Goal: Task Accomplishment & Management: Manage account settings

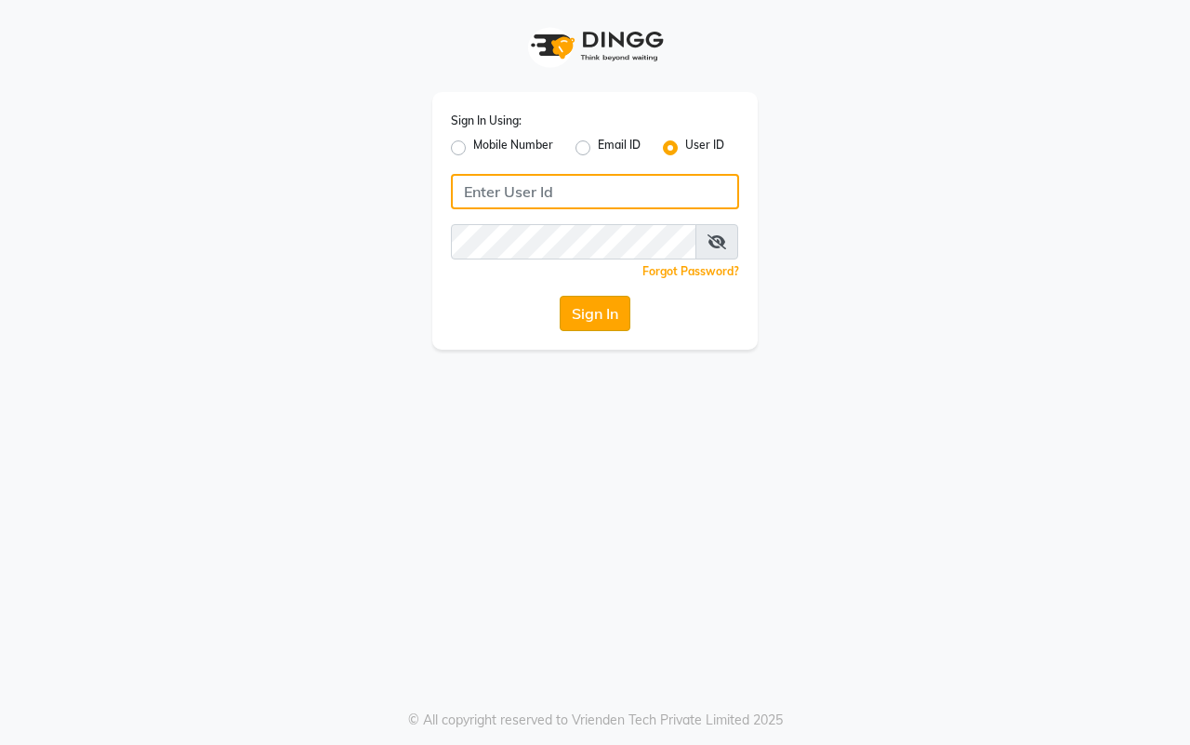
type input "hairaffairasalon"
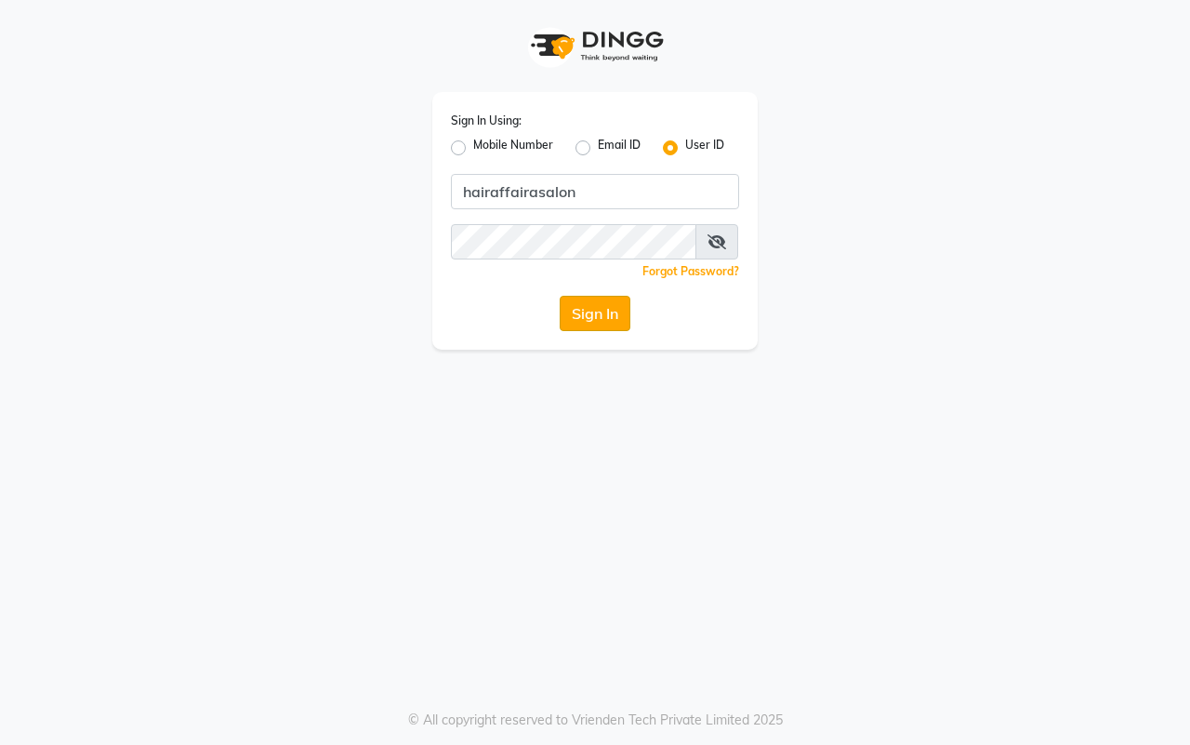
click at [569, 310] on button "Sign In" at bounding box center [595, 313] width 71 height 35
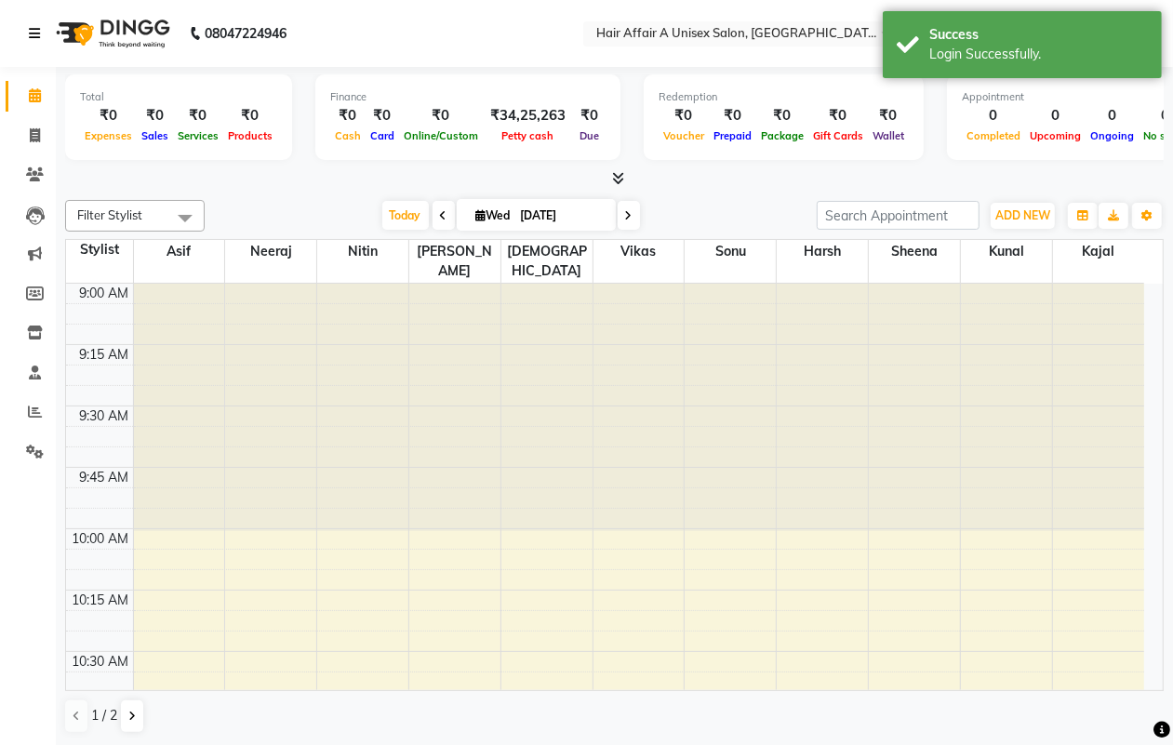
click at [29, 27] on icon at bounding box center [34, 33] width 11 height 13
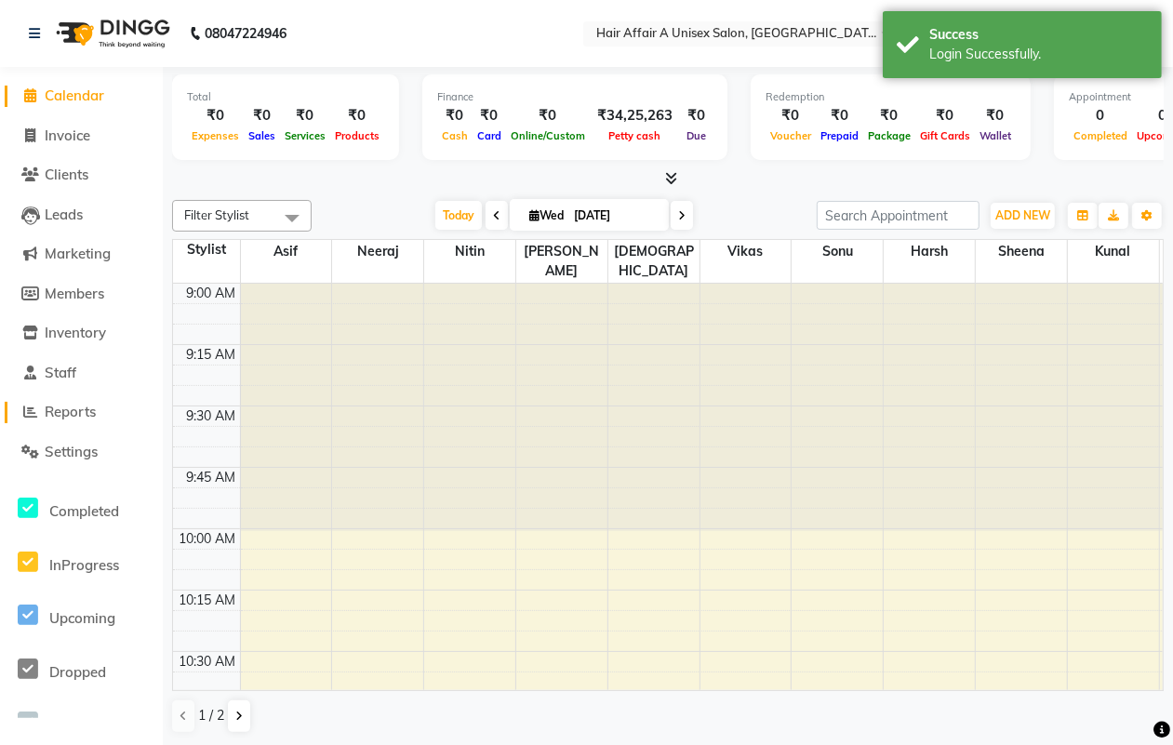
click at [76, 415] on span "Reports" at bounding box center [70, 412] width 51 height 18
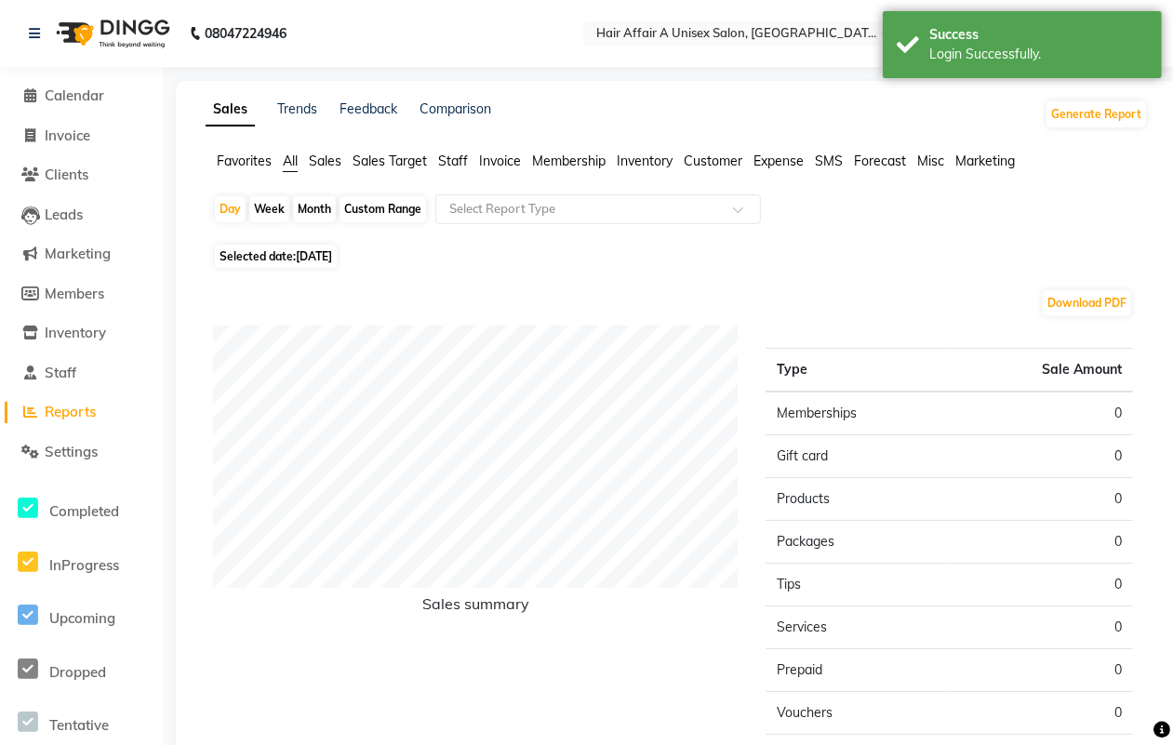
click at [388, 214] on div "Custom Range" at bounding box center [382, 209] width 86 height 26
select select "9"
select select "2025"
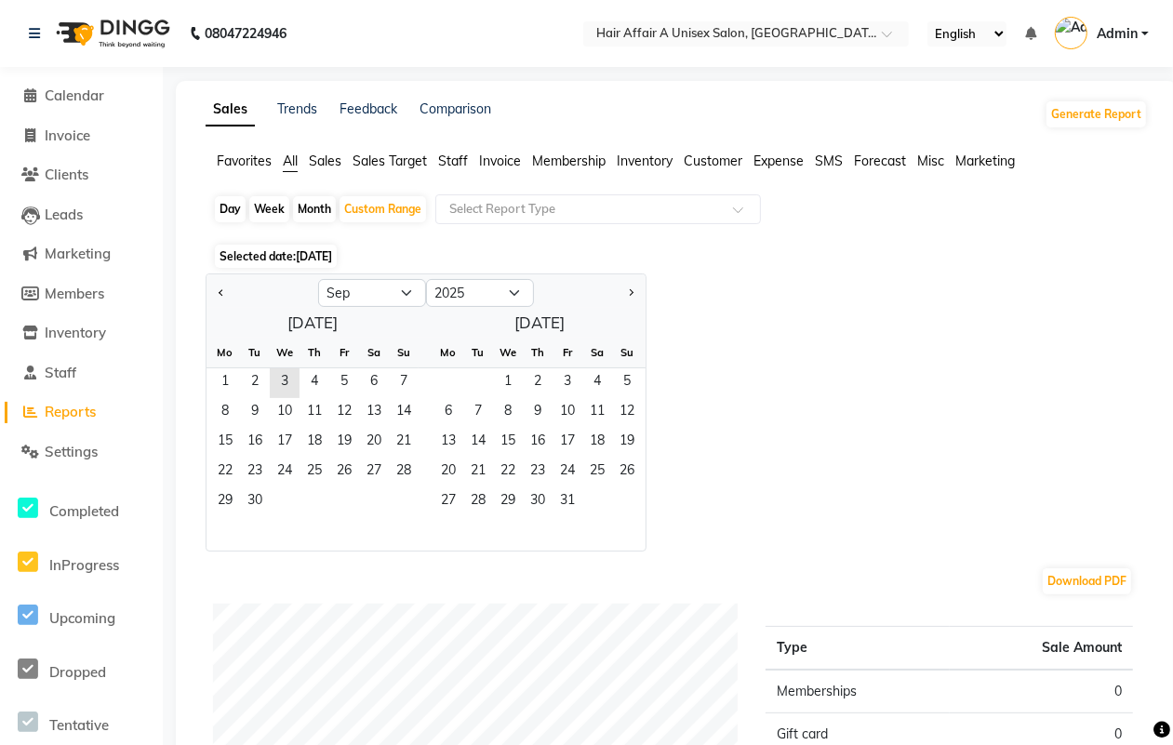
click at [206, 289] on div at bounding box center [262, 293] width 112 height 30
click at [217, 294] on button "Previous month" at bounding box center [221, 293] width 15 height 30
select select "8"
click at [338, 387] on span "1" at bounding box center [344, 383] width 30 height 30
click at [393, 503] on span "31" at bounding box center [404, 502] width 30 height 30
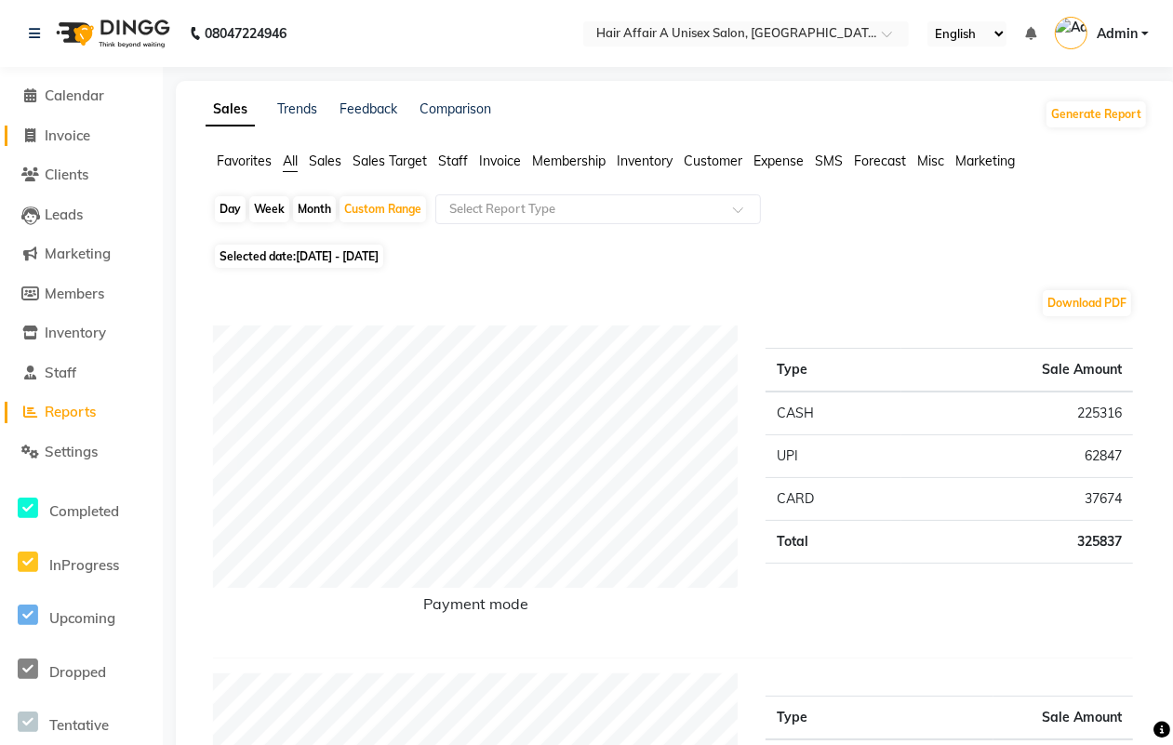
click at [81, 132] on span "Invoice" at bounding box center [68, 135] width 46 height 18
select select "service"
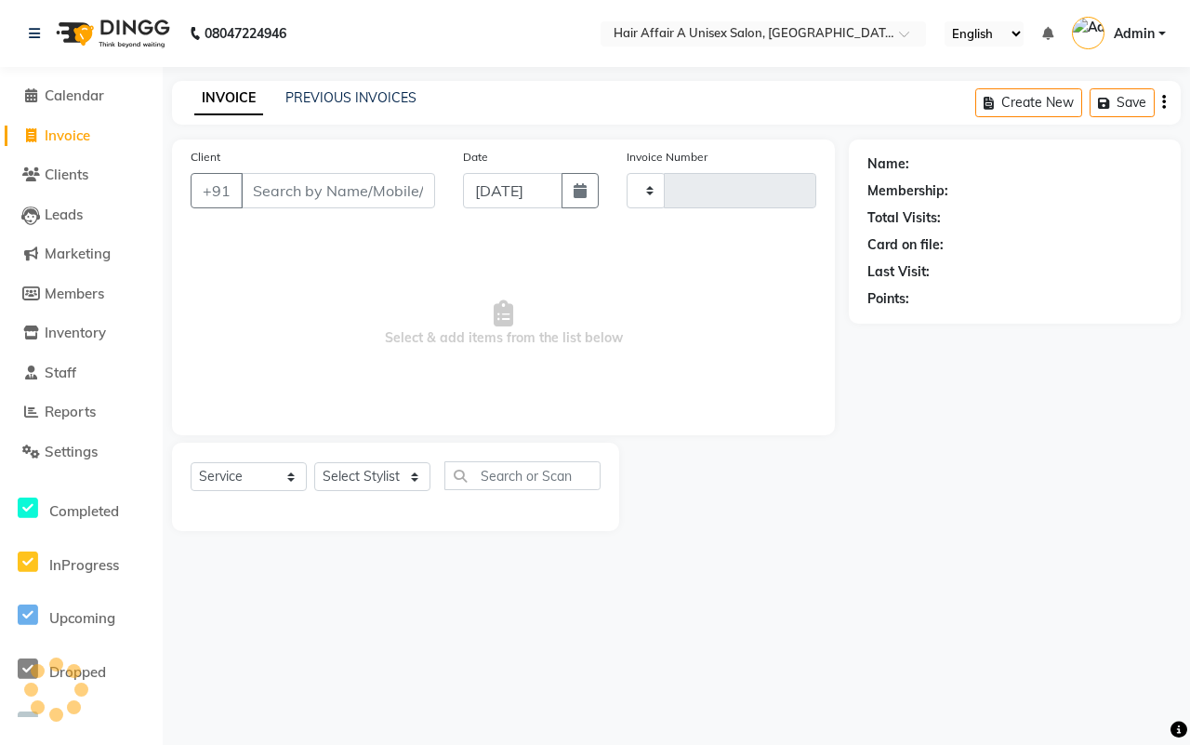
type input "1274"
select select "4464"
click at [384, 90] on link "PREVIOUS INVOICES" at bounding box center [350, 97] width 131 height 17
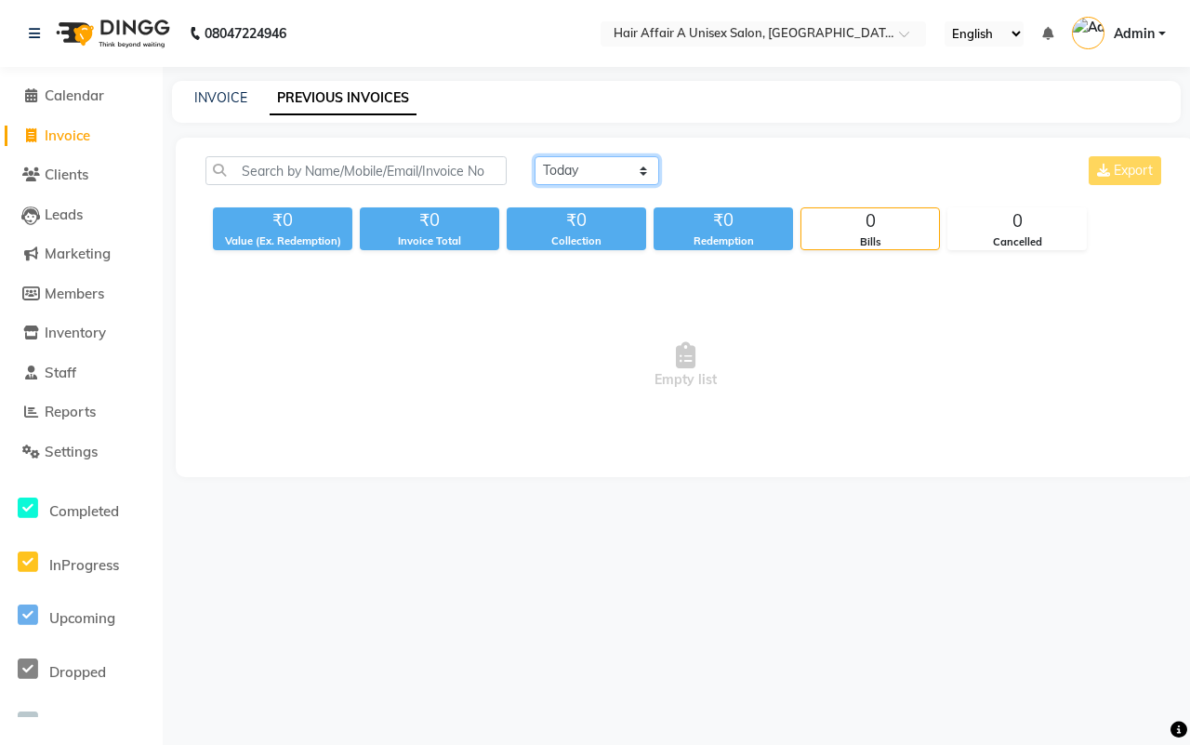
click at [600, 172] on select "[DATE] [DATE] Custom Range" at bounding box center [597, 170] width 125 height 29
select select "range"
click at [535, 156] on select "[DATE] [DATE] Custom Range" at bounding box center [597, 170] width 125 height 29
click at [786, 179] on input "[DATE]" at bounding box center [749, 171] width 130 height 26
select select "9"
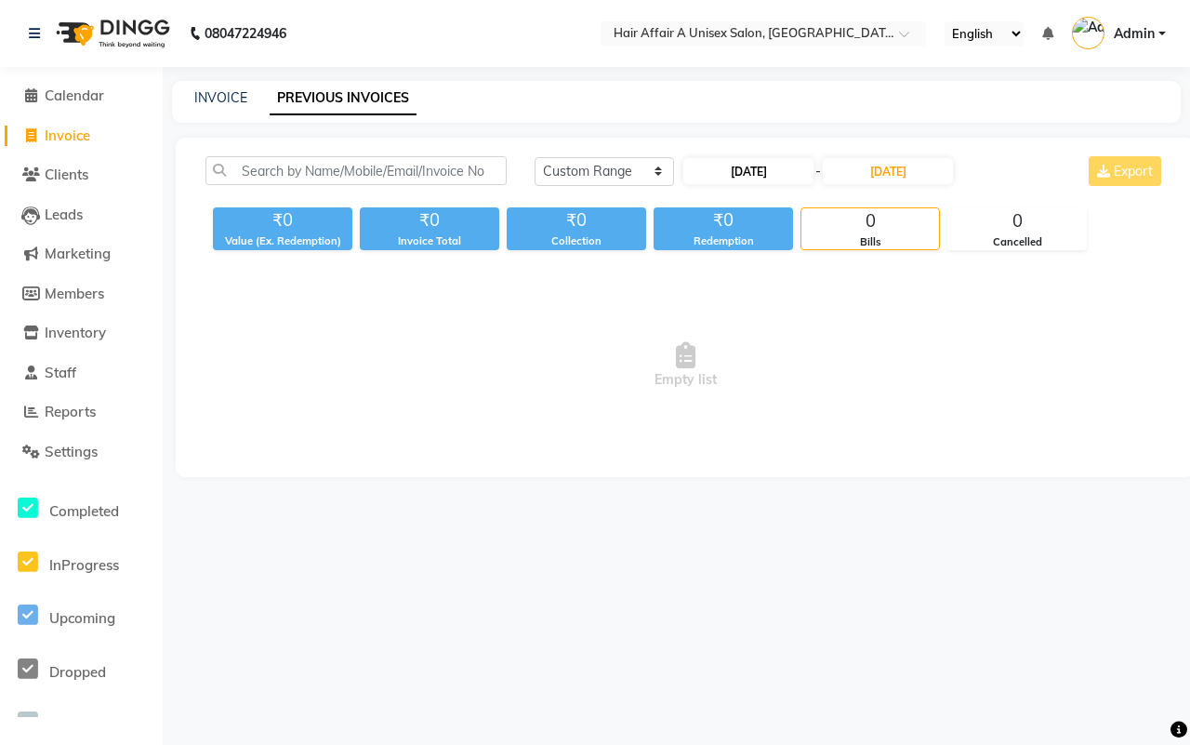
select select "2025"
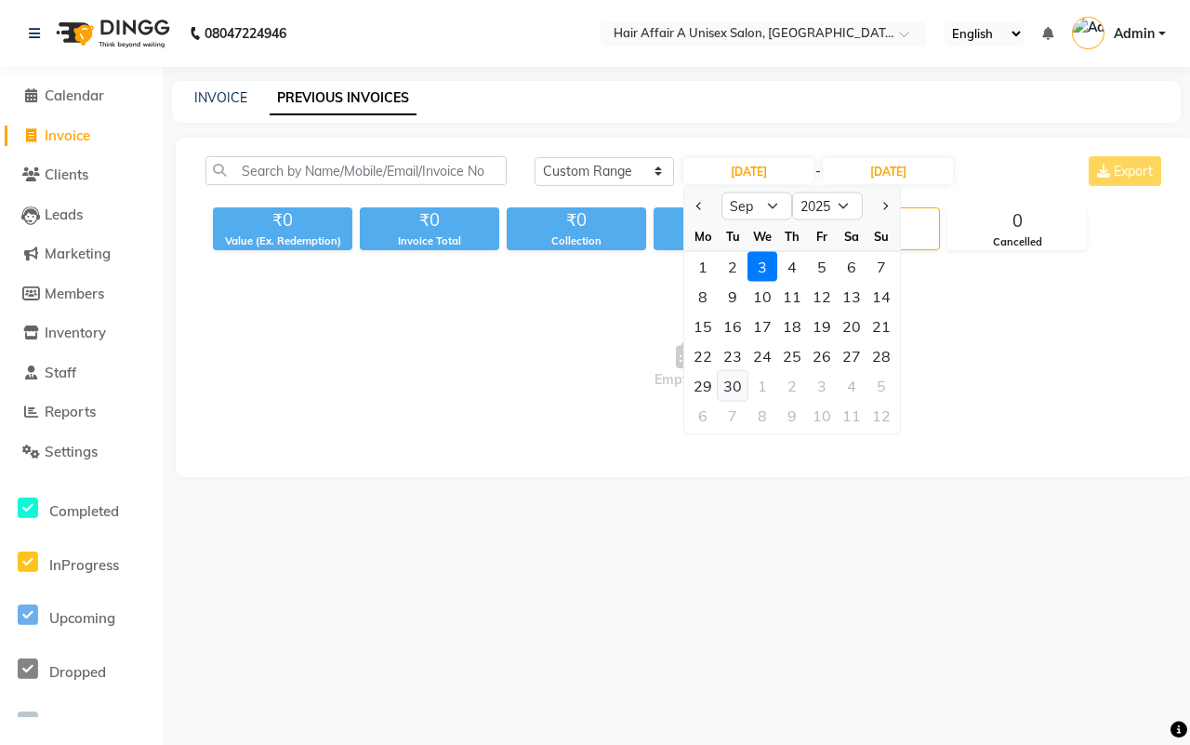
click at [737, 377] on div "30" at bounding box center [733, 386] width 30 height 30
type input "[DATE]"
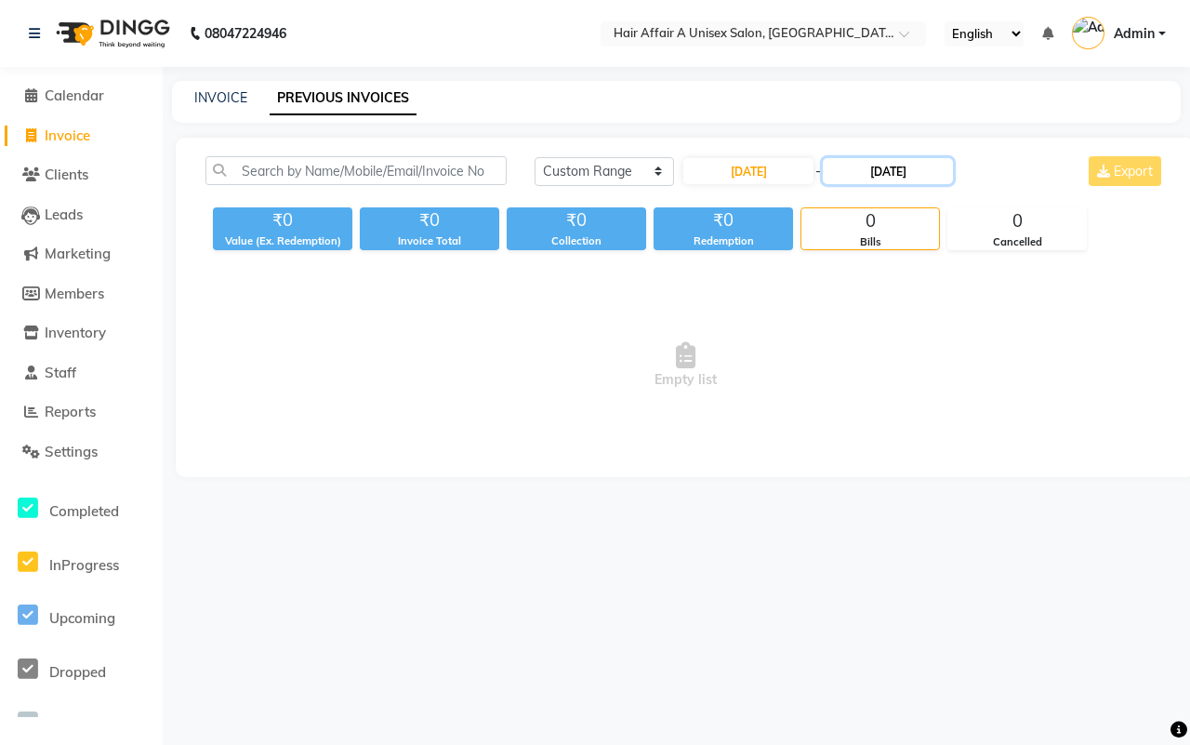
click at [885, 163] on input "[DATE]" at bounding box center [888, 171] width 130 height 26
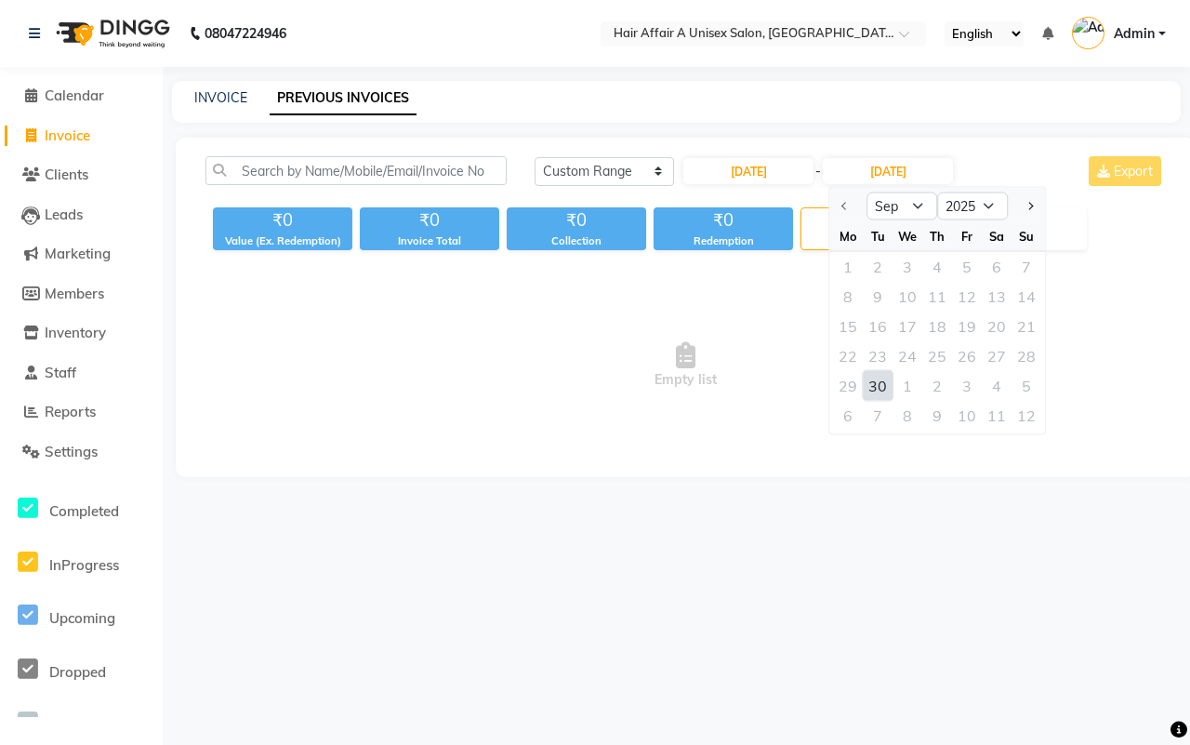
click at [445, 370] on span "Empty list" at bounding box center [686, 365] width 960 height 186
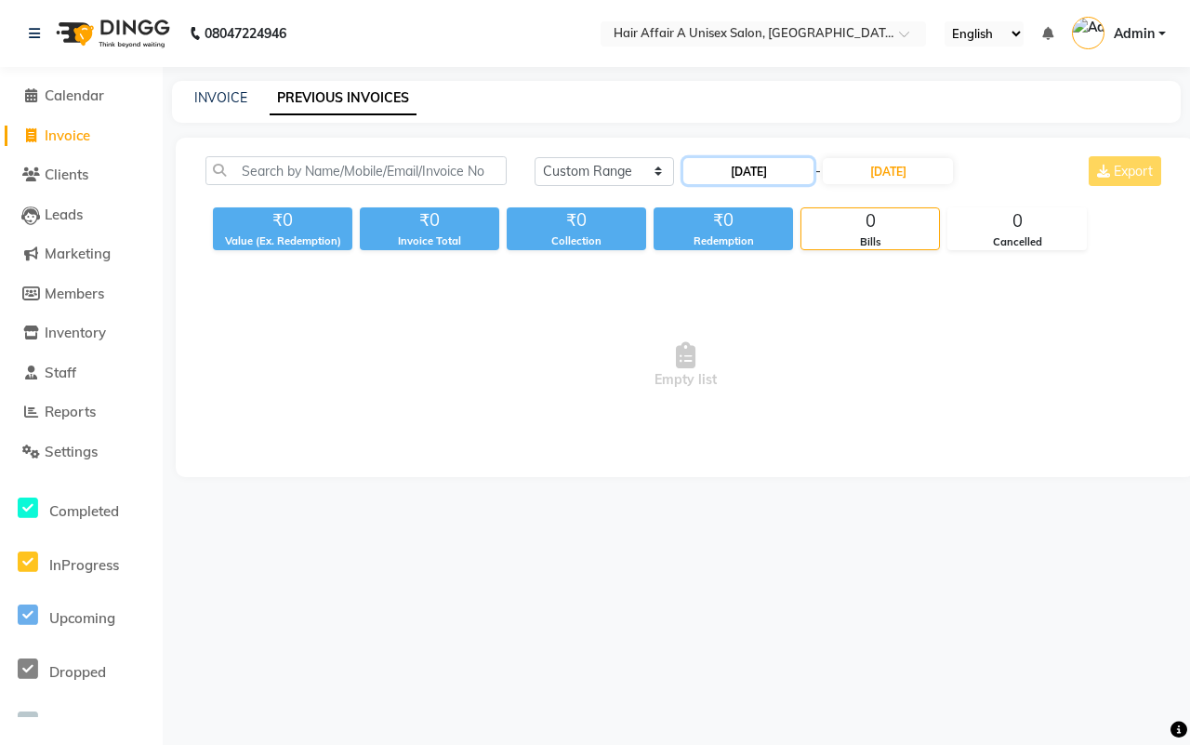
click at [769, 177] on input "[DATE]" at bounding box center [749, 171] width 130 height 26
select select "9"
select select "2025"
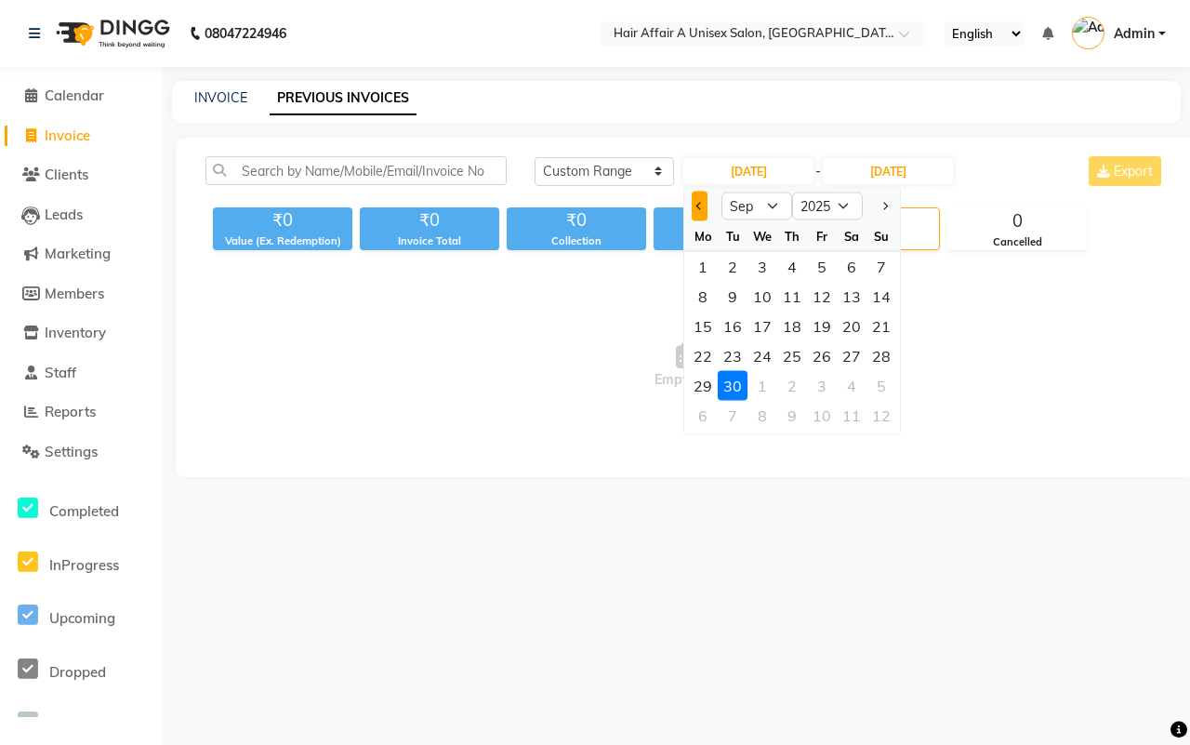
click at [703, 206] on button "Previous month" at bounding box center [700, 207] width 16 height 30
select select "8"
click at [880, 378] on div "31" at bounding box center [882, 386] width 30 height 30
type input "[DATE]"
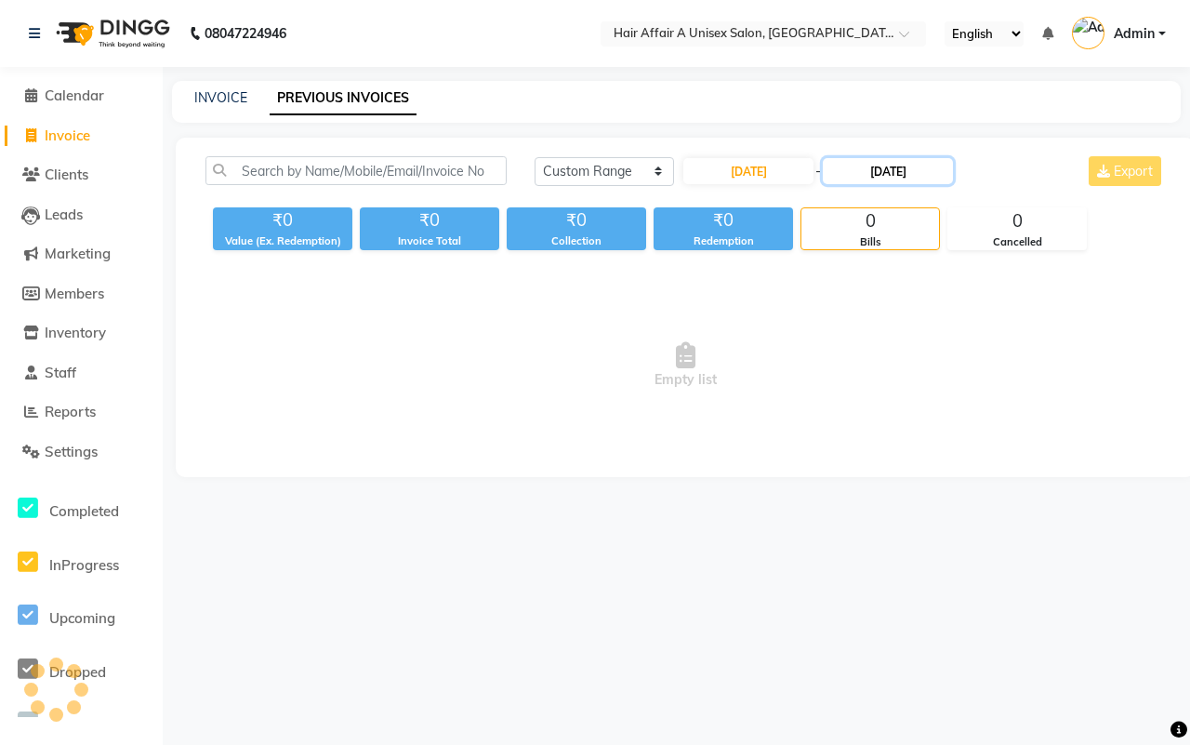
click at [904, 169] on input "[DATE]" at bounding box center [888, 171] width 130 height 26
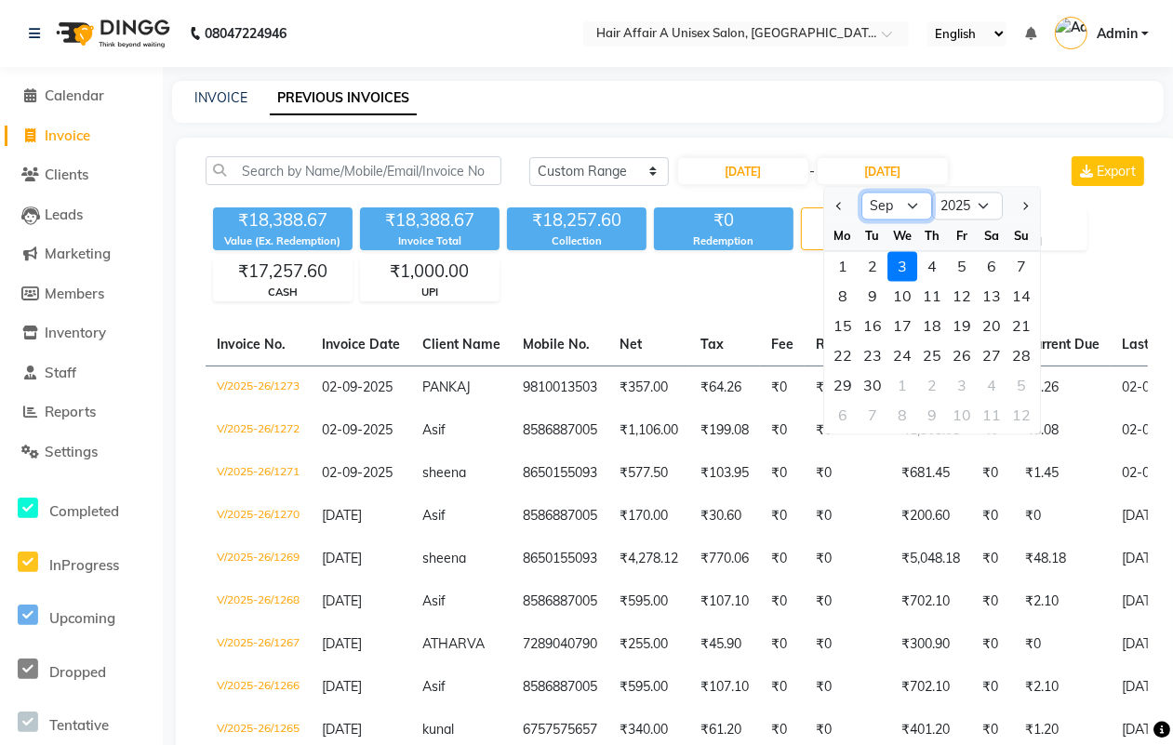
click at [874, 207] on select "Aug Sep Oct Nov Dec" at bounding box center [896, 206] width 71 height 28
select select "8"
click at [861, 192] on select "Aug Sep Oct Nov Dec" at bounding box center [896, 206] width 71 height 28
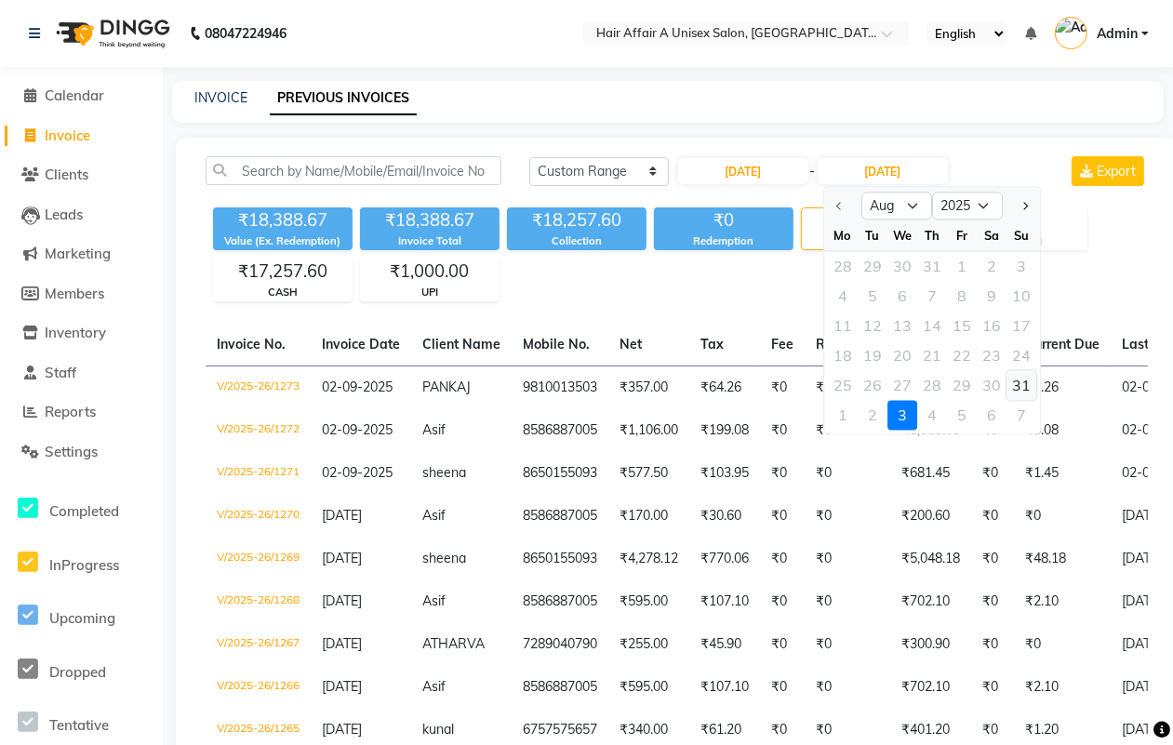
click at [1019, 378] on div "31" at bounding box center [1021, 386] width 30 height 30
type input "[DATE]"
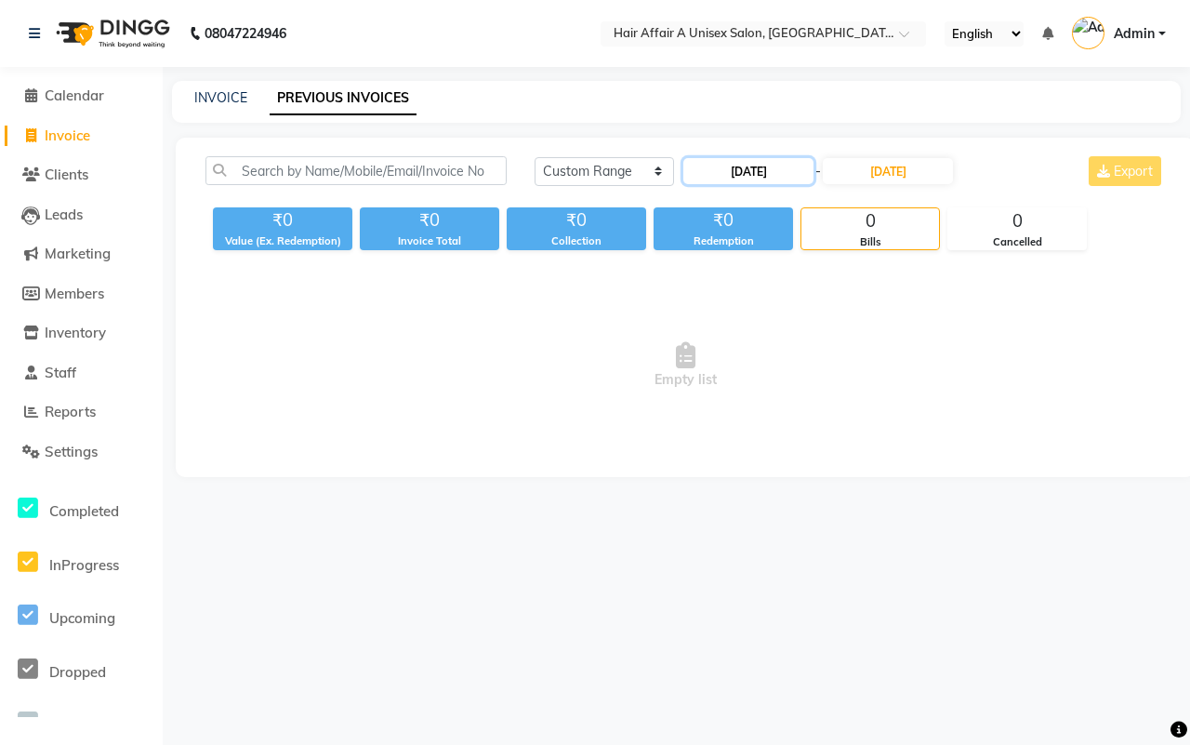
click at [755, 179] on input "[DATE]" at bounding box center [749, 171] width 130 height 26
select select "8"
select select "2025"
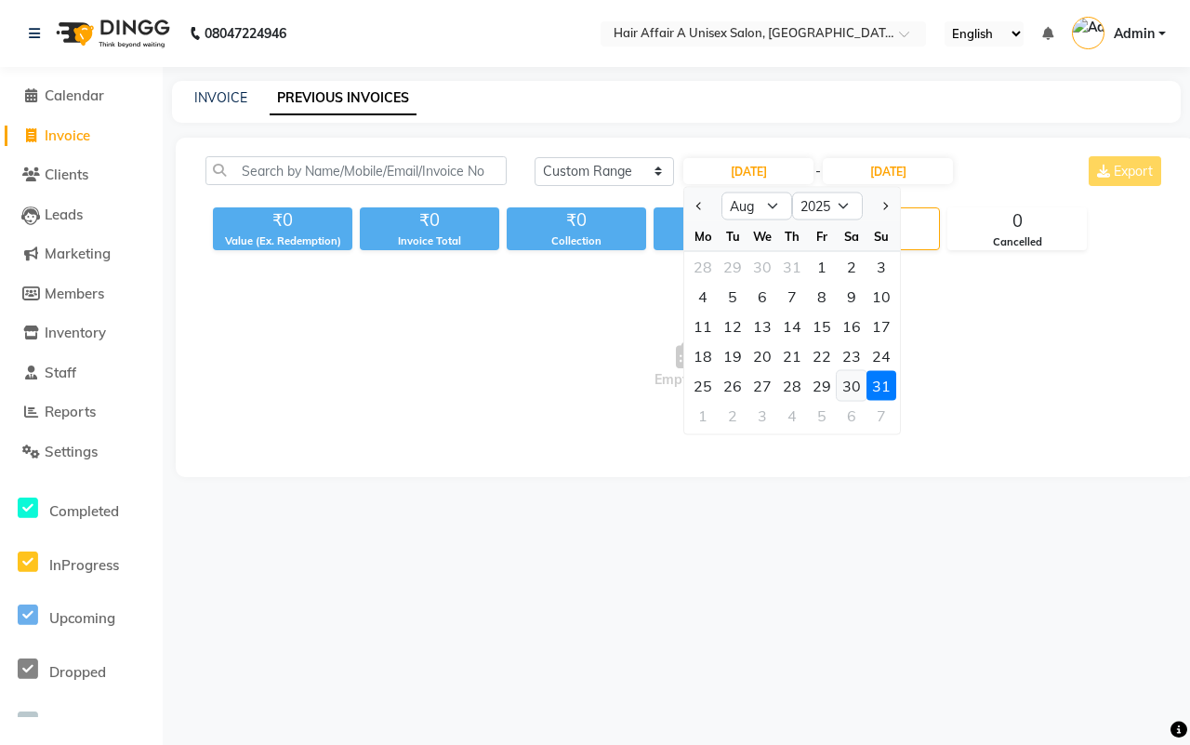
click at [860, 382] on div "30" at bounding box center [852, 386] width 30 height 30
type input "[DATE]"
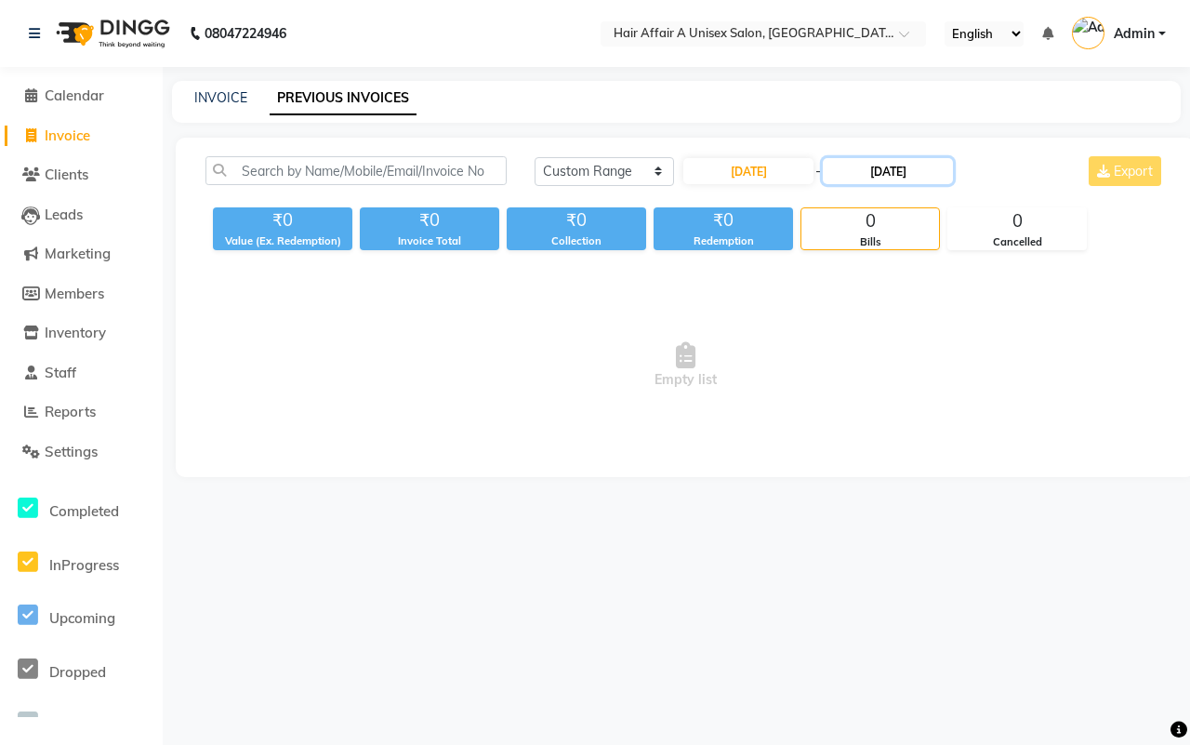
click at [888, 173] on input "[DATE]" at bounding box center [888, 171] width 130 height 26
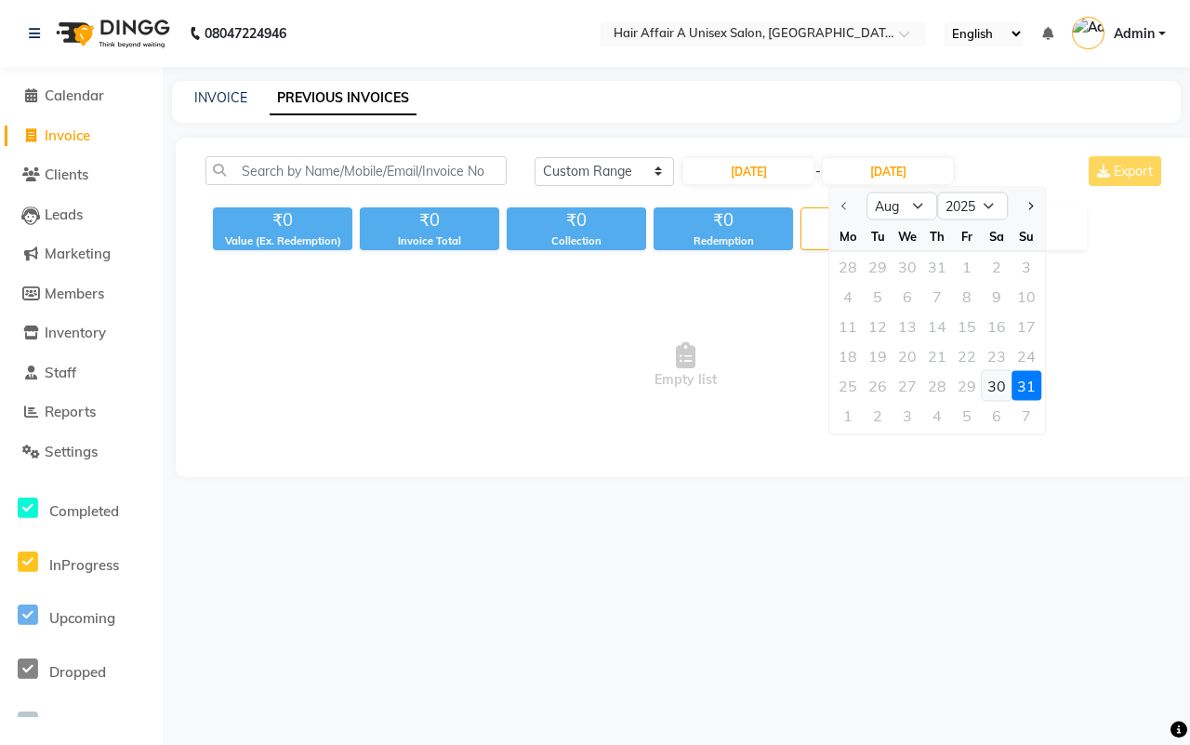
click at [992, 377] on div "30" at bounding box center [997, 386] width 30 height 30
type input "[DATE]"
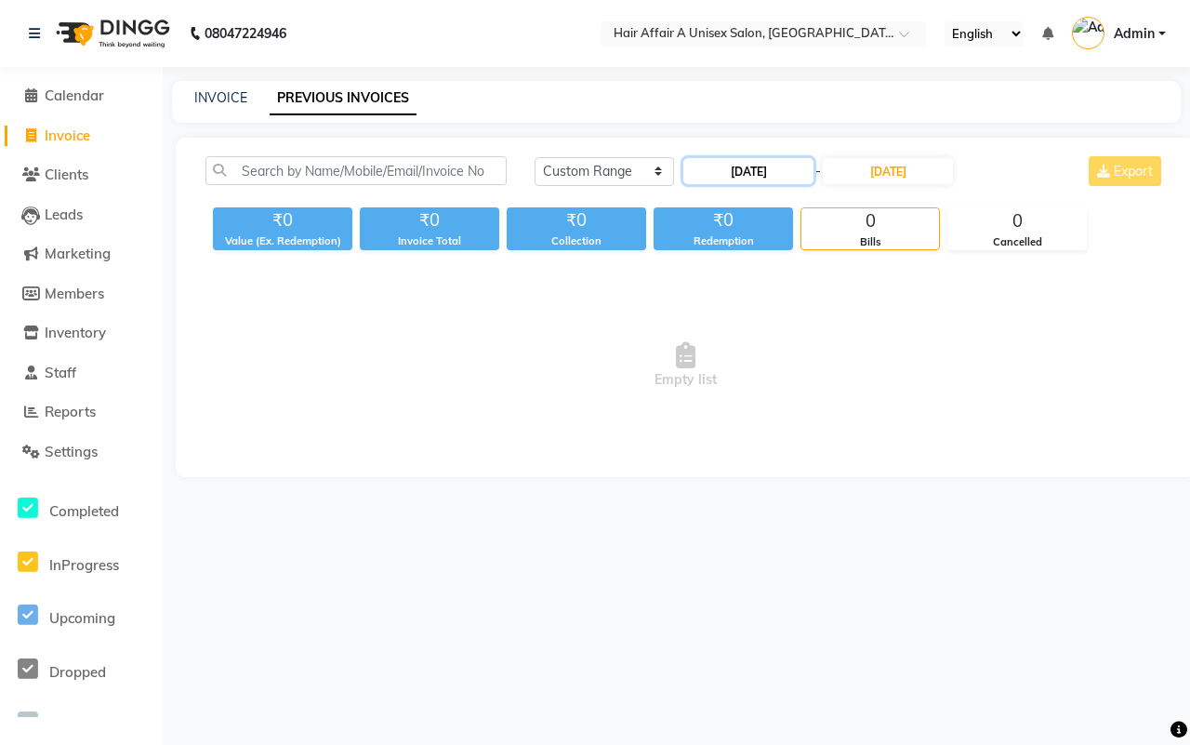
click at [798, 165] on input "[DATE]" at bounding box center [749, 171] width 130 height 26
select select "8"
select select "2025"
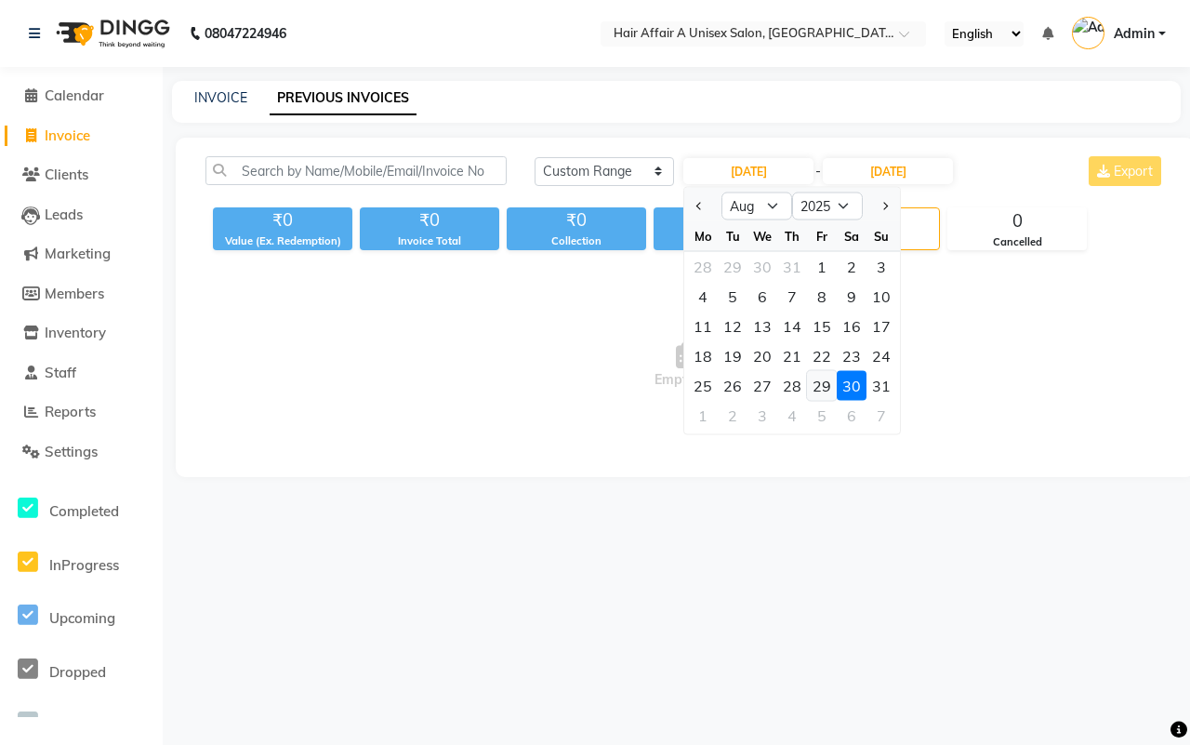
click at [820, 379] on div "29" at bounding box center [822, 386] width 30 height 30
type input "[DATE]"
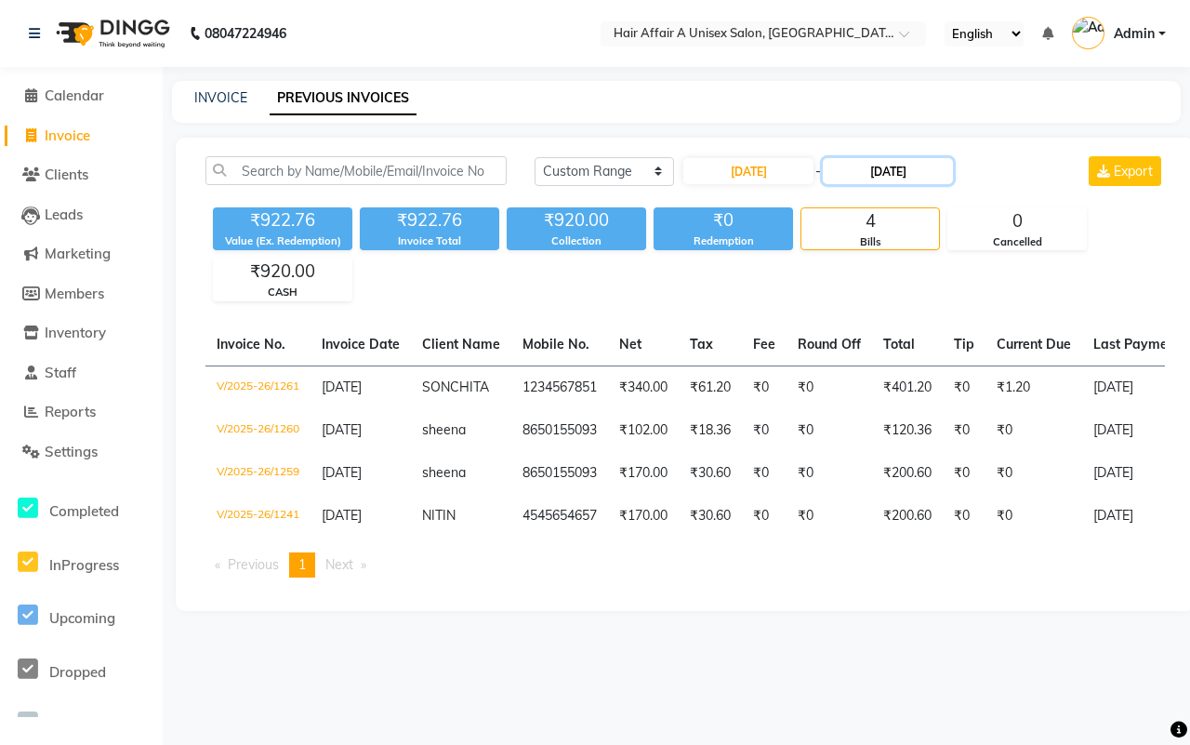
click at [904, 174] on input "[DATE]" at bounding box center [888, 171] width 130 height 26
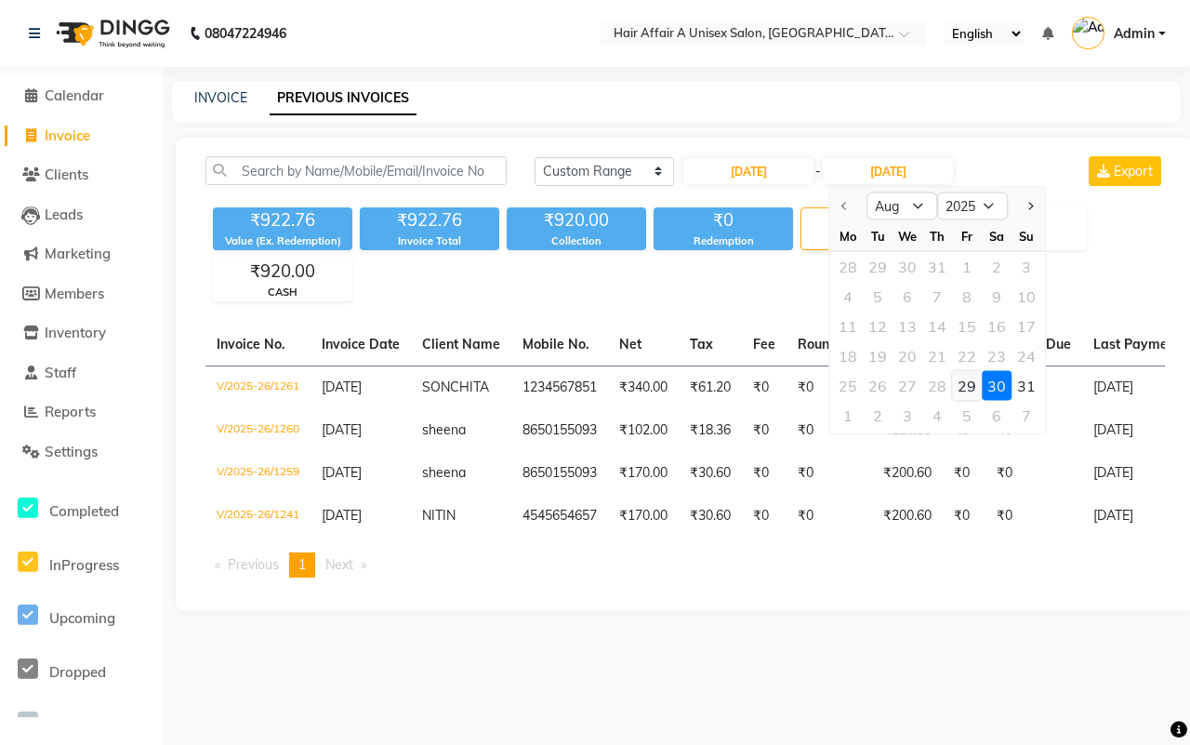
click at [958, 386] on div "29" at bounding box center [967, 386] width 30 height 30
type input "[DATE]"
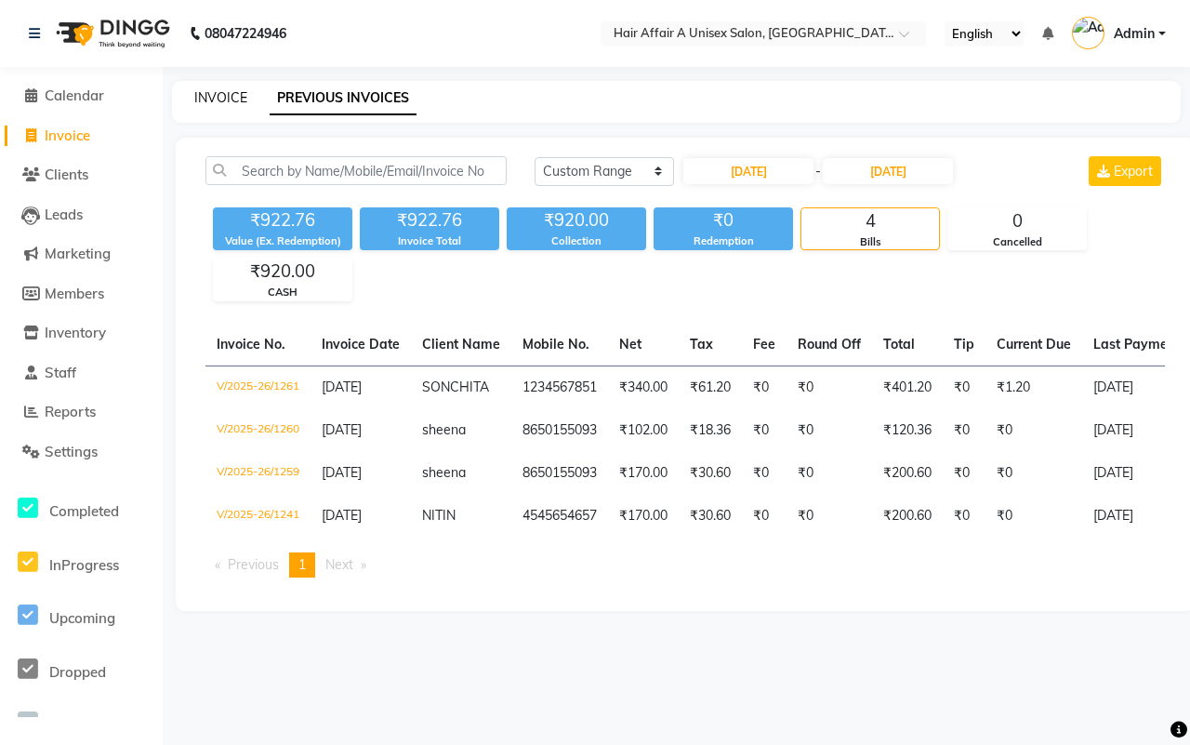
click at [228, 100] on link "INVOICE" at bounding box center [220, 97] width 53 height 17
select select "4464"
select select "service"
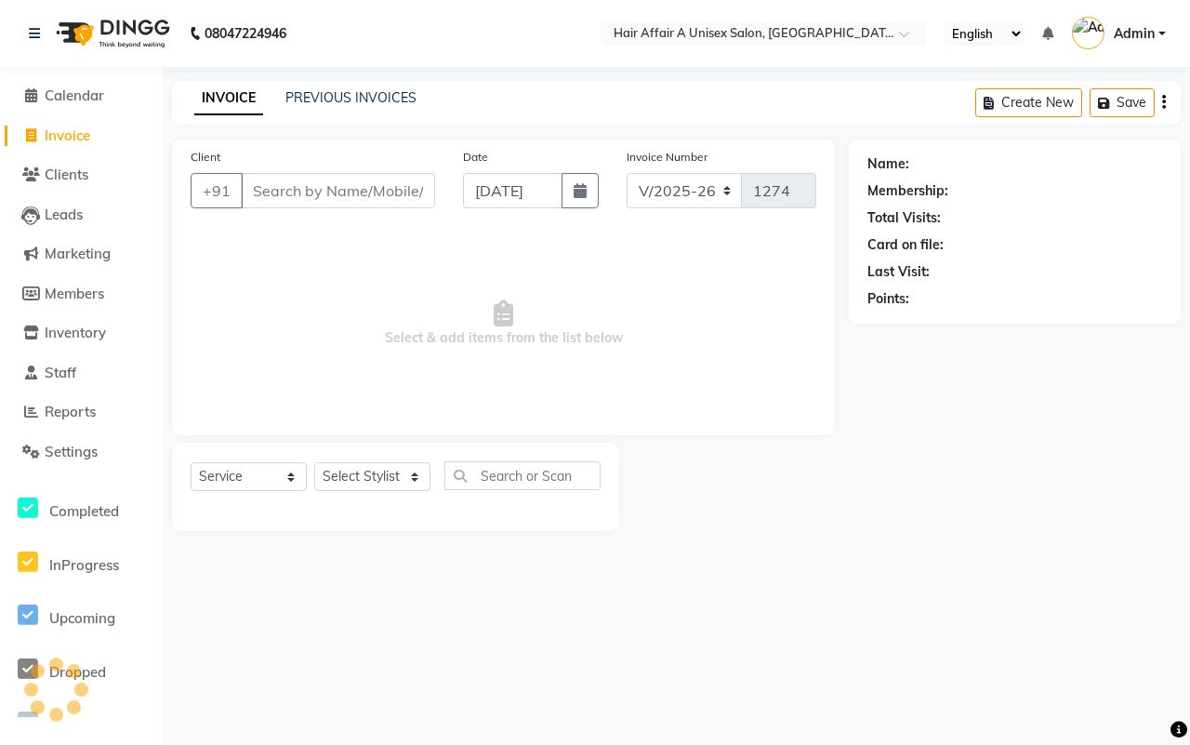
click at [370, 187] on input "Client" at bounding box center [338, 190] width 194 height 35
click at [309, 200] on input "Client" at bounding box center [338, 190] width 194 height 35
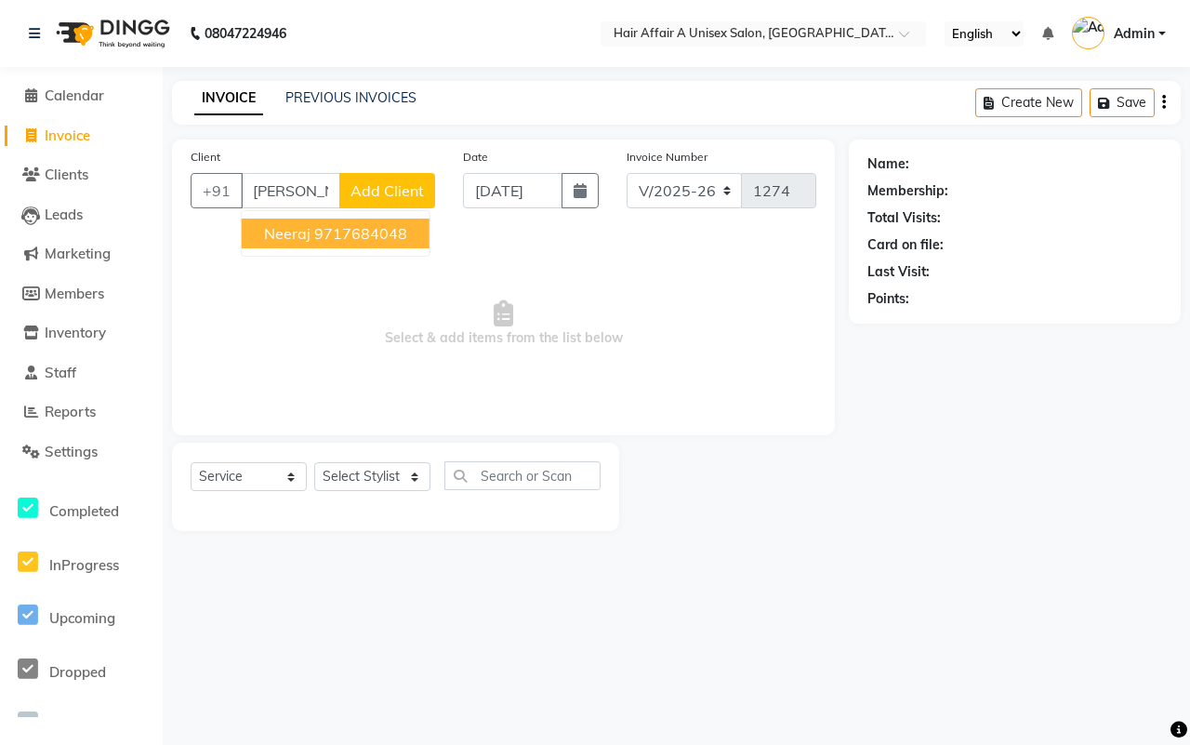
click at [327, 230] on ngb-highlight "9717684048" at bounding box center [360, 233] width 93 height 19
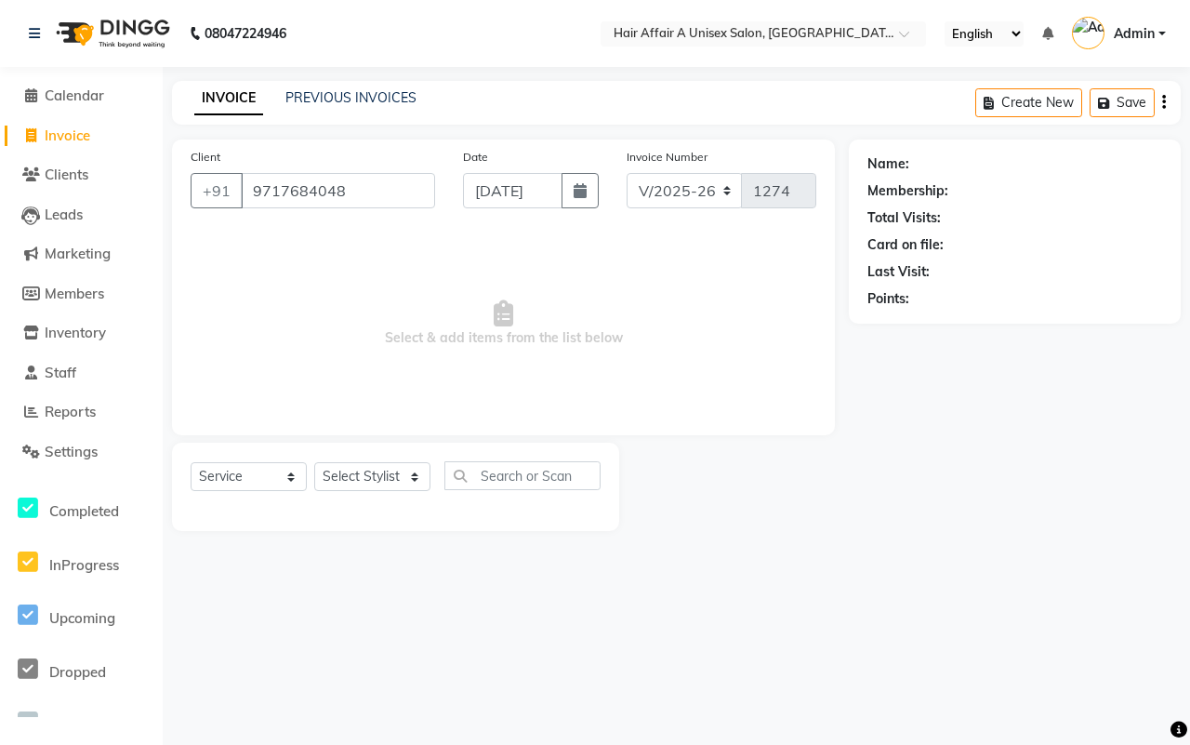
type input "9717684048"
click at [583, 197] on icon "button" at bounding box center [580, 190] width 13 height 15
select select "9"
select select "2025"
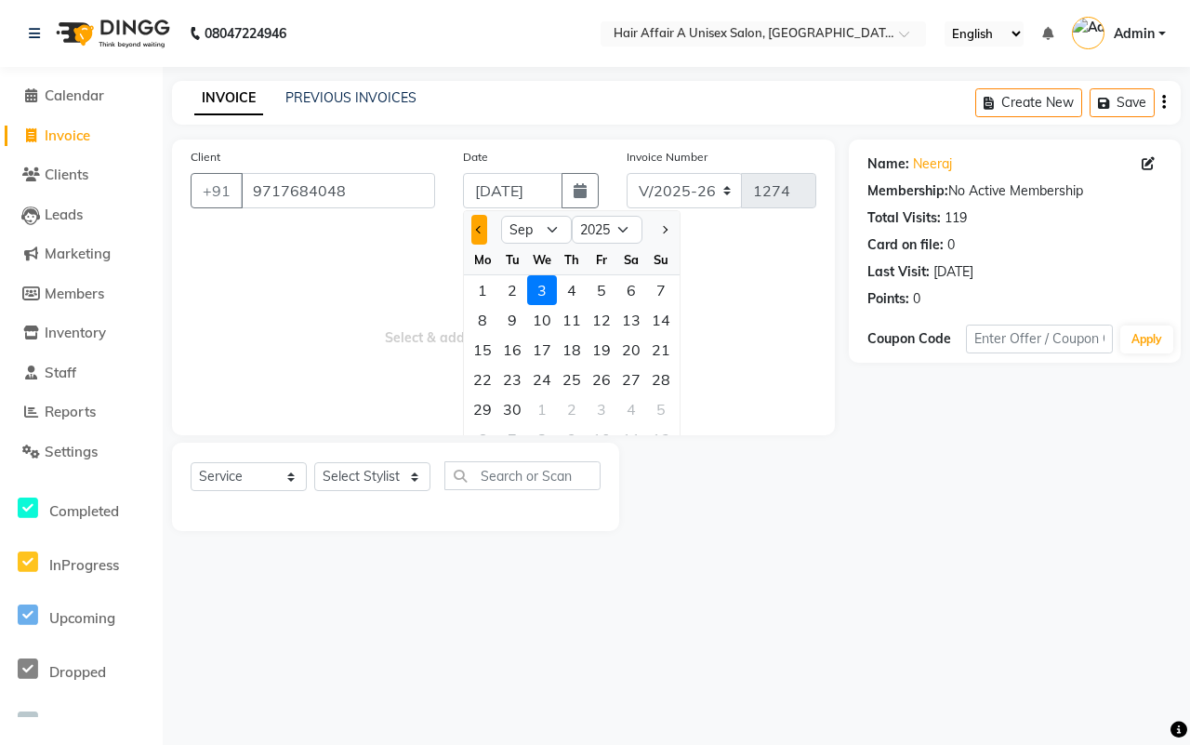
click at [472, 231] on button "Previous month" at bounding box center [479, 230] width 16 height 30
select select "8"
click at [603, 406] on div "29" at bounding box center [602, 409] width 30 height 30
type input "[DATE]"
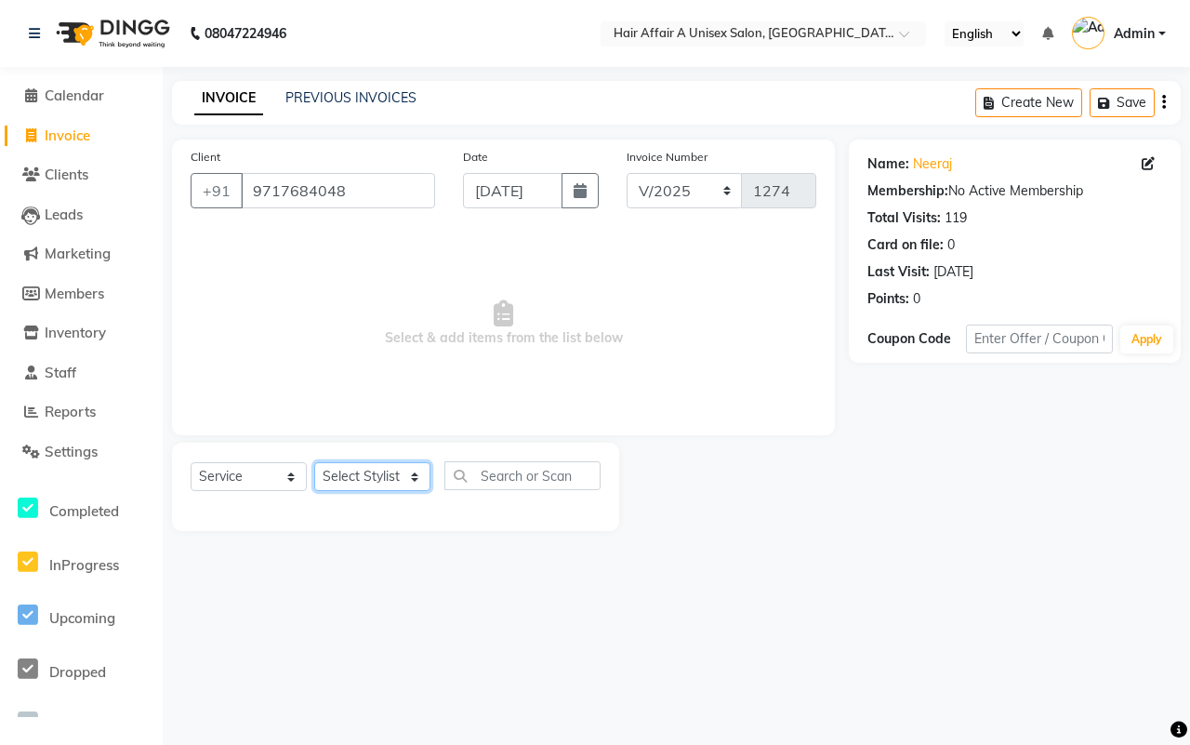
click at [384, 472] on select "Select Stylist [PERSON_NAME] [PERSON_NAME] Kajal Kunal [PERSON_NAME] Nitin [PER…" at bounding box center [372, 476] width 116 height 29
select select "25230"
click at [314, 462] on select "Select Stylist [PERSON_NAME] [PERSON_NAME] Kajal Kunal [PERSON_NAME] Nitin [PER…" at bounding box center [372, 476] width 116 height 29
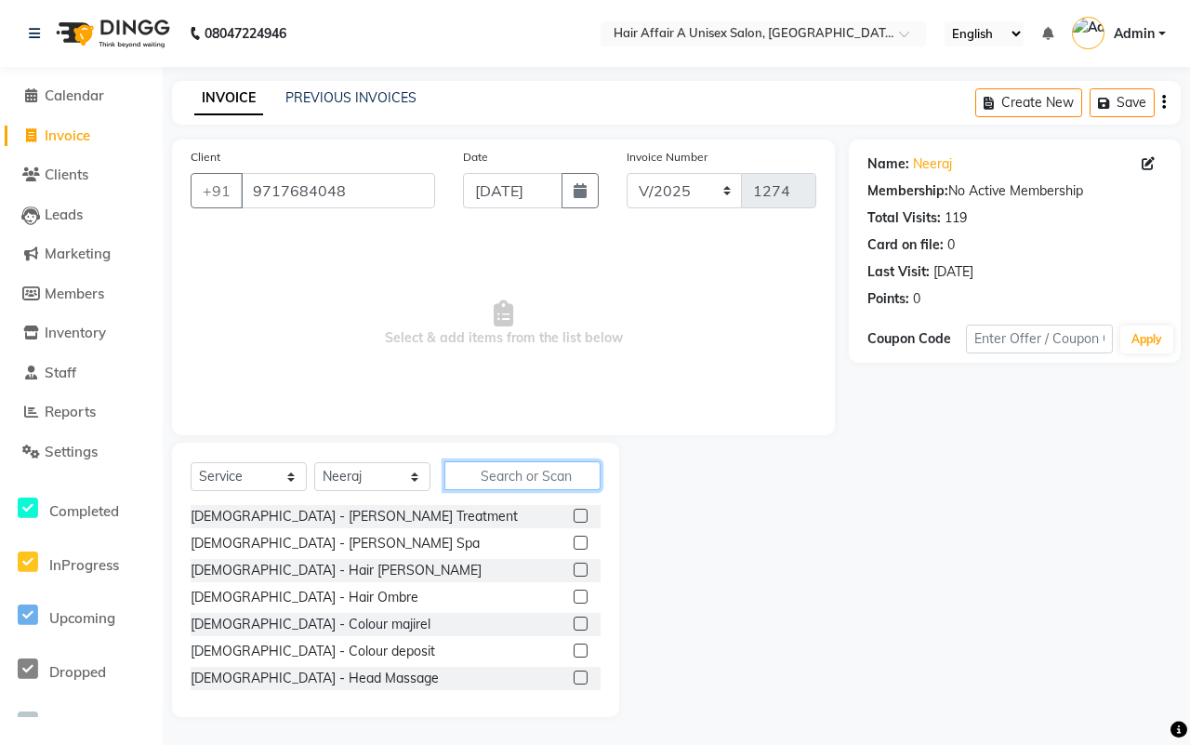
click at [485, 475] on input "text" at bounding box center [523, 475] width 156 height 29
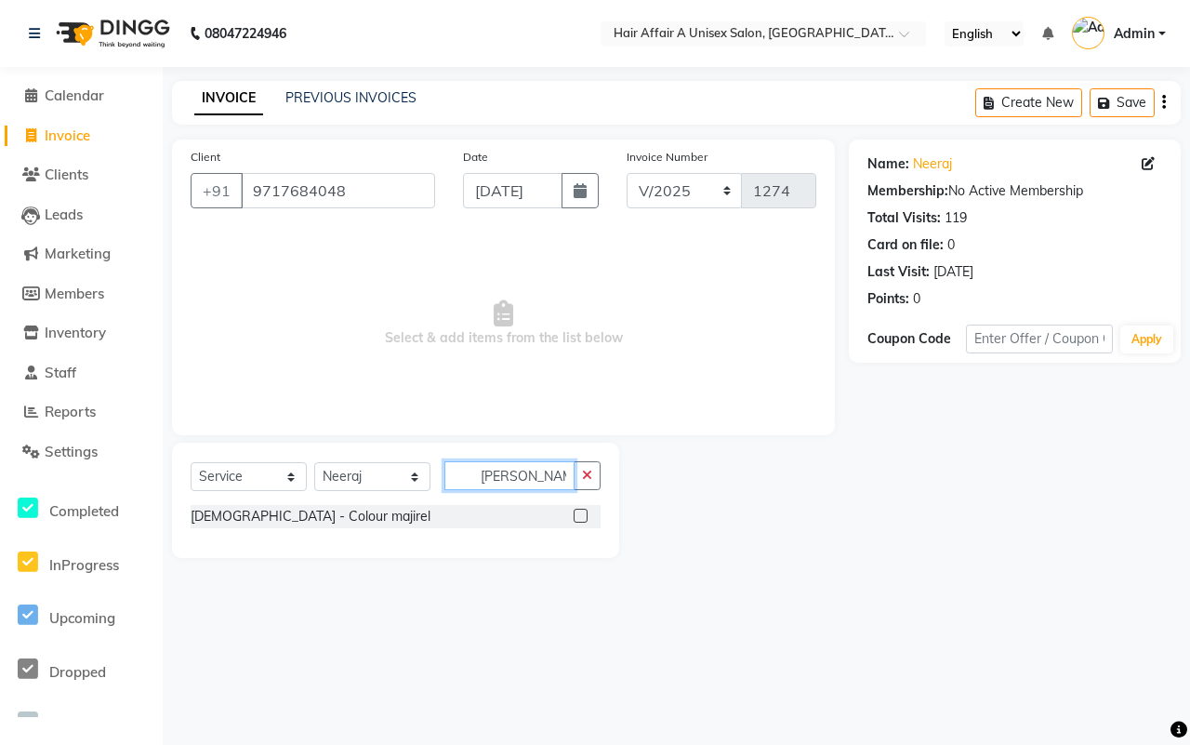
type input "[PERSON_NAME]"
click at [586, 516] on label at bounding box center [581, 516] width 14 height 14
click at [586, 516] on input "checkbox" at bounding box center [580, 517] width 12 height 12
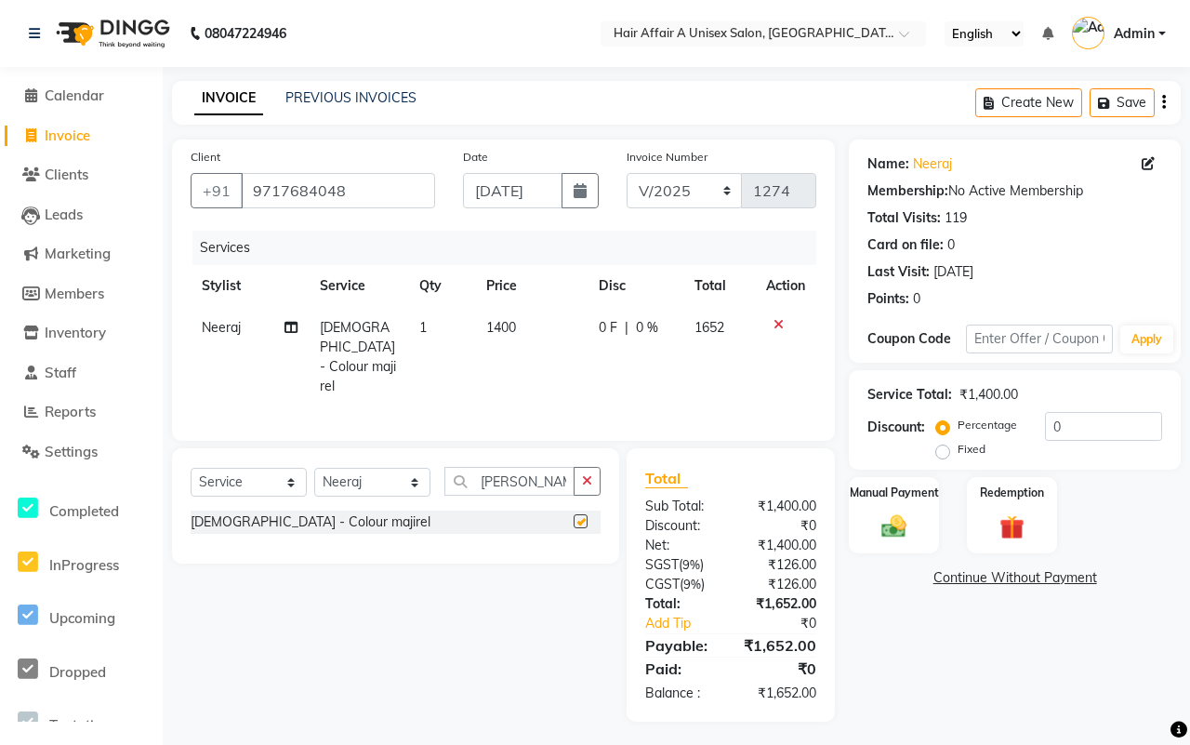
checkbox input "false"
click at [504, 322] on span "1400" at bounding box center [501, 327] width 30 height 17
select select "25230"
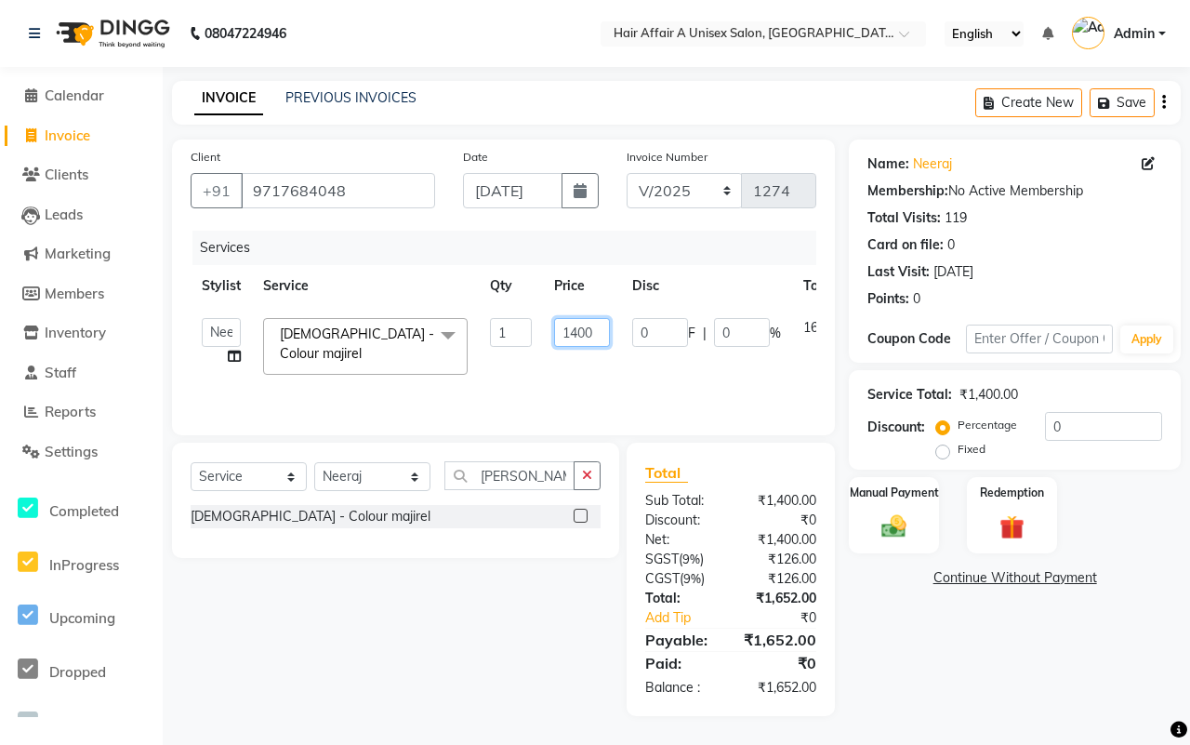
click at [572, 328] on input "1400" at bounding box center [582, 332] width 56 height 29
type input "700"
click at [731, 542] on div "₹1,400.00" at bounding box center [781, 540] width 100 height 20
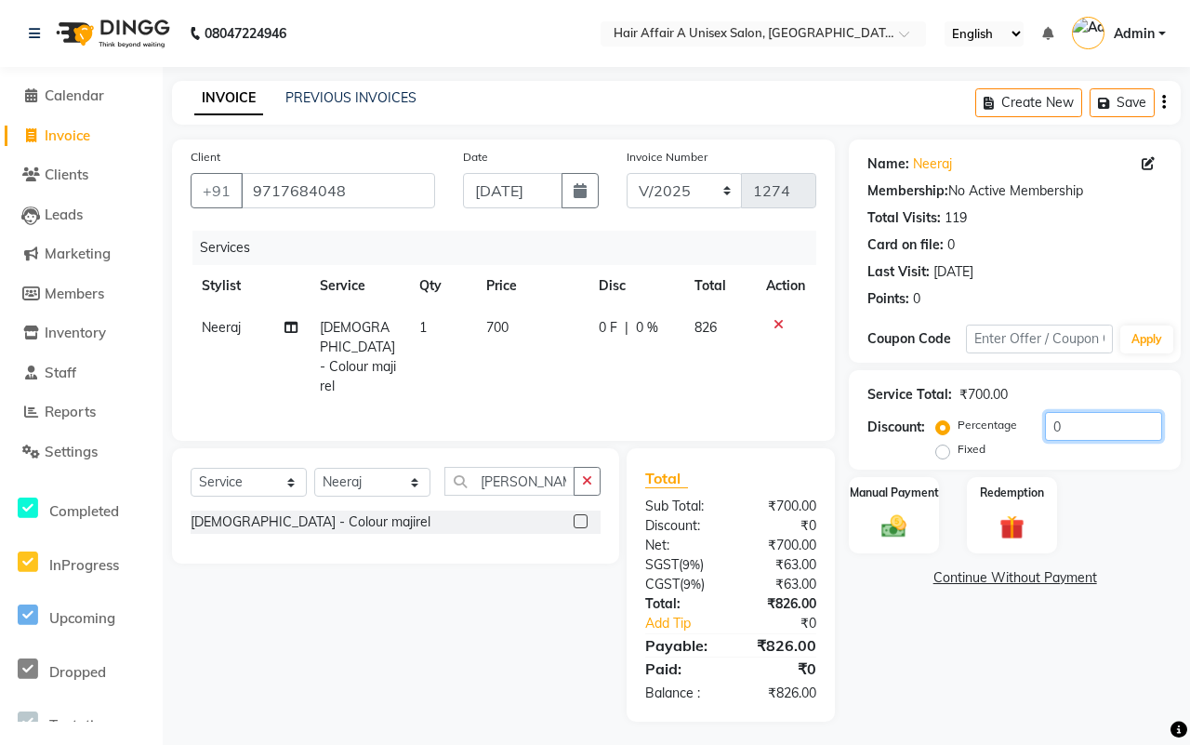
click at [1072, 423] on input "0" at bounding box center [1103, 426] width 117 height 29
type input "15"
click at [896, 509] on div "Manual Payment" at bounding box center [894, 515] width 94 height 80
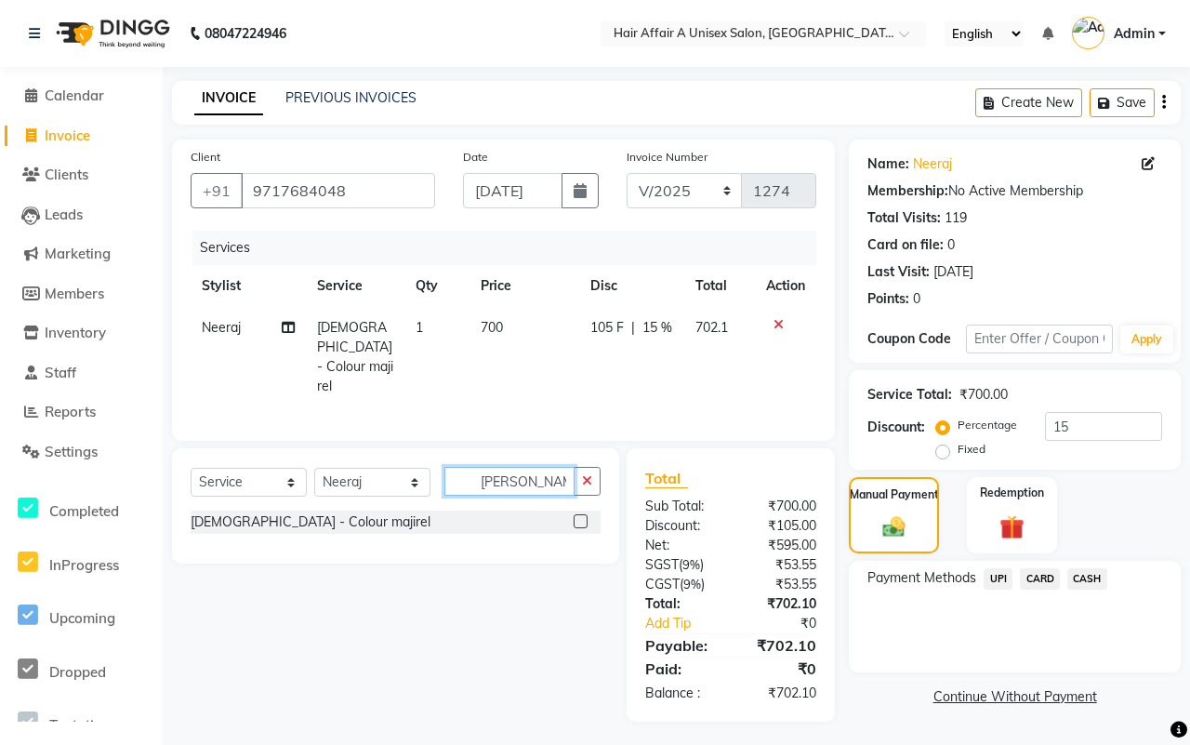
click at [524, 480] on input "[PERSON_NAME]" at bounding box center [510, 481] width 130 height 29
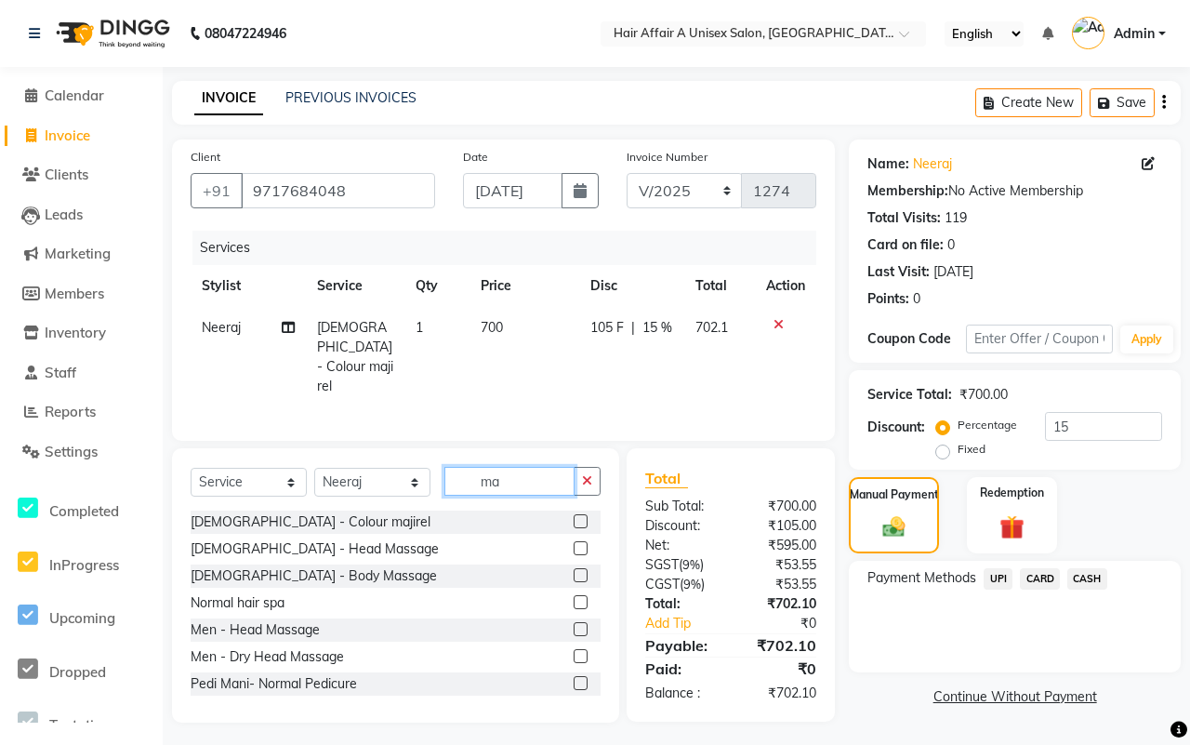
type input "m"
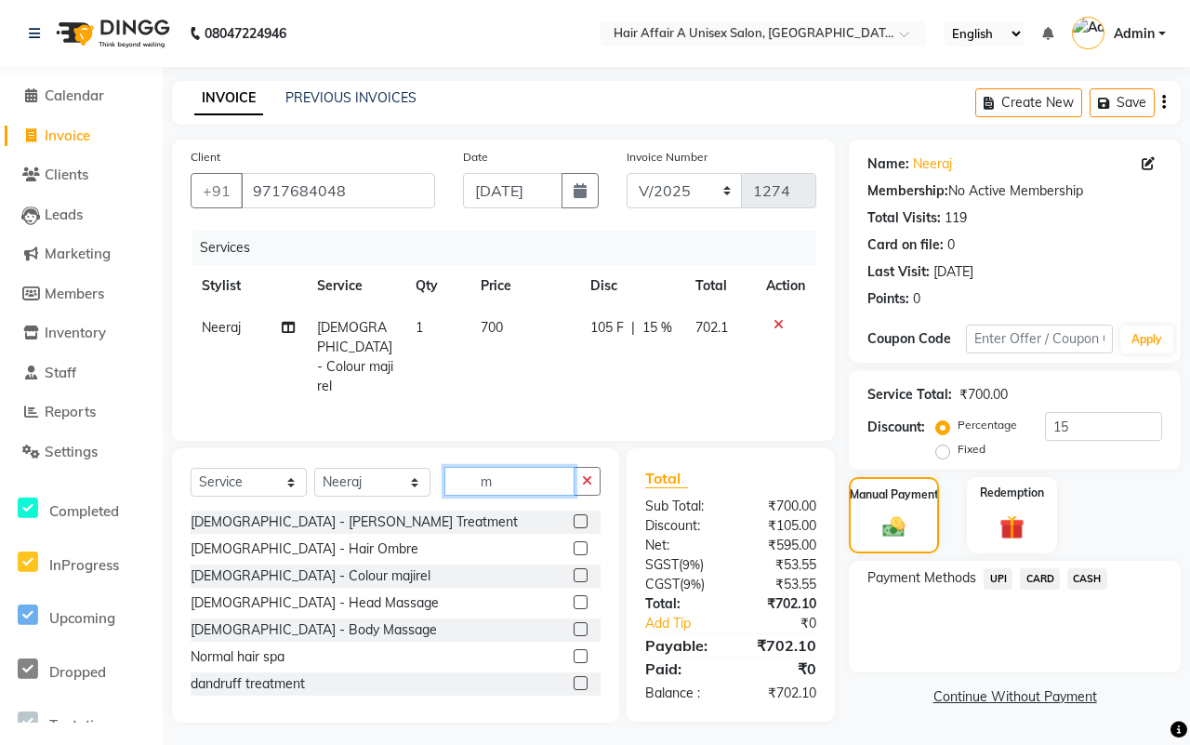
click at [505, 485] on input "m" at bounding box center [510, 481] width 130 height 29
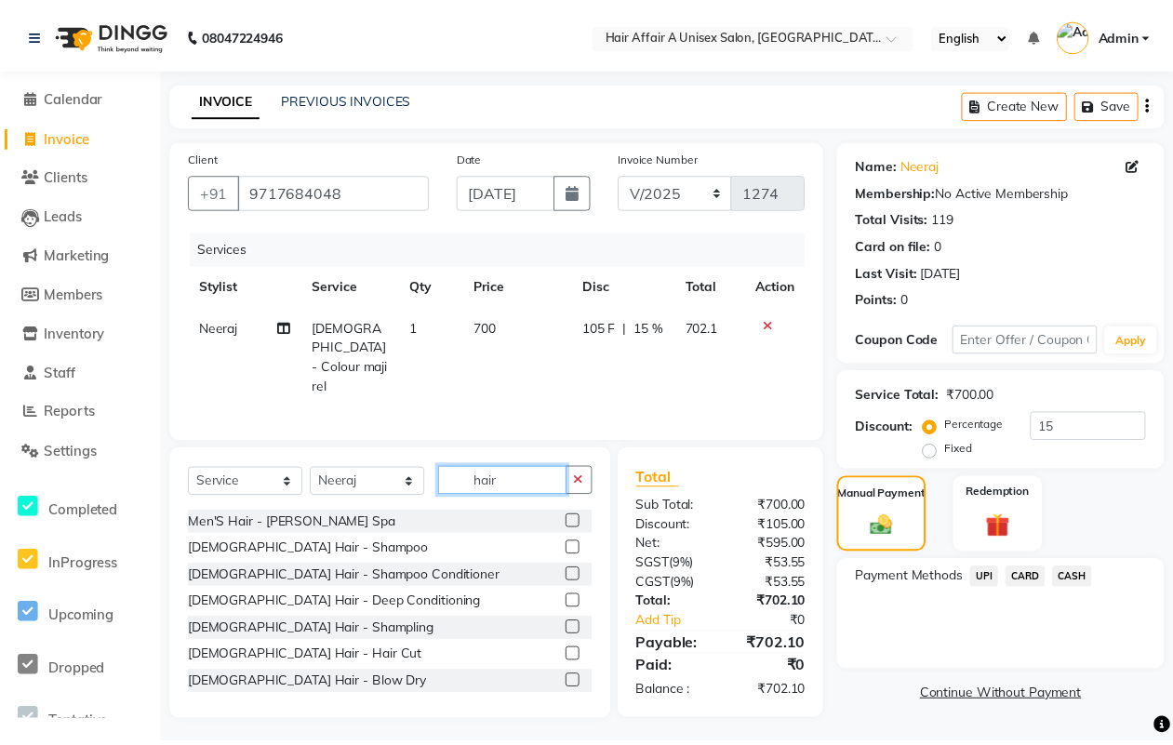
scroll to position [814, 0]
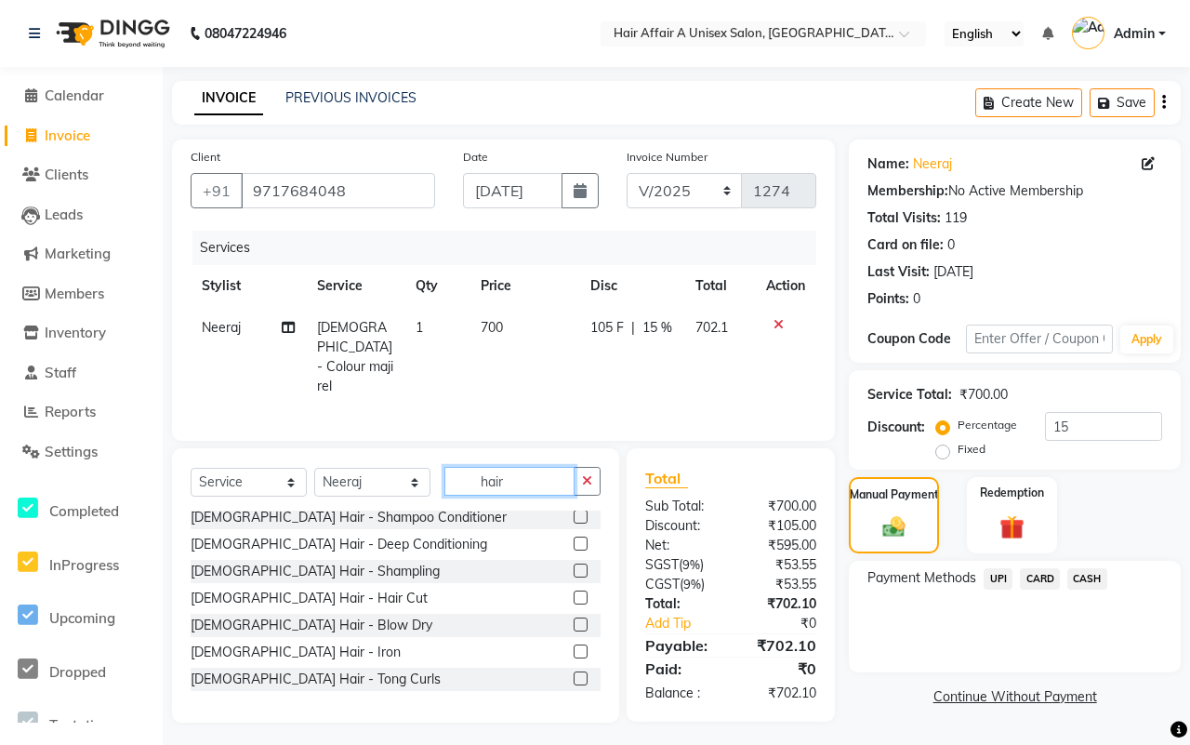
type input "hair"
click at [574, 591] on label at bounding box center [581, 598] width 14 height 14
click at [574, 592] on input "checkbox" at bounding box center [580, 598] width 12 height 12
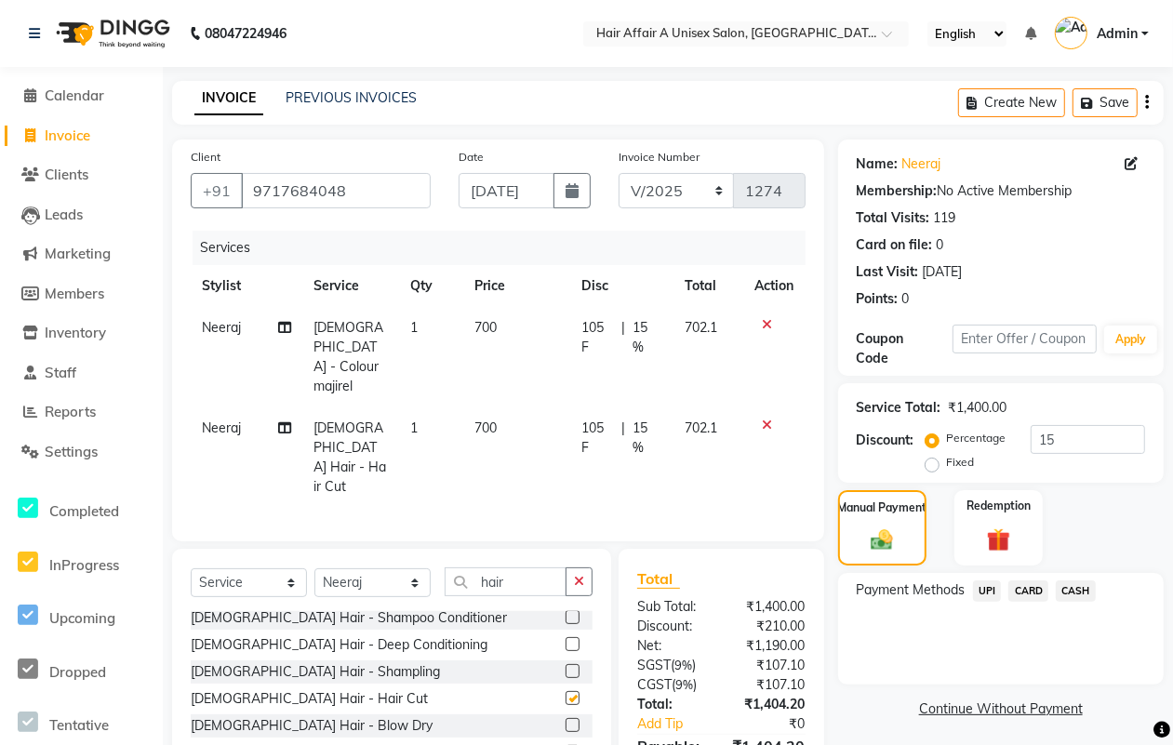
checkbox input "false"
click at [409, 568] on select "Select Stylist [PERSON_NAME] [PERSON_NAME] Kajal Kunal [PERSON_NAME] Nitin [PER…" at bounding box center [372, 582] width 116 height 29
select select "25273"
click at [314, 568] on select "Select Stylist [PERSON_NAME] [PERSON_NAME] Kajal Kunal [PERSON_NAME] Nitin [PER…" at bounding box center [372, 582] width 116 height 29
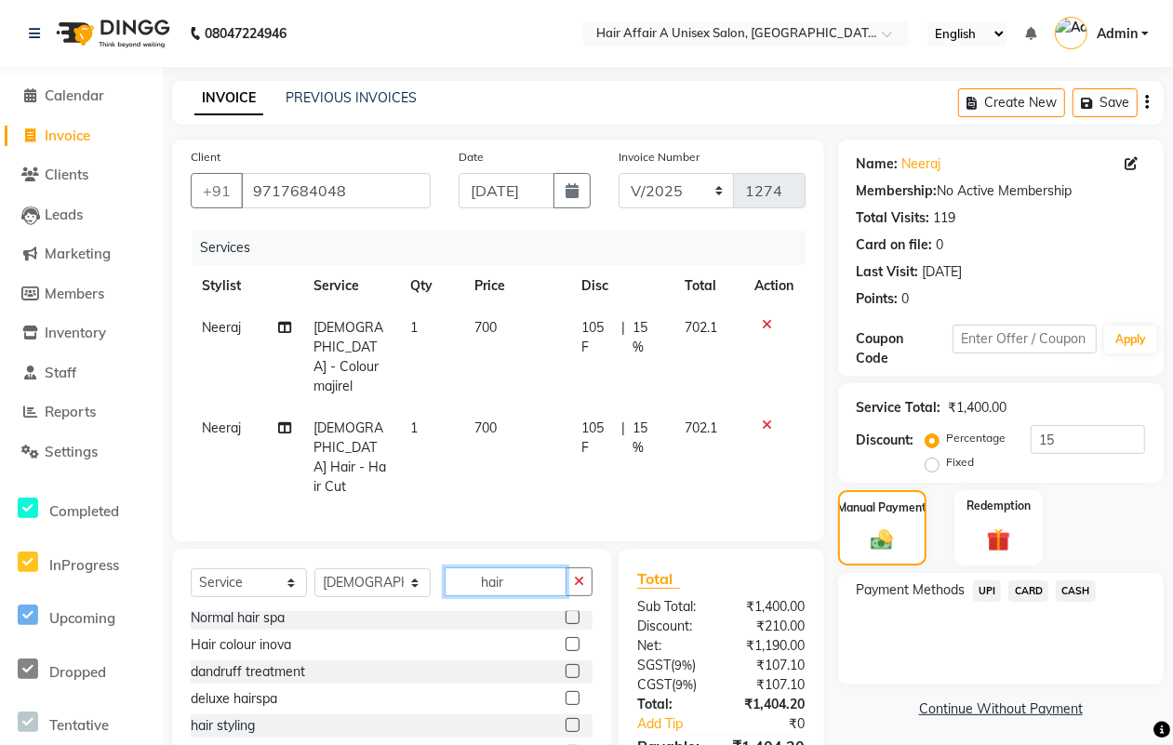
click at [527, 567] on input "hair" at bounding box center [506, 581] width 122 height 29
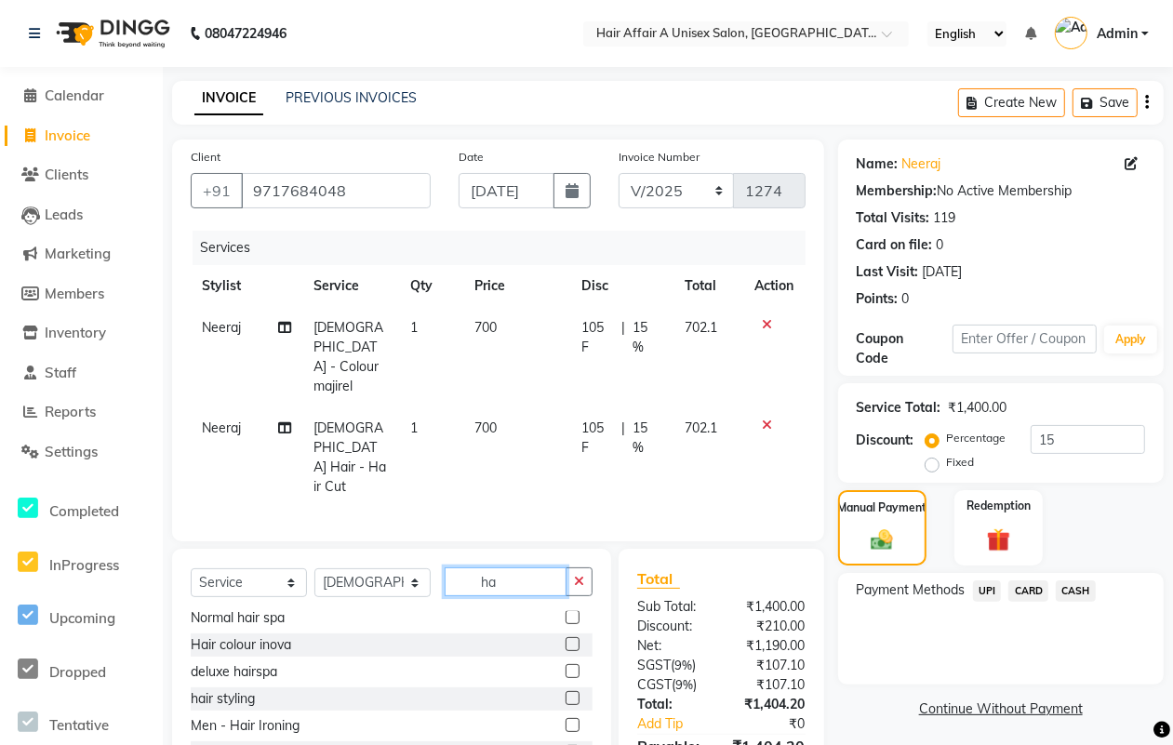
type input "h"
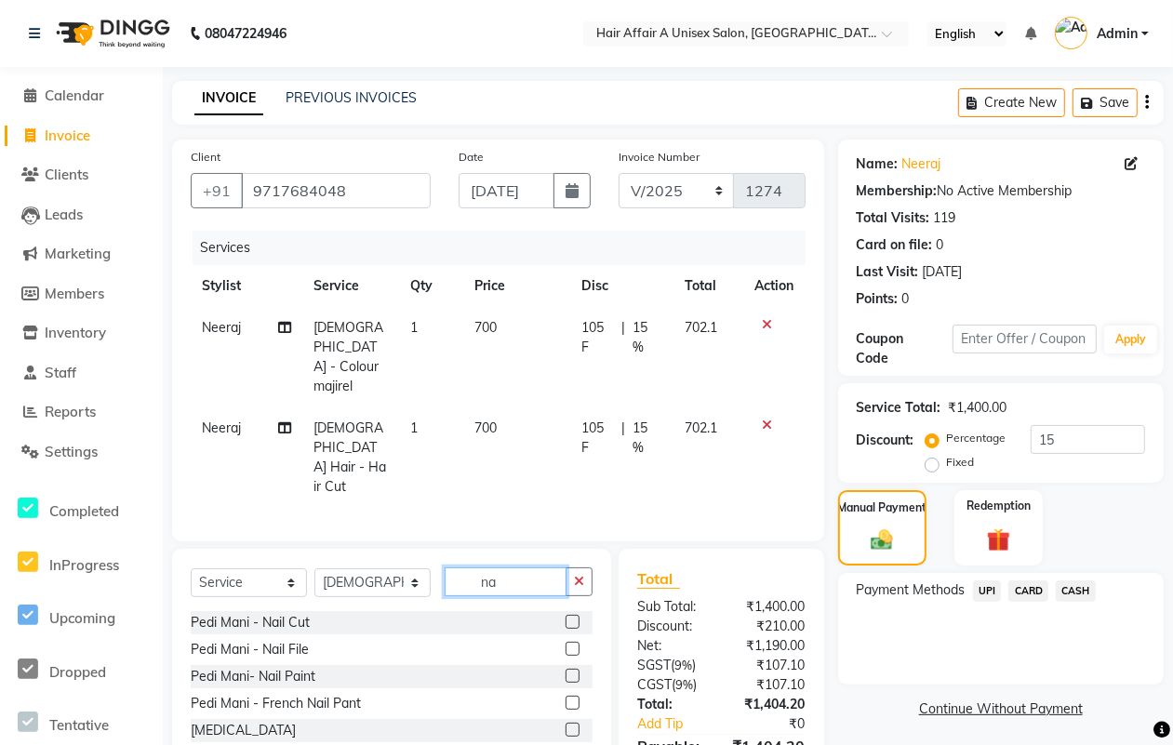
scroll to position [0, 0]
type input "nail"
click at [574, 669] on label at bounding box center [572, 676] width 14 height 14
click at [574, 670] on input "checkbox" at bounding box center [571, 676] width 12 height 12
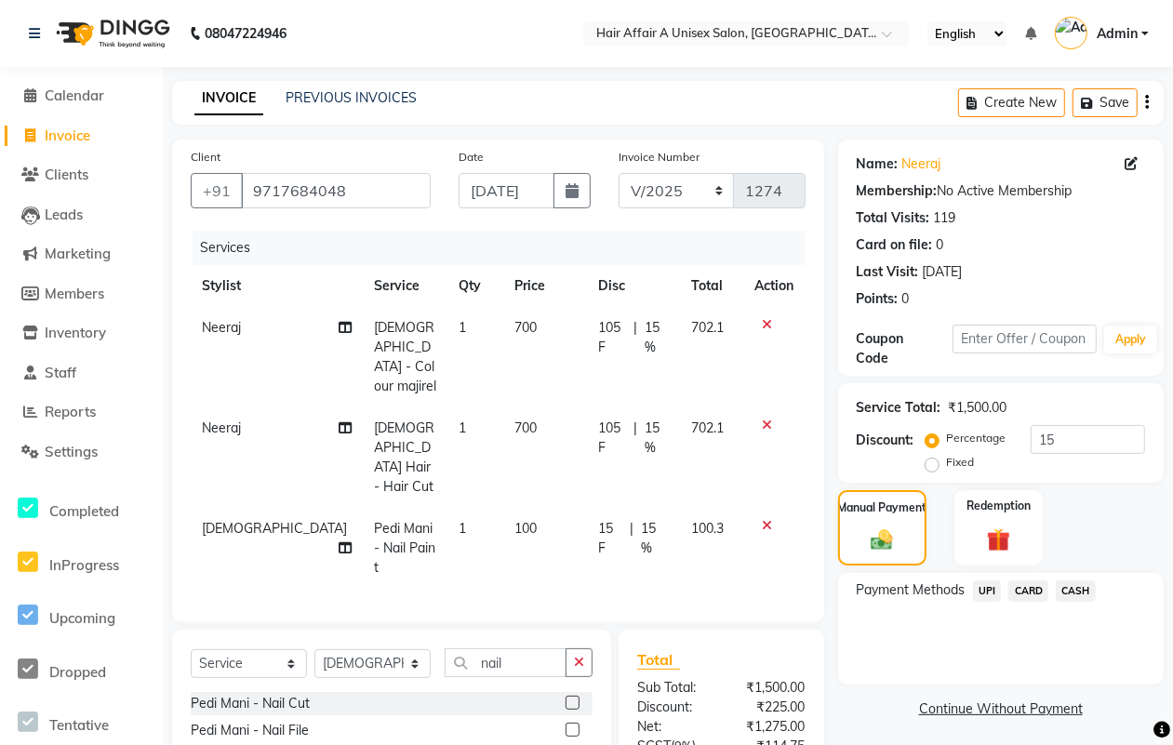
checkbox input "false"
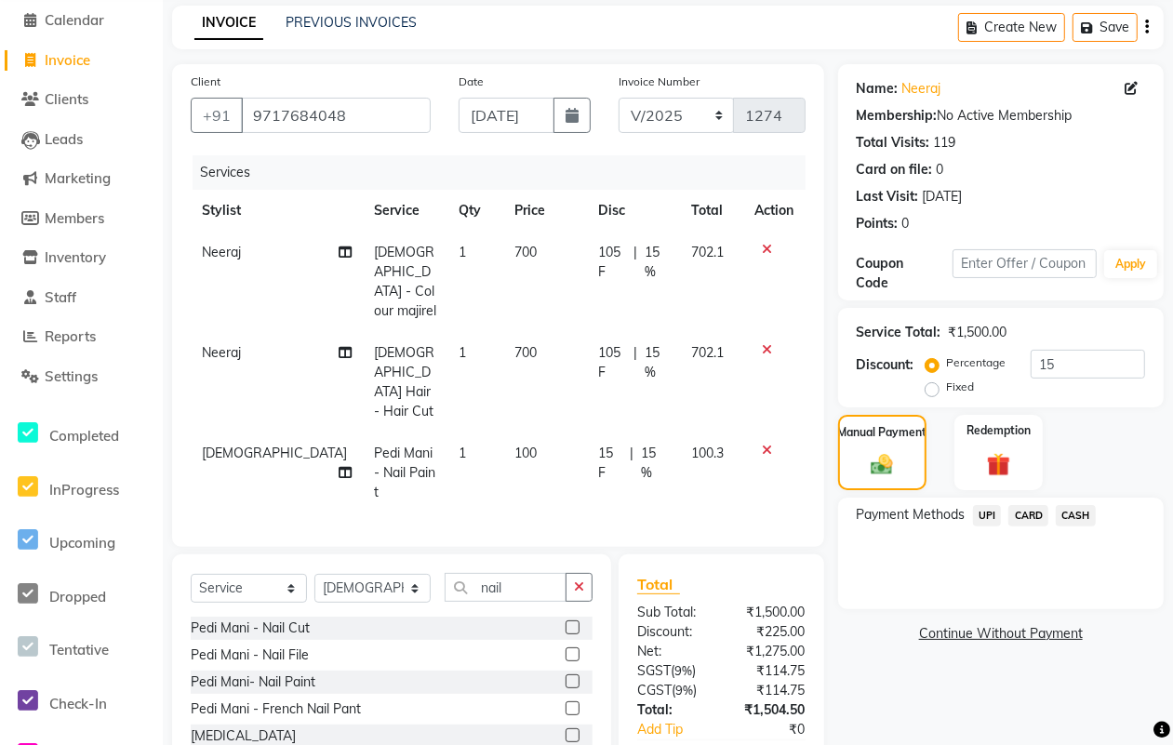
scroll to position [105, 0]
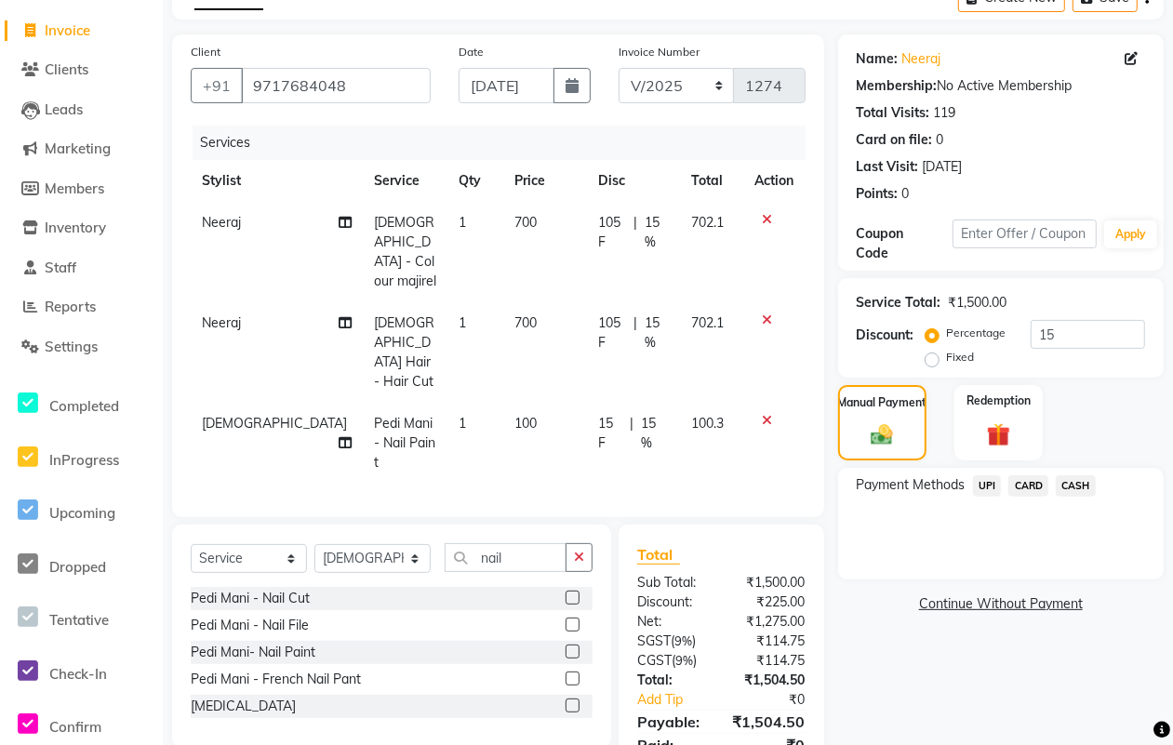
click at [747, 651] on div "₹114.75" at bounding box center [770, 661] width 98 height 20
click at [1074, 333] on input "15" at bounding box center [1087, 334] width 114 height 29
type input "1"
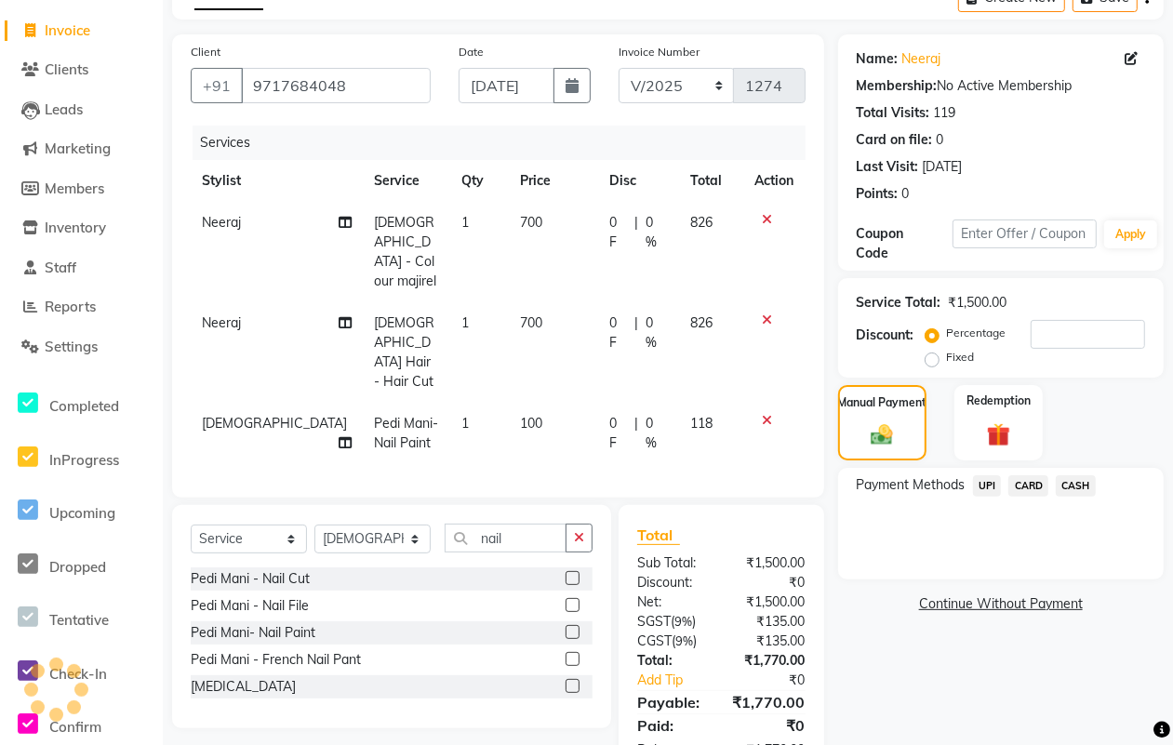
click at [520, 415] on span "100" at bounding box center [531, 423] width 22 height 17
select select "25273"
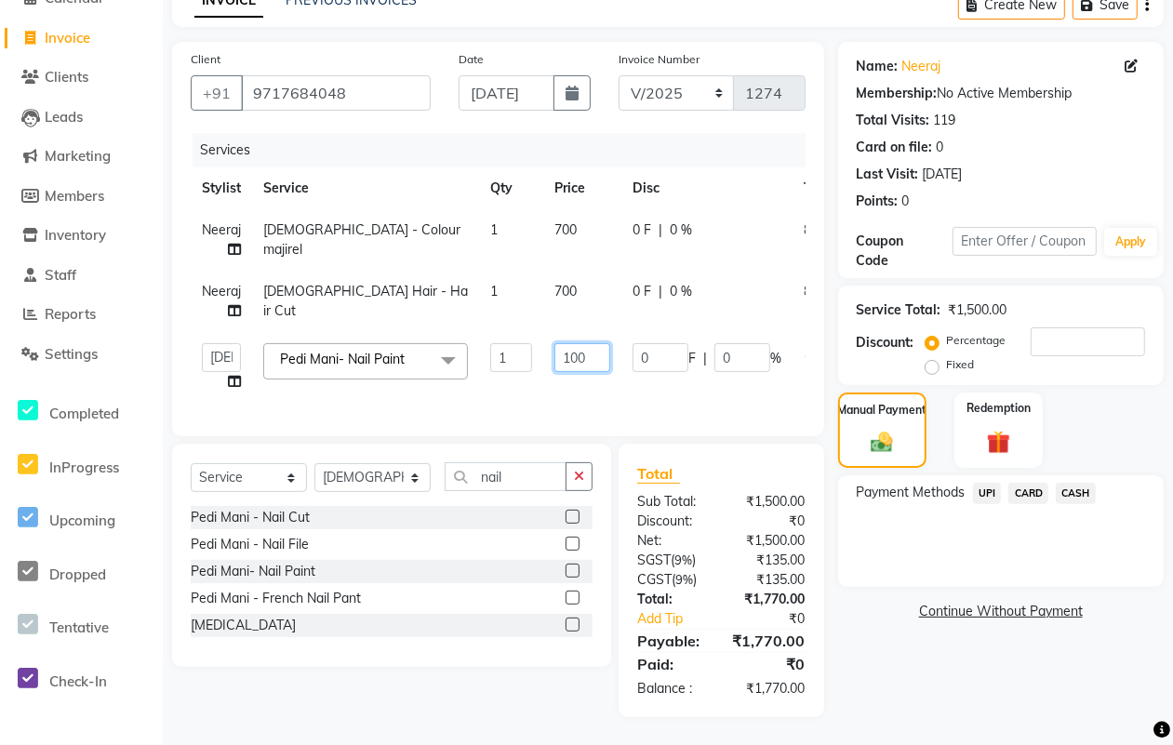
drag, startPoint x: 567, startPoint y: 341, endPoint x: 621, endPoint y: 364, distance: 58.4
click at [568, 343] on input "100" at bounding box center [582, 357] width 56 height 29
type input "200"
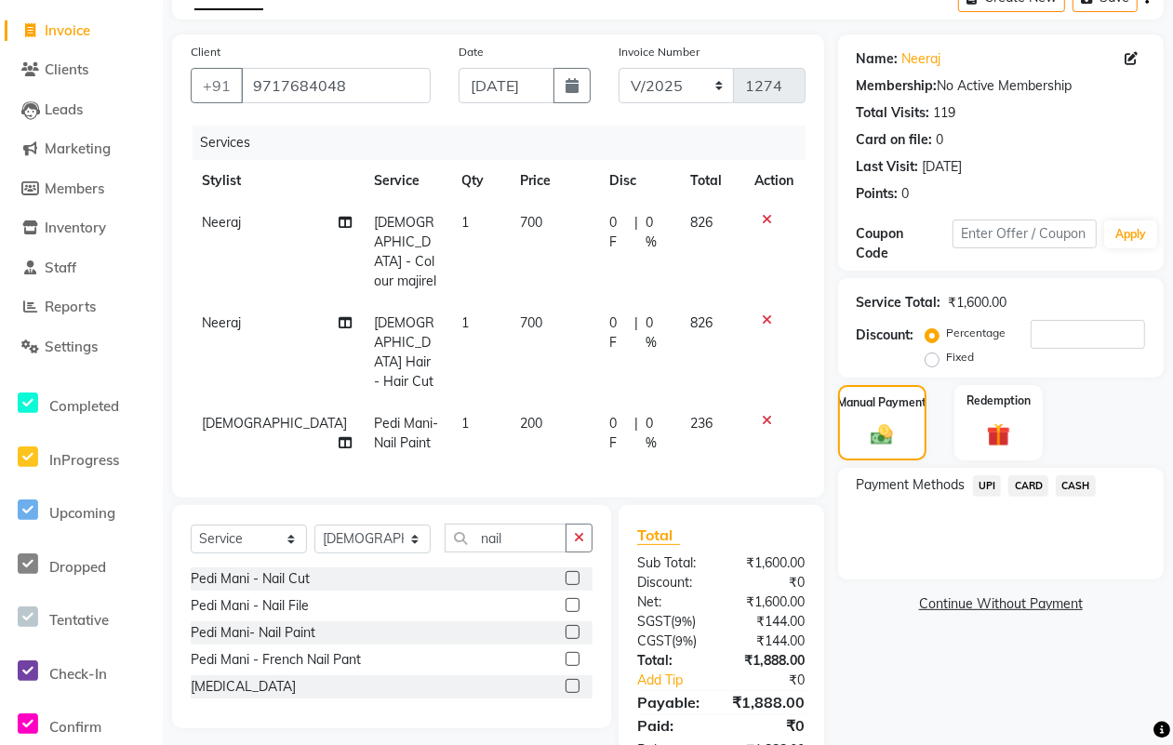
click at [747, 551] on div "Total Sub Total: ₹1,600.00 Discount: ₹0 Net: ₹1,600.00 SGST ( 9% ) ₹144.00 CGST…" at bounding box center [721, 642] width 168 height 236
click at [1109, 326] on input "number" at bounding box center [1087, 334] width 114 height 29
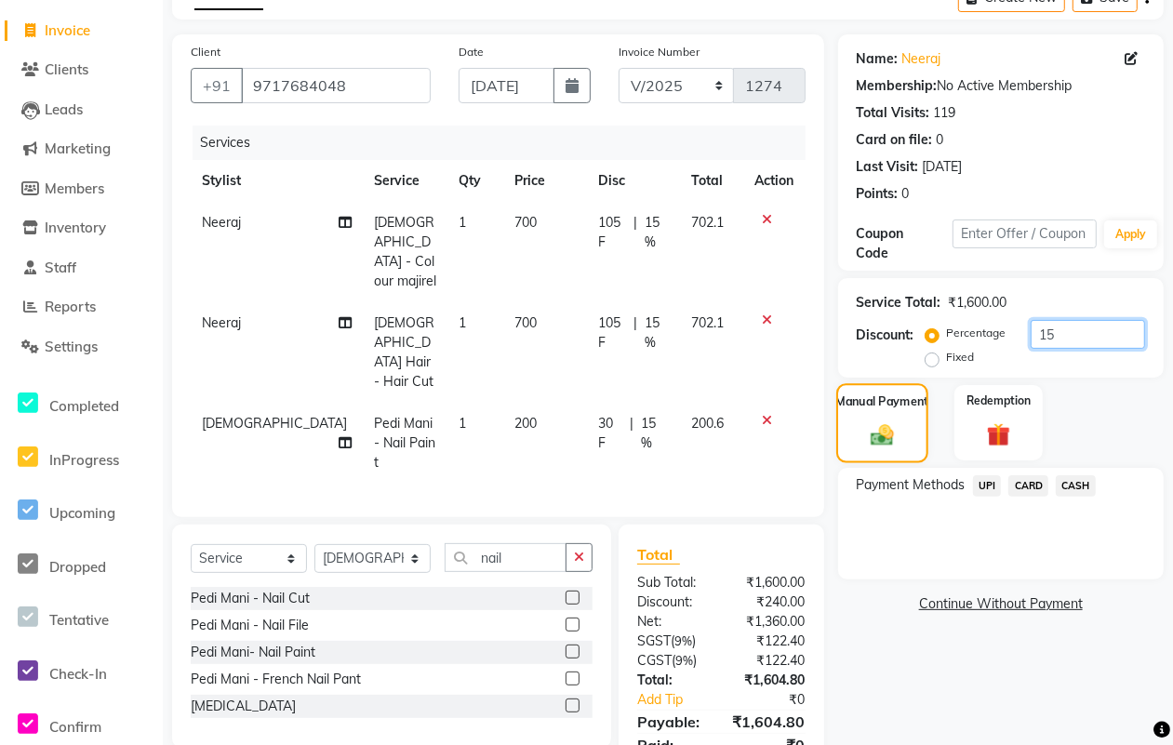
type input "15"
click at [877, 389] on div "Manual Payment" at bounding box center [882, 422] width 92 height 79
click at [1074, 479] on span "CASH" at bounding box center [1075, 485] width 40 height 21
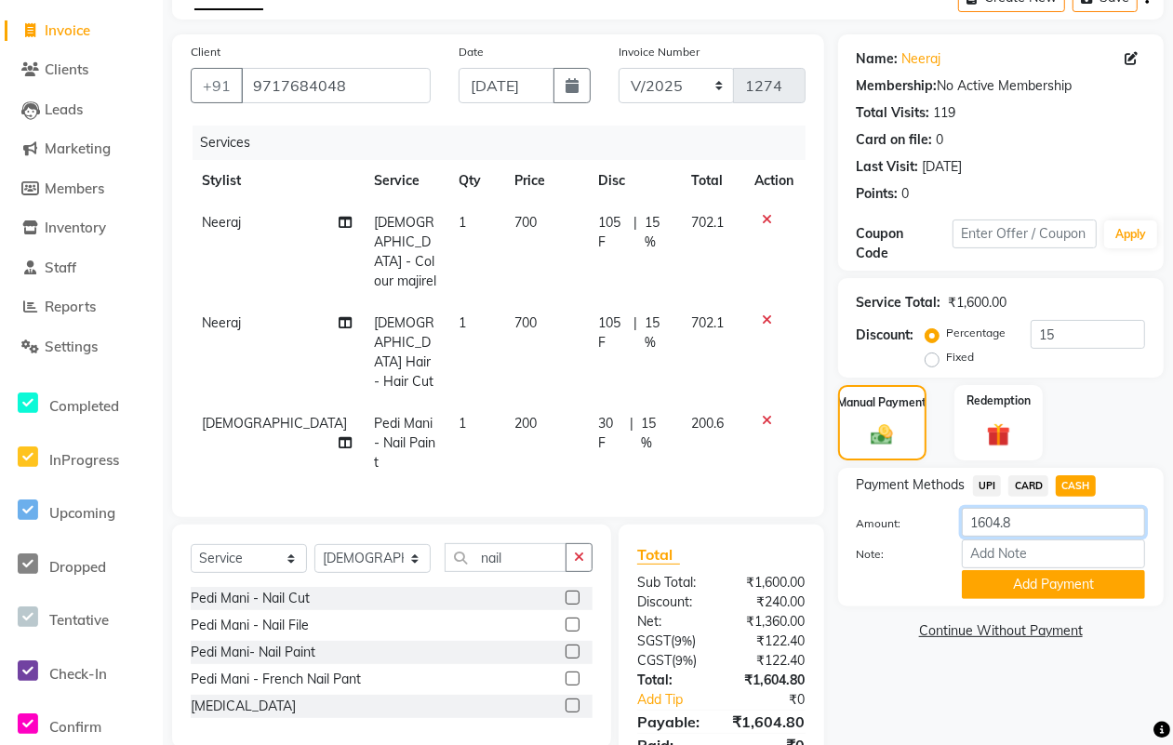
click at [1032, 513] on input "1604.8" at bounding box center [1053, 522] width 183 height 29
type input "1600"
click at [1001, 588] on button "Add Payment" at bounding box center [1053, 584] width 183 height 29
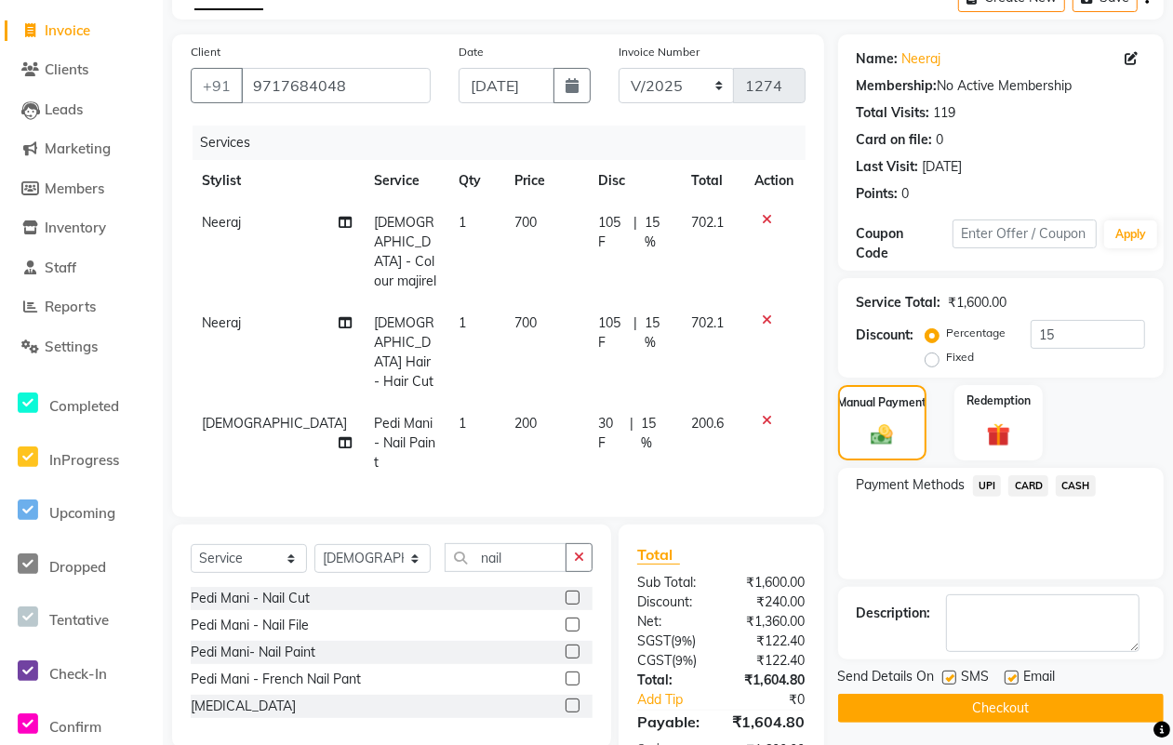
scroll to position [202, 0]
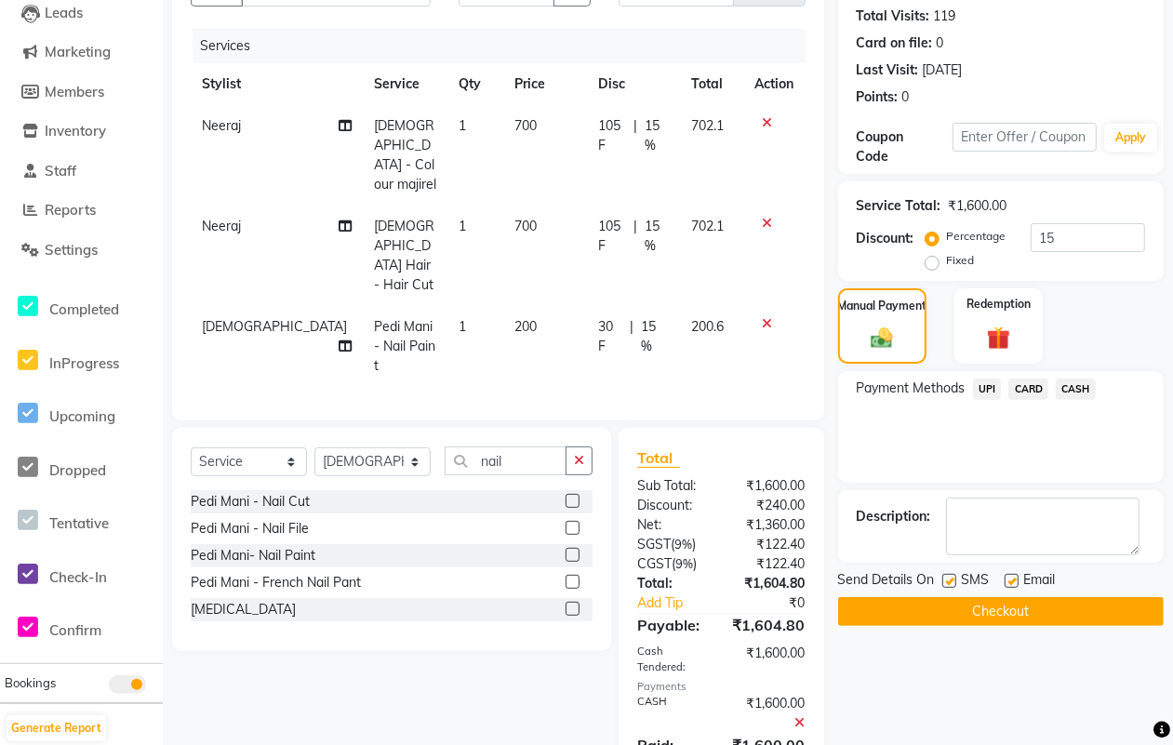
click at [951, 577] on label at bounding box center [949, 581] width 14 height 14
click at [951, 577] on input "checkbox" at bounding box center [948, 582] width 12 height 12
checkbox input "false"
click at [1011, 581] on label at bounding box center [1011, 581] width 14 height 14
click at [1011, 581] on input "checkbox" at bounding box center [1010, 582] width 12 height 12
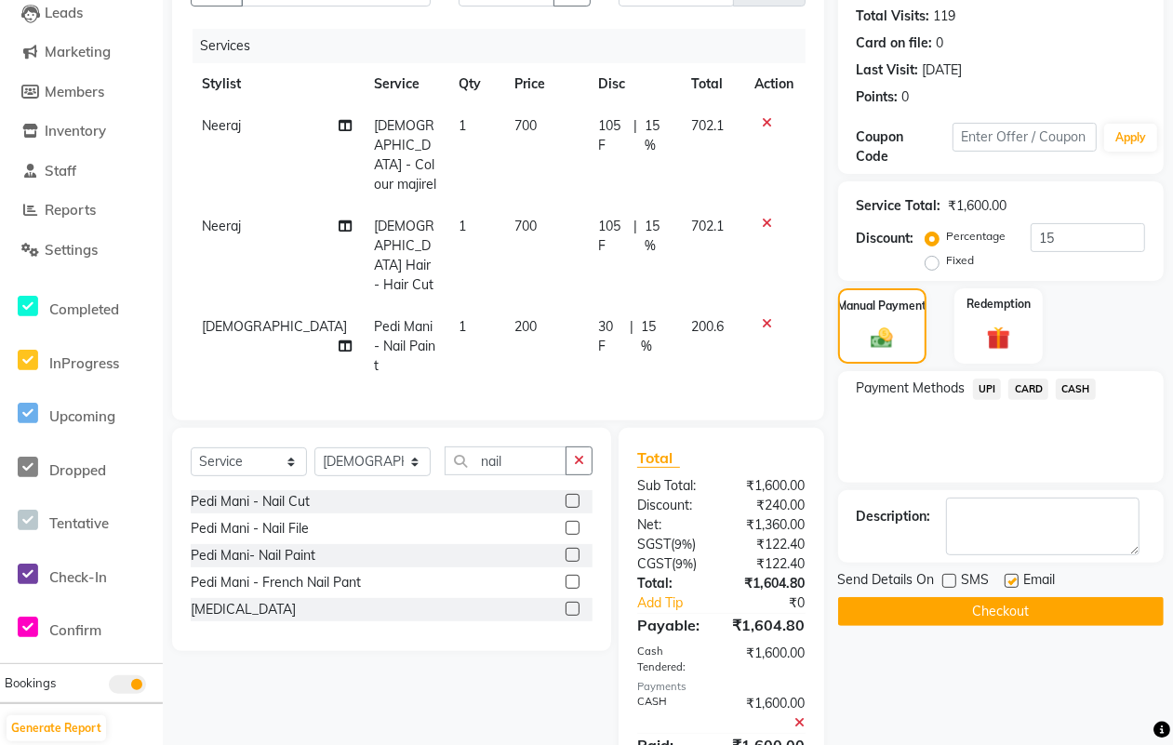
checkbox input "false"
click at [1005, 602] on button "Checkout" at bounding box center [1000, 611] width 325 height 29
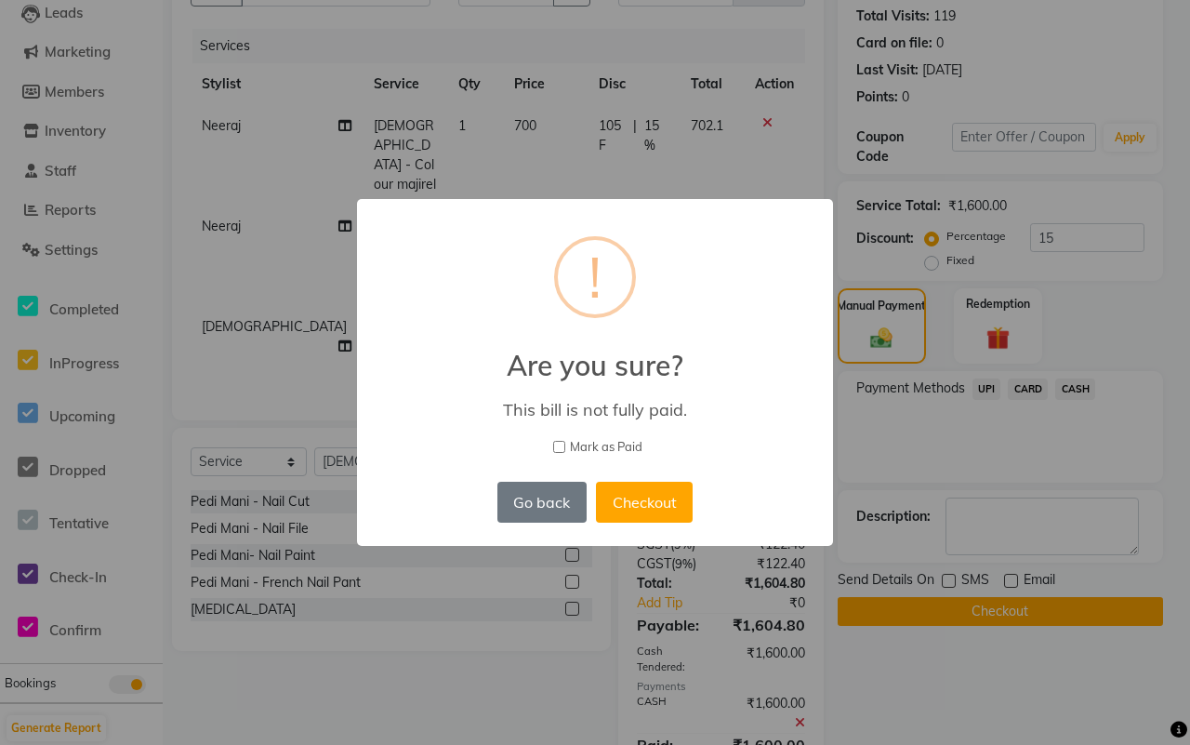
click at [605, 447] on span "Mark as Paid" at bounding box center [606, 447] width 73 height 19
click at [565, 447] on input "Mark as Paid" at bounding box center [559, 447] width 12 height 12
checkbox input "true"
click at [634, 489] on button "Checkout" at bounding box center [644, 502] width 97 height 41
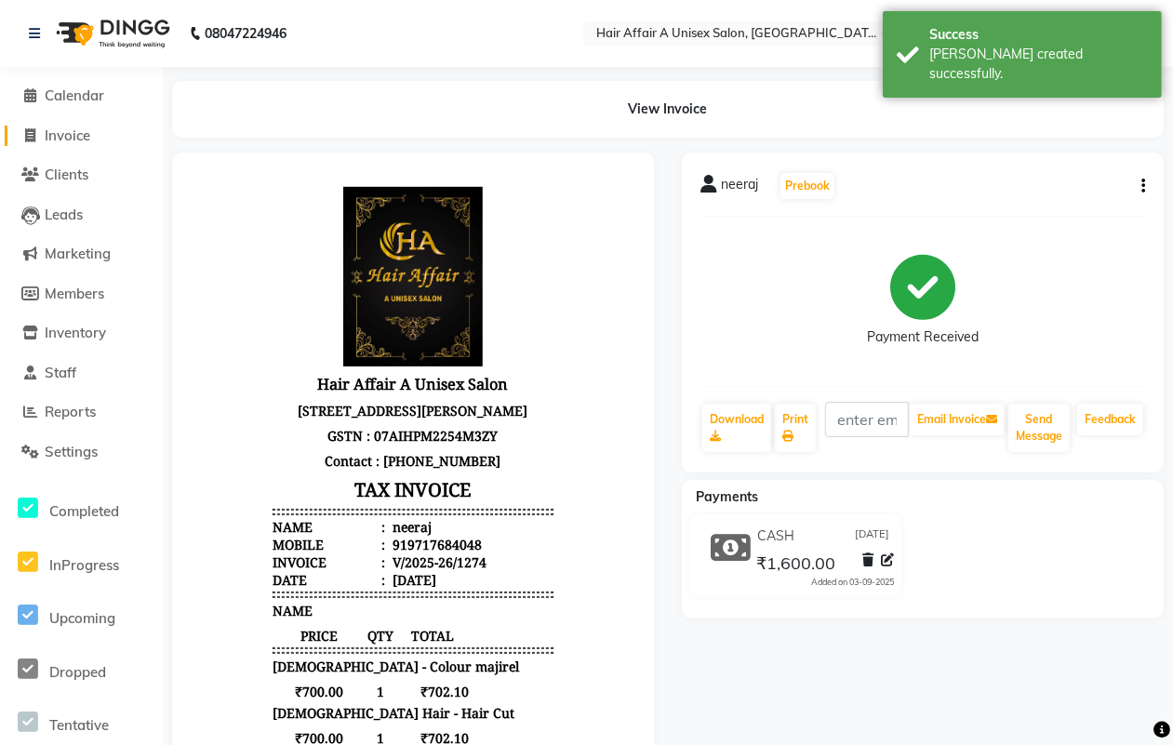
click at [103, 132] on link "Invoice" at bounding box center [81, 136] width 153 height 21
select select "service"
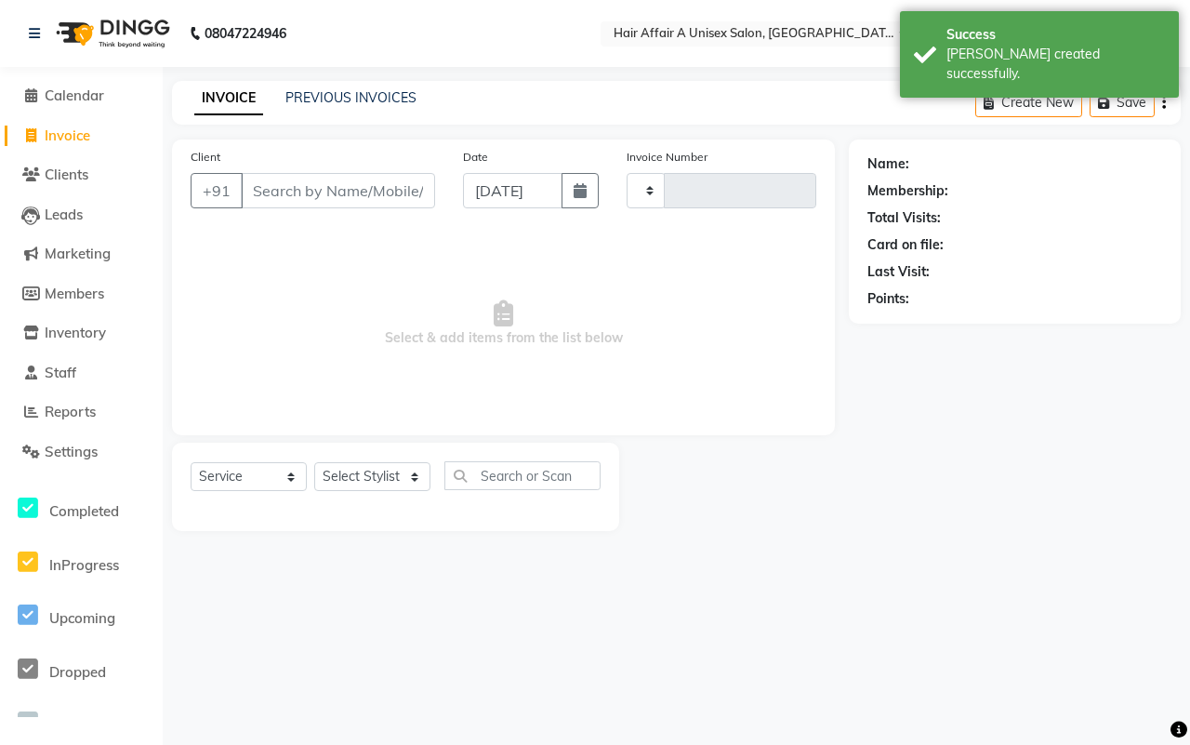
type input "1275"
select select "4464"
click at [378, 179] on input "Client" at bounding box center [338, 190] width 194 height 35
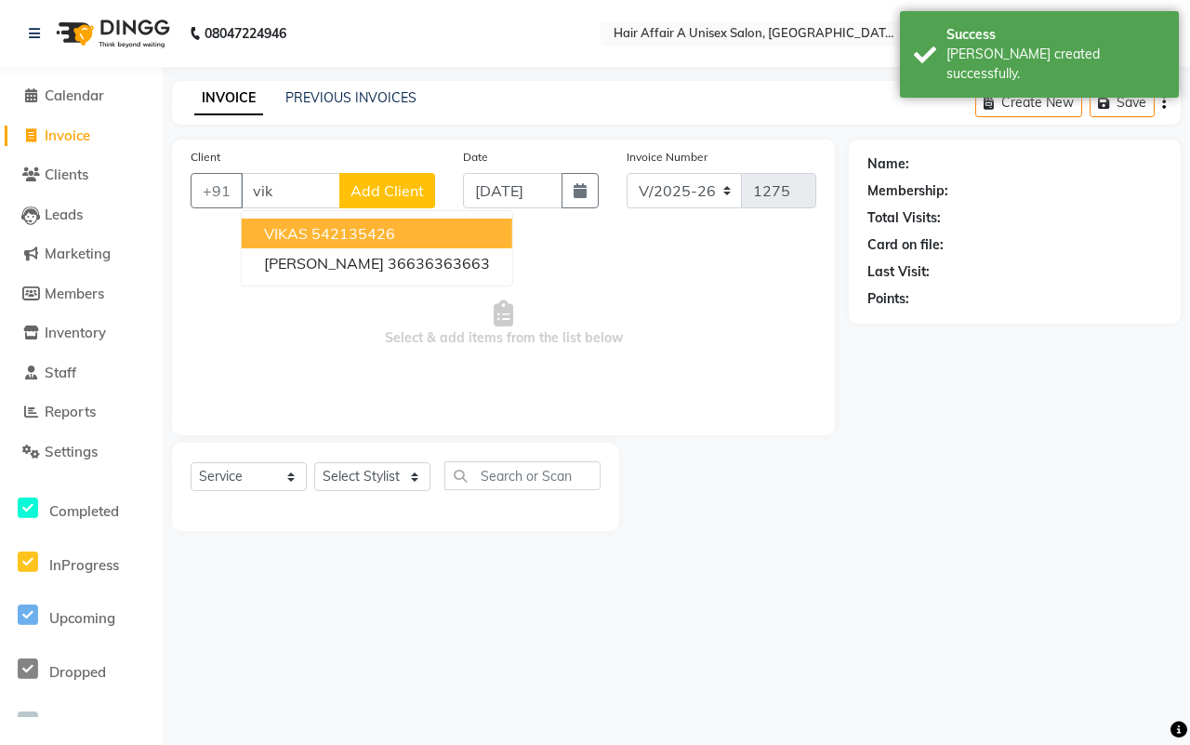
click at [307, 230] on span "VIKAS" at bounding box center [286, 233] width 44 height 19
type input "542135426"
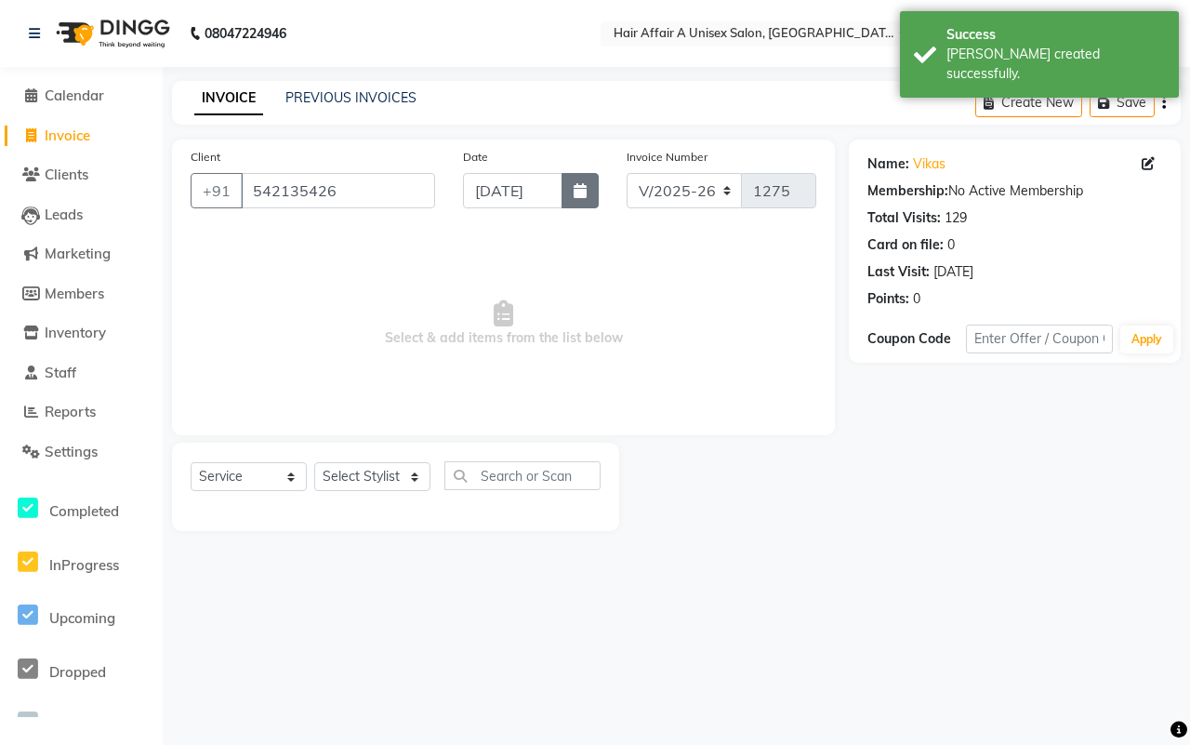
click at [578, 193] on icon "button" at bounding box center [580, 190] width 13 height 15
select select "9"
select select "2025"
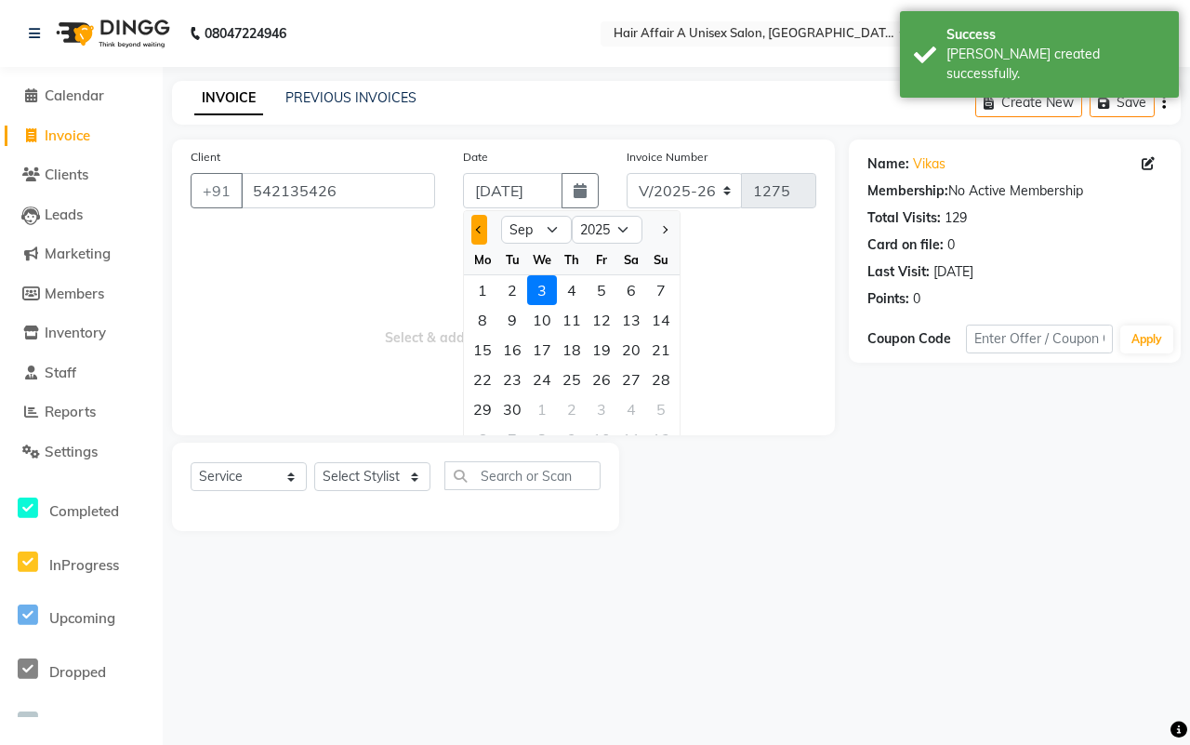
click at [477, 228] on span "Previous month" at bounding box center [479, 229] width 7 height 7
select select "8"
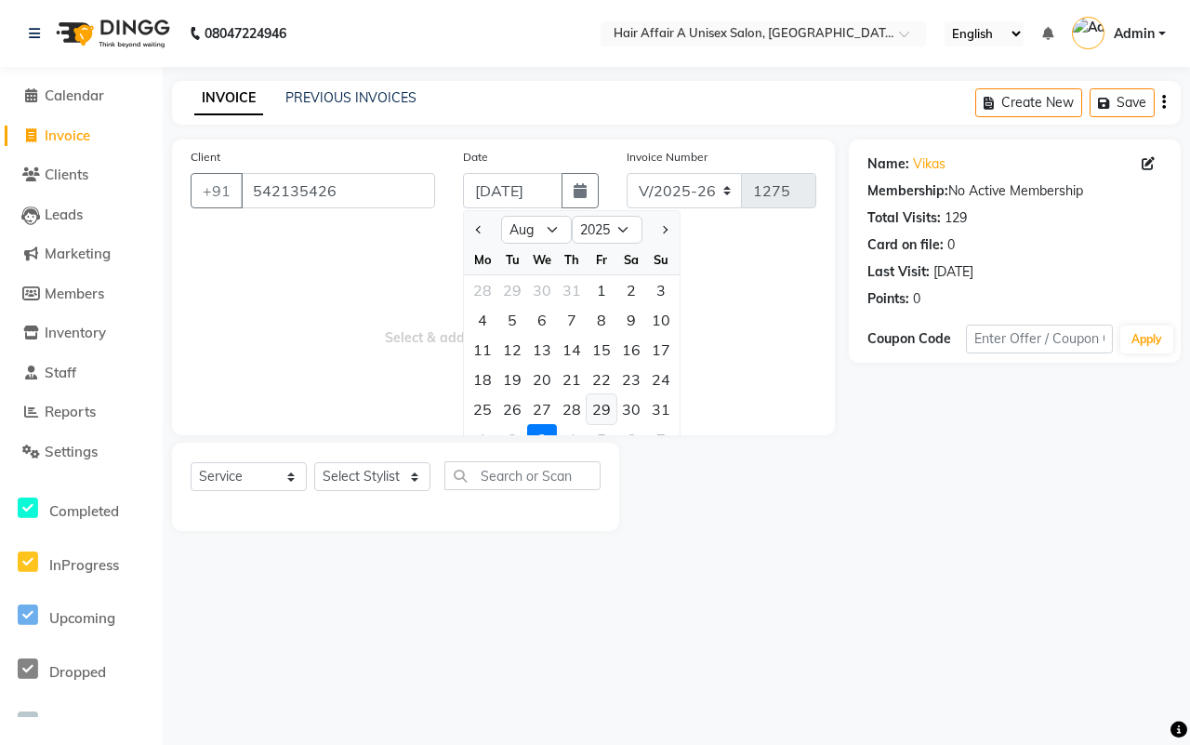
click at [606, 414] on div "29" at bounding box center [602, 409] width 30 height 30
type input "[DATE]"
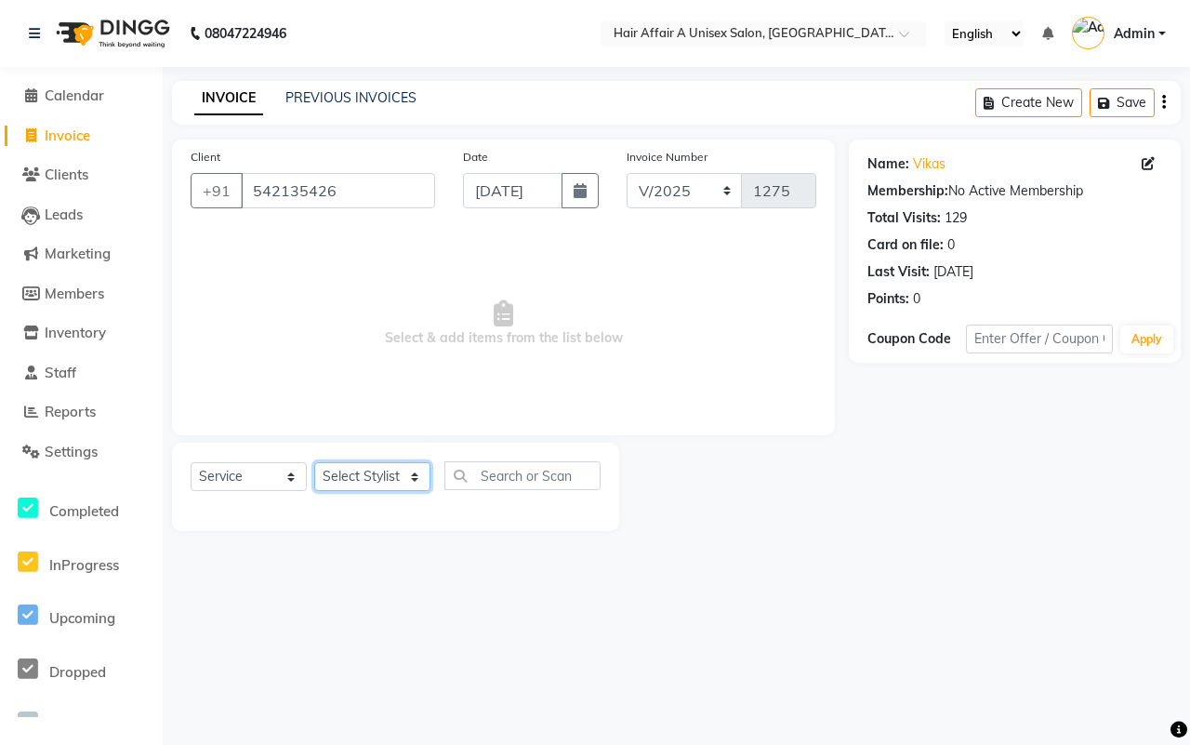
click at [406, 476] on select "Select Stylist [PERSON_NAME] [PERSON_NAME] Kajal Kunal [PERSON_NAME] Nitin [PER…" at bounding box center [372, 476] width 116 height 29
select select "25275"
click at [314, 462] on select "Select Stylist [PERSON_NAME] [PERSON_NAME] Kajal Kunal [PERSON_NAME] Nitin [PER…" at bounding box center [372, 476] width 116 height 29
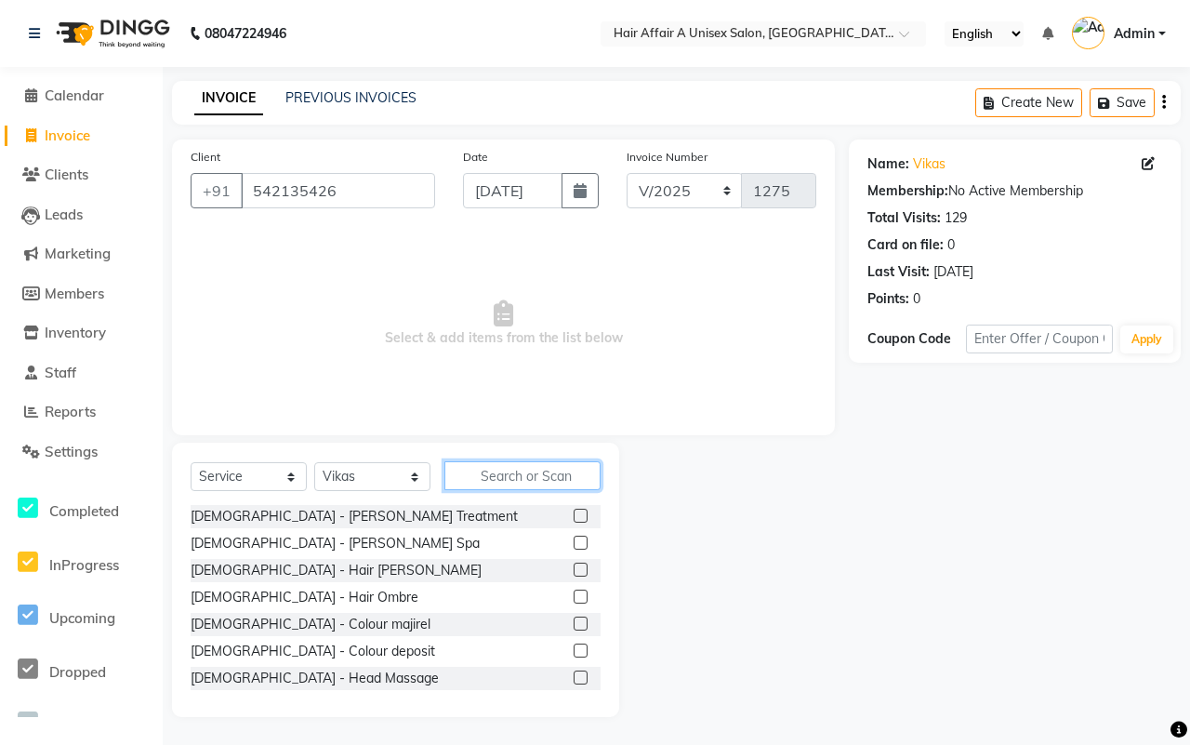
click at [503, 474] on input "text" at bounding box center [523, 475] width 156 height 29
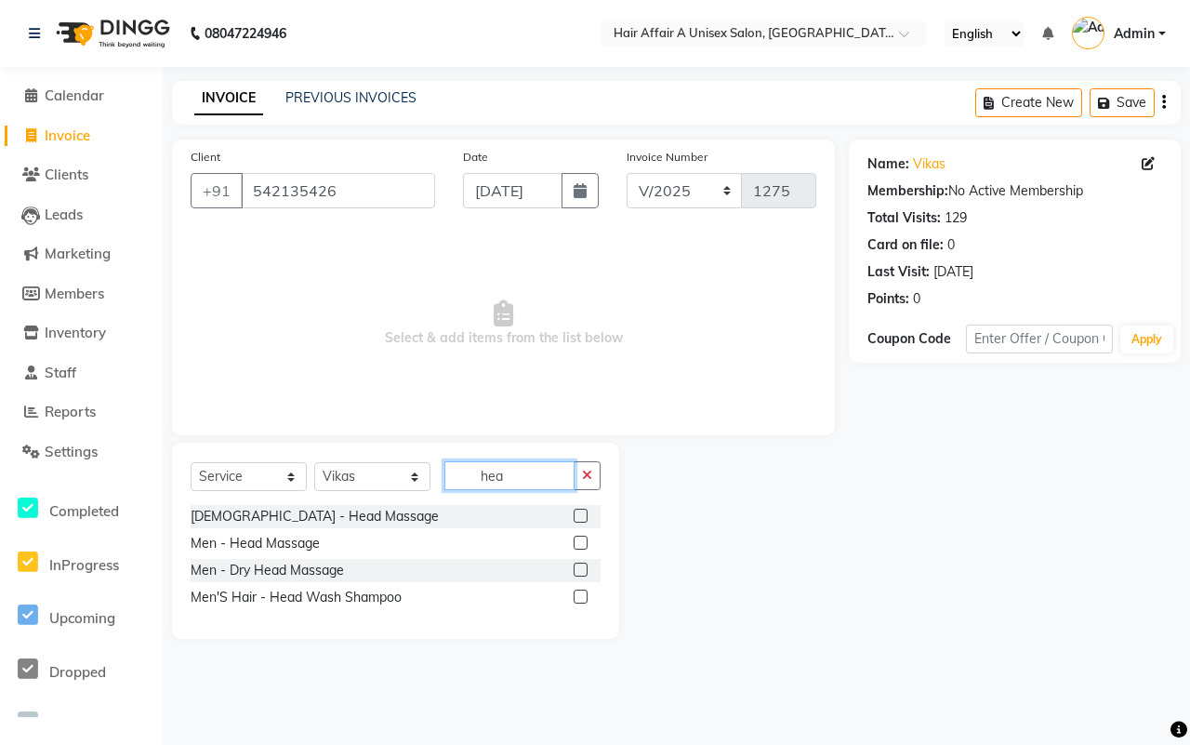
type input "hea"
click at [583, 541] on label at bounding box center [581, 543] width 14 height 14
click at [583, 541] on input "checkbox" at bounding box center [580, 544] width 12 height 12
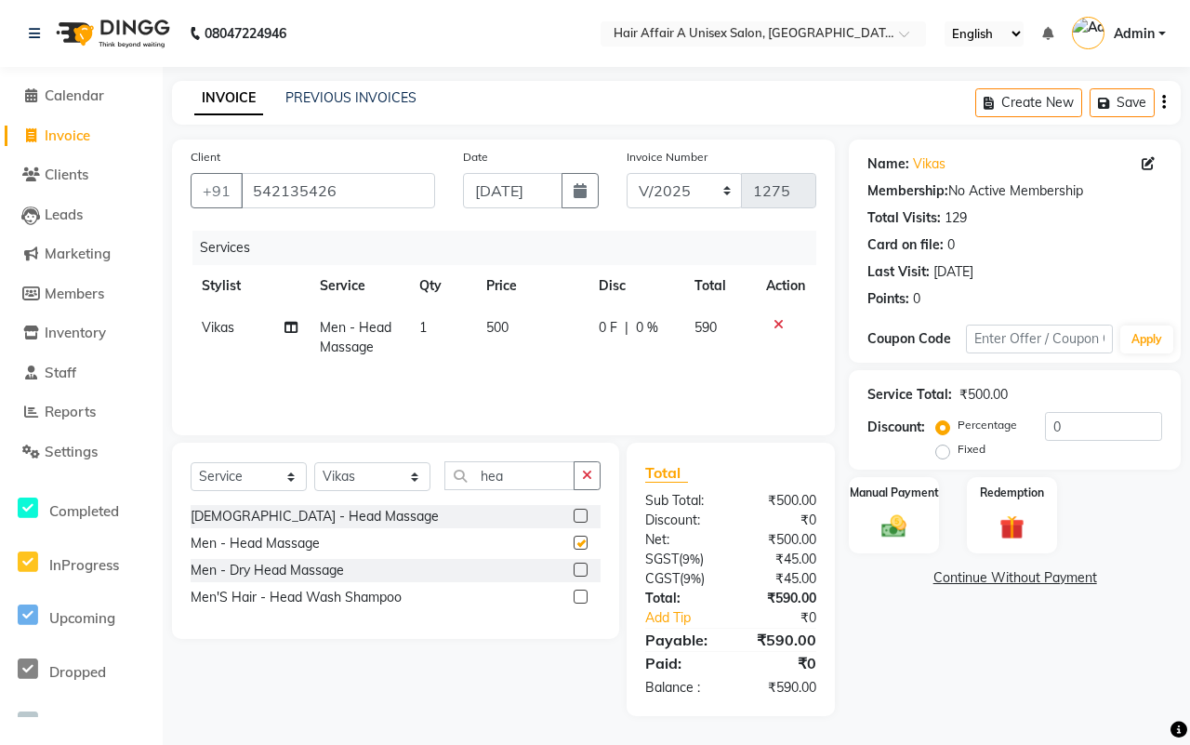
checkbox input "false"
click at [406, 471] on select "Select Stylist [PERSON_NAME] [PERSON_NAME] Kajal Kunal [PERSON_NAME] Nitin [PER…" at bounding box center [372, 476] width 116 height 29
select select "25232"
click at [314, 462] on select "Select Stylist [PERSON_NAME] [PERSON_NAME] Kajal Kunal [PERSON_NAME] Nitin [PER…" at bounding box center [372, 476] width 116 height 29
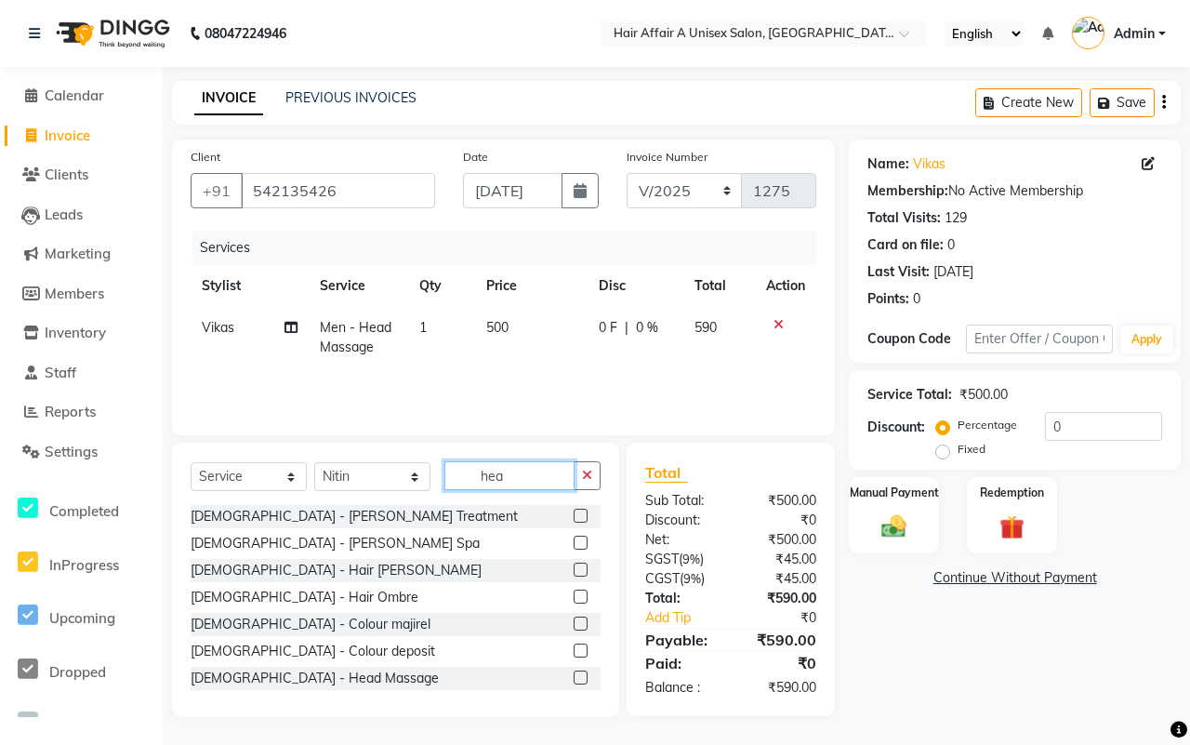
click at [522, 485] on input "hea" at bounding box center [510, 475] width 130 height 29
type input "h"
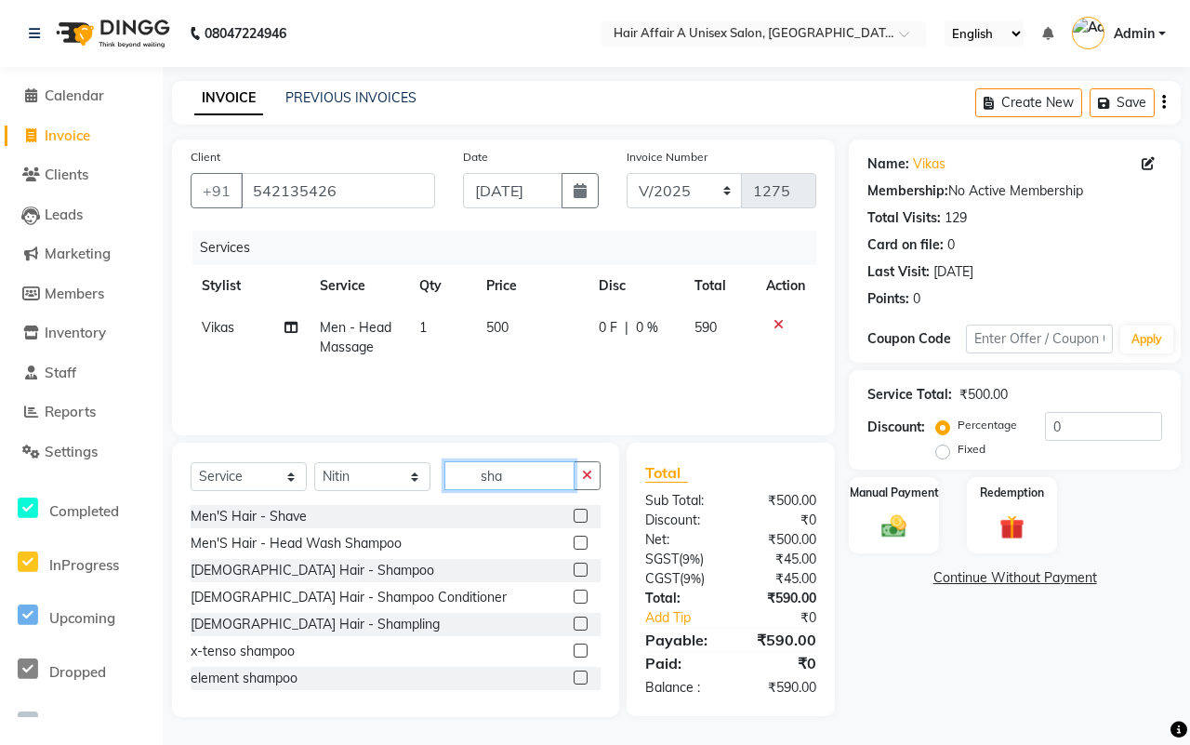
type input "sha"
click at [574, 513] on label at bounding box center [581, 516] width 14 height 14
click at [574, 513] on input "checkbox" at bounding box center [580, 517] width 12 height 12
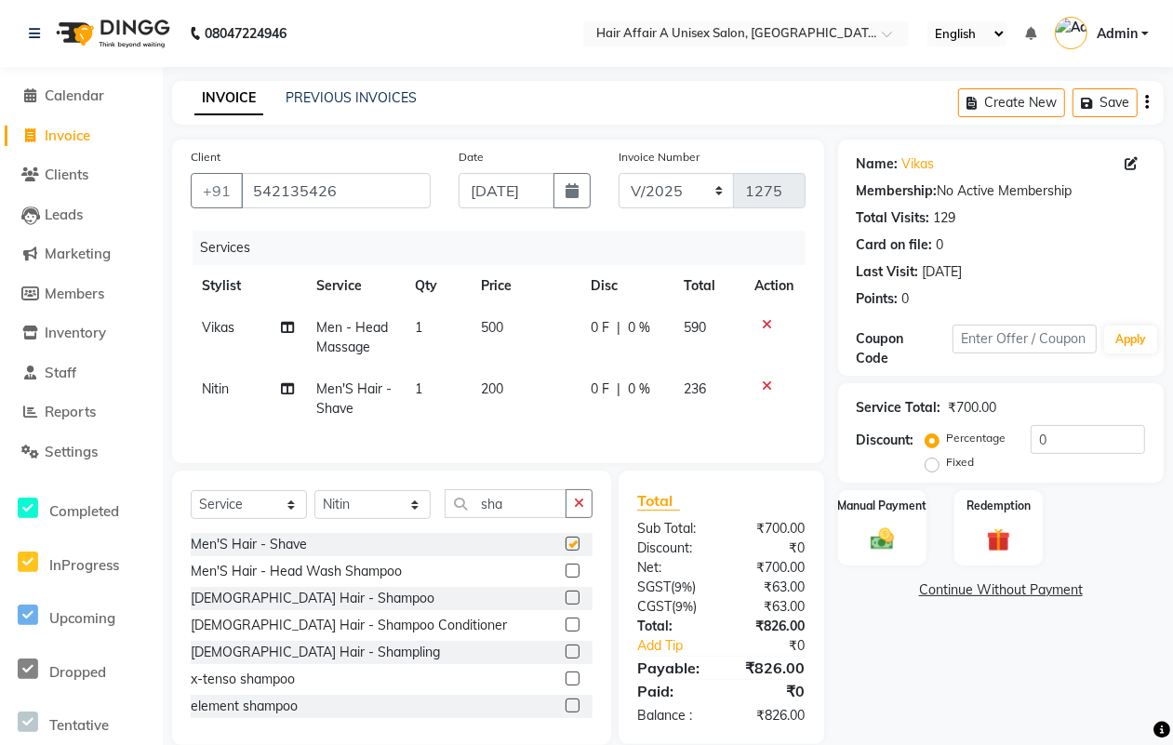
checkbox input "false"
click at [485, 325] on span "500" at bounding box center [492, 327] width 22 height 17
select select "25275"
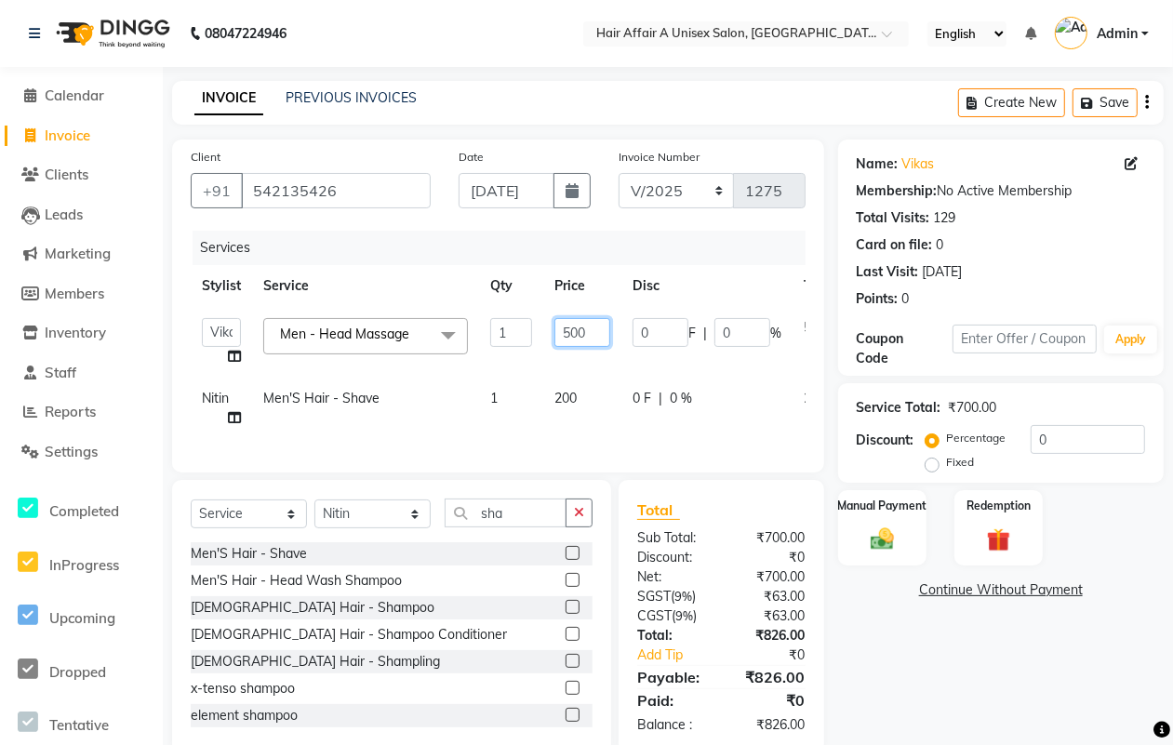
click at [569, 322] on input "500" at bounding box center [582, 332] width 56 height 29
type input "600"
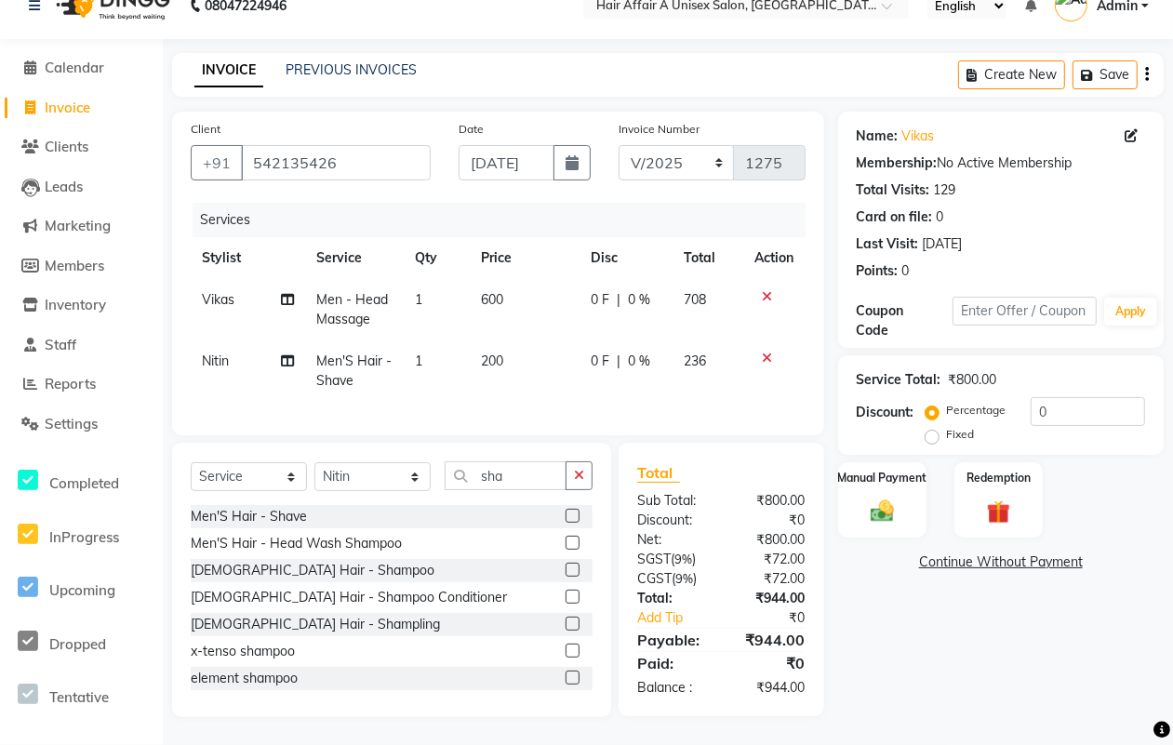
scroll to position [45, 0]
click at [1089, 372] on div "Service Total: ₹800.00" at bounding box center [1000, 380] width 288 height 20
click at [1089, 378] on div "Service Total: ₹800.00 Discount: Percentage Fixed 0" at bounding box center [1000, 405] width 288 height 85
click at [1098, 397] on input "0" at bounding box center [1087, 411] width 114 height 29
type input "1"
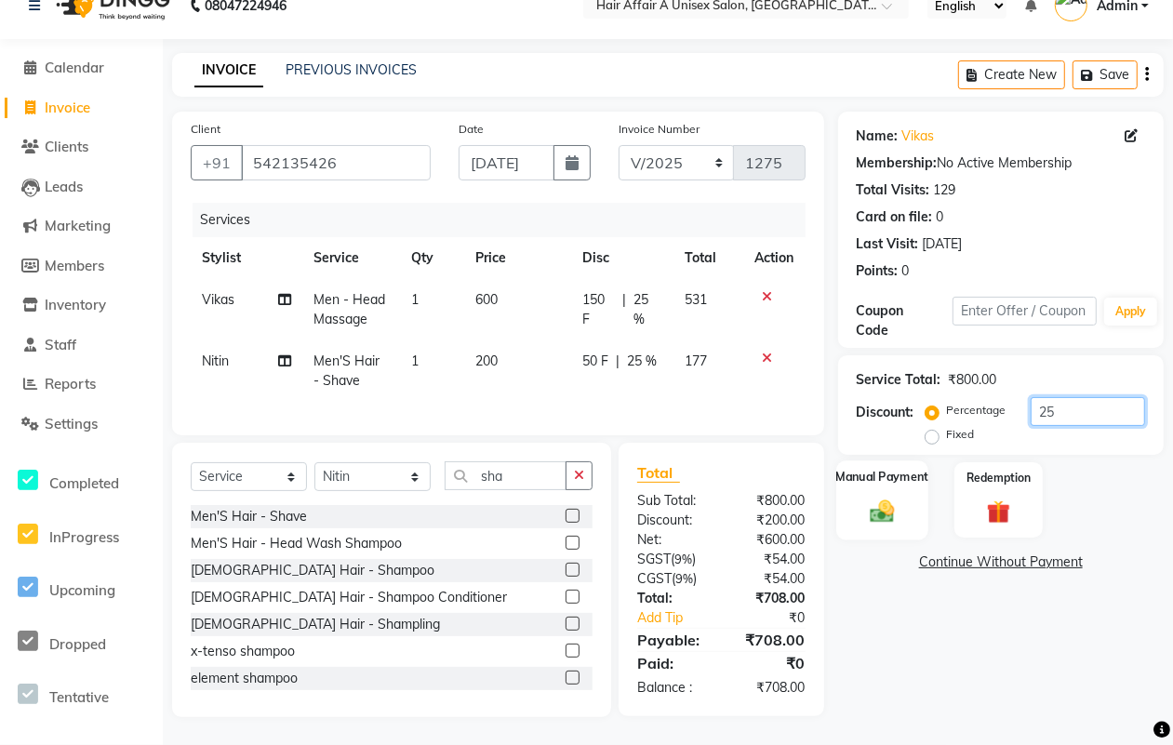
type input "25"
click at [894, 498] on img at bounding box center [882, 511] width 40 height 28
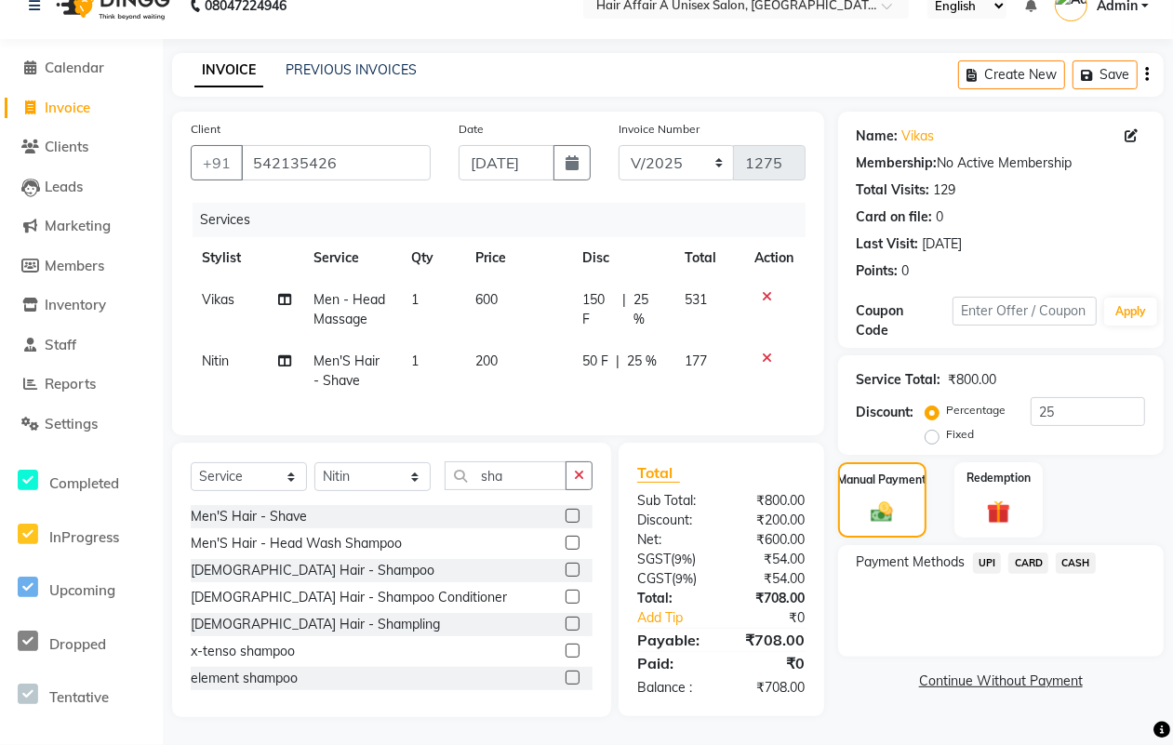
click at [1071, 552] on span "CASH" at bounding box center [1075, 562] width 40 height 21
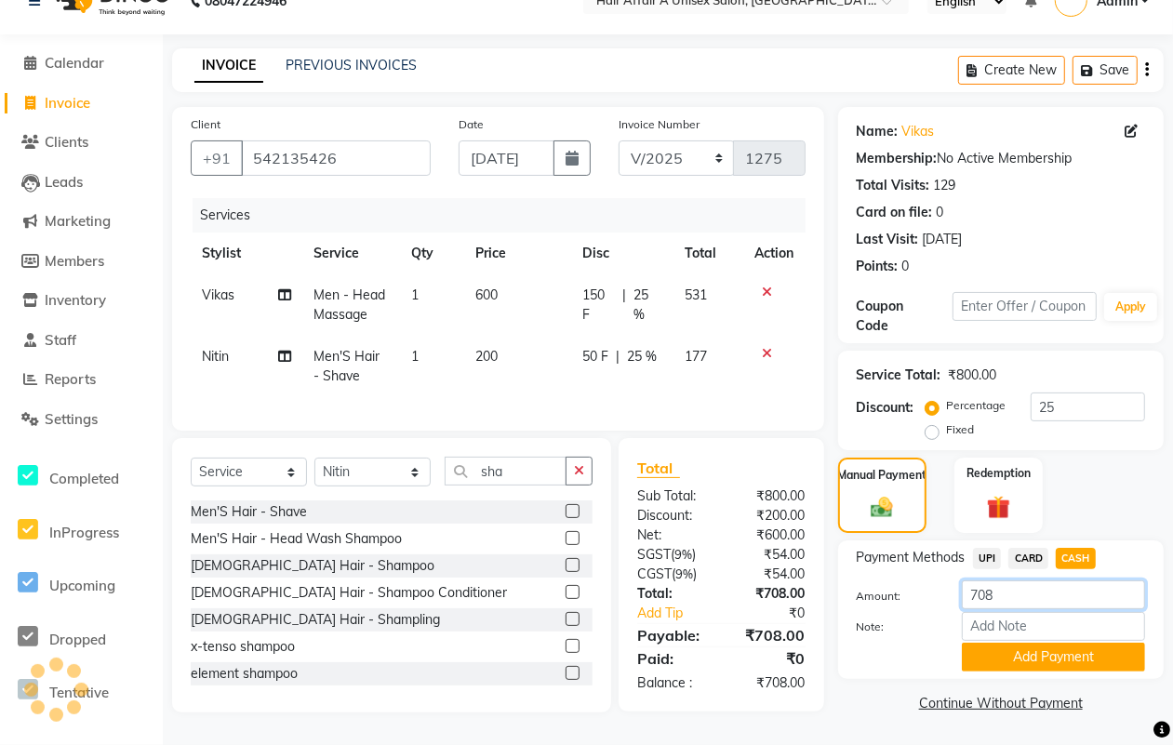
click at [1028, 586] on input "708" at bounding box center [1053, 594] width 183 height 29
type input "700"
click at [1071, 652] on button "Add Payment" at bounding box center [1053, 657] width 183 height 29
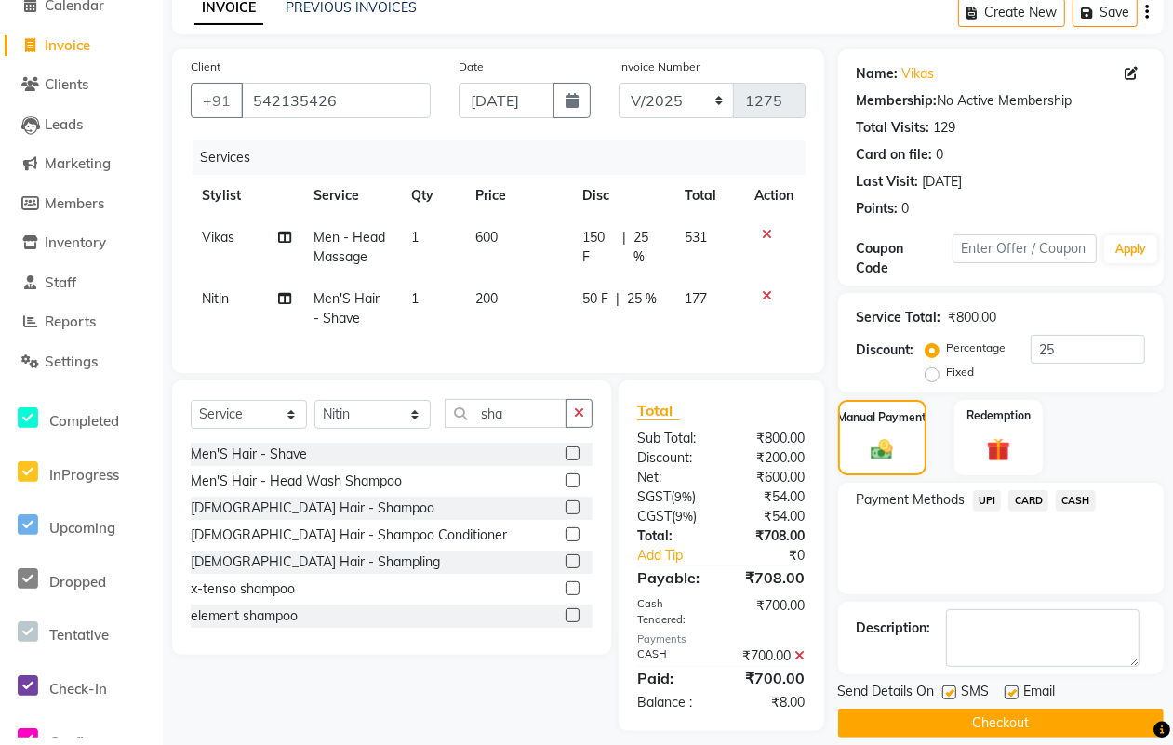
scroll to position [122, 0]
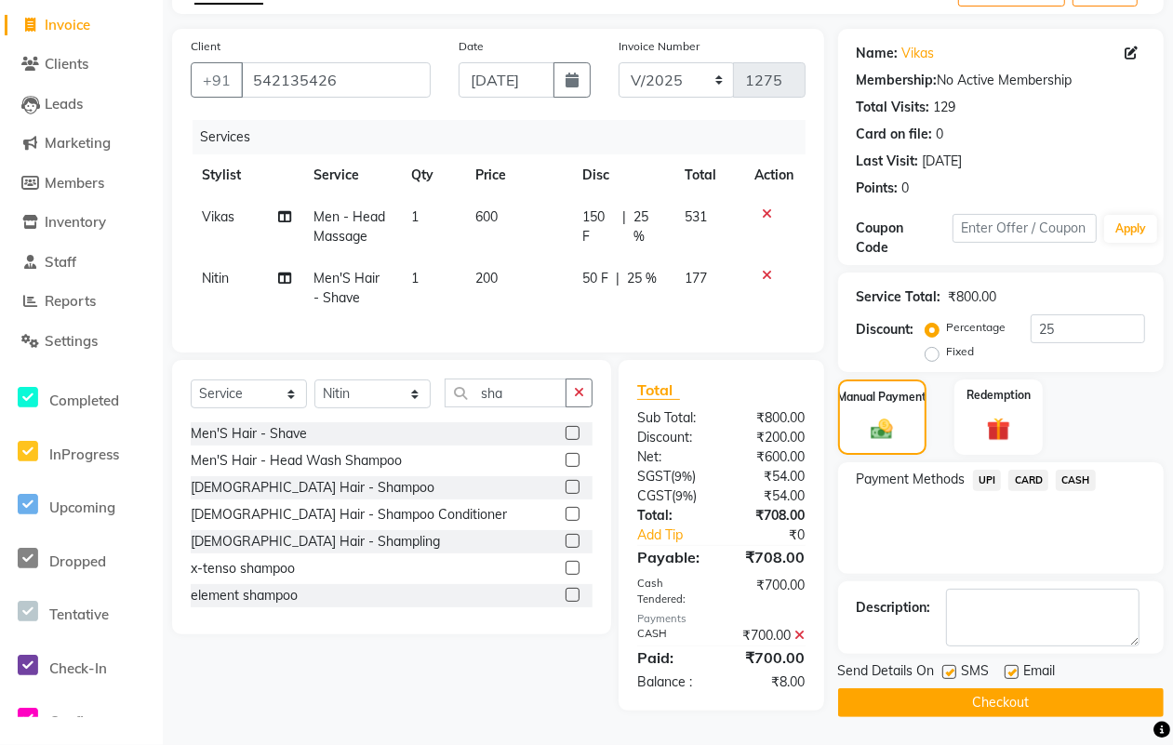
click at [949, 665] on label at bounding box center [949, 672] width 14 height 14
click at [949, 667] on input "checkbox" at bounding box center [948, 673] width 12 height 12
checkbox input "false"
click at [1006, 665] on label at bounding box center [1011, 672] width 14 height 14
click at [1006, 667] on input "checkbox" at bounding box center [1010, 673] width 12 height 12
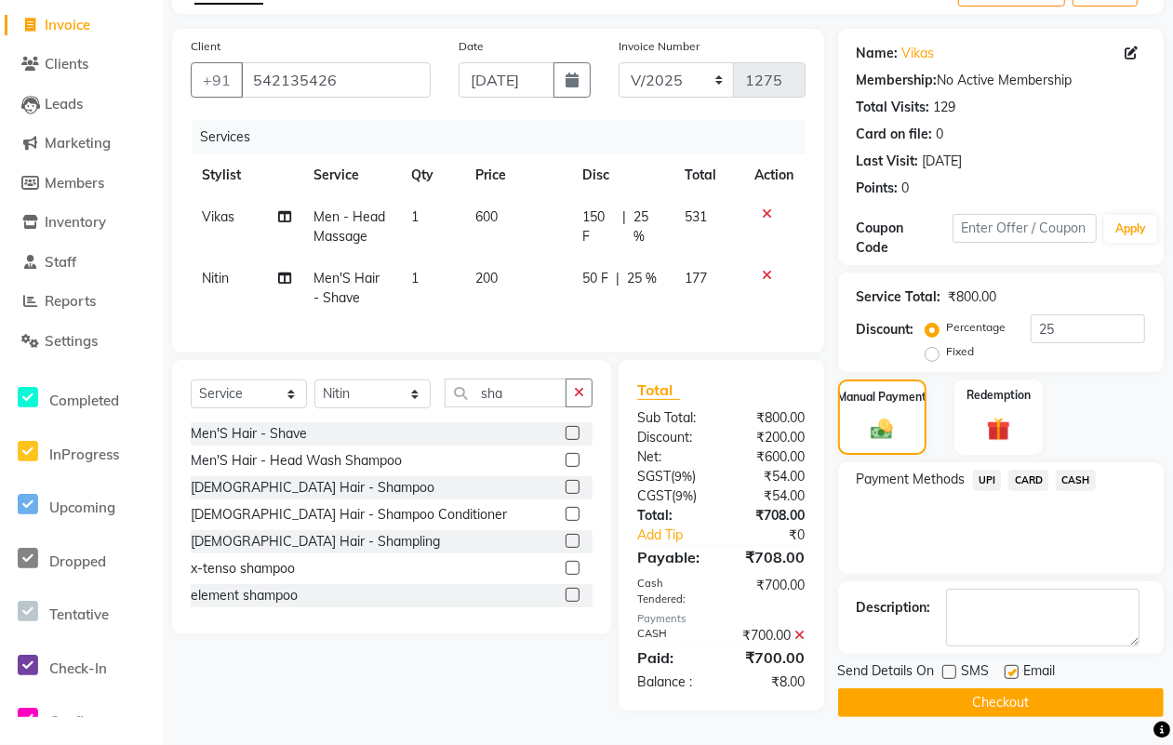
checkbox input "false"
click at [983, 688] on button "Checkout" at bounding box center [1000, 702] width 325 height 29
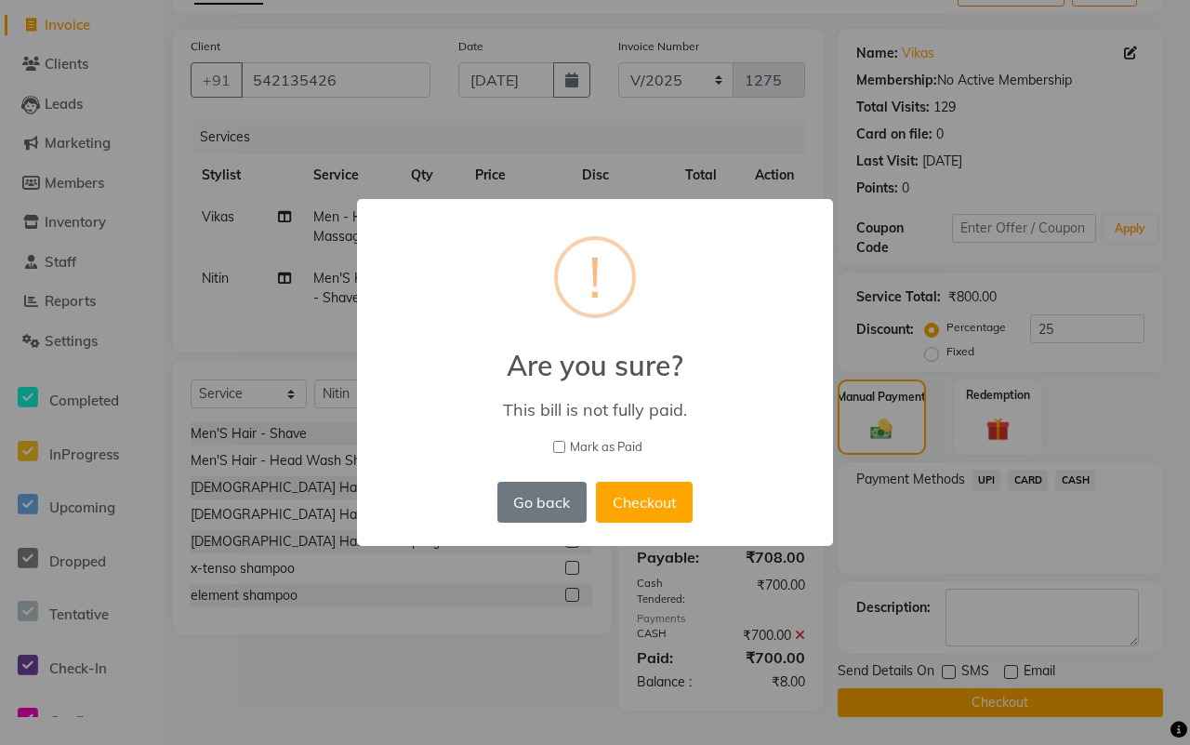
click at [612, 442] on span "Mark as Paid" at bounding box center [606, 447] width 73 height 19
click at [565, 442] on input "Mark as Paid" at bounding box center [559, 447] width 12 height 12
checkbox input "true"
click at [631, 494] on button "Checkout" at bounding box center [644, 502] width 97 height 41
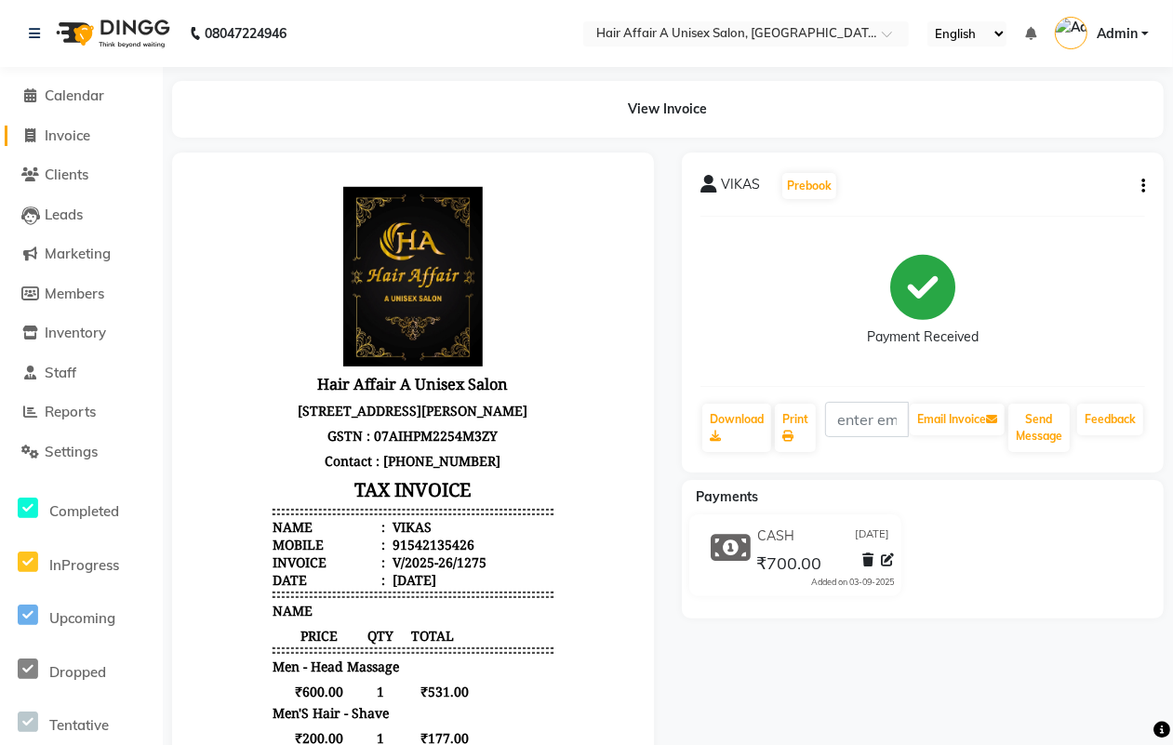
click at [95, 132] on link "Invoice" at bounding box center [81, 136] width 153 height 21
select select "4464"
select select "service"
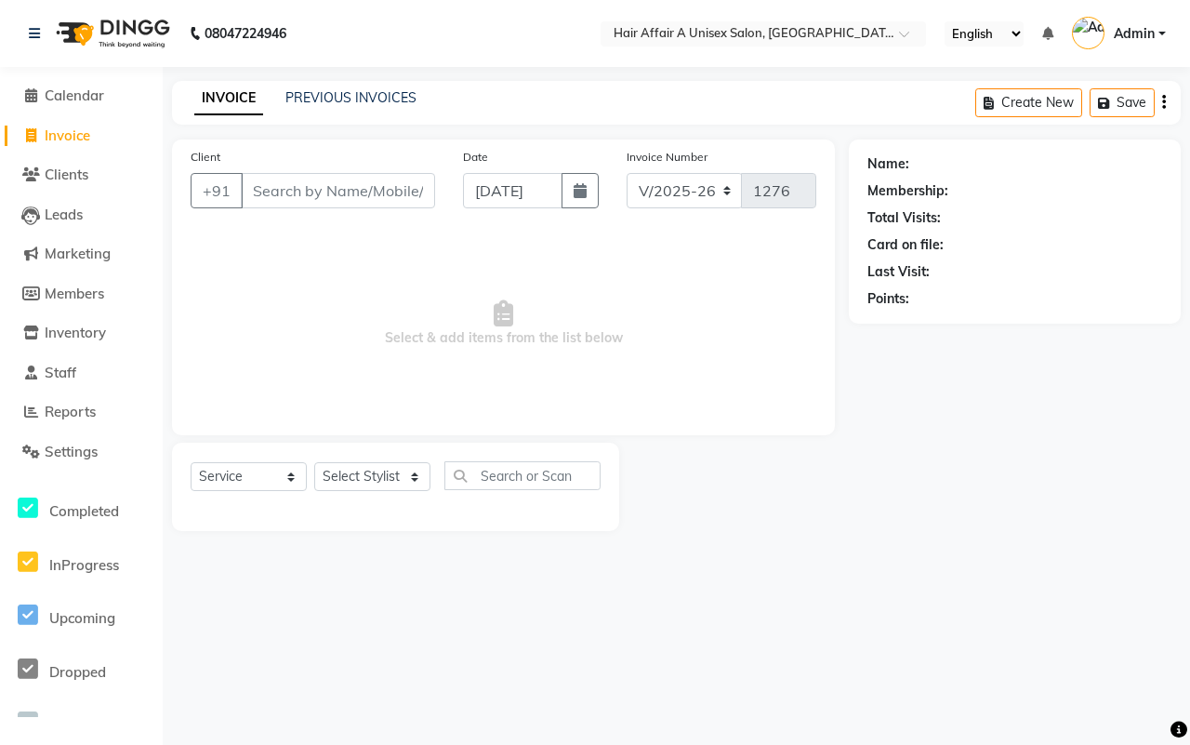
click at [347, 188] on input "Client" at bounding box center [338, 190] width 194 height 35
click at [303, 195] on input "Client" at bounding box center [338, 190] width 194 height 35
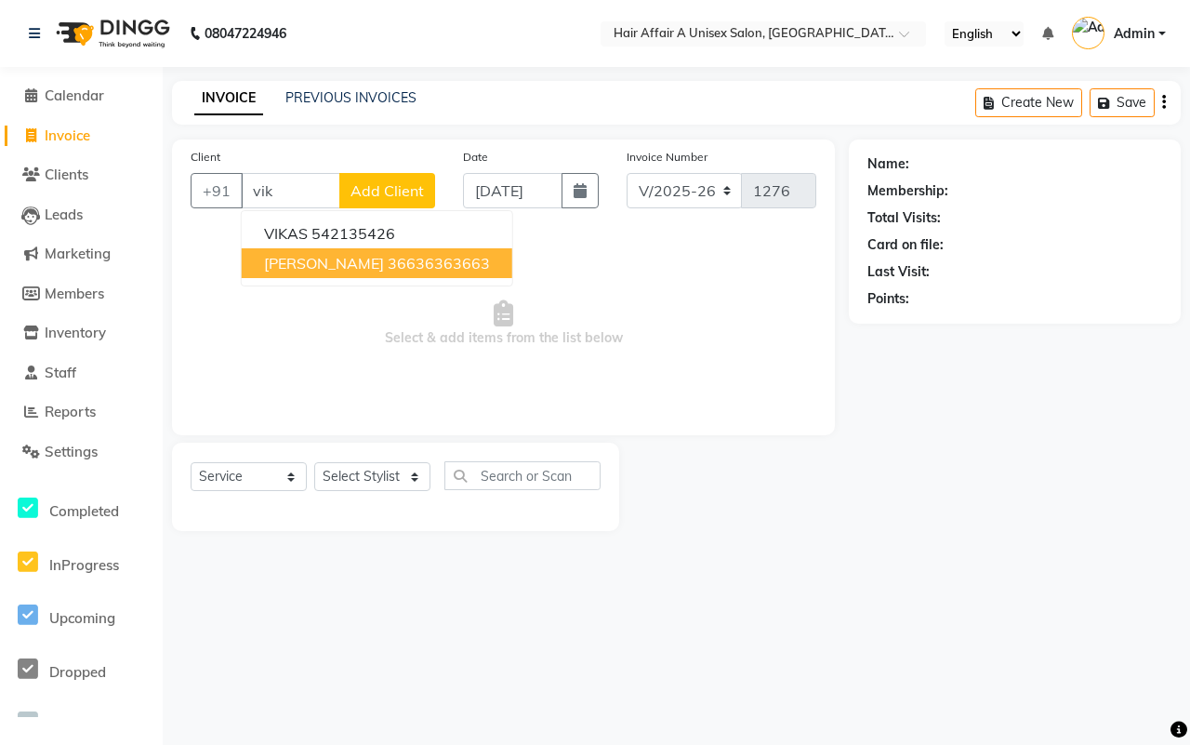
click at [388, 271] on ngb-highlight "36636363663" at bounding box center [439, 263] width 102 height 19
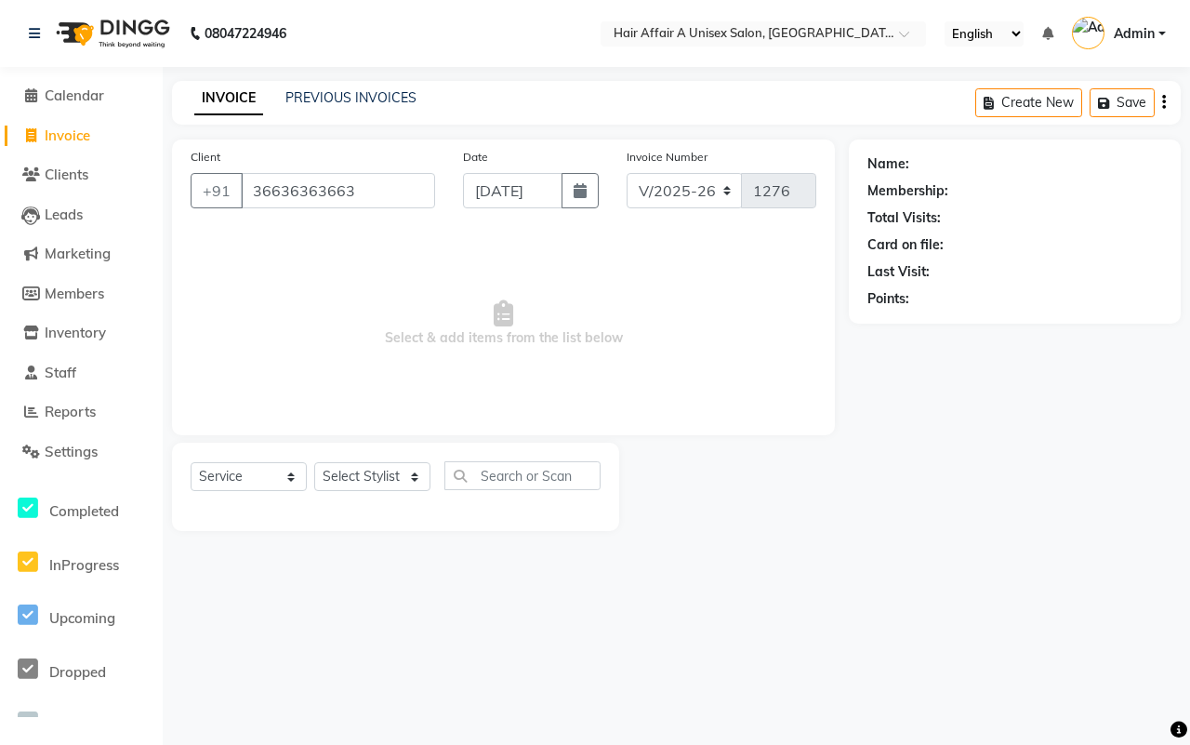
type input "36636363663"
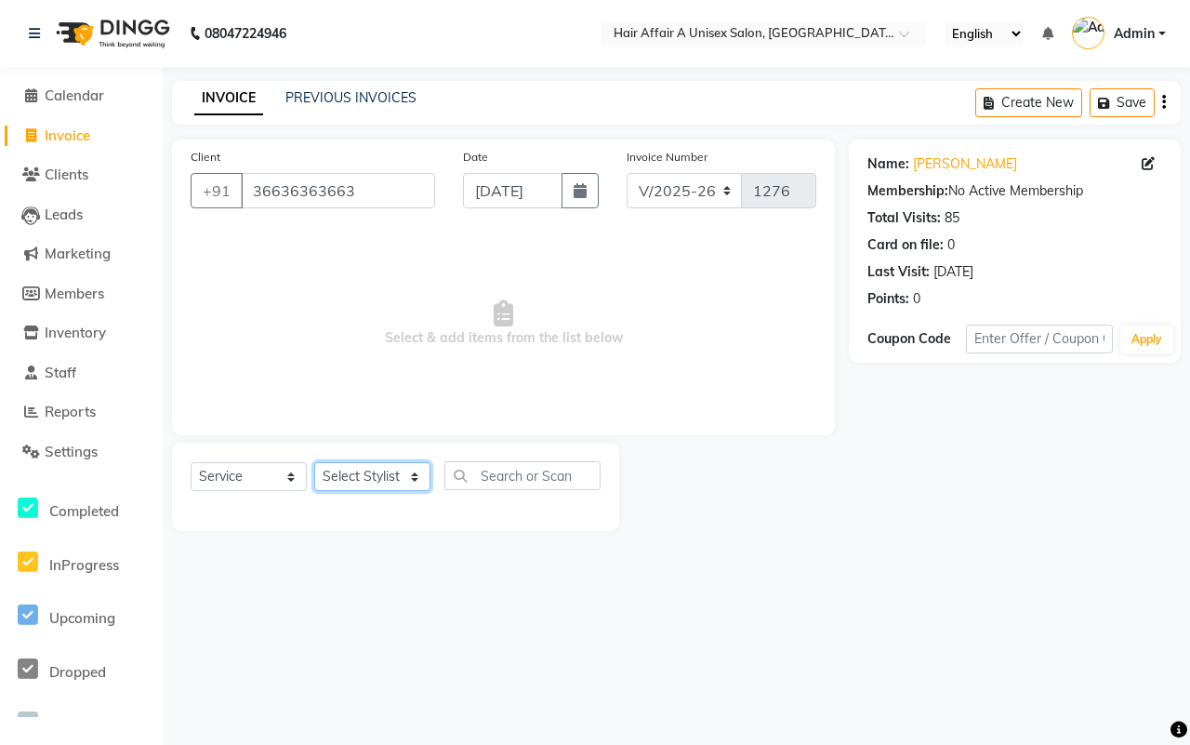
click at [391, 479] on select "Select Stylist [PERSON_NAME] [PERSON_NAME] Kajal Kunal [PERSON_NAME] Nitin [PER…" at bounding box center [372, 476] width 116 height 29
click at [564, 188] on button "button" at bounding box center [580, 190] width 37 height 35
select select "9"
select select "2025"
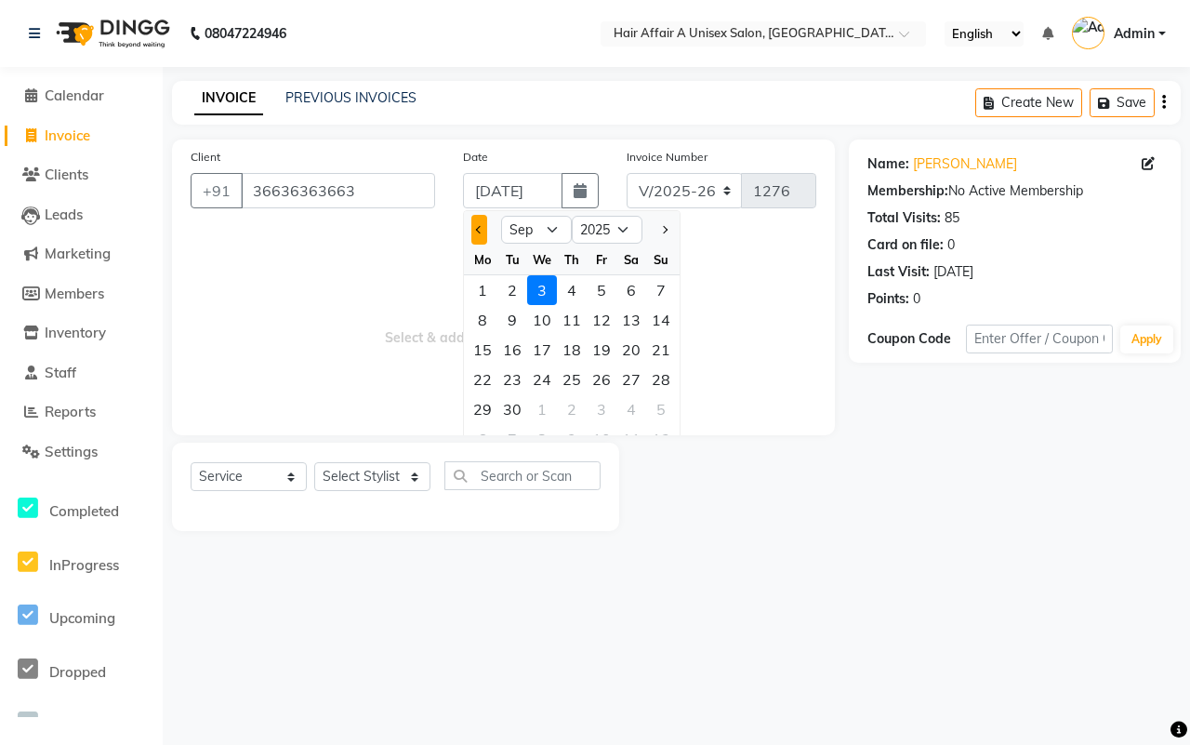
click at [476, 228] on span "Previous month" at bounding box center [479, 229] width 7 height 7
select select "8"
click at [595, 403] on div "29" at bounding box center [602, 409] width 30 height 30
type input "[DATE]"
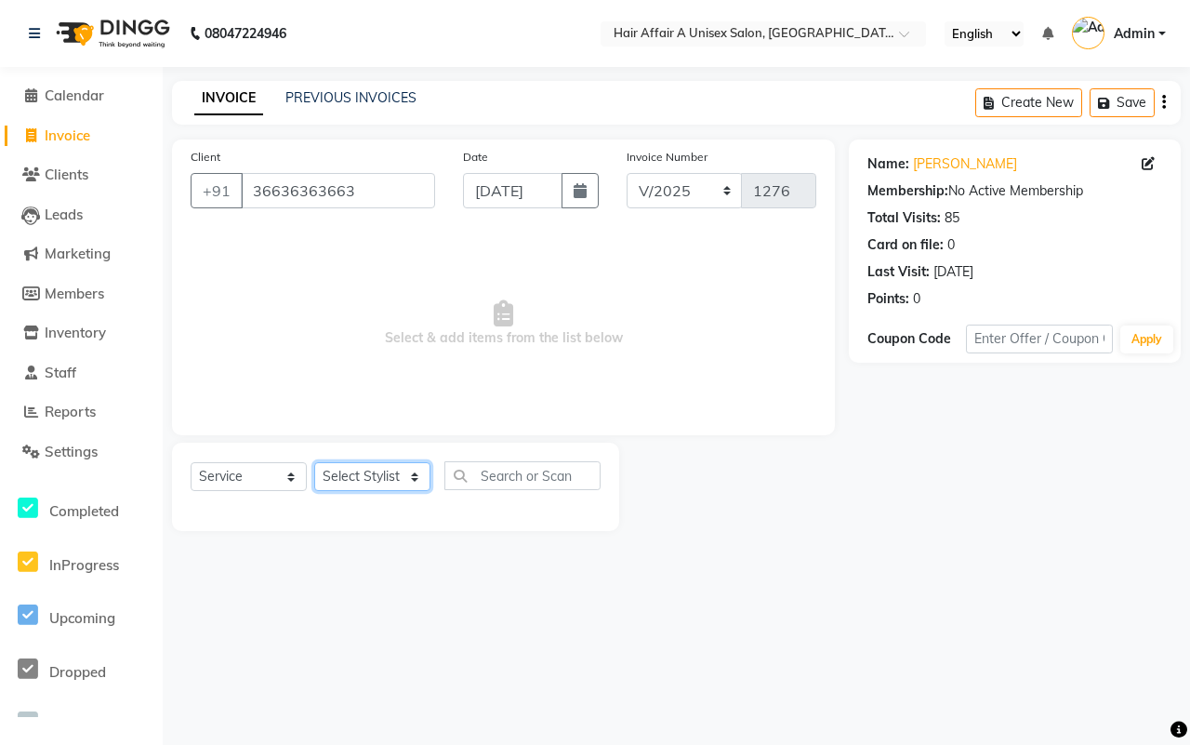
click at [384, 471] on select "Select Stylist [PERSON_NAME] [PERSON_NAME] Kajal Kunal [PERSON_NAME] Nitin [PER…" at bounding box center [372, 476] width 116 height 29
select select "25275"
click at [314, 462] on select "Select Stylist [PERSON_NAME] [PERSON_NAME] Kajal Kunal [PERSON_NAME] Nitin [PER…" at bounding box center [372, 476] width 116 height 29
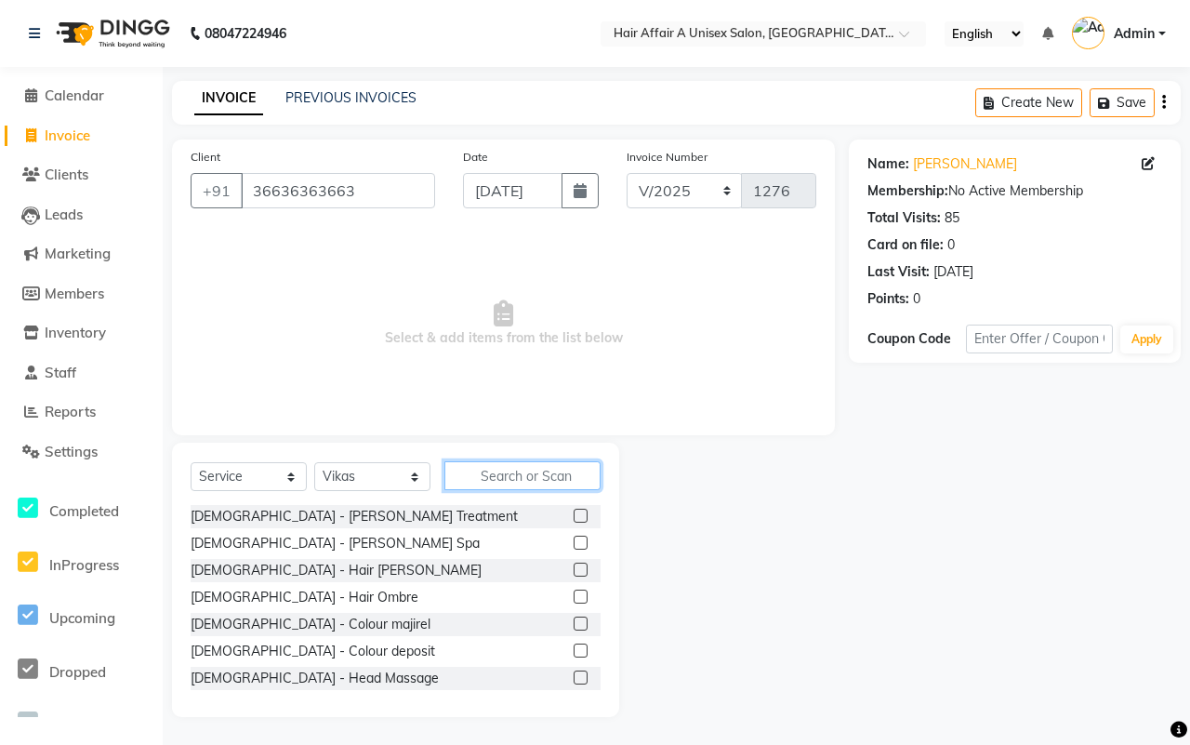
click at [545, 477] on input "text" at bounding box center [523, 475] width 156 height 29
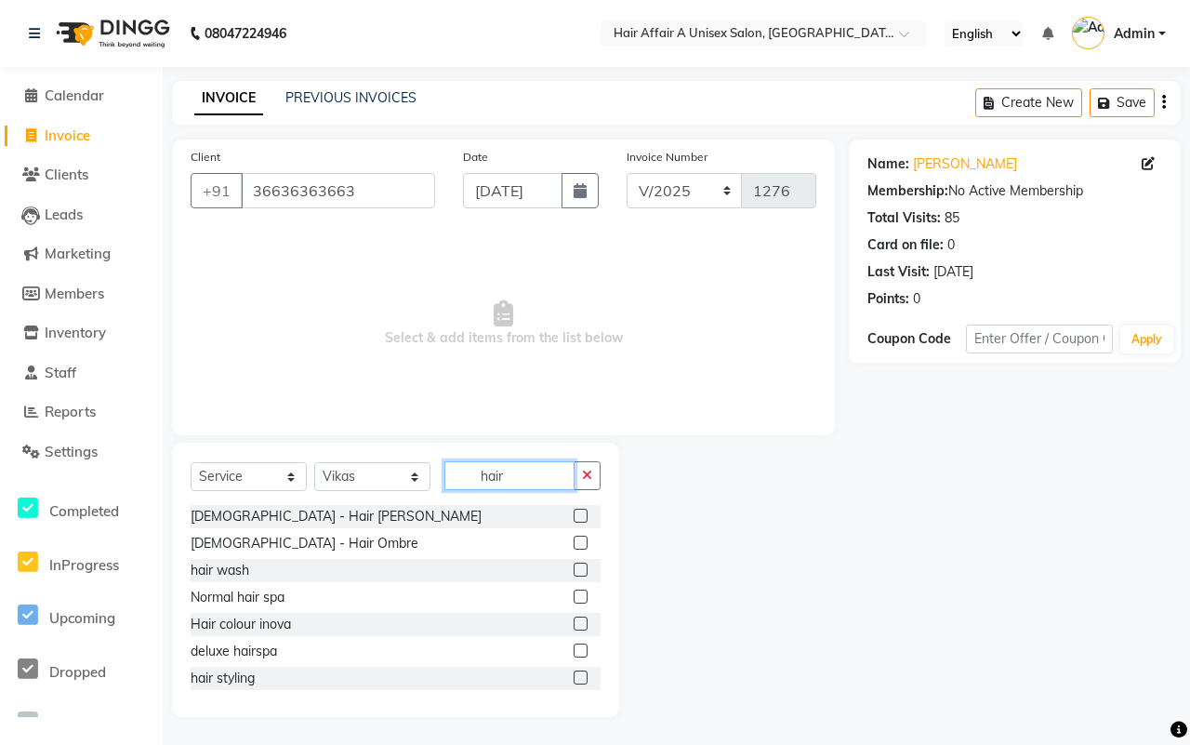
type input "hair"
click at [574, 595] on label at bounding box center [581, 597] width 14 height 14
click at [574, 595] on input "checkbox" at bounding box center [580, 597] width 12 height 12
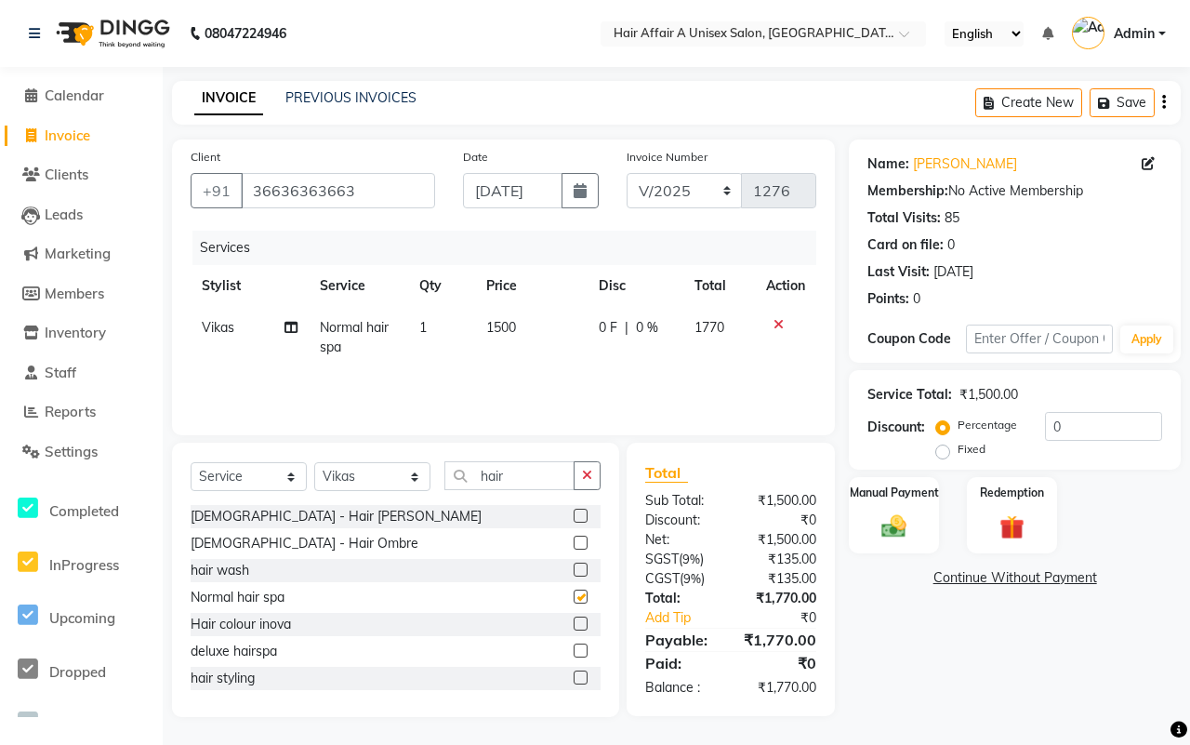
checkbox input "false"
click at [500, 324] on span "1500" at bounding box center [501, 327] width 30 height 17
select select "25275"
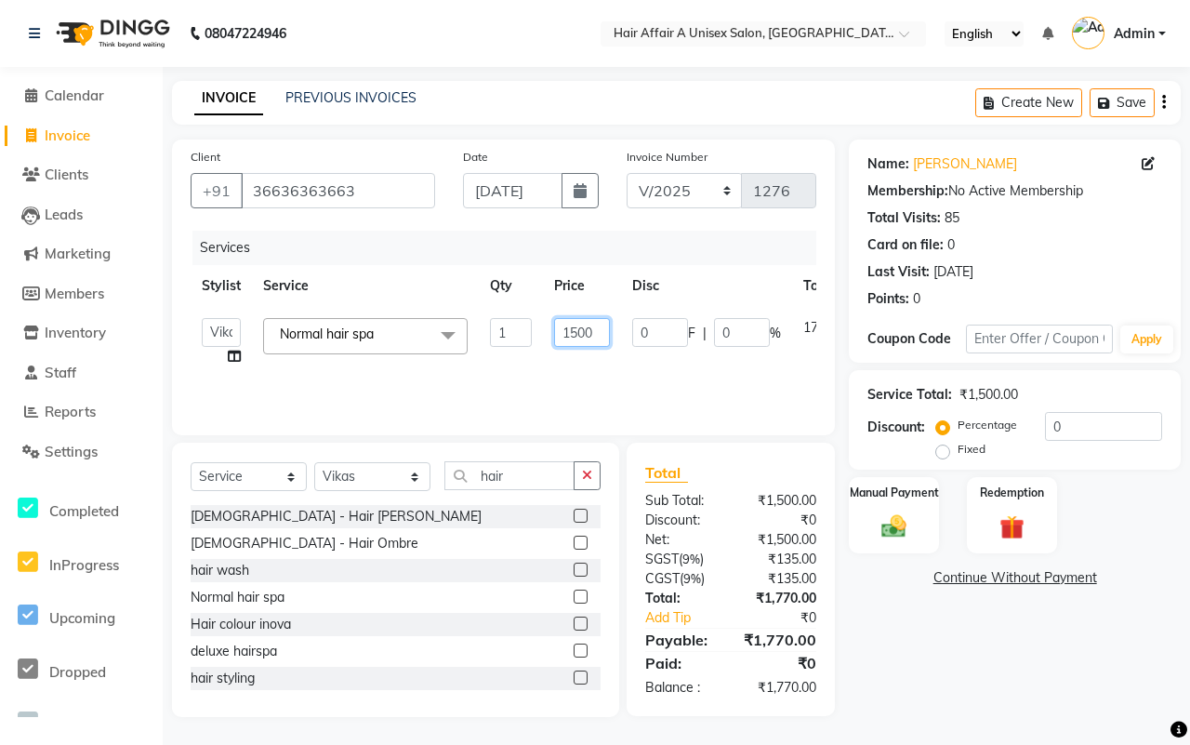
click at [582, 326] on input "1500" at bounding box center [582, 332] width 56 height 29
type input "2000"
click at [387, 471] on select "Select Stylist [PERSON_NAME] [PERSON_NAME] Kajal Kunal [PERSON_NAME] Nitin [PER…" at bounding box center [372, 476] width 116 height 29
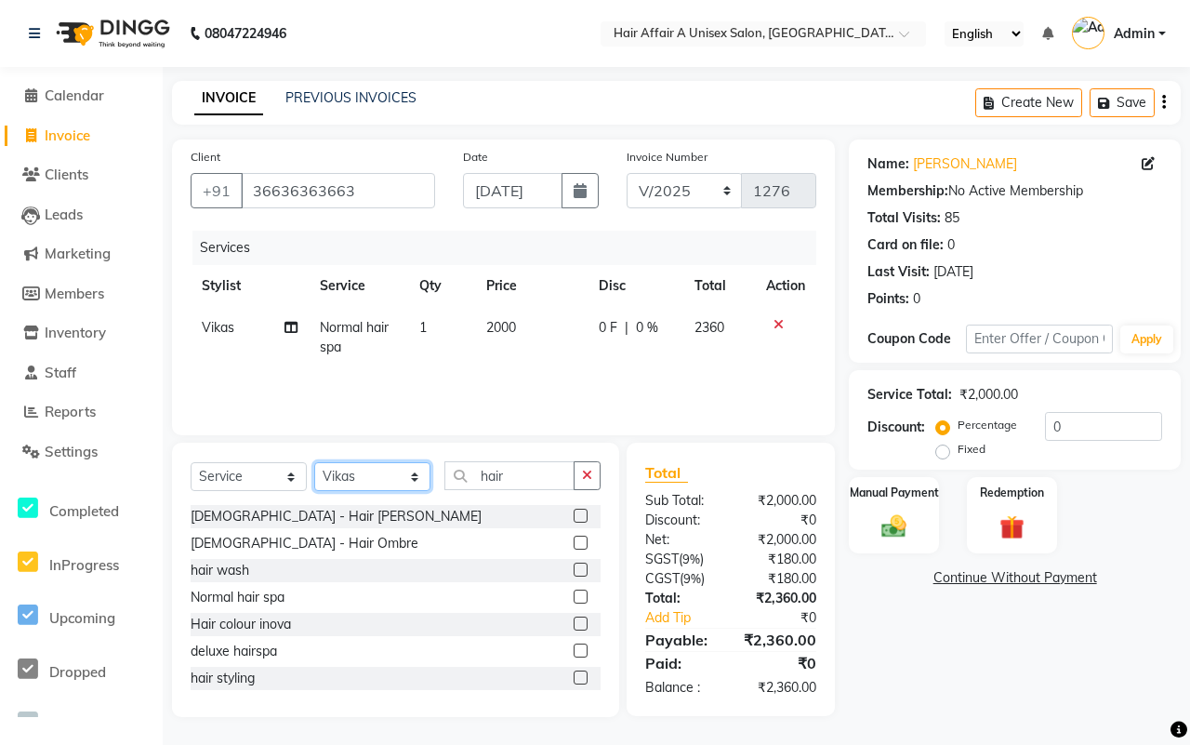
select select "25233"
click at [314, 462] on select "Select Stylist [PERSON_NAME] [PERSON_NAME] Kajal Kunal [PERSON_NAME] Nitin [PER…" at bounding box center [372, 476] width 116 height 29
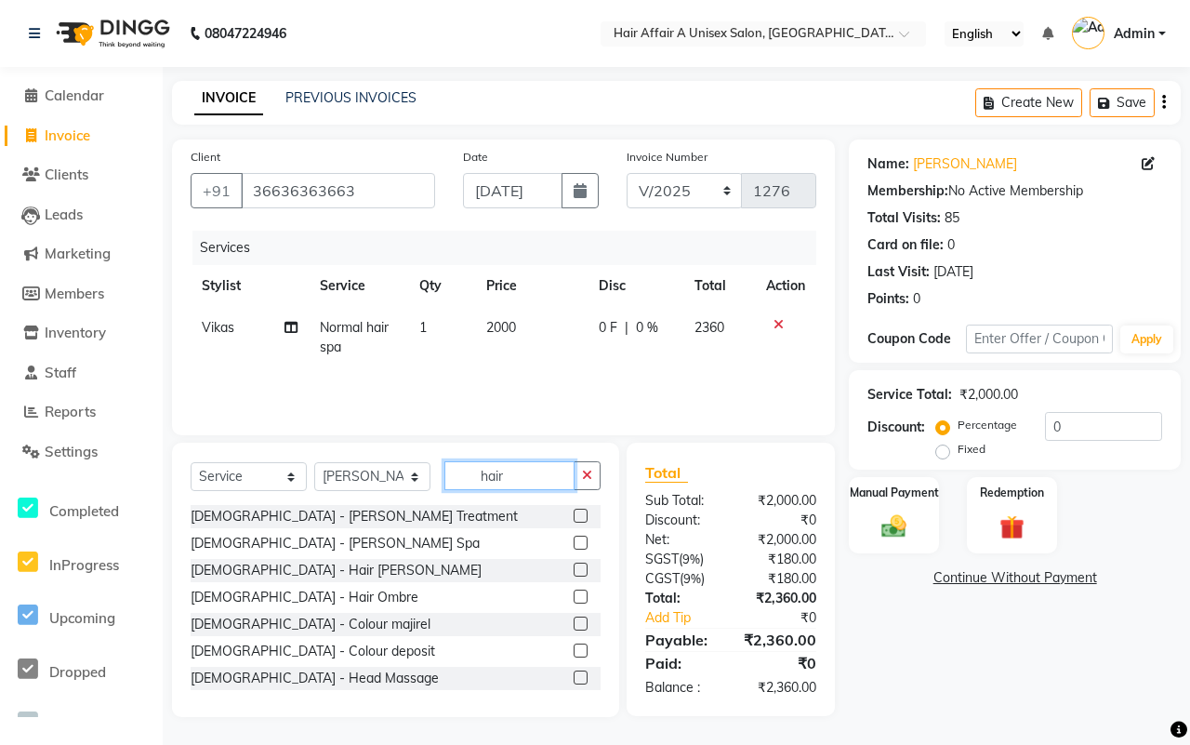
click at [530, 471] on input "hair" at bounding box center [510, 475] width 130 height 29
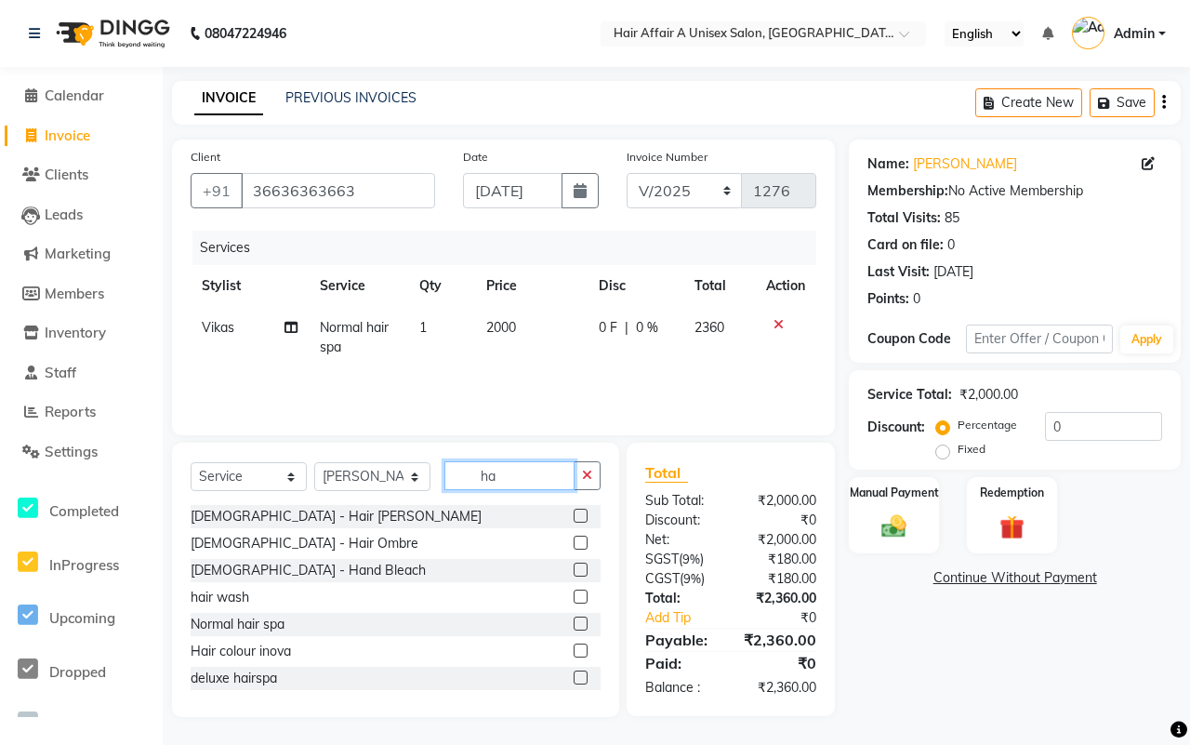
type input "h"
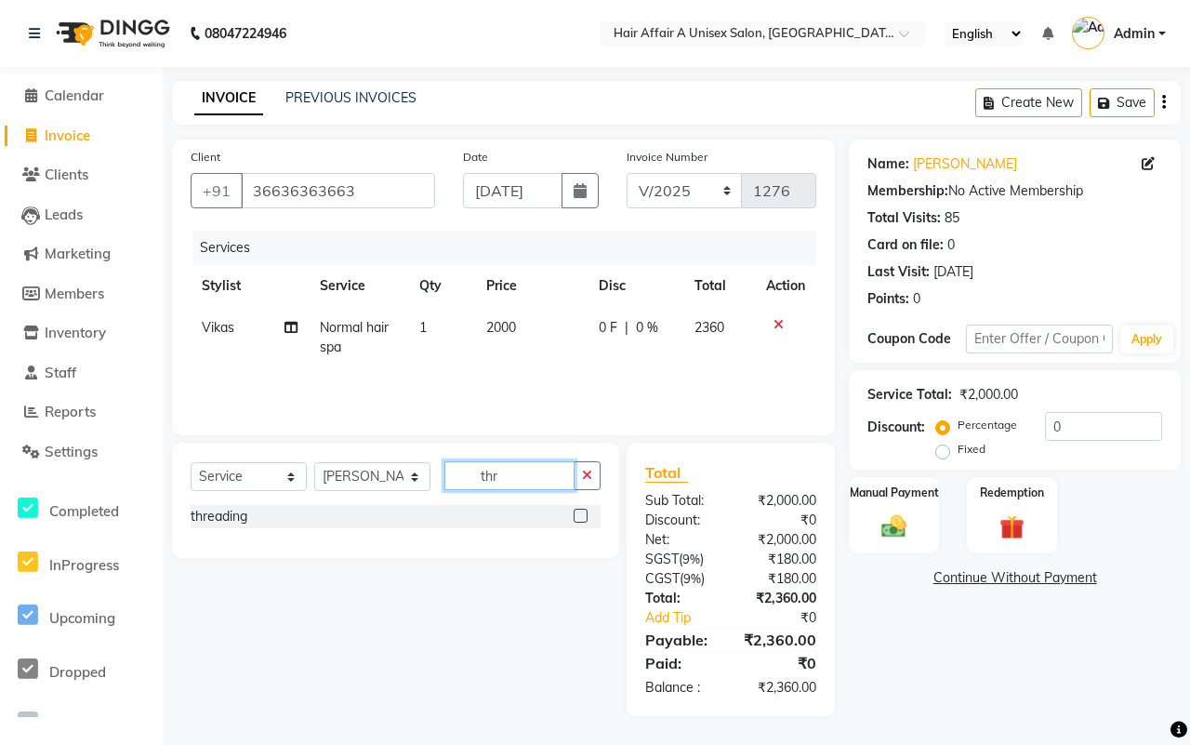
type input "thr"
click at [577, 511] on label at bounding box center [581, 516] width 14 height 14
click at [577, 511] on input "checkbox" at bounding box center [580, 517] width 12 height 12
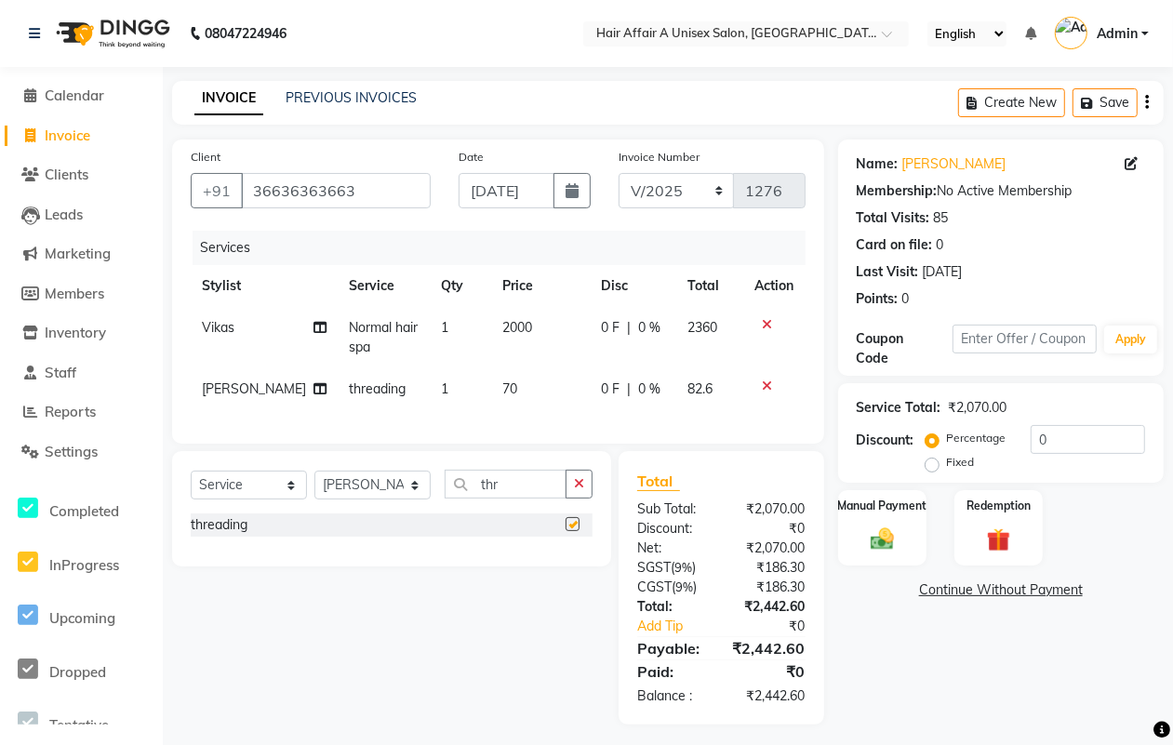
checkbox input "false"
click at [393, 496] on select "Select Stylist [PERSON_NAME] [PERSON_NAME] Kajal Kunal [PERSON_NAME] Nitin [PER…" at bounding box center [372, 485] width 116 height 29
select select "25275"
click at [314, 487] on select "Select Stylist [PERSON_NAME] [PERSON_NAME] Kajal Kunal [PERSON_NAME] Nitin [PER…" at bounding box center [372, 485] width 116 height 29
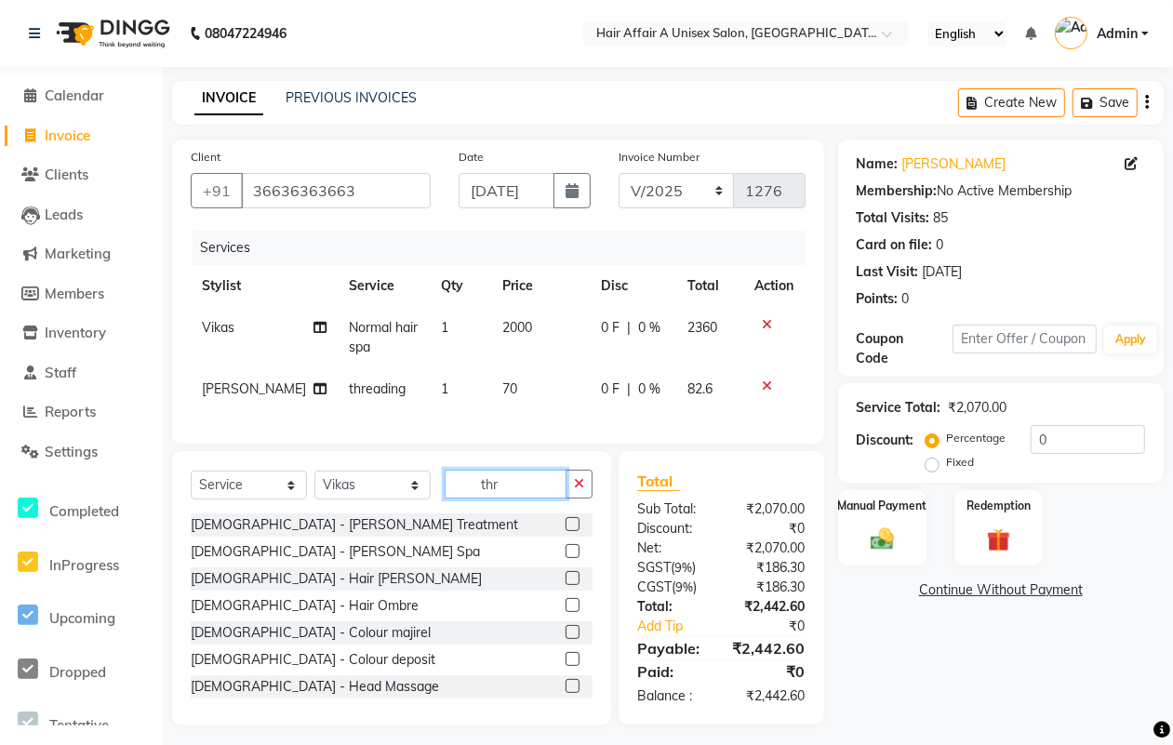
click at [532, 498] on input "thr" at bounding box center [506, 484] width 122 height 29
type input "t"
click at [491, 383] on td "70" at bounding box center [540, 389] width 99 height 42
select select "25233"
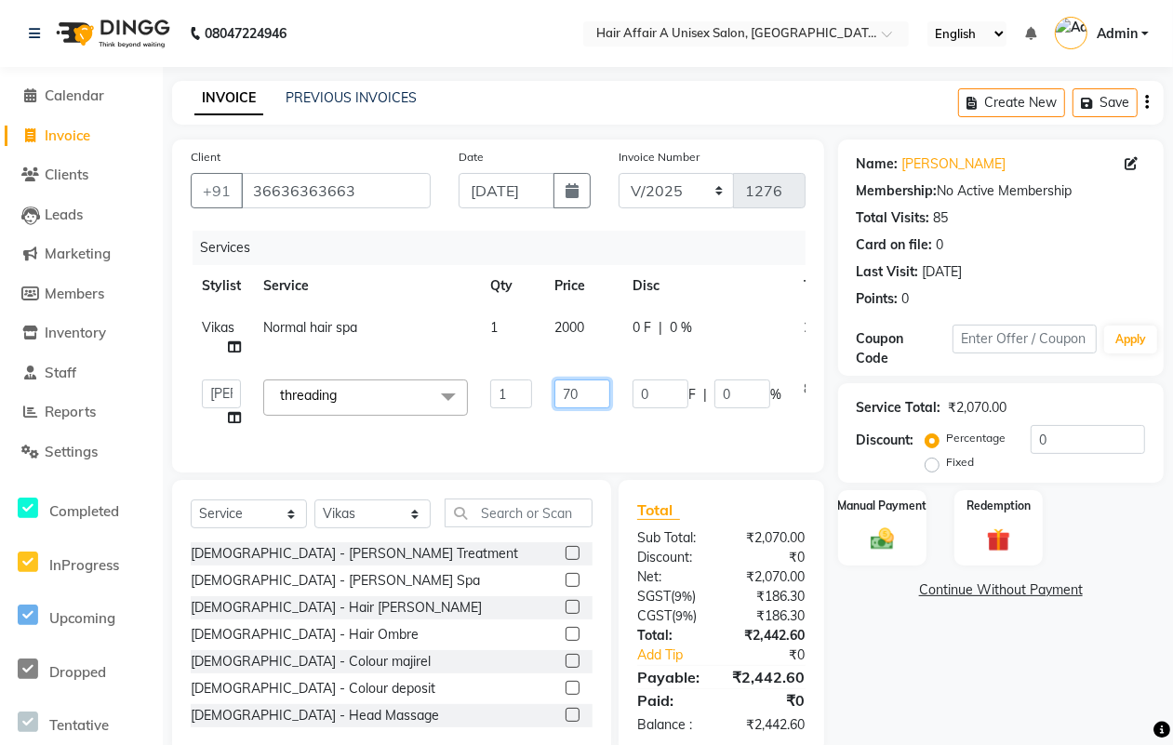
click at [572, 387] on input "70" at bounding box center [582, 393] width 56 height 29
type input "120"
click at [1107, 445] on input "0" at bounding box center [1087, 439] width 114 height 29
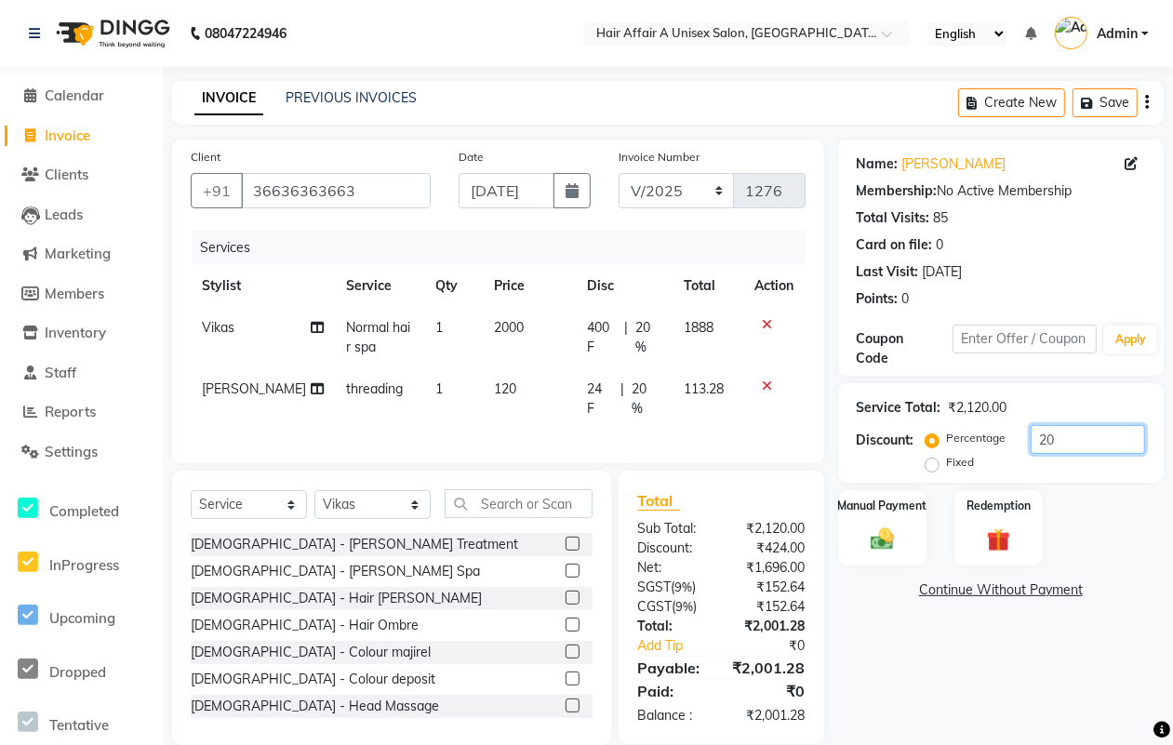
type input "2"
type input "15"
click at [886, 514] on div "Manual Payment" at bounding box center [882, 527] width 92 height 79
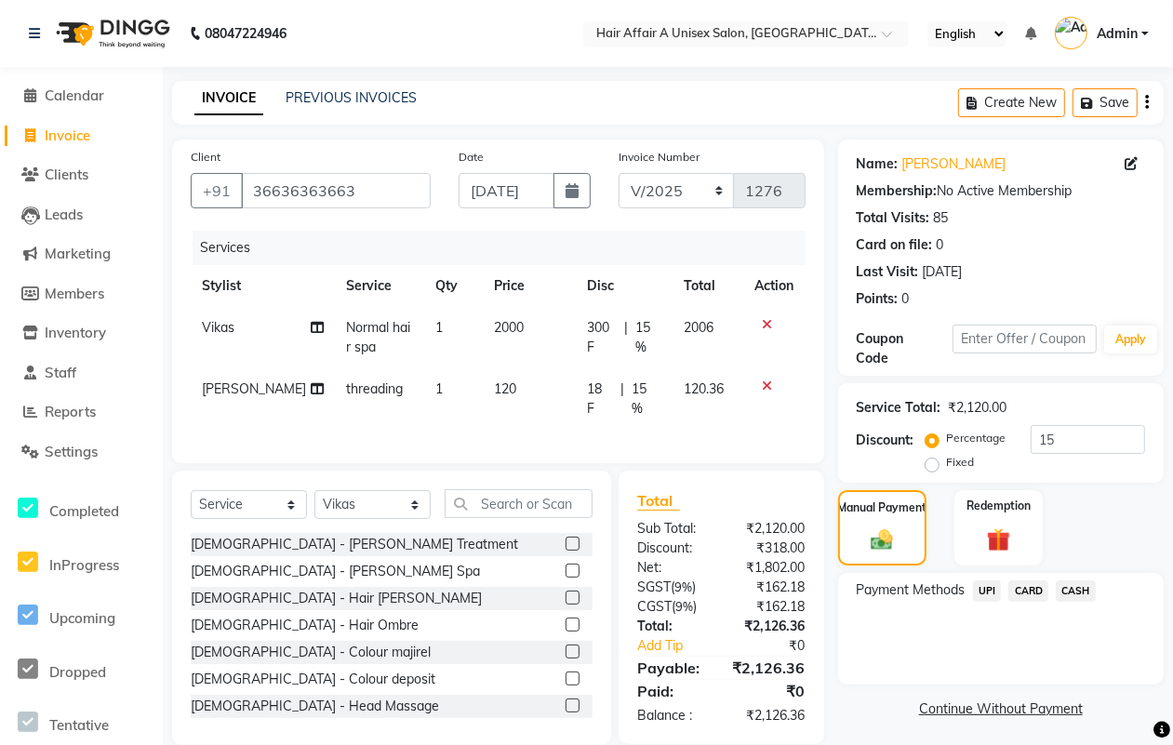
click at [1074, 596] on span "CASH" at bounding box center [1075, 590] width 40 height 21
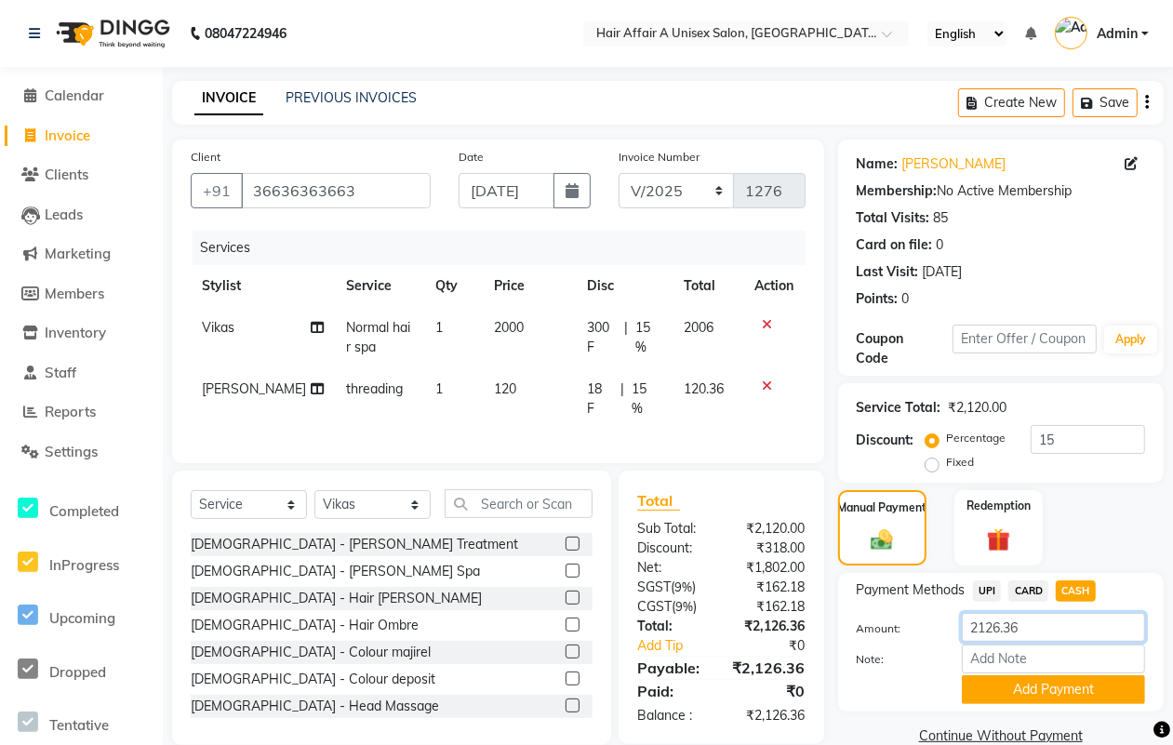
click at [1029, 628] on input "2126.36" at bounding box center [1053, 627] width 183 height 29
type input "2110"
click at [1058, 697] on button "Add Payment" at bounding box center [1053, 689] width 183 height 29
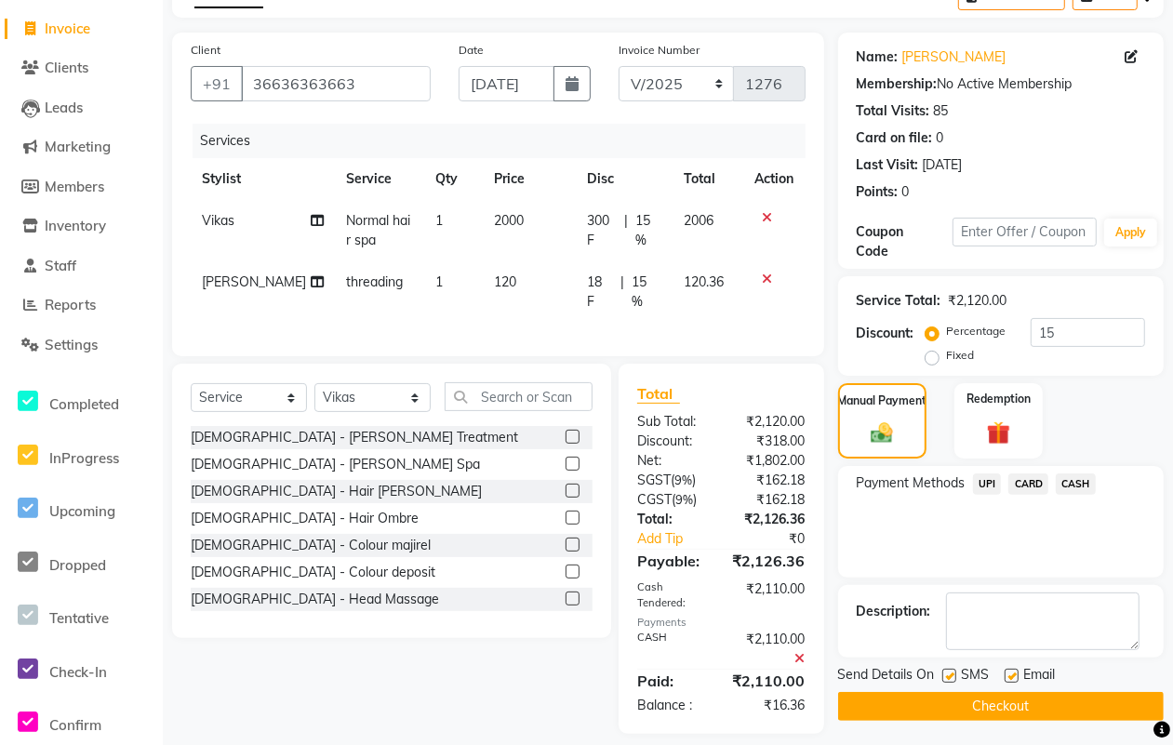
scroll to position [122, 0]
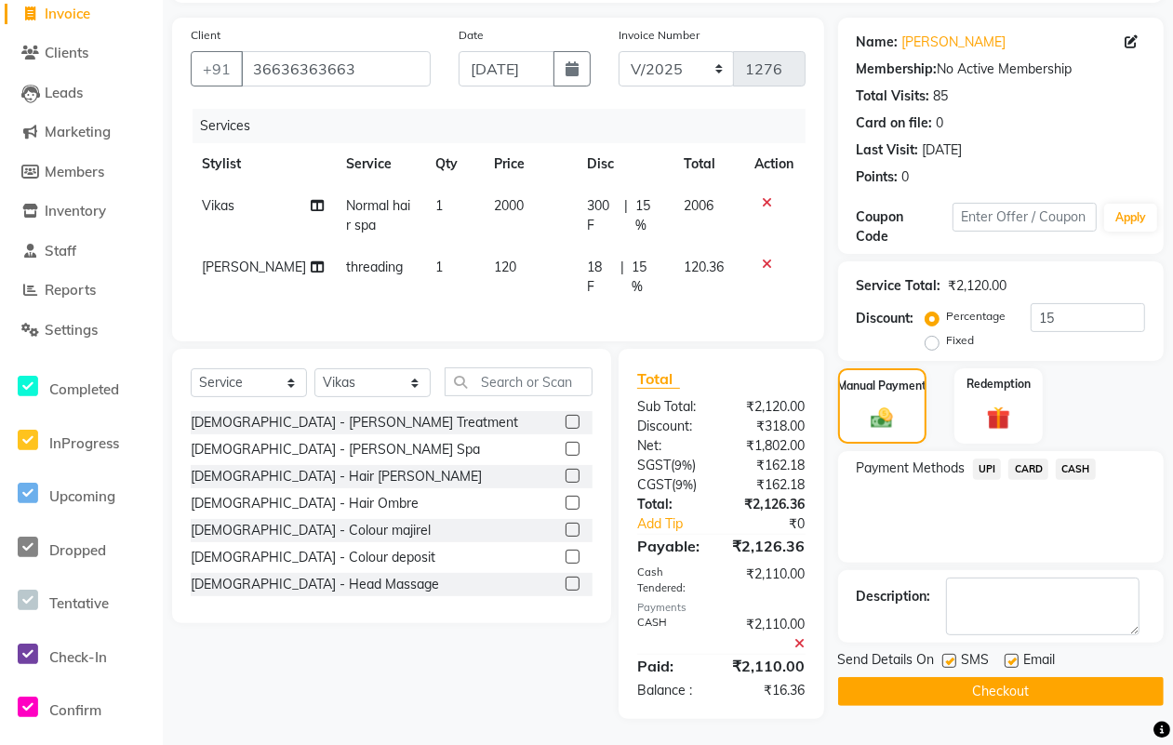
click at [949, 663] on label at bounding box center [949, 661] width 14 height 14
click at [949, 663] on input "checkbox" at bounding box center [948, 662] width 12 height 12
checkbox input "false"
click at [1009, 666] on label at bounding box center [1011, 661] width 14 height 14
click at [1009, 666] on input "checkbox" at bounding box center [1010, 662] width 12 height 12
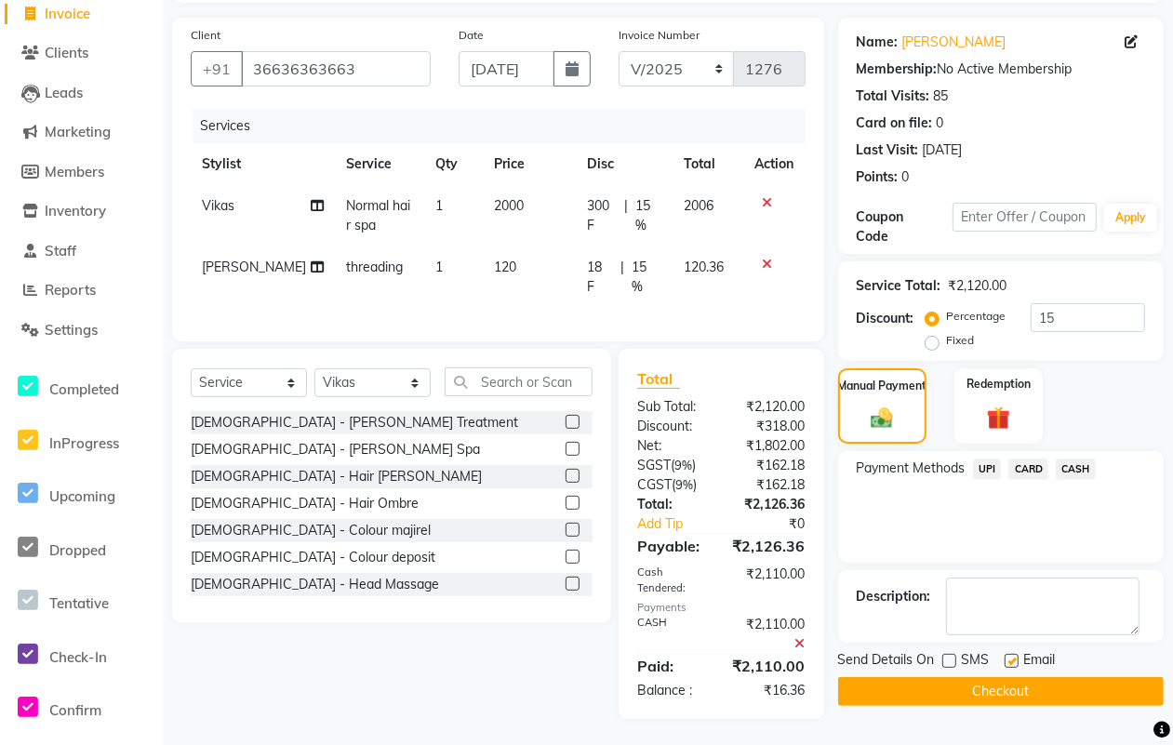
checkbox input "false"
click at [996, 681] on button "Checkout" at bounding box center [1000, 691] width 325 height 29
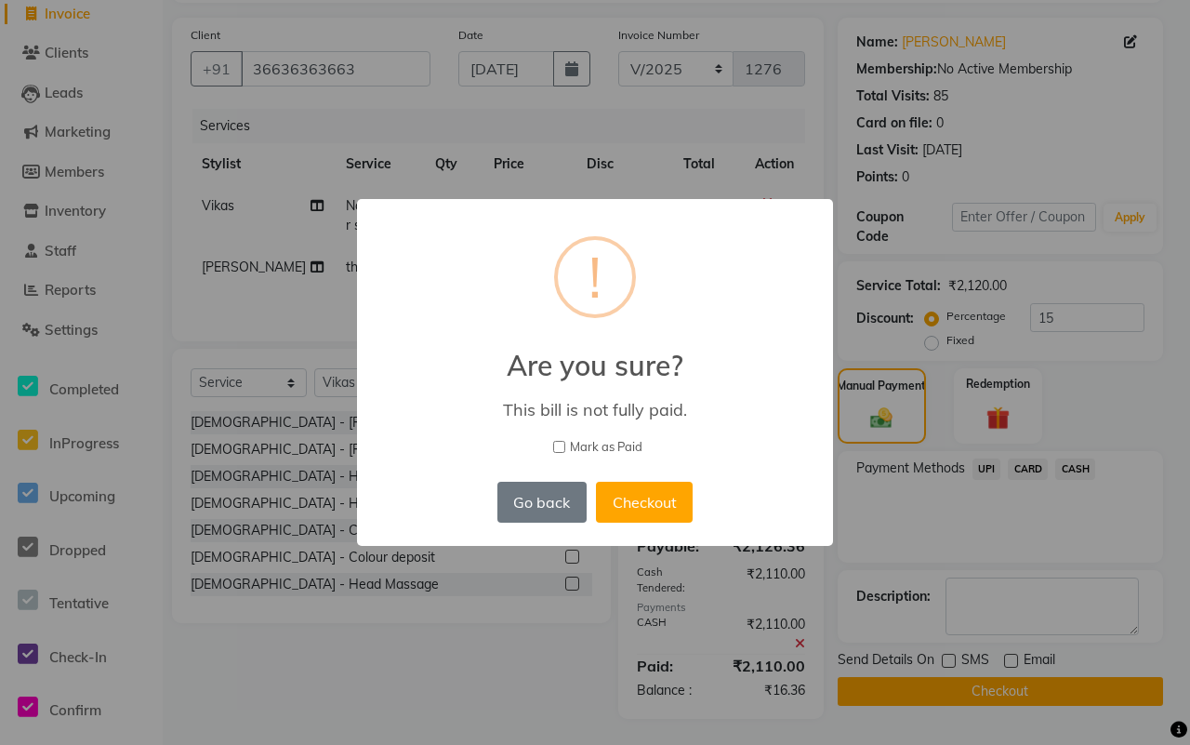
drag, startPoint x: 604, startPoint y: 448, endPoint x: 614, endPoint y: 467, distance: 20.8
click at [604, 447] on span "Mark as Paid" at bounding box center [606, 447] width 73 height 19
click at [565, 447] on input "Mark as Paid" at bounding box center [559, 447] width 12 height 12
checkbox input "true"
click at [633, 488] on button "Checkout" at bounding box center [644, 502] width 97 height 41
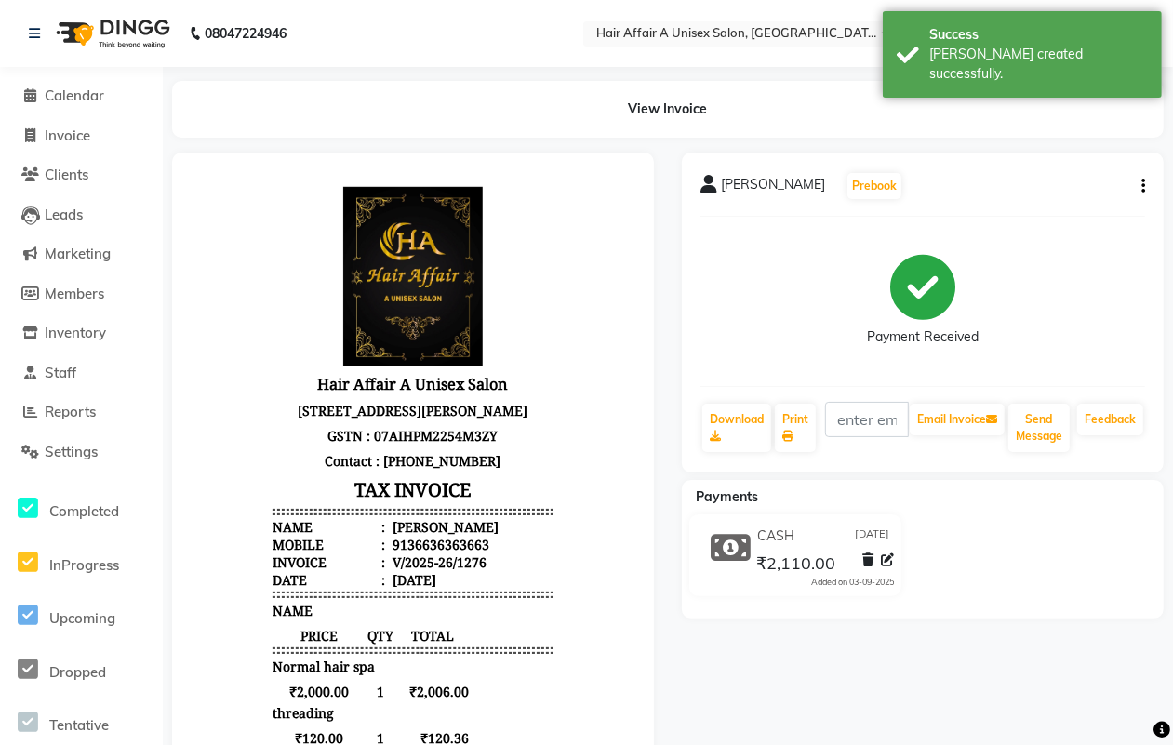
click at [73, 123] on li "Invoice" at bounding box center [81, 136] width 163 height 40
click at [94, 135] on link "Invoice" at bounding box center [81, 136] width 153 height 21
select select "service"
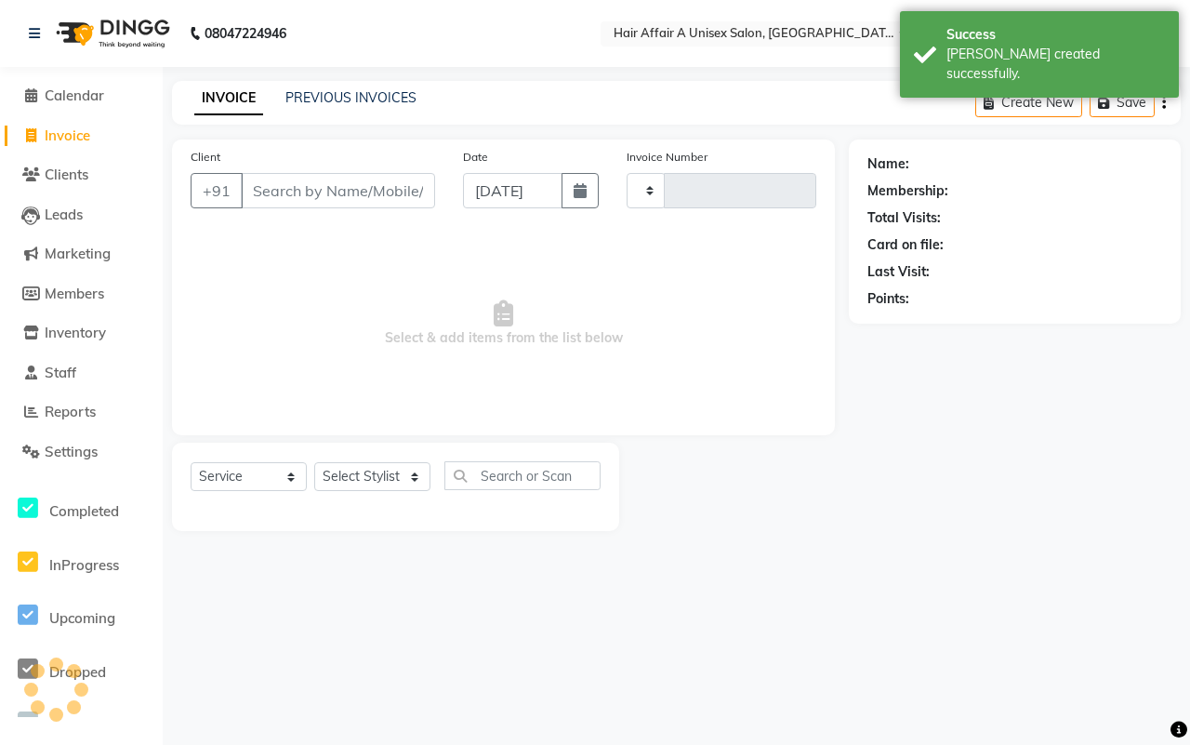
type input "1277"
select select "4464"
click at [295, 182] on input "Client" at bounding box center [338, 190] width 194 height 35
click at [336, 193] on input "Client" at bounding box center [338, 190] width 194 height 35
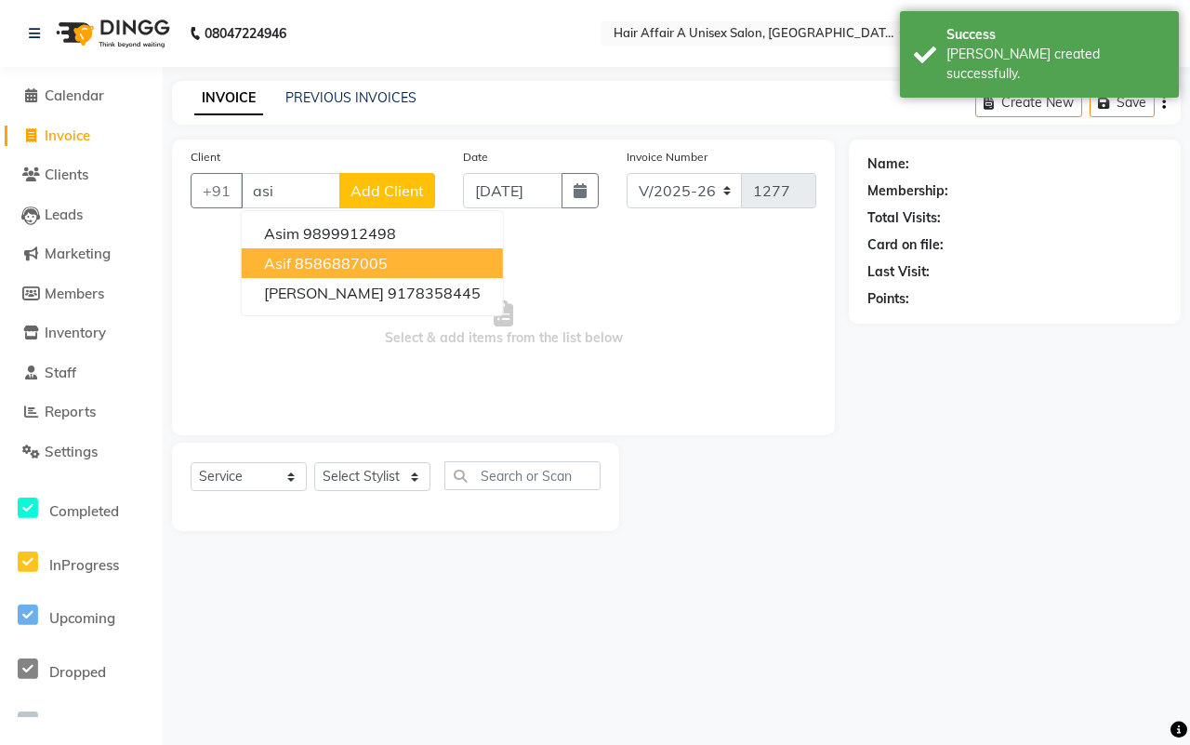
click at [331, 256] on ngb-highlight "8586887005" at bounding box center [341, 263] width 93 height 19
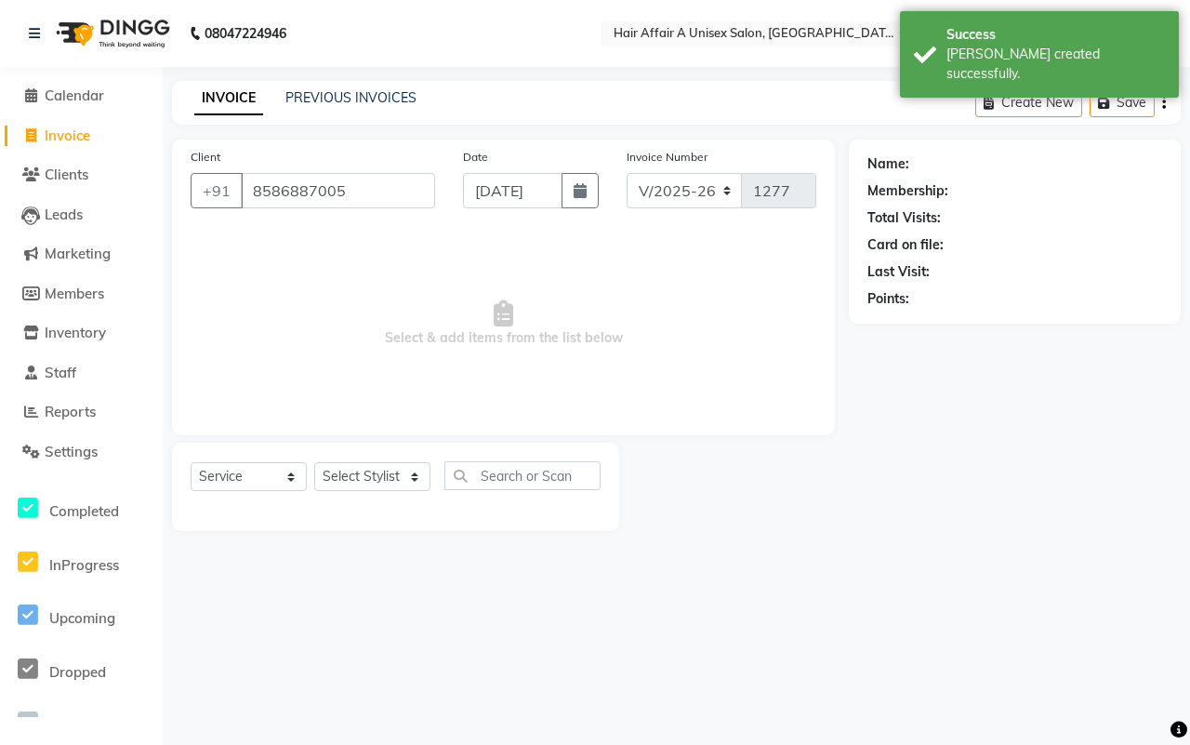
type input "8586887005"
click at [574, 186] on icon "button" at bounding box center [580, 190] width 13 height 15
select select "9"
select select "2025"
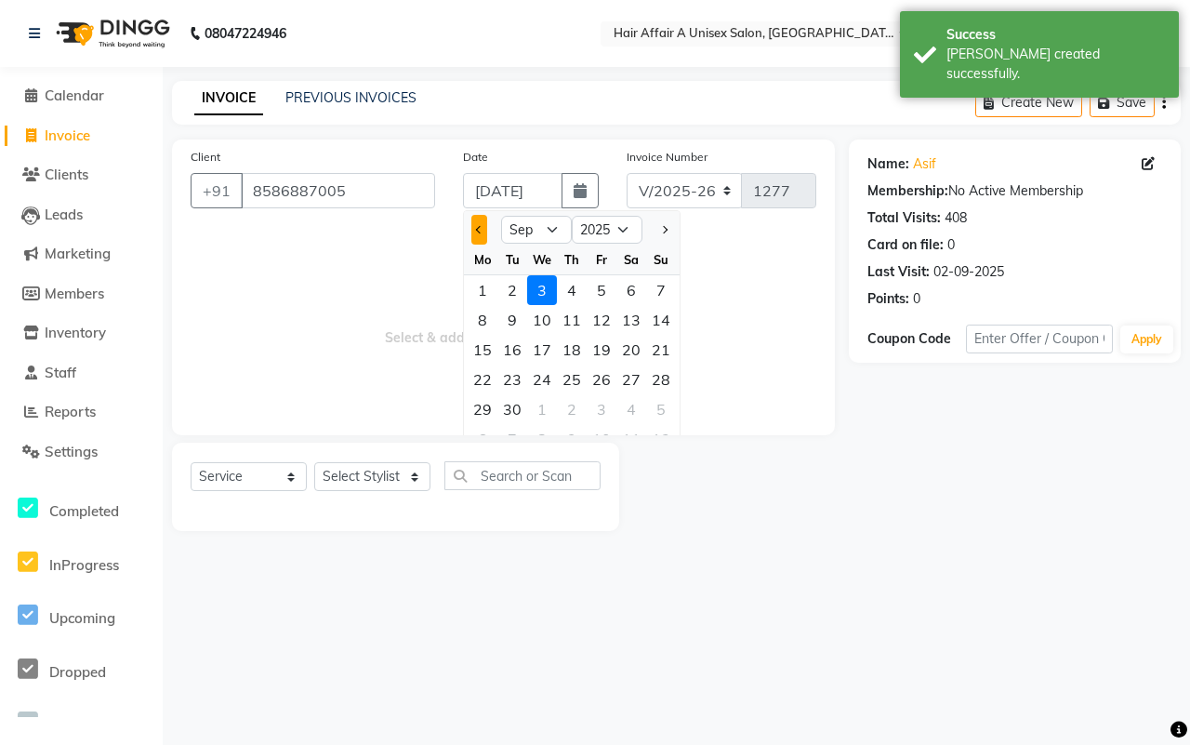
click at [474, 233] on button "Previous month" at bounding box center [479, 230] width 16 height 30
select select "8"
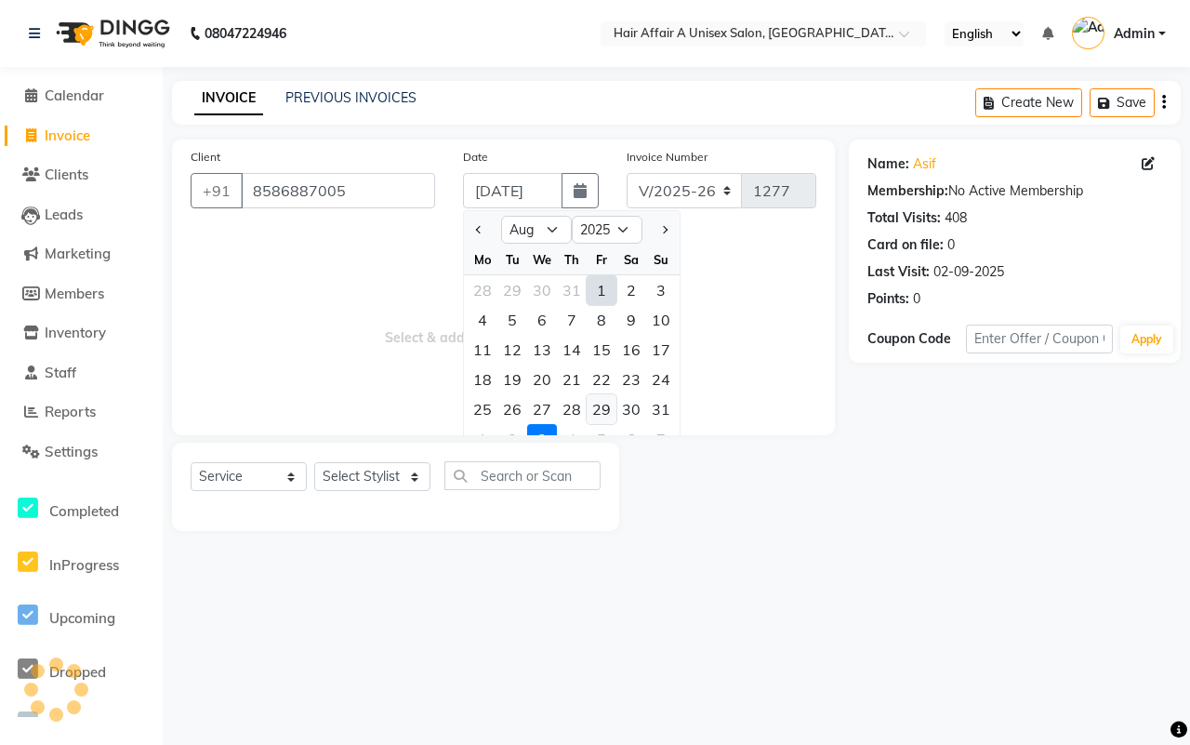
click at [591, 405] on div "29" at bounding box center [602, 409] width 30 height 30
type input "[DATE]"
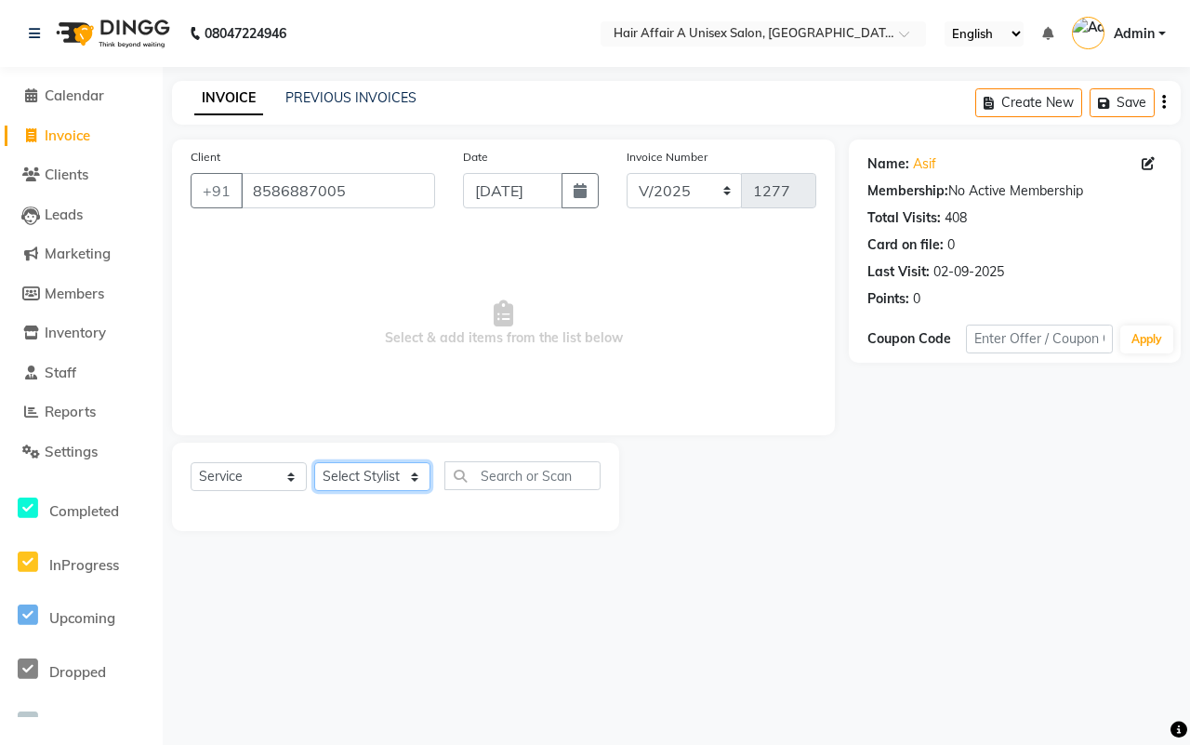
click at [420, 479] on select "Select Stylist [PERSON_NAME] [PERSON_NAME] Kajal Kunal [PERSON_NAME] Nitin [PER…" at bounding box center [372, 476] width 116 height 29
select select "25273"
click at [314, 462] on select "Select Stylist [PERSON_NAME] [PERSON_NAME] Kajal Kunal [PERSON_NAME] Nitin [PER…" at bounding box center [372, 476] width 116 height 29
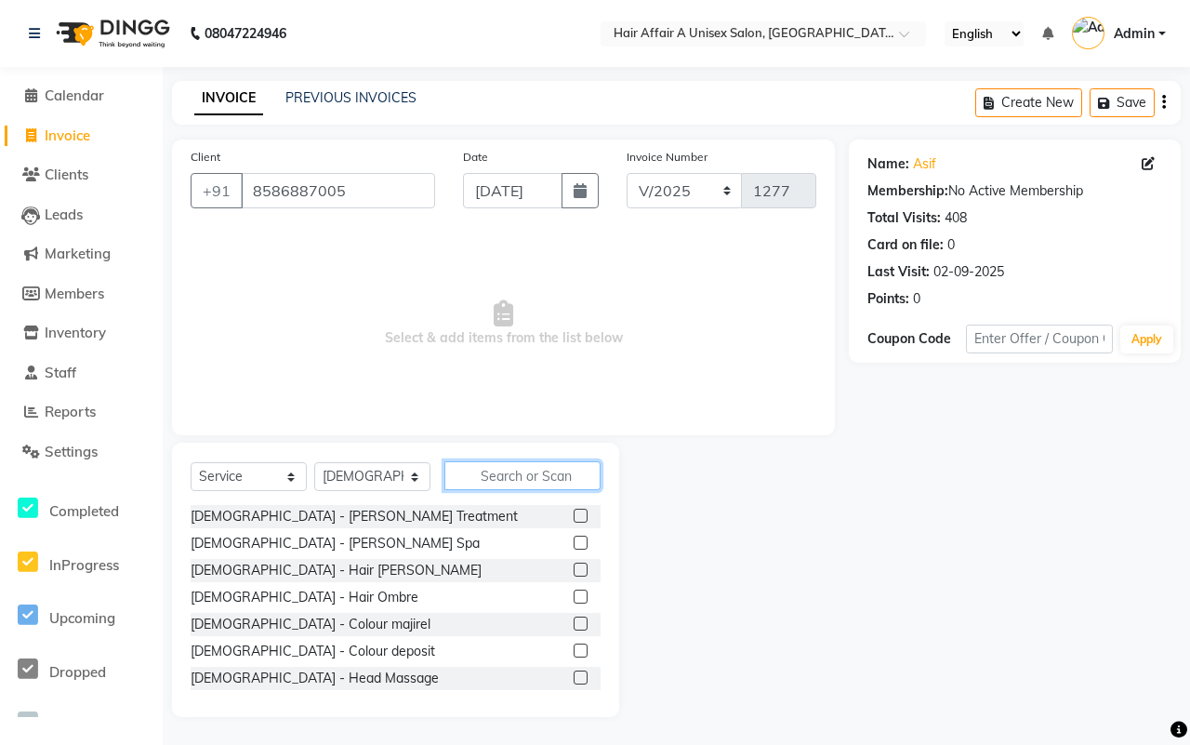
click at [499, 471] on input "text" at bounding box center [523, 475] width 156 height 29
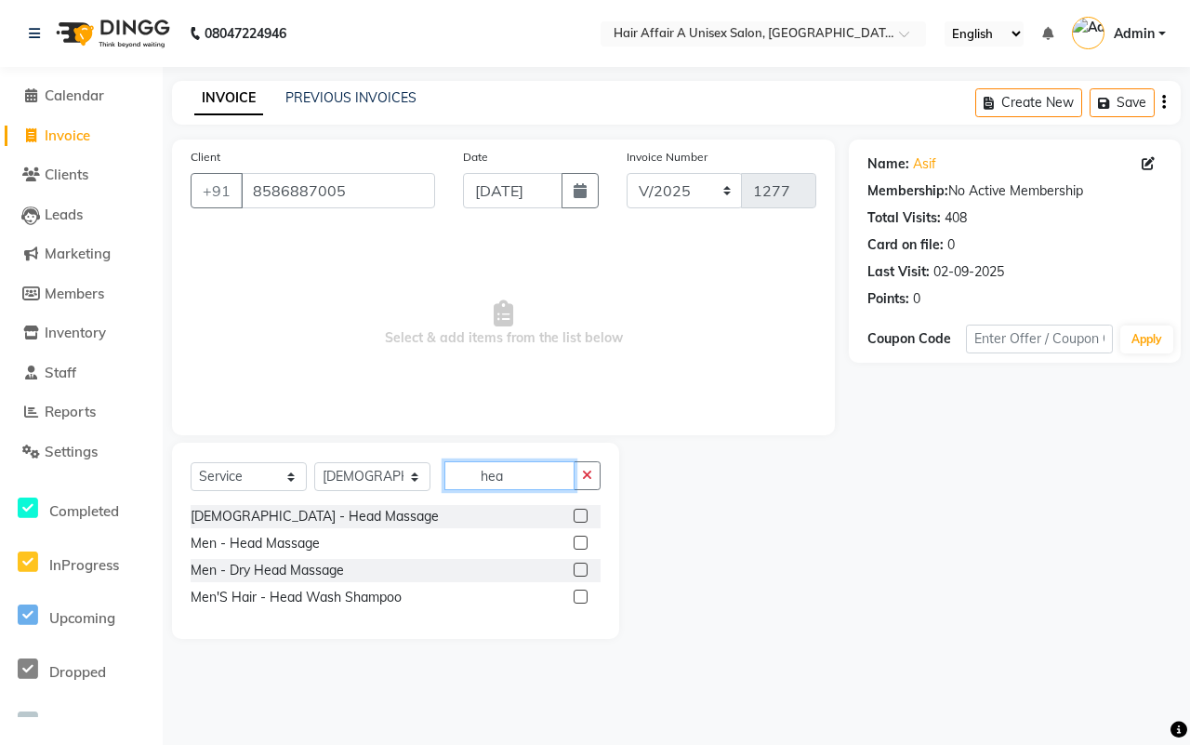
type input "hea"
click at [577, 539] on label at bounding box center [581, 543] width 14 height 14
click at [577, 539] on input "checkbox" at bounding box center [580, 544] width 12 height 12
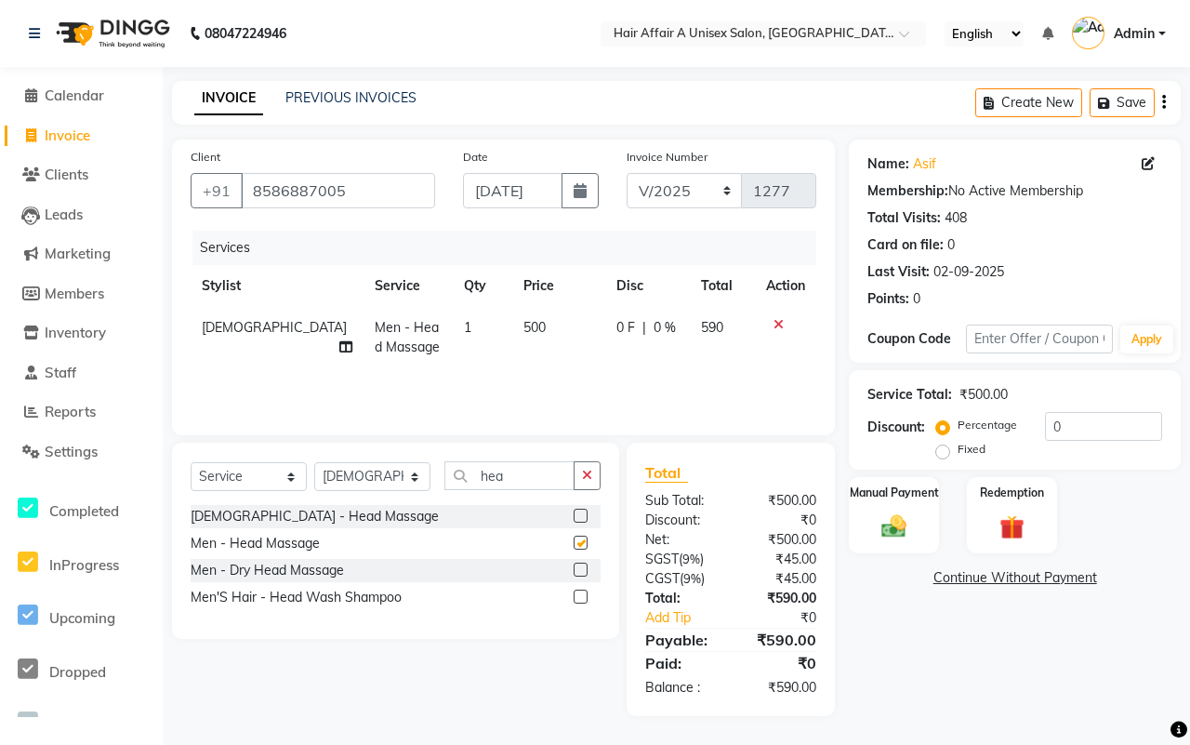
checkbox input "false"
click at [518, 480] on input "hea" at bounding box center [510, 475] width 130 height 29
type input "h"
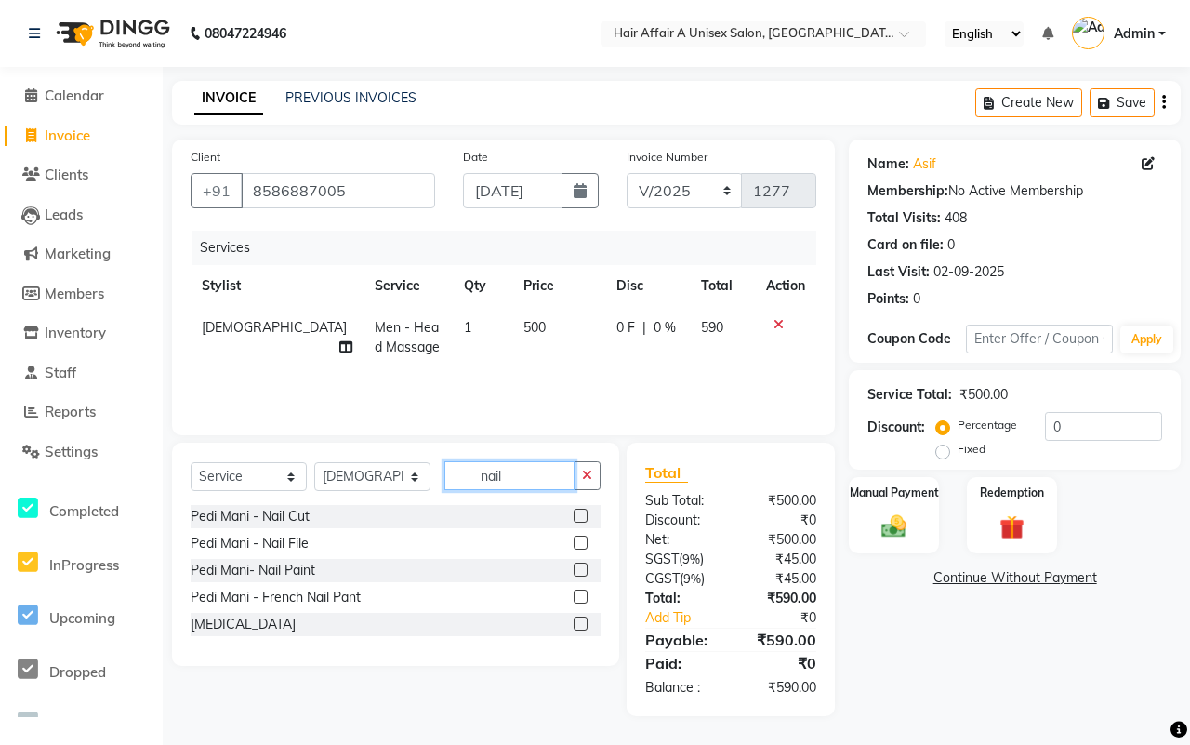
type input "nail"
click at [579, 516] on label at bounding box center [581, 516] width 14 height 14
click at [579, 516] on input "checkbox" at bounding box center [580, 517] width 12 height 12
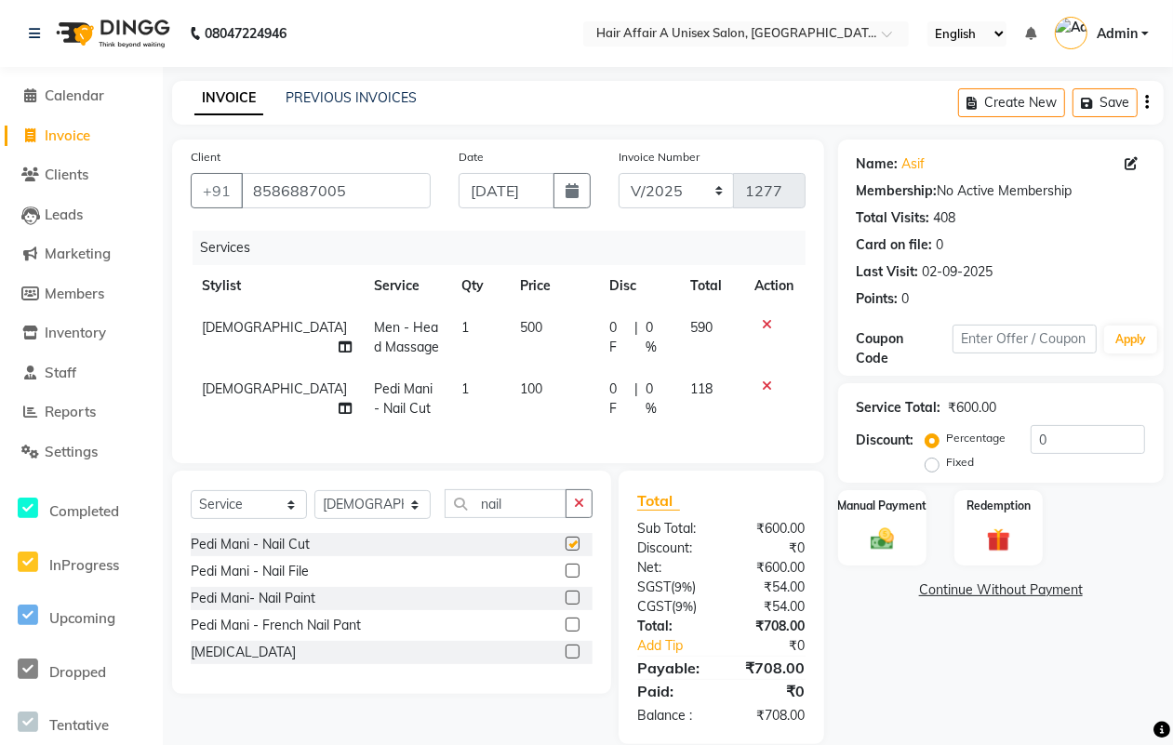
checkbox input "false"
click at [398, 516] on select "Select Stylist [PERSON_NAME] [PERSON_NAME] Kajal Kunal [PERSON_NAME] Nitin [PER…" at bounding box center [372, 504] width 116 height 29
select select "25231"
click at [314, 507] on select "Select Stylist [PERSON_NAME] [PERSON_NAME] Kajal Kunal [PERSON_NAME] Nitin [PER…" at bounding box center [372, 504] width 116 height 29
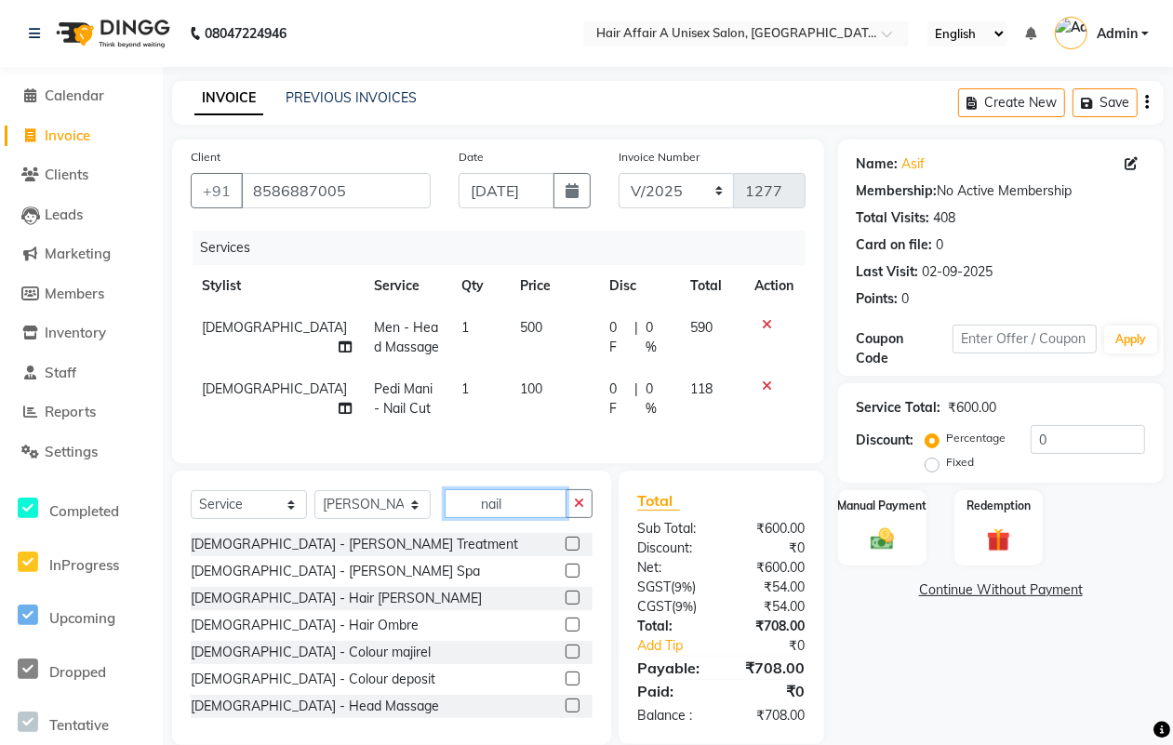
click at [509, 518] on input "nail" at bounding box center [506, 503] width 122 height 29
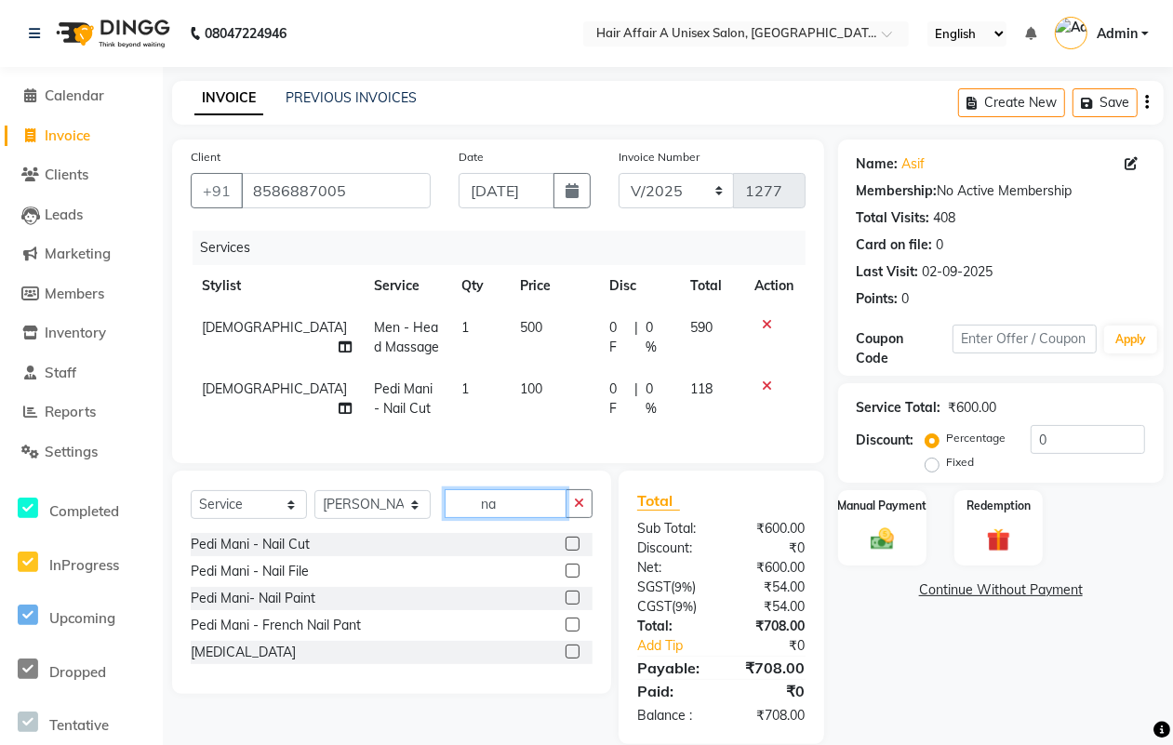
type input "n"
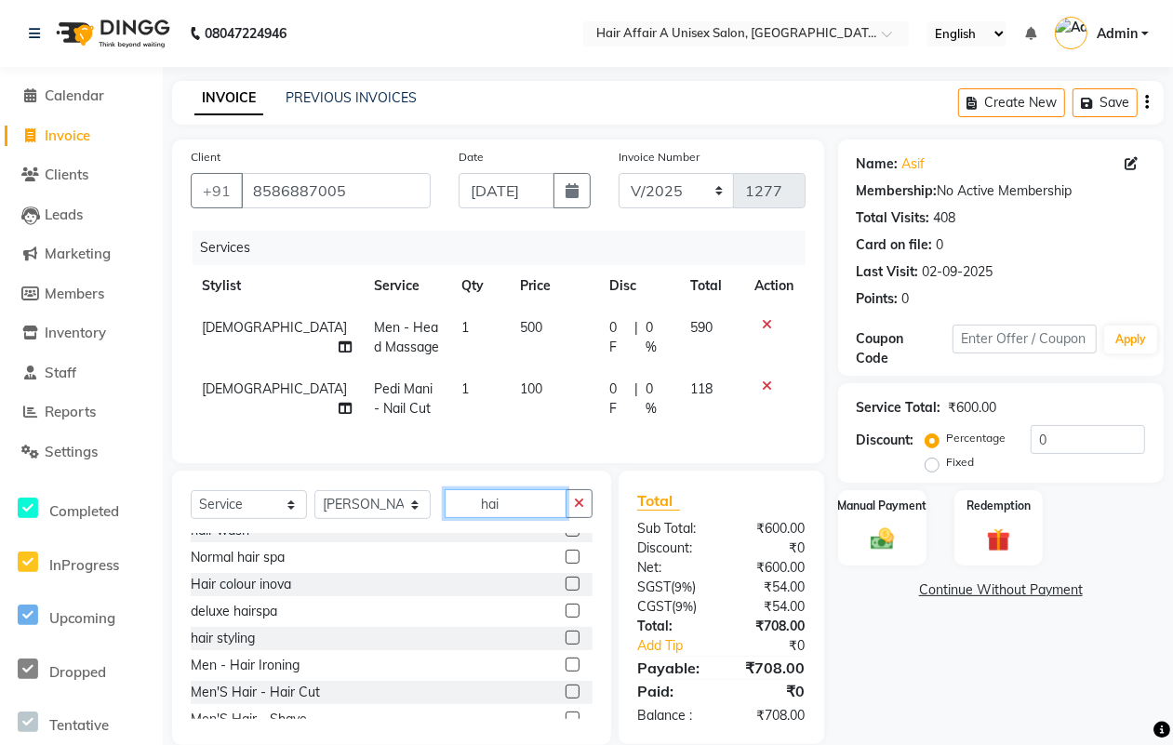
scroll to position [116, 0]
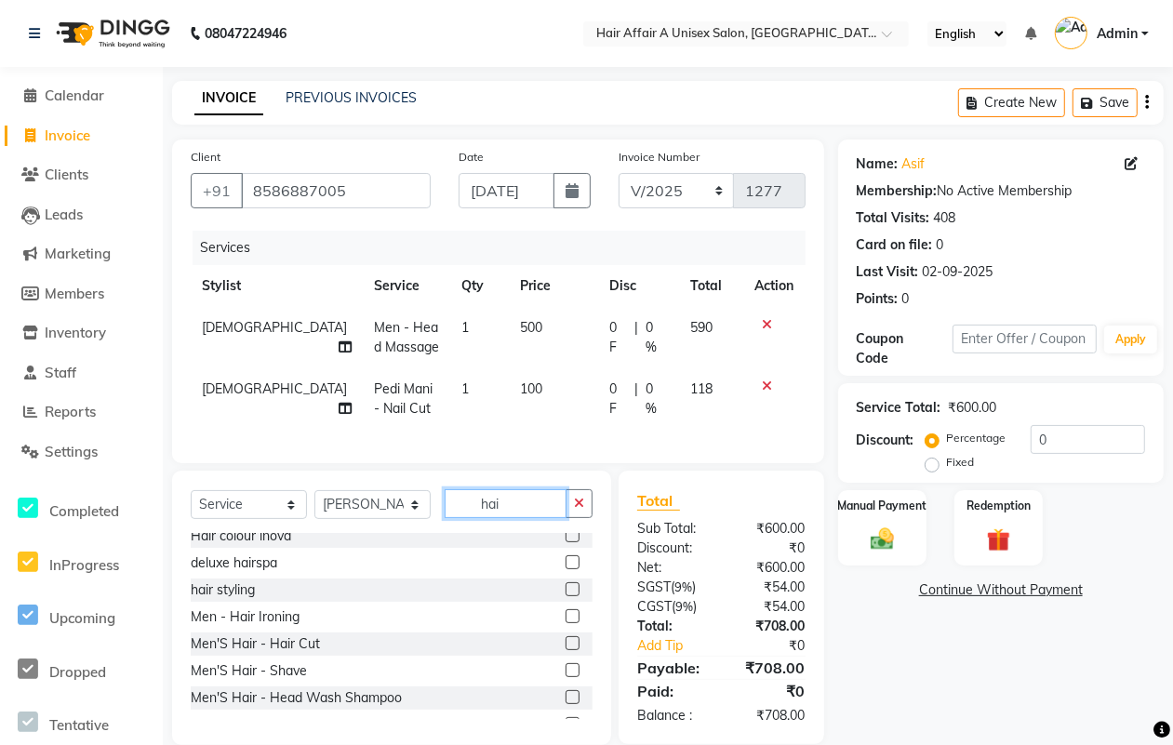
type input "hai"
click at [565, 650] on label at bounding box center [572, 643] width 14 height 14
click at [565, 650] on input "checkbox" at bounding box center [571, 644] width 12 height 12
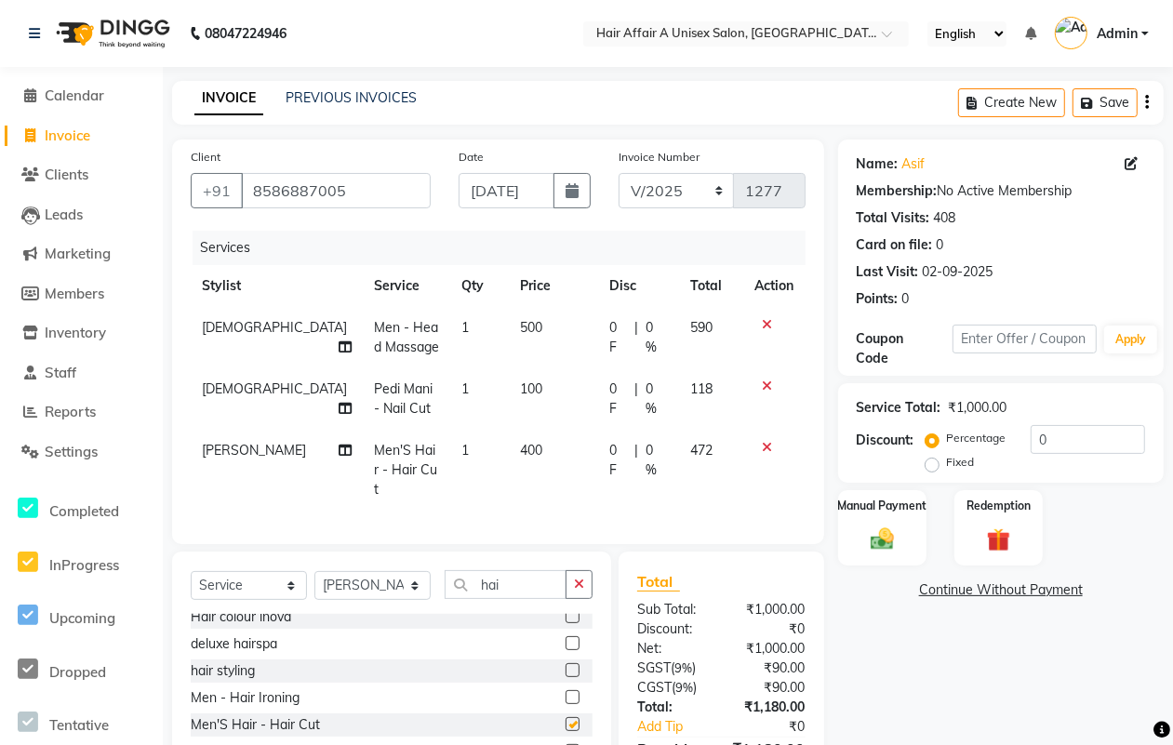
checkbox input "false"
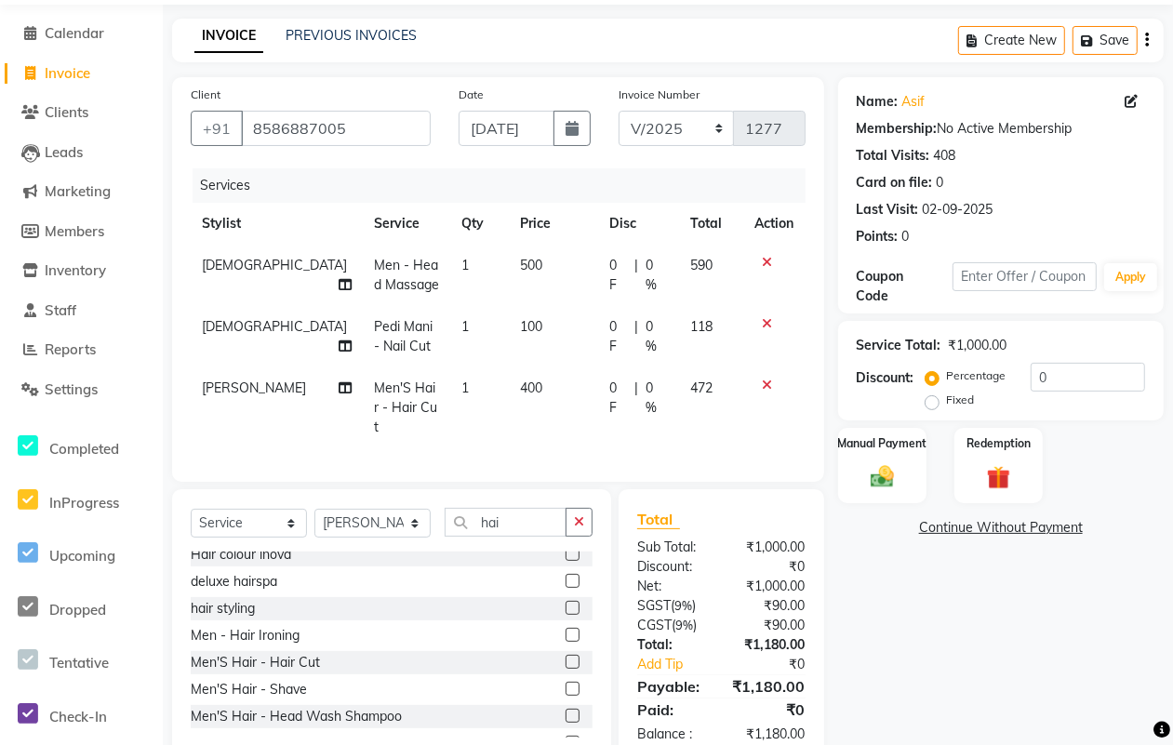
scroll to position [107, 0]
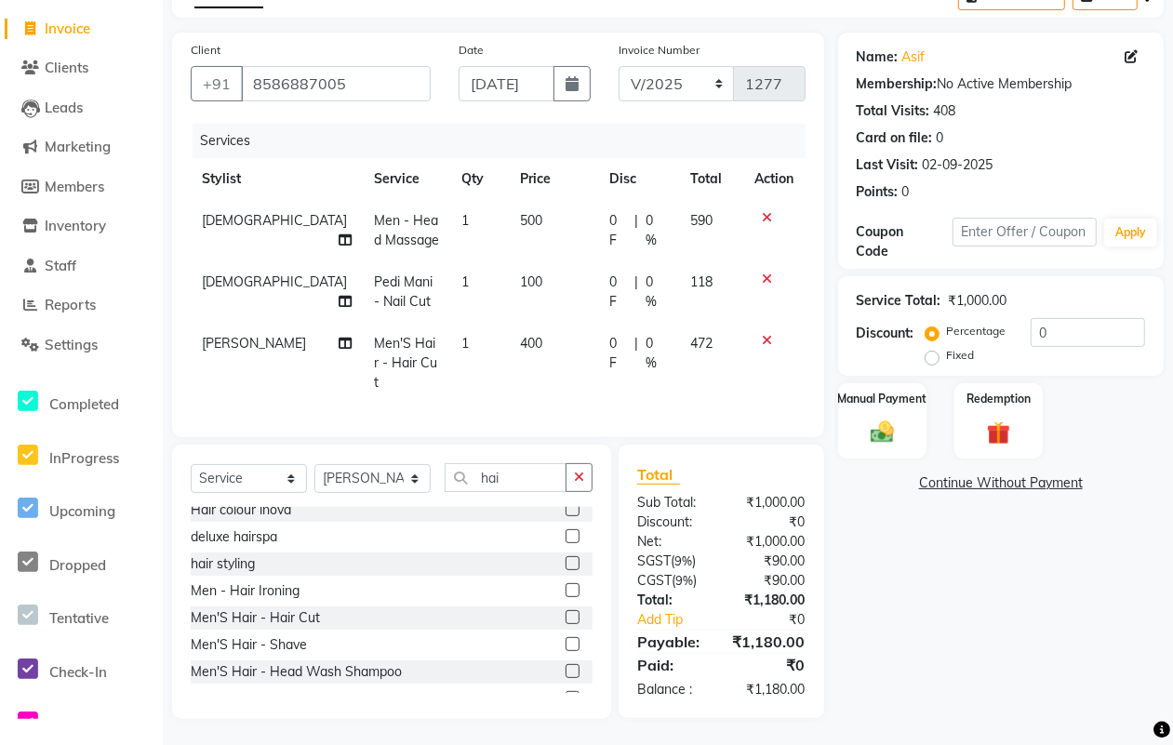
click at [565, 643] on label at bounding box center [572, 644] width 14 height 14
click at [565, 643] on input "checkbox" at bounding box center [571, 645] width 12 height 12
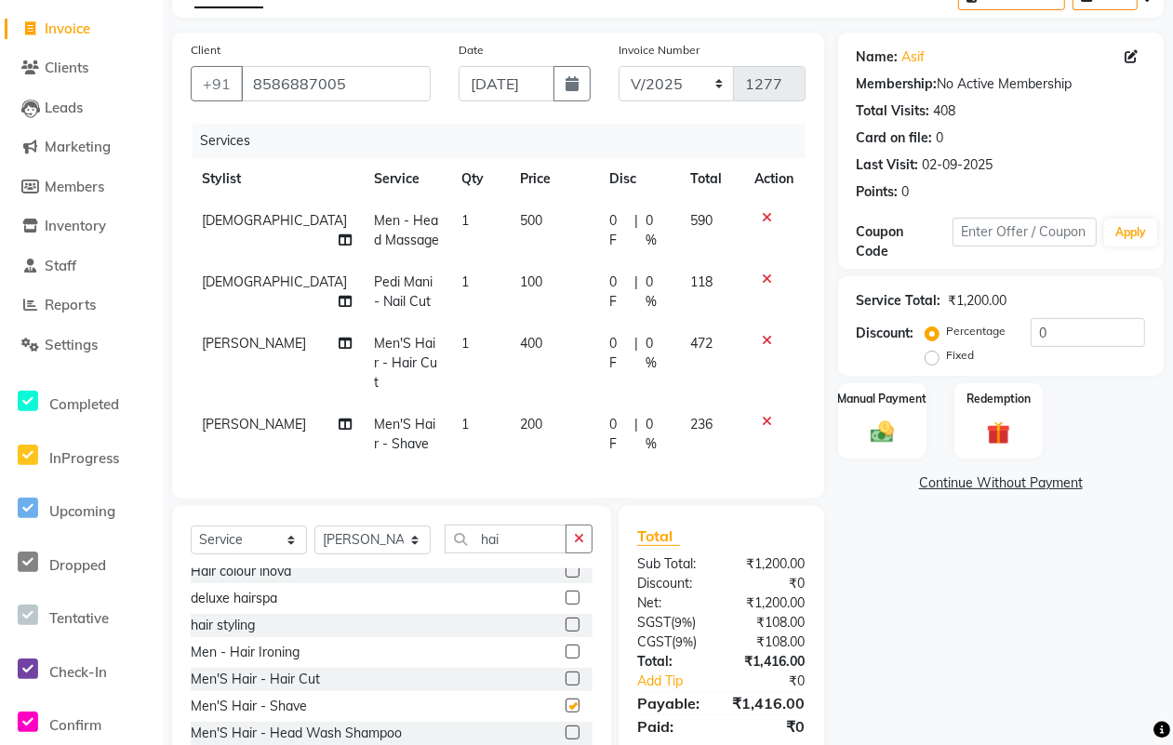
checkbox input "false"
click at [531, 532] on input "hai" at bounding box center [506, 538] width 122 height 29
type input "h"
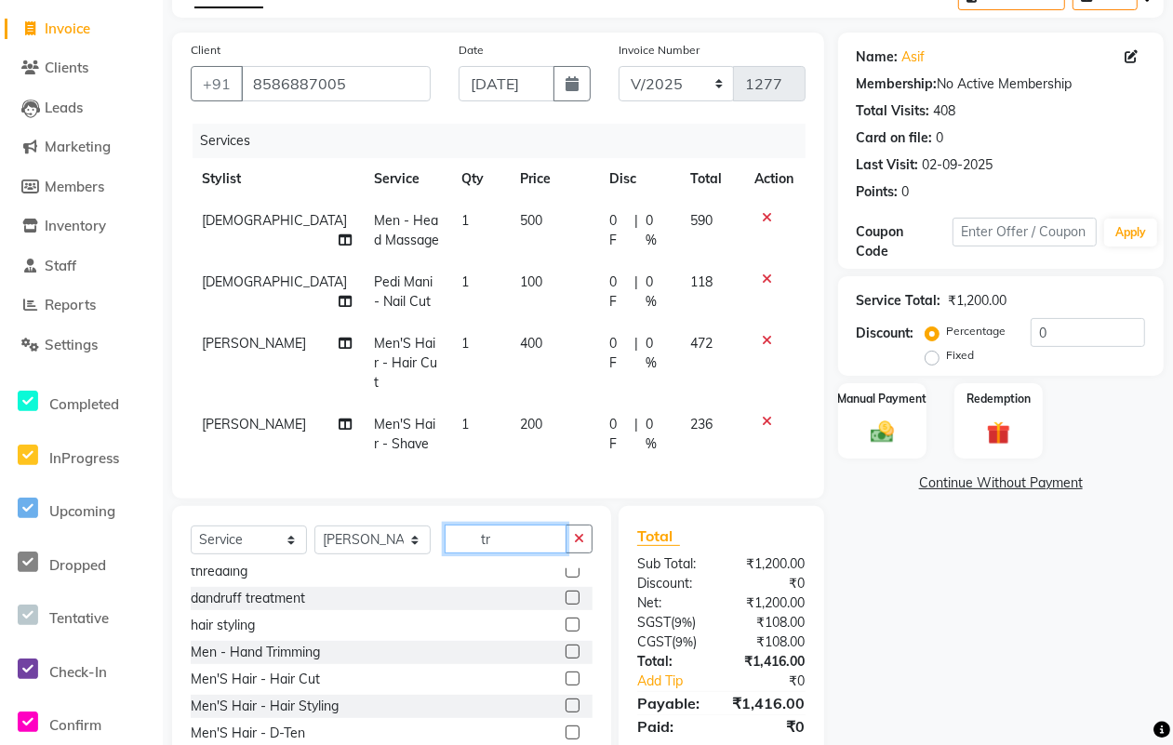
scroll to position [0, 0]
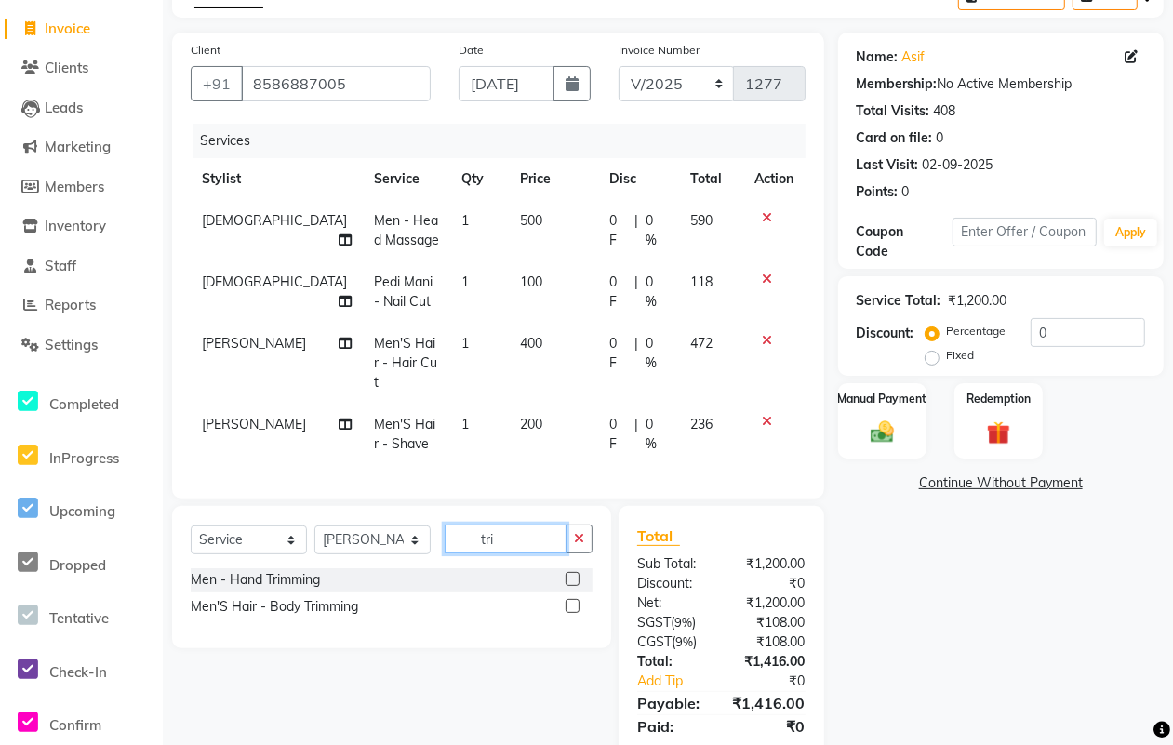
type input "tri"
click at [575, 577] on label at bounding box center [572, 579] width 14 height 14
click at [575, 577] on input "checkbox" at bounding box center [571, 580] width 12 height 12
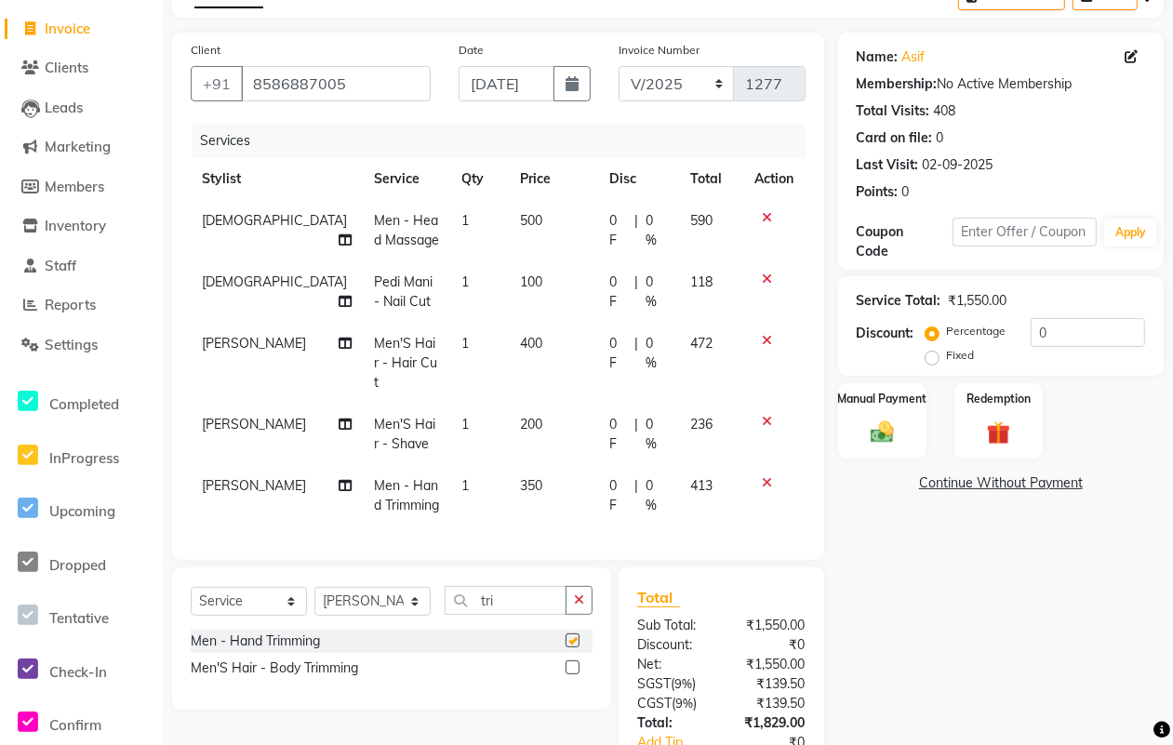
checkbox input "false"
click at [520, 219] on span "500" at bounding box center [531, 220] width 22 height 17
select select "25273"
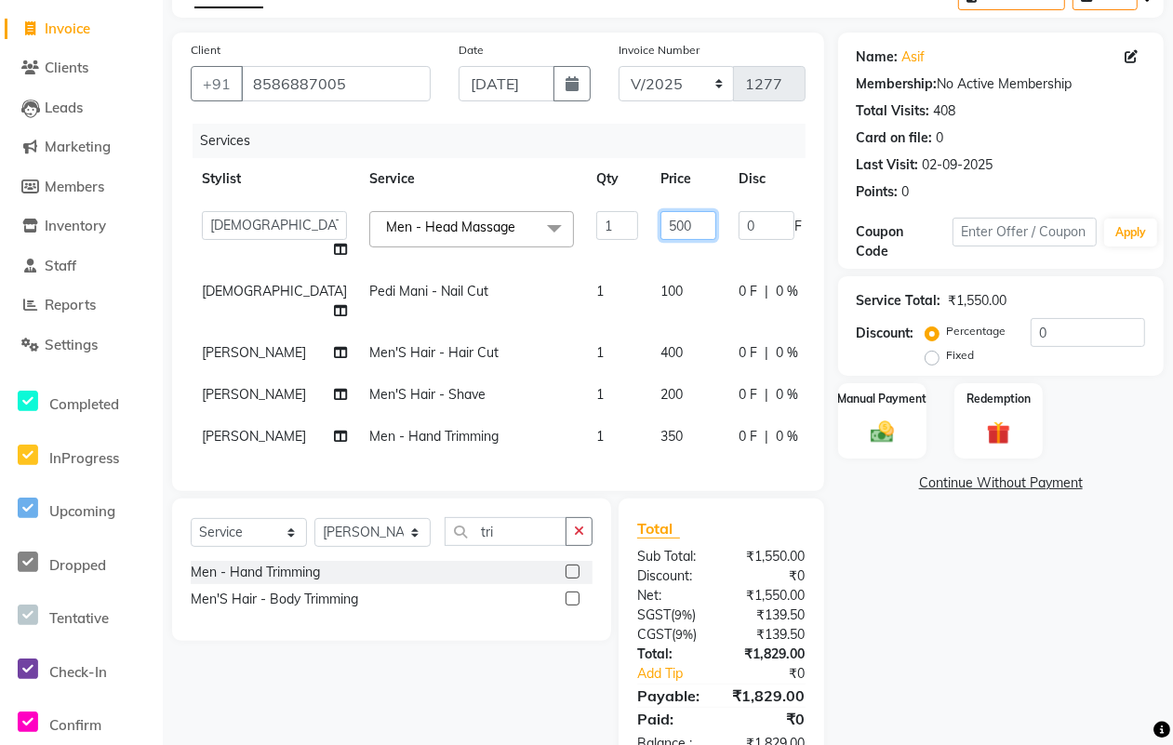
click at [660, 226] on input "500" at bounding box center [688, 225] width 56 height 29
type input "600"
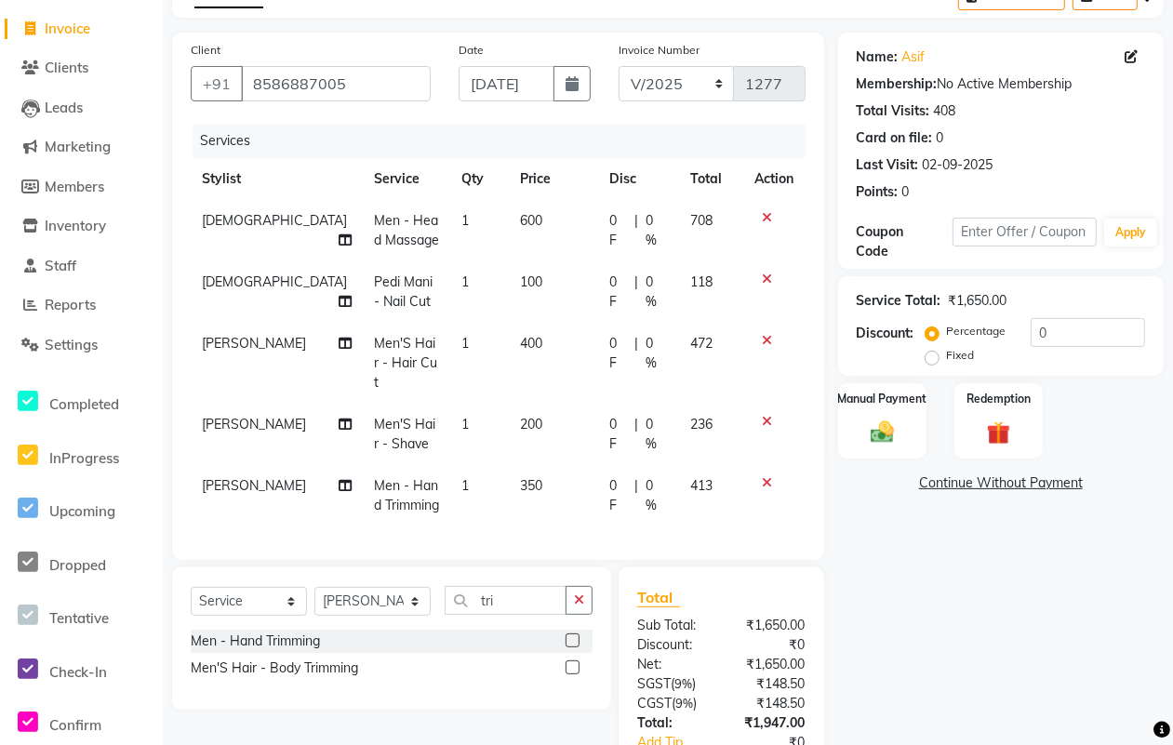
click at [591, 443] on tbody "[PERSON_NAME] Men - Head Massage 1 600 0 F | 0 % 708 [PERSON_NAME] Mani - Nail …" at bounding box center [498, 363] width 615 height 326
click at [520, 477] on span "350" at bounding box center [531, 485] width 22 height 17
select select "25231"
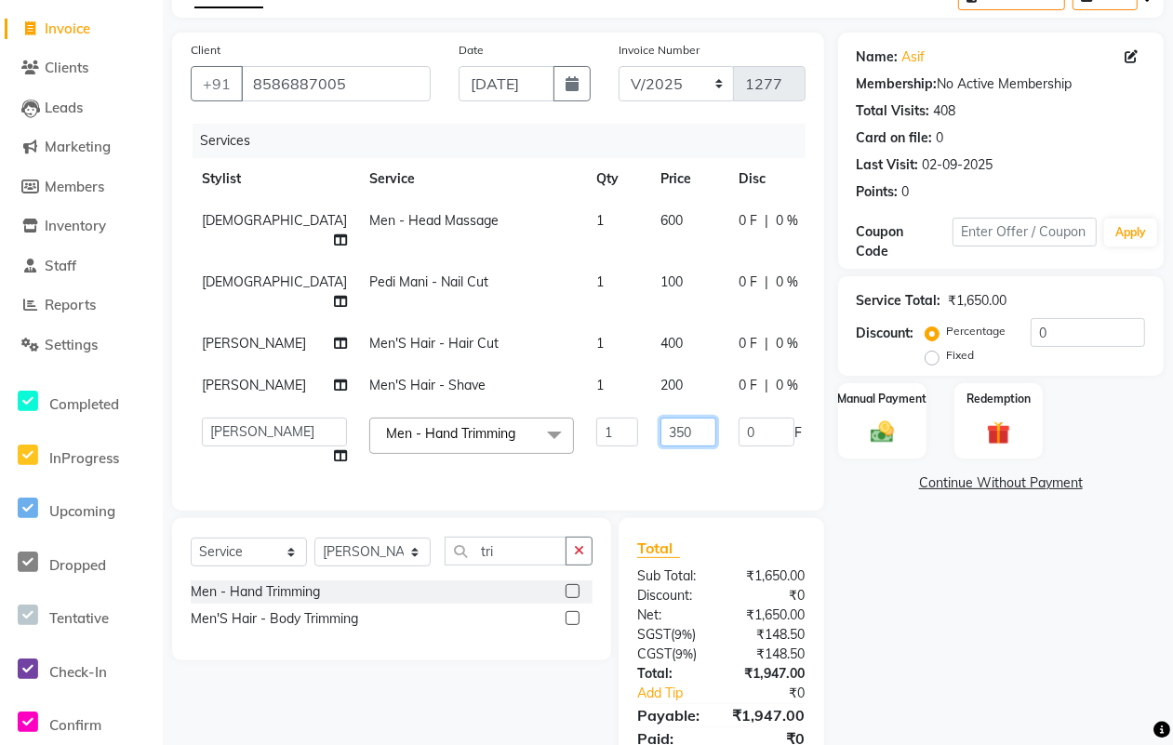
click at [660, 437] on input "350" at bounding box center [688, 432] width 56 height 29
type input "300"
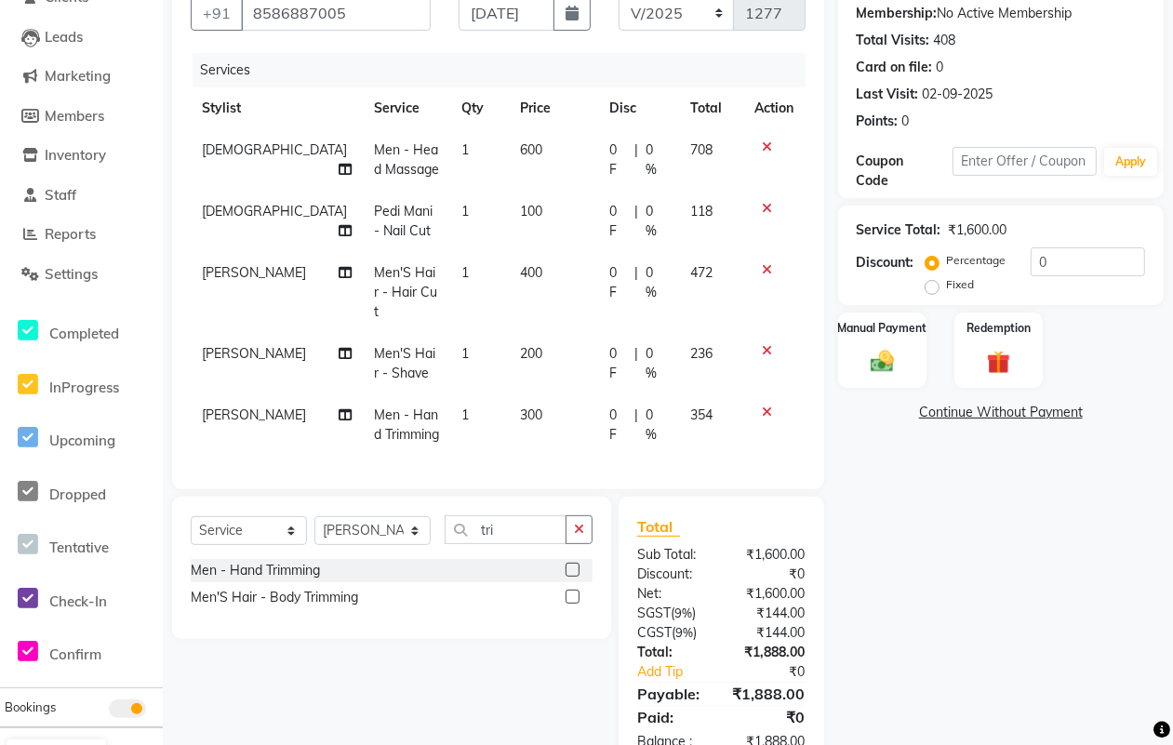
scroll to position [228, 0]
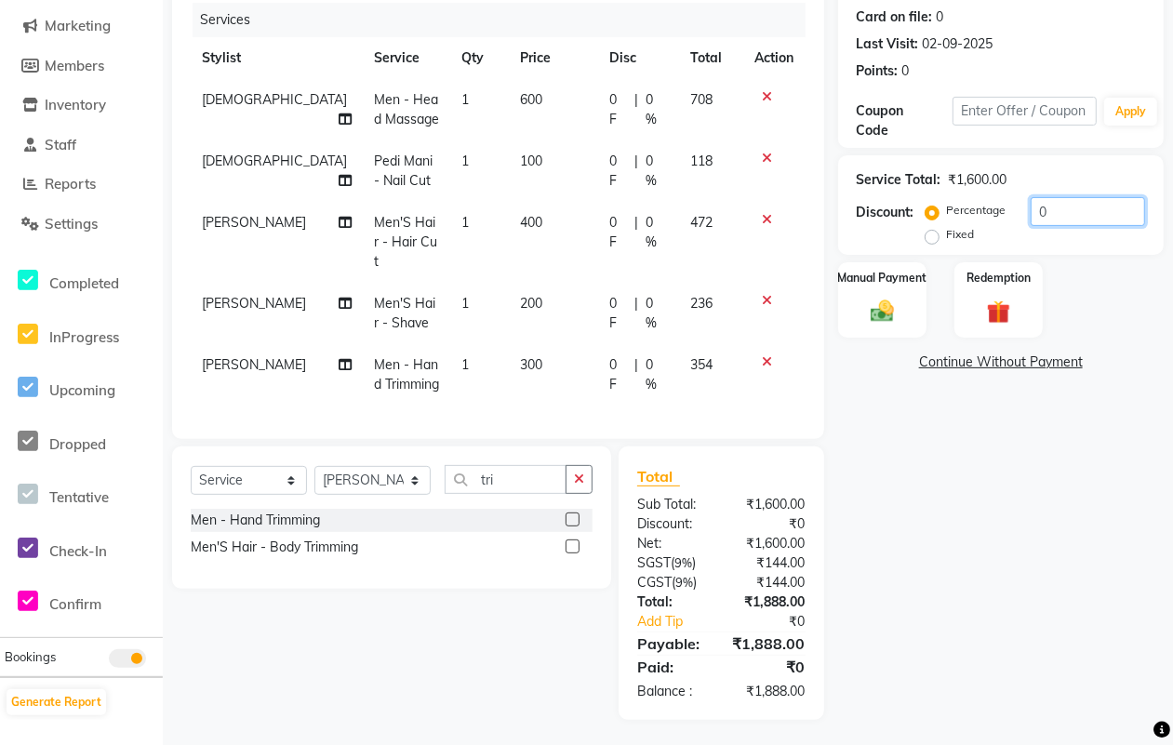
click at [1061, 205] on input "0" at bounding box center [1087, 211] width 114 height 29
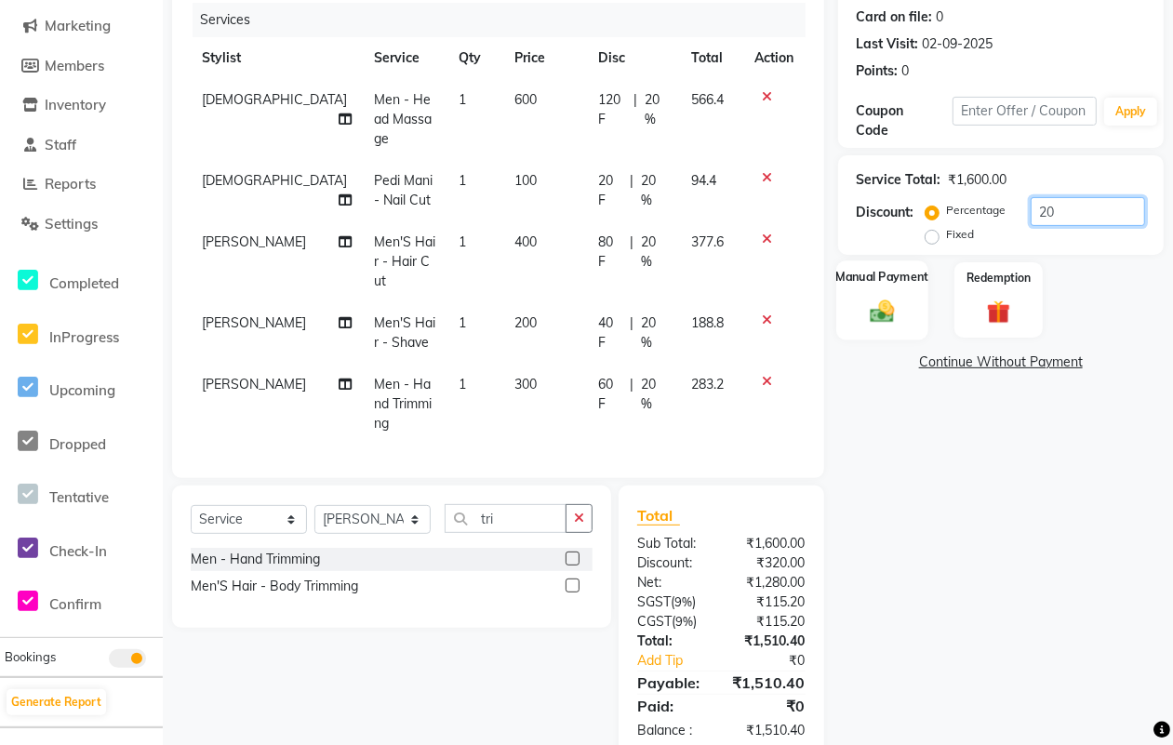
type input "20"
click at [885, 309] on img at bounding box center [882, 311] width 40 height 28
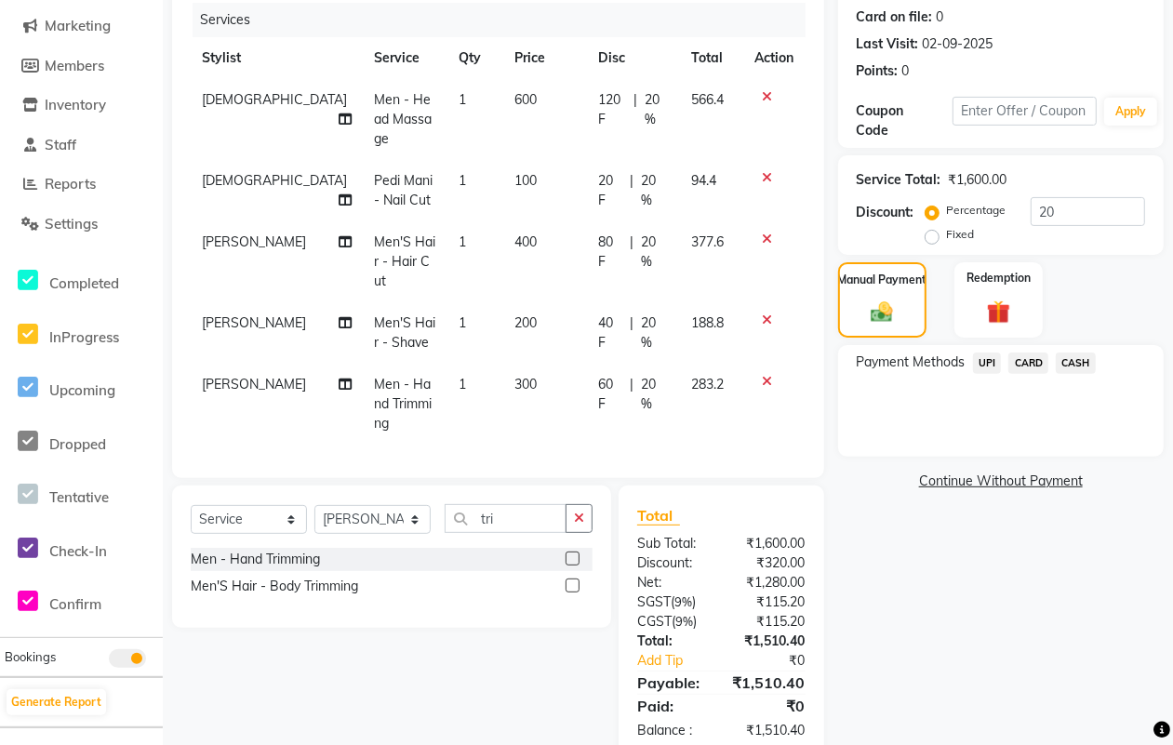
click at [1070, 355] on span "CASH" at bounding box center [1075, 362] width 40 height 21
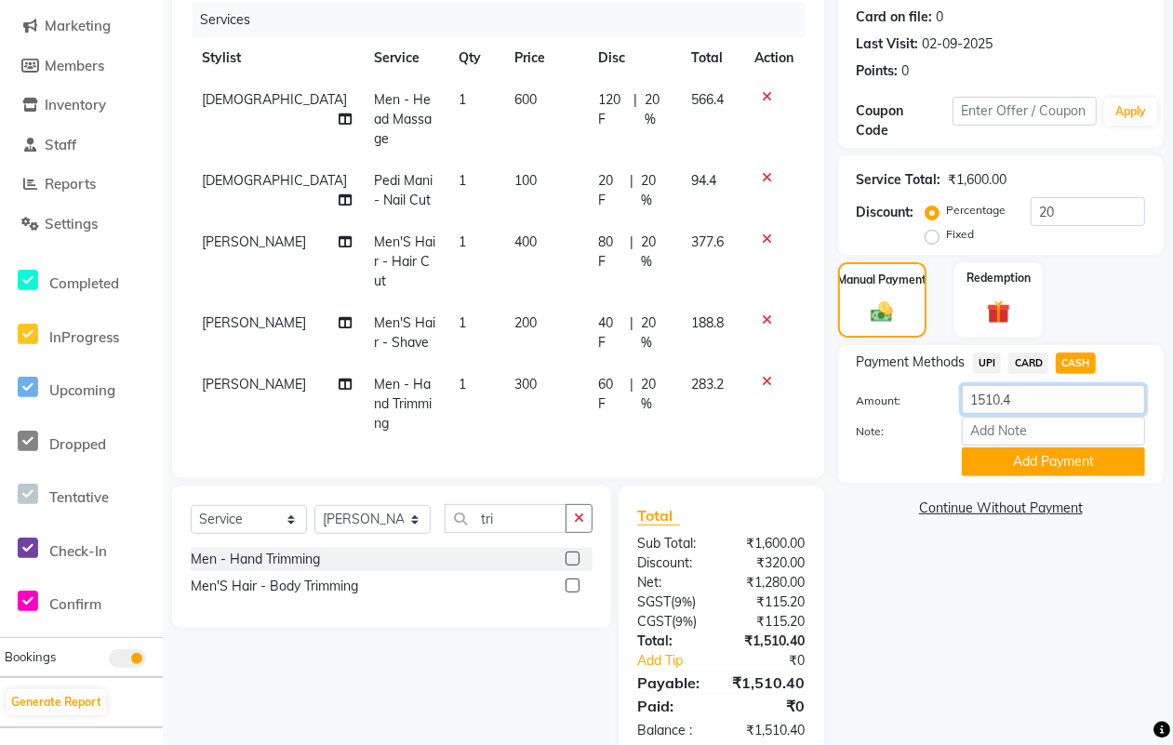
click at [1044, 397] on input "1510.4" at bounding box center [1053, 399] width 183 height 29
type input "1500"
click at [1037, 458] on button "Add Payment" at bounding box center [1053, 461] width 183 height 29
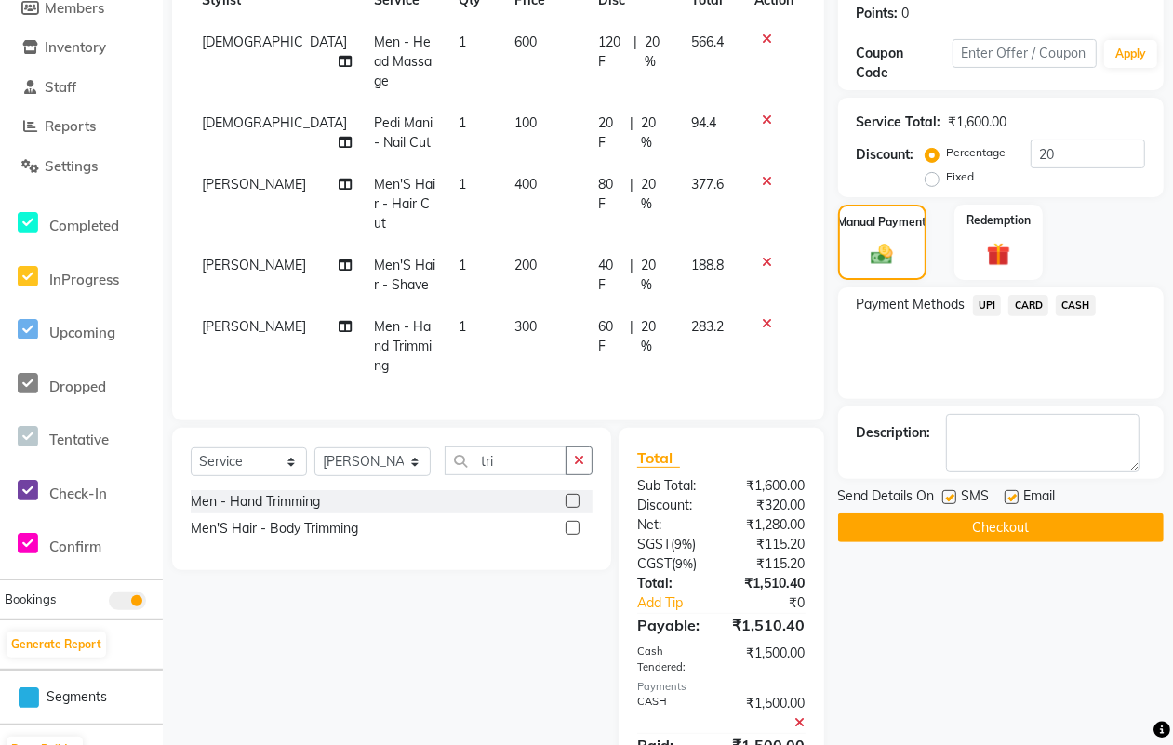
scroll to position [325, 0]
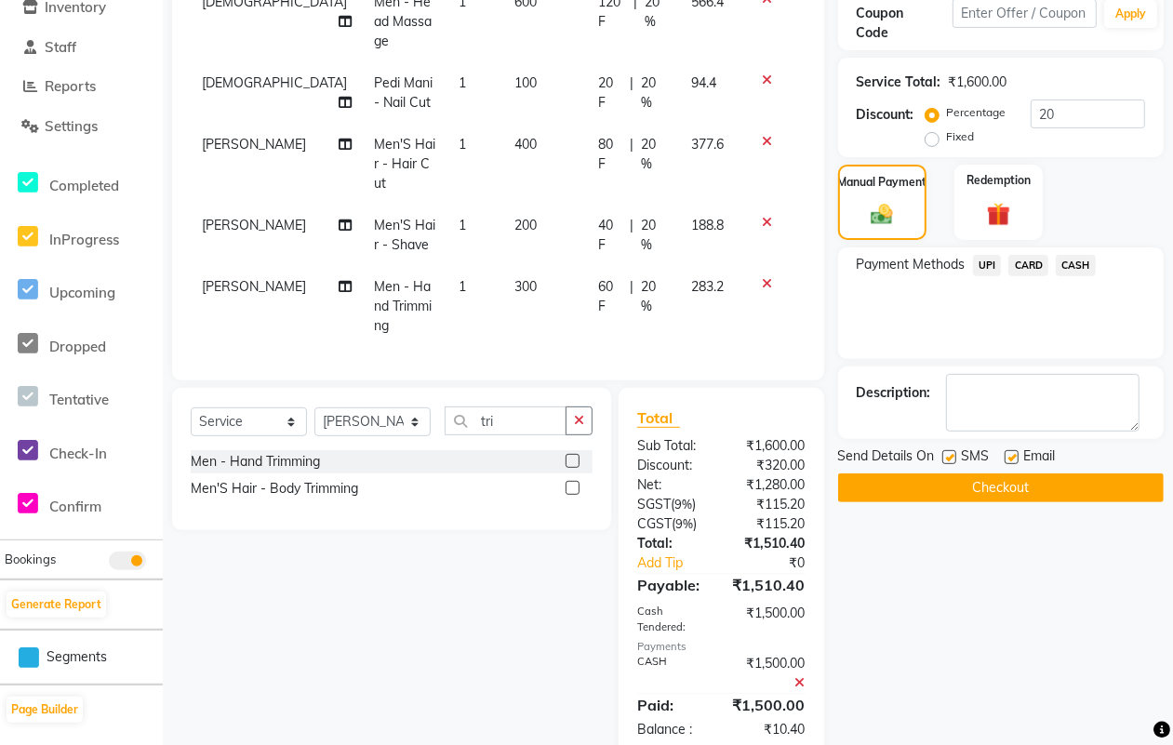
click at [951, 457] on label at bounding box center [949, 457] width 14 height 14
click at [951, 457] on input "checkbox" at bounding box center [948, 458] width 12 height 12
checkbox input "false"
click at [1007, 461] on label at bounding box center [1011, 457] width 14 height 14
click at [1007, 461] on input "checkbox" at bounding box center [1010, 458] width 12 height 12
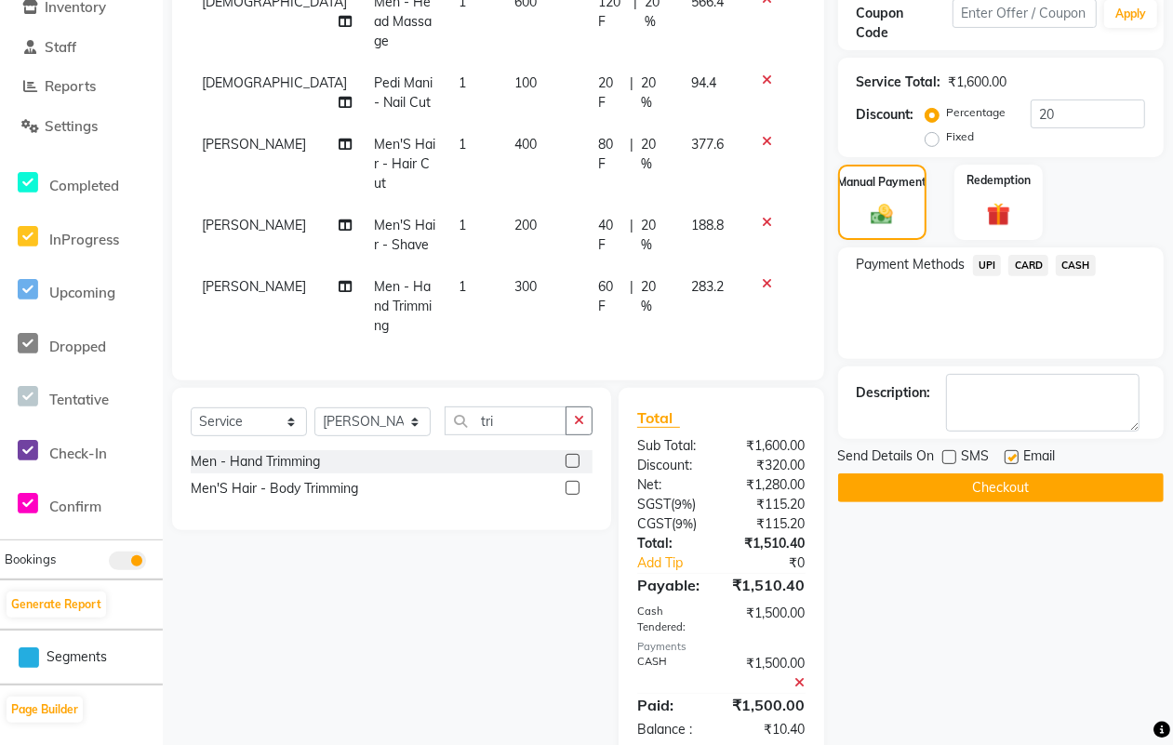
checkbox input "false"
click at [995, 485] on button "Checkout" at bounding box center [1000, 487] width 325 height 29
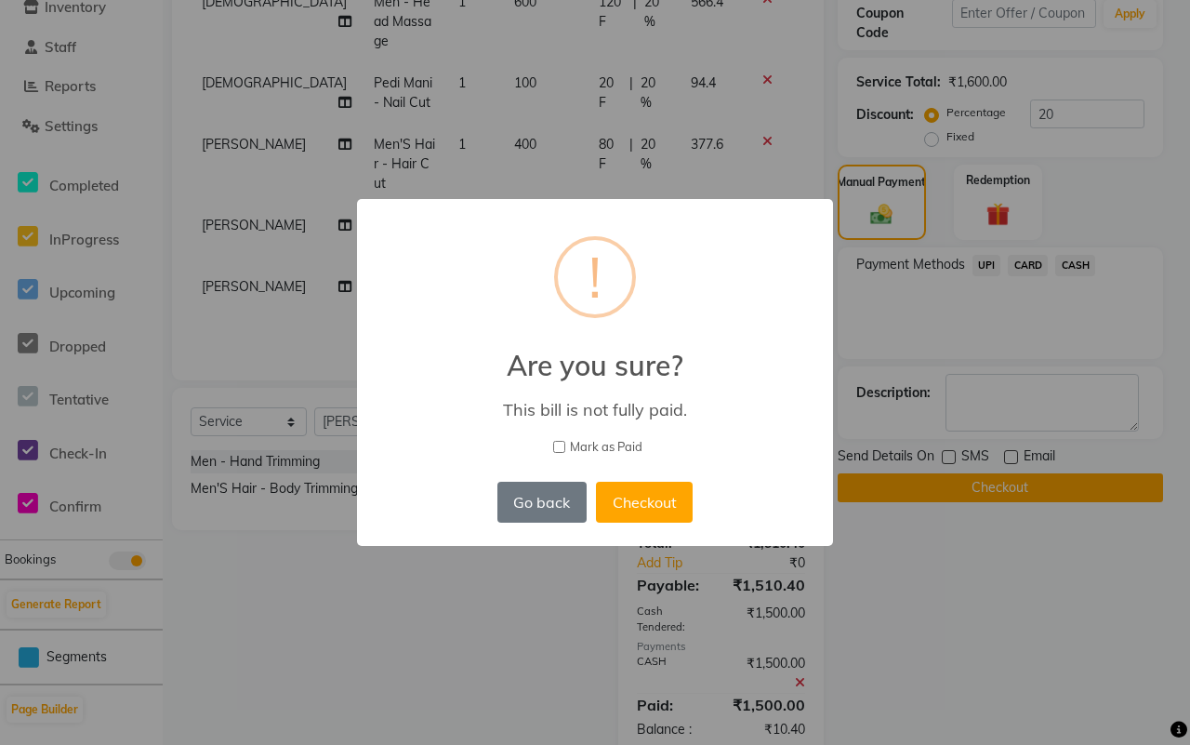
click at [602, 442] on span "Mark as Paid" at bounding box center [606, 447] width 73 height 19
click at [565, 442] on input "Mark as Paid" at bounding box center [559, 447] width 12 height 12
checkbox input "true"
click at [639, 495] on button "Checkout" at bounding box center [644, 502] width 97 height 41
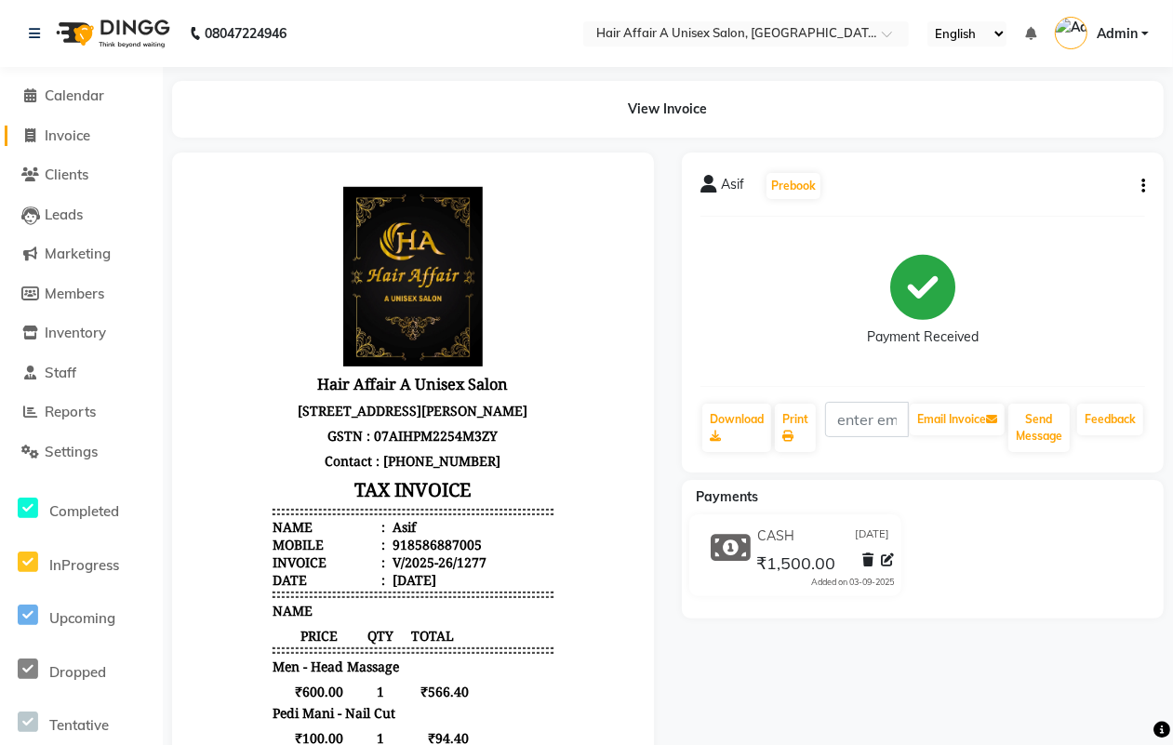
click at [76, 130] on span "Invoice" at bounding box center [68, 135] width 46 height 18
select select "4464"
select select "service"
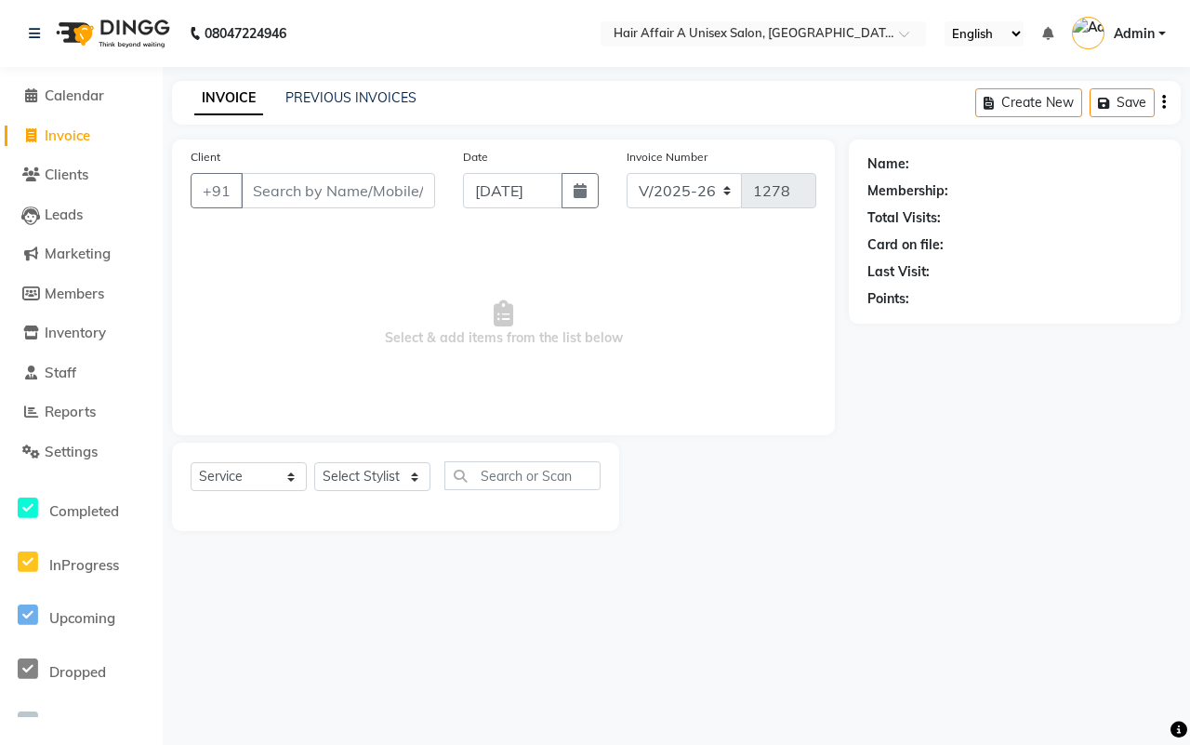
click at [330, 192] on input "Client" at bounding box center [338, 190] width 194 height 35
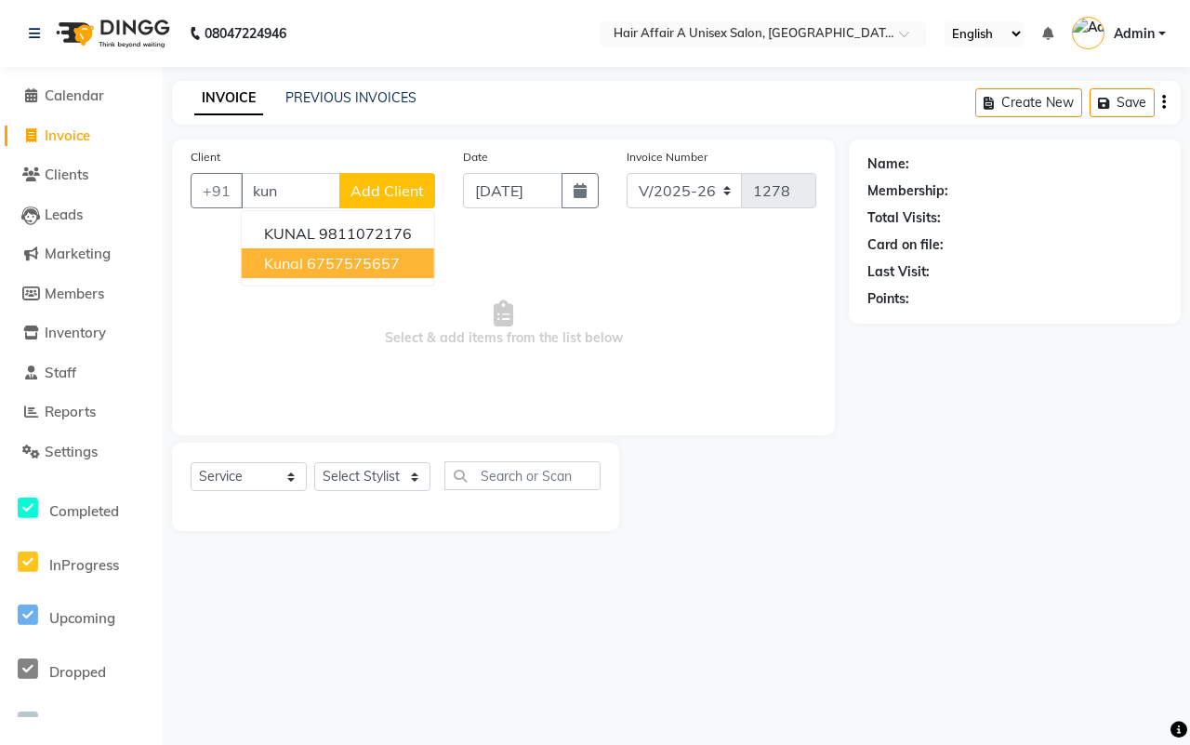
click at [300, 263] on span "kunal" at bounding box center [283, 263] width 39 height 19
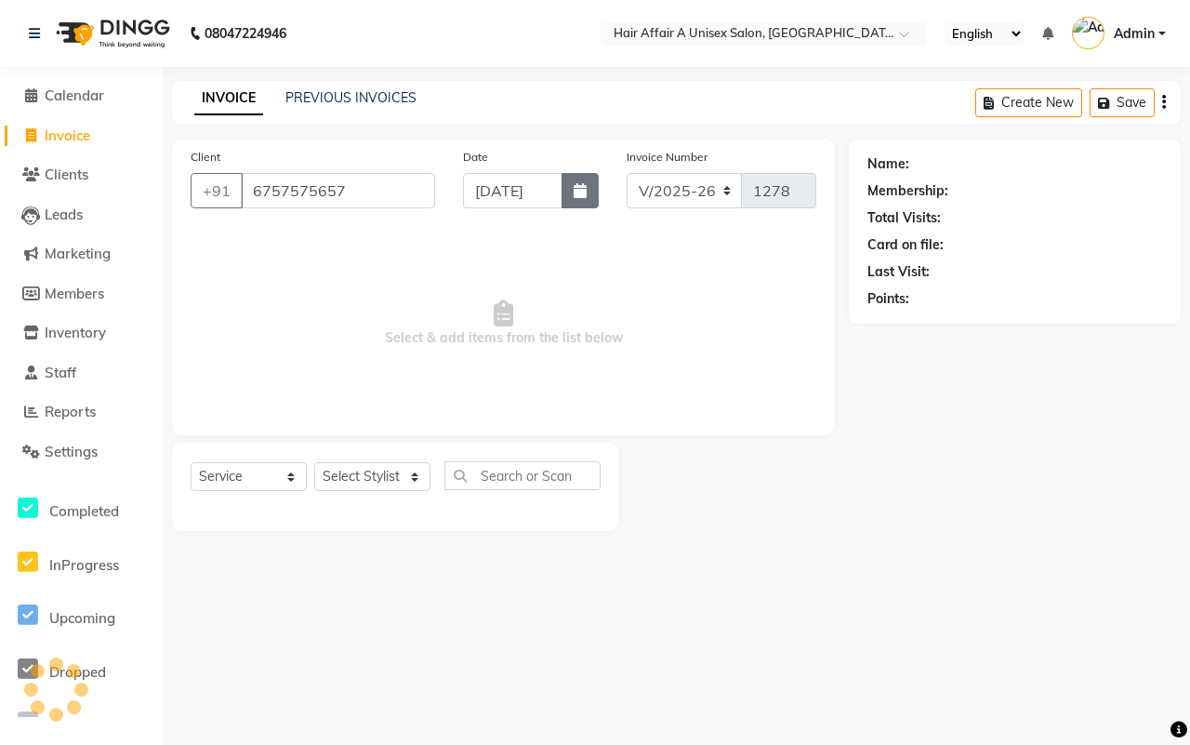
type input "6757575657"
click at [575, 192] on icon "button" at bounding box center [580, 190] width 13 height 15
select select "9"
select select "2025"
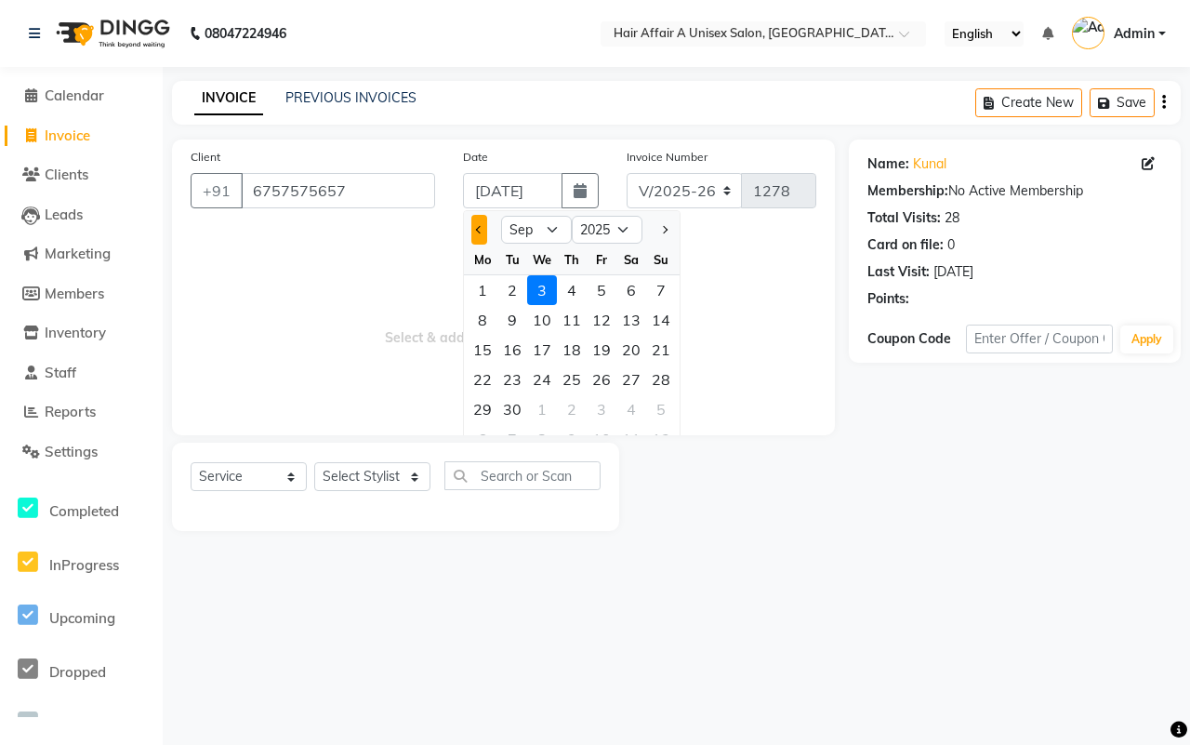
click at [482, 224] on button "Previous month" at bounding box center [479, 230] width 16 height 30
select select "8"
click at [600, 405] on div "29" at bounding box center [602, 409] width 30 height 30
type input "[DATE]"
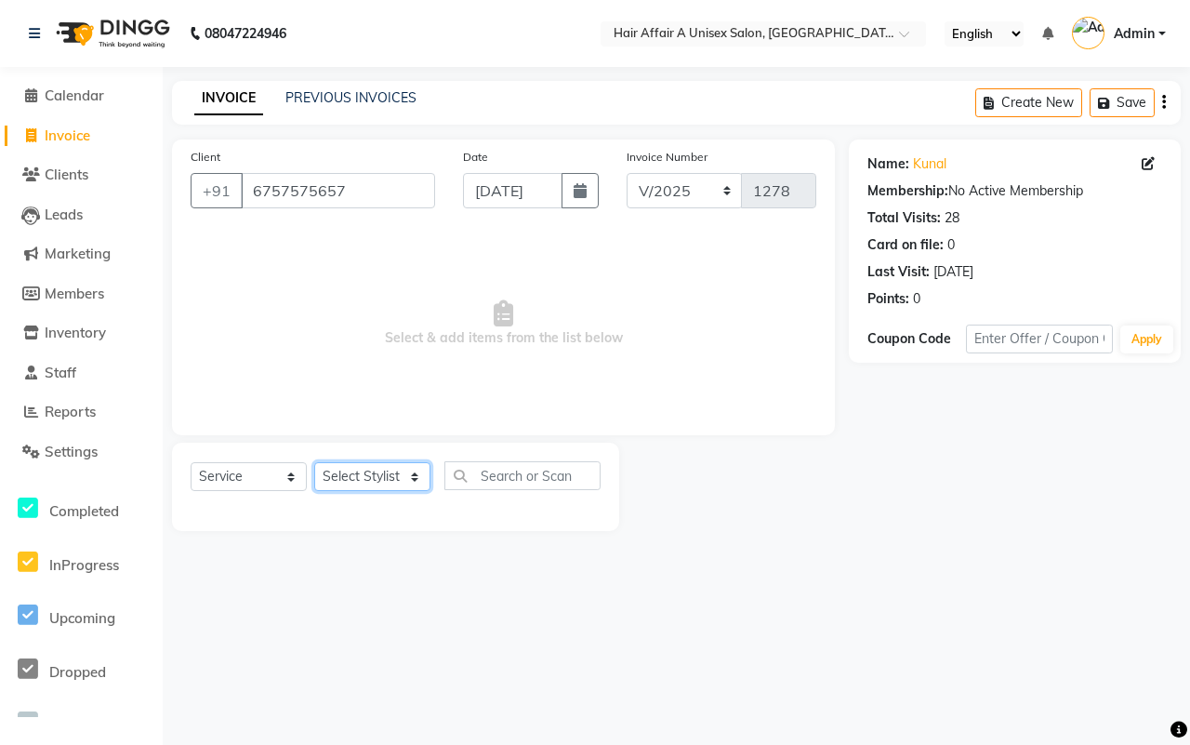
click at [383, 467] on select "Select Stylist [PERSON_NAME] [PERSON_NAME] Kajal Kunal [PERSON_NAME] Nitin [PER…" at bounding box center [372, 476] width 116 height 29
select select "74947"
click at [314, 462] on select "Select Stylist [PERSON_NAME] [PERSON_NAME] Kajal Kunal [PERSON_NAME] Nitin [PER…" at bounding box center [372, 476] width 116 height 29
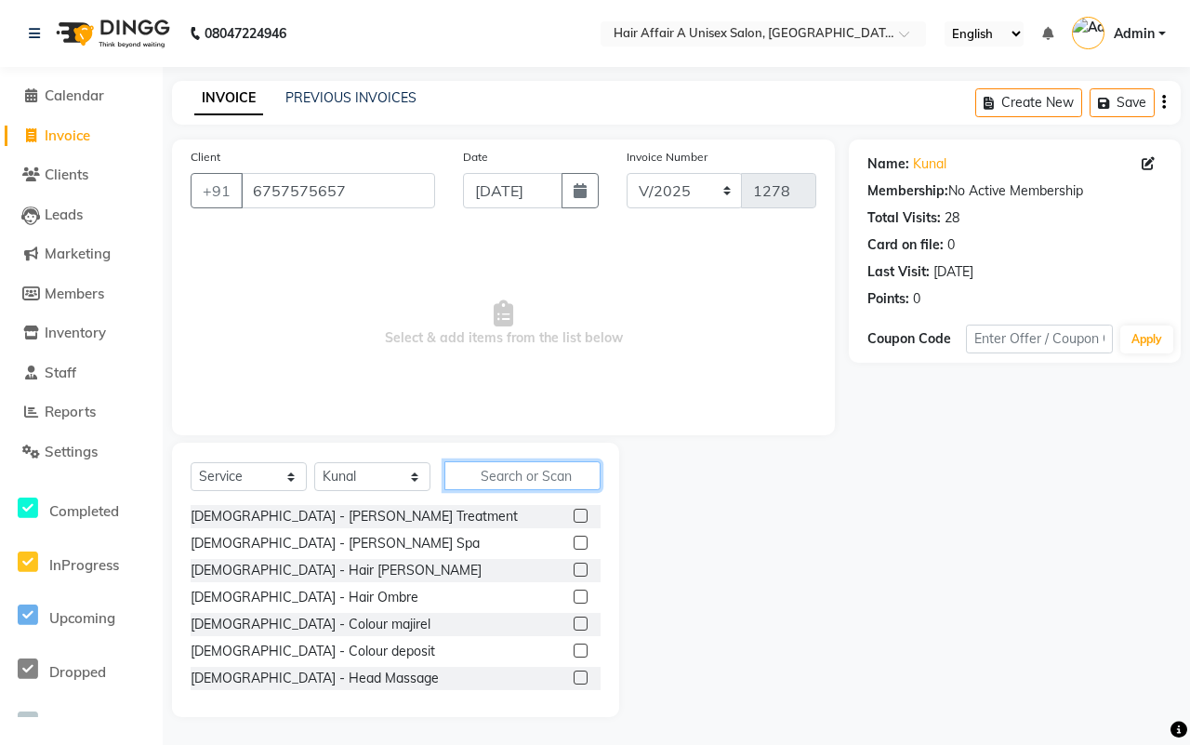
click at [518, 468] on input "text" at bounding box center [523, 475] width 156 height 29
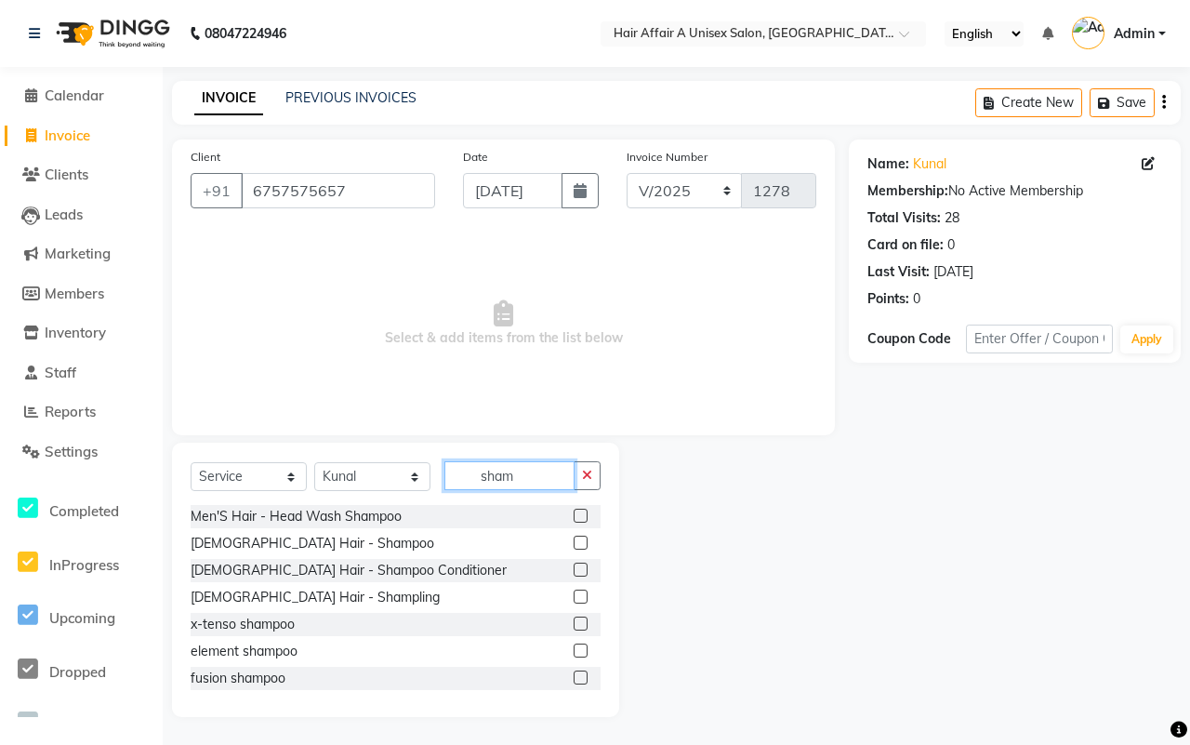
type input "sham"
click at [574, 538] on label at bounding box center [581, 543] width 14 height 14
click at [574, 538] on input "checkbox" at bounding box center [580, 544] width 12 height 12
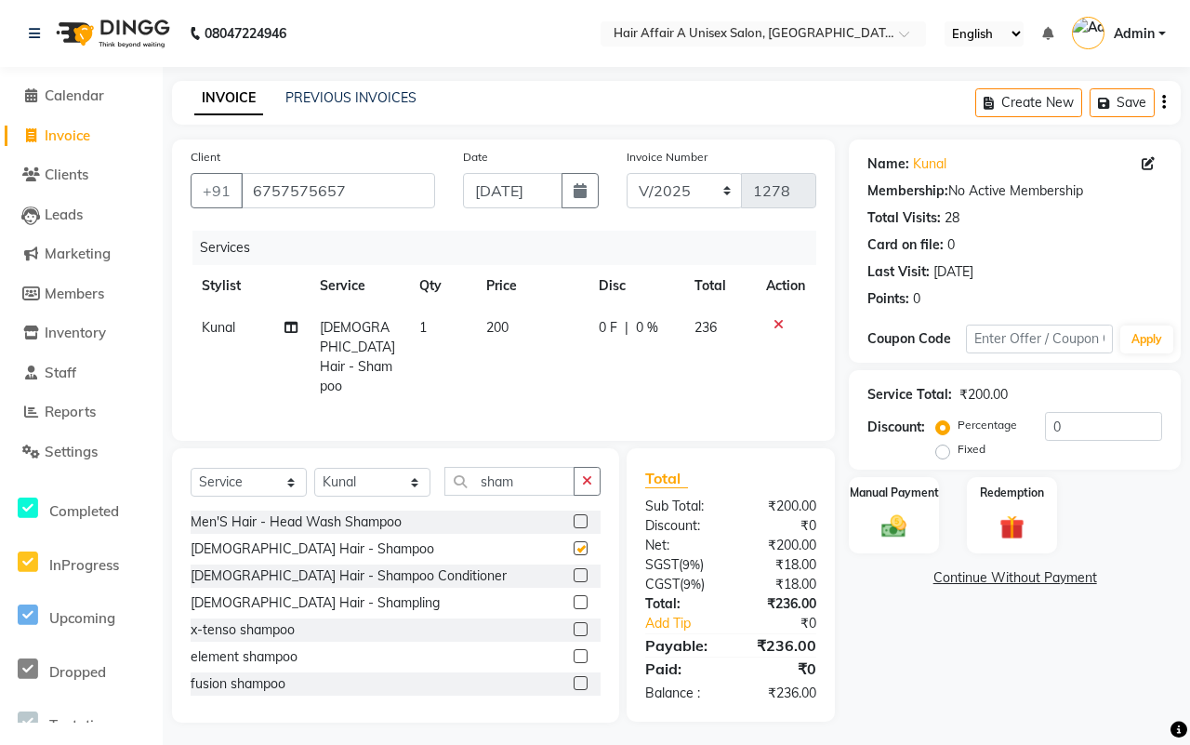
checkbox input "false"
click at [496, 323] on span "200" at bounding box center [497, 327] width 22 height 17
select select "74947"
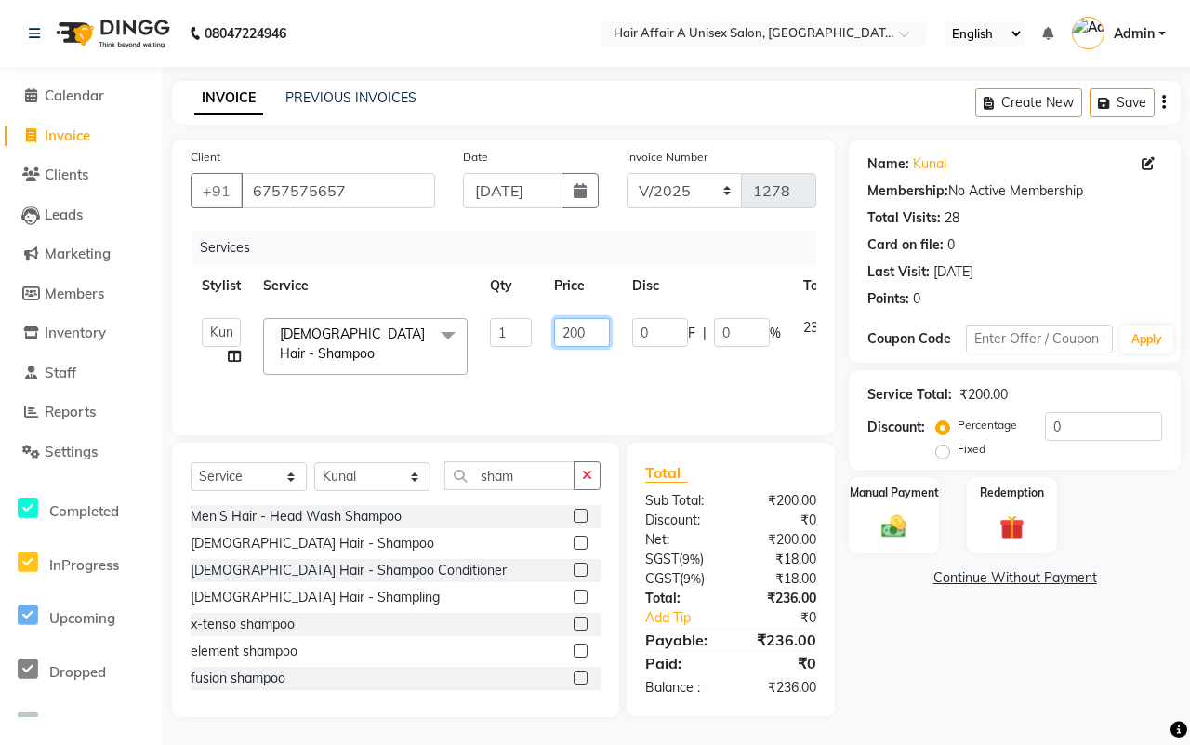
click at [568, 327] on input "200" at bounding box center [582, 332] width 56 height 29
type input "300"
click at [707, 530] on div "Net:" at bounding box center [681, 540] width 100 height 20
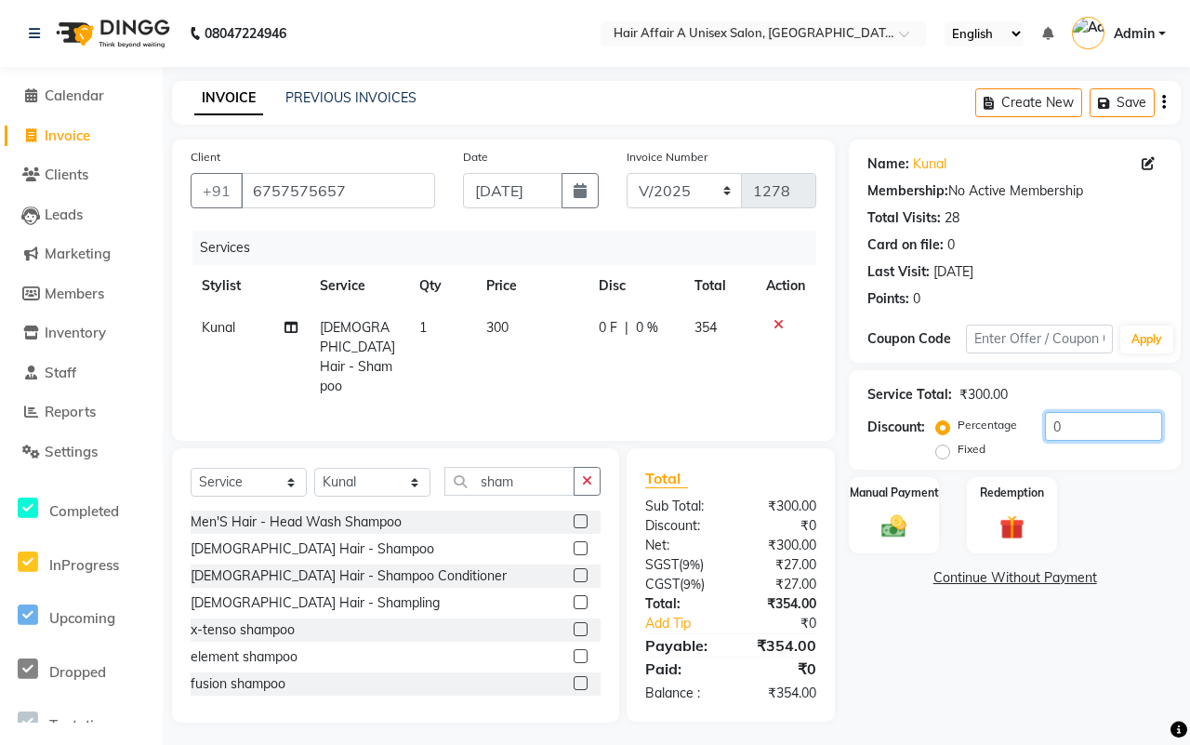
click at [1077, 417] on input "0" at bounding box center [1103, 426] width 117 height 29
type input "15"
click at [905, 503] on div "Manual Payment" at bounding box center [894, 515] width 94 height 80
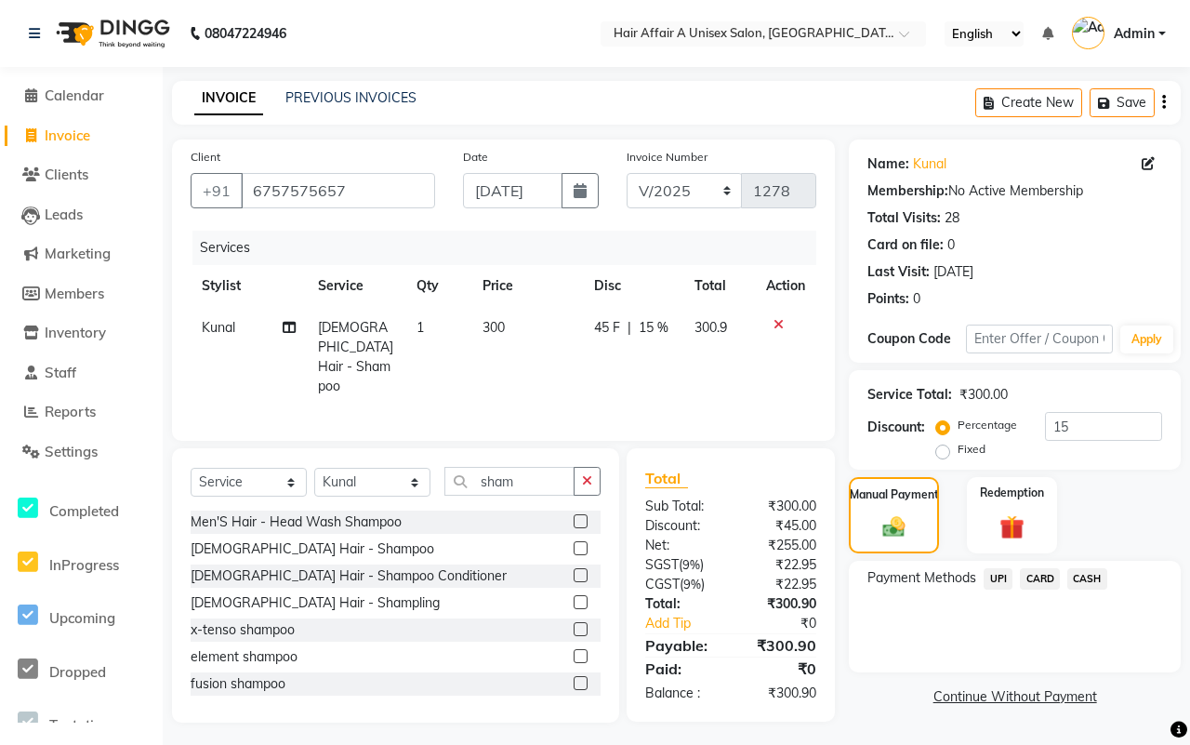
click at [992, 581] on span "UPI" at bounding box center [998, 578] width 29 height 21
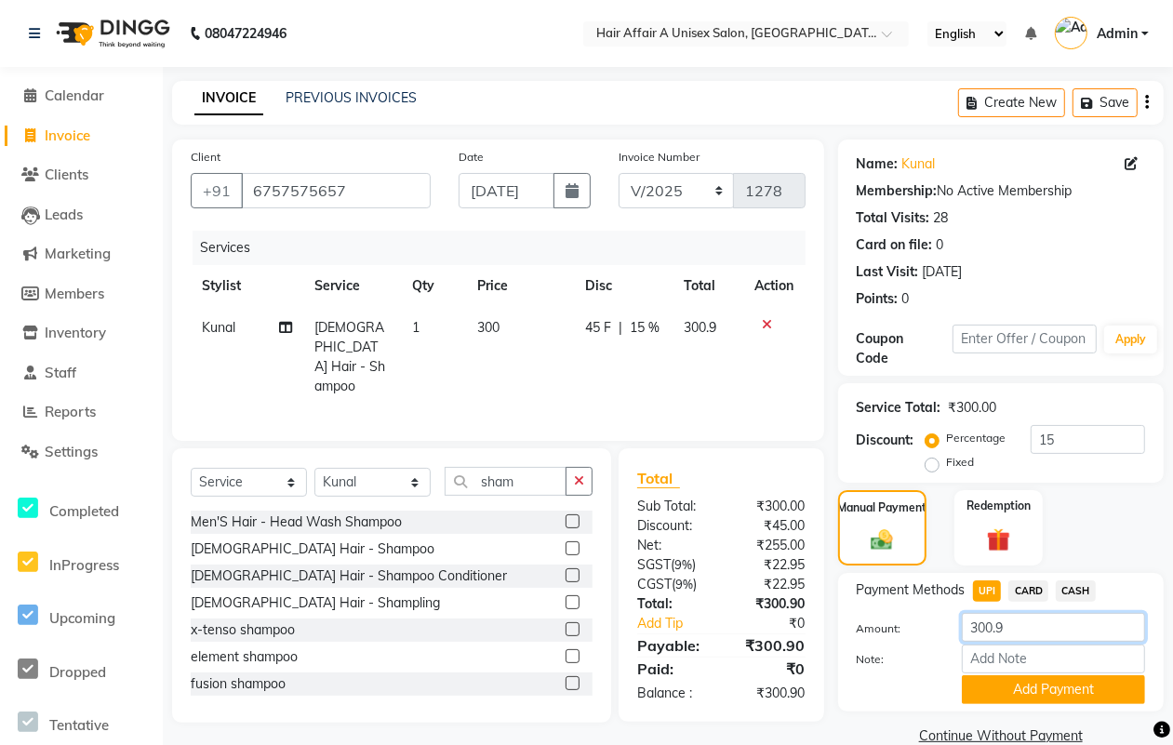
click at [1011, 621] on input "300.9" at bounding box center [1053, 627] width 183 height 29
type input "300"
click at [1047, 694] on button "Add Payment" at bounding box center [1053, 689] width 183 height 29
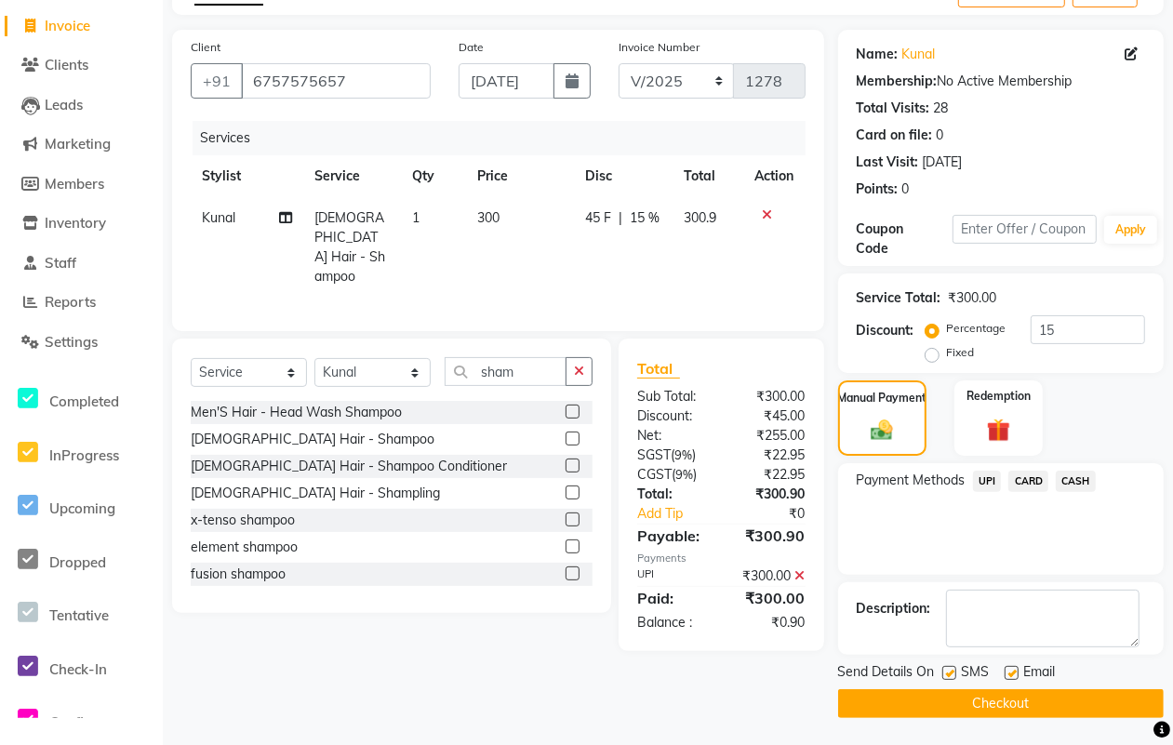
scroll to position [112, 0]
click at [949, 679] on label at bounding box center [949, 672] width 14 height 14
click at [949, 679] on input "checkbox" at bounding box center [948, 673] width 12 height 12
checkbox input "false"
click at [1009, 670] on label at bounding box center [1011, 672] width 14 height 14
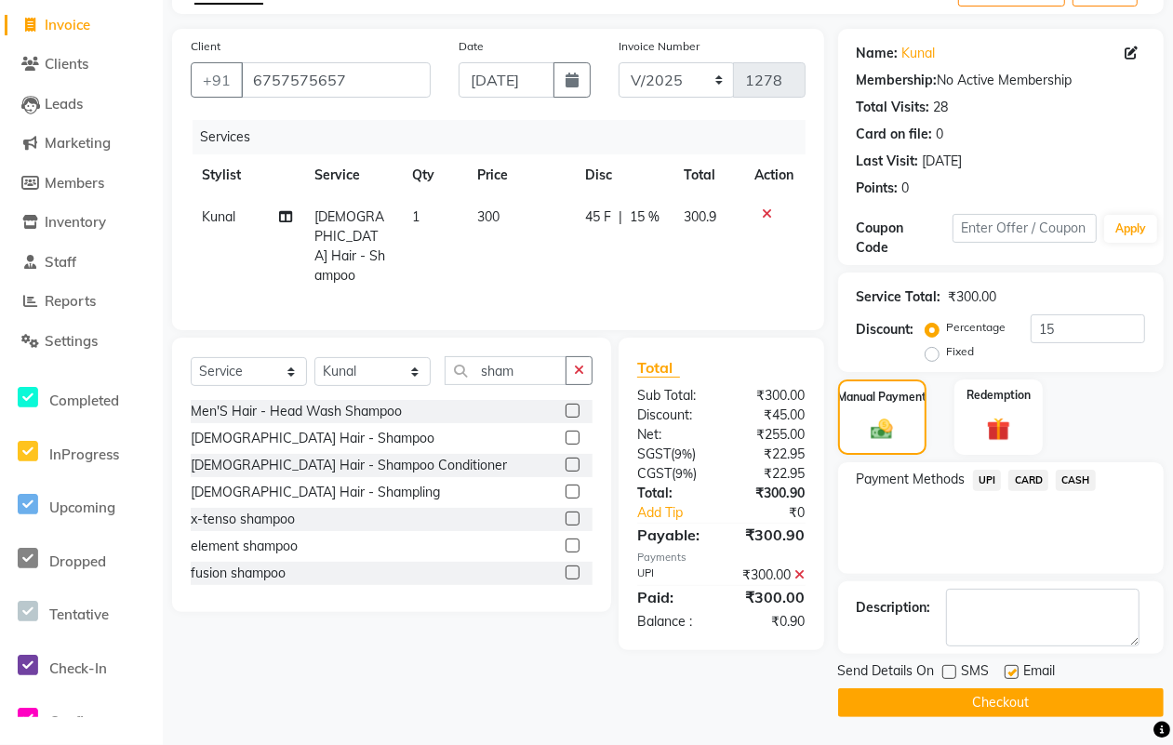
click at [1009, 670] on input "checkbox" at bounding box center [1010, 673] width 12 height 12
checkbox input "false"
click at [997, 696] on button "Checkout" at bounding box center [1000, 702] width 325 height 29
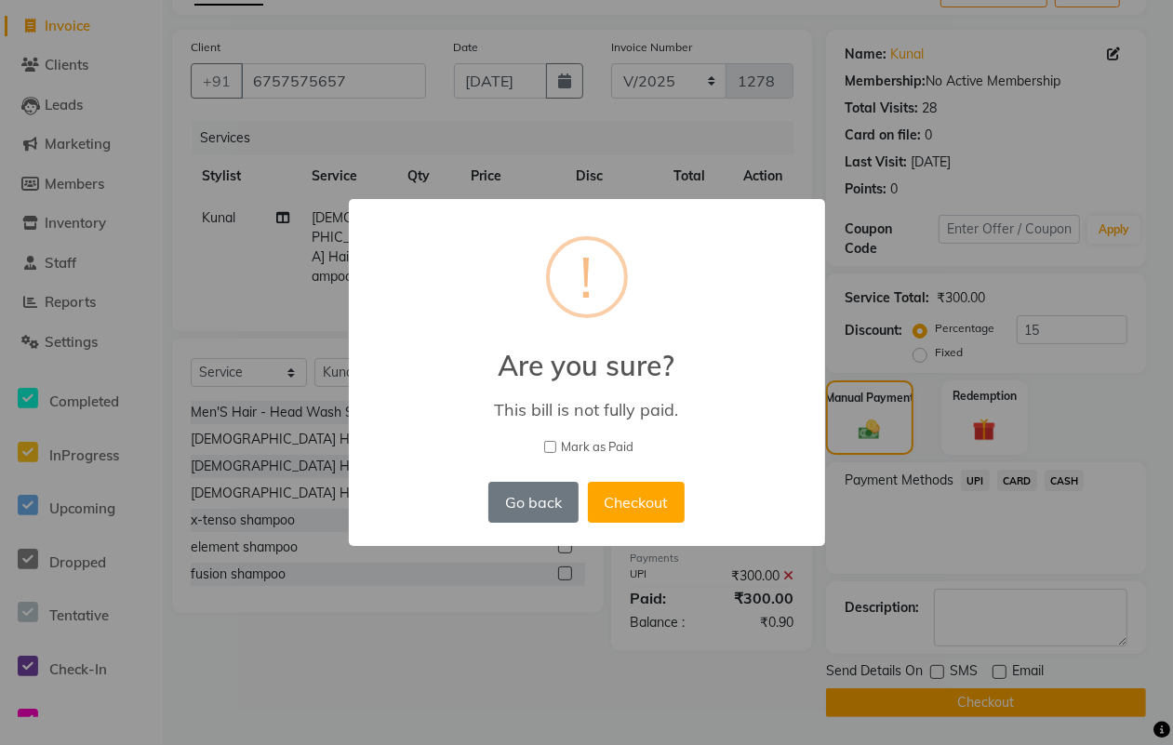
scroll to position [99, 0]
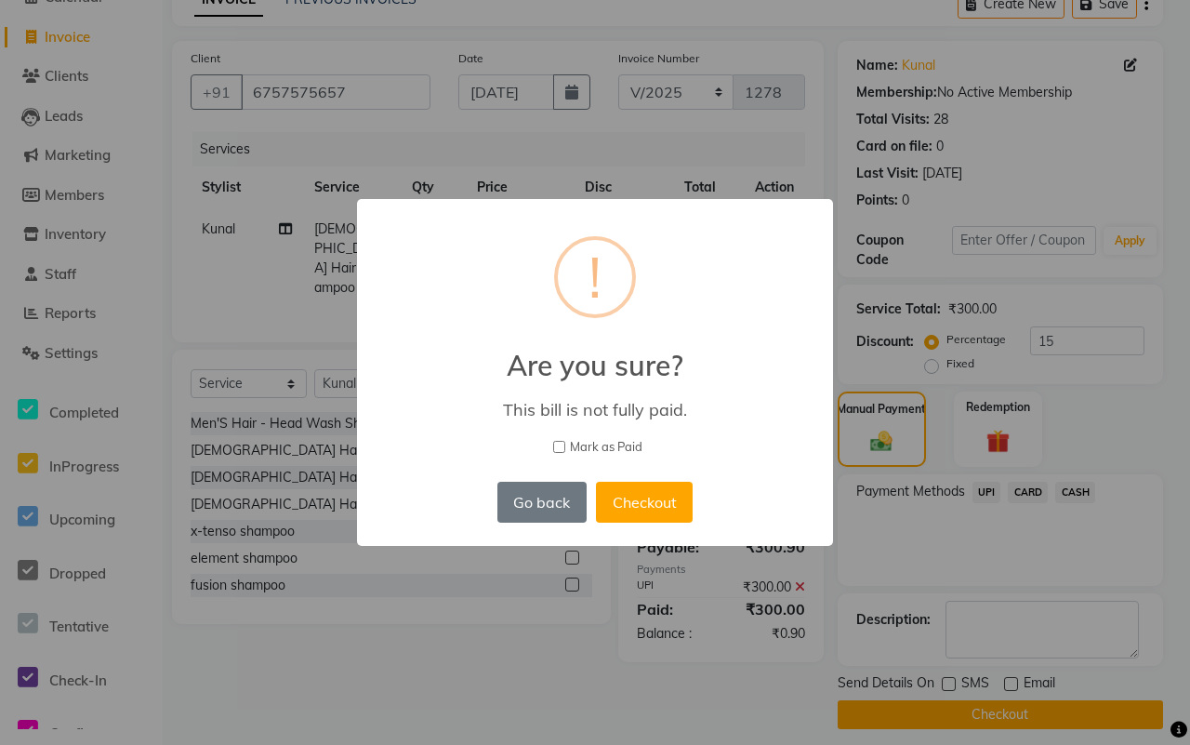
click at [604, 435] on div "× ! Are you sure? This bill is not fully paid. [PERSON_NAME] as Paid Go back No…" at bounding box center [595, 372] width 476 height 347
click at [606, 447] on span "Mark as Paid" at bounding box center [606, 447] width 73 height 19
click at [565, 447] on input "Mark as Paid" at bounding box center [559, 447] width 12 height 12
checkbox input "true"
click at [635, 491] on button "Checkout" at bounding box center [644, 502] width 97 height 41
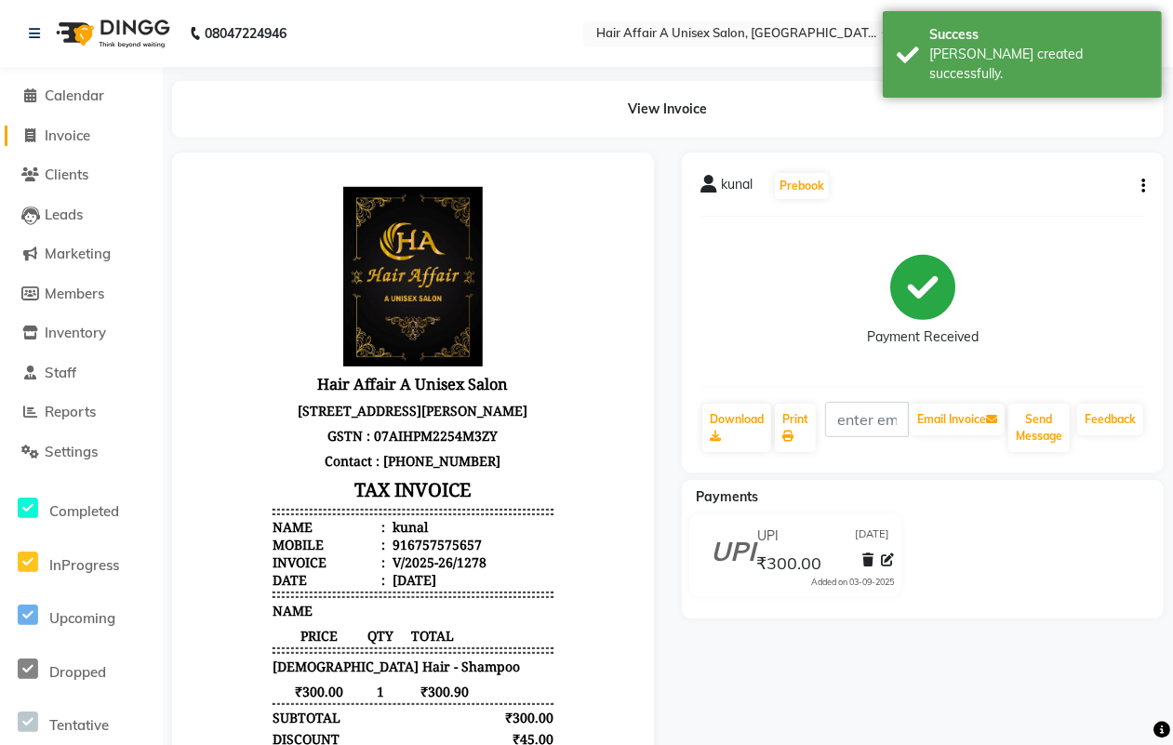
click at [65, 136] on span "Invoice" at bounding box center [68, 135] width 46 height 18
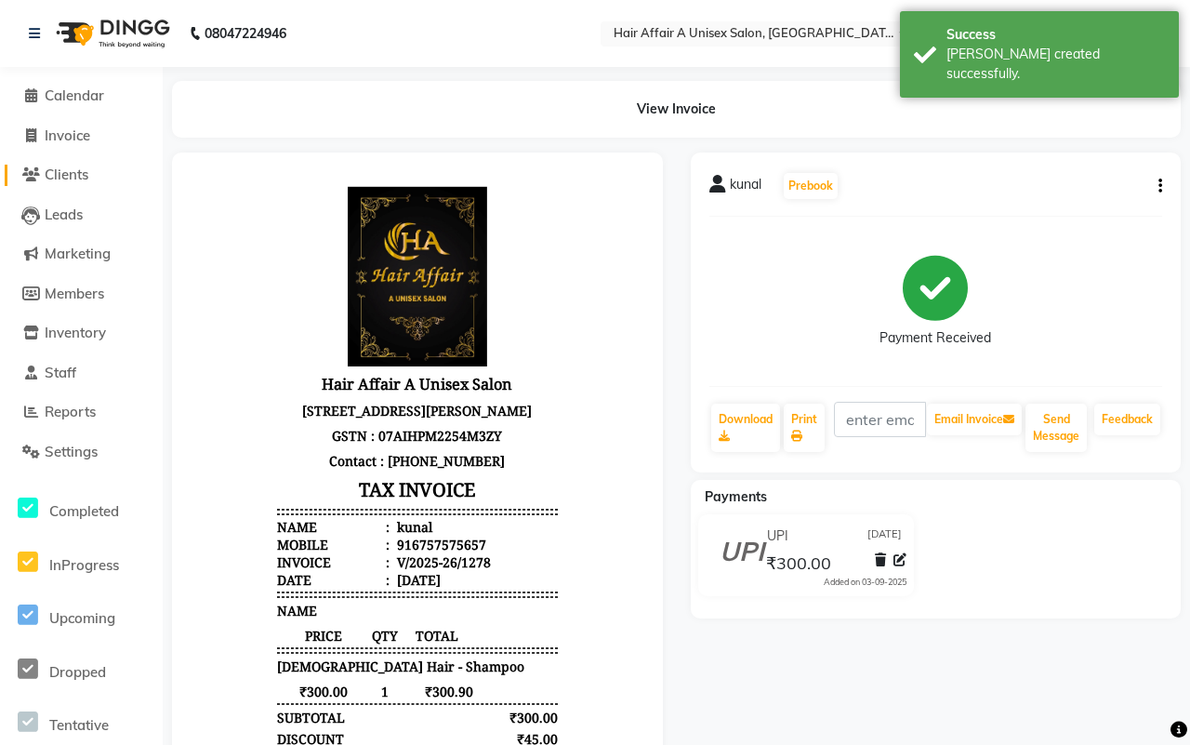
select select "4464"
select select "service"
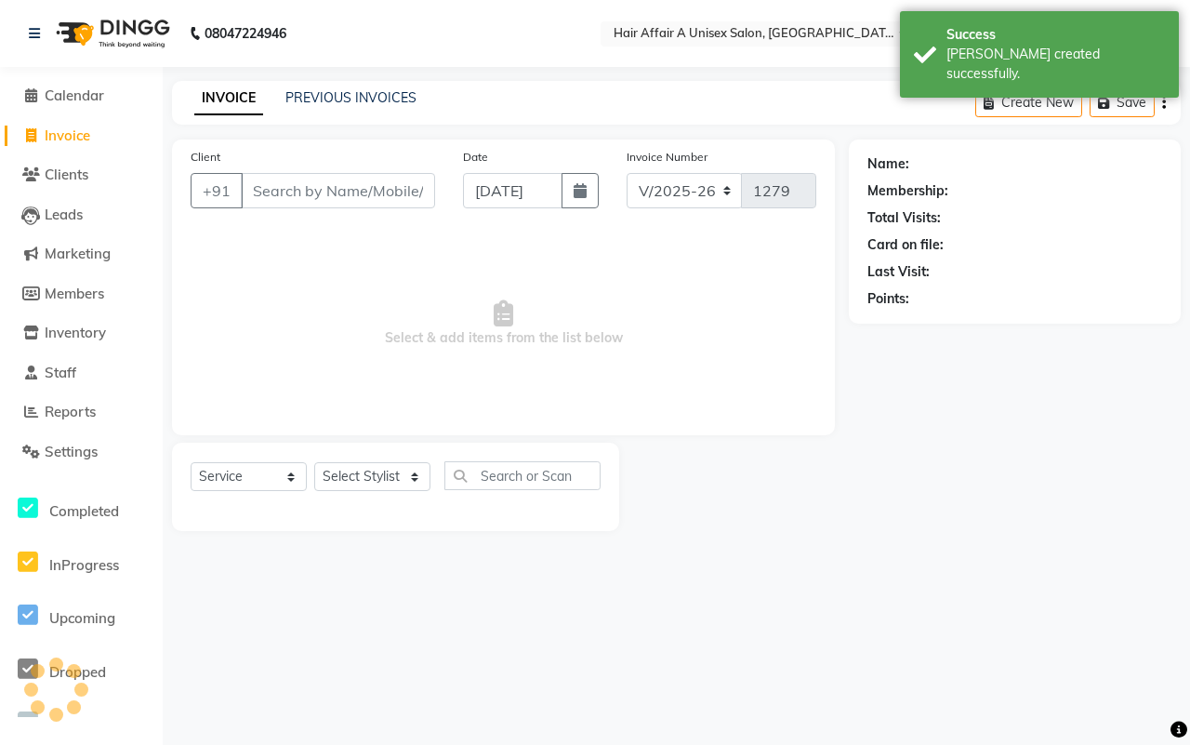
click at [323, 182] on input "Client" at bounding box center [338, 190] width 194 height 35
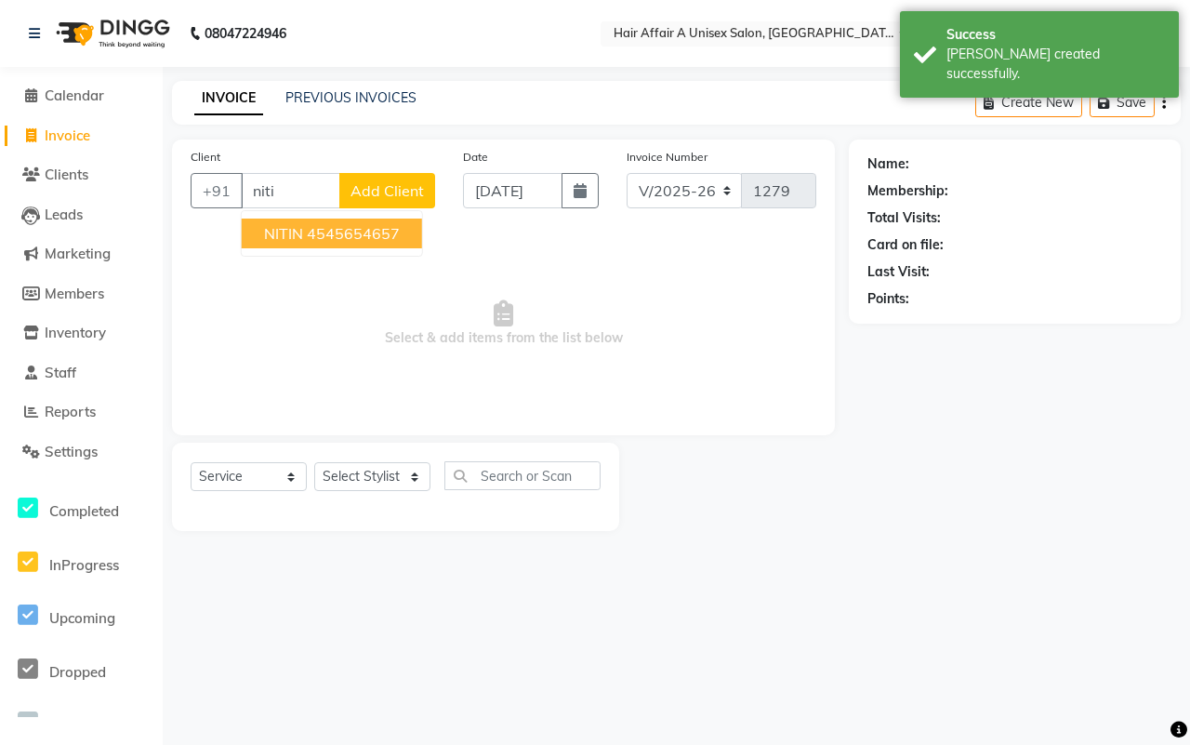
click at [332, 225] on ngb-highlight "4545654657" at bounding box center [353, 233] width 93 height 19
type input "4545654657"
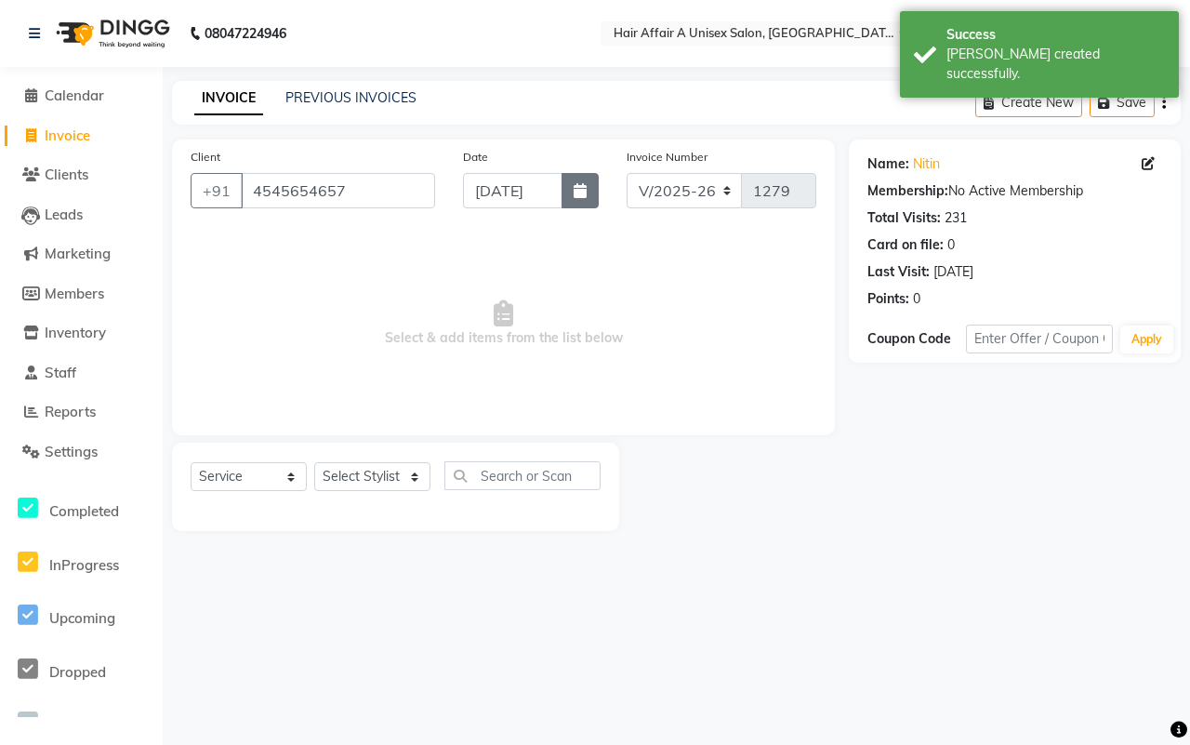
click at [578, 192] on icon "button" at bounding box center [580, 190] width 13 height 15
select select "9"
select select "2025"
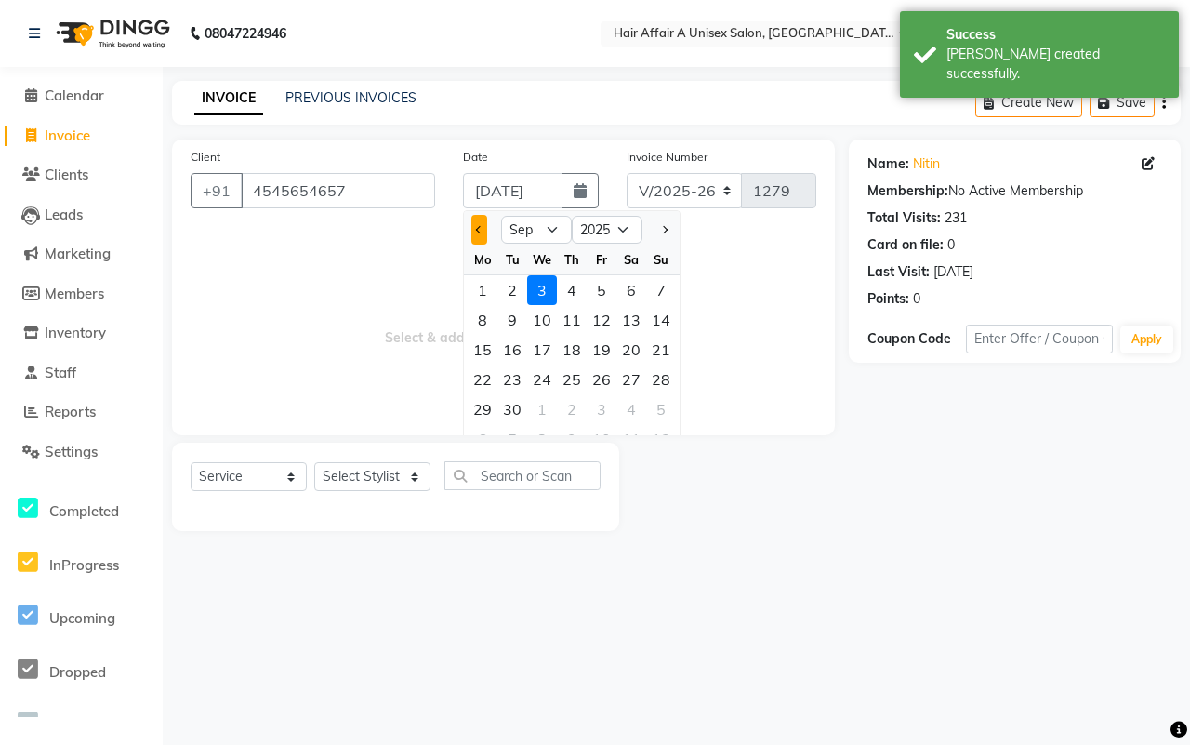
click at [471, 224] on button "Previous month" at bounding box center [479, 230] width 16 height 30
select select "8"
click at [600, 407] on div "29" at bounding box center [602, 409] width 30 height 30
type input "[DATE]"
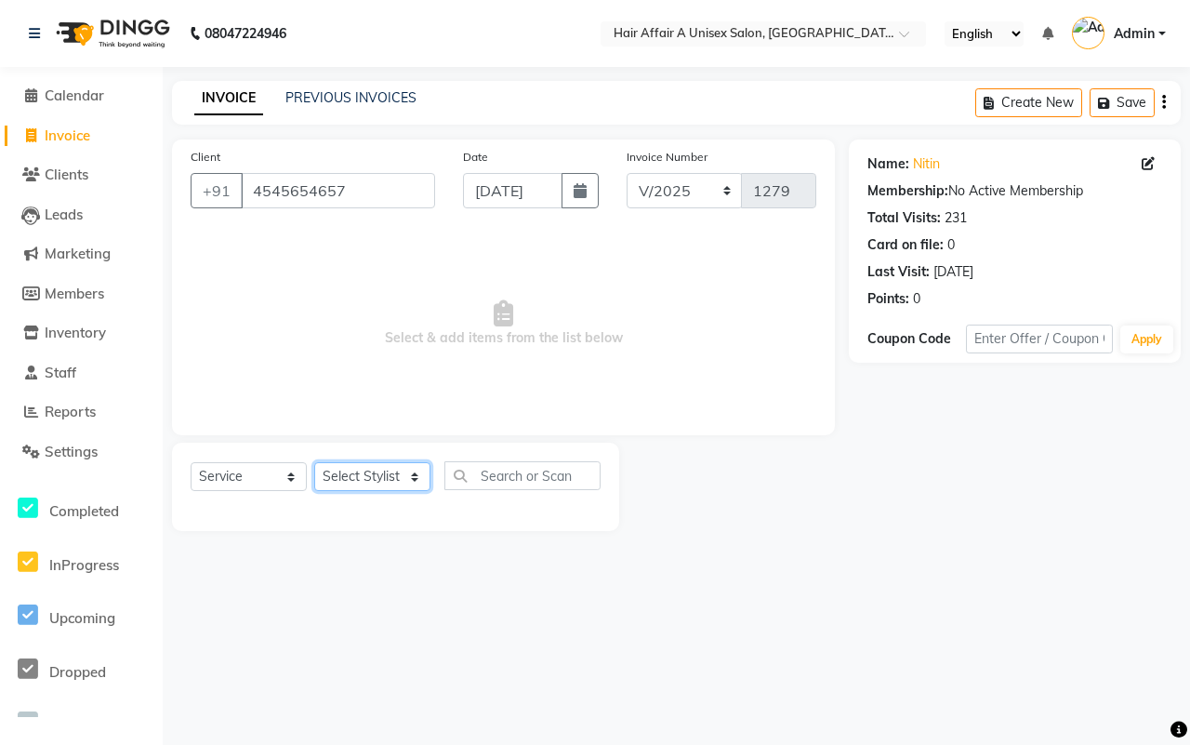
click at [406, 480] on select "Select Stylist [PERSON_NAME] [PERSON_NAME] Kajal Kunal [PERSON_NAME] Nitin [PER…" at bounding box center [372, 476] width 116 height 29
select select "25232"
click at [314, 462] on select "Select Stylist [PERSON_NAME] [PERSON_NAME] Kajal Kunal [PERSON_NAME] Nitin [PER…" at bounding box center [372, 476] width 116 height 29
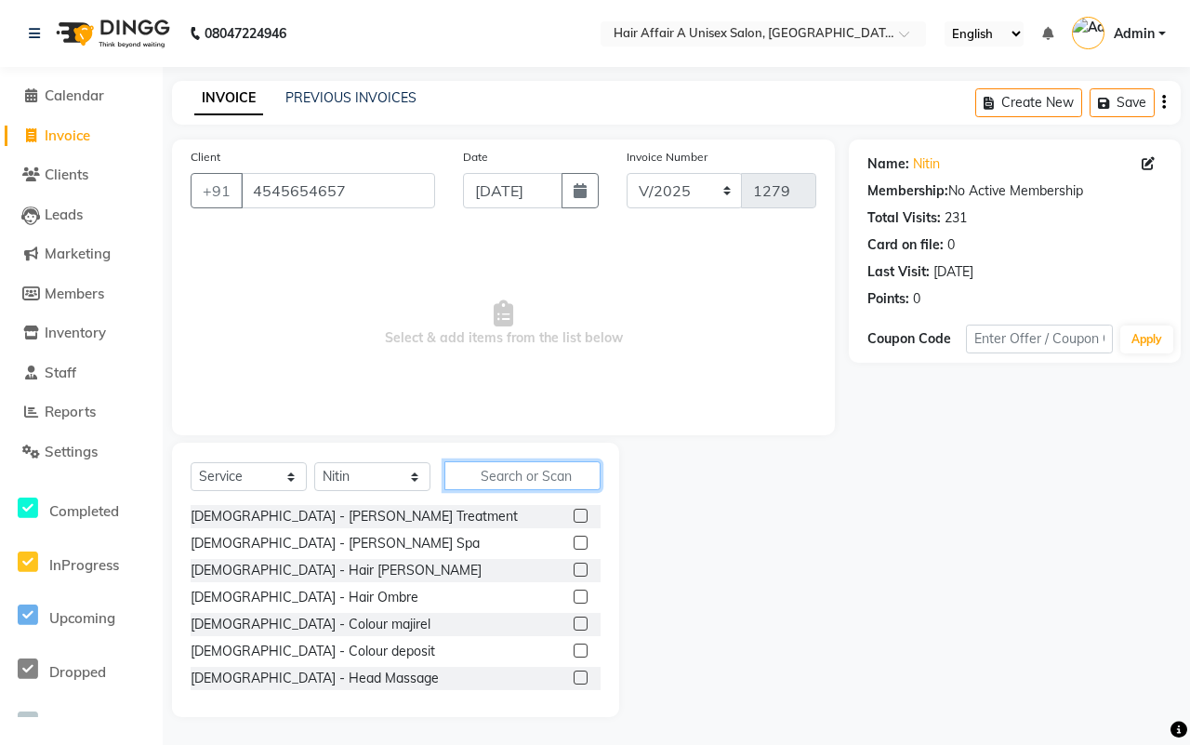
click at [491, 467] on input "text" at bounding box center [523, 475] width 156 height 29
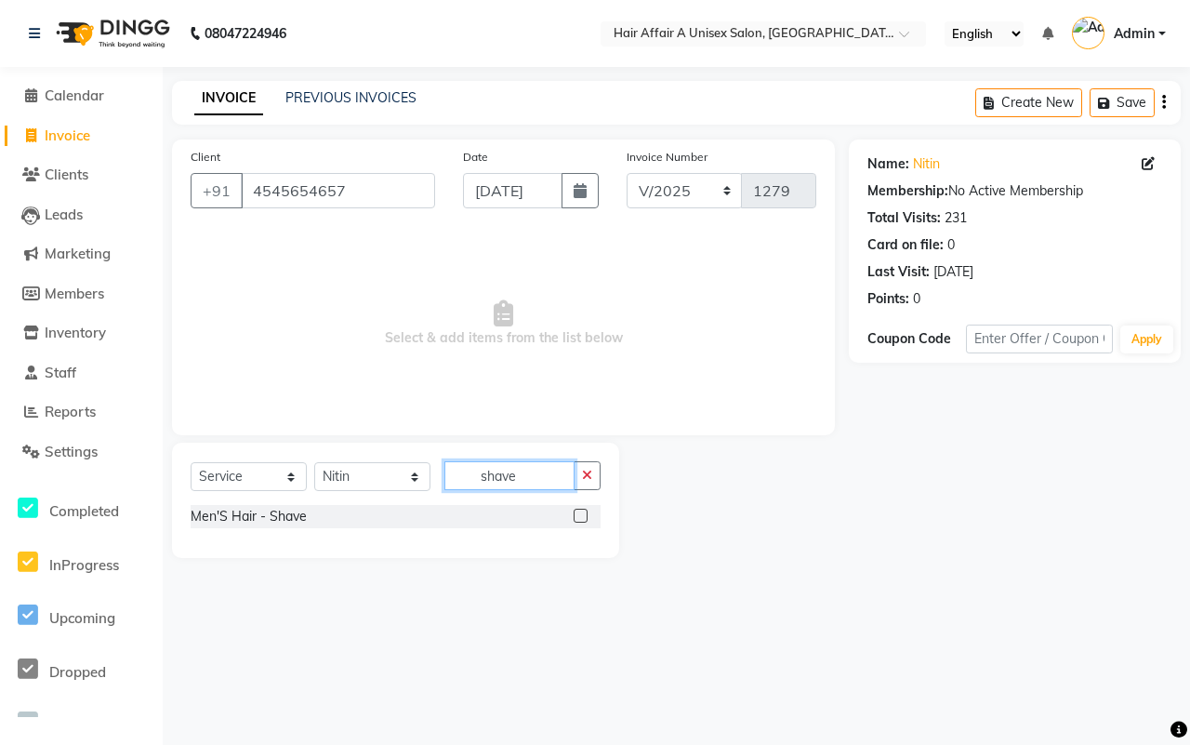
type input "shave"
click at [579, 512] on label at bounding box center [581, 516] width 14 height 14
click at [579, 512] on input "checkbox" at bounding box center [580, 517] width 12 height 12
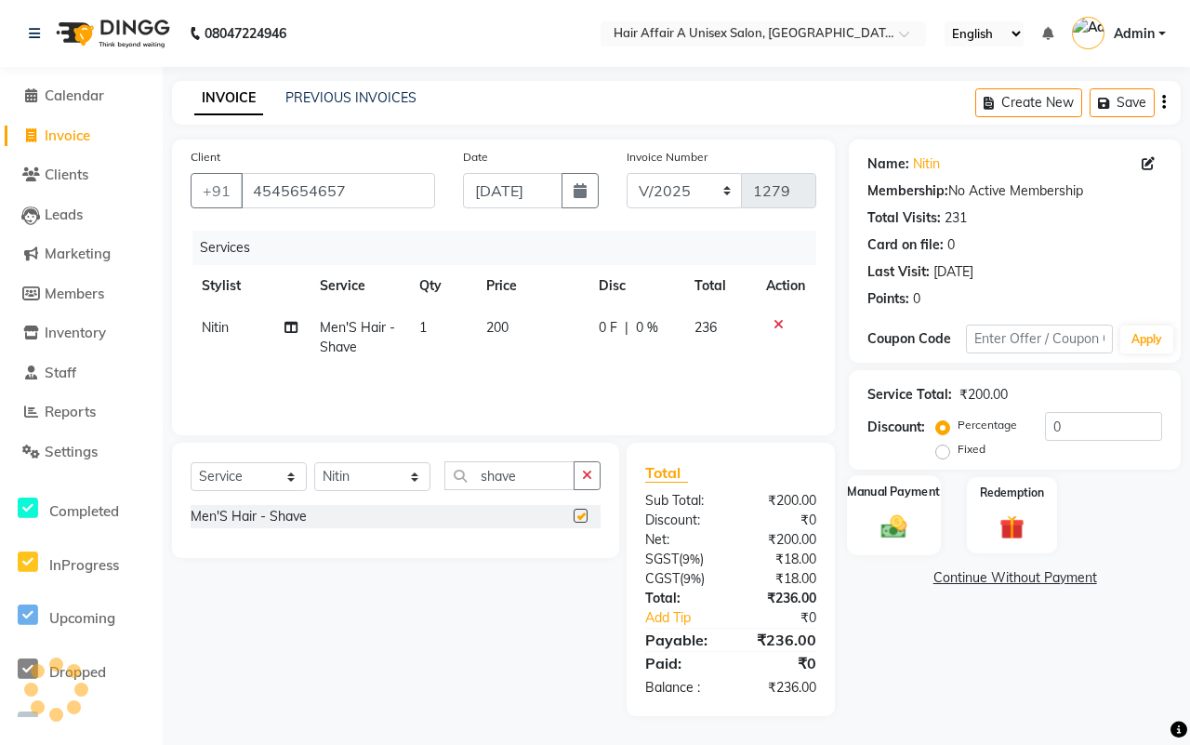
checkbox input "false"
click at [1094, 416] on input "0" at bounding box center [1103, 426] width 117 height 29
type input "15"
click at [898, 504] on div "Manual Payment" at bounding box center [894, 515] width 94 height 80
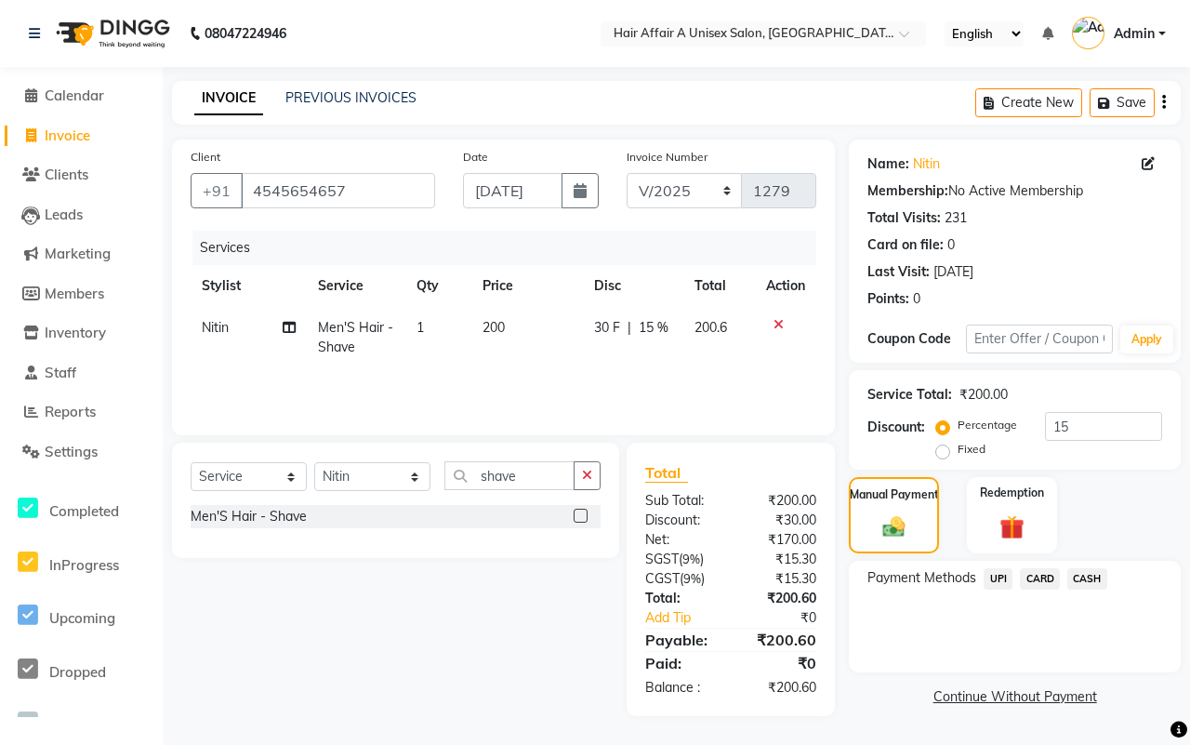
click at [1100, 577] on span "CASH" at bounding box center [1088, 578] width 40 height 21
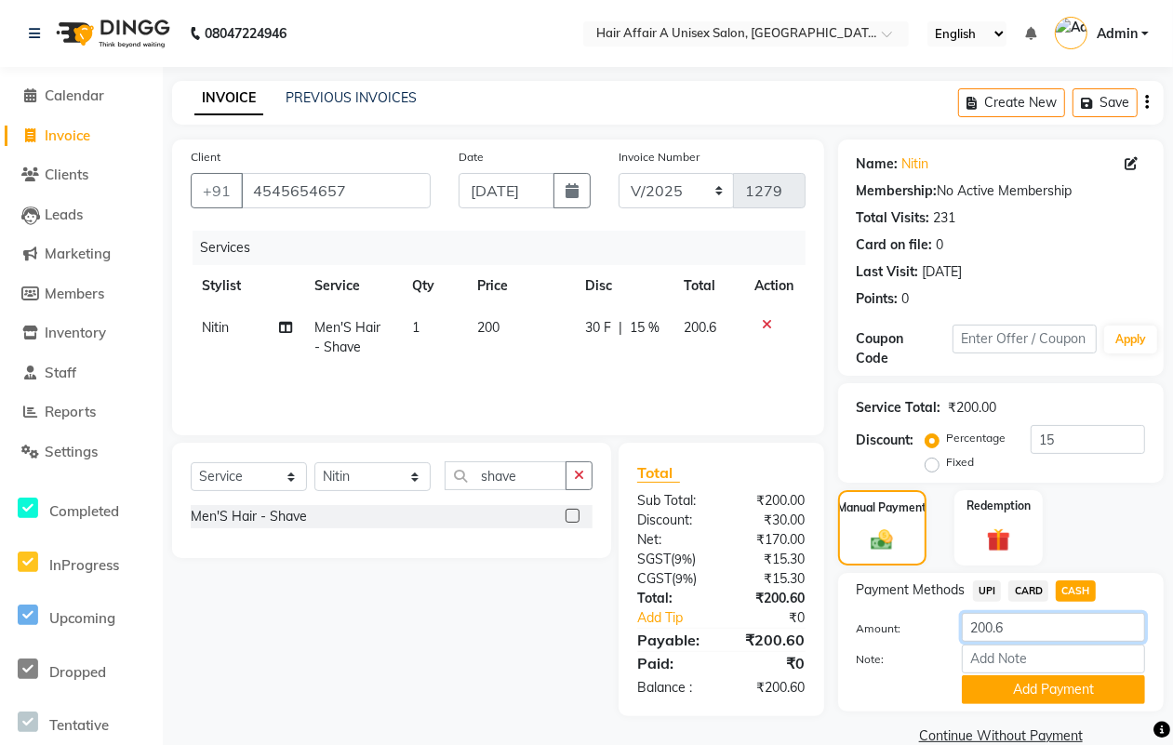
click at [1044, 629] on input "200.6" at bounding box center [1053, 627] width 183 height 29
type input "200"
click at [1025, 685] on button "Add Payment" at bounding box center [1053, 689] width 183 height 29
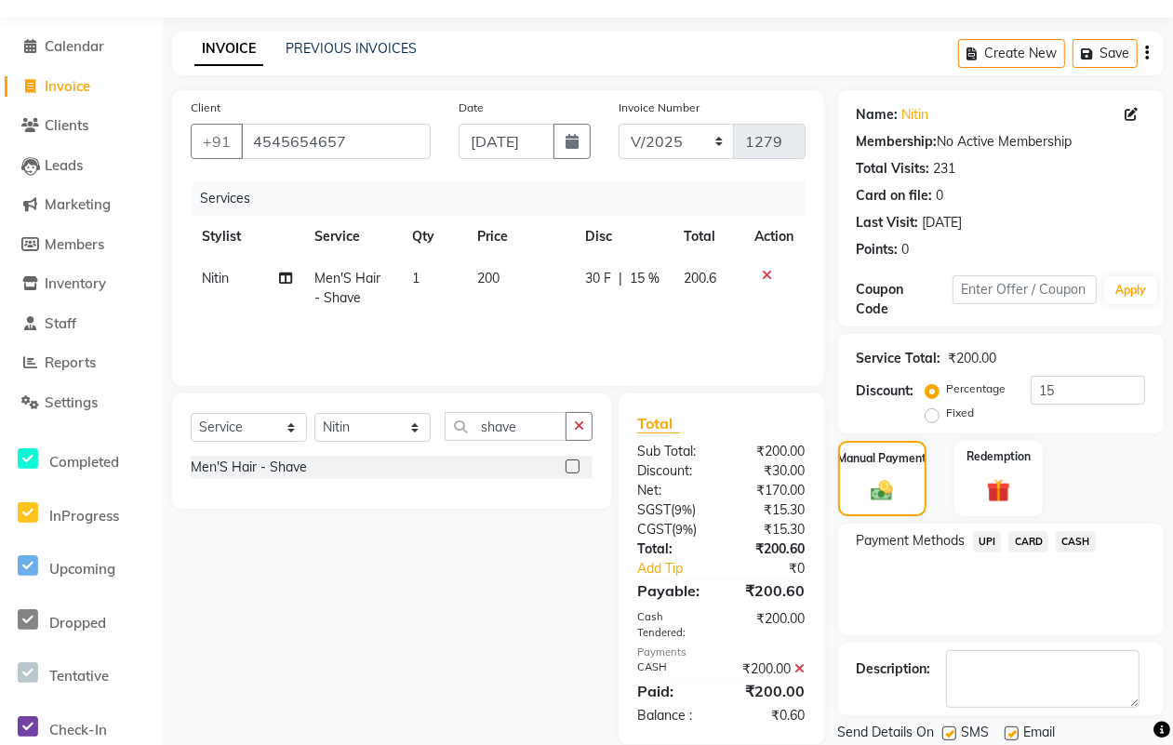
scroll to position [112, 0]
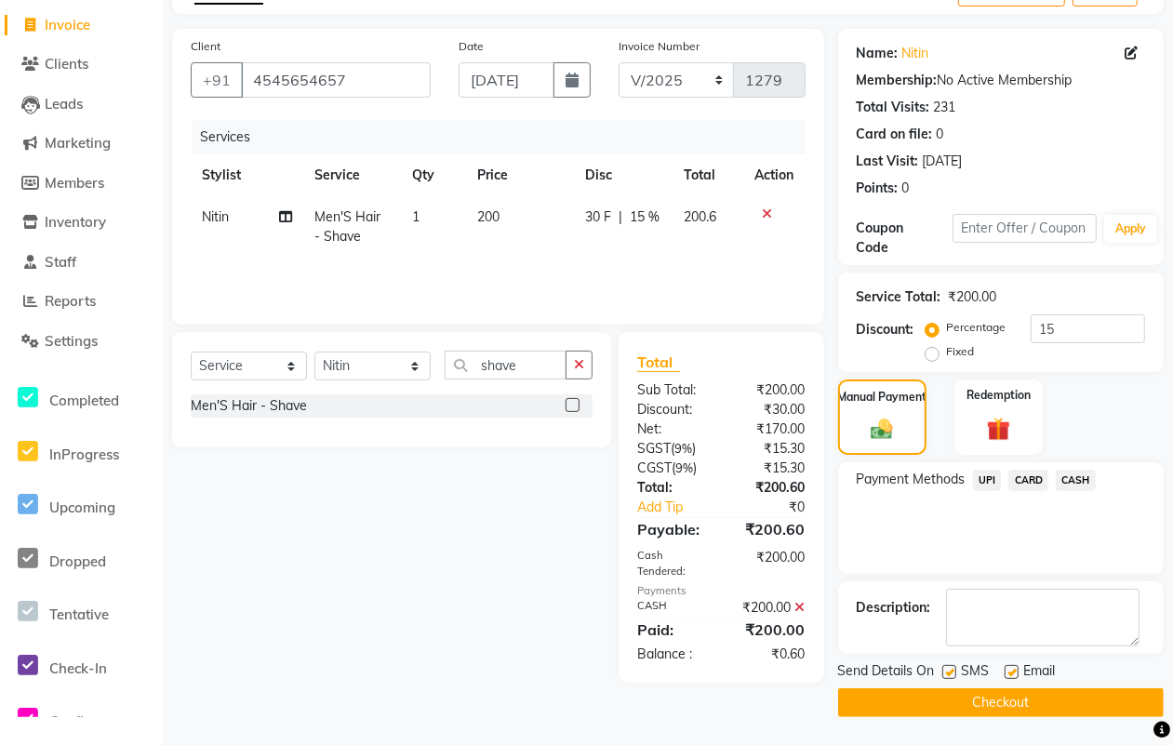
click at [949, 670] on label at bounding box center [949, 672] width 14 height 14
click at [949, 670] on input "checkbox" at bounding box center [948, 673] width 12 height 12
checkbox input "false"
click at [1007, 668] on label at bounding box center [1011, 672] width 14 height 14
click at [1007, 668] on input "checkbox" at bounding box center [1010, 673] width 12 height 12
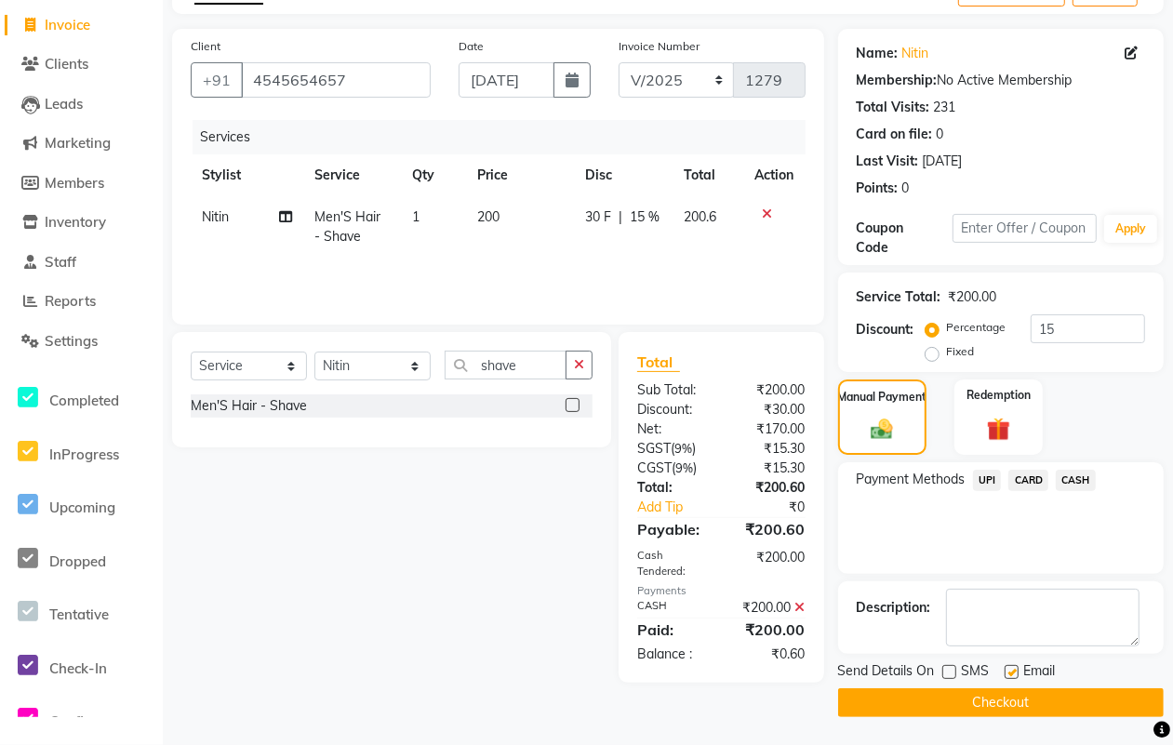
checkbox input "false"
click at [987, 707] on button "Checkout" at bounding box center [1000, 702] width 325 height 29
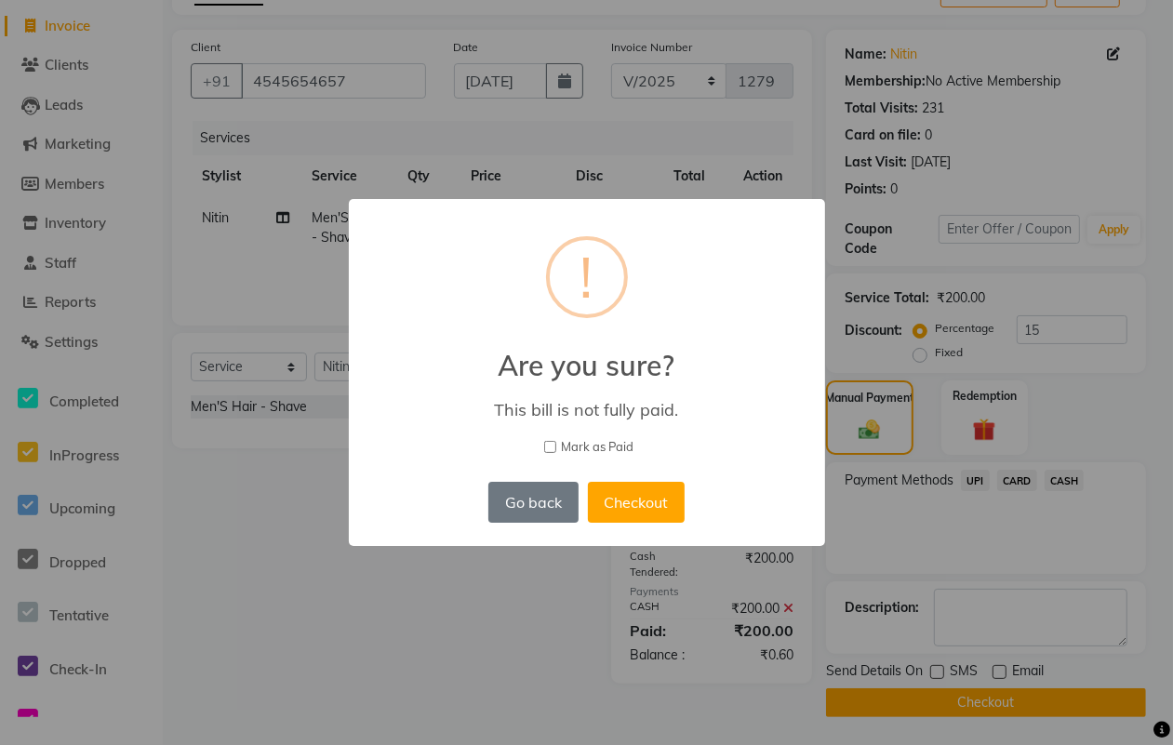
scroll to position [99, 0]
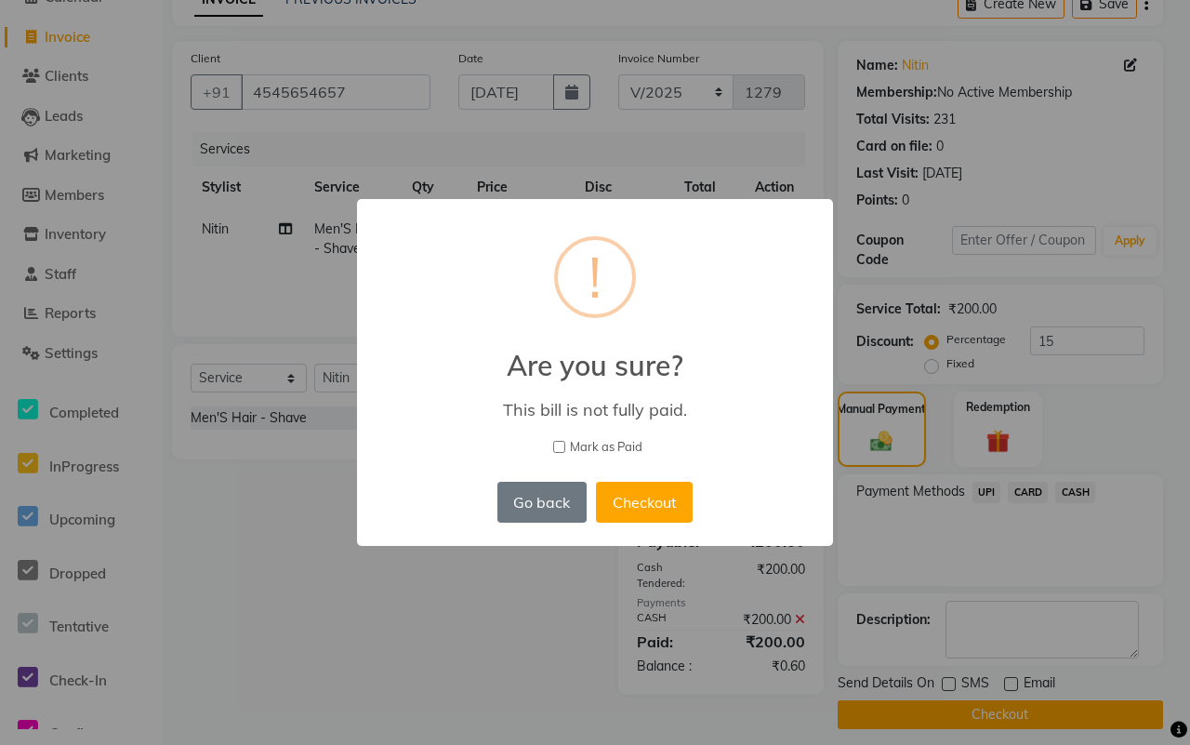
click at [625, 442] on span "Mark as Paid" at bounding box center [606, 447] width 73 height 19
click at [565, 442] on input "Mark as Paid" at bounding box center [559, 447] width 12 height 12
checkbox input "true"
click at [630, 494] on button "Checkout" at bounding box center [644, 502] width 97 height 41
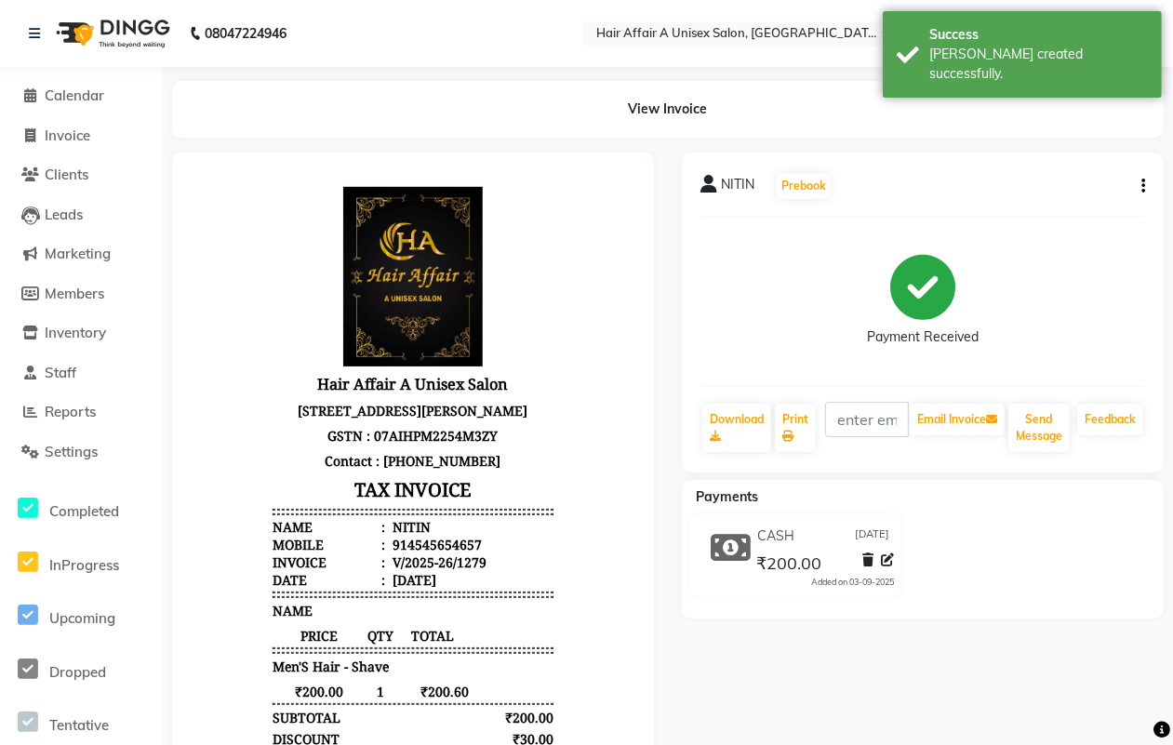
click at [103, 119] on li "Invoice" at bounding box center [81, 136] width 163 height 40
click at [98, 128] on link "Invoice" at bounding box center [81, 136] width 153 height 21
select select "service"
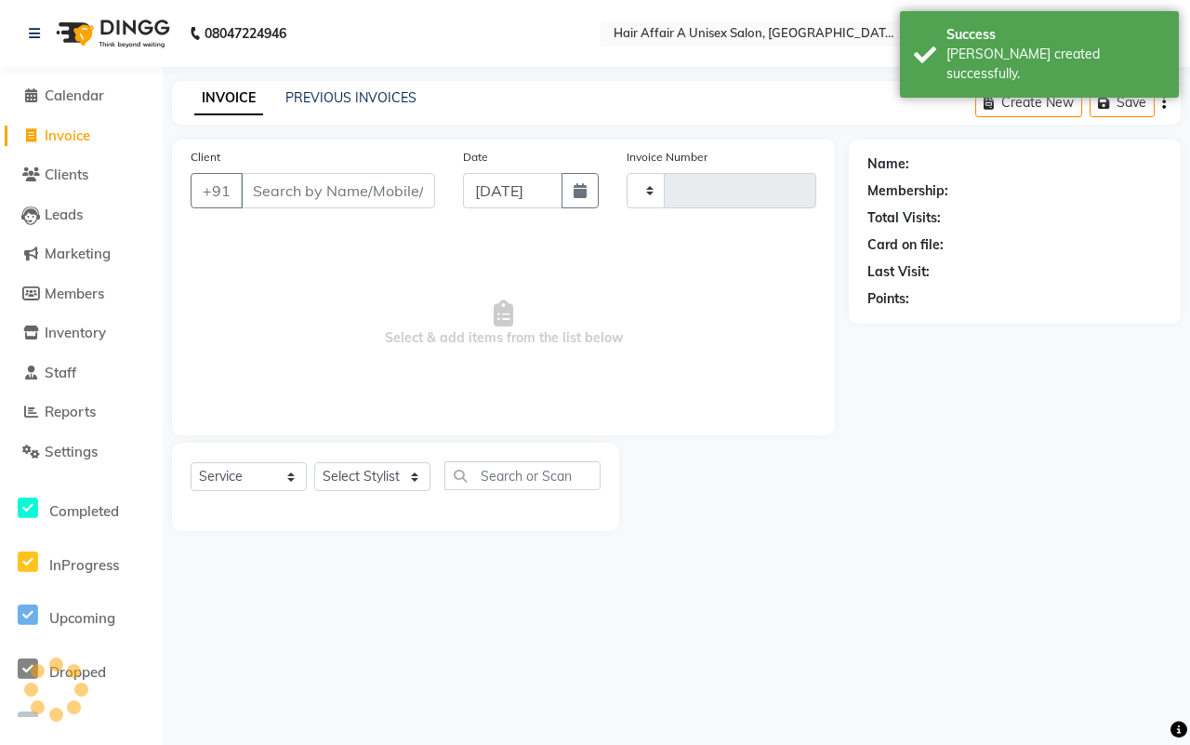
type input "1280"
select select "4464"
click at [300, 179] on input "Client" at bounding box center [338, 190] width 194 height 35
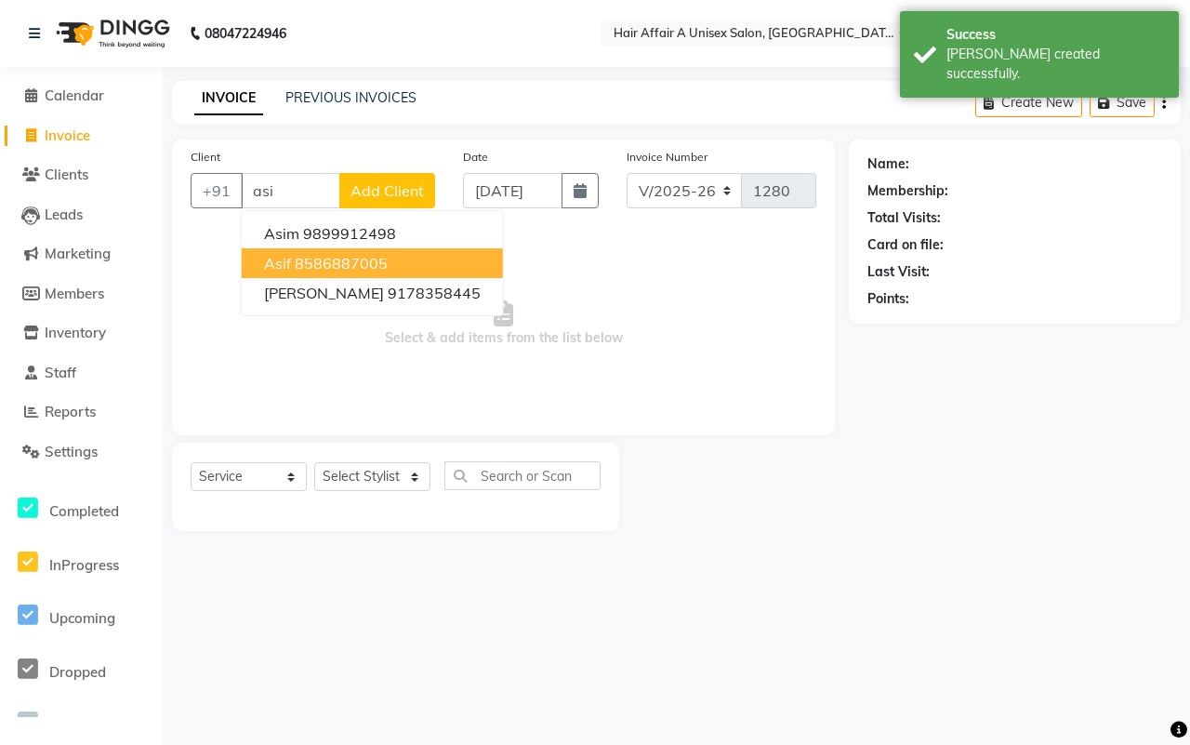
click at [295, 261] on ngb-highlight "8586887005" at bounding box center [341, 263] width 93 height 19
type input "8586887005"
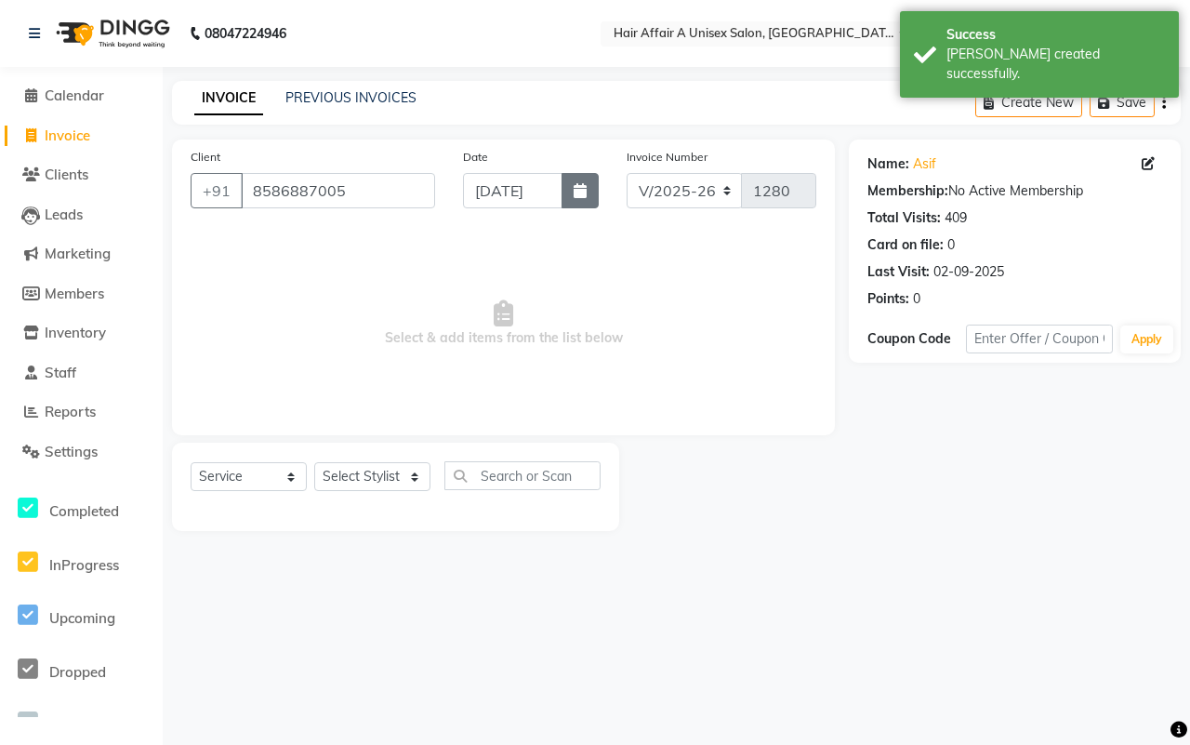
click at [595, 179] on button "button" at bounding box center [580, 190] width 37 height 35
select select "9"
select select "2025"
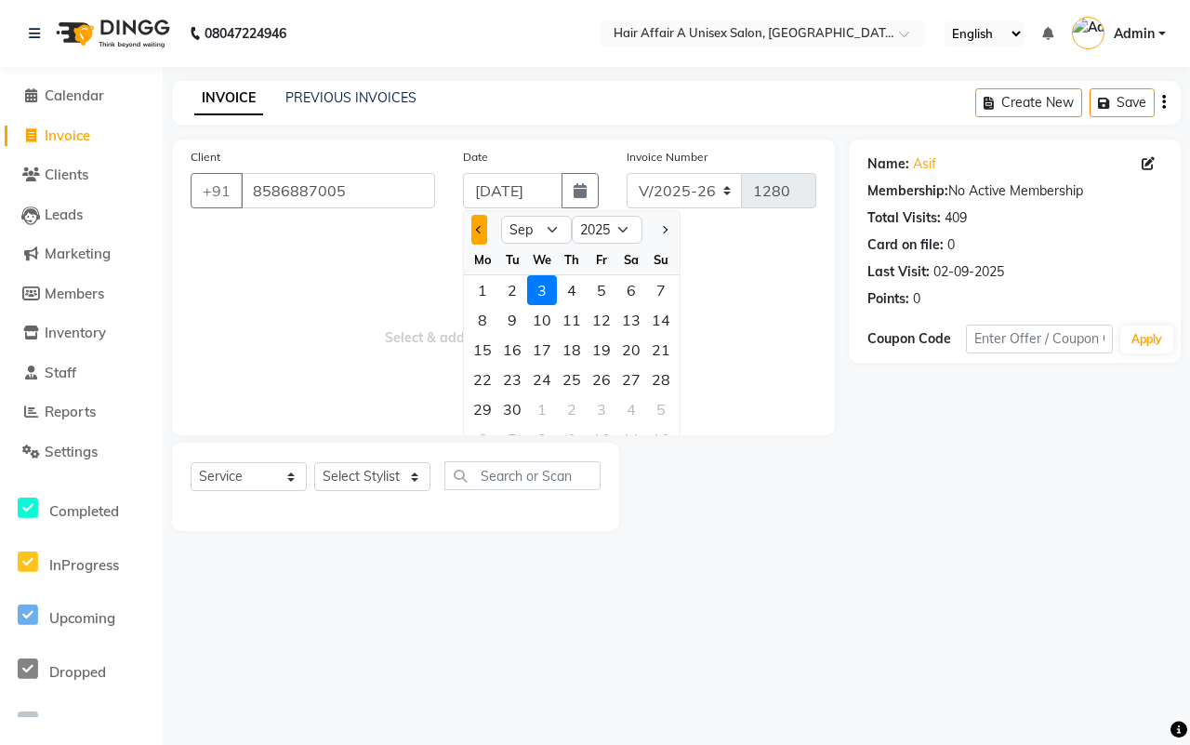
click at [471, 220] on button "Previous month" at bounding box center [479, 230] width 16 height 30
click at [476, 232] on button "Previous month" at bounding box center [479, 230] width 16 height 30
click at [666, 224] on button "Next month" at bounding box center [665, 230] width 16 height 30
select select "8"
click at [600, 405] on div "29" at bounding box center [602, 409] width 30 height 30
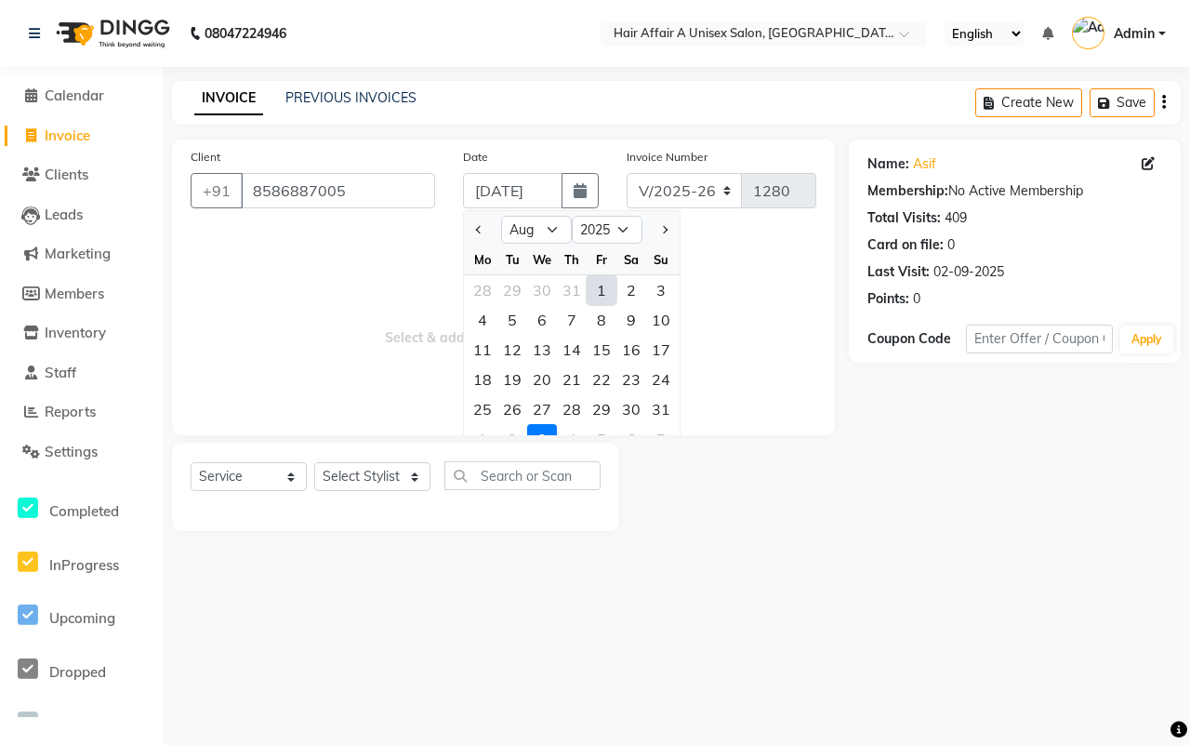
type input "[DATE]"
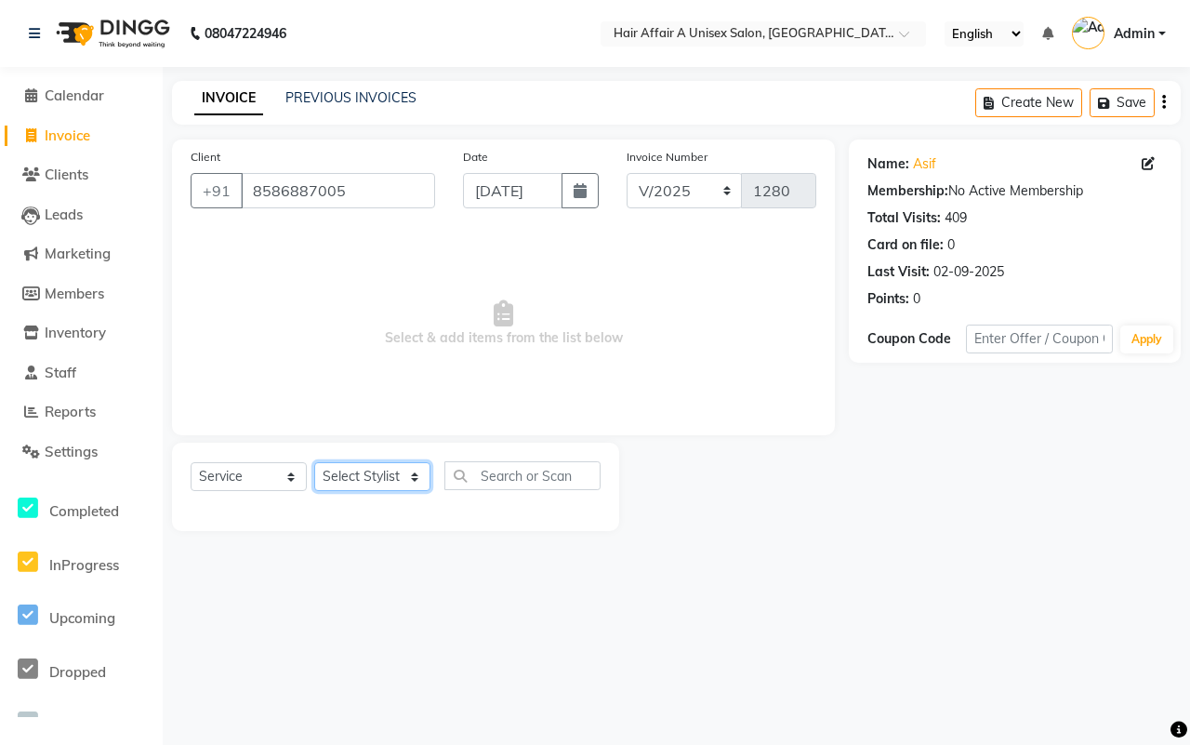
click at [389, 466] on select "Select Stylist [PERSON_NAME] [PERSON_NAME] Kajal Kunal [PERSON_NAME] Nitin [PER…" at bounding box center [372, 476] width 116 height 29
select select "25231"
click at [314, 462] on select "Select Stylist [PERSON_NAME] [PERSON_NAME] Kajal Kunal [PERSON_NAME] Nitin [PER…" at bounding box center [372, 476] width 116 height 29
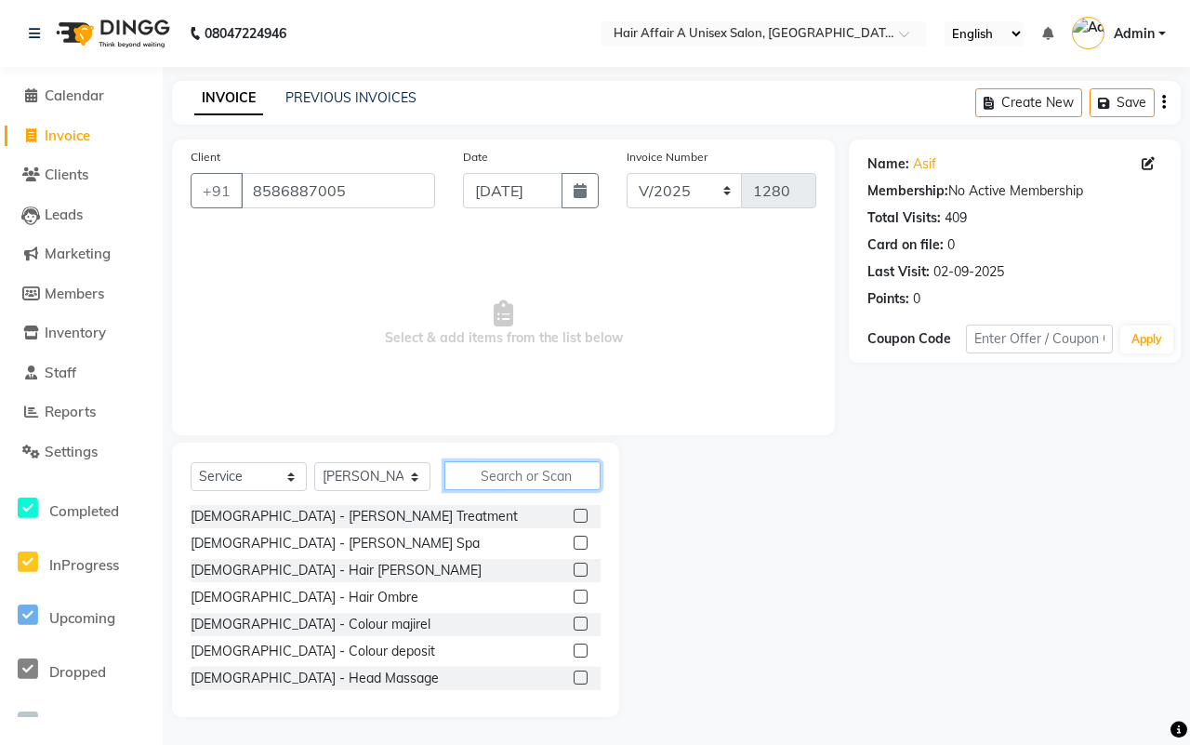
click at [485, 468] on input "text" at bounding box center [523, 475] width 156 height 29
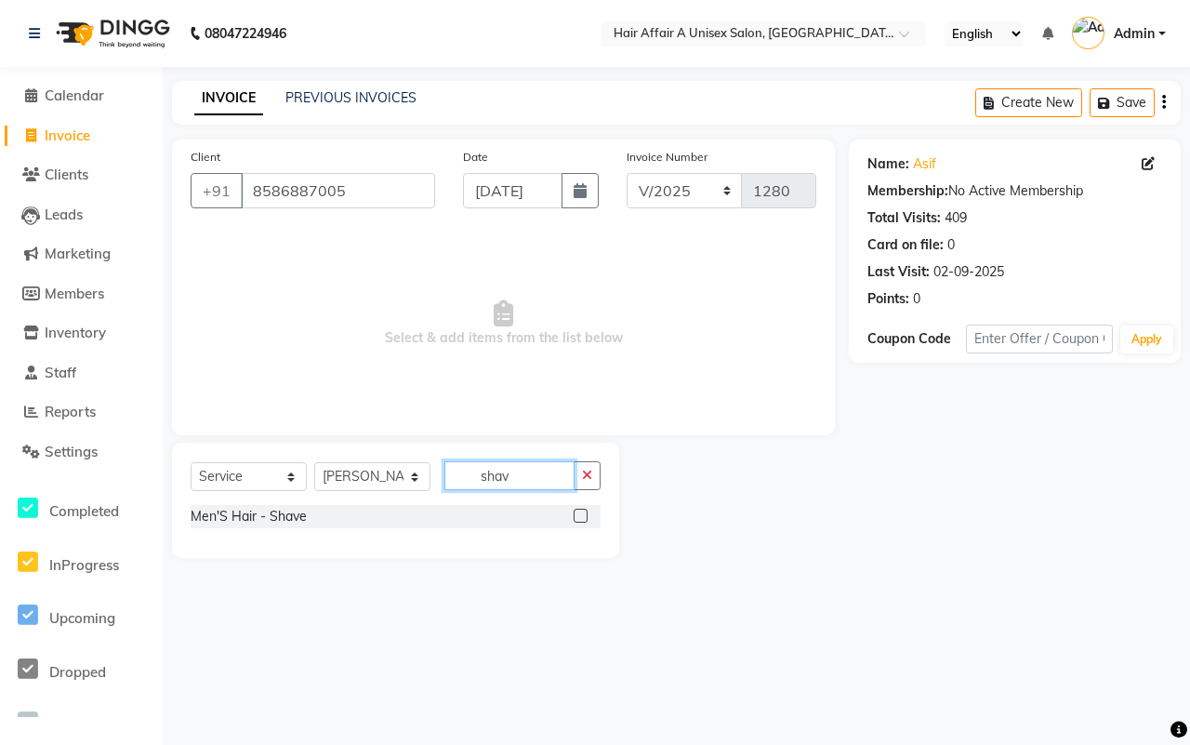
type input "shav"
click at [578, 510] on label at bounding box center [581, 516] width 14 height 14
click at [578, 511] on input "checkbox" at bounding box center [580, 517] width 12 height 12
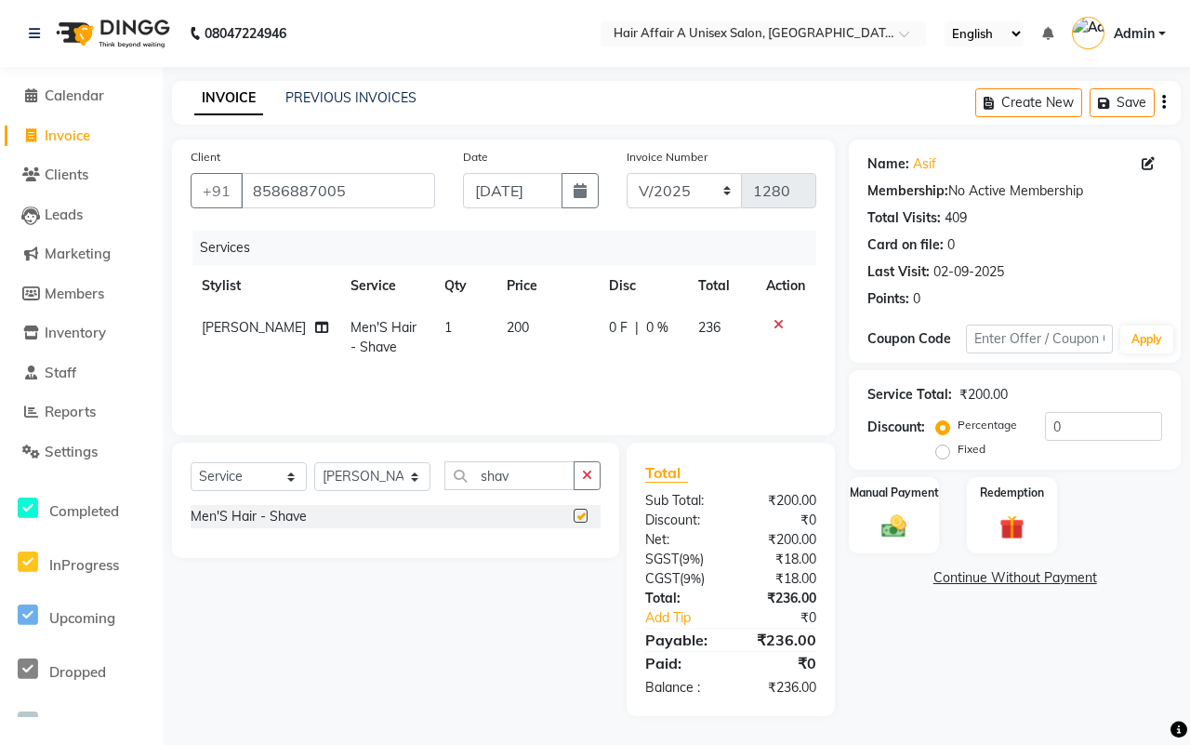
checkbox input "false"
click at [1085, 439] on input "0" at bounding box center [1103, 426] width 117 height 29
click at [1094, 424] on input "0" at bounding box center [1103, 426] width 117 height 29
type input "15"
click at [884, 504] on div "Manual Payment" at bounding box center [894, 515] width 94 height 80
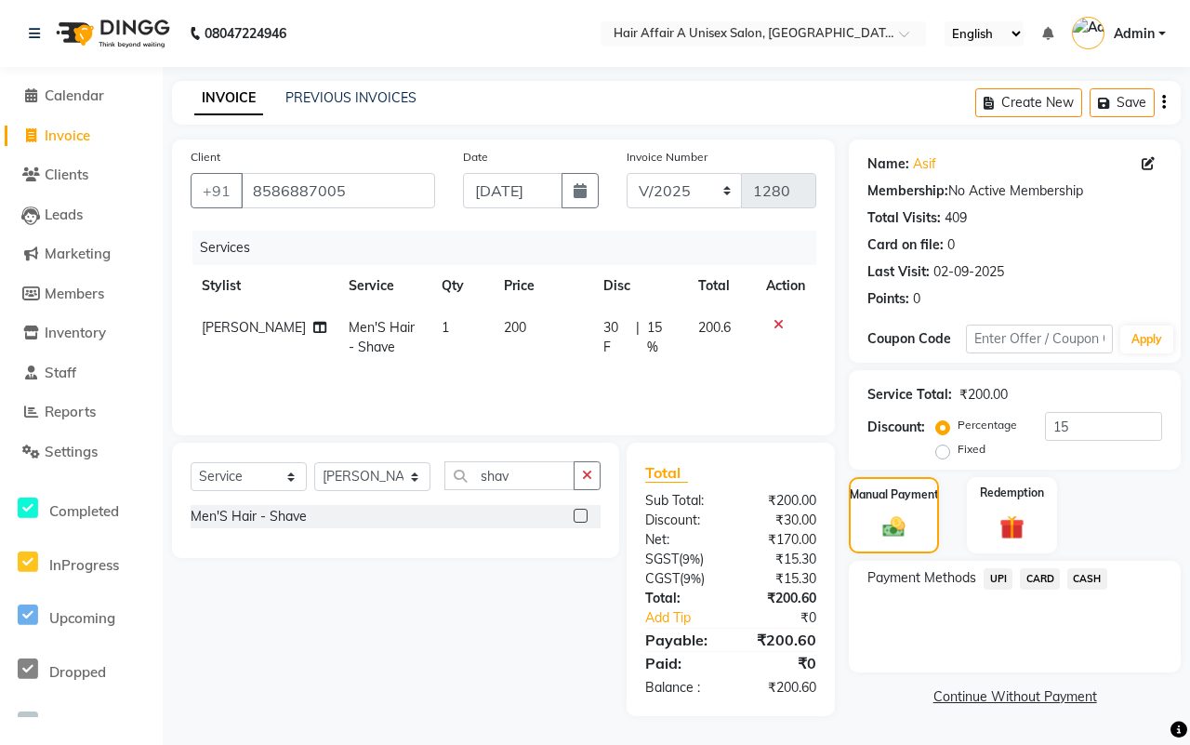
click at [1079, 573] on span "CASH" at bounding box center [1088, 578] width 40 height 21
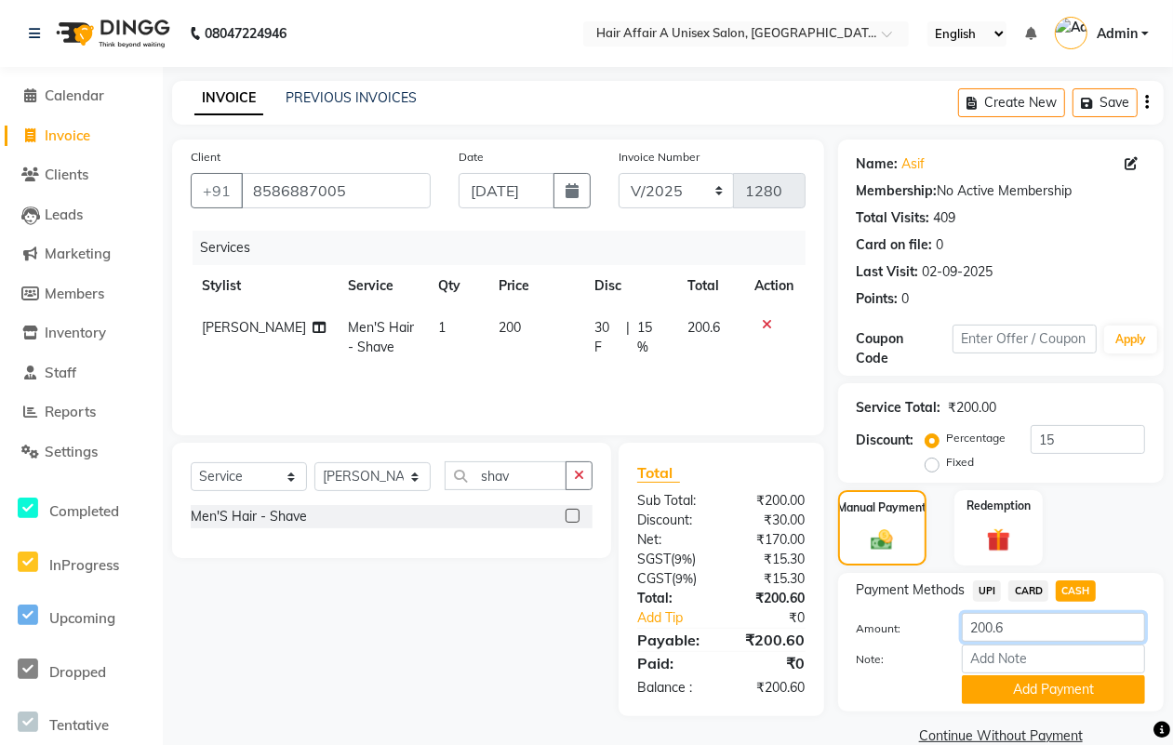
click at [1046, 621] on input "200.6" at bounding box center [1053, 627] width 183 height 29
type input "200"
click at [1029, 686] on button "Add Payment" at bounding box center [1053, 689] width 183 height 29
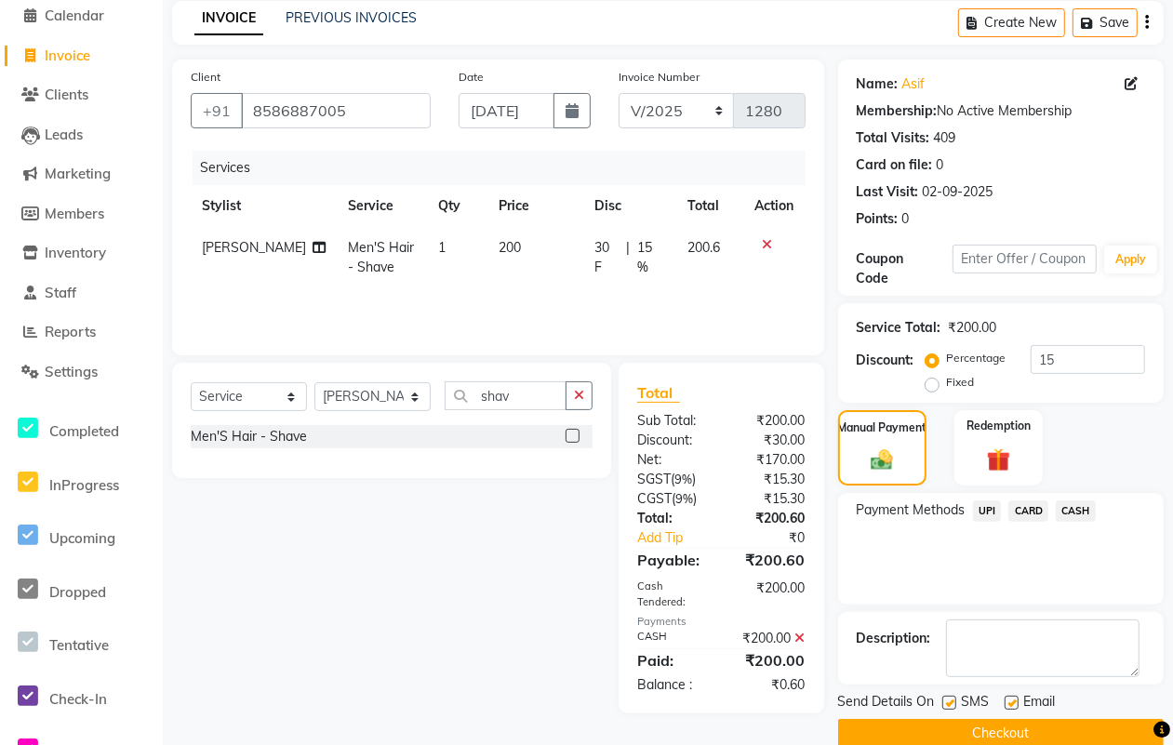
scroll to position [112, 0]
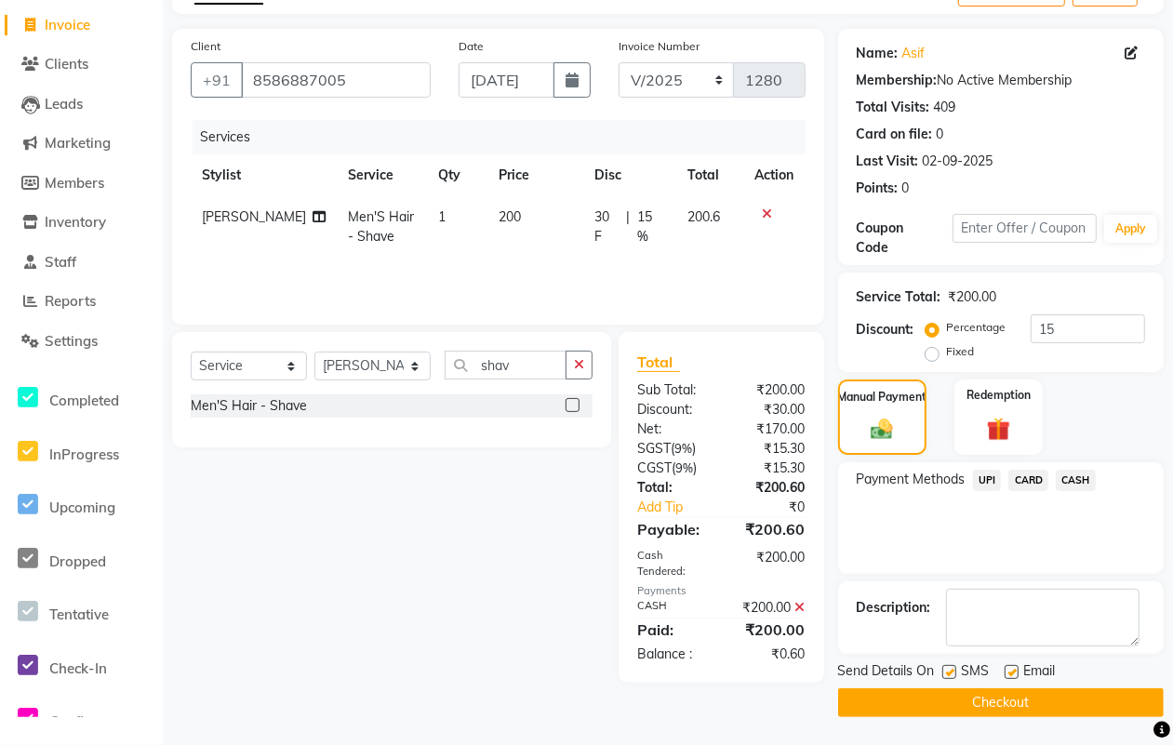
click at [945, 670] on label at bounding box center [949, 672] width 14 height 14
click at [945, 670] on input "checkbox" at bounding box center [948, 673] width 12 height 12
checkbox input "false"
click at [1010, 672] on label at bounding box center [1011, 672] width 14 height 14
click at [1010, 672] on input "checkbox" at bounding box center [1010, 673] width 12 height 12
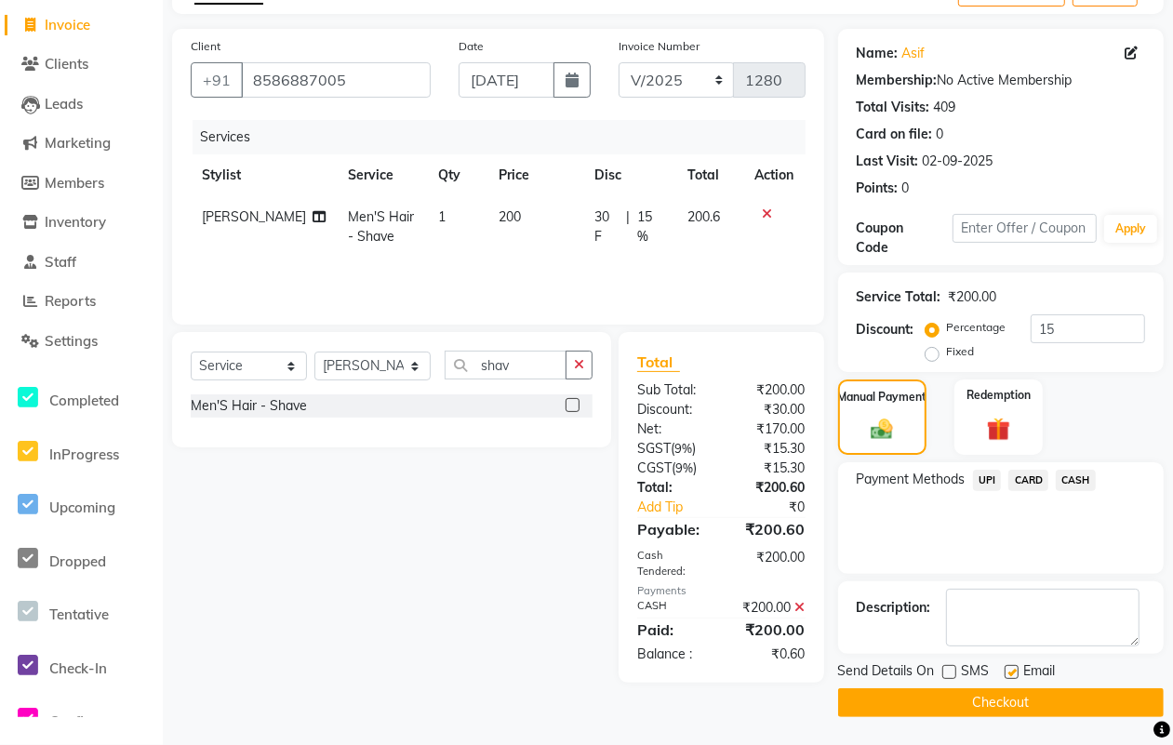
checkbox input "false"
click at [976, 697] on button "Checkout" at bounding box center [1000, 702] width 325 height 29
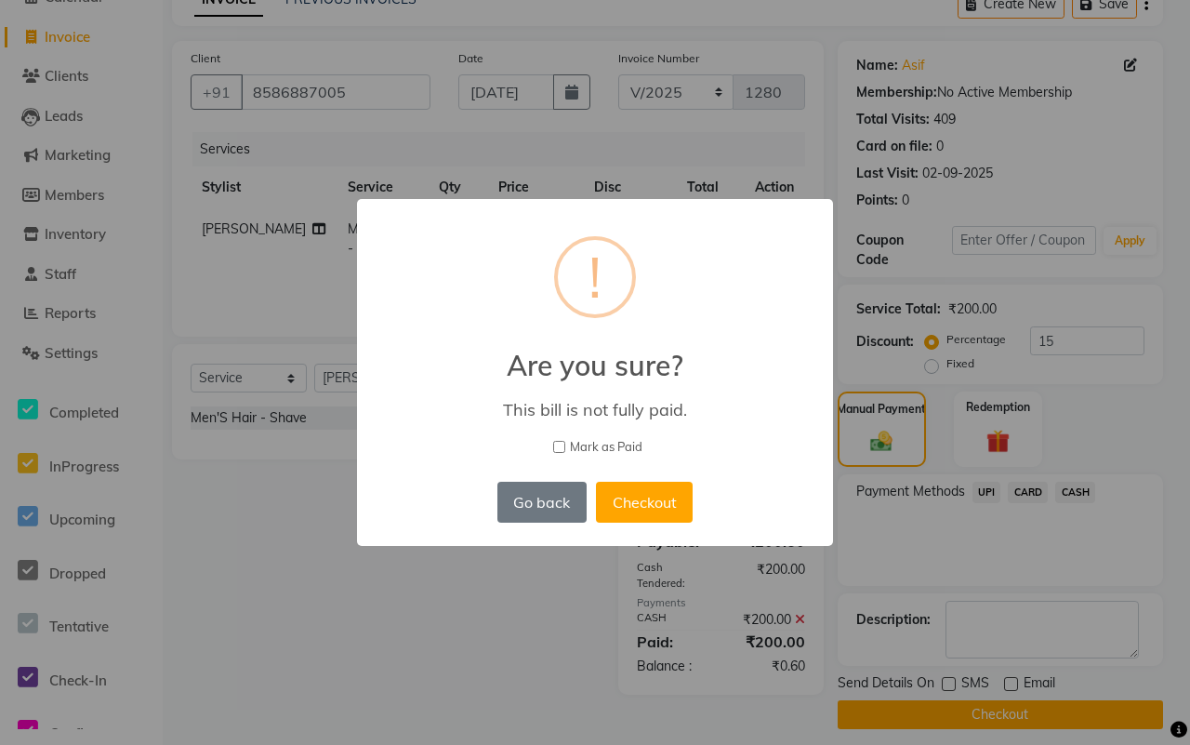
click at [588, 446] on span "Mark as Paid" at bounding box center [606, 447] width 73 height 19
click at [565, 446] on input "Mark as Paid" at bounding box center [559, 447] width 12 height 12
checkbox input "true"
click at [628, 494] on button "Checkout" at bounding box center [644, 502] width 97 height 41
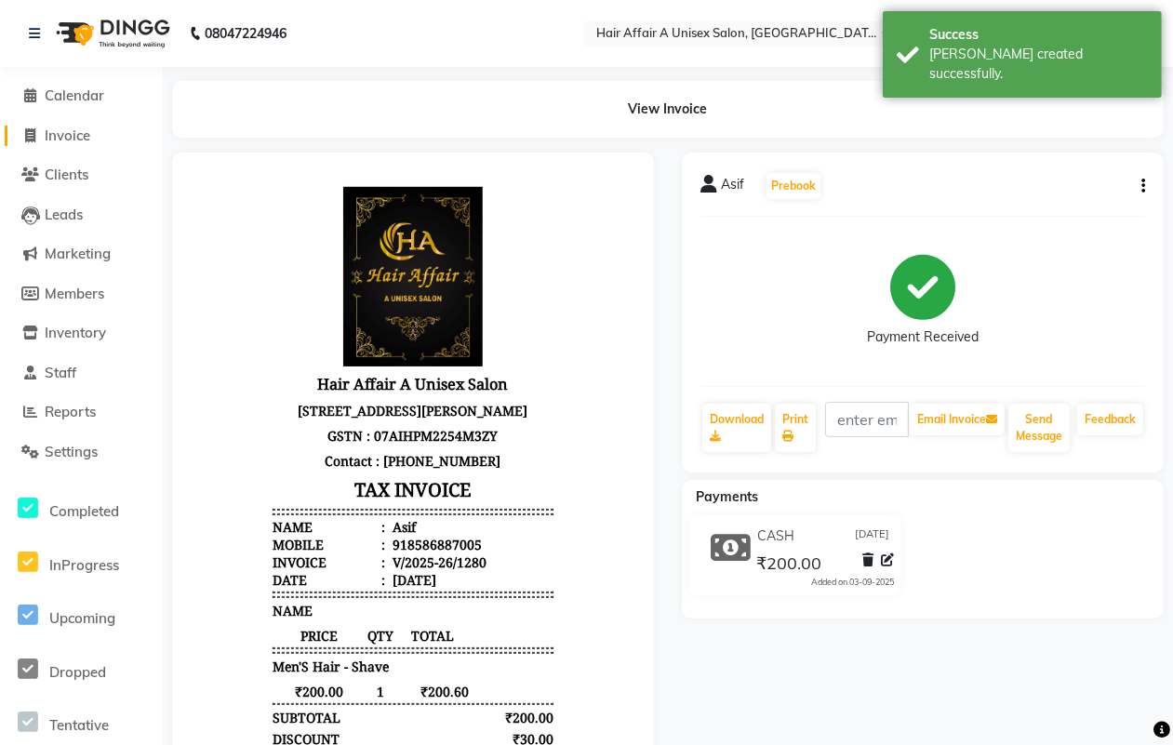
click at [58, 131] on span "Invoice" at bounding box center [68, 135] width 46 height 18
select select "4464"
select select "service"
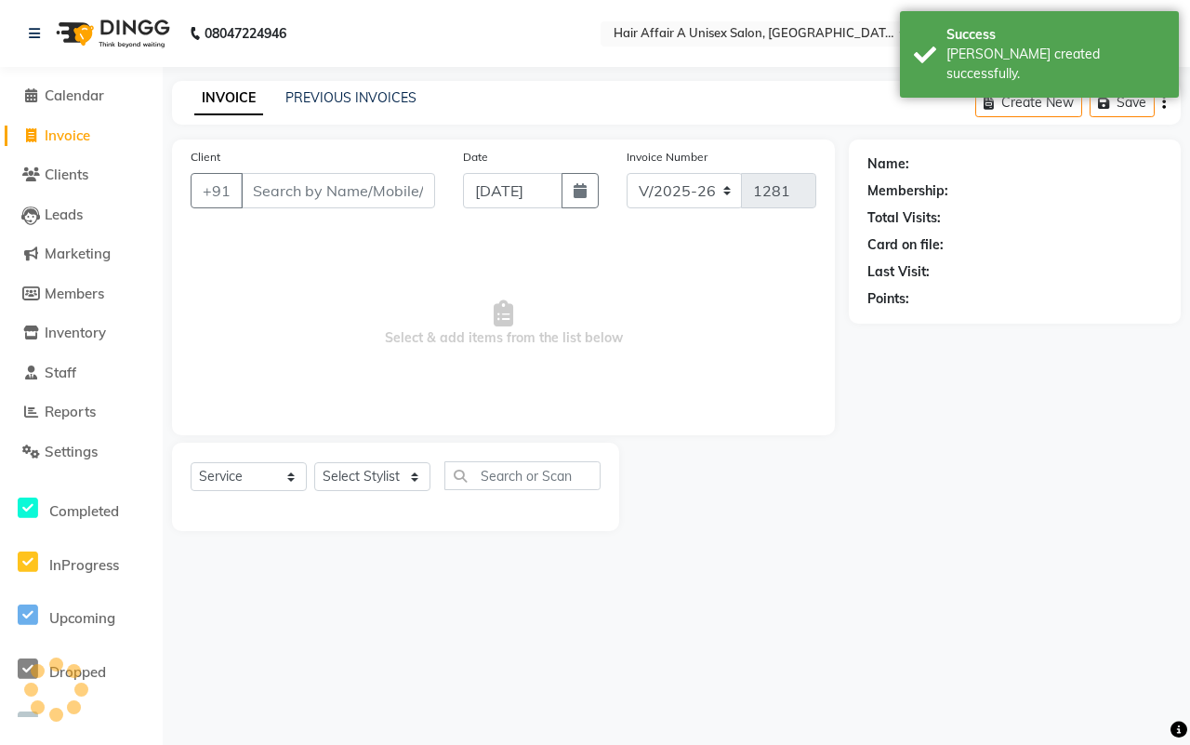
click at [349, 192] on input "Client" at bounding box center [338, 190] width 194 height 35
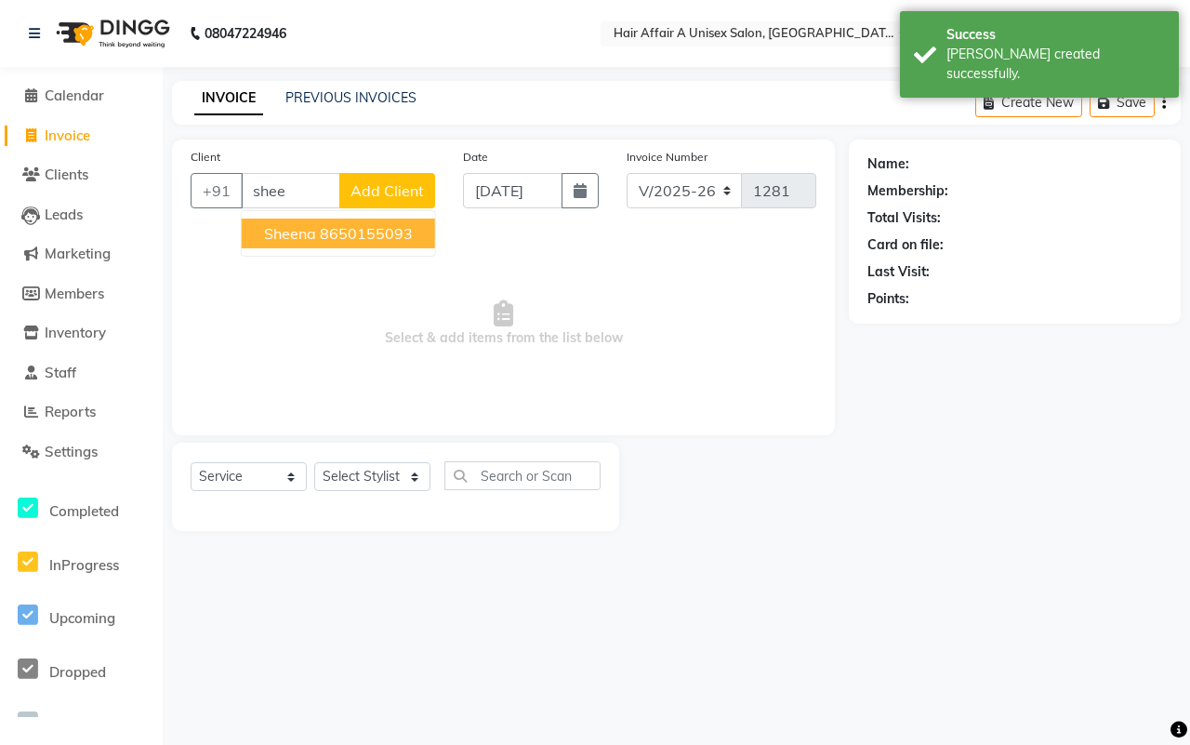
click at [344, 229] on ngb-highlight "8650155093" at bounding box center [366, 233] width 93 height 19
type input "8650155093"
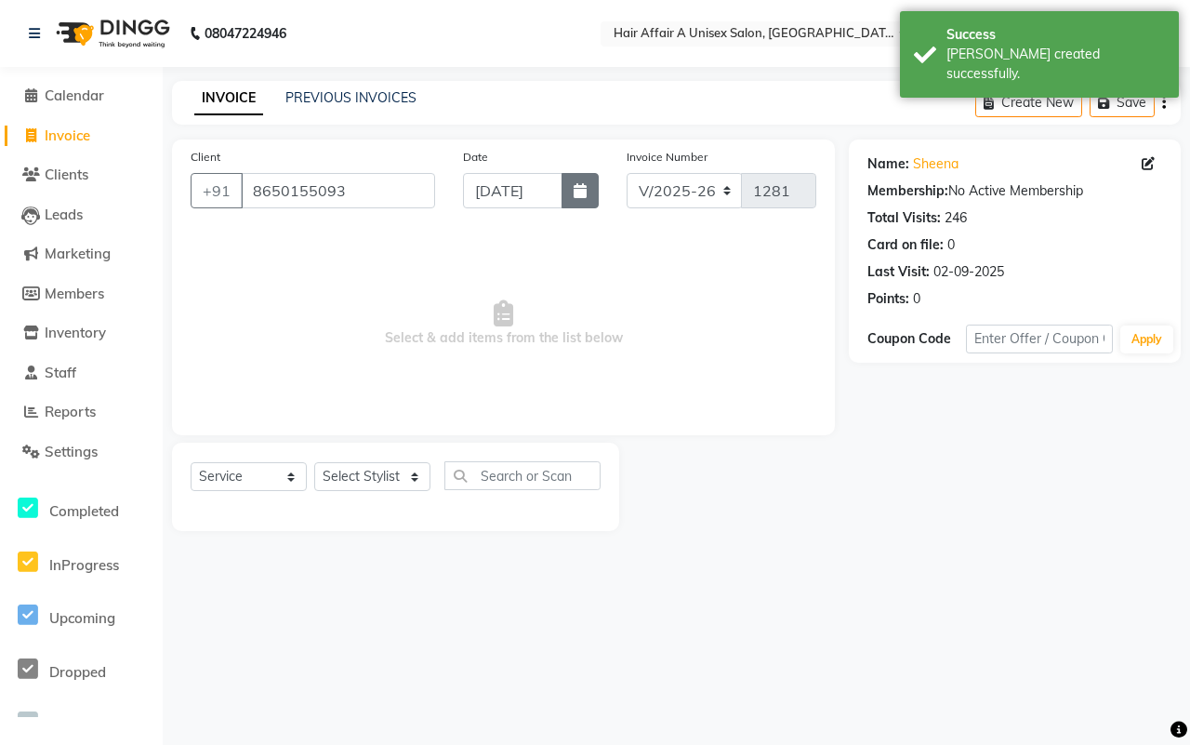
click at [586, 188] on icon "button" at bounding box center [580, 190] width 13 height 15
select select "9"
select select "2025"
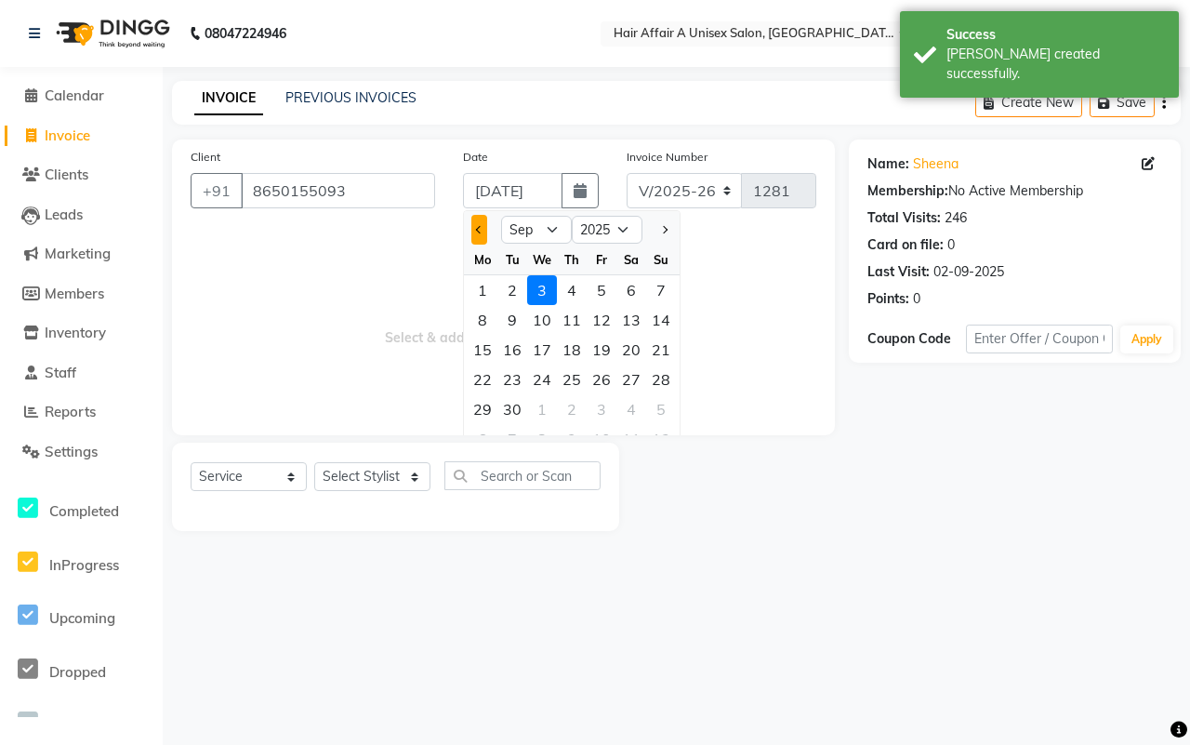
click at [472, 229] on button "Previous month" at bounding box center [479, 230] width 16 height 30
select select "8"
click at [600, 405] on div "29" at bounding box center [602, 409] width 30 height 30
type input "[DATE]"
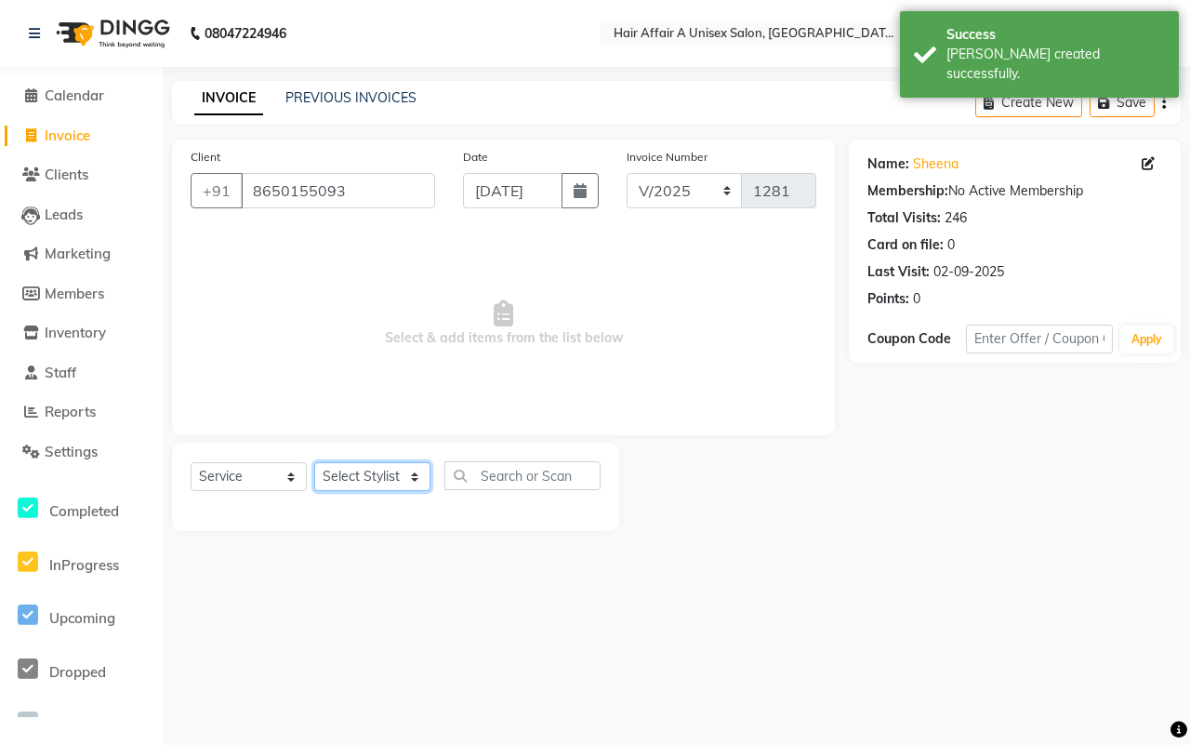
click at [402, 474] on select "Select Stylist [PERSON_NAME] [PERSON_NAME] Kajal Kunal [PERSON_NAME] Nitin [PER…" at bounding box center [372, 476] width 116 height 29
select select "25231"
click at [314, 462] on select "Select Stylist [PERSON_NAME] [PERSON_NAME] Kajal Kunal [PERSON_NAME] Nitin [PER…" at bounding box center [372, 476] width 116 height 29
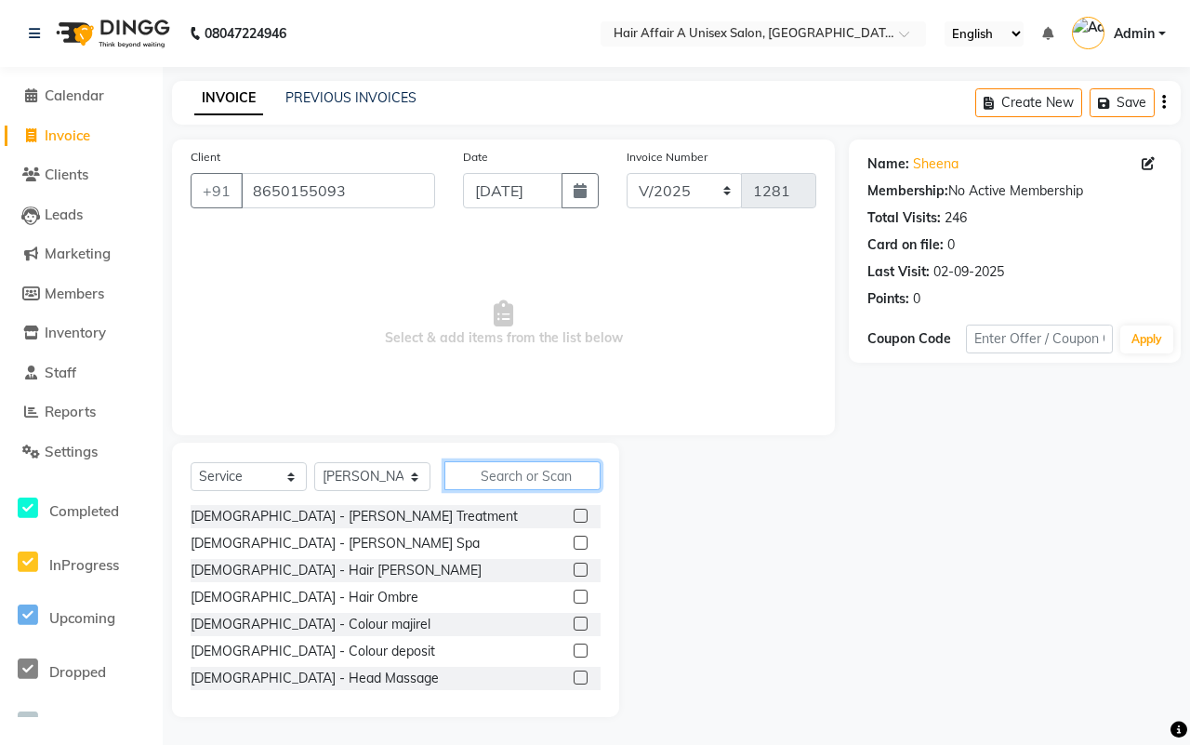
click at [493, 471] on input "text" at bounding box center [523, 475] width 156 height 29
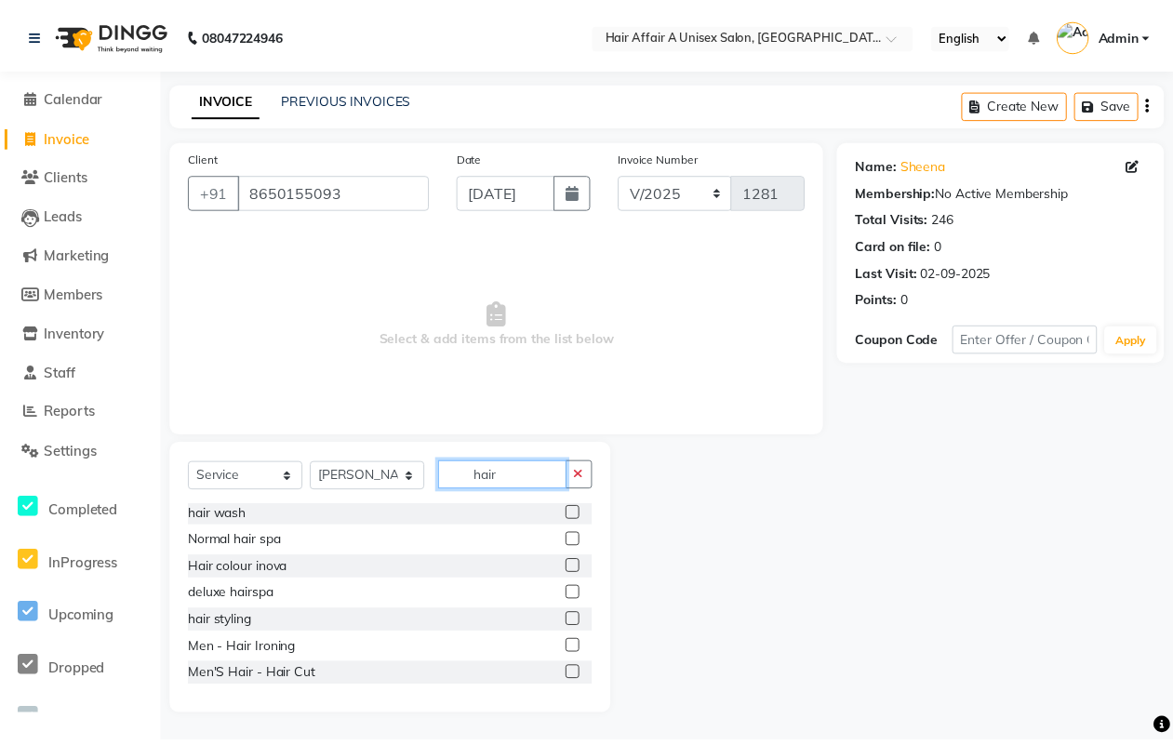
scroll to position [116, 0]
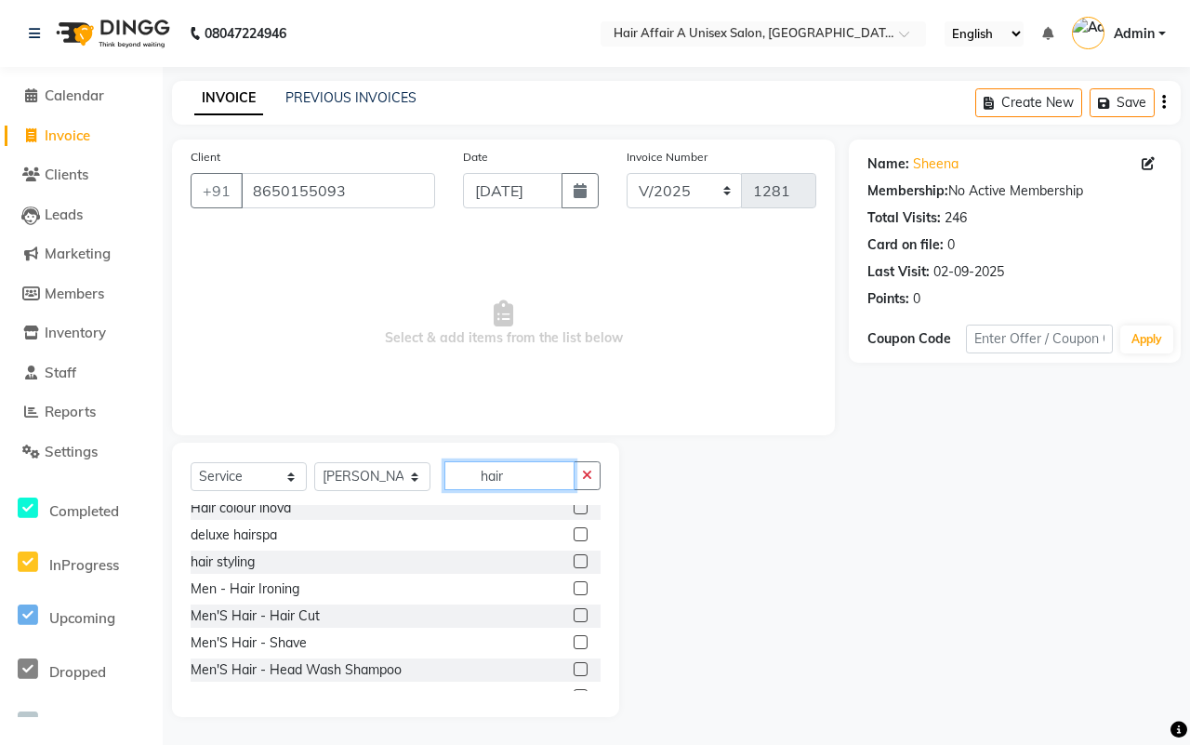
type input "hair"
click at [574, 616] on label at bounding box center [581, 615] width 14 height 14
click at [574, 616] on input "checkbox" at bounding box center [580, 616] width 12 height 12
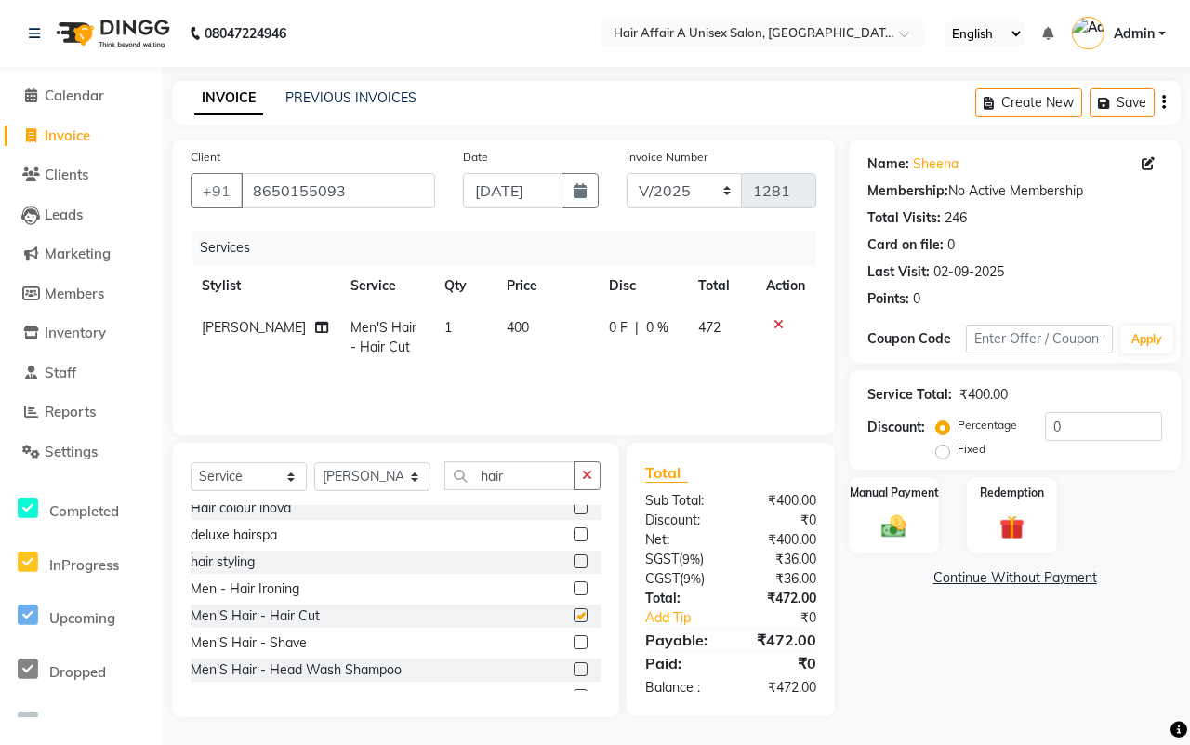
checkbox input "false"
click at [1091, 428] on input "0" at bounding box center [1103, 426] width 117 height 29
type input "15"
click at [883, 513] on img at bounding box center [894, 525] width 41 height 29
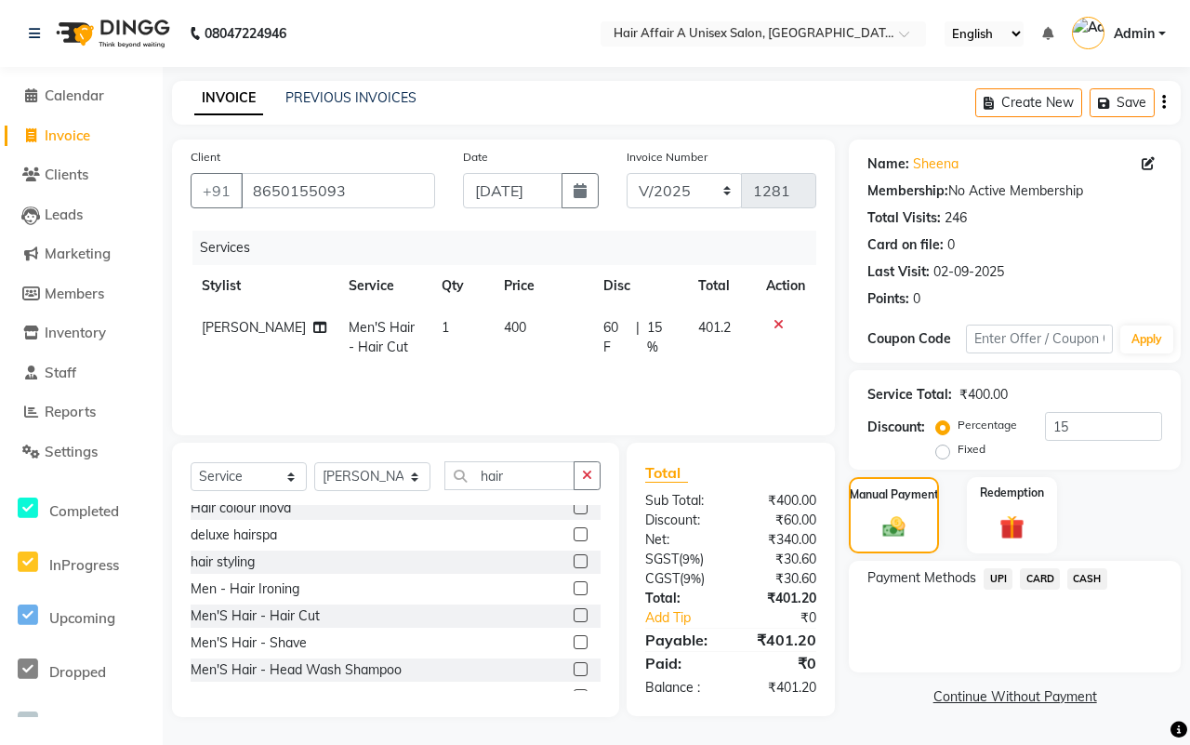
click at [1081, 581] on span "CASH" at bounding box center [1088, 578] width 40 height 21
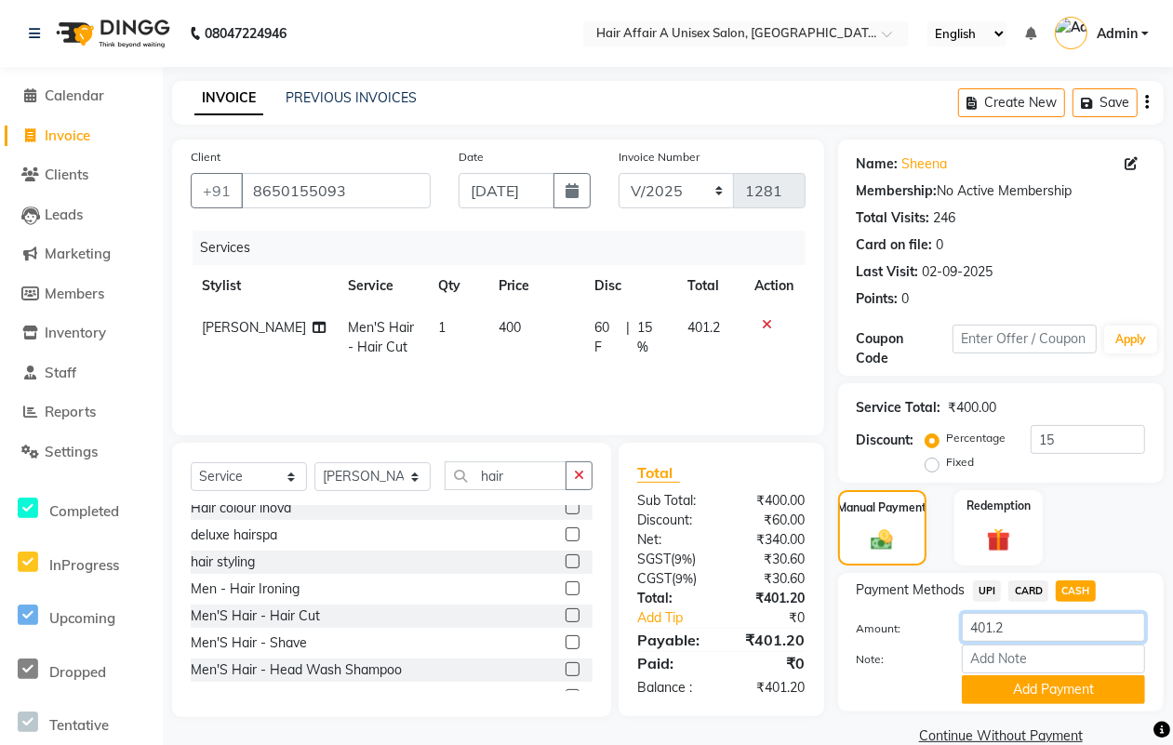
click at [1034, 626] on input "401.2" at bounding box center [1053, 627] width 183 height 29
type input "400"
click at [1010, 681] on button "Add Payment" at bounding box center [1053, 689] width 183 height 29
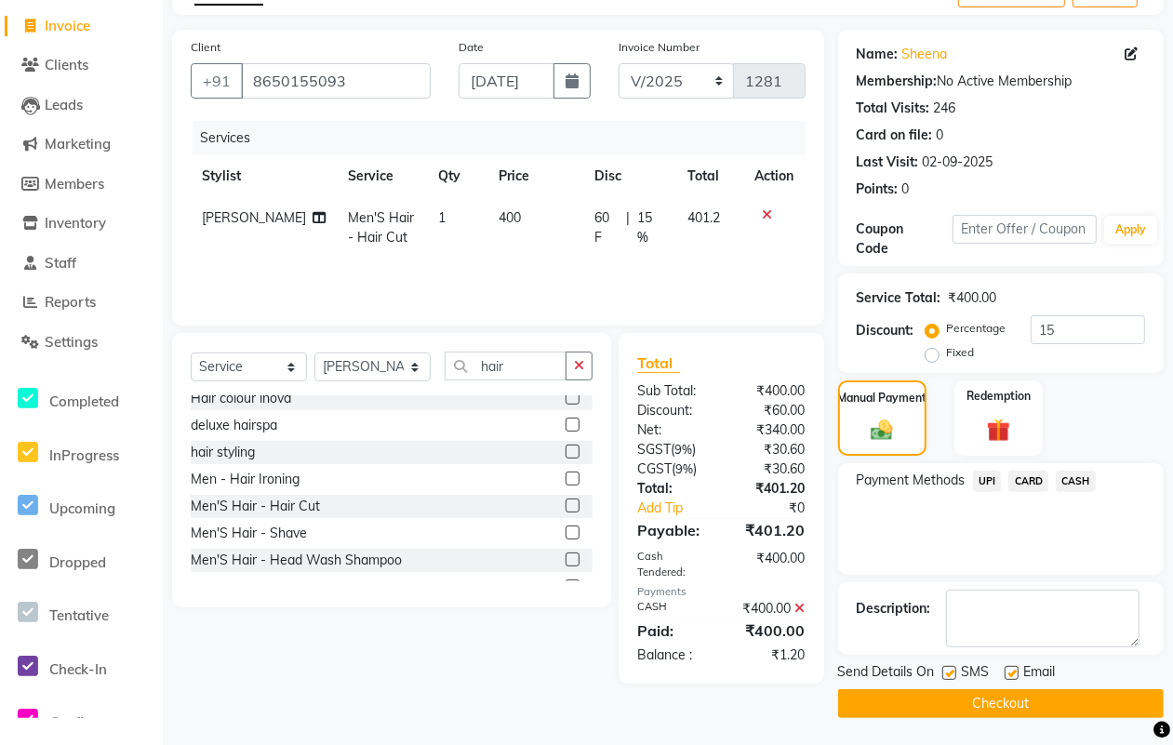
scroll to position [112, 0]
click at [949, 672] on label at bounding box center [949, 672] width 14 height 14
click at [949, 672] on input "checkbox" at bounding box center [948, 673] width 12 height 12
checkbox input "false"
click at [1007, 670] on label at bounding box center [1011, 672] width 14 height 14
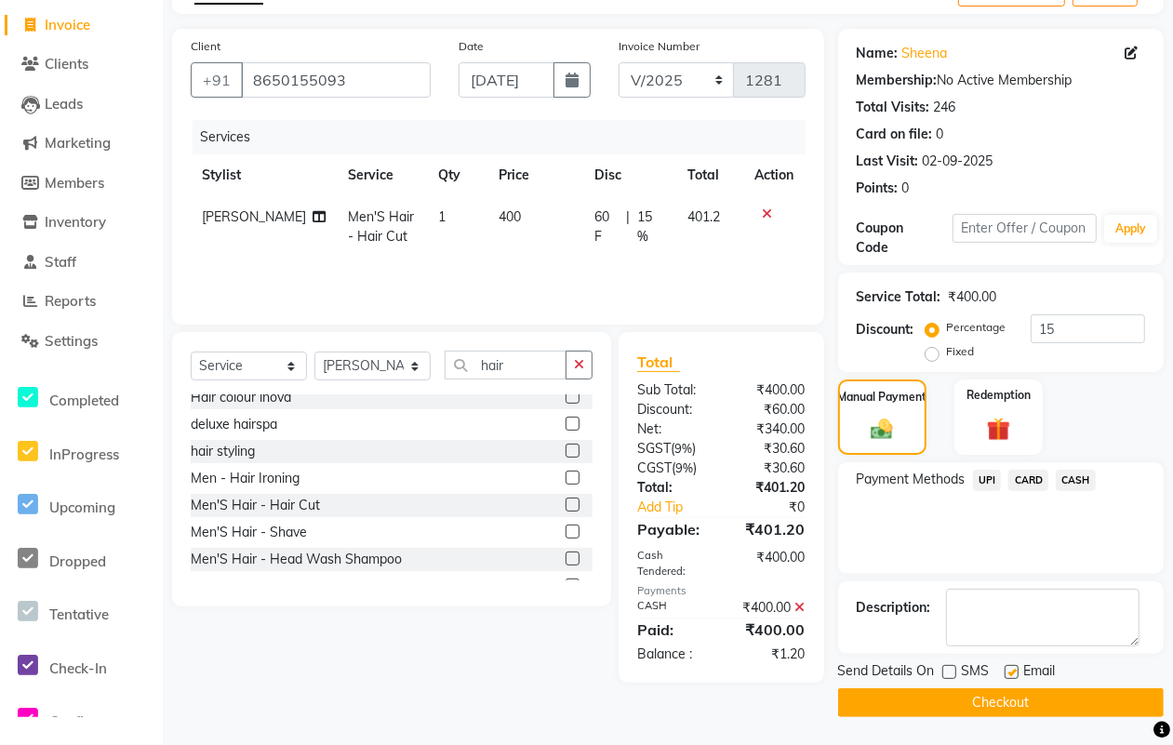
click at [1007, 670] on input "checkbox" at bounding box center [1010, 673] width 12 height 12
checkbox input "false"
click at [987, 703] on button "Checkout" at bounding box center [1000, 702] width 325 height 29
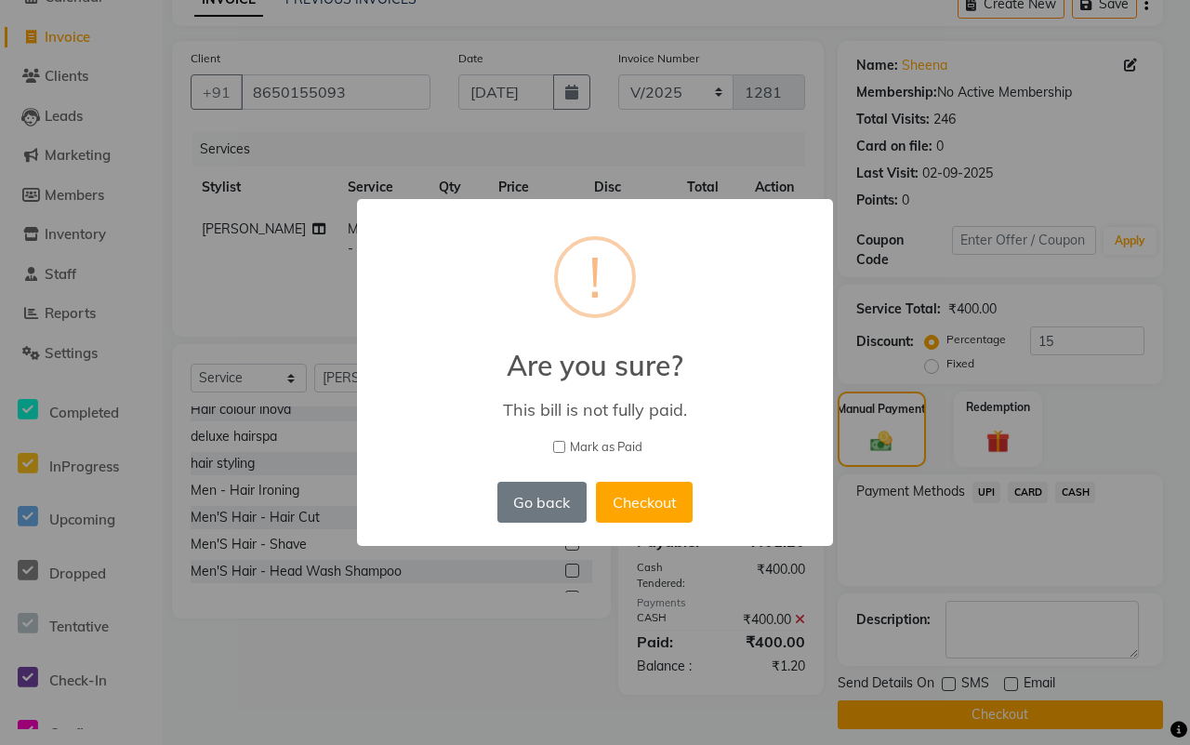
click at [596, 445] on span "Mark as Paid" at bounding box center [606, 447] width 73 height 19
click at [565, 445] on input "Mark as Paid" at bounding box center [559, 447] width 12 height 12
checkbox input "true"
click at [652, 500] on button "Checkout" at bounding box center [644, 502] width 97 height 41
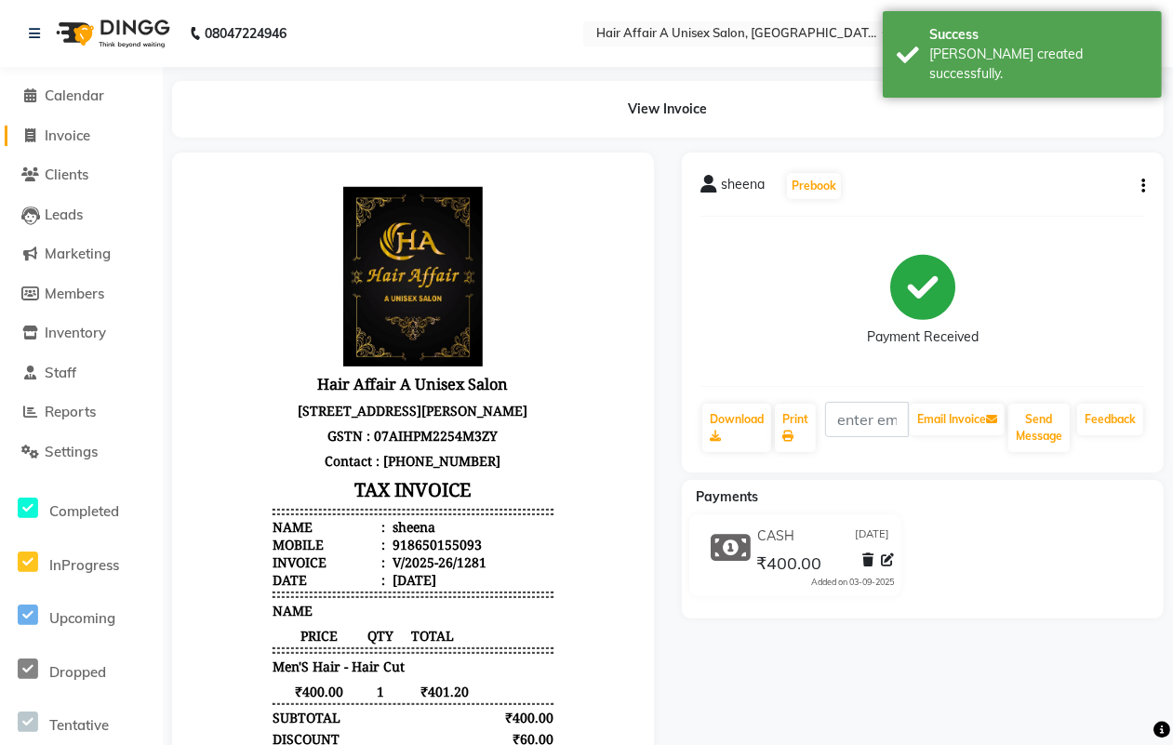
click at [67, 130] on span "Invoice" at bounding box center [68, 135] width 46 height 18
select select "service"
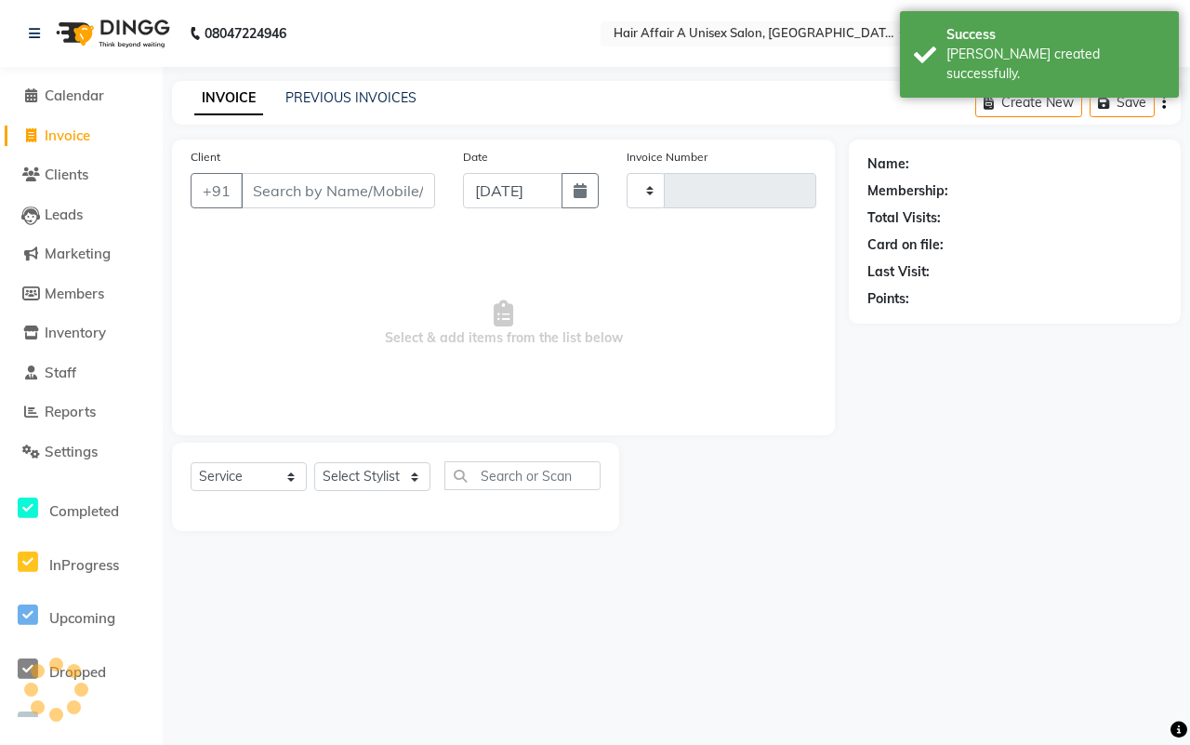
type input "1282"
click at [308, 192] on input "Client" at bounding box center [338, 190] width 194 height 35
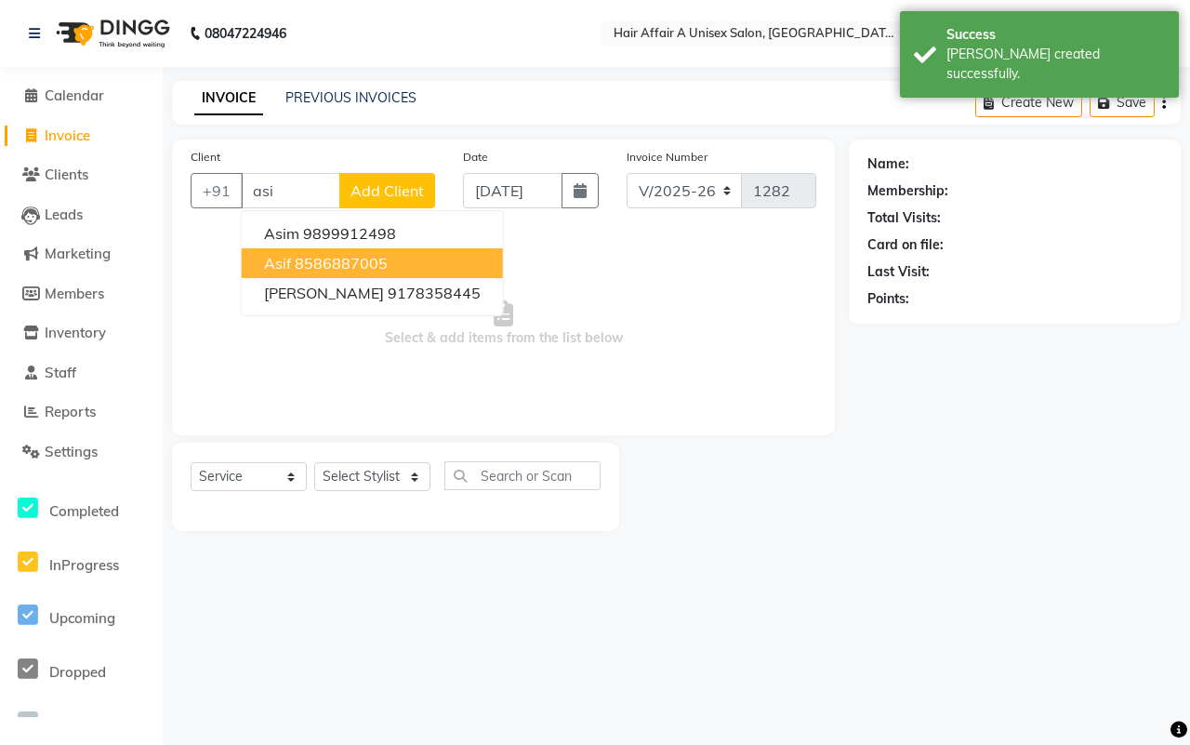
click at [312, 257] on ngb-highlight "8586887005" at bounding box center [341, 263] width 93 height 19
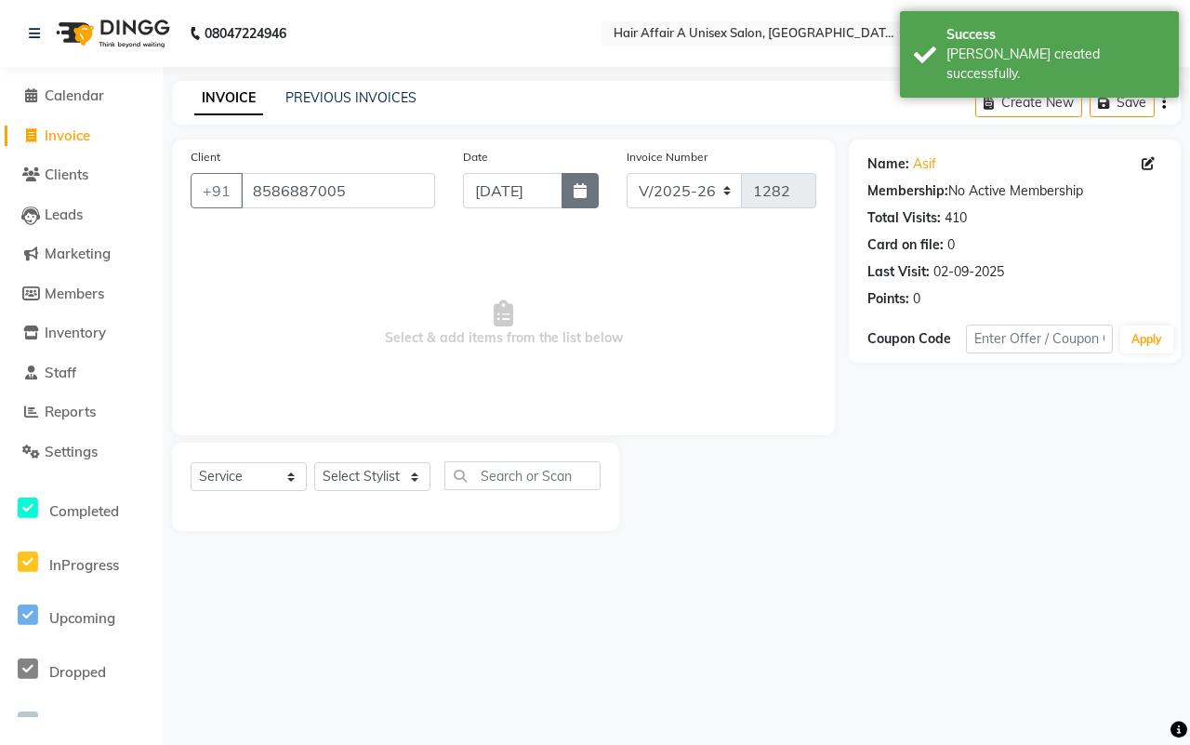
click at [577, 183] on icon "button" at bounding box center [580, 190] width 13 height 15
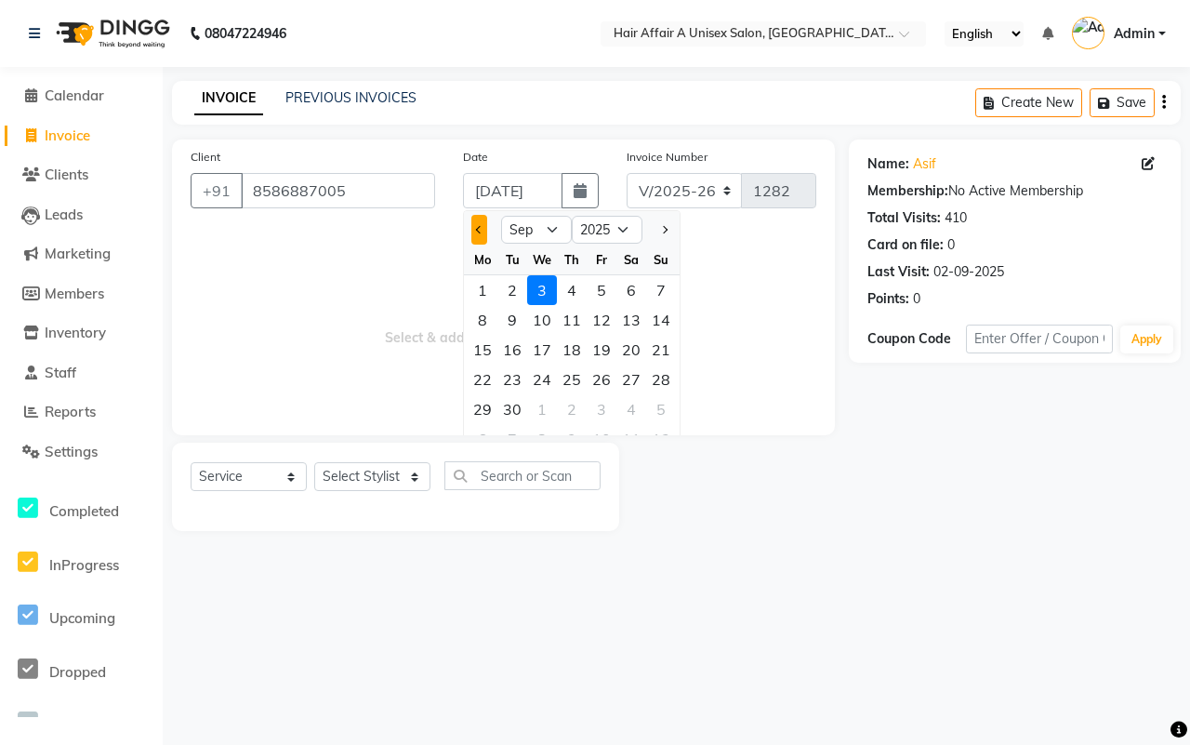
click at [480, 226] on span "Previous month" at bounding box center [479, 229] width 7 height 7
click at [602, 396] on div "29" at bounding box center [602, 409] width 30 height 30
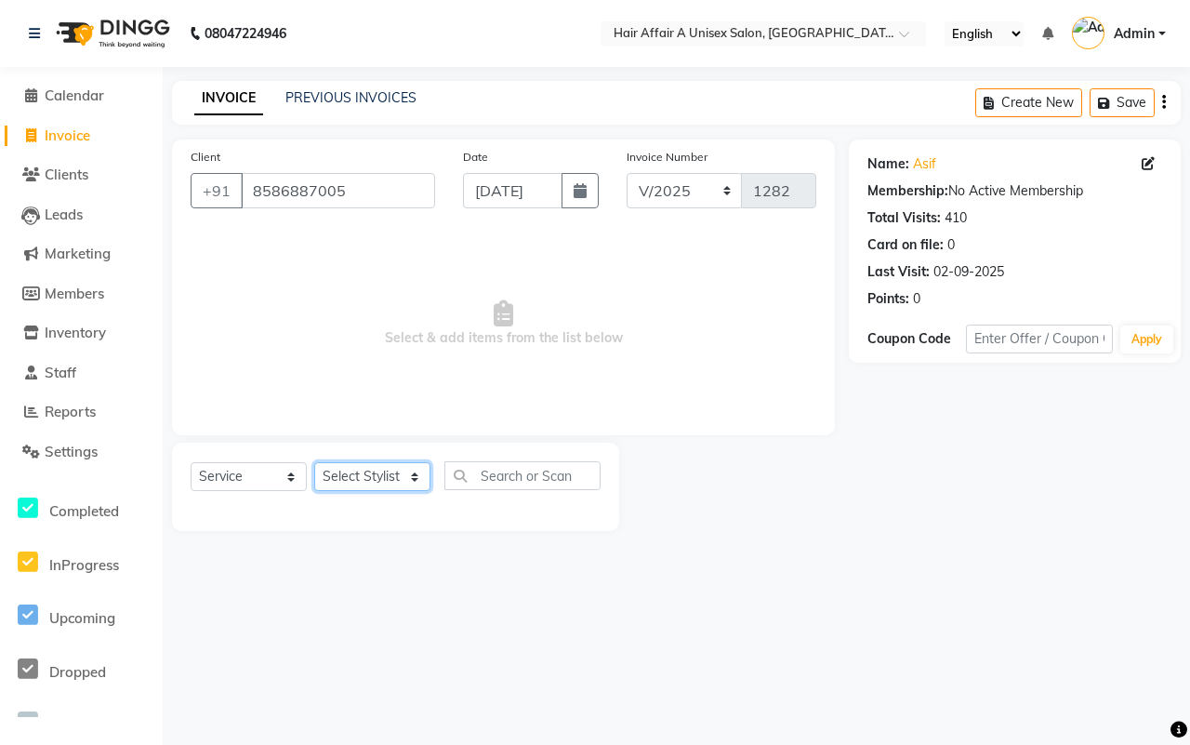
click at [391, 472] on select "Select Stylist [PERSON_NAME] [PERSON_NAME] Kajal Kunal [PERSON_NAME] Nitin [PER…" at bounding box center [372, 476] width 116 height 29
click at [314, 462] on select "Select Stylist [PERSON_NAME] [PERSON_NAME] Kajal Kunal [PERSON_NAME] Nitin [PER…" at bounding box center [372, 476] width 116 height 29
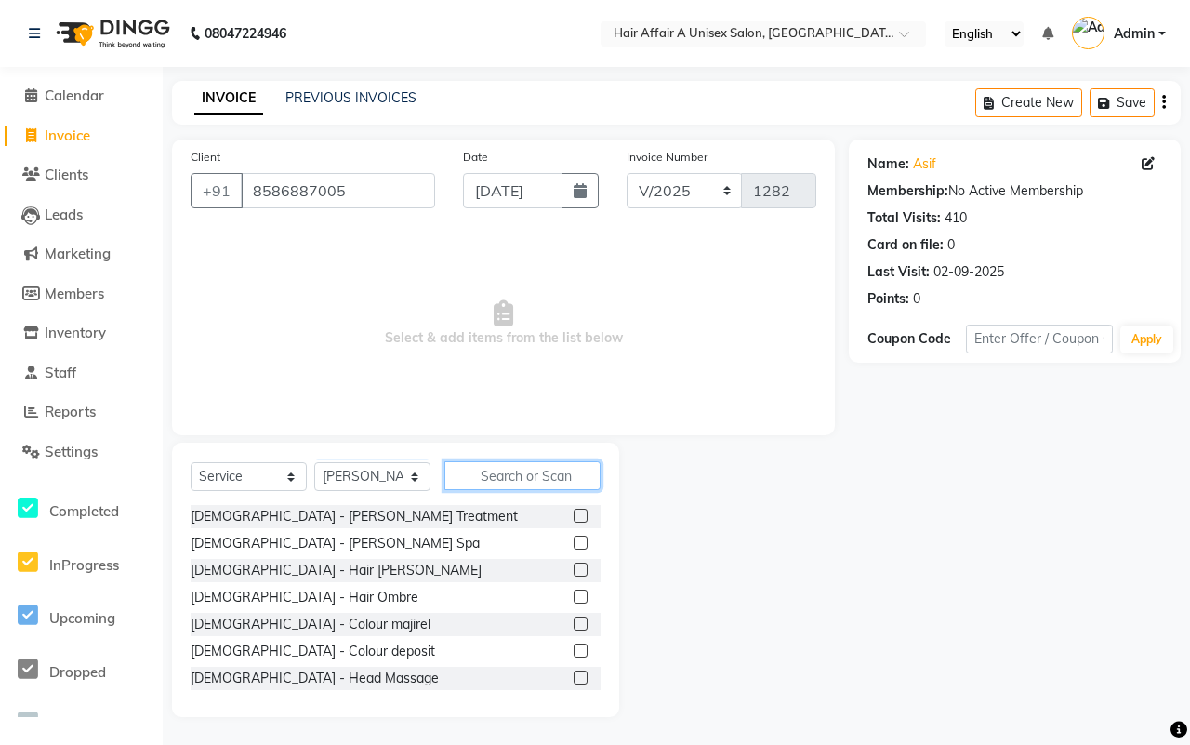
click at [535, 482] on input "text" at bounding box center [523, 475] width 156 height 29
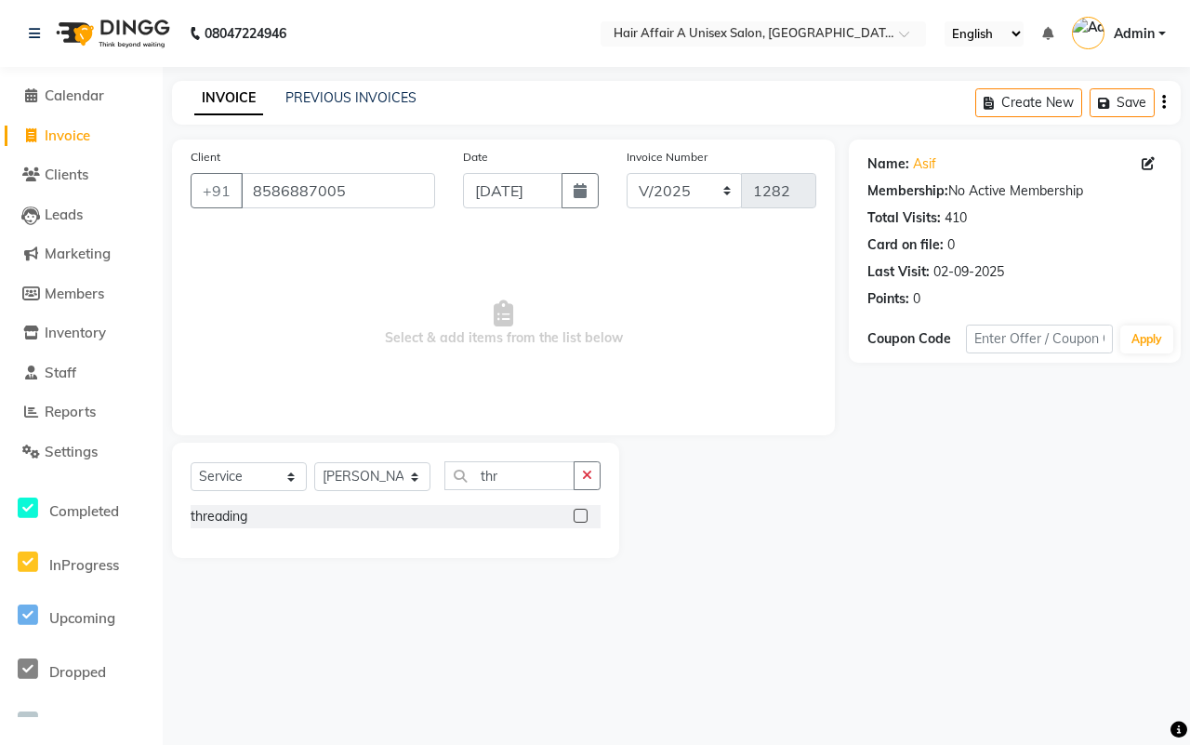
click at [579, 513] on label at bounding box center [581, 516] width 14 height 14
click at [579, 513] on input "checkbox" at bounding box center [580, 517] width 12 height 12
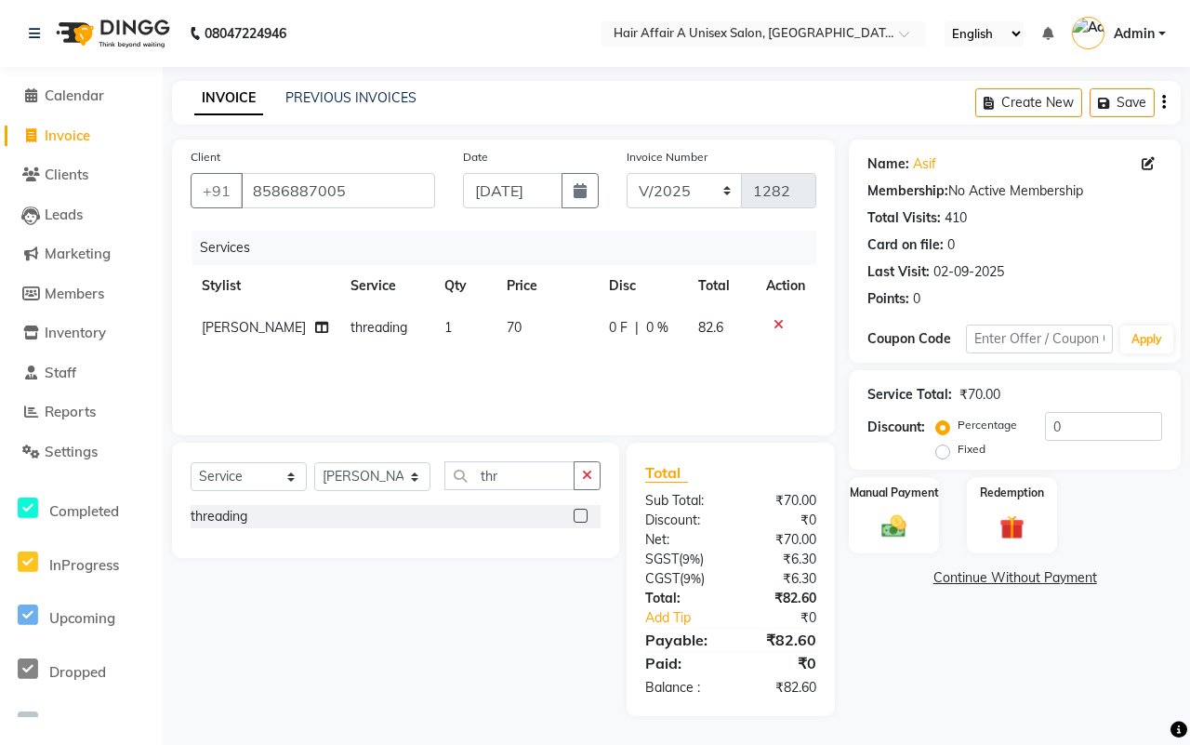
click at [507, 323] on span "70" at bounding box center [514, 327] width 15 height 17
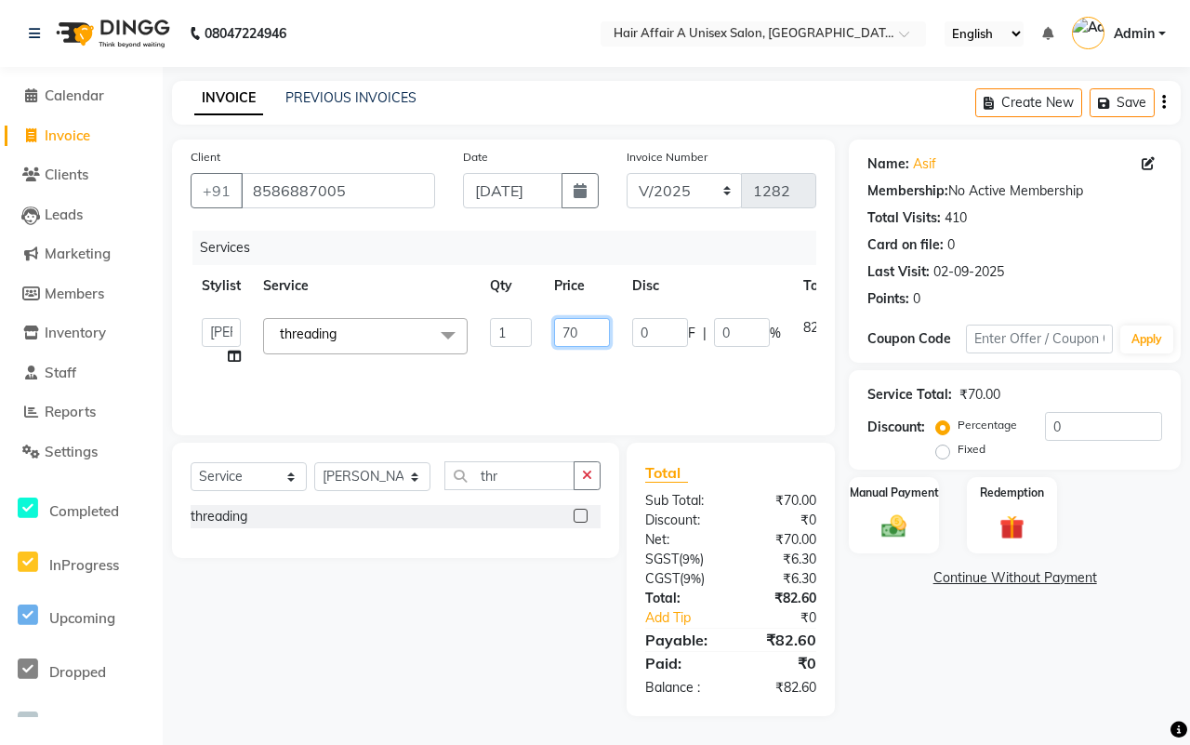
drag, startPoint x: 564, startPoint y: 326, endPoint x: 671, endPoint y: 409, distance: 136.0
click at [564, 325] on input "70" at bounding box center [582, 332] width 56 height 29
click at [777, 598] on div "₹82.60" at bounding box center [781, 599] width 100 height 20
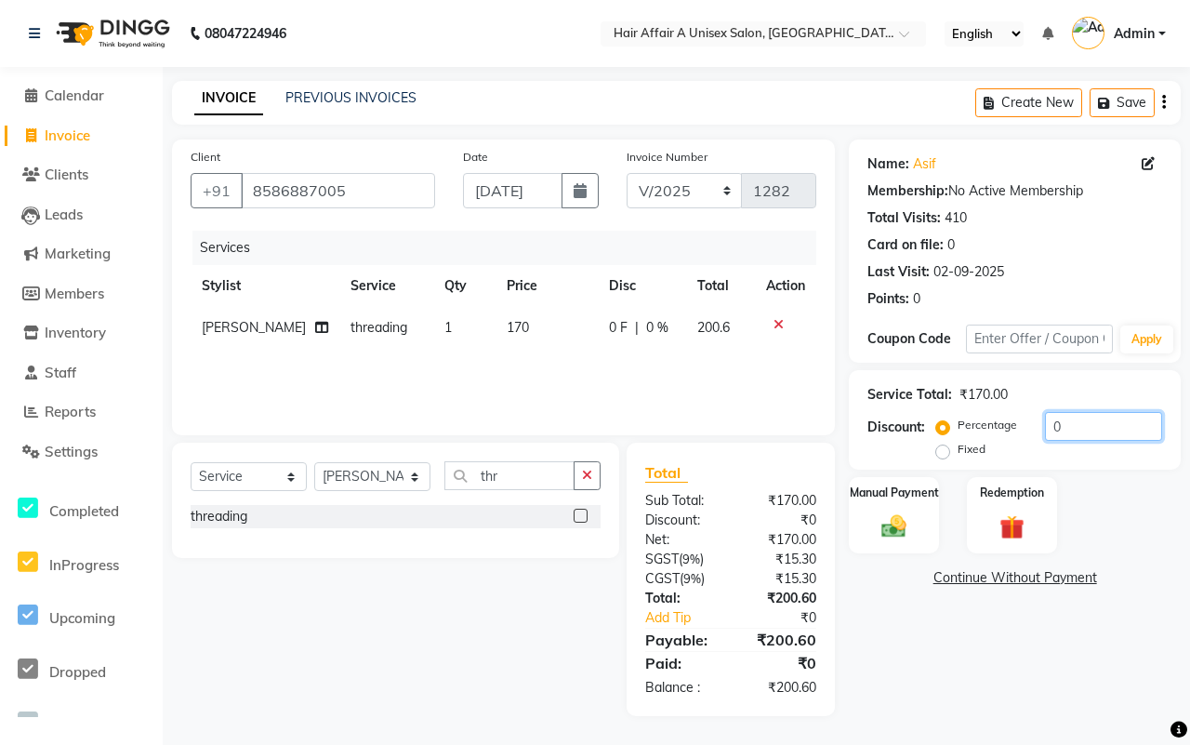
click at [1068, 429] on input "0" at bounding box center [1103, 426] width 117 height 29
click at [882, 525] on img at bounding box center [894, 525] width 41 height 29
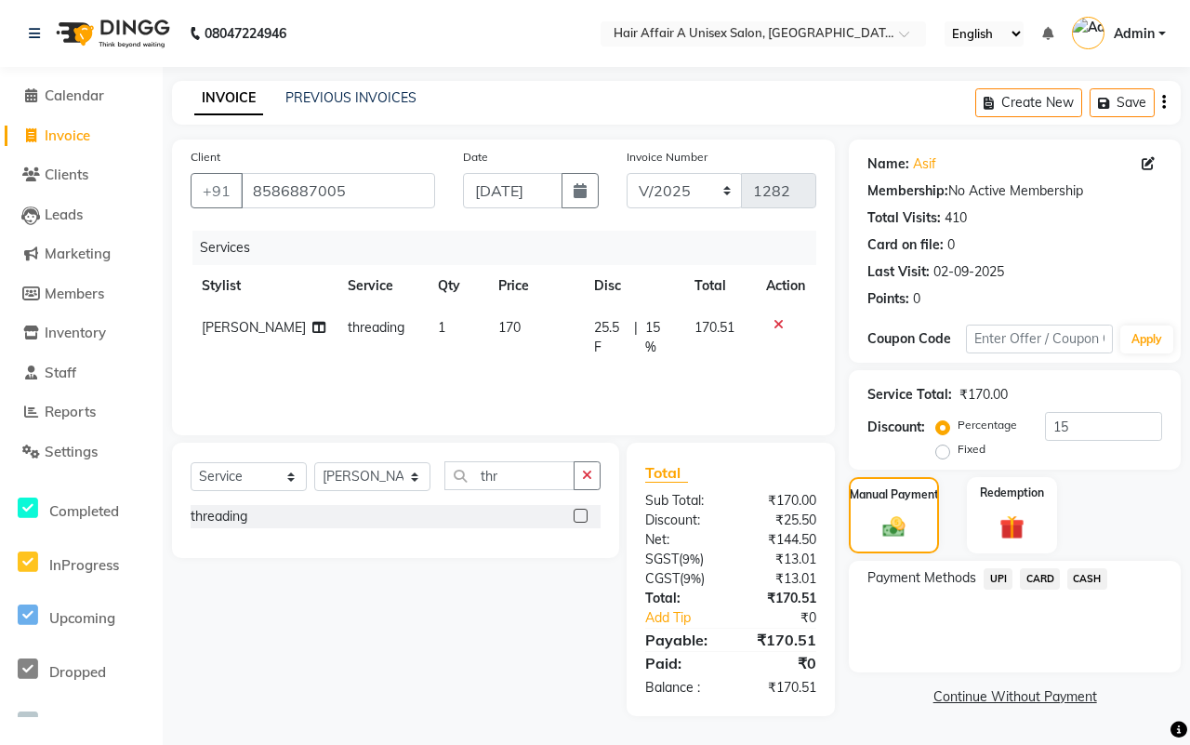
click at [1002, 579] on span "UPI" at bounding box center [998, 578] width 29 height 21
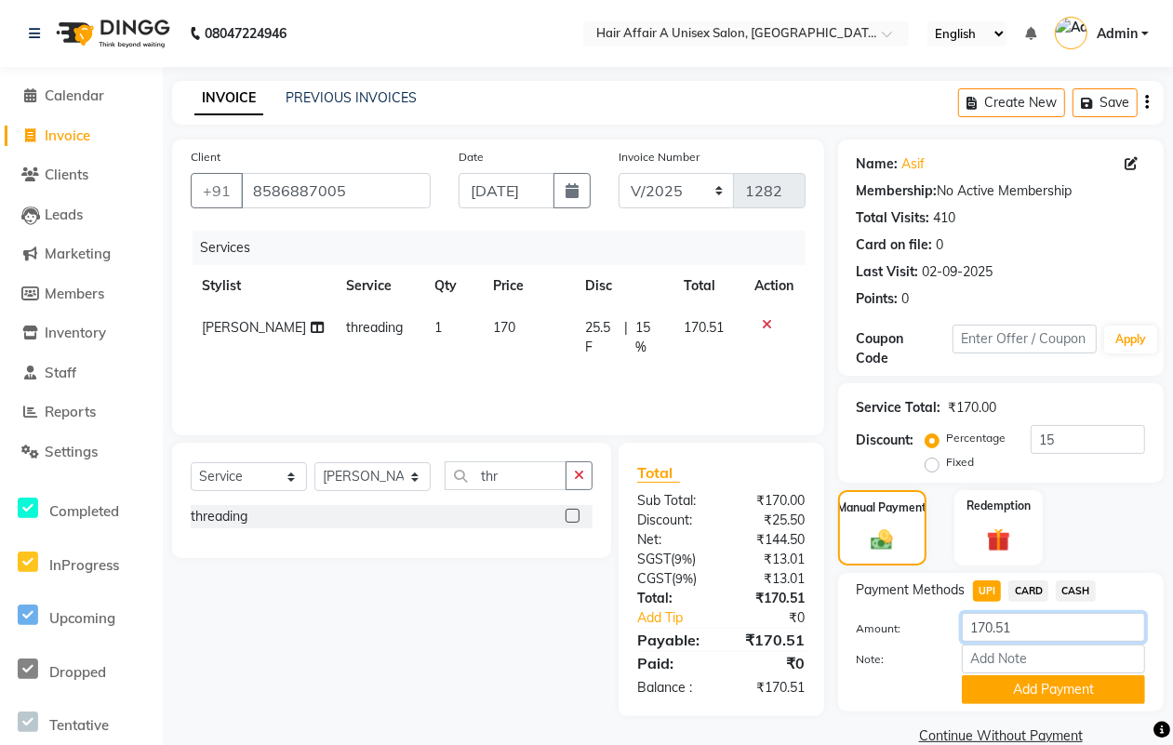
click at [1030, 625] on input "170.51" at bounding box center [1053, 627] width 183 height 29
click at [1014, 675] on button "Add Payment" at bounding box center [1053, 689] width 183 height 29
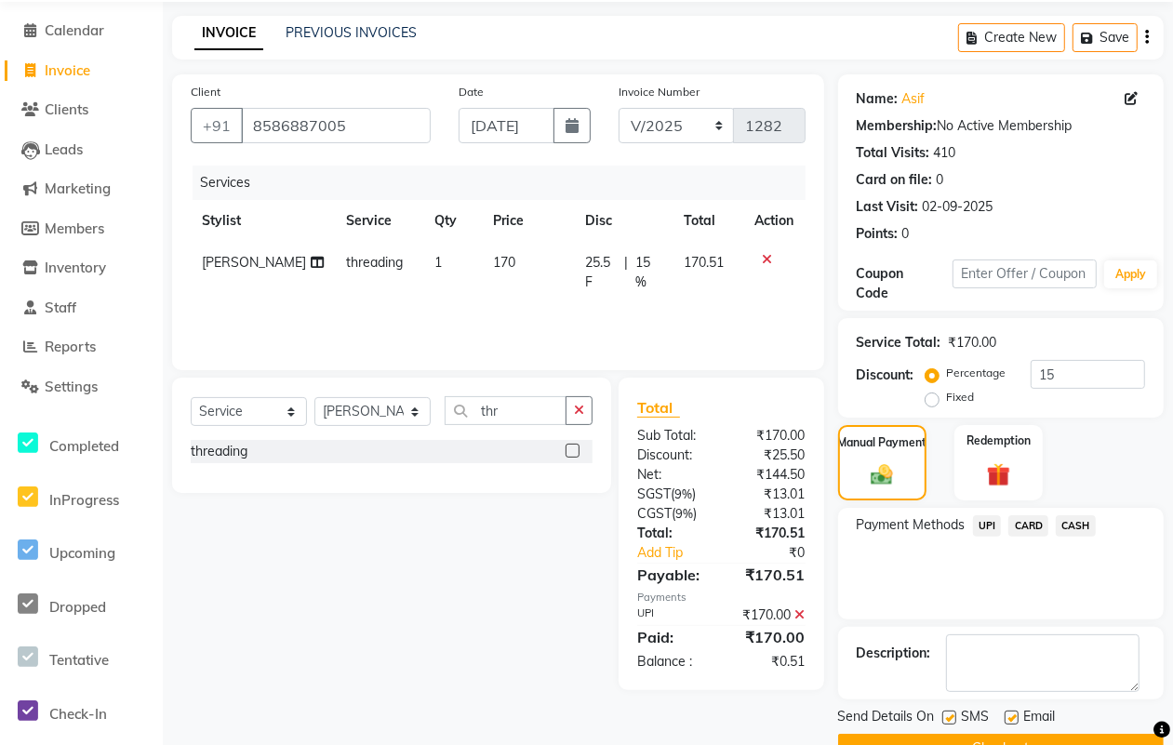
scroll to position [112, 0]
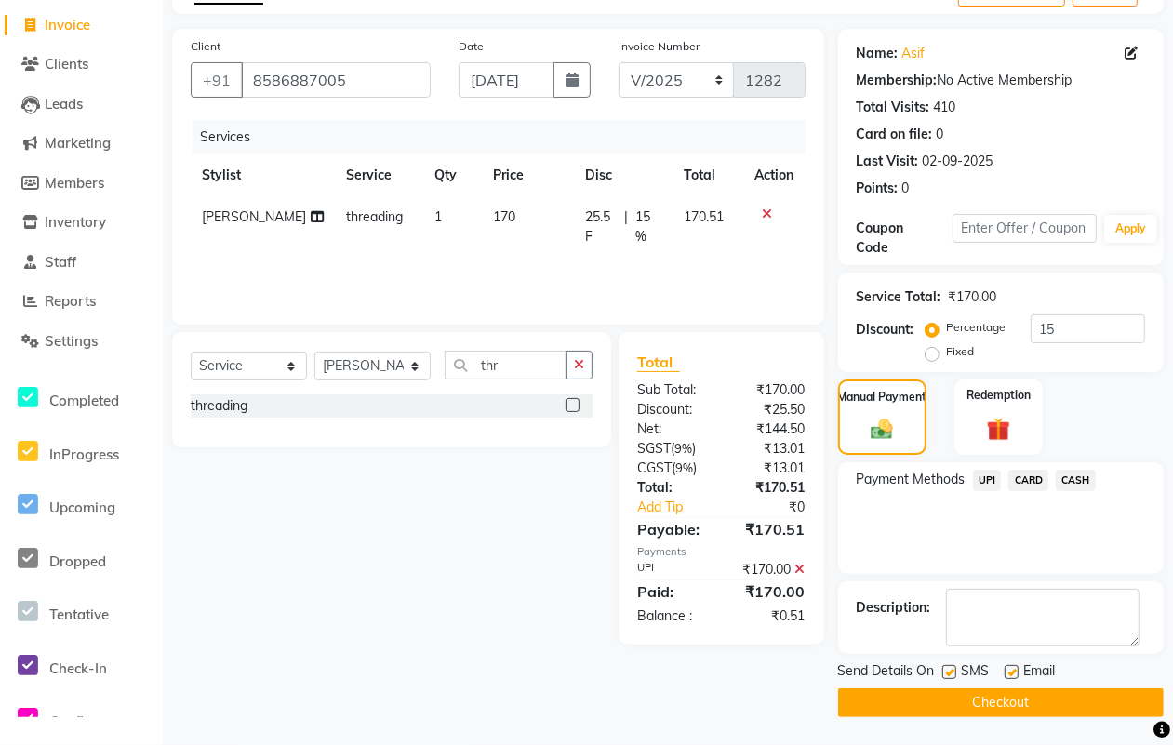
click at [950, 676] on label at bounding box center [949, 672] width 14 height 14
click at [950, 676] on input "checkbox" at bounding box center [948, 673] width 12 height 12
click at [1014, 670] on label at bounding box center [1011, 672] width 14 height 14
click at [1014, 670] on input "checkbox" at bounding box center [1010, 673] width 12 height 12
click at [1001, 703] on button "Checkout" at bounding box center [1000, 702] width 325 height 29
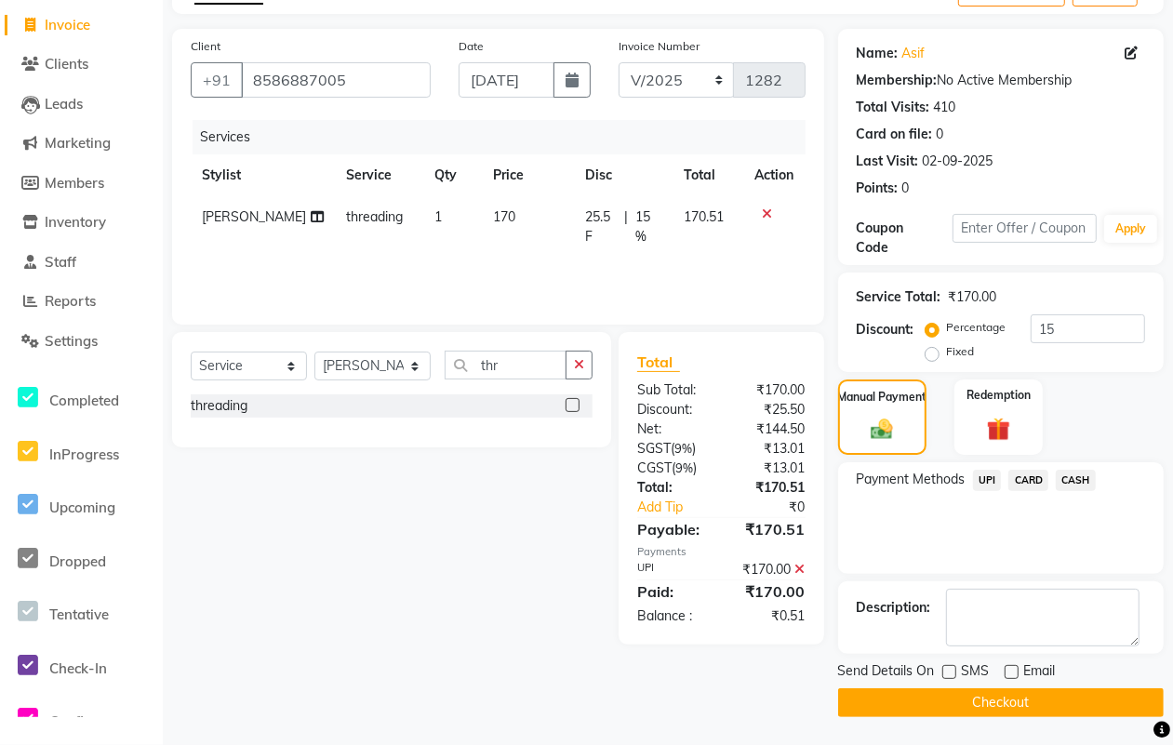
scroll to position [99, 0]
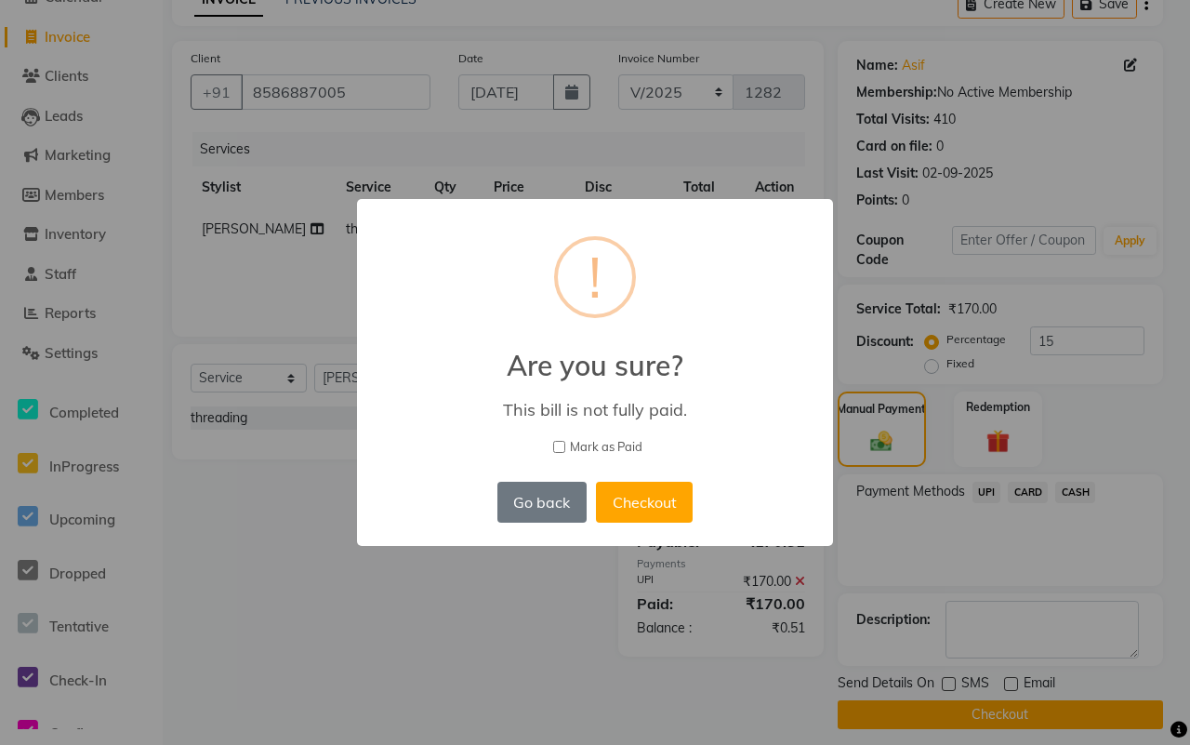
click at [583, 447] on span "Mark as Paid" at bounding box center [606, 447] width 73 height 19
click at [565, 447] on input "Mark as Paid" at bounding box center [559, 447] width 12 height 12
click at [651, 493] on button "Checkout" at bounding box center [644, 502] width 97 height 41
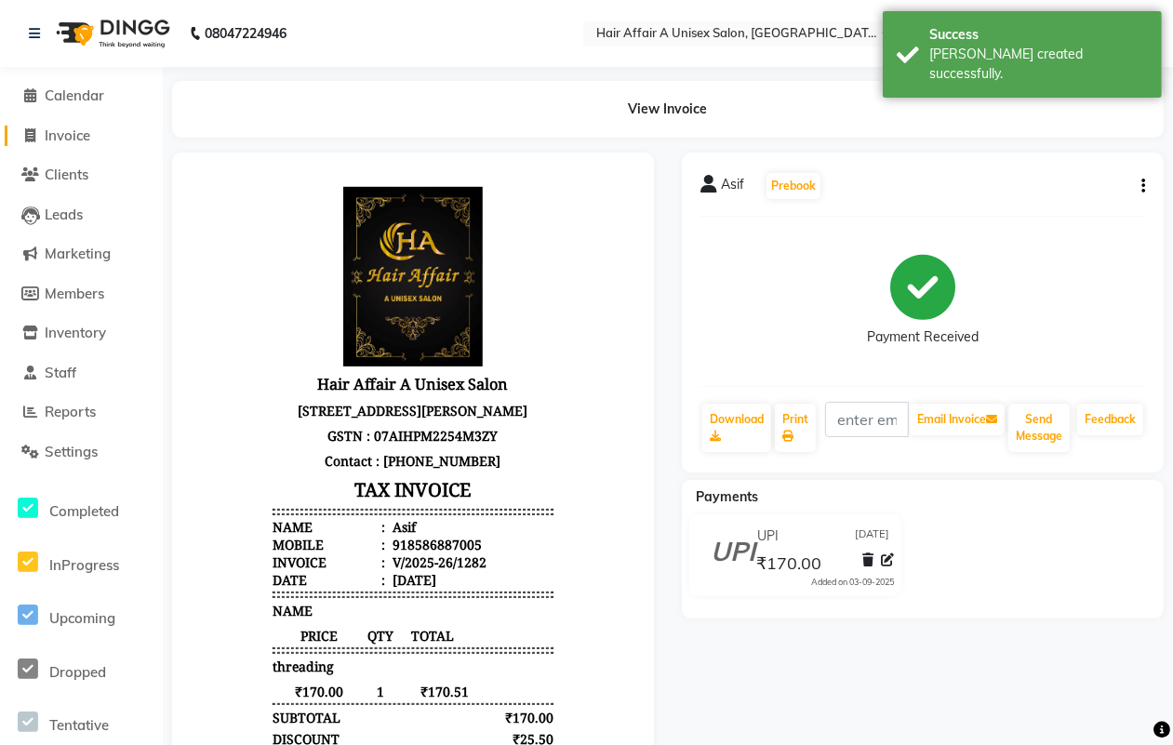
click at [80, 126] on span "Invoice" at bounding box center [68, 135] width 46 height 18
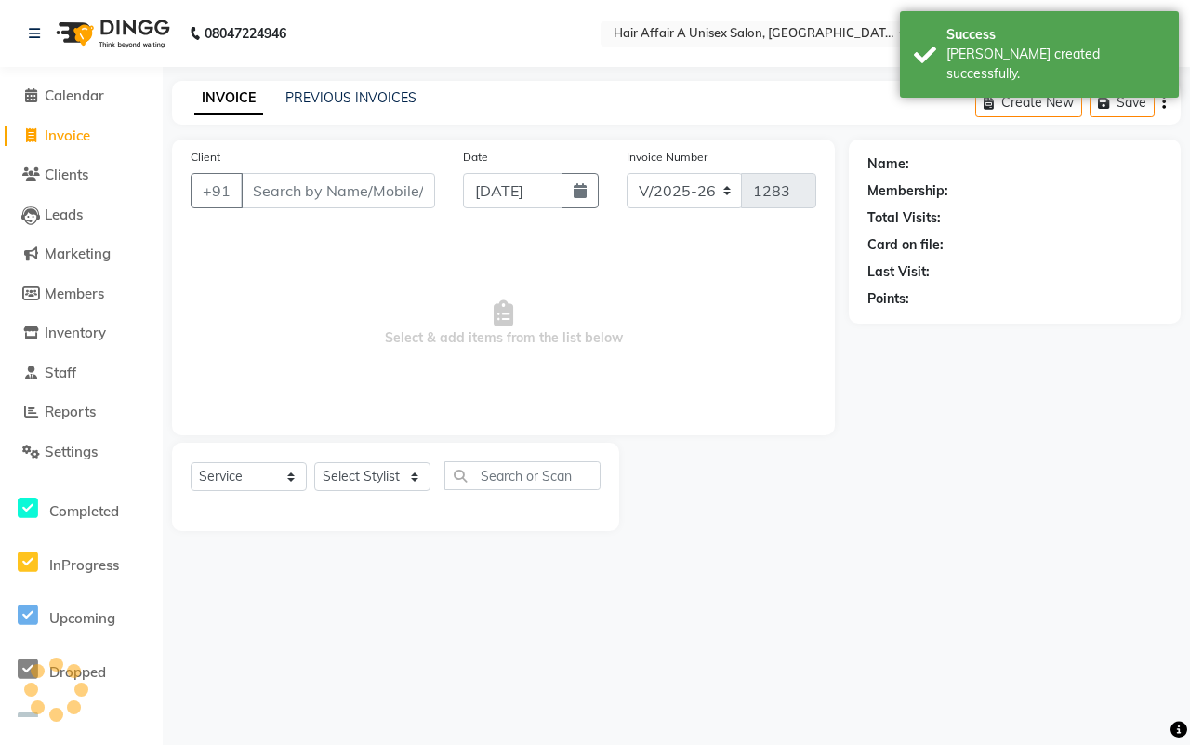
click at [312, 191] on input "Client" at bounding box center [338, 190] width 194 height 35
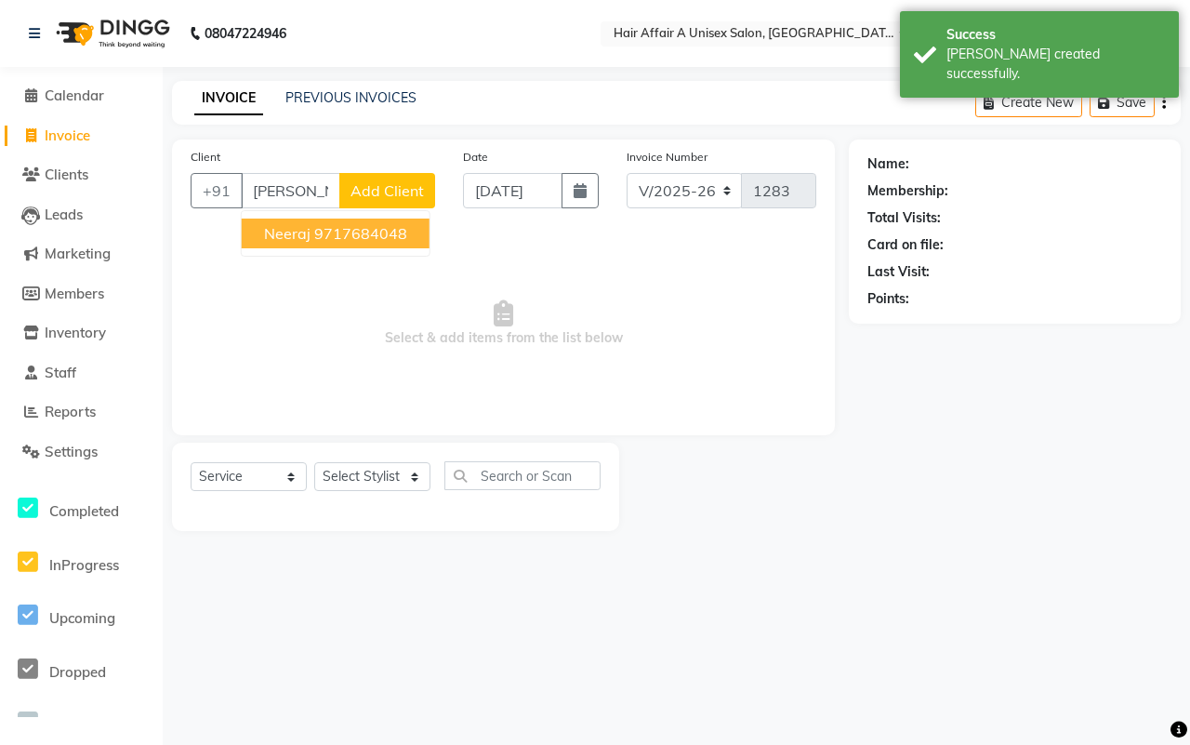
click at [327, 235] on ngb-highlight "9717684048" at bounding box center [360, 233] width 93 height 19
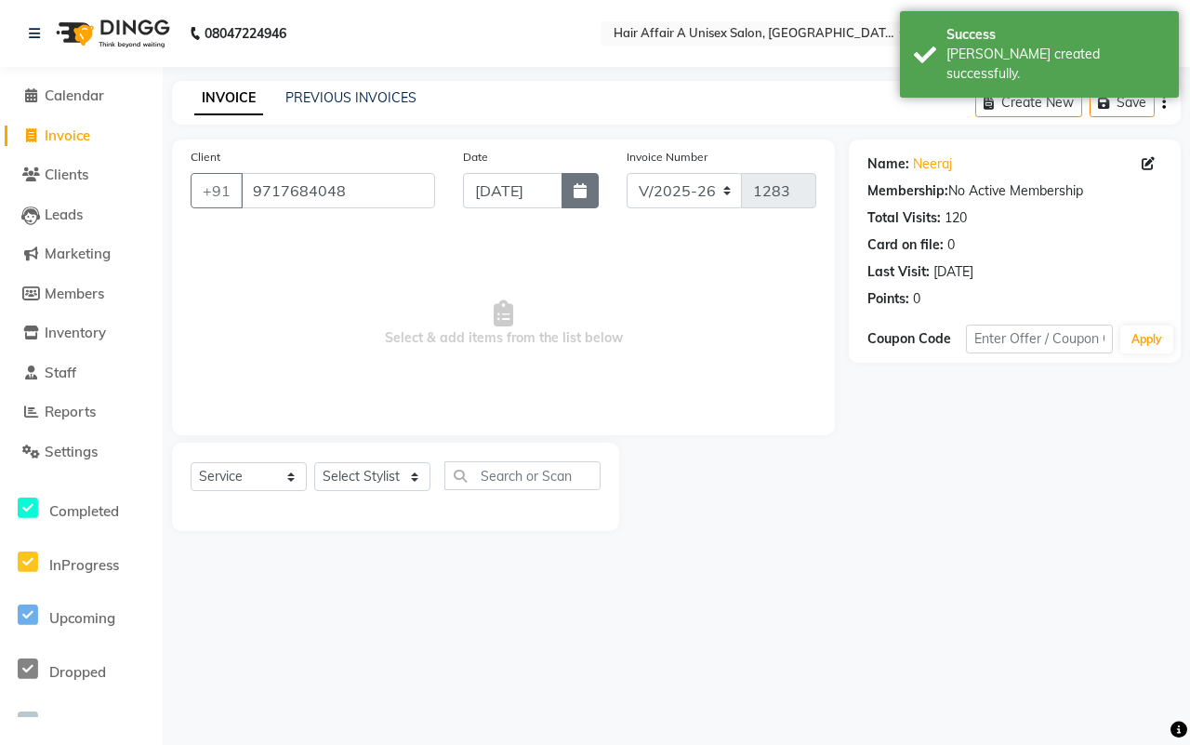
click at [570, 195] on button "button" at bounding box center [580, 190] width 37 height 35
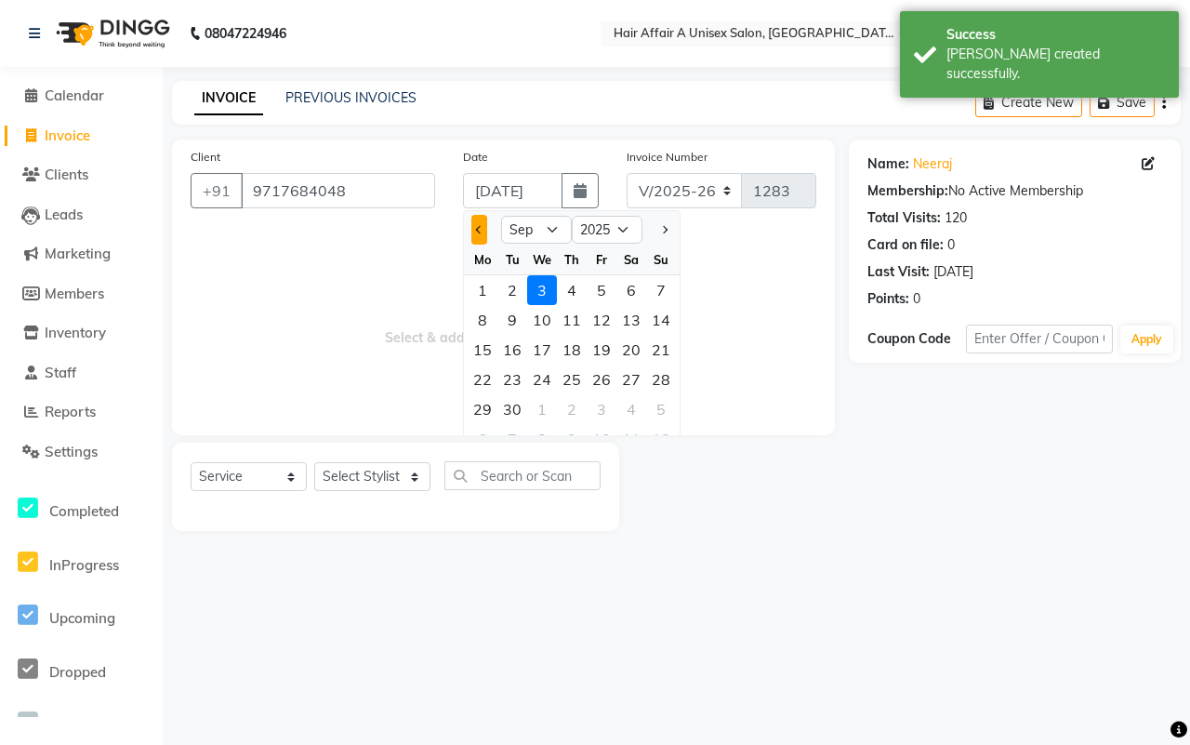
click at [476, 229] on span "Previous month" at bounding box center [479, 229] width 7 height 7
click at [605, 415] on div "29" at bounding box center [602, 409] width 30 height 30
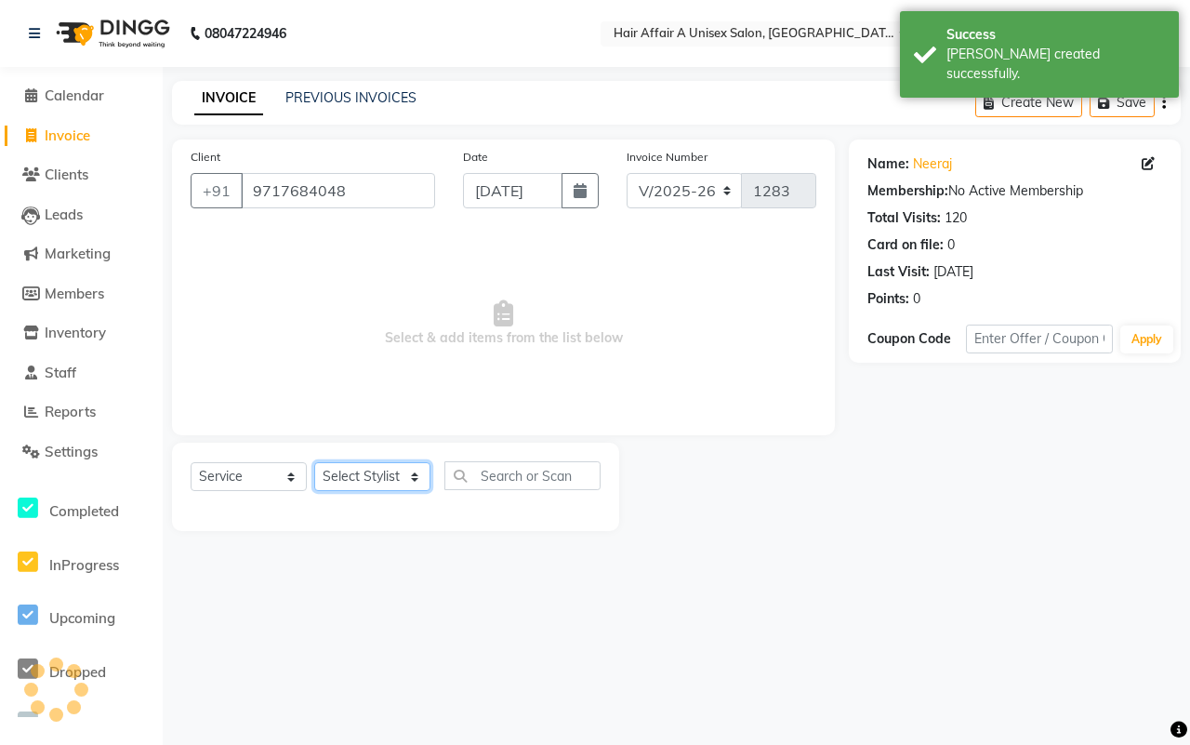
click at [369, 482] on select "Select Stylist [PERSON_NAME] [PERSON_NAME] Kajal Kunal [PERSON_NAME] Nitin [PER…" at bounding box center [372, 476] width 116 height 29
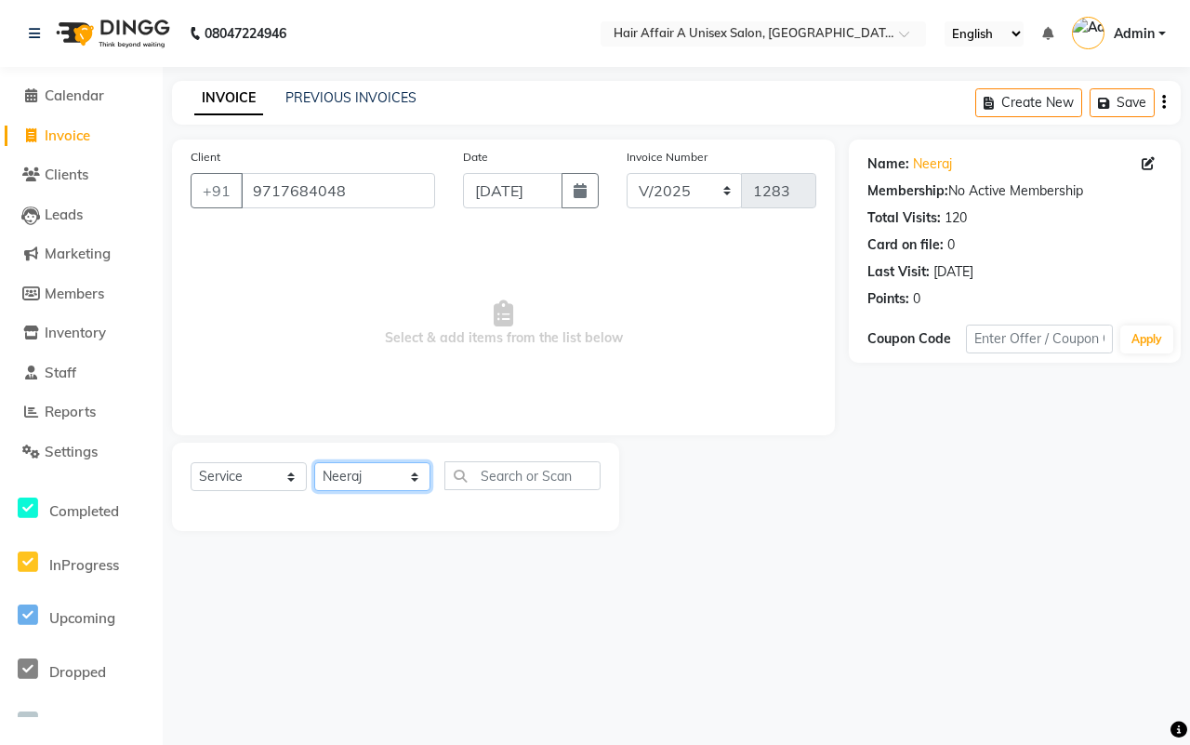
click at [314, 462] on select "Select Stylist [PERSON_NAME] [PERSON_NAME] Kajal Kunal [PERSON_NAME] Nitin [PER…" at bounding box center [372, 476] width 116 height 29
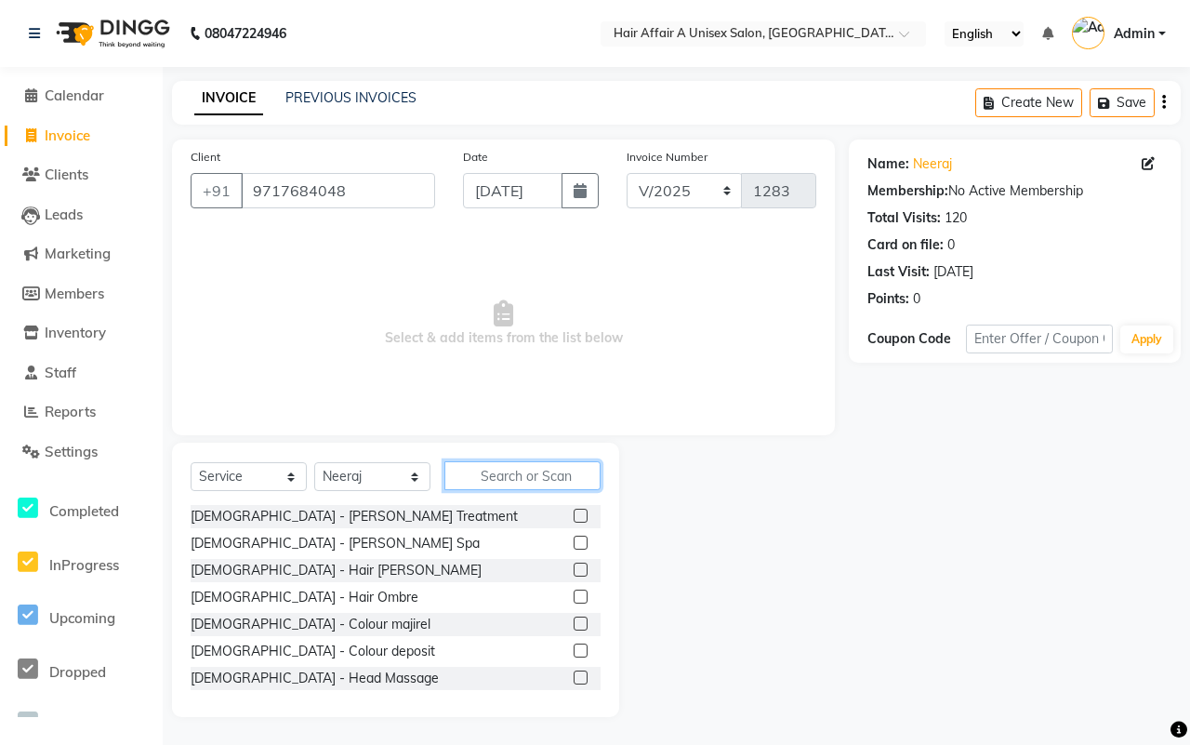
click at [541, 463] on input "text" at bounding box center [523, 475] width 156 height 29
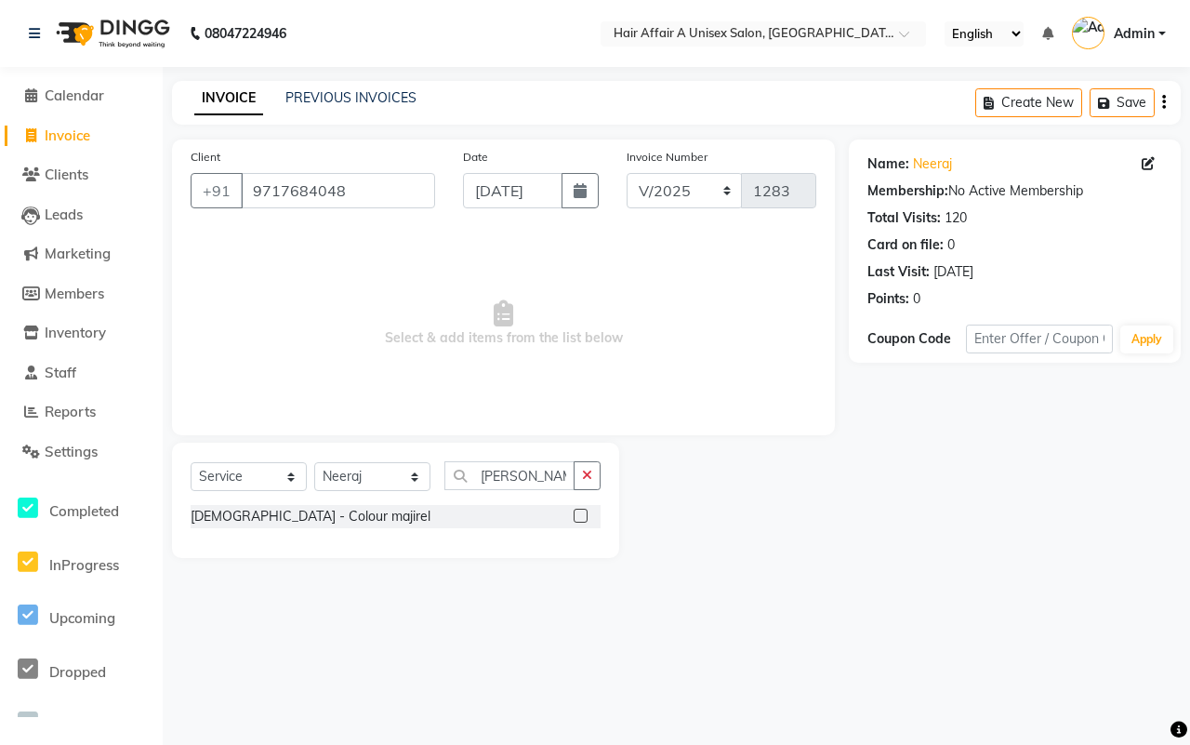
click at [586, 510] on label at bounding box center [581, 516] width 14 height 14
click at [586, 511] on input "checkbox" at bounding box center [580, 517] width 12 height 12
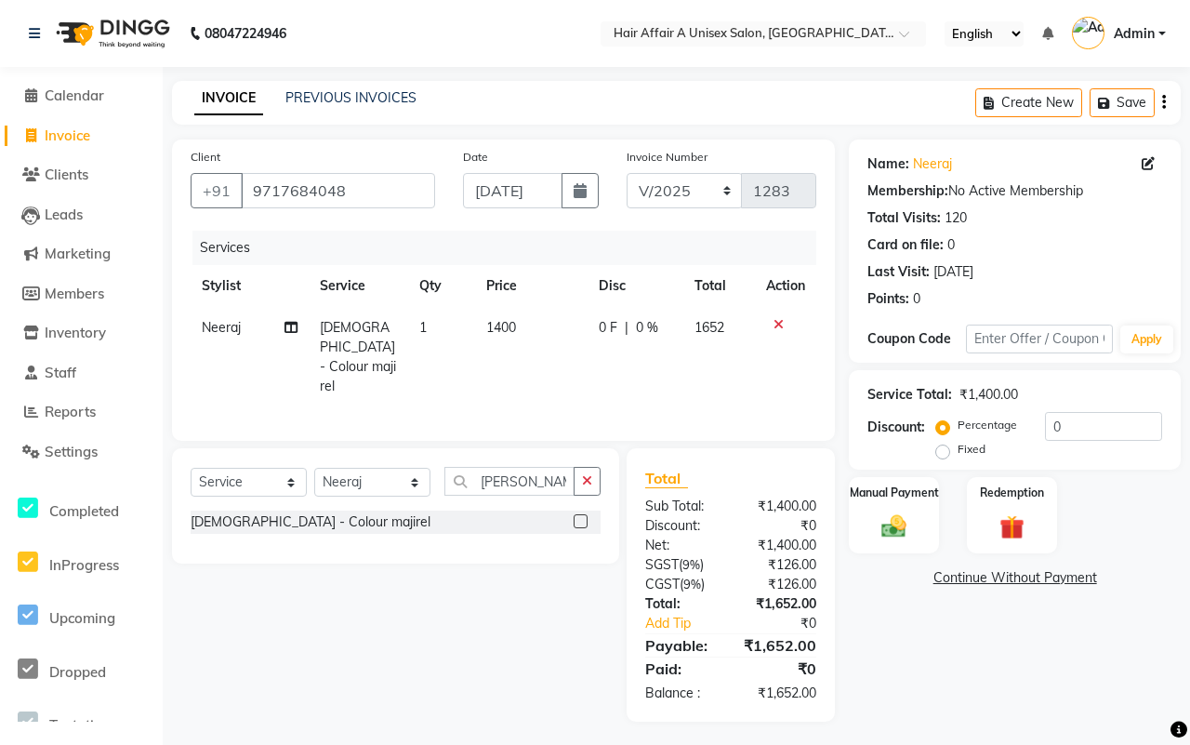
click at [498, 312] on td "1400" at bounding box center [531, 357] width 113 height 100
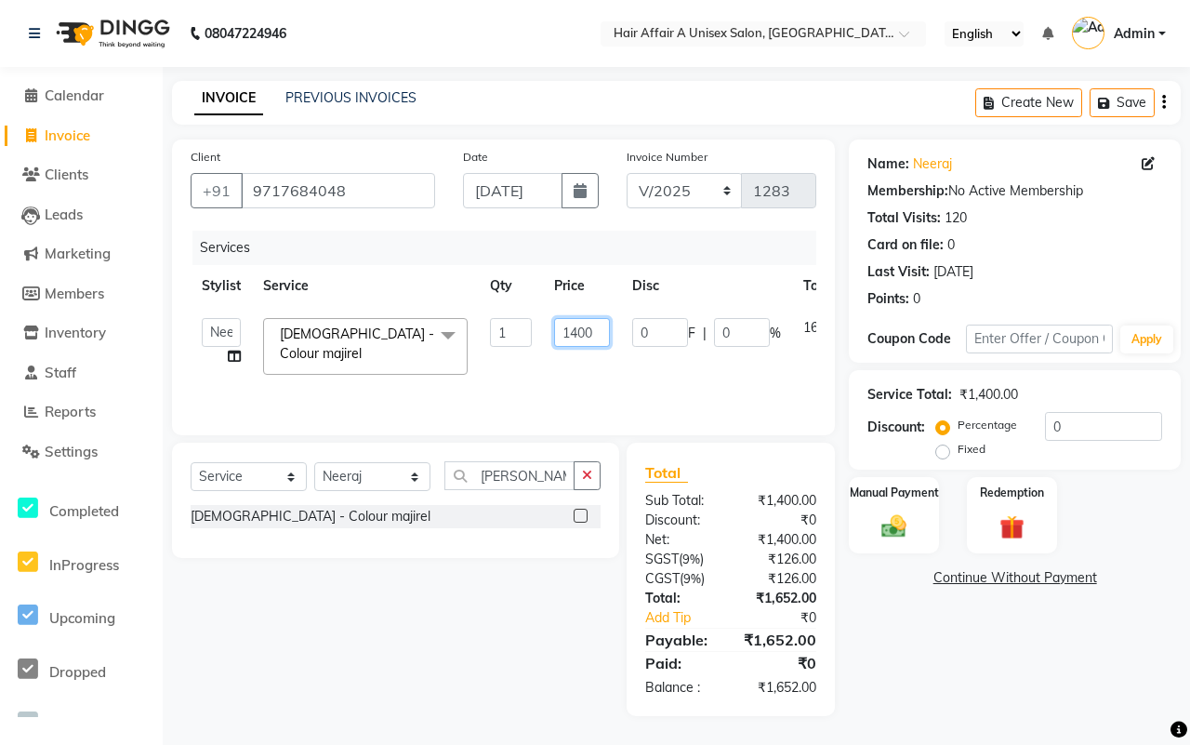
click at [577, 331] on input "1400" at bounding box center [582, 332] width 56 height 29
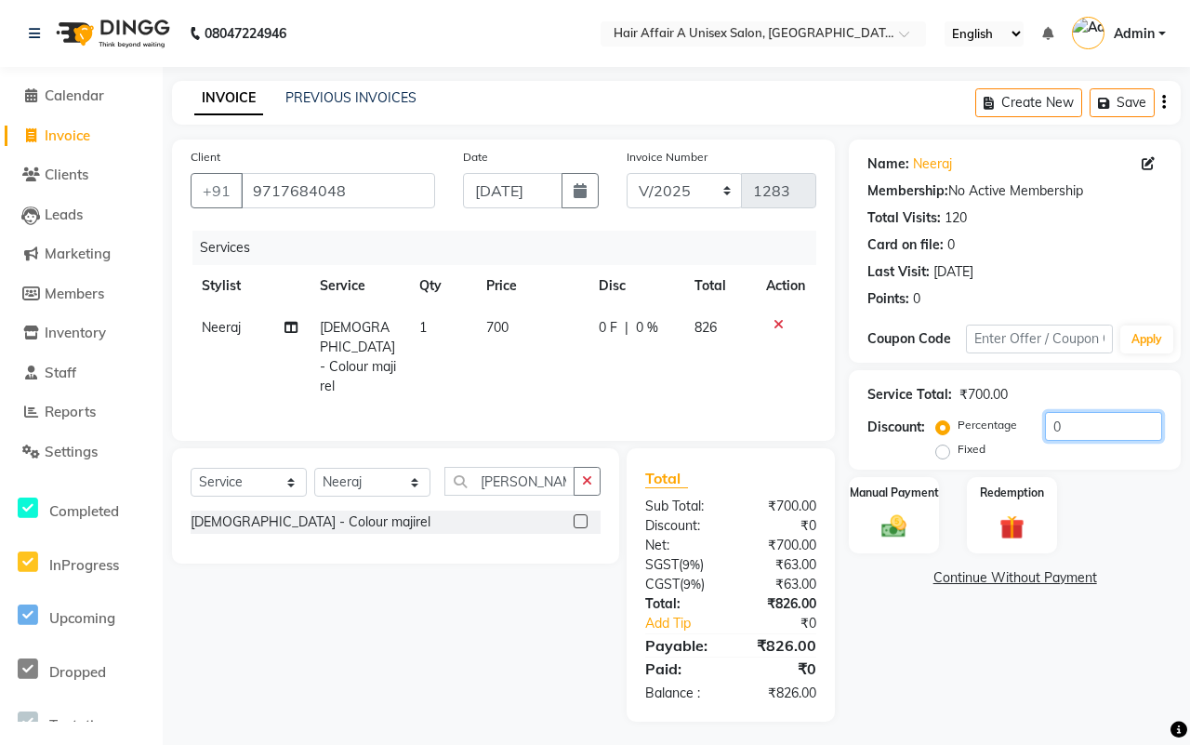
click at [1133, 419] on input "0" at bounding box center [1103, 426] width 117 height 29
click at [905, 496] on label "Manual Payment" at bounding box center [894, 492] width 93 height 18
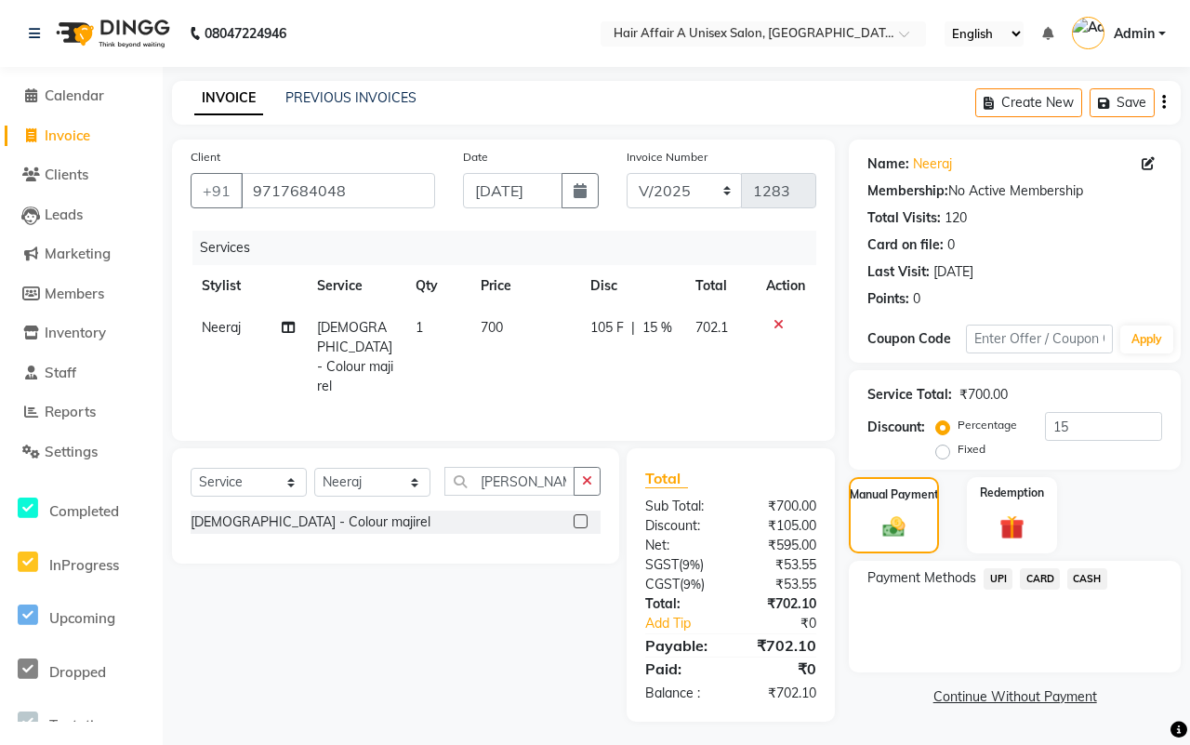
click at [1002, 577] on span "UPI" at bounding box center [998, 578] width 29 height 21
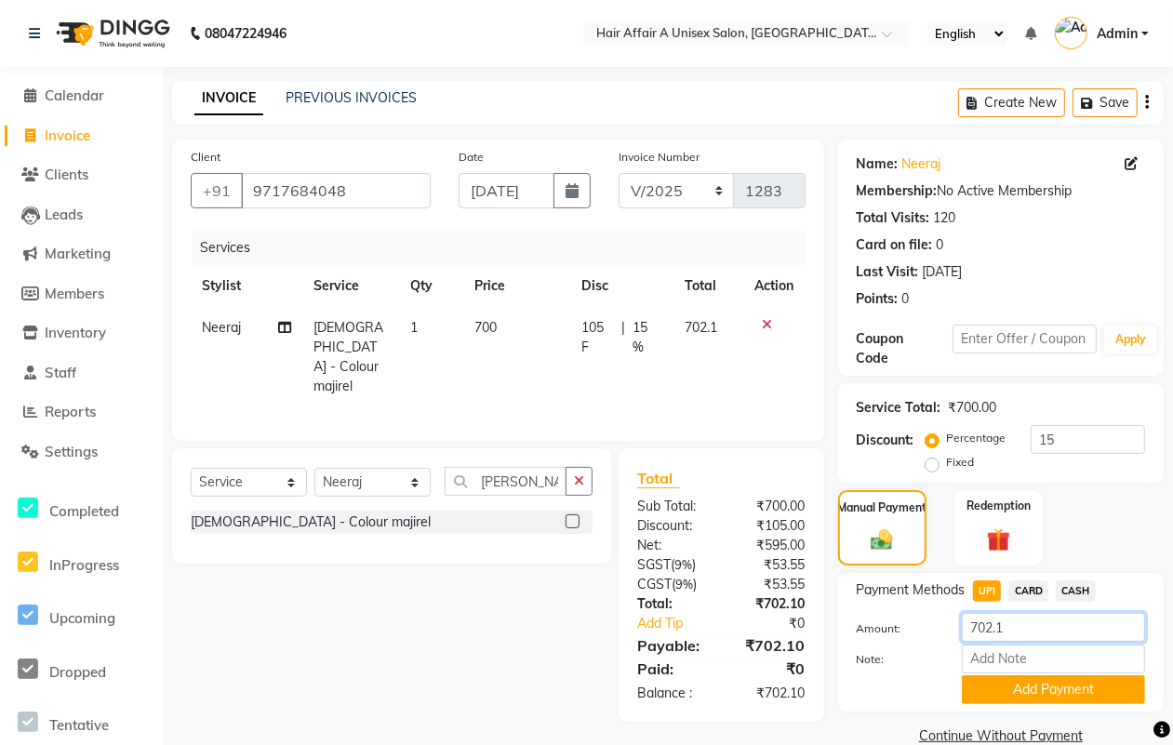
click at [1021, 626] on input "702.1" at bounding box center [1053, 627] width 183 height 29
click at [1046, 695] on button "Add Payment" at bounding box center [1053, 689] width 183 height 29
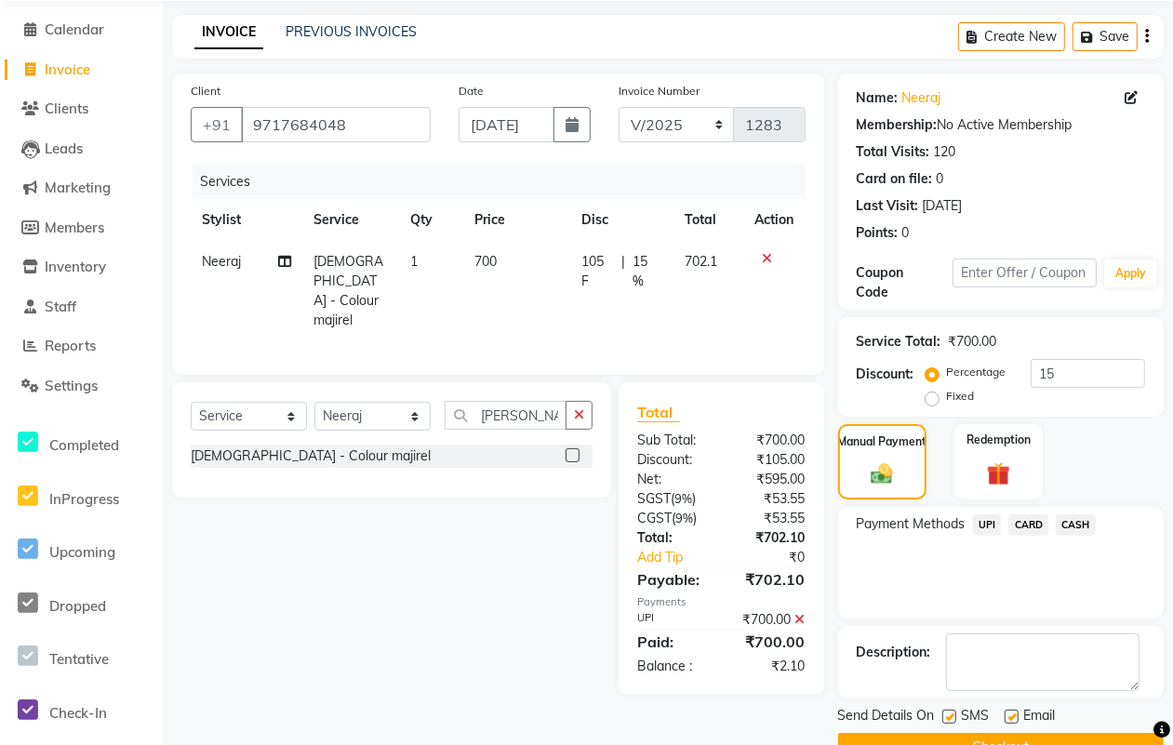
scroll to position [112, 0]
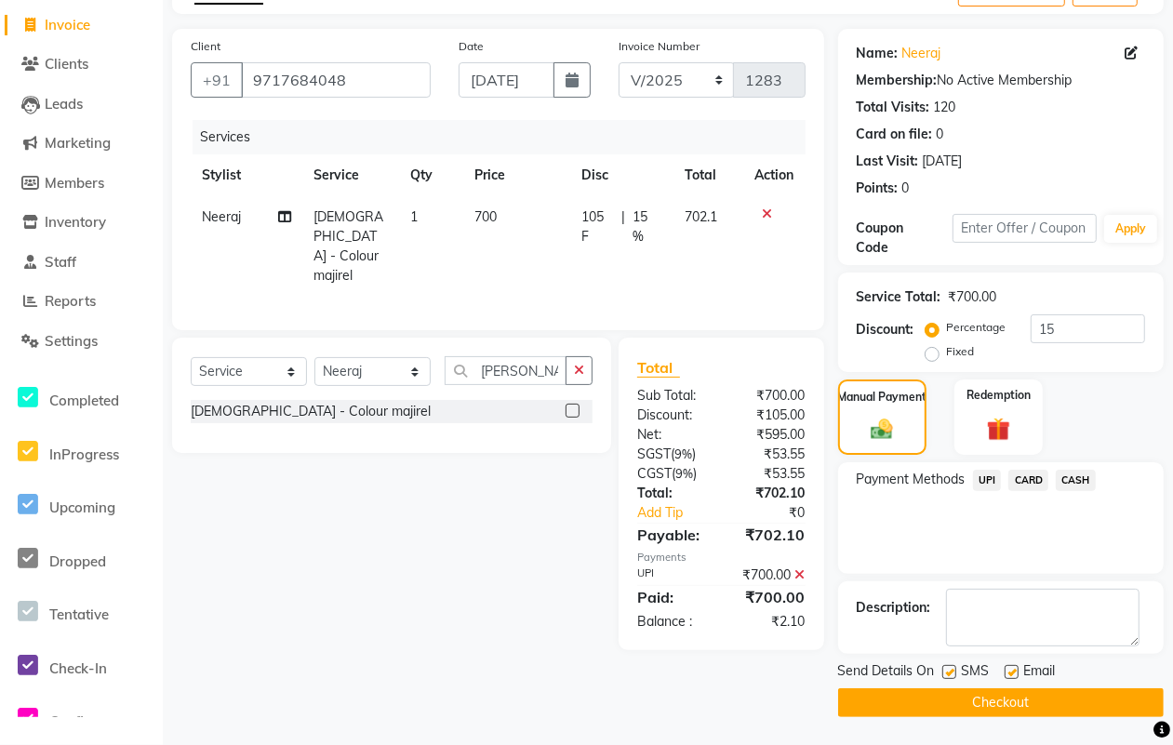
click at [949, 668] on label at bounding box center [949, 672] width 14 height 14
click at [949, 668] on input "checkbox" at bounding box center [948, 673] width 12 height 12
click at [1012, 675] on label at bounding box center [1011, 672] width 14 height 14
click at [1012, 675] on input "checkbox" at bounding box center [1010, 673] width 12 height 12
click at [996, 700] on button "Checkout" at bounding box center [1000, 702] width 325 height 29
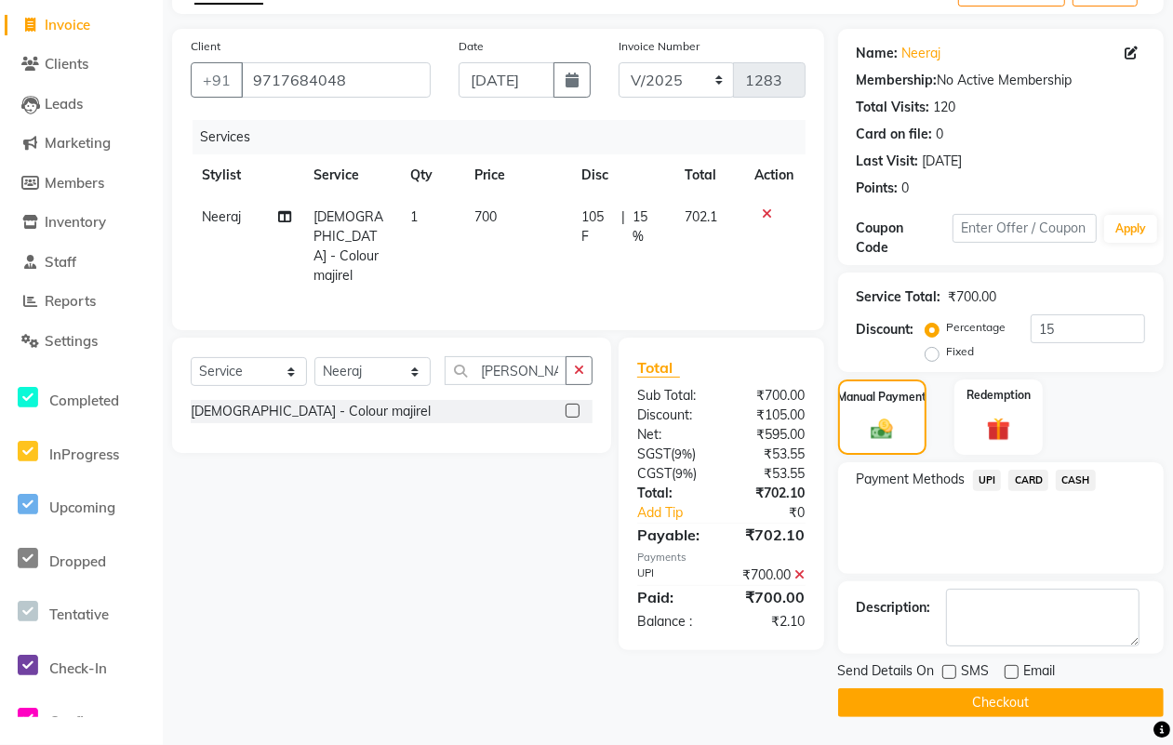
scroll to position [99, 0]
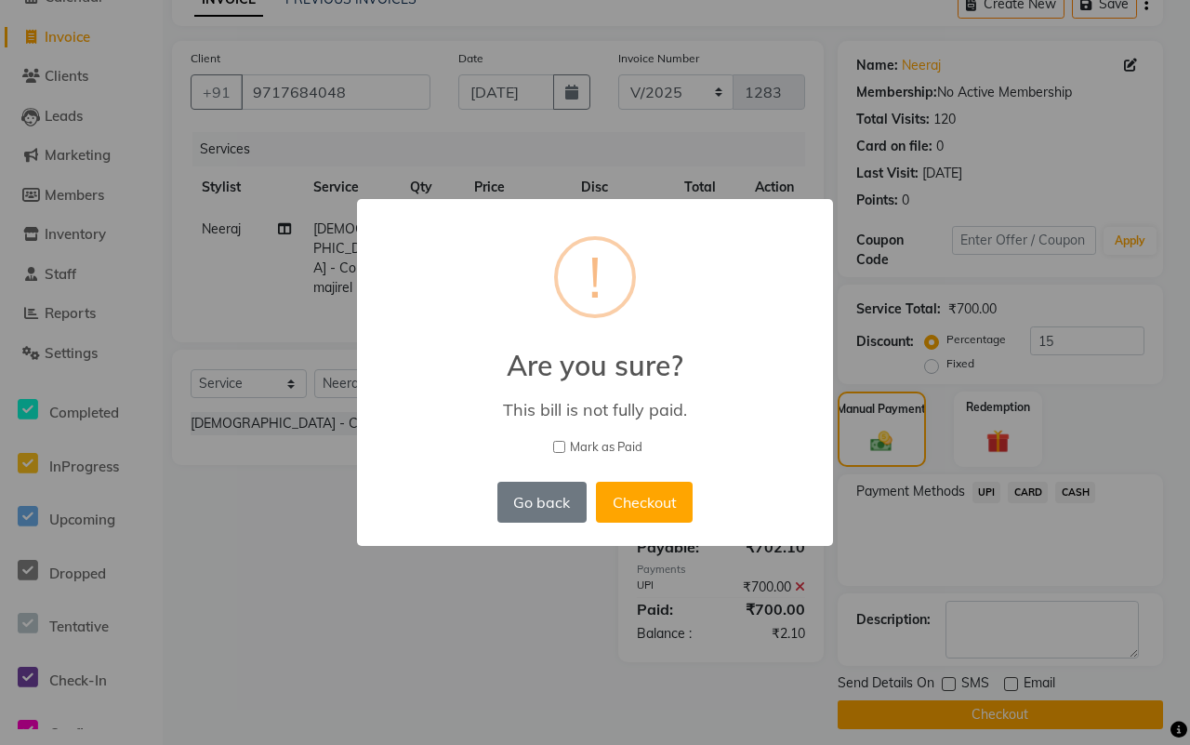
click at [597, 446] on span "Mark as Paid" at bounding box center [606, 447] width 73 height 19
click at [565, 446] on input "Mark as Paid" at bounding box center [559, 447] width 12 height 12
click at [657, 486] on button "Checkout" at bounding box center [644, 502] width 97 height 41
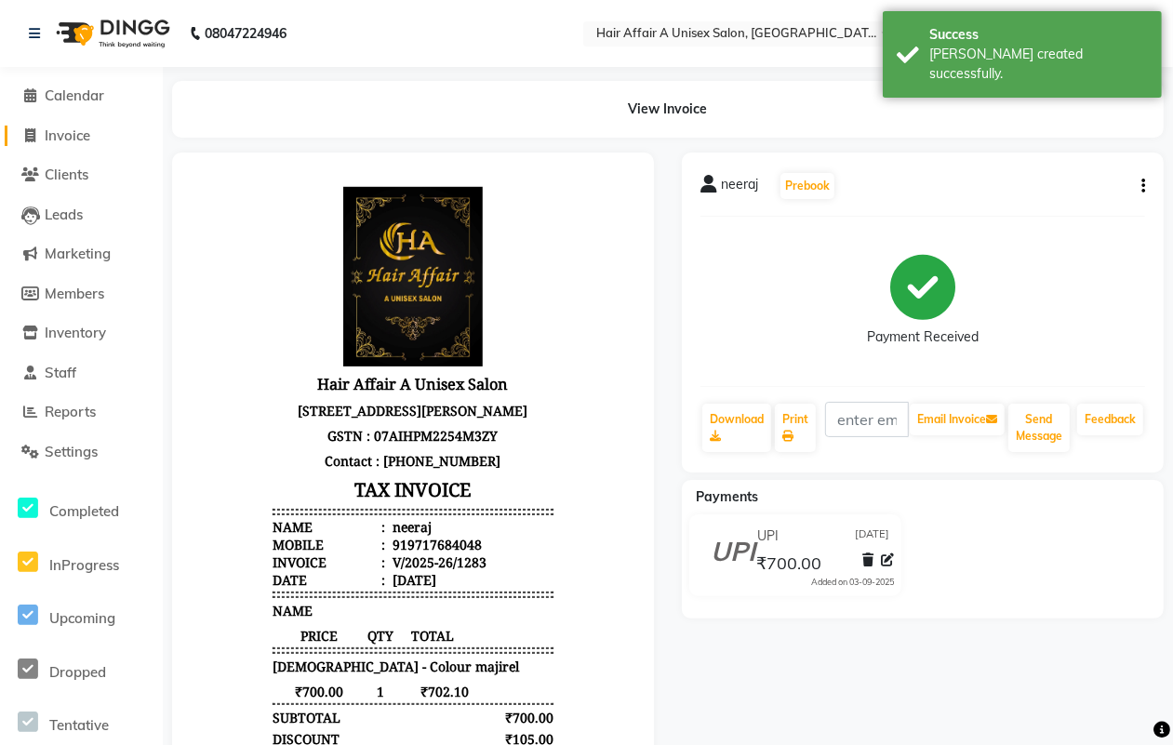
click at [74, 132] on span "Invoice" at bounding box center [68, 135] width 46 height 18
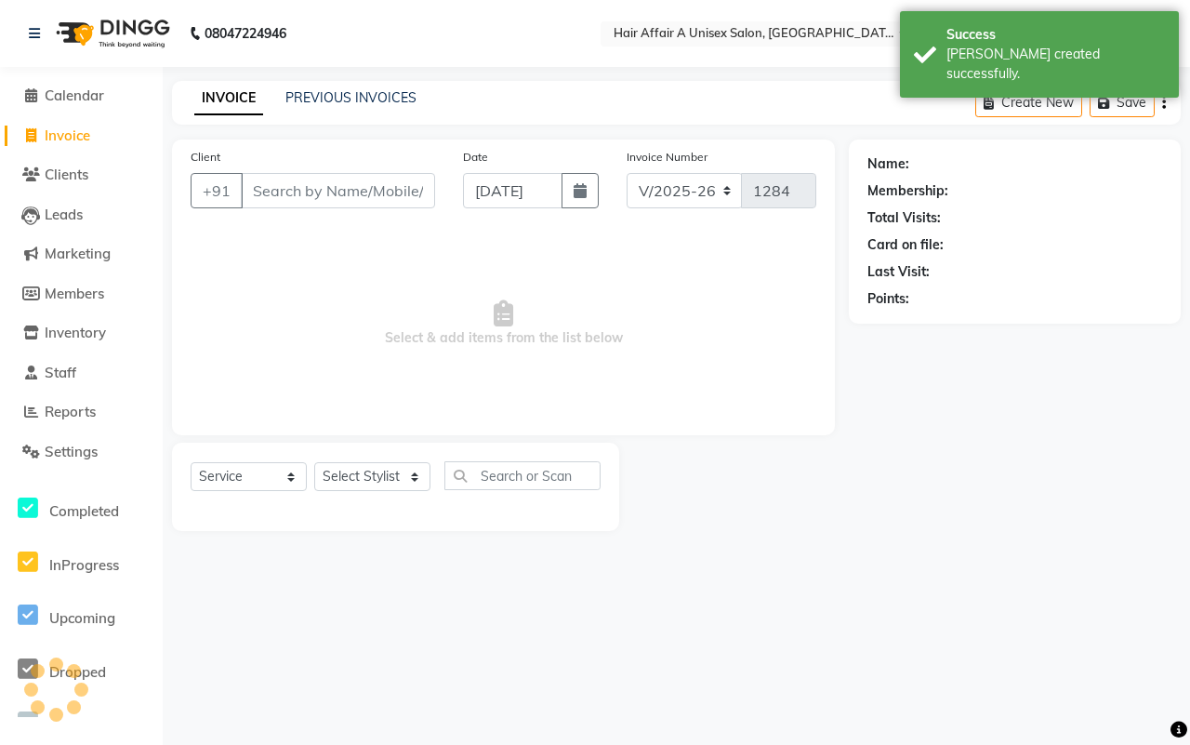
click at [323, 191] on input "Client" at bounding box center [338, 190] width 194 height 35
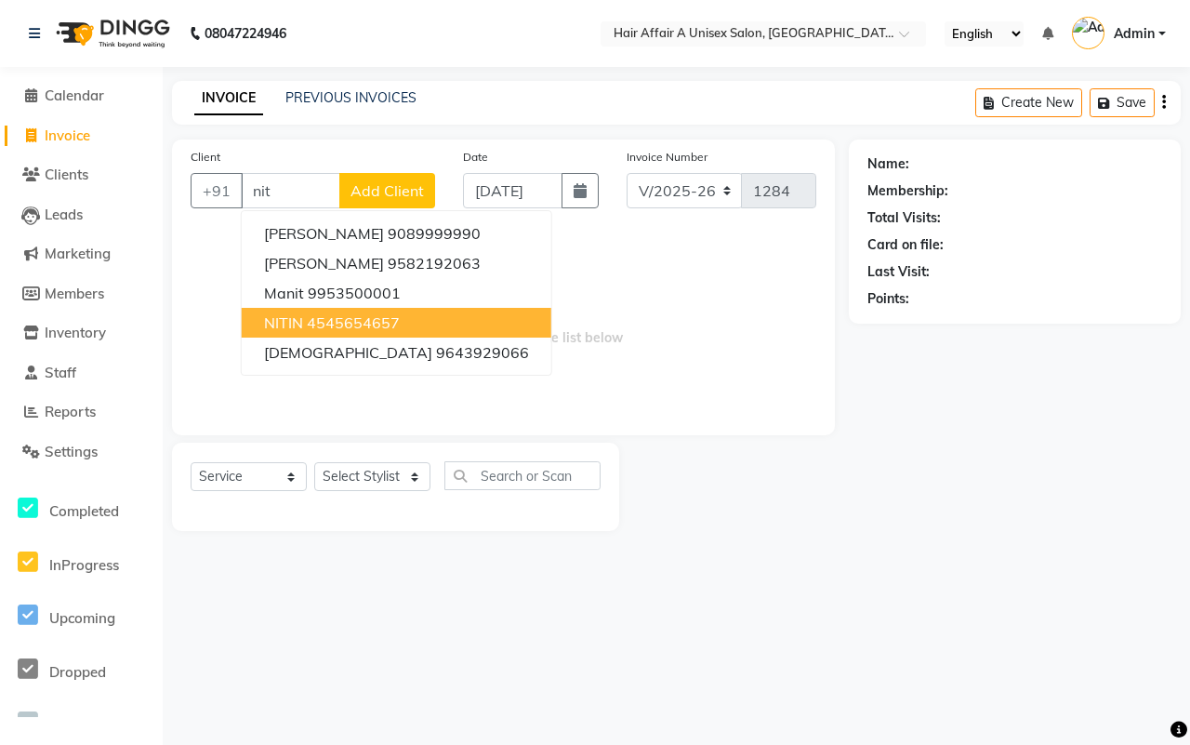
click at [340, 319] on ngb-highlight "4545654657" at bounding box center [353, 322] width 93 height 19
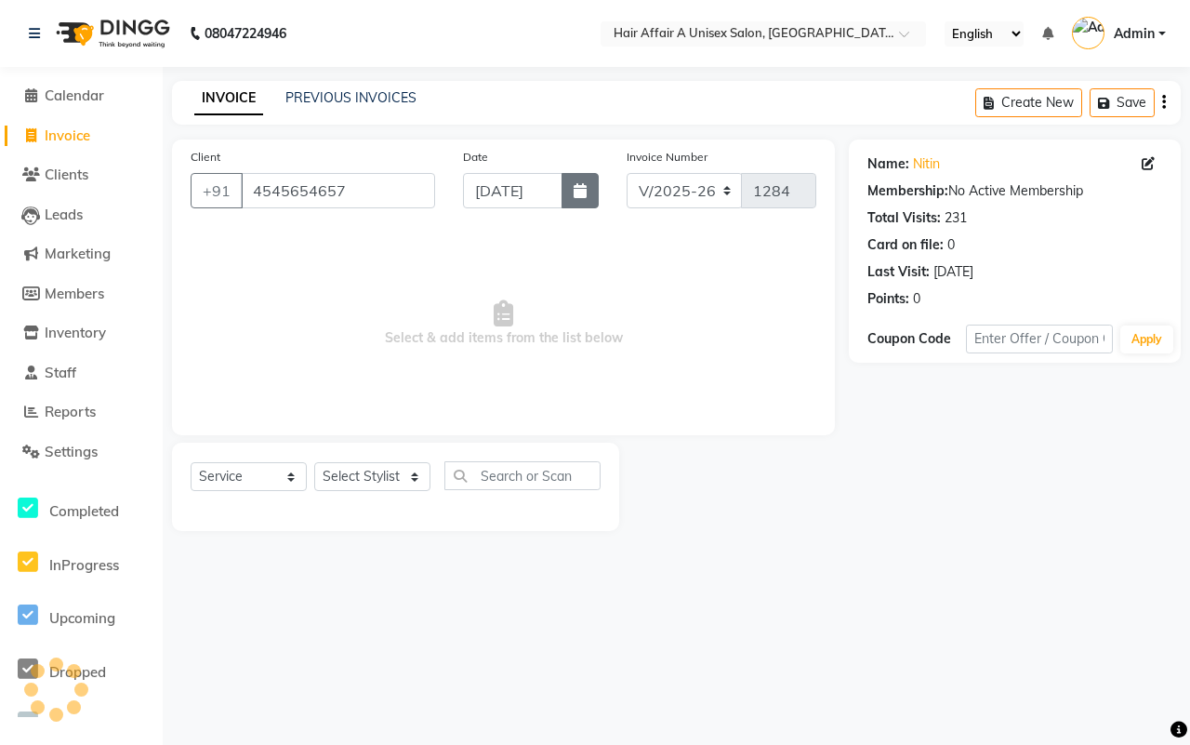
click at [581, 184] on icon "button" at bounding box center [580, 190] width 13 height 15
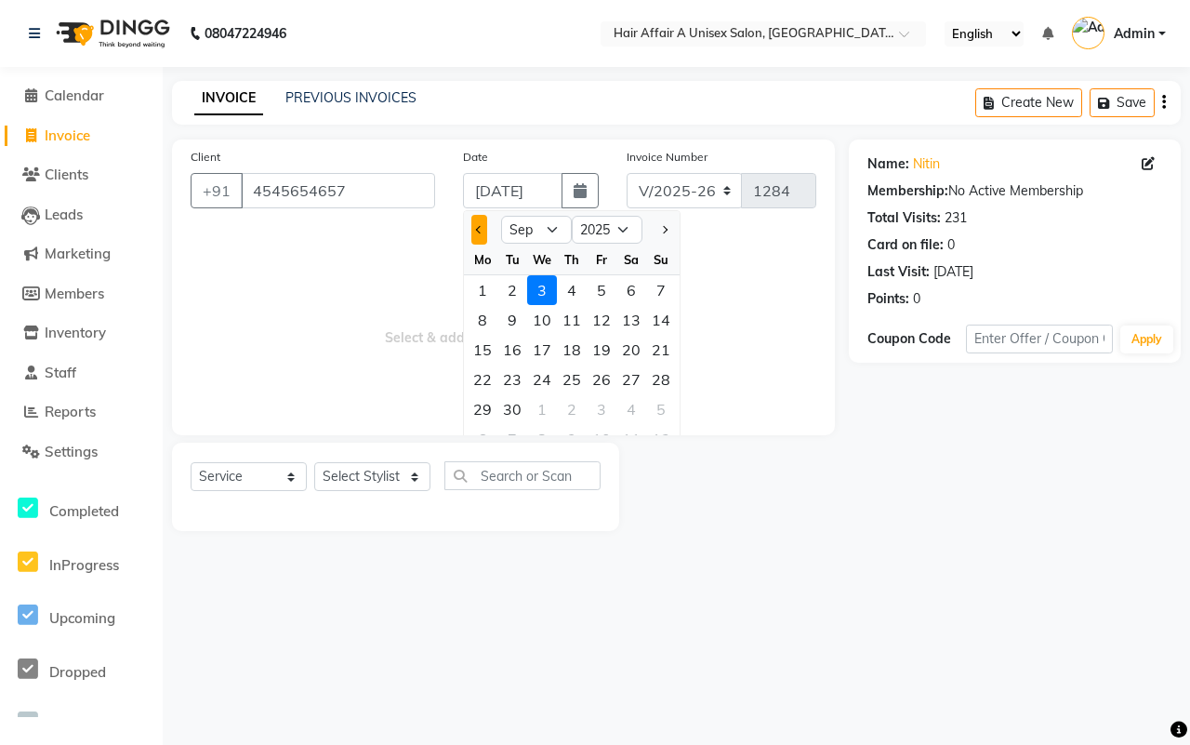
click at [477, 233] on button "Previous month" at bounding box center [479, 230] width 16 height 30
click at [604, 412] on div "29" at bounding box center [602, 409] width 30 height 30
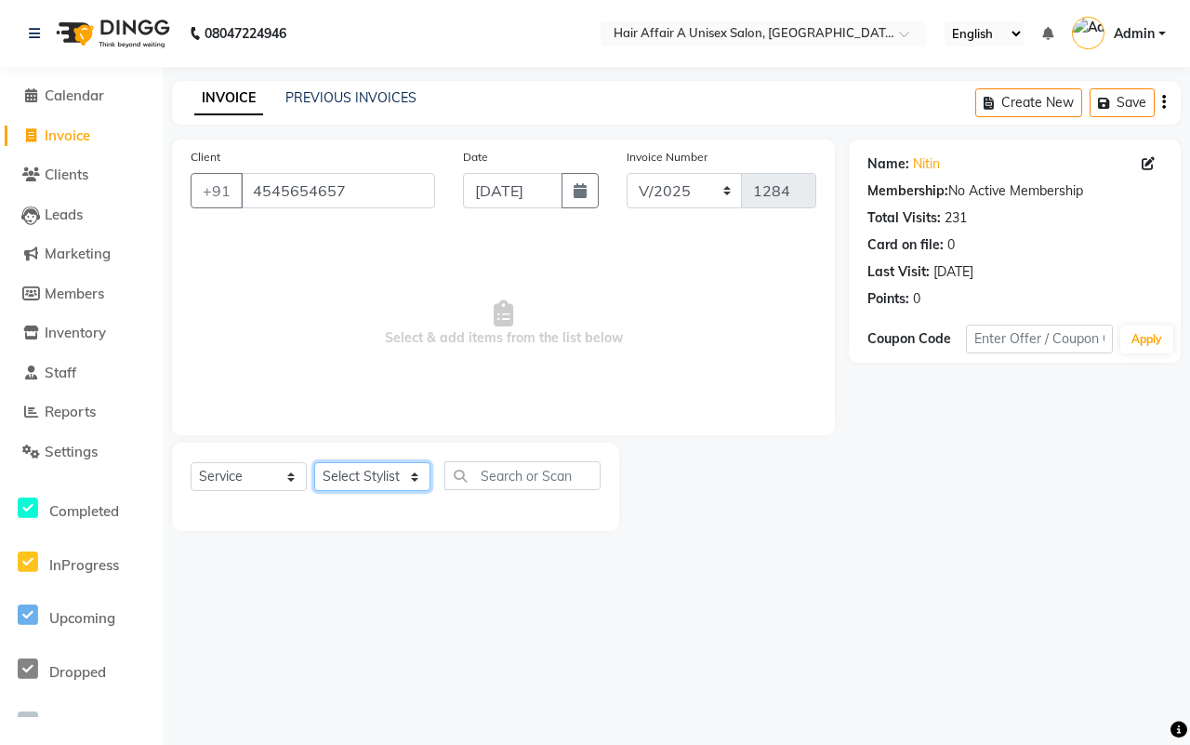
click at [383, 476] on select "Select Stylist [PERSON_NAME] [PERSON_NAME] Kajal Kunal [PERSON_NAME] Nitin [PER…" at bounding box center [372, 476] width 116 height 29
click at [314, 462] on select "Select Stylist [PERSON_NAME] [PERSON_NAME] Kajal Kunal [PERSON_NAME] Nitin [PER…" at bounding box center [372, 476] width 116 height 29
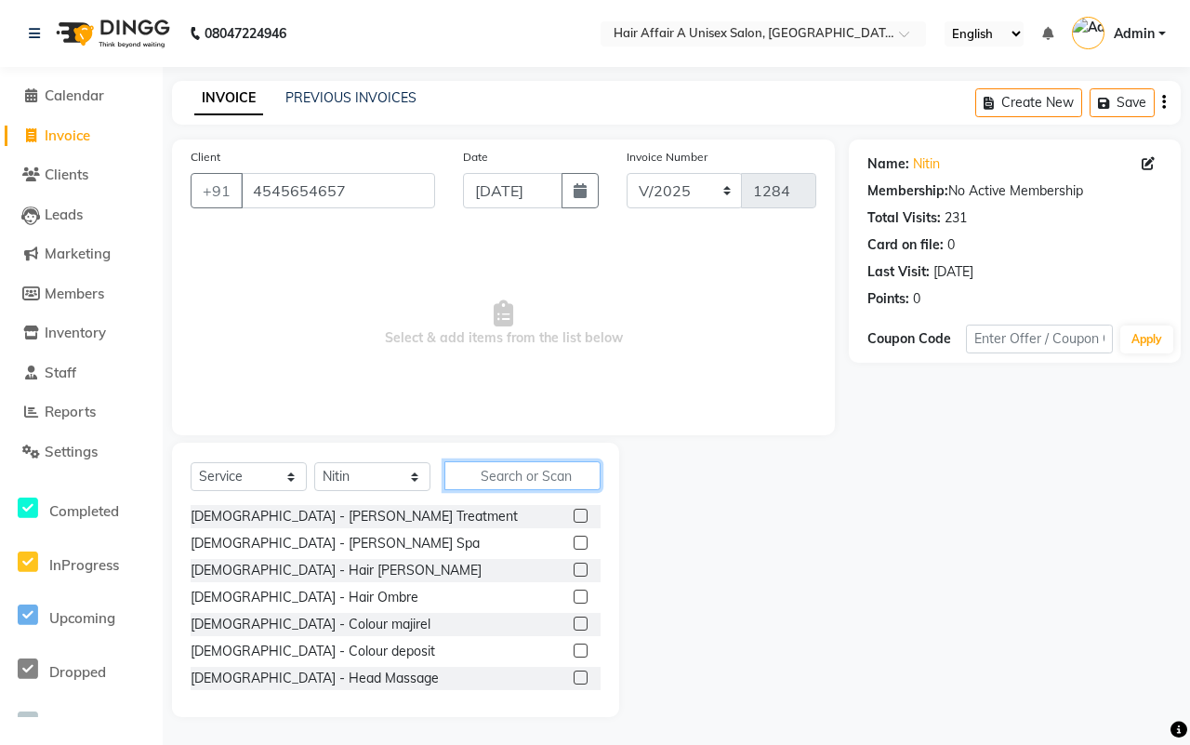
click at [544, 481] on input "text" at bounding box center [523, 475] width 156 height 29
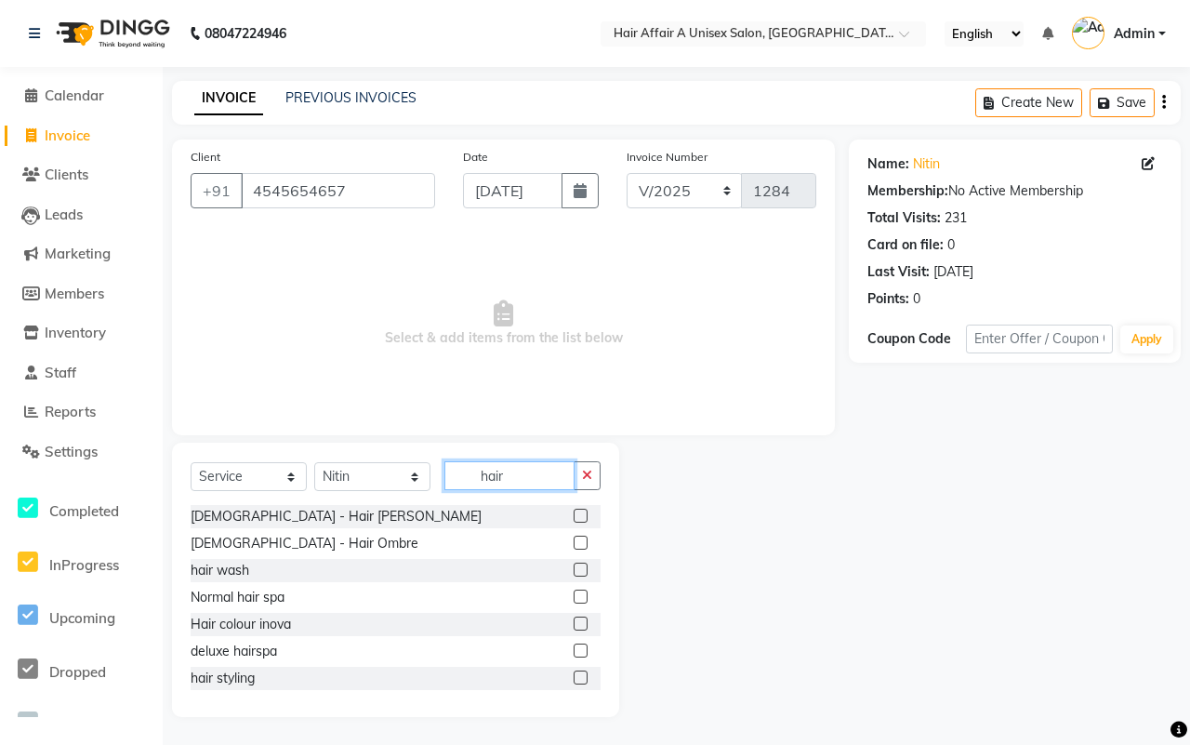
scroll to position [116, 0]
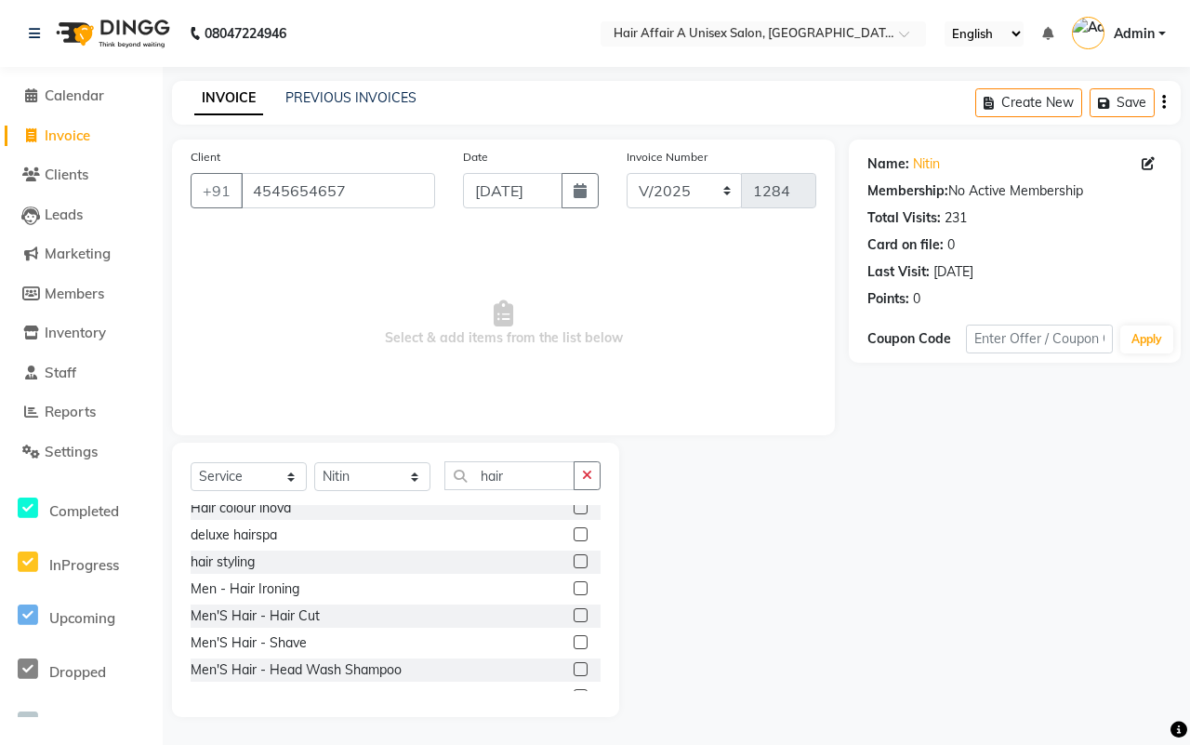
click at [574, 614] on label at bounding box center [581, 615] width 14 height 14
click at [574, 614] on input "checkbox" at bounding box center [580, 616] width 12 height 12
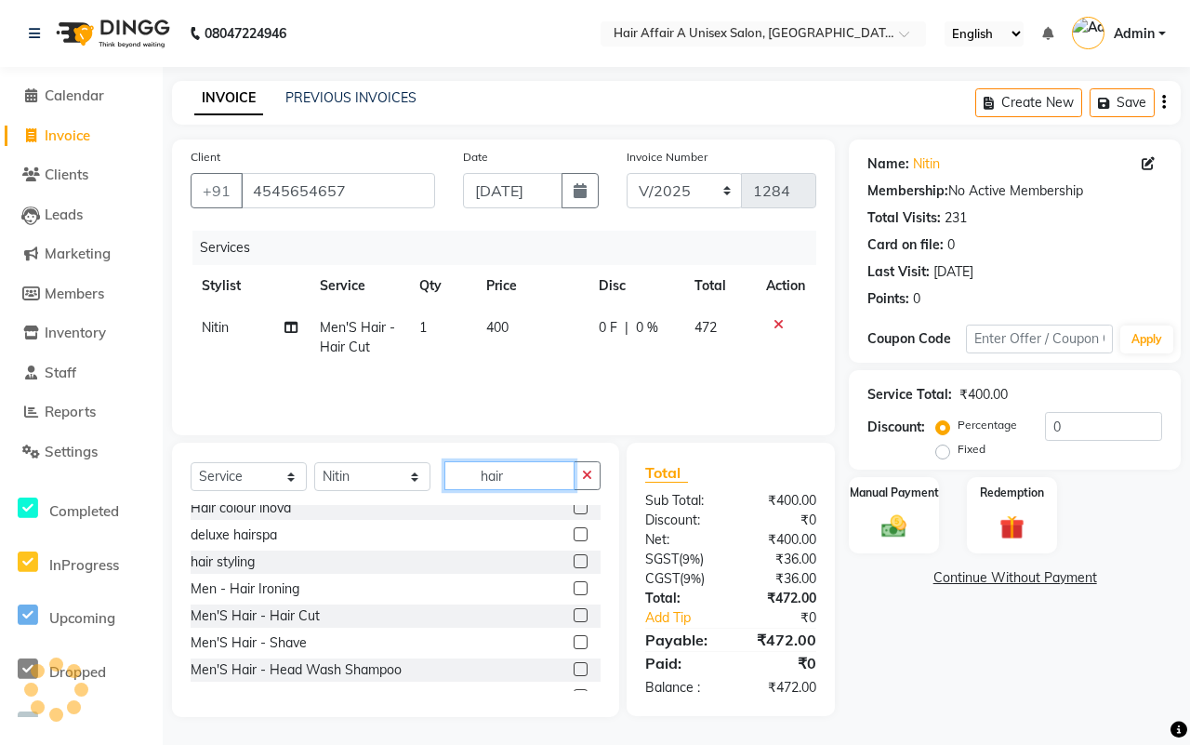
click at [512, 482] on input "hair" at bounding box center [510, 475] width 130 height 29
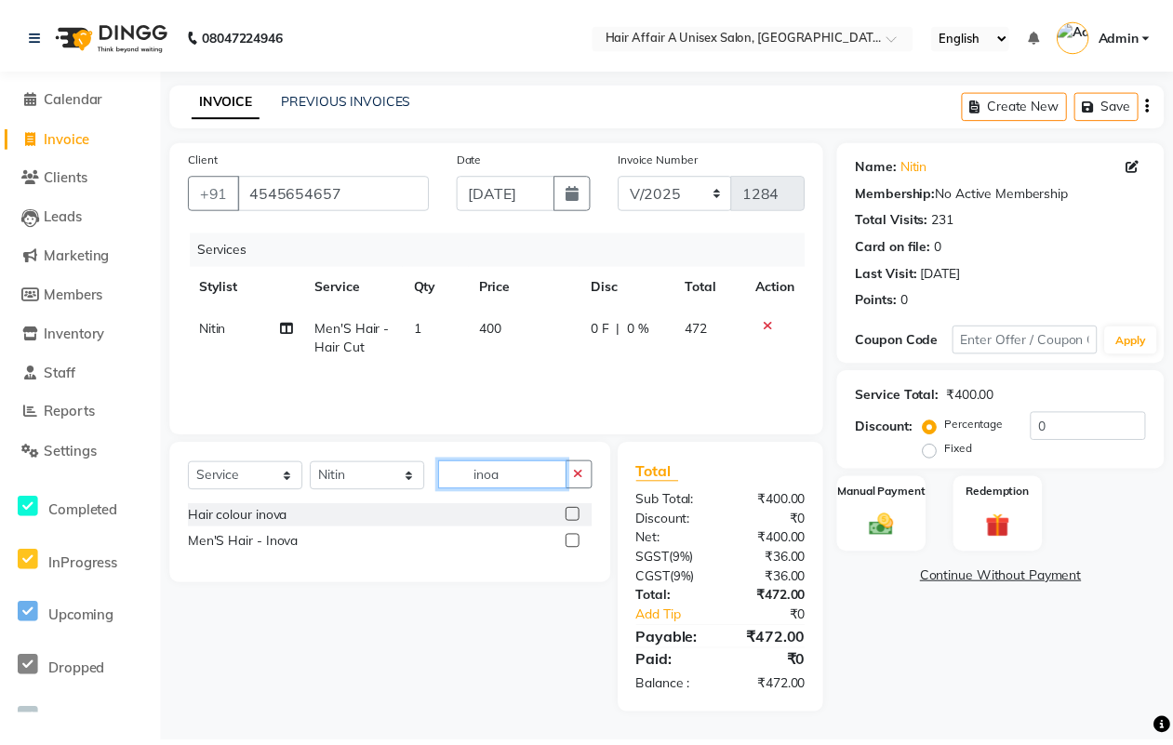
scroll to position [0, 0]
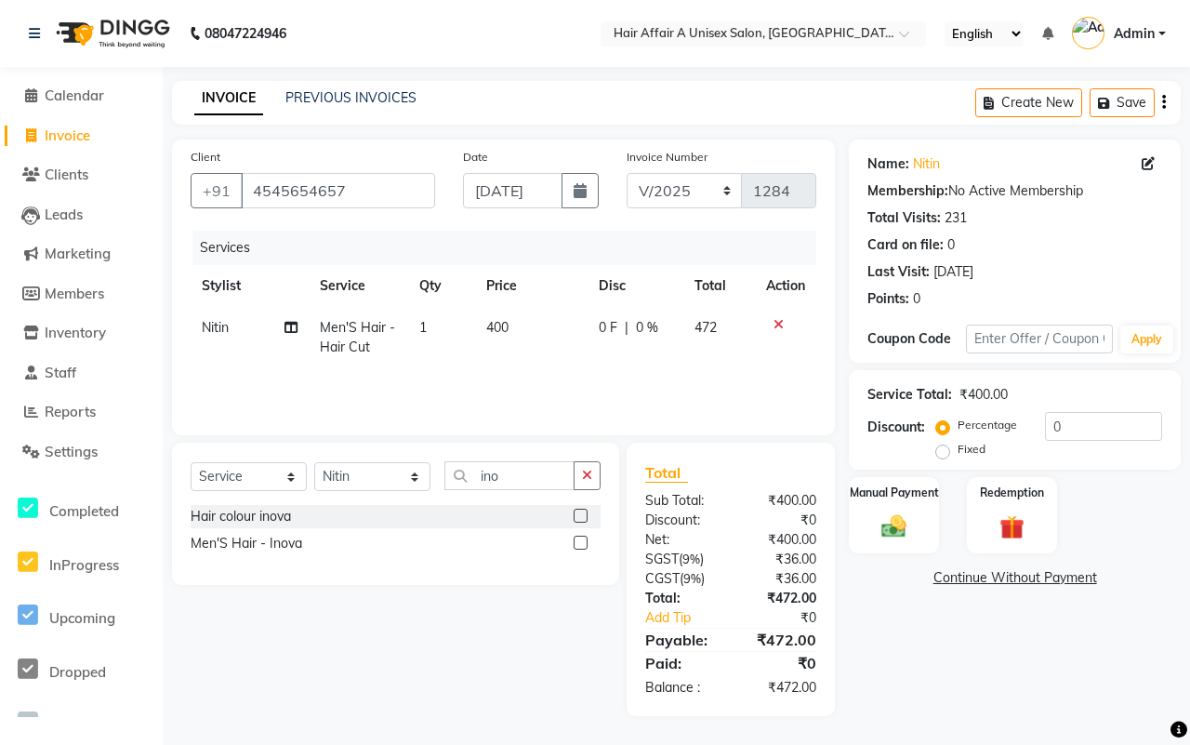
click at [581, 549] on label at bounding box center [581, 543] width 14 height 14
click at [581, 549] on input "checkbox" at bounding box center [580, 544] width 12 height 12
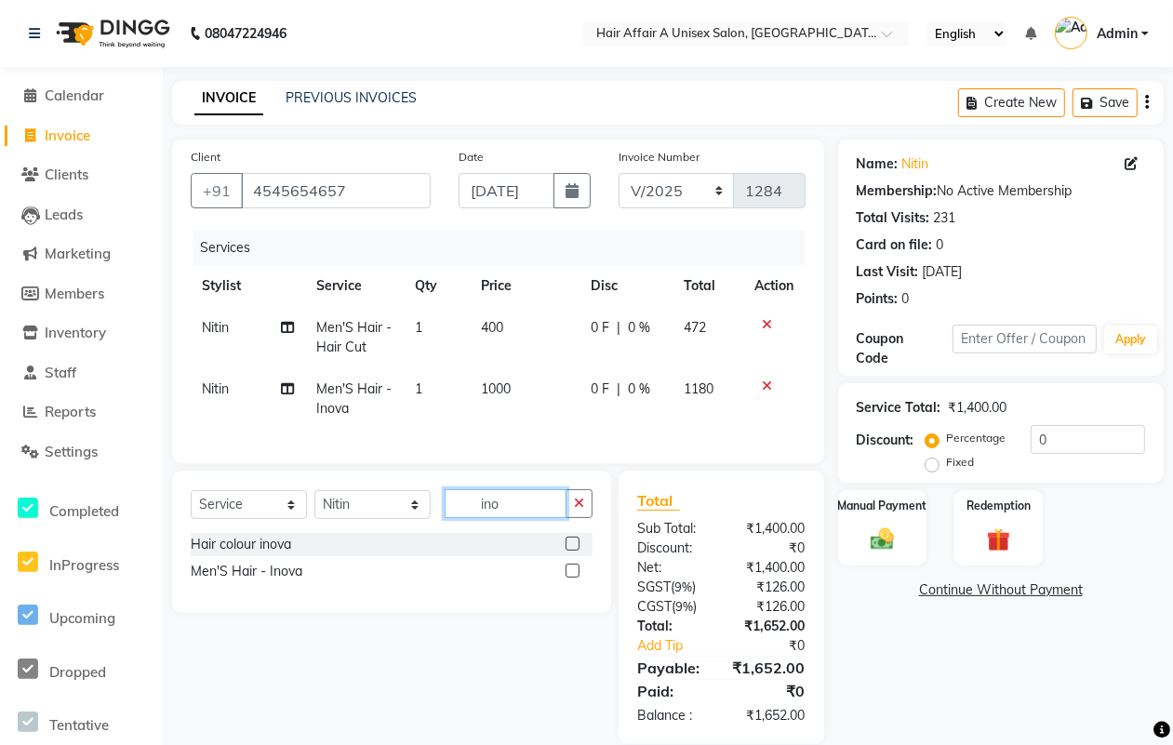
click at [513, 518] on input "ino" at bounding box center [506, 503] width 122 height 29
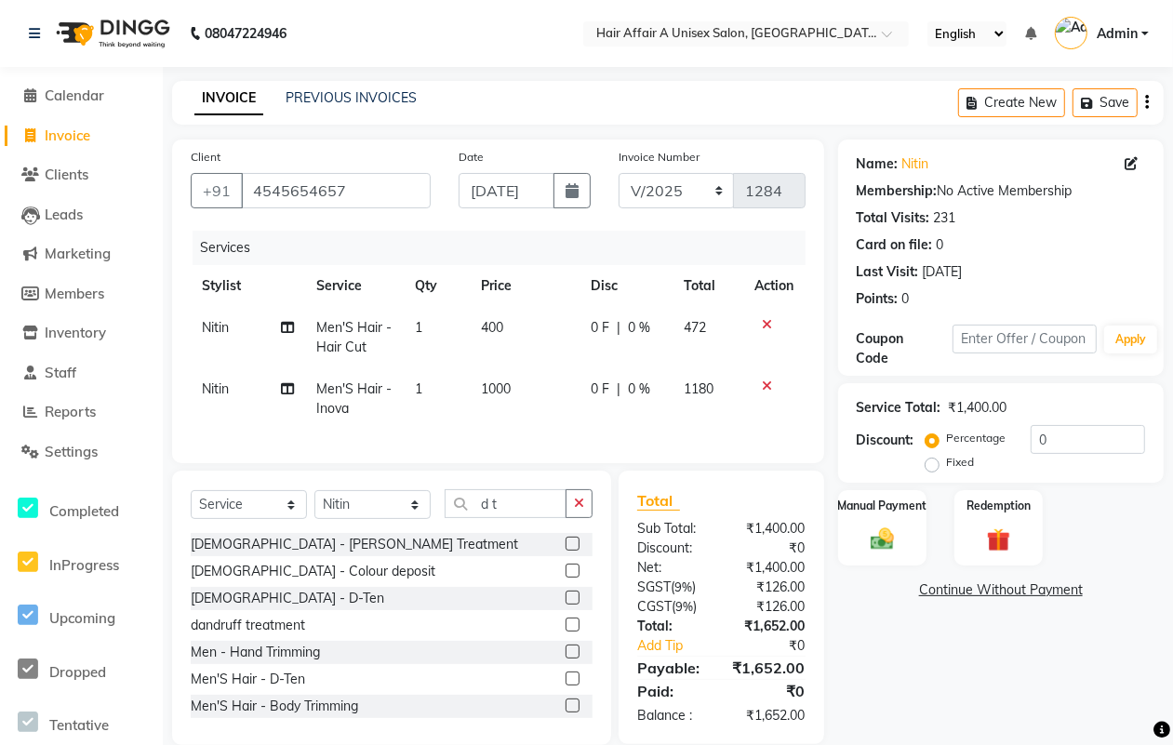
click at [565, 604] on label at bounding box center [572, 598] width 14 height 14
click at [565, 604] on input "checkbox" at bounding box center [571, 598] width 12 height 12
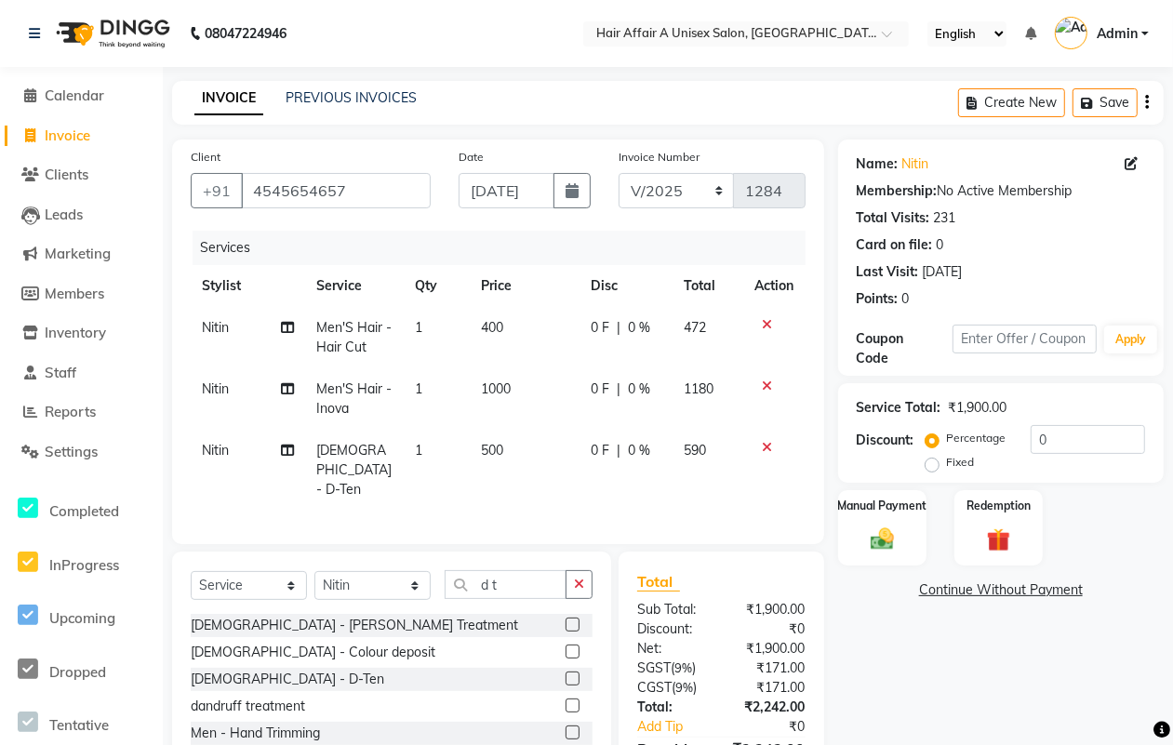
scroll to position [107, 0]
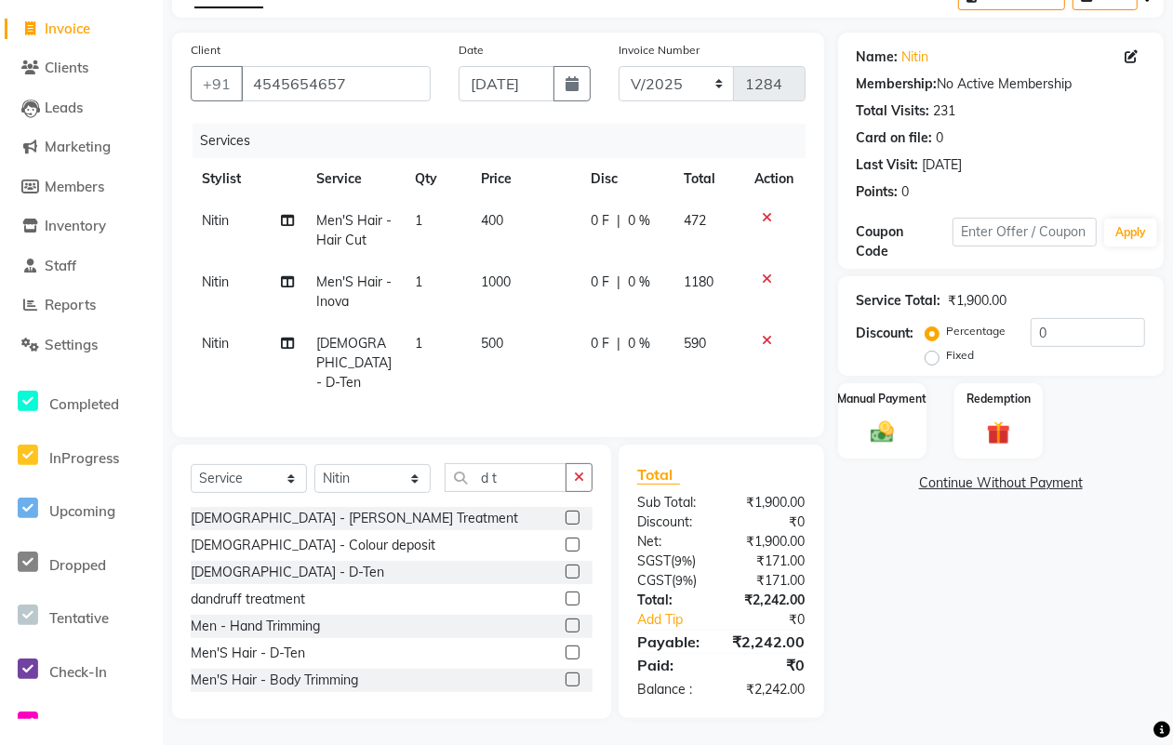
click at [731, 564] on div "₹171.00" at bounding box center [770, 561] width 98 height 20
click at [1084, 323] on input "0" at bounding box center [1087, 332] width 114 height 29
click at [879, 429] on img at bounding box center [882, 432] width 40 height 28
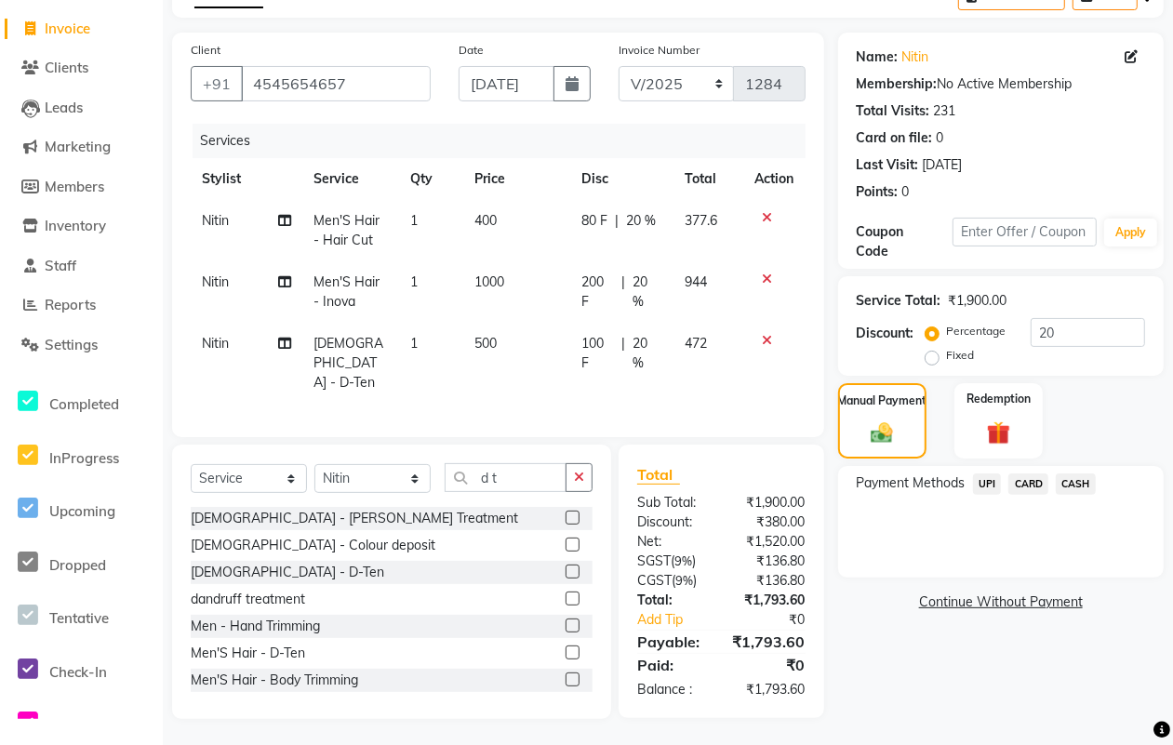
click at [983, 498] on div "UPI" at bounding box center [983, 485] width 36 height 25
click at [982, 488] on span "UPI" at bounding box center [987, 483] width 29 height 21
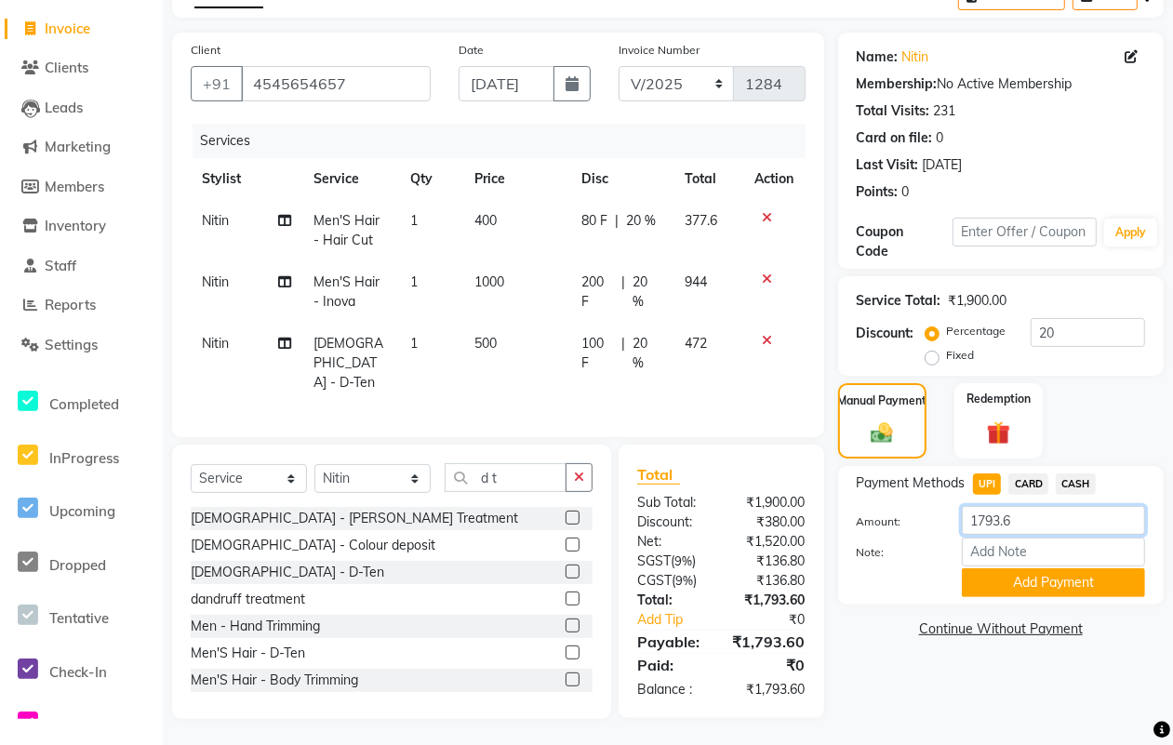
click at [1033, 512] on input "1793.6" at bounding box center [1053, 520] width 183 height 29
click at [1019, 586] on button "Add Payment" at bounding box center [1053, 582] width 183 height 29
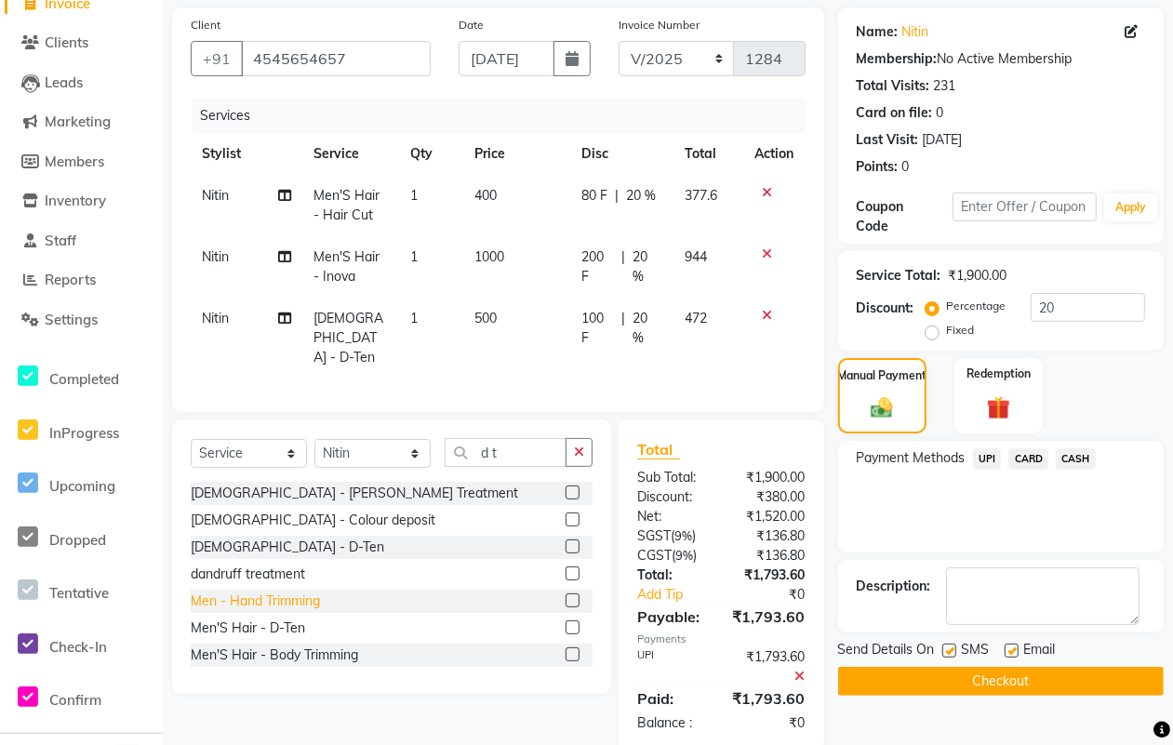
scroll to position [164, 0]
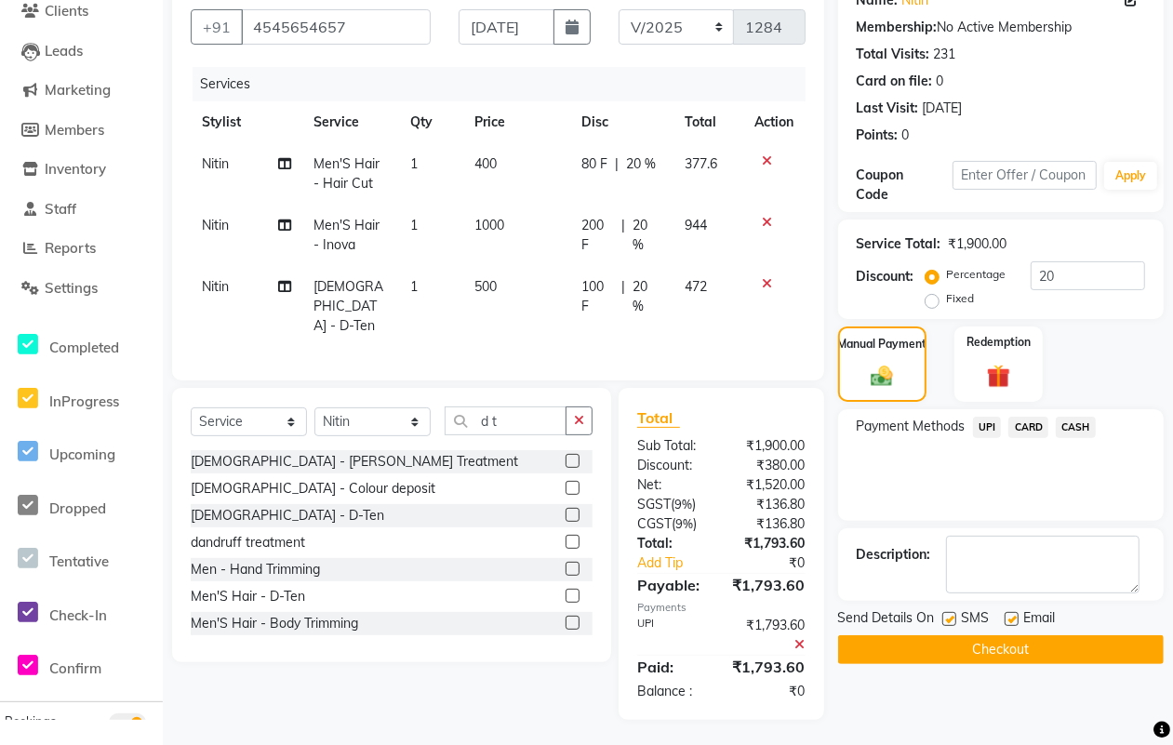
click at [945, 616] on label at bounding box center [949, 619] width 14 height 14
click at [945, 616] on input "checkbox" at bounding box center [948, 620] width 12 height 12
click at [1006, 618] on label at bounding box center [1011, 619] width 14 height 14
click at [1006, 618] on input "checkbox" at bounding box center [1010, 620] width 12 height 12
click at [981, 654] on button "Checkout" at bounding box center [1000, 649] width 325 height 29
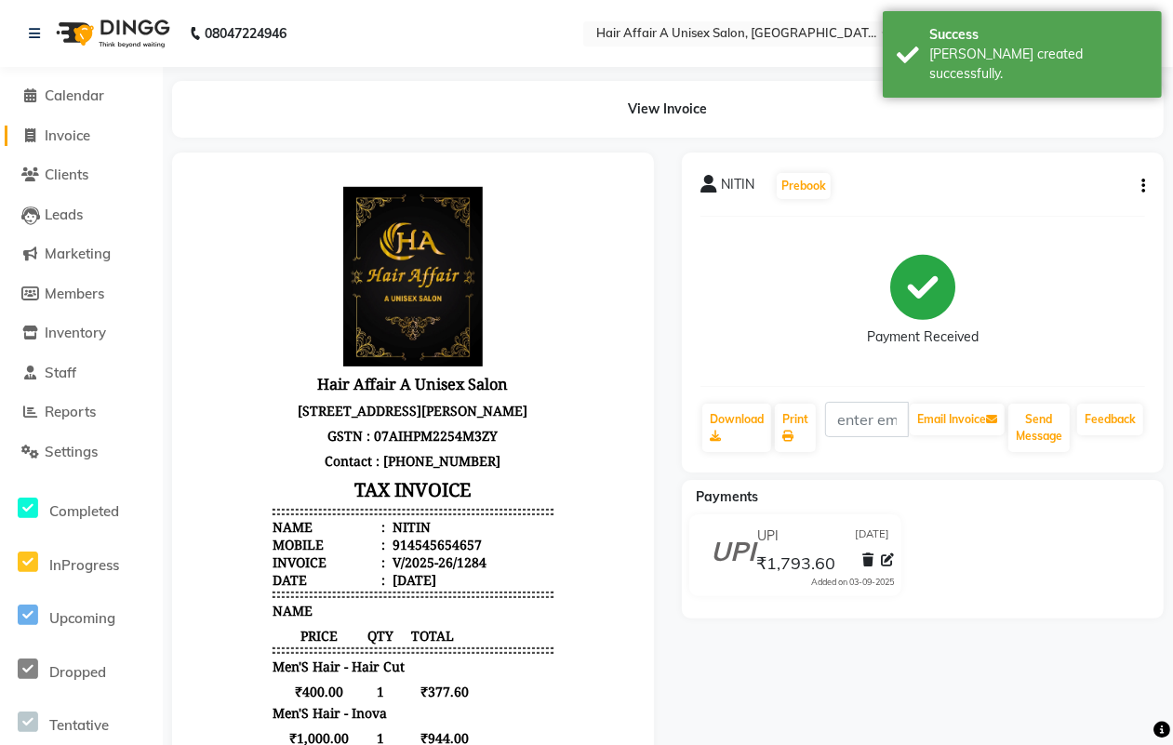
click at [44, 132] on body "08047224946 Select Location × Hair Affair A Unisex Salon, East [PERSON_NAME] Na…" at bounding box center [586, 372] width 1173 height 745
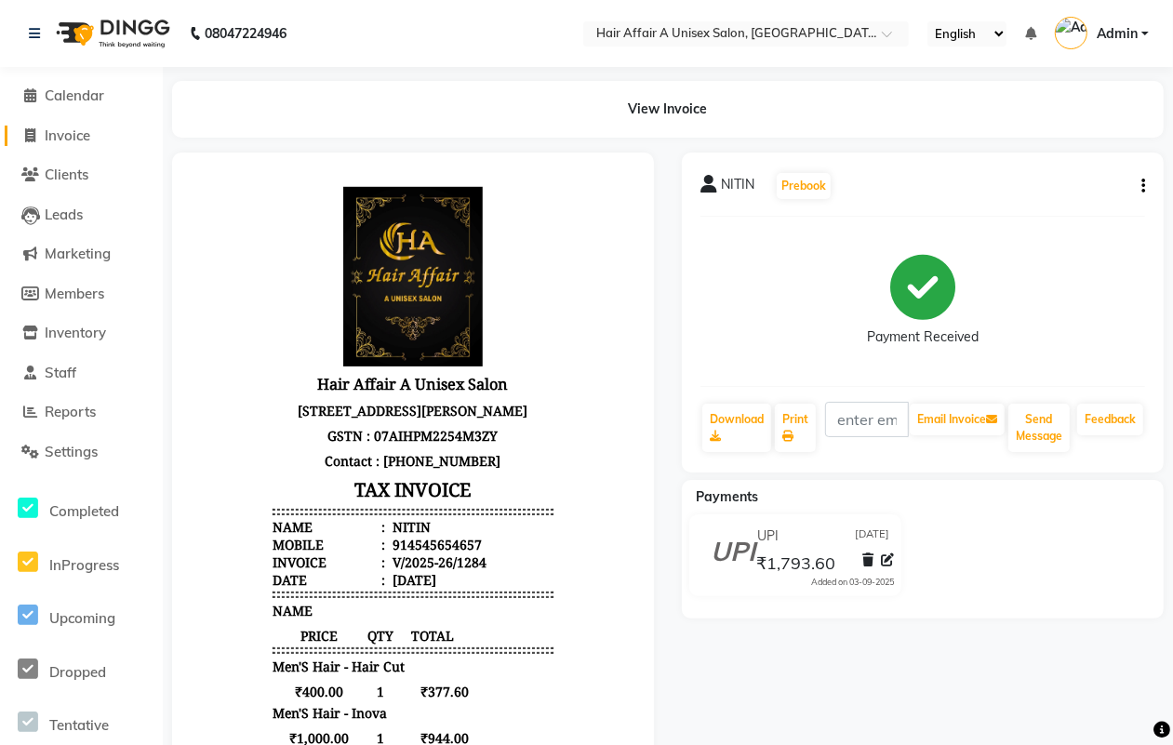
click at [59, 144] on link "Invoice" at bounding box center [81, 136] width 153 height 21
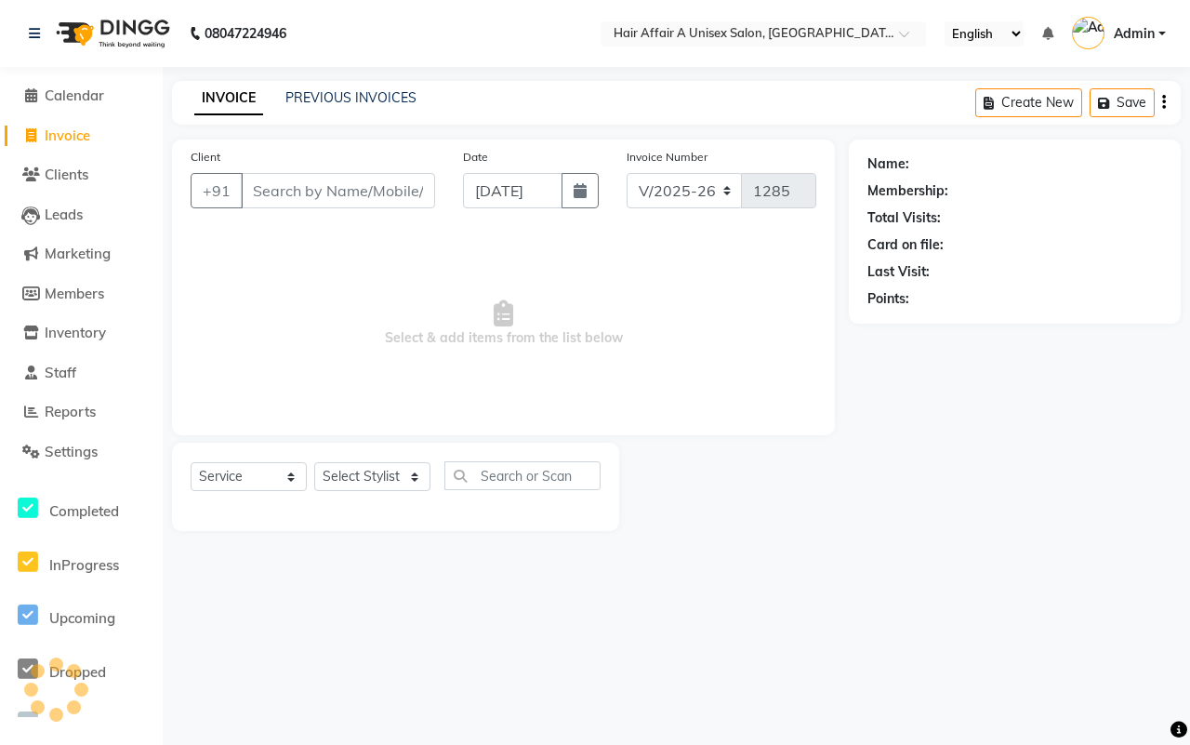
click at [63, 133] on span "Invoice" at bounding box center [68, 135] width 46 height 18
click at [356, 196] on input "Client" at bounding box center [338, 190] width 194 height 35
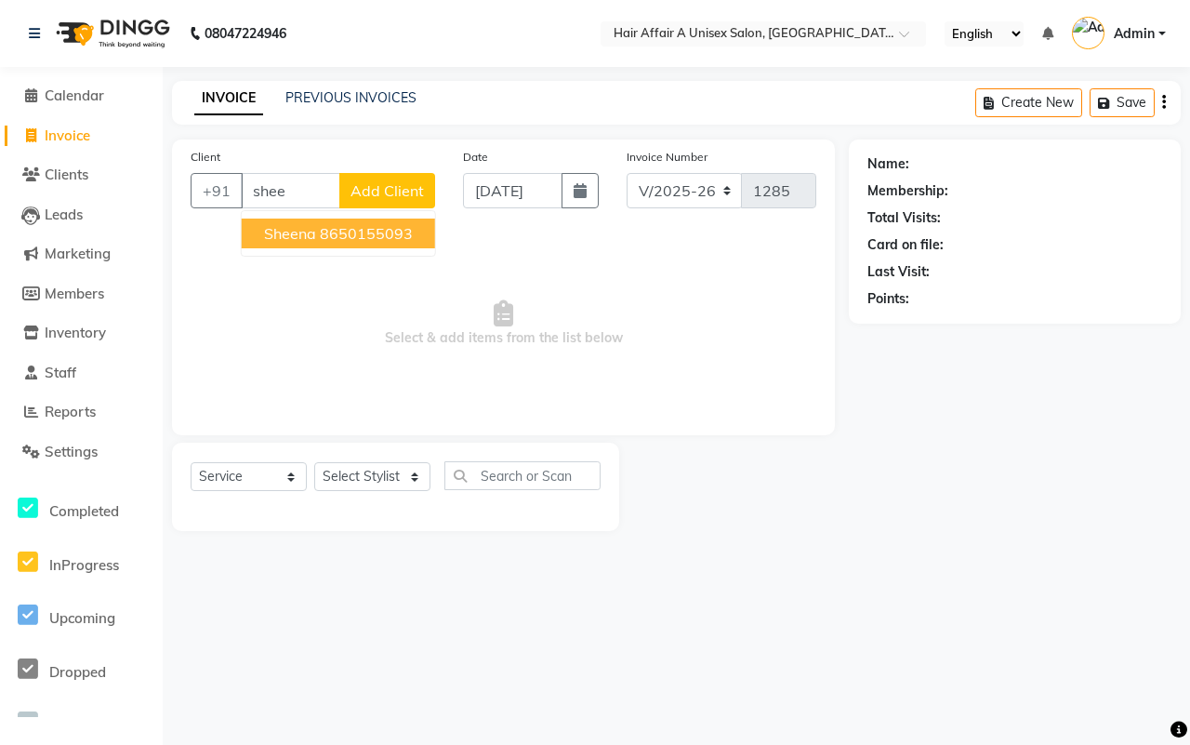
click at [396, 240] on ngb-highlight "8650155093" at bounding box center [366, 233] width 93 height 19
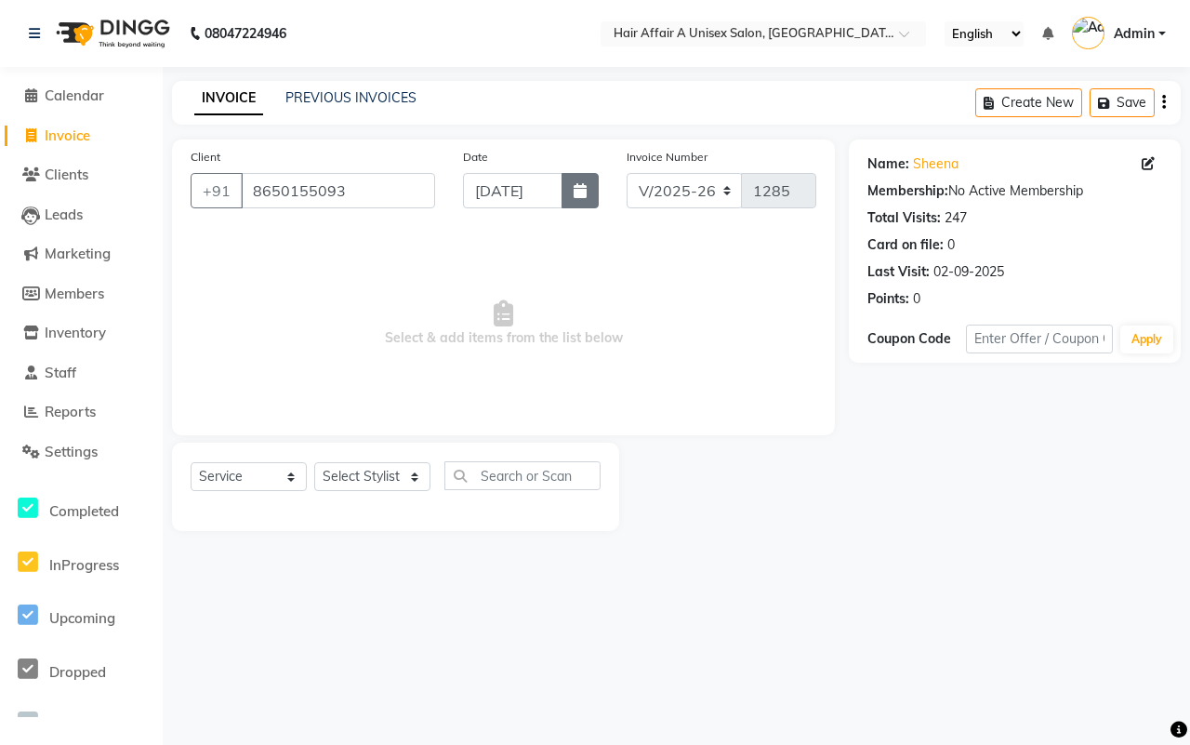
click at [597, 188] on button "button" at bounding box center [580, 190] width 37 height 35
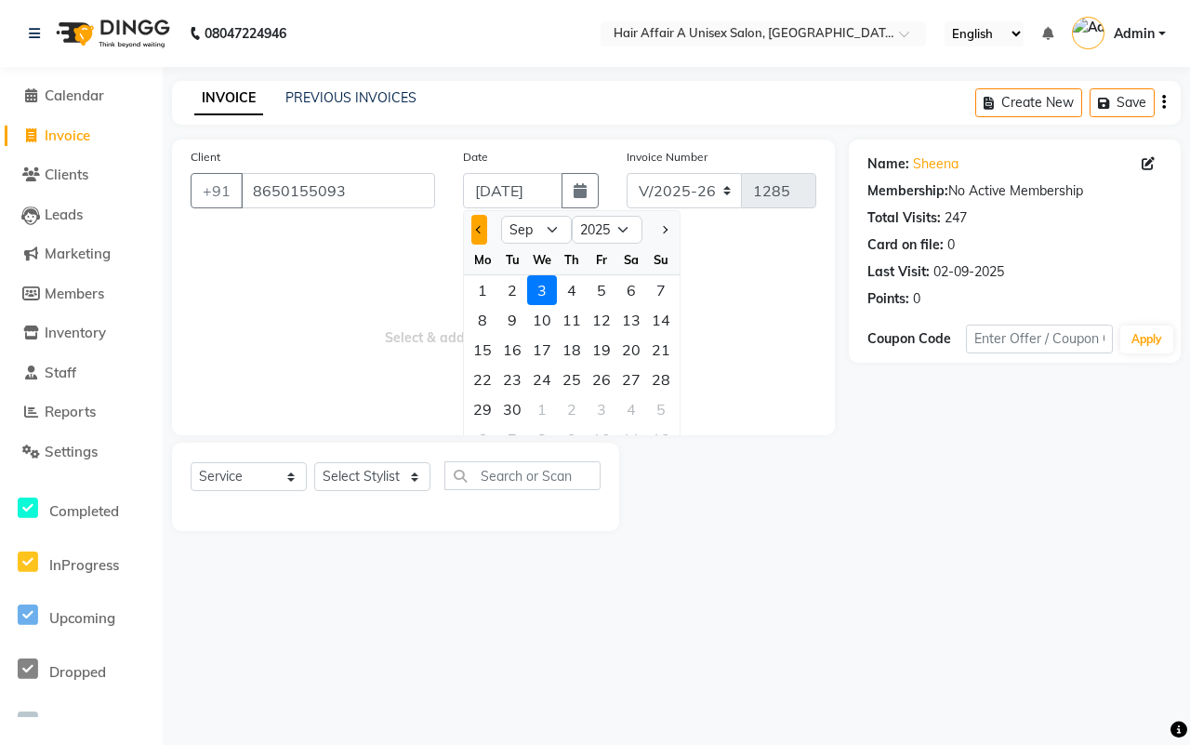
click at [480, 233] on button "Previous month" at bounding box center [479, 230] width 16 height 30
click at [638, 412] on div "30" at bounding box center [632, 409] width 30 height 30
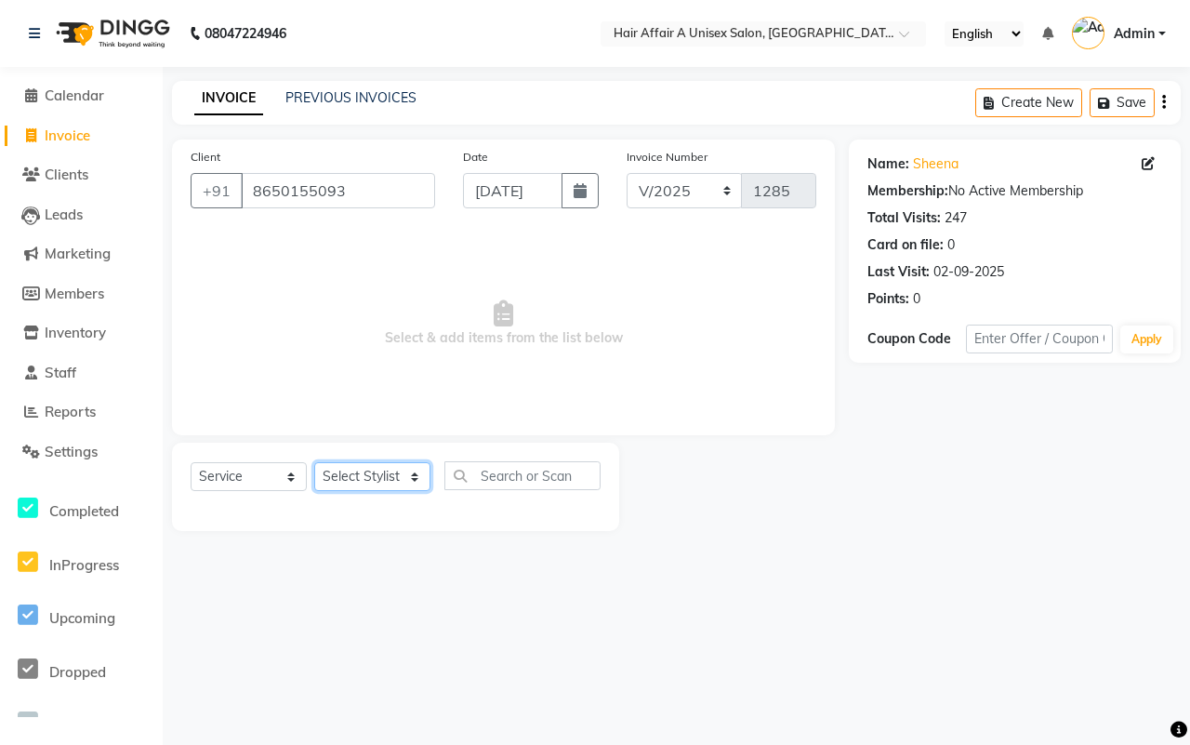
click at [365, 470] on select "Select Stylist [PERSON_NAME] [PERSON_NAME] Kajal Kunal [PERSON_NAME] Nitin [PER…" at bounding box center [372, 476] width 116 height 29
click at [314, 462] on select "Select Stylist [PERSON_NAME] [PERSON_NAME] Kajal Kunal [PERSON_NAME] Nitin [PER…" at bounding box center [372, 476] width 116 height 29
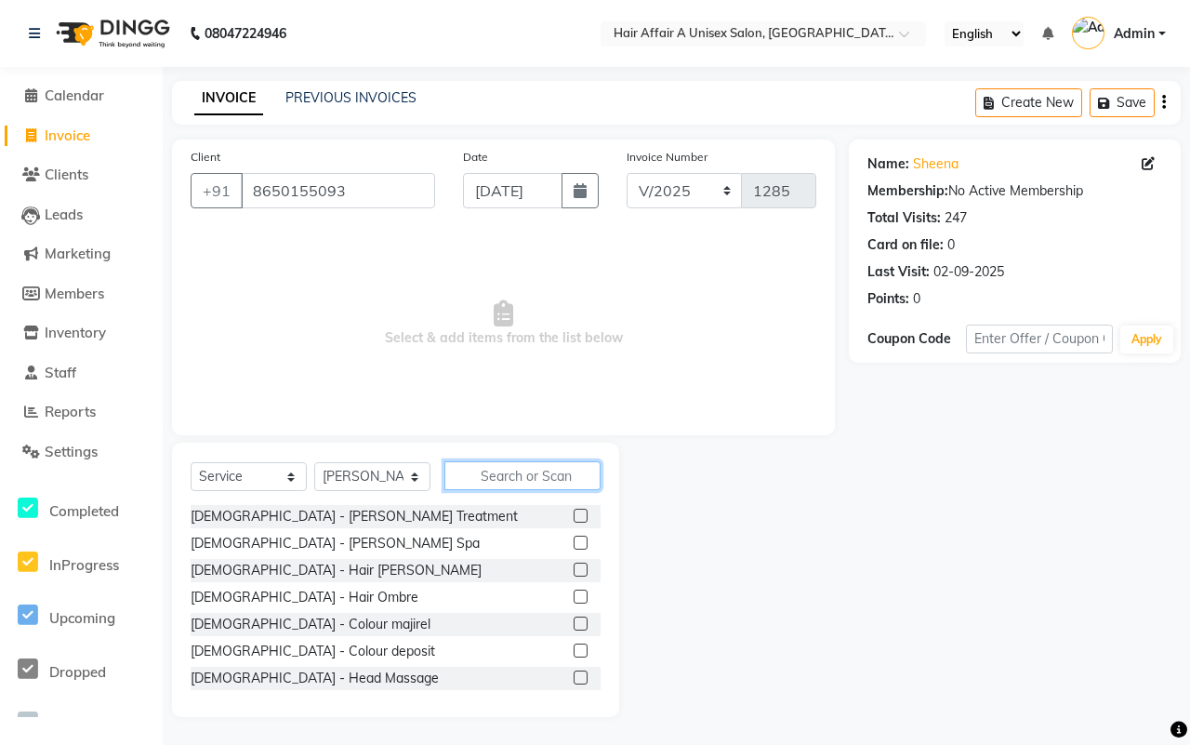
click at [539, 475] on input "text" at bounding box center [523, 475] width 156 height 29
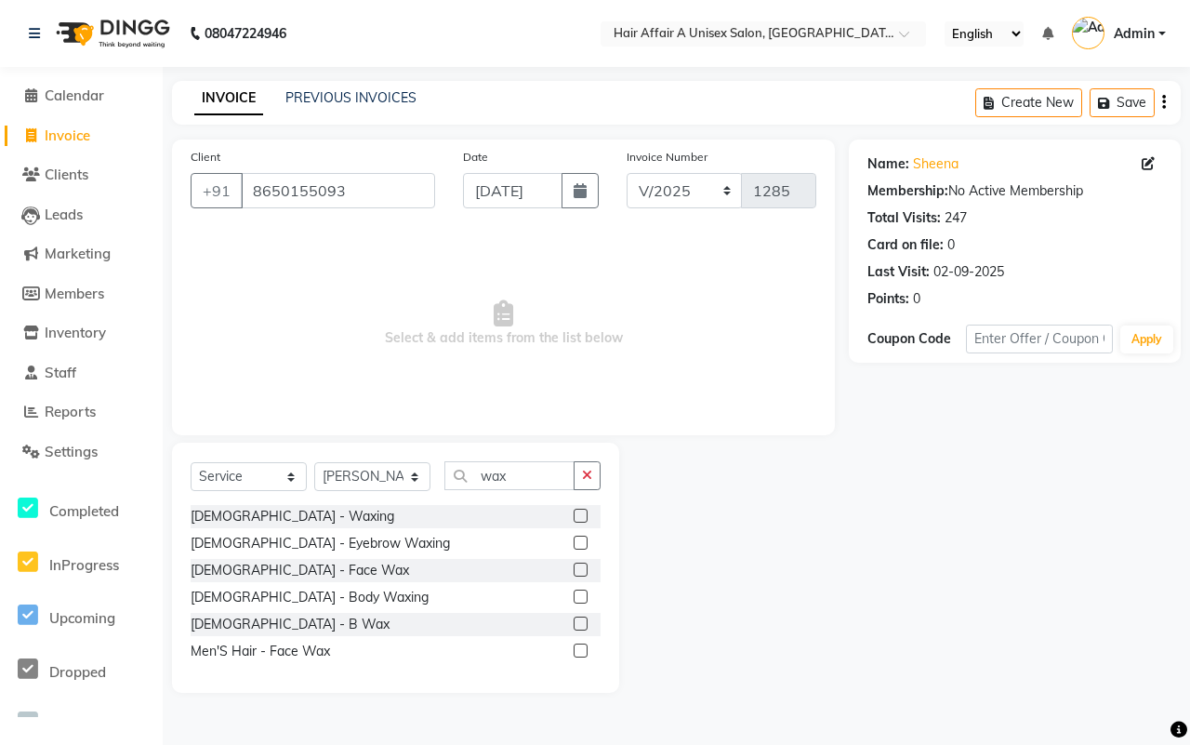
click at [581, 510] on label at bounding box center [581, 516] width 14 height 14
click at [581, 511] on input "checkbox" at bounding box center [580, 517] width 12 height 12
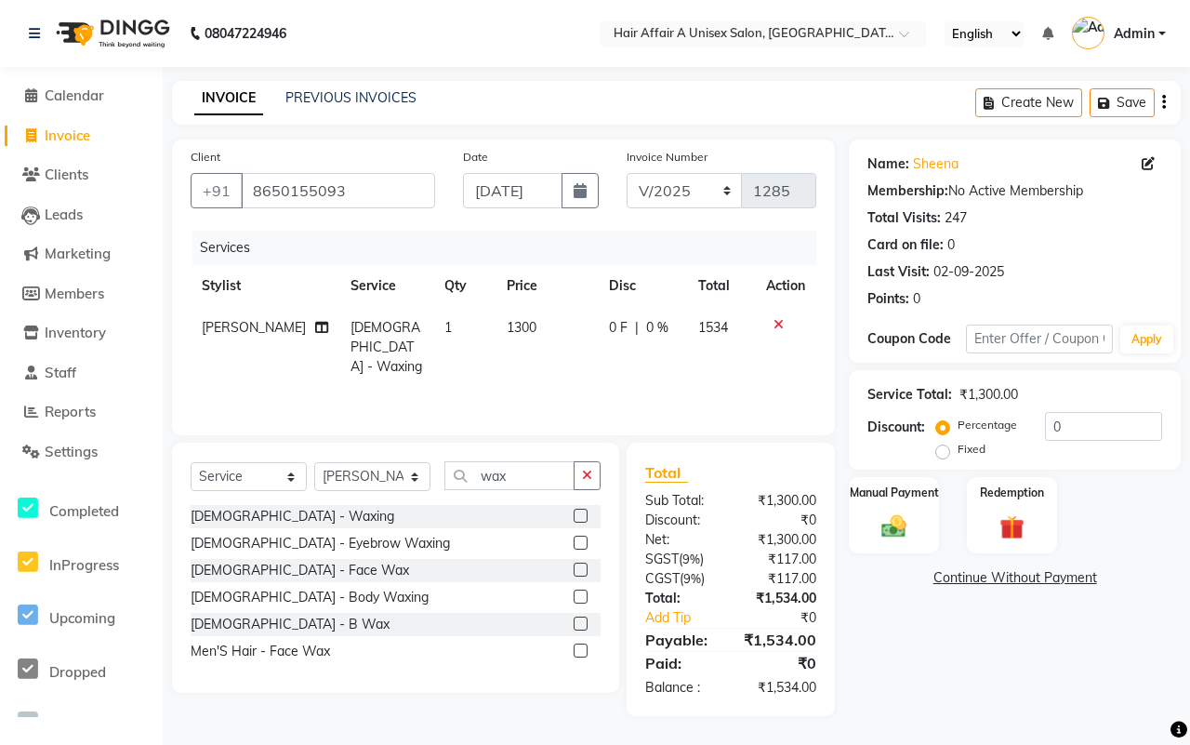
click at [507, 328] on span "1300" at bounding box center [522, 327] width 30 height 17
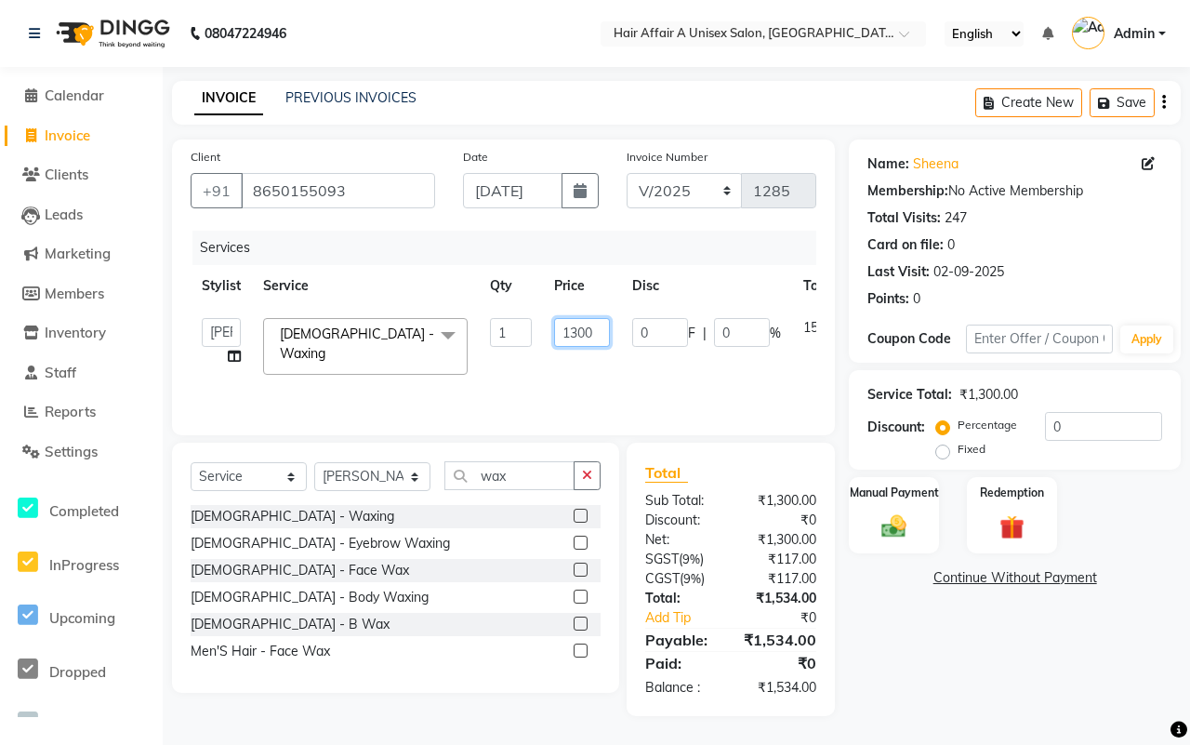
click at [578, 328] on input "1300" at bounding box center [582, 332] width 56 height 29
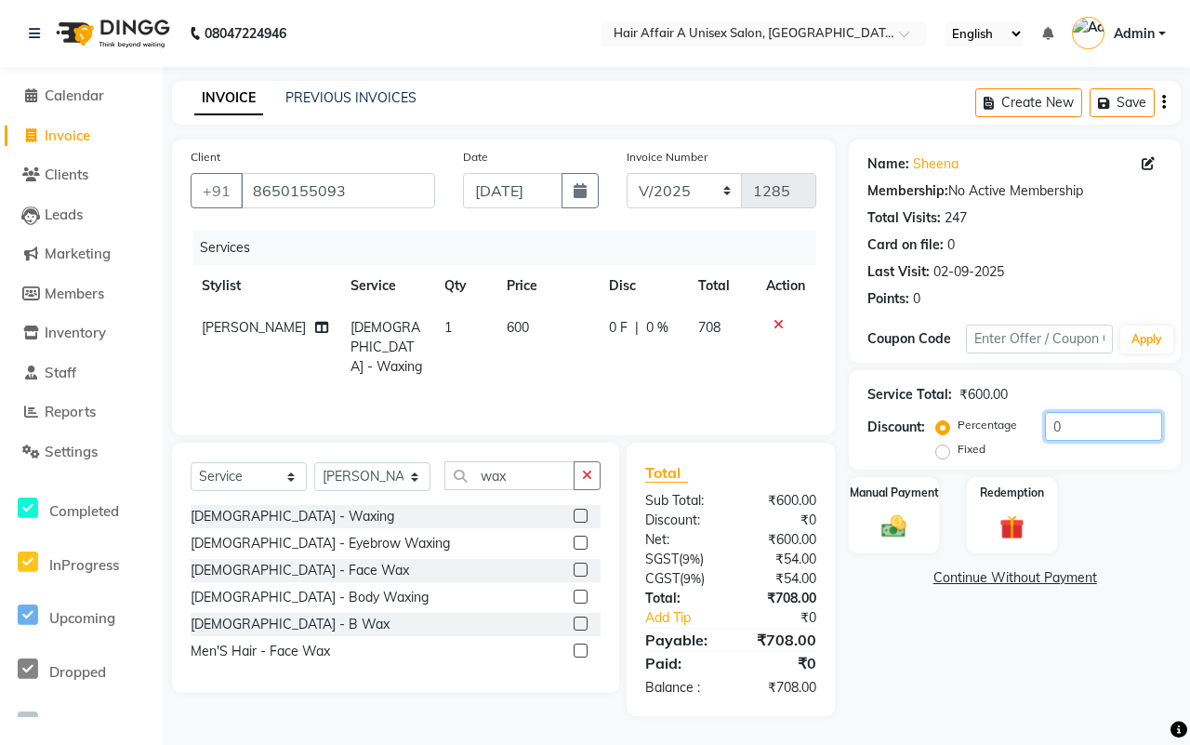
click at [1109, 429] on input "0" at bounding box center [1103, 426] width 117 height 29
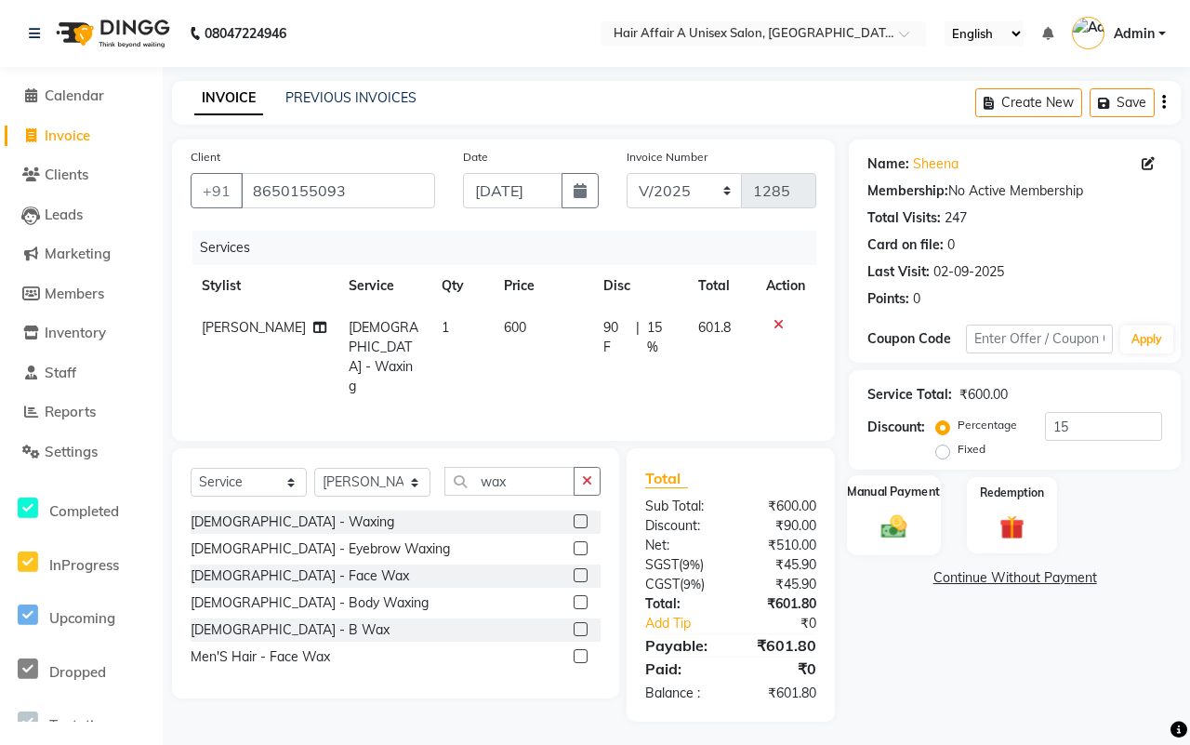
click at [889, 509] on div "Manual Payment" at bounding box center [894, 515] width 94 height 80
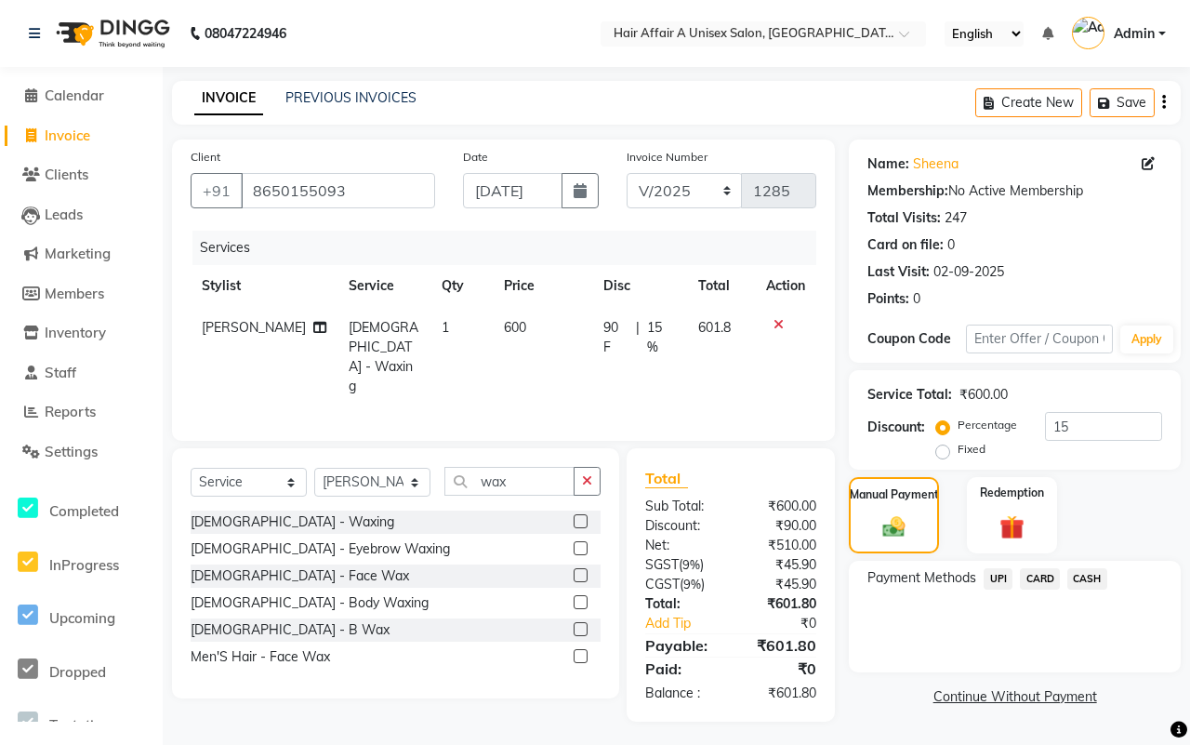
click at [1085, 578] on span "CASH" at bounding box center [1088, 578] width 40 height 21
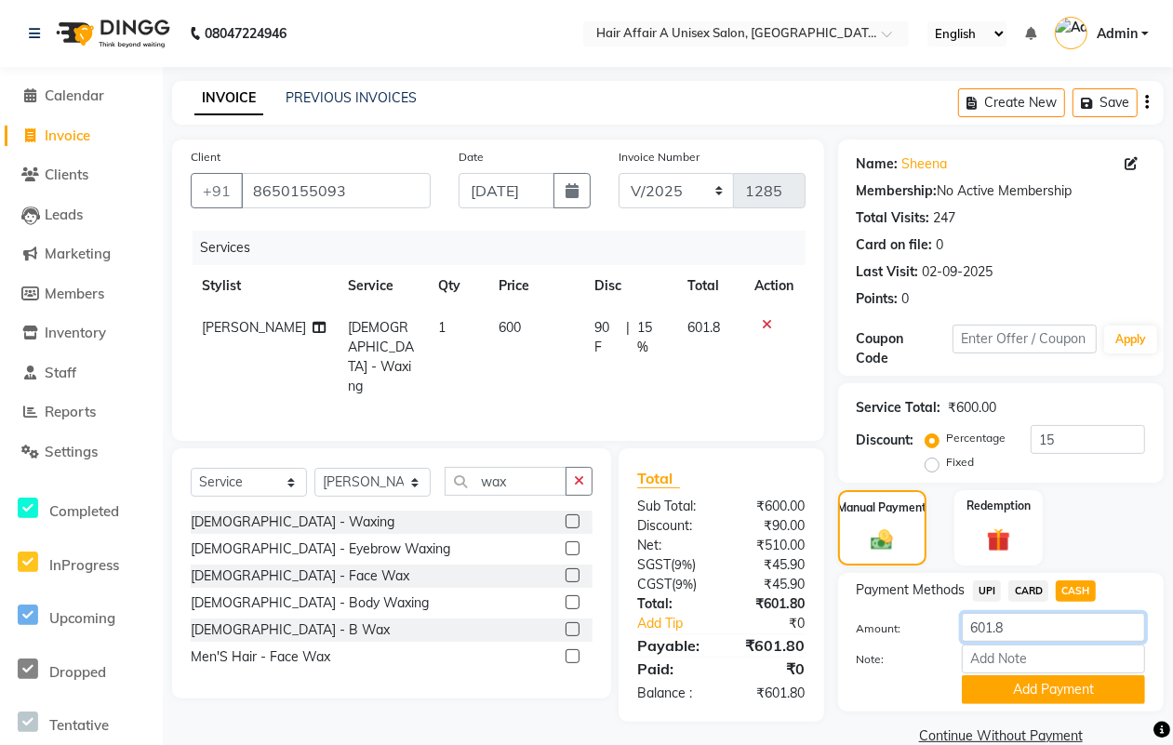
click at [1046, 629] on input "601.8" at bounding box center [1053, 627] width 183 height 29
click at [1018, 693] on button "Add Payment" at bounding box center [1053, 689] width 183 height 29
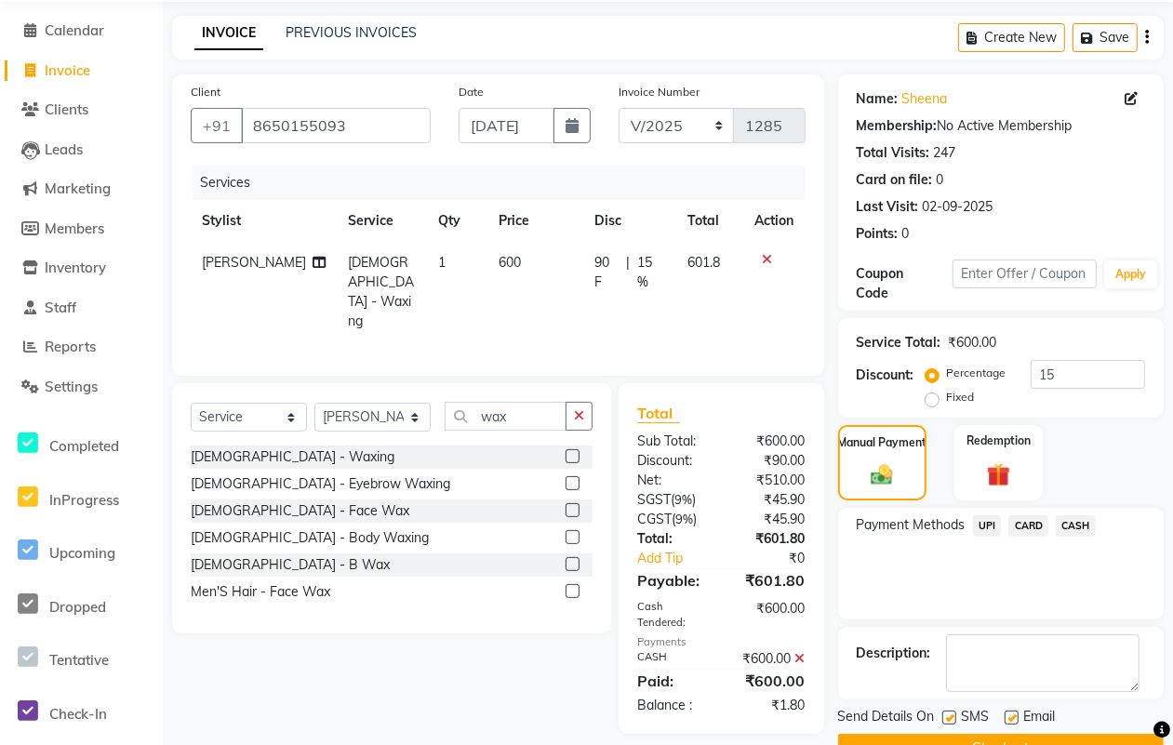
scroll to position [112, 0]
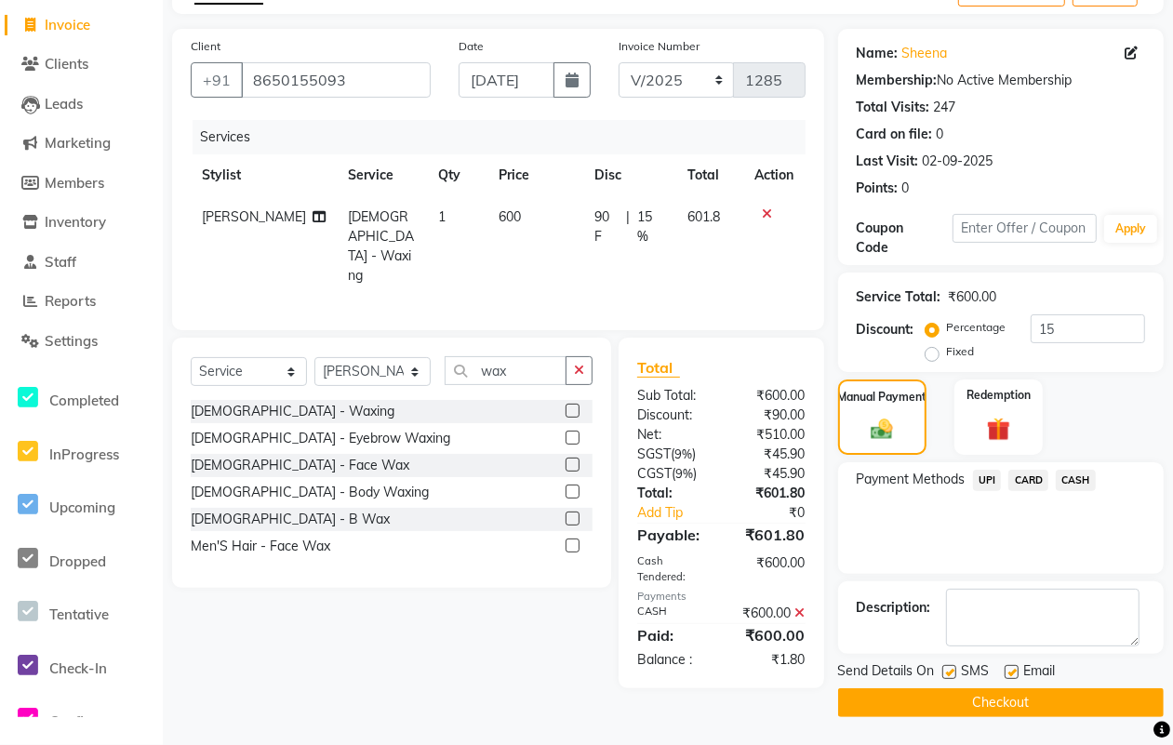
click at [950, 674] on label at bounding box center [949, 672] width 14 height 14
click at [950, 674] on input "checkbox" at bounding box center [948, 673] width 12 height 12
click at [1014, 674] on label at bounding box center [1011, 672] width 14 height 14
click at [1014, 674] on input "checkbox" at bounding box center [1010, 673] width 12 height 12
click at [990, 710] on button "Checkout" at bounding box center [1000, 702] width 325 height 29
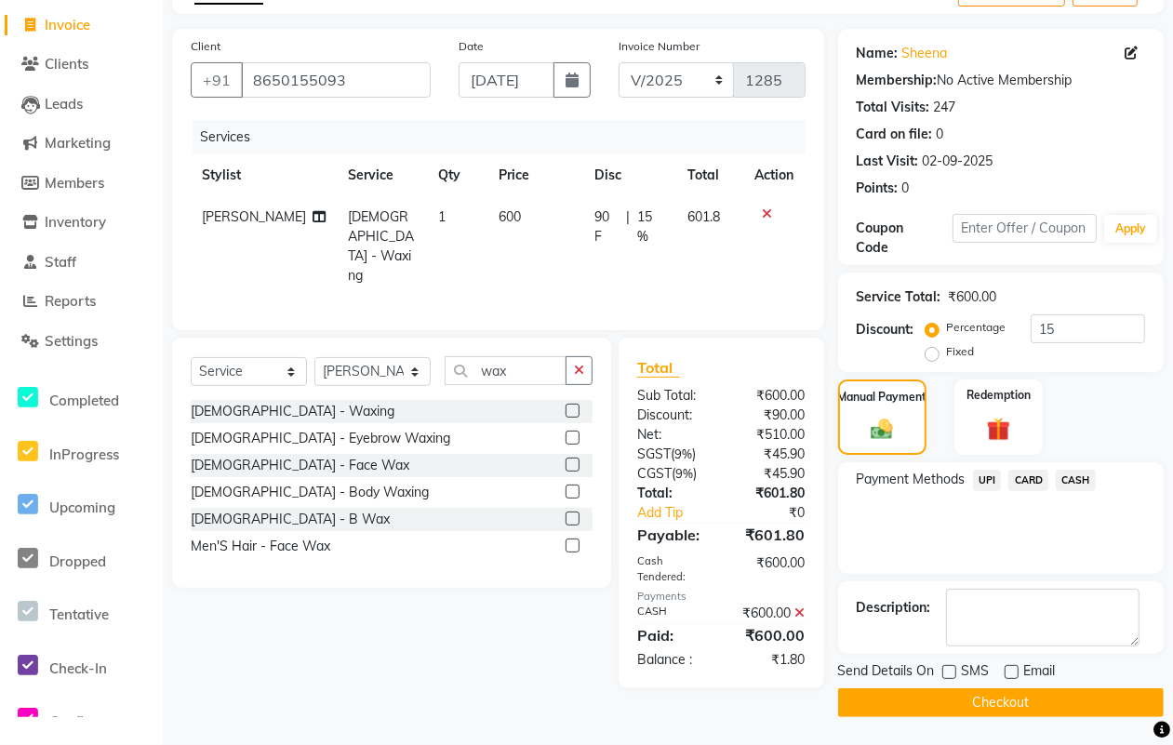
scroll to position [99, 0]
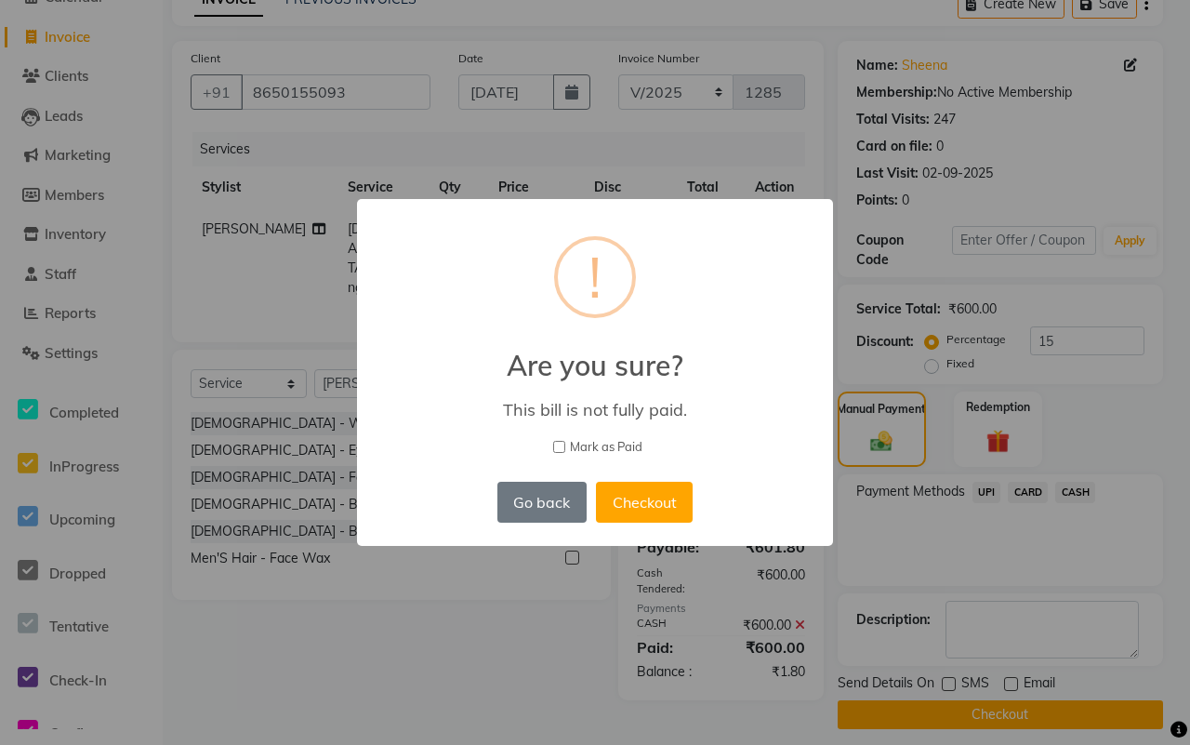
click at [620, 448] on span "Mark as Paid" at bounding box center [606, 447] width 73 height 19
click at [565, 448] on input "Mark as Paid" at bounding box center [559, 447] width 12 height 12
click at [640, 507] on button "Checkout" at bounding box center [644, 502] width 97 height 41
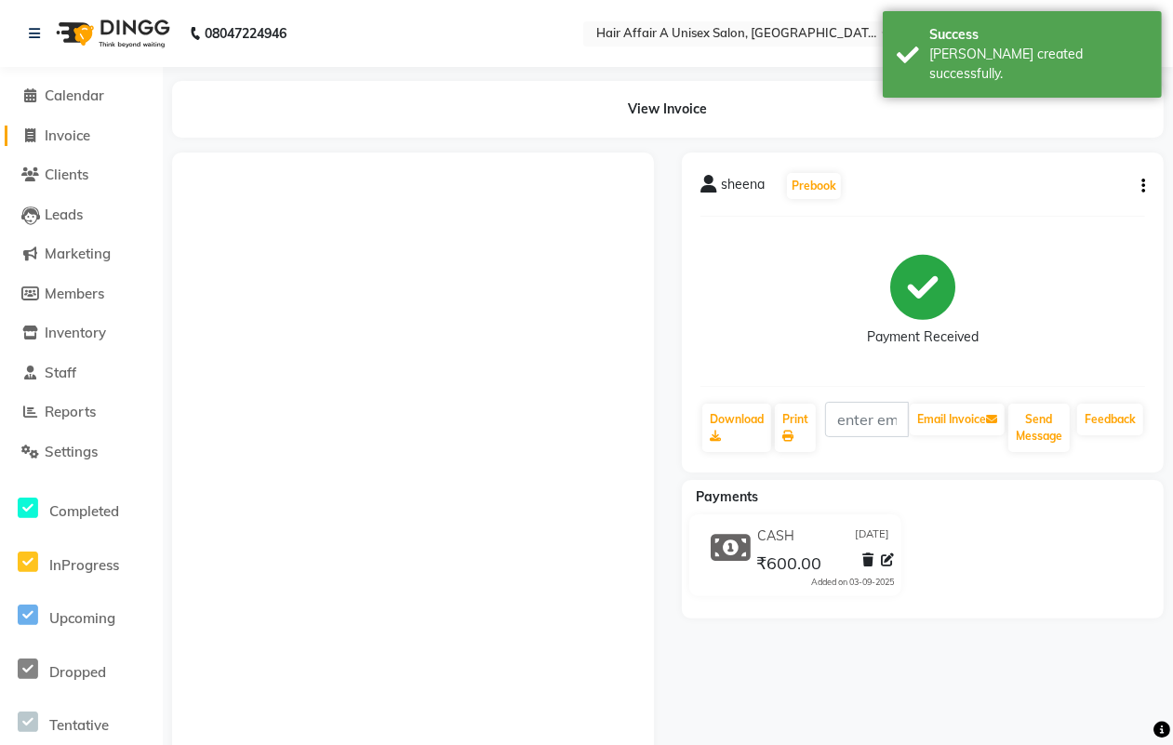
click at [74, 127] on span "Invoice" at bounding box center [68, 135] width 46 height 18
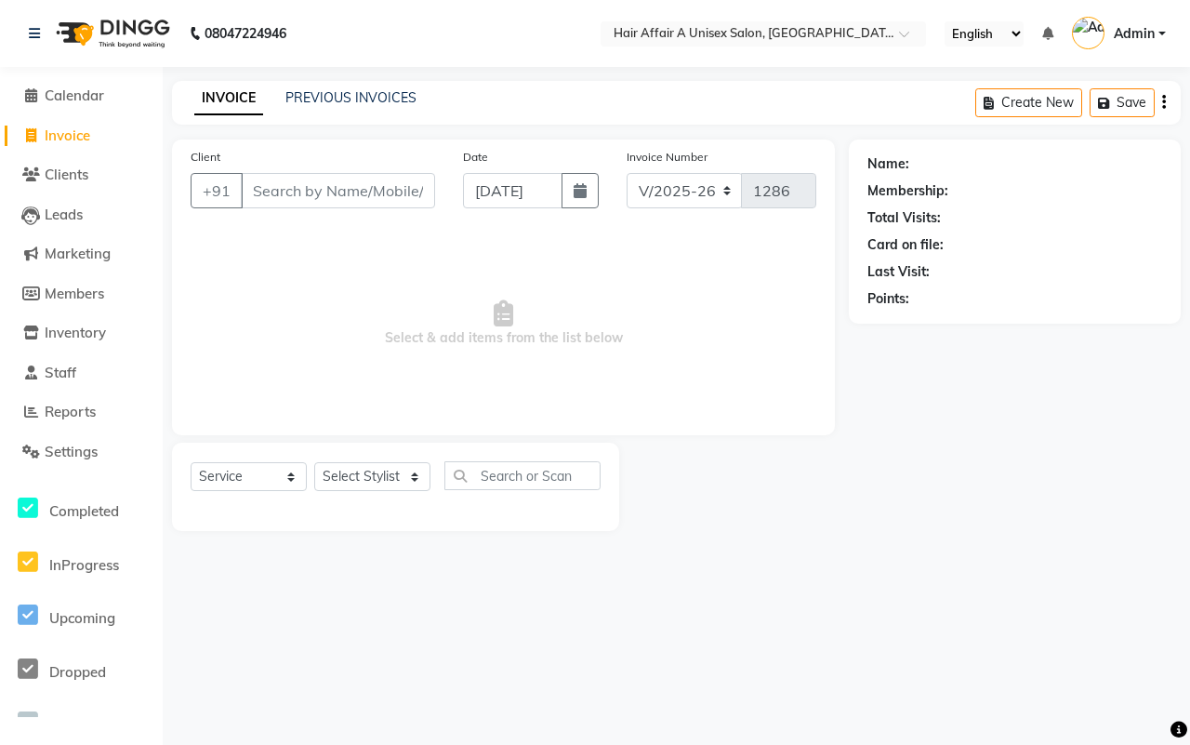
click at [323, 188] on input "Client" at bounding box center [338, 190] width 194 height 35
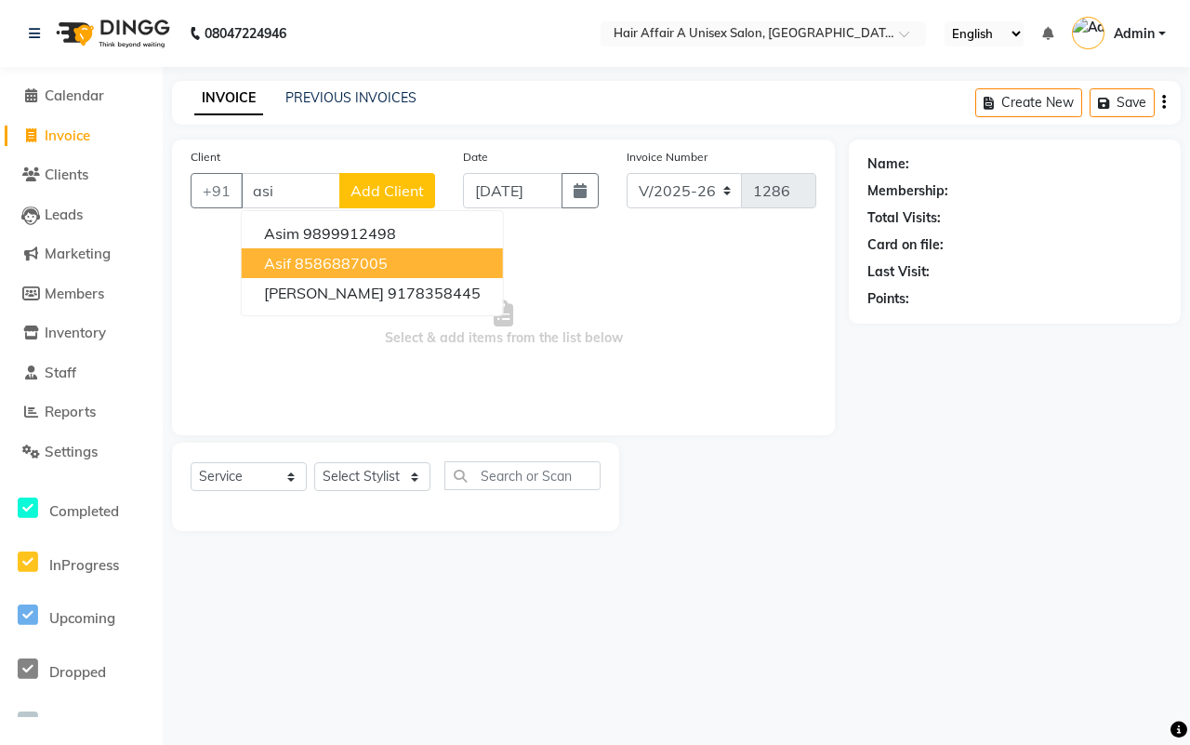
click at [312, 257] on ngb-highlight "8586887005" at bounding box center [341, 263] width 93 height 19
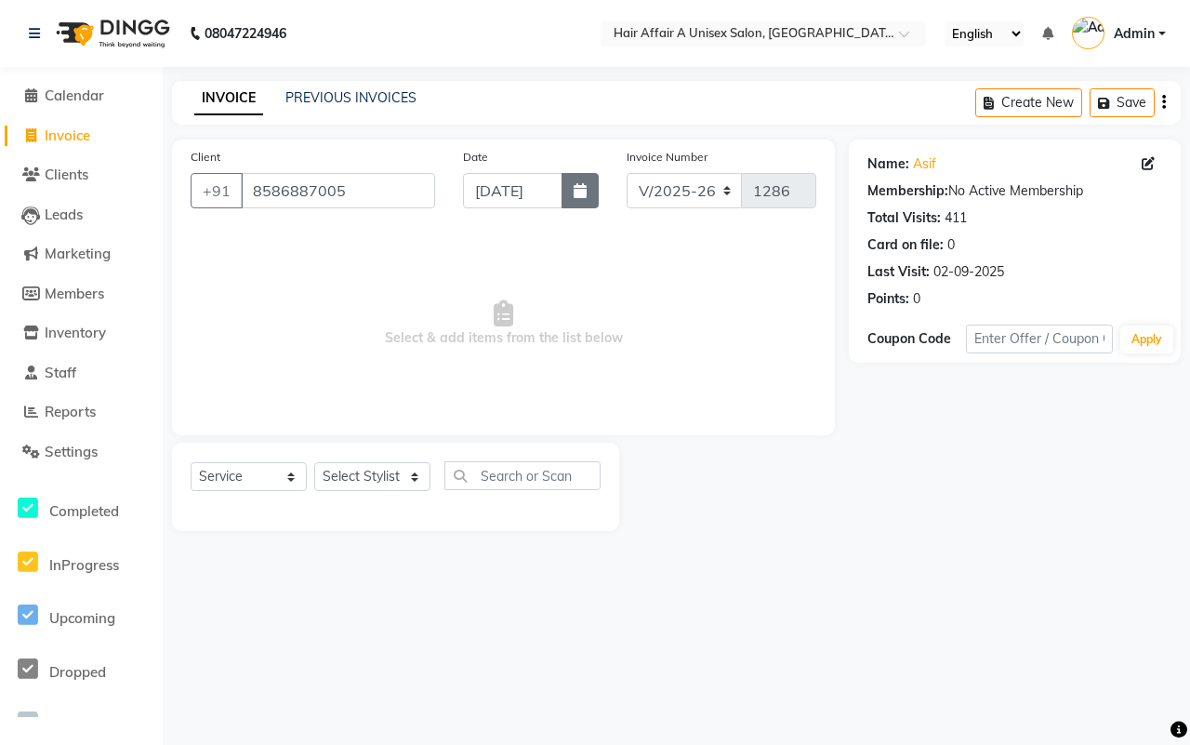
click at [595, 187] on button "button" at bounding box center [580, 190] width 37 height 35
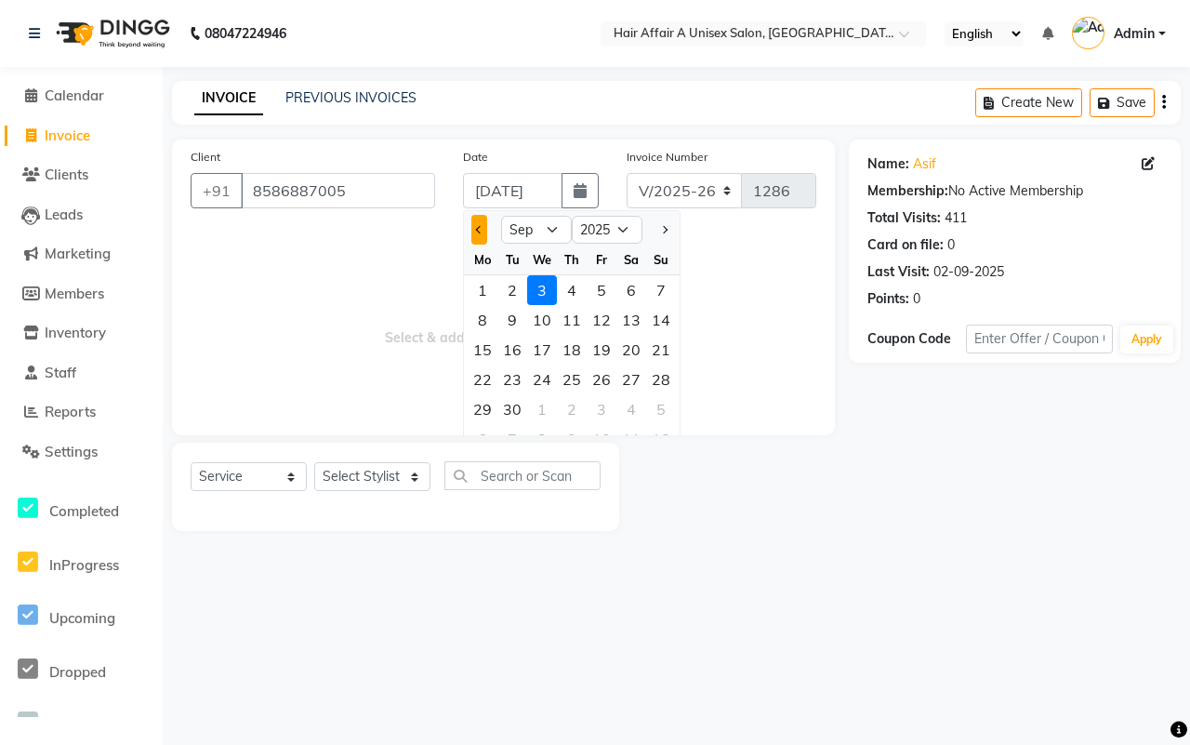
click at [477, 228] on span "Previous month" at bounding box center [479, 229] width 7 height 7
click at [628, 405] on div "30" at bounding box center [632, 409] width 30 height 30
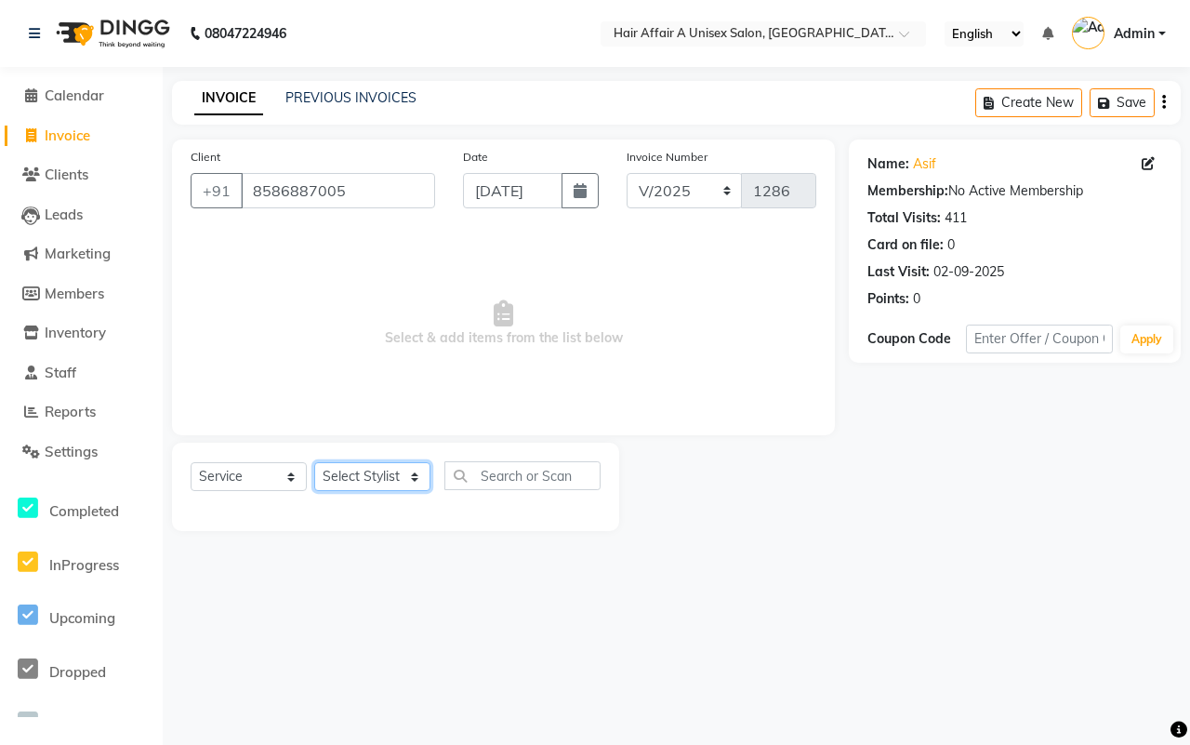
click at [386, 471] on select "Select Stylist [PERSON_NAME] [PERSON_NAME] Kajal Kunal [PERSON_NAME] Nitin [PER…" at bounding box center [372, 476] width 116 height 29
click at [314, 462] on select "Select Stylist [PERSON_NAME] [PERSON_NAME] Kajal Kunal [PERSON_NAME] Nitin [PER…" at bounding box center [372, 476] width 116 height 29
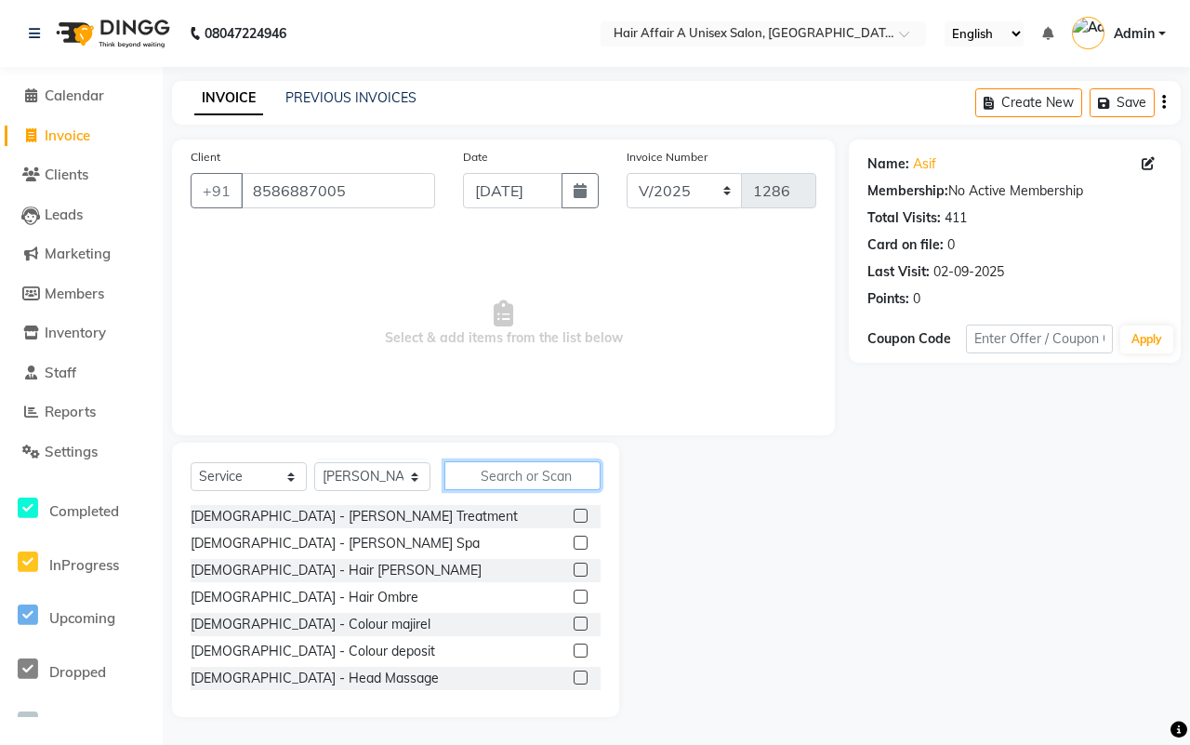
click at [503, 477] on input "text" at bounding box center [523, 475] width 156 height 29
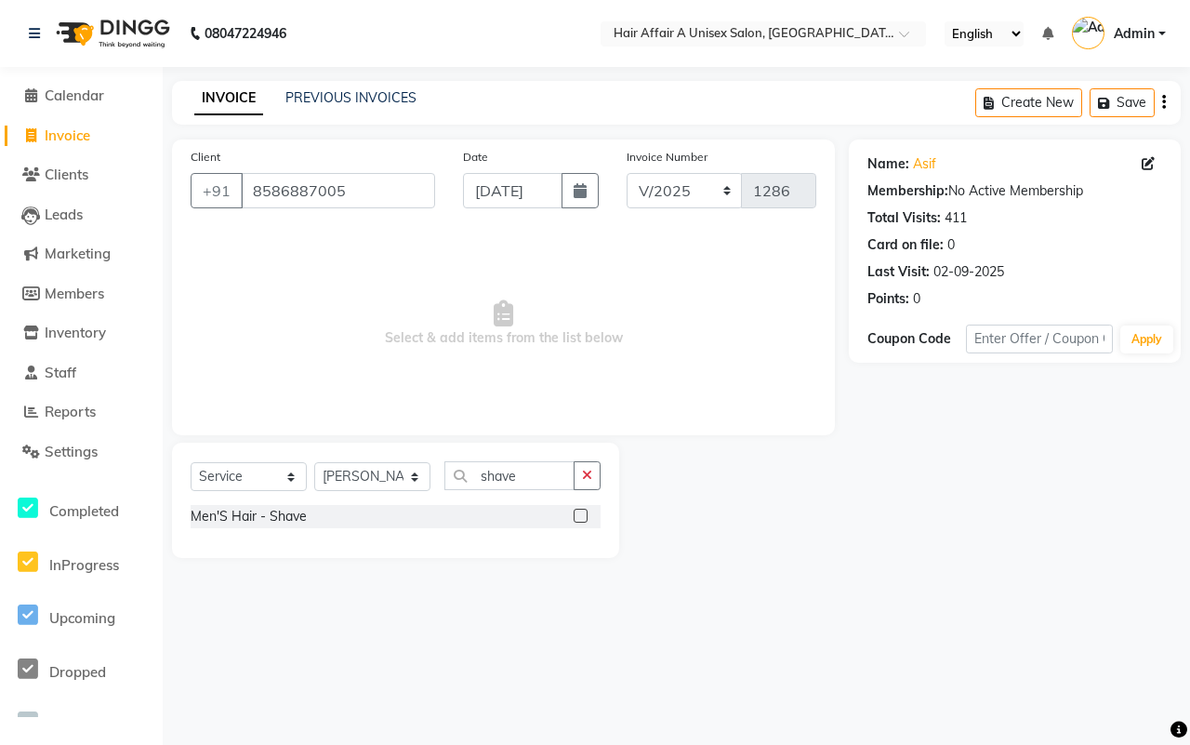
click at [579, 514] on label at bounding box center [581, 516] width 14 height 14
click at [579, 514] on input "checkbox" at bounding box center [580, 517] width 12 height 12
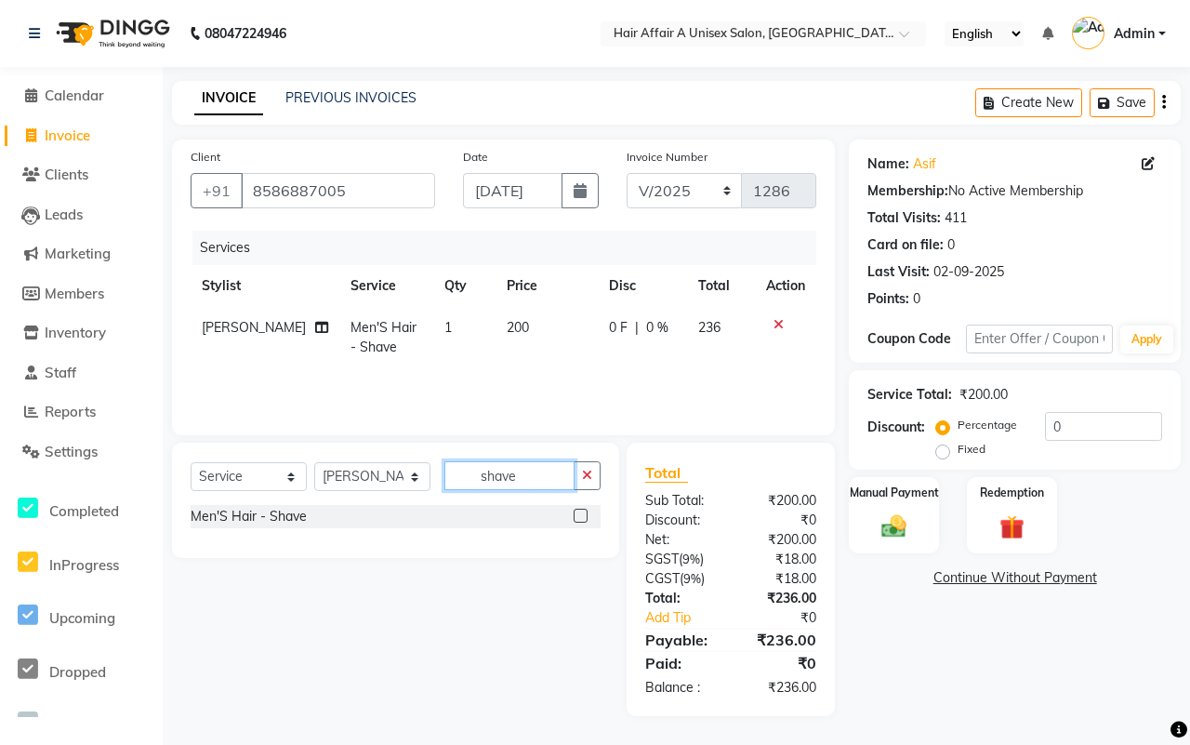
click at [539, 475] on input "shave" at bounding box center [510, 475] width 130 height 29
click at [575, 546] on label at bounding box center [581, 543] width 14 height 14
click at [575, 546] on input "checkbox" at bounding box center [580, 544] width 12 height 12
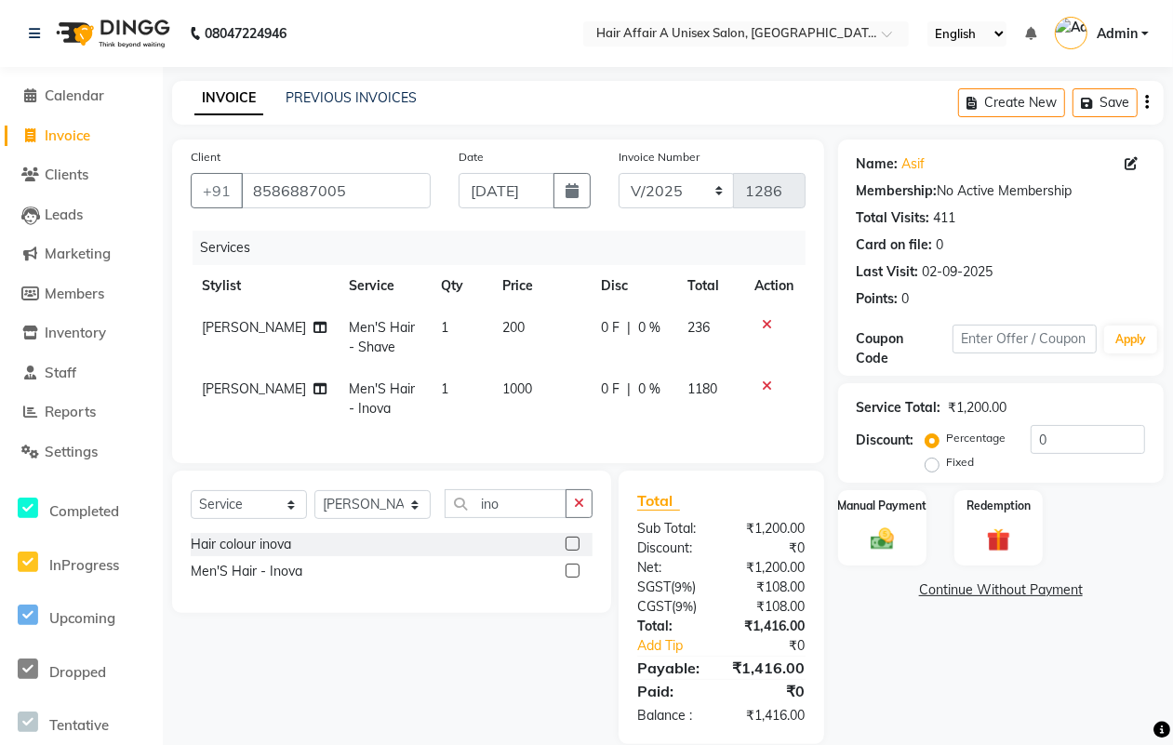
click at [763, 636] on div "₹1,416.00" at bounding box center [770, 627] width 98 height 20
click at [1052, 444] on input "0" at bounding box center [1087, 439] width 114 height 29
click at [893, 528] on img at bounding box center [882, 538] width 40 height 28
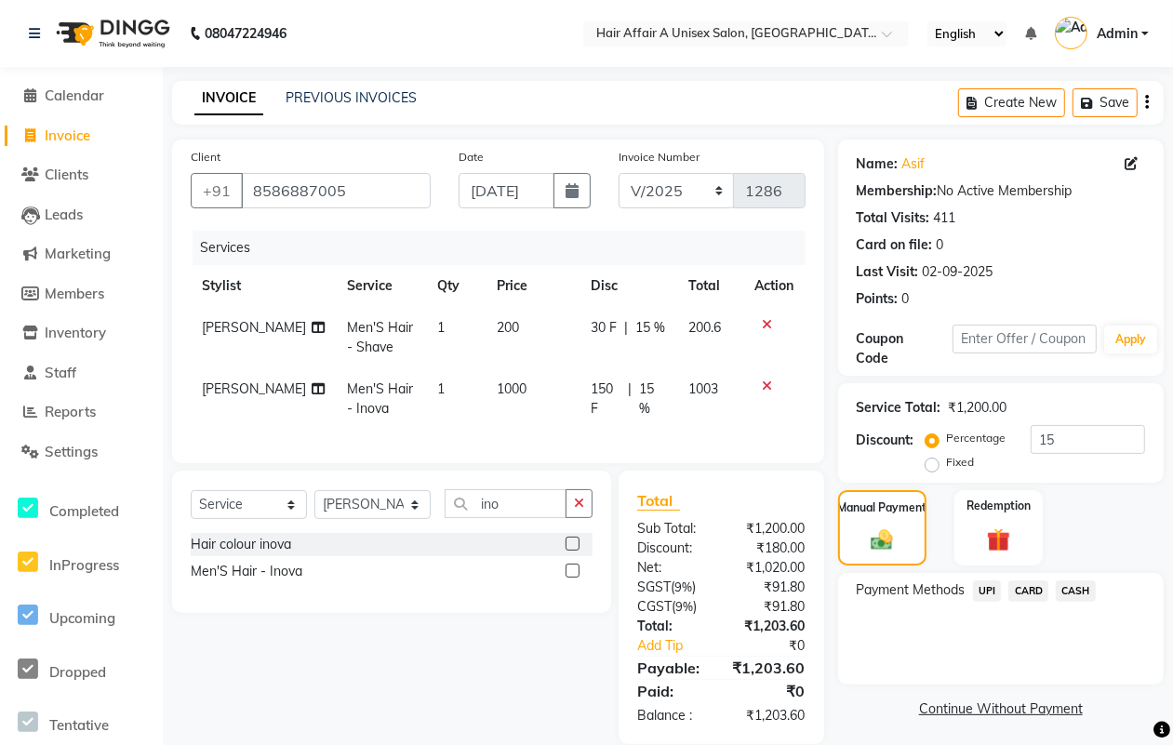
click at [1088, 582] on span "CASH" at bounding box center [1075, 590] width 40 height 21
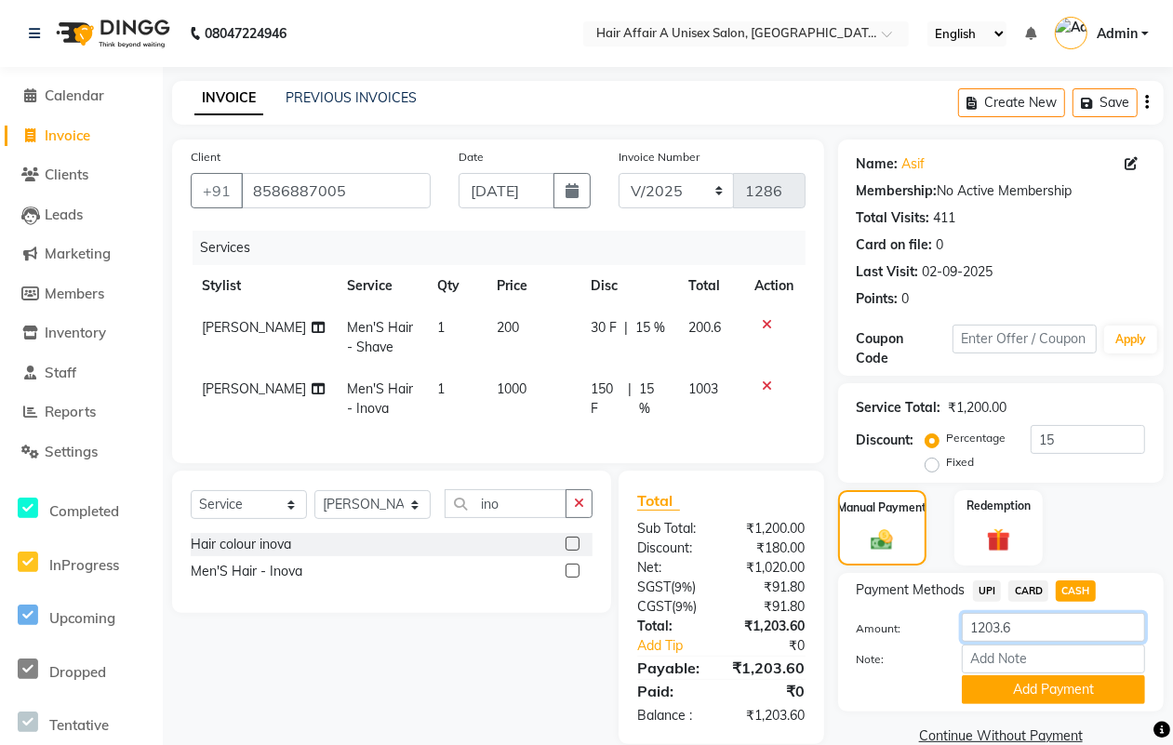
click at [1035, 625] on input "1203.6" at bounding box center [1053, 627] width 183 height 29
click at [1002, 694] on button "Add Payment" at bounding box center [1053, 689] width 183 height 29
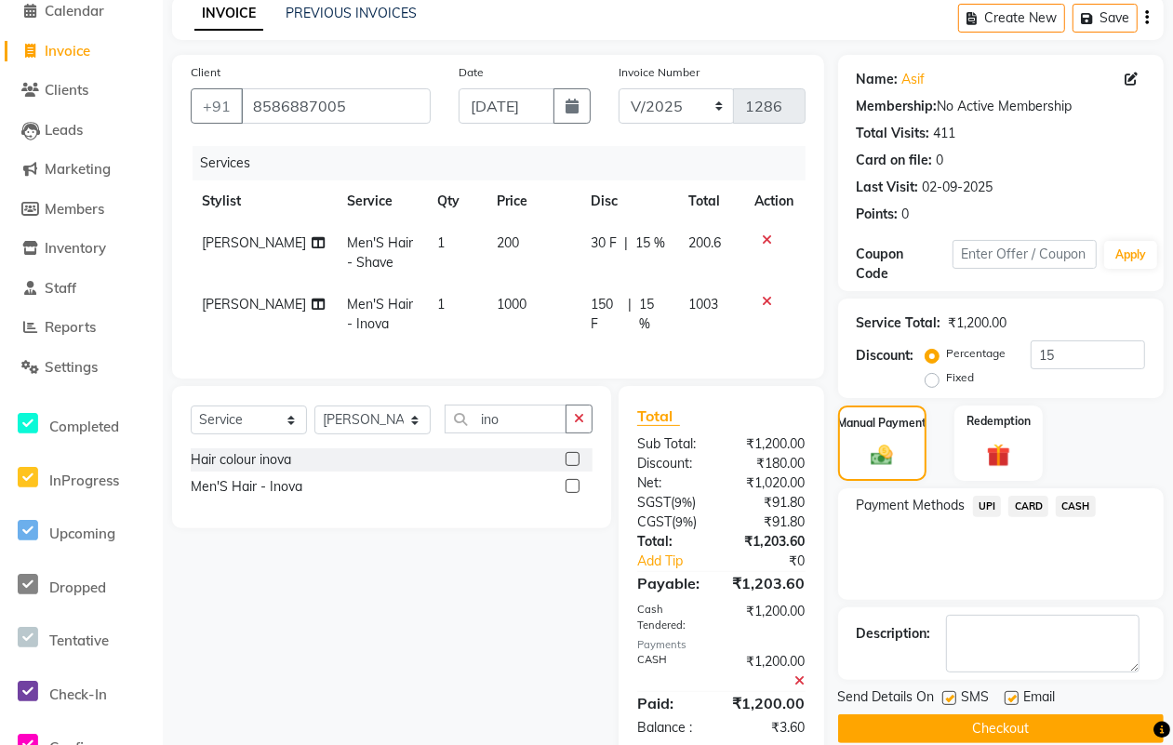
scroll to position [140, 0]
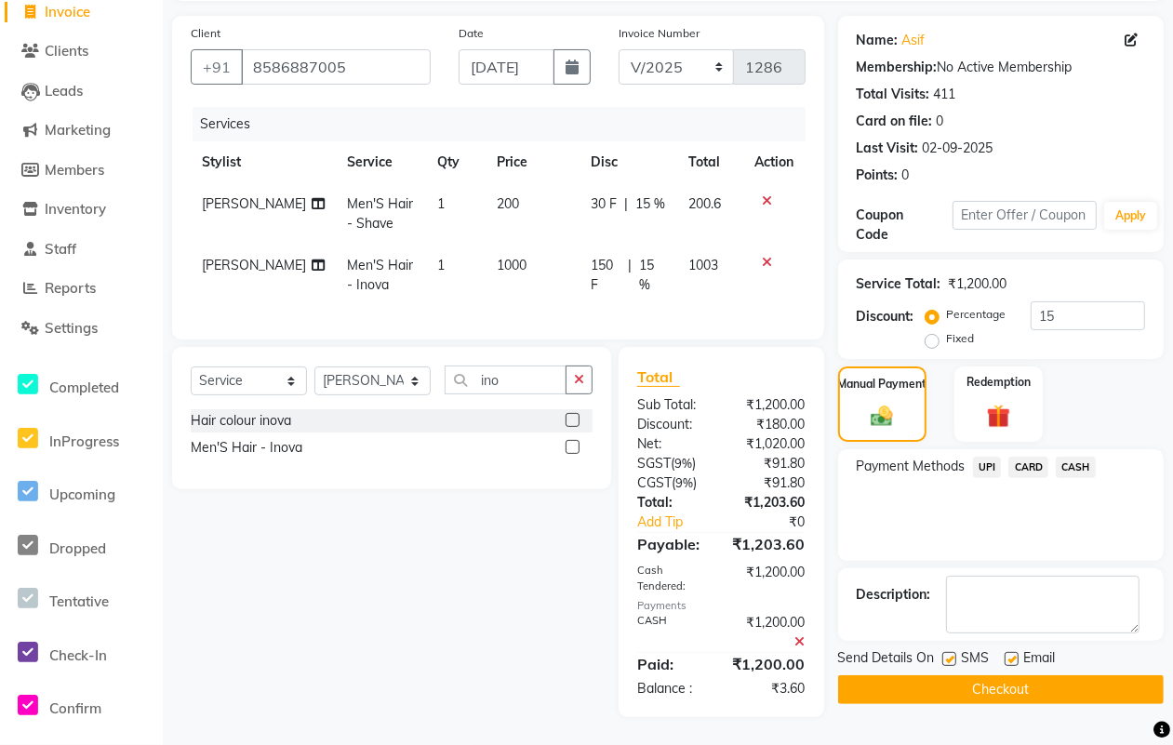
click at [949, 652] on label at bounding box center [949, 659] width 14 height 14
click at [949, 654] on input "checkbox" at bounding box center [948, 660] width 12 height 12
click at [1011, 652] on label at bounding box center [1011, 659] width 14 height 14
click at [1011, 654] on input "checkbox" at bounding box center [1010, 660] width 12 height 12
click at [993, 675] on button "Checkout" at bounding box center [1000, 689] width 325 height 29
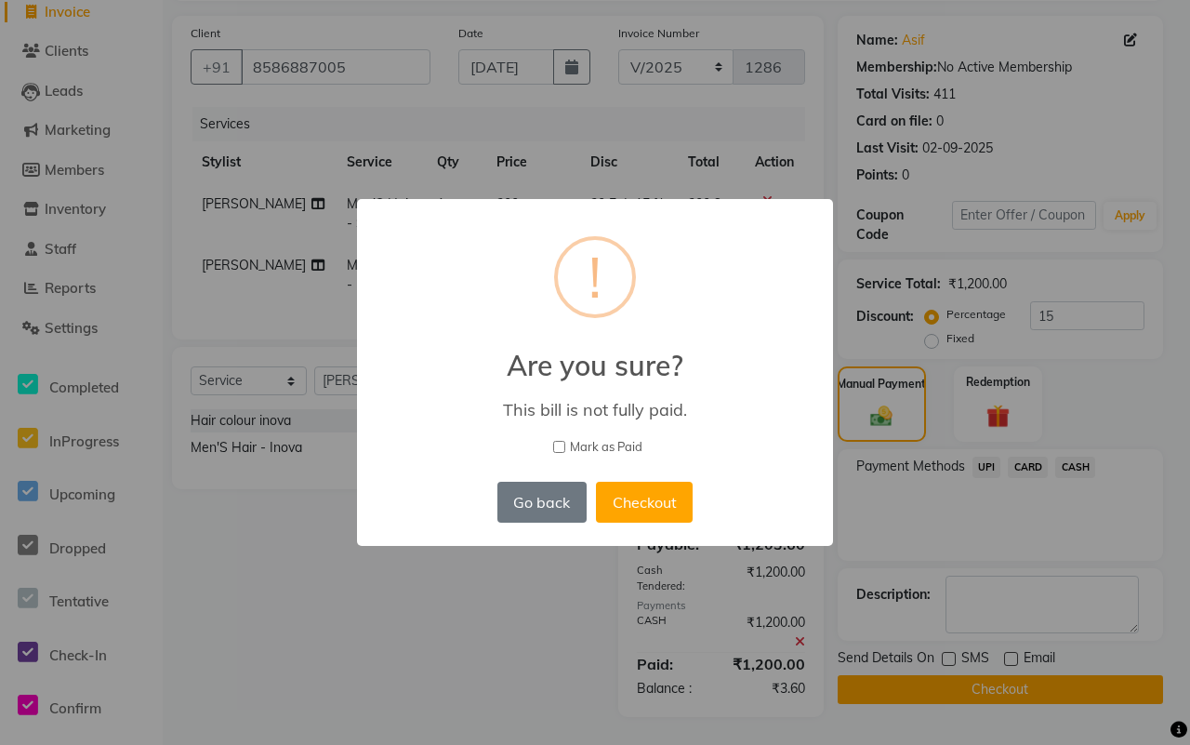
click at [610, 444] on span "Mark as Paid" at bounding box center [606, 447] width 73 height 19
click at [565, 444] on input "Mark as Paid" at bounding box center [559, 447] width 12 height 12
click at [638, 496] on button "Checkout" at bounding box center [644, 502] width 97 height 41
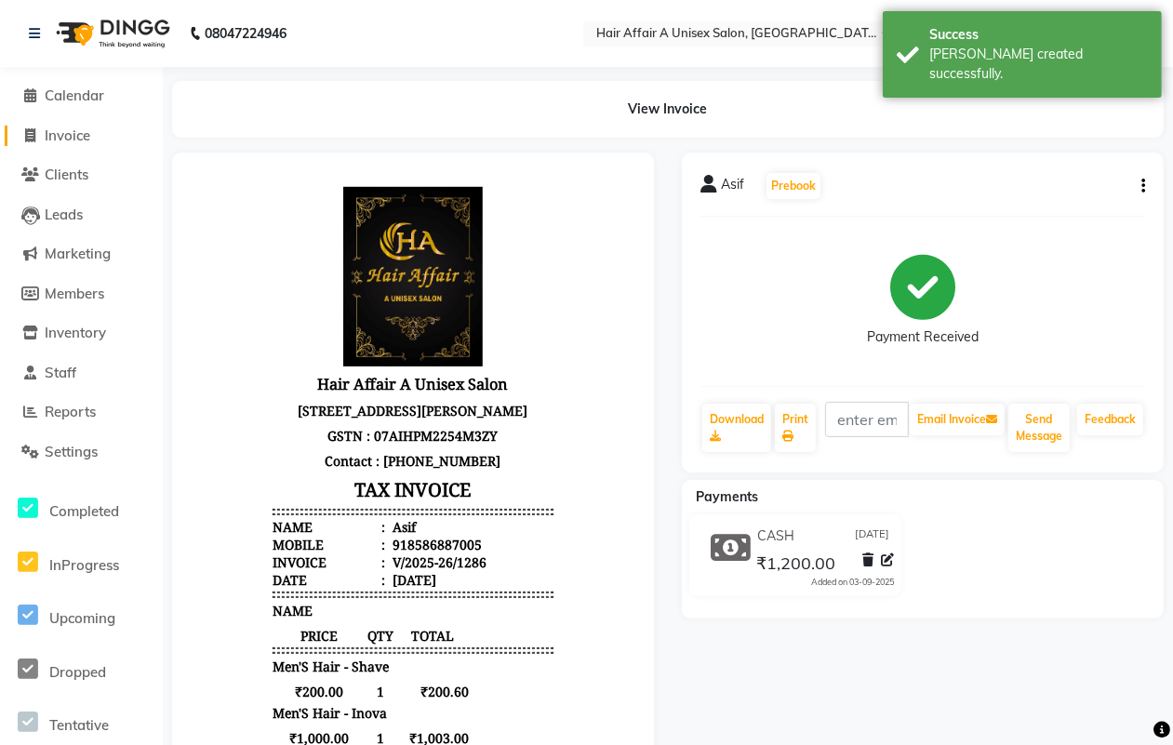
click at [63, 127] on span "Invoice" at bounding box center [68, 135] width 46 height 18
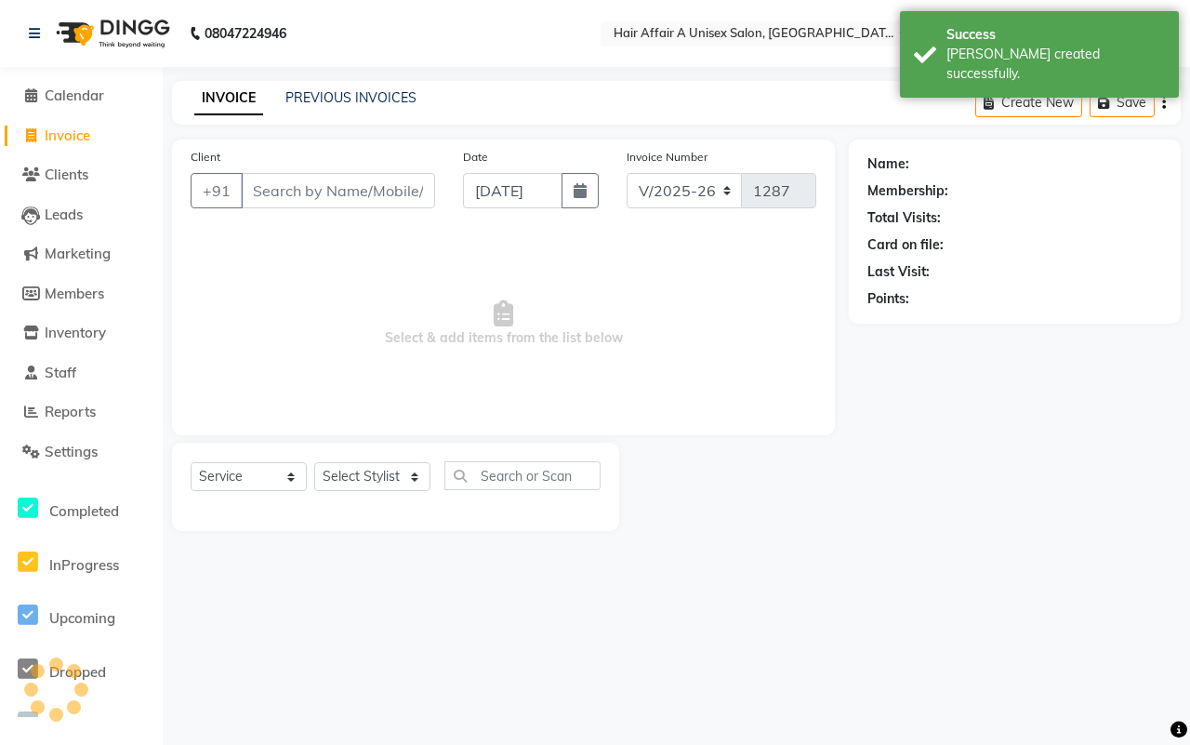
click at [294, 179] on input "Client" at bounding box center [338, 190] width 194 height 35
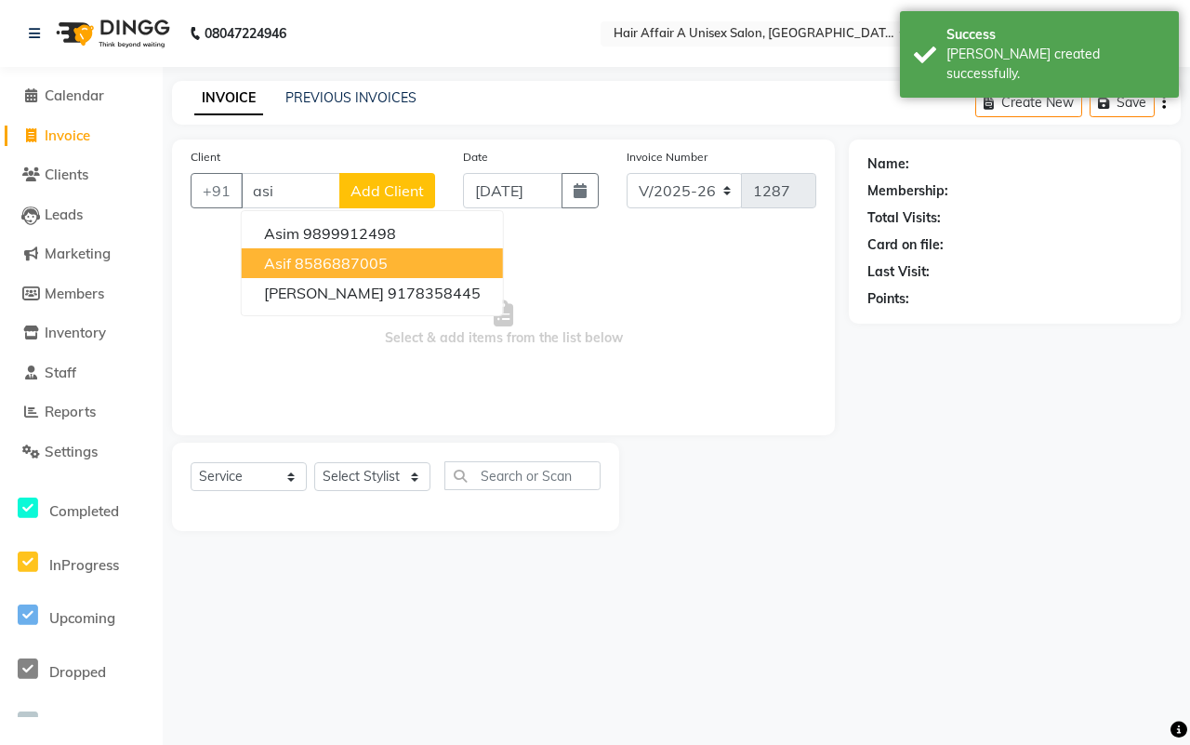
click at [308, 271] on ngb-highlight "8586887005" at bounding box center [341, 263] width 93 height 19
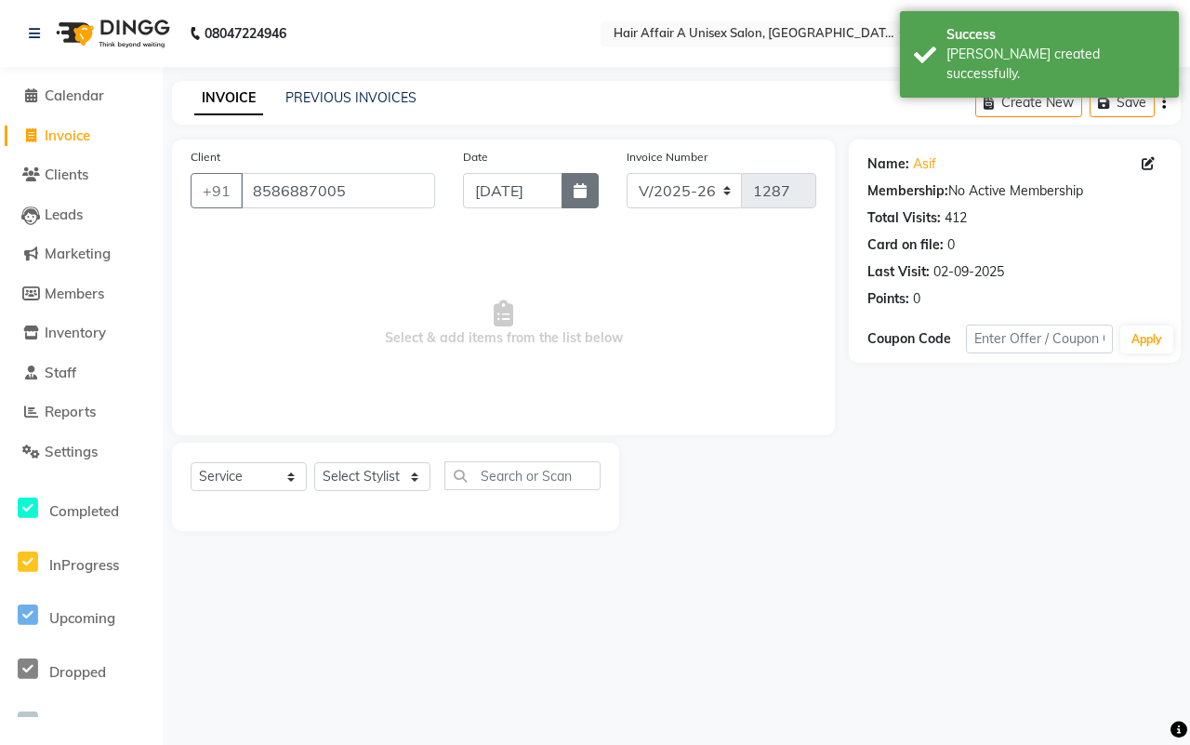
click at [584, 200] on button "button" at bounding box center [580, 190] width 37 height 35
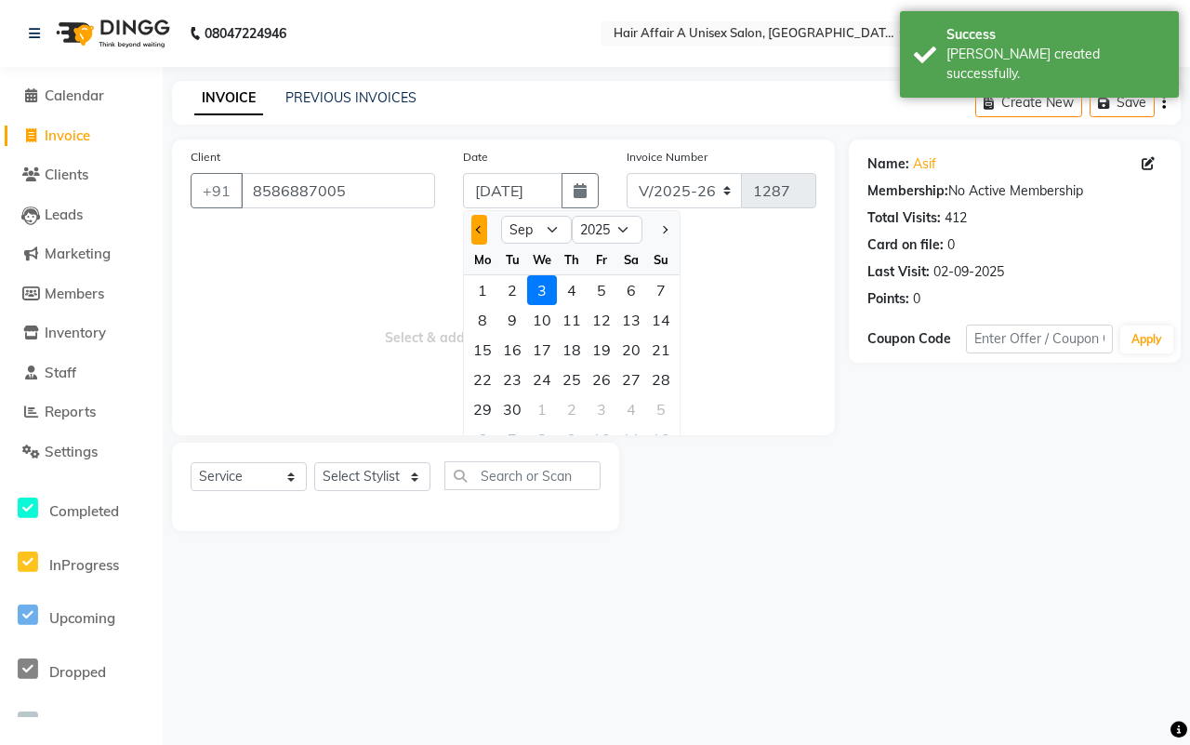
click at [474, 219] on button "Previous month" at bounding box center [479, 230] width 16 height 30
click at [637, 405] on div "30" at bounding box center [632, 409] width 30 height 30
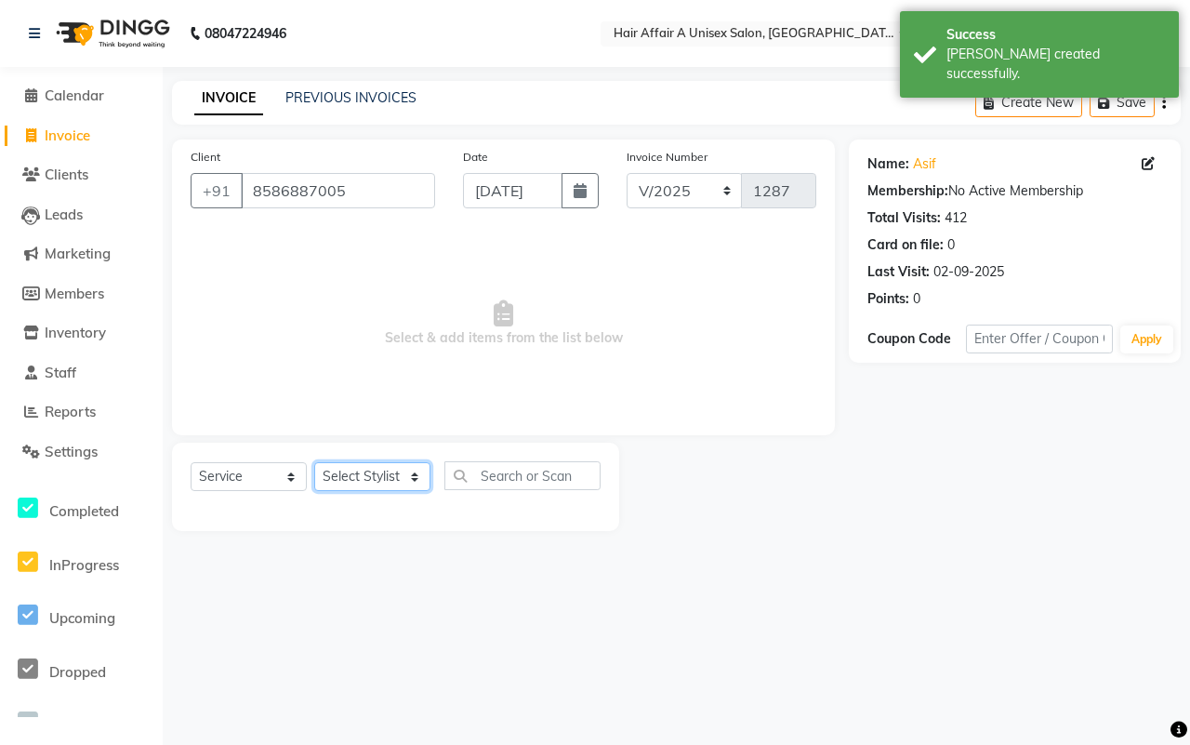
click at [397, 480] on select "Select Stylist [PERSON_NAME] [PERSON_NAME] Kajal Kunal [PERSON_NAME] Nitin [PER…" at bounding box center [372, 476] width 116 height 29
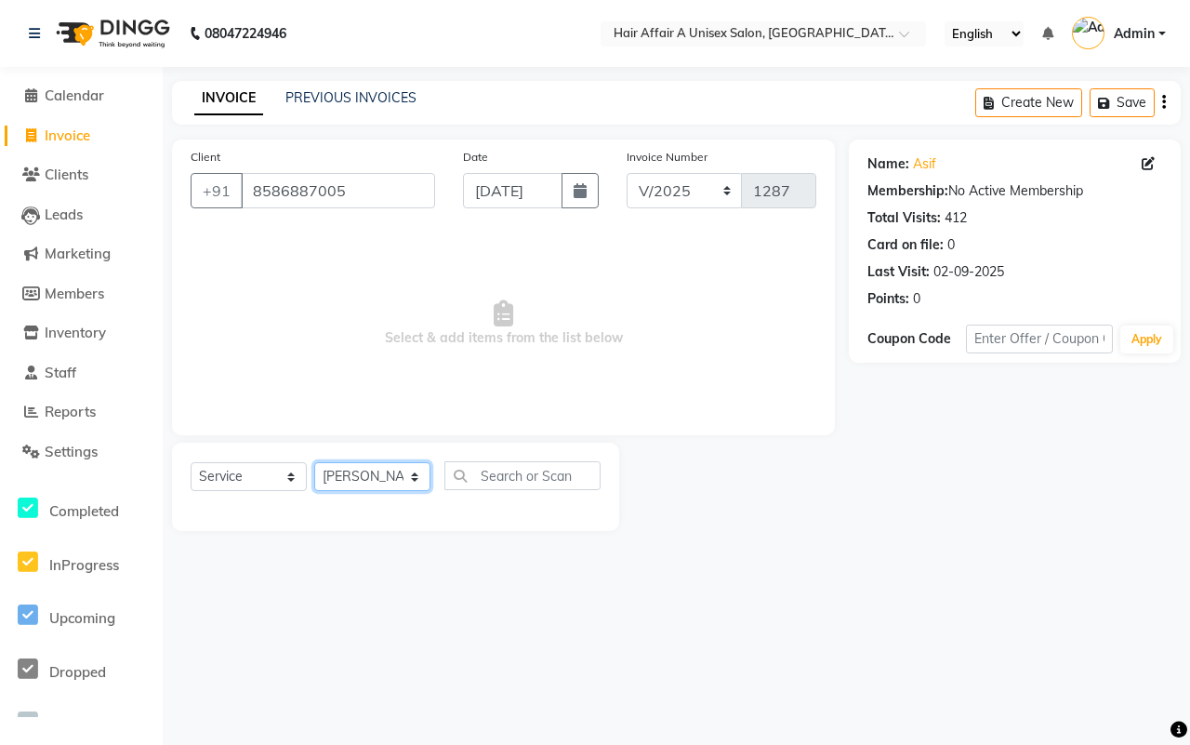
click at [314, 462] on select "Select Stylist [PERSON_NAME] [PERSON_NAME] Kajal Kunal [PERSON_NAME] Nitin [PER…" at bounding box center [372, 476] width 116 height 29
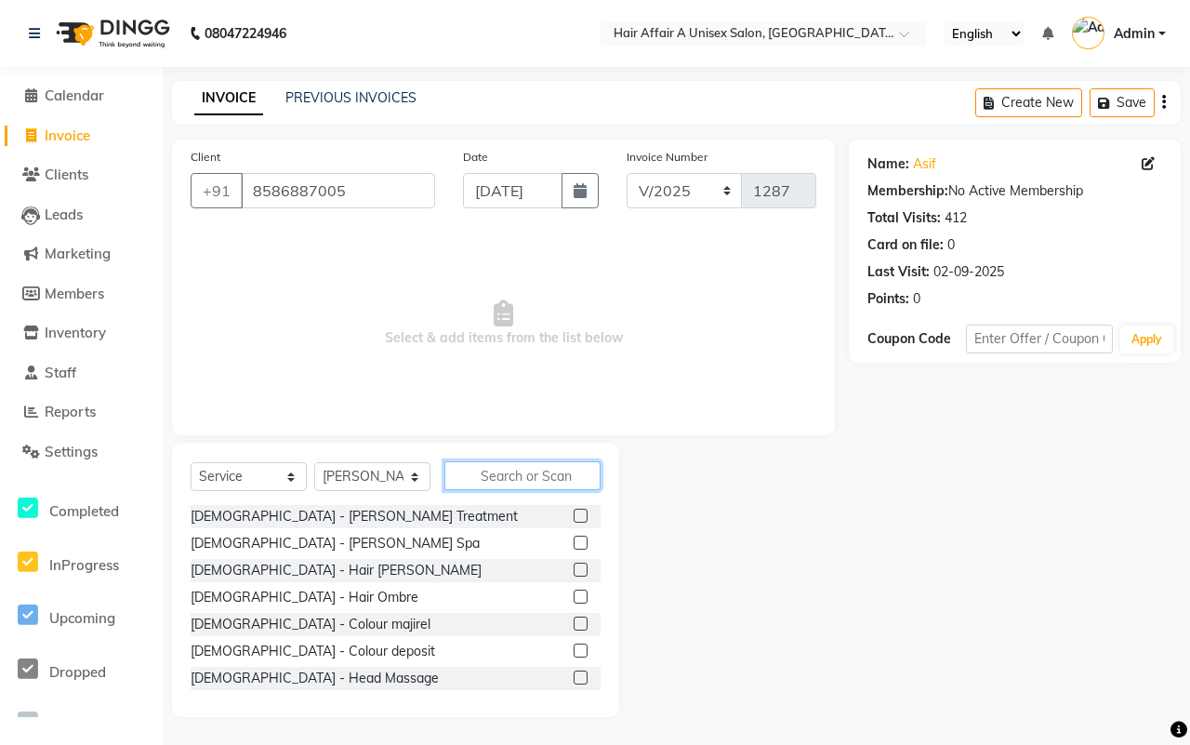
click at [482, 480] on input "text" at bounding box center [523, 475] width 156 height 29
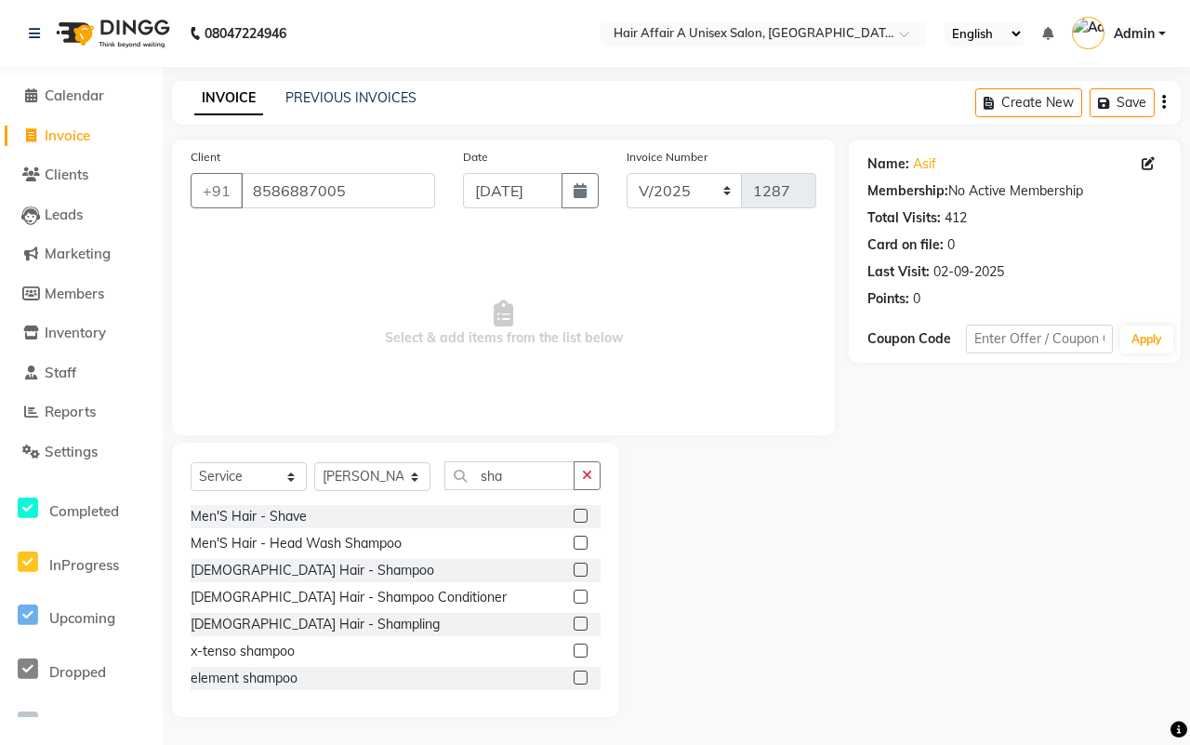
click at [574, 513] on label at bounding box center [581, 516] width 14 height 14
click at [574, 513] on input "checkbox" at bounding box center [580, 517] width 12 height 12
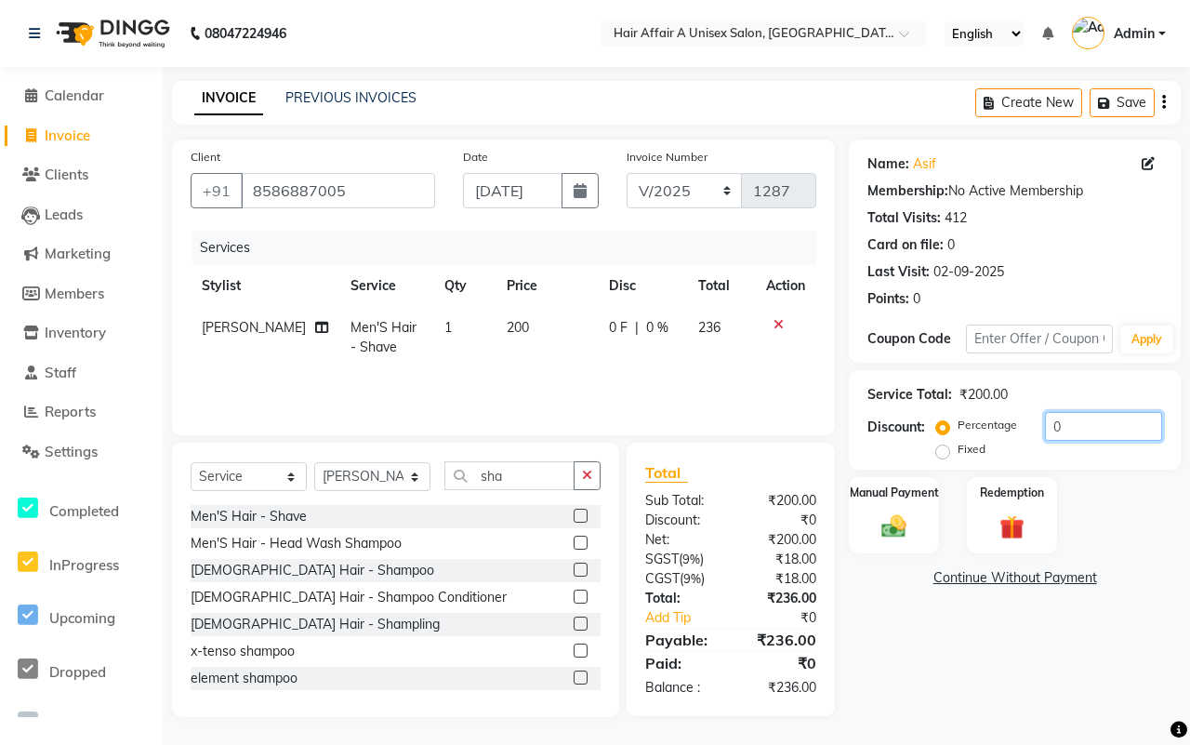
click at [1071, 418] on input "0" at bounding box center [1103, 426] width 117 height 29
click at [895, 502] on div "Manual Payment" at bounding box center [894, 515] width 94 height 80
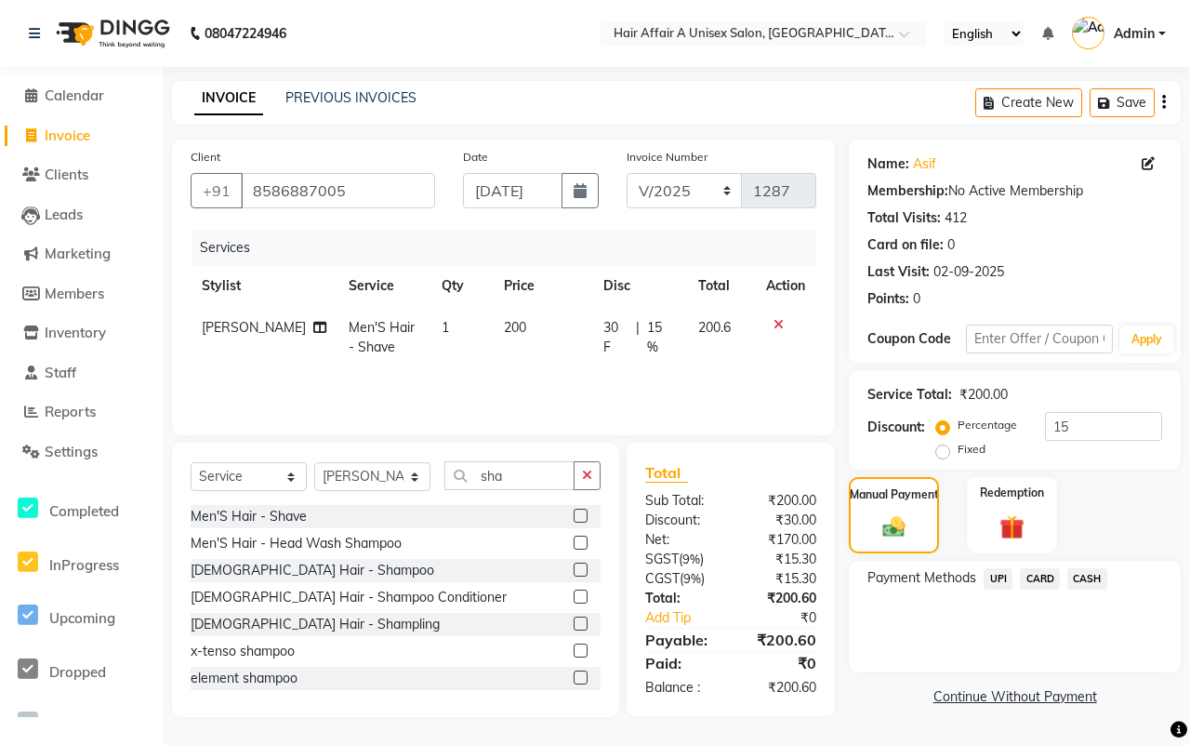
click at [1086, 575] on span "CASH" at bounding box center [1088, 578] width 40 height 21
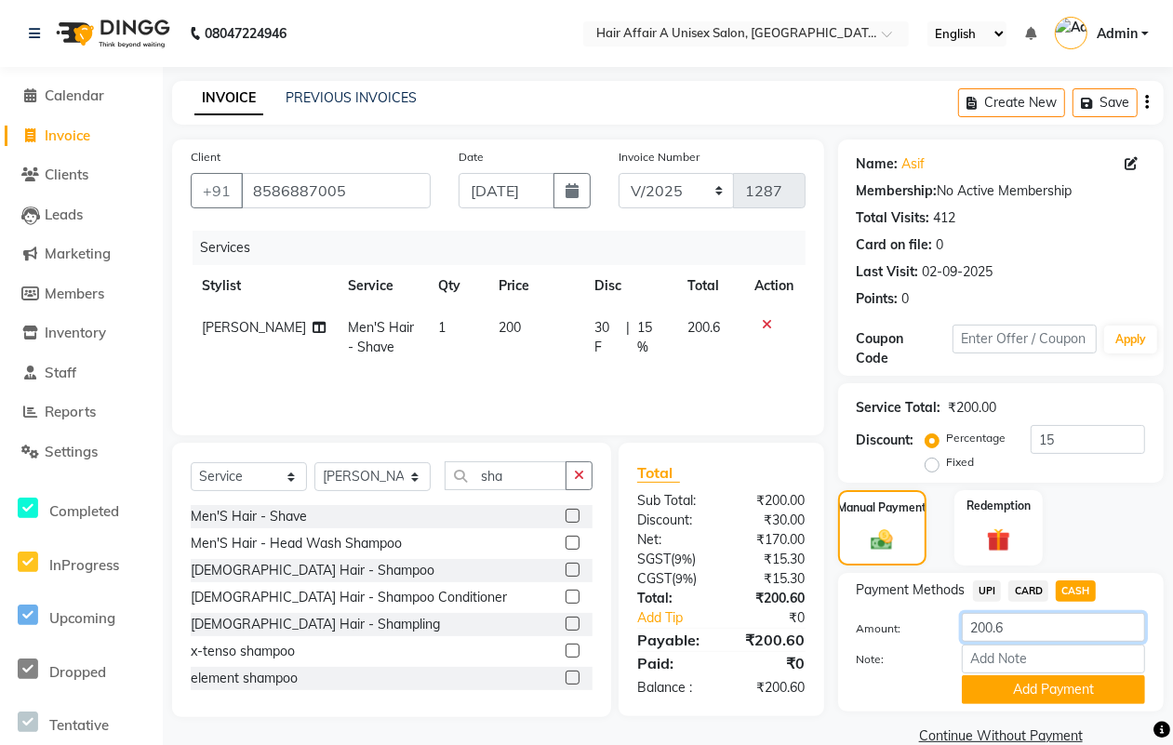
click at [1043, 619] on input "200.6" at bounding box center [1053, 627] width 183 height 29
click at [1042, 694] on button "Add Payment" at bounding box center [1053, 689] width 183 height 29
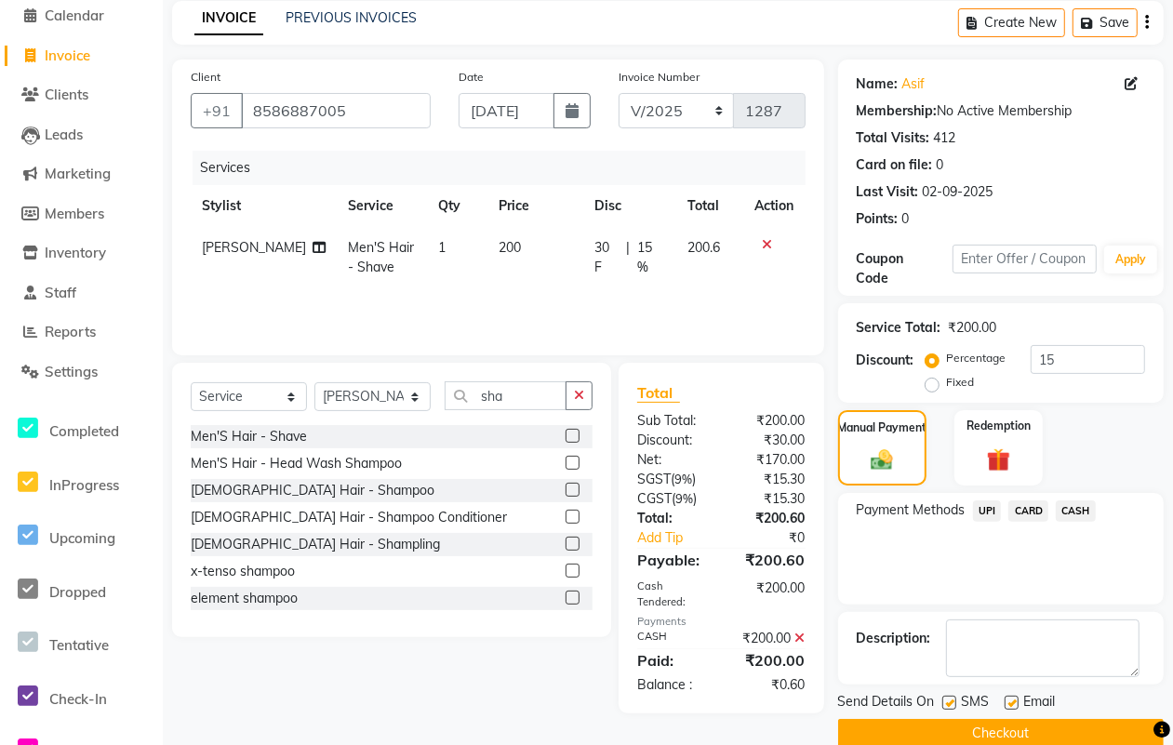
scroll to position [112, 0]
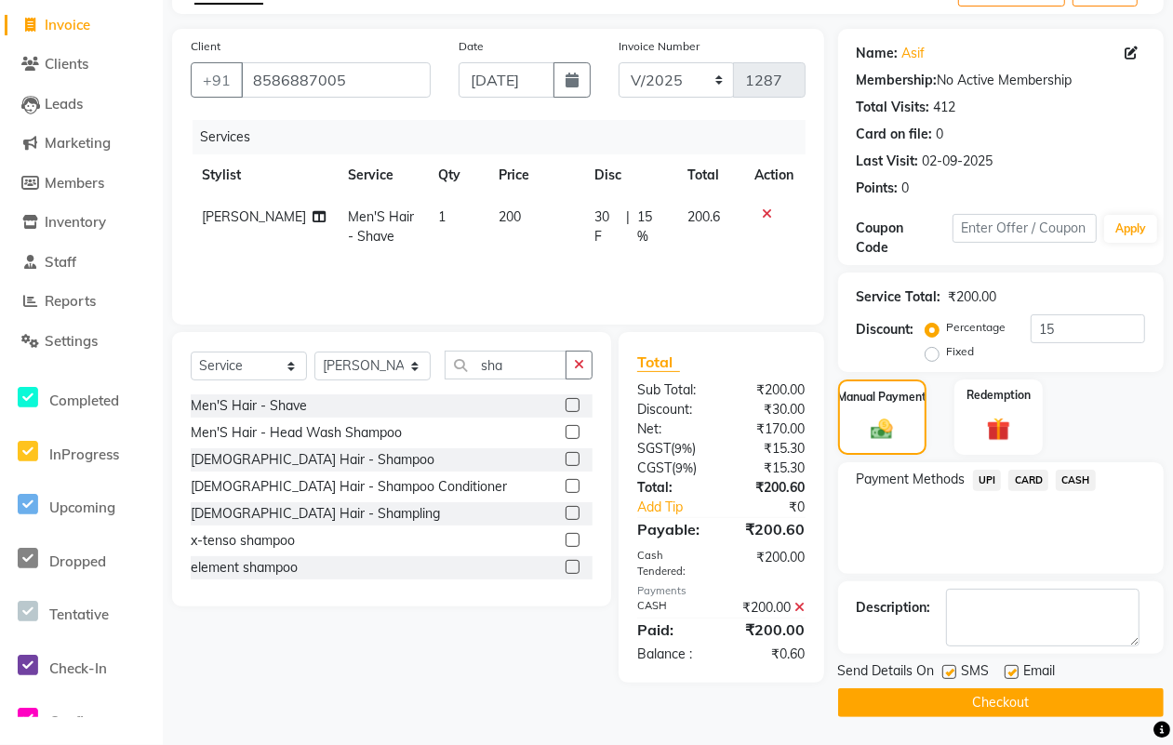
click at [945, 670] on label at bounding box center [949, 672] width 14 height 14
click at [945, 670] on input "checkbox" at bounding box center [948, 673] width 12 height 12
click at [1005, 674] on label at bounding box center [1011, 672] width 14 height 14
click at [1005, 674] on input "checkbox" at bounding box center [1010, 673] width 12 height 12
click at [986, 696] on button "Checkout" at bounding box center [1000, 702] width 325 height 29
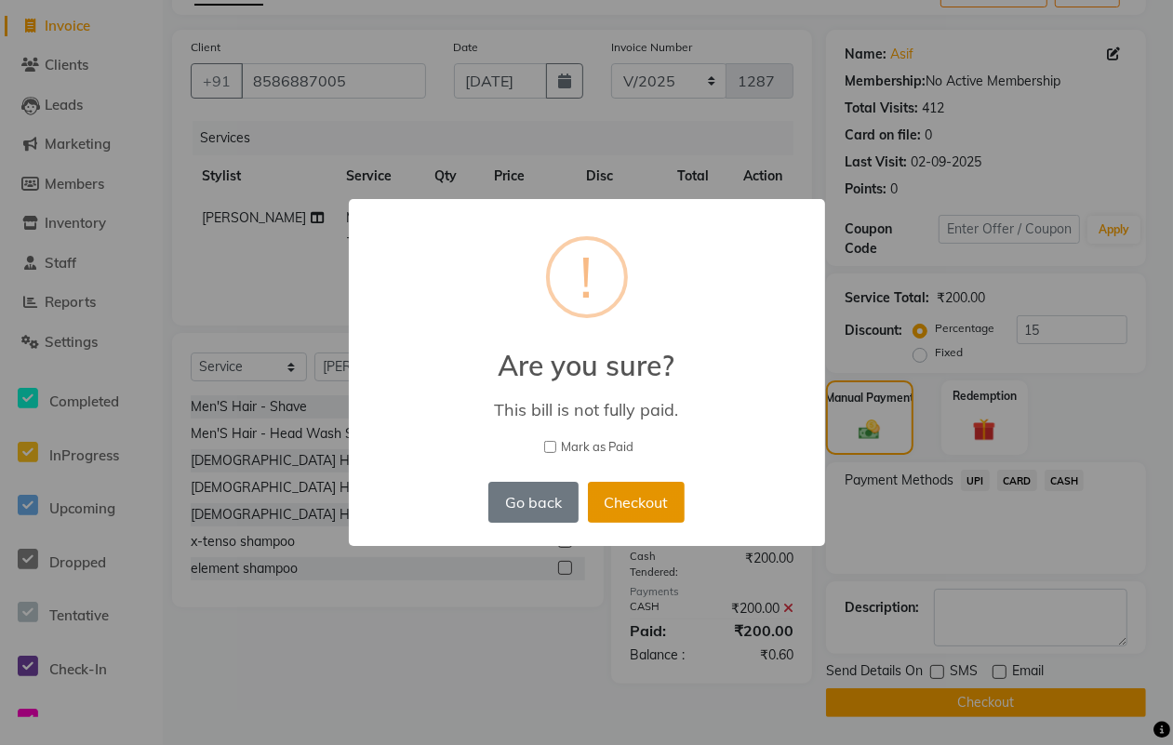
scroll to position [99, 0]
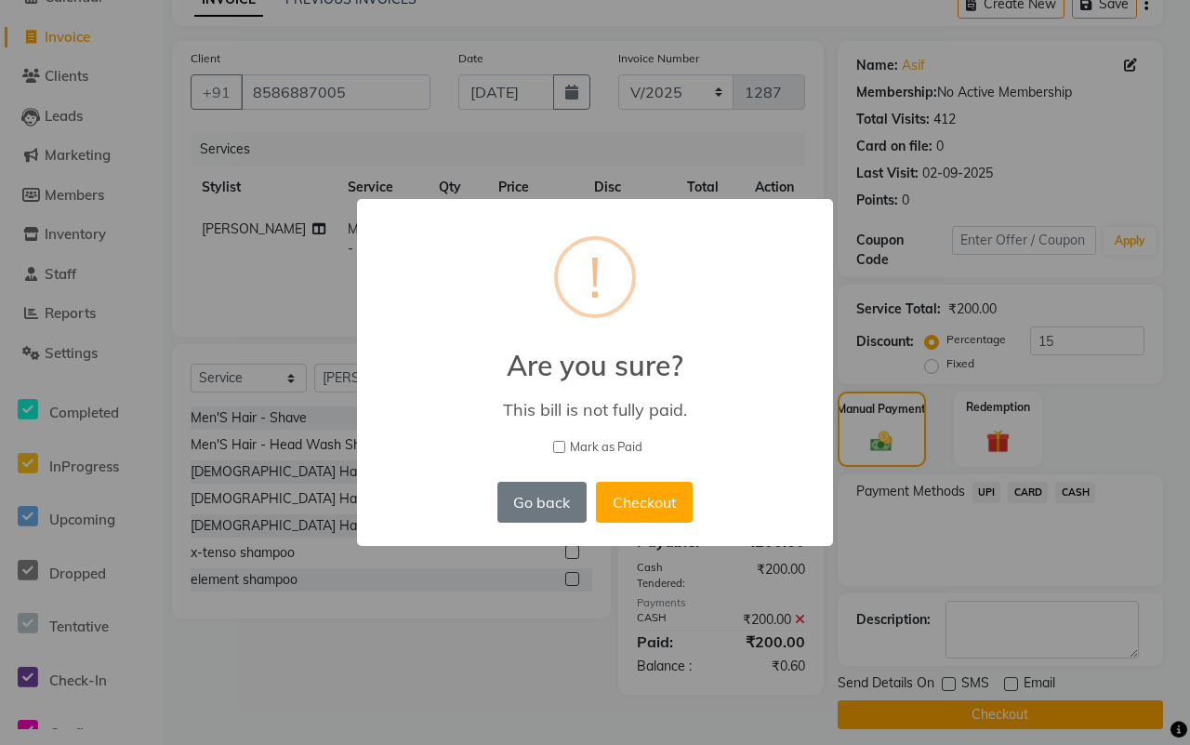
click at [573, 429] on div "× ! Are you sure? This bill is not fully paid. [PERSON_NAME] as Paid Go back No…" at bounding box center [595, 372] width 476 height 347
click at [583, 448] on span "Mark as Paid" at bounding box center [606, 447] width 73 height 19
click at [565, 448] on input "Mark as Paid" at bounding box center [559, 447] width 12 height 12
click at [657, 479] on div "Go back No Checkout" at bounding box center [595, 502] width 205 height 50
click at [658, 502] on button "Checkout" at bounding box center [644, 502] width 97 height 41
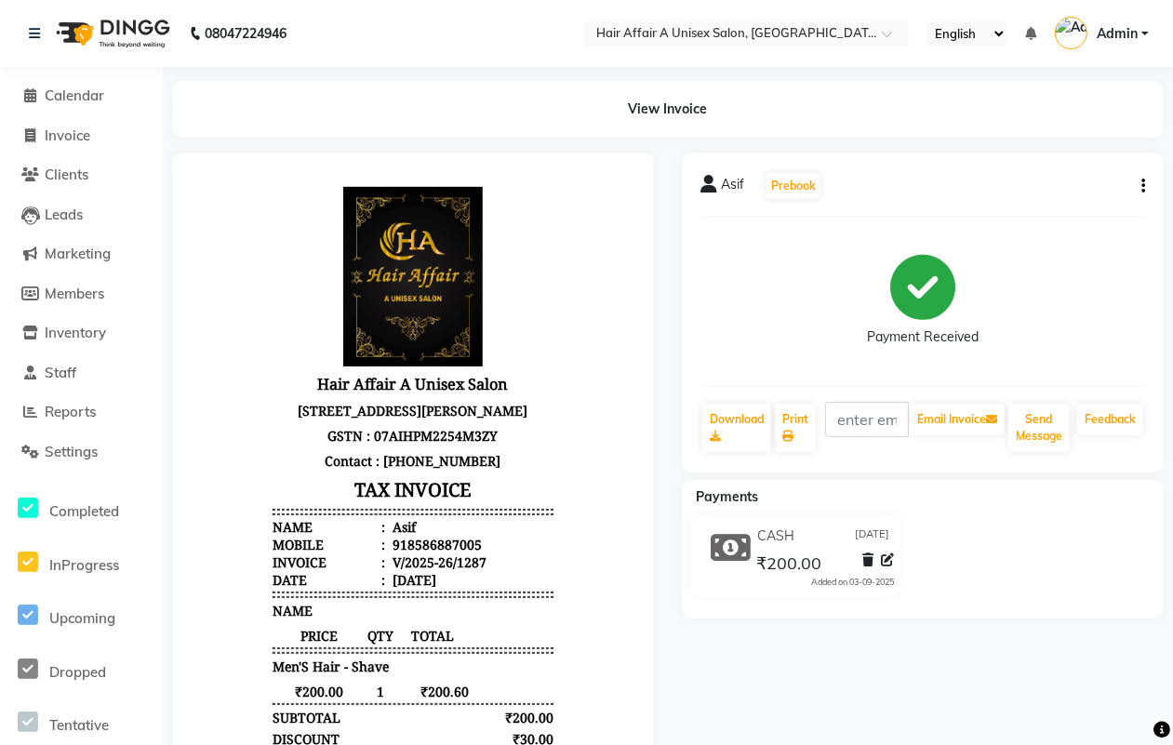
click at [42, 122] on li "Invoice" at bounding box center [81, 136] width 163 height 40
click at [100, 132] on link "Invoice" at bounding box center [81, 136] width 153 height 21
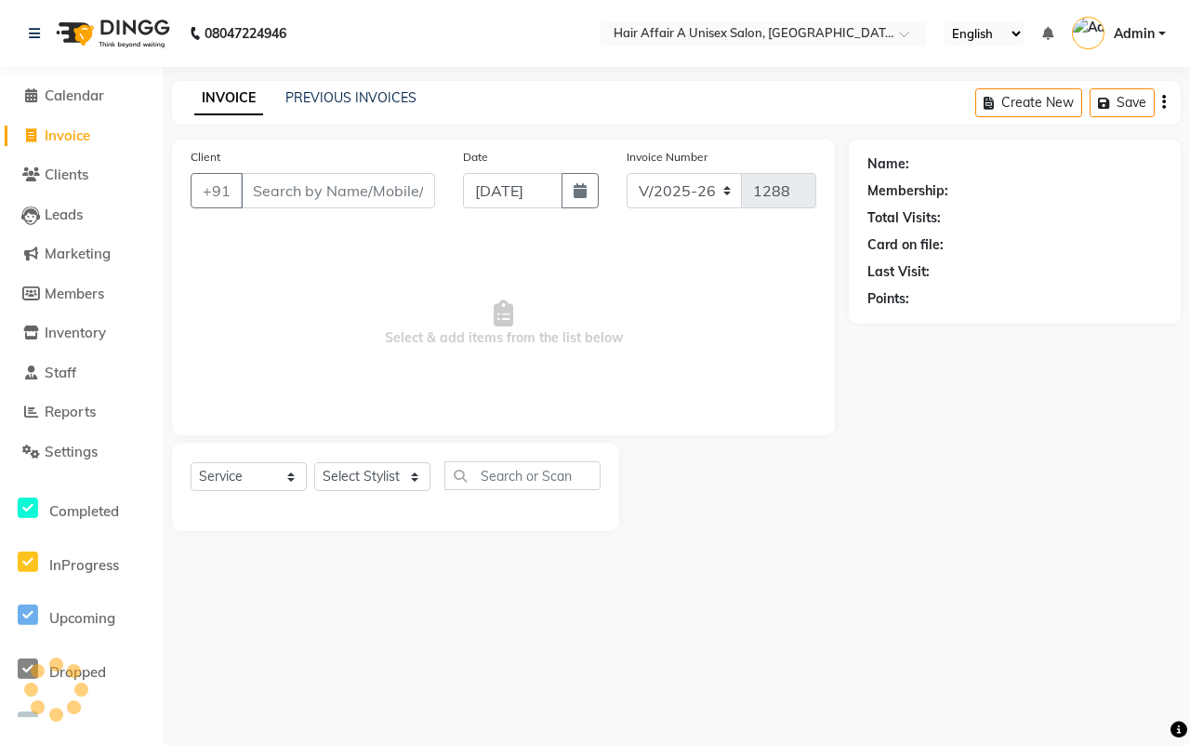
click at [361, 188] on input "Client" at bounding box center [338, 190] width 194 height 35
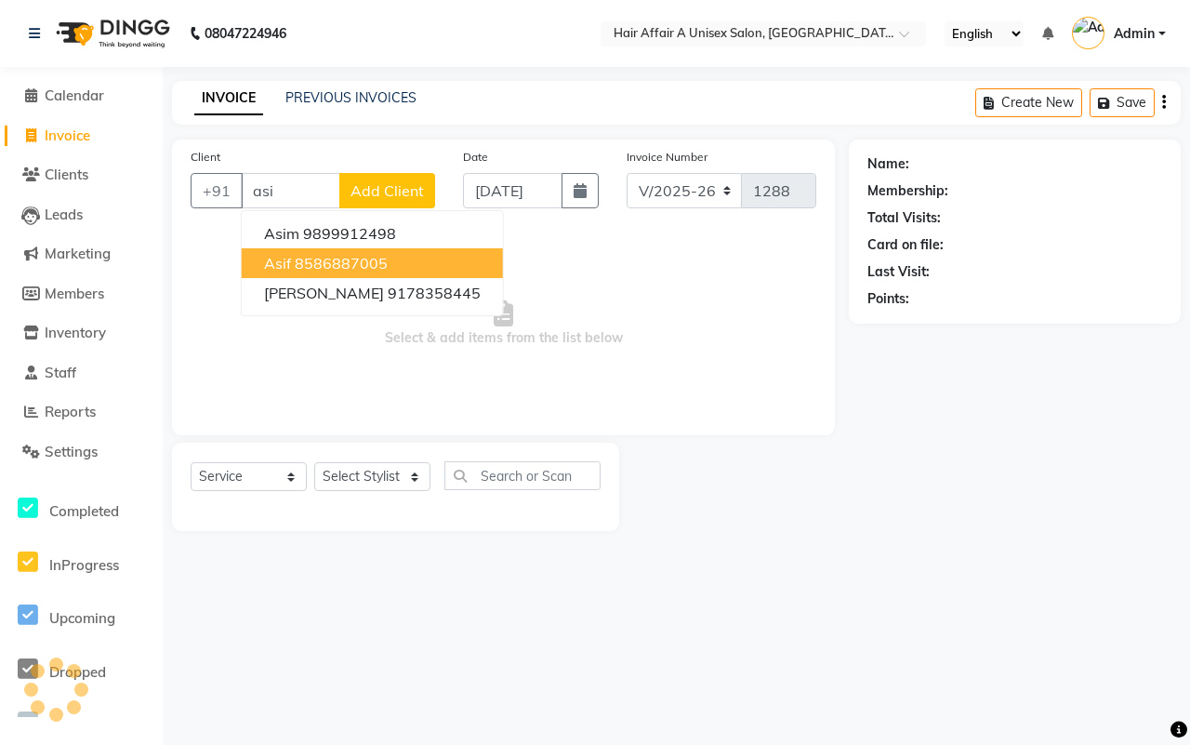
click at [316, 259] on ngb-highlight "8586887005" at bounding box center [341, 263] width 93 height 19
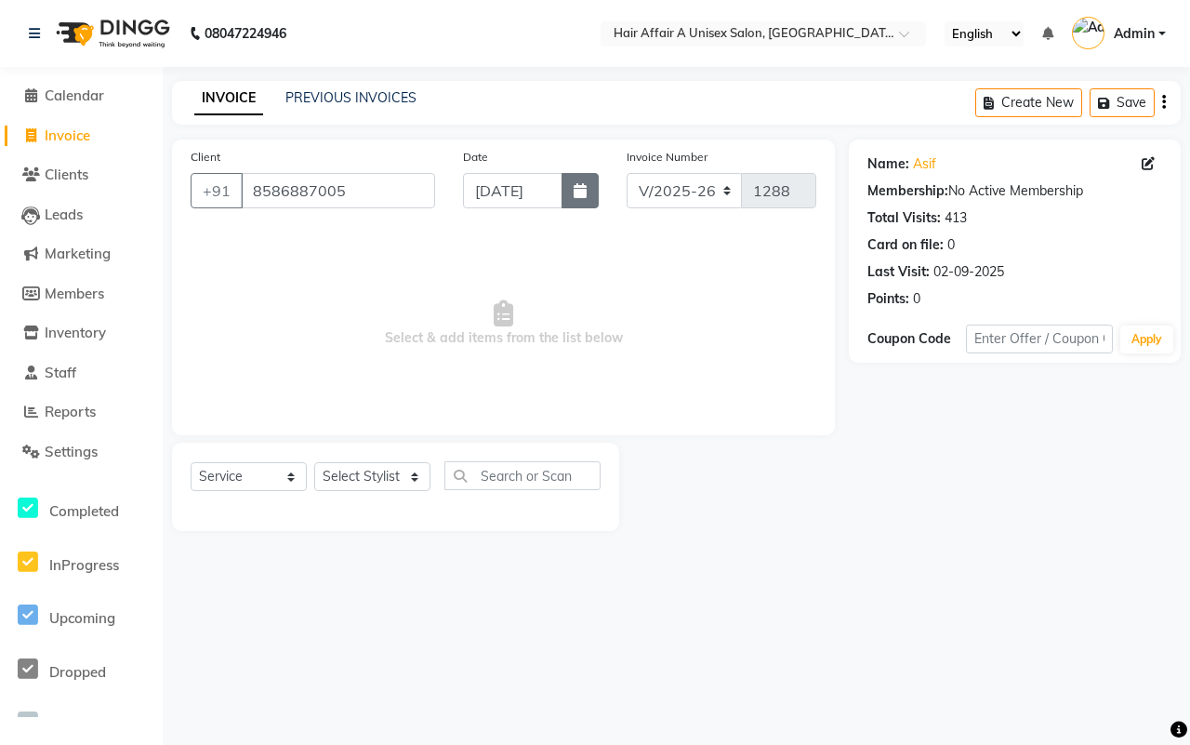
click at [570, 195] on button "button" at bounding box center [580, 190] width 37 height 35
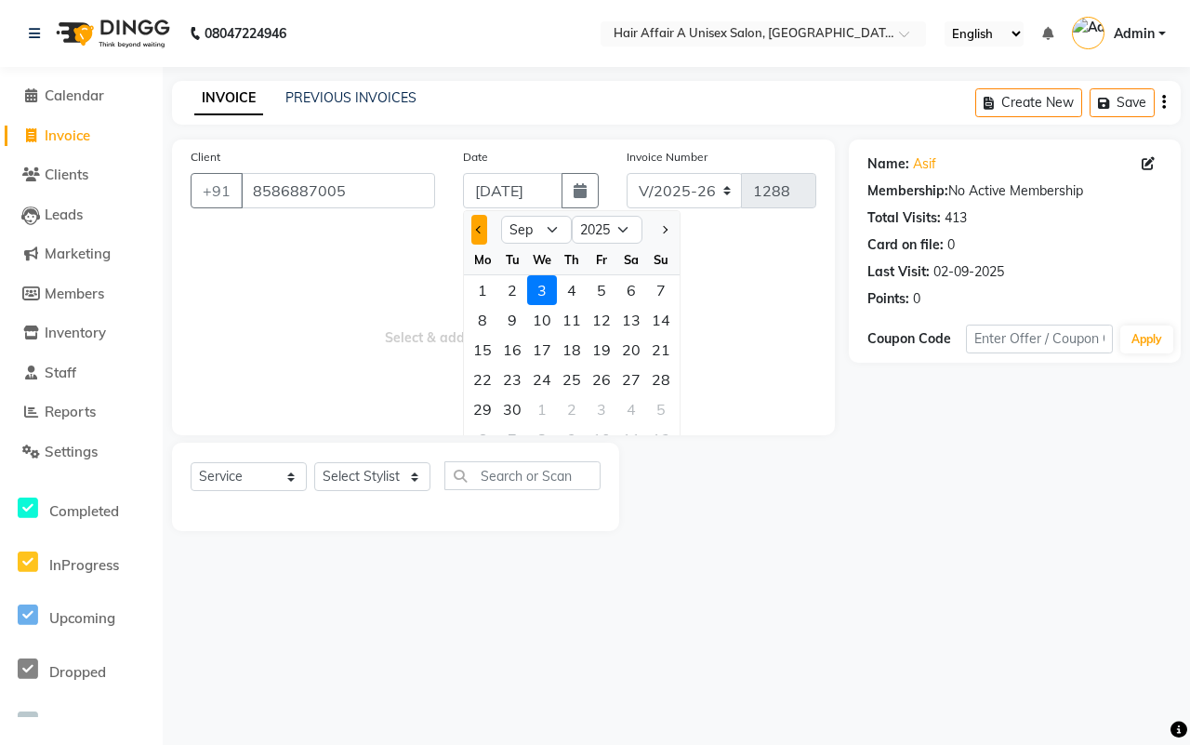
click at [475, 229] on button "Previous month" at bounding box center [479, 230] width 16 height 30
click at [625, 407] on div "30" at bounding box center [632, 409] width 30 height 30
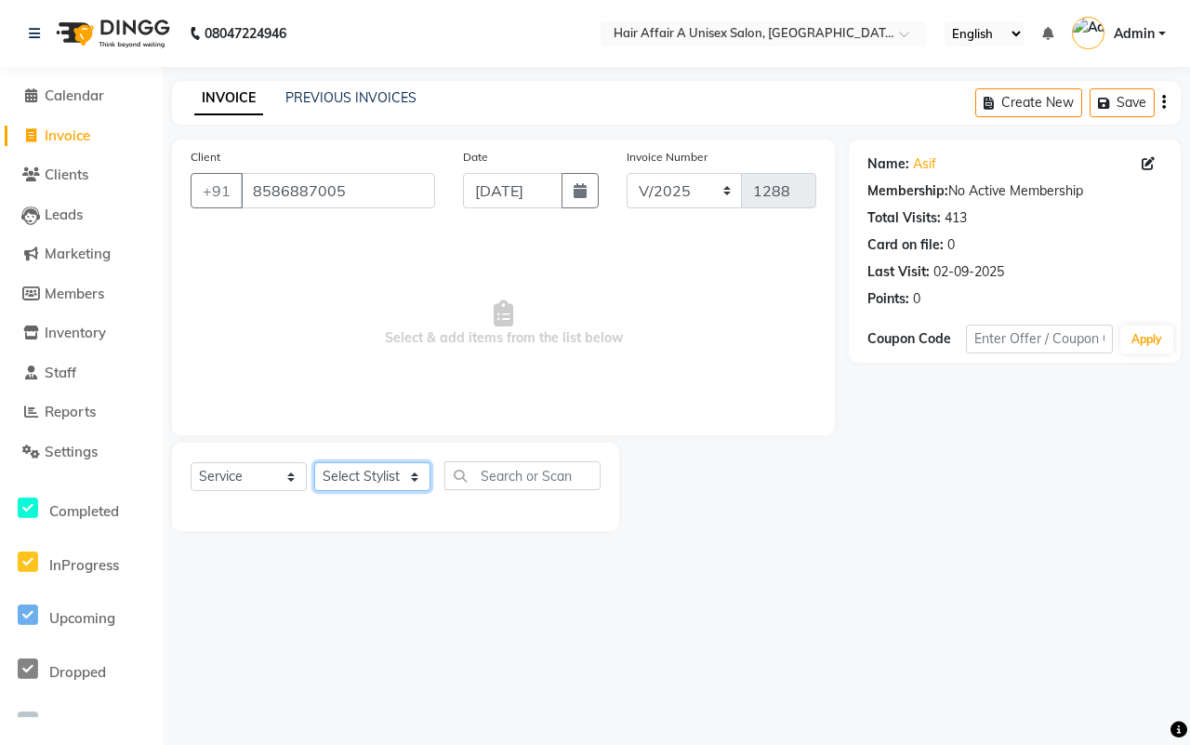
click at [423, 467] on select "Select Stylist [PERSON_NAME] [PERSON_NAME] Kajal Kunal [PERSON_NAME] Nitin [PER…" at bounding box center [372, 476] width 116 height 29
click at [314, 462] on select "Select Stylist [PERSON_NAME] [PERSON_NAME] Kajal Kunal [PERSON_NAME] Nitin [PER…" at bounding box center [372, 476] width 116 height 29
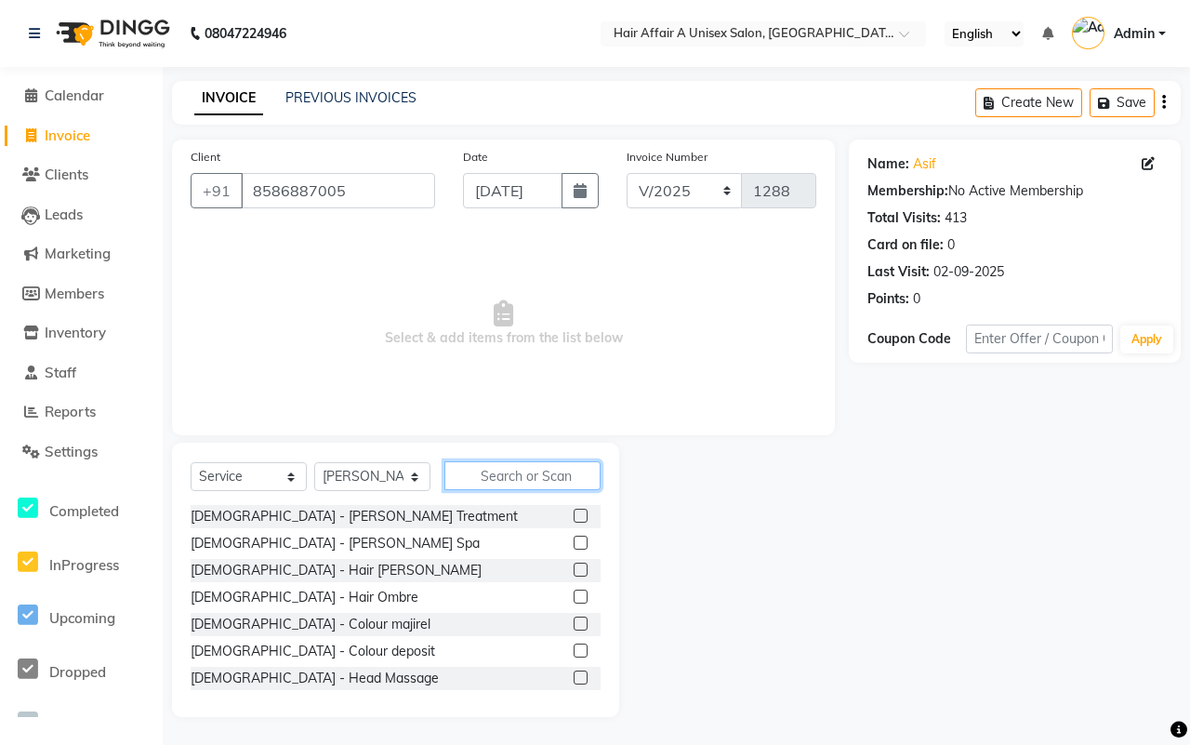
click at [502, 472] on input "text" at bounding box center [523, 475] width 156 height 29
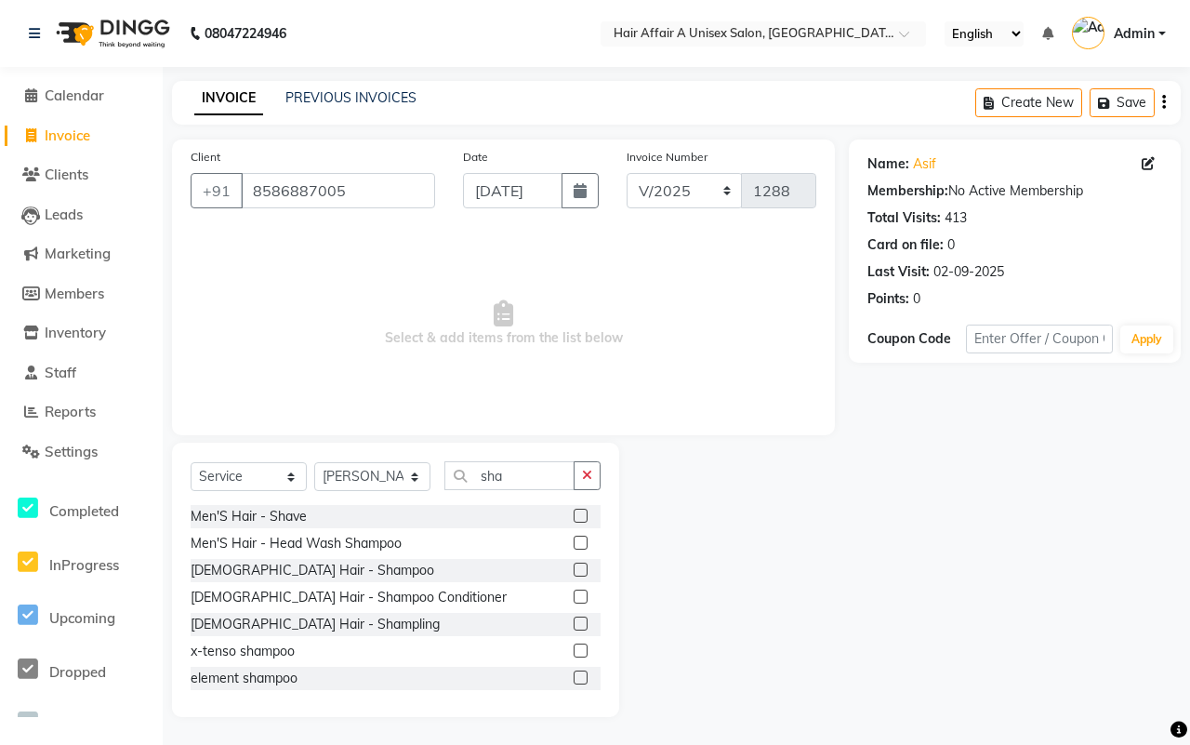
click at [574, 519] on label at bounding box center [581, 516] width 14 height 14
click at [574, 519] on input "checkbox" at bounding box center [580, 517] width 12 height 12
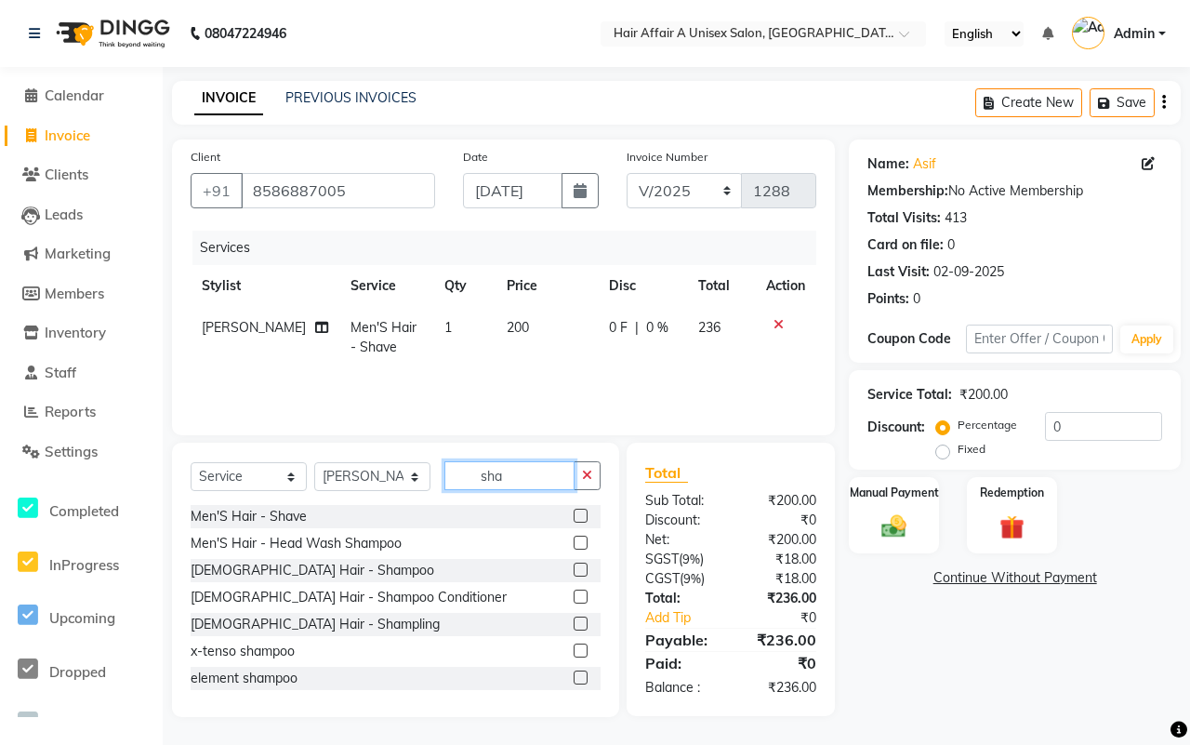
click at [524, 480] on input "sha" at bounding box center [510, 475] width 130 height 29
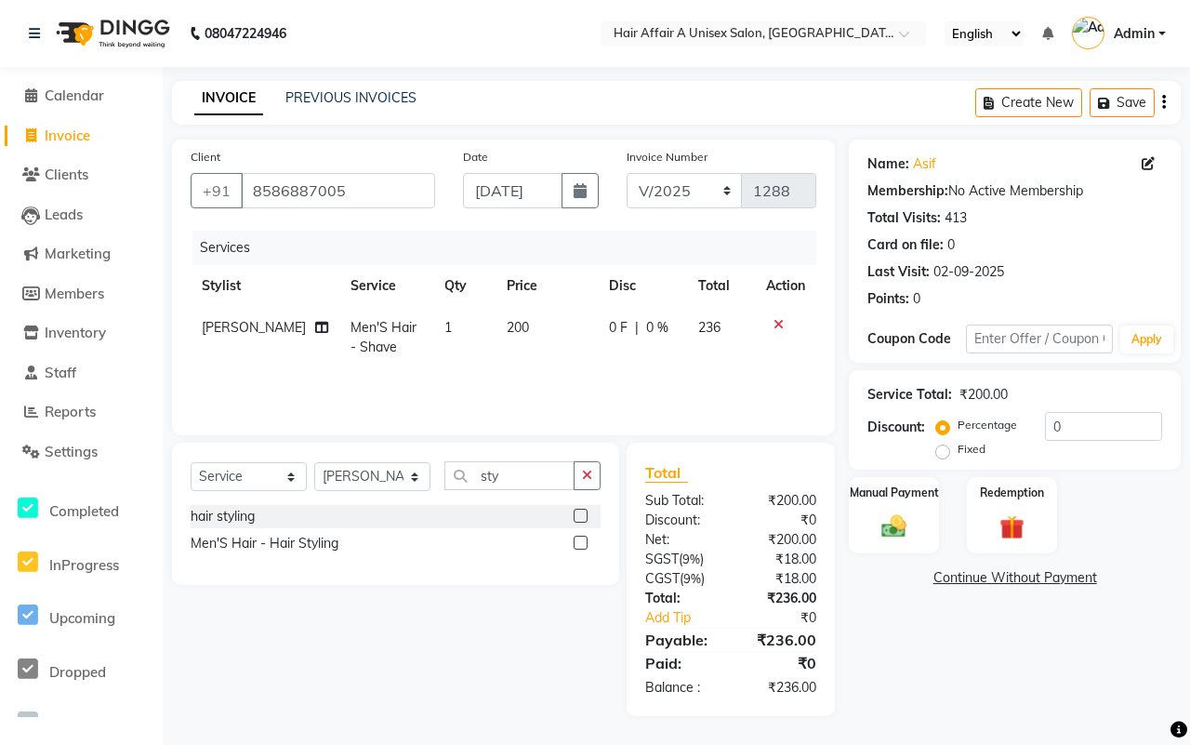
click at [582, 544] on label at bounding box center [581, 543] width 14 height 14
click at [582, 544] on input "checkbox" at bounding box center [580, 544] width 12 height 12
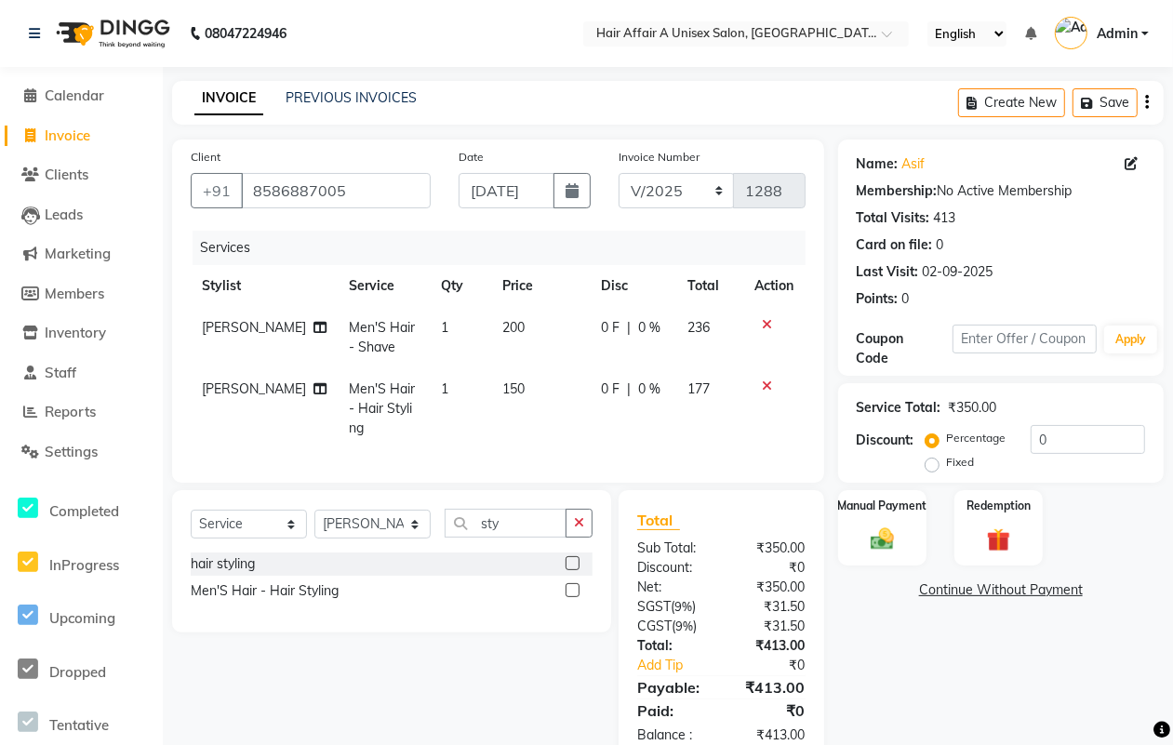
click at [505, 392] on span "150" at bounding box center [513, 388] width 22 height 17
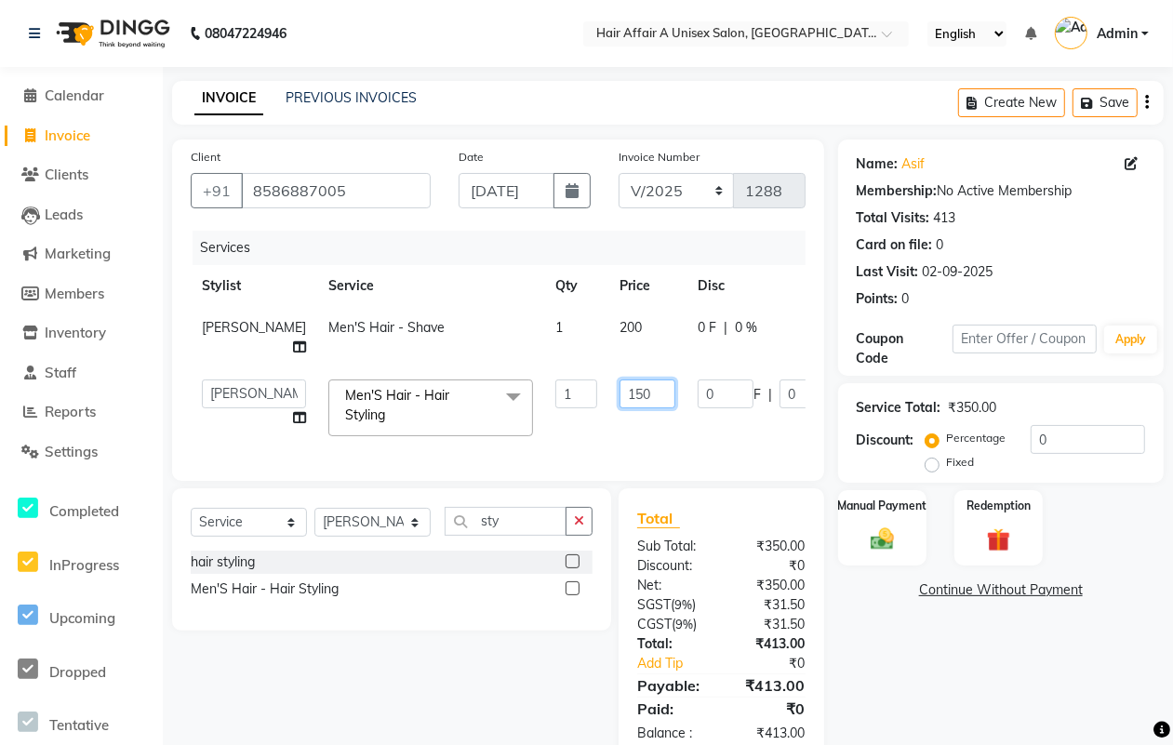
click at [619, 388] on input "150" at bounding box center [647, 393] width 56 height 29
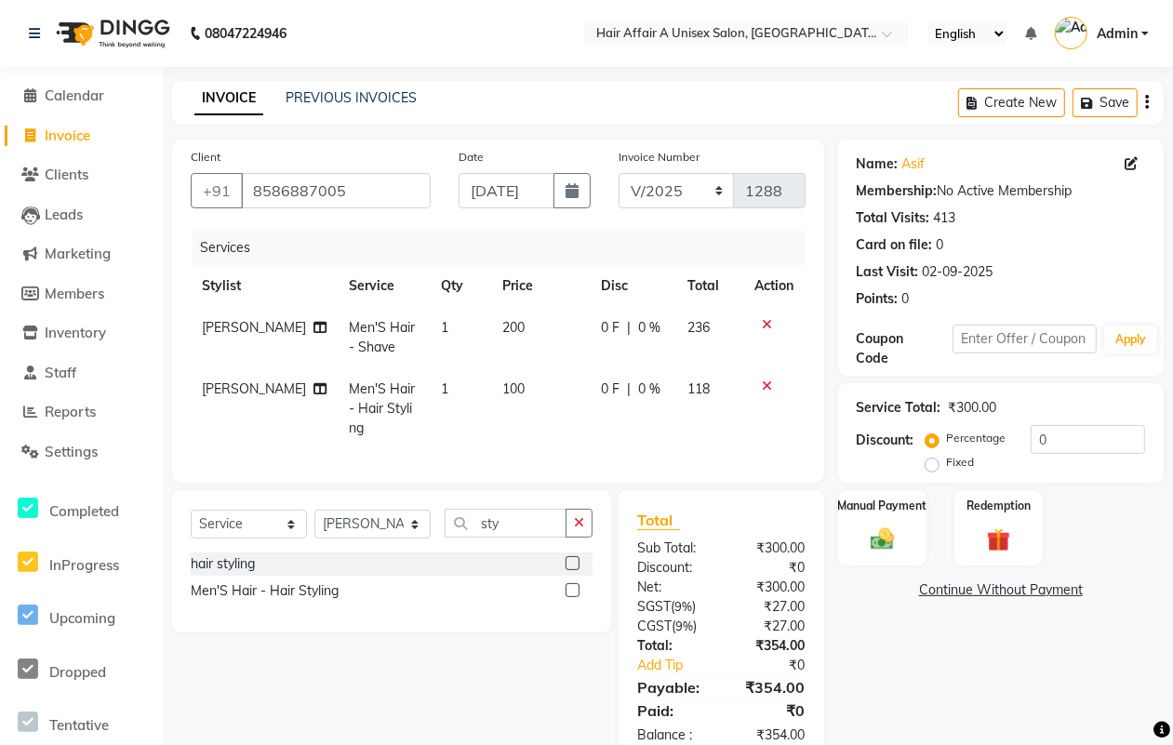
click at [670, 597] on div "Net:" at bounding box center [672, 587] width 98 height 20
click at [1131, 439] on input "0" at bounding box center [1087, 439] width 114 height 29
click at [884, 517] on div "Manual Payment" at bounding box center [882, 527] width 92 height 79
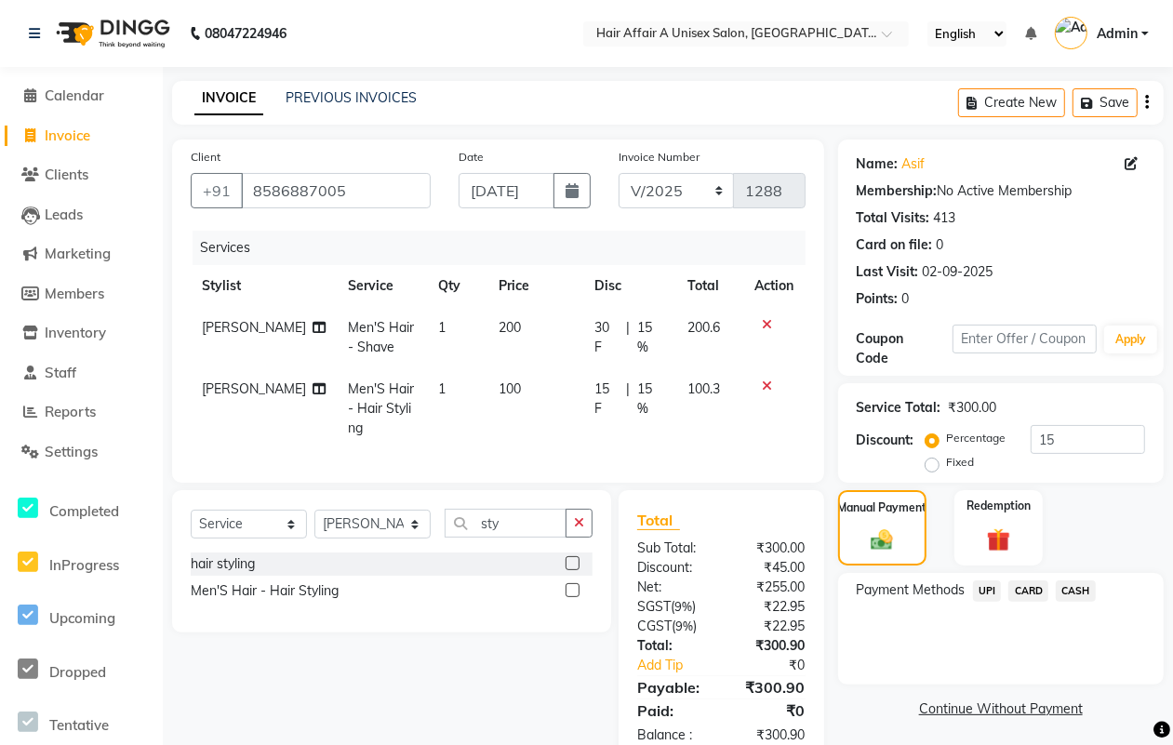
click at [1072, 591] on span "CASH" at bounding box center [1075, 590] width 40 height 21
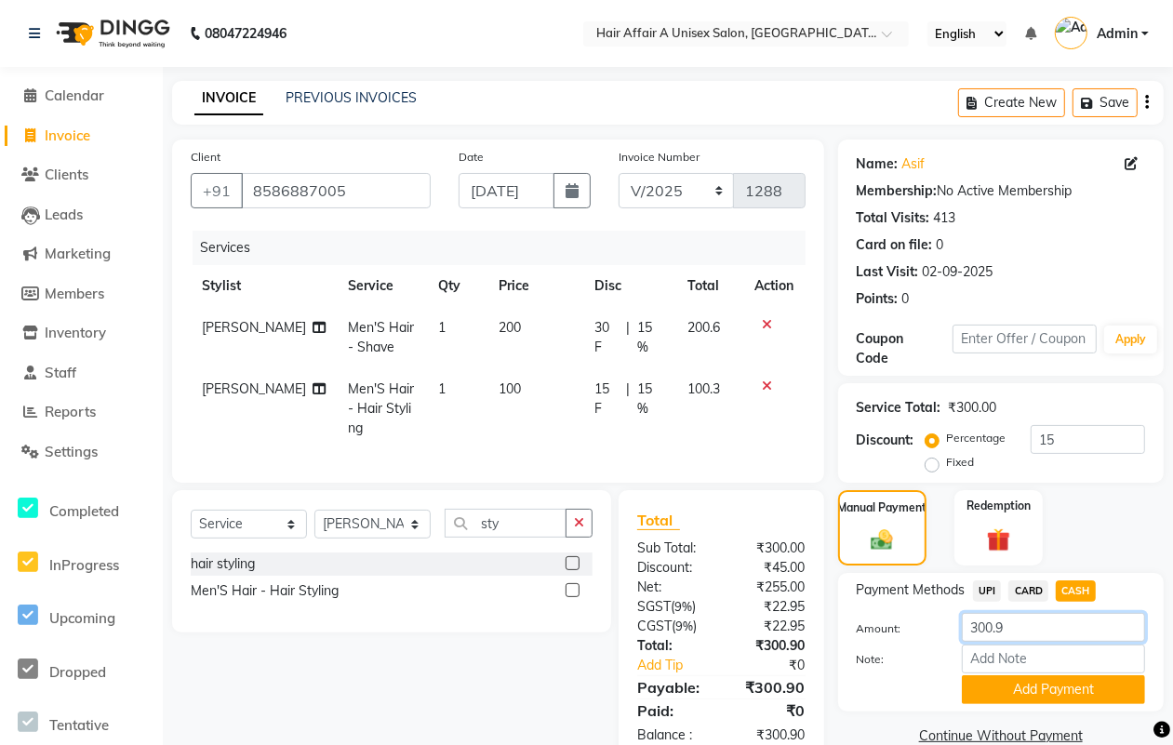
click at [1055, 635] on input "300.9" at bounding box center [1053, 627] width 183 height 29
click at [1066, 694] on button "Add Payment" at bounding box center [1053, 689] width 183 height 29
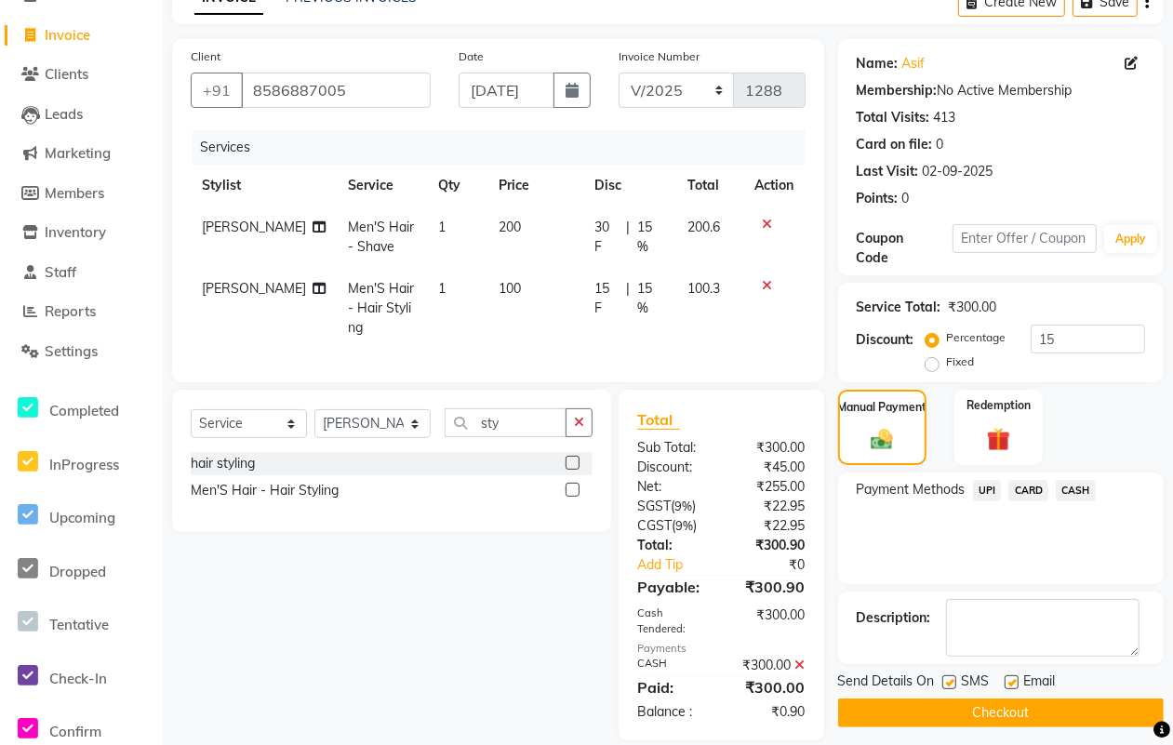
scroll to position [140, 0]
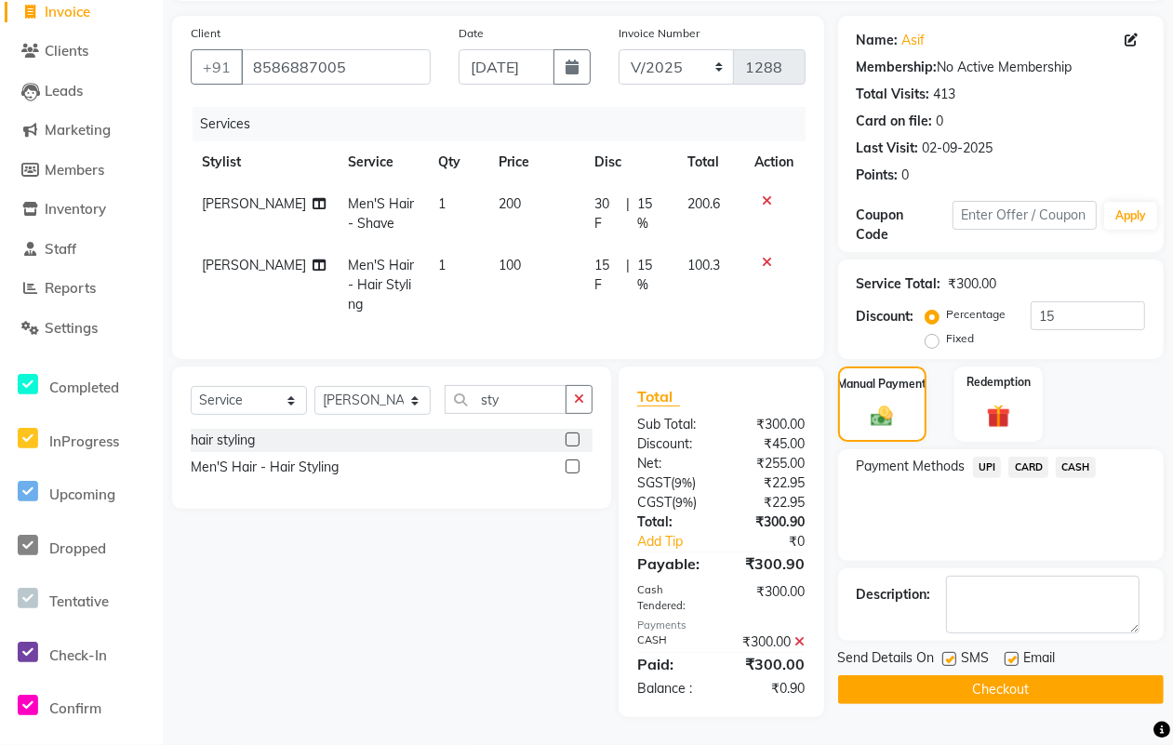
click at [949, 652] on label at bounding box center [949, 659] width 14 height 14
click at [949, 654] on input "checkbox" at bounding box center [948, 660] width 12 height 12
click at [1014, 652] on label at bounding box center [1011, 659] width 14 height 14
click at [1014, 654] on input "checkbox" at bounding box center [1010, 660] width 12 height 12
click at [997, 680] on button "Checkout" at bounding box center [1000, 689] width 325 height 29
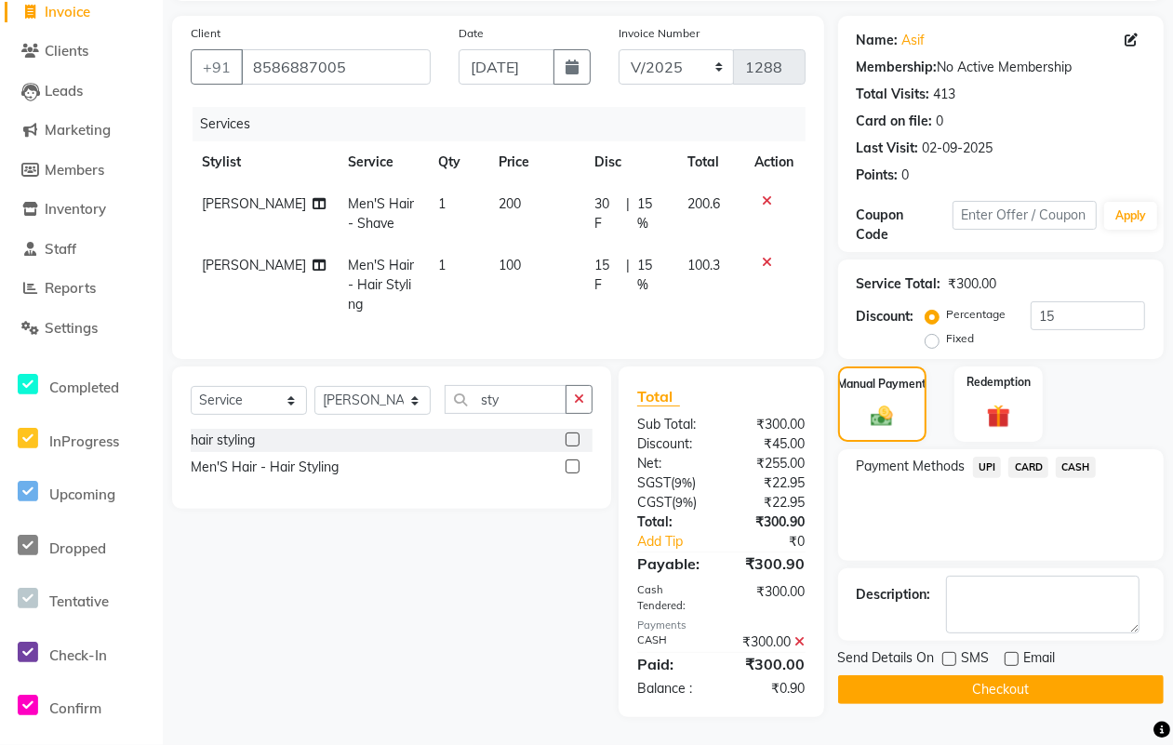
scroll to position [122, 0]
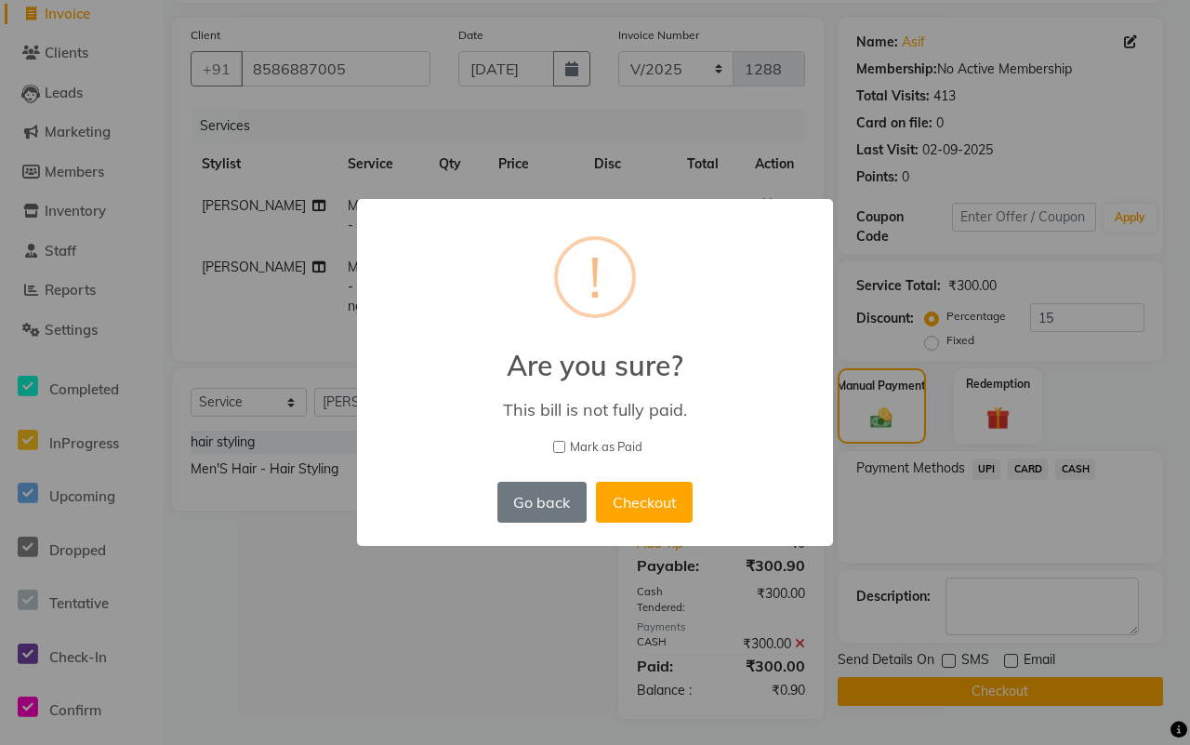
click at [589, 438] on span "Mark as Paid" at bounding box center [606, 447] width 73 height 19
click at [565, 441] on input "Mark as Paid" at bounding box center [559, 447] width 12 height 12
click at [630, 485] on button "Checkout" at bounding box center [644, 502] width 97 height 41
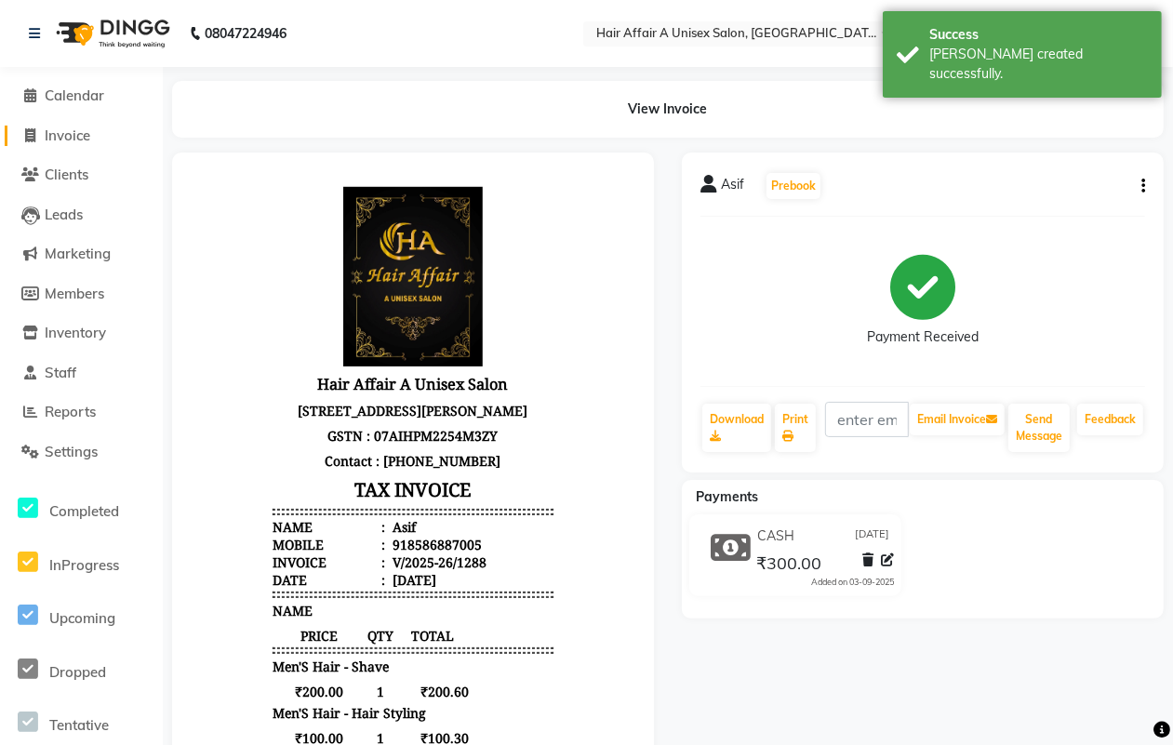
click at [68, 131] on span "Invoice" at bounding box center [68, 135] width 46 height 18
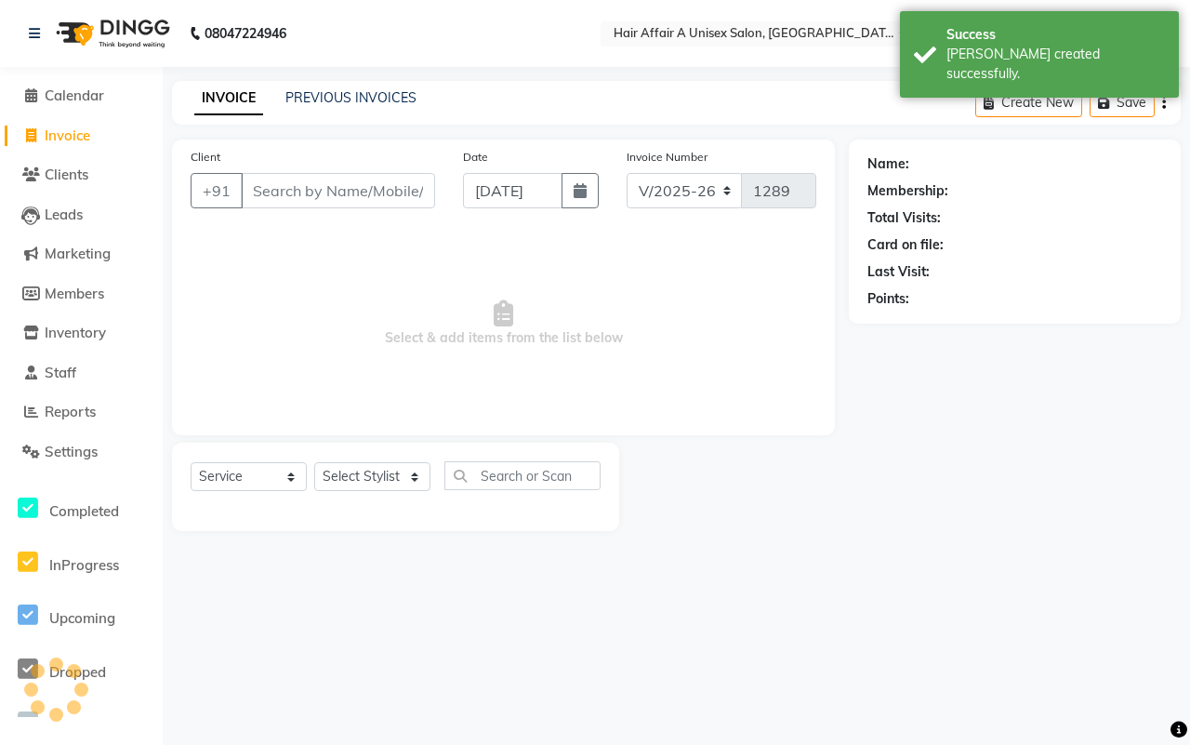
click at [290, 186] on input "Client" at bounding box center [338, 190] width 194 height 35
click at [305, 179] on input "Client" at bounding box center [338, 190] width 194 height 35
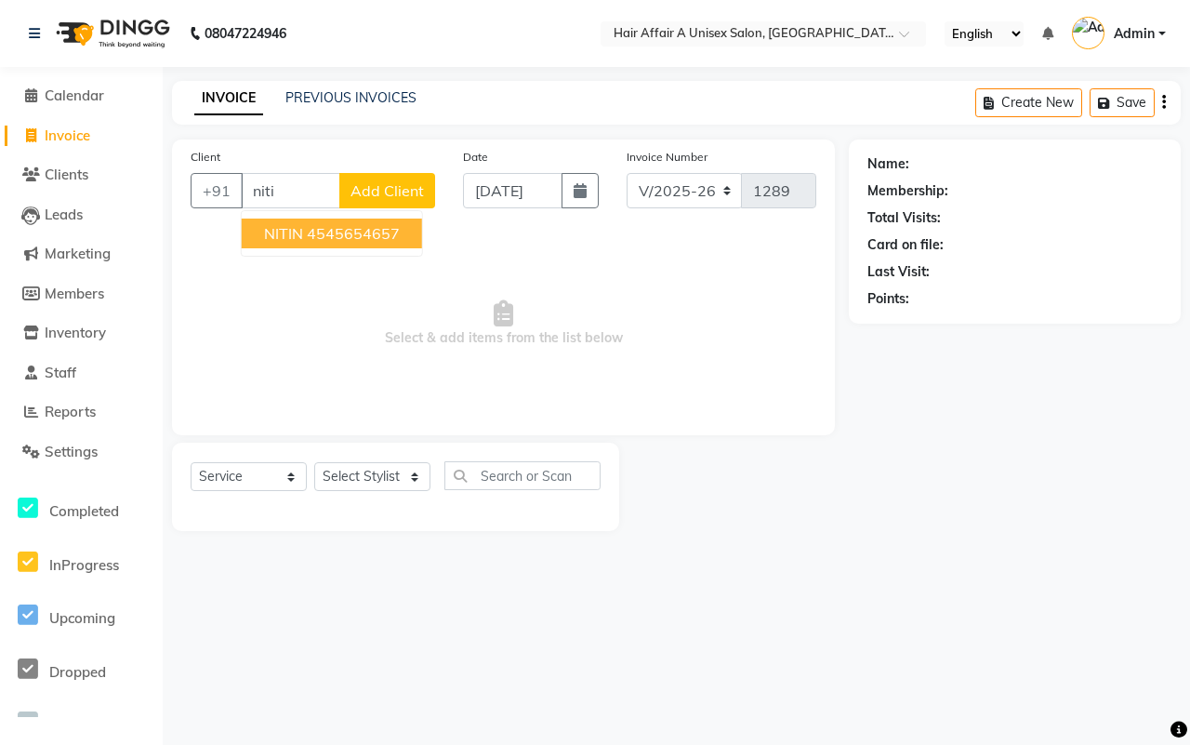
click at [354, 233] on ngb-highlight "4545654657" at bounding box center [353, 233] width 93 height 19
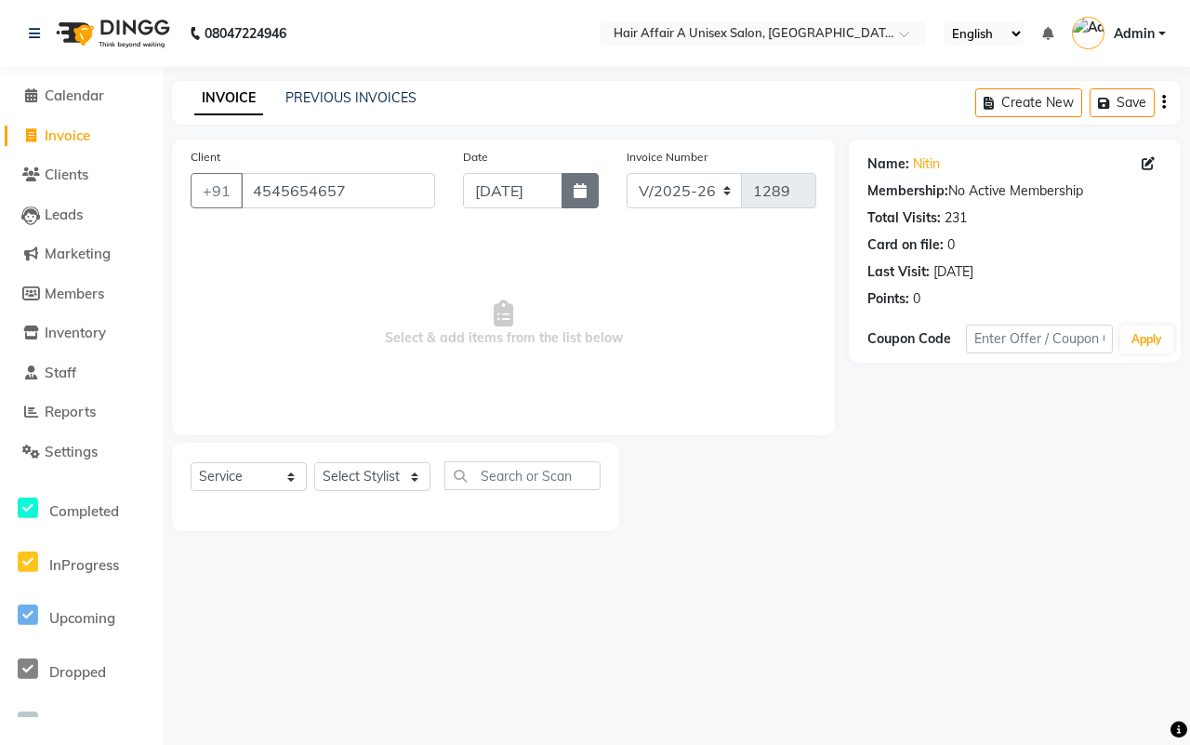
click at [593, 192] on button "button" at bounding box center [580, 190] width 37 height 35
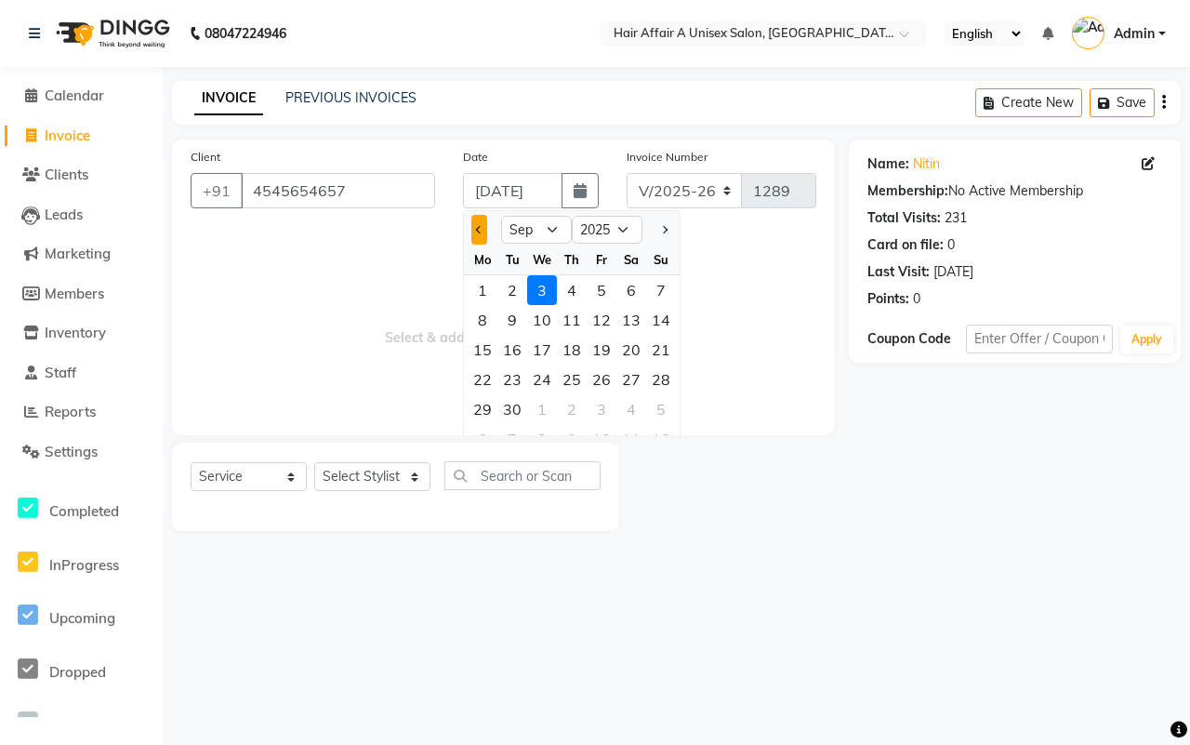
click at [476, 232] on button "Previous month" at bounding box center [479, 230] width 16 height 30
click at [635, 412] on div "30" at bounding box center [632, 409] width 30 height 30
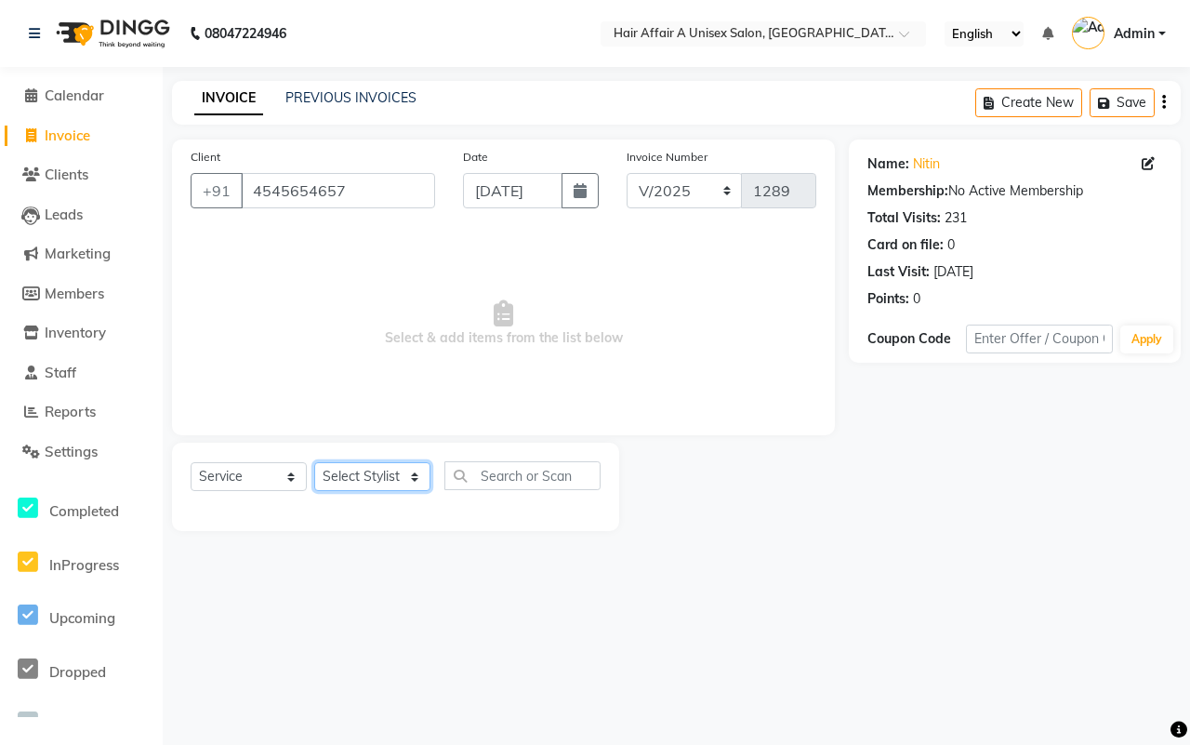
click at [400, 474] on select "Select Stylist [PERSON_NAME] [PERSON_NAME] Kajal Kunal [PERSON_NAME] Nitin [PER…" at bounding box center [372, 476] width 116 height 29
click at [314, 462] on select "Select Stylist [PERSON_NAME] [PERSON_NAME] Kajal Kunal [PERSON_NAME] Nitin [PER…" at bounding box center [372, 476] width 116 height 29
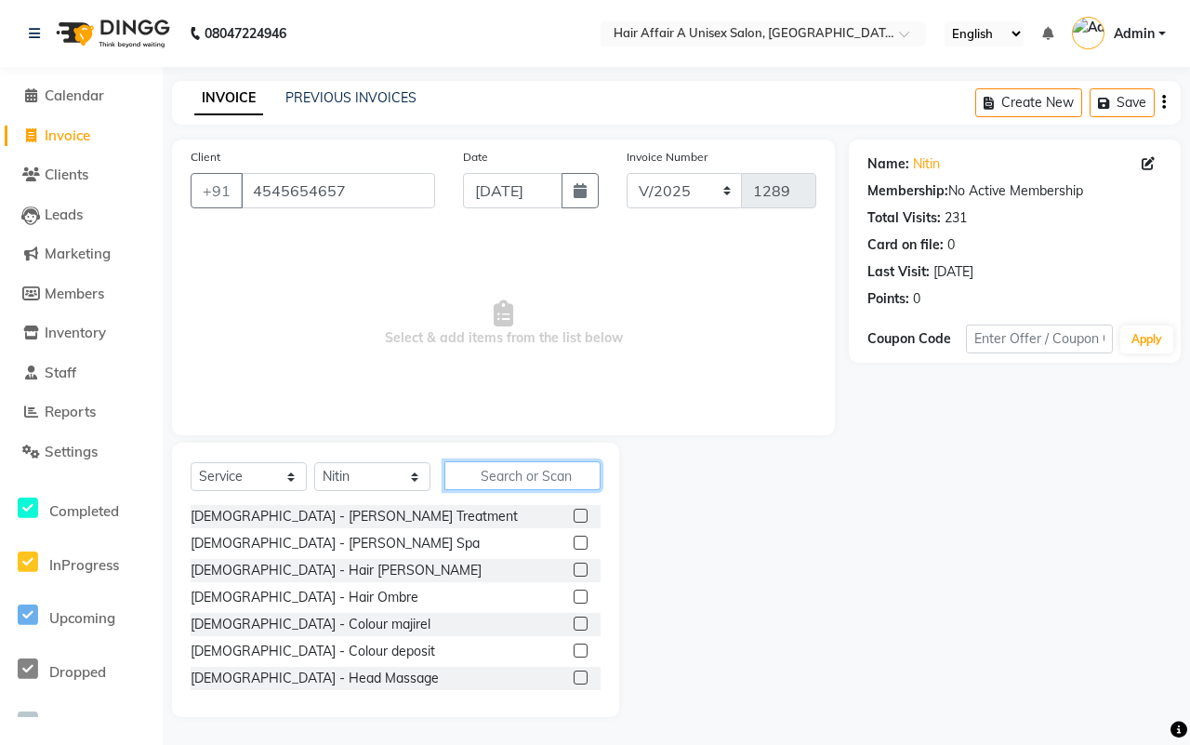
click at [513, 465] on input "text" at bounding box center [523, 475] width 156 height 29
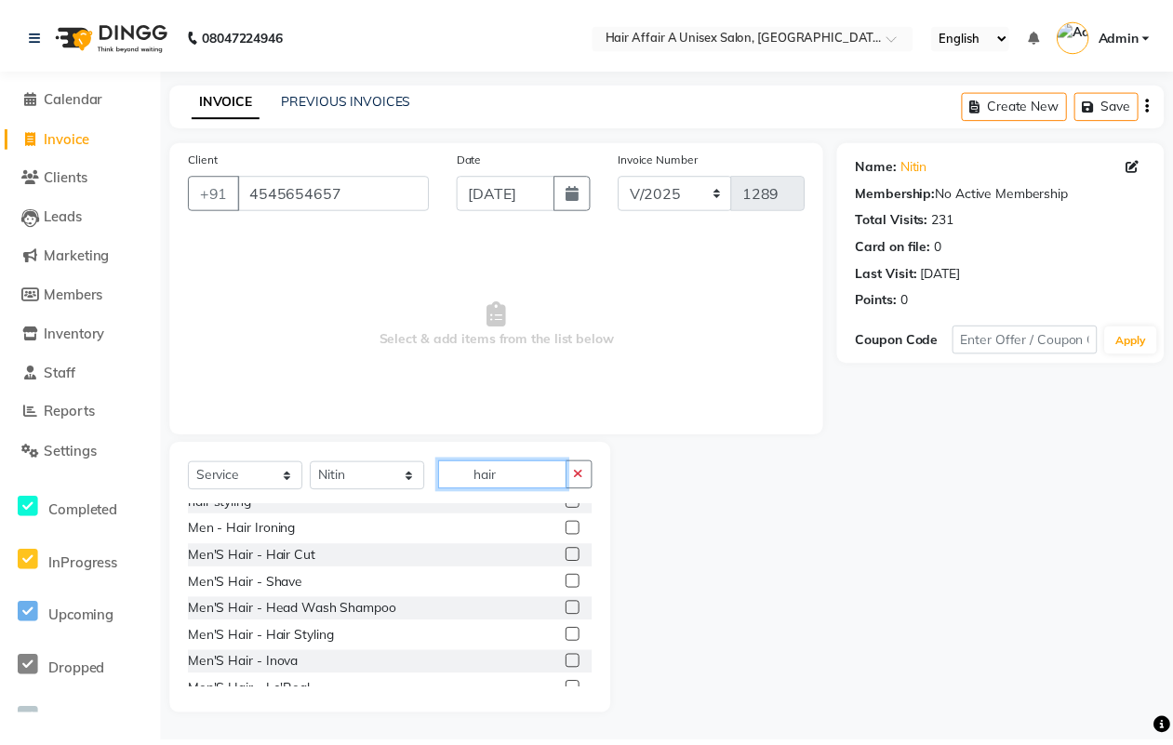
scroll to position [116, 0]
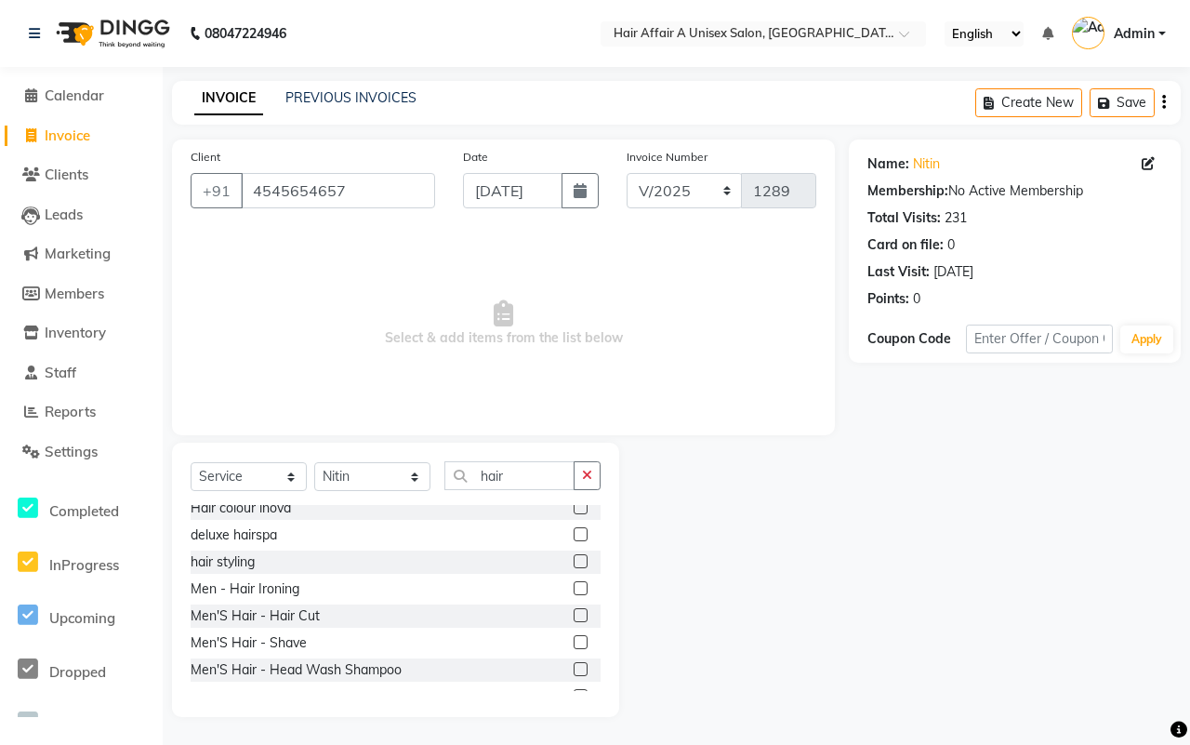
click at [574, 618] on label at bounding box center [581, 615] width 14 height 14
click at [574, 618] on input "checkbox" at bounding box center [580, 616] width 12 height 12
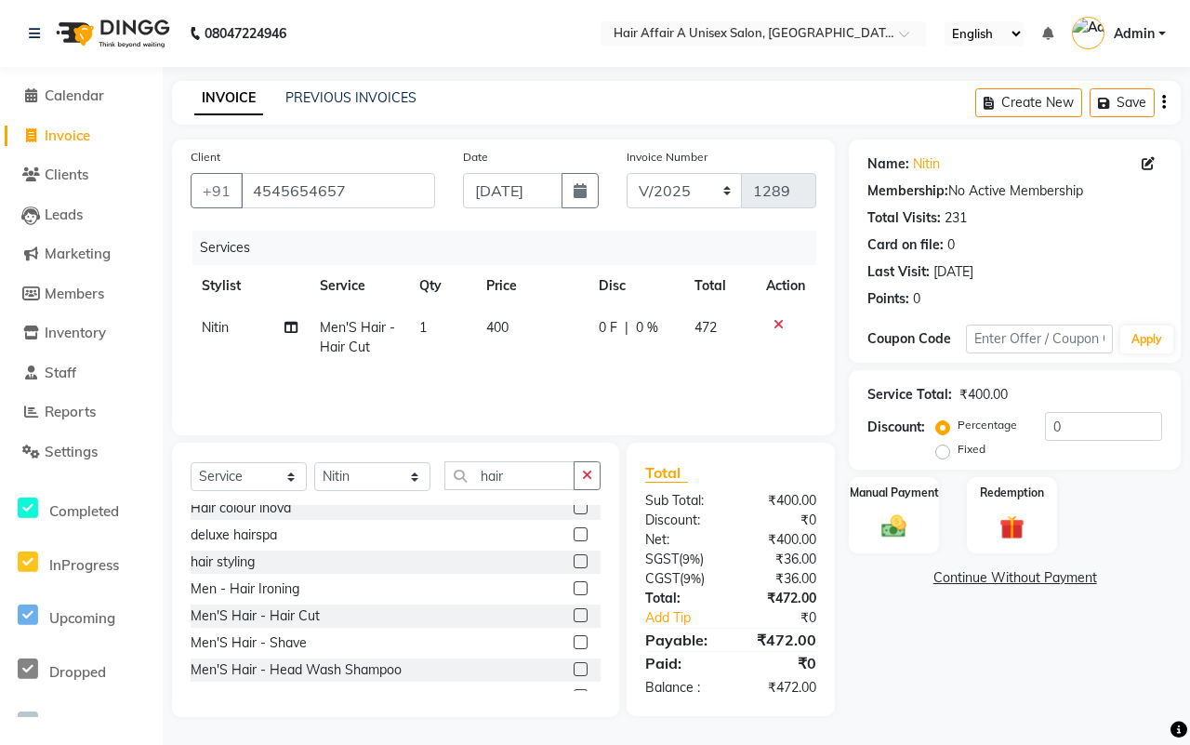
click at [574, 651] on div at bounding box center [580, 645] width 12 height 20
click at [574, 643] on label at bounding box center [581, 642] width 14 height 14
click at [574, 643] on input "checkbox" at bounding box center [580, 643] width 12 height 12
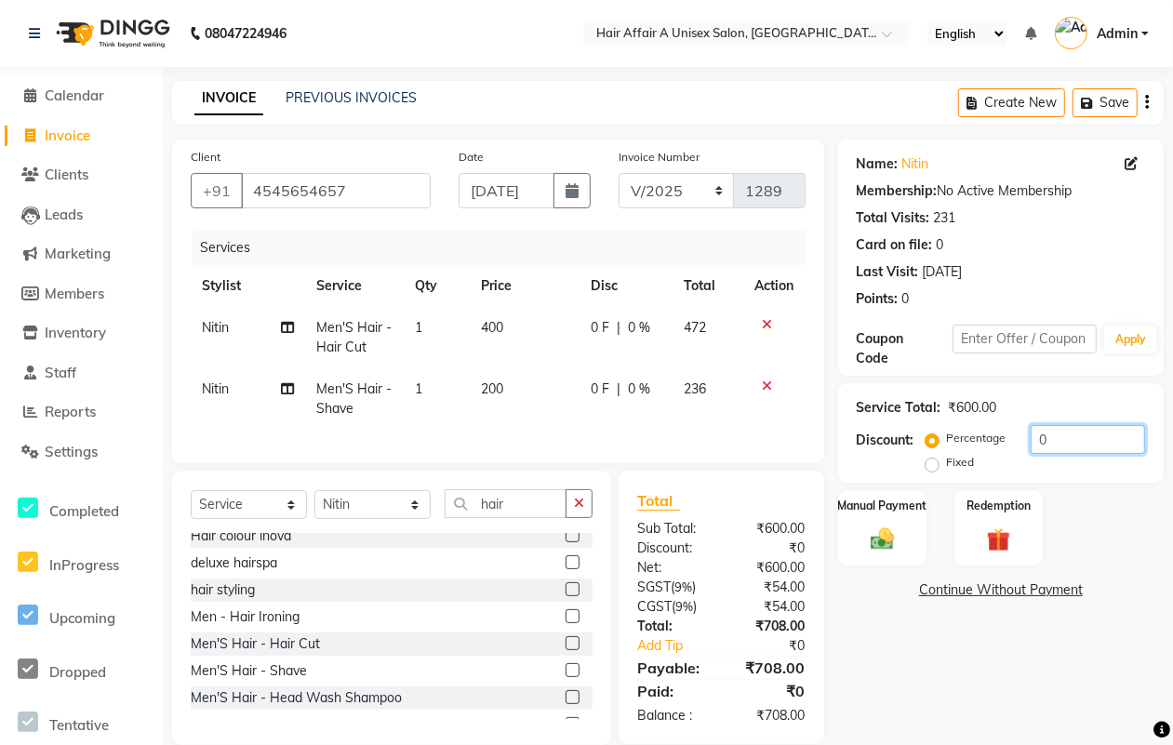
click at [1068, 429] on input "0" at bounding box center [1087, 439] width 114 height 29
click at [877, 538] on img at bounding box center [882, 538] width 40 height 28
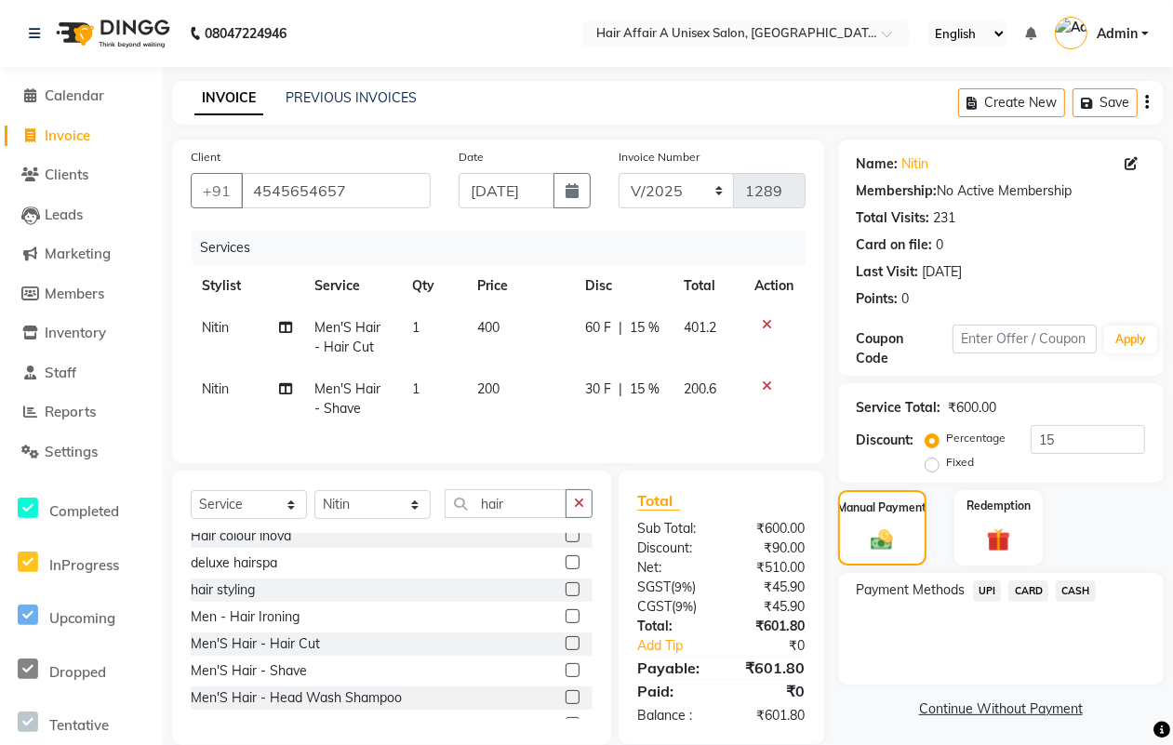
click at [984, 583] on span "UPI" at bounding box center [987, 590] width 29 height 21
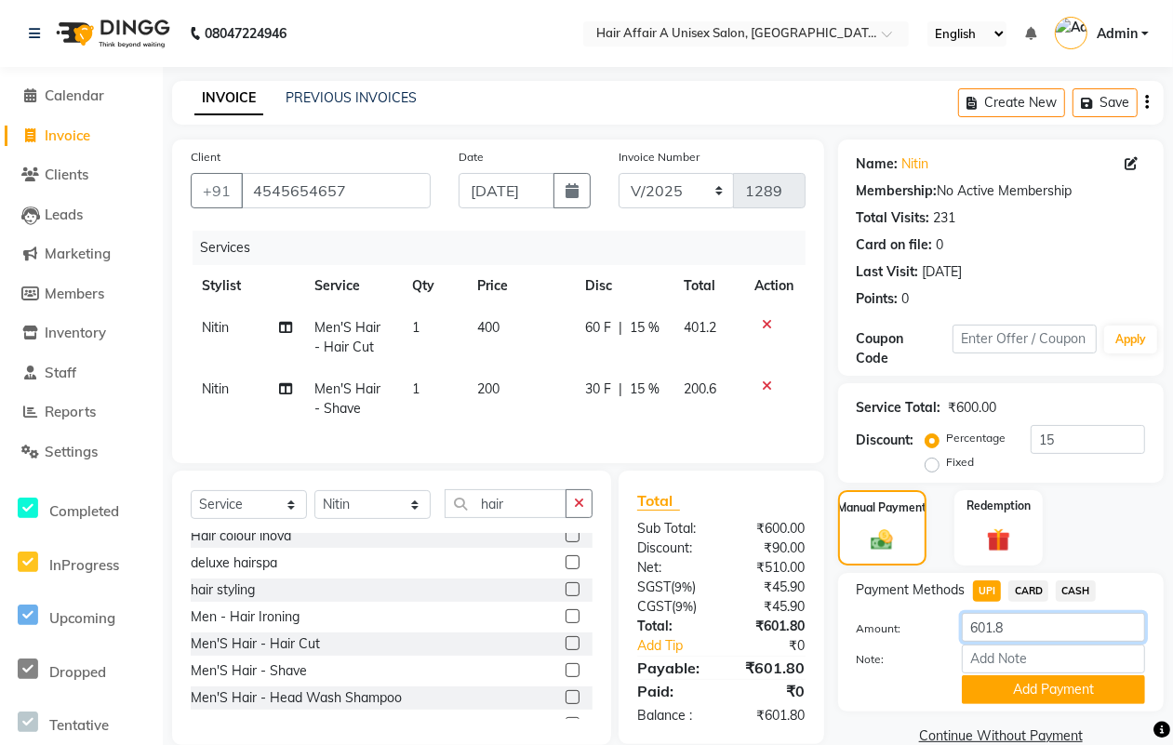
click at [1032, 628] on input "601.8" at bounding box center [1053, 627] width 183 height 29
click at [1046, 690] on button "Add Payment" at bounding box center [1053, 689] width 183 height 29
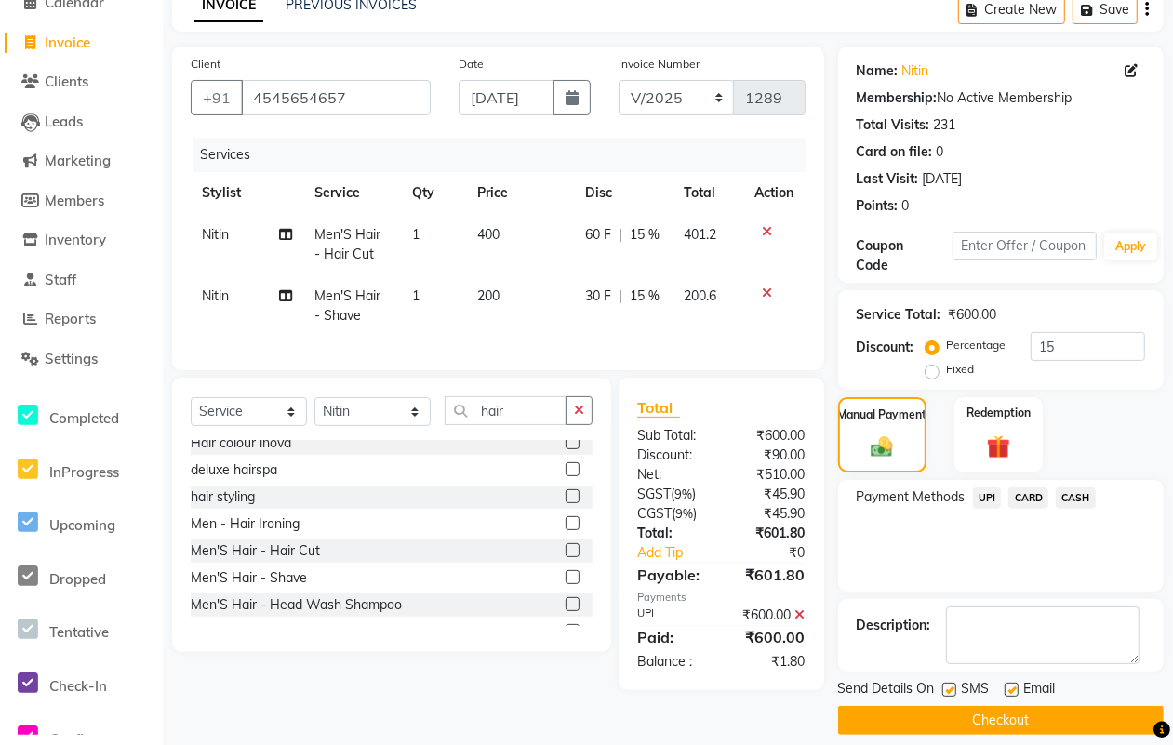
scroll to position [112, 0]
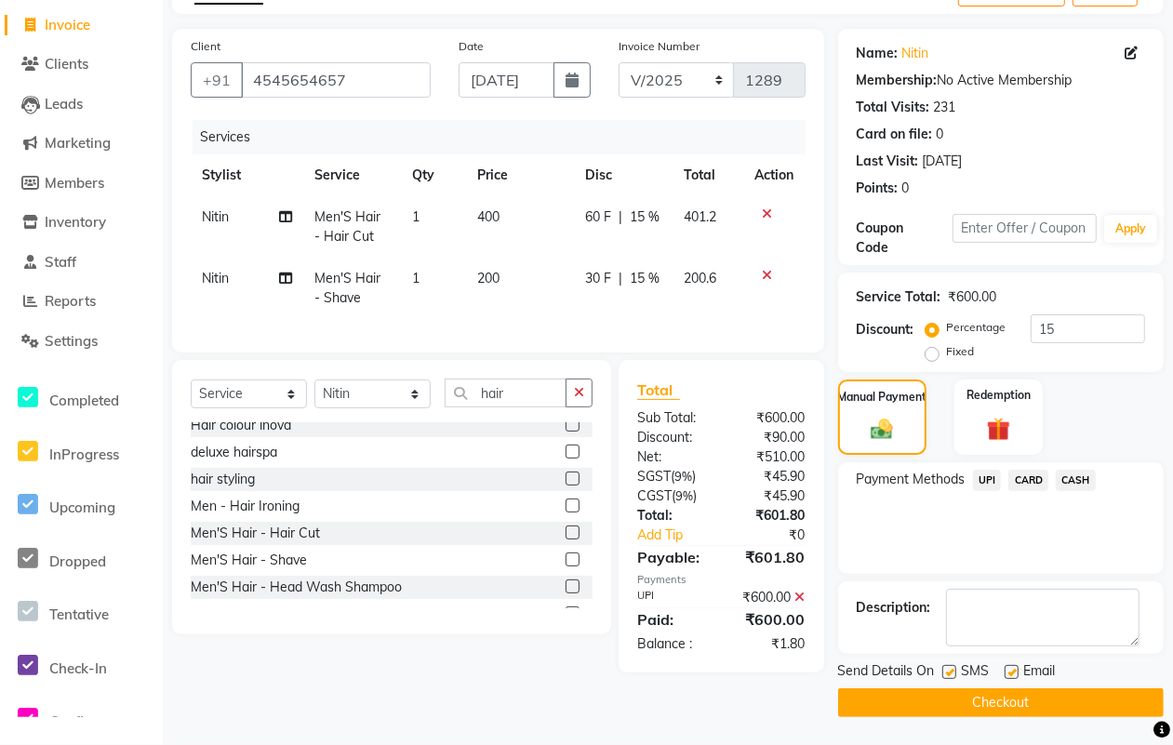
click at [942, 667] on label at bounding box center [949, 672] width 14 height 14
click at [942, 667] on input "checkbox" at bounding box center [948, 673] width 12 height 12
click at [1007, 668] on label at bounding box center [1011, 672] width 14 height 14
click at [1007, 668] on input "checkbox" at bounding box center [1010, 673] width 12 height 12
click at [1007, 695] on button "Checkout" at bounding box center [1000, 702] width 325 height 29
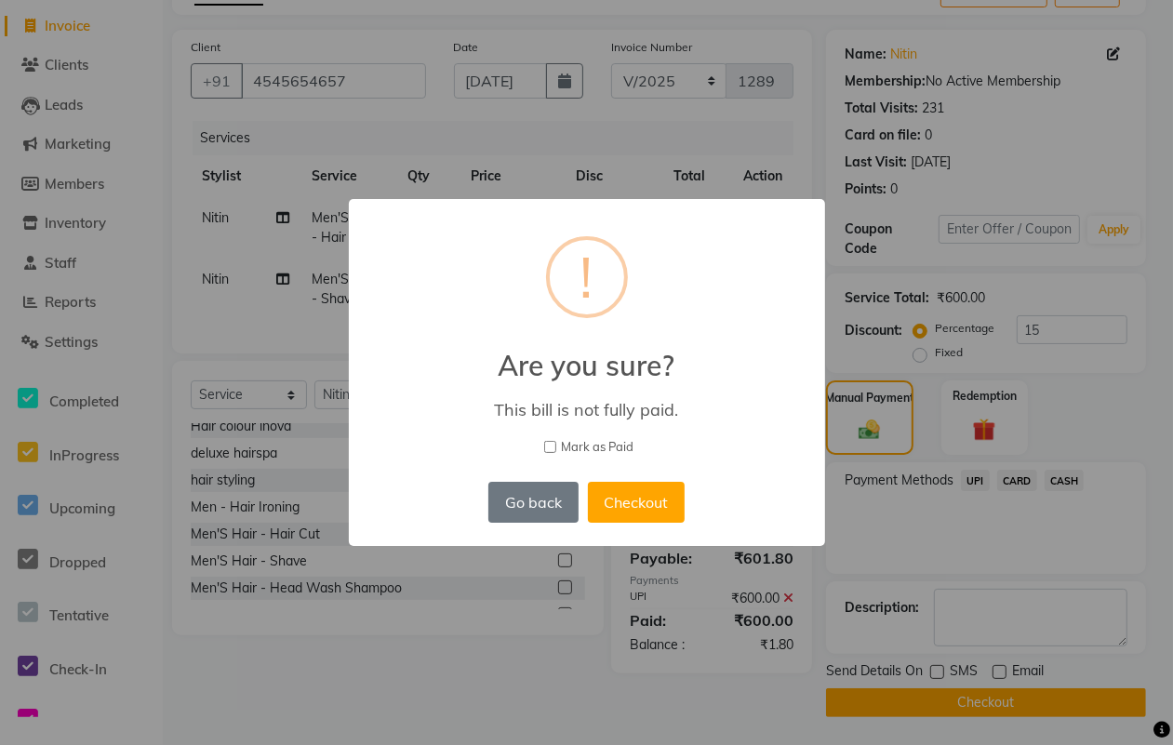
scroll to position [99, 0]
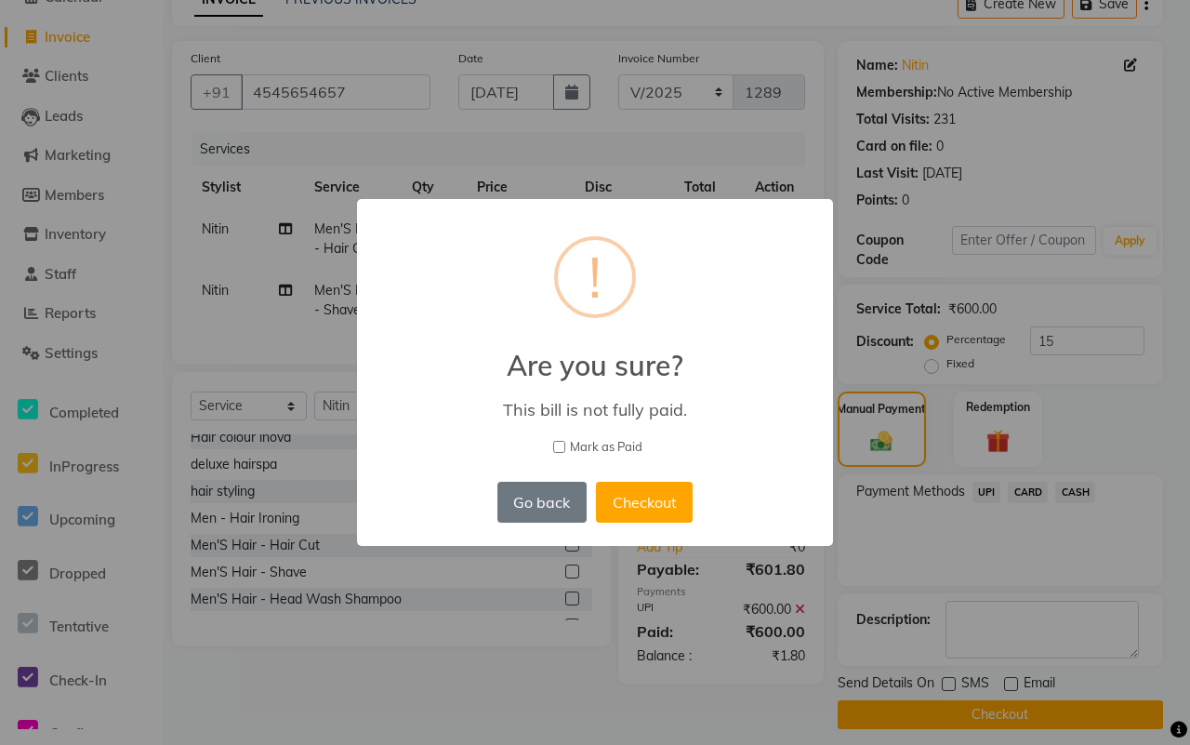
click at [630, 446] on span "Mark as Paid" at bounding box center [606, 447] width 73 height 19
click at [565, 446] on input "Mark as Paid" at bounding box center [559, 447] width 12 height 12
click at [648, 494] on button "Checkout" at bounding box center [644, 502] width 97 height 41
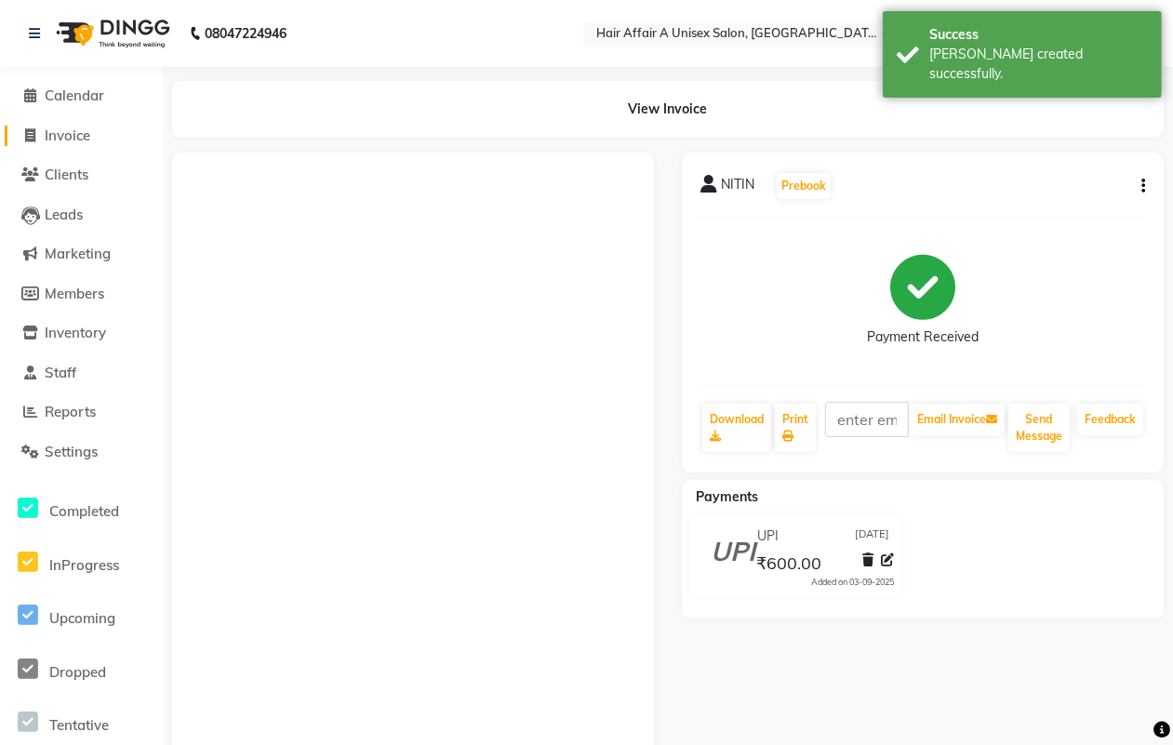
click at [51, 136] on span "Invoice" at bounding box center [68, 135] width 46 height 18
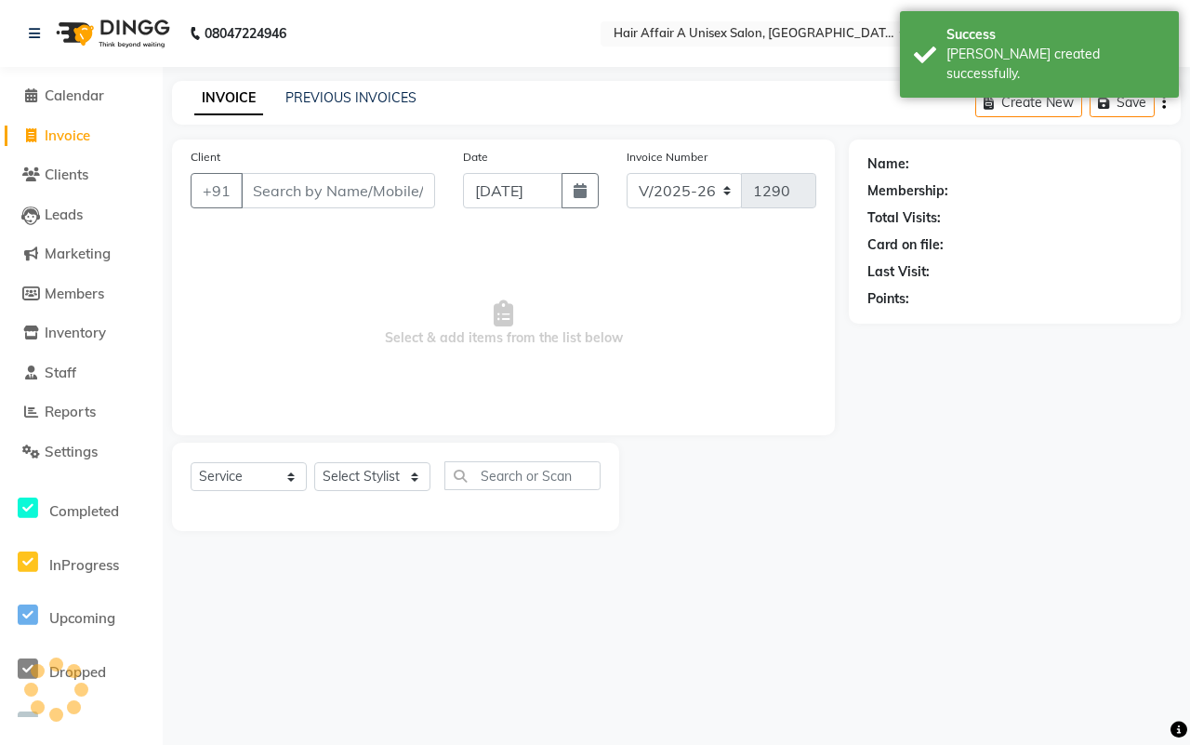
click at [312, 192] on input "Client" at bounding box center [338, 190] width 194 height 35
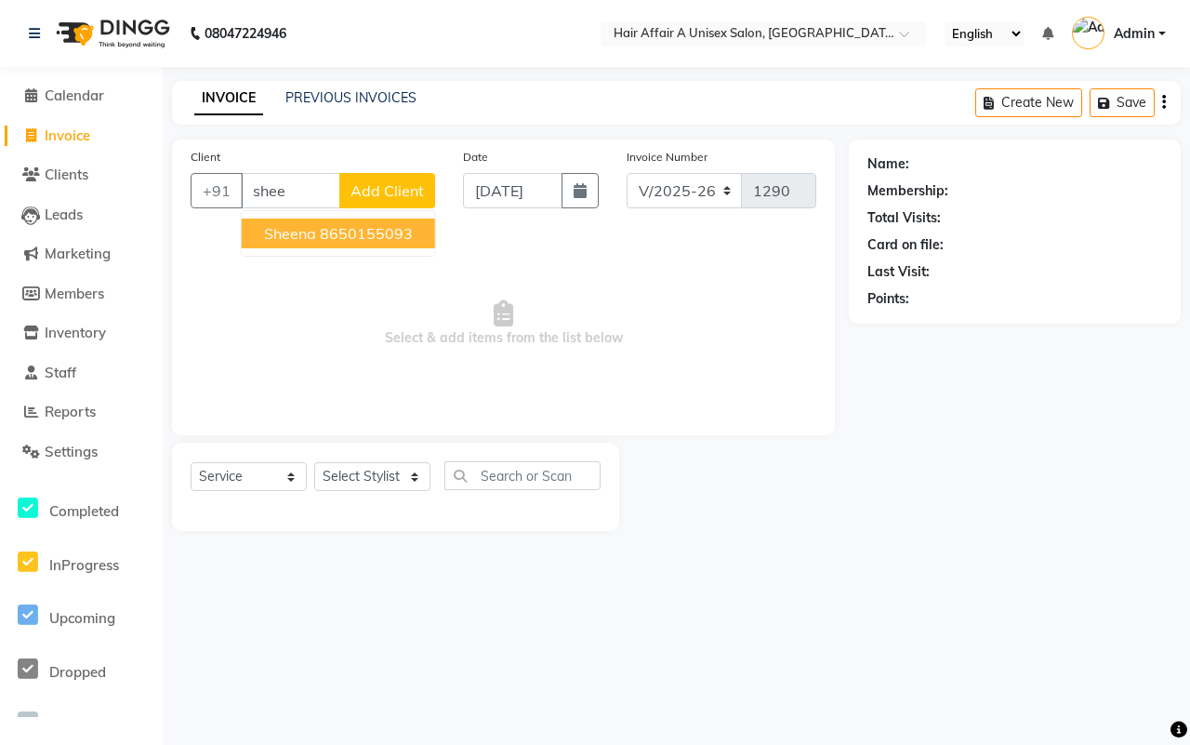
click at [317, 235] on button "[PERSON_NAME] 8650155093" at bounding box center [338, 234] width 193 height 30
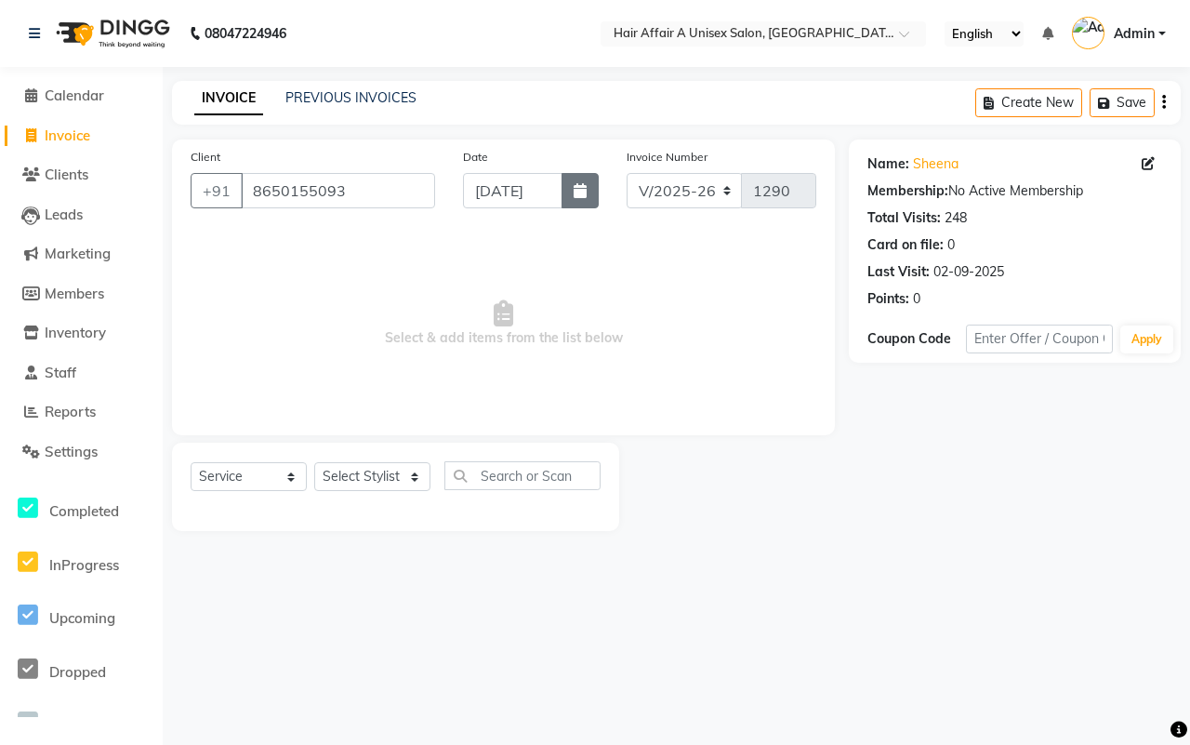
click at [591, 195] on button "button" at bounding box center [580, 190] width 37 height 35
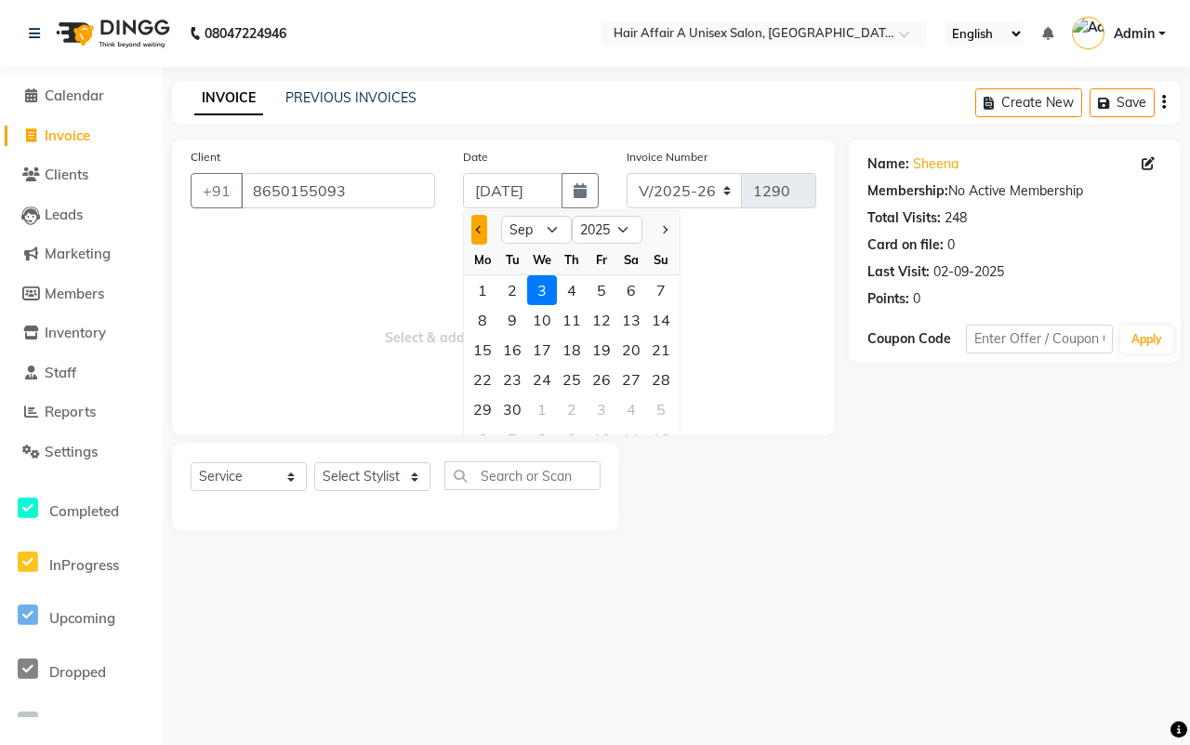
click at [479, 221] on button "Previous month" at bounding box center [479, 230] width 16 height 30
click at [628, 405] on div "30" at bounding box center [632, 409] width 30 height 30
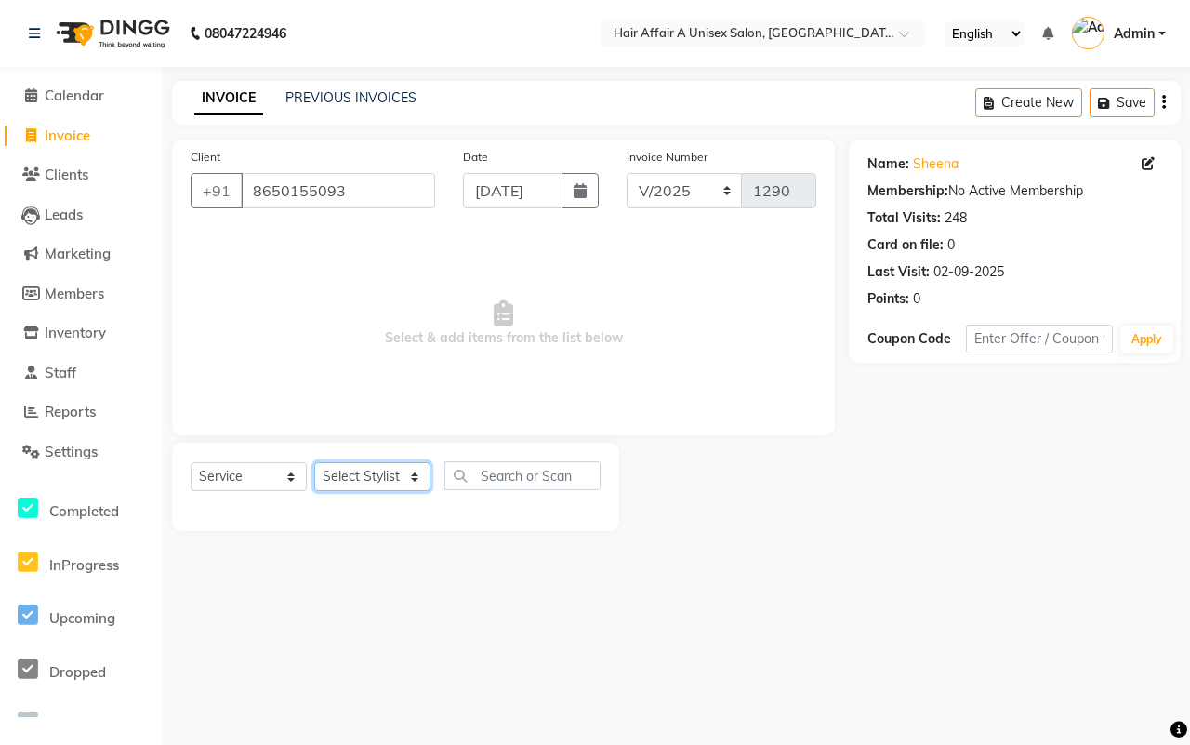
click at [375, 465] on select "Select Stylist [PERSON_NAME] [PERSON_NAME] Kajal Kunal [PERSON_NAME] Nitin [PER…" at bounding box center [372, 476] width 116 height 29
click at [314, 462] on select "Select Stylist [PERSON_NAME] [PERSON_NAME] Kajal Kunal [PERSON_NAME] Nitin [PER…" at bounding box center [372, 476] width 116 height 29
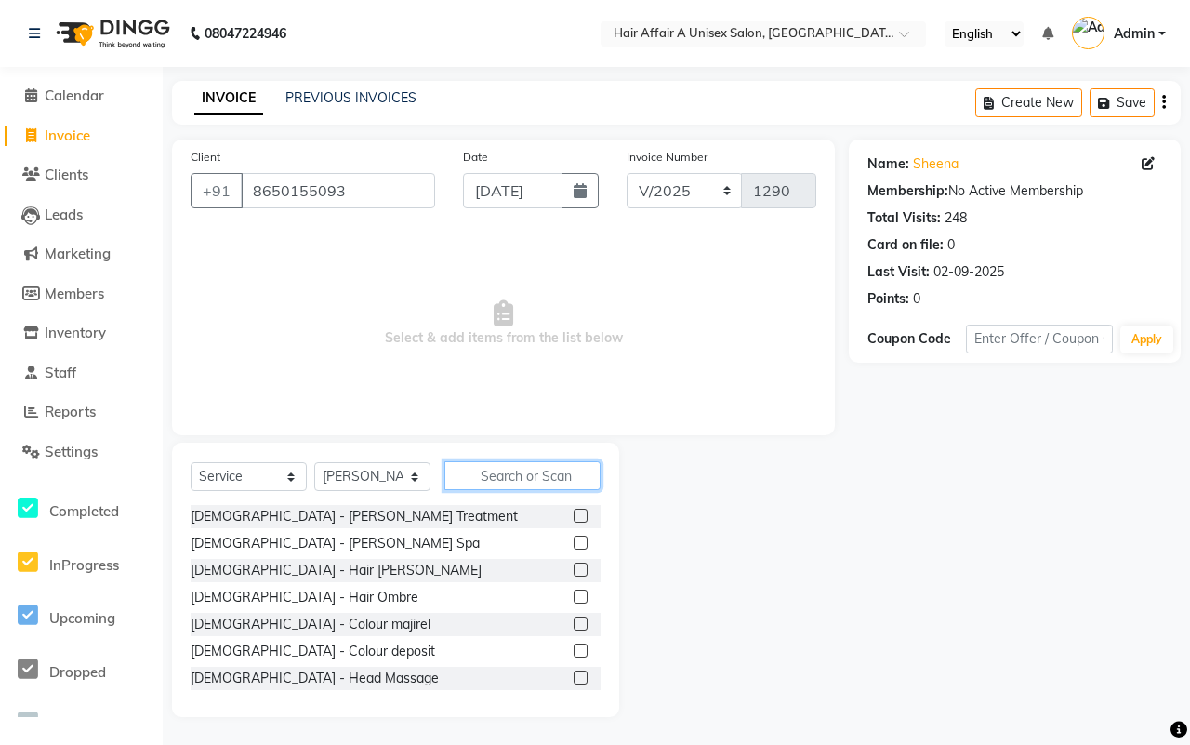
click at [538, 477] on input "text" at bounding box center [523, 475] width 156 height 29
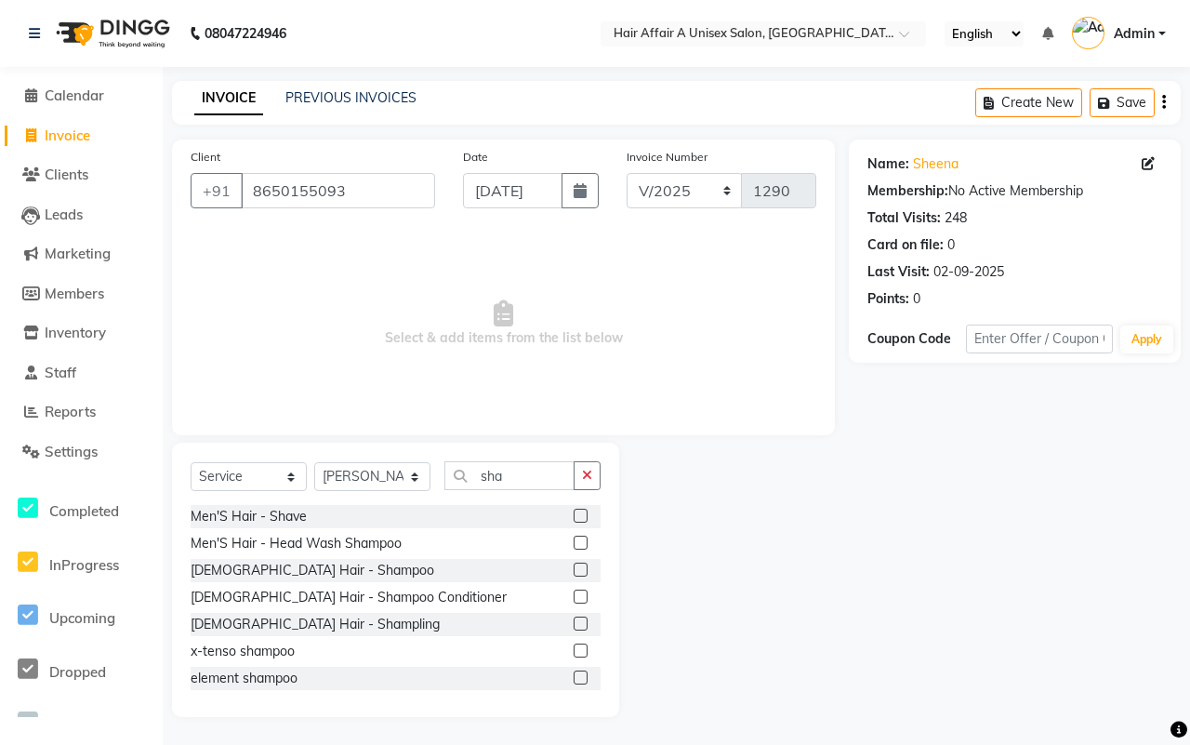
click at [574, 516] on label at bounding box center [581, 516] width 14 height 14
click at [574, 516] on input "checkbox" at bounding box center [580, 517] width 12 height 12
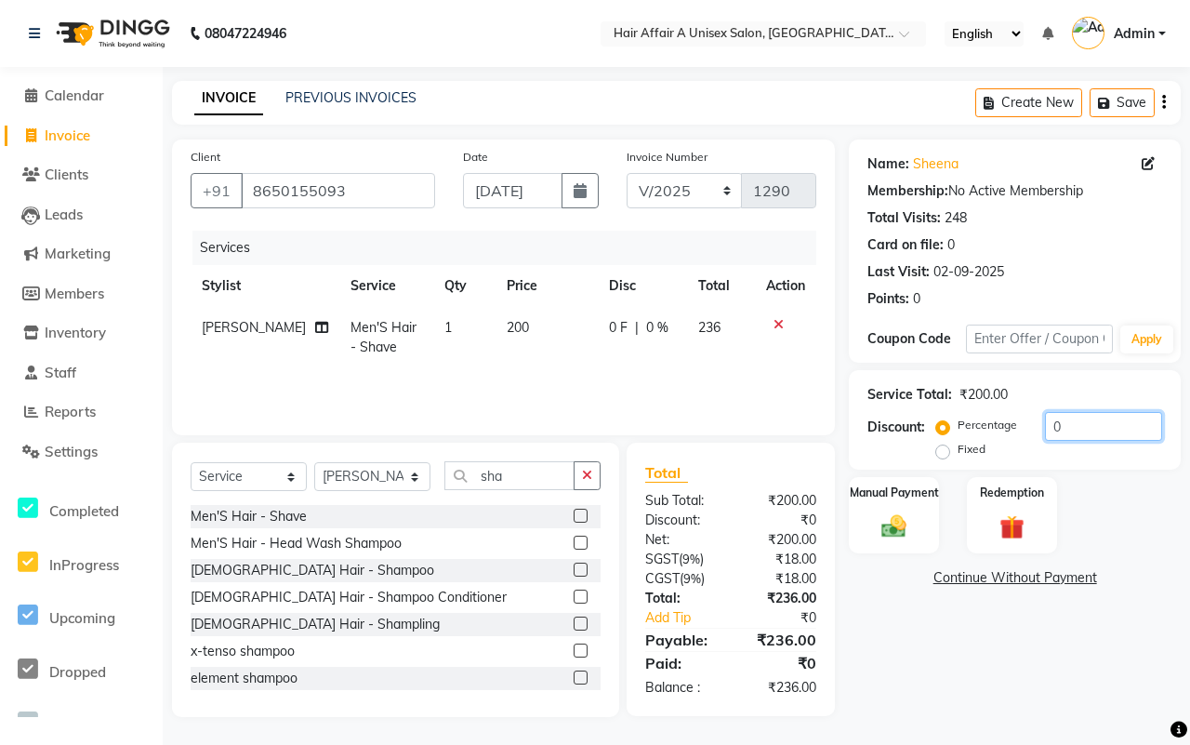
click at [1089, 419] on input "0" at bounding box center [1103, 426] width 117 height 29
click at [869, 507] on div "Manual Payment" at bounding box center [894, 515] width 94 height 80
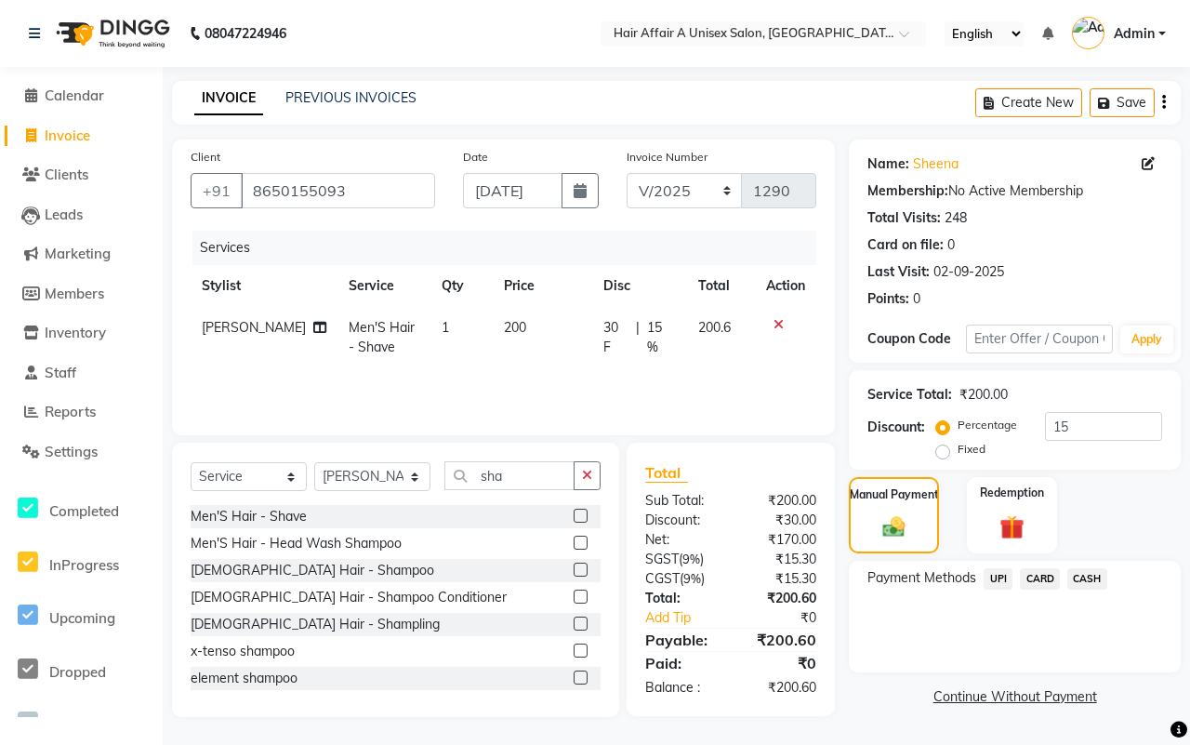
click at [1083, 577] on span "CASH" at bounding box center [1088, 578] width 40 height 21
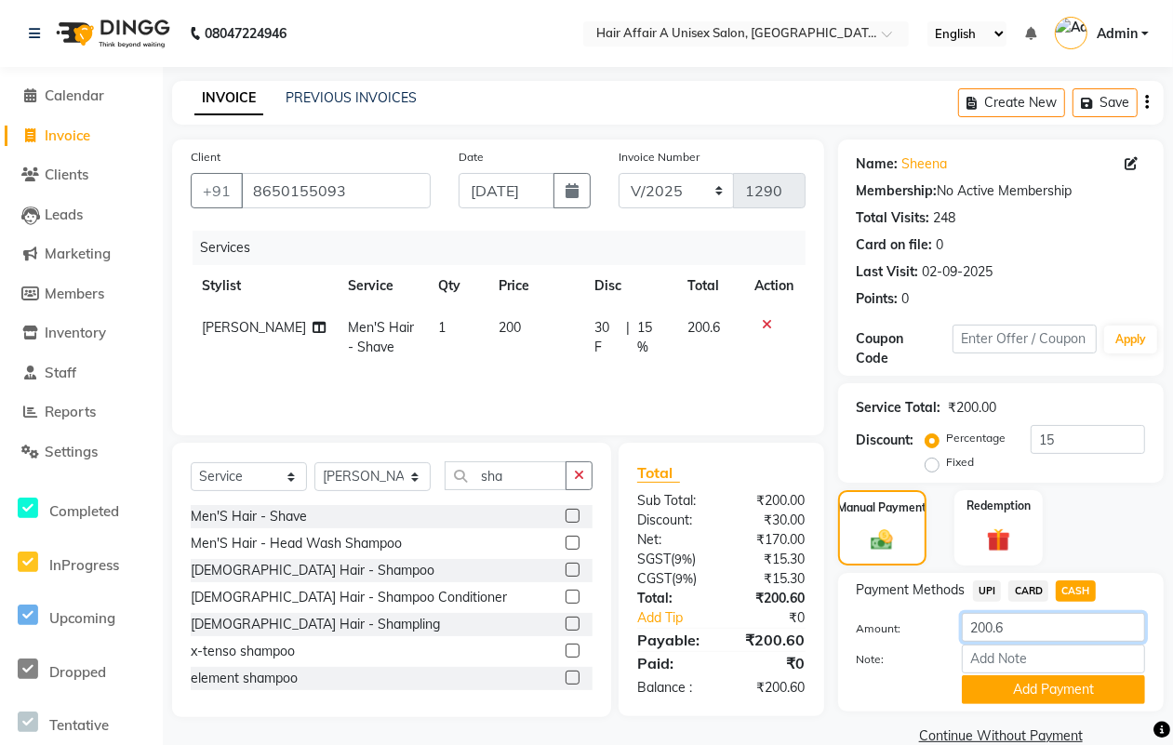
click at [1030, 624] on input "200.6" at bounding box center [1053, 627] width 183 height 29
click at [1029, 681] on button "Add Payment" at bounding box center [1053, 689] width 183 height 29
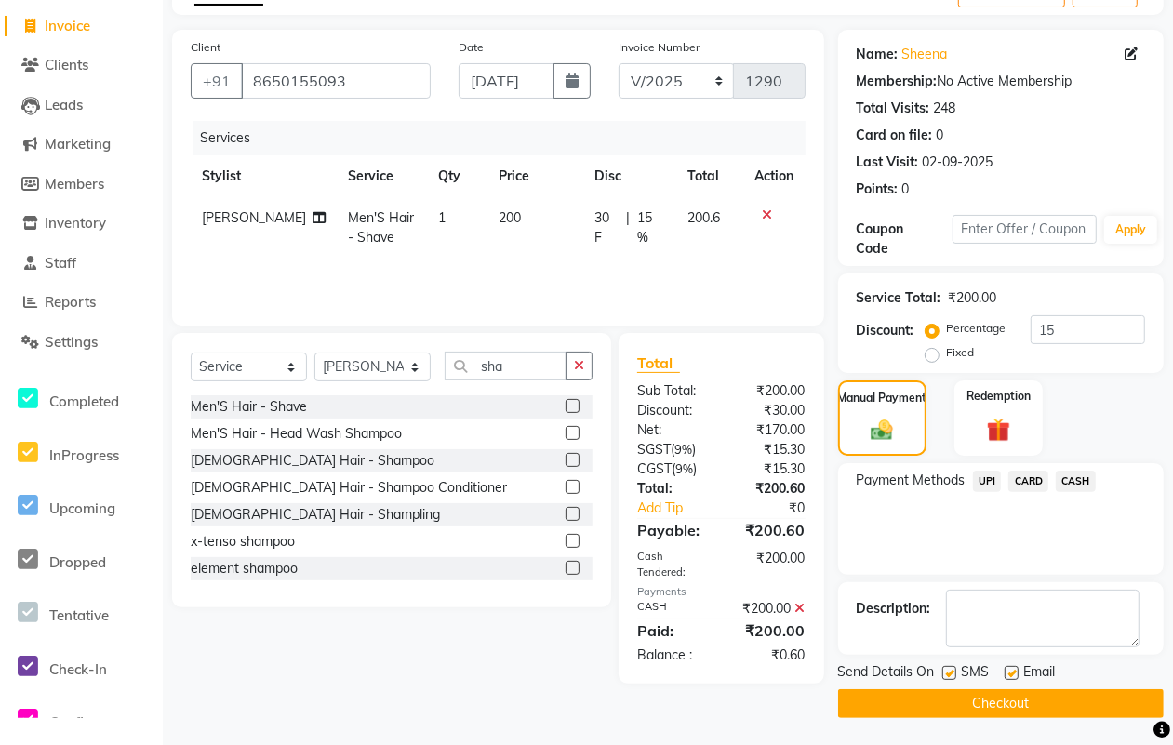
scroll to position [112, 0]
click at [950, 670] on label at bounding box center [949, 672] width 14 height 14
click at [950, 670] on input "checkbox" at bounding box center [948, 673] width 12 height 12
click at [1006, 674] on label at bounding box center [1011, 672] width 14 height 14
click at [1006, 674] on input "checkbox" at bounding box center [1010, 673] width 12 height 12
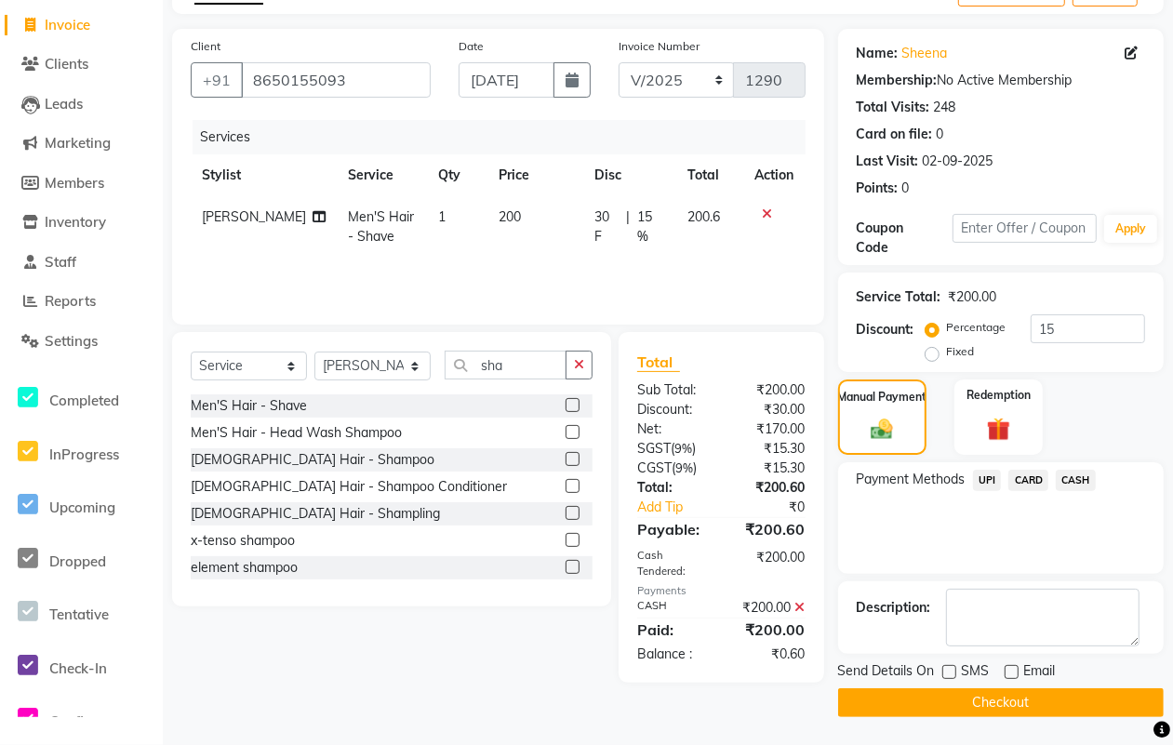
click at [988, 688] on button "Checkout" at bounding box center [1000, 702] width 325 height 29
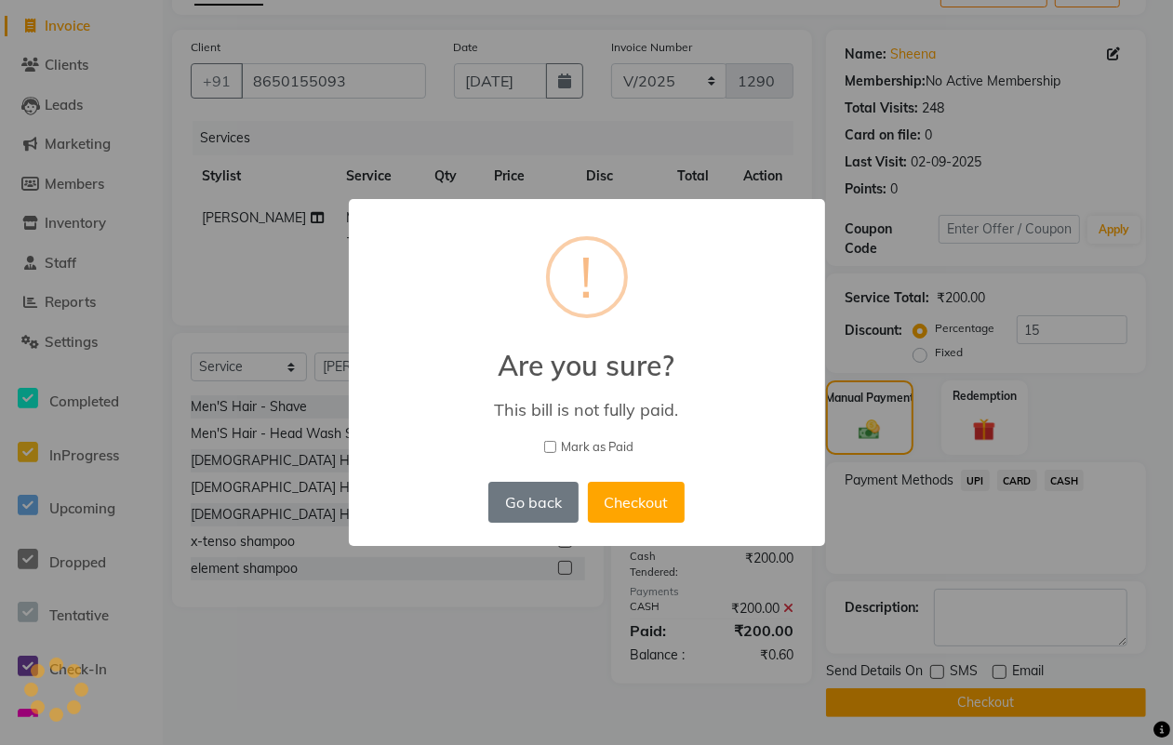
scroll to position [99, 0]
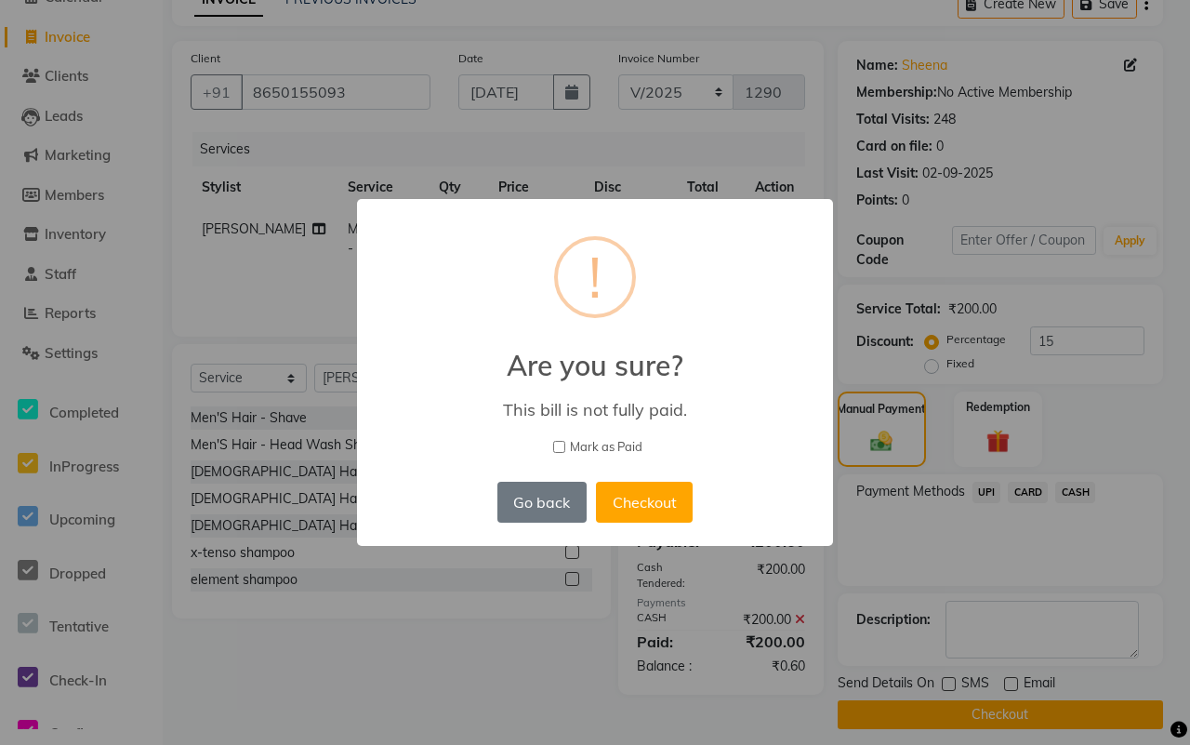
click at [573, 438] on span "Mark as Paid" at bounding box center [606, 447] width 73 height 19
click at [565, 441] on input "Mark as Paid" at bounding box center [559, 447] width 12 height 12
click at [647, 498] on button "Checkout" at bounding box center [644, 502] width 97 height 41
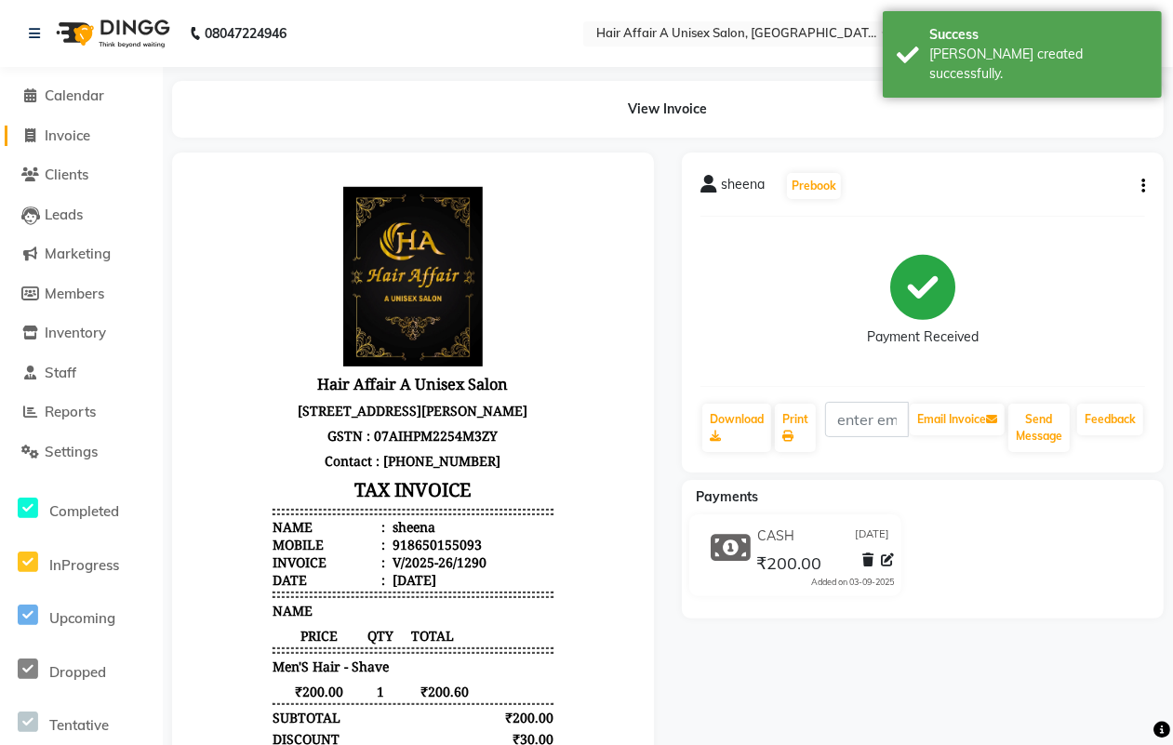
click at [86, 133] on span "Invoice" at bounding box center [68, 135] width 46 height 18
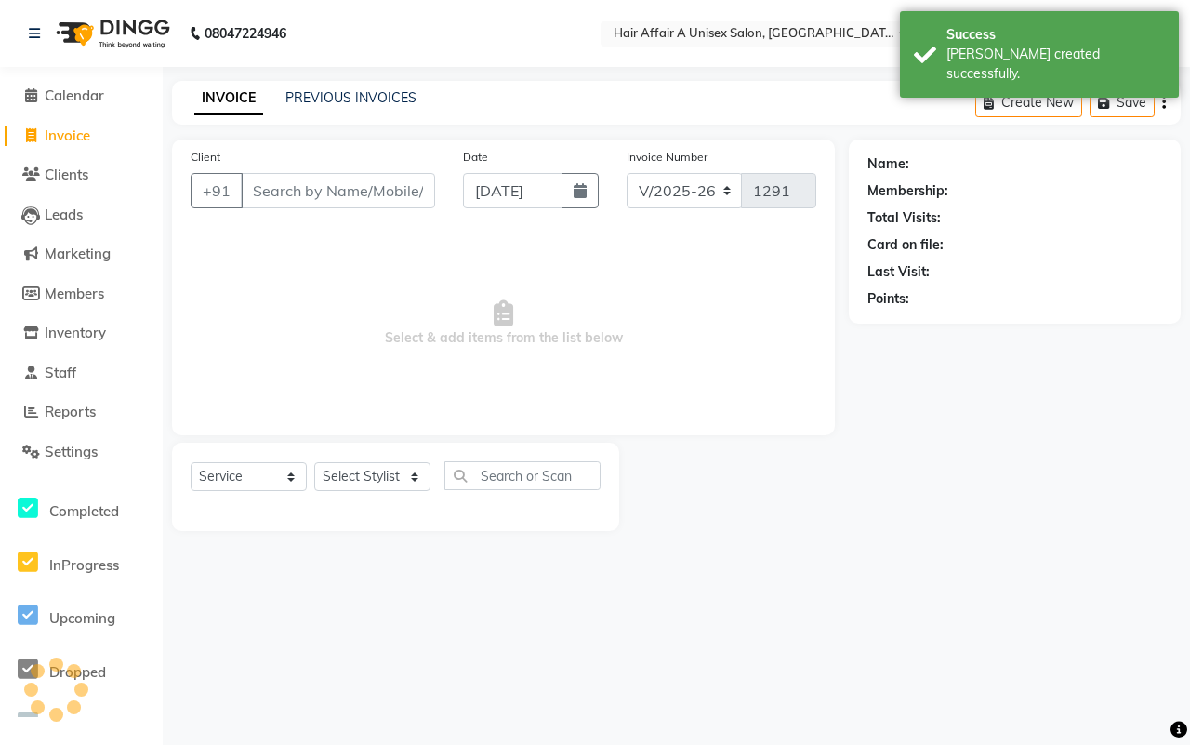
click at [312, 192] on input "Client" at bounding box center [338, 190] width 194 height 35
click at [317, 195] on input "Client" at bounding box center [338, 190] width 194 height 35
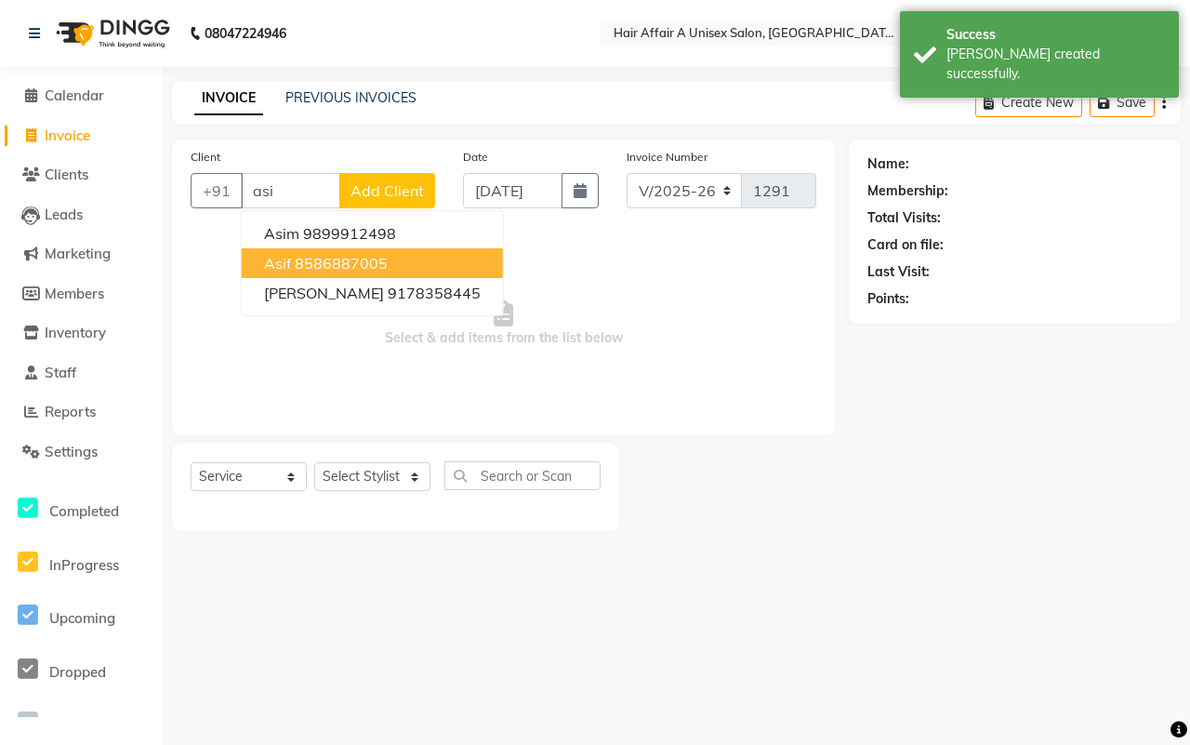
click at [307, 251] on button "Asif 8586887005" at bounding box center [372, 263] width 261 height 30
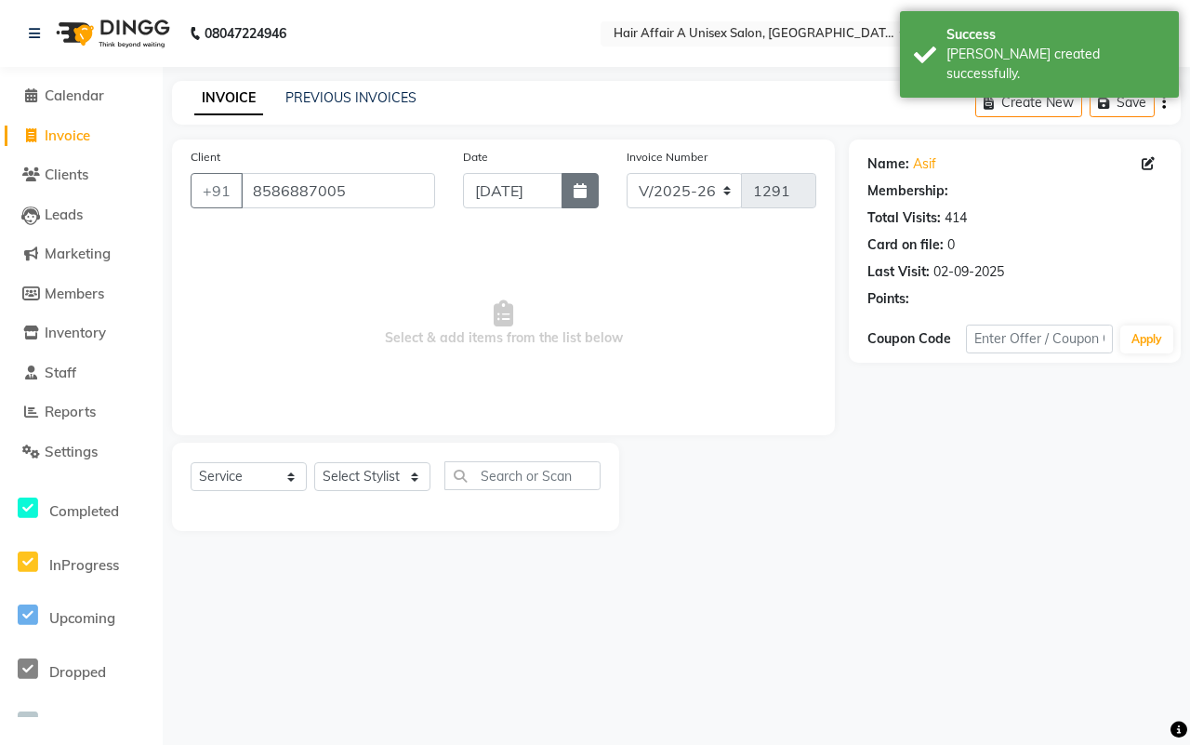
click at [577, 184] on icon "button" at bounding box center [580, 190] width 13 height 15
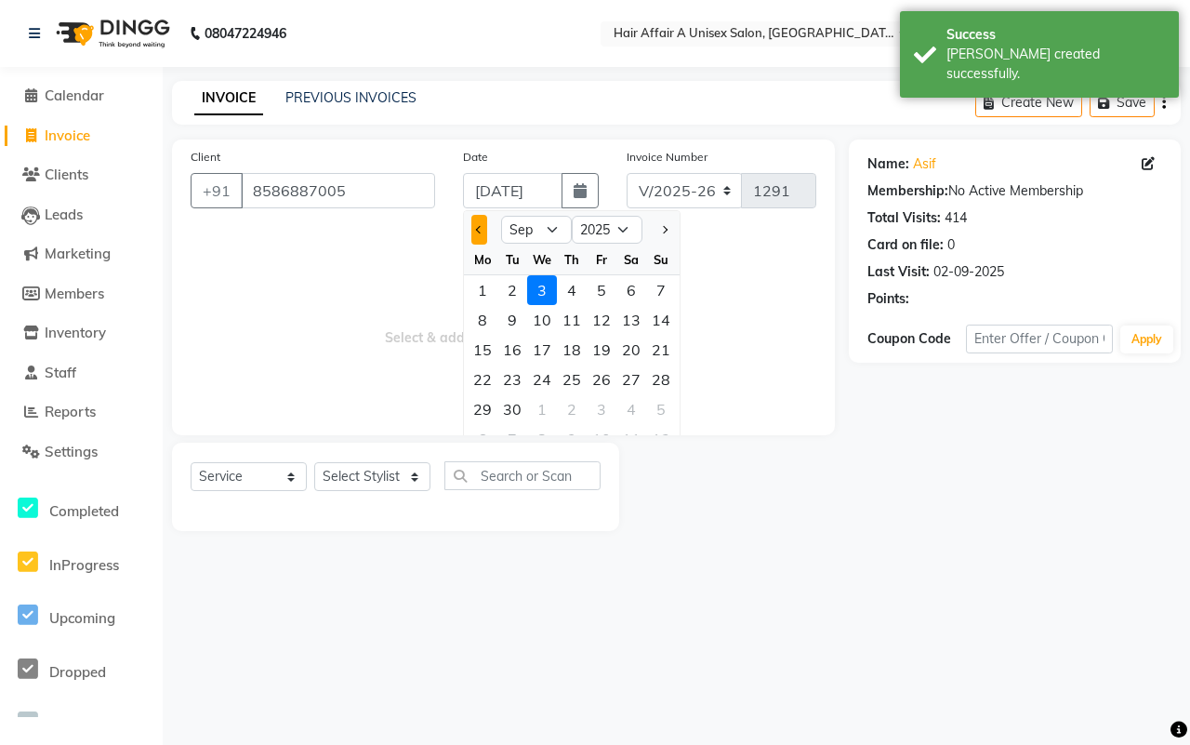
click at [479, 226] on span "Previous month" at bounding box center [479, 229] width 7 height 7
click at [633, 401] on div "30" at bounding box center [632, 409] width 30 height 30
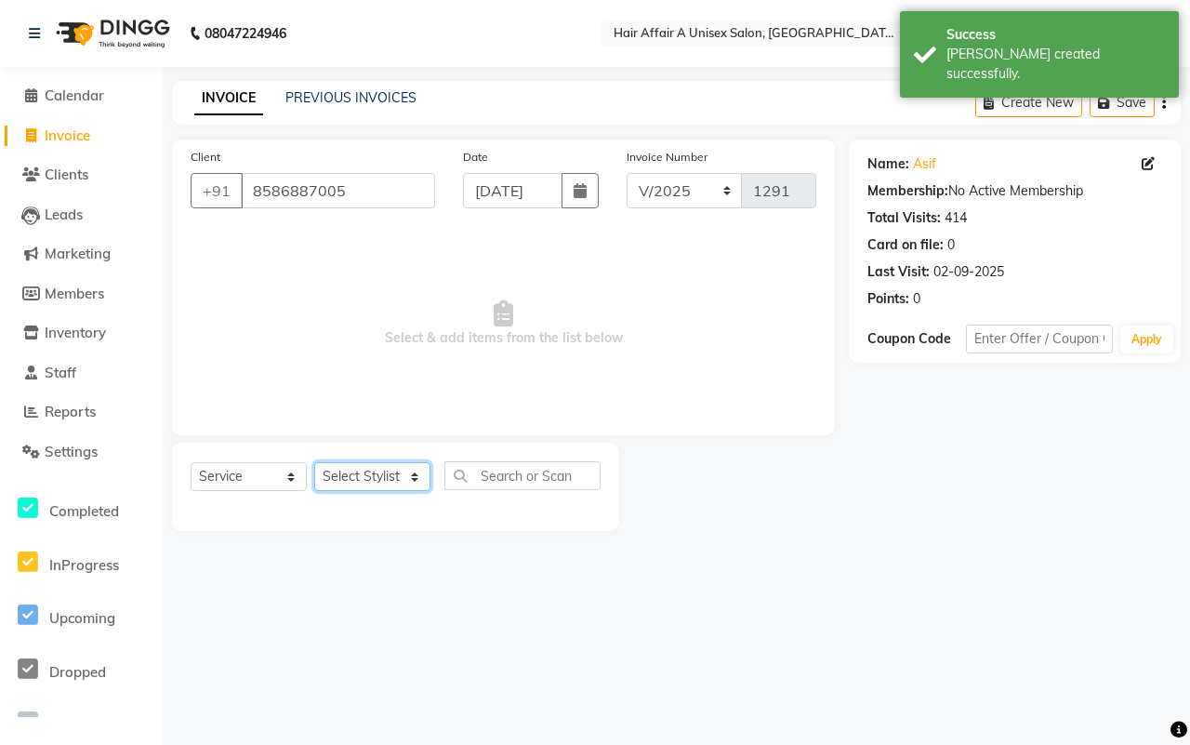
click at [392, 467] on select "Select Stylist [PERSON_NAME] [PERSON_NAME] Kajal Kunal [PERSON_NAME] Nitin [PER…" at bounding box center [372, 476] width 116 height 29
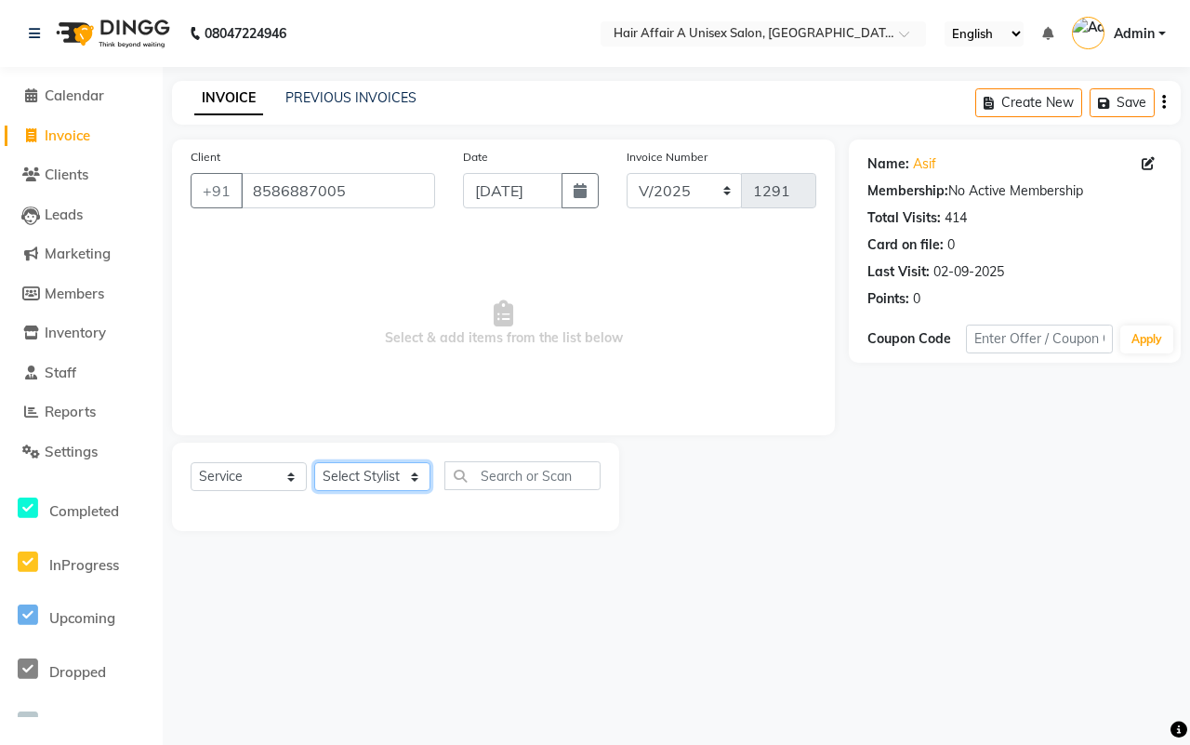
click at [350, 475] on select "Select Stylist [PERSON_NAME] [PERSON_NAME] Kajal Kunal [PERSON_NAME] Nitin [PER…" at bounding box center [372, 476] width 116 height 29
click at [314, 462] on select "Select Stylist [PERSON_NAME] [PERSON_NAME] Kajal Kunal [PERSON_NAME] Nitin [PER…" at bounding box center [372, 476] width 116 height 29
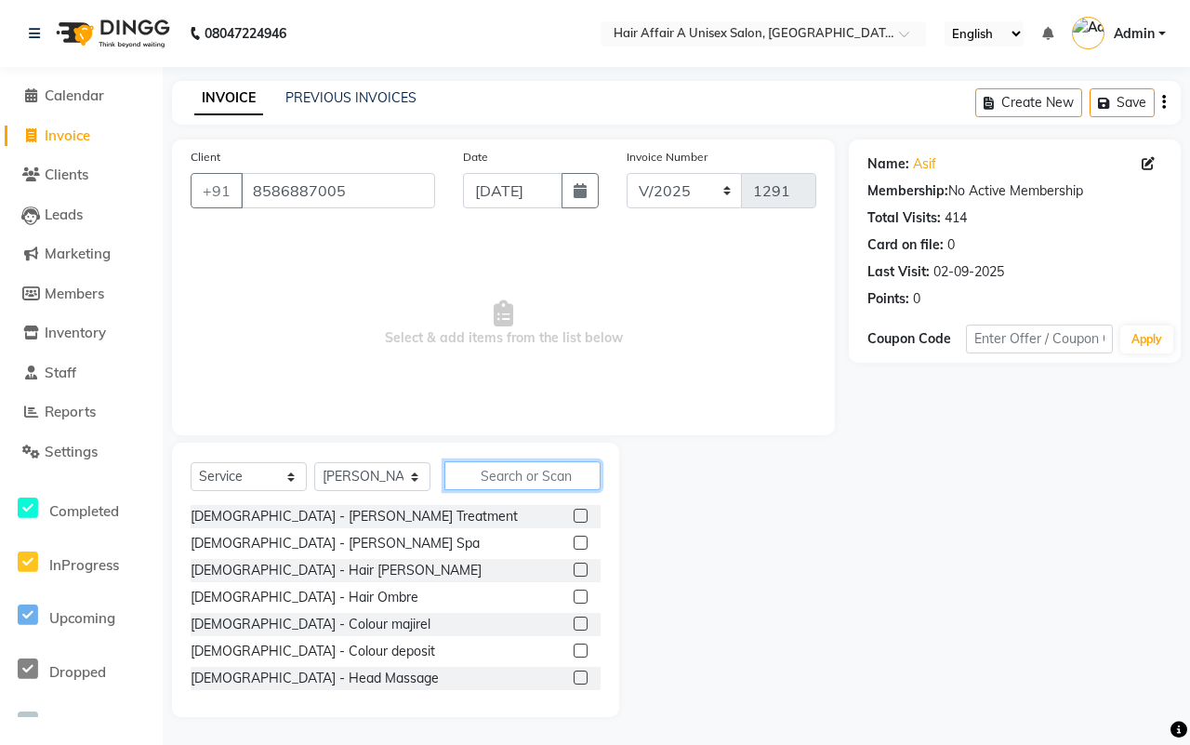
click at [496, 470] on input "text" at bounding box center [523, 475] width 156 height 29
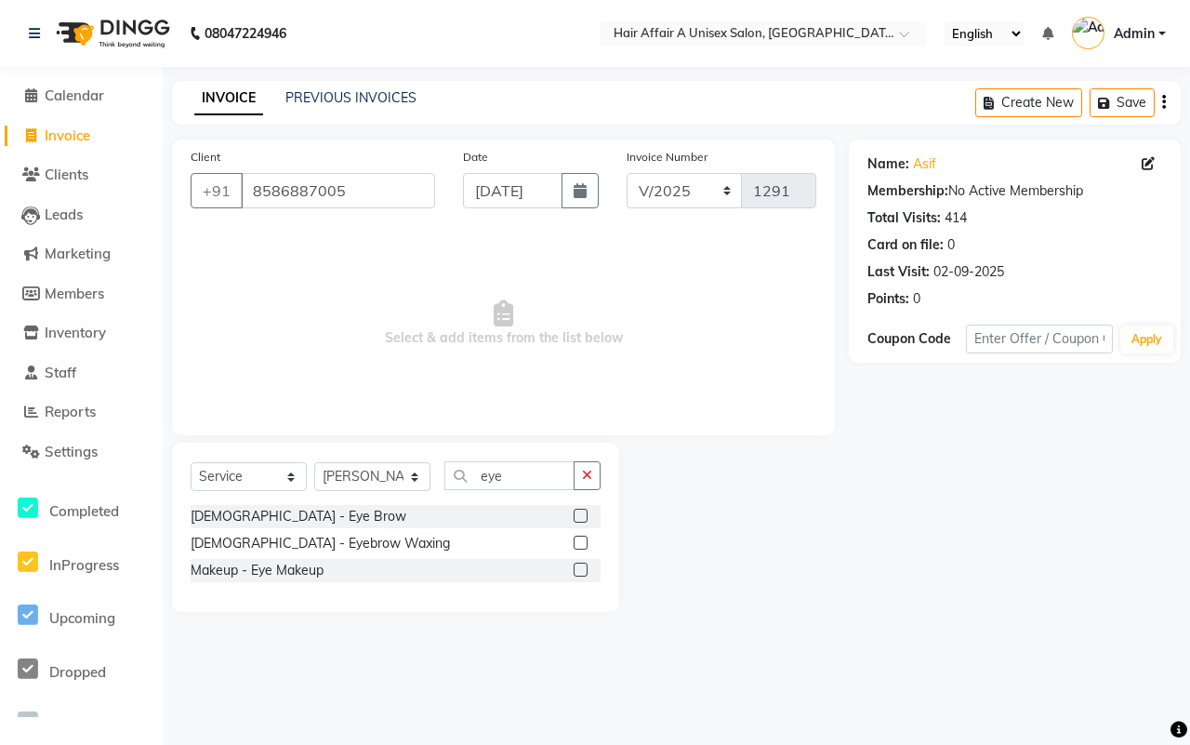
click at [583, 513] on label at bounding box center [581, 516] width 14 height 14
click at [583, 513] on input "checkbox" at bounding box center [580, 517] width 12 height 12
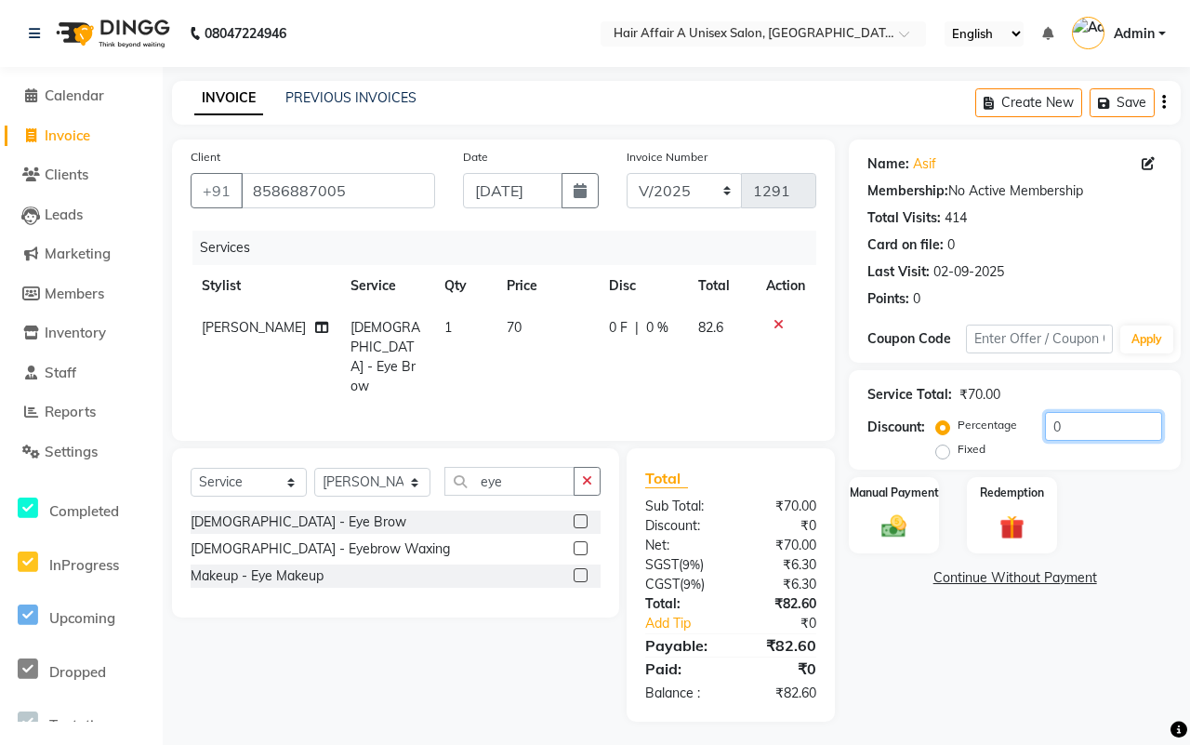
click at [1094, 414] on input "0" at bounding box center [1103, 426] width 117 height 29
click at [900, 513] on img at bounding box center [894, 525] width 41 height 29
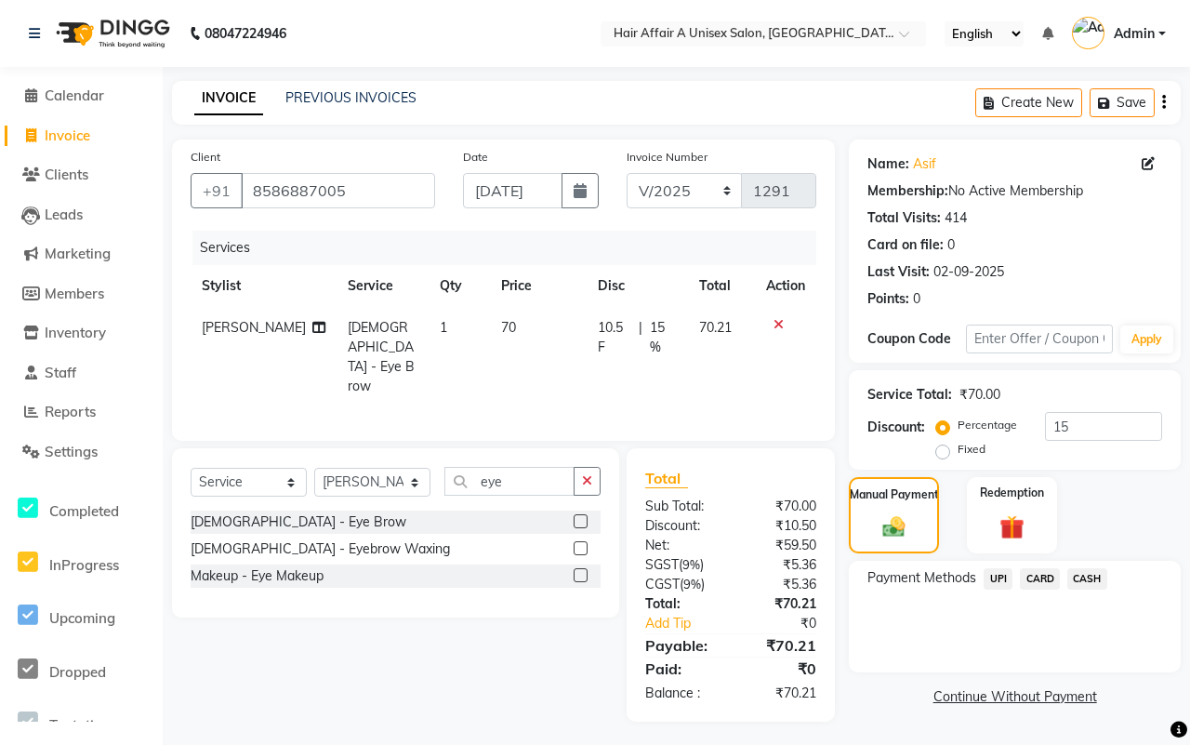
drag, startPoint x: 1000, startPoint y: 574, endPoint x: 998, endPoint y: 589, distance: 15.0
click at [998, 574] on span "UPI" at bounding box center [998, 578] width 29 height 21
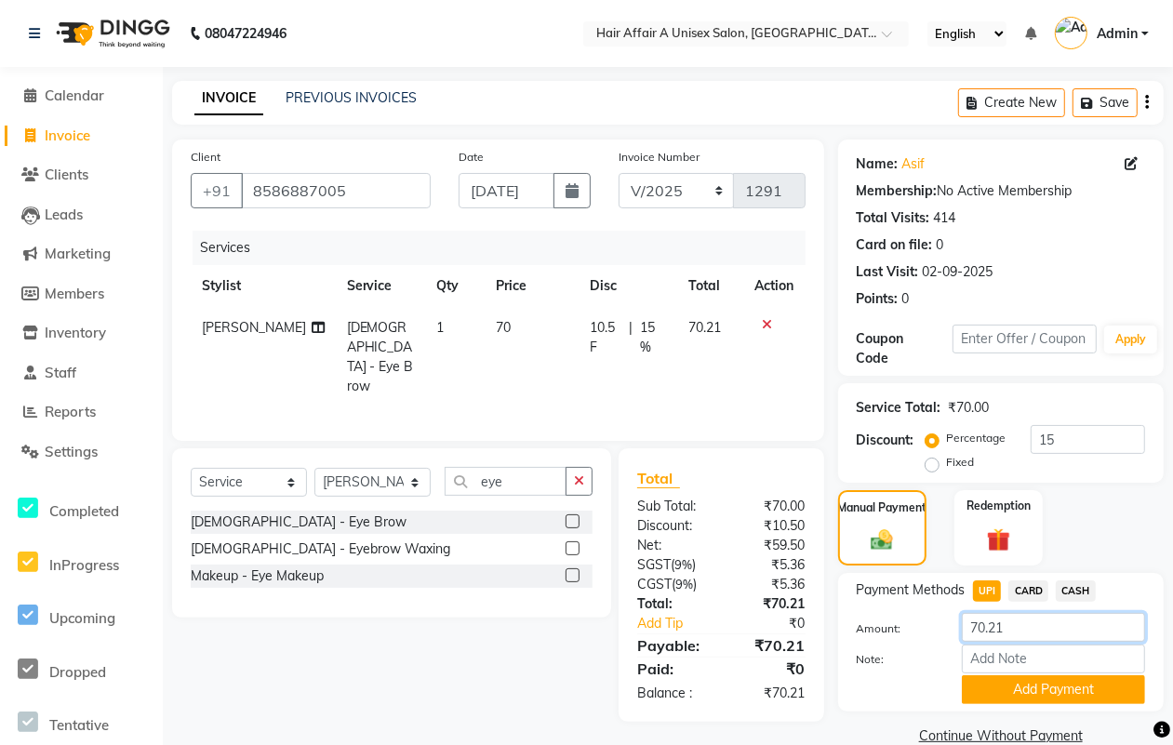
click at [1033, 631] on input "70.21" at bounding box center [1053, 627] width 183 height 29
click at [1024, 679] on button "Add Payment" at bounding box center [1053, 689] width 183 height 29
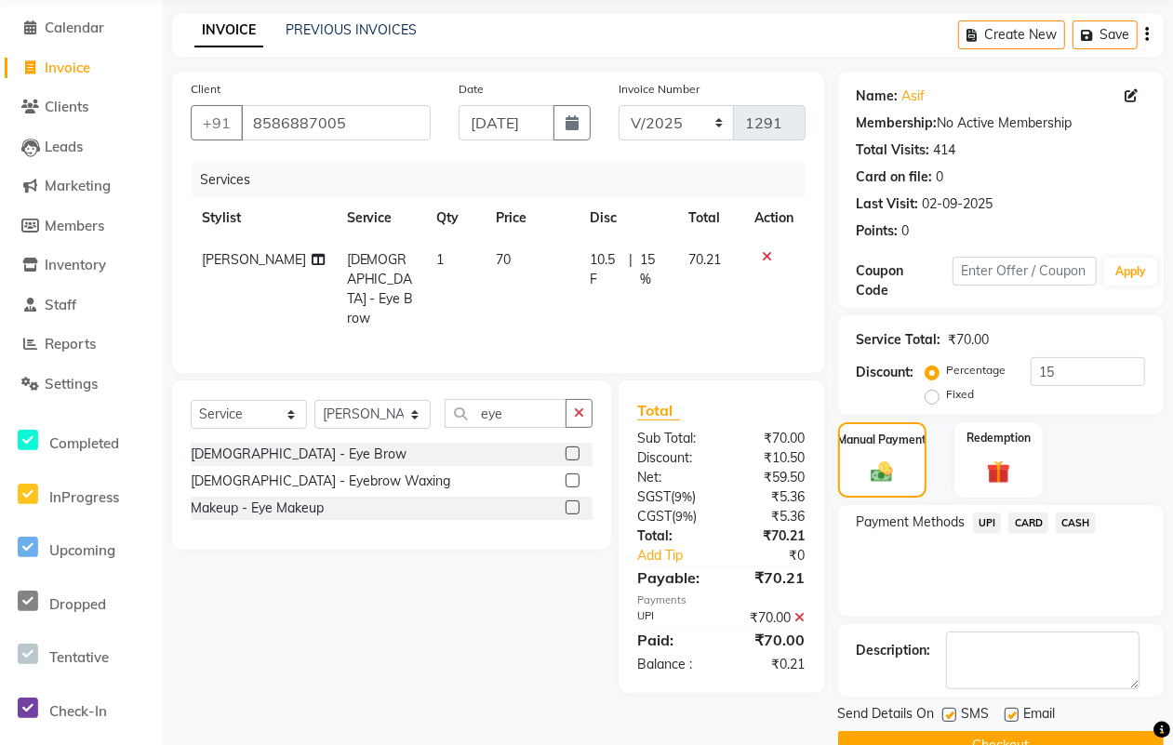
scroll to position [112, 0]
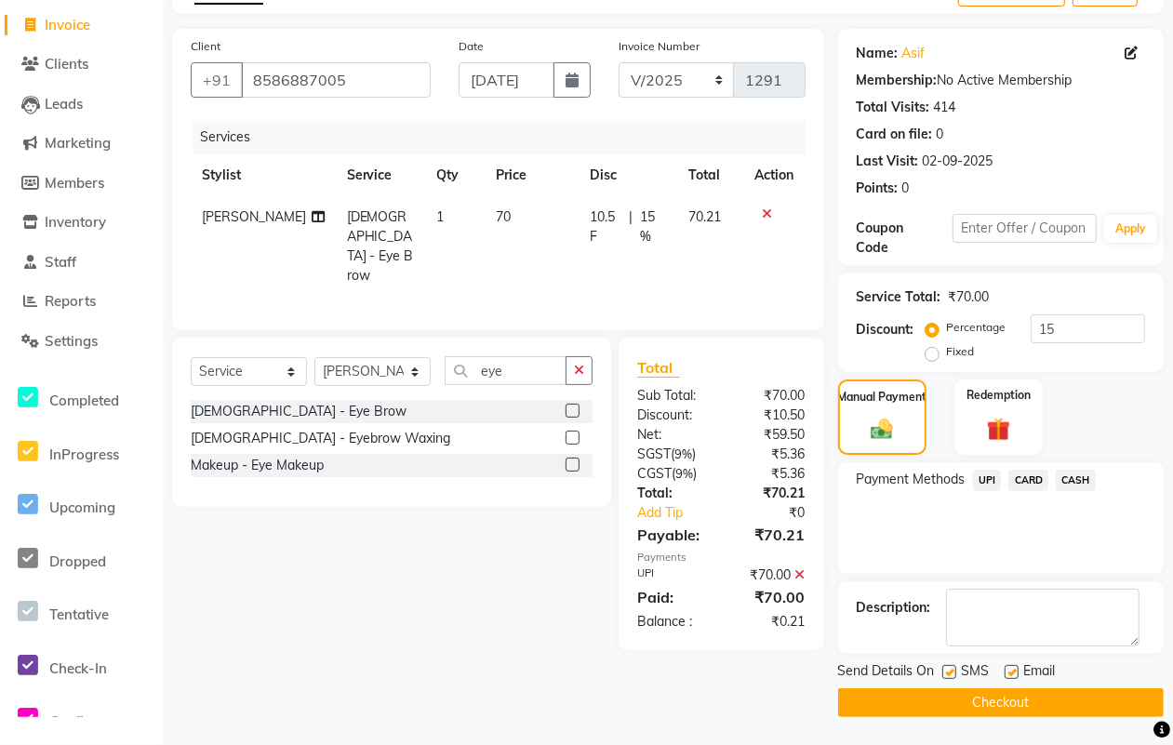
click at [944, 676] on label at bounding box center [949, 672] width 14 height 14
click at [944, 676] on input "checkbox" at bounding box center [948, 673] width 12 height 12
click at [1014, 679] on div at bounding box center [1010, 675] width 12 height 20
click at [1012, 668] on label at bounding box center [1011, 672] width 14 height 14
click at [1012, 668] on input "checkbox" at bounding box center [1010, 673] width 12 height 12
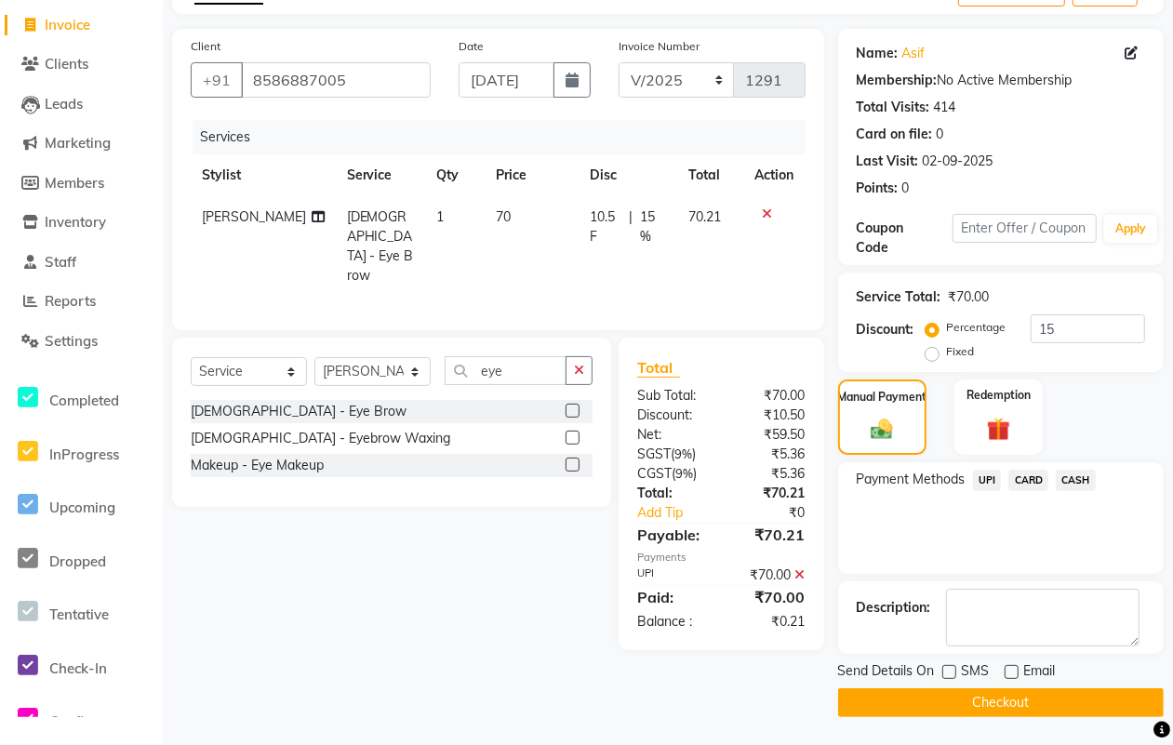
click at [979, 694] on button "Checkout" at bounding box center [1000, 702] width 325 height 29
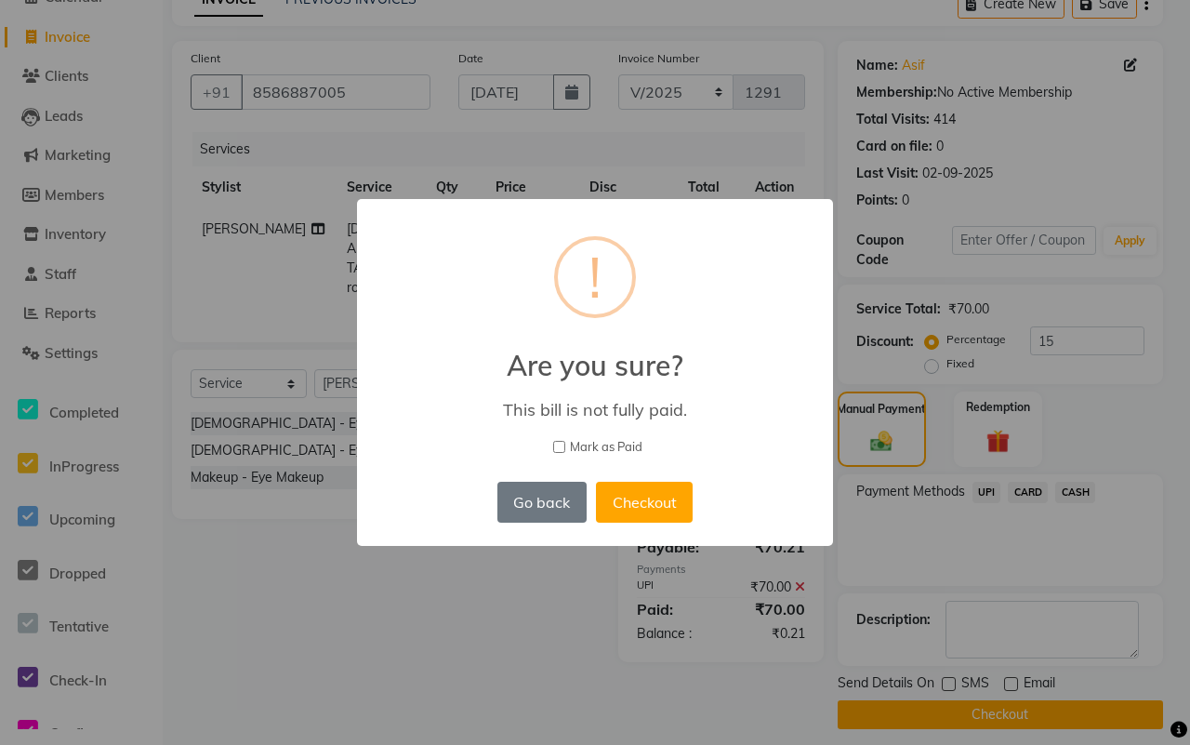
click at [607, 449] on span "Mark as Paid" at bounding box center [606, 447] width 73 height 19
click at [565, 449] on input "Mark as Paid" at bounding box center [559, 447] width 12 height 12
click at [635, 502] on button "Checkout" at bounding box center [644, 502] width 97 height 41
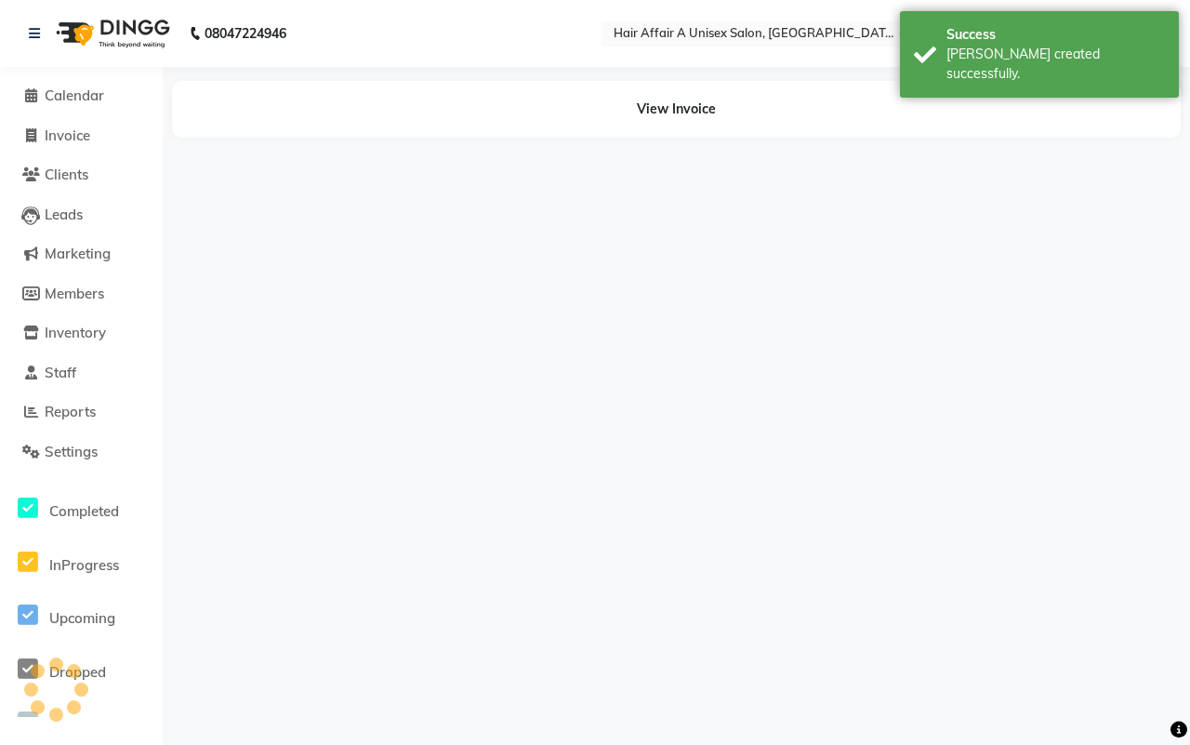
click at [73, 123] on li "Invoice" at bounding box center [81, 136] width 163 height 40
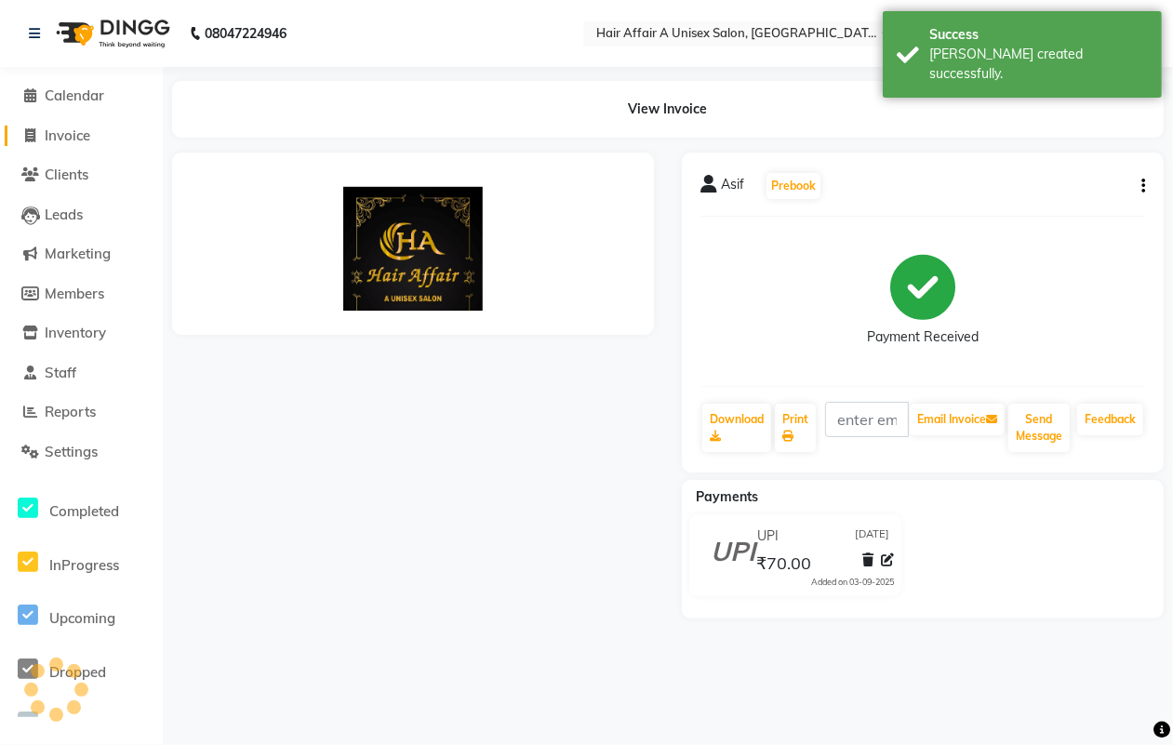
click at [82, 139] on span "Invoice" at bounding box center [68, 135] width 46 height 18
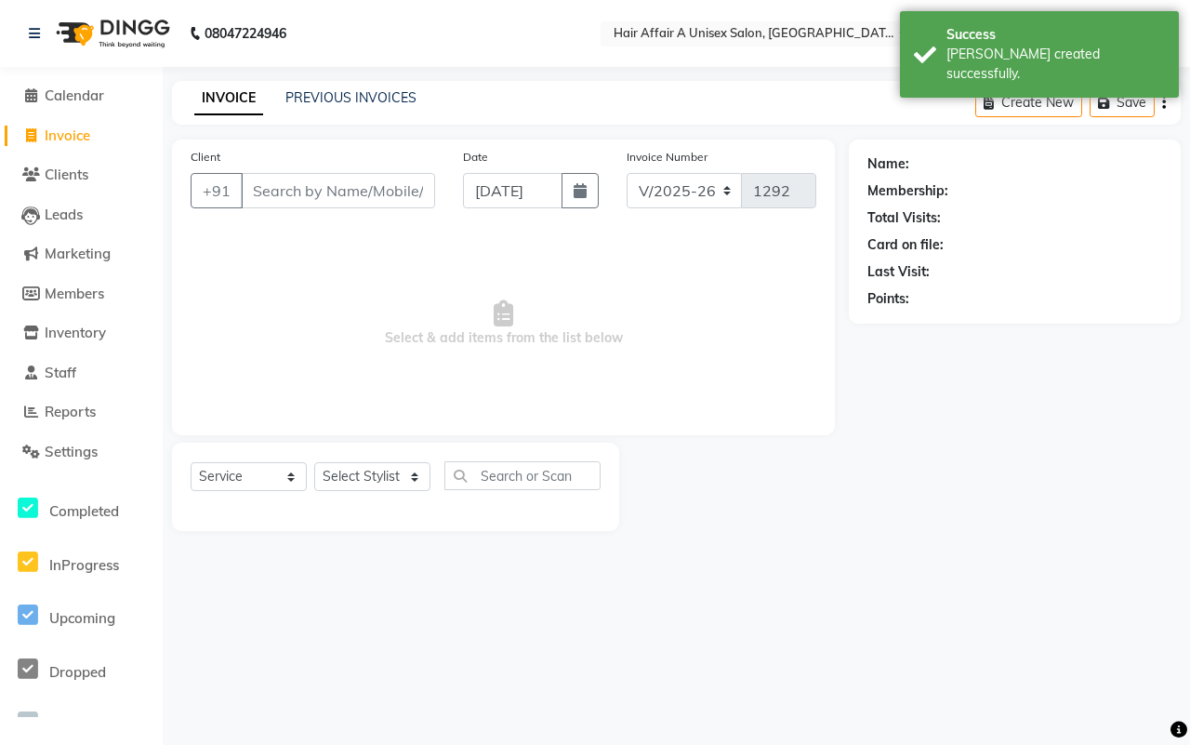
click at [317, 189] on input "Client" at bounding box center [338, 190] width 194 height 35
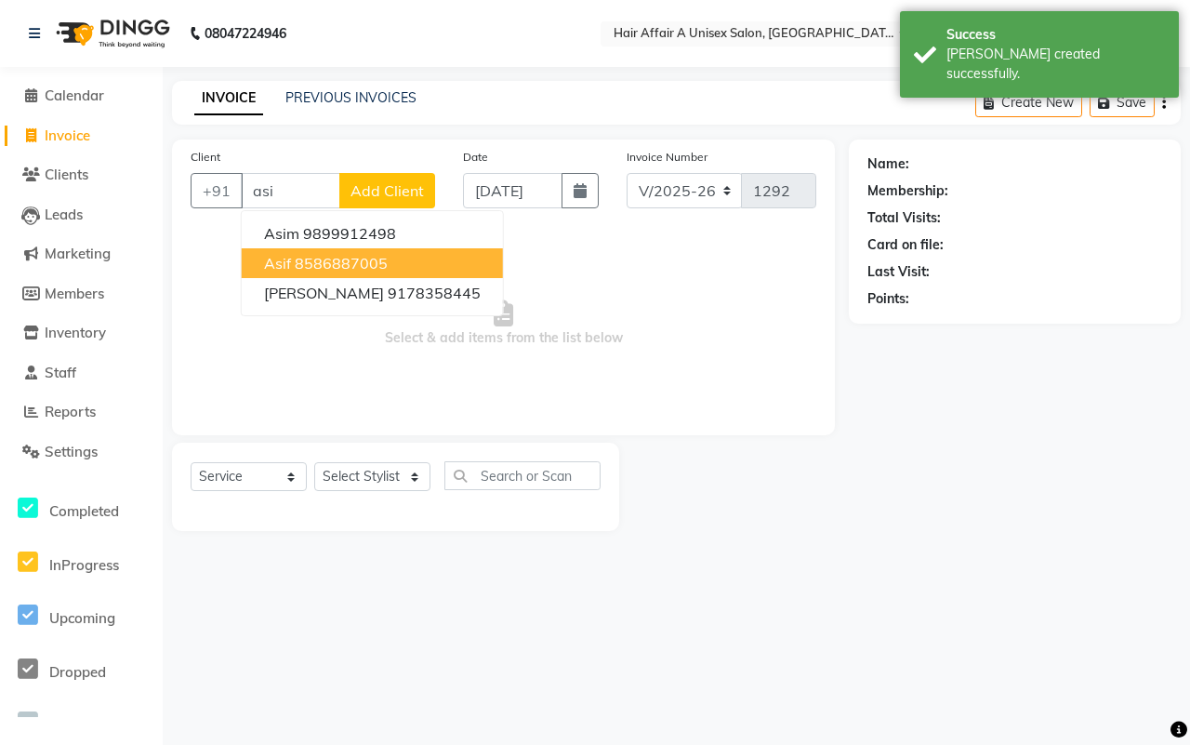
click at [298, 266] on ngb-highlight "8586887005" at bounding box center [341, 263] width 93 height 19
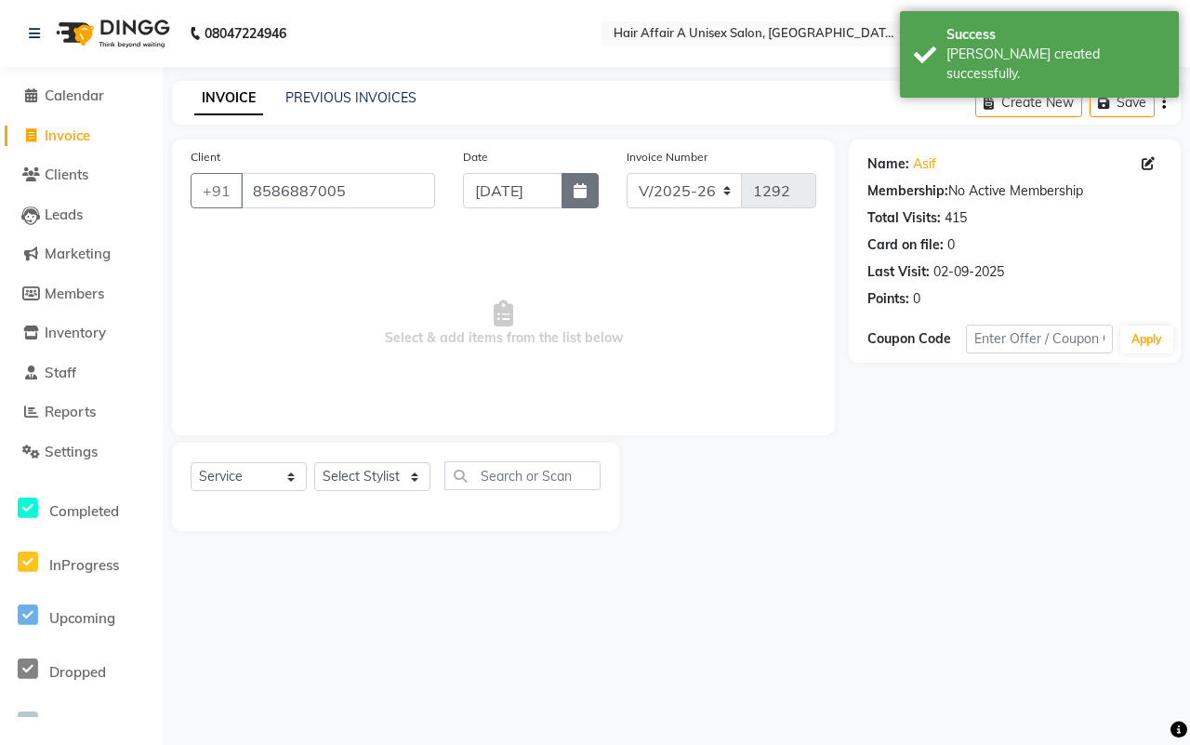
click at [587, 201] on button "button" at bounding box center [580, 190] width 37 height 35
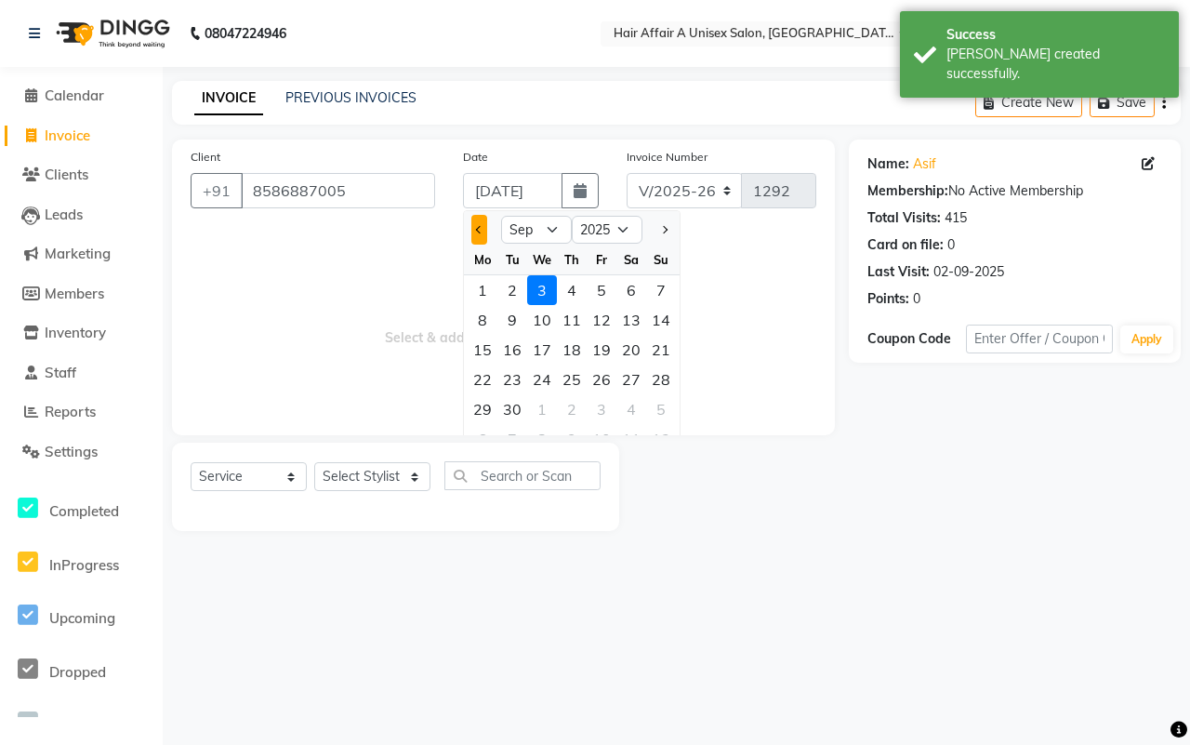
click at [471, 224] on button "Previous month" at bounding box center [479, 230] width 16 height 30
click at [632, 401] on div "30" at bounding box center [632, 409] width 30 height 30
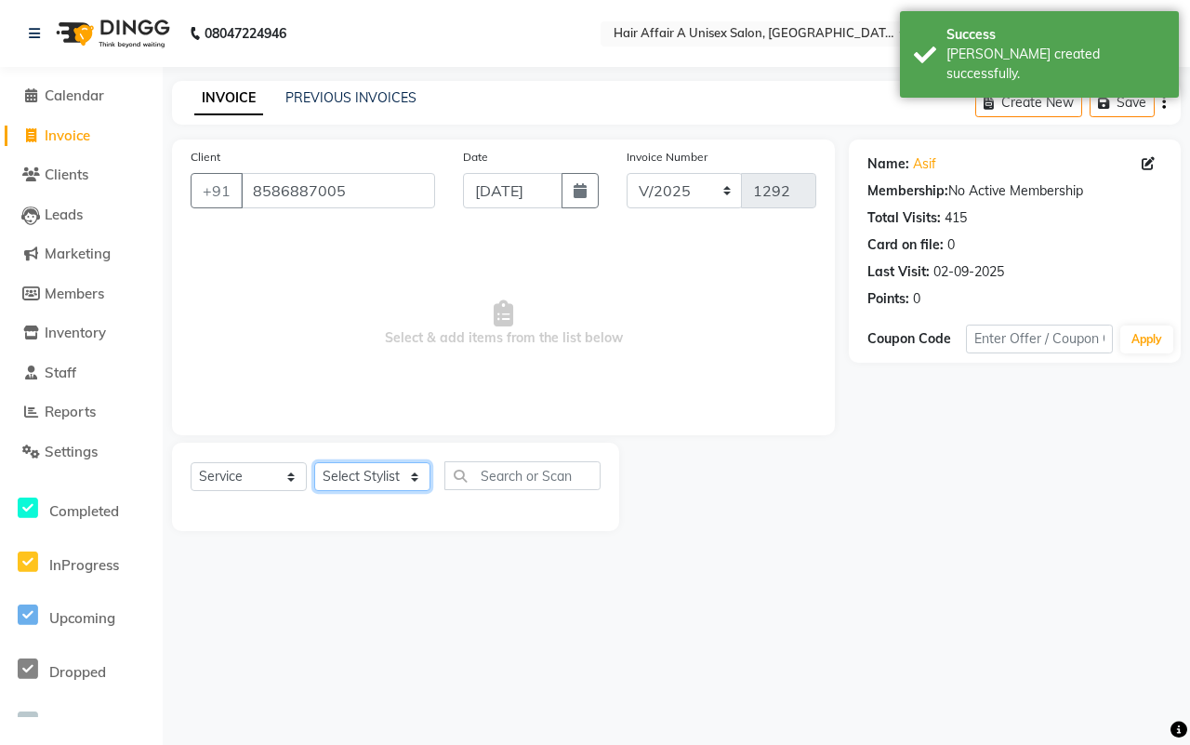
click at [384, 480] on select "Select Stylist [PERSON_NAME] [PERSON_NAME] Kajal Kunal [PERSON_NAME] Nitin [PER…" at bounding box center [372, 476] width 116 height 29
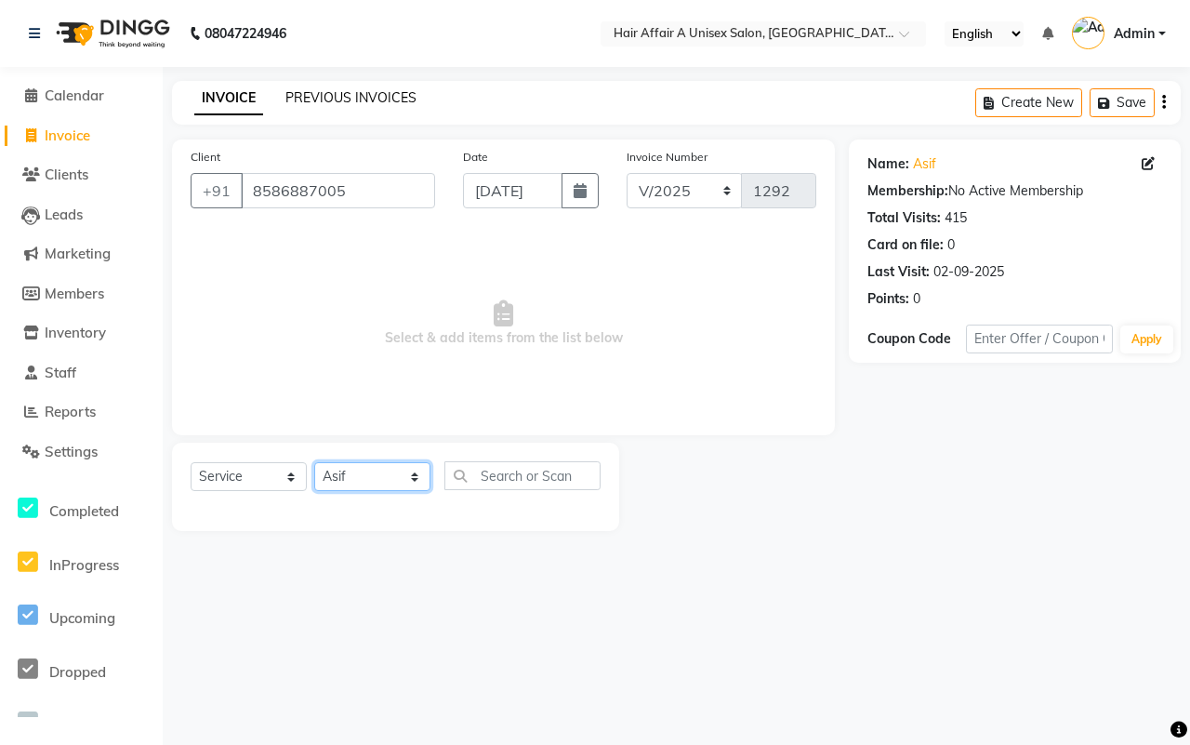
click at [314, 462] on select "Select Stylist [PERSON_NAME] [PERSON_NAME] Kajal Kunal [PERSON_NAME] Nitin [PER…" at bounding box center [372, 476] width 116 height 29
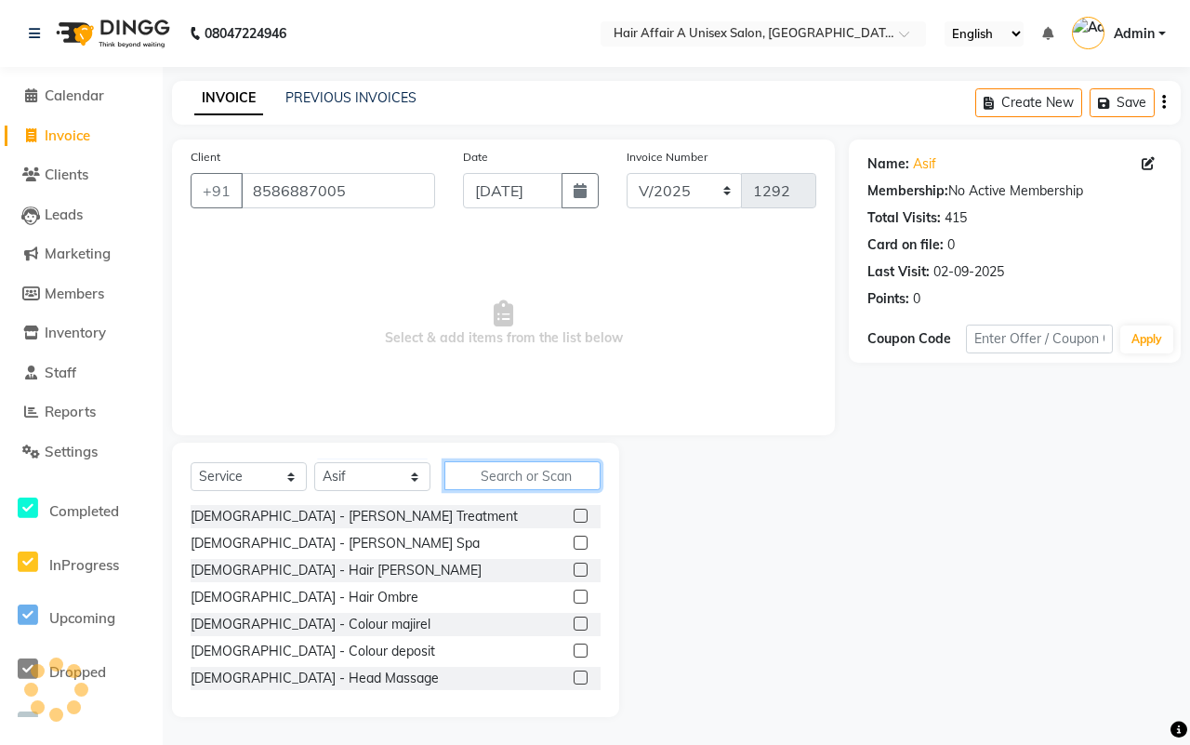
click at [530, 475] on input "text" at bounding box center [523, 475] width 156 height 29
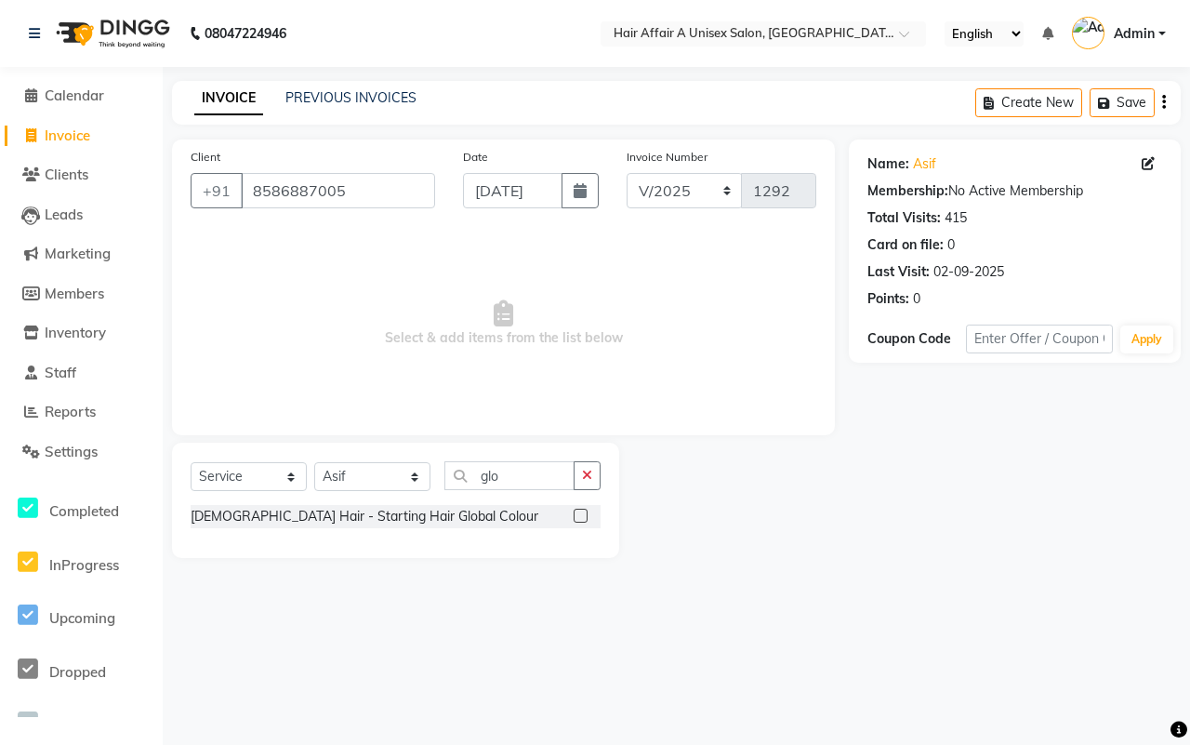
click at [587, 513] on label at bounding box center [581, 516] width 14 height 14
click at [586, 513] on input "checkbox" at bounding box center [580, 517] width 12 height 12
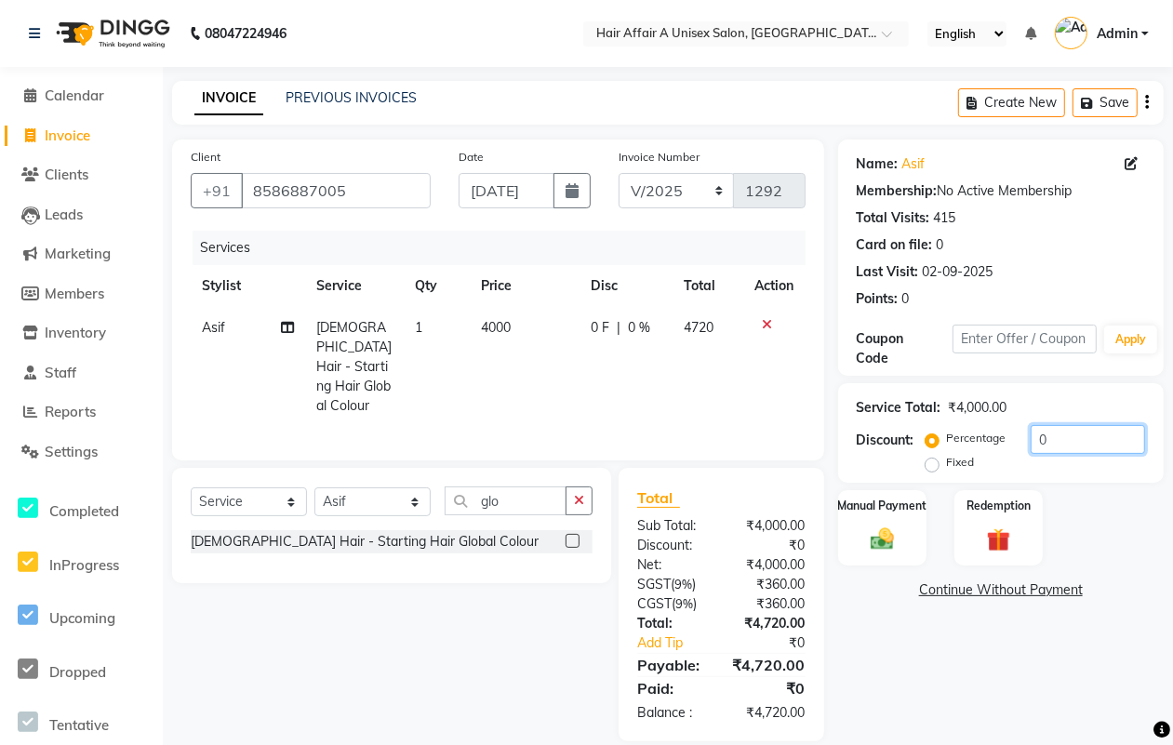
click at [1072, 442] on input "0" at bounding box center [1087, 439] width 114 height 29
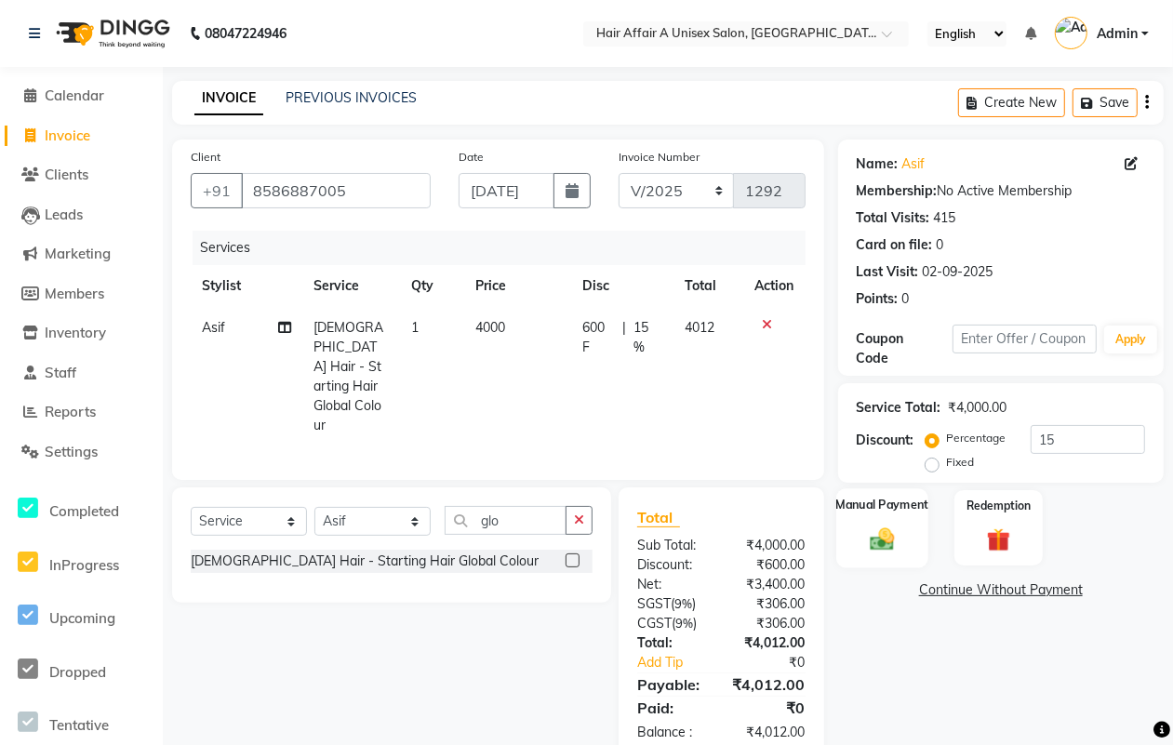
click at [885, 546] on img at bounding box center [882, 538] width 40 height 28
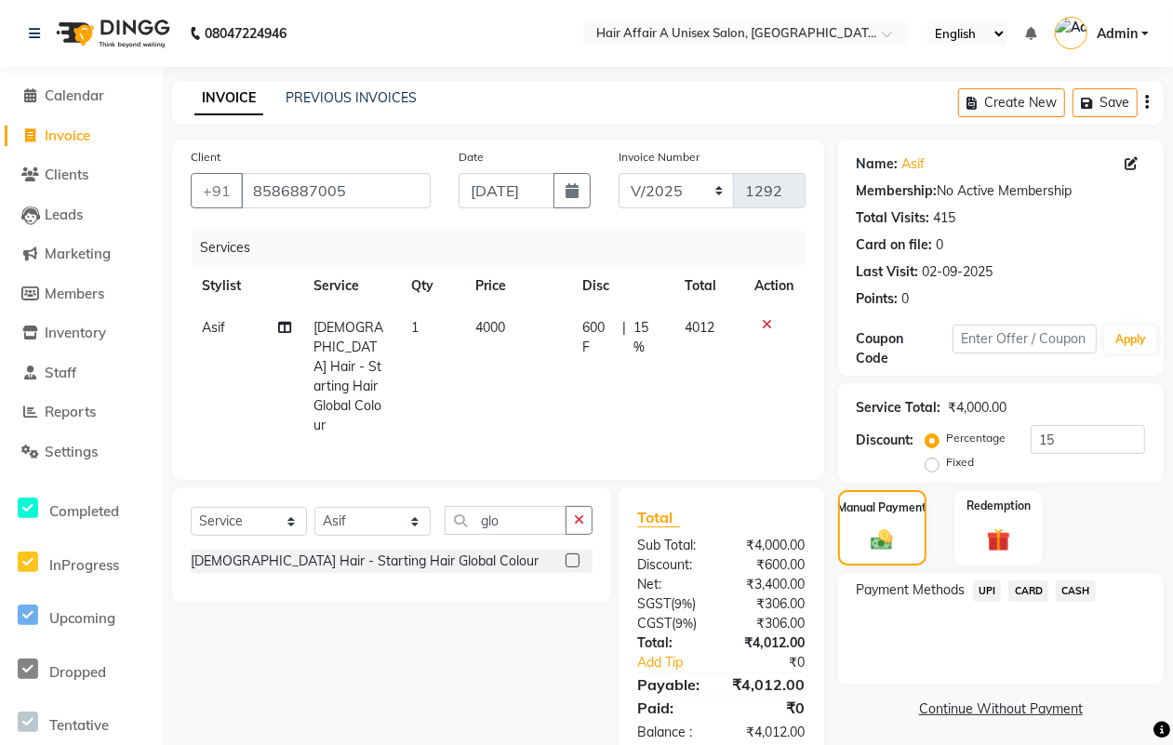
click at [1072, 589] on span "CASH" at bounding box center [1075, 590] width 40 height 21
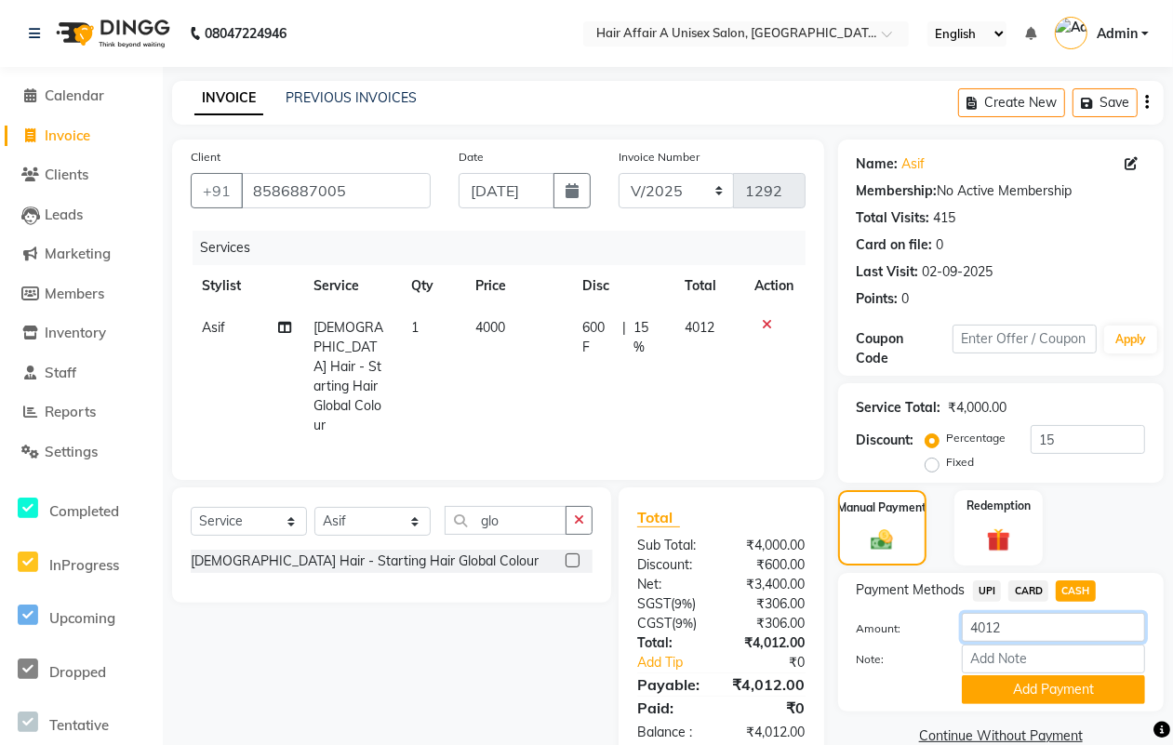
click at [1054, 625] on input "4012" at bounding box center [1053, 627] width 183 height 29
click at [1014, 684] on button "Add Payment" at bounding box center [1053, 689] width 183 height 29
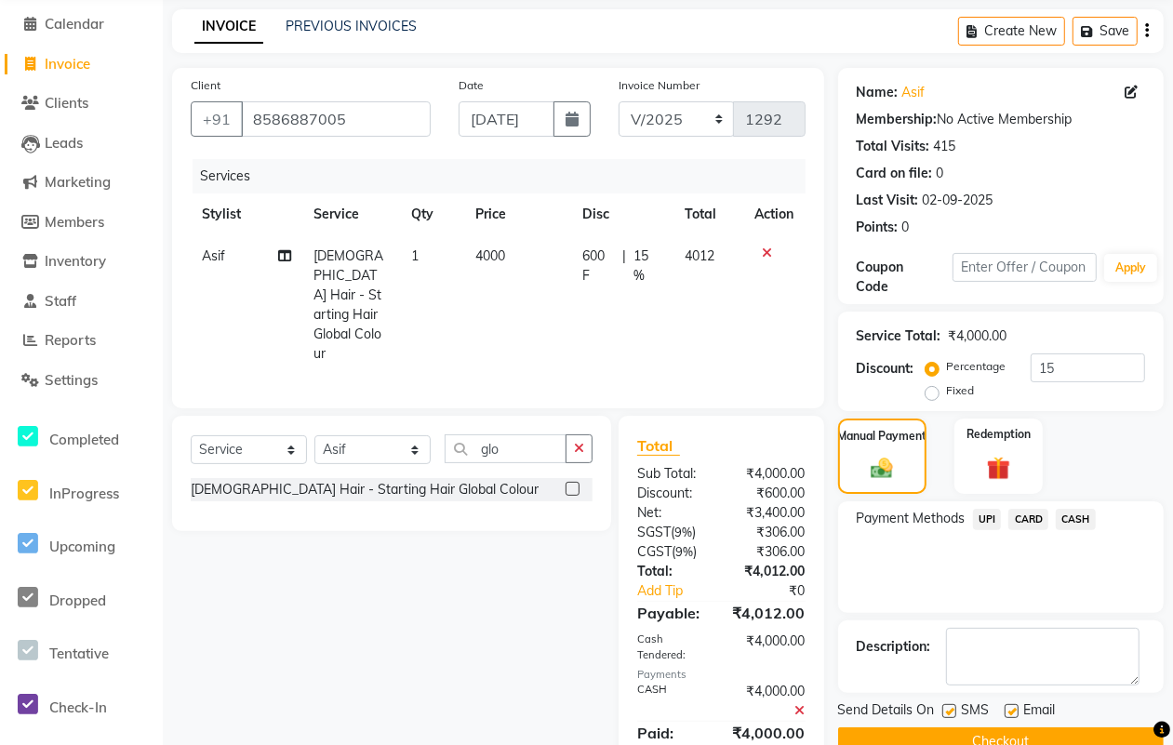
scroll to position [118, 0]
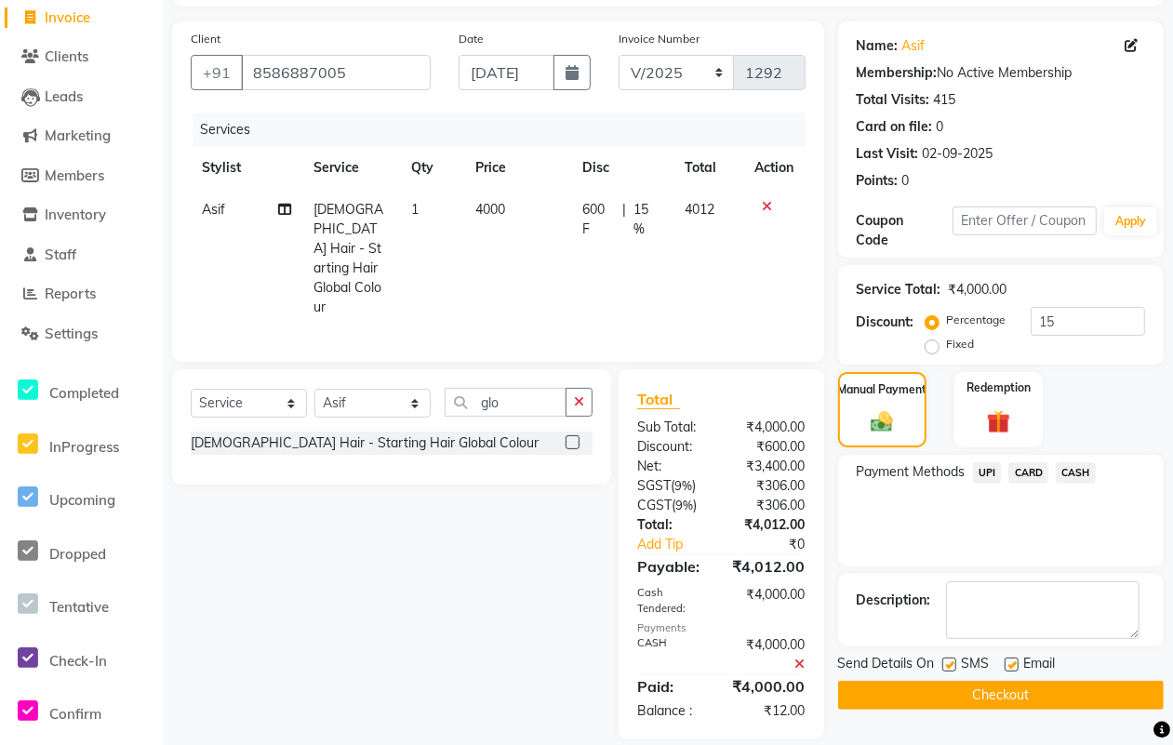
click at [949, 661] on label at bounding box center [949, 664] width 14 height 14
click at [949, 661] on input "checkbox" at bounding box center [948, 665] width 12 height 12
click at [1009, 665] on label at bounding box center [1011, 664] width 14 height 14
click at [1009, 665] on input "checkbox" at bounding box center [1010, 665] width 12 height 12
drag, startPoint x: 997, startPoint y: 690, endPoint x: 730, endPoint y: 477, distance: 341.4
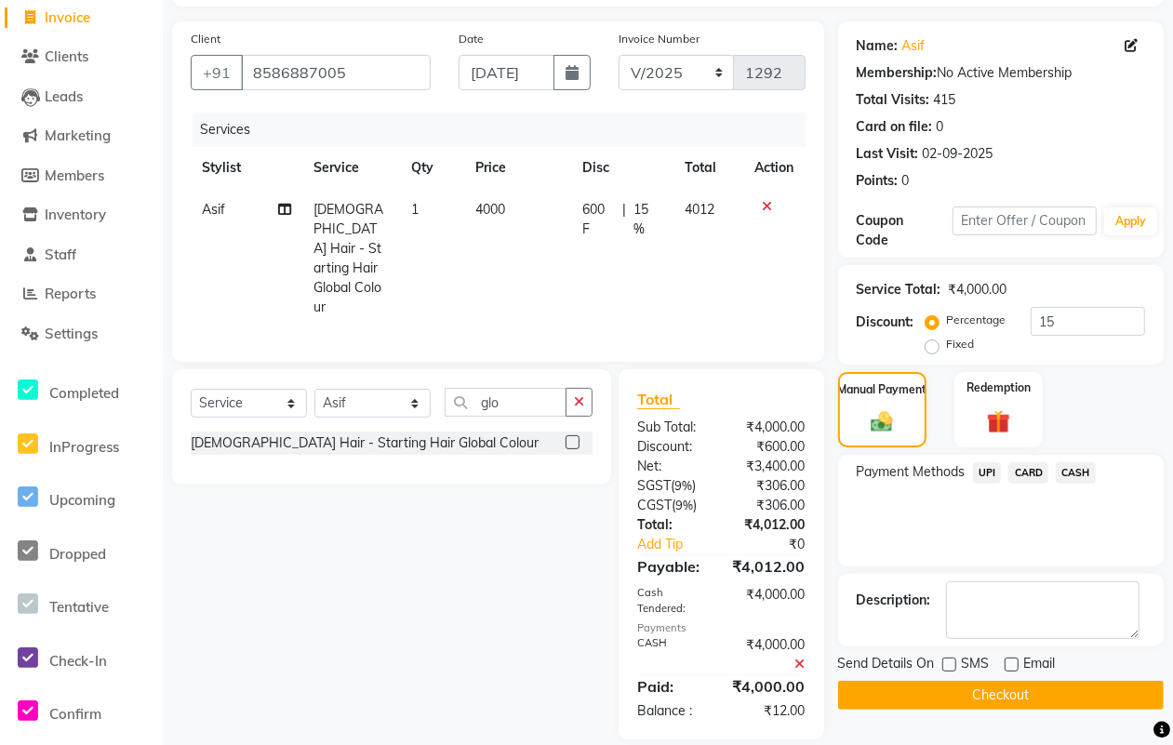
click at [742, 498] on div "Client [PHONE_NUMBER] Date [DATE] Invoice Number V/2025 V/[PHONE_NUMBER] Servic…" at bounding box center [667, 380] width 1019 height 718
click at [962, 685] on button "Checkout" at bounding box center [1000, 695] width 325 height 29
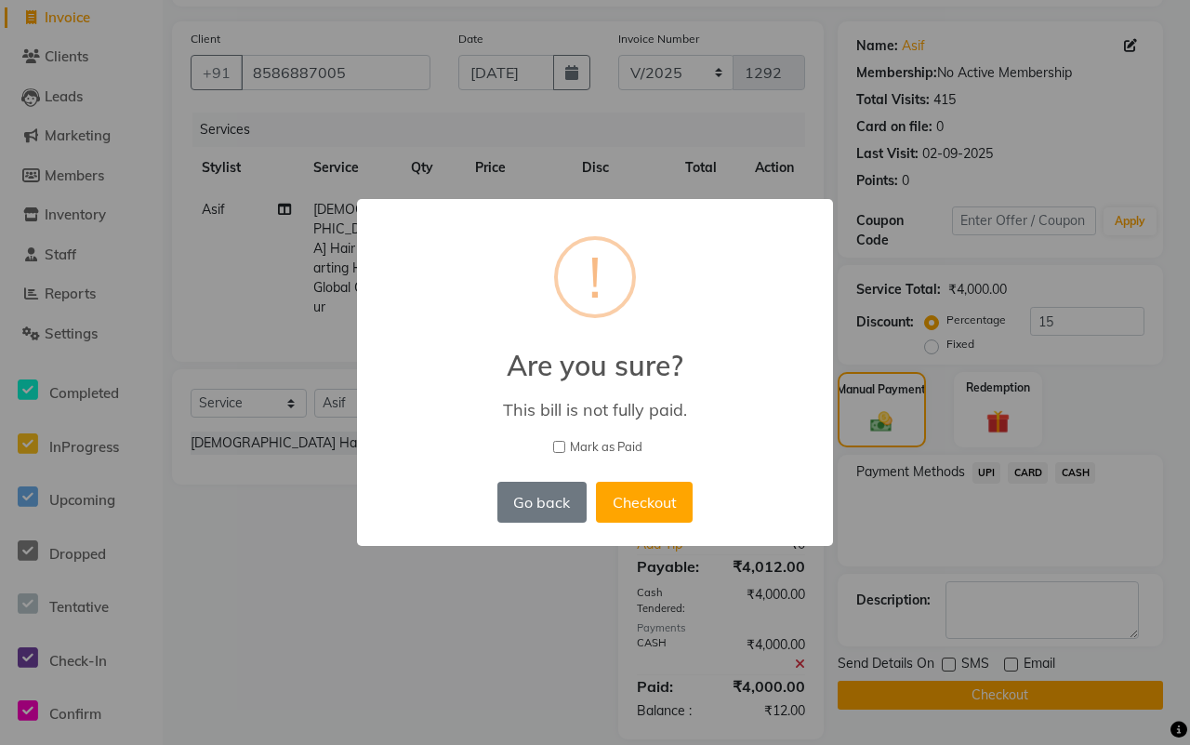
click at [634, 448] on span "Mark as Paid" at bounding box center [606, 447] width 73 height 19
click at [565, 448] on input "Mark as Paid" at bounding box center [559, 447] width 12 height 12
click at [635, 491] on button "Checkout" at bounding box center [644, 502] width 97 height 41
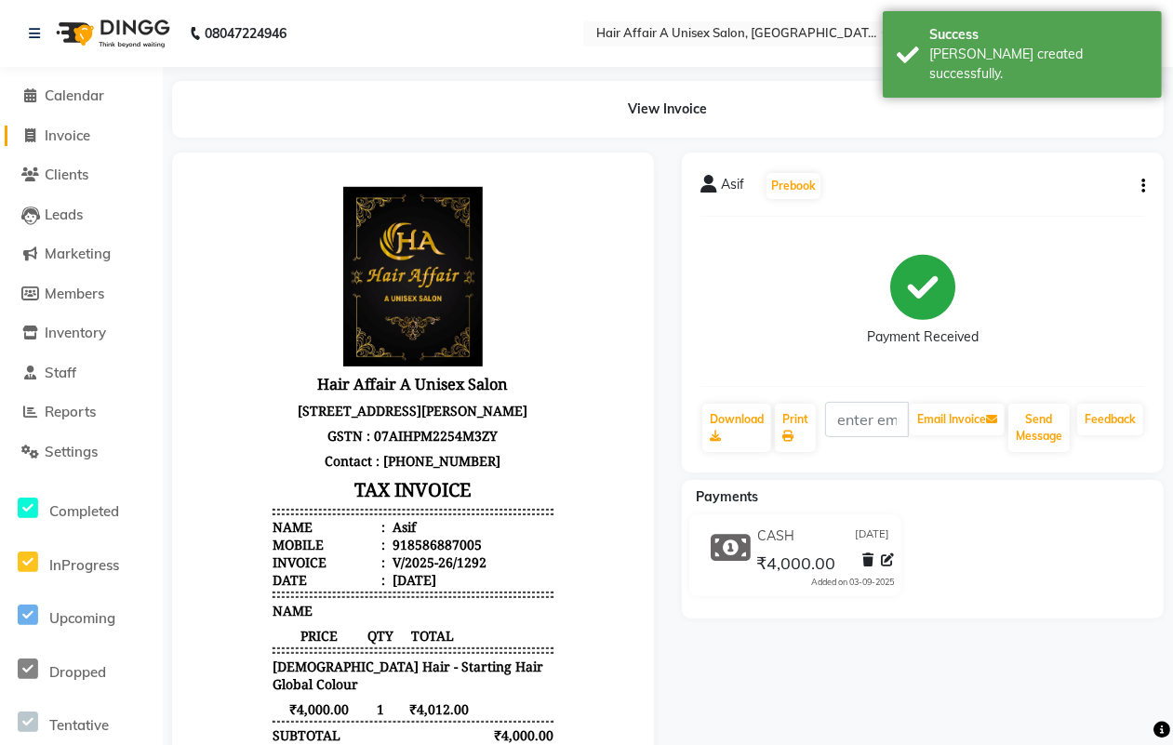
click at [71, 133] on span "Invoice" at bounding box center [68, 135] width 46 height 18
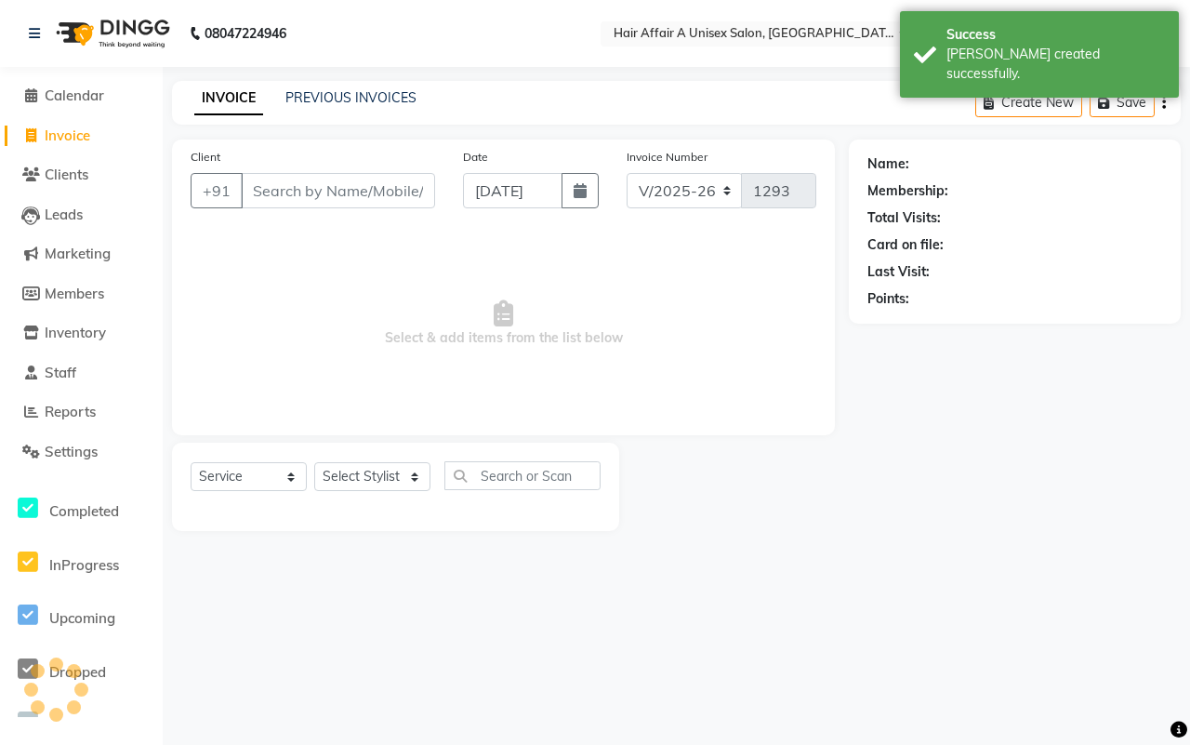
click at [290, 188] on input "Client" at bounding box center [338, 190] width 194 height 35
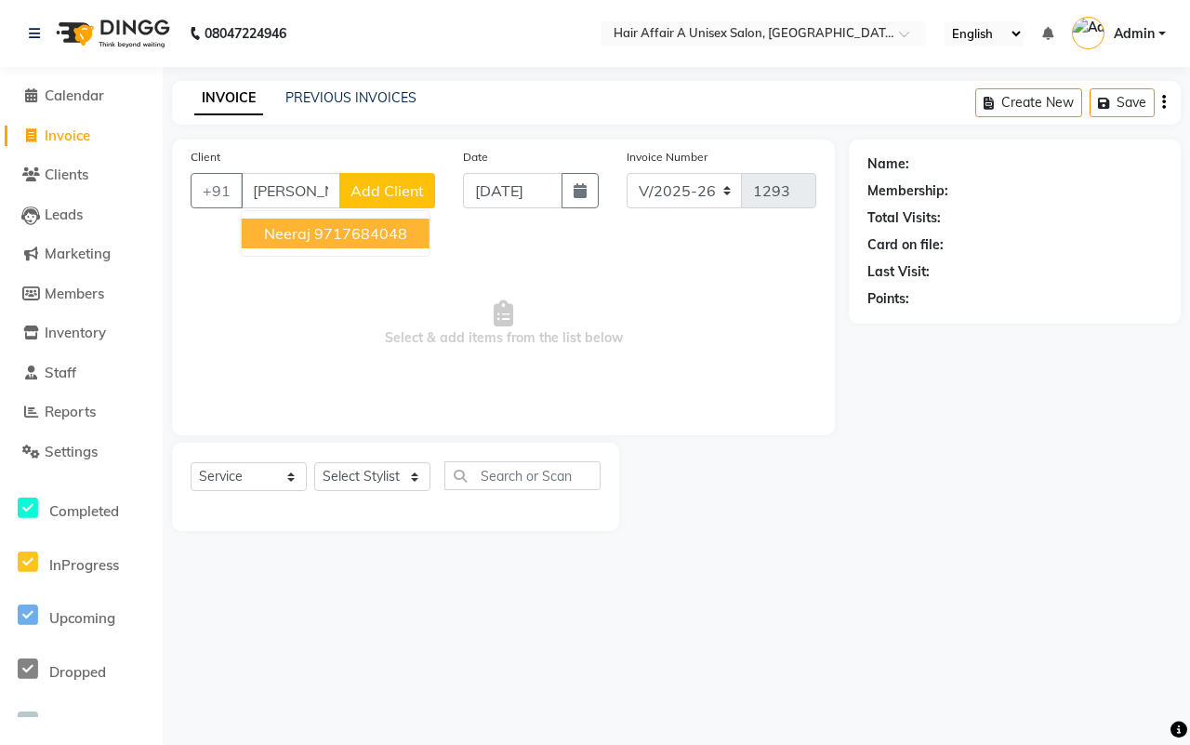
click at [340, 231] on ngb-highlight "9717684048" at bounding box center [360, 233] width 93 height 19
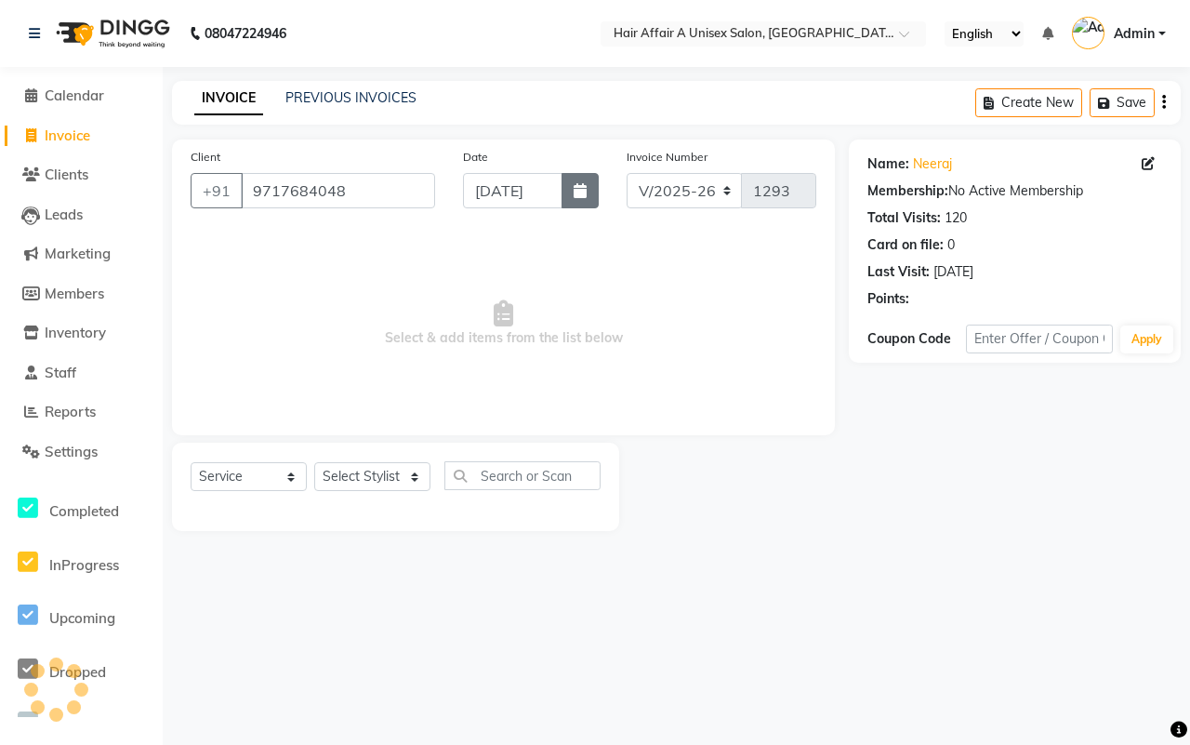
click at [586, 196] on icon "button" at bounding box center [580, 190] width 13 height 15
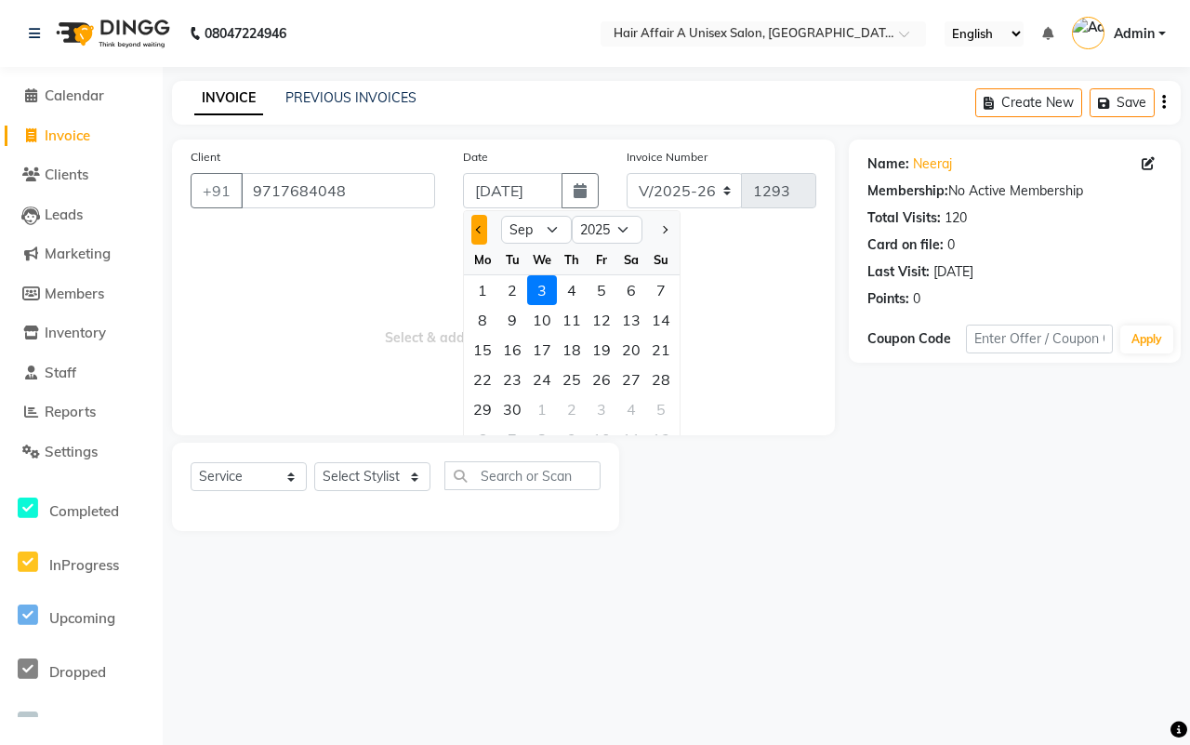
click at [482, 231] on button "Previous month" at bounding box center [479, 230] width 16 height 30
click at [628, 405] on div "30" at bounding box center [632, 409] width 30 height 30
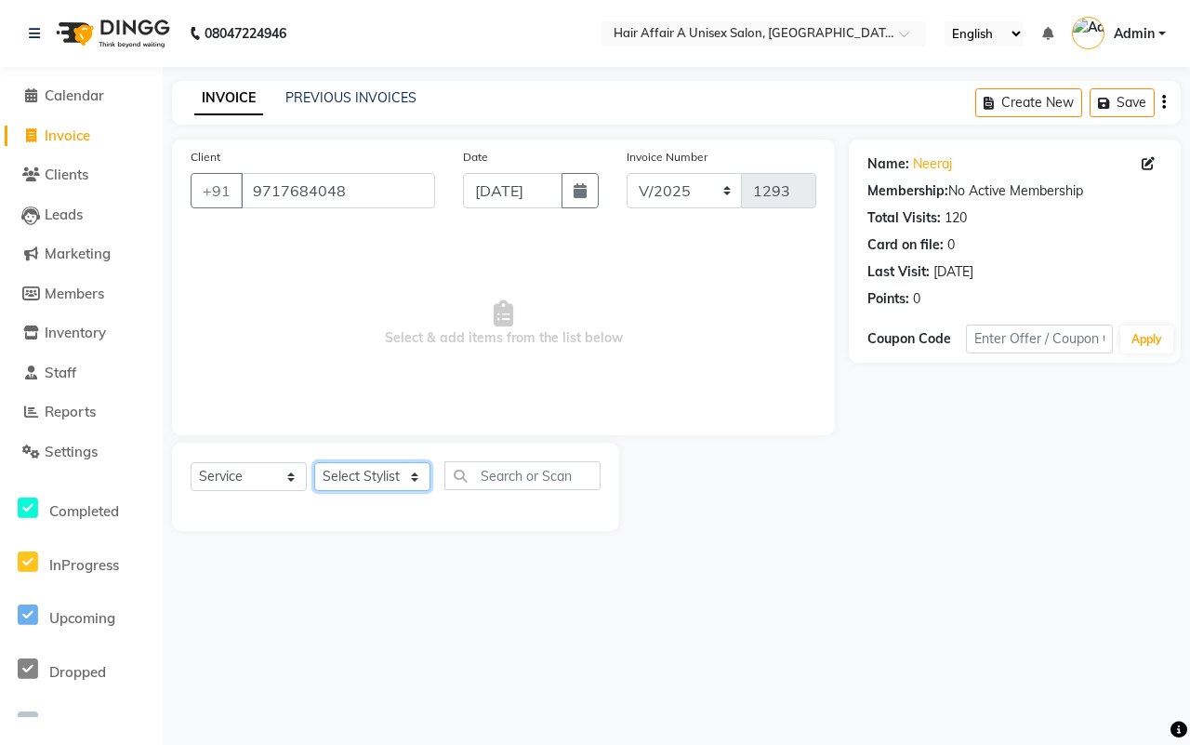
click at [424, 480] on select "Select Stylist [PERSON_NAME] [PERSON_NAME] Kajal Kunal [PERSON_NAME] Nitin [PER…" at bounding box center [372, 476] width 116 height 29
click at [314, 462] on select "Select Stylist [PERSON_NAME] [PERSON_NAME] Kajal Kunal [PERSON_NAME] Nitin [PER…" at bounding box center [372, 476] width 116 height 29
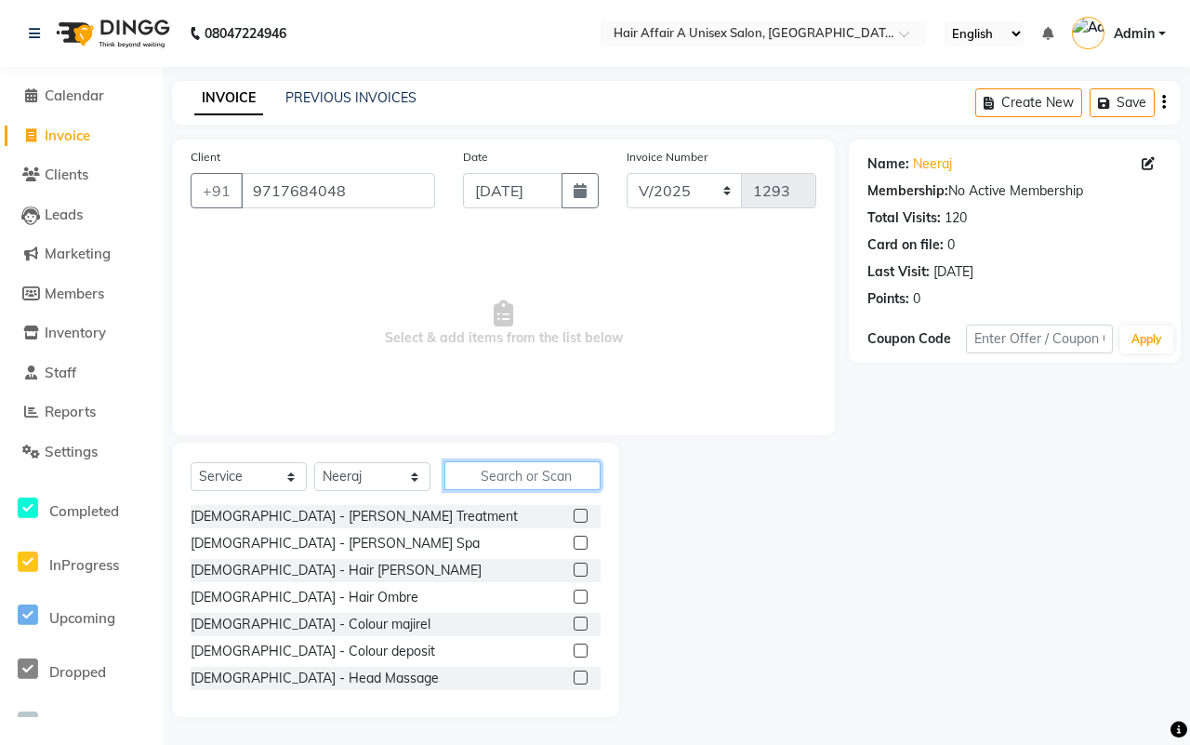
click at [482, 479] on input "text" at bounding box center [523, 475] width 156 height 29
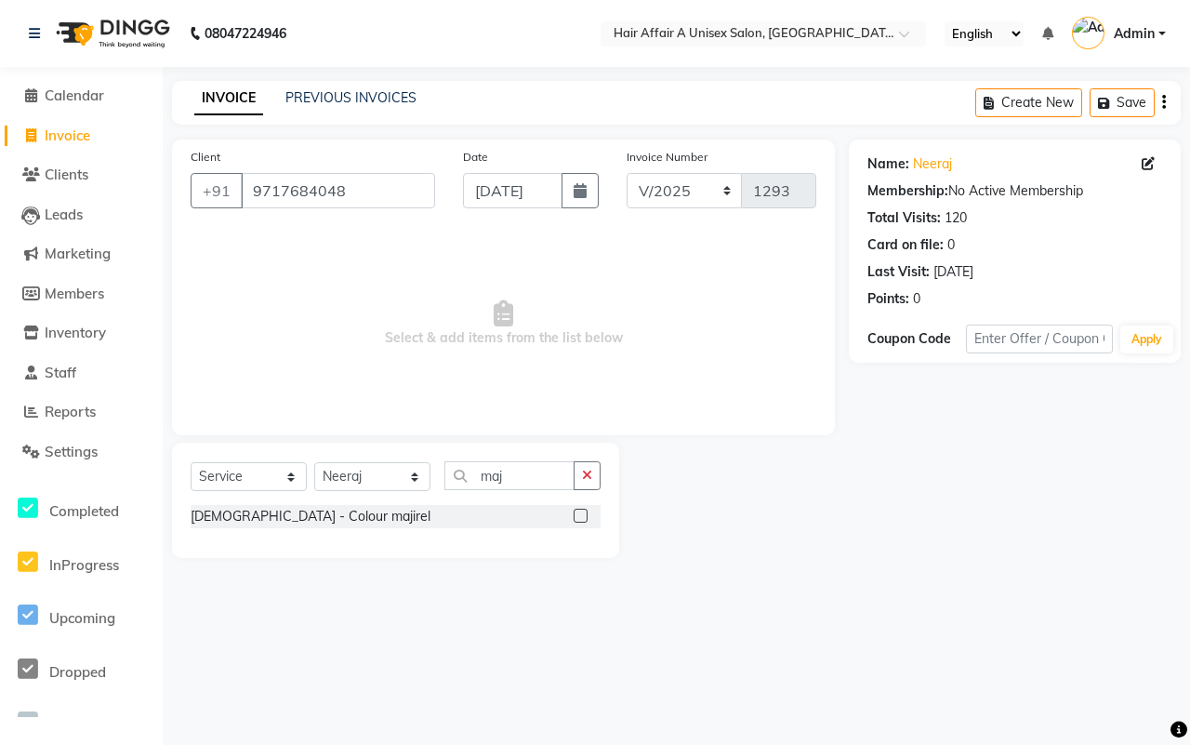
click at [575, 518] on label at bounding box center [581, 516] width 14 height 14
click at [575, 518] on input "checkbox" at bounding box center [580, 517] width 12 height 12
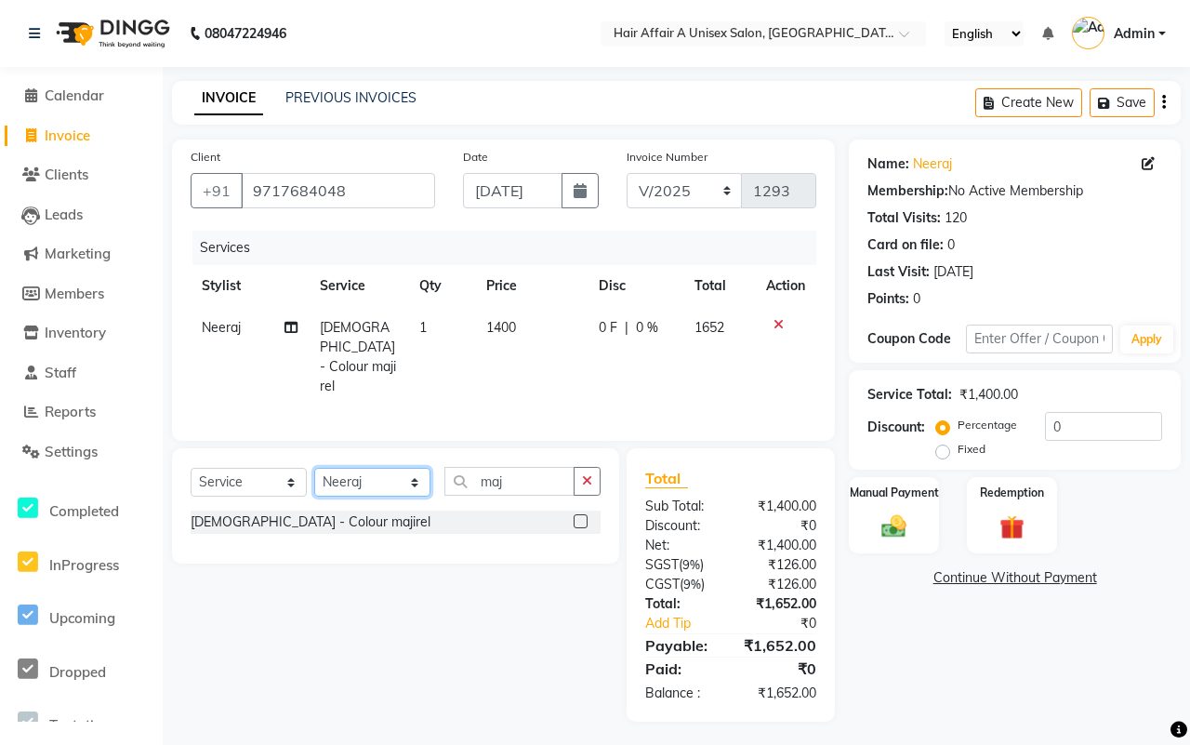
click at [388, 481] on select "Select Stylist [PERSON_NAME] [PERSON_NAME] Kajal Kunal [PERSON_NAME] Nitin [PER…" at bounding box center [372, 482] width 116 height 29
click at [314, 468] on select "Select Stylist [PERSON_NAME] [PERSON_NAME] Kajal Kunal [PERSON_NAME] Nitin [PER…" at bounding box center [372, 482] width 116 height 29
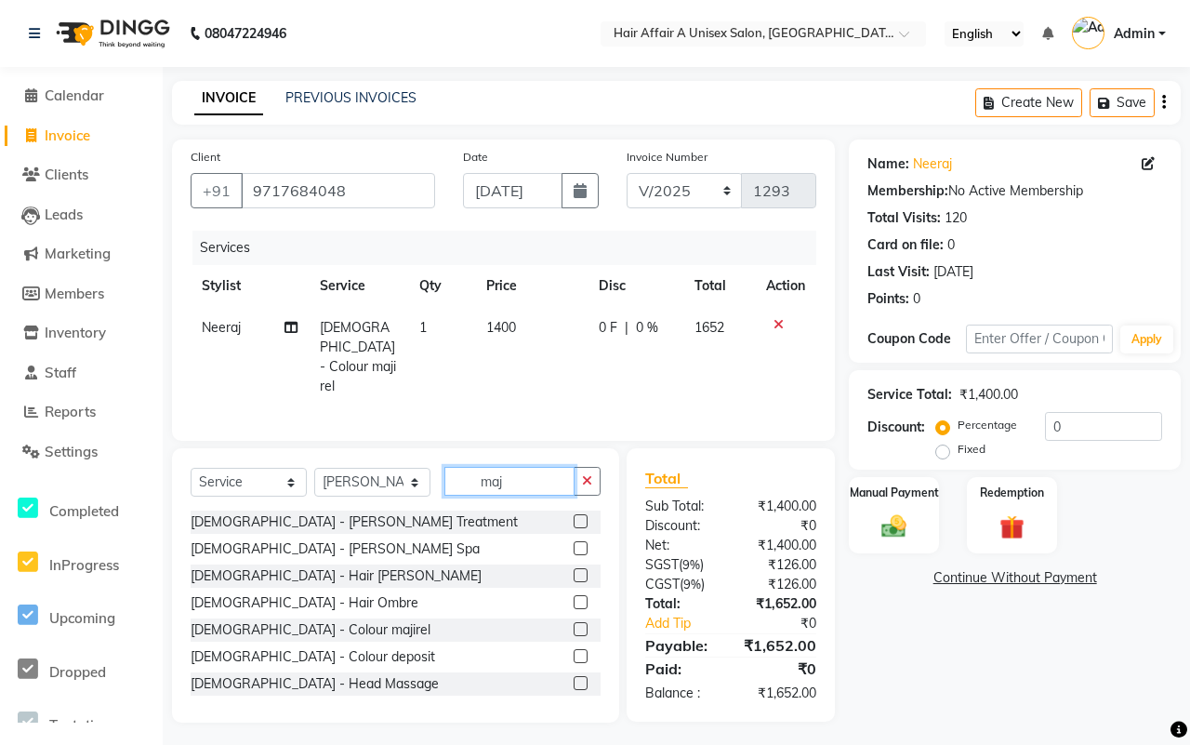
click at [523, 481] on input "maj" at bounding box center [510, 481] width 130 height 29
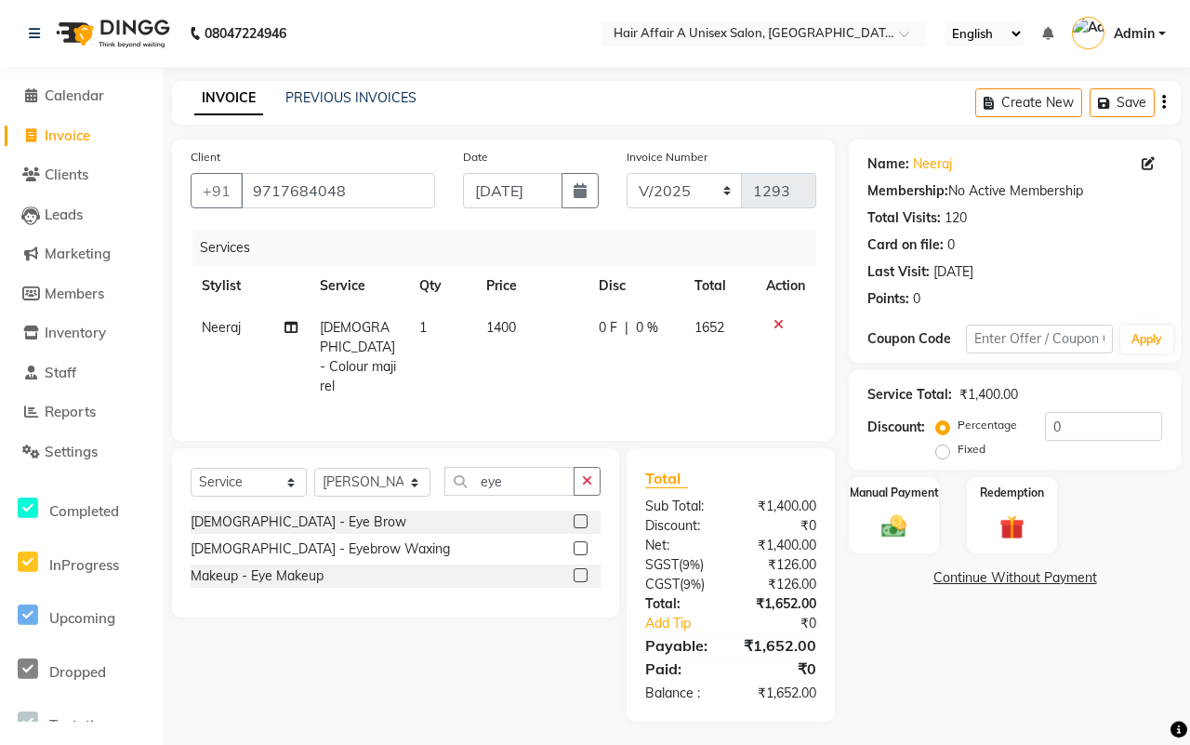
click at [583, 514] on label at bounding box center [581, 521] width 14 height 14
click at [583, 516] on input "checkbox" at bounding box center [580, 522] width 12 height 12
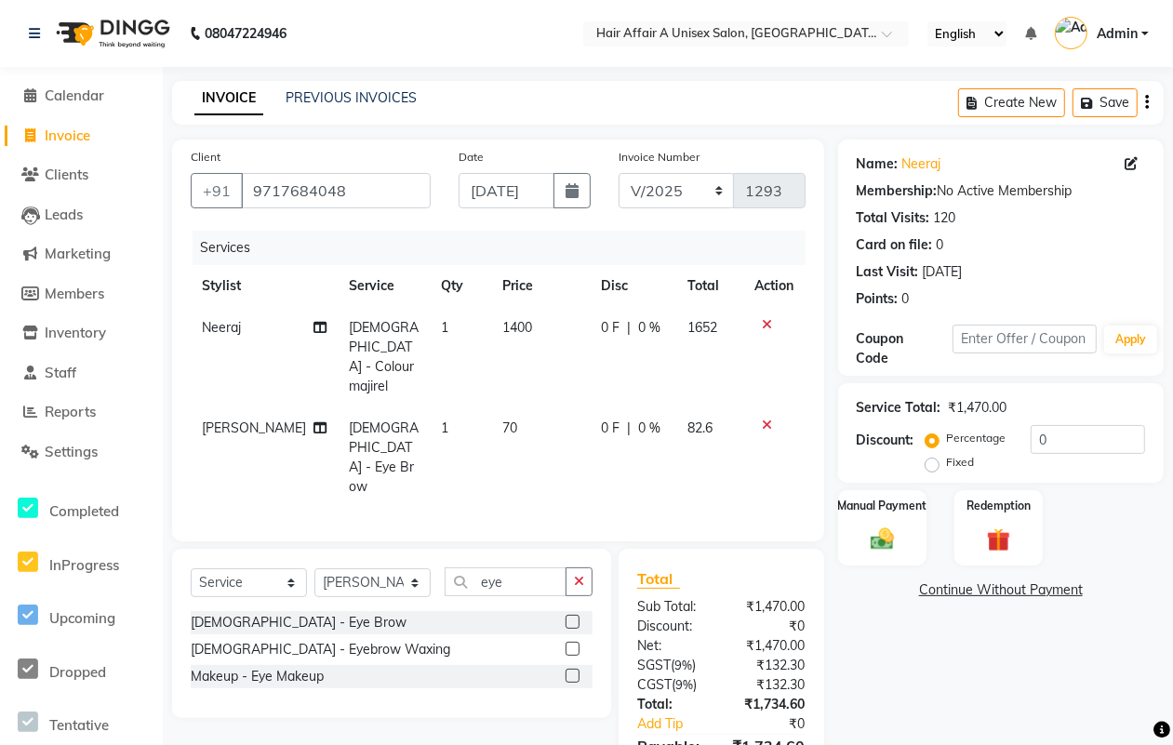
click at [573, 615] on label at bounding box center [572, 622] width 14 height 14
click at [573, 617] on input "checkbox" at bounding box center [571, 623] width 12 height 12
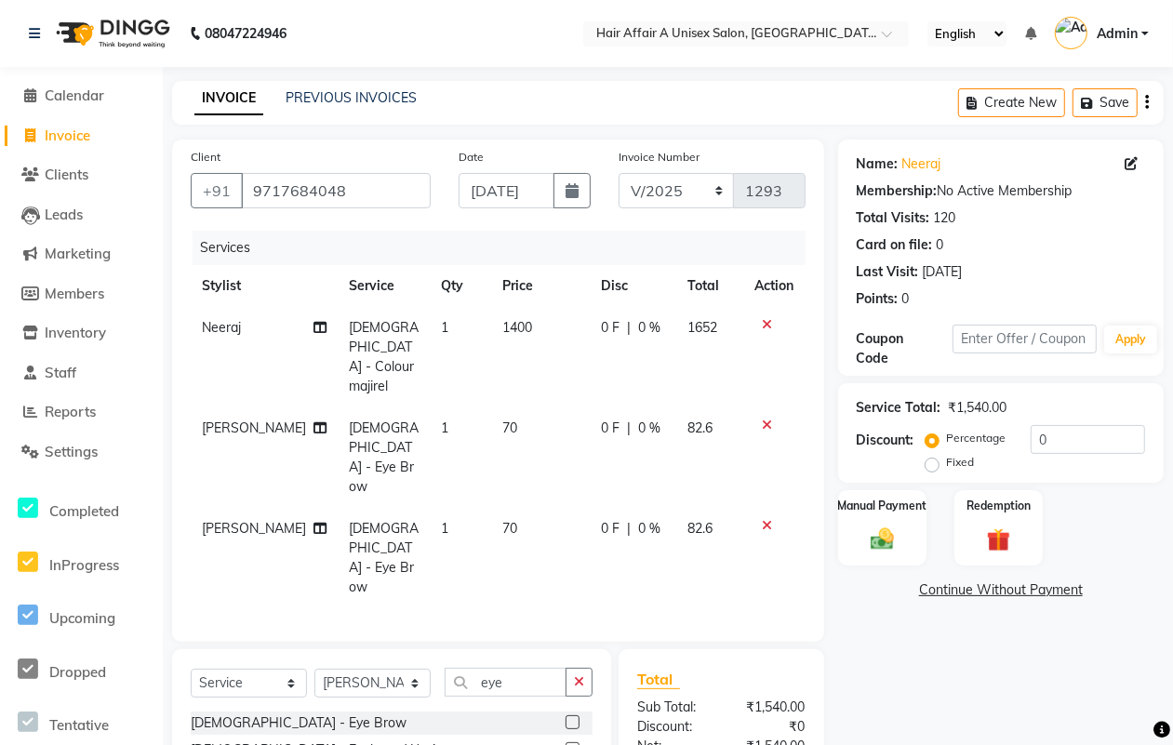
click at [491, 407] on td "70" at bounding box center [540, 457] width 99 height 100
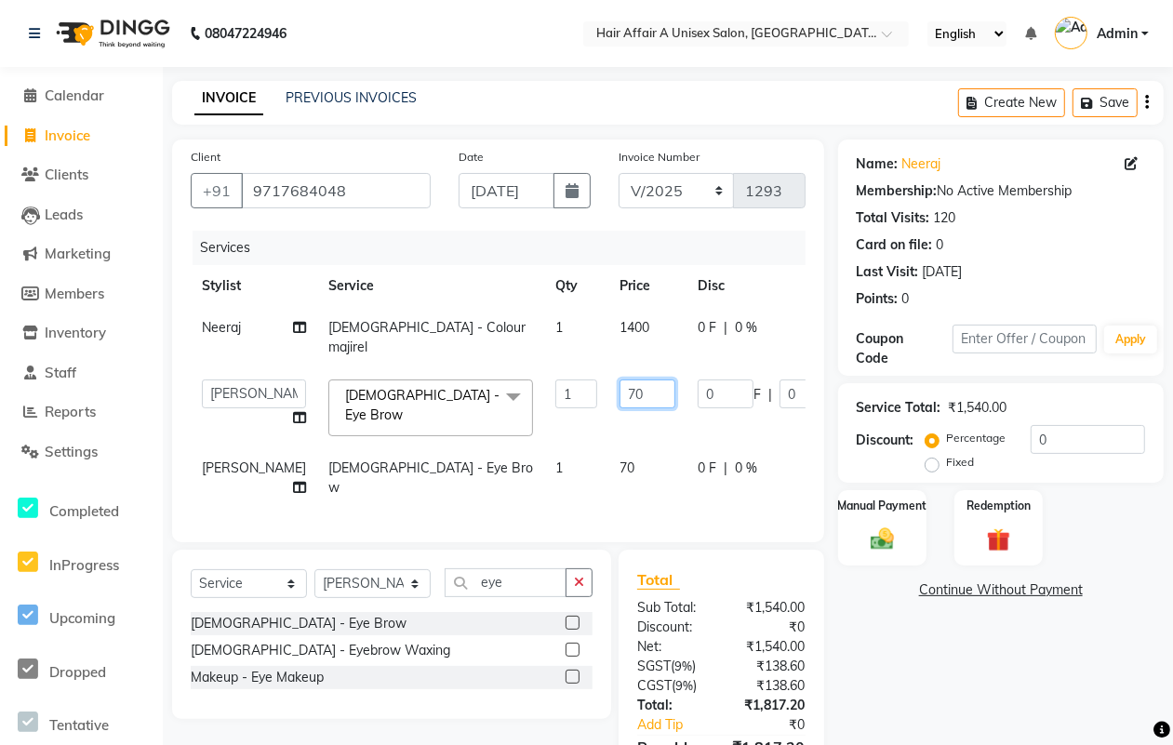
click at [619, 381] on input "70" at bounding box center [647, 393] width 56 height 29
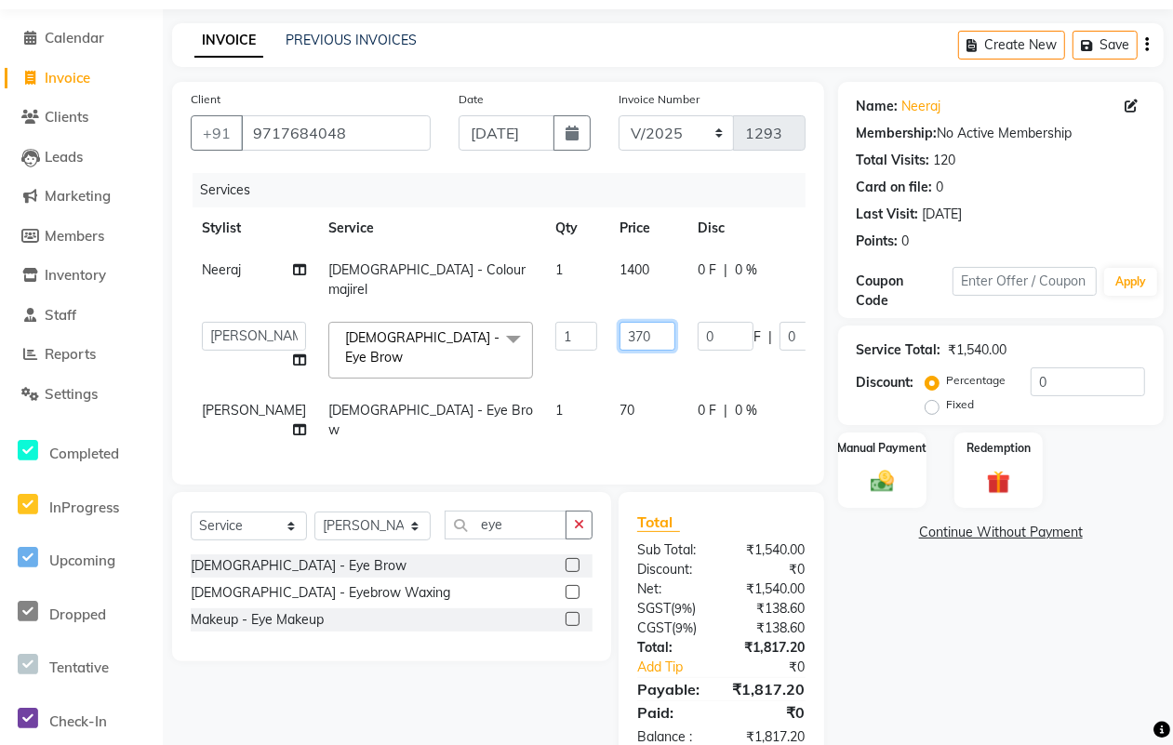
scroll to position [95, 0]
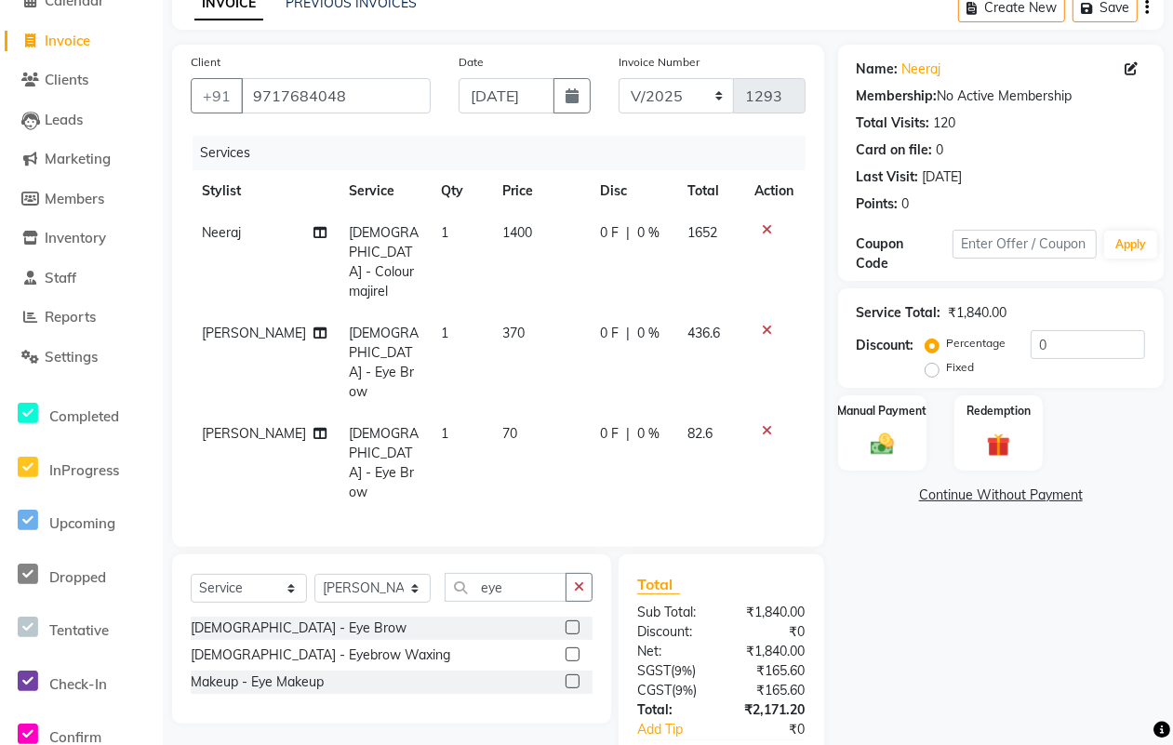
click at [765, 424] on icon at bounding box center [768, 430] width 10 height 13
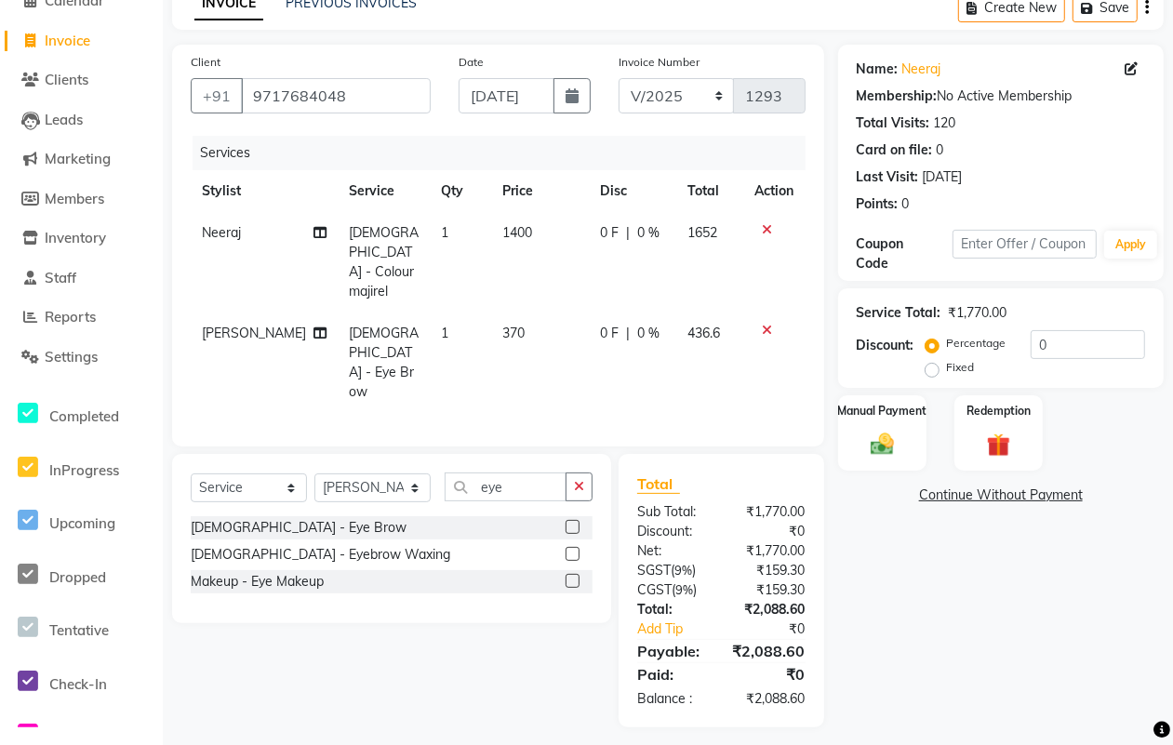
scroll to position [44, 0]
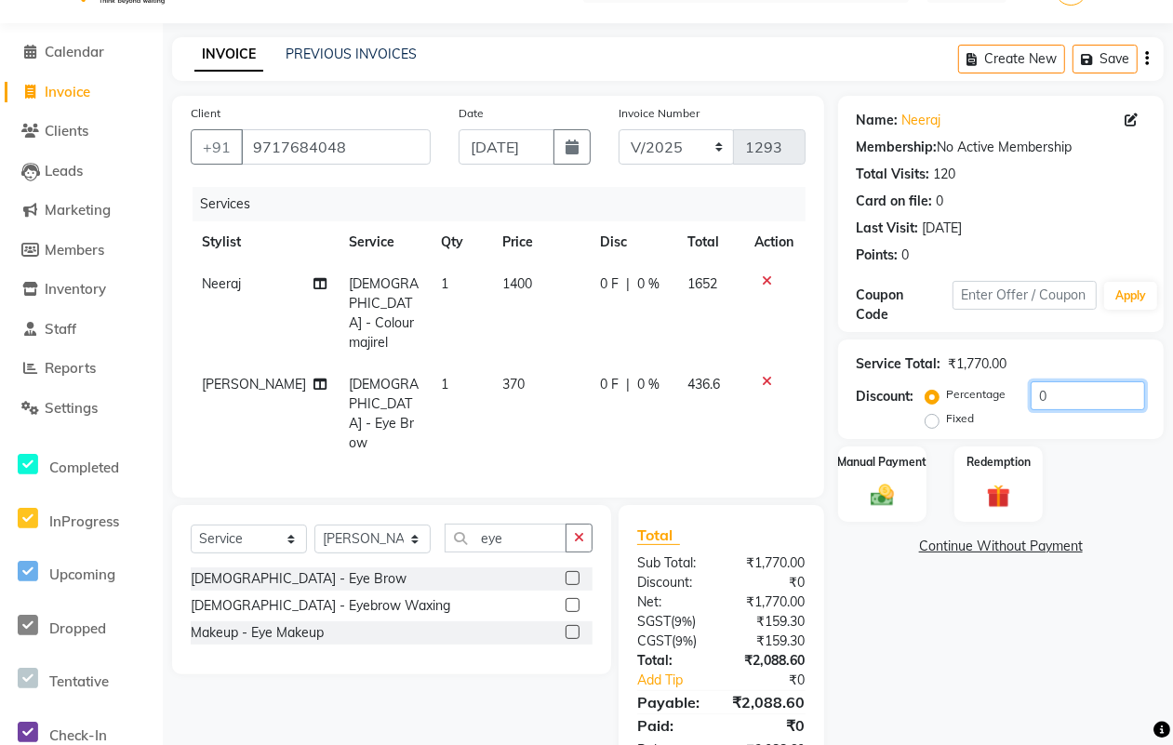
click at [1084, 387] on input "0" at bounding box center [1087, 395] width 114 height 29
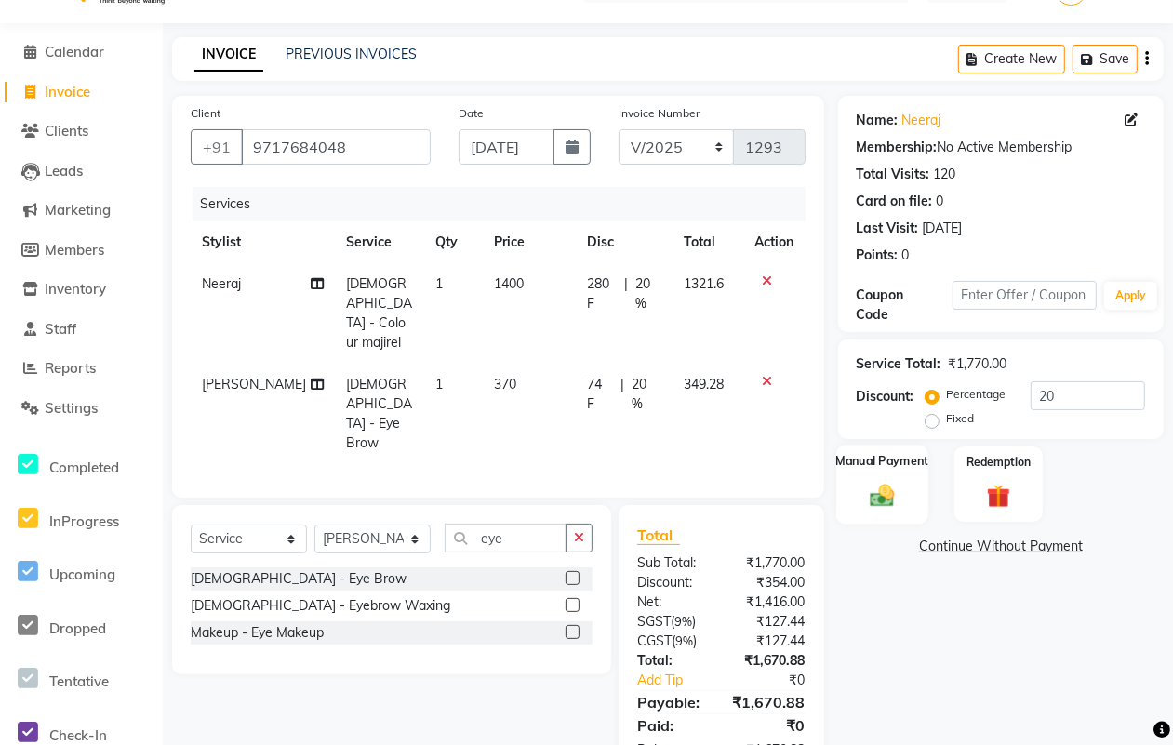
click at [896, 477] on div "Manual Payment" at bounding box center [882, 484] width 92 height 79
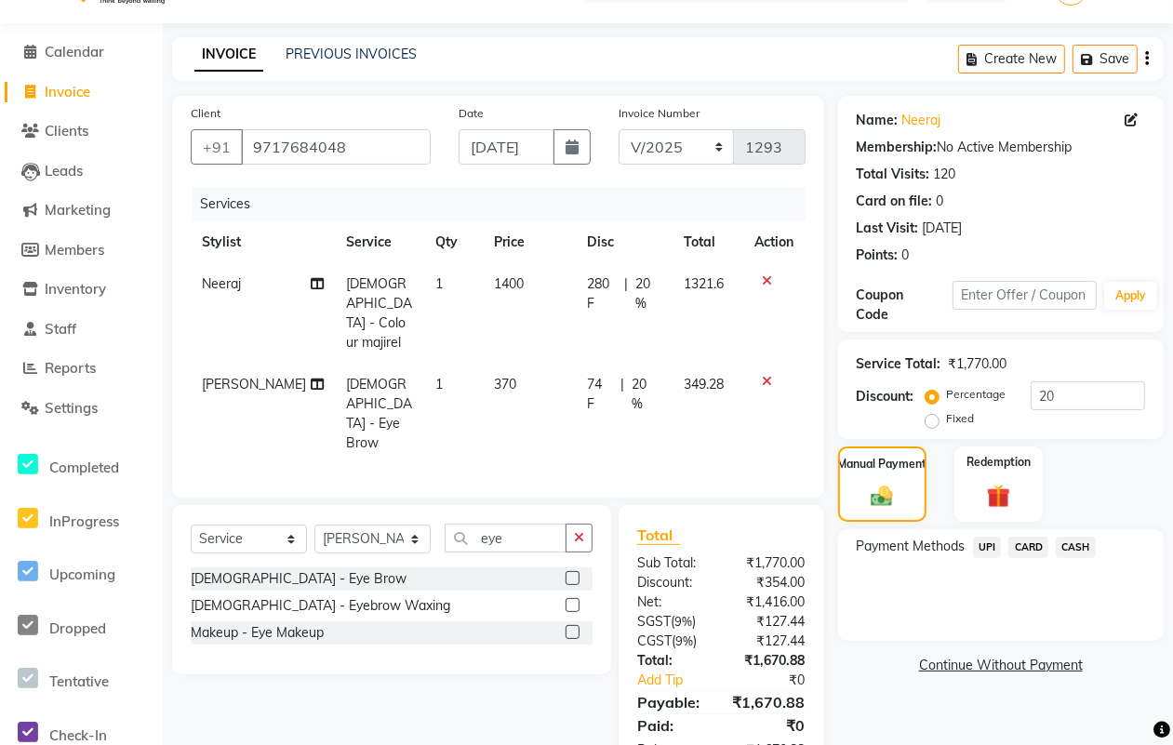
drag, startPoint x: 1063, startPoint y: 546, endPoint x: 1065, endPoint y: 560, distance: 14.1
click at [1065, 547] on span "CASH" at bounding box center [1075, 547] width 40 height 21
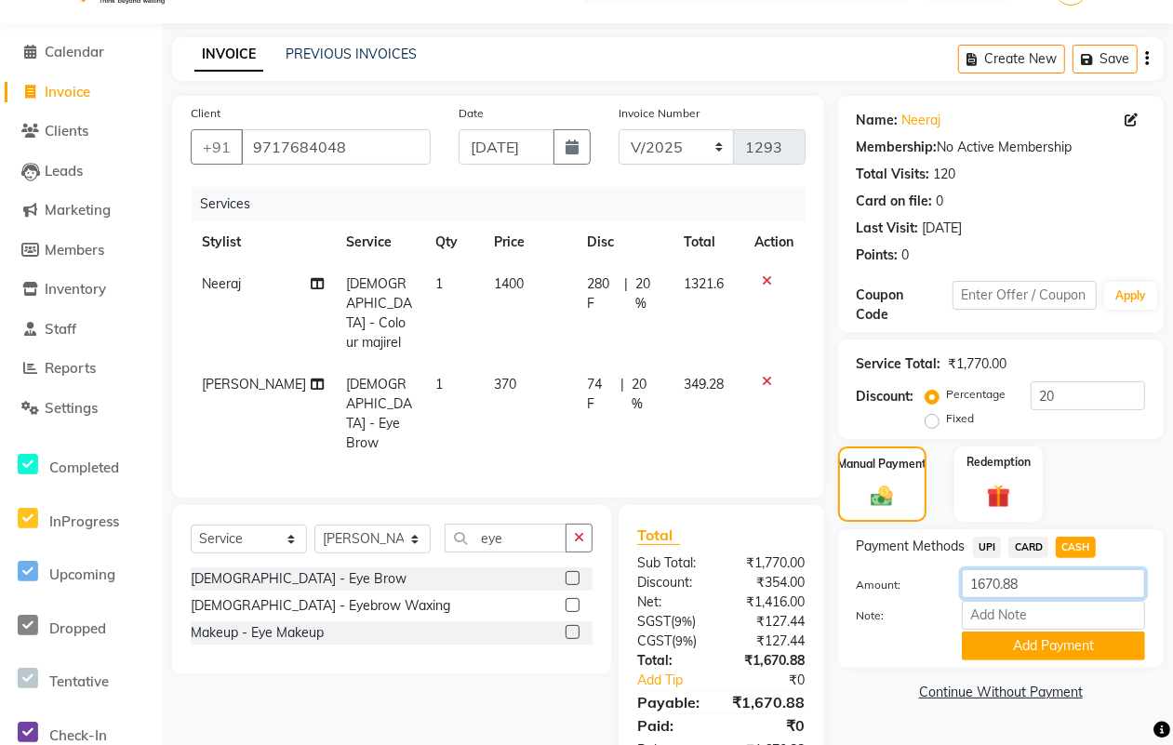
click at [1048, 587] on input "1670.88" at bounding box center [1053, 583] width 183 height 29
click at [1015, 648] on button "Add Payment" at bounding box center [1053, 645] width 183 height 29
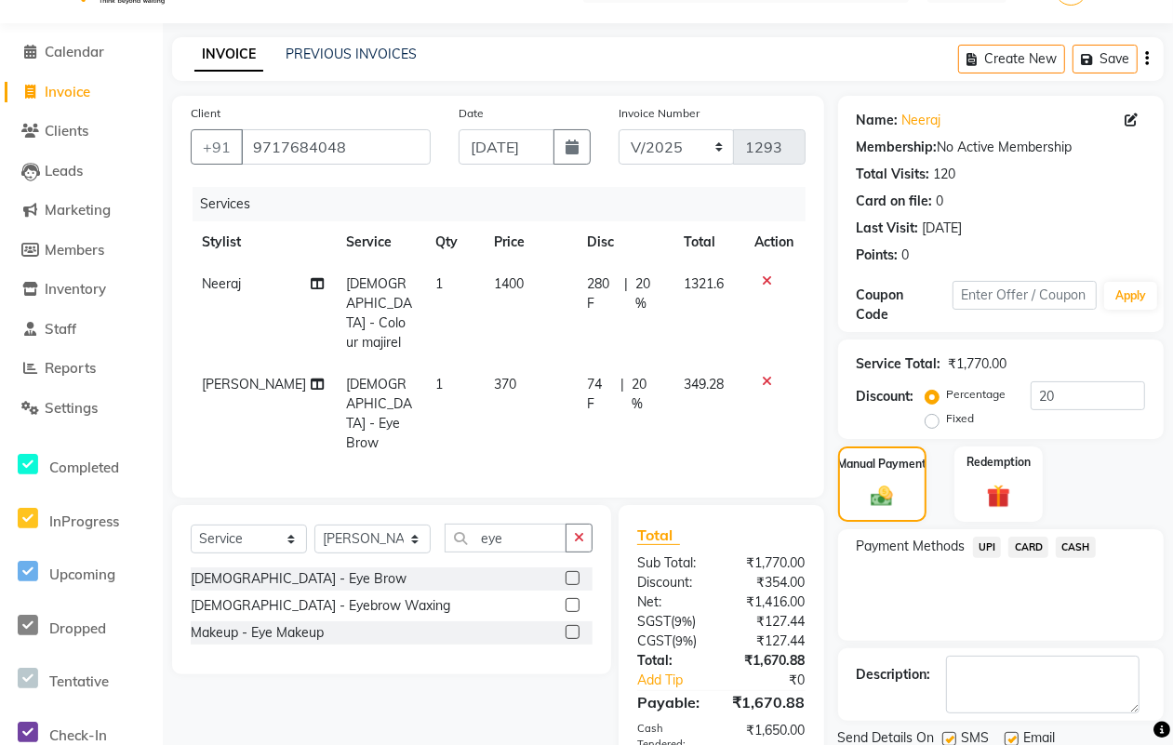
scroll to position [140, 0]
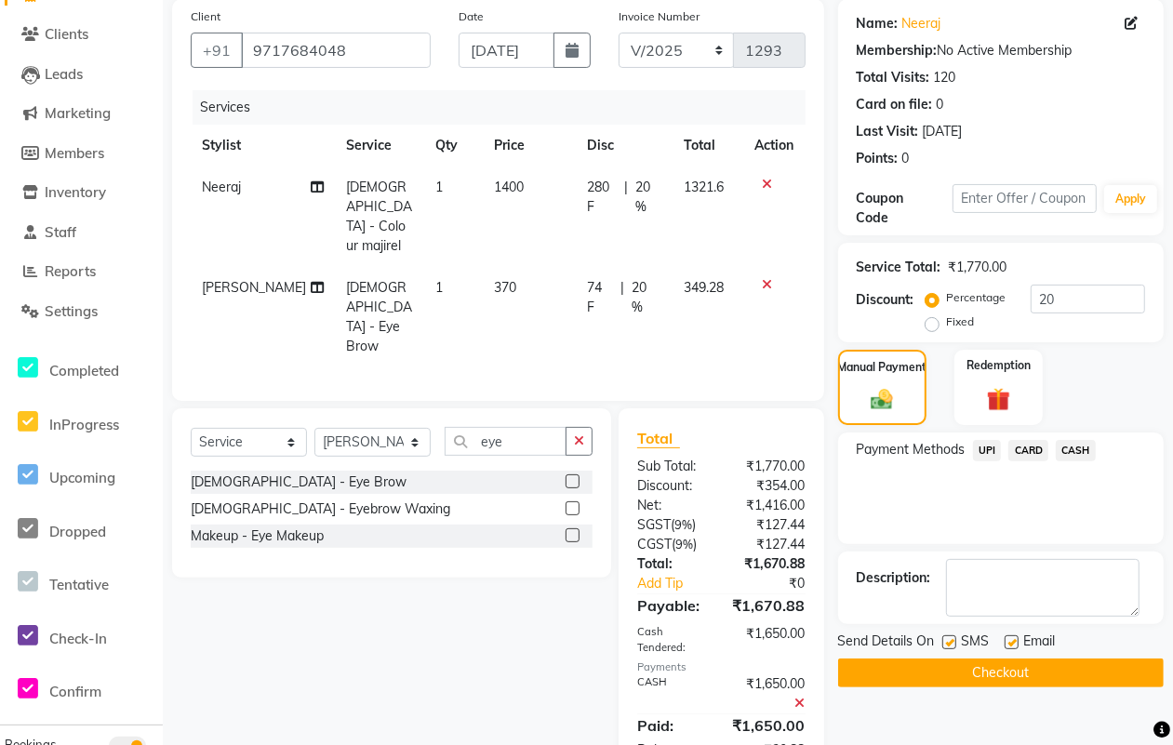
click at [949, 643] on label at bounding box center [949, 642] width 14 height 14
click at [949, 643] on input "checkbox" at bounding box center [948, 643] width 12 height 12
click at [1007, 644] on label at bounding box center [1011, 642] width 14 height 14
click at [1007, 644] on input "checkbox" at bounding box center [1010, 643] width 12 height 12
click at [1002, 665] on button "Checkout" at bounding box center [1000, 672] width 325 height 29
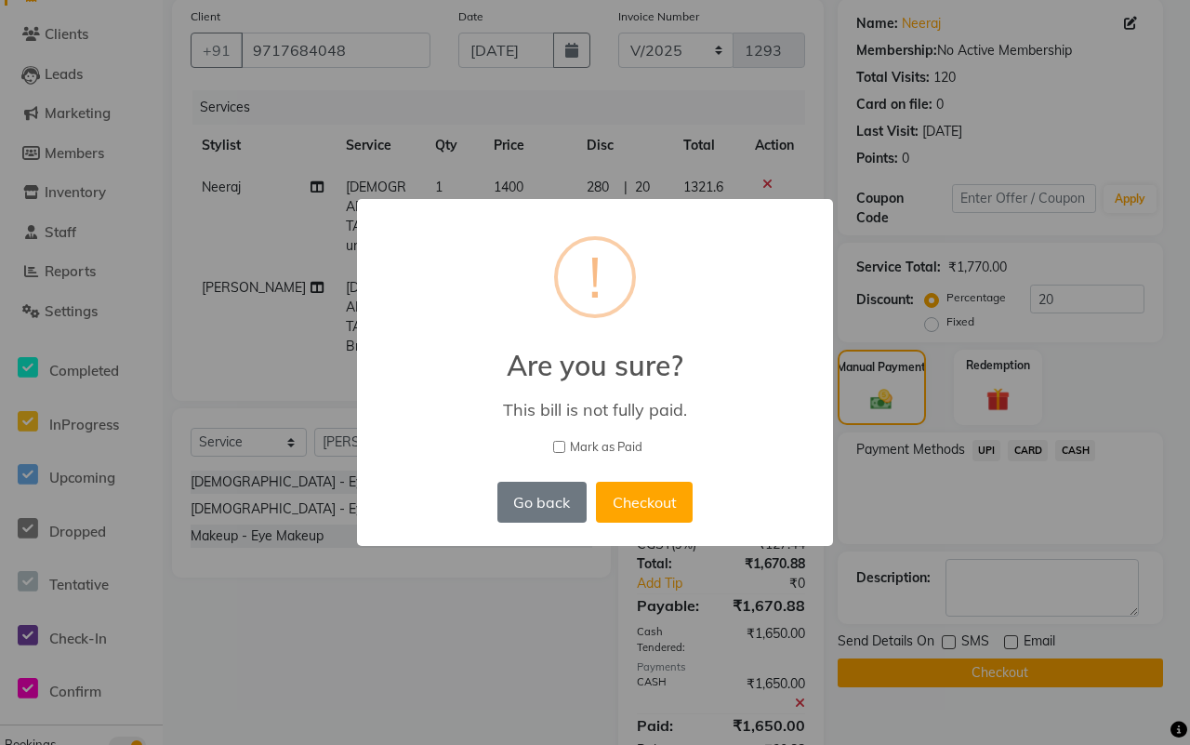
click at [625, 445] on span "Mark as Paid" at bounding box center [606, 447] width 73 height 19
click at [565, 445] on input "Mark as Paid" at bounding box center [559, 447] width 12 height 12
click at [624, 494] on button "Checkout" at bounding box center [644, 502] width 97 height 41
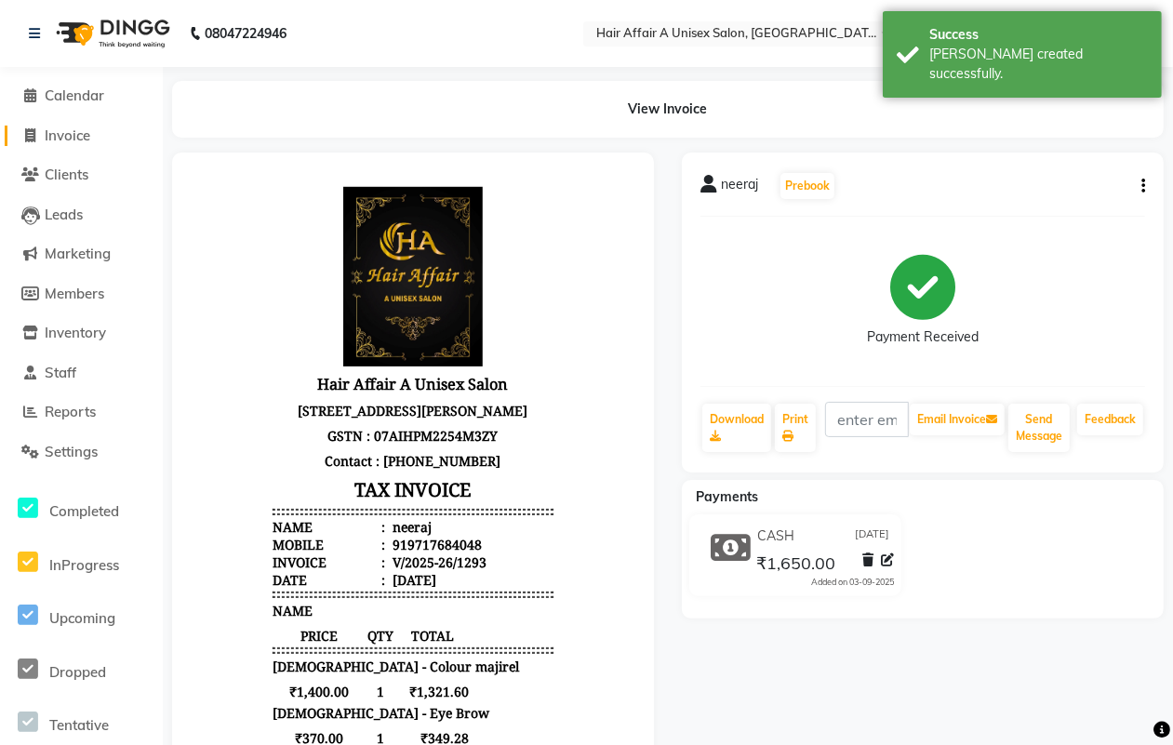
click at [104, 135] on link "Invoice" at bounding box center [81, 136] width 153 height 21
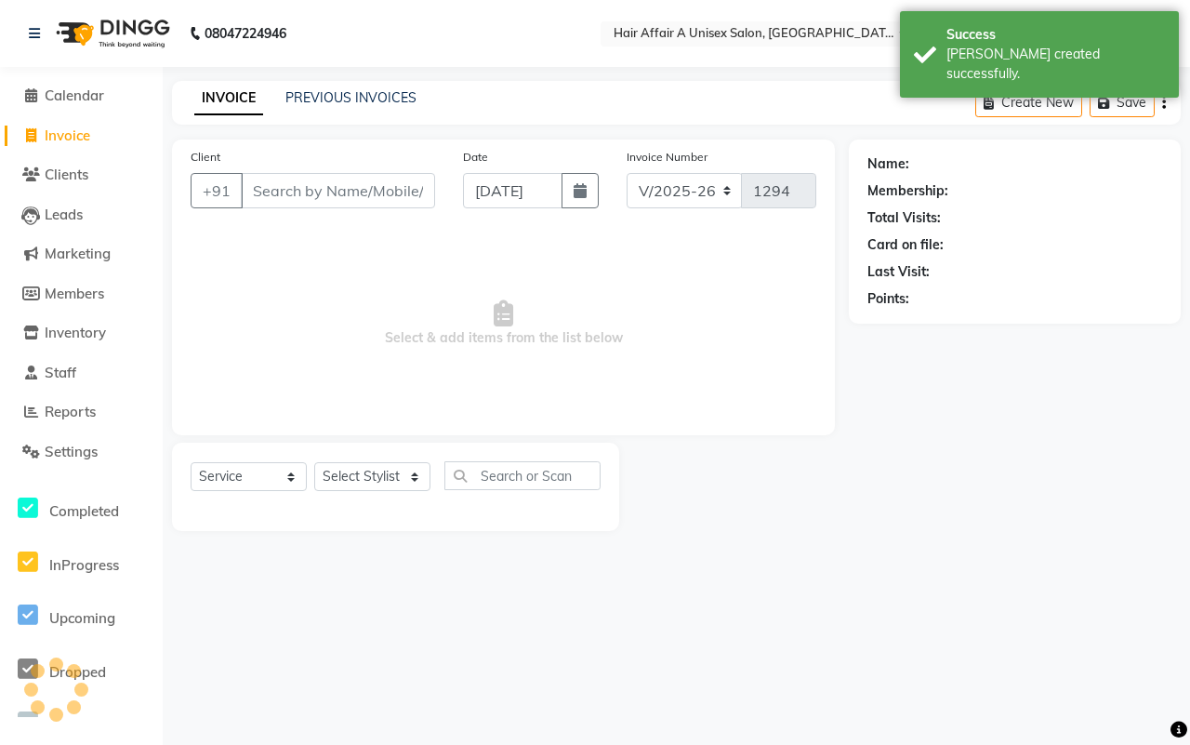
click at [316, 188] on input "Client" at bounding box center [338, 190] width 194 height 35
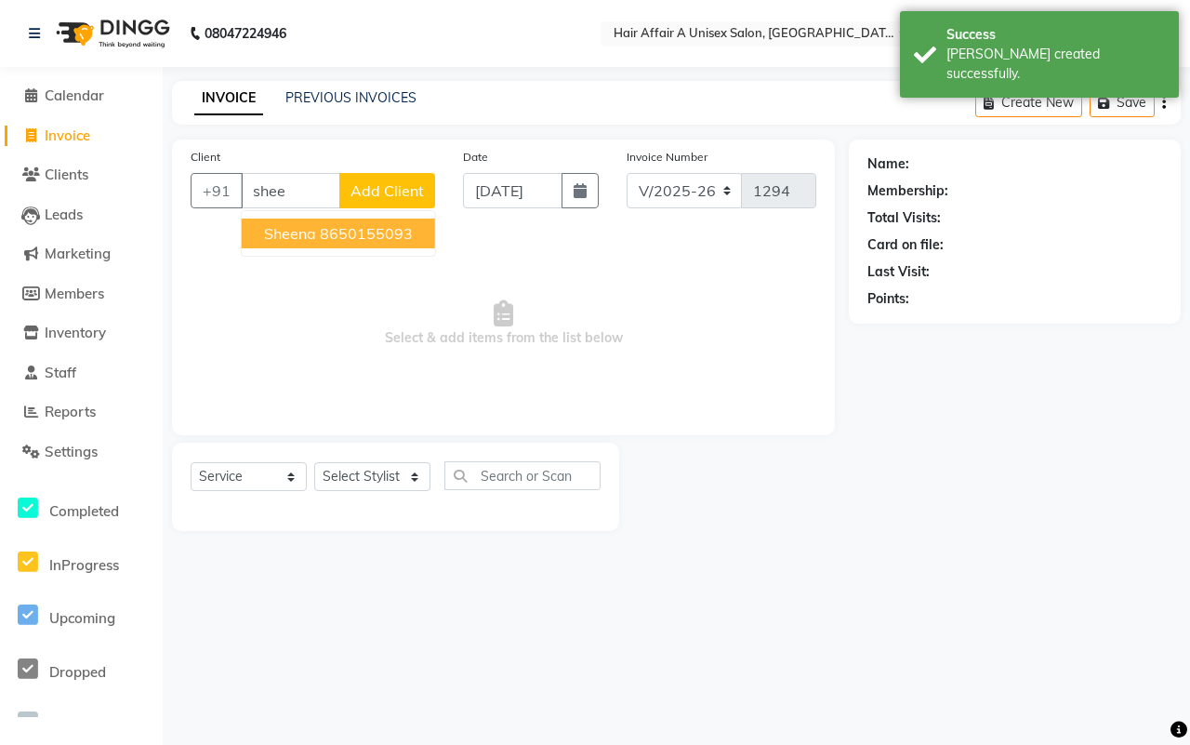
click at [339, 219] on button "[PERSON_NAME] 8650155093" at bounding box center [338, 234] width 193 height 30
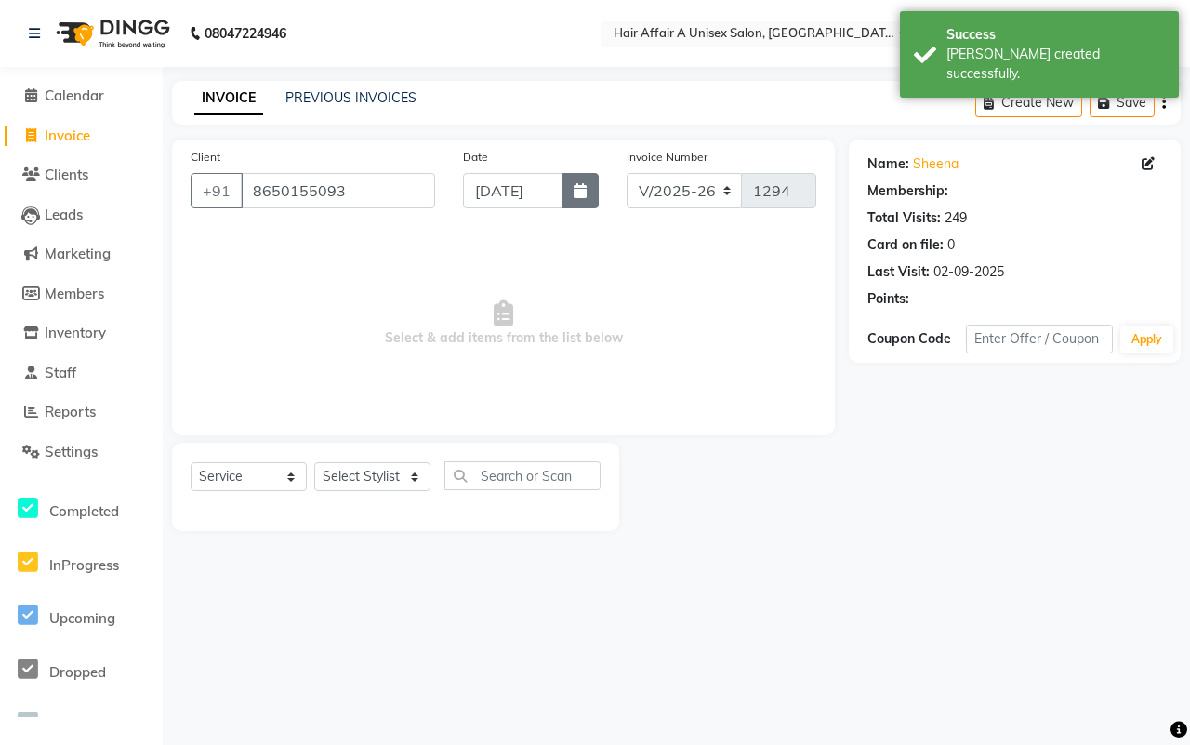
click at [586, 179] on button "button" at bounding box center [580, 190] width 37 height 35
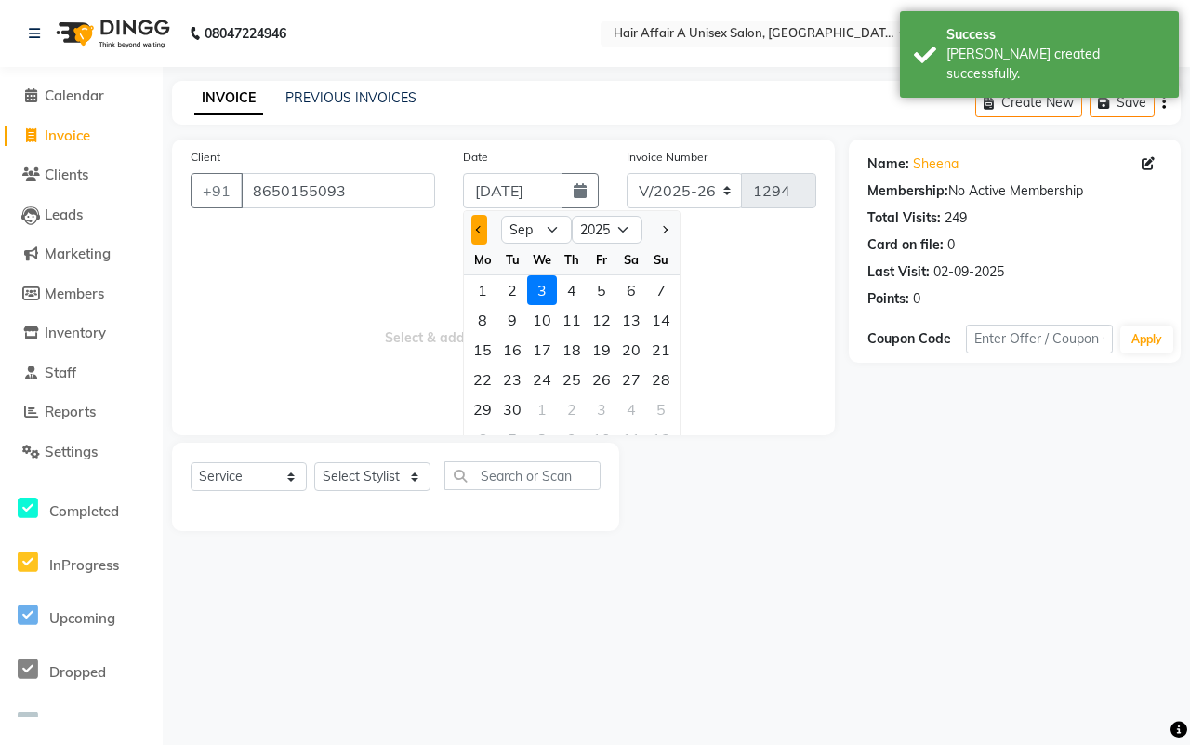
click at [480, 233] on button "Previous month" at bounding box center [479, 230] width 16 height 30
click at [633, 410] on div "30" at bounding box center [632, 409] width 30 height 30
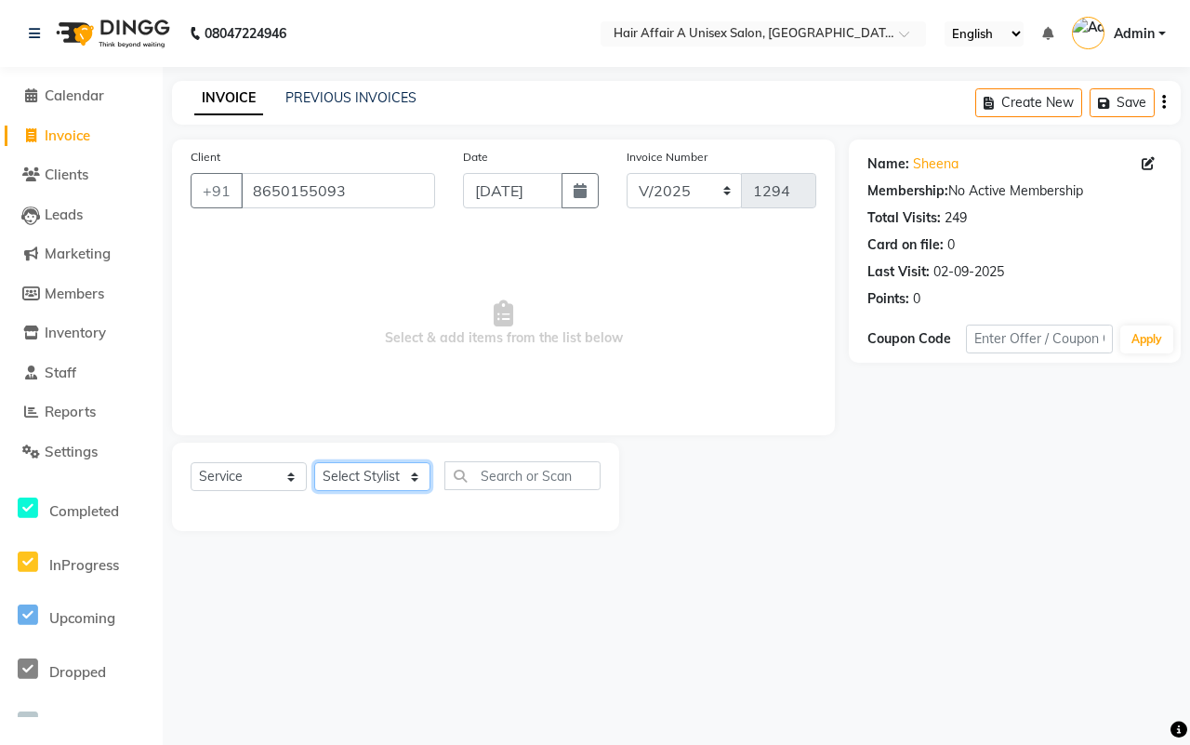
click at [393, 480] on select "Select Stylist [PERSON_NAME] [PERSON_NAME] Kajal Kunal [PERSON_NAME] Nitin [PER…" at bounding box center [372, 476] width 116 height 29
click at [314, 462] on select "Select Stylist [PERSON_NAME] [PERSON_NAME] Kajal Kunal [PERSON_NAME] Nitin [PER…" at bounding box center [372, 476] width 116 height 29
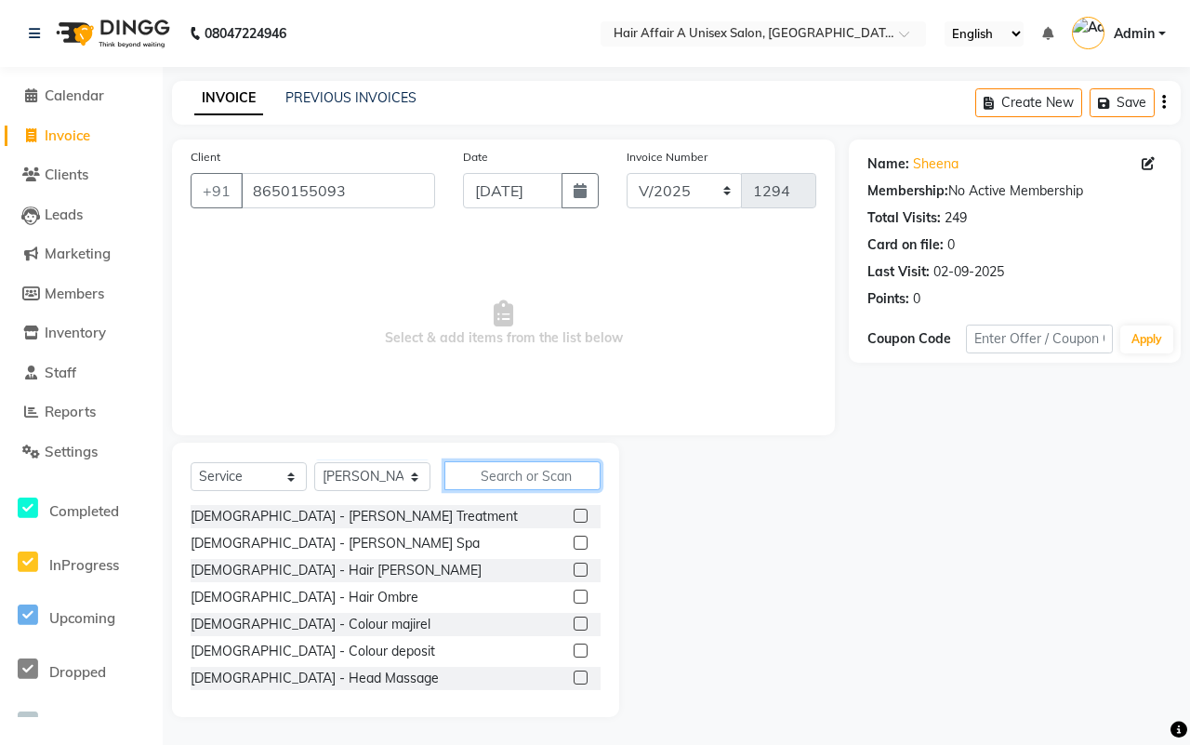
click at [494, 471] on input "text" at bounding box center [523, 475] width 156 height 29
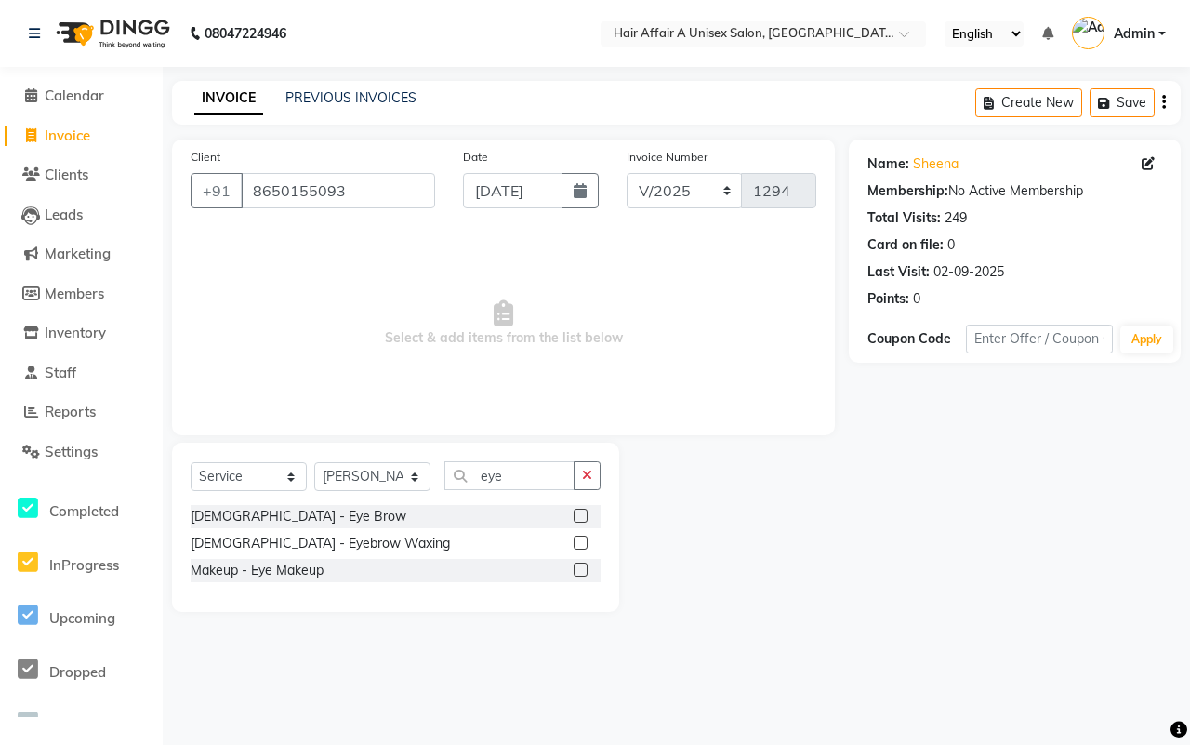
click at [587, 521] on div at bounding box center [587, 516] width 27 height 23
click at [587, 519] on div at bounding box center [587, 516] width 27 height 23
click at [577, 509] on label at bounding box center [581, 516] width 14 height 14
click at [577, 511] on input "checkbox" at bounding box center [580, 517] width 12 height 12
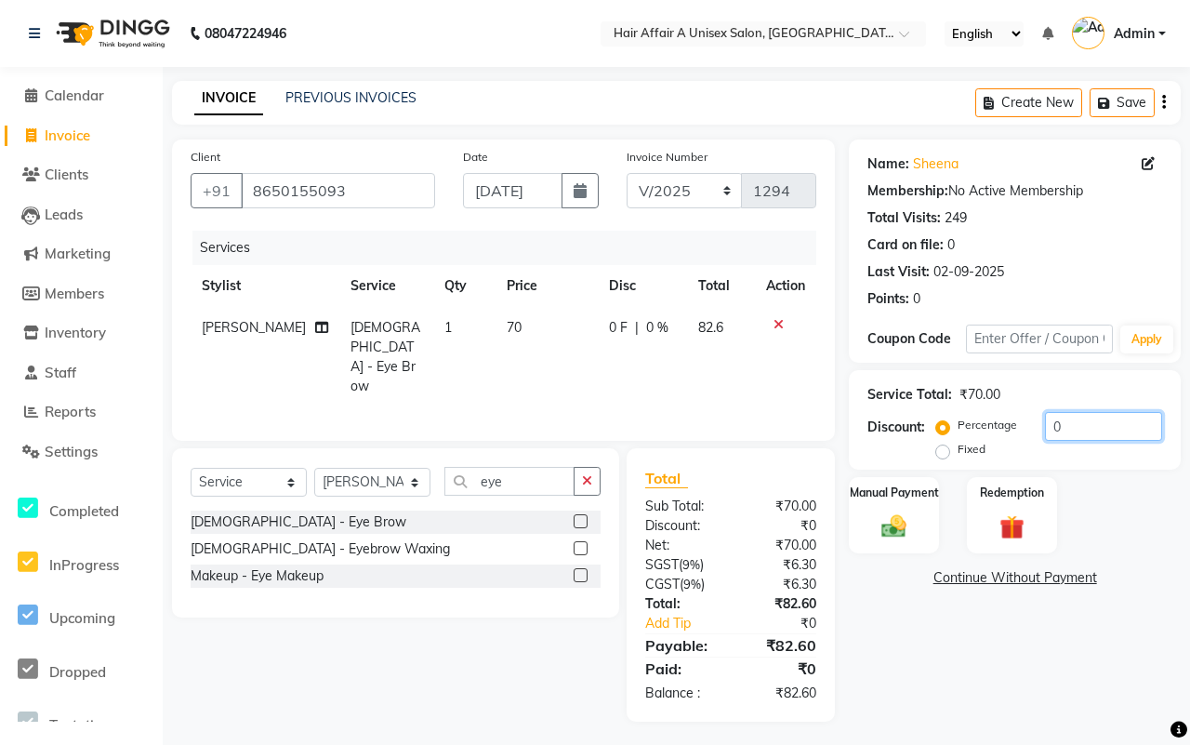
click at [1144, 421] on input "0" at bounding box center [1103, 426] width 117 height 29
click at [875, 512] on img at bounding box center [894, 525] width 41 height 29
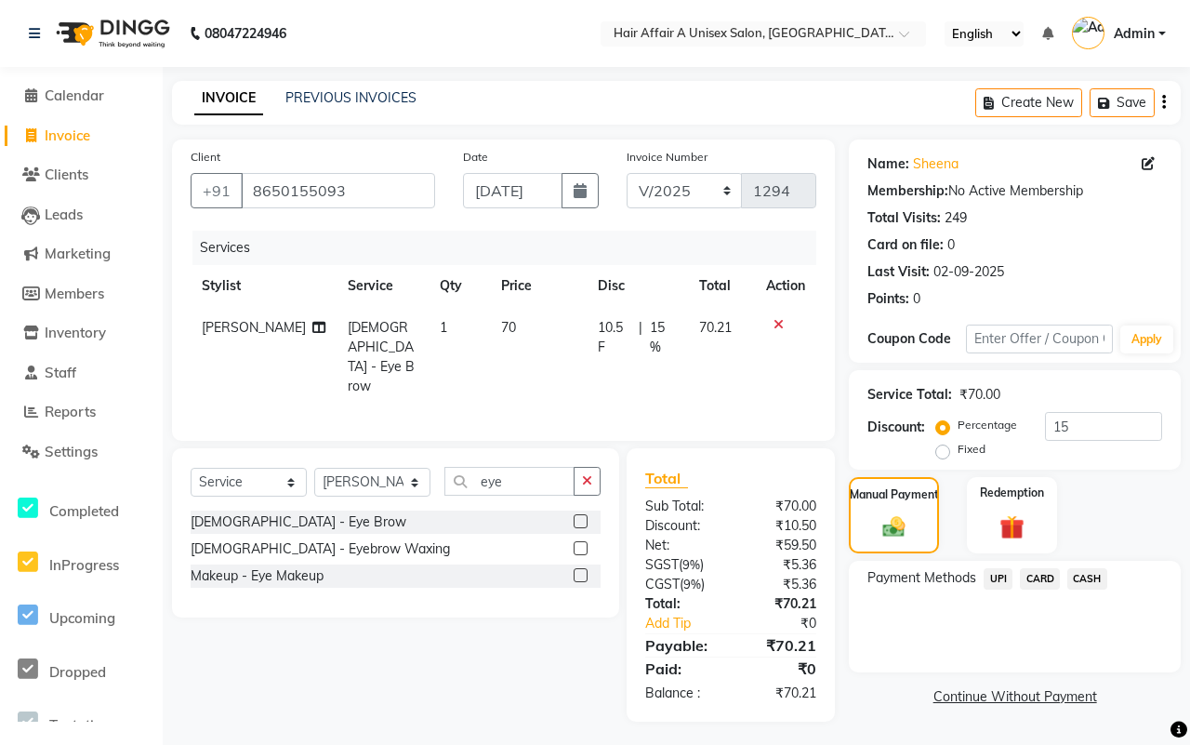
click at [1005, 583] on span "UPI" at bounding box center [998, 578] width 29 height 21
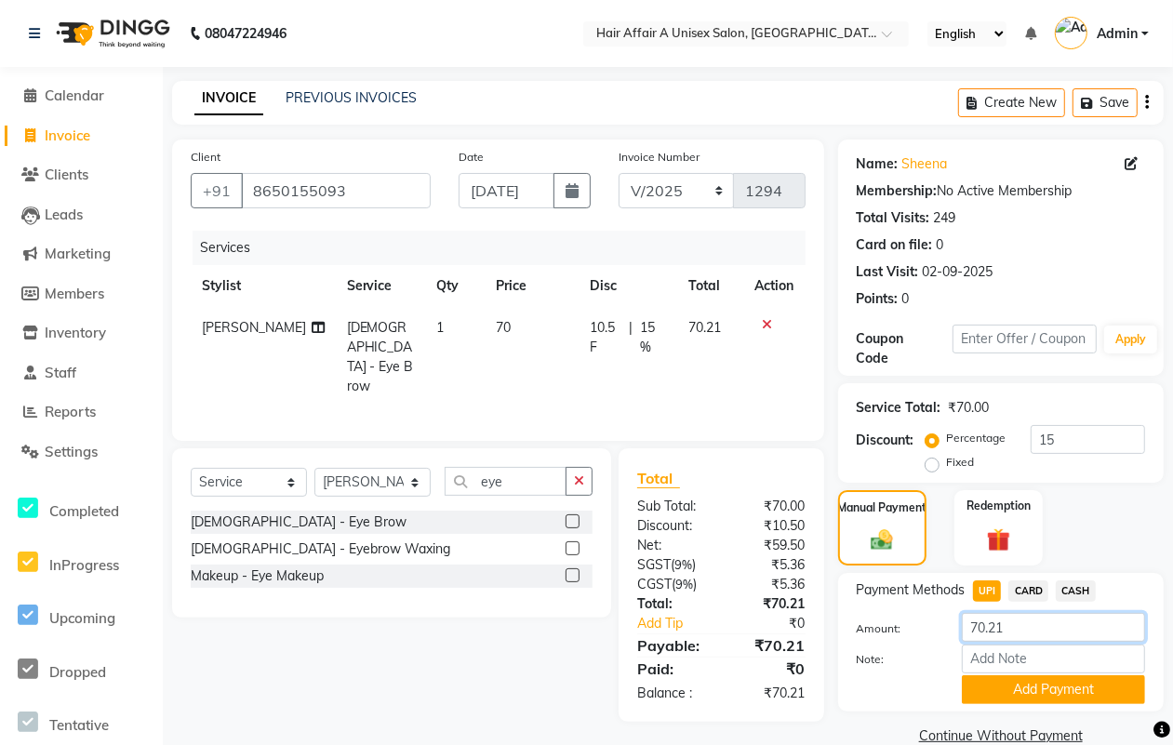
click at [1023, 620] on input "70.21" at bounding box center [1053, 627] width 183 height 29
click at [1024, 688] on button "Add Payment" at bounding box center [1053, 689] width 183 height 29
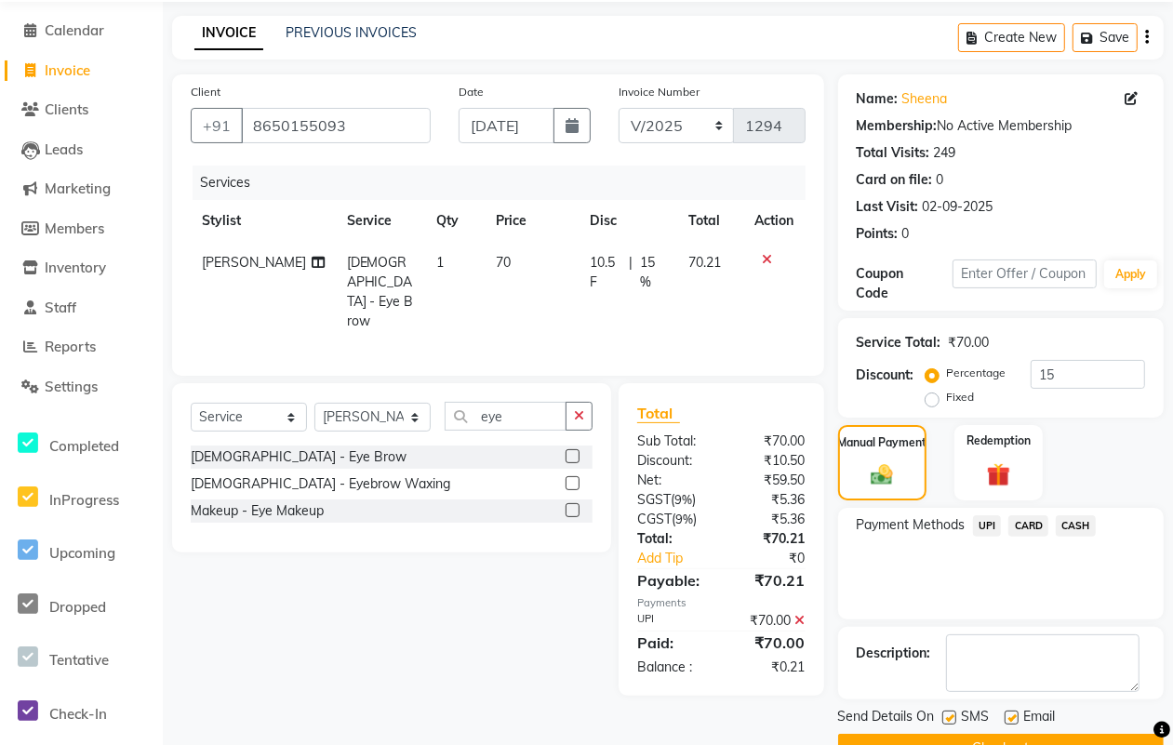
scroll to position [112, 0]
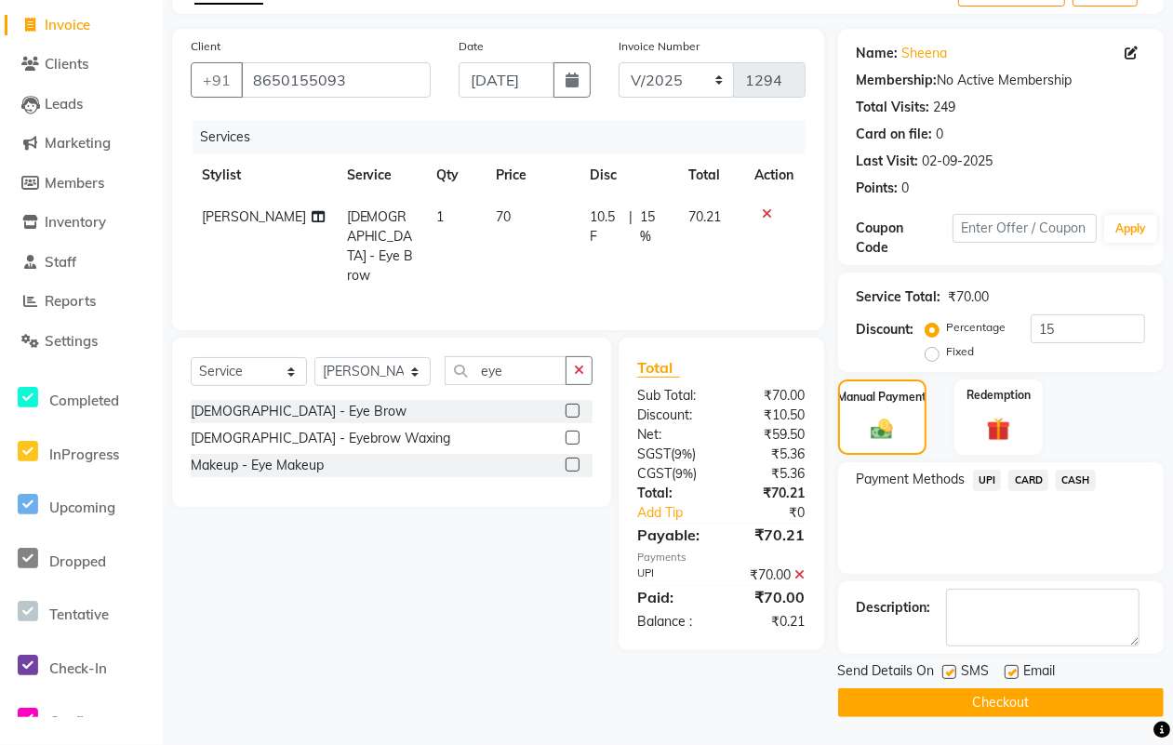
click at [944, 670] on label at bounding box center [949, 672] width 14 height 14
click at [944, 670] on input "checkbox" at bounding box center [948, 673] width 12 height 12
click at [1006, 674] on label at bounding box center [1011, 672] width 14 height 14
click at [1006, 674] on input "checkbox" at bounding box center [1010, 673] width 12 height 12
click at [998, 695] on button "Checkout" at bounding box center [1000, 702] width 325 height 29
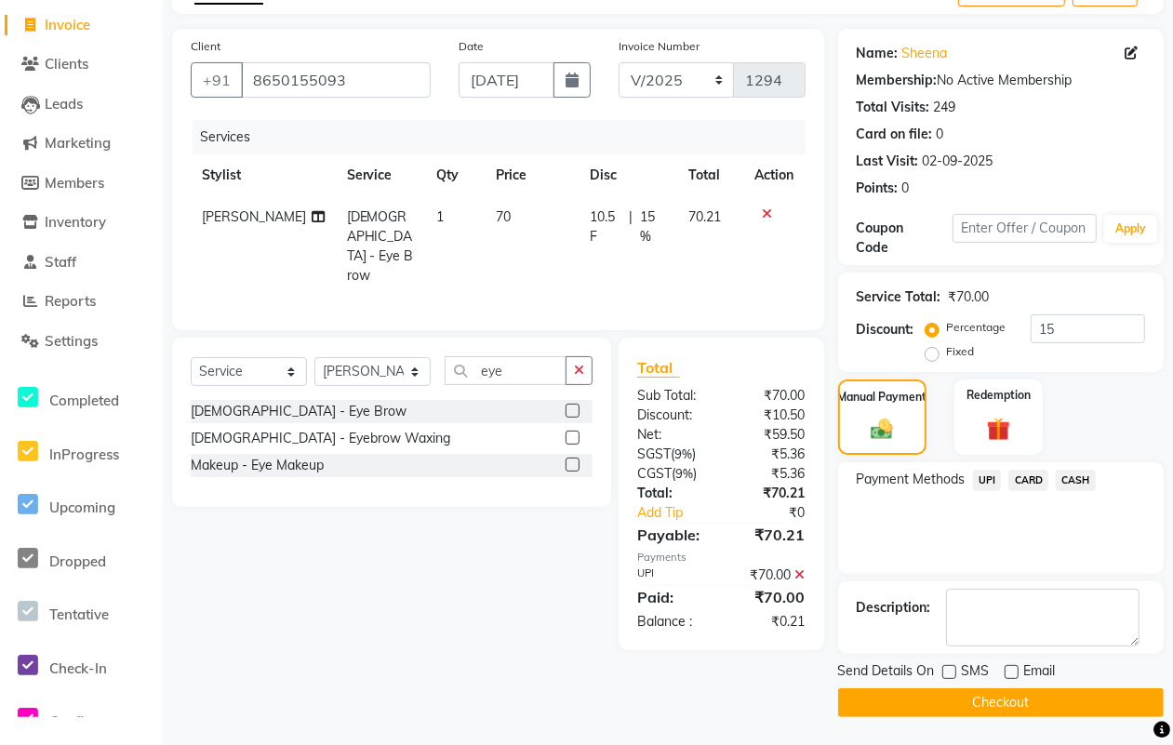
scroll to position [99, 0]
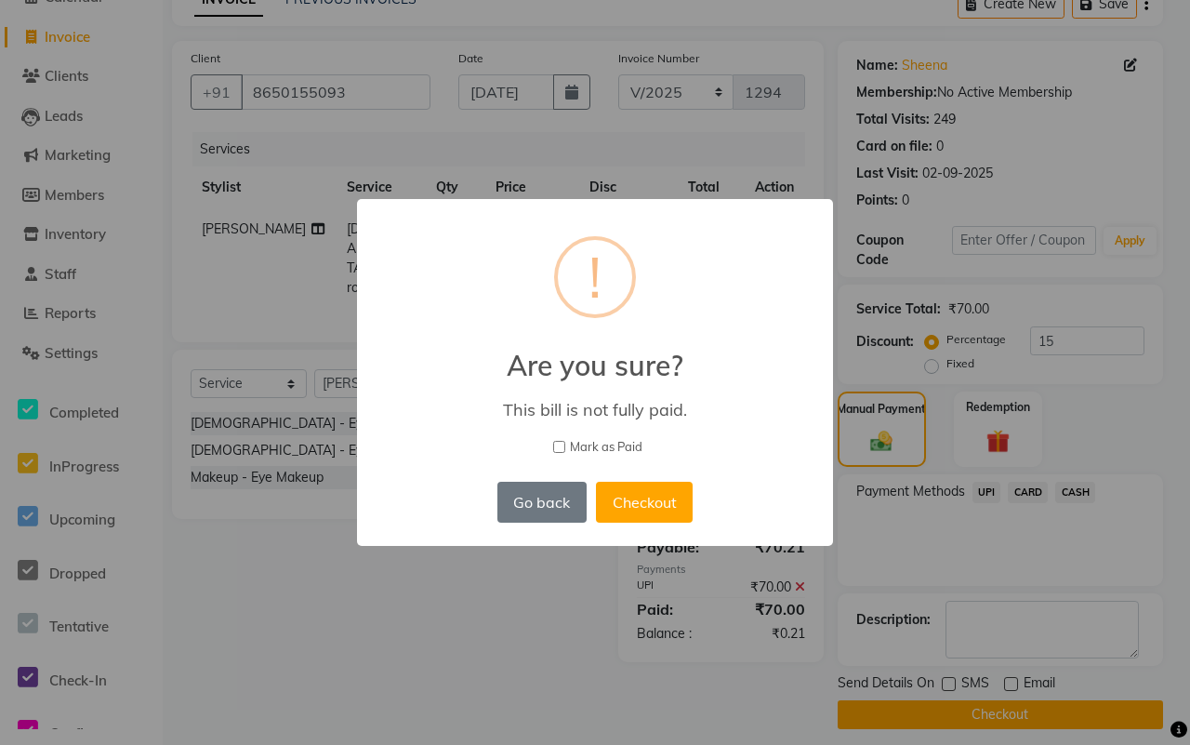
click at [603, 438] on span "Mark as Paid" at bounding box center [606, 447] width 73 height 19
click at [565, 441] on input "Mark as Paid" at bounding box center [559, 447] width 12 height 12
click at [616, 482] on button "Checkout" at bounding box center [644, 502] width 97 height 41
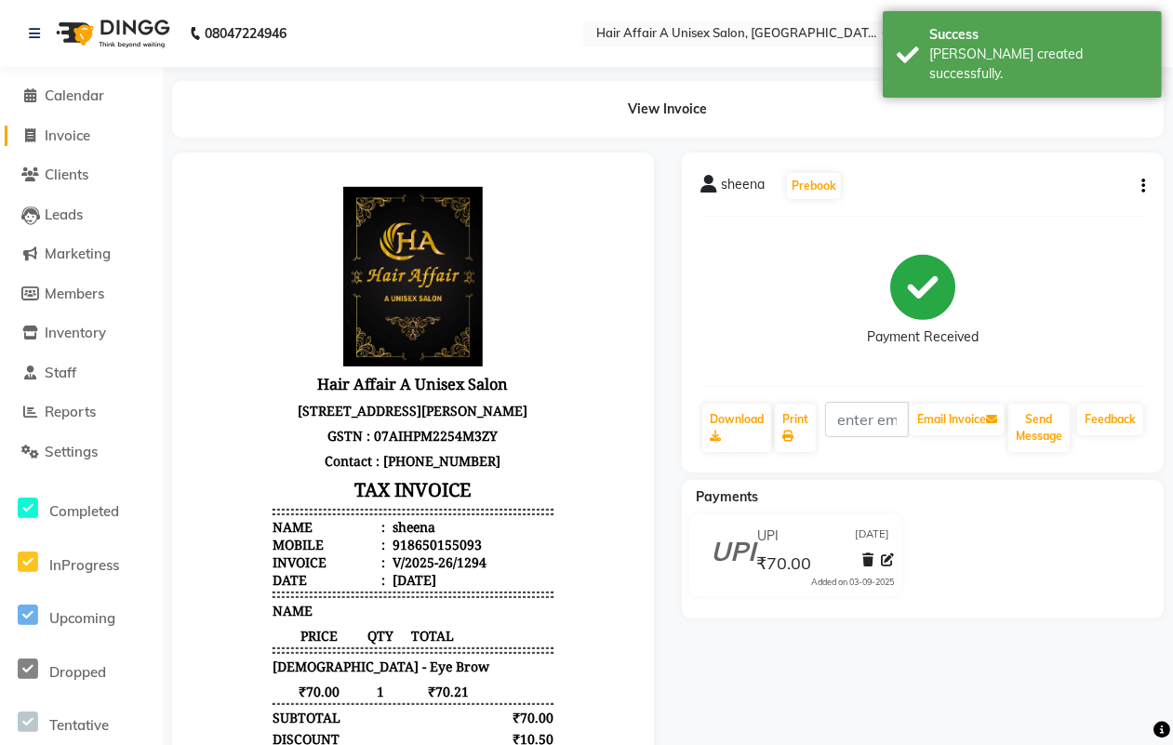
click at [59, 127] on span "Invoice" at bounding box center [68, 135] width 46 height 18
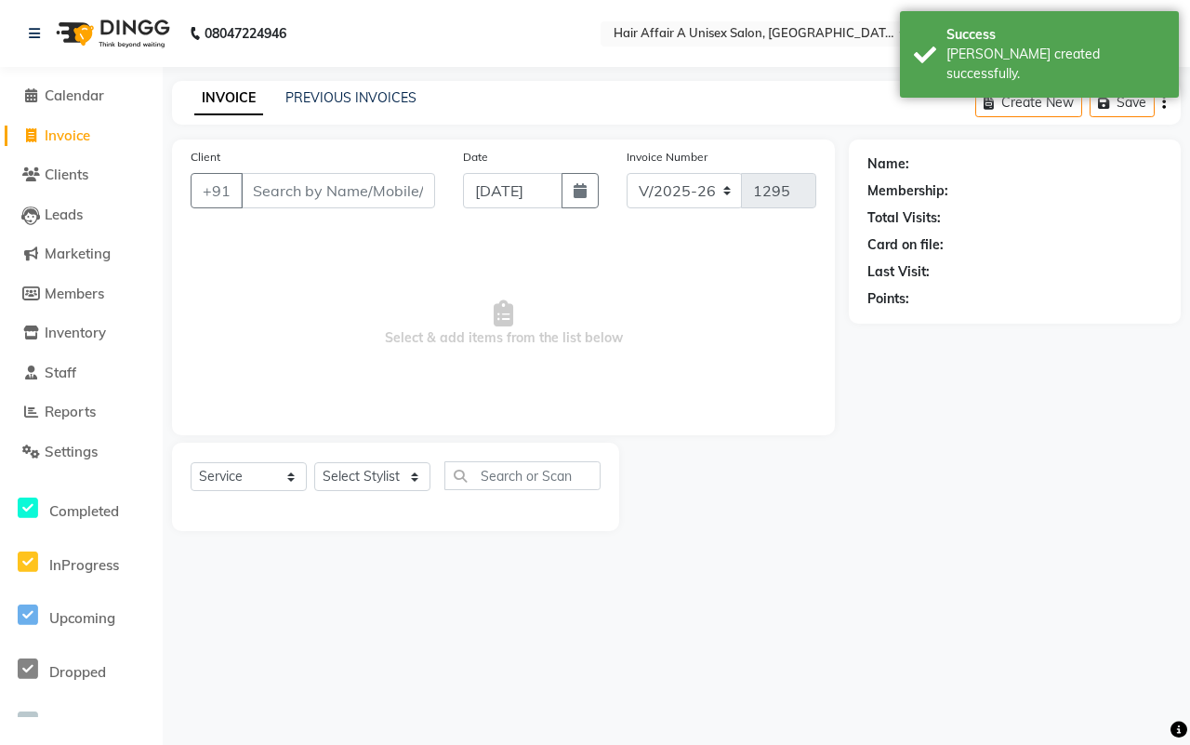
click at [285, 179] on input "Client" at bounding box center [338, 190] width 194 height 35
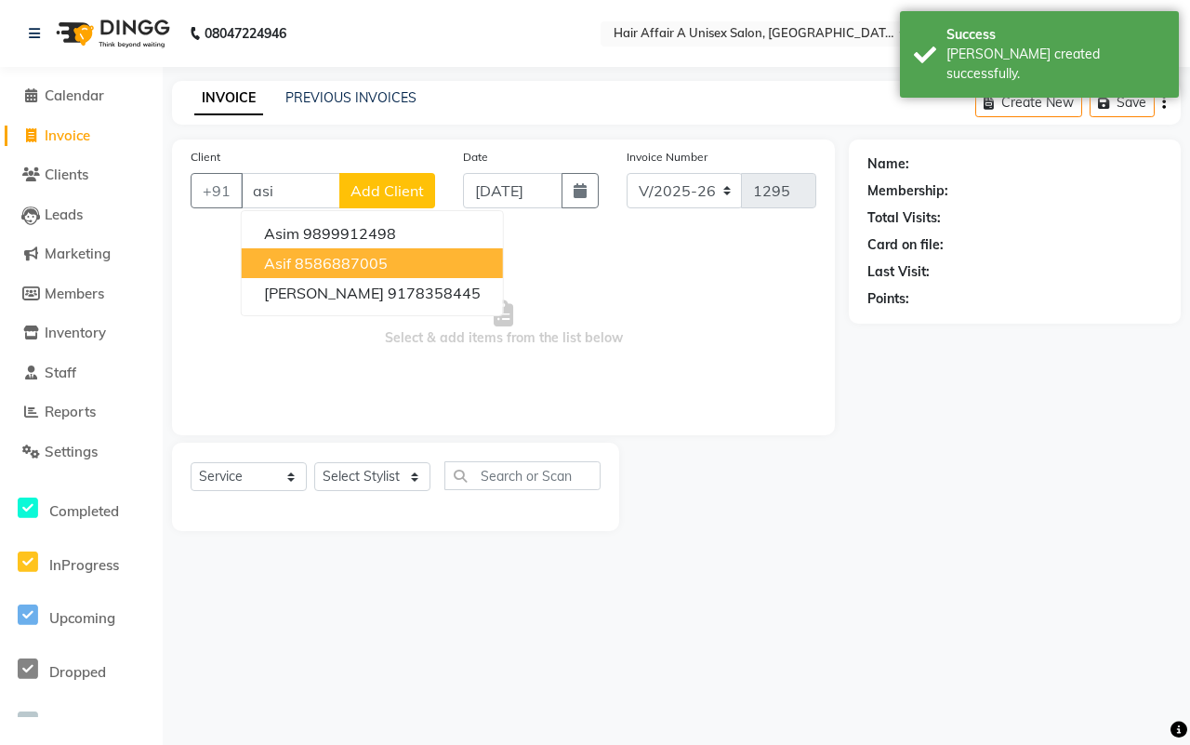
click at [337, 254] on ngb-highlight "8586887005" at bounding box center [341, 263] width 93 height 19
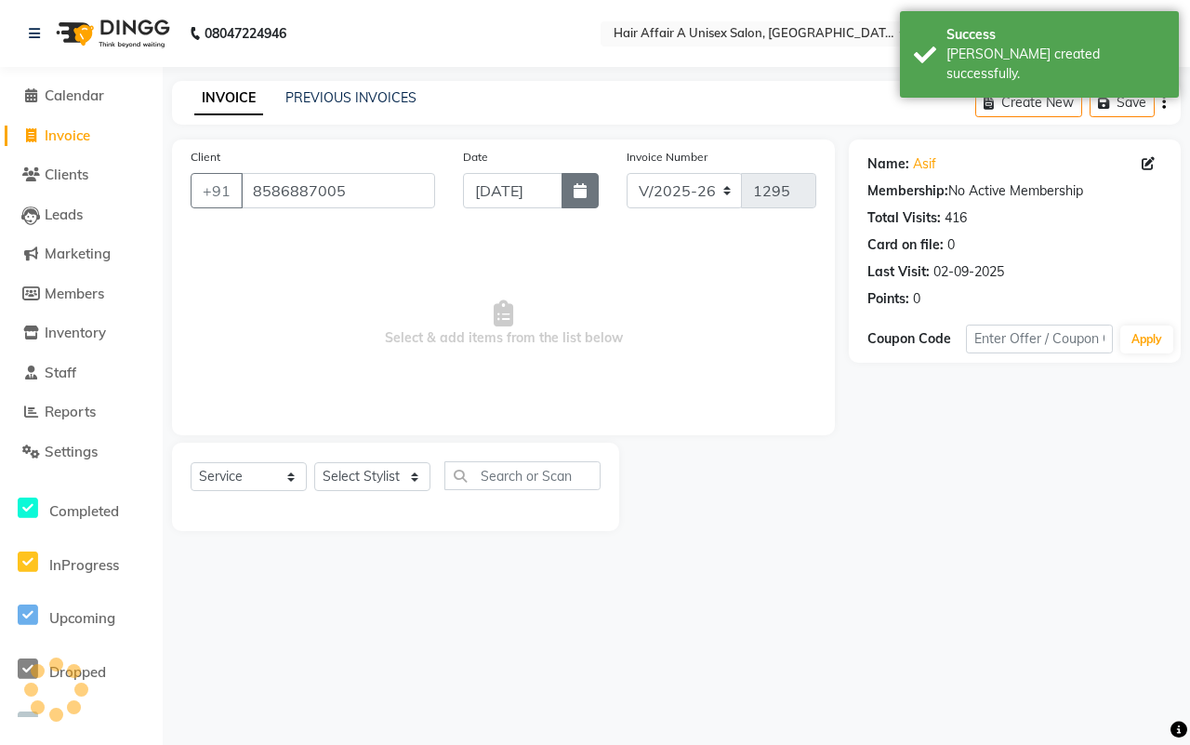
click at [589, 189] on button "button" at bounding box center [580, 190] width 37 height 35
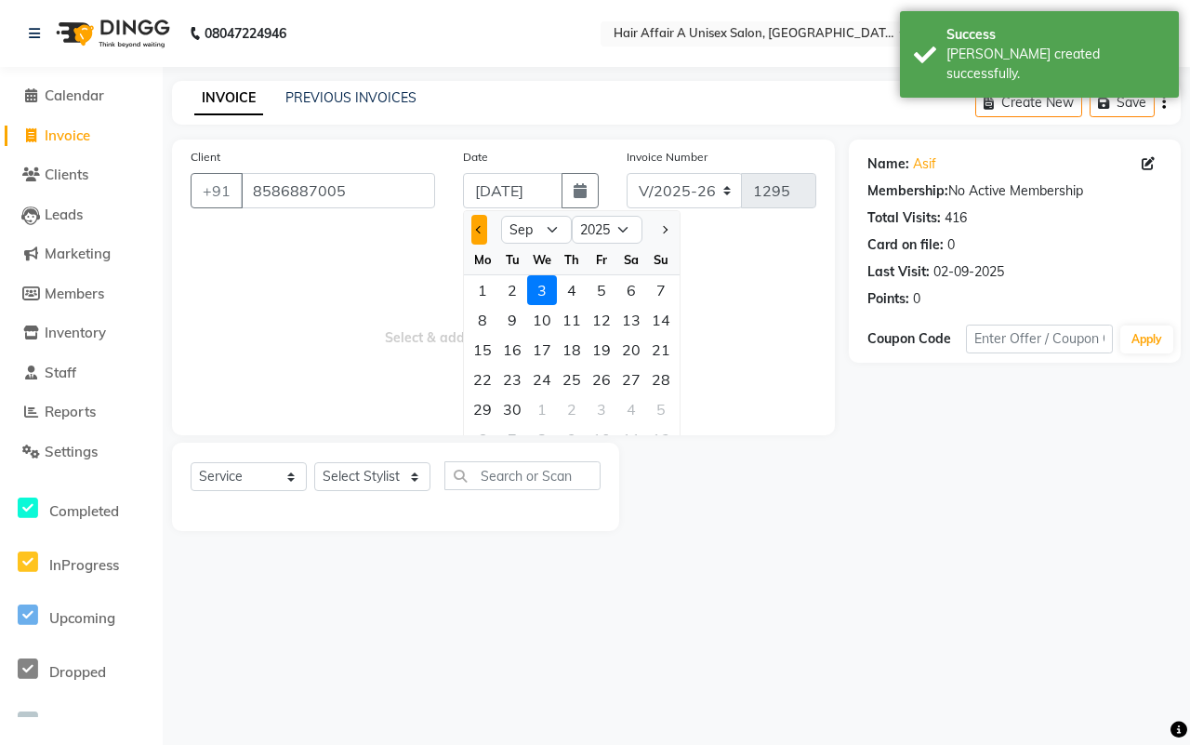
click at [481, 233] on button "Previous month" at bounding box center [479, 230] width 16 height 30
click at [629, 409] on div "30" at bounding box center [632, 409] width 30 height 30
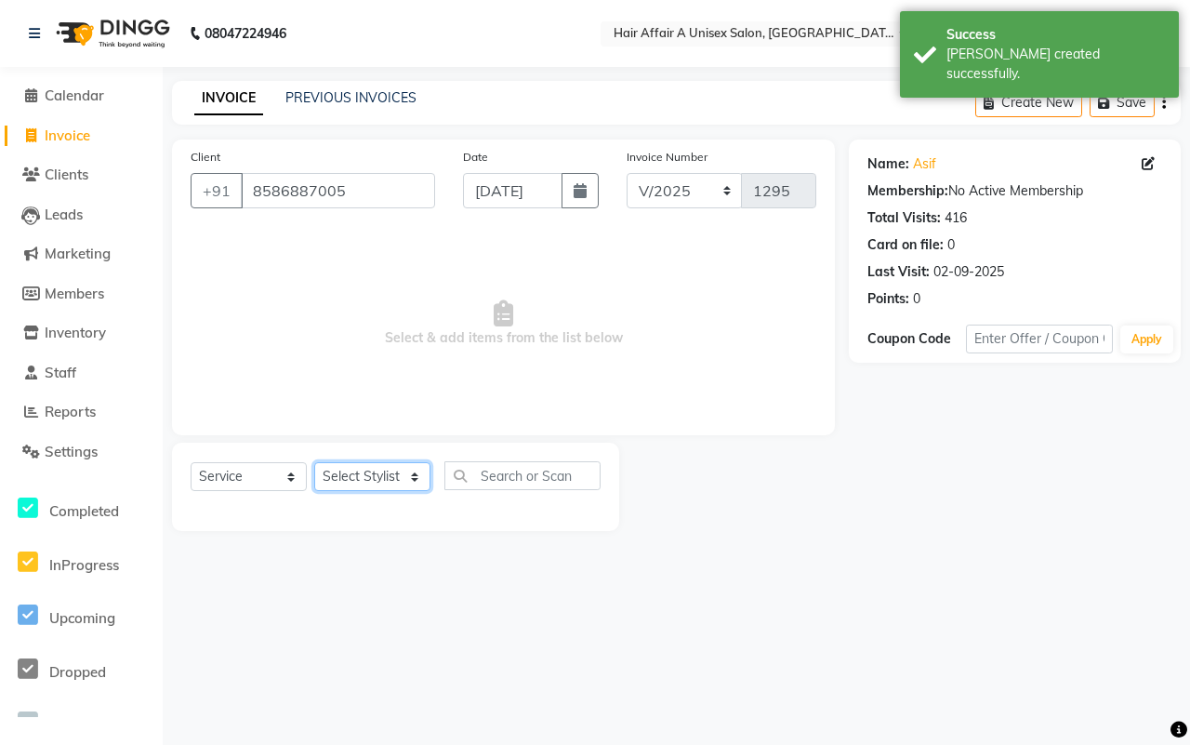
click at [418, 477] on select "Select Stylist [PERSON_NAME] [PERSON_NAME] Kajal Kunal [PERSON_NAME] Nitin [PER…" at bounding box center [372, 476] width 116 height 29
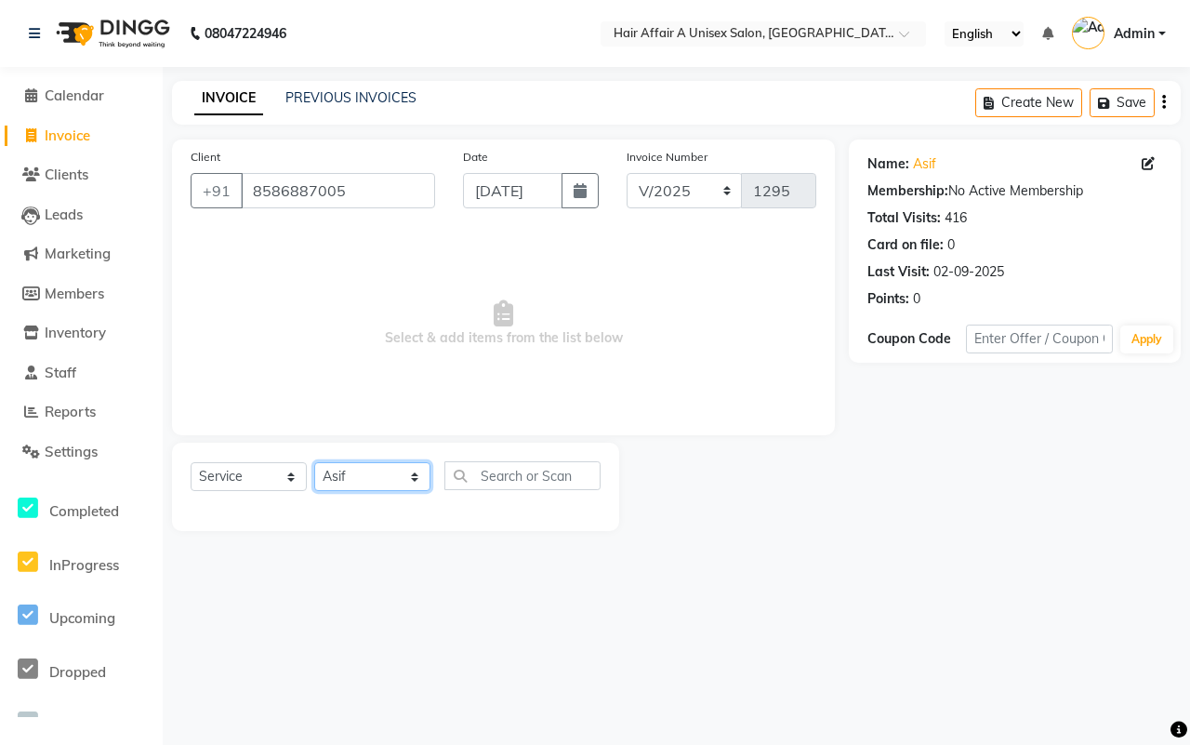
click at [314, 462] on select "Select Stylist [PERSON_NAME] [PERSON_NAME] Kajal Kunal [PERSON_NAME] Nitin [PER…" at bounding box center [372, 476] width 116 height 29
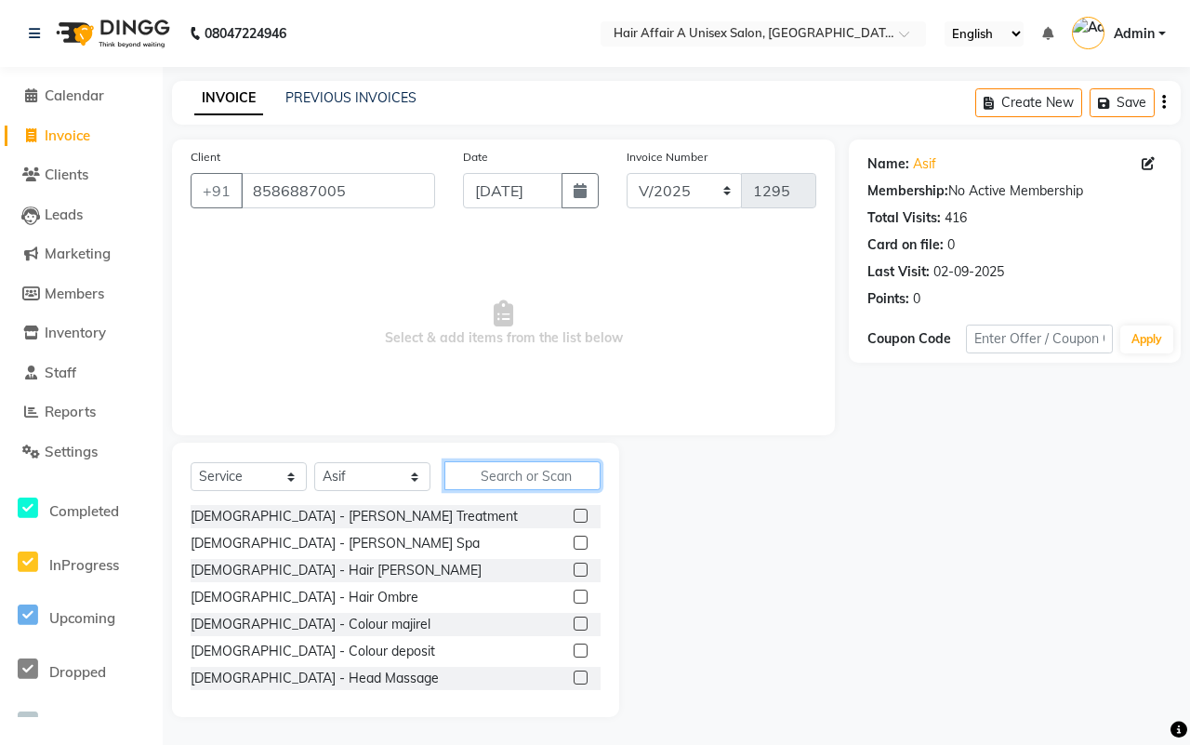
click at [496, 468] on input "text" at bounding box center [523, 475] width 156 height 29
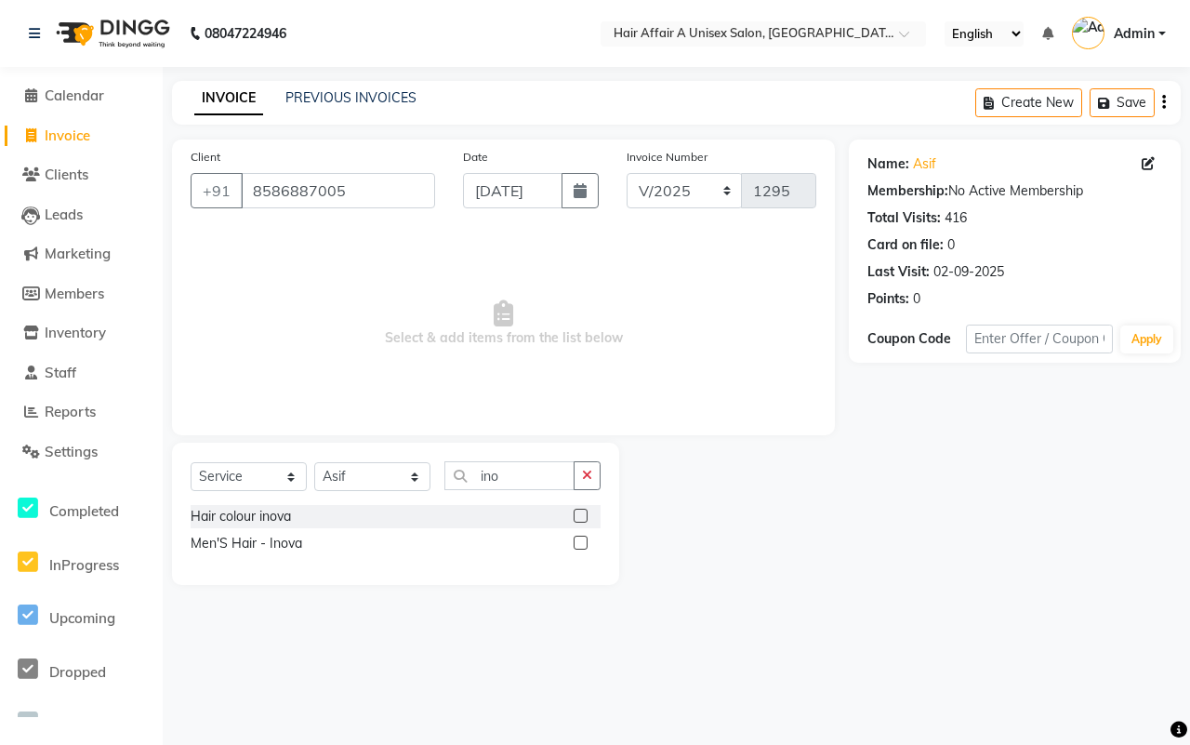
click at [577, 514] on label at bounding box center [581, 516] width 14 height 14
click at [577, 514] on input "checkbox" at bounding box center [580, 517] width 12 height 12
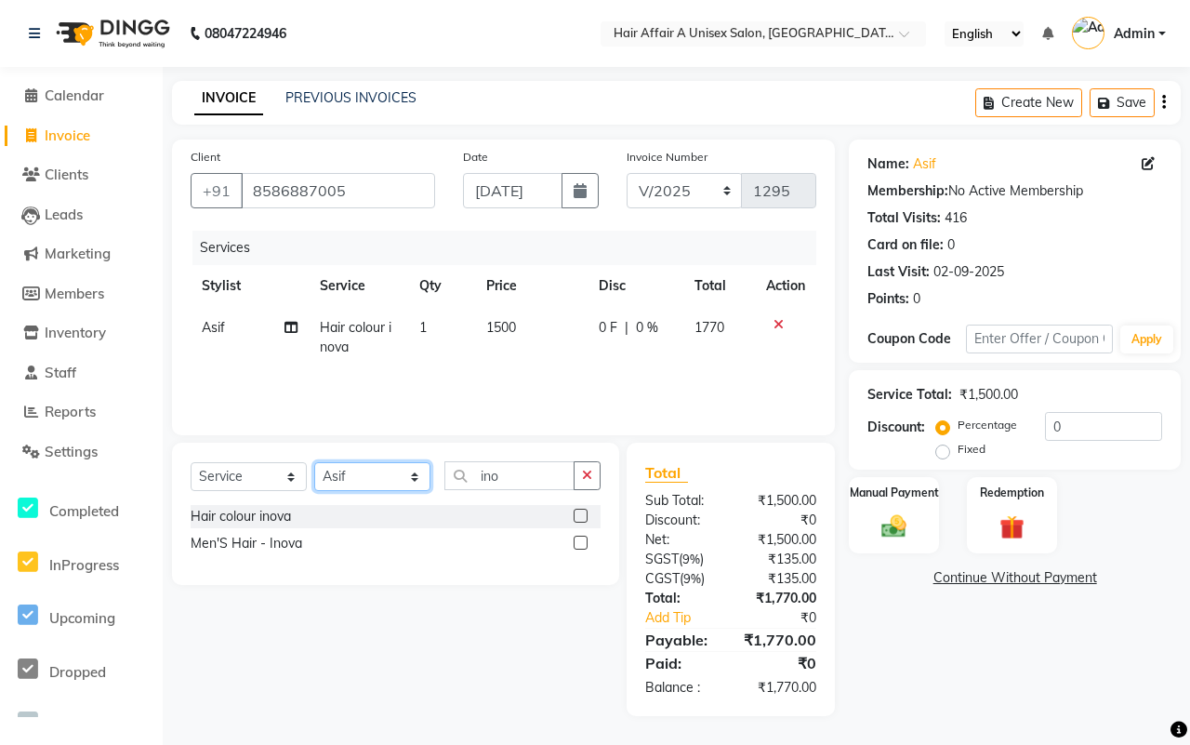
drag, startPoint x: 382, startPoint y: 477, endPoint x: 382, endPoint y: 467, distance: 10.2
click at [382, 477] on select "Select Stylist [PERSON_NAME] [PERSON_NAME] Kajal Kunal [PERSON_NAME] Nitin [PER…" at bounding box center [372, 476] width 116 height 29
click at [314, 462] on select "Select Stylist [PERSON_NAME] [PERSON_NAME] Kajal Kunal [PERSON_NAME] Nitin [PER…" at bounding box center [372, 476] width 116 height 29
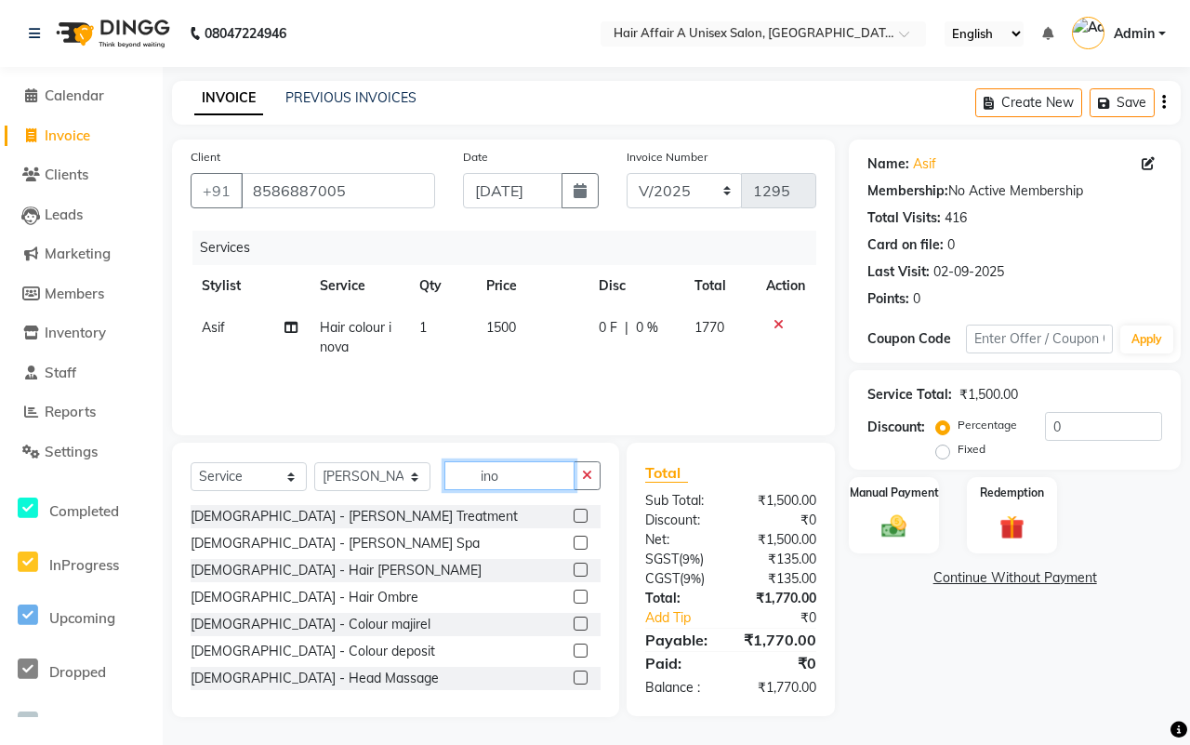
click at [512, 480] on input "ino" at bounding box center [510, 475] width 130 height 29
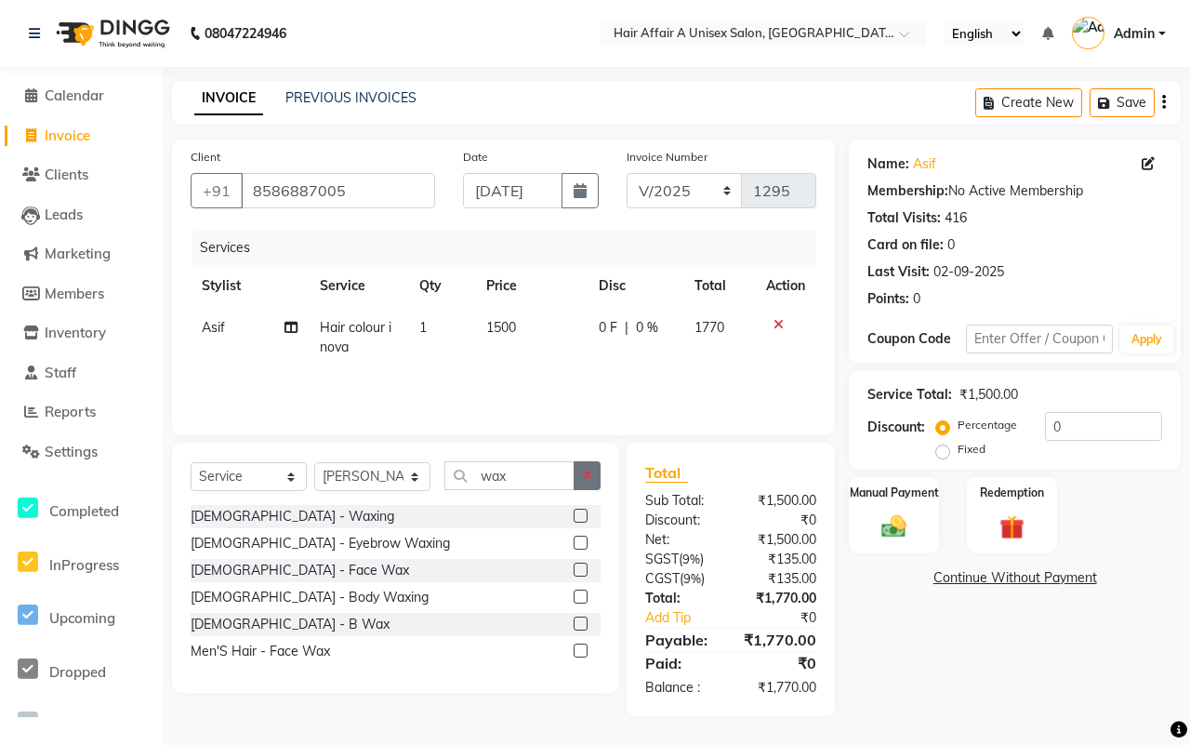
click at [581, 517] on label at bounding box center [581, 516] width 14 height 14
click at [581, 517] on input "checkbox" at bounding box center [580, 517] width 12 height 12
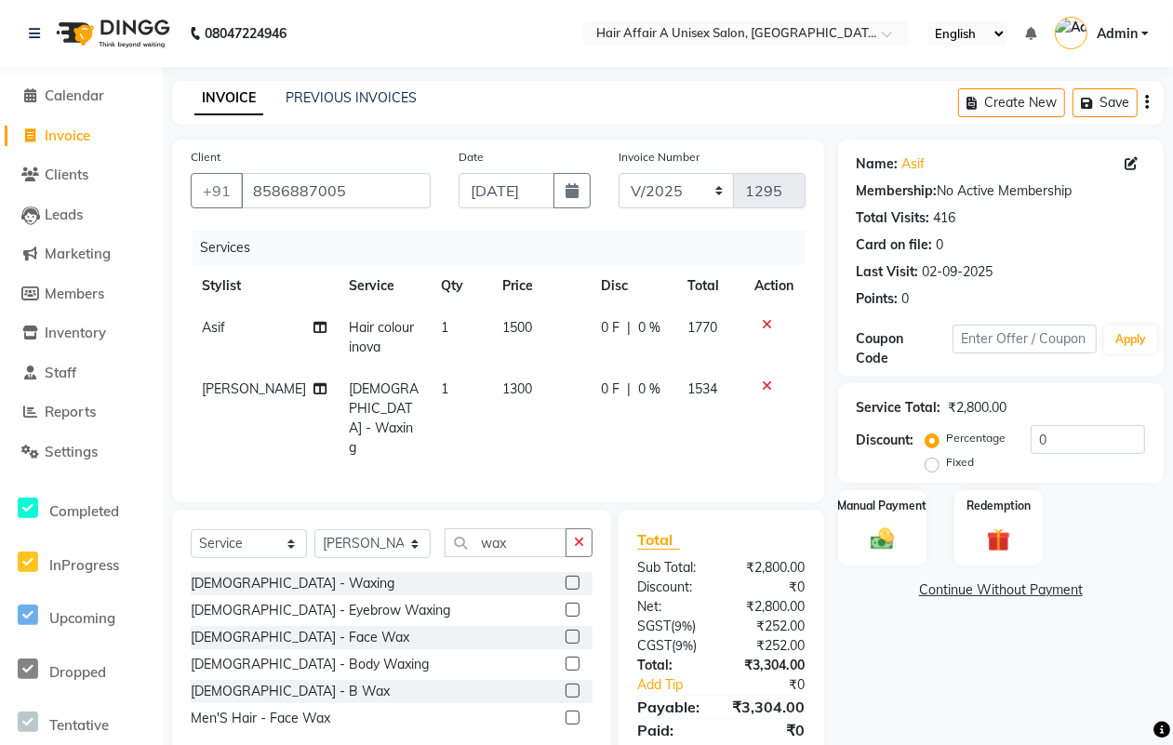
click at [502, 387] on span "1300" at bounding box center [517, 388] width 30 height 17
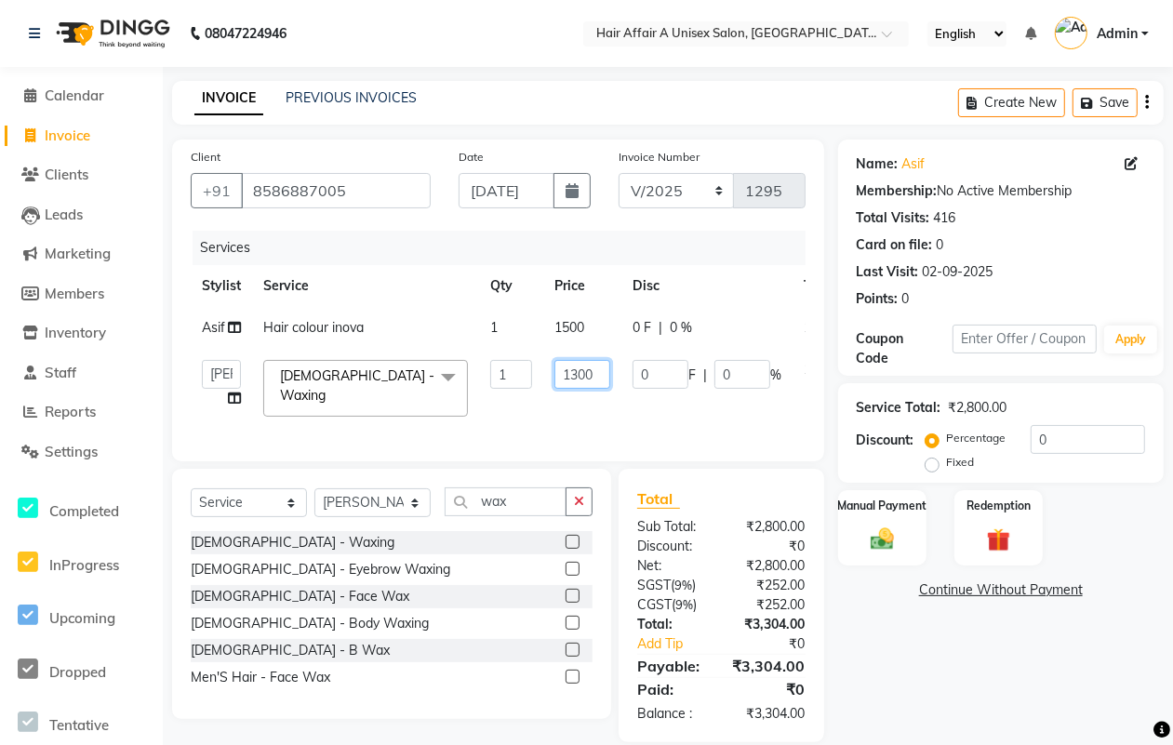
click at [577, 373] on input "1300" at bounding box center [582, 374] width 56 height 29
click at [702, 564] on div "Total Sub Total: ₹2,800.00 Discount: ₹0 Net: ₹2,800.00 SGST ( 9% ) ₹252.00 CGST…" at bounding box center [721, 605] width 168 height 236
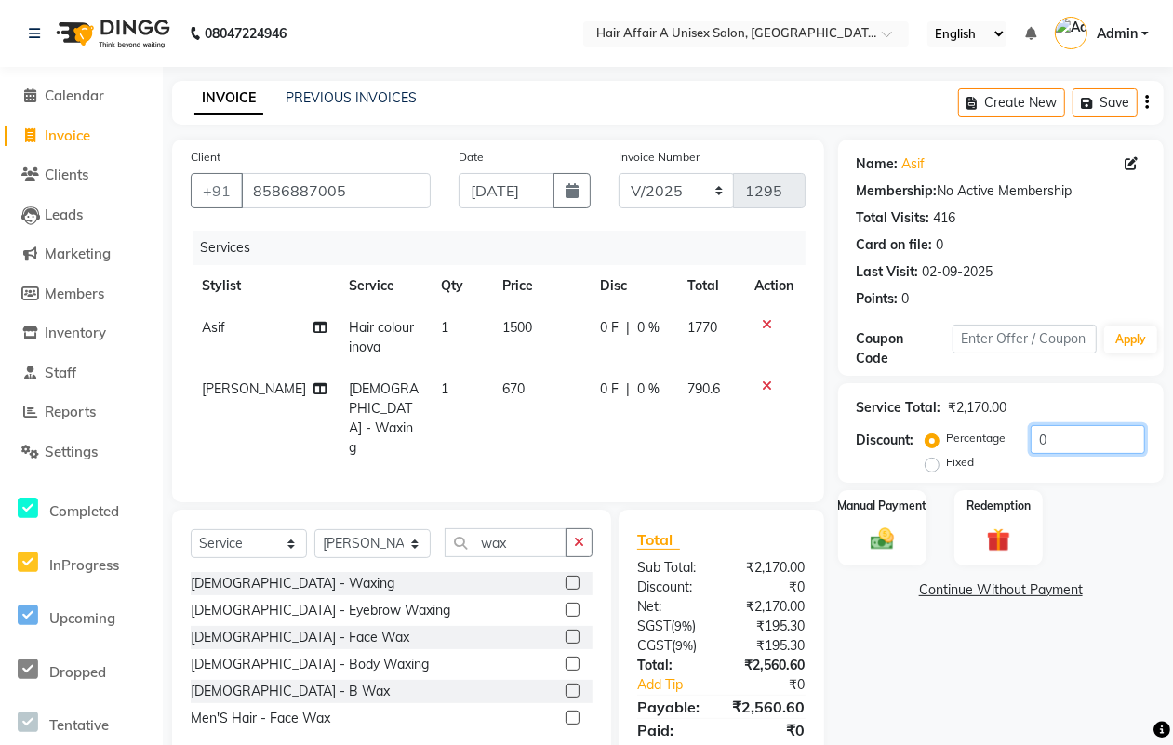
click at [1077, 433] on input "0" at bounding box center [1087, 439] width 114 height 29
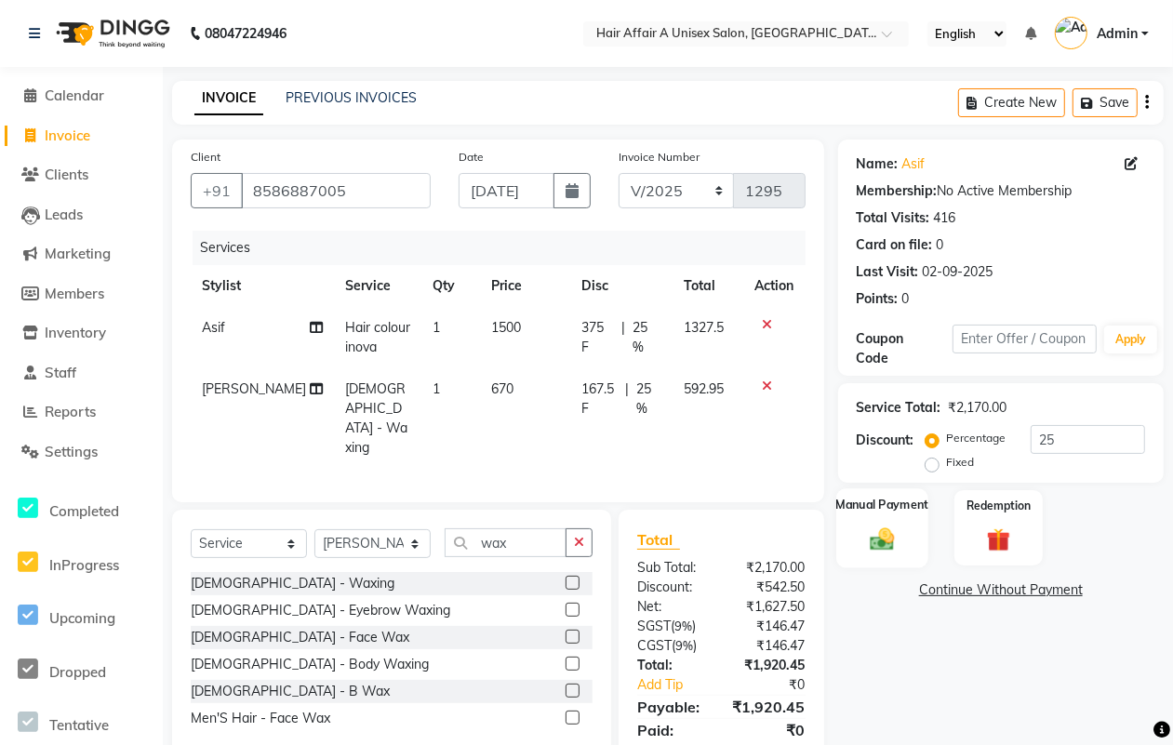
click at [896, 528] on img at bounding box center [882, 538] width 40 height 28
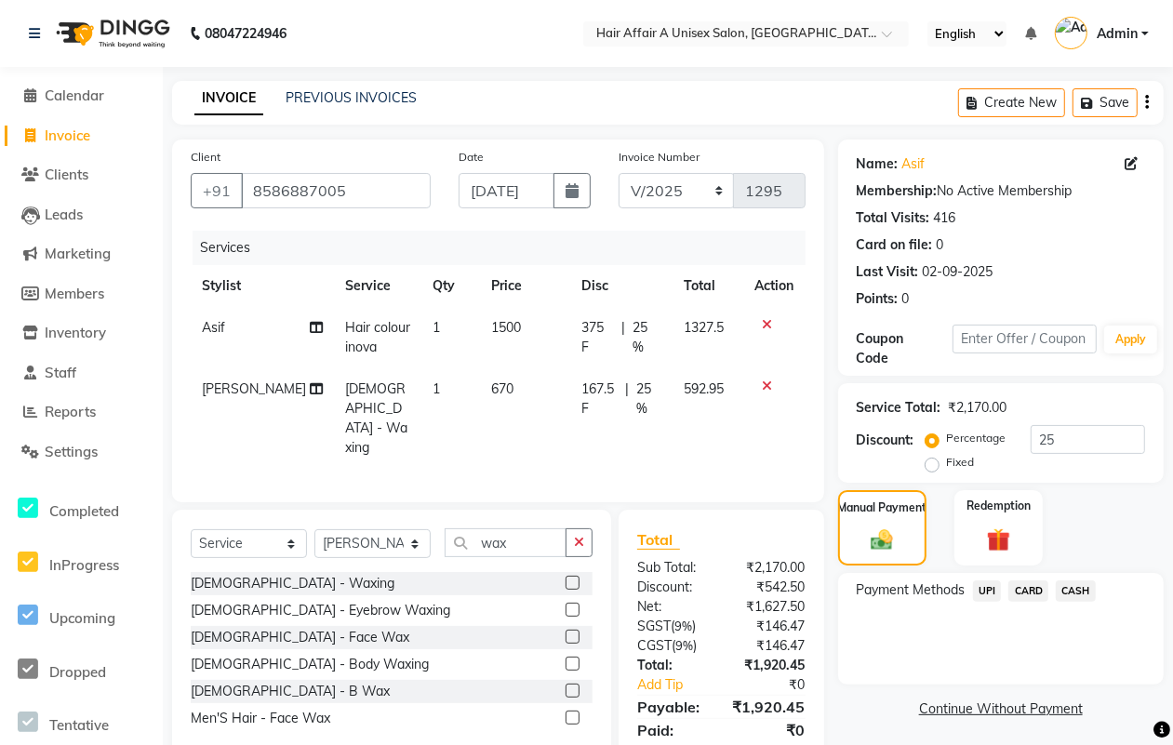
click at [1061, 587] on span "CASH" at bounding box center [1075, 590] width 40 height 21
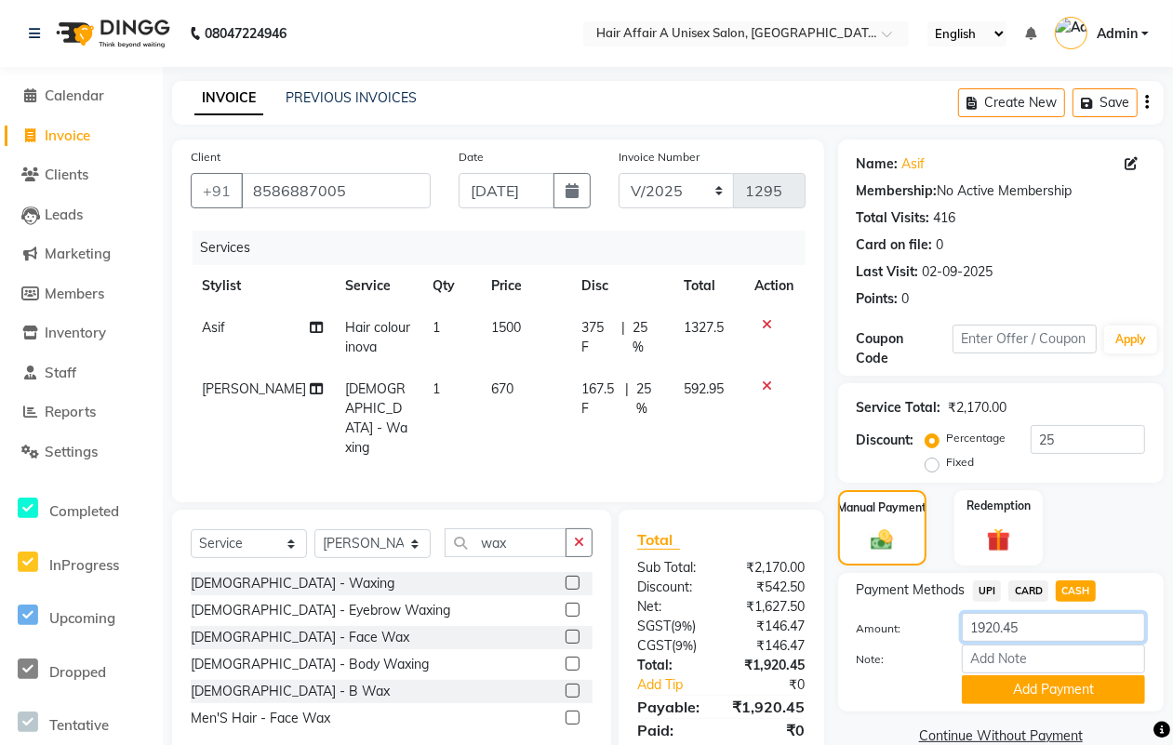
click at [1044, 624] on input "1920.45" at bounding box center [1053, 627] width 183 height 29
click at [1044, 682] on button "Add Payment" at bounding box center [1053, 689] width 183 height 29
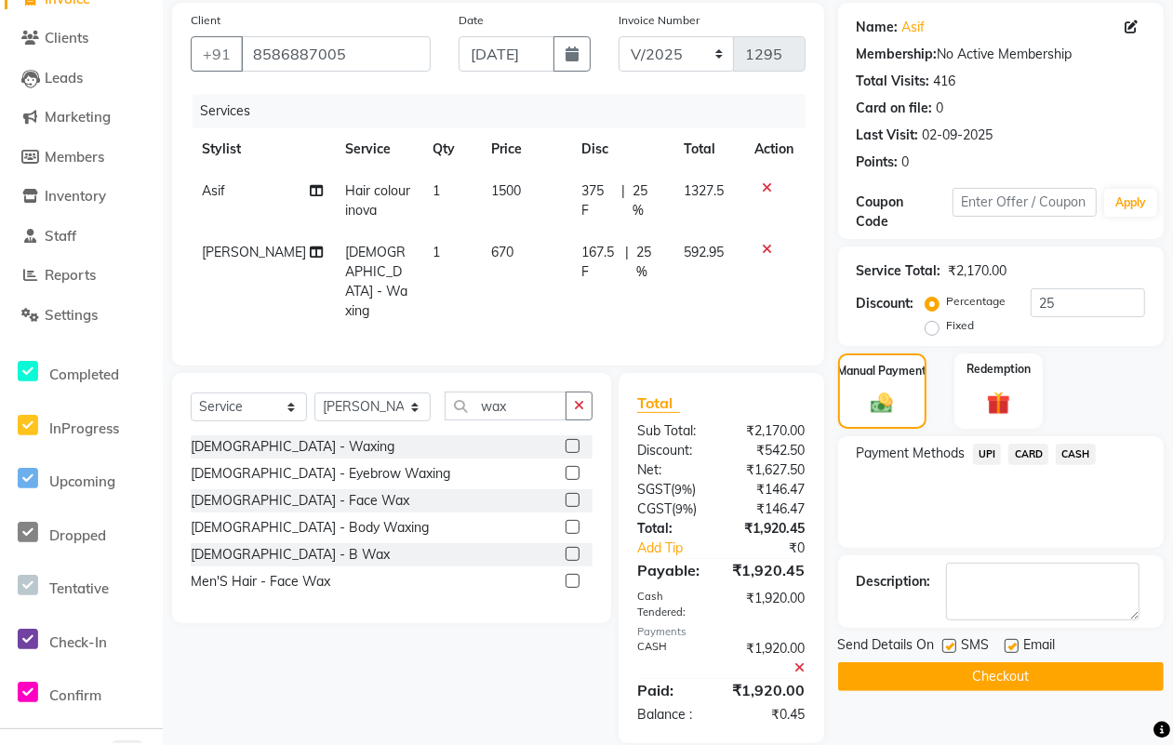
scroll to position [140, 0]
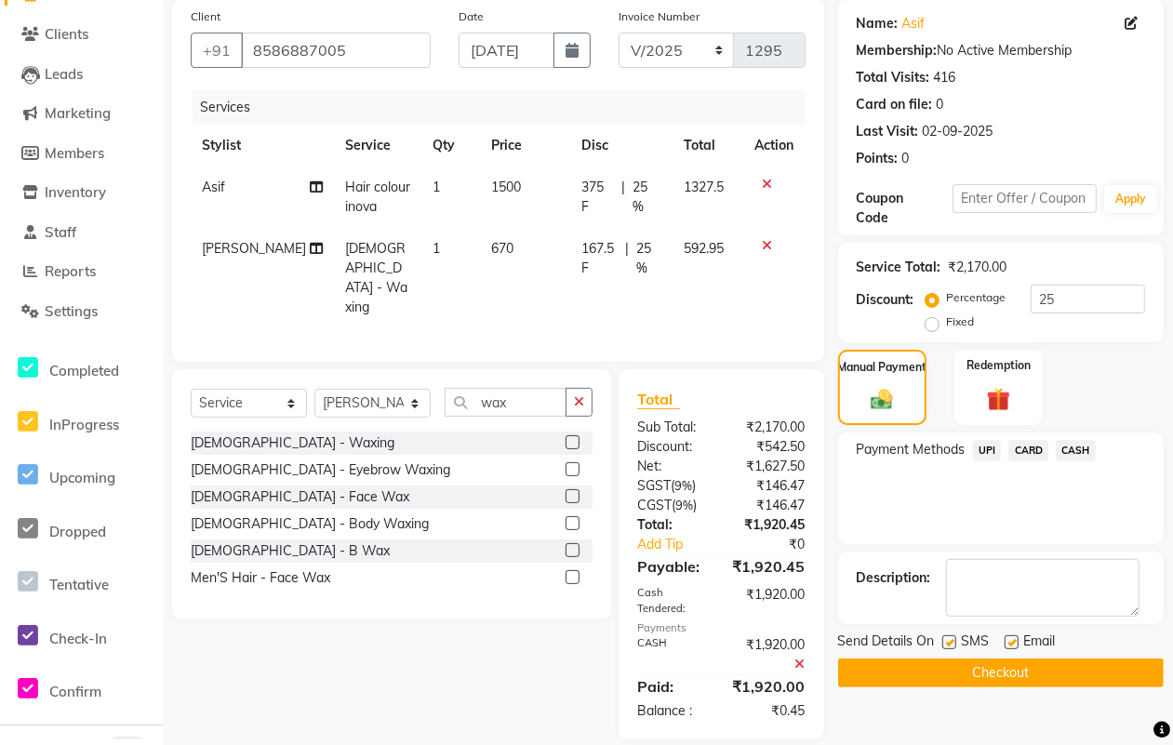
click at [954, 642] on label at bounding box center [949, 642] width 14 height 14
click at [954, 642] on input "checkbox" at bounding box center [948, 643] width 12 height 12
click at [1011, 638] on label at bounding box center [1011, 642] width 14 height 14
click at [1011, 638] on input "checkbox" at bounding box center [1010, 643] width 12 height 12
click at [988, 667] on button "Checkout" at bounding box center [1000, 672] width 325 height 29
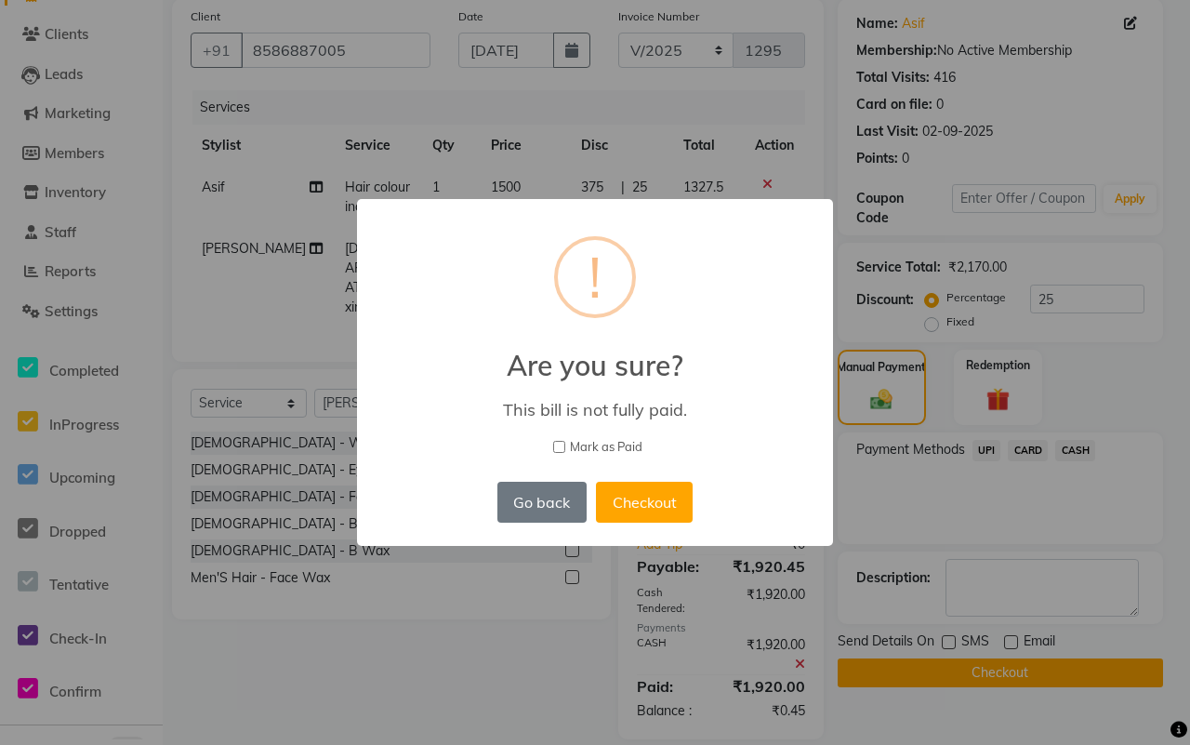
click at [568, 442] on label "Mark as Paid" at bounding box center [595, 447] width 428 height 19
click at [565, 442] on input "Mark as Paid" at bounding box center [559, 447] width 12 height 12
click at [630, 489] on button "Checkout" at bounding box center [644, 502] width 97 height 41
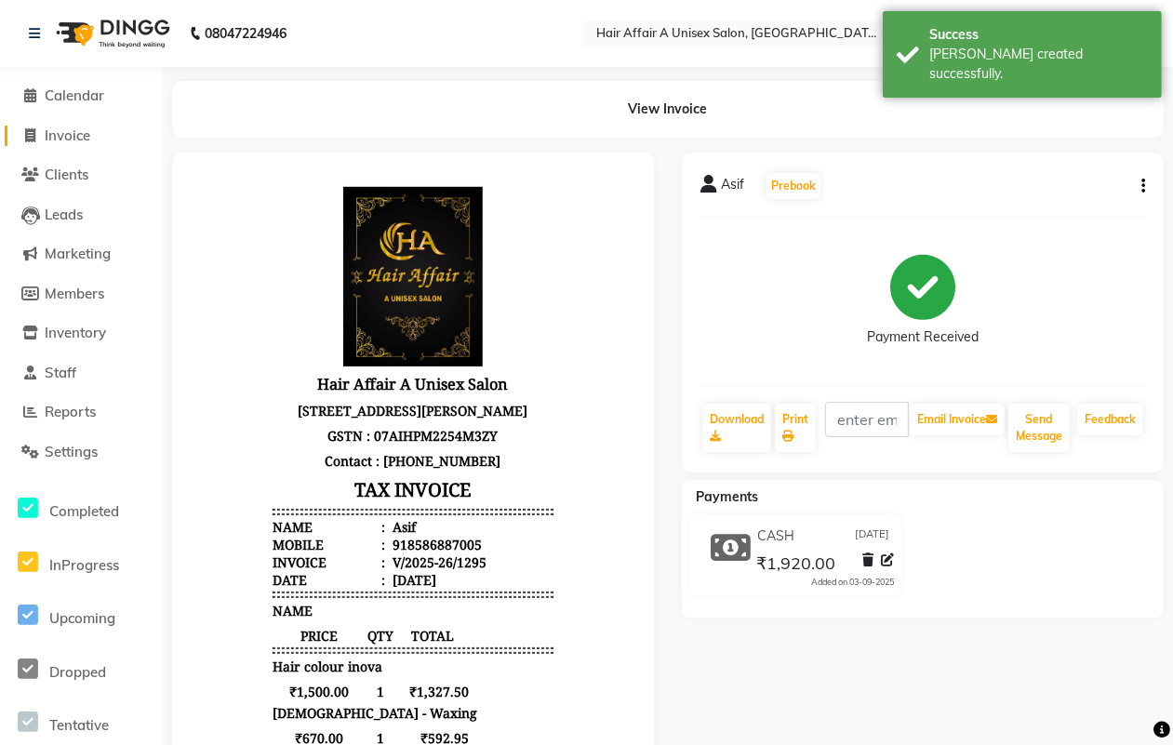
click at [49, 133] on span "Invoice" at bounding box center [68, 135] width 46 height 18
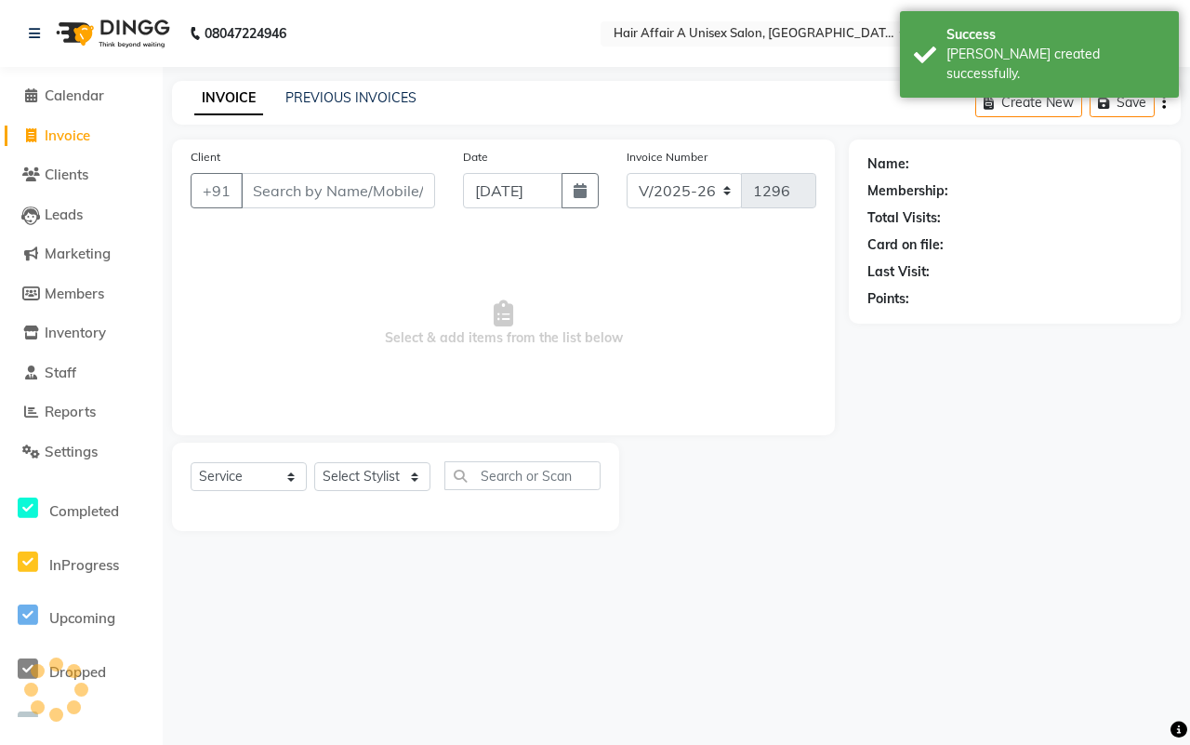
click at [416, 191] on input "Client" at bounding box center [338, 190] width 194 height 35
click at [365, 198] on input "Client" at bounding box center [338, 190] width 194 height 35
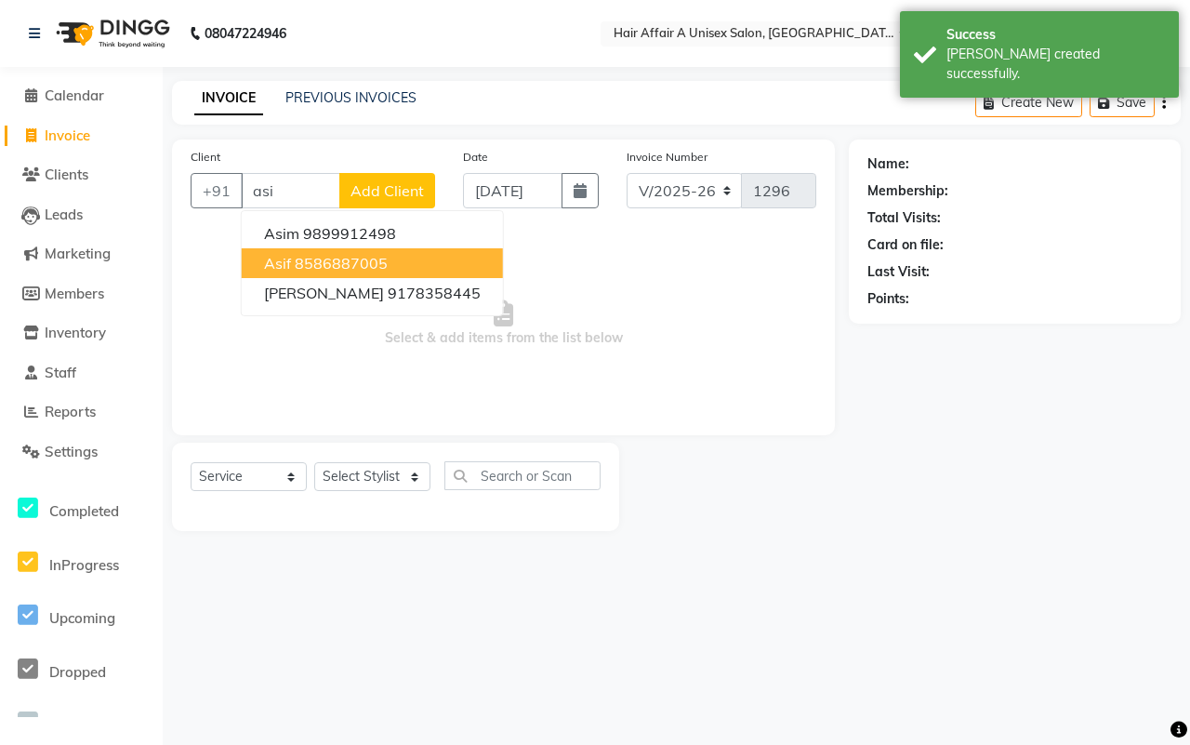
click at [338, 266] on ngb-highlight "8586887005" at bounding box center [341, 263] width 93 height 19
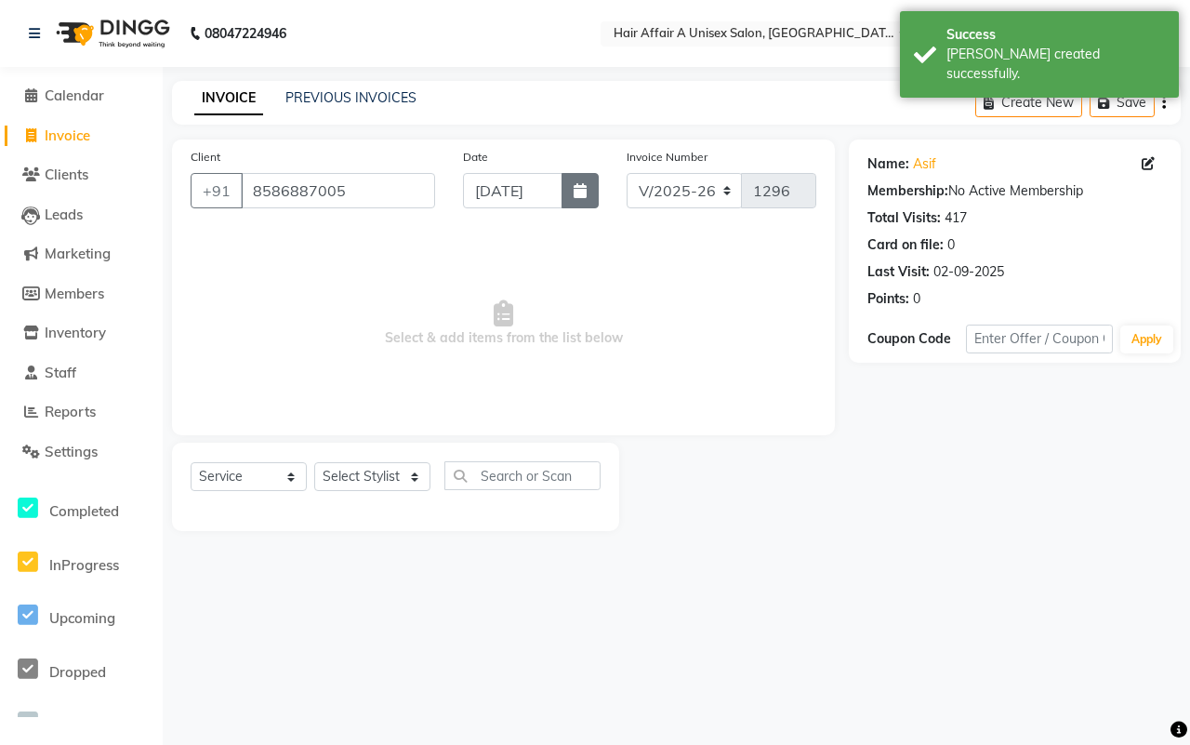
click at [577, 197] on icon "button" at bounding box center [580, 190] width 13 height 15
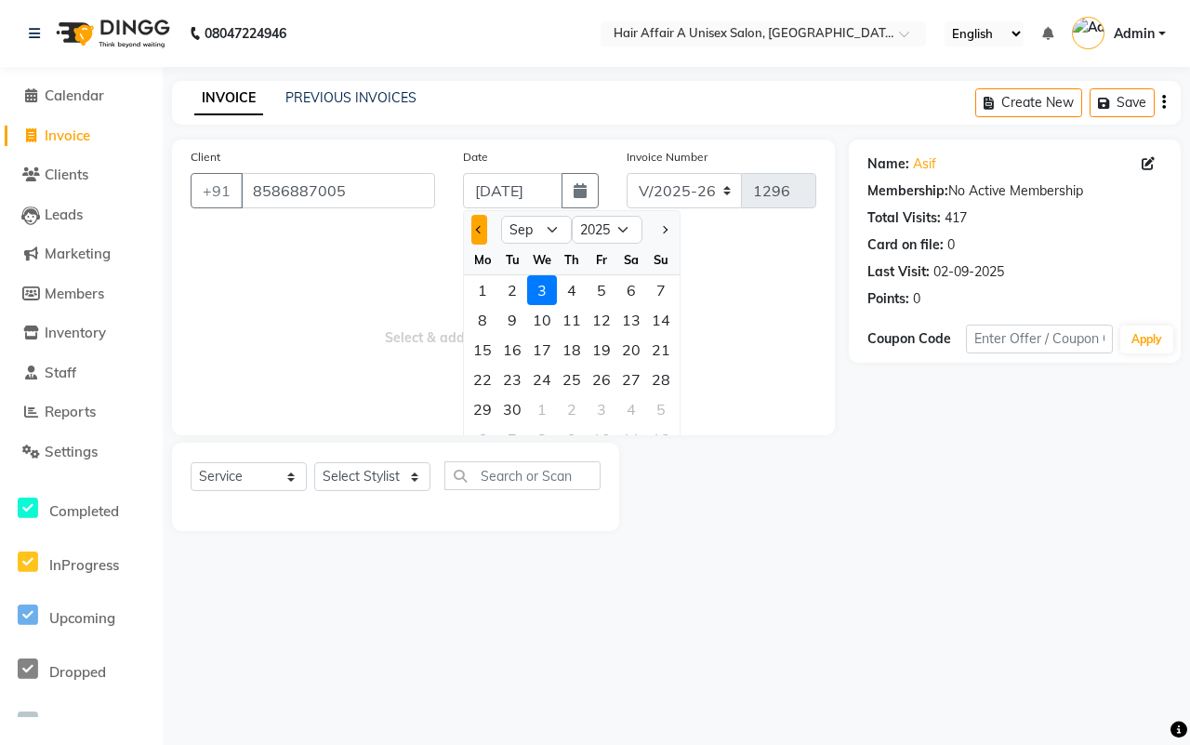
click at [481, 221] on button "Previous month" at bounding box center [479, 230] width 16 height 30
click at [626, 410] on div "30" at bounding box center [632, 409] width 30 height 30
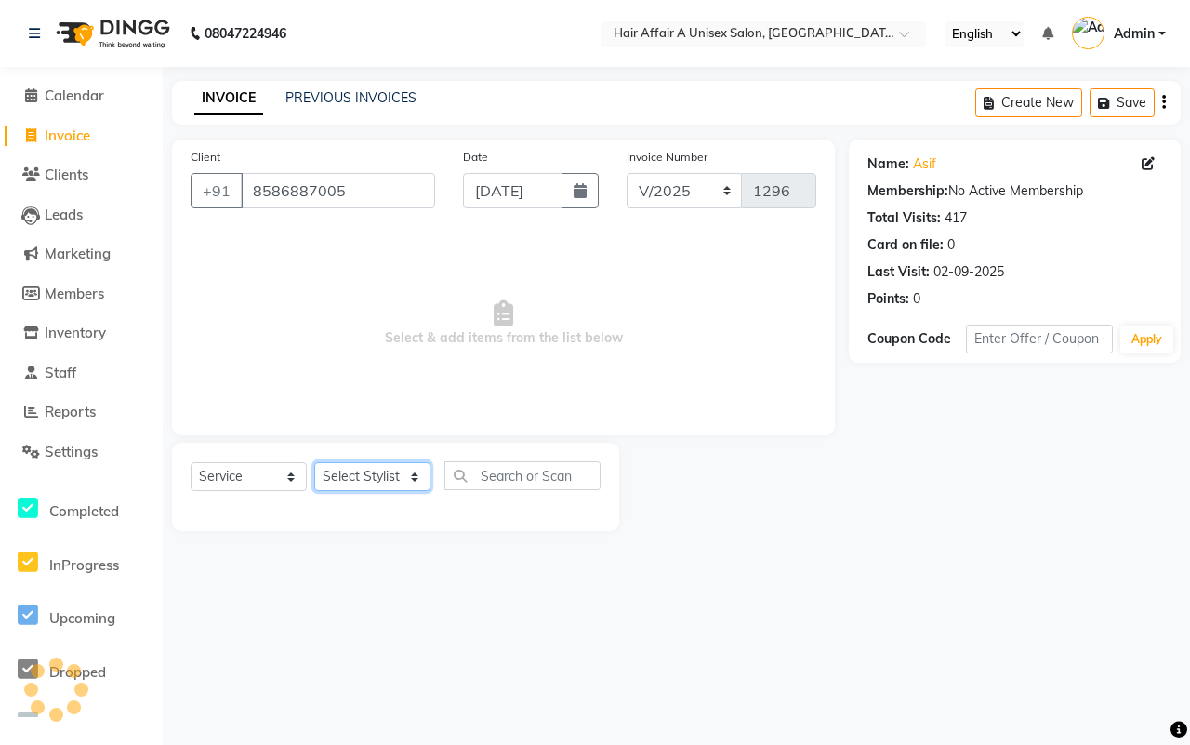
click at [416, 471] on select "Select Stylist [PERSON_NAME] [PERSON_NAME] Kajal Kunal [PERSON_NAME] Nitin [PER…" at bounding box center [372, 476] width 116 height 29
click at [314, 462] on select "Select Stylist [PERSON_NAME] [PERSON_NAME] Kajal Kunal [PERSON_NAME] Nitin [PER…" at bounding box center [372, 476] width 116 height 29
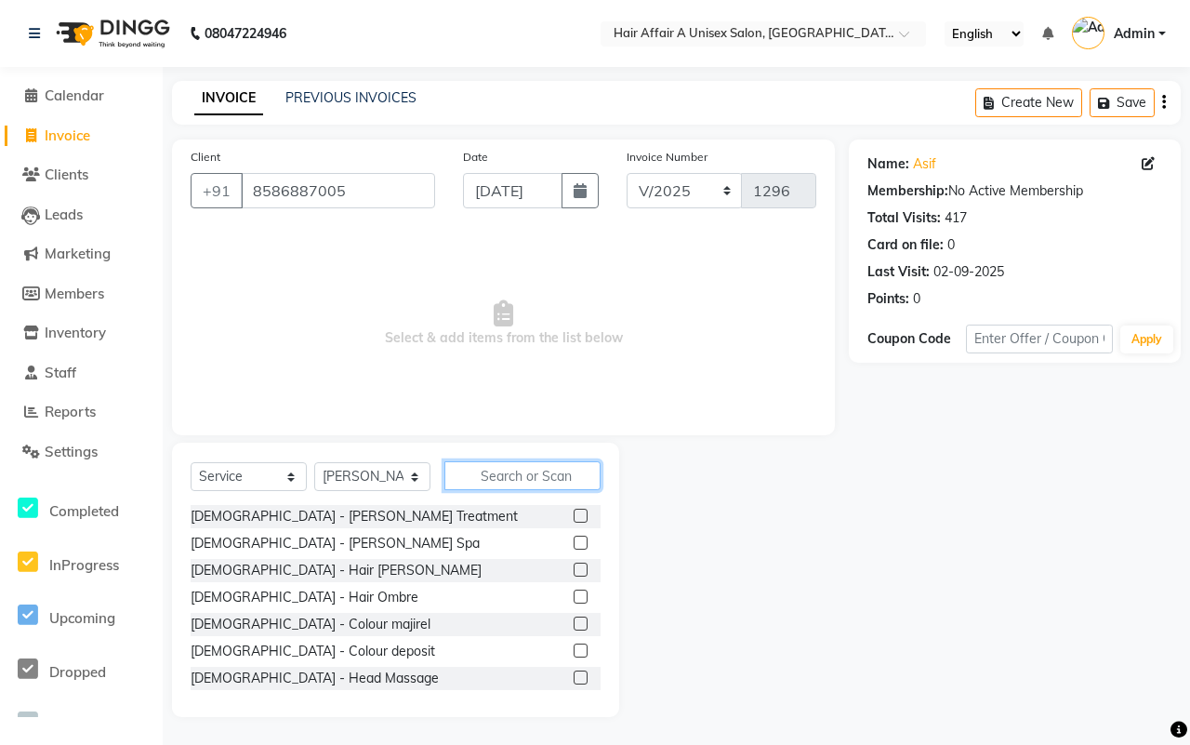
click at [505, 467] on input "text" at bounding box center [523, 475] width 156 height 29
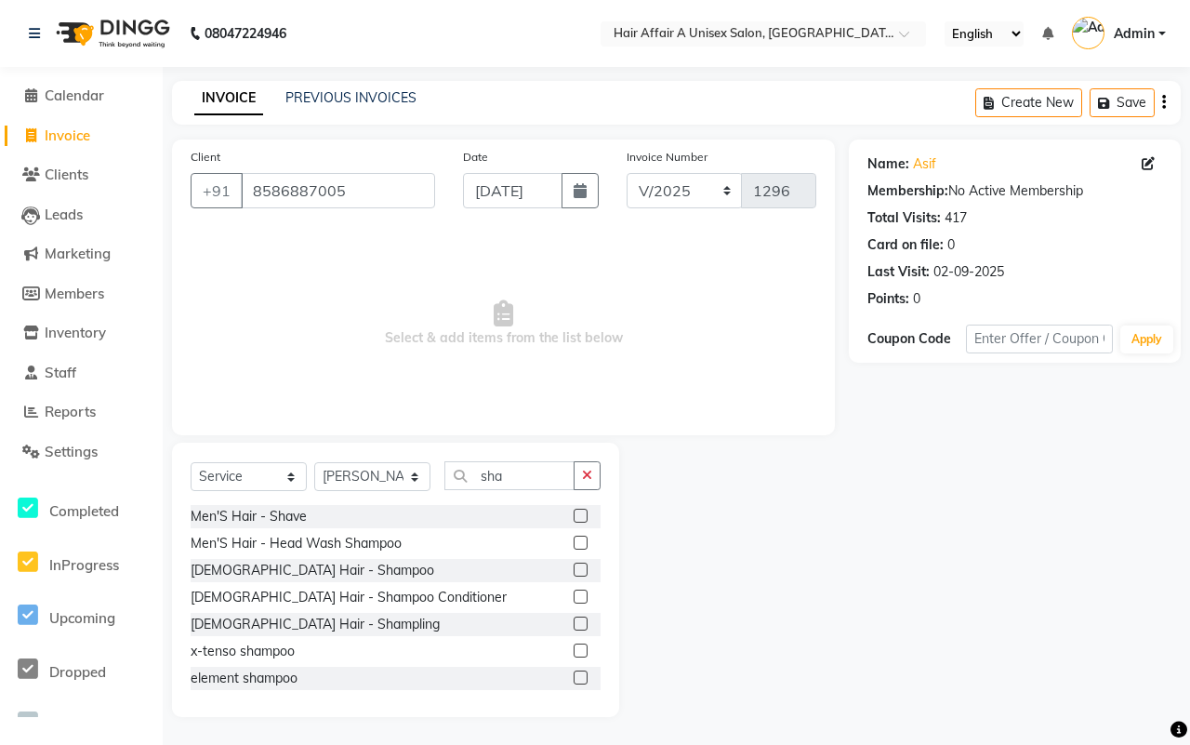
click at [574, 513] on label at bounding box center [581, 516] width 14 height 14
click at [574, 513] on input "checkbox" at bounding box center [580, 517] width 12 height 12
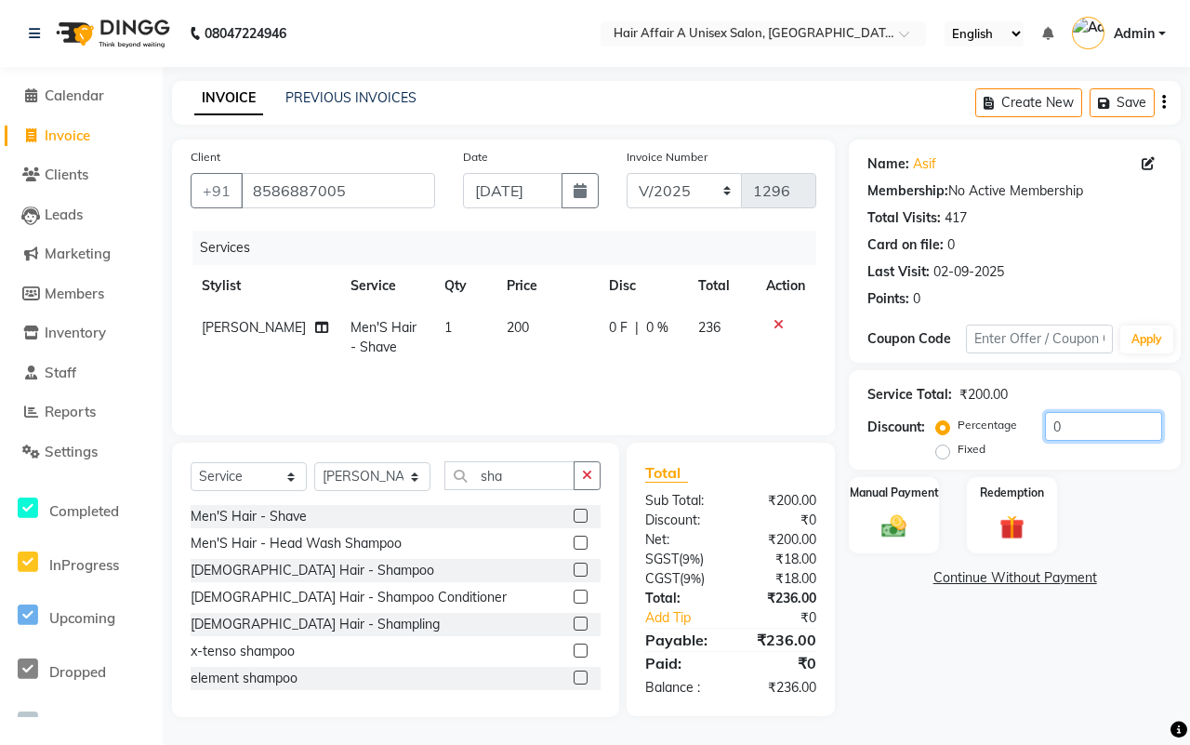
click at [1089, 434] on input "0" at bounding box center [1103, 426] width 117 height 29
click at [898, 505] on div "Manual Payment" at bounding box center [894, 515] width 94 height 80
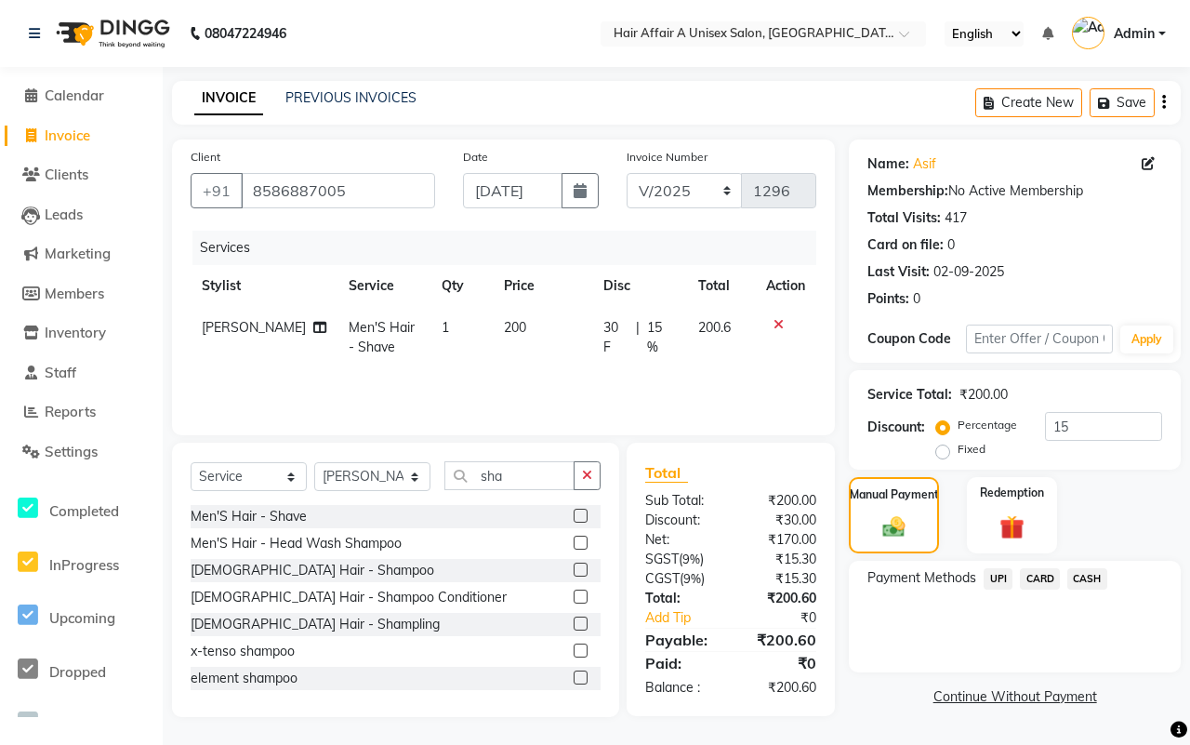
click at [1082, 578] on span "CASH" at bounding box center [1088, 578] width 40 height 21
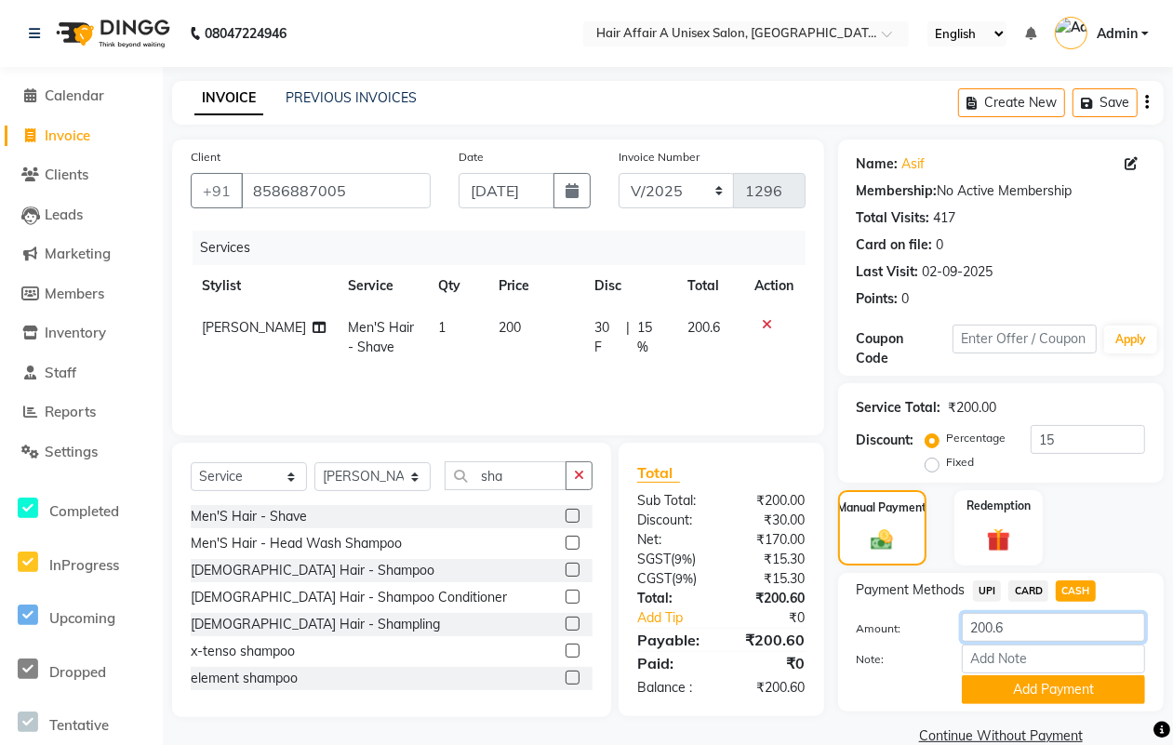
click at [1029, 616] on input "200.6" at bounding box center [1053, 627] width 183 height 29
click at [1029, 691] on button "Add Payment" at bounding box center [1053, 689] width 183 height 29
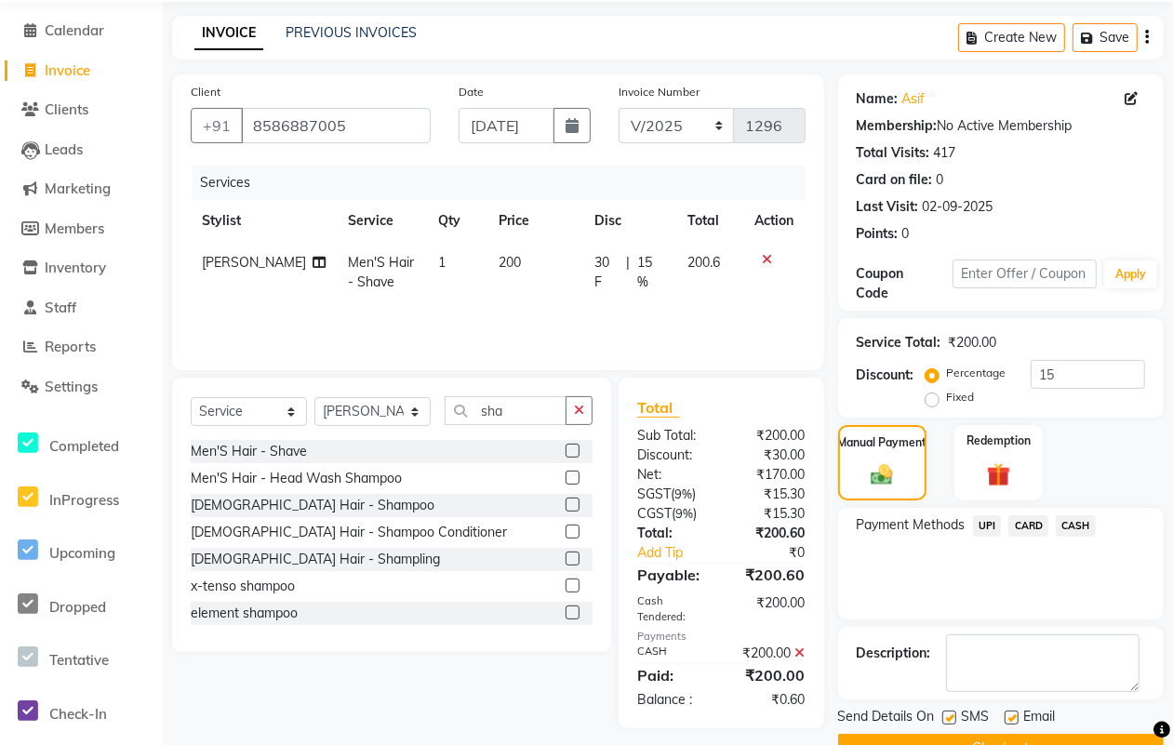
scroll to position [112, 0]
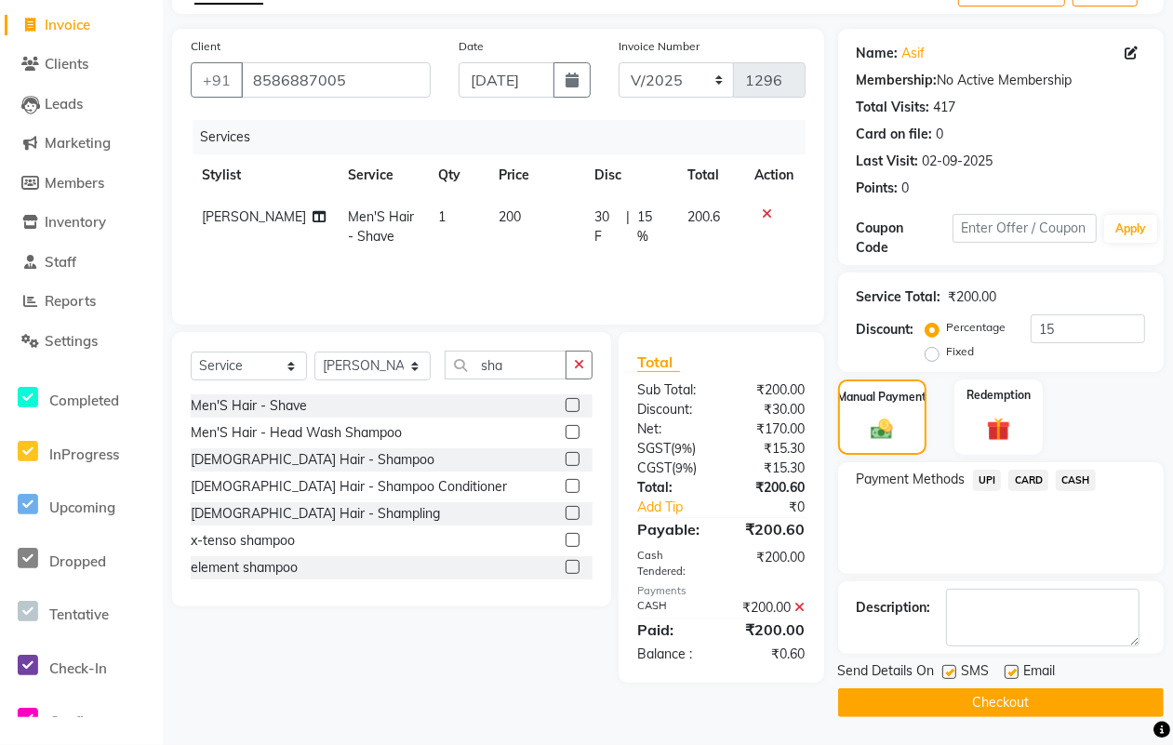
click at [946, 672] on label at bounding box center [949, 672] width 14 height 14
click at [946, 672] on input "checkbox" at bounding box center [948, 673] width 12 height 12
click at [1010, 670] on label at bounding box center [1011, 672] width 14 height 14
click at [1010, 670] on input "checkbox" at bounding box center [1010, 673] width 12 height 12
click at [997, 686] on div "Send Details On SMS Email Checkout" at bounding box center [1000, 689] width 325 height 56
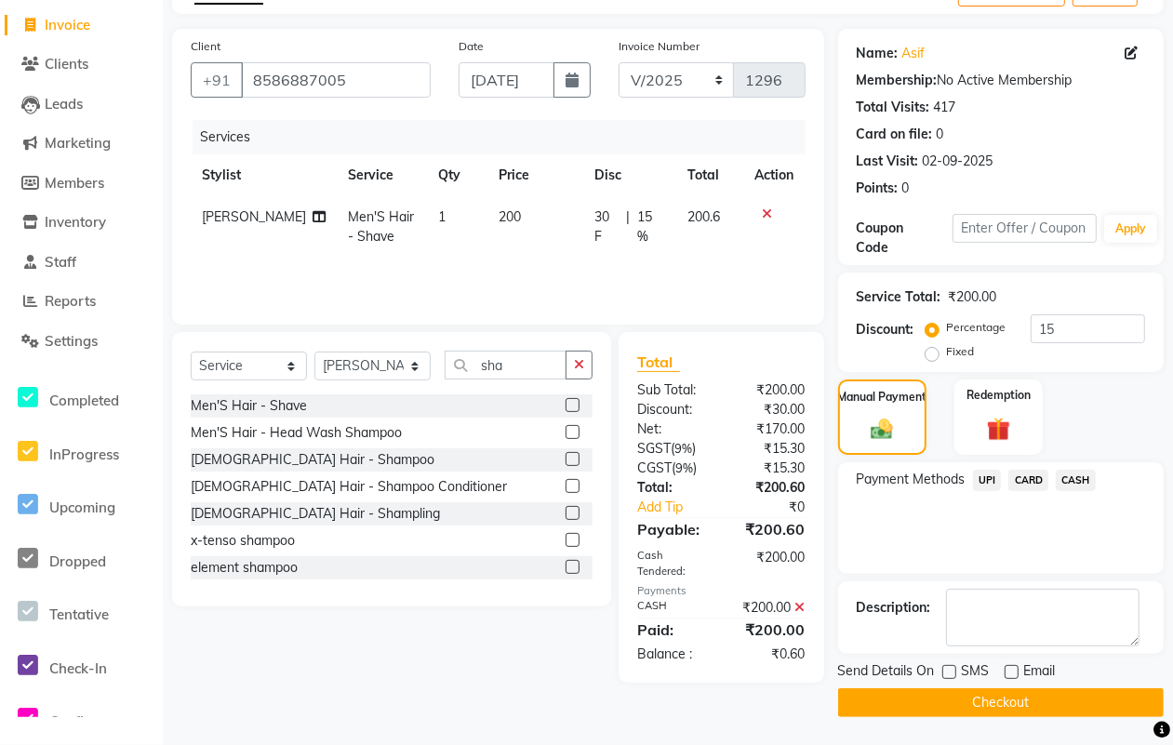
click at [993, 698] on button "Checkout" at bounding box center [1000, 702] width 325 height 29
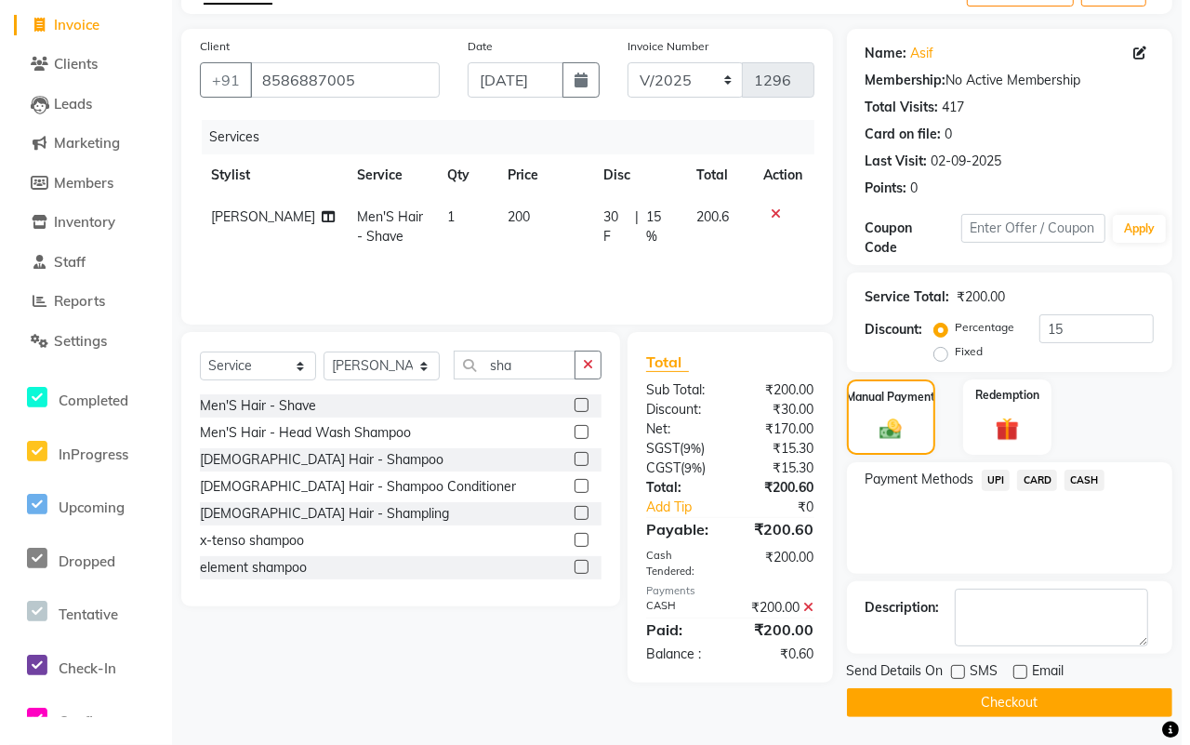
scroll to position [99, 0]
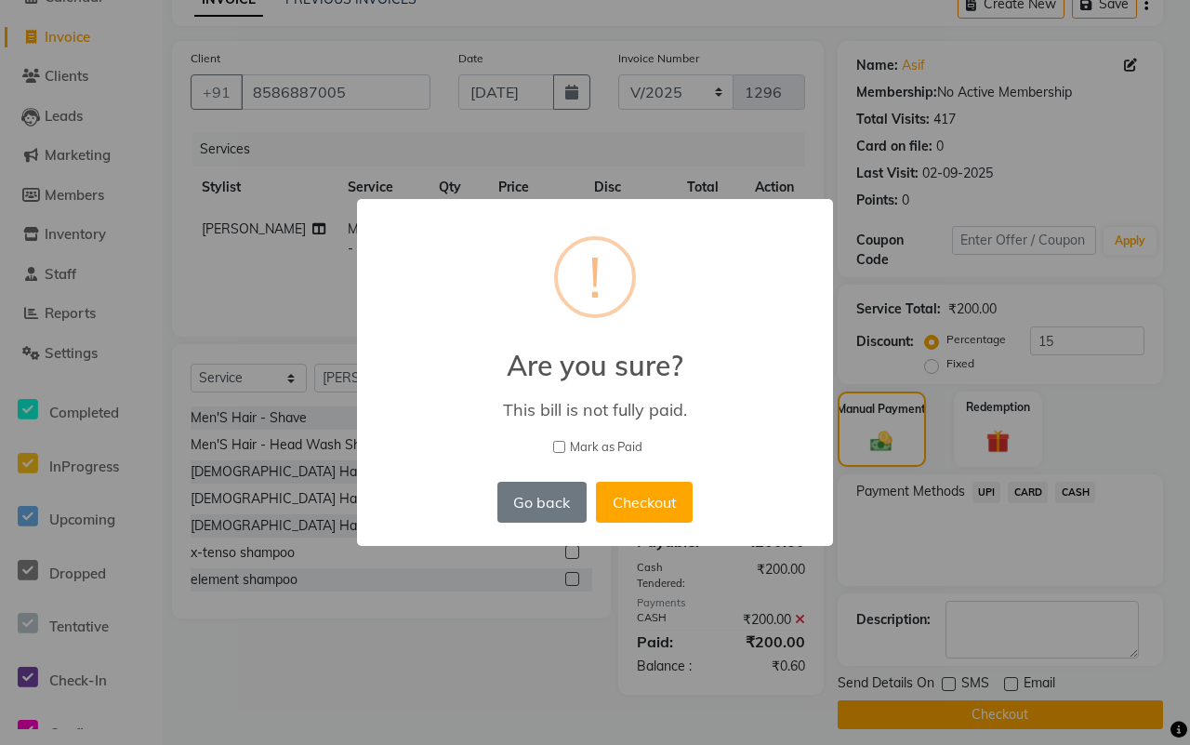
click at [614, 433] on div "× ! Are you sure? This bill is not fully paid. [PERSON_NAME] as Paid Go back No…" at bounding box center [595, 372] width 476 height 347
click at [612, 442] on span "Mark as Paid" at bounding box center [606, 447] width 73 height 19
click at [565, 442] on input "Mark as Paid" at bounding box center [559, 447] width 12 height 12
click at [657, 491] on button "Checkout" at bounding box center [644, 502] width 97 height 41
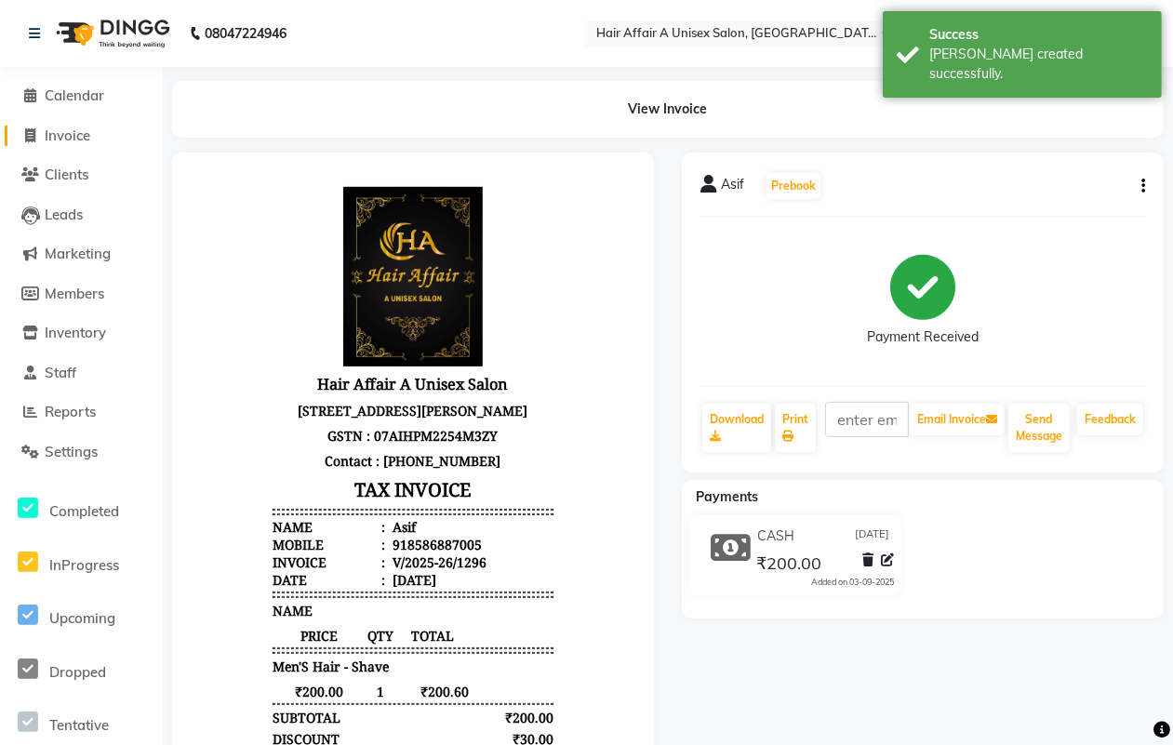
click at [79, 138] on span "Invoice" at bounding box center [68, 135] width 46 height 18
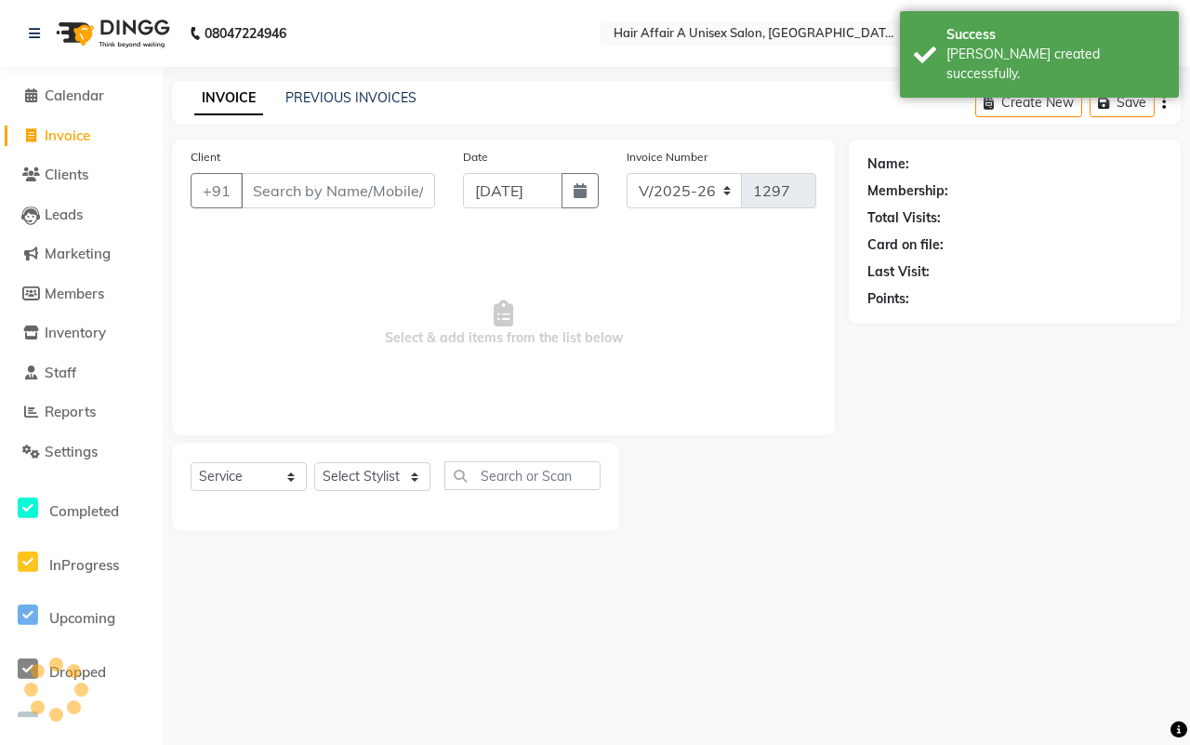
click at [323, 183] on input "Client" at bounding box center [338, 190] width 194 height 35
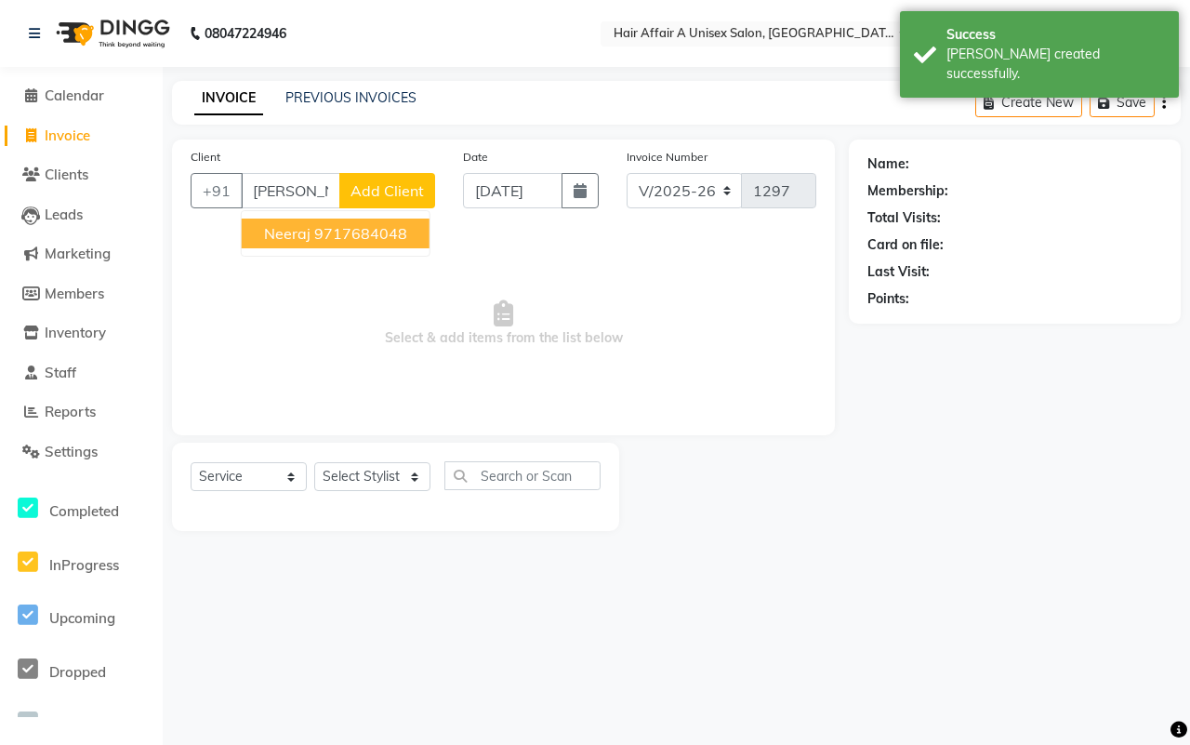
click at [325, 230] on ngb-highlight "9717684048" at bounding box center [360, 233] width 93 height 19
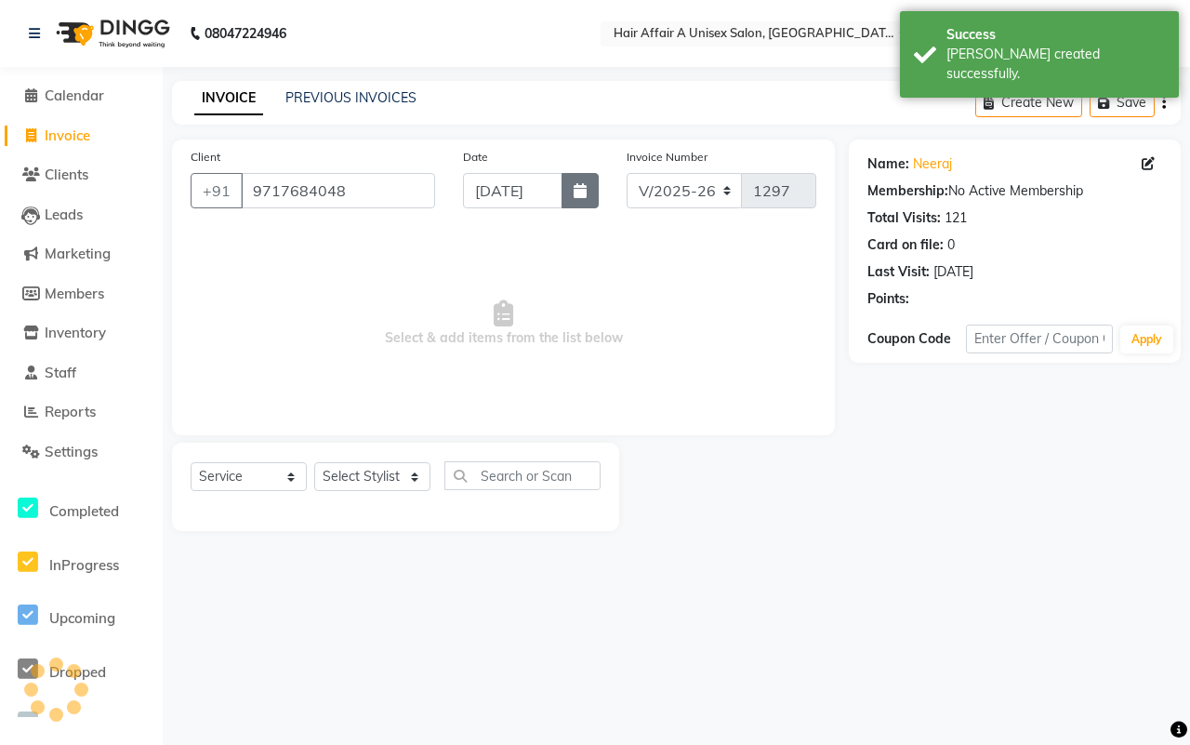
click at [562, 192] on button "button" at bounding box center [580, 190] width 37 height 35
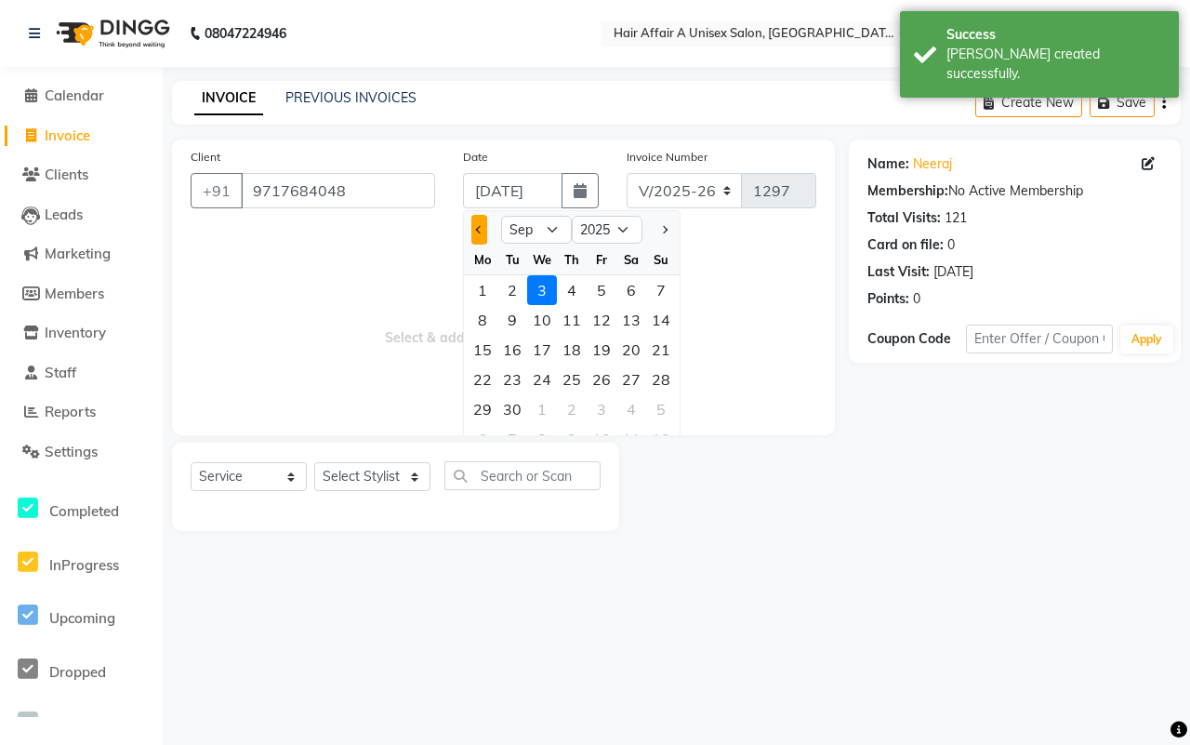
click at [480, 220] on button "Previous month" at bounding box center [479, 230] width 16 height 30
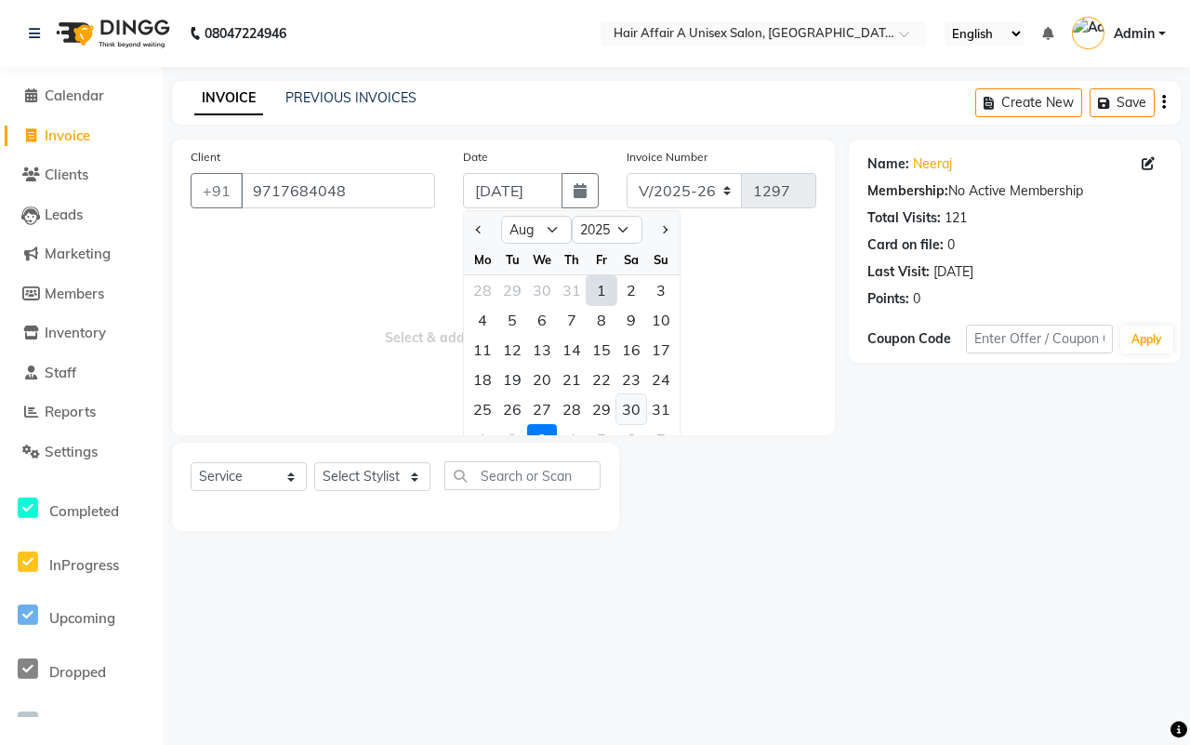
click at [629, 418] on div "30" at bounding box center [632, 409] width 30 height 30
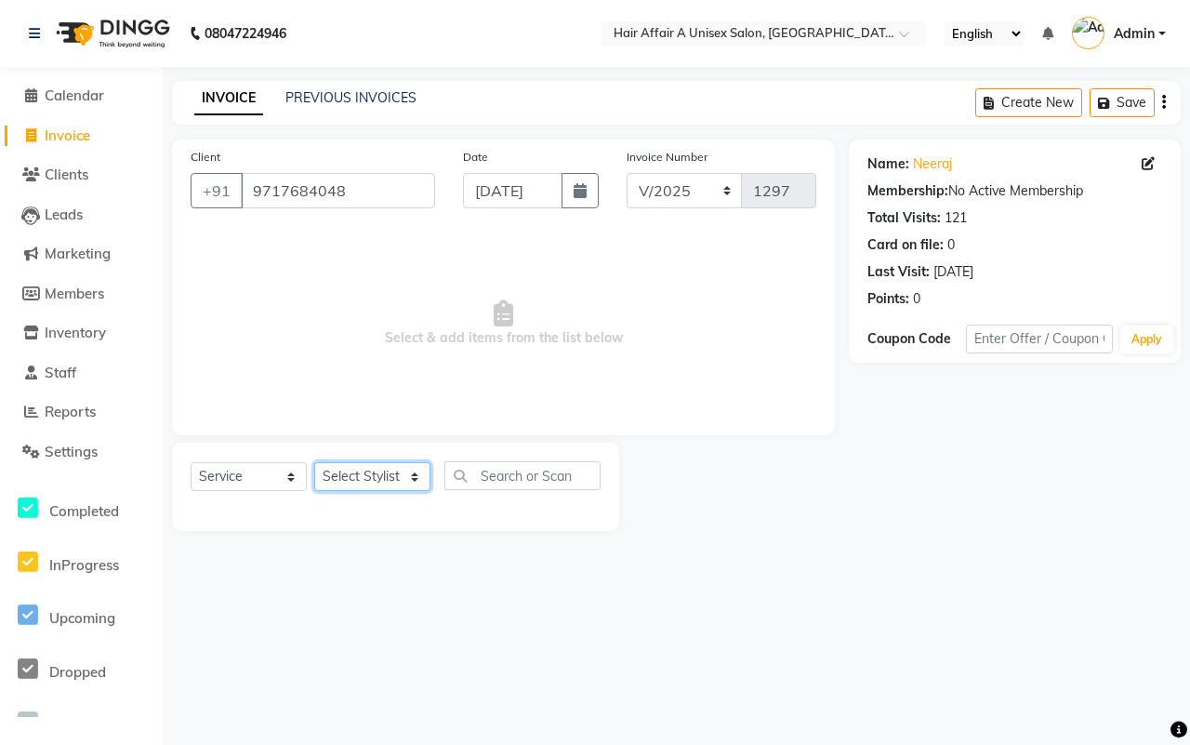
click at [349, 474] on select "Select Stylist [PERSON_NAME] [PERSON_NAME] Kajal Kunal [PERSON_NAME] Nitin [PER…" at bounding box center [372, 476] width 116 height 29
click at [314, 462] on select "Select Stylist [PERSON_NAME] [PERSON_NAME] Kajal Kunal [PERSON_NAME] Nitin [PER…" at bounding box center [372, 476] width 116 height 29
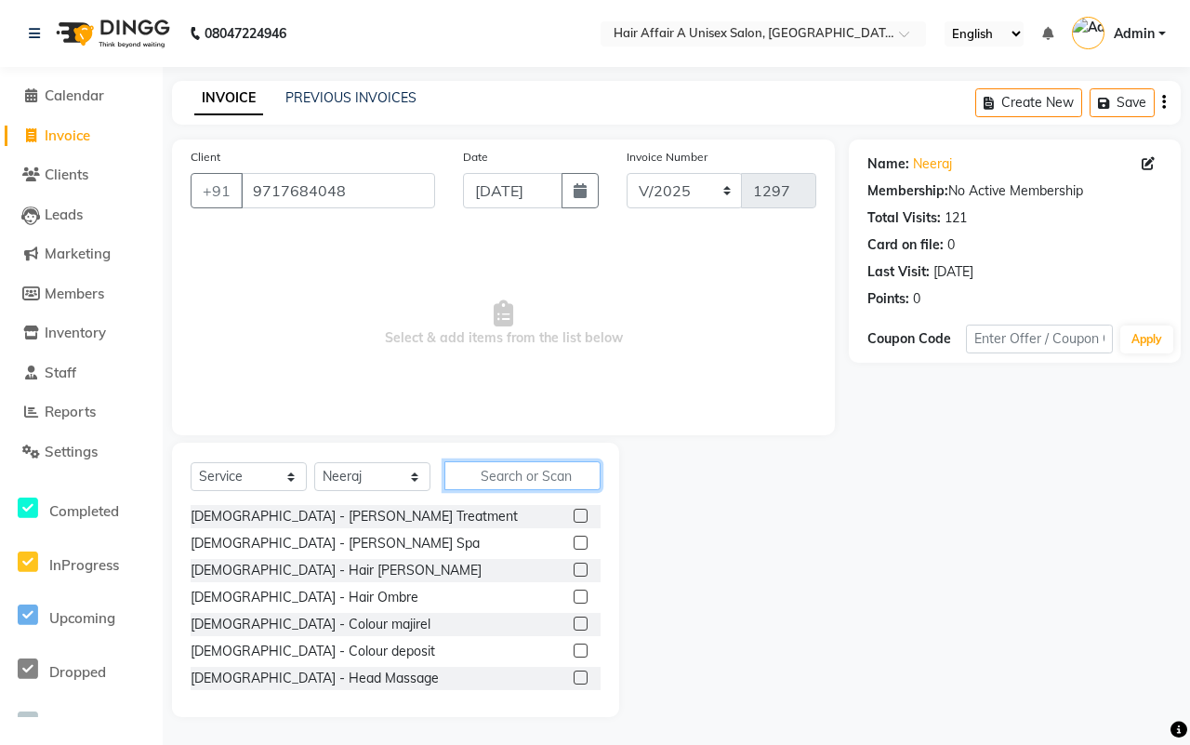
click at [516, 458] on div "Select Service Product Membership Package Voucher Prepaid Gift Card Select Styl…" at bounding box center [395, 580] width 447 height 274
click at [513, 466] on input "text" at bounding box center [523, 475] width 156 height 29
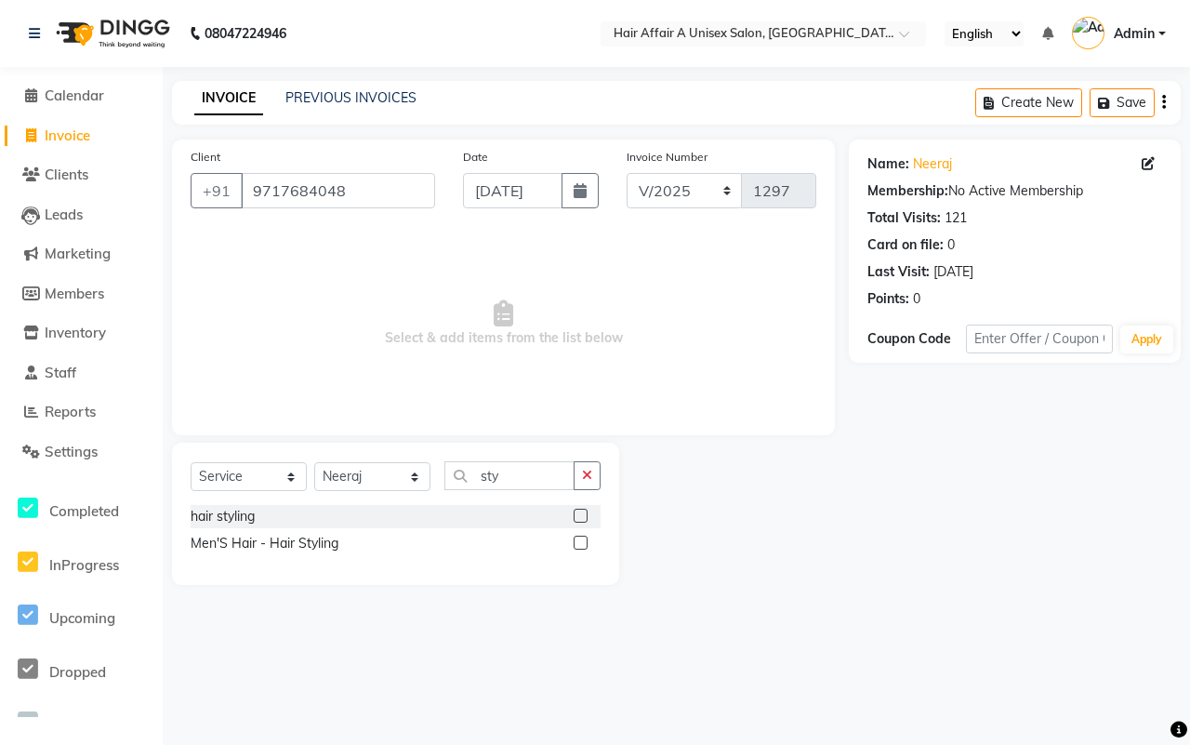
click at [577, 513] on label at bounding box center [581, 516] width 14 height 14
click at [577, 513] on input "checkbox" at bounding box center [580, 517] width 12 height 12
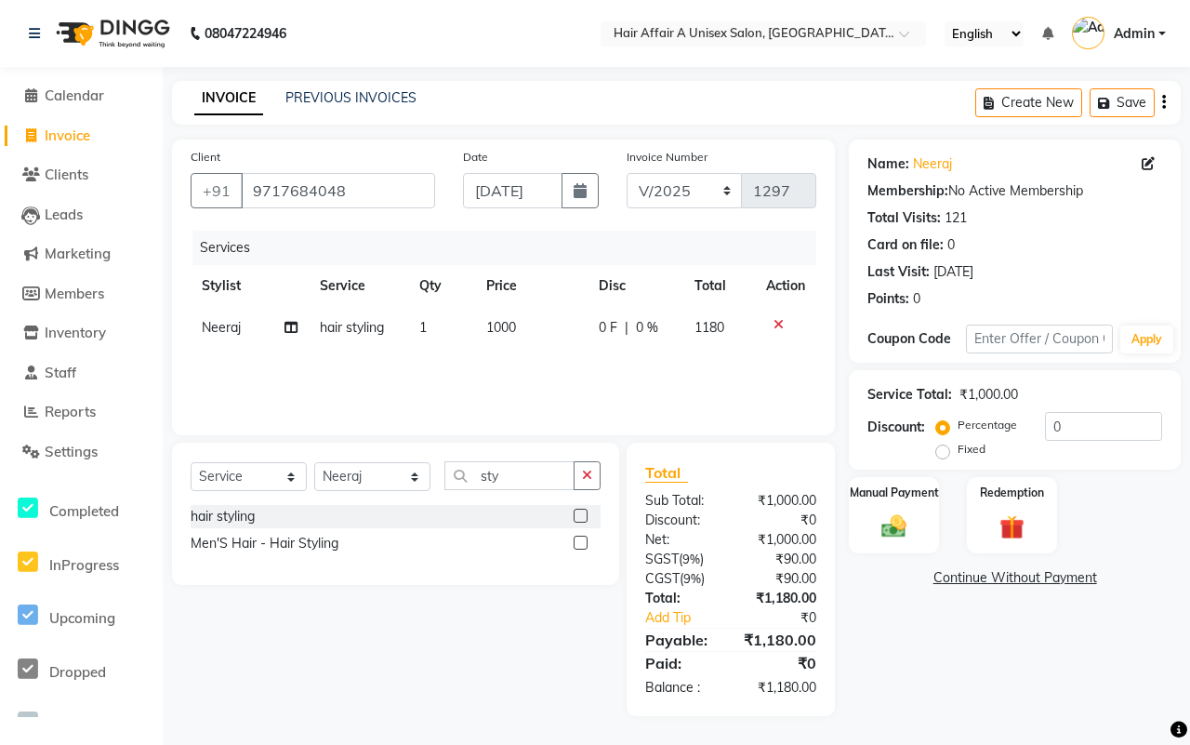
click at [502, 340] on td "1000" at bounding box center [531, 328] width 113 height 42
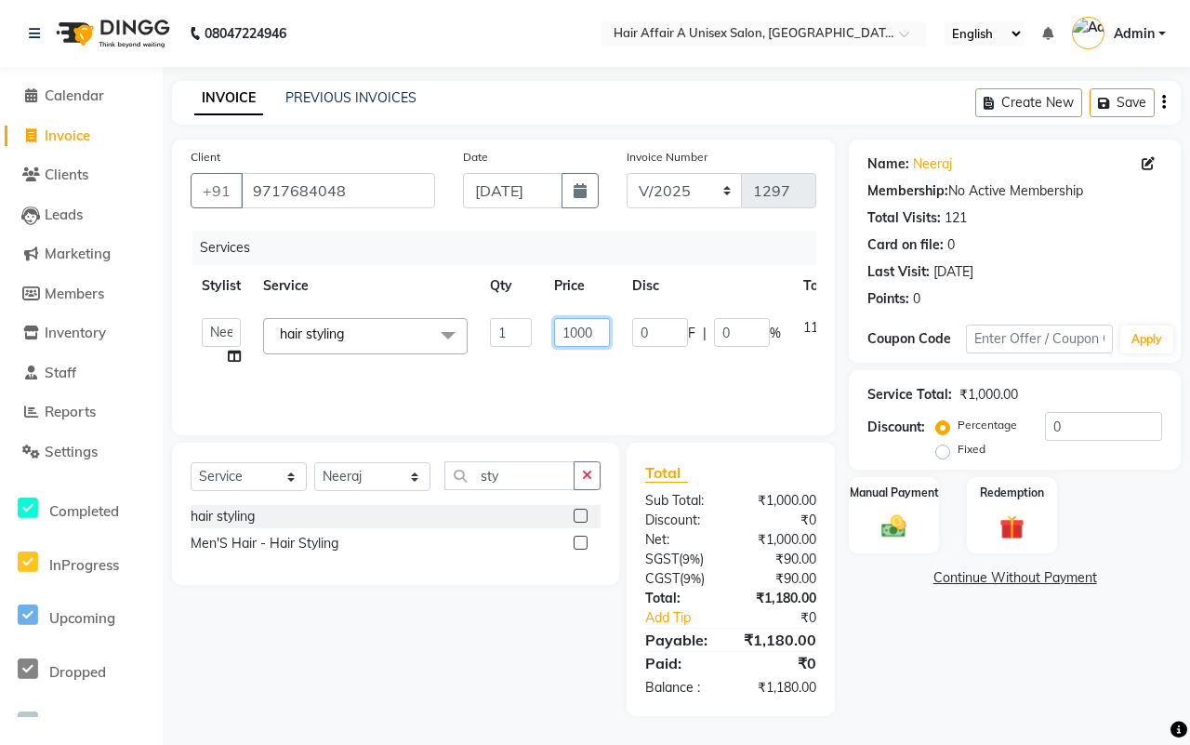
click at [583, 330] on input "1000" at bounding box center [582, 332] width 56 height 29
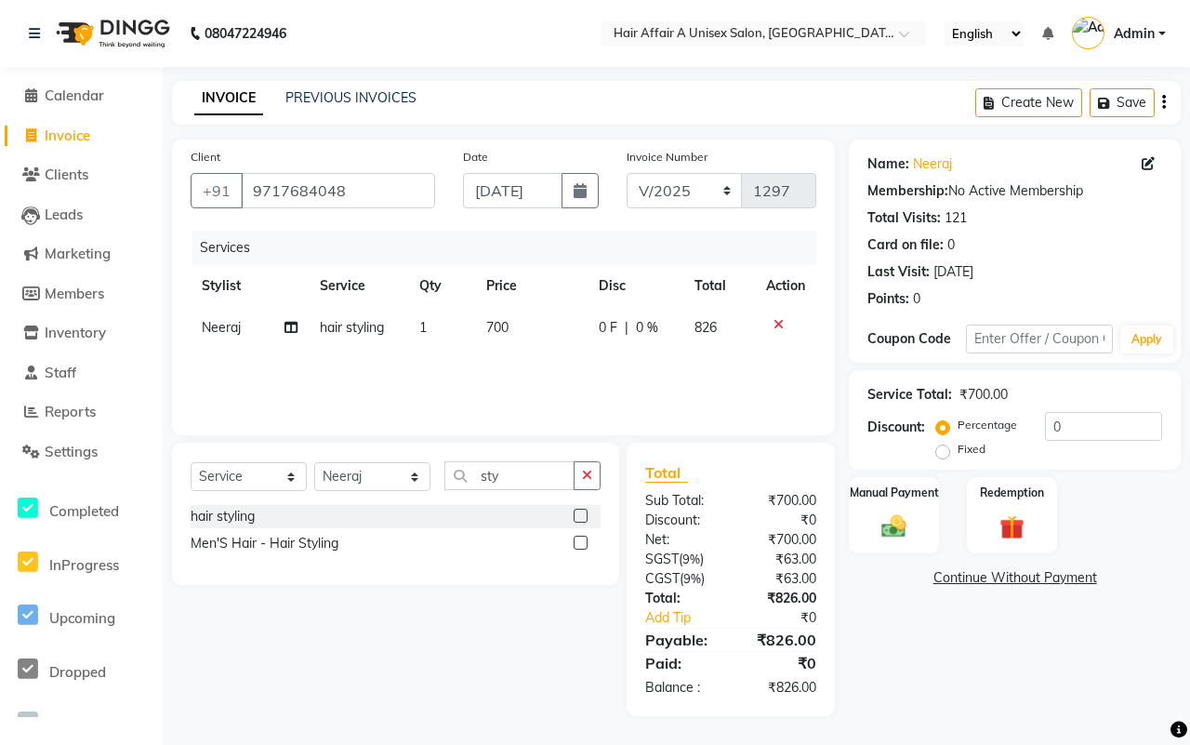
click at [781, 525] on div "₹0" at bounding box center [781, 521] width 100 height 20
click at [1089, 425] on input "0" at bounding box center [1103, 426] width 117 height 29
click at [882, 509] on div "Manual Payment" at bounding box center [894, 515] width 94 height 80
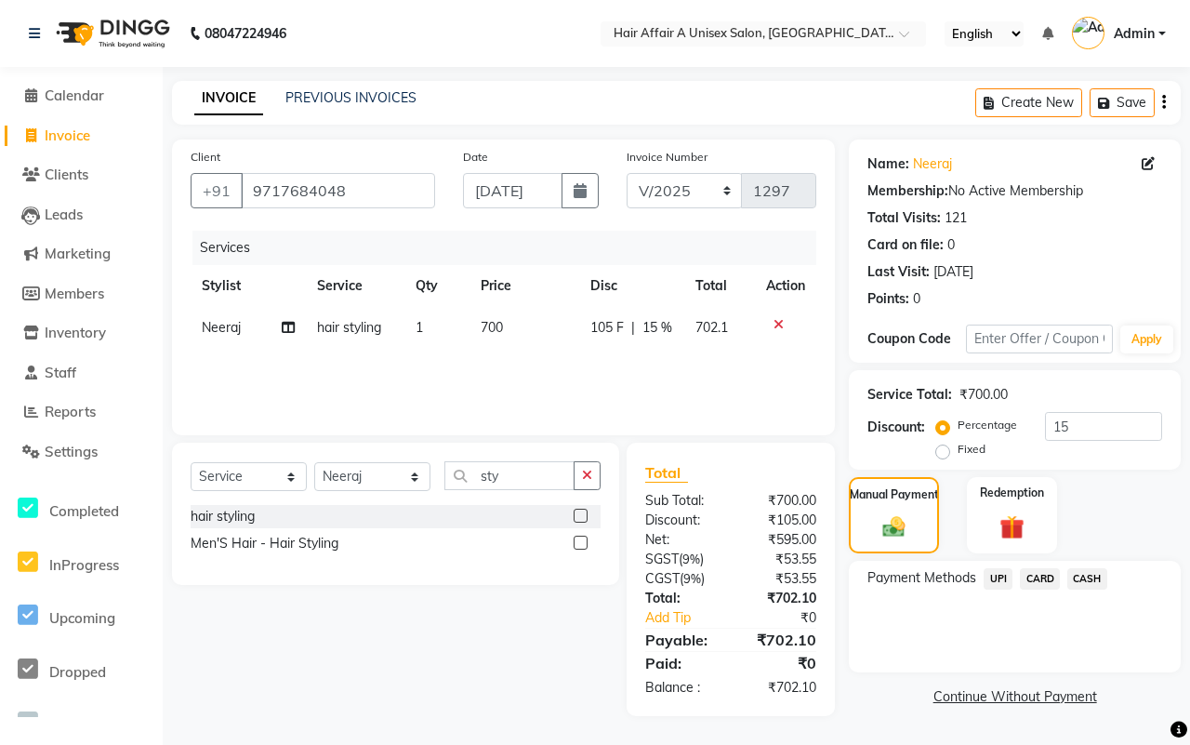
click at [1072, 572] on span "CASH" at bounding box center [1088, 578] width 40 height 21
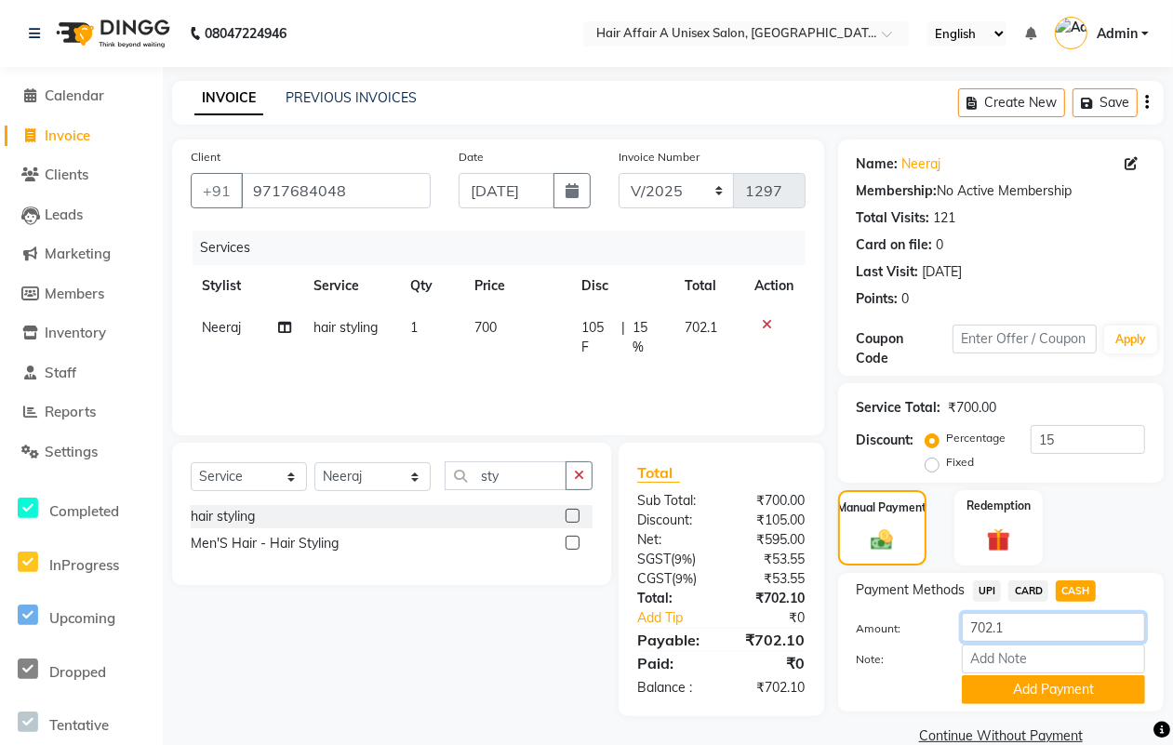
click at [1046, 626] on input "702.1" at bounding box center [1053, 627] width 183 height 29
click at [1042, 695] on button "Add Payment" at bounding box center [1053, 689] width 183 height 29
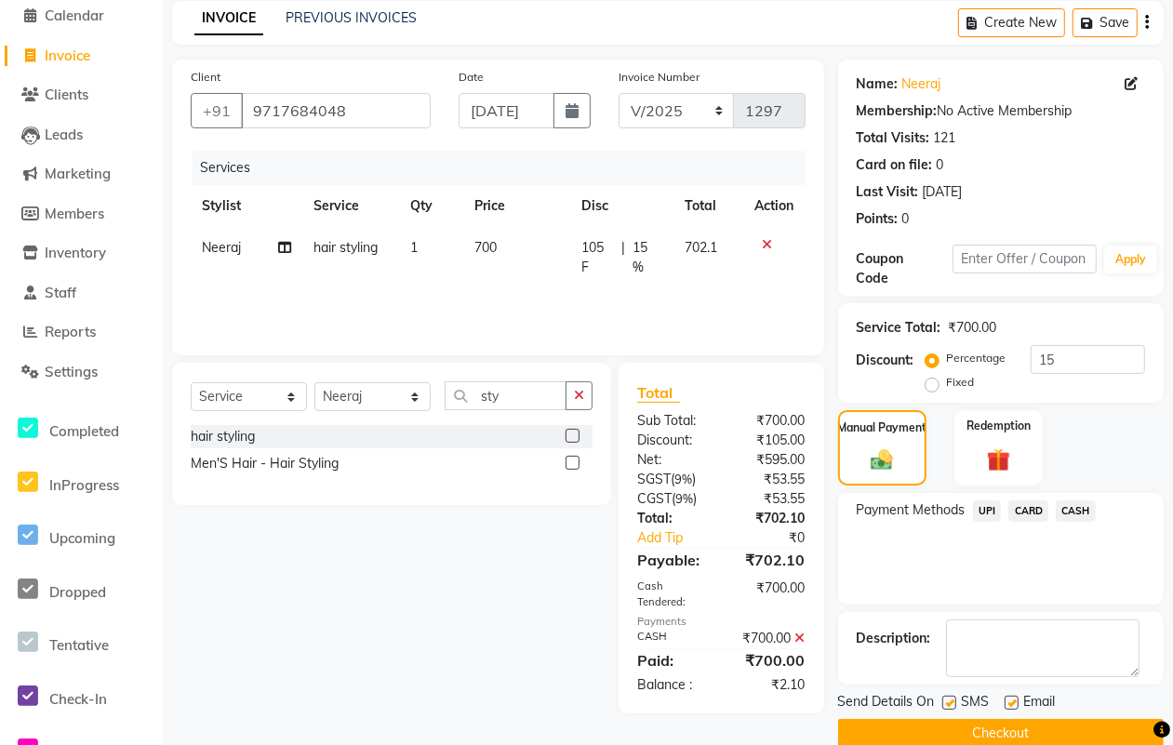
scroll to position [112, 0]
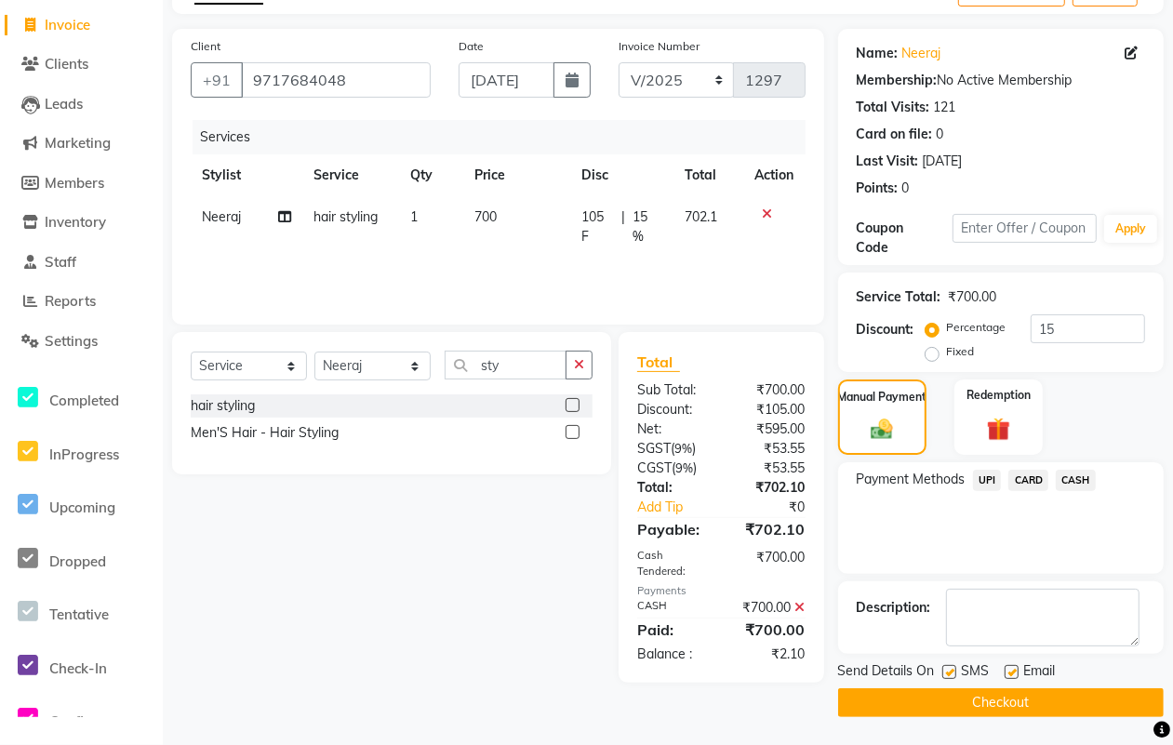
click at [950, 666] on label at bounding box center [949, 672] width 14 height 14
click at [950, 667] on input "checkbox" at bounding box center [948, 673] width 12 height 12
click at [1018, 670] on div "Email" at bounding box center [1037, 672] width 66 height 23
click at [1015, 671] on label at bounding box center [1011, 672] width 14 height 14
click at [1015, 671] on input "checkbox" at bounding box center [1010, 673] width 12 height 12
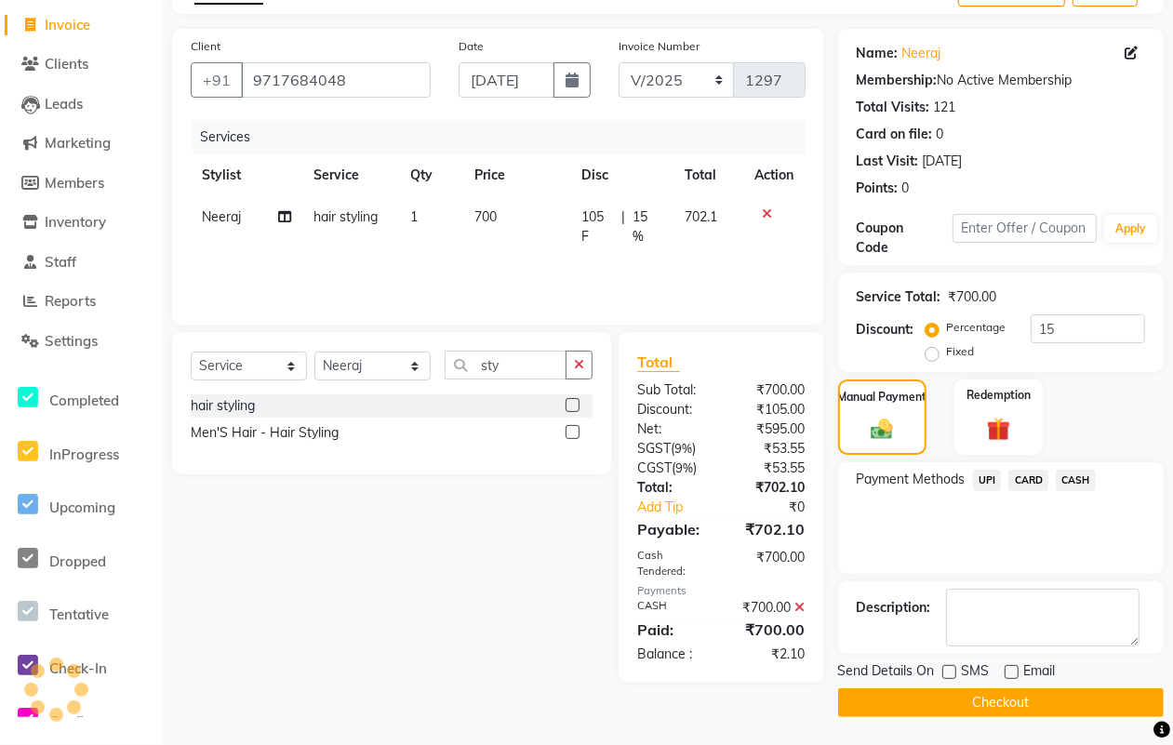
click at [988, 699] on button "Checkout" at bounding box center [1000, 702] width 325 height 29
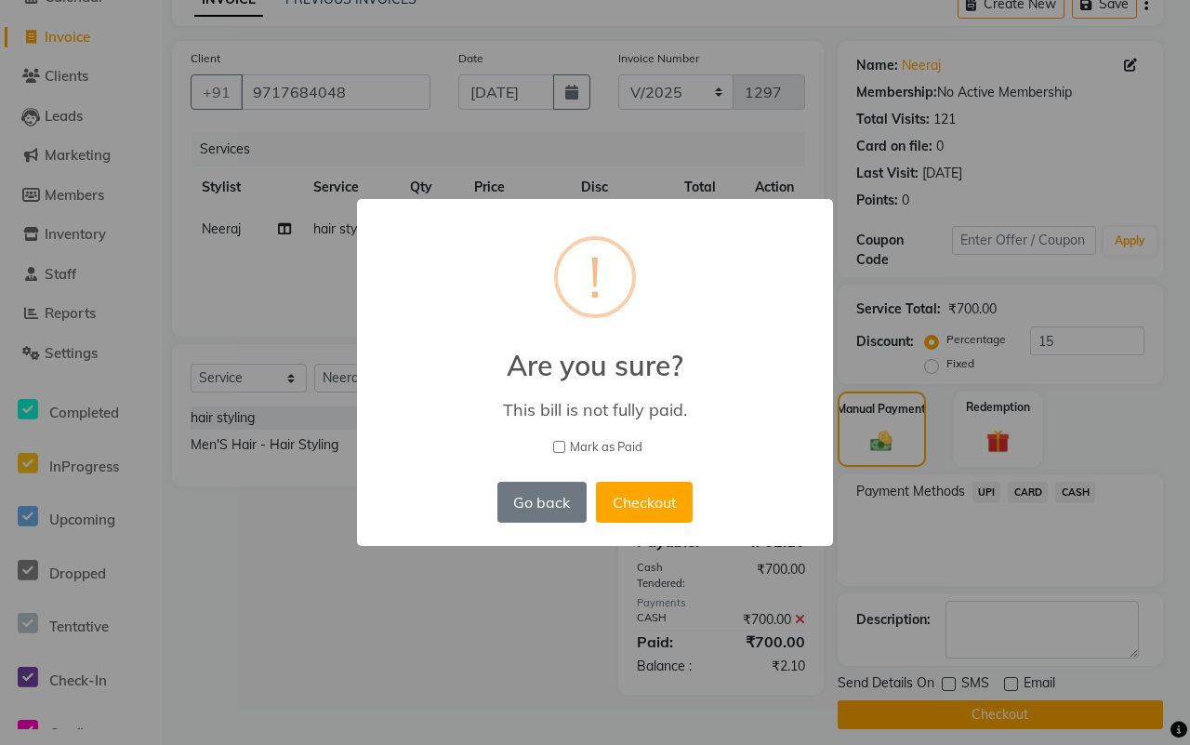
click at [610, 445] on span "Mark as Paid" at bounding box center [606, 447] width 73 height 19
click at [565, 445] on input "Mark as Paid" at bounding box center [559, 447] width 12 height 12
click at [603, 485] on button "Checkout" at bounding box center [644, 502] width 97 height 41
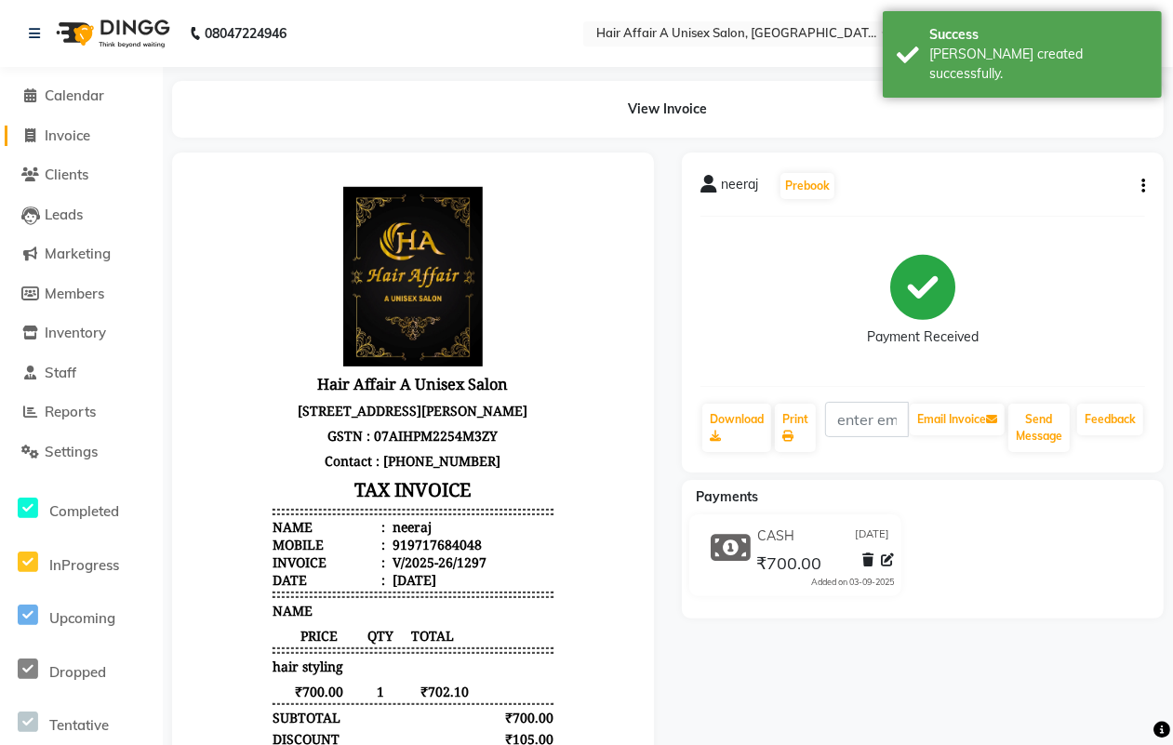
click at [51, 128] on span "Invoice" at bounding box center [68, 135] width 46 height 18
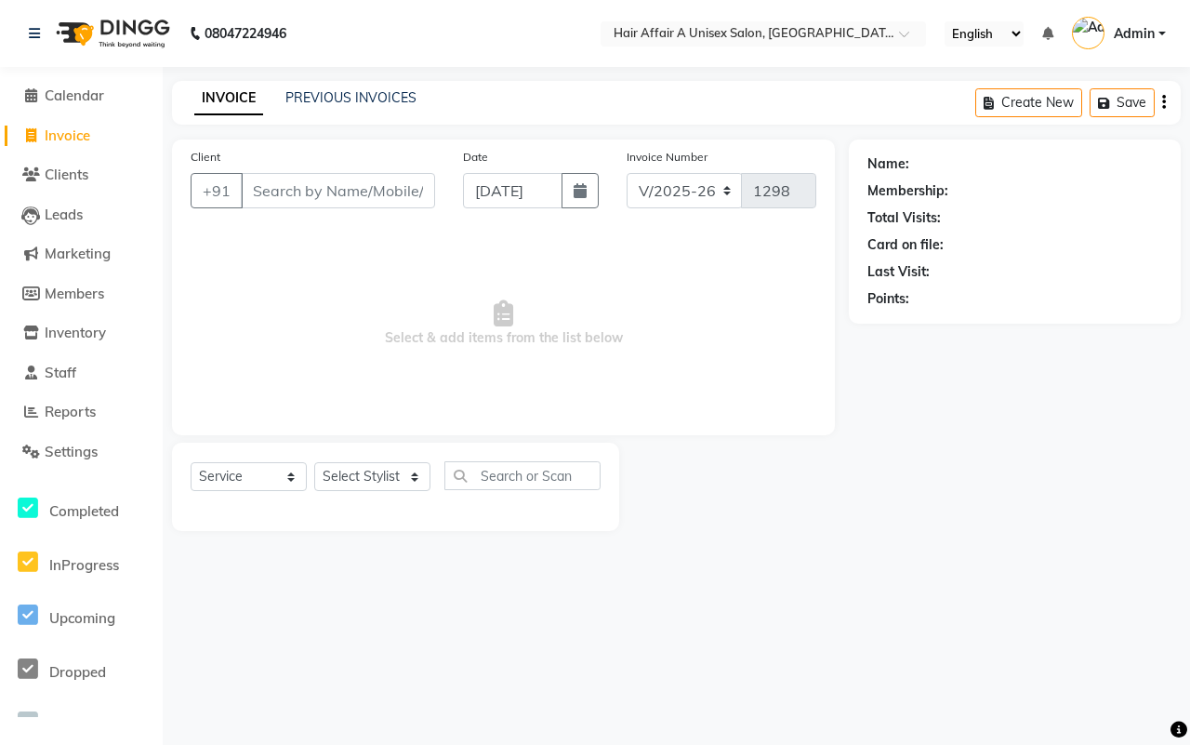
click at [326, 196] on input "Client" at bounding box center [338, 190] width 194 height 35
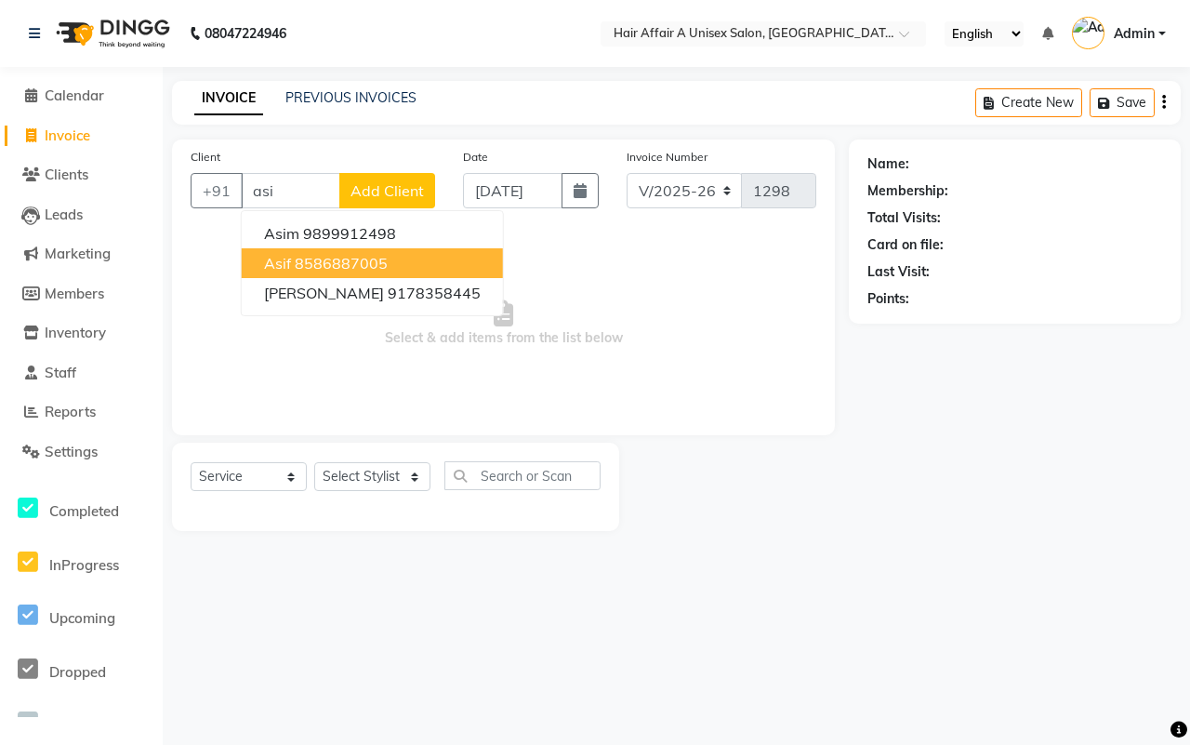
click at [328, 257] on ngb-highlight "8586887005" at bounding box center [341, 263] width 93 height 19
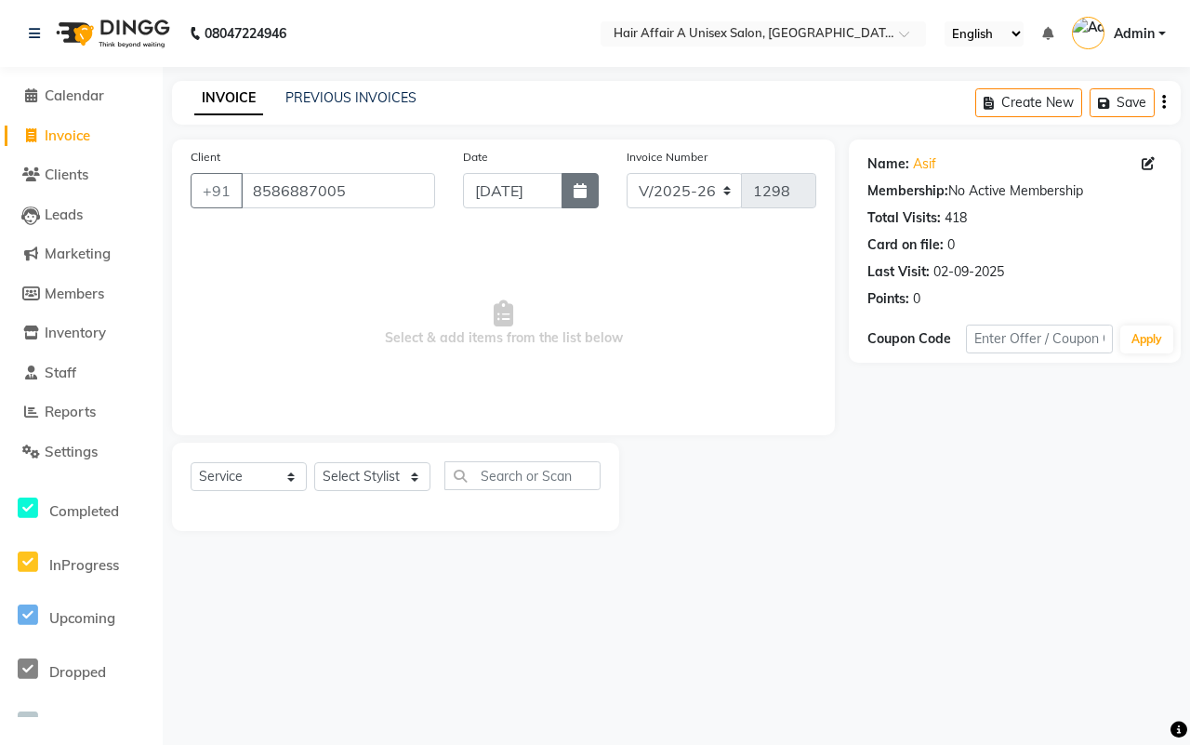
click at [574, 196] on icon "button" at bounding box center [580, 190] width 13 height 15
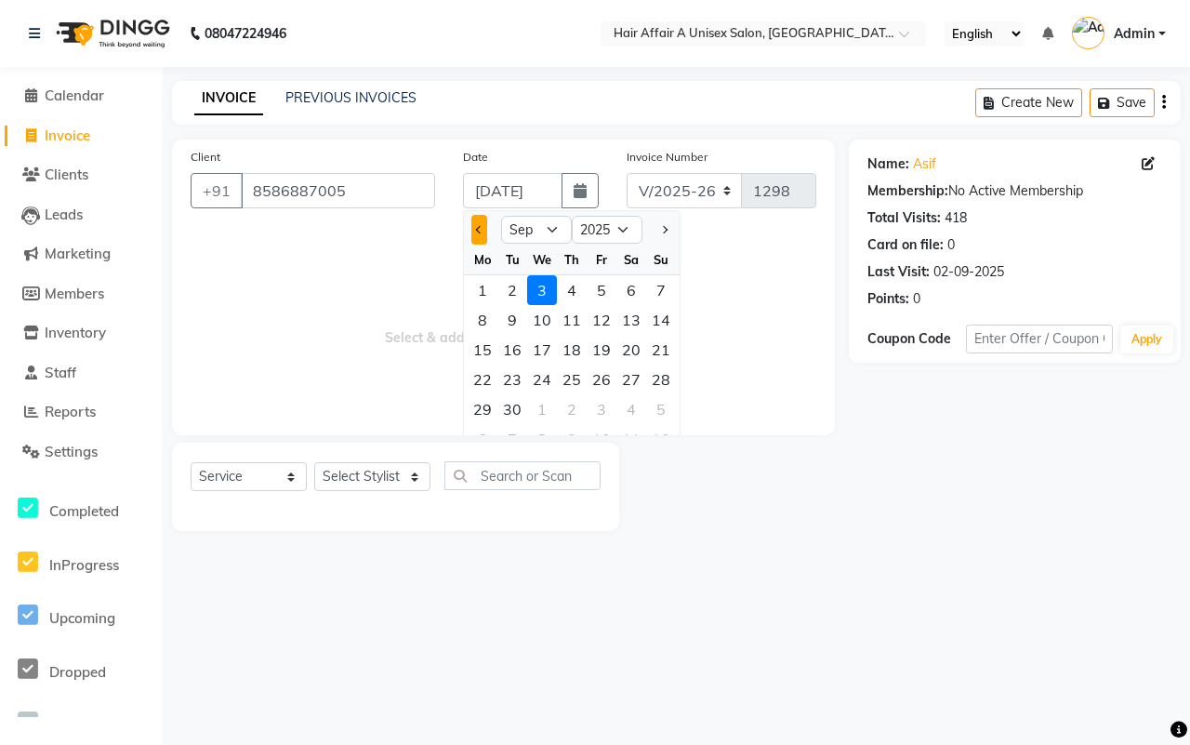
click at [482, 229] on span "Previous month" at bounding box center [479, 229] width 7 height 7
click at [630, 410] on div "30" at bounding box center [632, 409] width 30 height 30
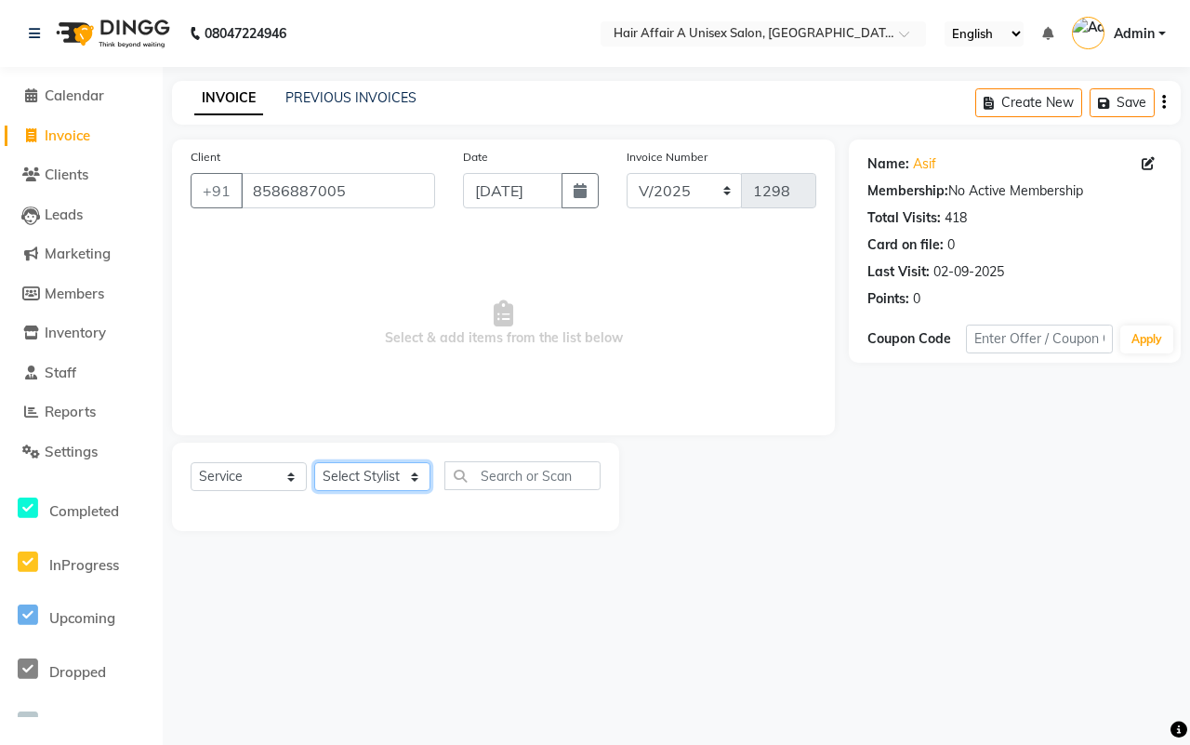
click at [365, 471] on select "Select Stylist [PERSON_NAME] [PERSON_NAME] Kajal Kunal [PERSON_NAME] Nitin [PER…" at bounding box center [372, 476] width 116 height 29
click at [314, 462] on select "Select Stylist [PERSON_NAME] [PERSON_NAME] Kajal Kunal [PERSON_NAME] Nitin [PER…" at bounding box center [372, 476] width 116 height 29
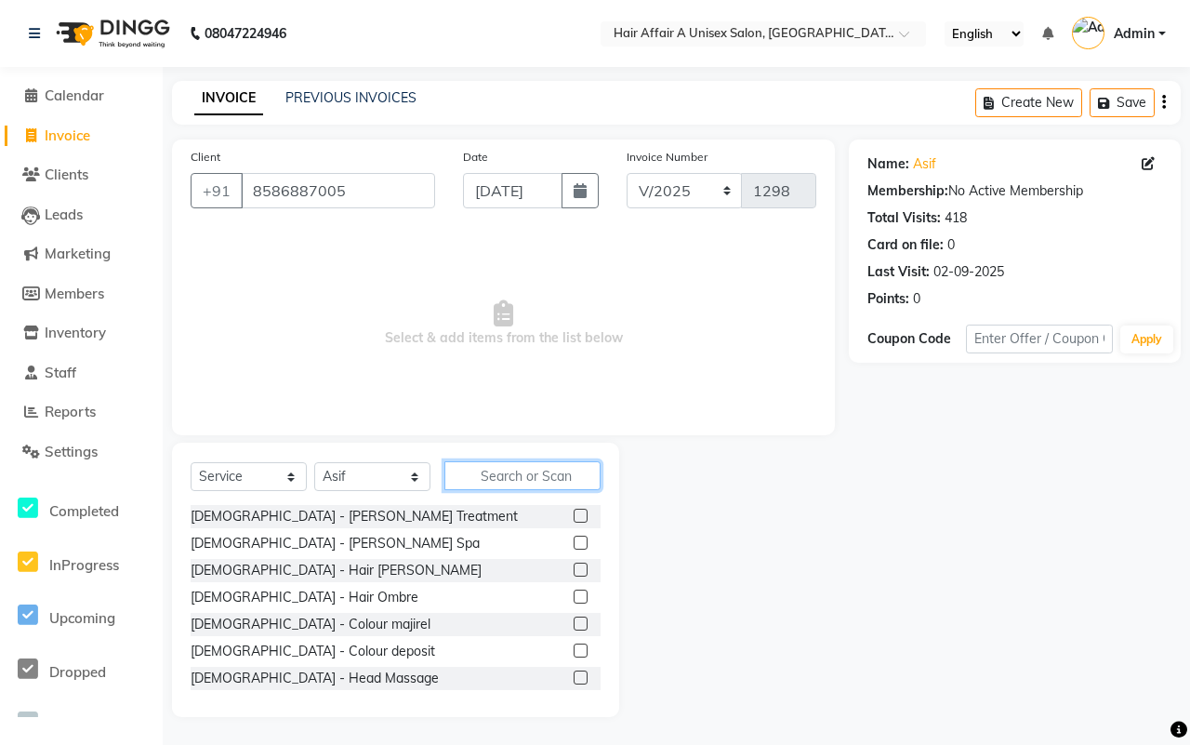
click at [498, 476] on input "text" at bounding box center [523, 475] width 156 height 29
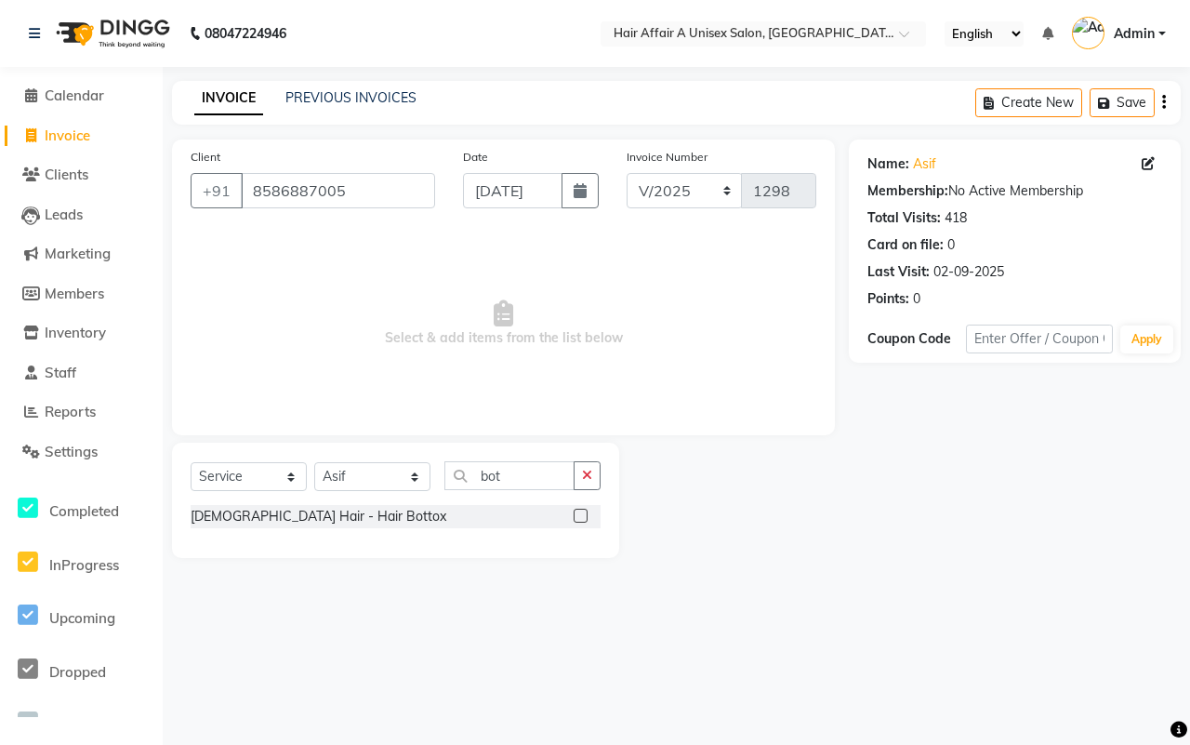
click at [584, 514] on label at bounding box center [581, 516] width 14 height 14
click at [584, 514] on input "checkbox" at bounding box center [580, 517] width 12 height 12
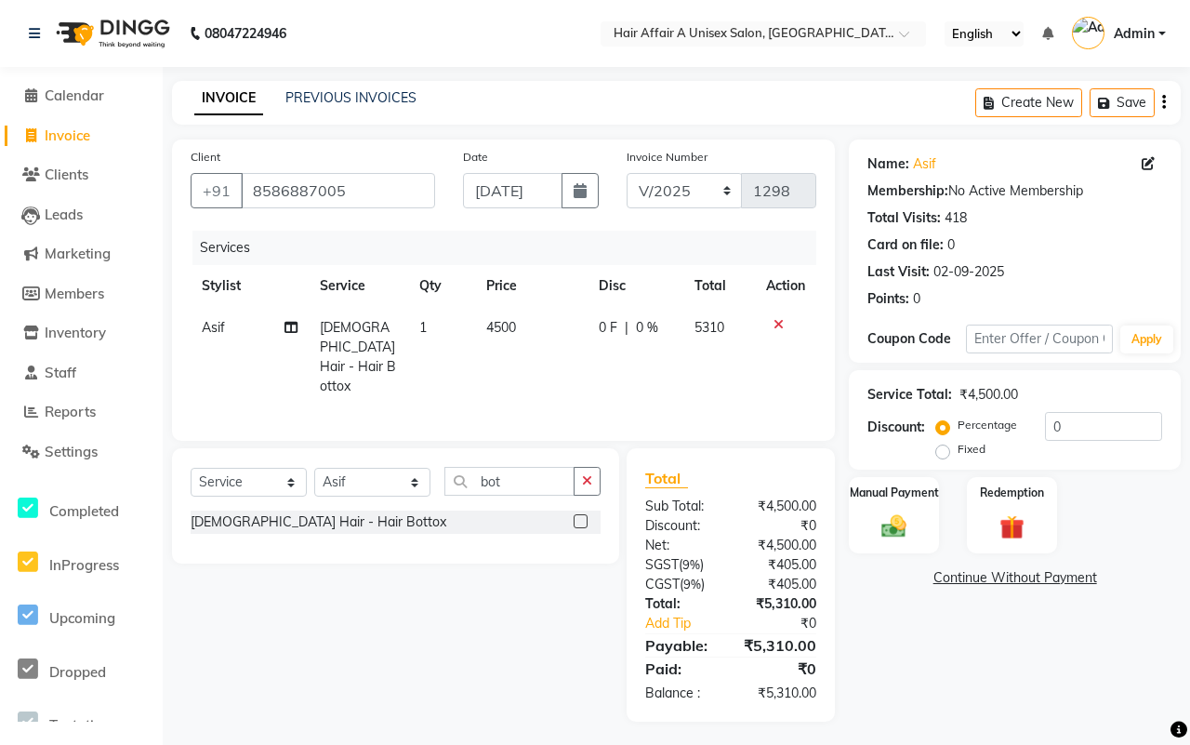
click at [500, 319] on span "4500" at bounding box center [501, 327] width 30 height 17
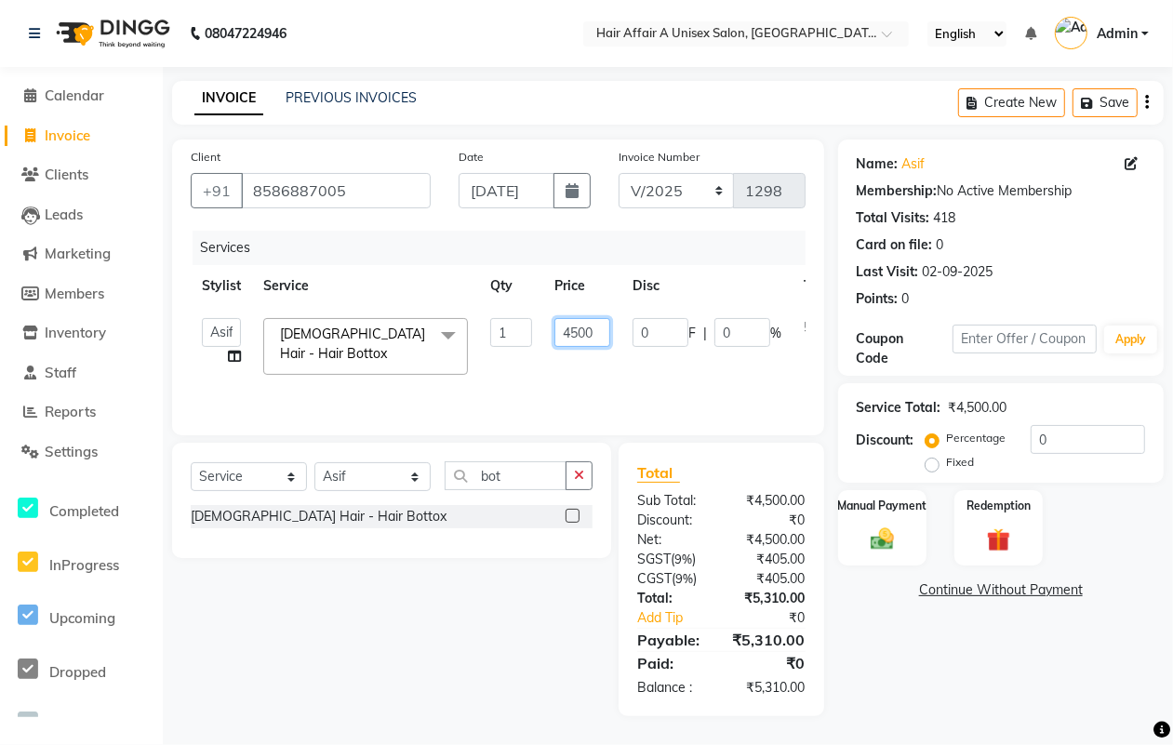
click at [579, 330] on input "4500" at bounding box center [582, 332] width 56 height 29
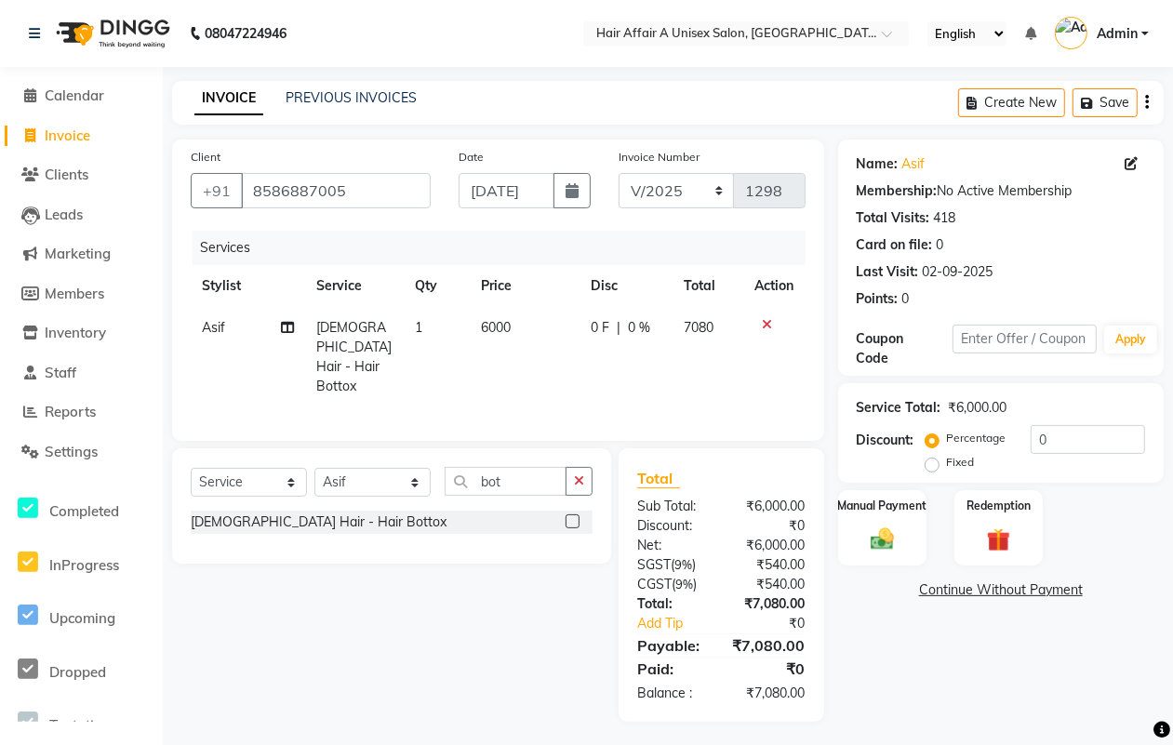
click at [718, 630] on div "Total Sub Total: ₹6,000.00 Discount: ₹0 Net: ₹6,000.00 SGST ( 9% ) ₹540.00 CGST…" at bounding box center [721, 585] width 168 height 236
click at [1060, 429] on input "0" at bounding box center [1087, 439] width 114 height 29
click at [888, 518] on div "Manual Payment" at bounding box center [882, 527] width 92 height 79
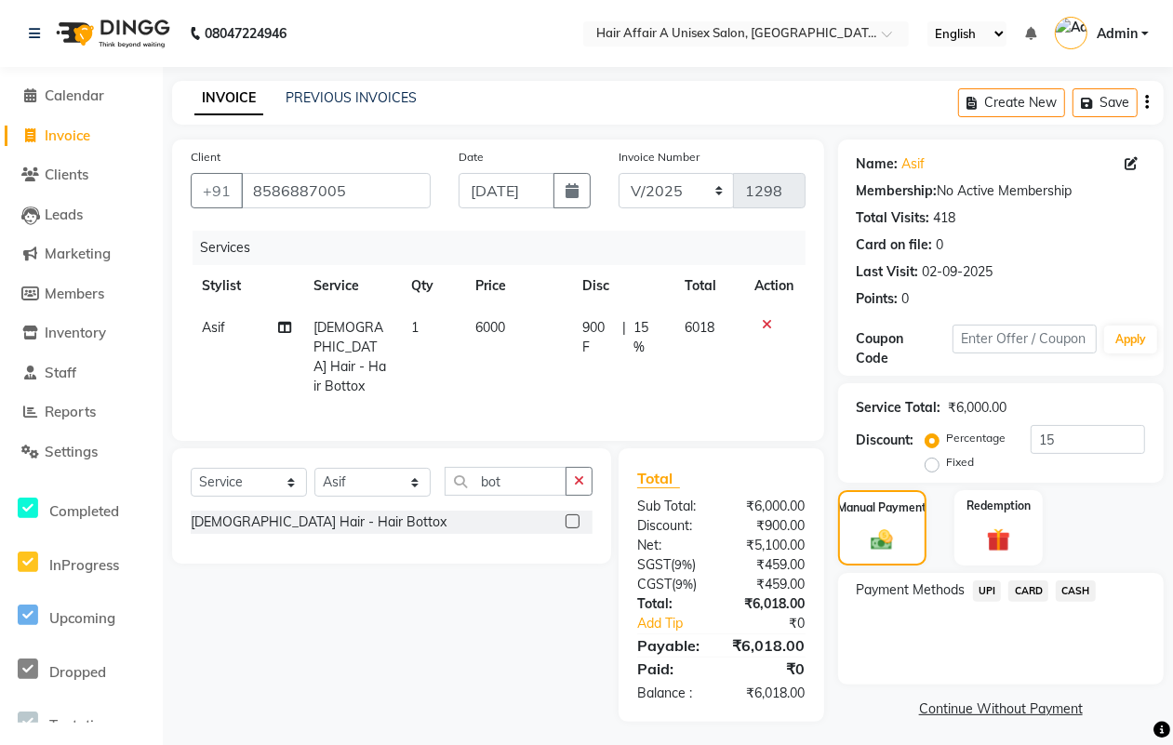
click at [989, 591] on span "UPI" at bounding box center [987, 590] width 29 height 21
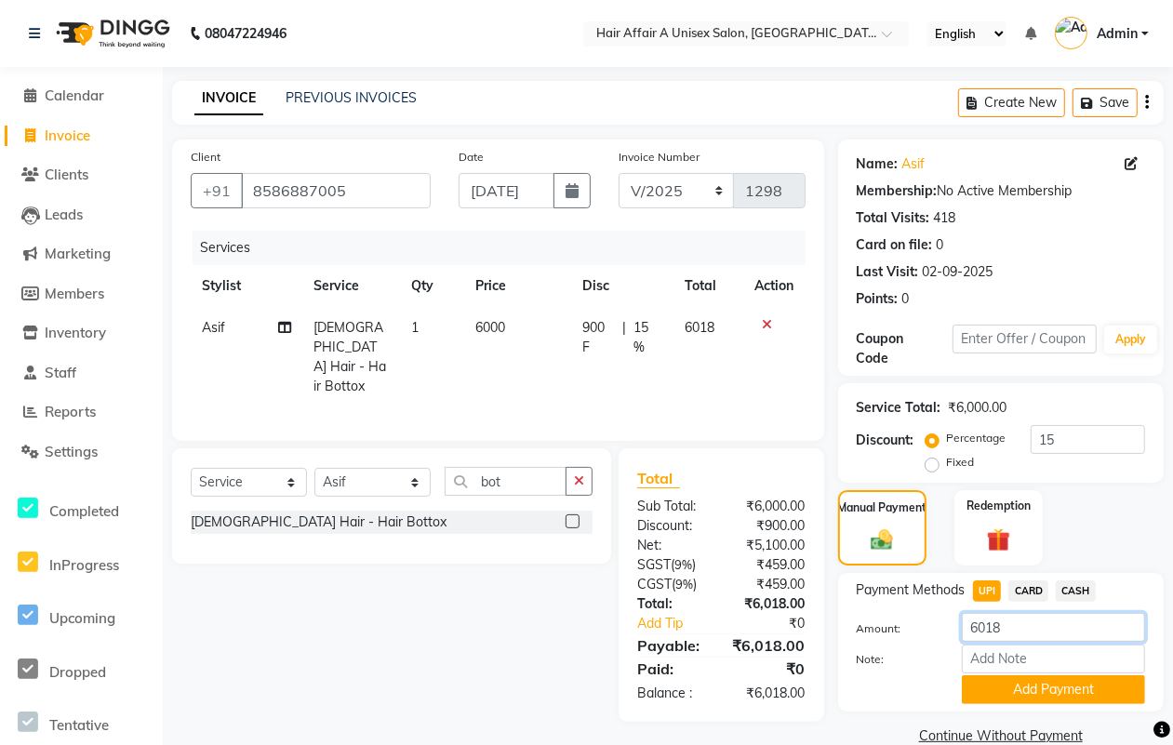
click at [1046, 638] on input "6018" at bounding box center [1053, 627] width 183 height 29
click at [1000, 689] on button "Add Payment" at bounding box center [1053, 689] width 183 height 29
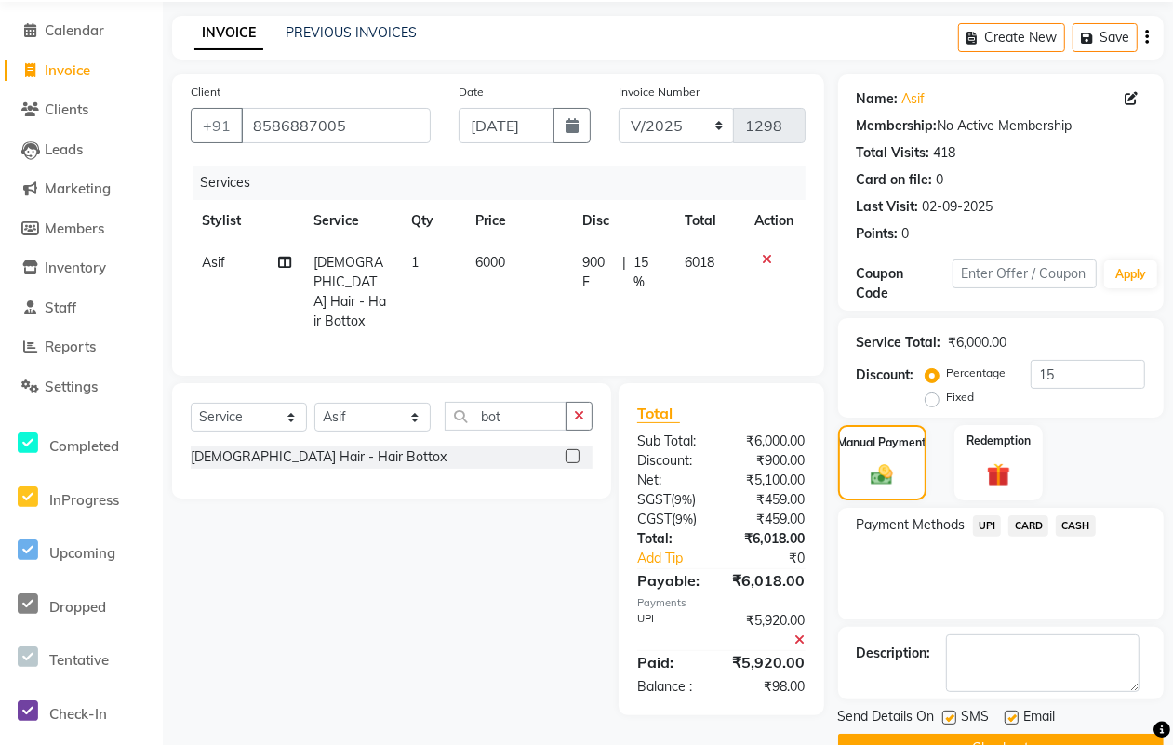
scroll to position [112, 0]
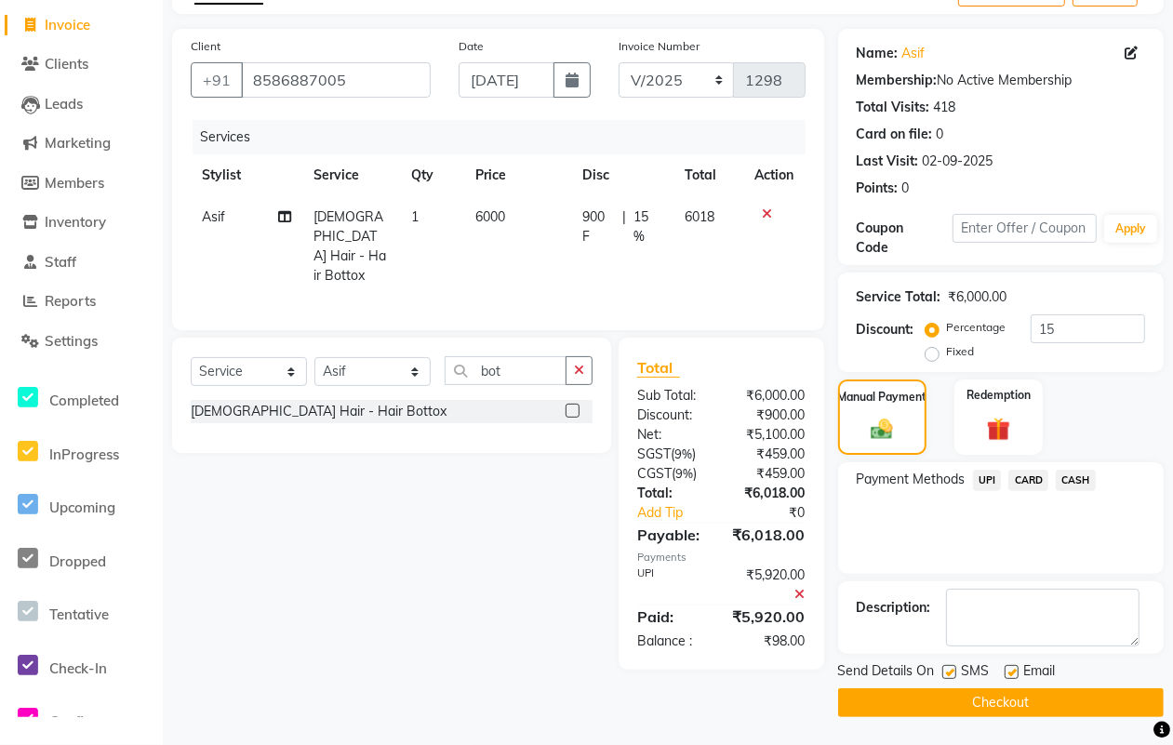
click at [949, 679] on label at bounding box center [949, 672] width 14 height 14
click at [949, 679] on input "checkbox" at bounding box center [948, 673] width 12 height 12
click at [1012, 672] on label at bounding box center [1011, 672] width 14 height 14
click at [1012, 672] on input "checkbox" at bounding box center [1010, 673] width 12 height 12
click at [983, 698] on button "Checkout" at bounding box center [1000, 702] width 325 height 29
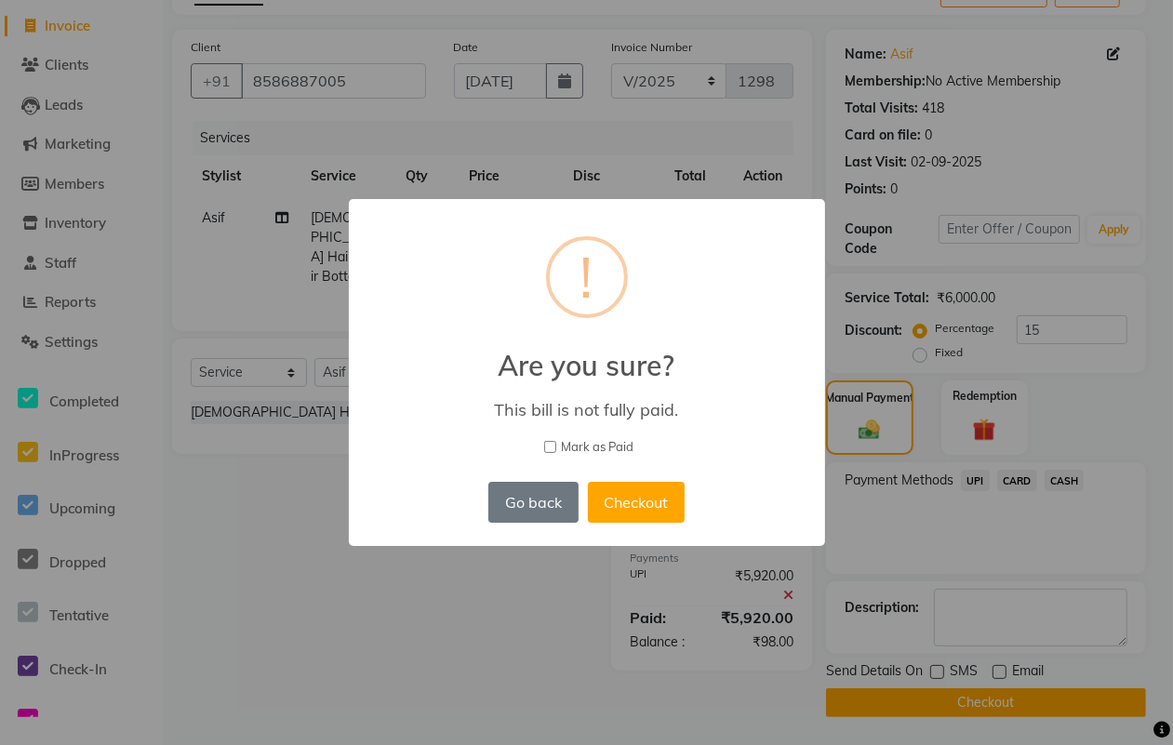
scroll to position [99, 0]
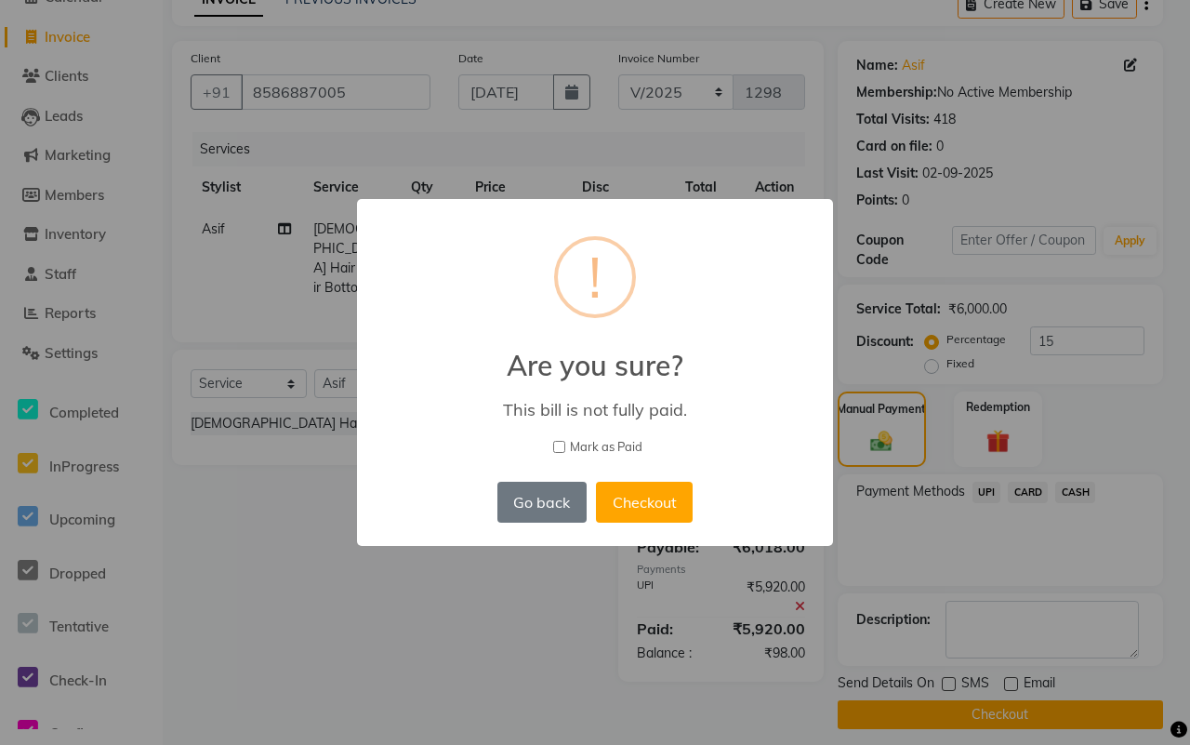
click at [600, 442] on span "Mark as Paid" at bounding box center [606, 447] width 73 height 19
click at [565, 442] on input "Mark as Paid" at bounding box center [559, 447] width 12 height 12
click at [632, 494] on button "Checkout" at bounding box center [644, 502] width 97 height 41
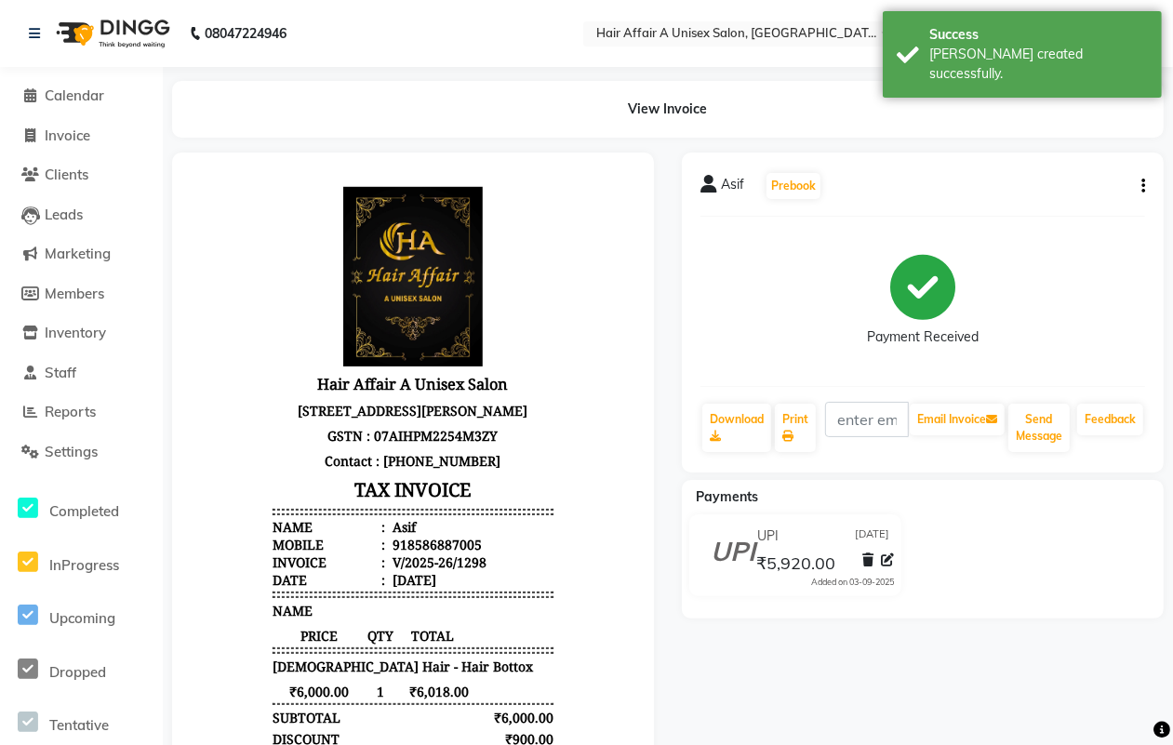
click at [75, 112] on li "Calendar" at bounding box center [81, 96] width 163 height 40
click at [68, 127] on span "Invoice" at bounding box center [68, 135] width 46 height 18
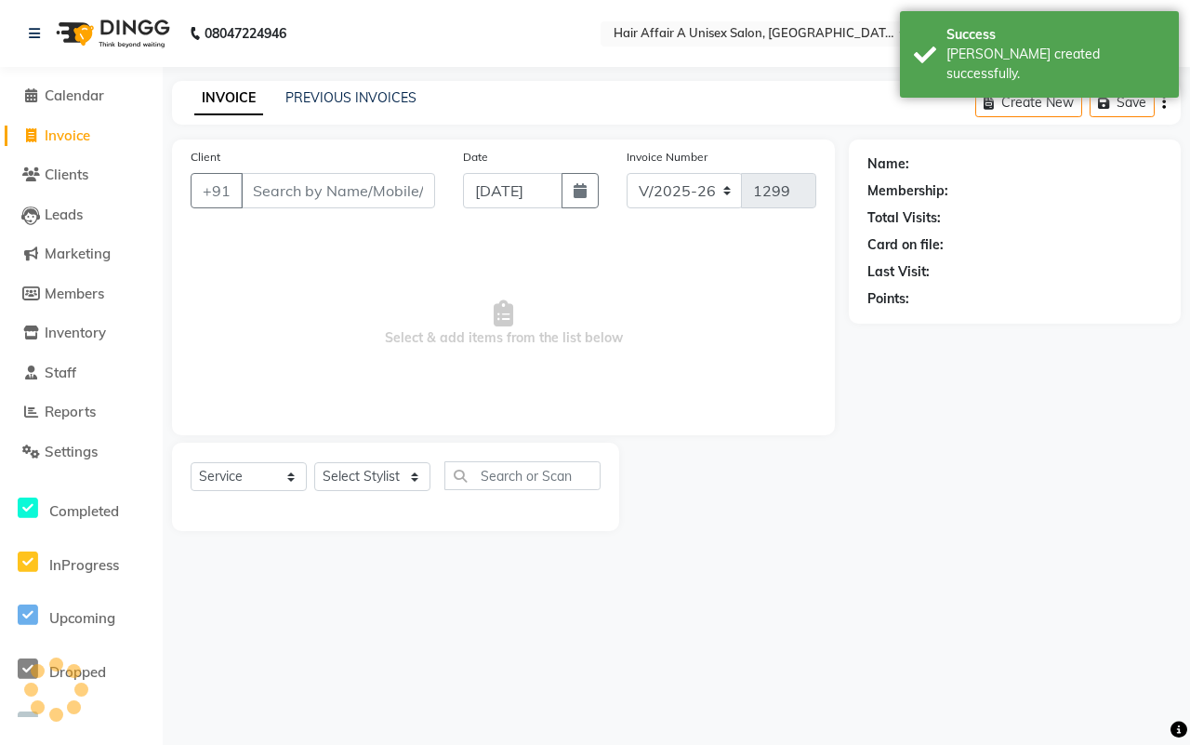
click at [300, 184] on input "Client" at bounding box center [338, 190] width 194 height 35
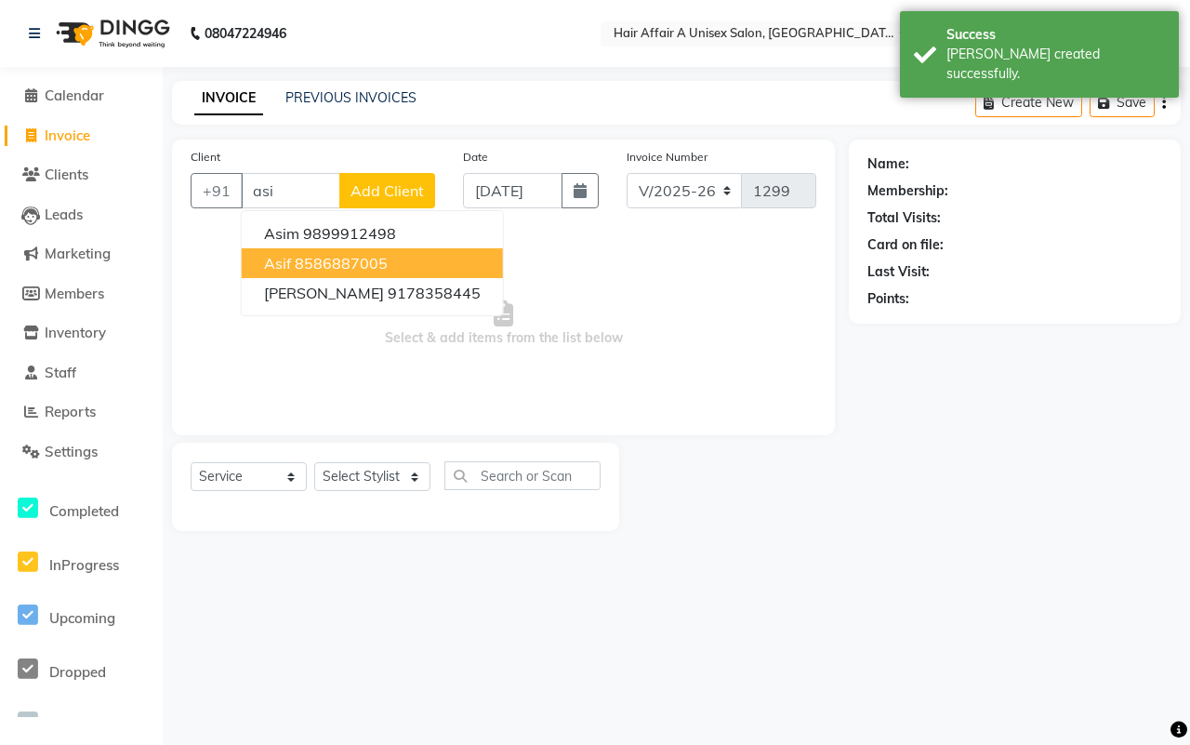
click at [317, 271] on ngb-highlight "8586887005" at bounding box center [341, 263] width 93 height 19
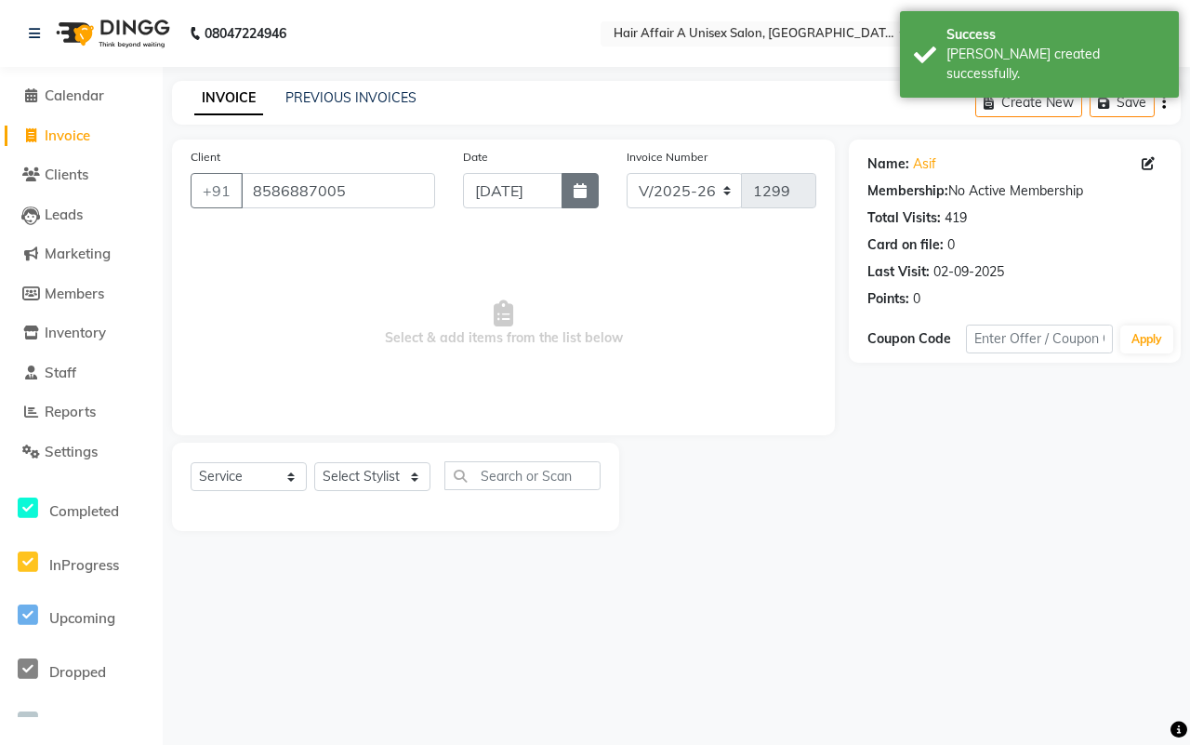
click at [579, 196] on icon "button" at bounding box center [580, 190] width 13 height 15
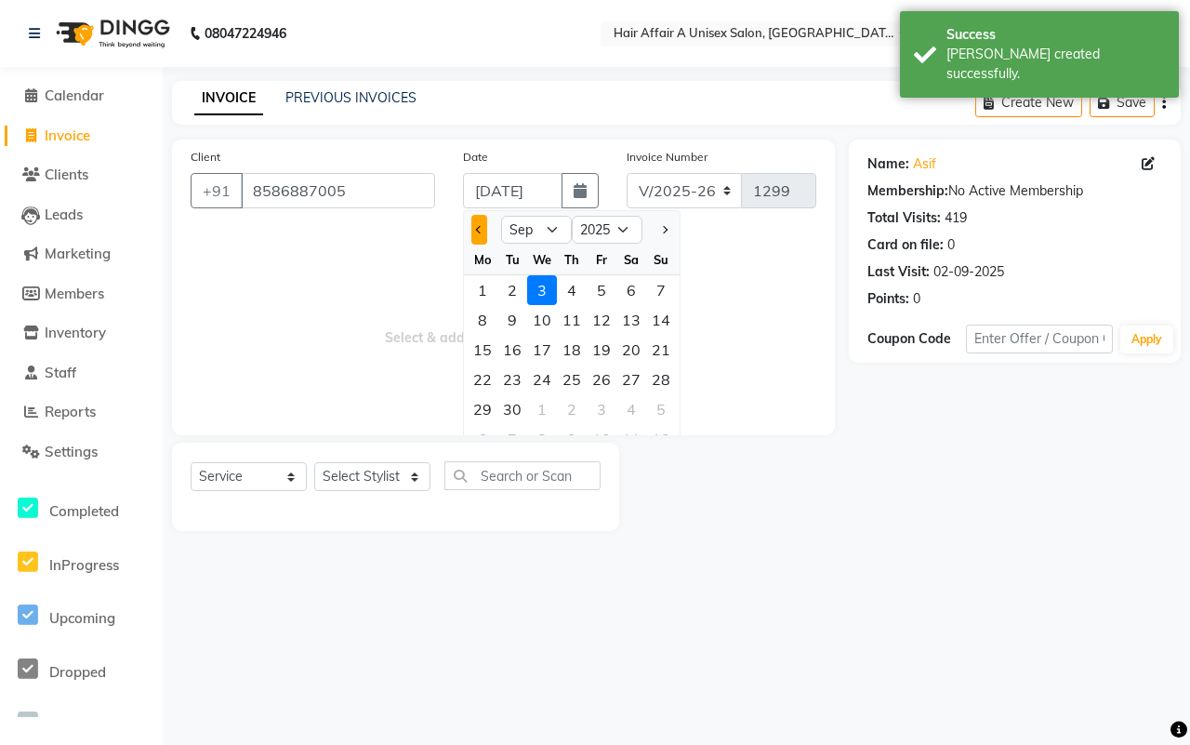
click at [480, 229] on span "Previous month" at bounding box center [479, 229] width 7 height 7
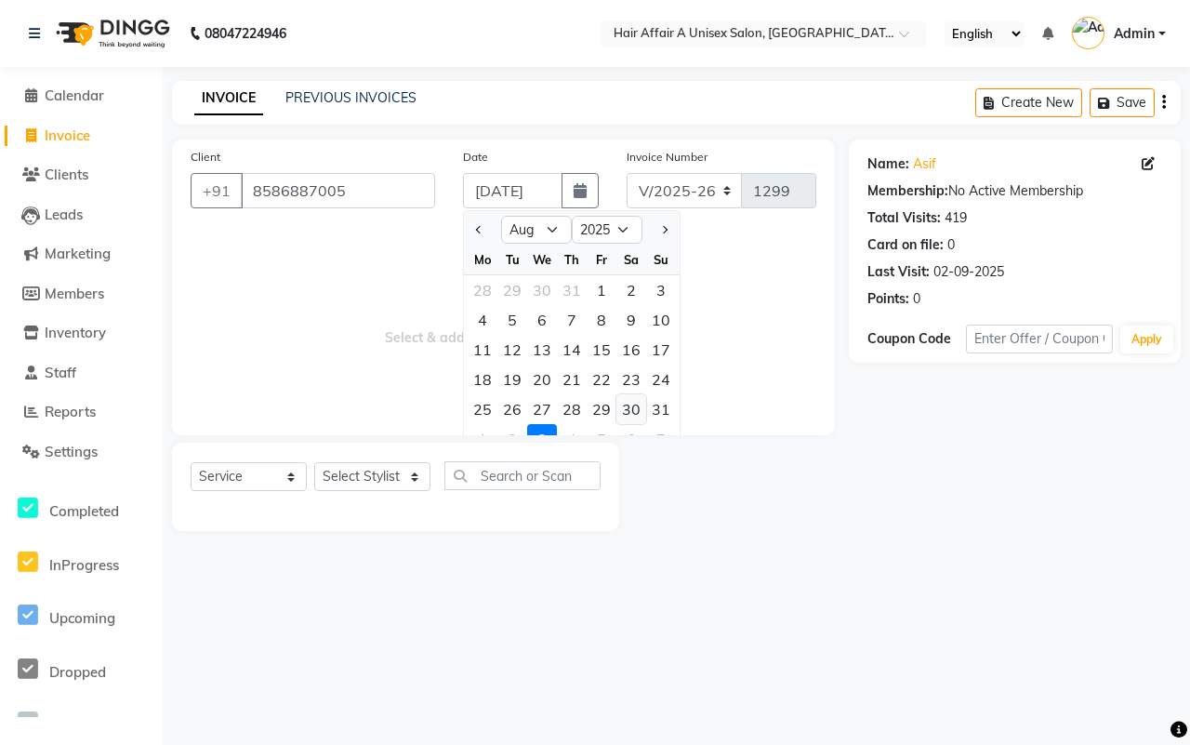
click at [630, 401] on div "30" at bounding box center [632, 409] width 30 height 30
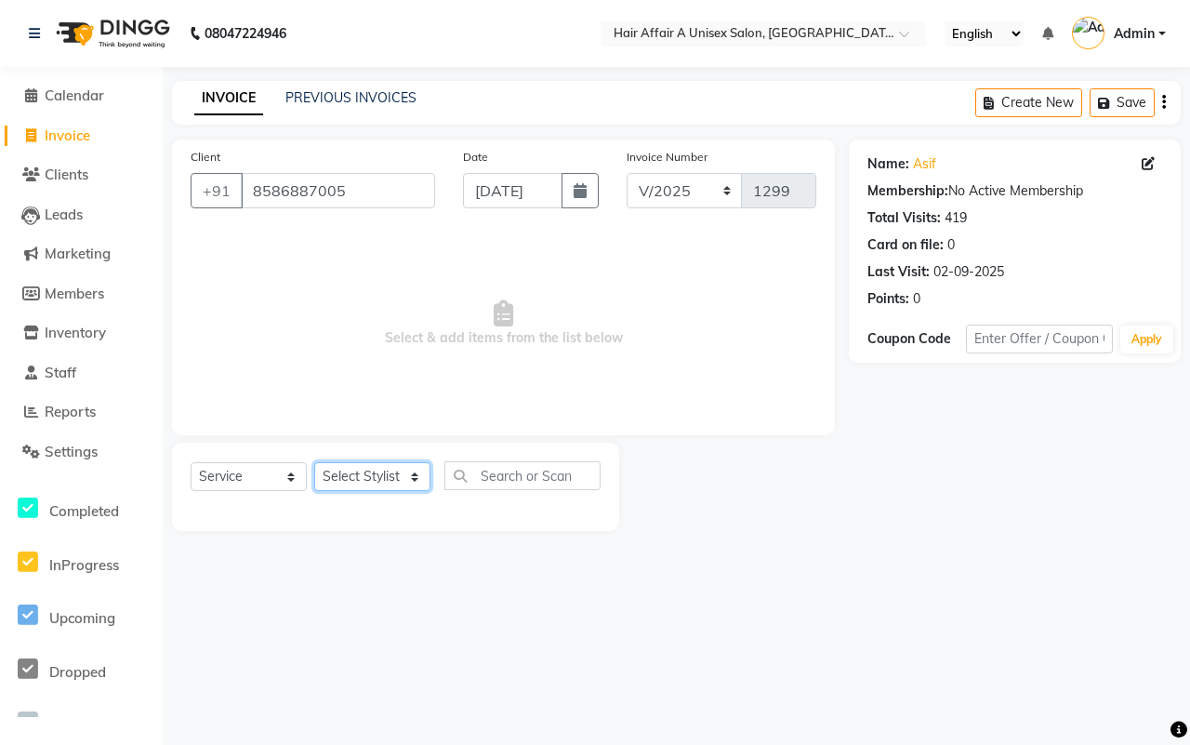
click at [392, 475] on select "Select Stylist [PERSON_NAME] [PERSON_NAME] Kajal Kunal [PERSON_NAME] Nitin [PER…" at bounding box center [372, 476] width 116 height 29
click at [314, 462] on select "Select Stylist [PERSON_NAME] [PERSON_NAME] Kajal Kunal [PERSON_NAME] Nitin [PER…" at bounding box center [372, 476] width 116 height 29
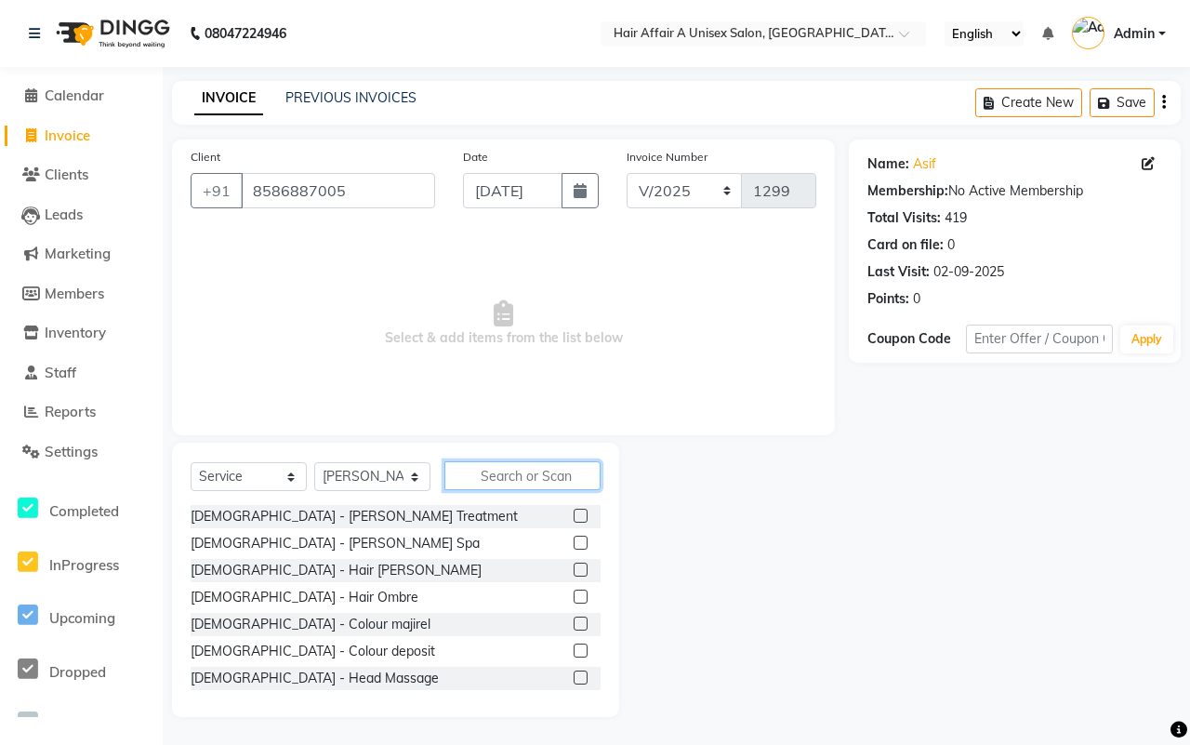
click at [505, 475] on input "text" at bounding box center [523, 475] width 156 height 29
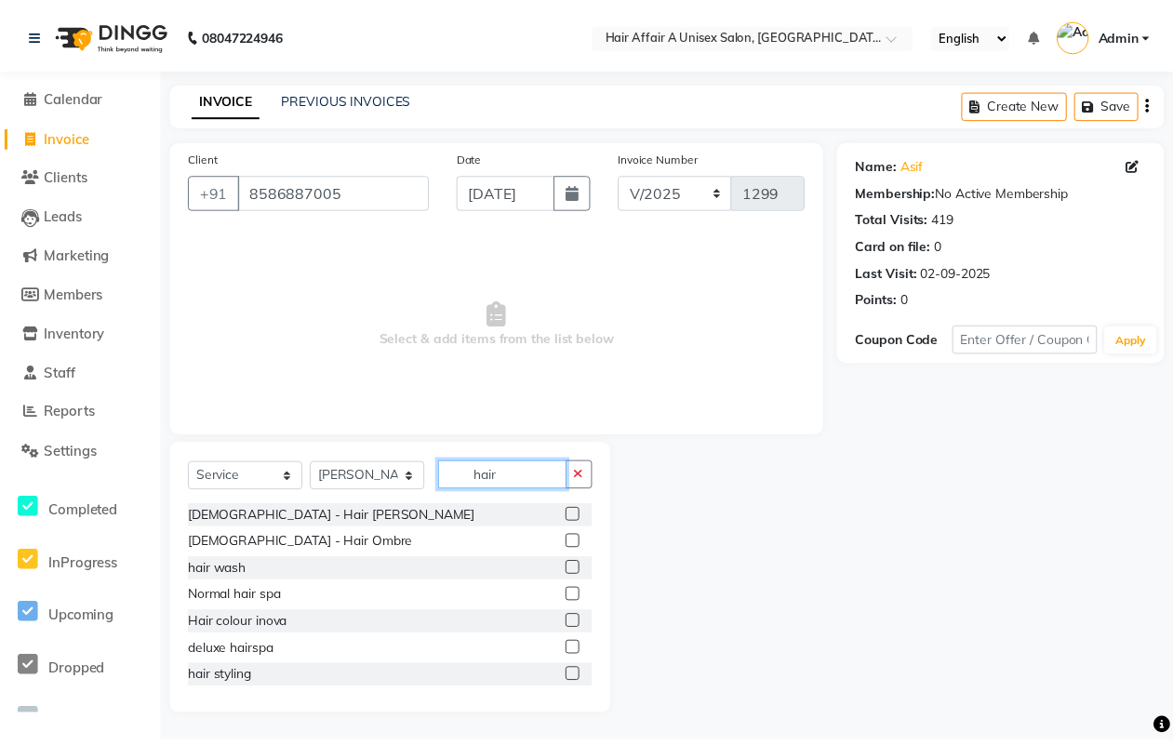
scroll to position [116, 0]
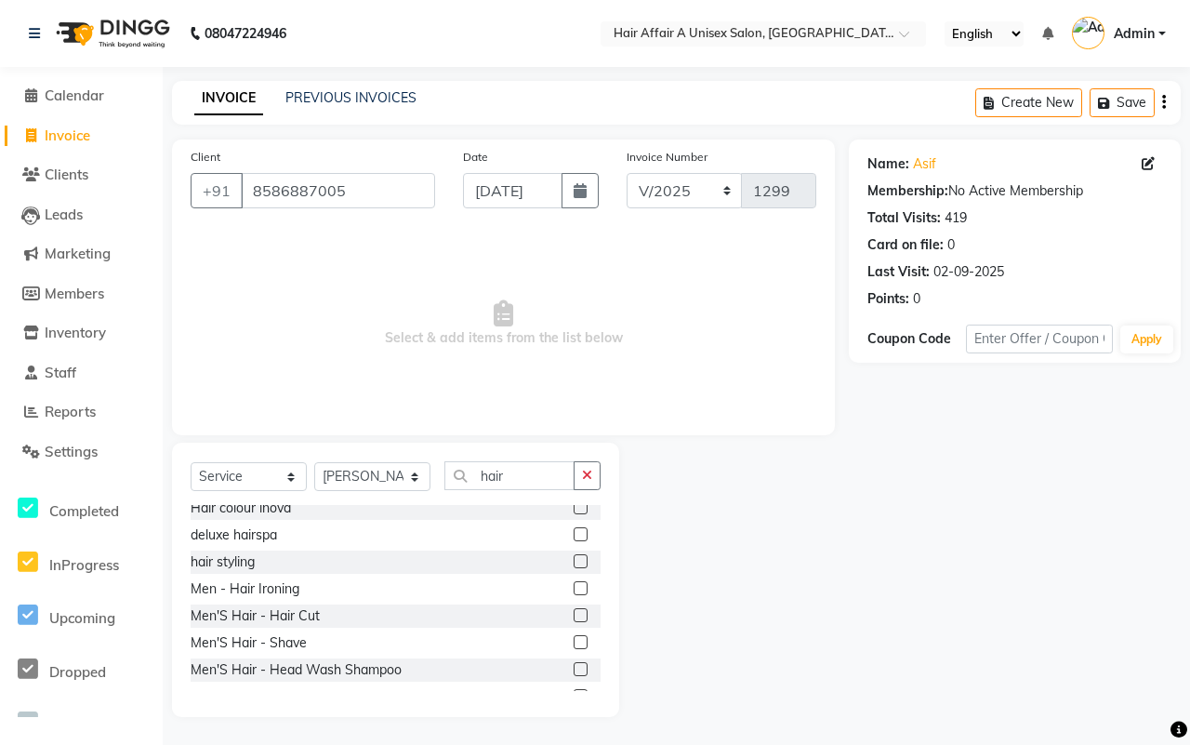
click at [574, 611] on label at bounding box center [581, 615] width 14 height 14
click at [574, 611] on input "checkbox" at bounding box center [580, 616] width 12 height 12
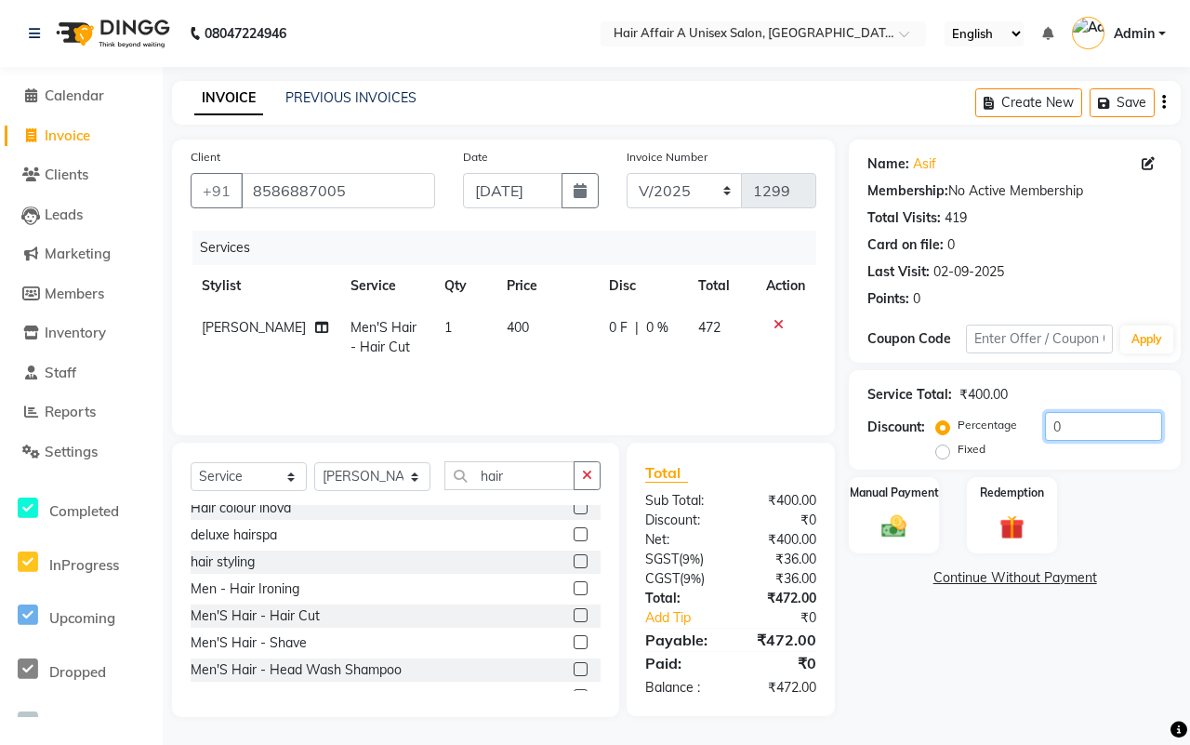
click at [1114, 425] on input "0" at bounding box center [1103, 426] width 117 height 29
click at [895, 498] on label "Manual Payment" at bounding box center [894, 492] width 93 height 18
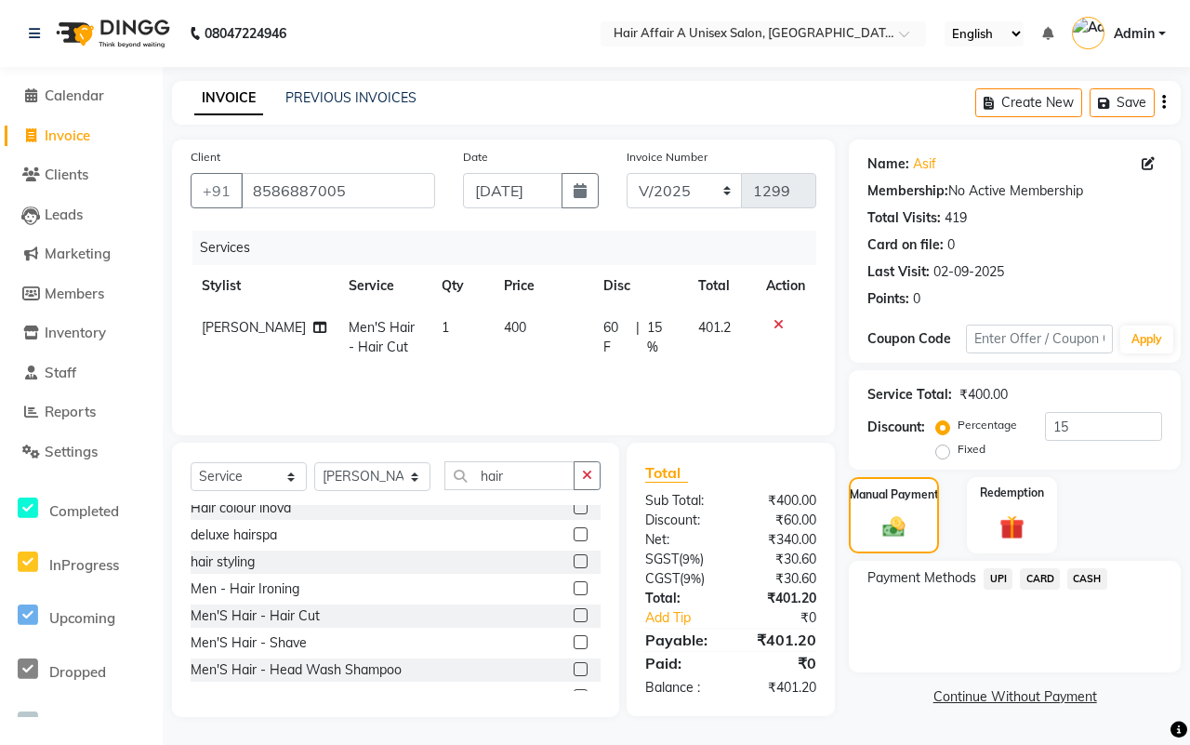
click at [1086, 578] on span "CASH" at bounding box center [1088, 578] width 40 height 21
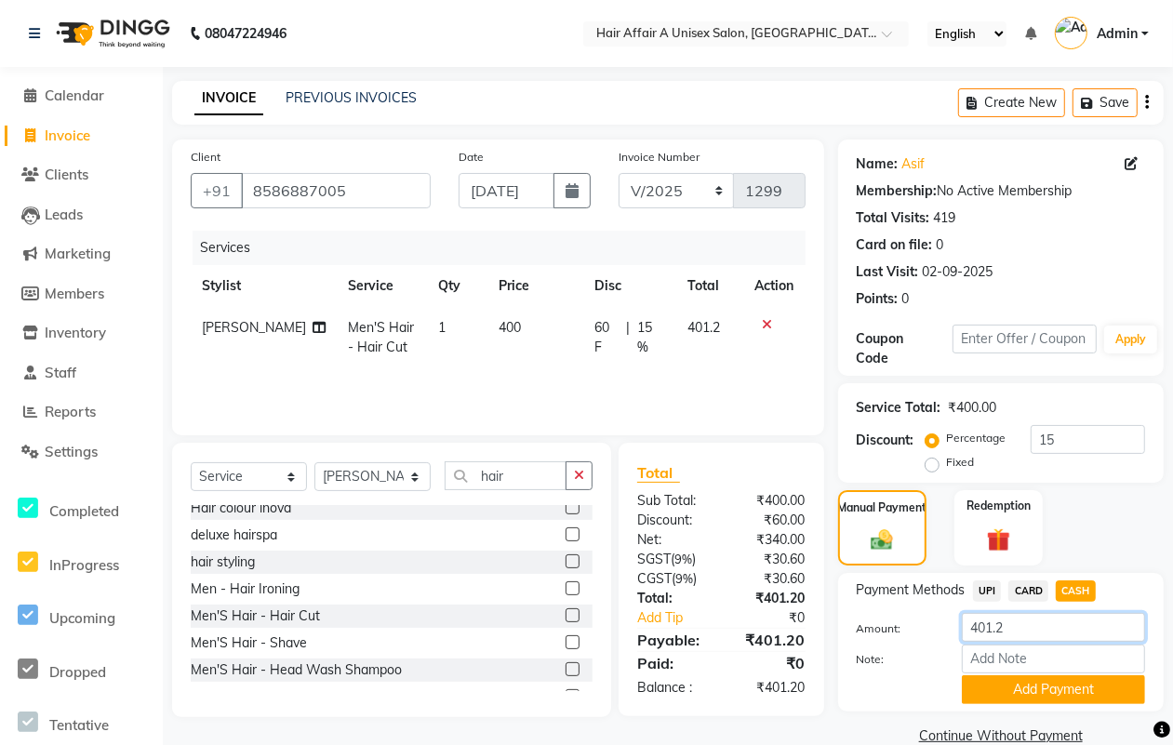
click at [1040, 619] on input "401.2" at bounding box center [1053, 627] width 183 height 29
click at [1029, 693] on button "Add Payment" at bounding box center [1053, 689] width 183 height 29
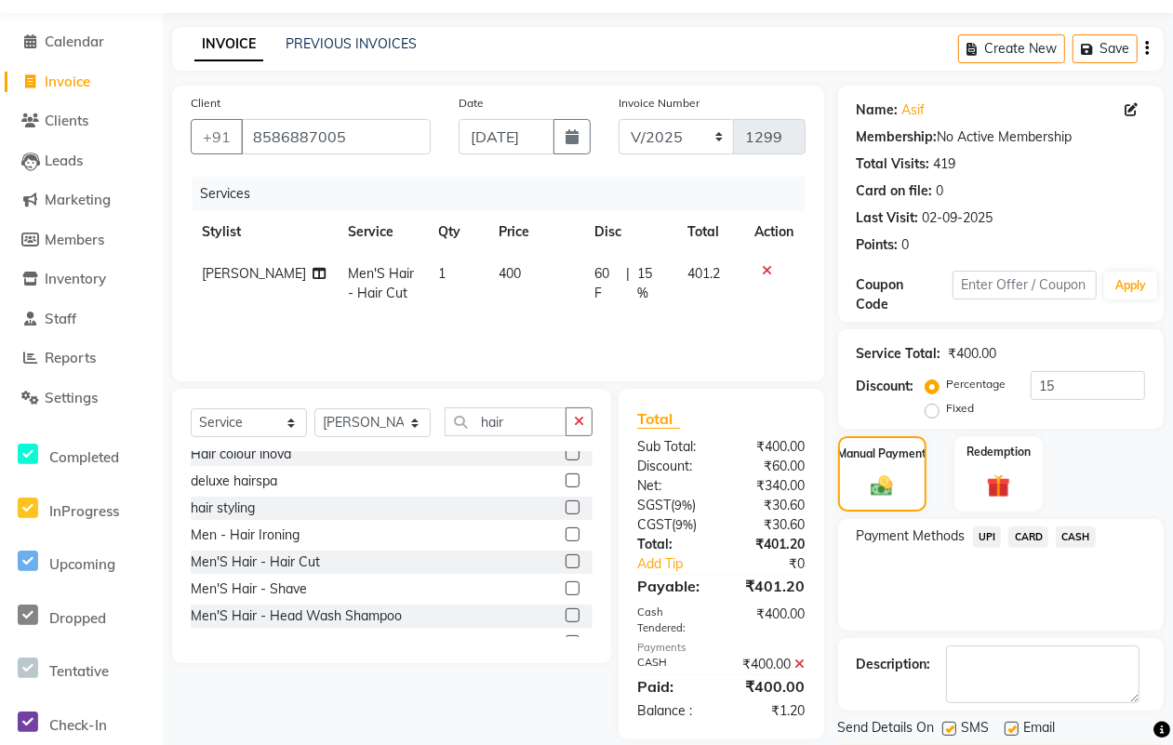
scroll to position [112, 0]
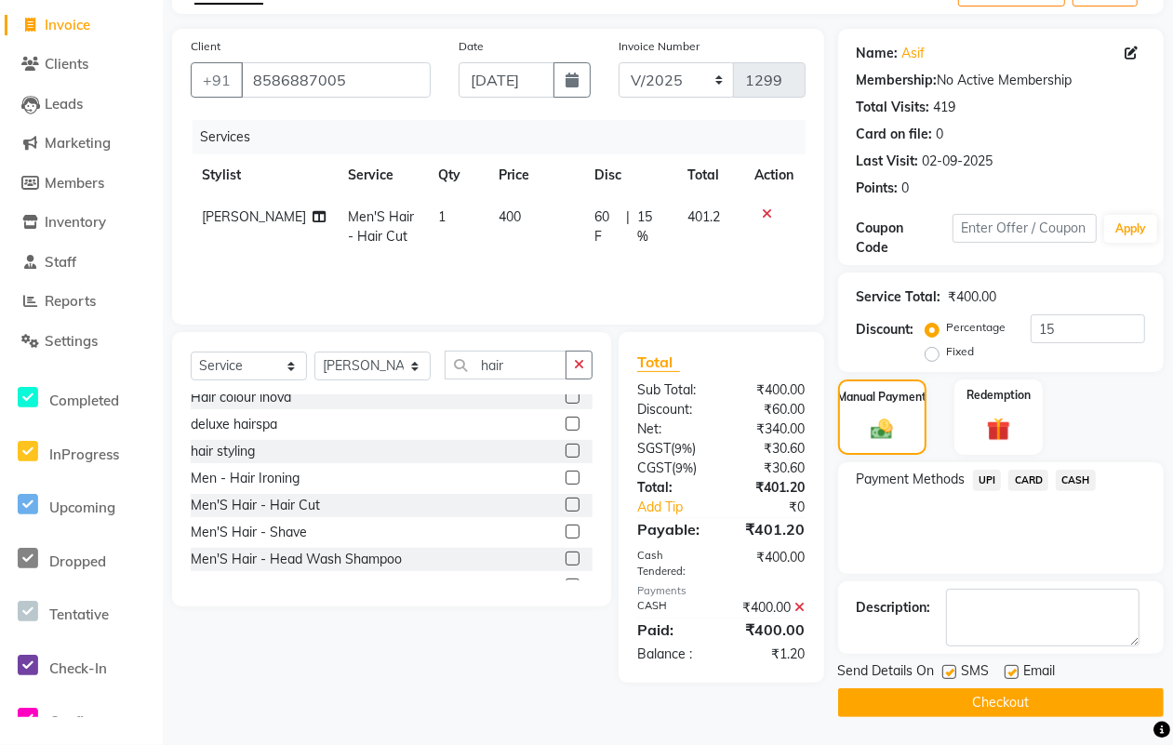
click at [945, 676] on label at bounding box center [949, 672] width 14 height 14
click at [945, 676] on input "checkbox" at bounding box center [948, 673] width 12 height 12
click at [1004, 674] on label at bounding box center [1011, 672] width 14 height 14
click at [1004, 674] on input "checkbox" at bounding box center [1010, 673] width 12 height 12
click at [974, 697] on button "Checkout" at bounding box center [1000, 702] width 325 height 29
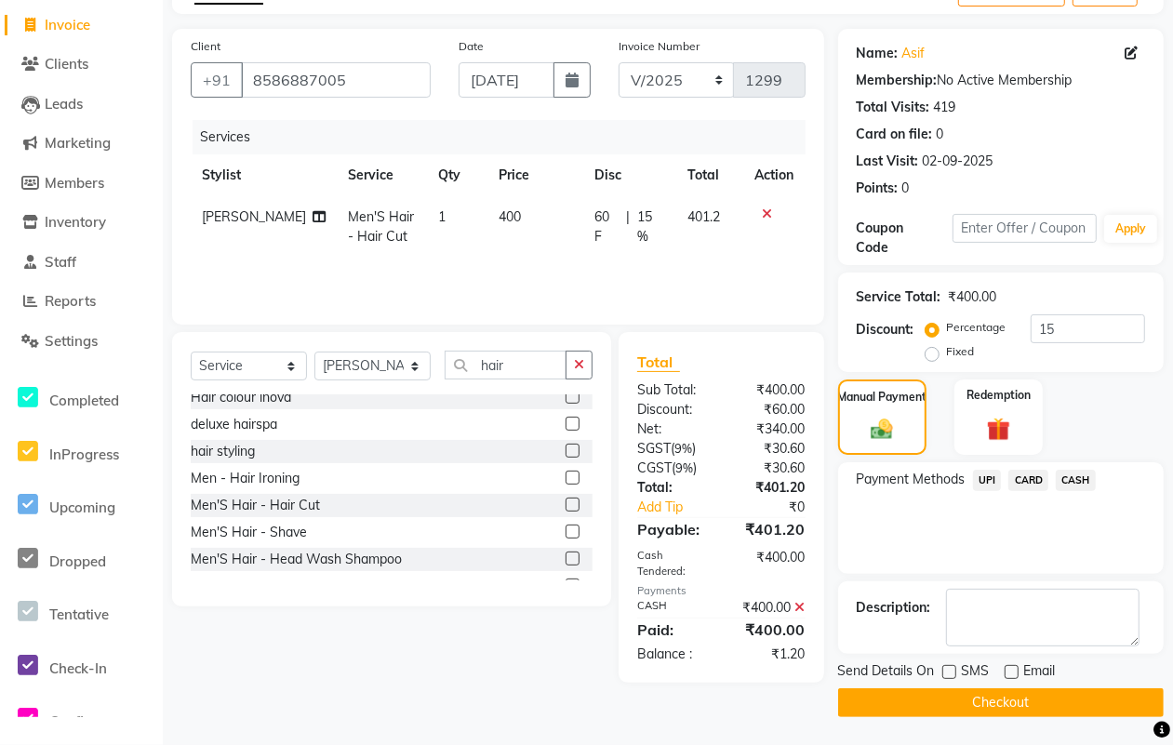
scroll to position [99, 0]
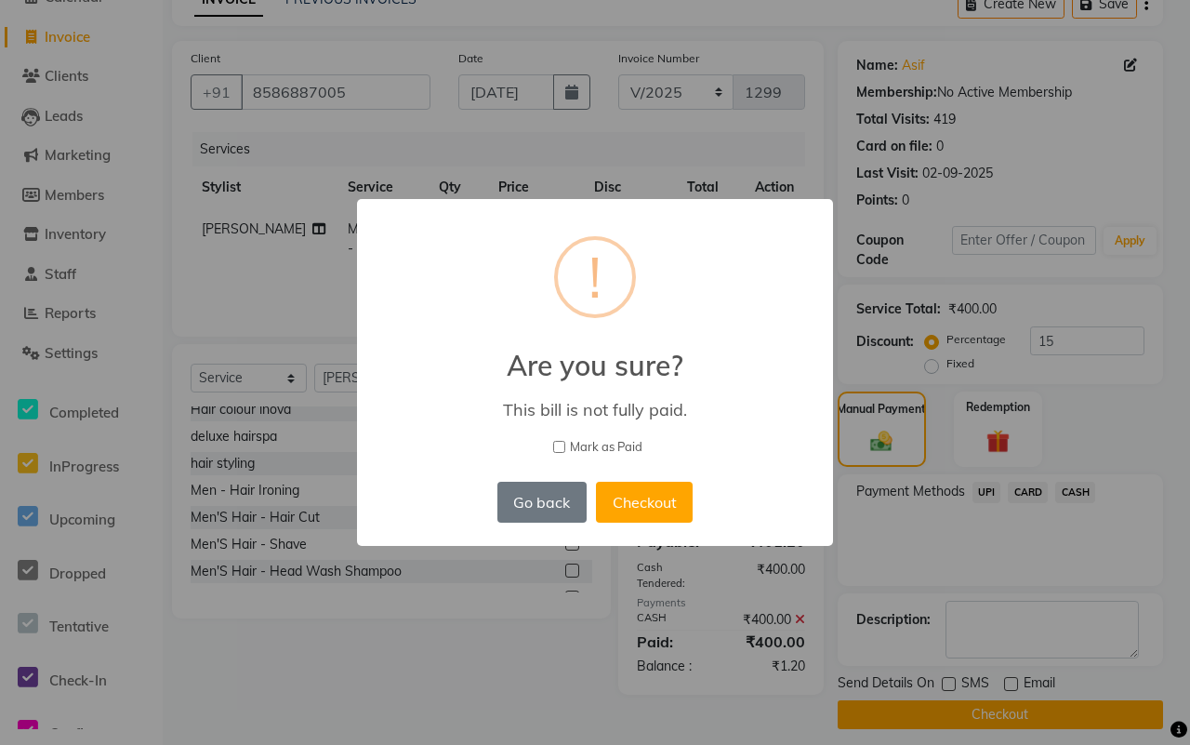
click at [595, 445] on span "Mark as Paid" at bounding box center [606, 447] width 73 height 19
click at [565, 445] on input "Mark as Paid" at bounding box center [559, 447] width 12 height 12
click at [661, 498] on button "Checkout" at bounding box center [644, 502] width 97 height 41
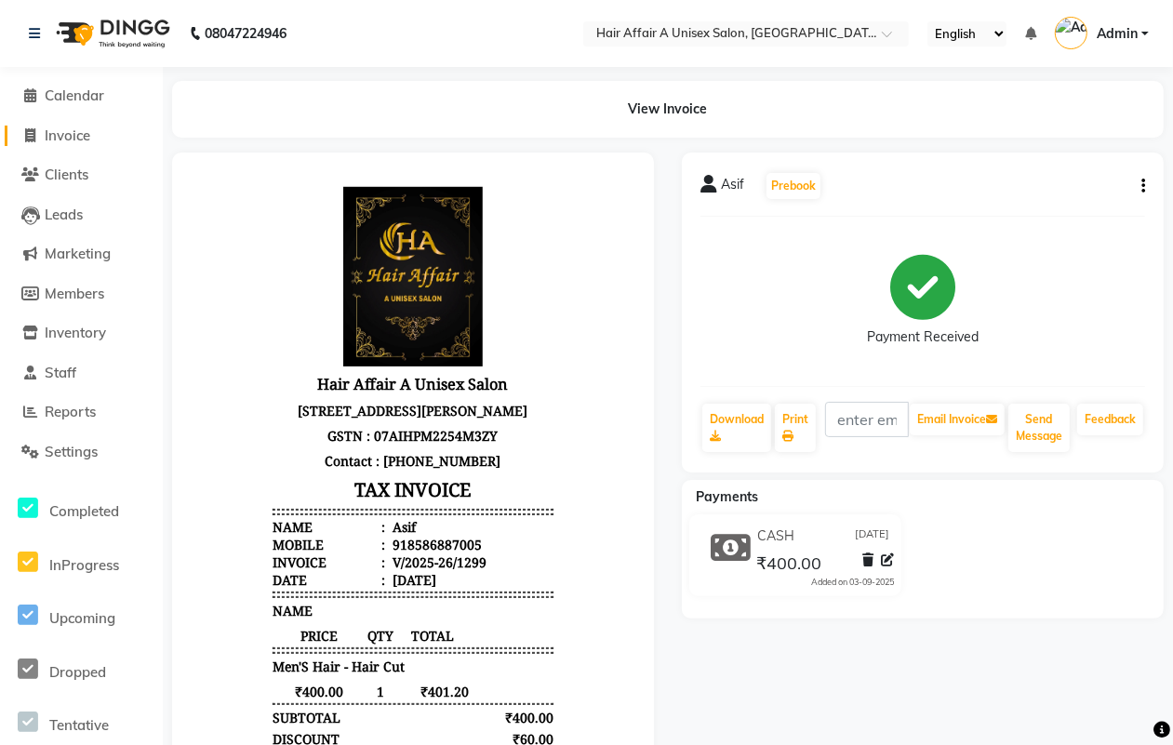
click at [93, 126] on link "Invoice" at bounding box center [81, 136] width 153 height 21
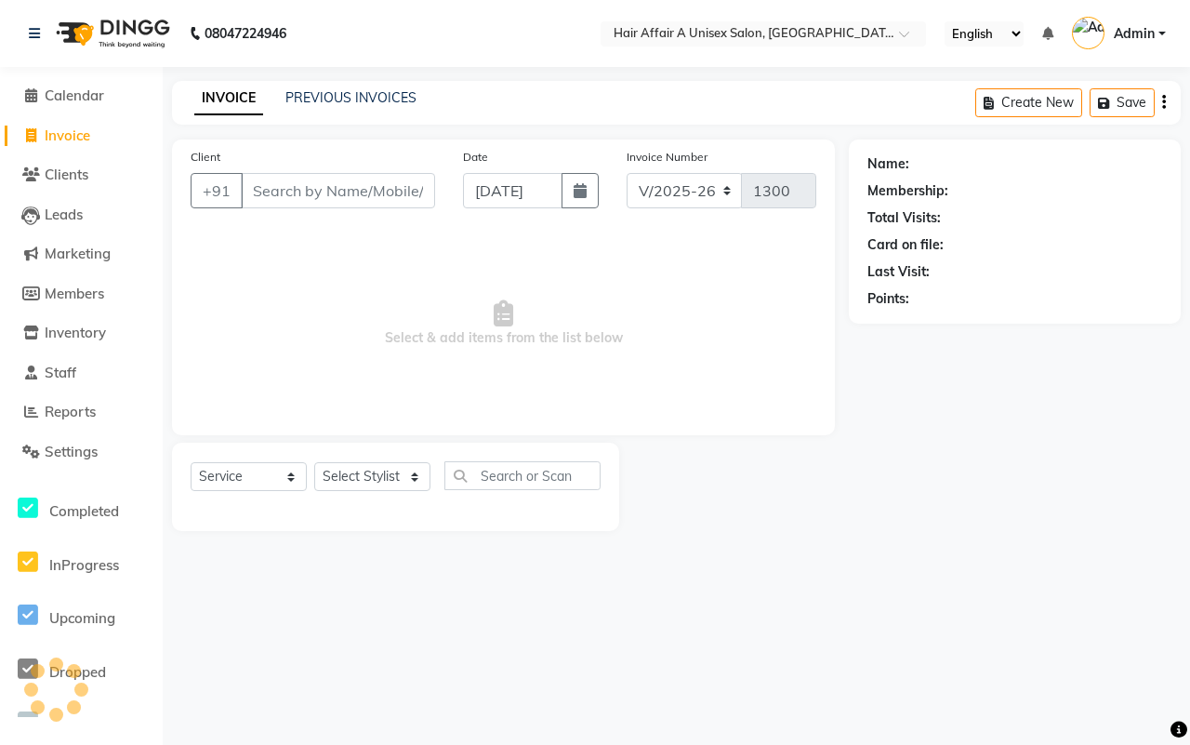
click at [351, 193] on input "Client" at bounding box center [338, 190] width 194 height 35
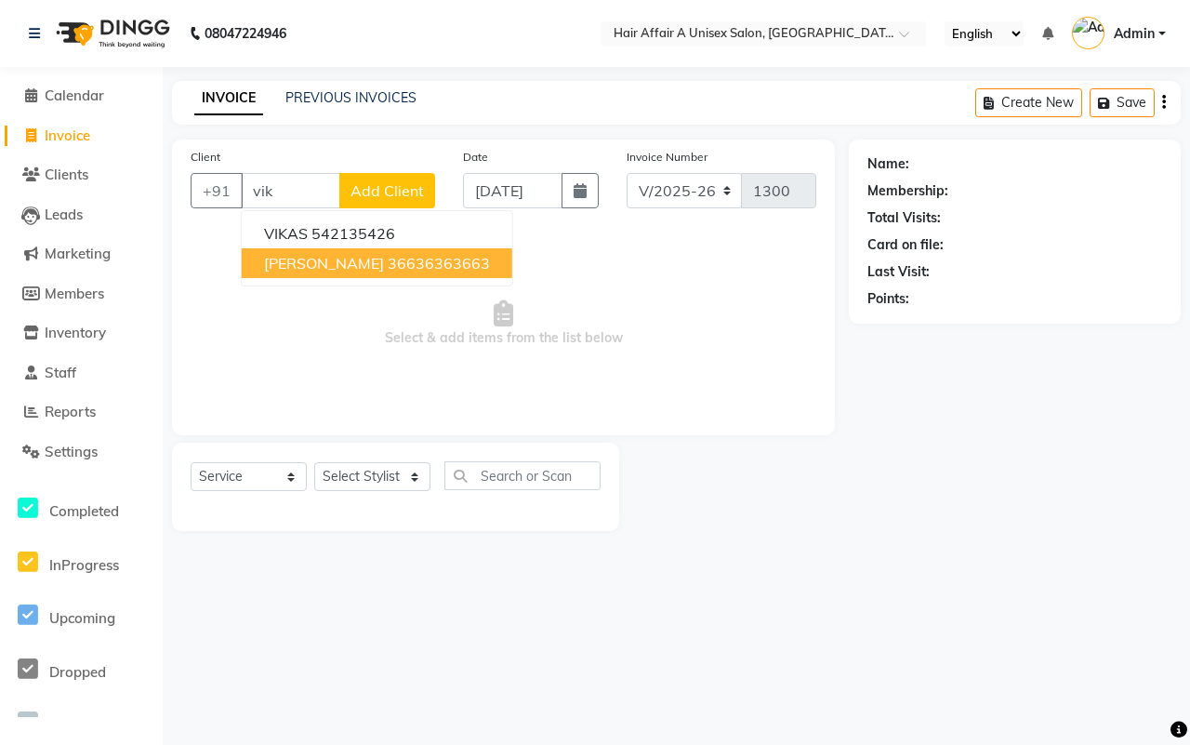
click at [388, 259] on ngb-highlight "36636363663" at bounding box center [439, 263] width 102 height 19
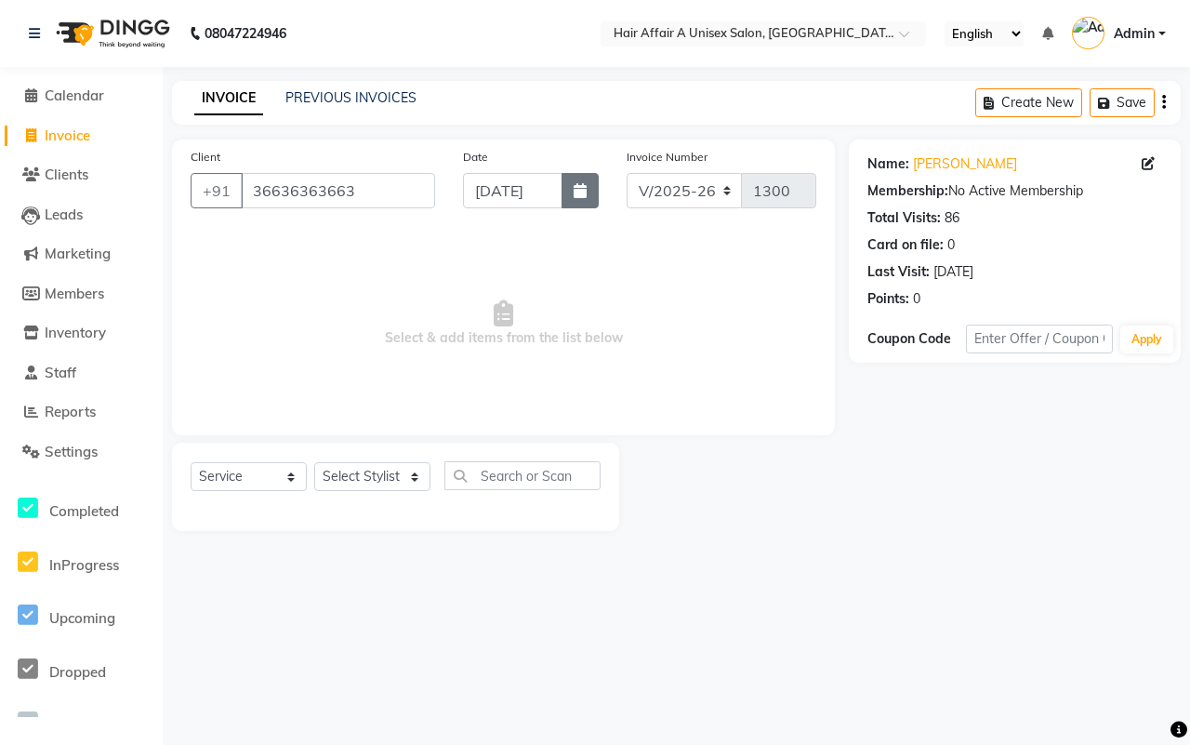
click at [577, 193] on icon "button" at bounding box center [580, 190] width 13 height 15
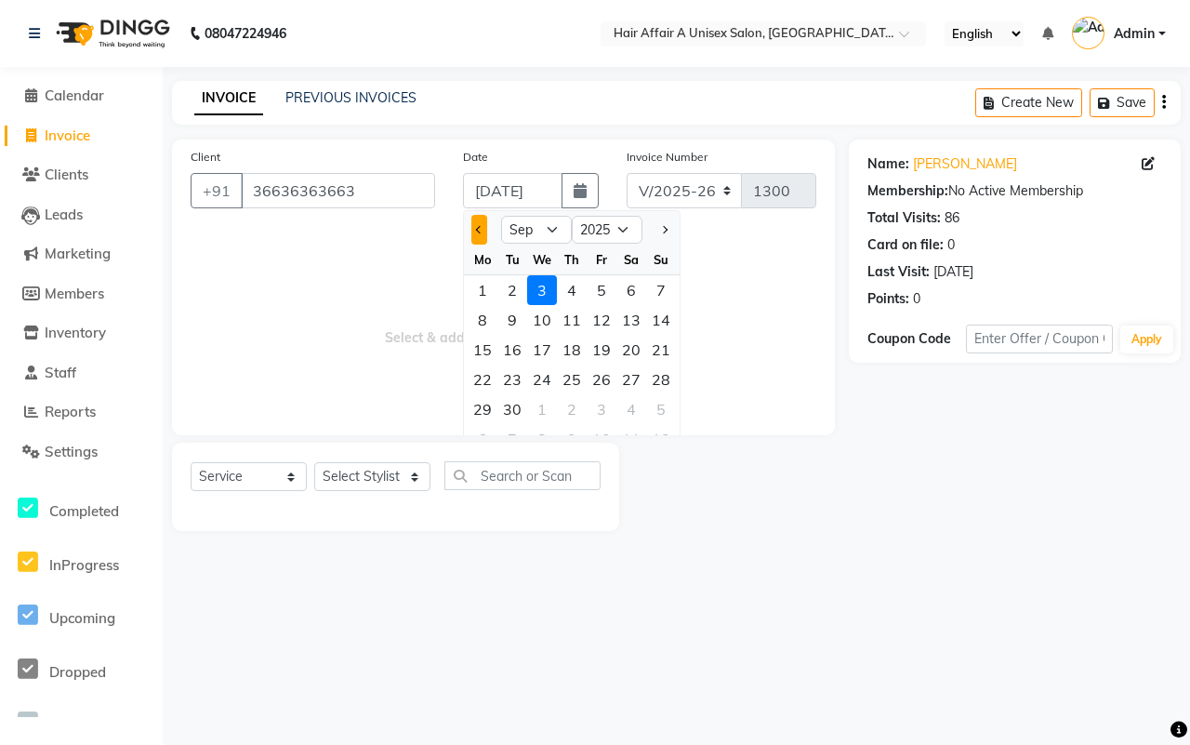
click at [480, 228] on span "Previous month" at bounding box center [479, 229] width 7 height 7
click at [635, 411] on div "30" at bounding box center [632, 409] width 30 height 30
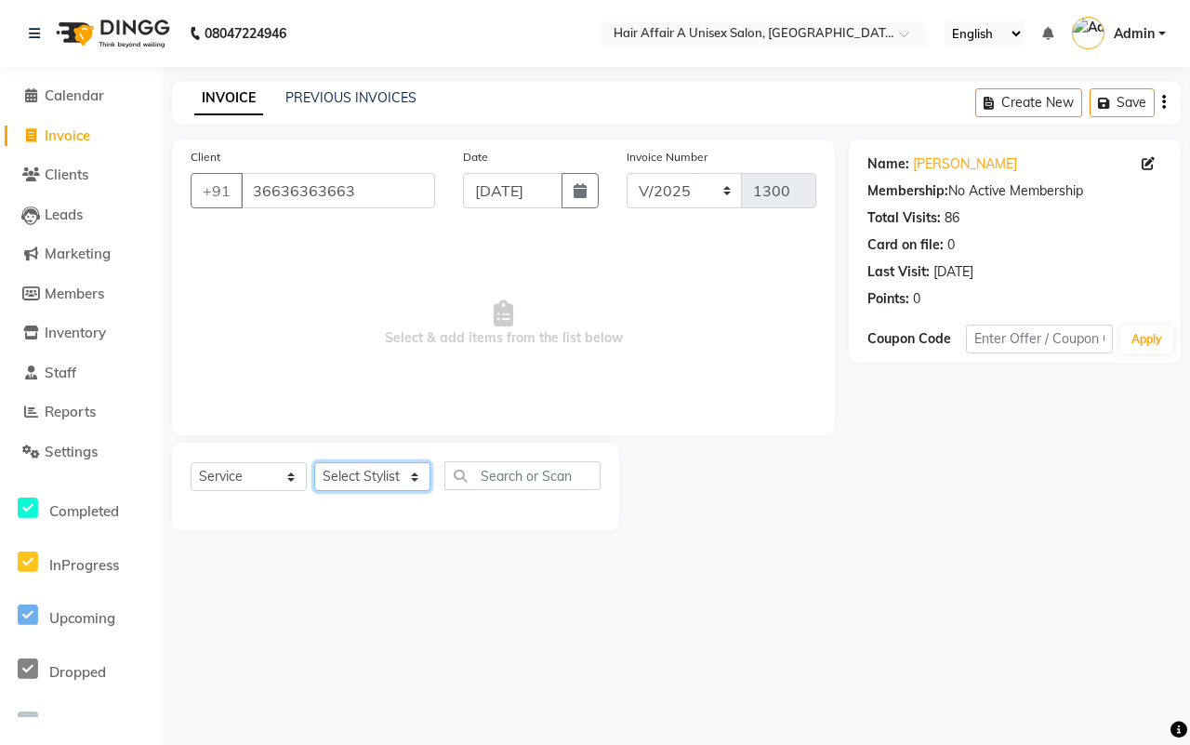
click at [381, 477] on select "Select Stylist [PERSON_NAME] [PERSON_NAME] Kajal Kunal [PERSON_NAME] Nitin [PER…" at bounding box center [372, 476] width 116 height 29
click at [314, 462] on select "Select Stylist [PERSON_NAME] [PERSON_NAME] Kajal Kunal [PERSON_NAME] Nitin [PER…" at bounding box center [372, 476] width 116 height 29
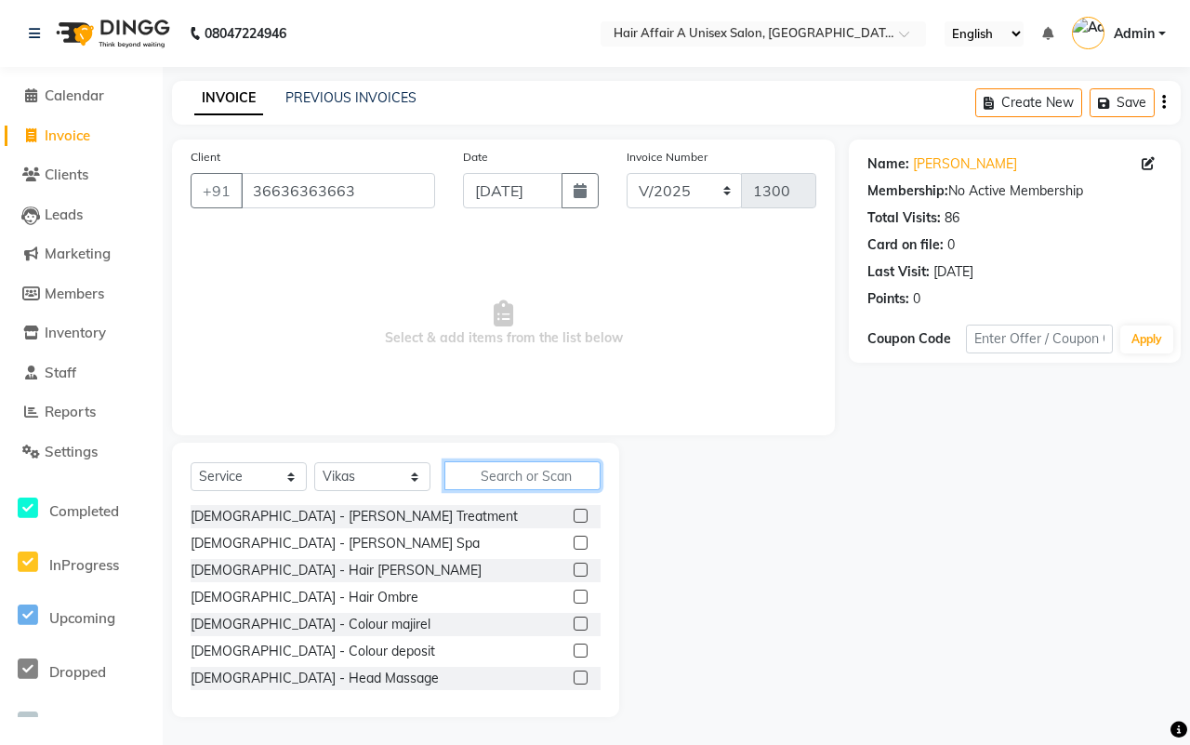
click at [550, 485] on input "text" at bounding box center [523, 475] width 156 height 29
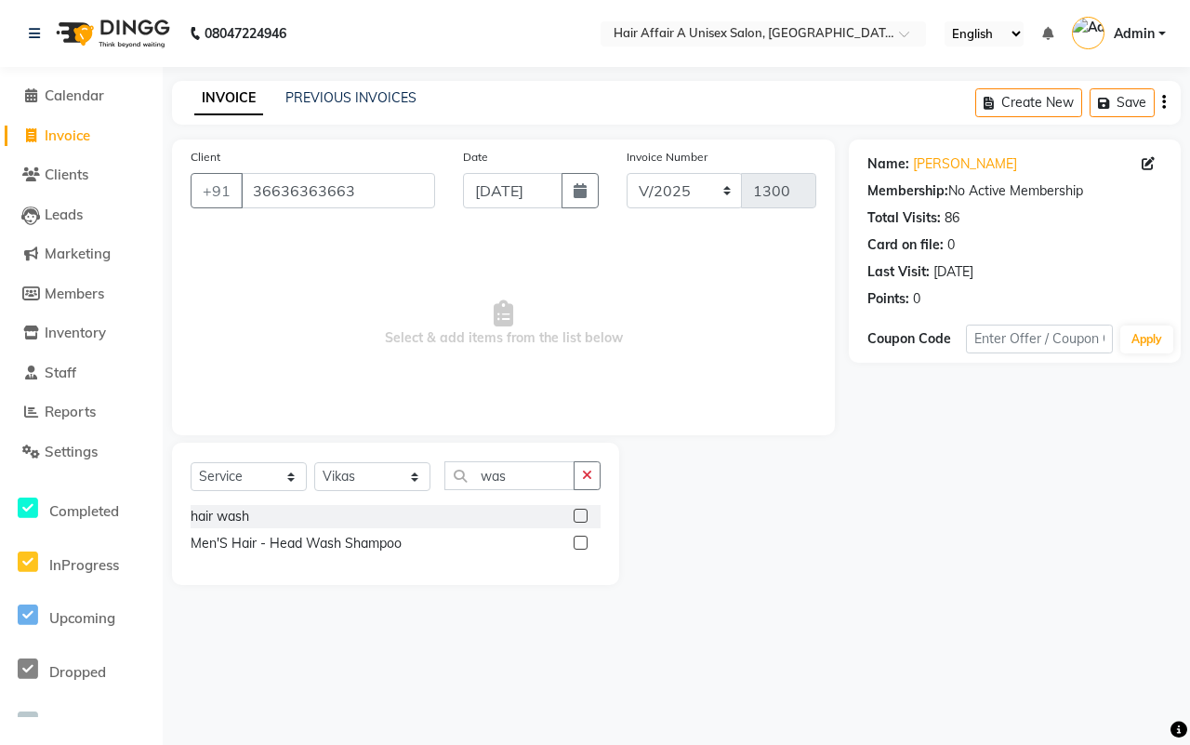
click at [582, 511] on label at bounding box center [581, 516] width 14 height 14
click at [582, 511] on input "checkbox" at bounding box center [580, 517] width 12 height 12
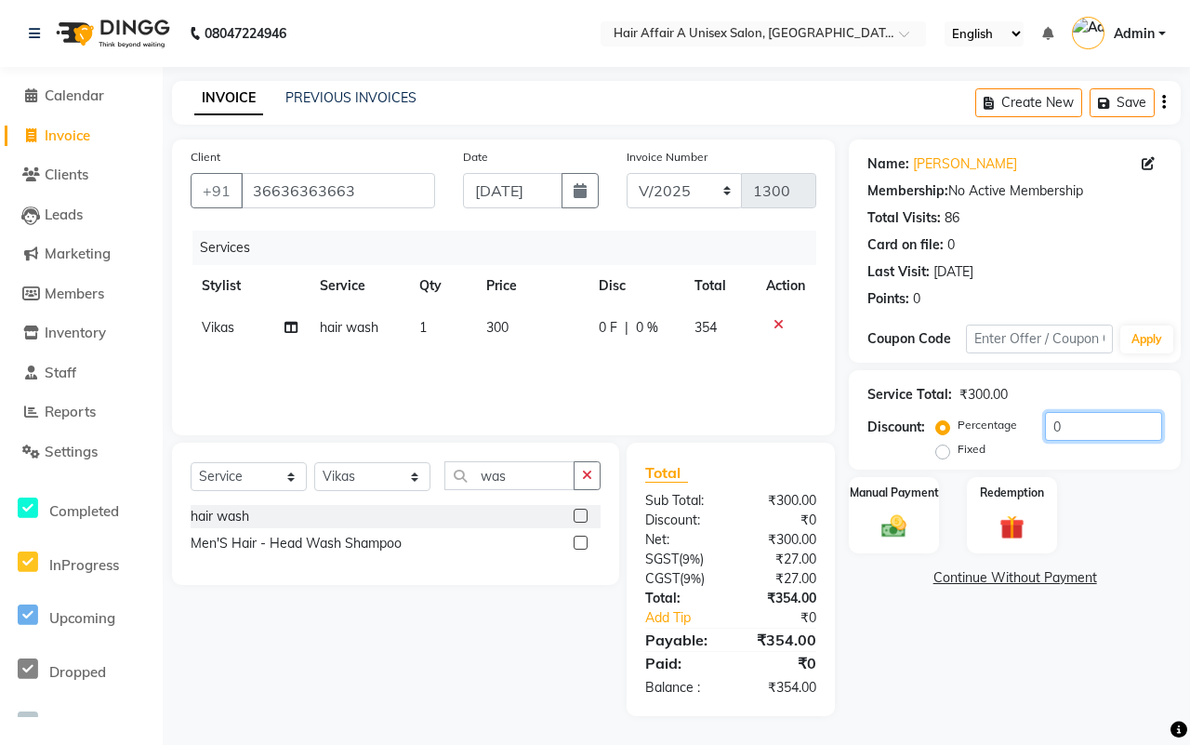
drag, startPoint x: 1094, startPoint y: 419, endPoint x: 1047, endPoint y: 420, distance: 46.5
click at [1094, 420] on input "0" at bounding box center [1103, 426] width 117 height 29
click at [882, 510] on div "Manual Payment" at bounding box center [894, 515] width 94 height 80
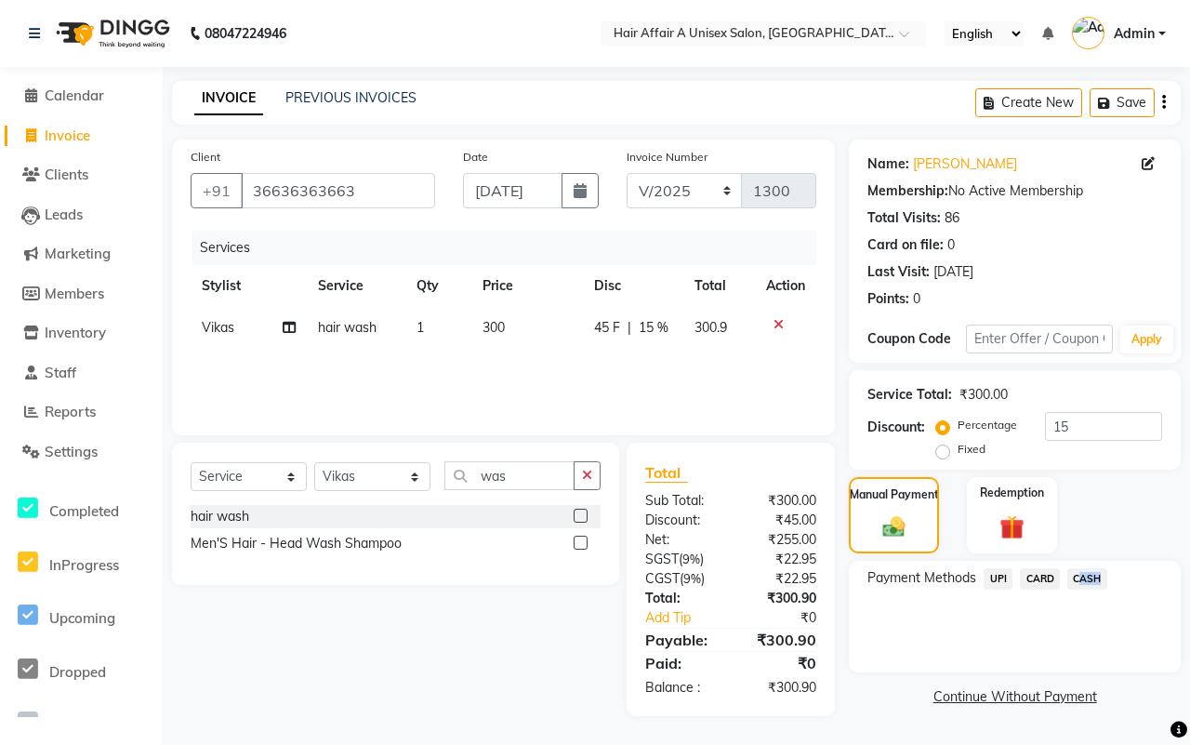
drag, startPoint x: 1093, startPoint y: 579, endPoint x: 1076, endPoint y: 586, distance: 18.0
click at [1076, 586] on span "CASH" at bounding box center [1088, 578] width 40 height 21
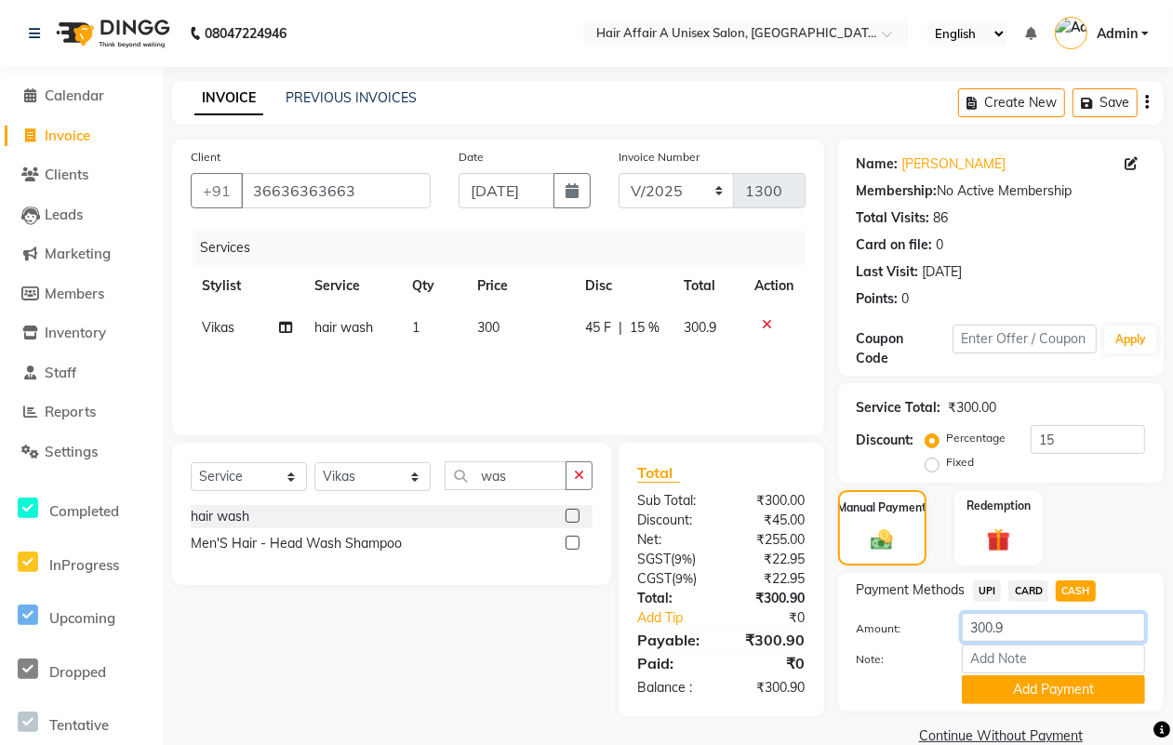
click at [1011, 629] on input "300.9" at bounding box center [1053, 627] width 183 height 29
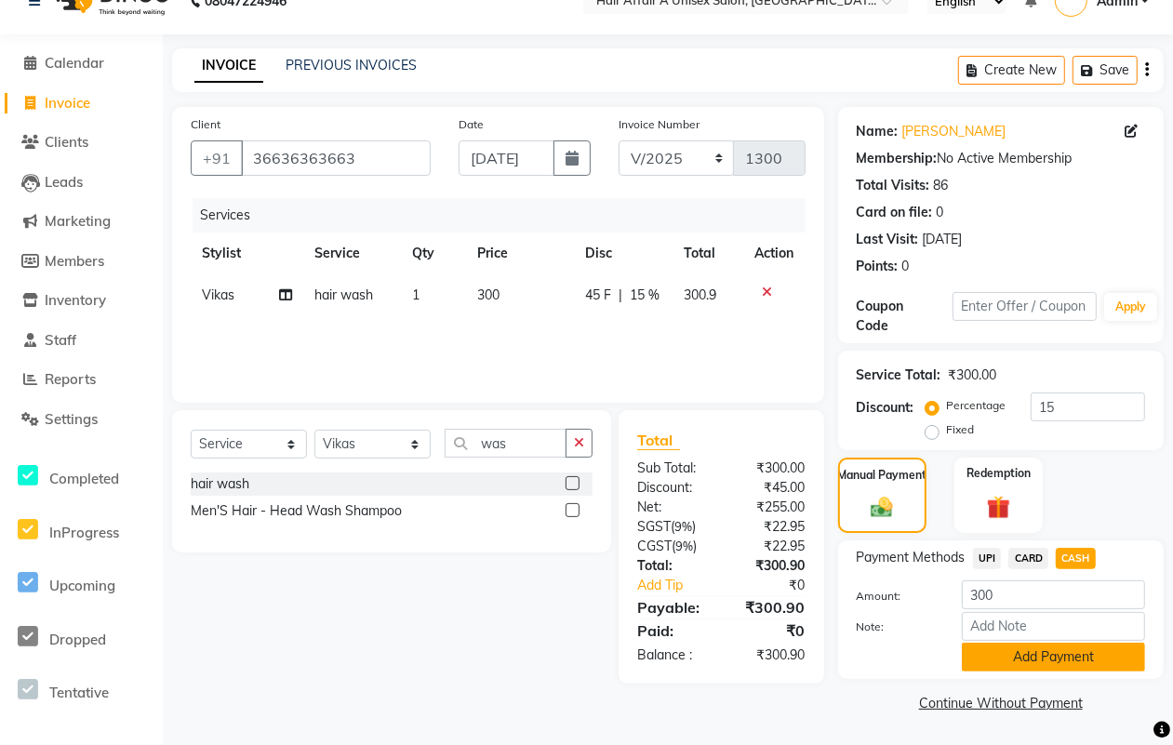
drag, startPoint x: 981, startPoint y: 675, endPoint x: 1014, endPoint y: 658, distance: 36.6
click at [1014, 658] on button "Add Payment" at bounding box center [1053, 657] width 183 height 29
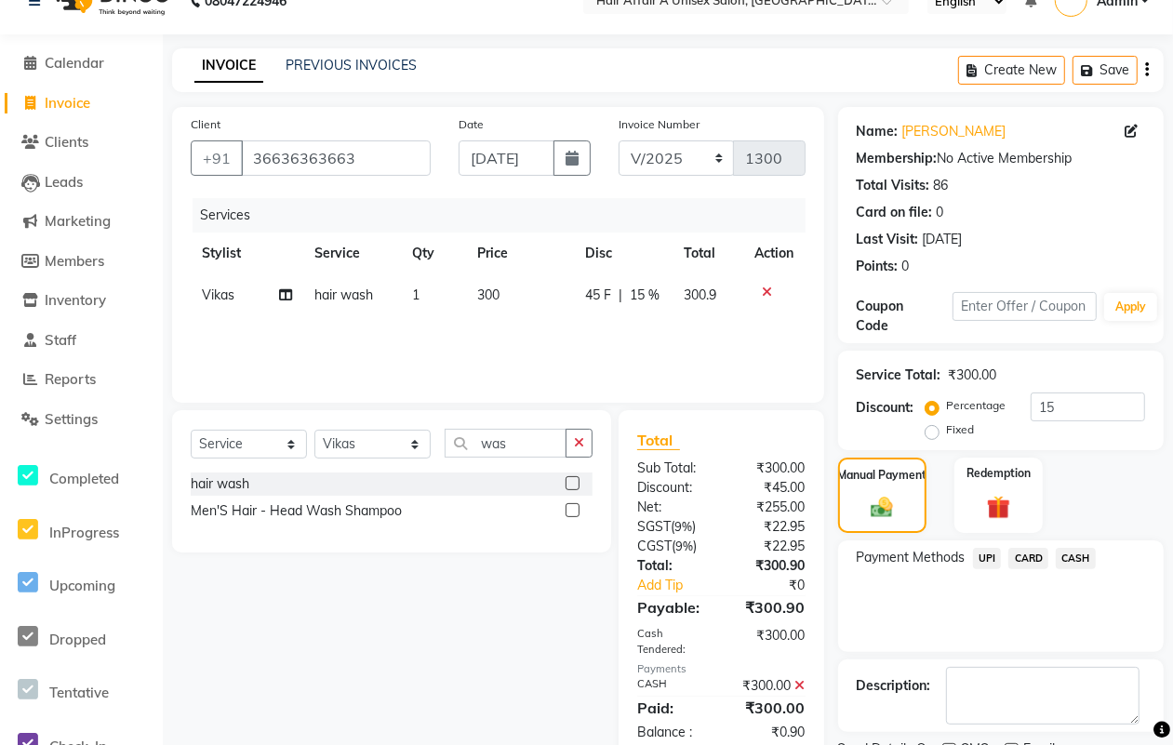
scroll to position [112, 0]
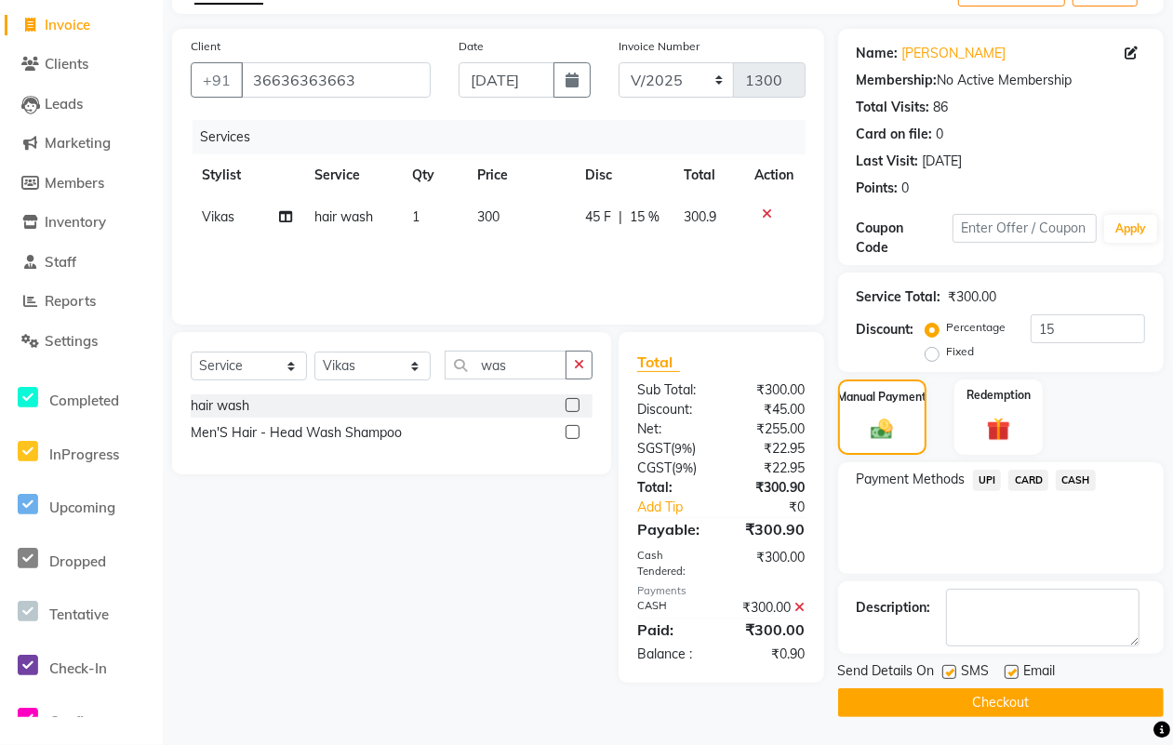
click at [946, 672] on label at bounding box center [949, 672] width 14 height 14
click at [946, 672] on input "checkbox" at bounding box center [948, 673] width 12 height 12
click at [1012, 670] on label at bounding box center [1011, 672] width 14 height 14
click at [1012, 670] on input "checkbox" at bounding box center [1010, 673] width 12 height 12
click at [1000, 702] on button "Checkout" at bounding box center [1000, 702] width 325 height 29
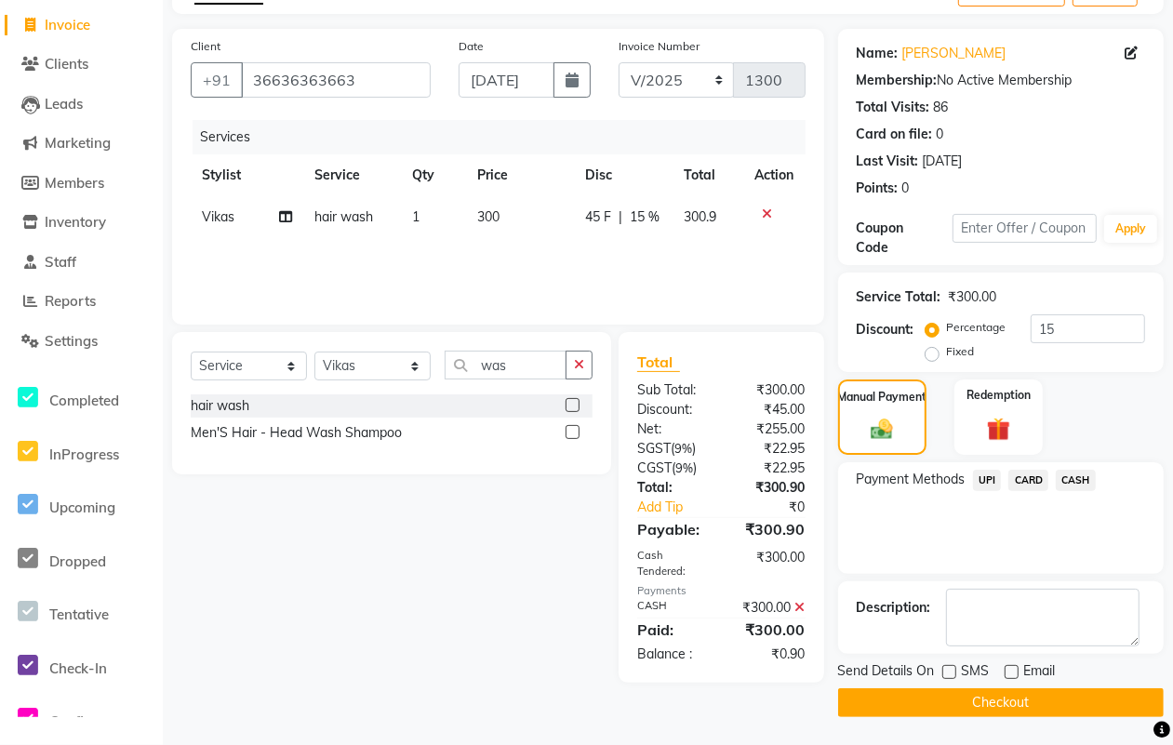
scroll to position [99, 0]
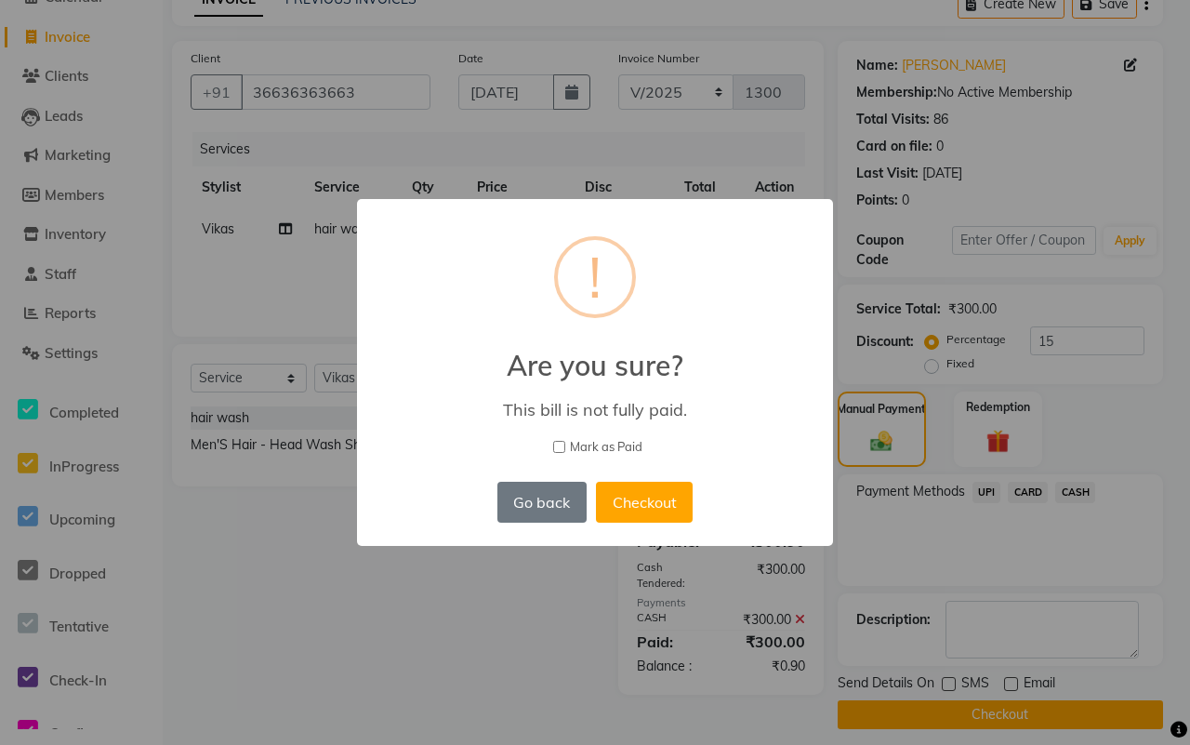
drag, startPoint x: 603, startPoint y: 448, endPoint x: 605, endPoint y: 461, distance: 13.3
click at [603, 447] on span "Mark as Paid" at bounding box center [606, 447] width 73 height 19
click at [565, 447] on input "Mark as Paid" at bounding box center [559, 447] width 12 height 12
click at [626, 484] on button "Checkout" at bounding box center [644, 502] width 97 height 41
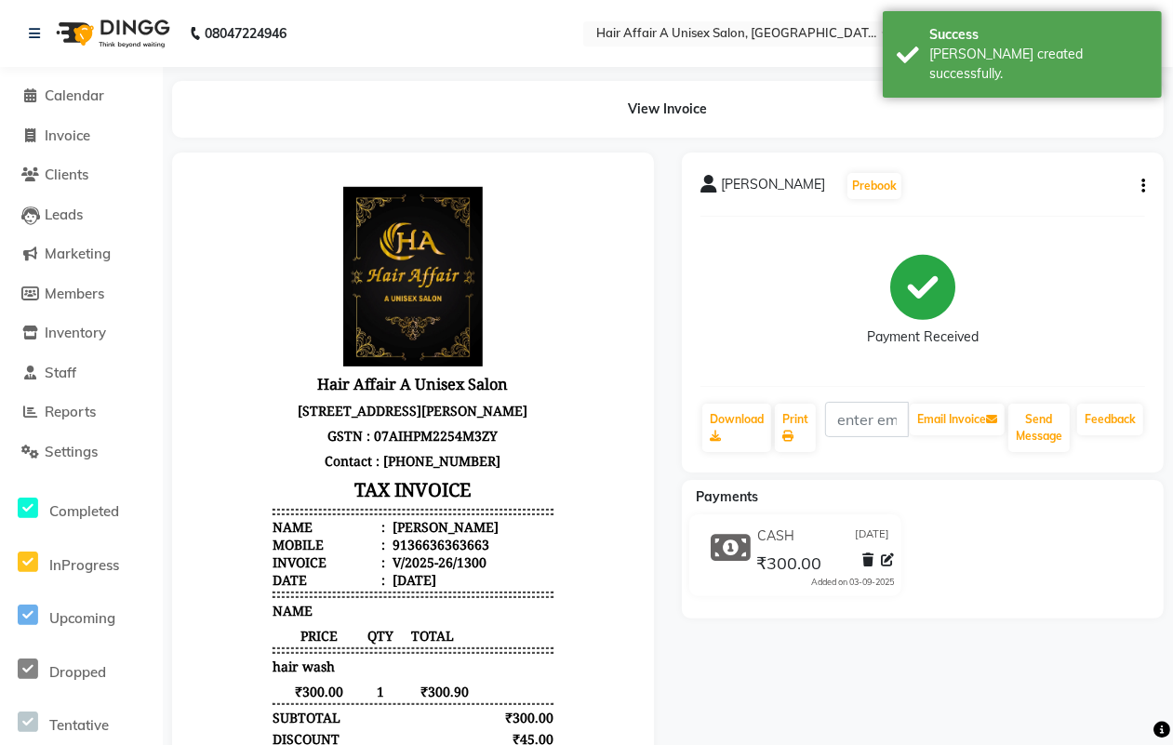
click at [49, 121] on li "Invoice" at bounding box center [81, 136] width 163 height 40
click at [52, 137] on span "Invoice" at bounding box center [68, 135] width 46 height 18
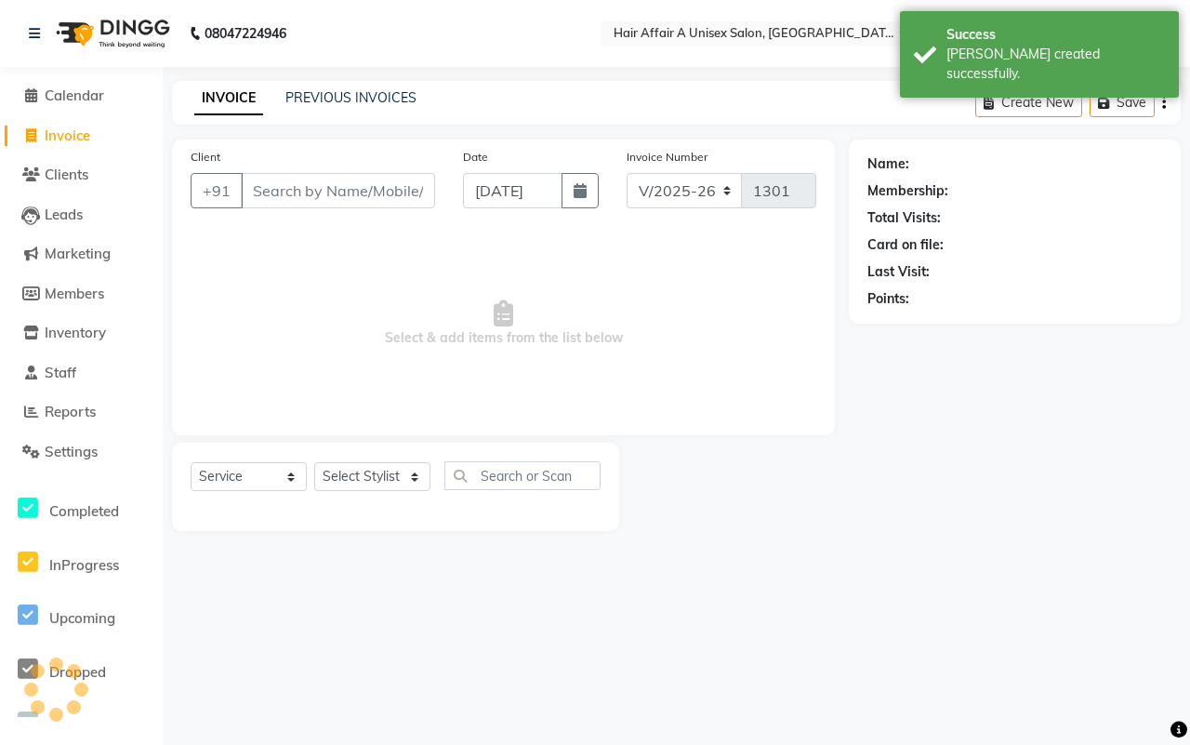
click at [352, 200] on input "Client" at bounding box center [338, 190] width 194 height 35
click at [312, 188] on input "Client" at bounding box center [338, 190] width 194 height 35
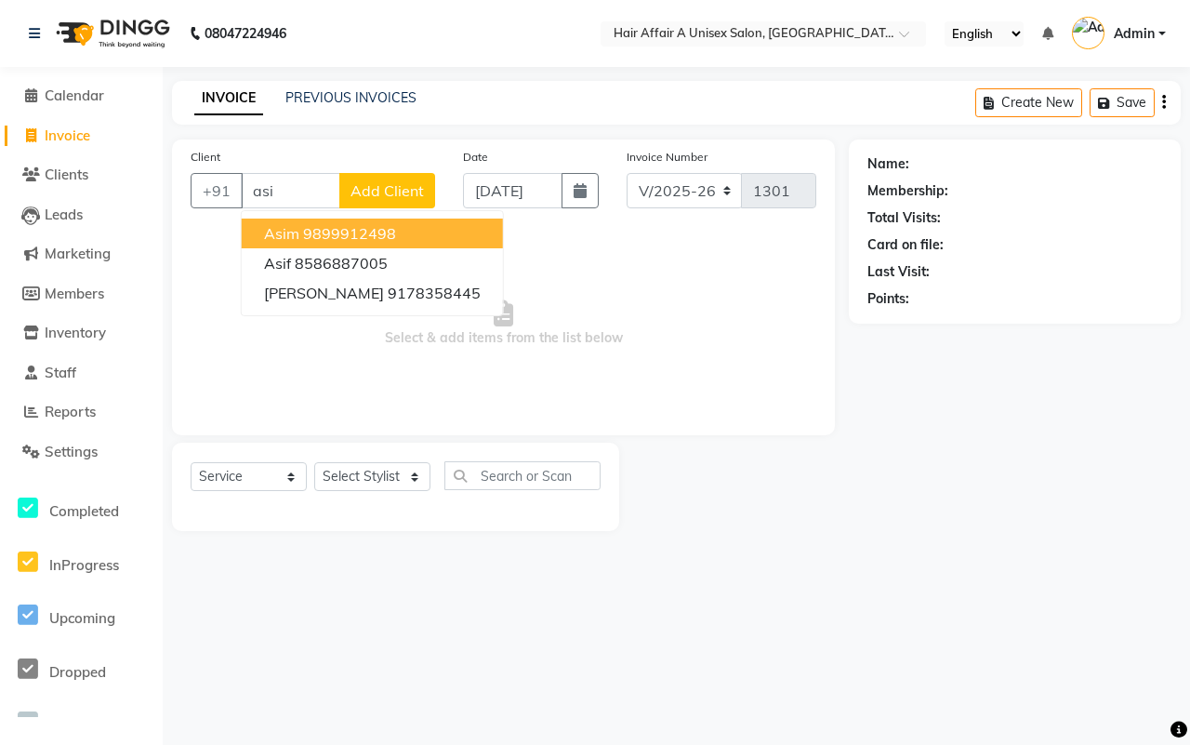
click at [316, 225] on ngb-highlight "9899912498" at bounding box center [349, 233] width 93 height 19
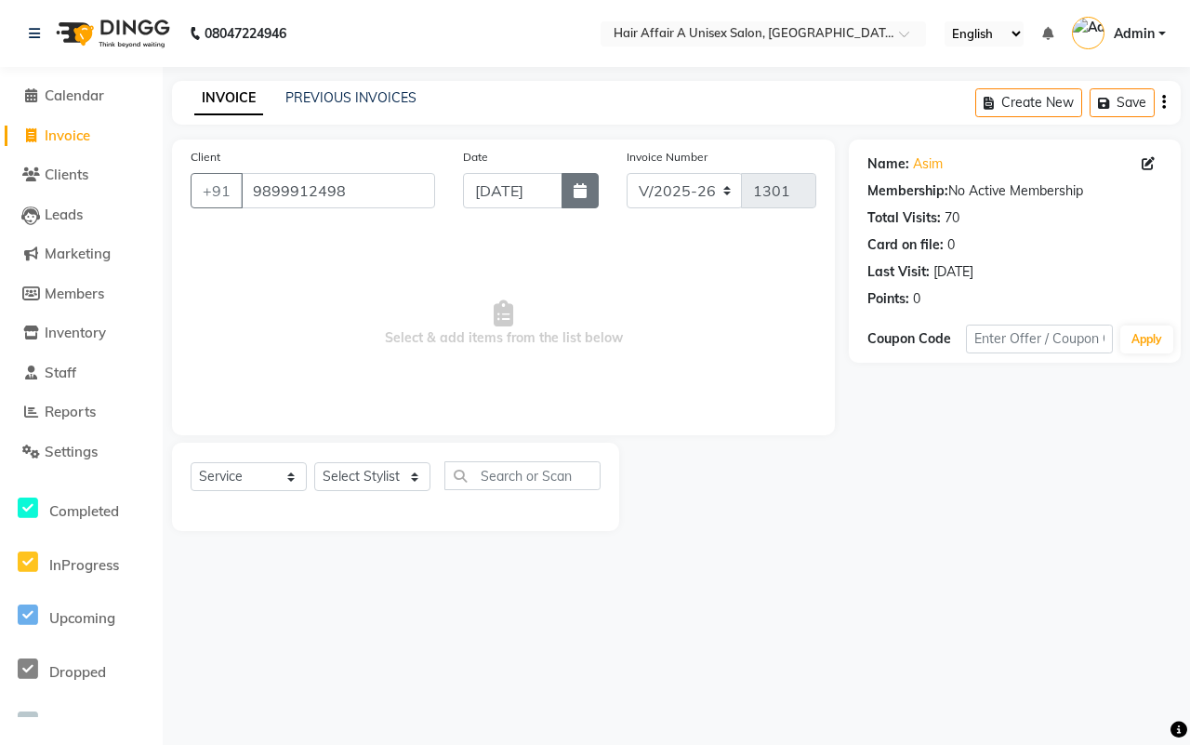
click at [581, 196] on icon "button" at bounding box center [580, 190] width 13 height 15
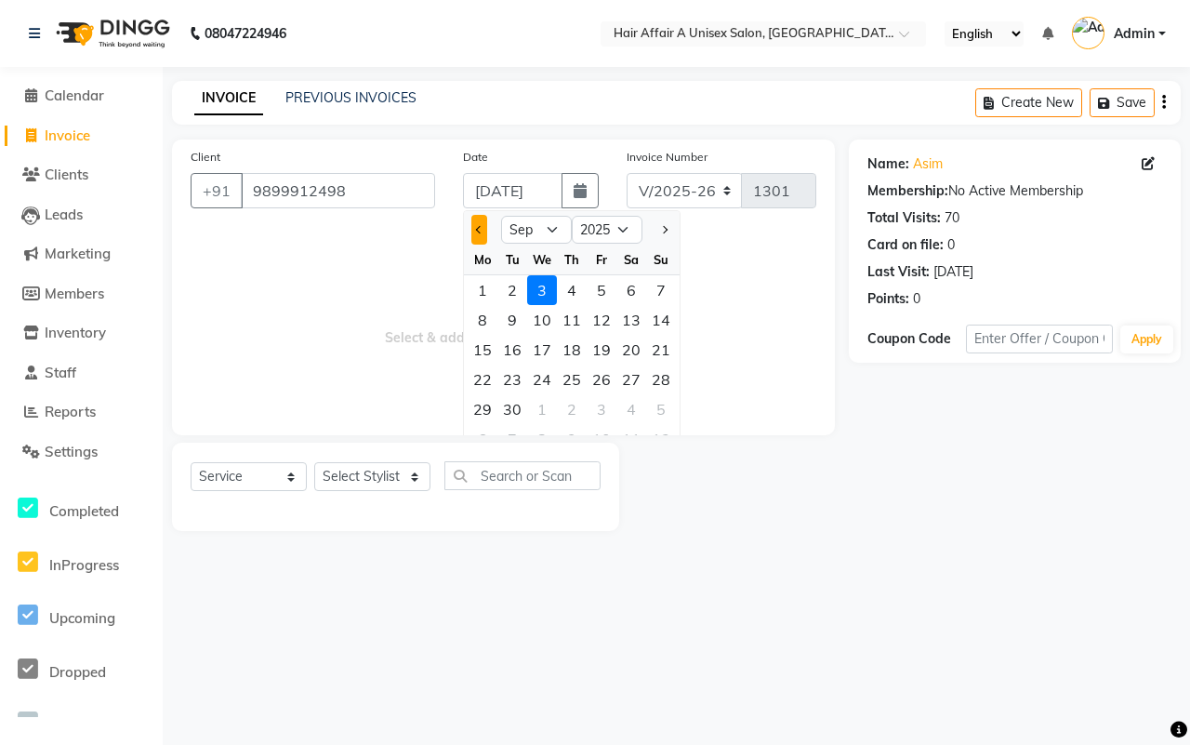
click at [477, 229] on span "Previous month" at bounding box center [479, 229] width 7 height 7
click at [633, 410] on div "30" at bounding box center [632, 409] width 30 height 30
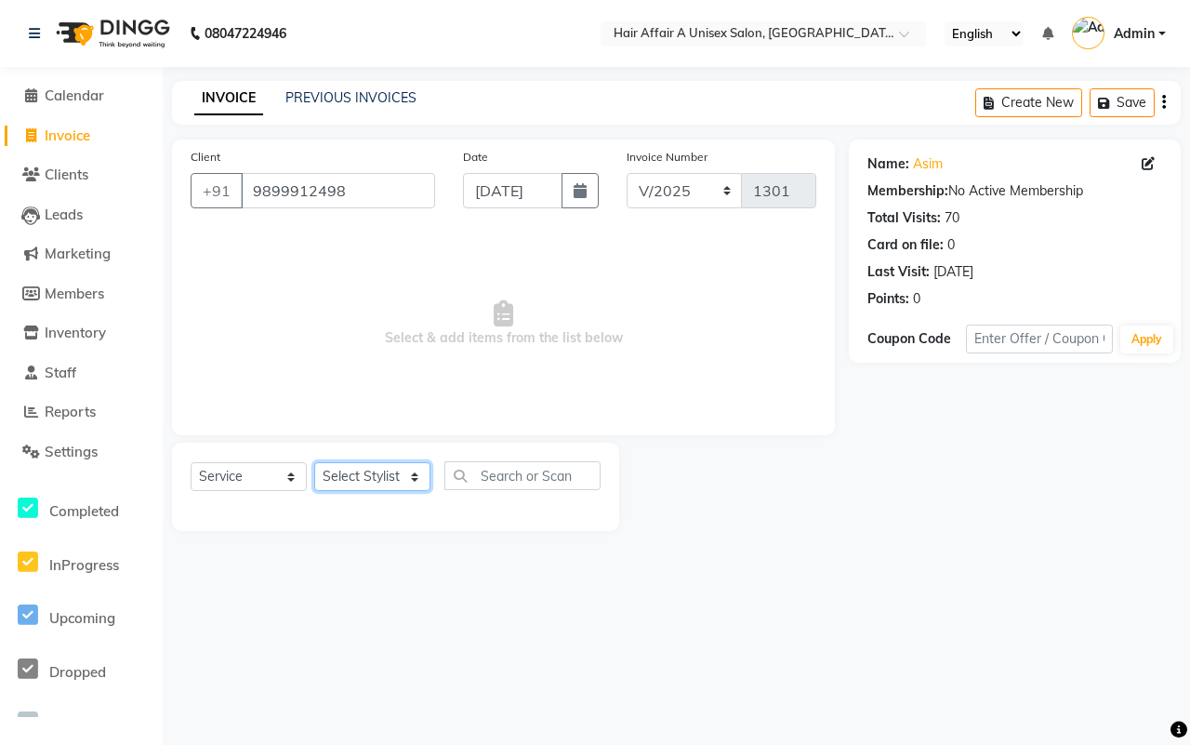
click at [389, 466] on select "Select Stylist [PERSON_NAME] [PERSON_NAME] Kajal Kunal [PERSON_NAME] Nitin [PER…" at bounding box center [372, 476] width 116 height 29
click at [314, 462] on select "Select Stylist [PERSON_NAME] [PERSON_NAME] Kajal Kunal [PERSON_NAME] Nitin [PER…" at bounding box center [372, 476] width 116 height 29
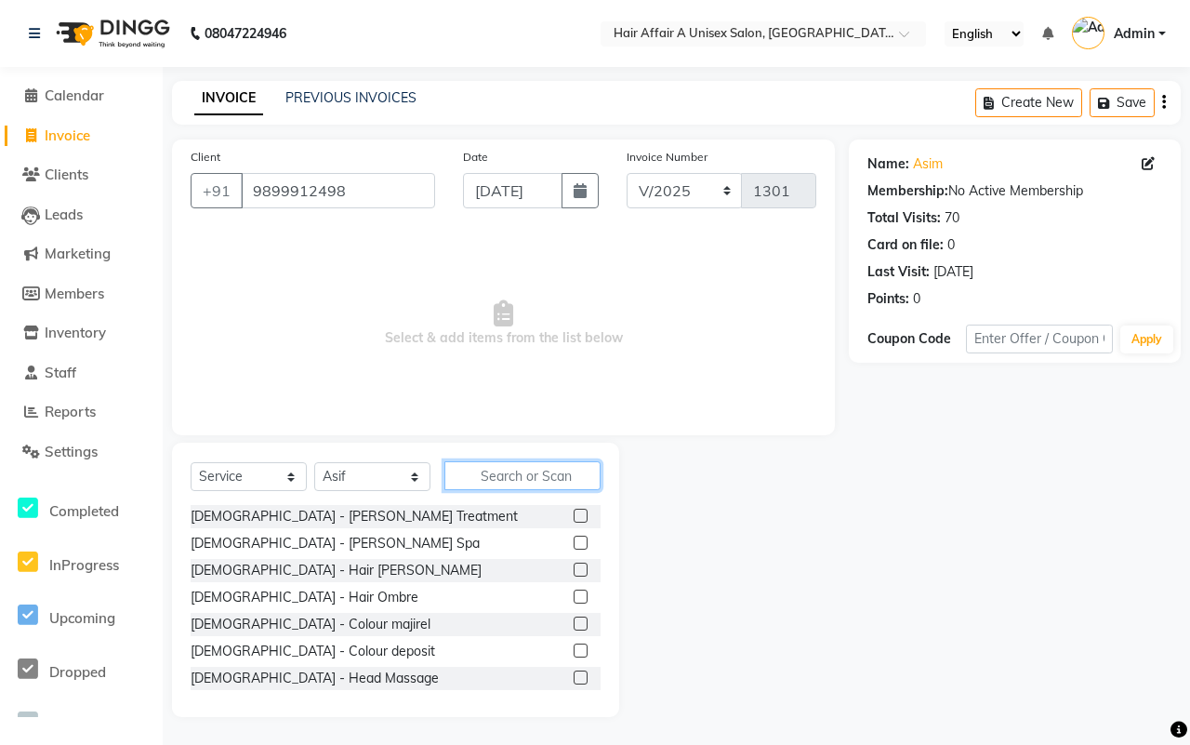
click at [502, 467] on input "text" at bounding box center [523, 475] width 156 height 29
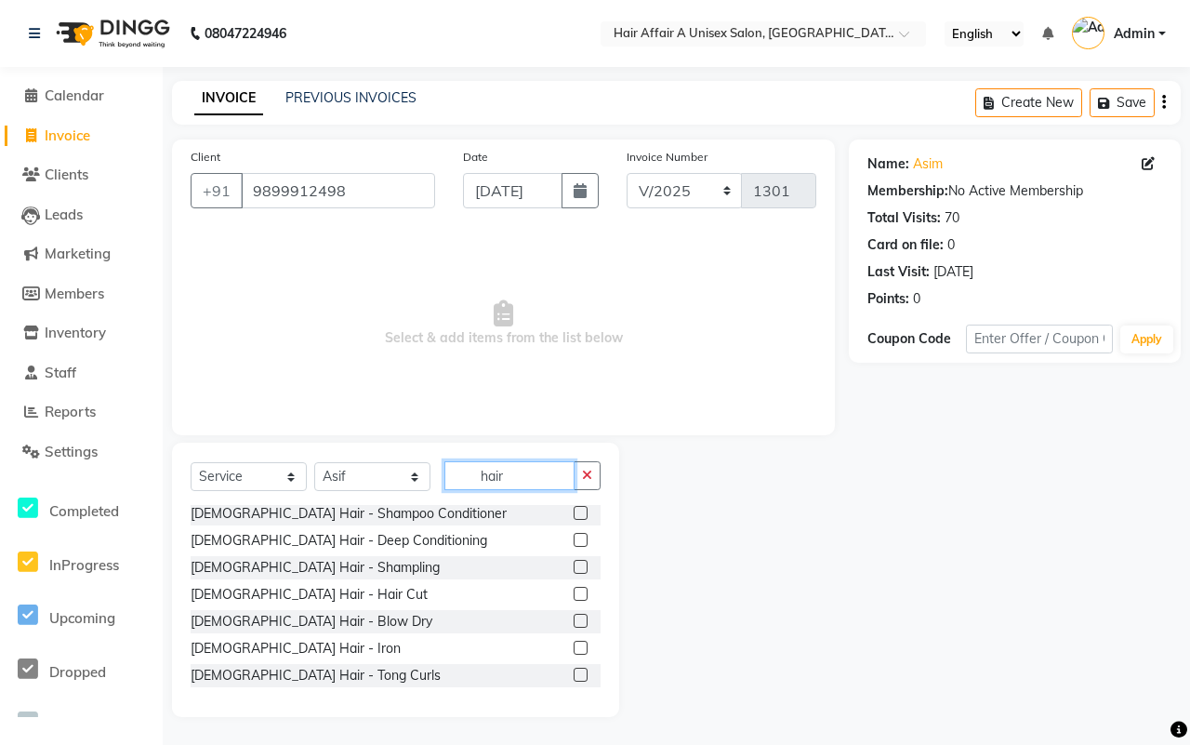
scroll to position [814, 0]
click at [574, 585] on label at bounding box center [581, 592] width 14 height 14
click at [574, 587] on input "checkbox" at bounding box center [580, 593] width 12 height 12
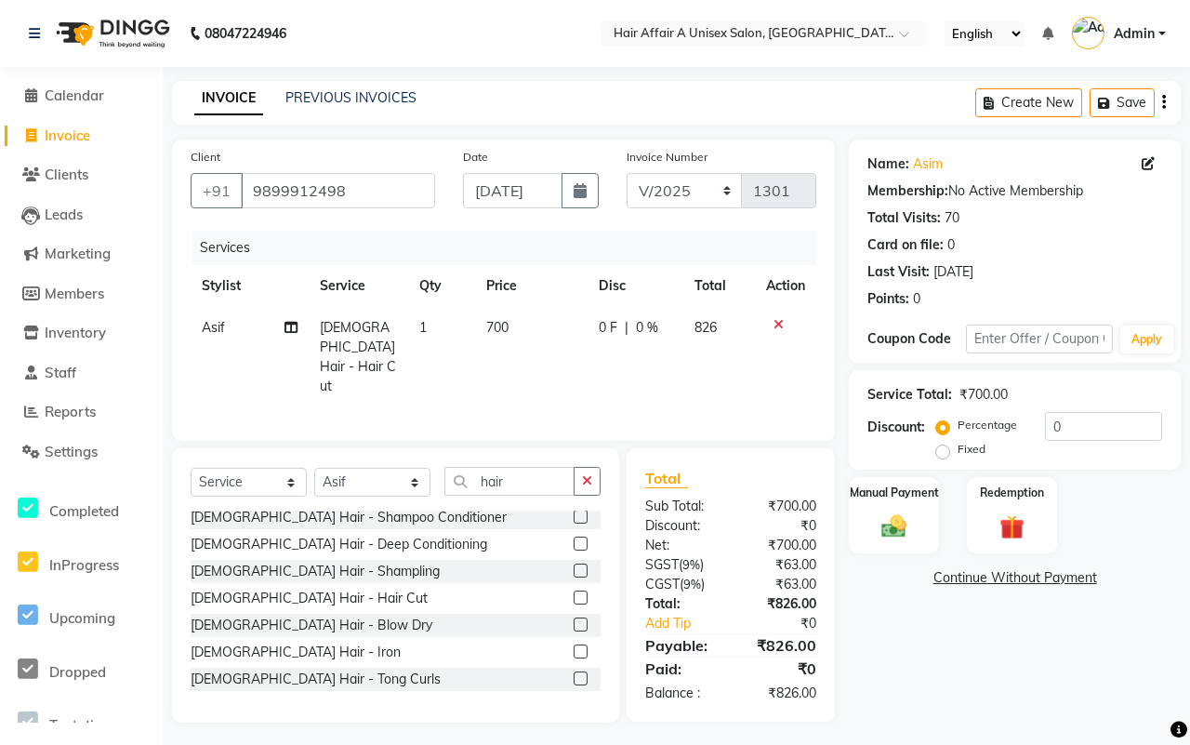
click at [430, 314] on td "1" at bounding box center [441, 357] width 67 height 100
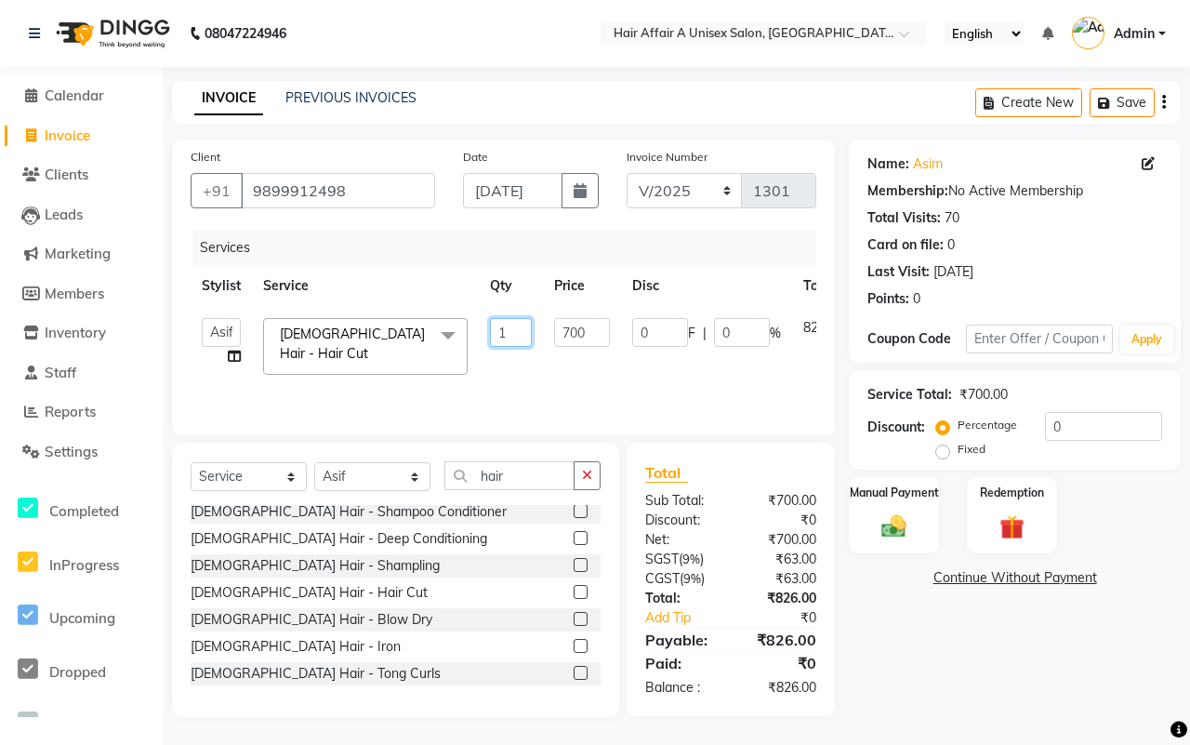
click at [517, 324] on input "1" at bounding box center [511, 332] width 42 height 29
click at [391, 481] on select "Select Stylist [PERSON_NAME] [PERSON_NAME] Kajal Kunal [PERSON_NAME] Nitin [PER…" at bounding box center [372, 476] width 116 height 29
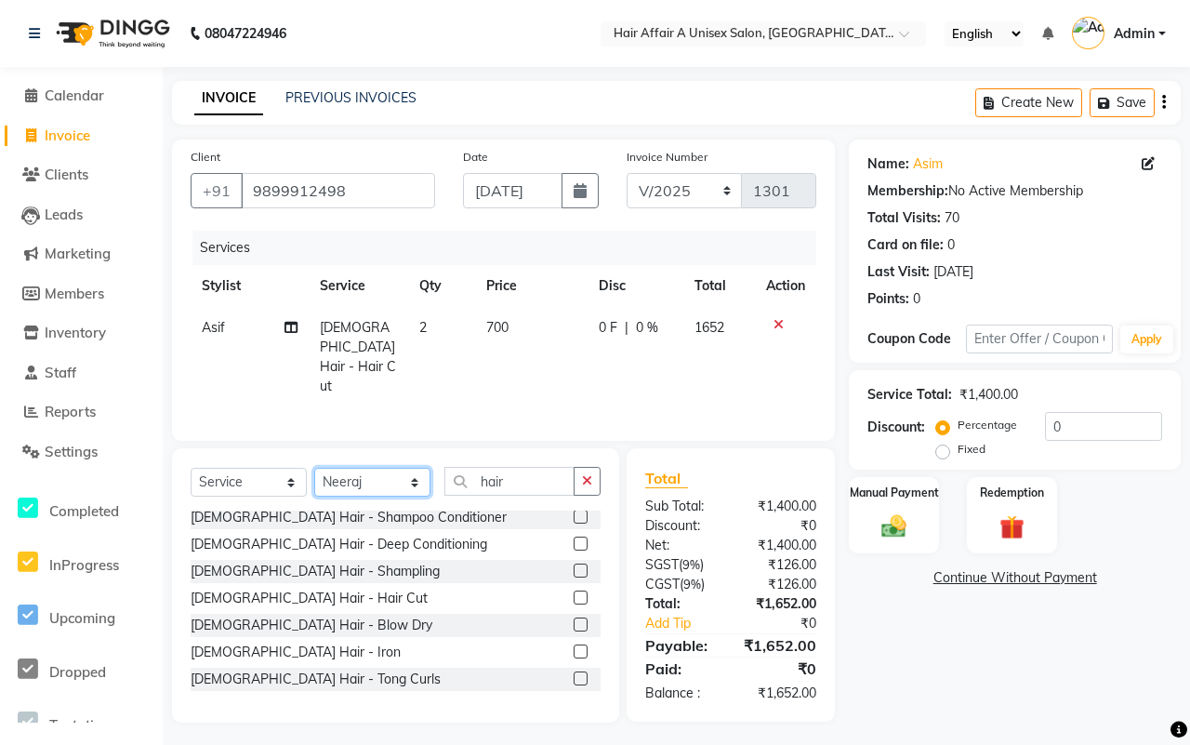
click at [314, 468] on select "Select Stylist [PERSON_NAME] [PERSON_NAME] Kajal Kunal [PERSON_NAME] Nitin [PER…" at bounding box center [372, 482] width 116 height 29
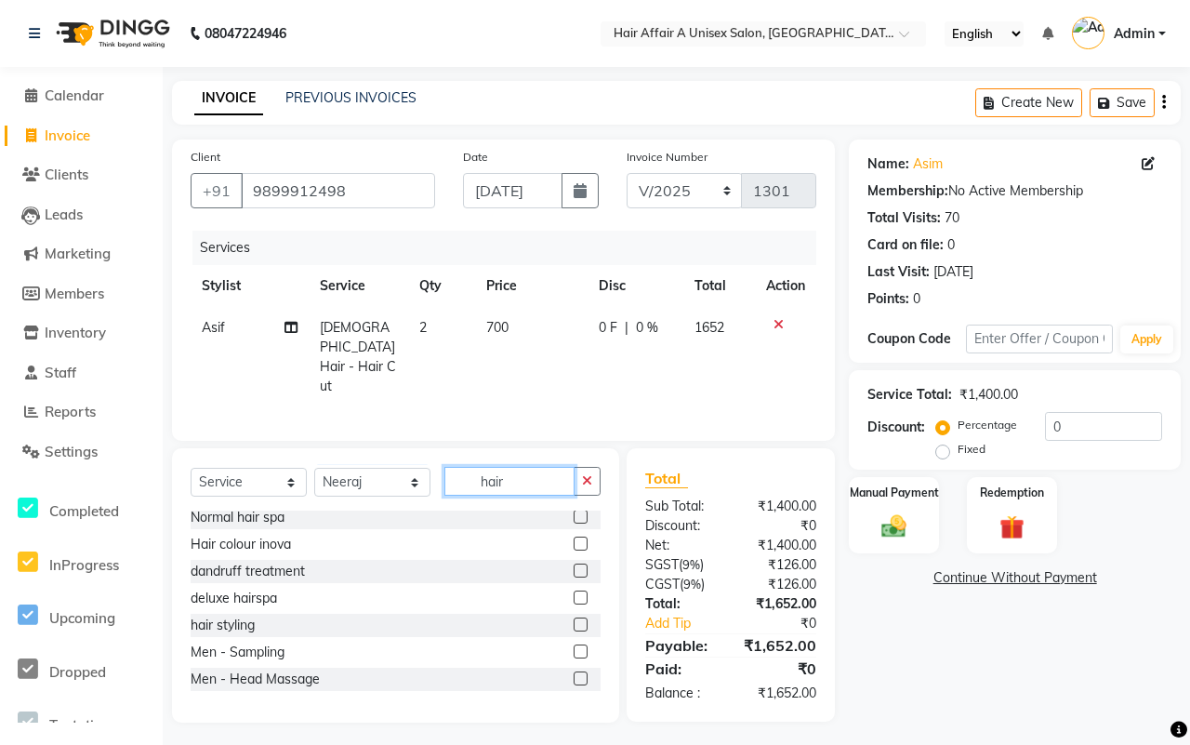
click at [523, 467] on input "hair" at bounding box center [510, 481] width 130 height 29
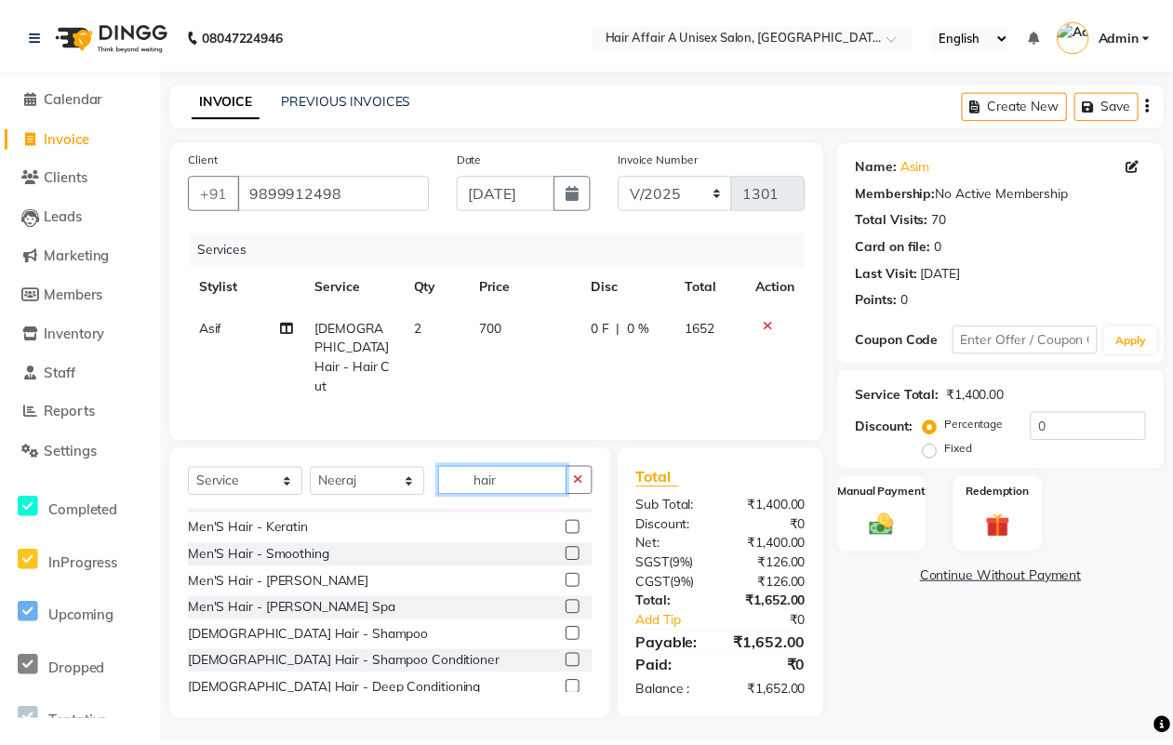
scroll to position [783, 0]
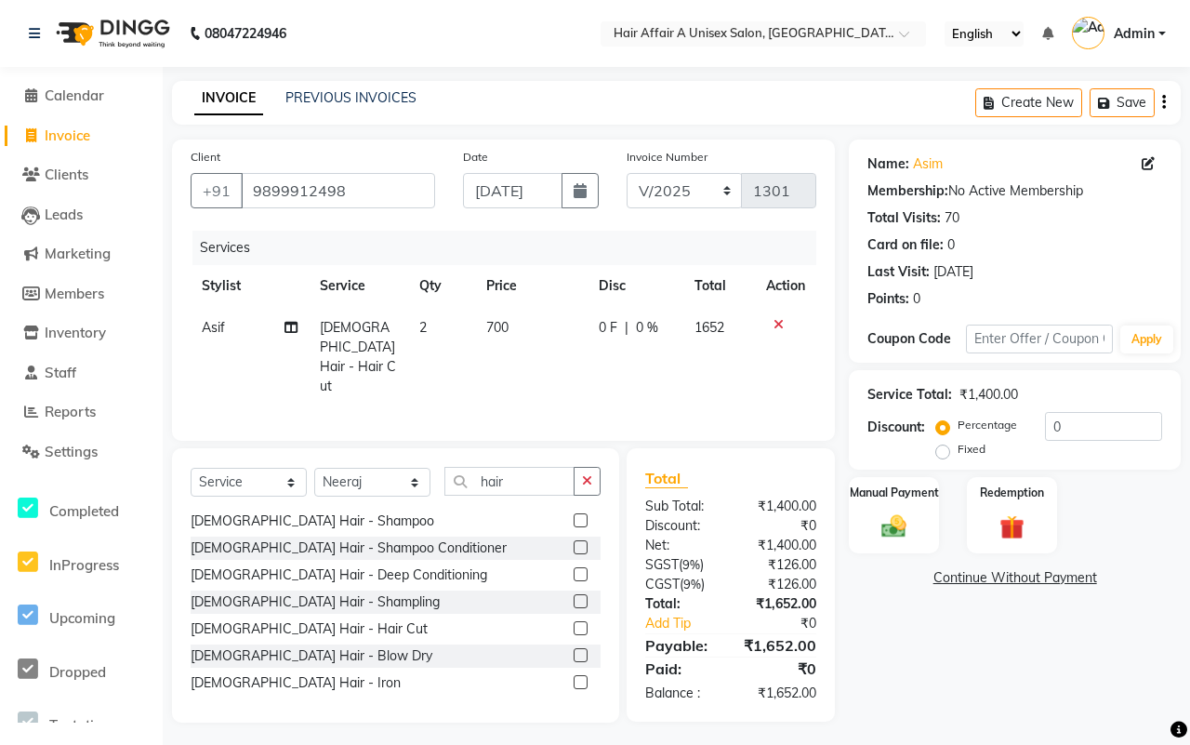
click at [574, 621] on label at bounding box center [581, 628] width 14 height 14
click at [574, 623] on input "checkbox" at bounding box center [580, 629] width 12 height 12
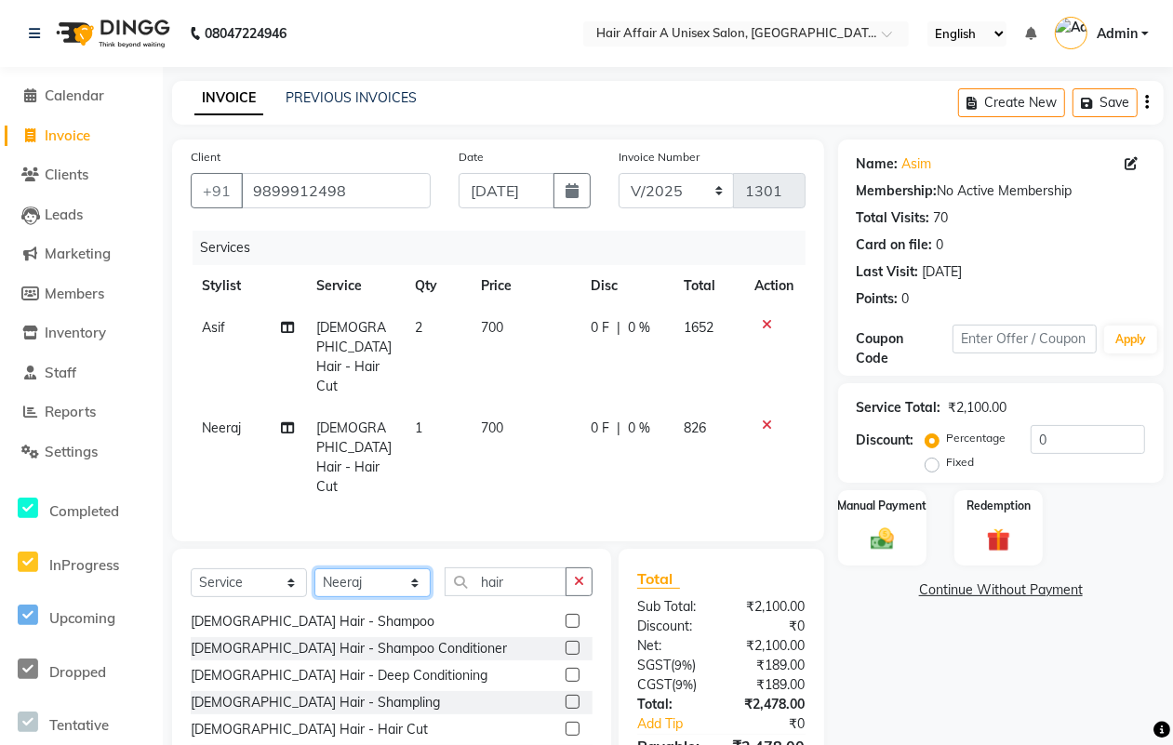
click at [381, 568] on select "Select Stylist [PERSON_NAME] [PERSON_NAME] Kajal Kunal [PERSON_NAME] Nitin [PER…" at bounding box center [372, 582] width 116 height 29
click at [314, 568] on select "Select Stylist [PERSON_NAME] [PERSON_NAME] Kajal Kunal [PERSON_NAME] Nitin [PER…" at bounding box center [372, 582] width 116 height 29
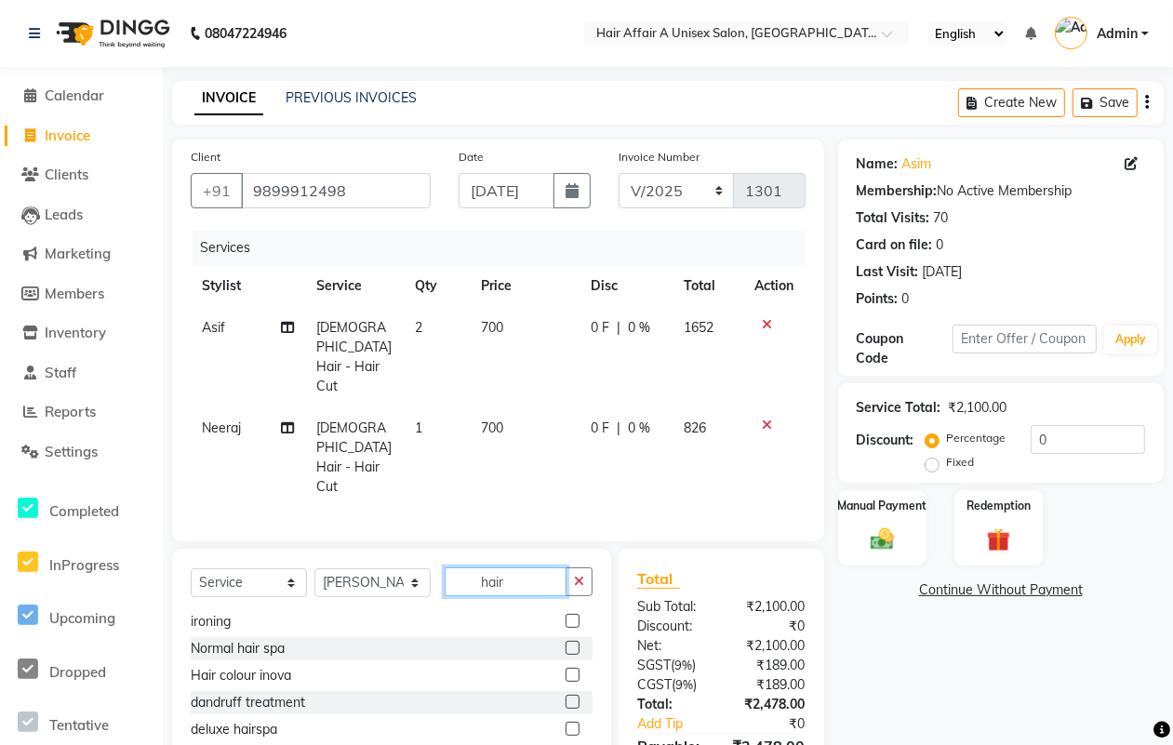
click at [526, 567] on input "hair" at bounding box center [506, 581] width 122 height 29
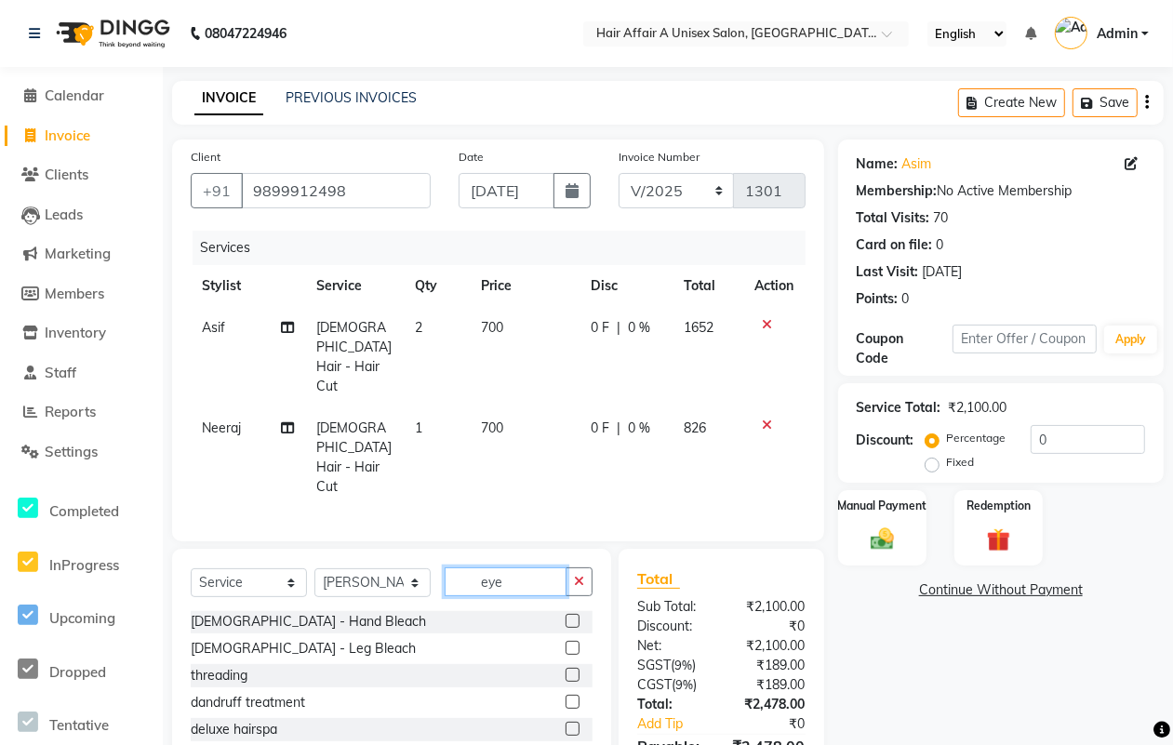
scroll to position [0, 0]
click at [577, 615] on label at bounding box center [572, 622] width 14 height 14
click at [577, 617] on input "checkbox" at bounding box center [571, 623] width 12 height 12
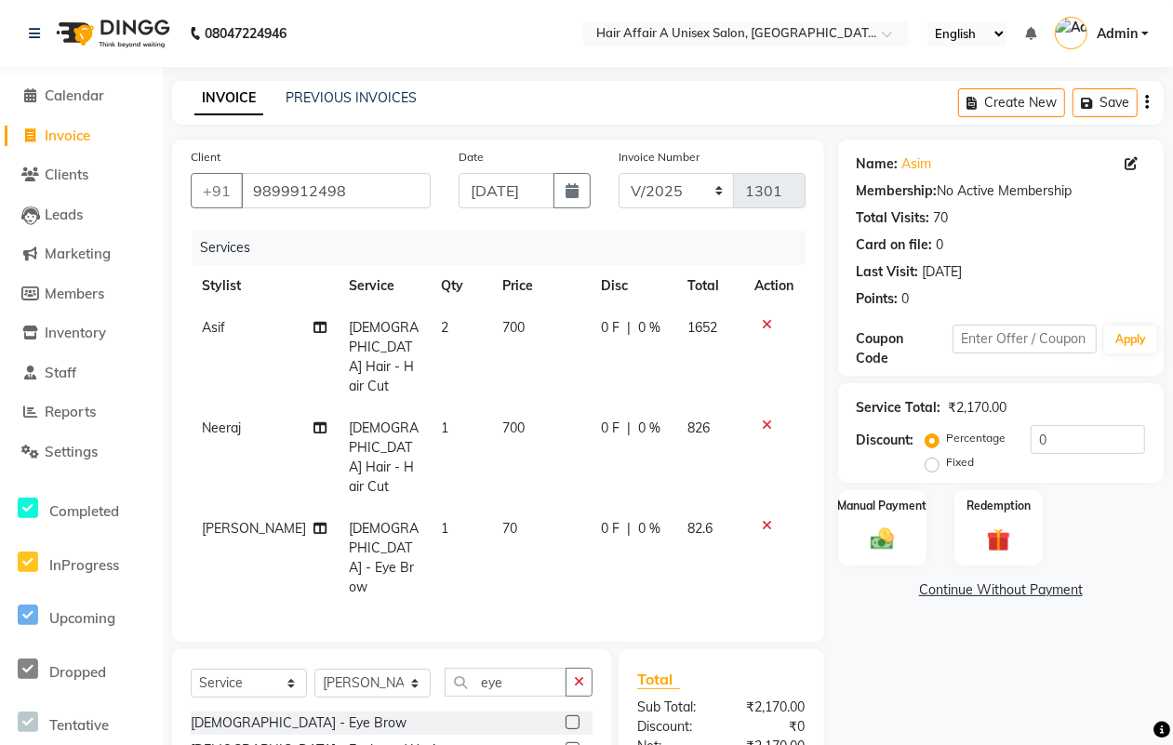
click at [500, 508] on td "70" at bounding box center [540, 558] width 99 height 100
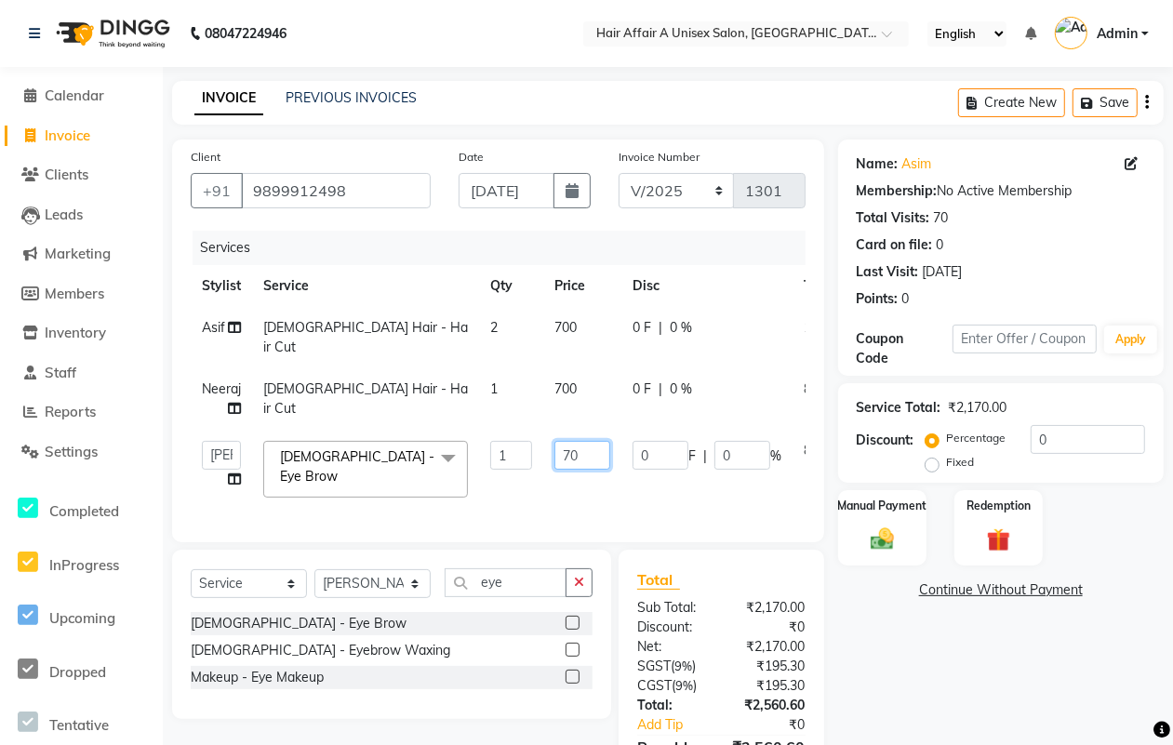
click at [578, 441] on input "70" at bounding box center [582, 455] width 56 height 29
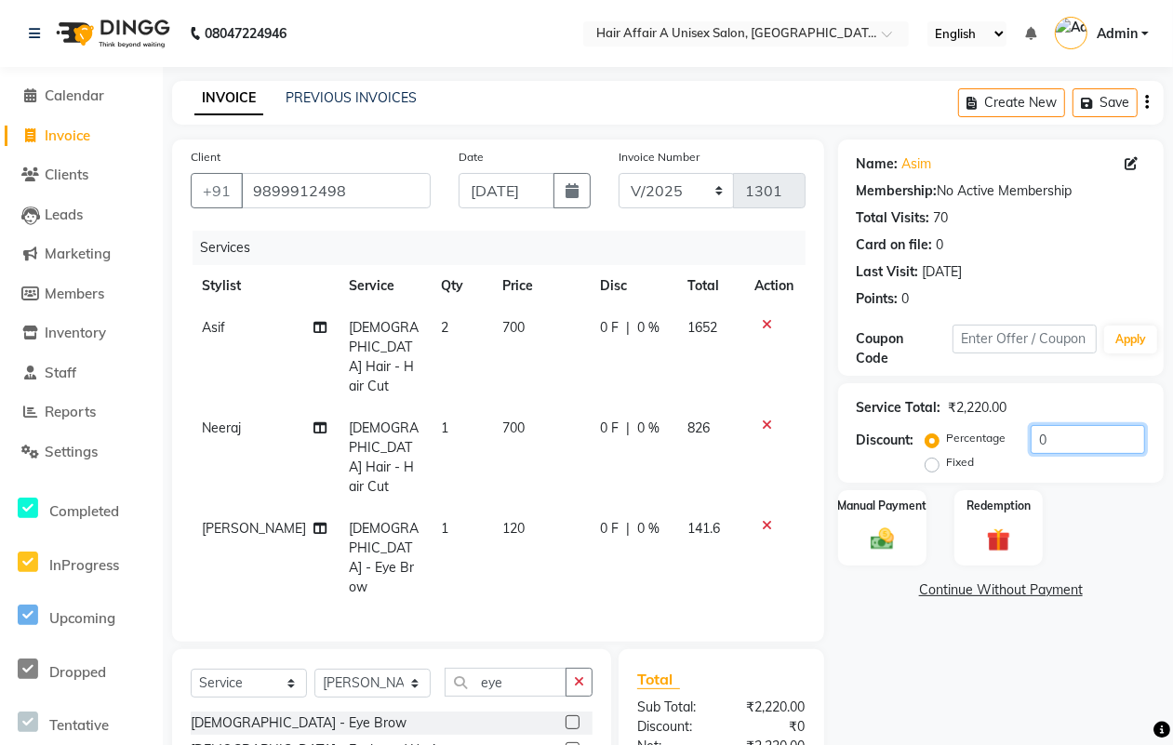
click at [1066, 434] on input "0" at bounding box center [1087, 439] width 114 height 29
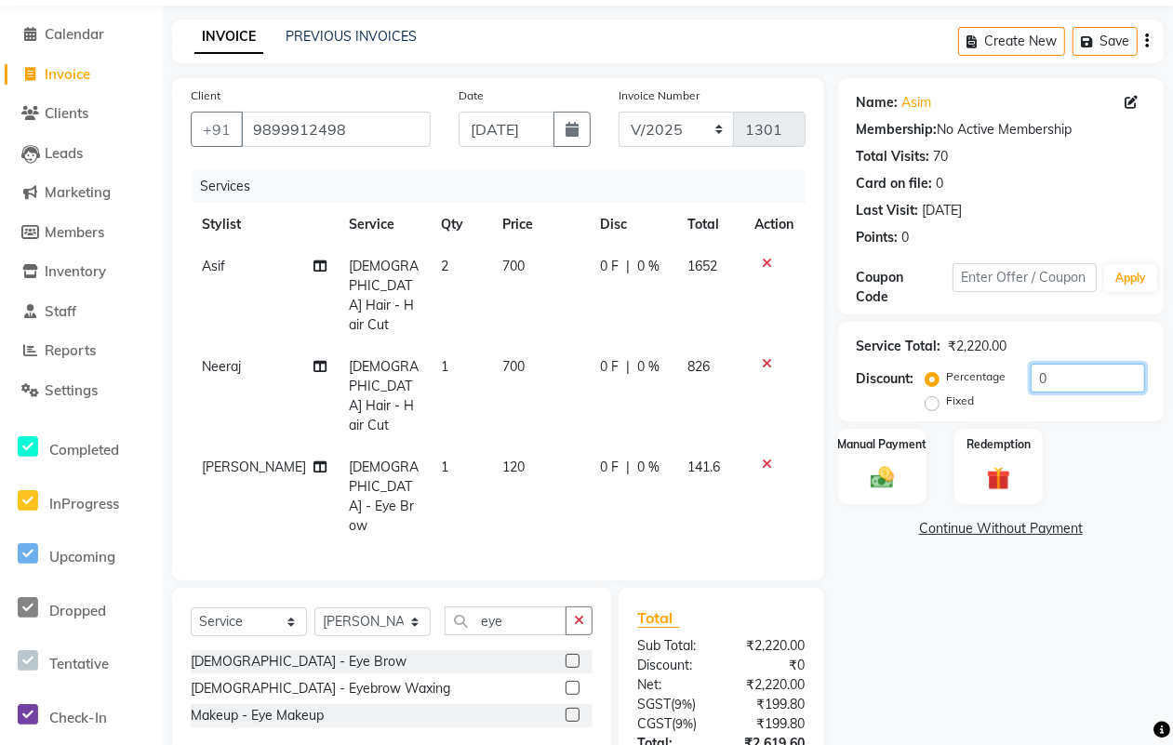
scroll to position [105, 0]
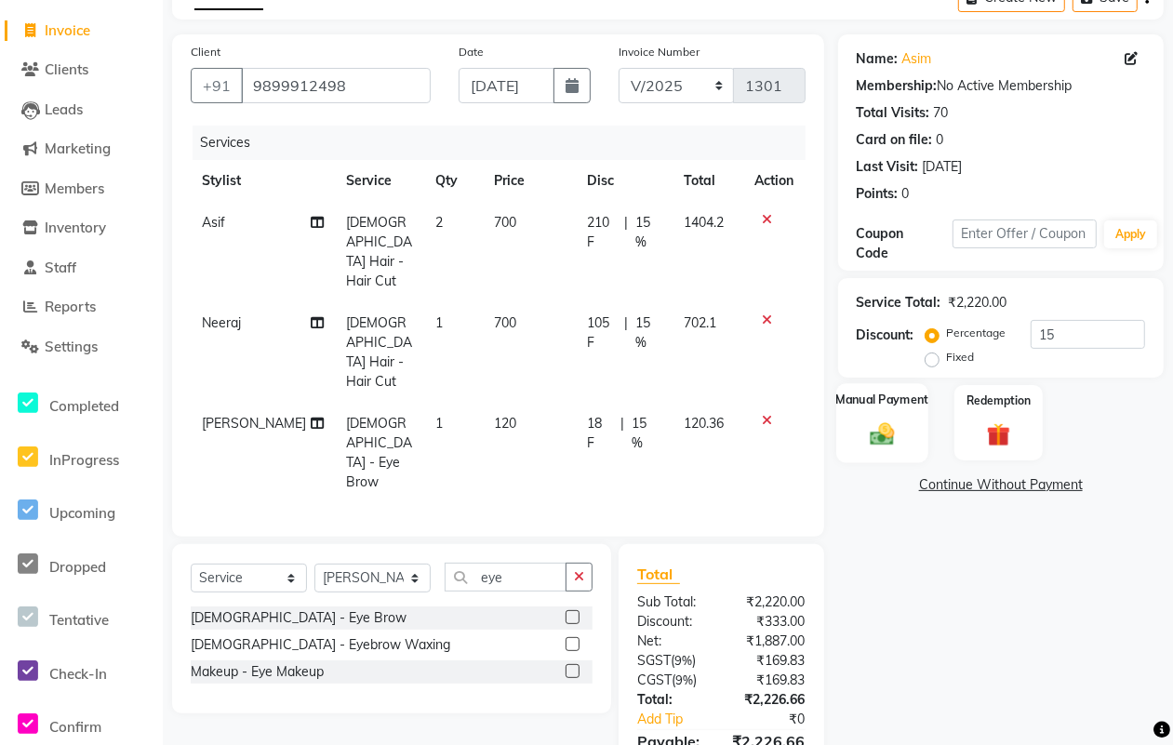
click at [876, 396] on label "Manual Payment" at bounding box center [881, 400] width 93 height 18
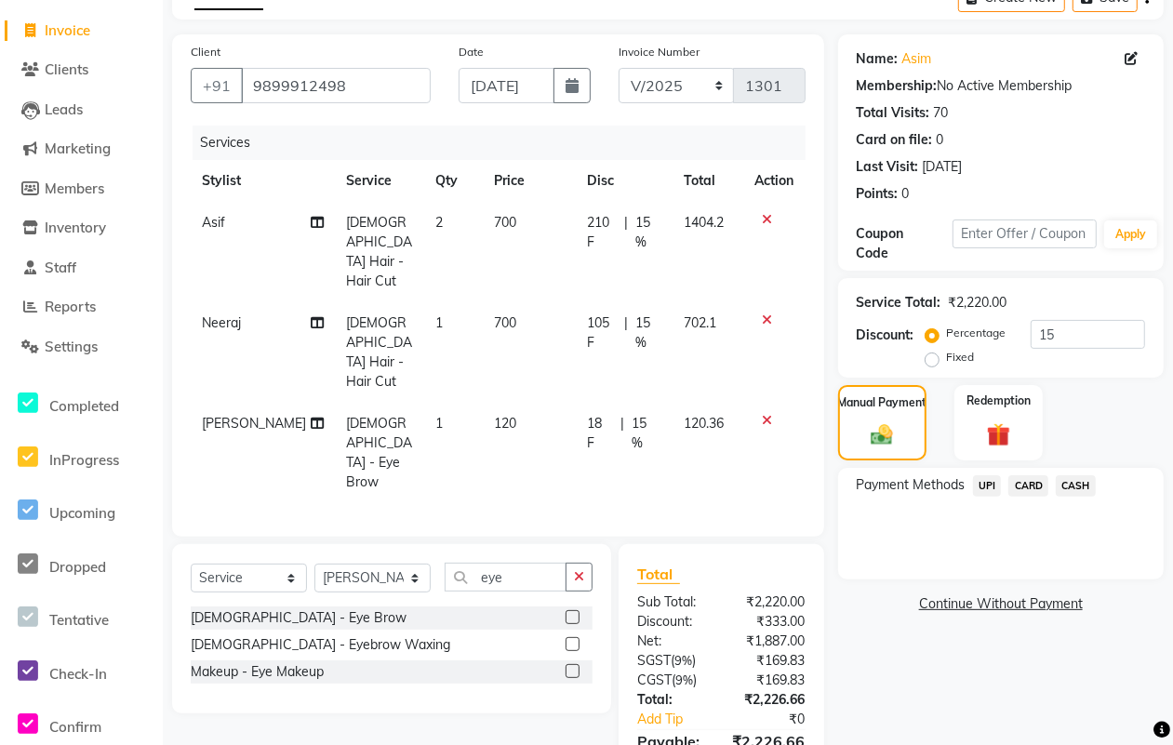
click at [1084, 482] on span "CASH" at bounding box center [1075, 485] width 40 height 21
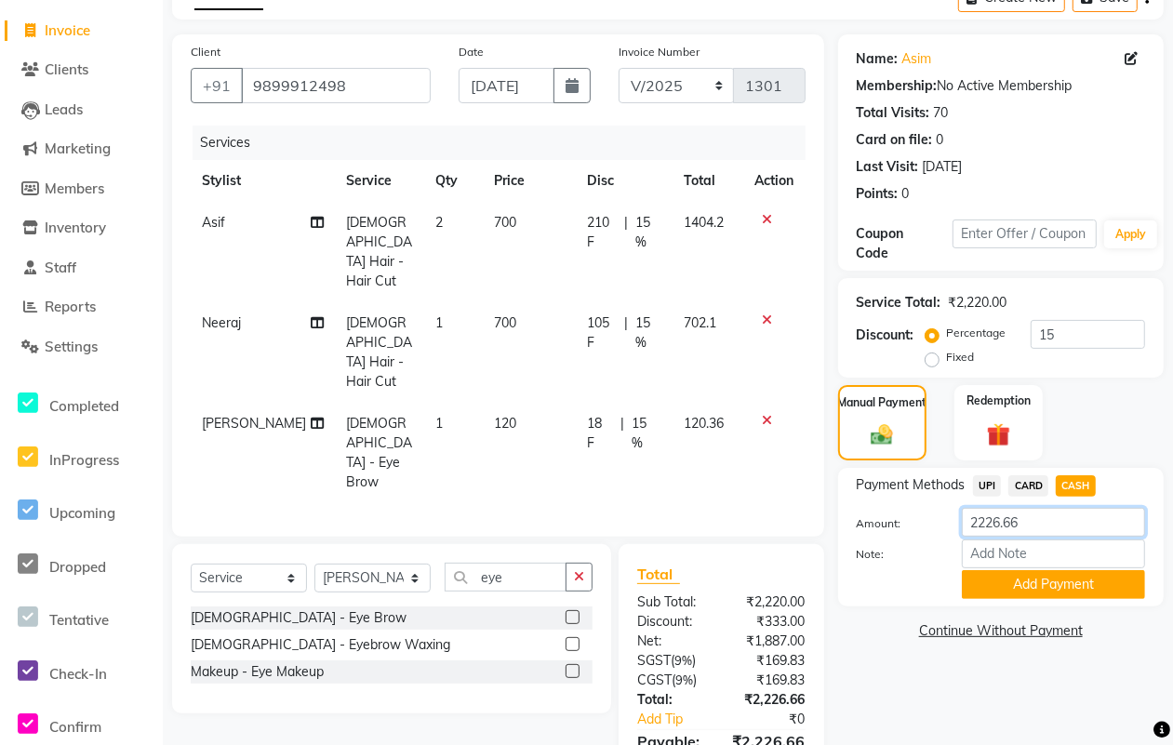
click at [1028, 526] on input "2226.66" at bounding box center [1053, 522] width 183 height 29
click at [1060, 583] on button "Add Payment" at bounding box center [1053, 584] width 183 height 29
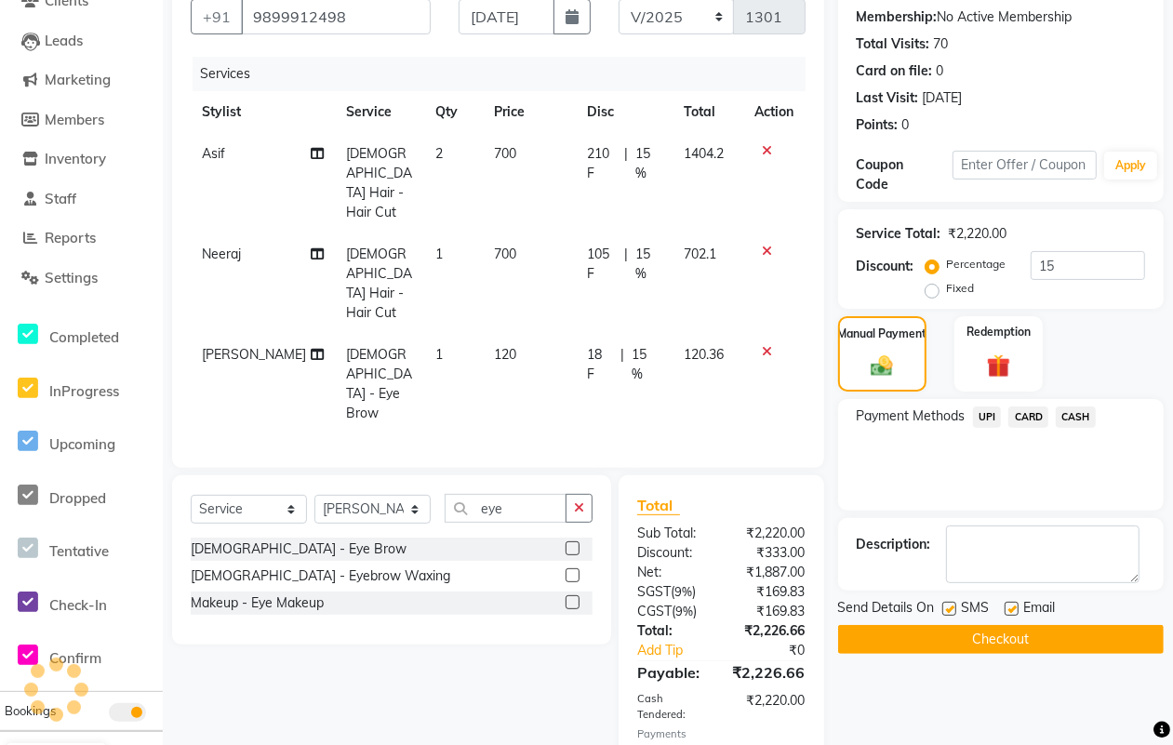
scroll to position [202, 0]
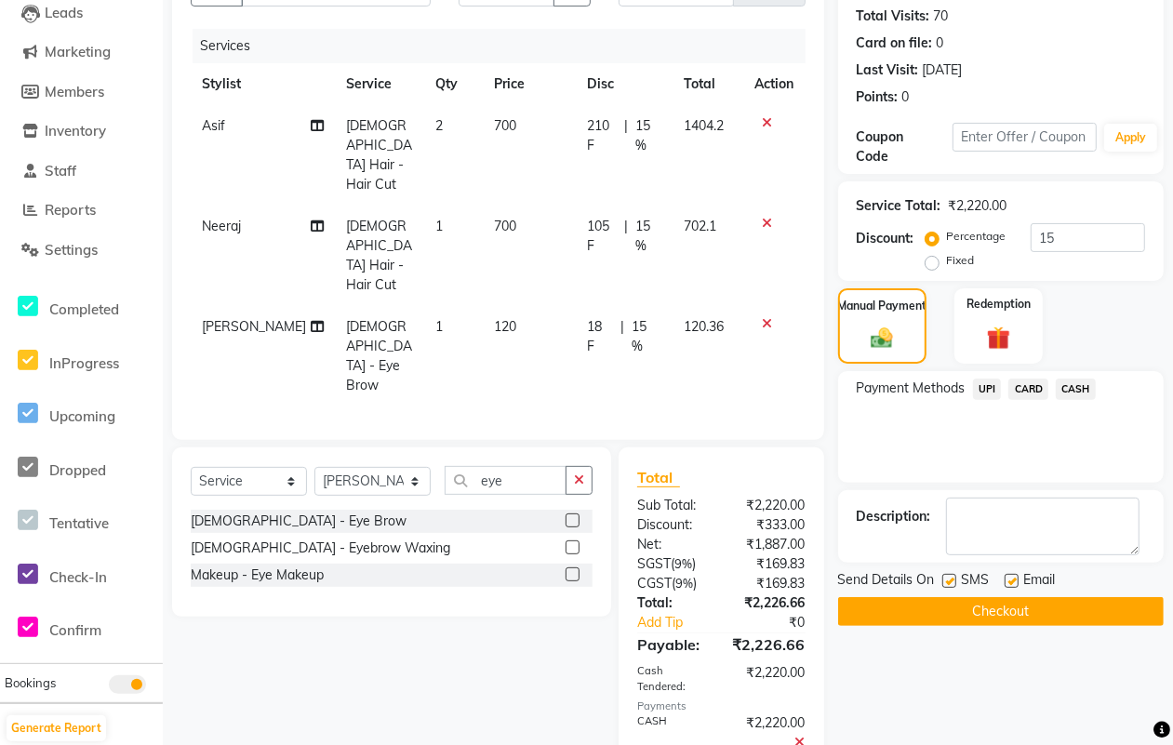
click at [949, 575] on label at bounding box center [949, 581] width 14 height 14
click at [949, 576] on input "checkbox" at bounding box center [948, 582] width 12 height 12
click at [1009, 582] on label at bounding box center [1011, 581] width 14 height 14
click at [1009, 582] on input "checkbox" at bounding box center [1010, 582] width 12 height 12
click at [1004, 604] on button "Checkout" at bounding box center [1000, 611] width 325 height 29
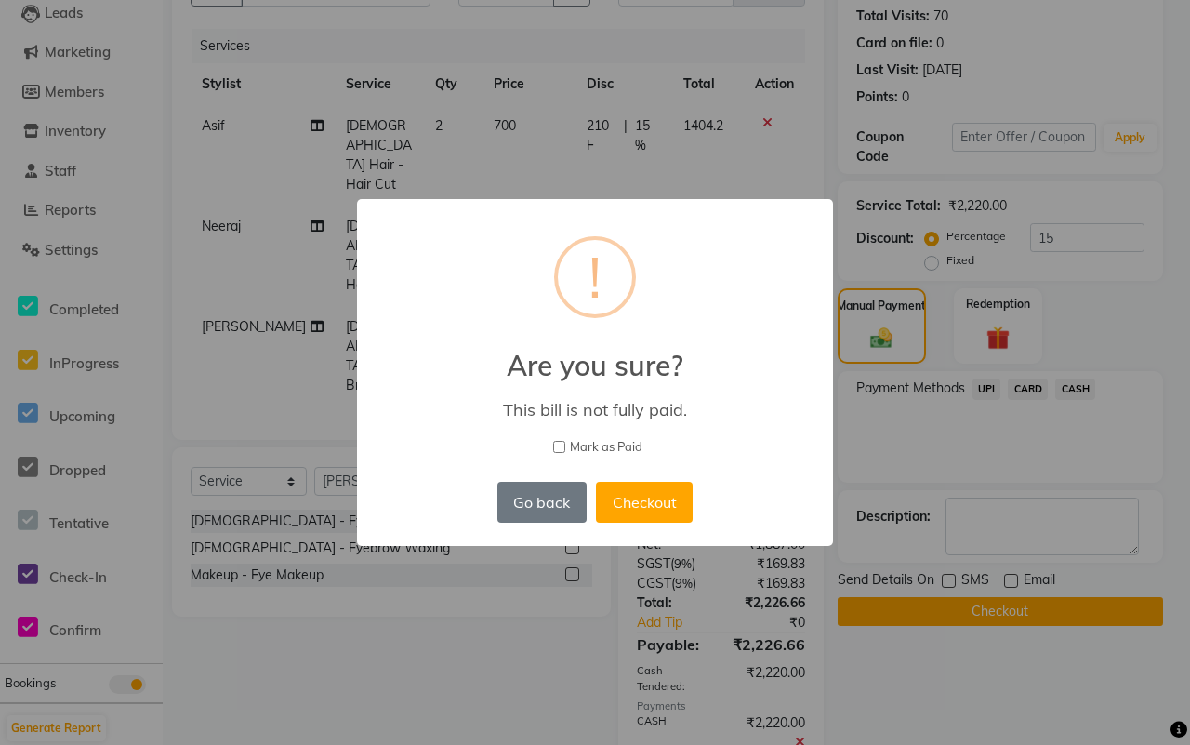
click at [614, 444] on span "Mark as Paid" at bounding box center [606, 447] width 73 height 19
click at [565, 444] on input "Mark as Paid" at bounding box center [559, 447] width 12 height 12
click at [617, 485] on button "Checkout" at bounding box center [644, 502] width 97 height 41
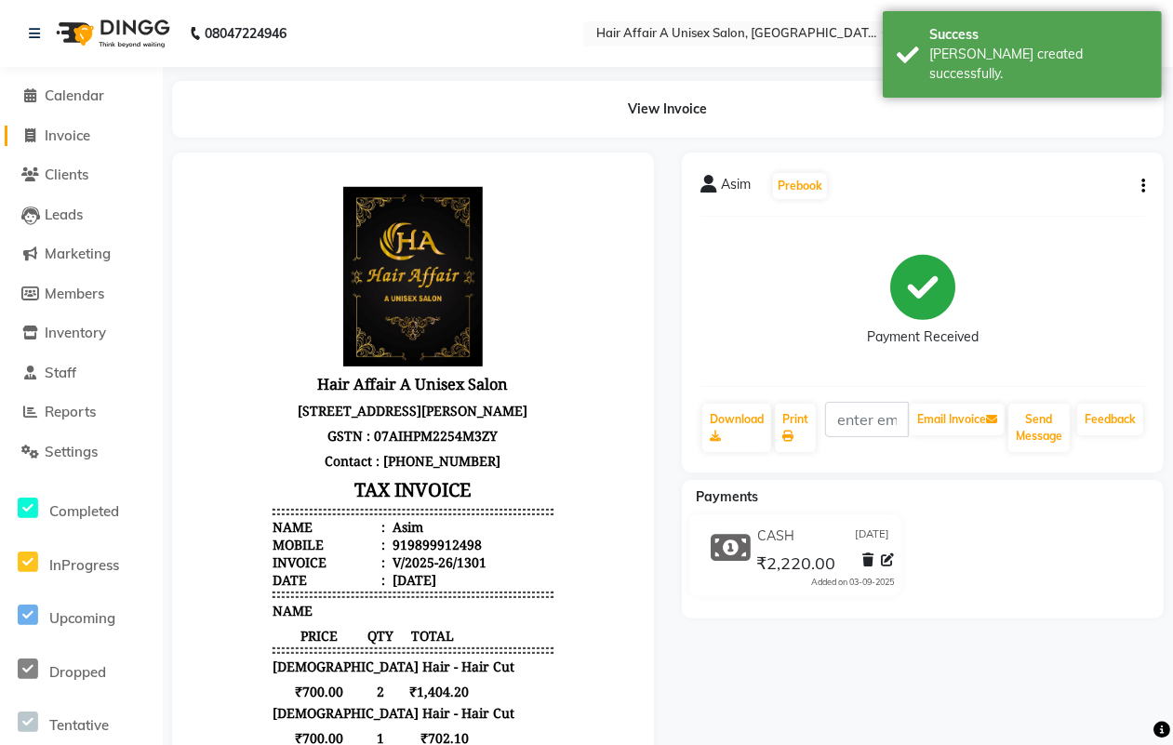
click at [63, 138] on span "Invoice" at bounding box center [68, 135] width 46 height 18
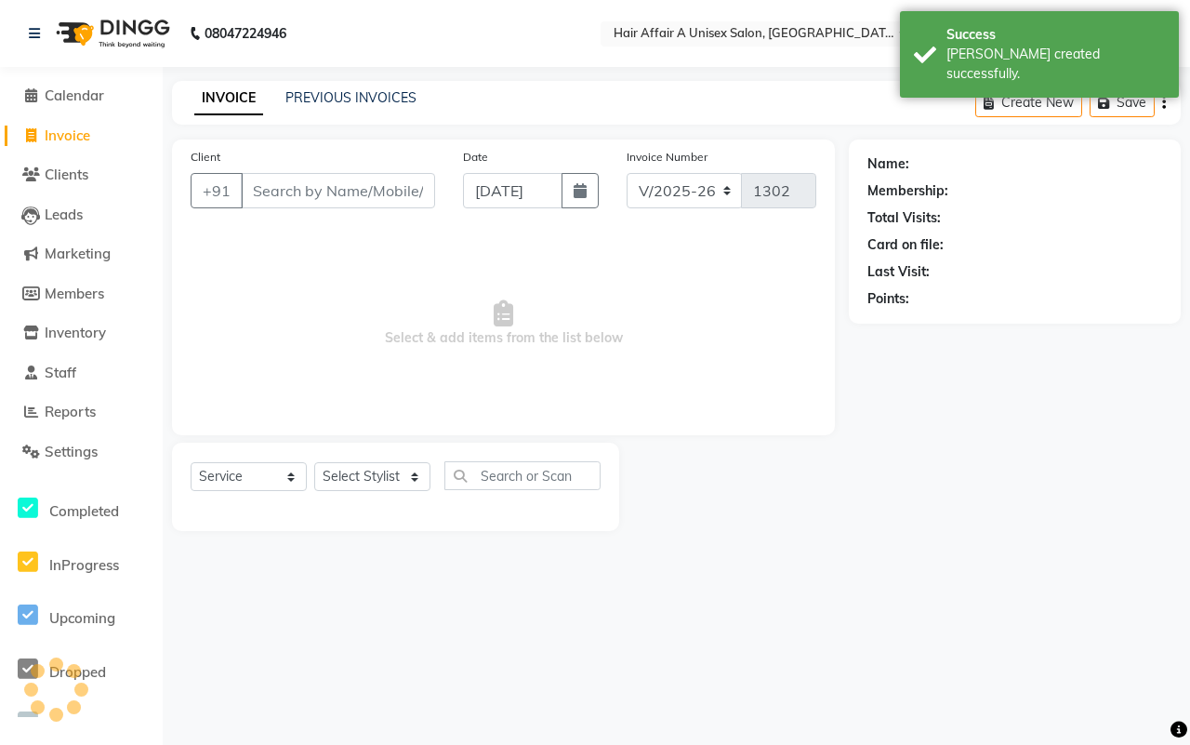
click at [303, 189] on input "Client" at bounding box center [338, 190] width 194 height 35
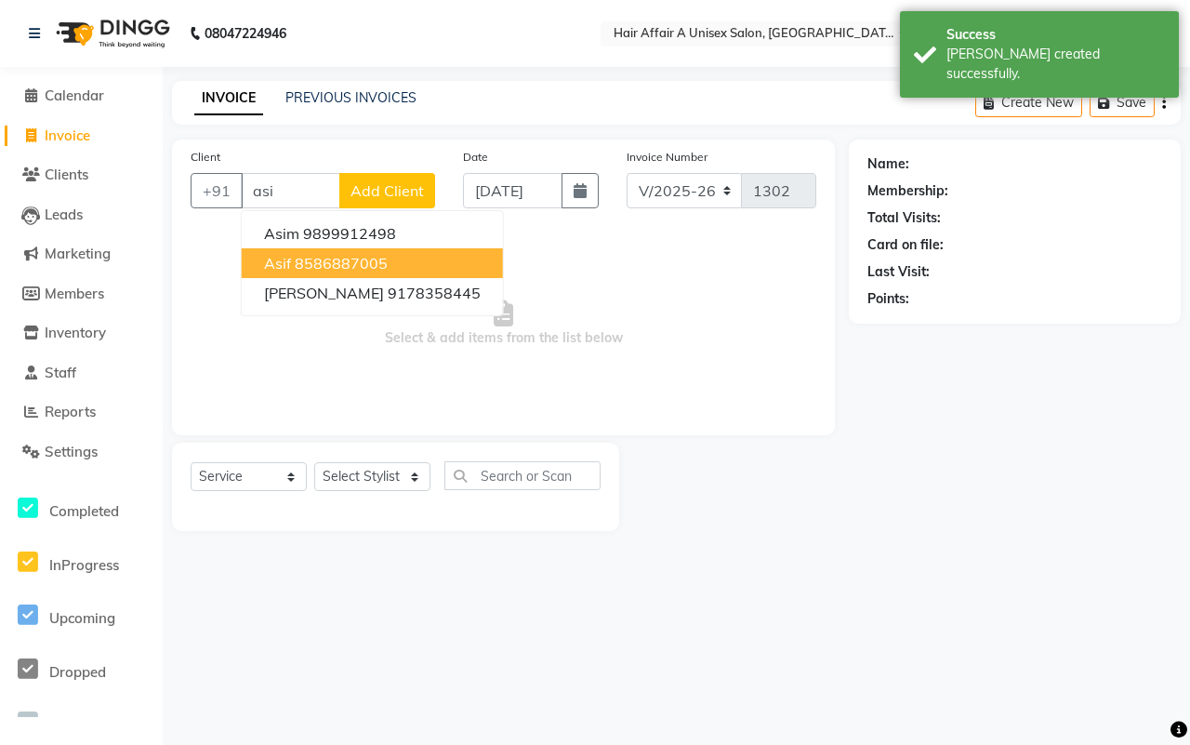
click at [308, 254] on ngb-highlight "8586887005" at bounding box center [341, 263] width 93 height 19
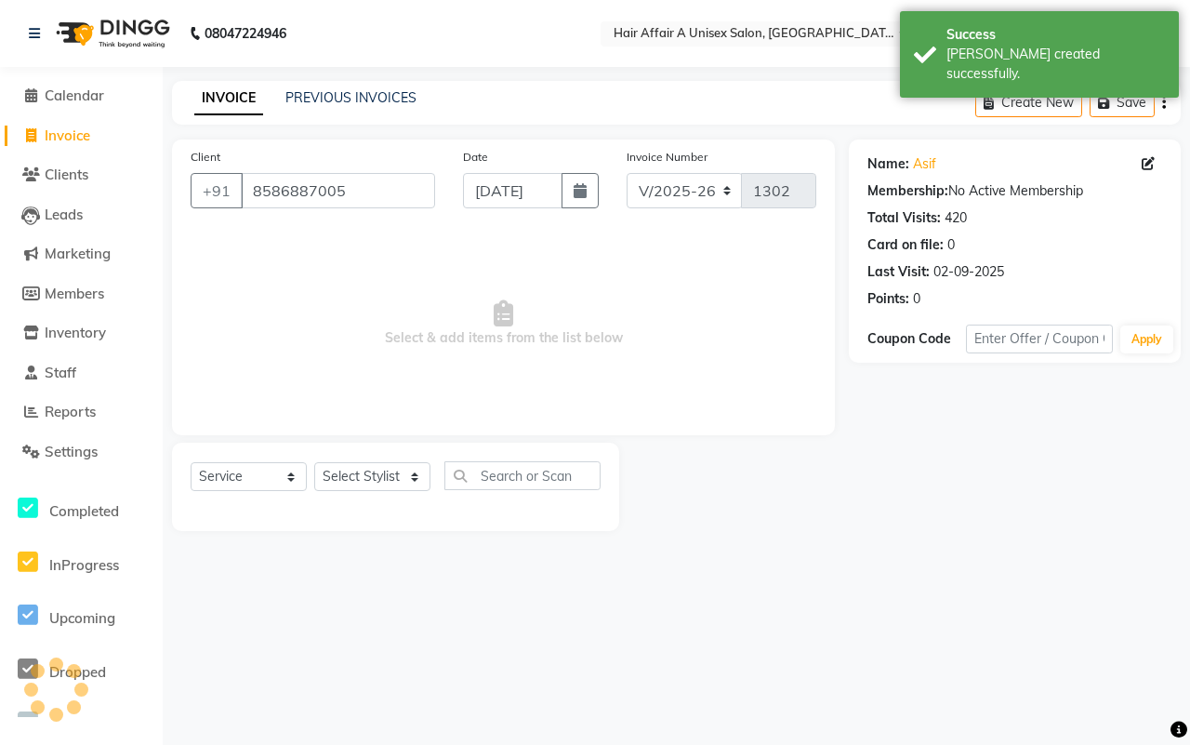
click at [605, 196] on div "Date [DATE]" at bounding box center [531, 185] width 164 height 76
click at [575, 186] on icon "button" at bounding box center [580, 190] width 13 height 15
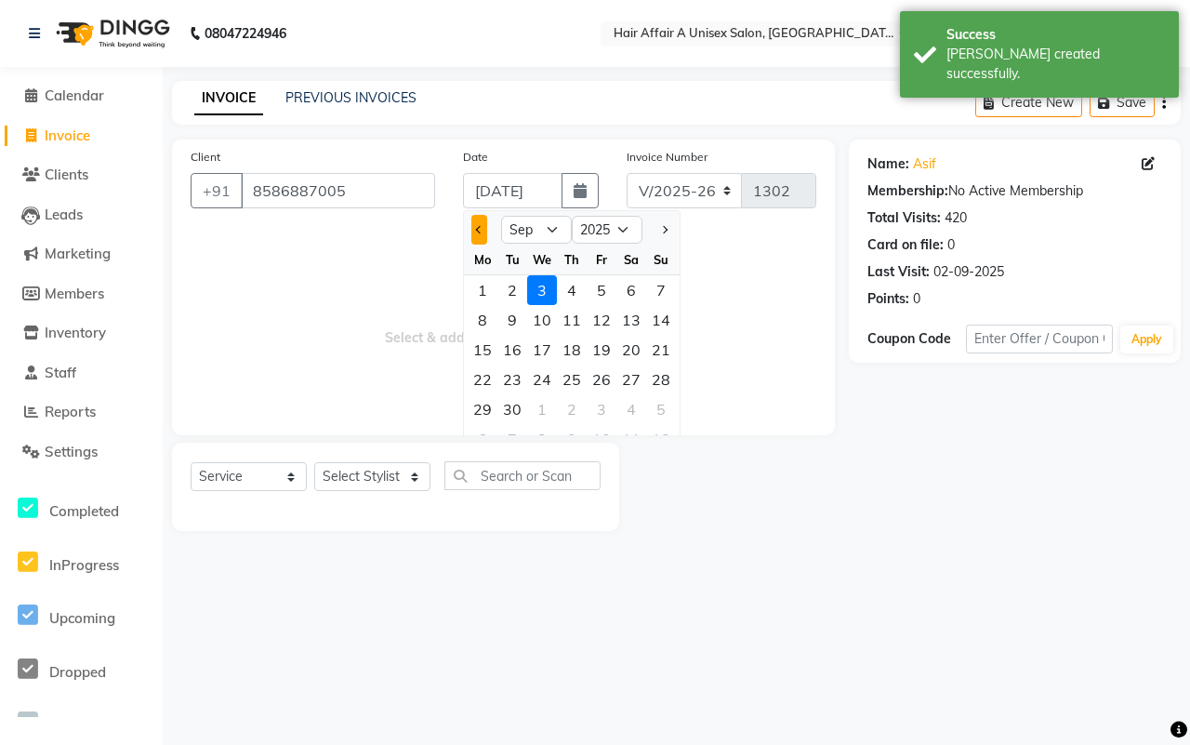
click at [476, 226] on span "Previous month" at bounding box center [479, 229] width 7 height 7
click at [624, 410] on div "30" at bounding box center [632, 409] width 30 height 30
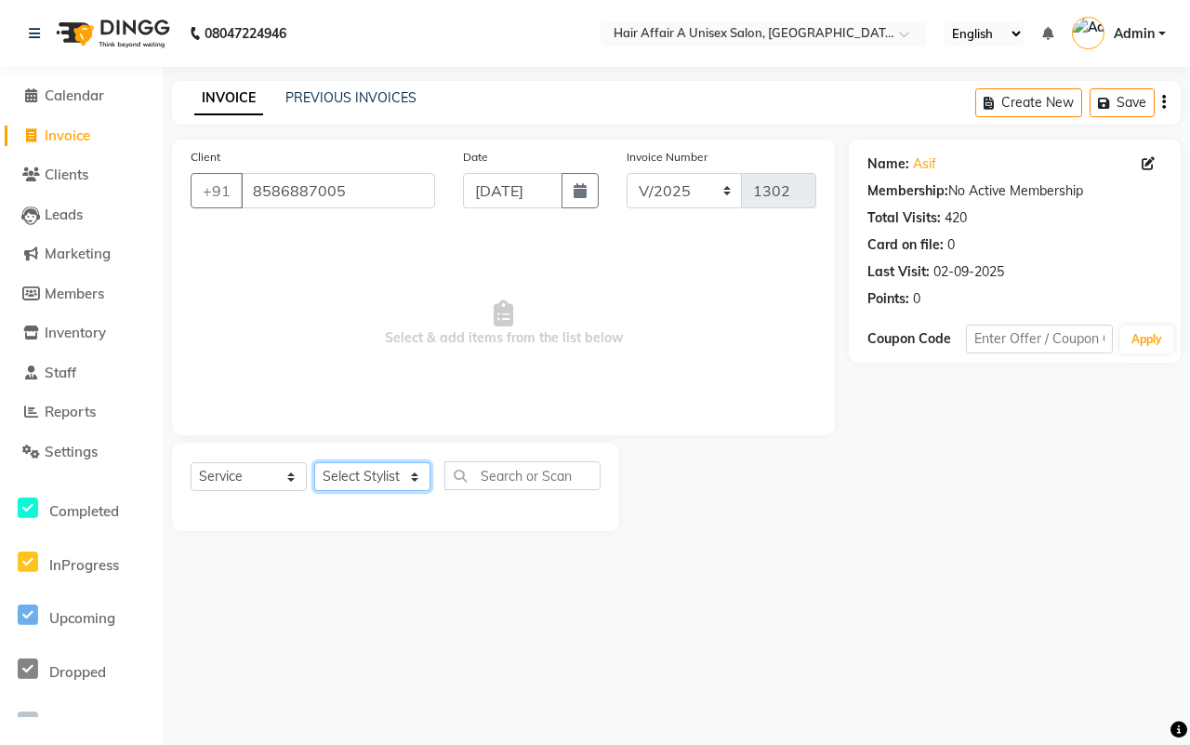
click at [352, 466] on select "Select Stylist [PERSON_NAME] [PERSON_NAME] Kajal Kunal [PERSON_NAME] Nitin [PER…" at bounding box center [372, 476] width 116 height 29
click at [314, 462] on select "Select Stylist [PERSON_NAME] [PERSON_NAME] Kajal Kunal [PERSON_NAME] Nitin [PER…" at bounding box center [372, 476] width 116 height 29
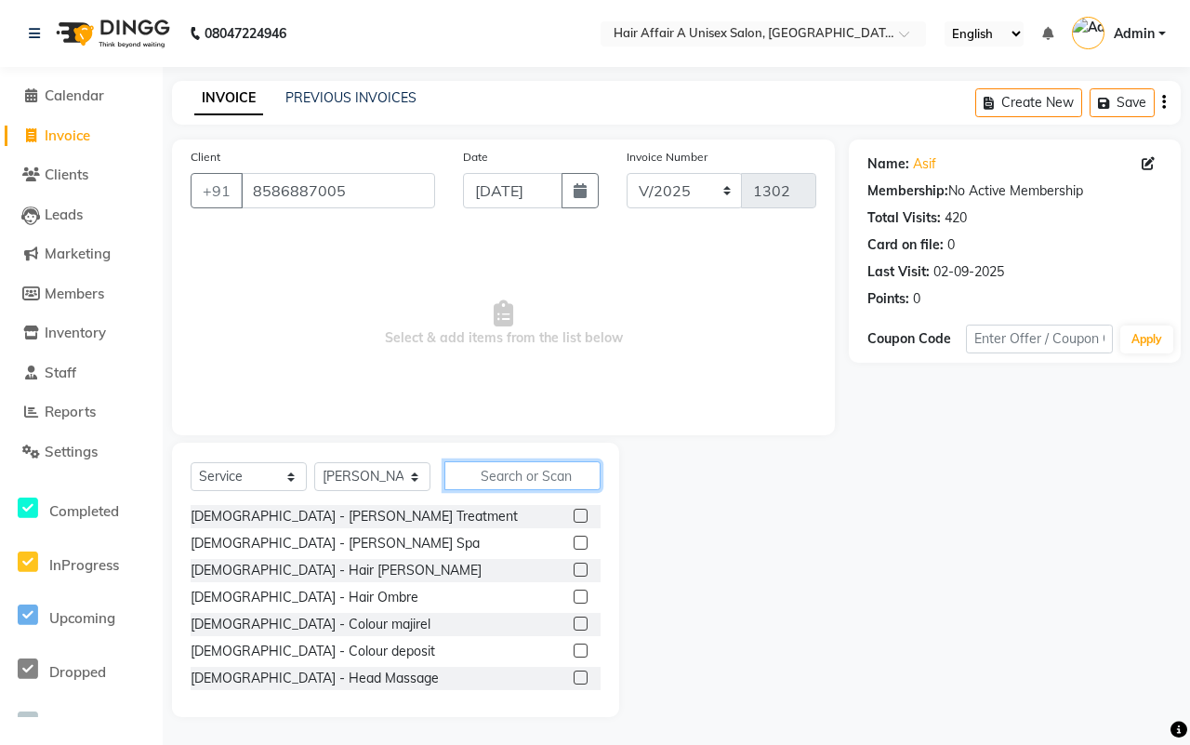
click at [495, 472] on input "text" at bounding box center [523, 475] width 156 height 29
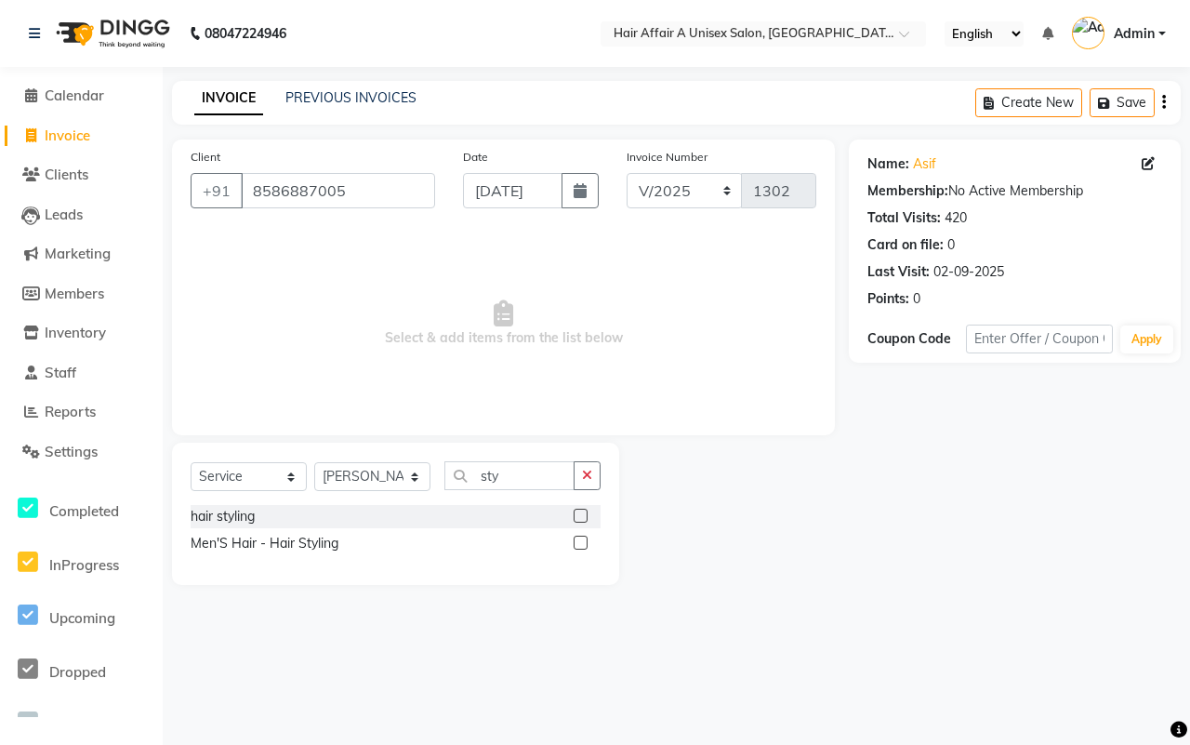
click at [577, 536] on label at bounding box center [581, 543] width 14 height 14
click at [577, 538] on input "checkbox" at bounding box center [580, 544] width 12 height 12
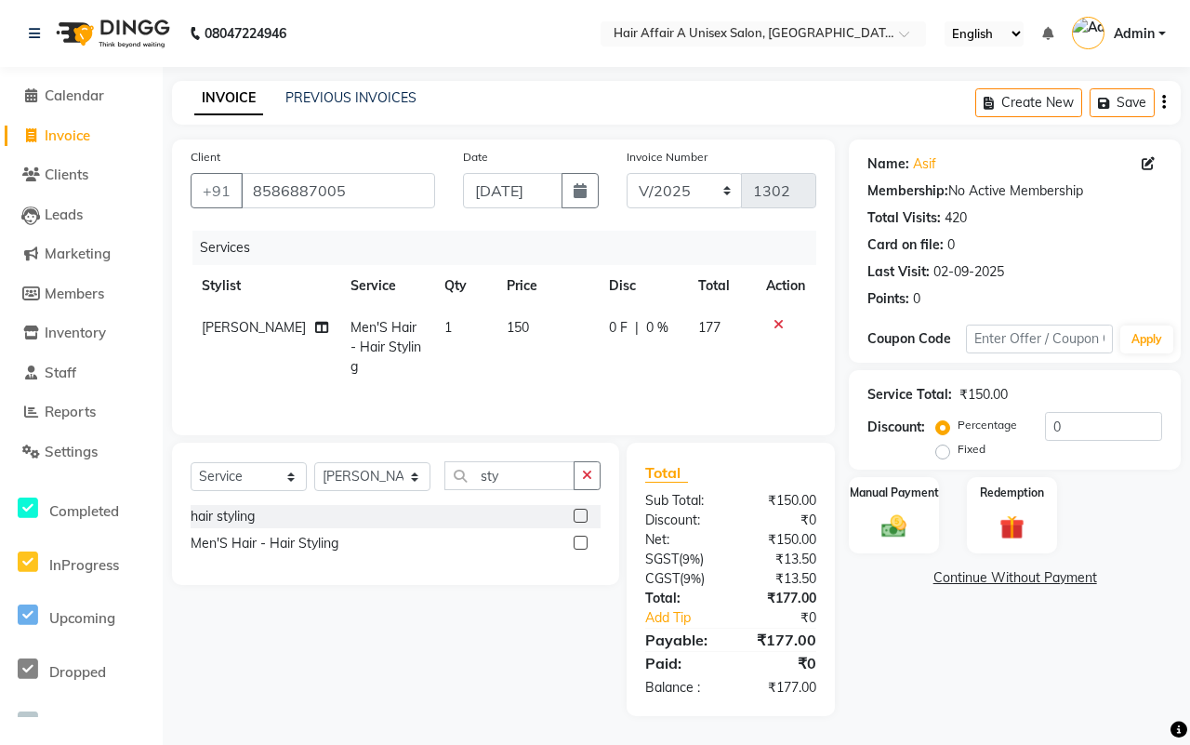
click at [516, 339] on td "150" at bounding box center [547, 347] width 102 height 81
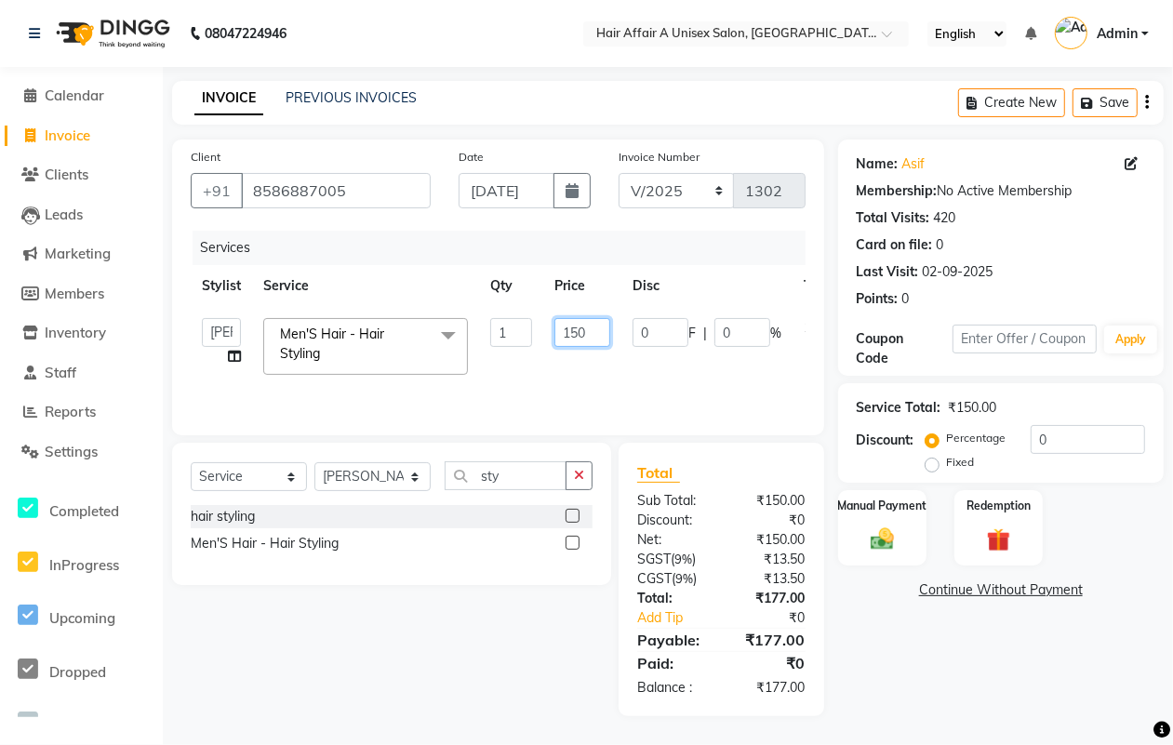
click at [577, 331] on input "150" at bounding box center [582, 332] width 56 height 29
click at [699, 628] on link "Add Tip" at bounding box center [680, 618] width 114 height 20
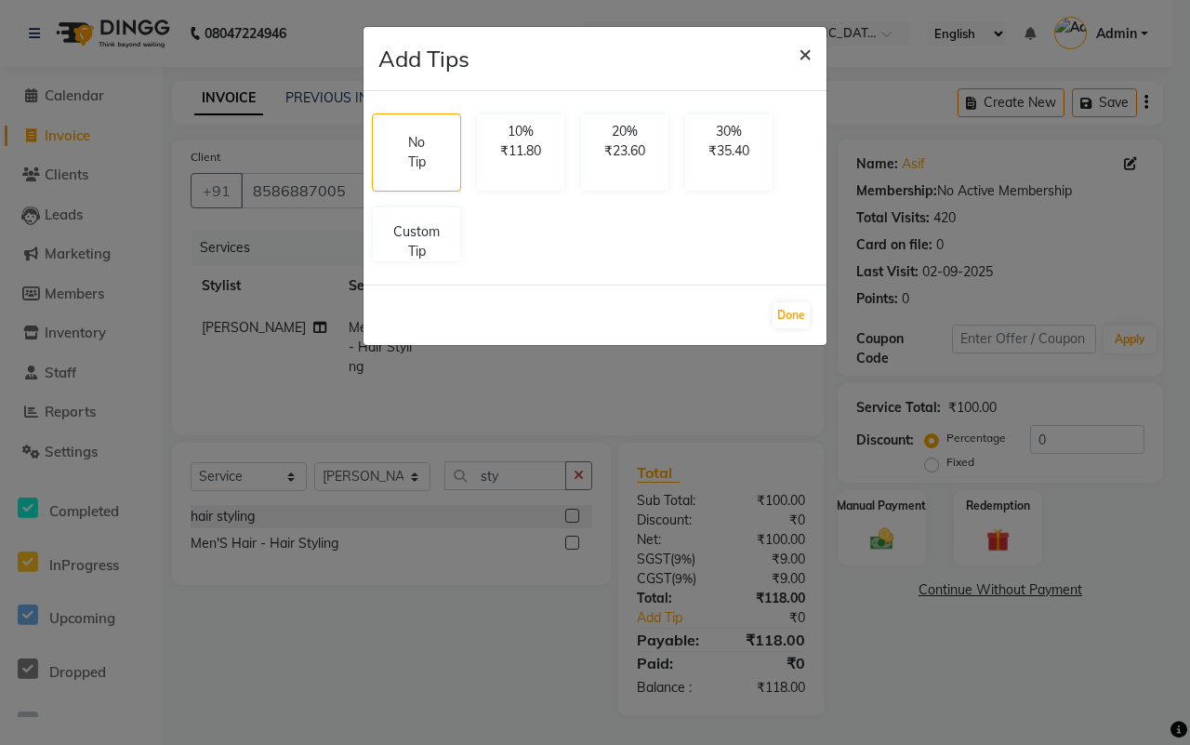
click at [805, 52] on span "×" at bounding box center [805, 53] width 13 height 28
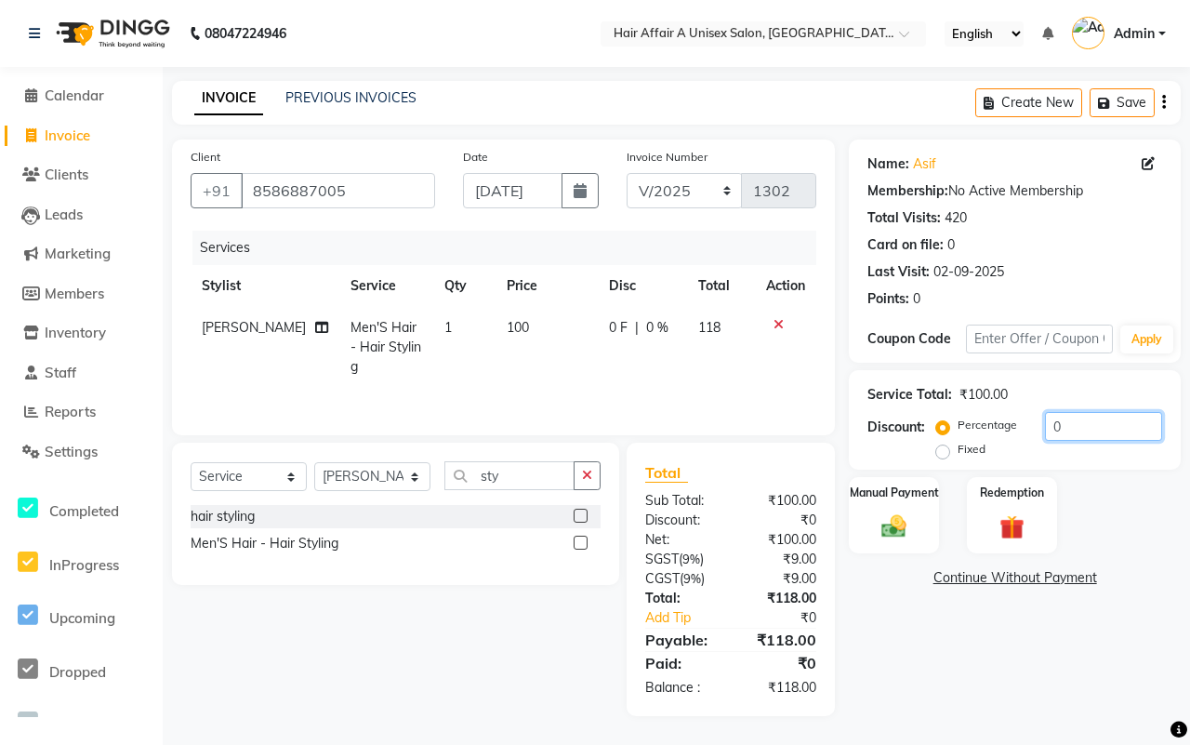
click at [1061, 426] on input "0" at bounding box center [1103, 426] width 117 height 29
click at [885, 498] on label "Manual Payment" at bounding box center [894, 492] width 93 height 18
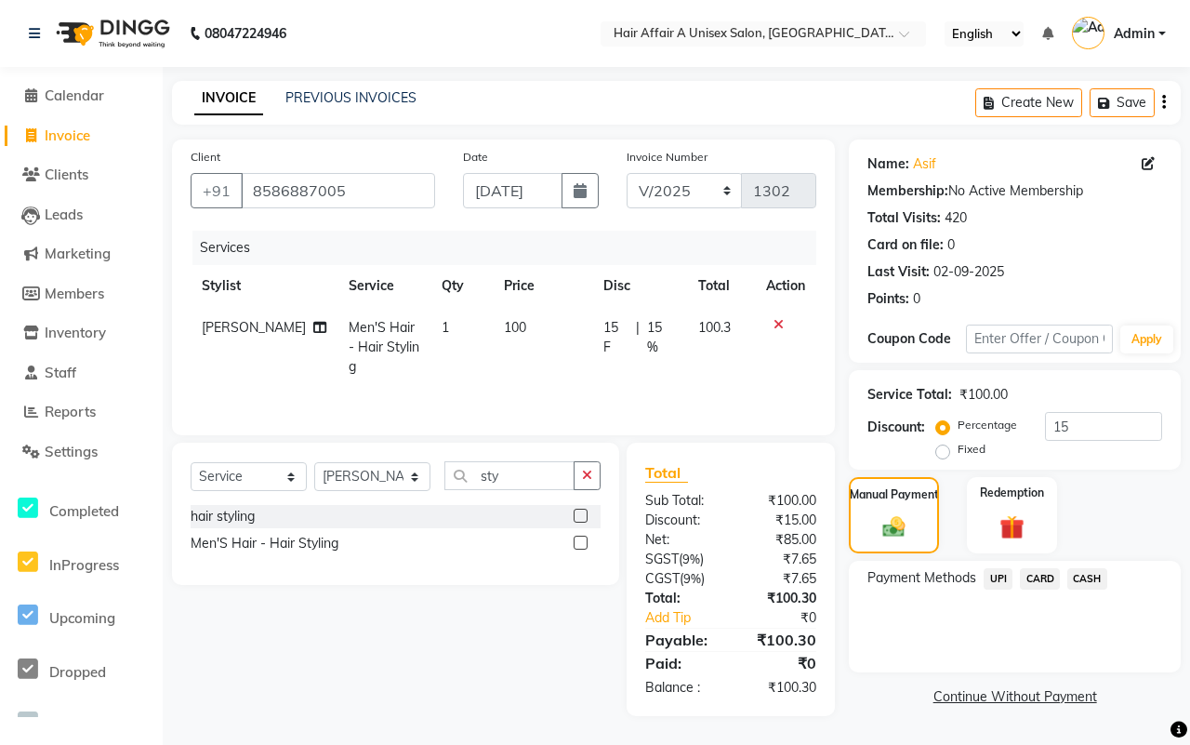
click at [1094, 575] on span "CASH" at bounding box center [1088, 578] width 40 height 21
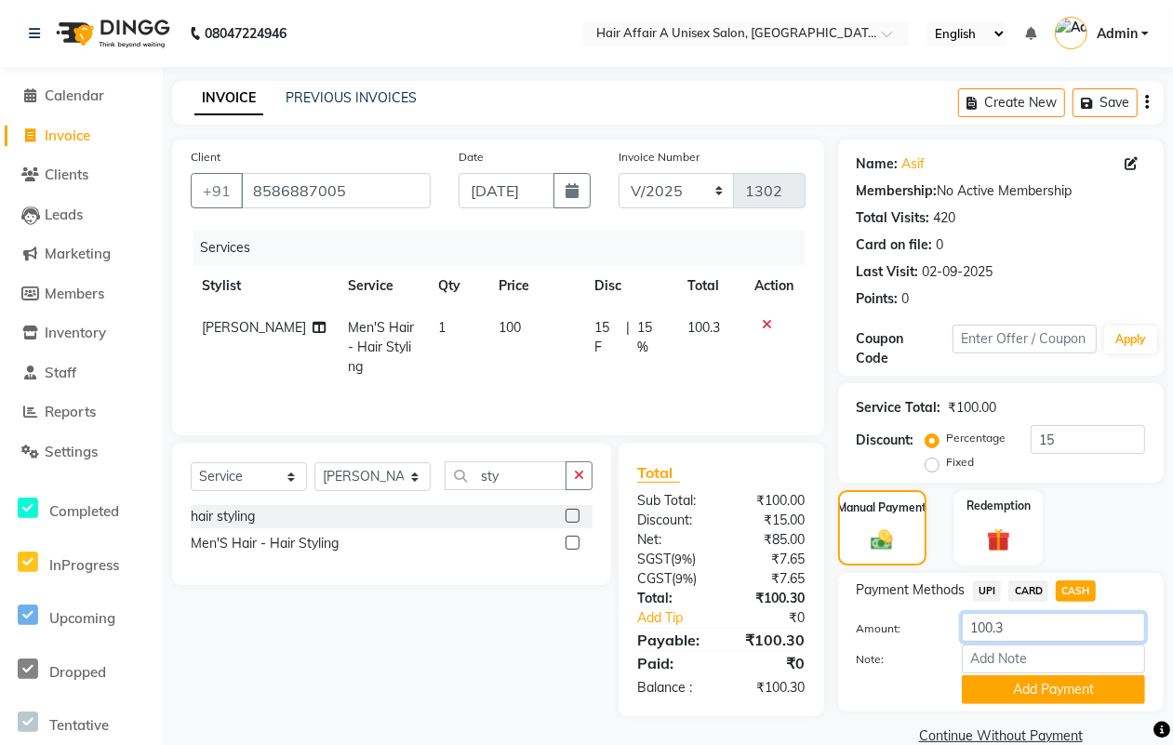
click at [1040, 629] on input "100.3" at bounding box center [1053, 627] width 183 height 29
click at [1023, 686] on button "Add Payment" at bounding box center [1053, 689] width 183 height 29
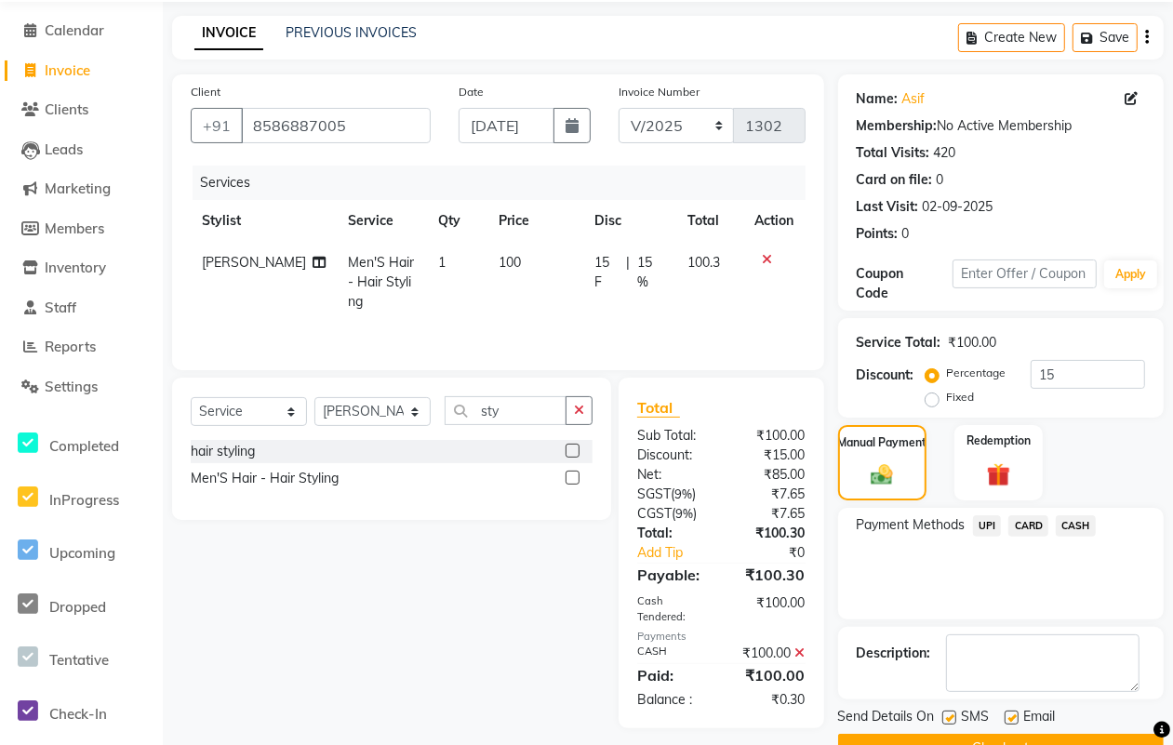
scroll to position [112, 0]
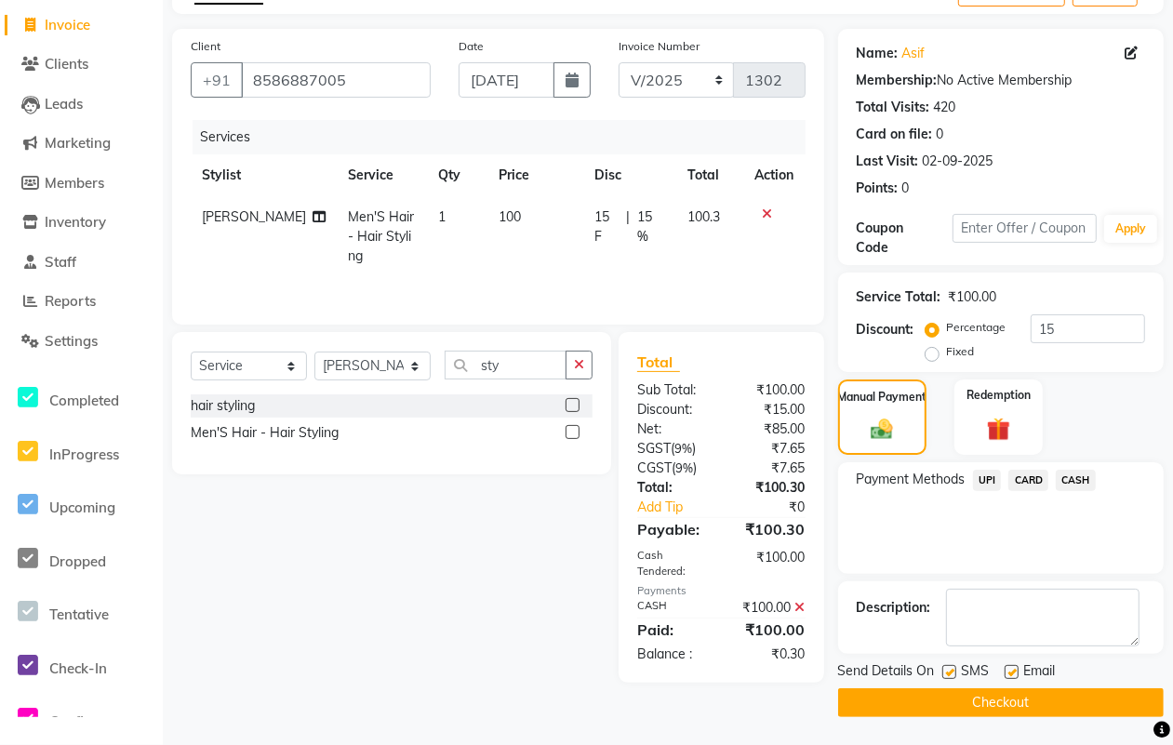
click at [942, 676] on label at bounding box center [949, 672] width 14 height 14
click at [942, 676] on input "checkbox" at bounding box center [948, 673] width 12 height 12
click at [1005, 670] on label at bounding box center [1011, 672] width 14 height 14
click at [1005, 670] on input "checkbox" at bounding box center [1010, 673] width 12 height 12
click at [995, 691] on button "Checkout" at bounding box center [1000, 702] width 325 height 29
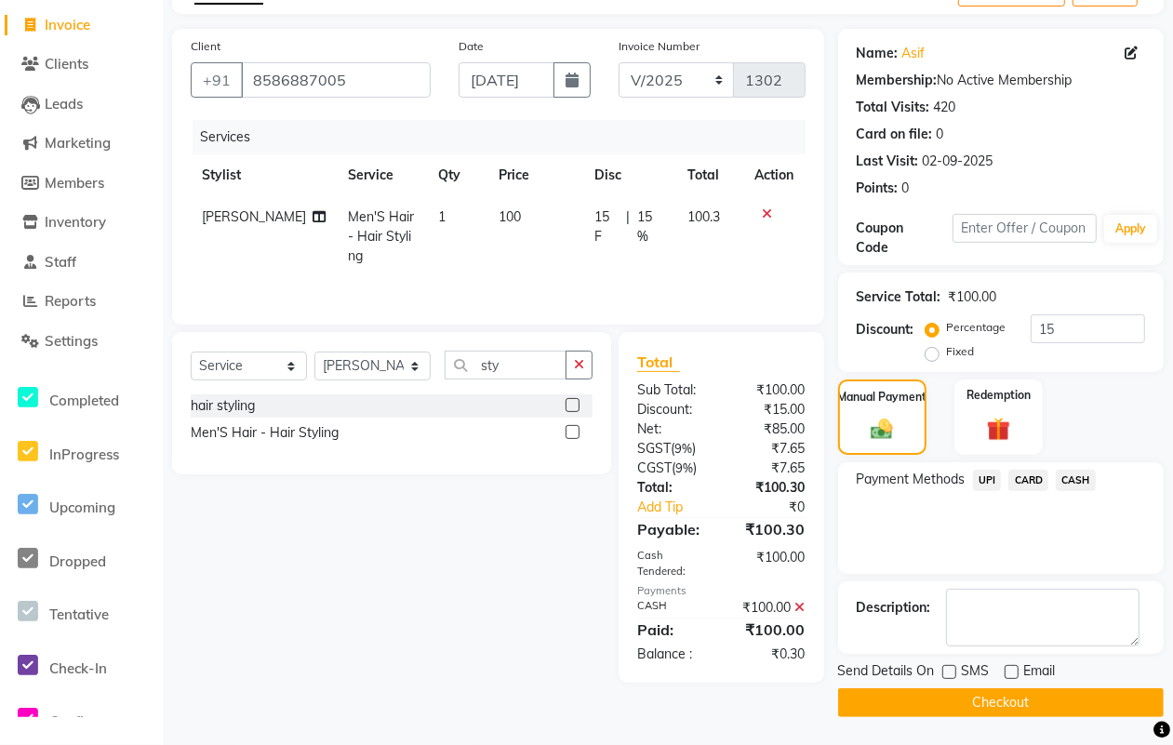
scroll to position [99, 0]
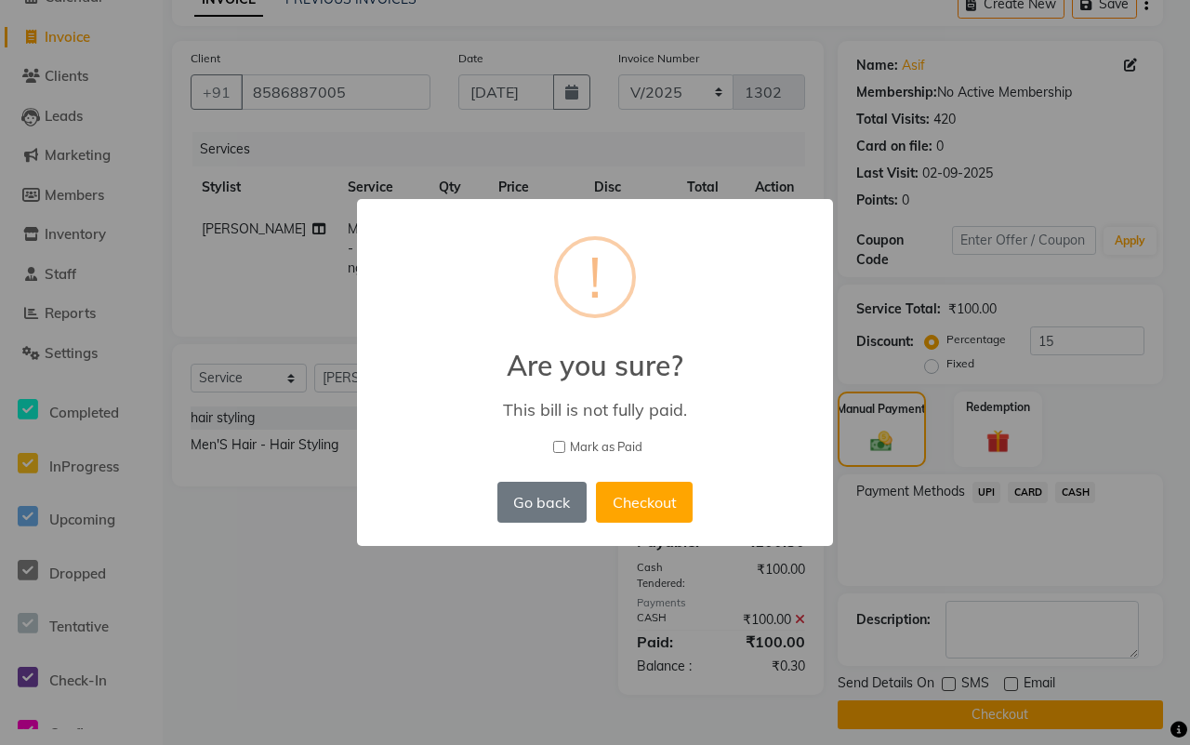
click at [614, 447] on span "Mark as Paid" at bounding box center [606, 447] width 73 height 19
click at [565, 447] on input "Mark as Paid" at bounding box center [559, 447] width 12 height 12
click at [621, 502] on button "Checkout" at bounding box center [644, 502] width 97 height 41
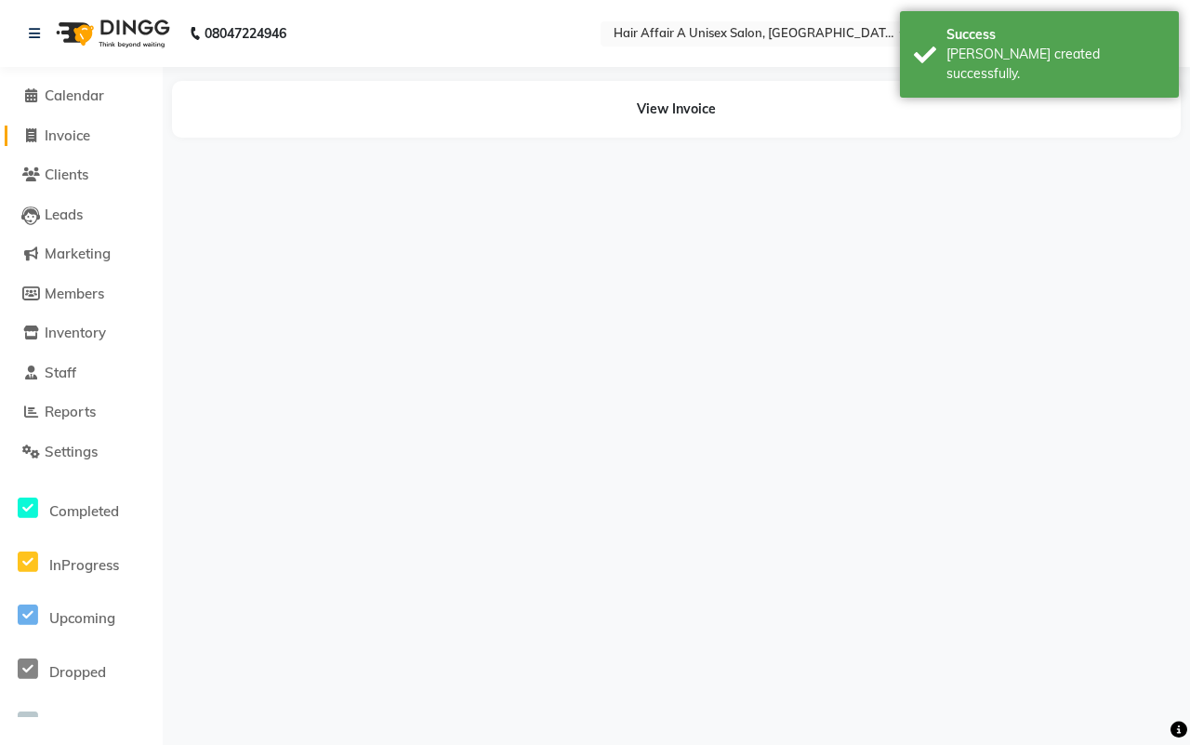
click at [61, 137] on span "Invoice" at bounding box center [68, 135] width 46 height 18
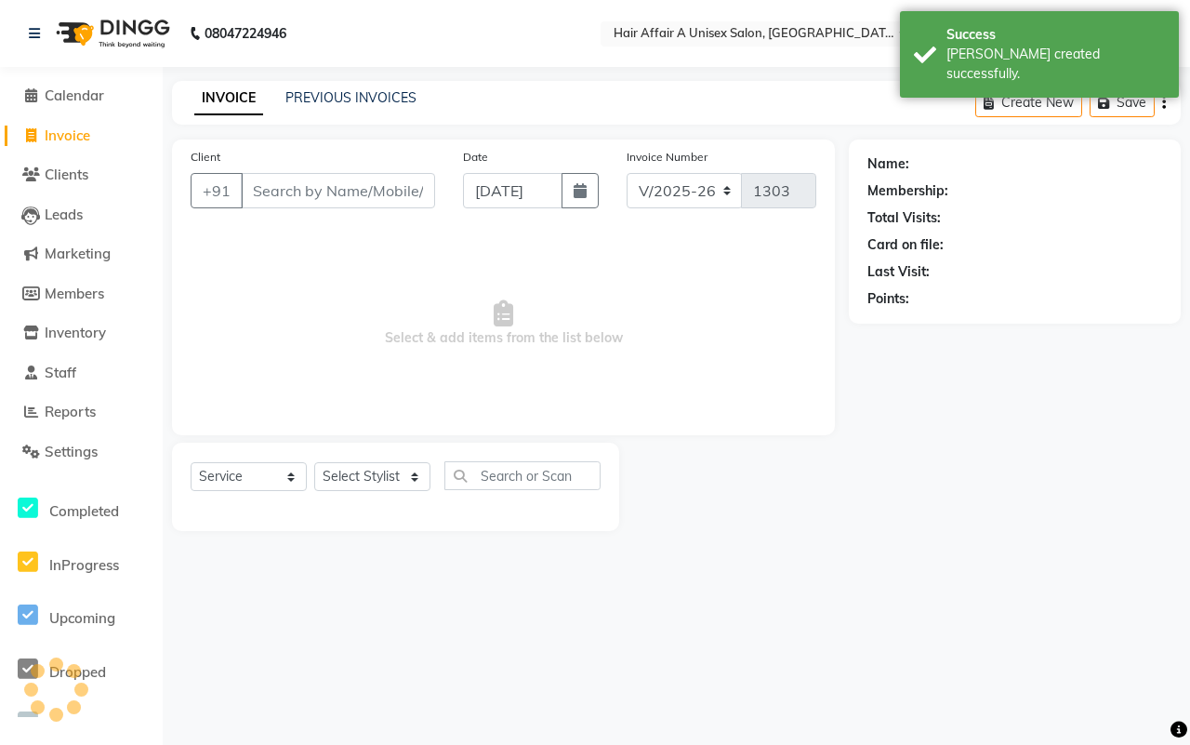
click at [285, 182] on input "Client" at bounding box center [338, 190] width 194 height 35
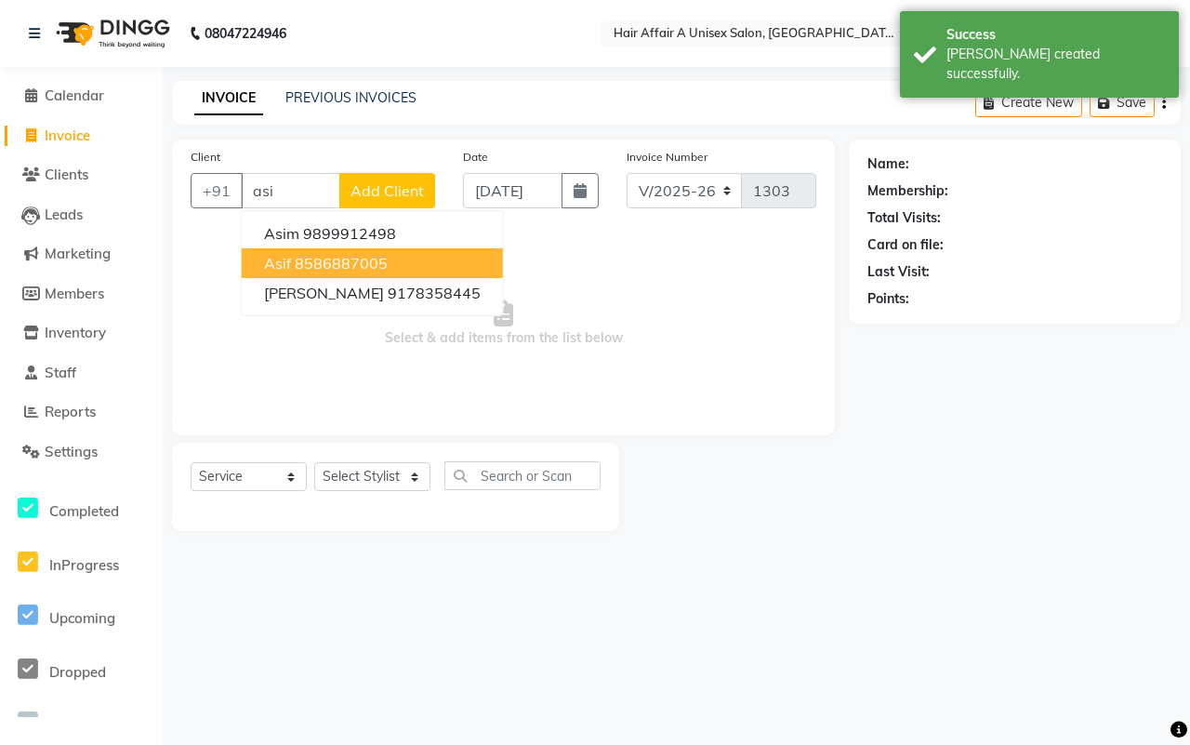
click at [295, 270] on ngb-highlight "8586887005" at bounding box center [341, 263] width 93 height 19
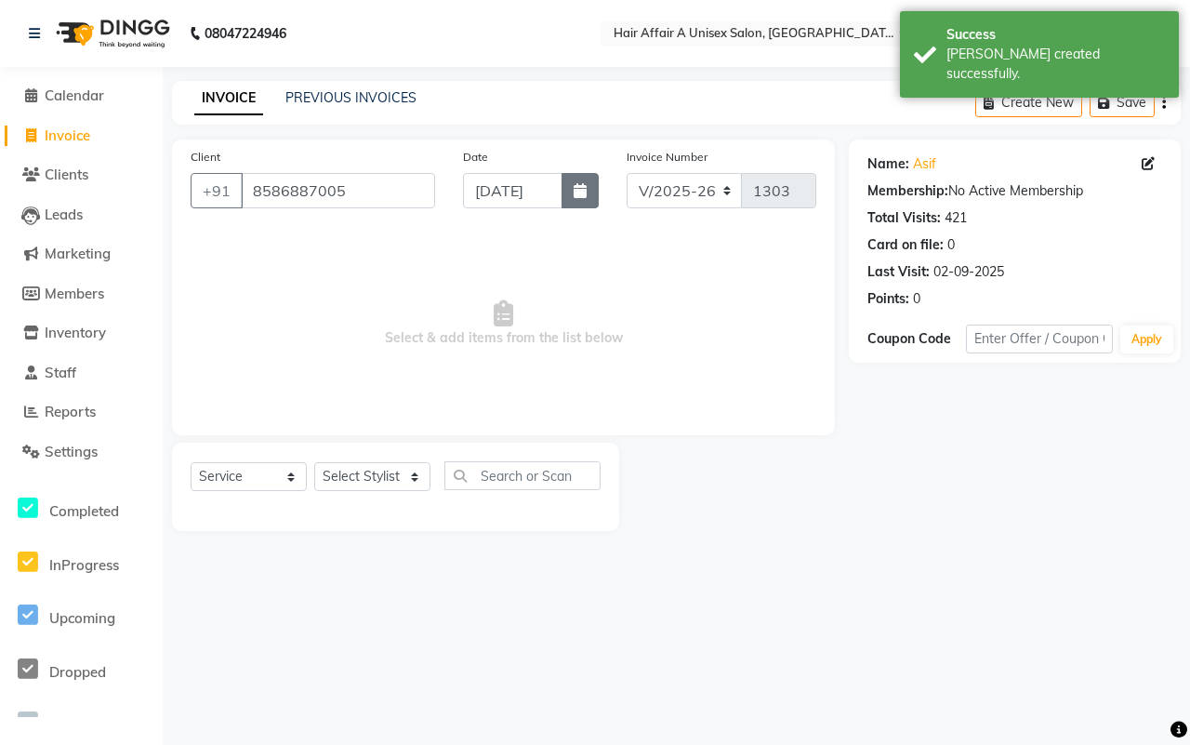
click at [587, 184] on button "button" at bounding box center [580, 190] width 37 height 35
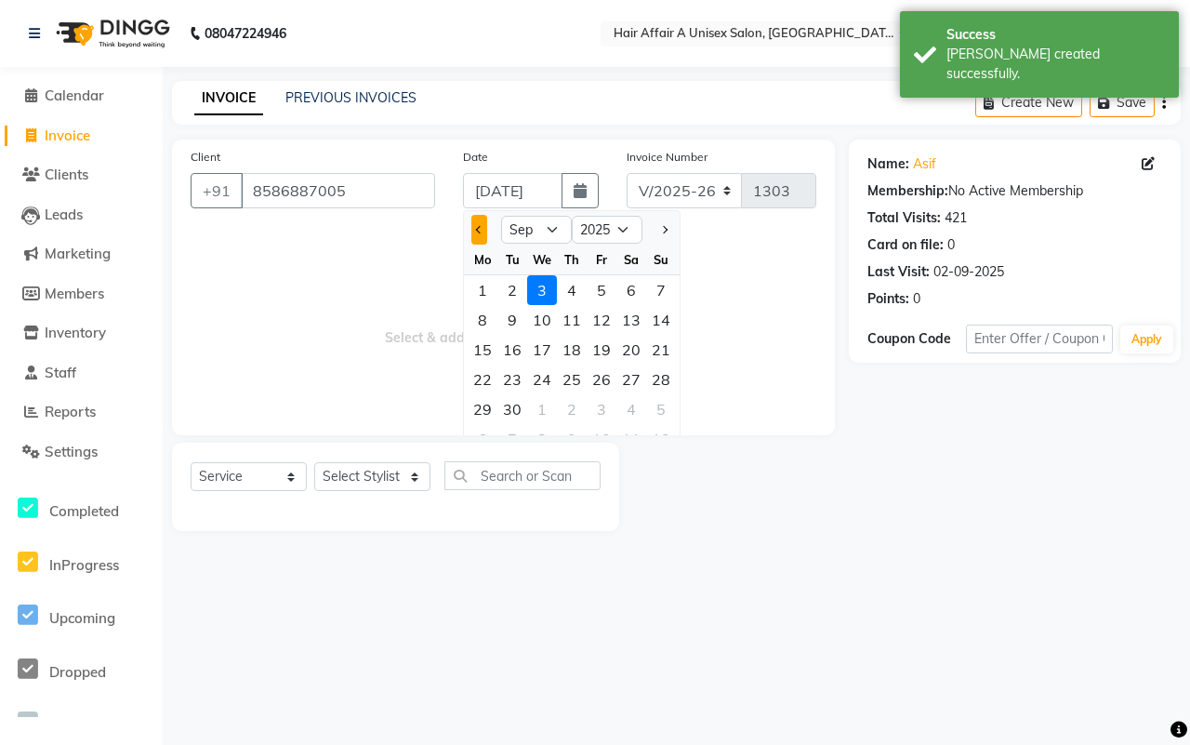
click at [477, 233] on button "Previous month" at bounding box center [479, 230] width 16 height 30
click at [634, 401] on div "30" at bounding box center [632, 409] width 30 height 30
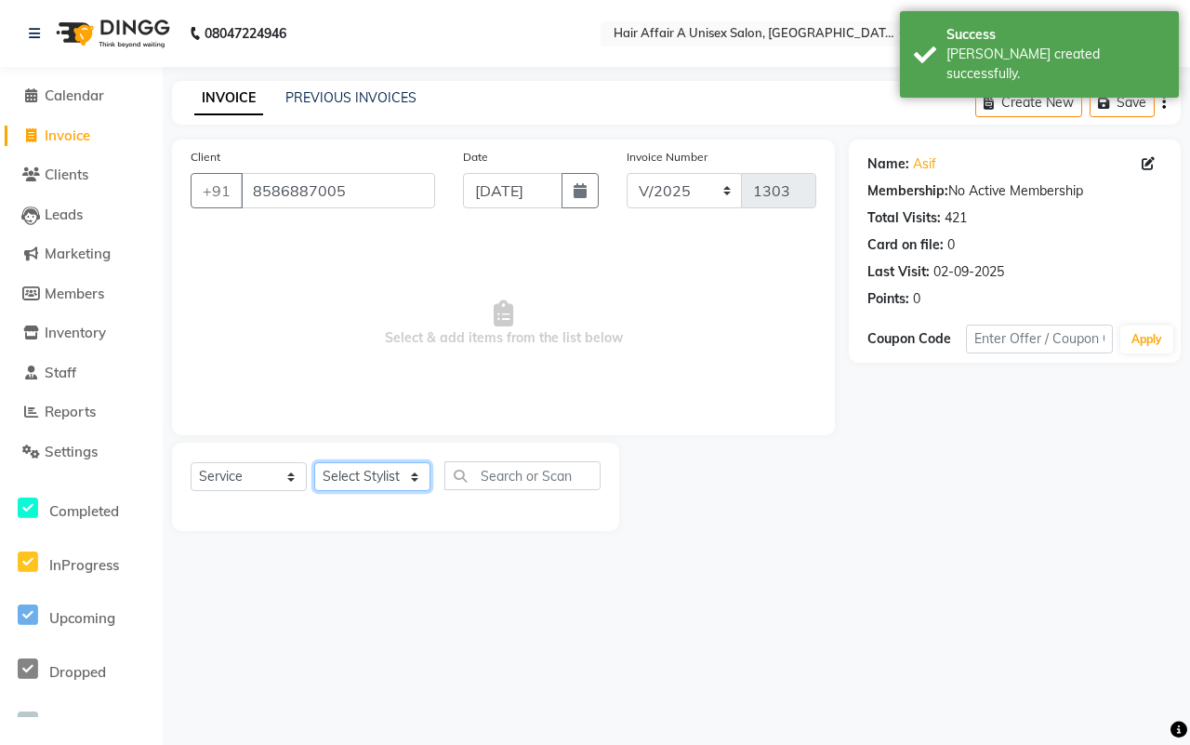
click at [387, 477] on select "Select Stylist [PERSON_NAME] [PERSON_NAME] Kajal Kunal [PERSON_NAME] Nitin [PER…" at bounding box center [372, 476] width 116 height 29
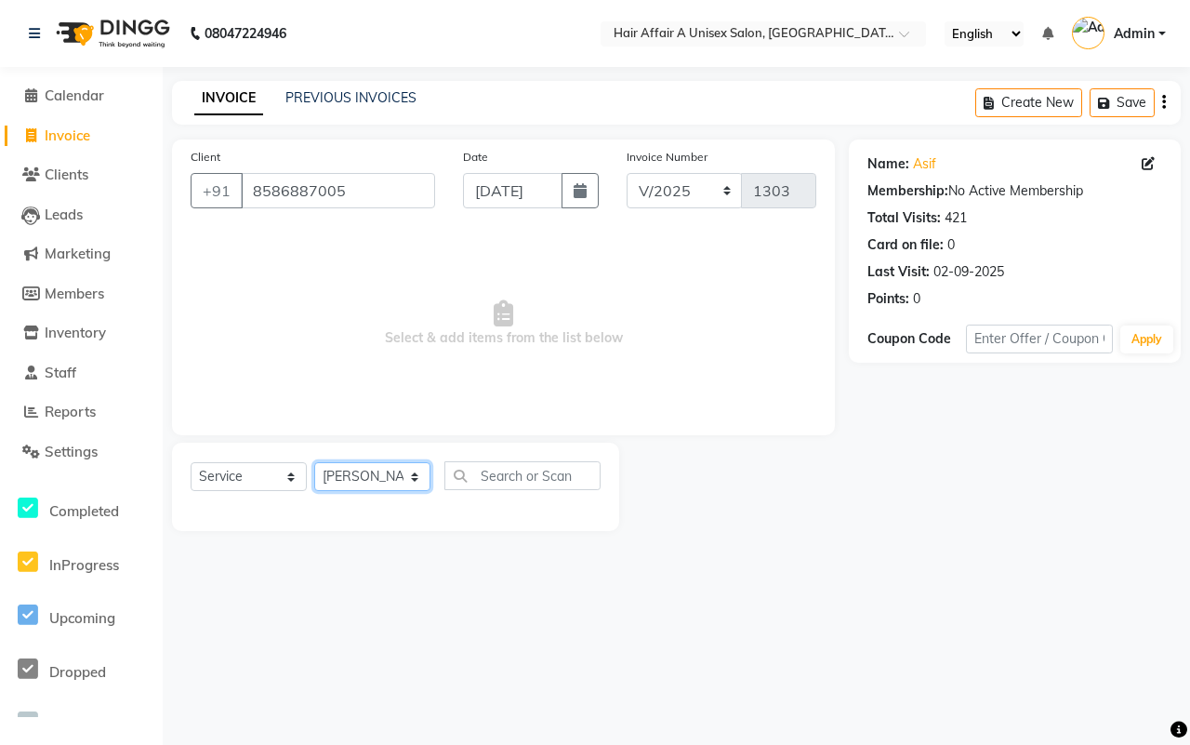
click at [314, 462] on select "Select Stylist [PERSON_NAME] [PERSON_NAME] Kajal Kunal [PERSON_NAME] Nitin [PER…" at bounding box center [372, 476] width 116 height 29
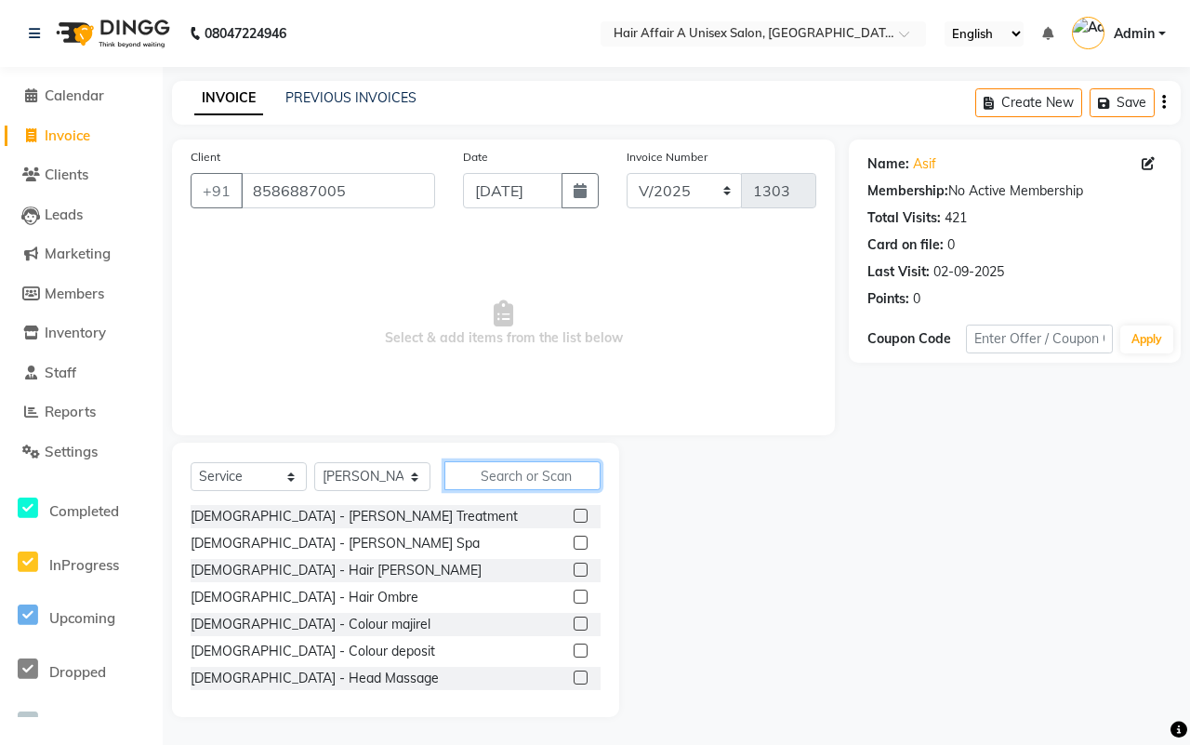
click at [498, 482] on input "text" at bounding box center [523, 475] width 156 height 29
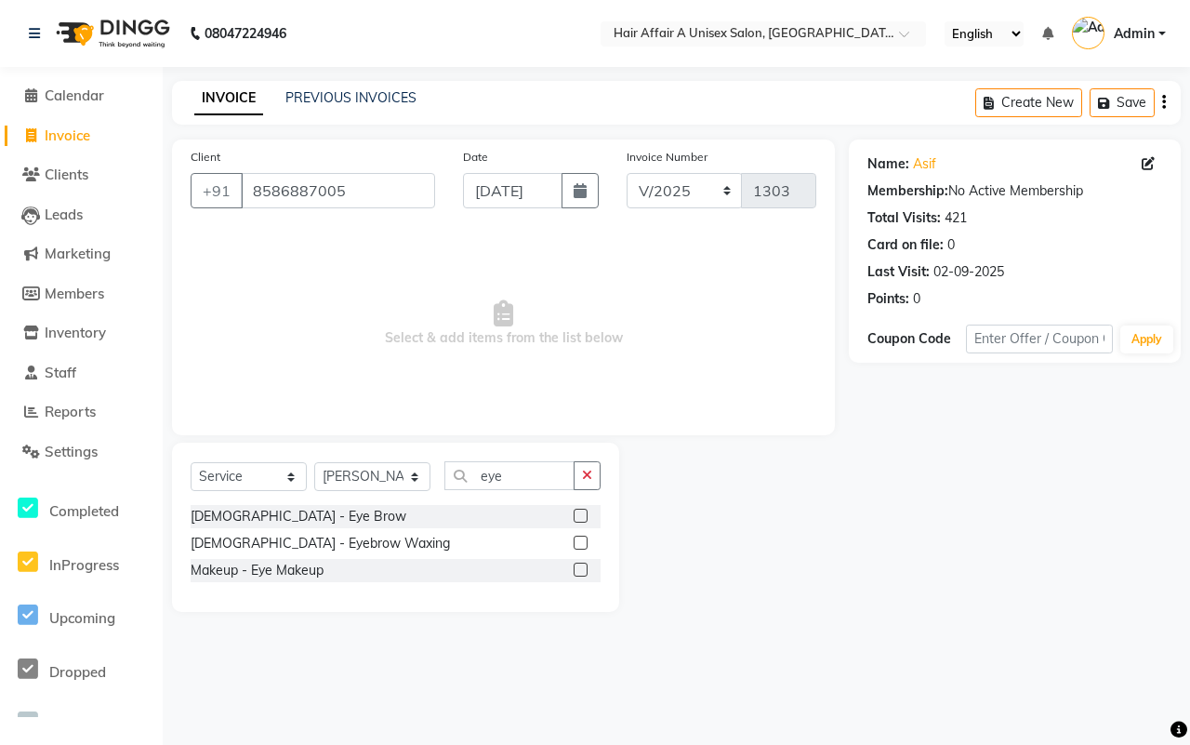
click at [574, 518] on label at bounding box center [581, 516] width 14 height 14
click at [574, 518] on input "checkbox" at bounding box center [580, 517] width 12 height 12
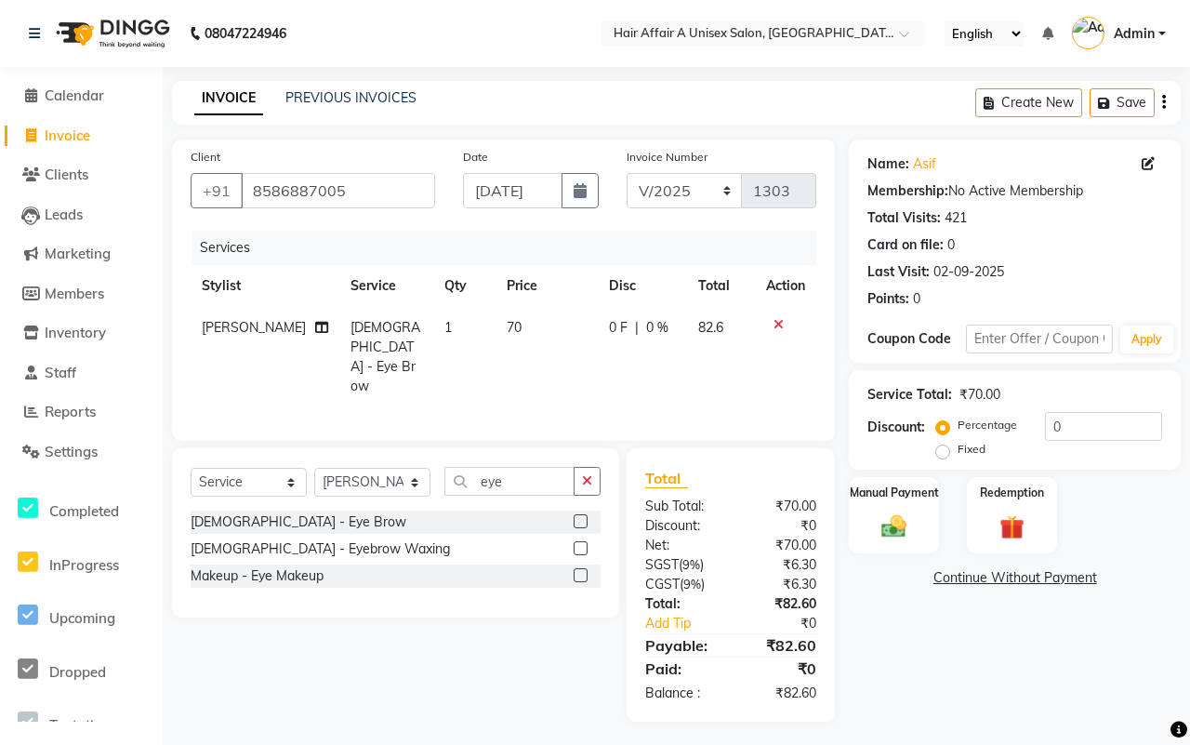
click at [507, 333] on span "70" at bounding box center [514, 327] width 15 height 17
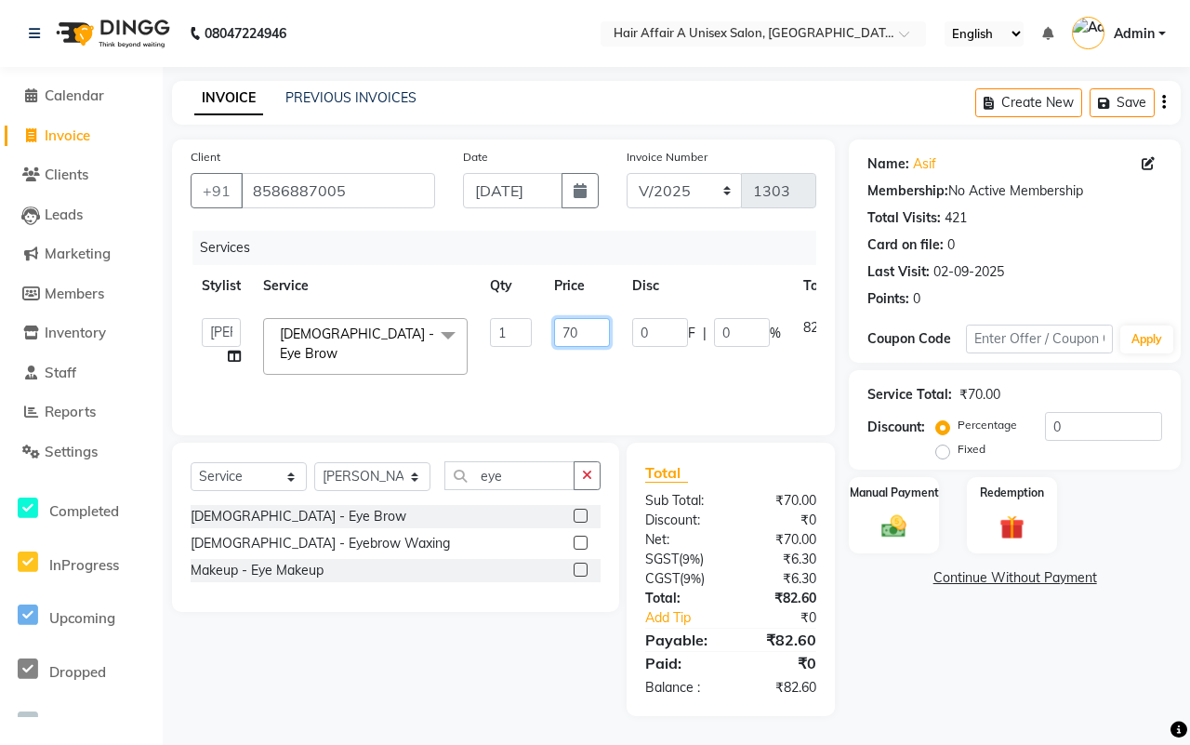
click at [579, 335] on input "70" at bounding box center [582, 332] width 56 height 29
click at [1075, 431] on input "0" at bounding box center [1103, 426] width 117 height 29
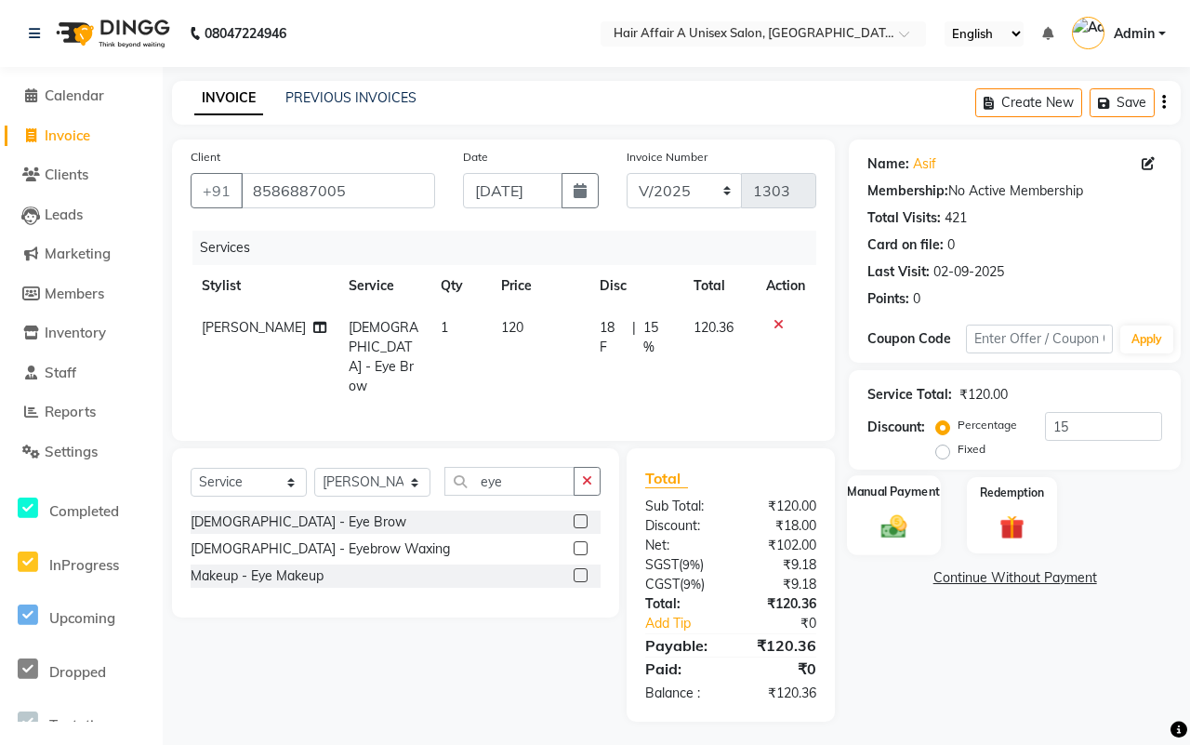
click at [882, 517] on img at bounding box center [894, 525] width 41 height 29
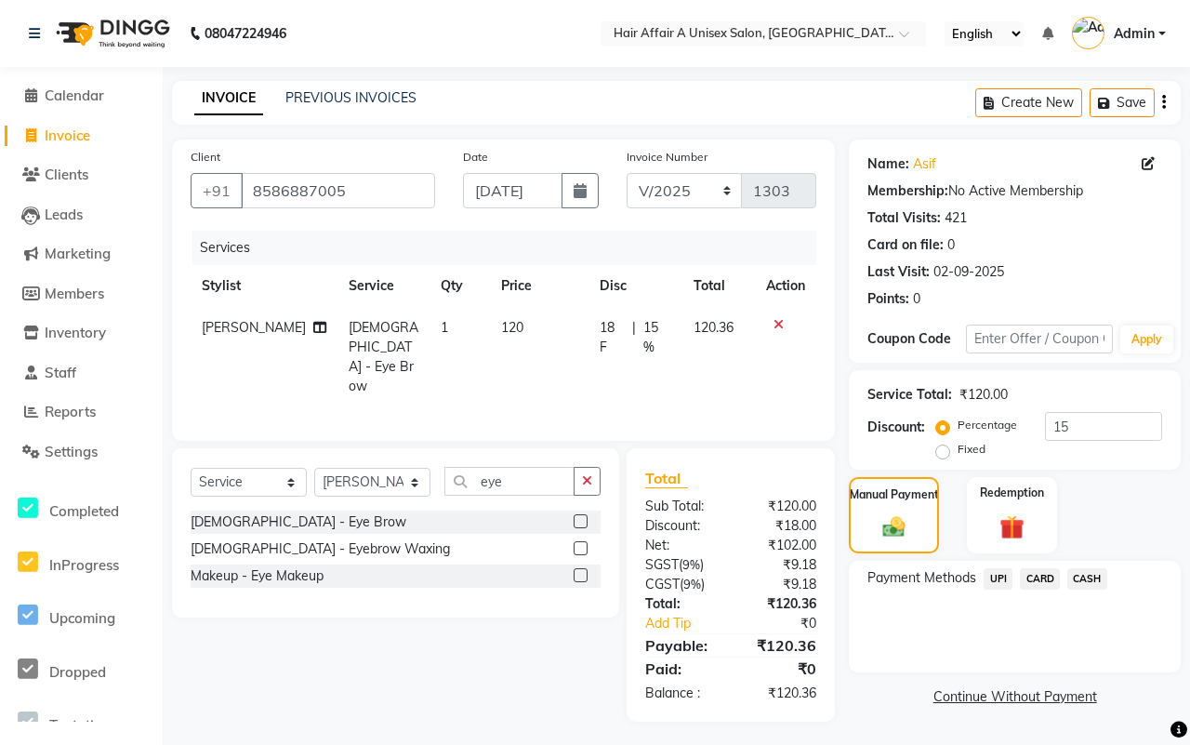
click at [996, 589] on span "UPI" at bounding box center [998, 578] width 29 height 21
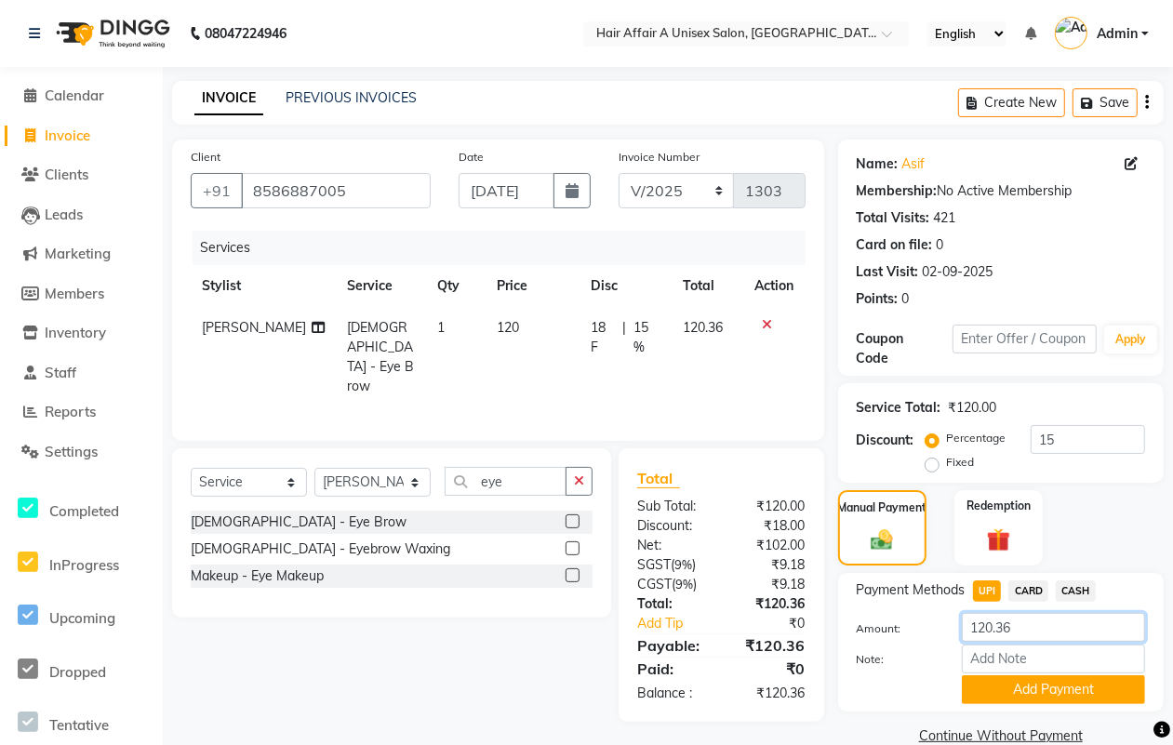
click at [1044, 619] on input "120.36" at bounding box center [1053, 627] width 183 height 29
click at [1047, 690] on button "Add Payment" at bounding box center [1053, 689] width 183 height 29
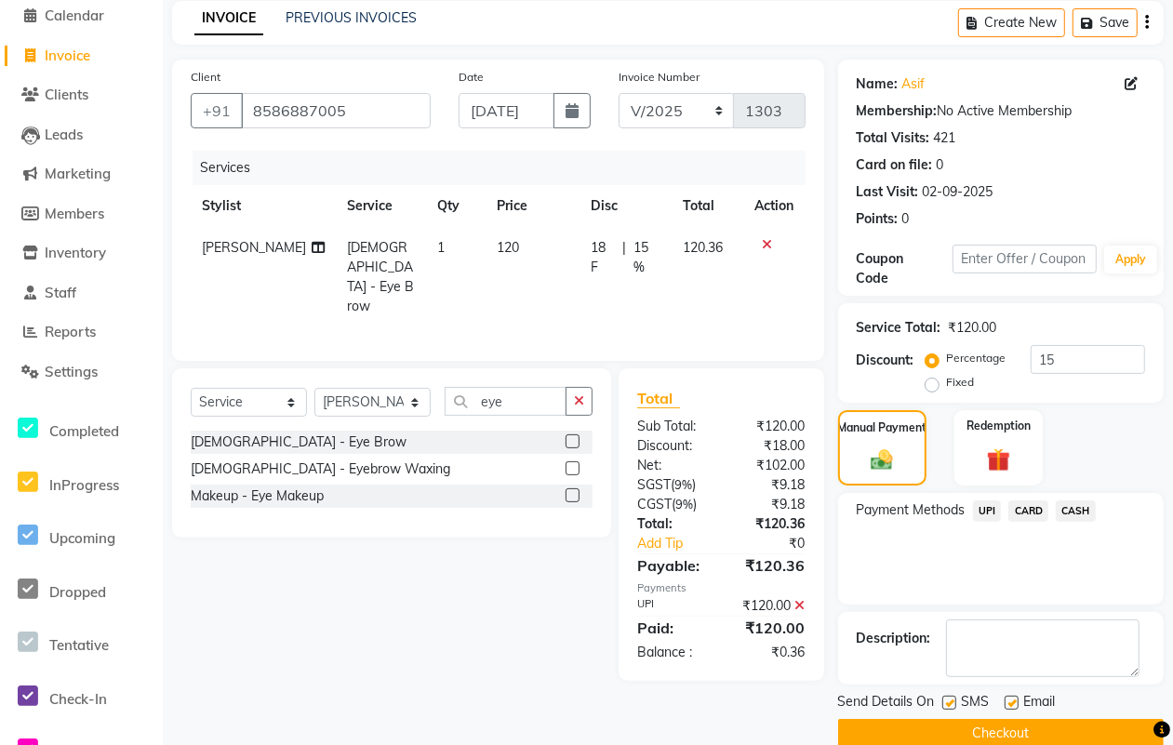
scroll to position [112, 0]
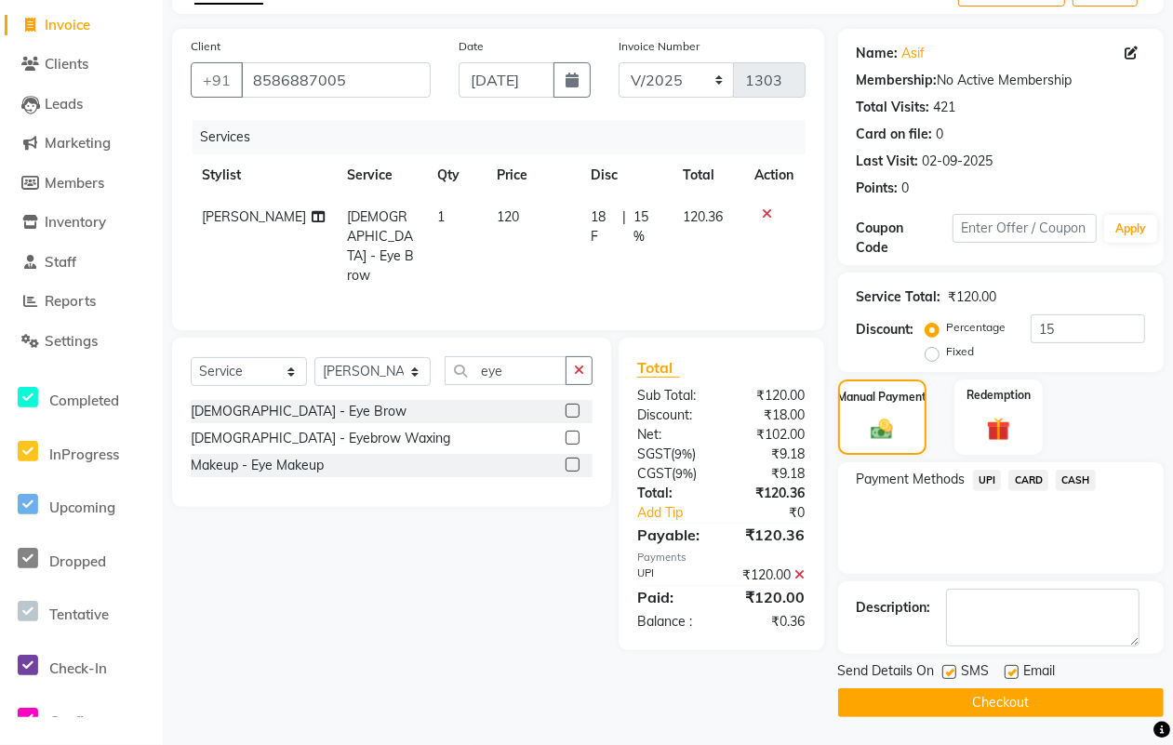
click at [944, 670] on label at bounding box center [949, 672] width 14 height 14
click at [944, 670] on input "checkbox" at bounding box center [948, 673] width 12 height 12
click at [1015, 675] on label at bounding box center [1011, 672] width 14 height 14
click at [1015, 675] on input "checkbox" at bounding box center [1010, 673] width 12 height 12
click at [1004, 707] on button "Checkout" at bounding box center [1000, 702] width 325 height 29
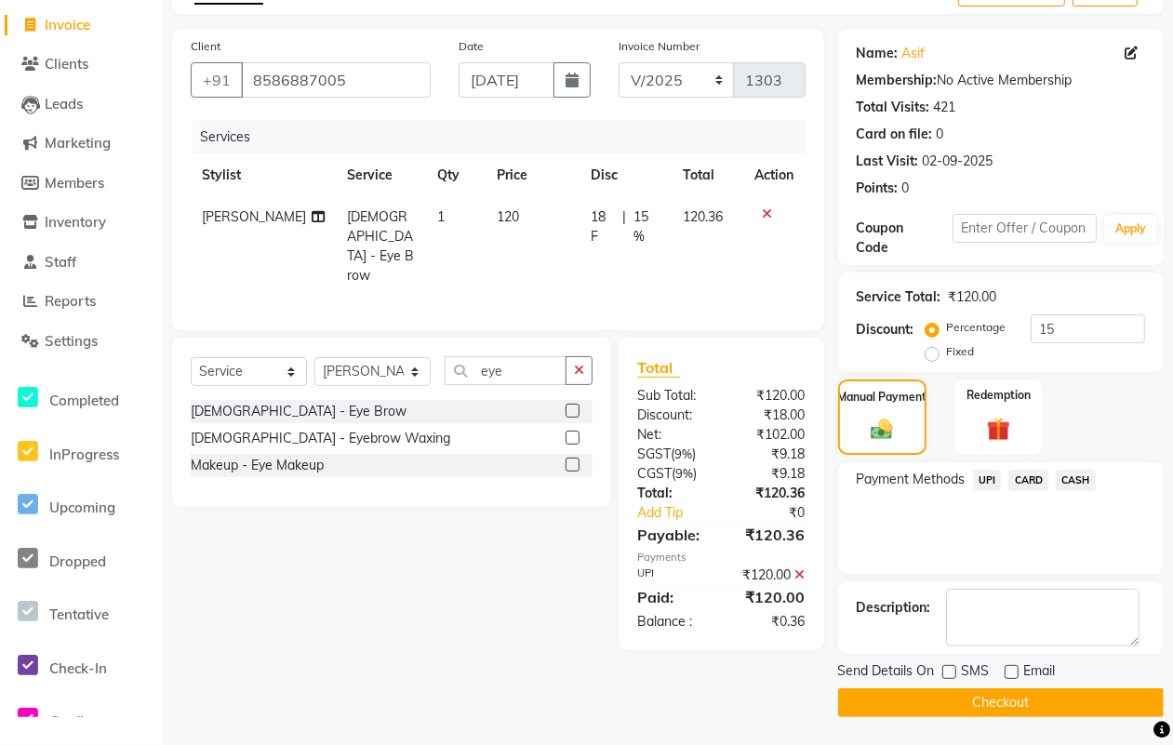
scroll to position [99, 0]
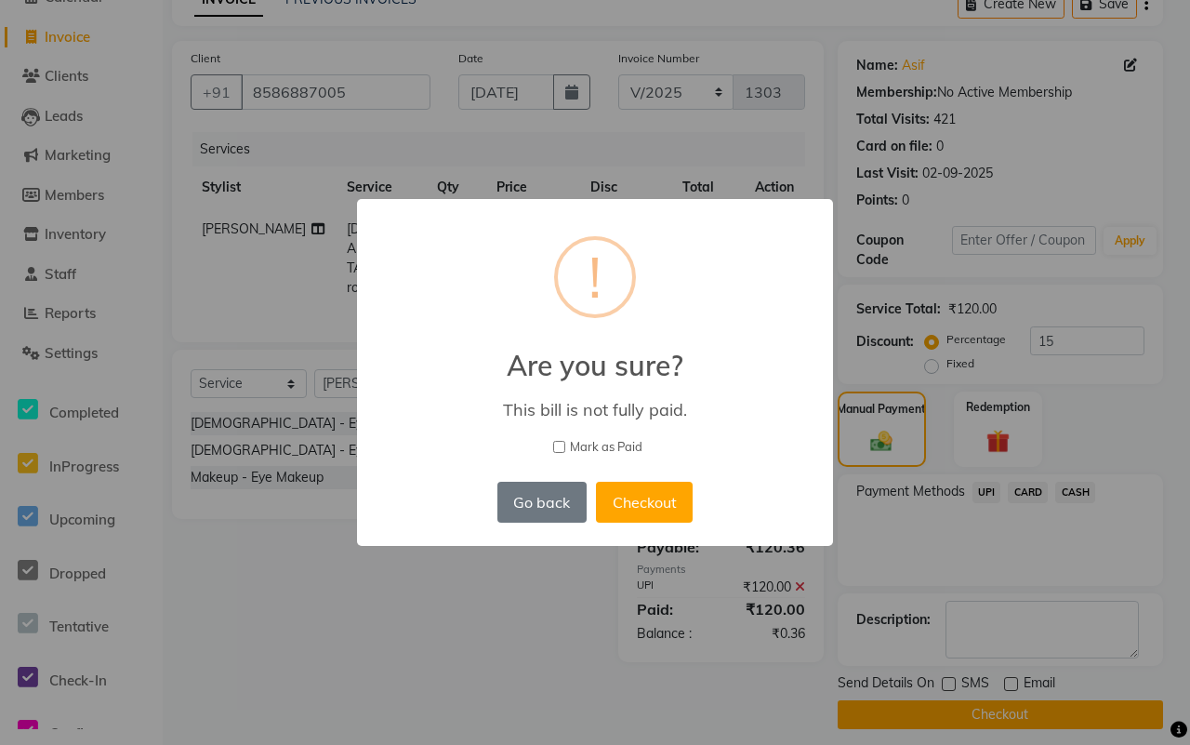
click at [587, 452] on span "Mark as Paid" at bounding box center [606, 447] width 73 height 19
click at [565, 452] on input "Mark as Paid" at bounding box center [559, 447] width 12 height 12
click at [647, 490] on button "Checkout" at bounding box center [644, 502] width 97 height 41
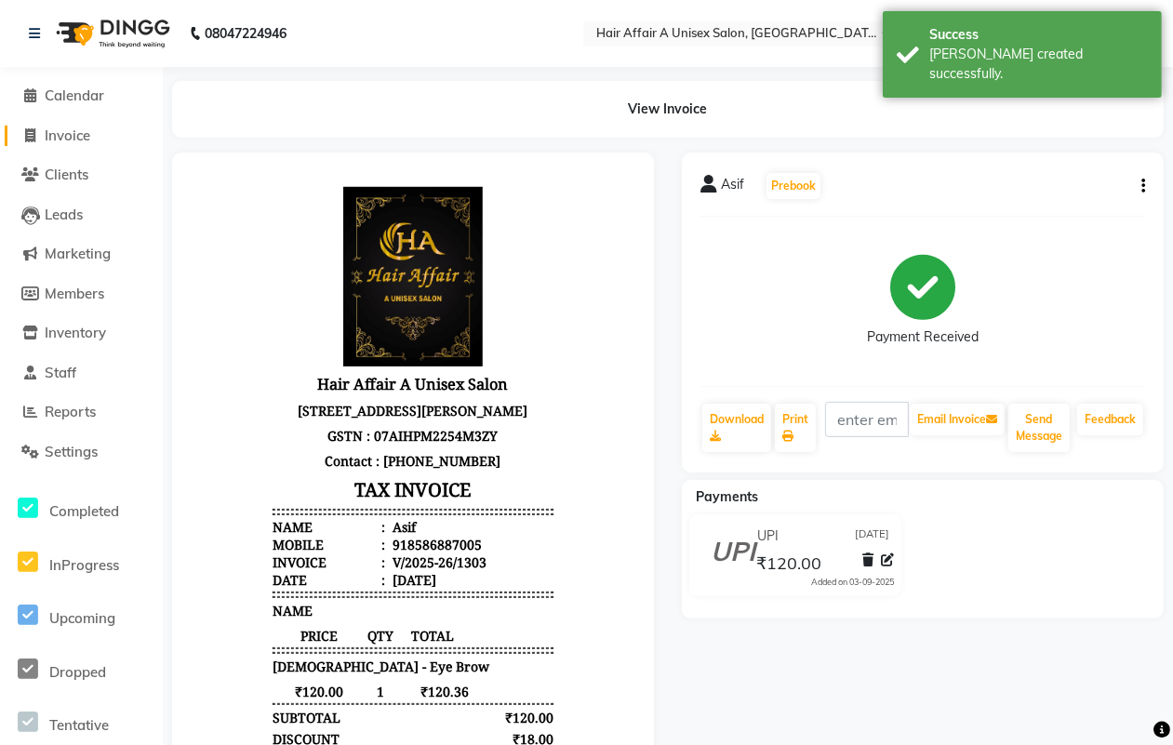
click at [94, 126] on link "Invoice" at bounding box center [81, 136] width 153 height 21
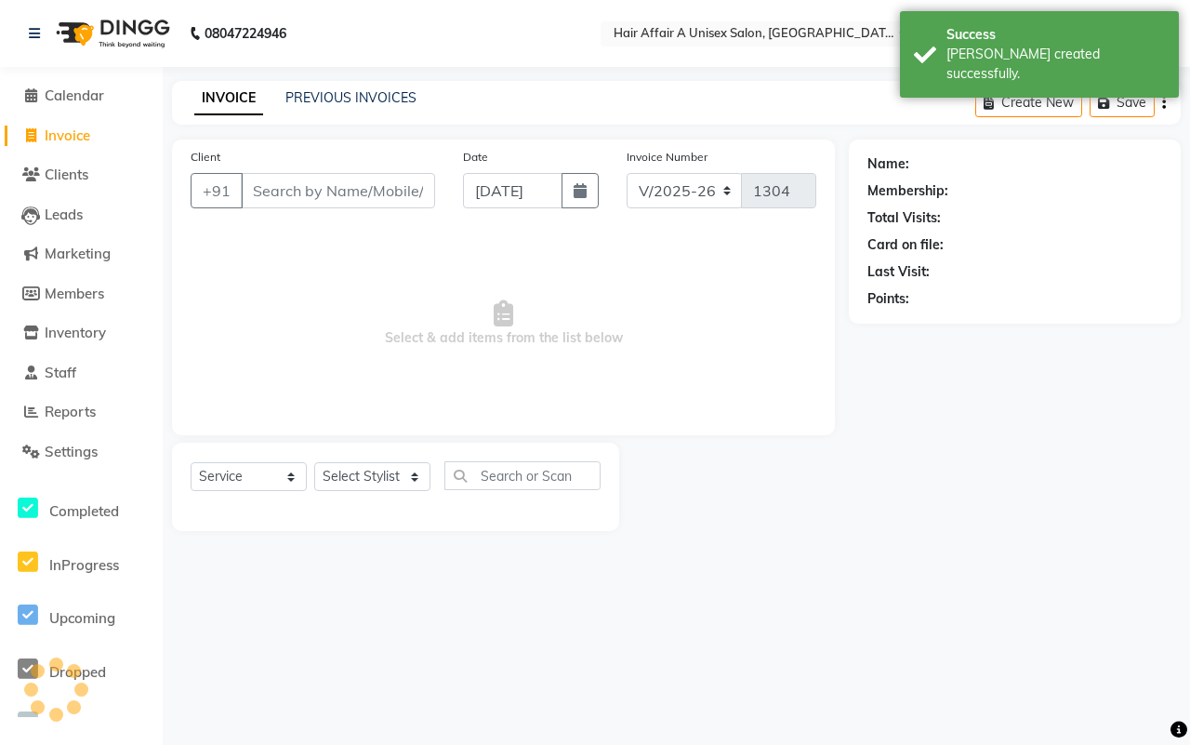
click at [307, 188] on input "Client" at bounding box center [338, 190] width 194 height 35
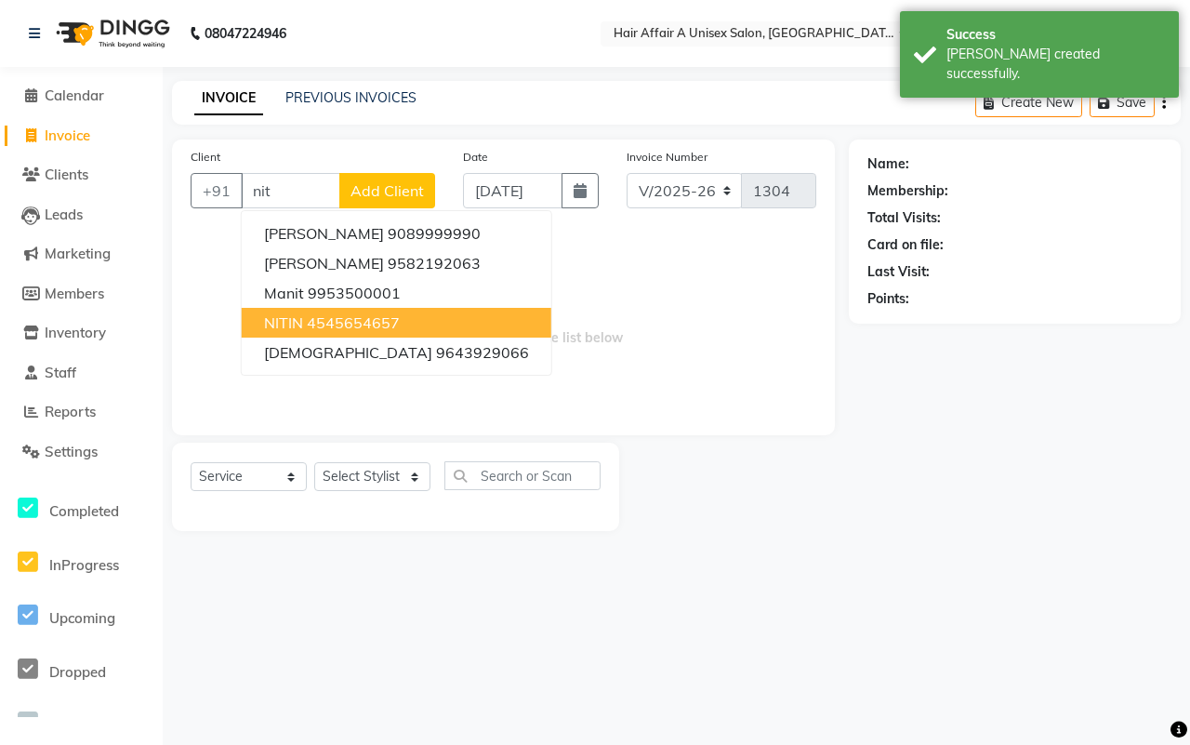
click at [351, 316] on ngb-highlight "4545654657" at bounding box center [353, 322] width 93 height 19
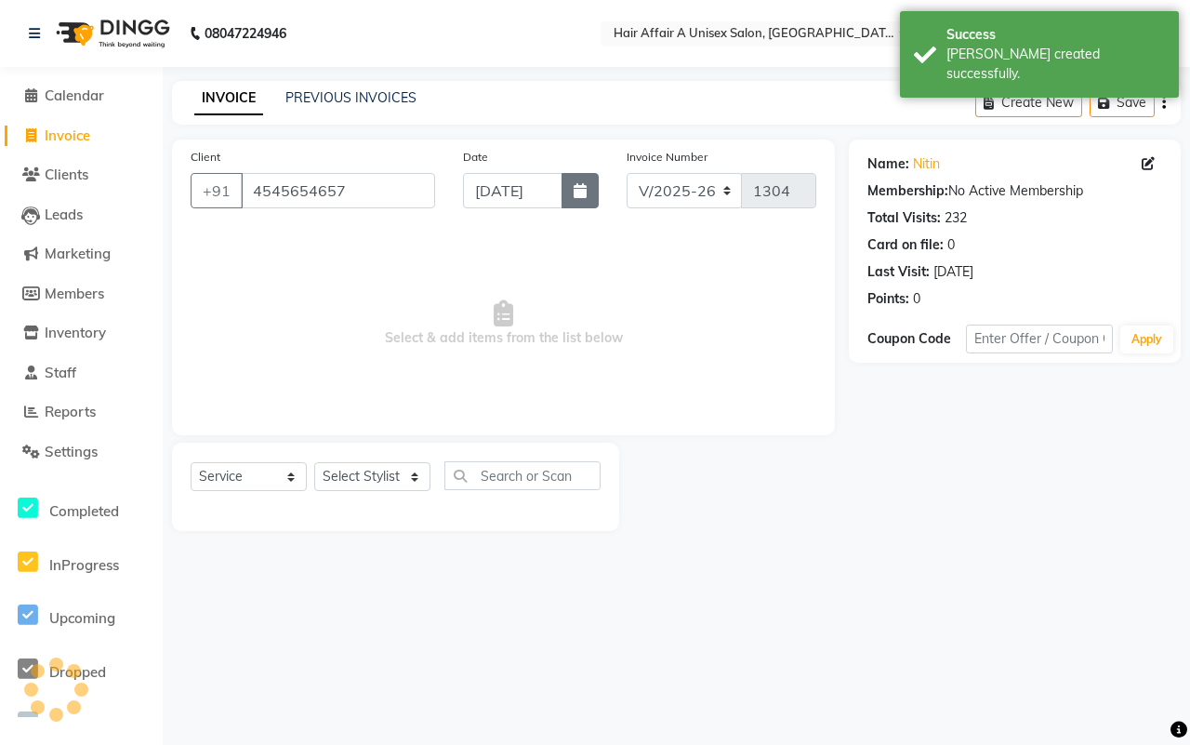
click at [579, 178] on button "button" at bounding box center [580, 190] width 37 height 35
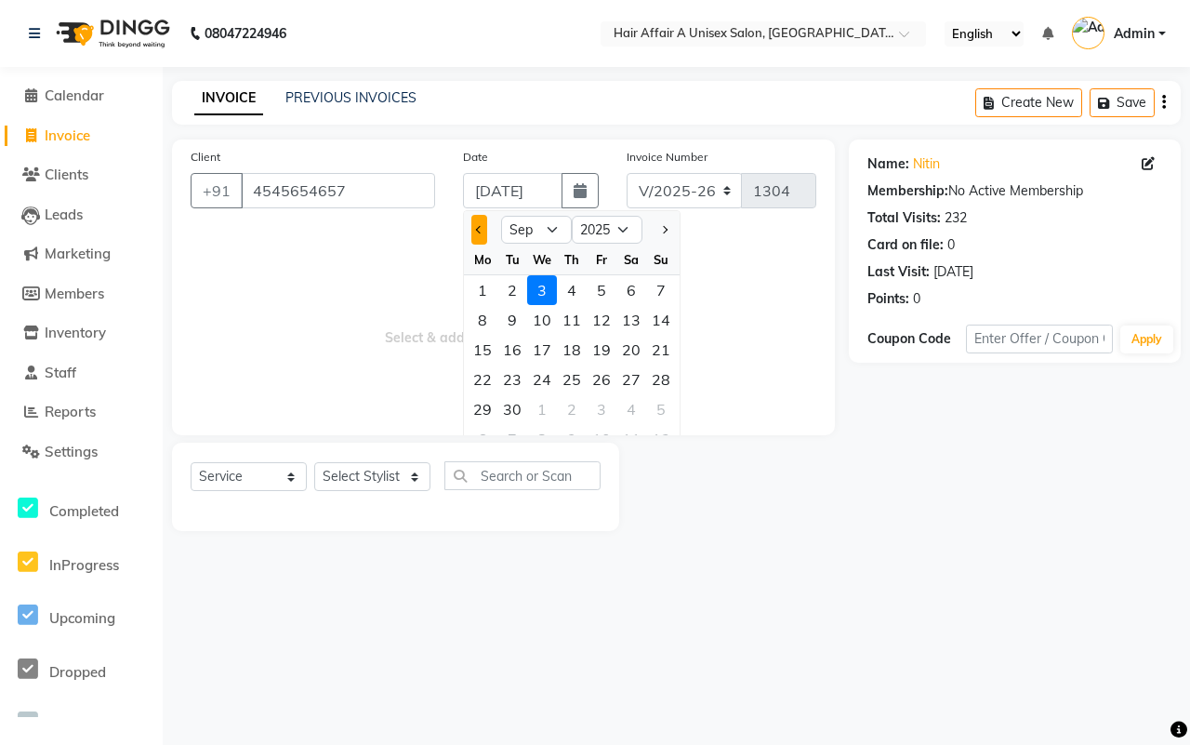
click at [481, 226] on span "Previous month" at bounding box center [479, 229] width 7 height 7
click at [638, 406] on div "30" at bounding box center [632, 409] width 30 height 30
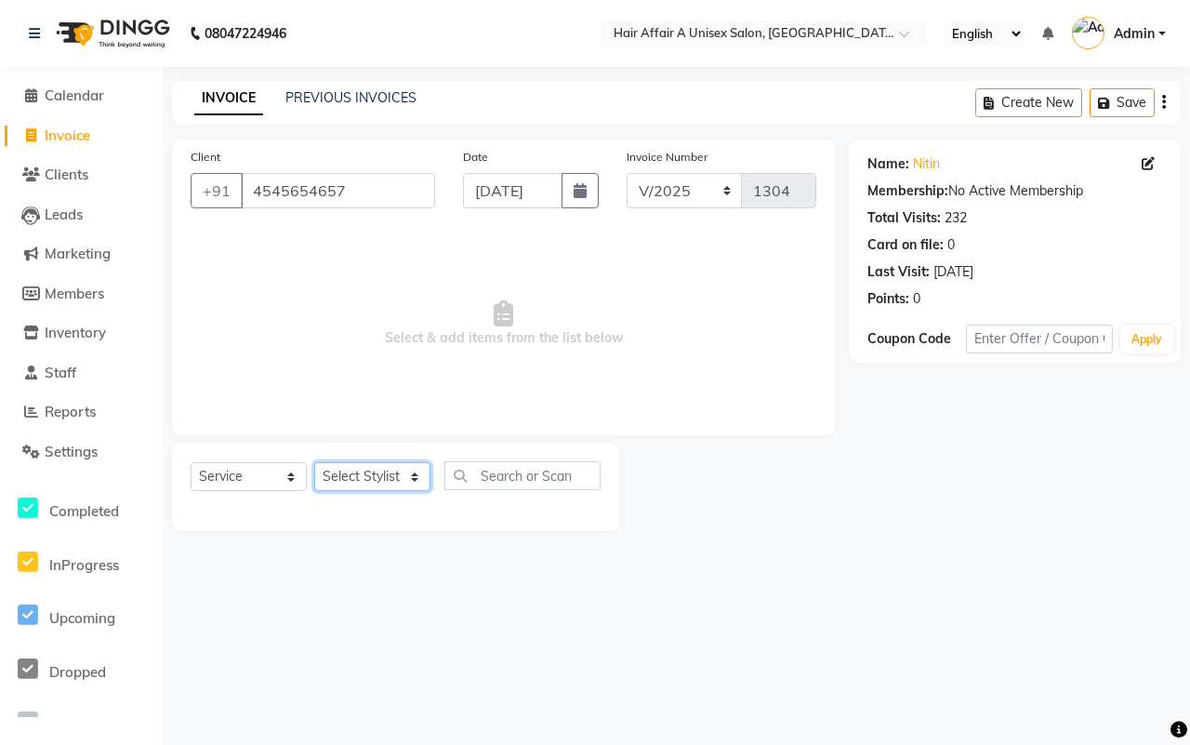
click at [405, 466] on select "Select Stylist [PERSON_NAME] [PERSON_NAME] Kajal Kunal [PERSON_NAME] Nitin [PER…" at bounding box center [372, 476] width 116 height 29
click at [314, 462] on select "Select Stylist [PERSON_NAME] [PERSON_NAME] Kajal Kunal [PERSON_NAME] Nitin [PER…" at bounding box center [372, 476] width 116 height 29
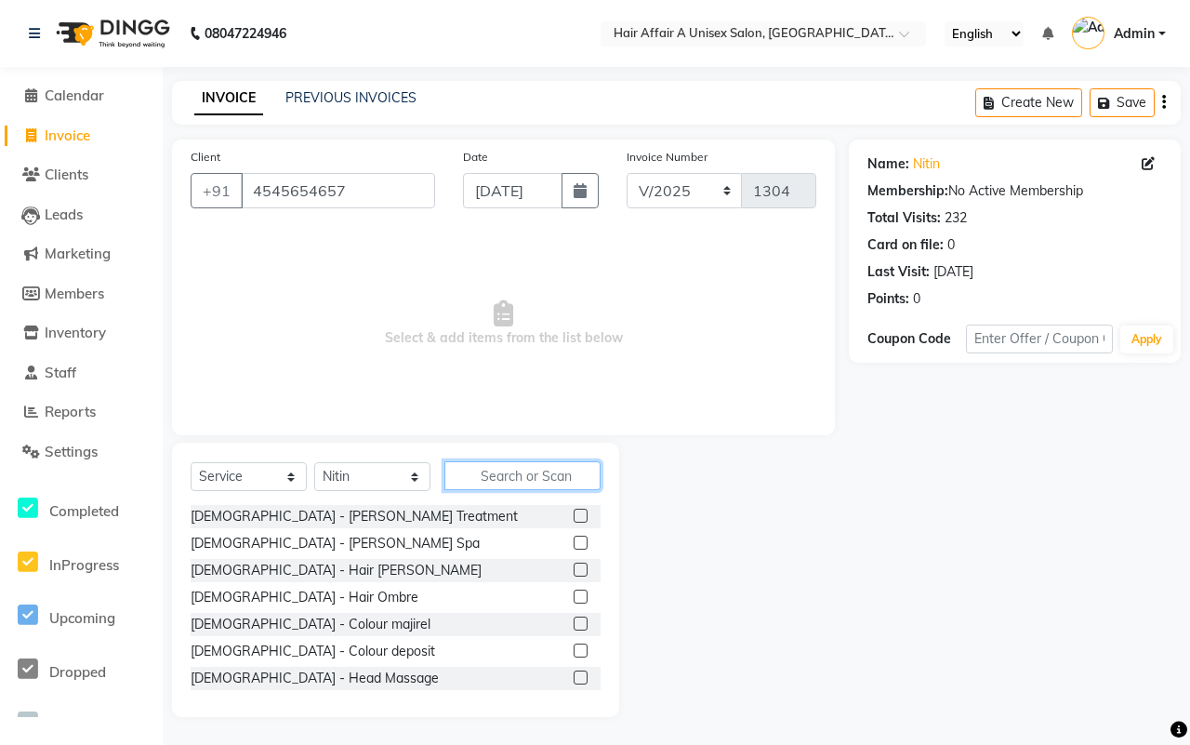
click at [503, 477] on input "text" at bounding box center [523, 475] width 156 height 29
click at [368, 471] on select "Select Stylist [PERSON_NAME] [PERSON_NAME] Kajal Kunal [PERSON_NAME] Nitin [PER…" at bounding box center [372, 476] width 116 height 29
click at [314, 462] on select "Select Stylist [PERSON_NAME] [PERSON_NAME] Kajal Kunal [PERSON_NAME] Nitin [PER…" at bounding box center [372, 476] width 116 height 29
click at [531, 493] on div "Select Service Product Membership Package Voucher Prepaid Gift Card Select Styl…" at bounding box center [396, 483] width 410 height 44
click at [531, 475] on input "text" at bounding box center [523, 475] width 156 height 29
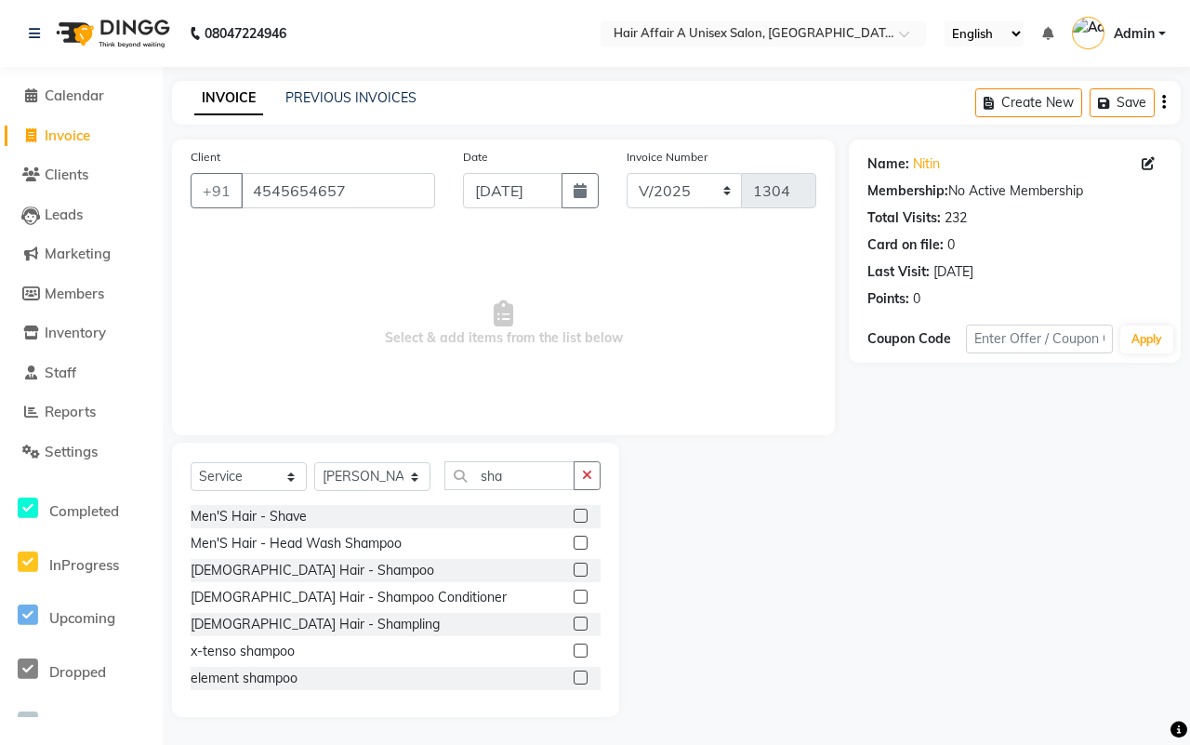
click at [574, 514] on label at bounding box center [581, 516] width 14 height 14
click at [574, 514] on input "checkbox" at bounding box center [580, 517] width 12 height 12
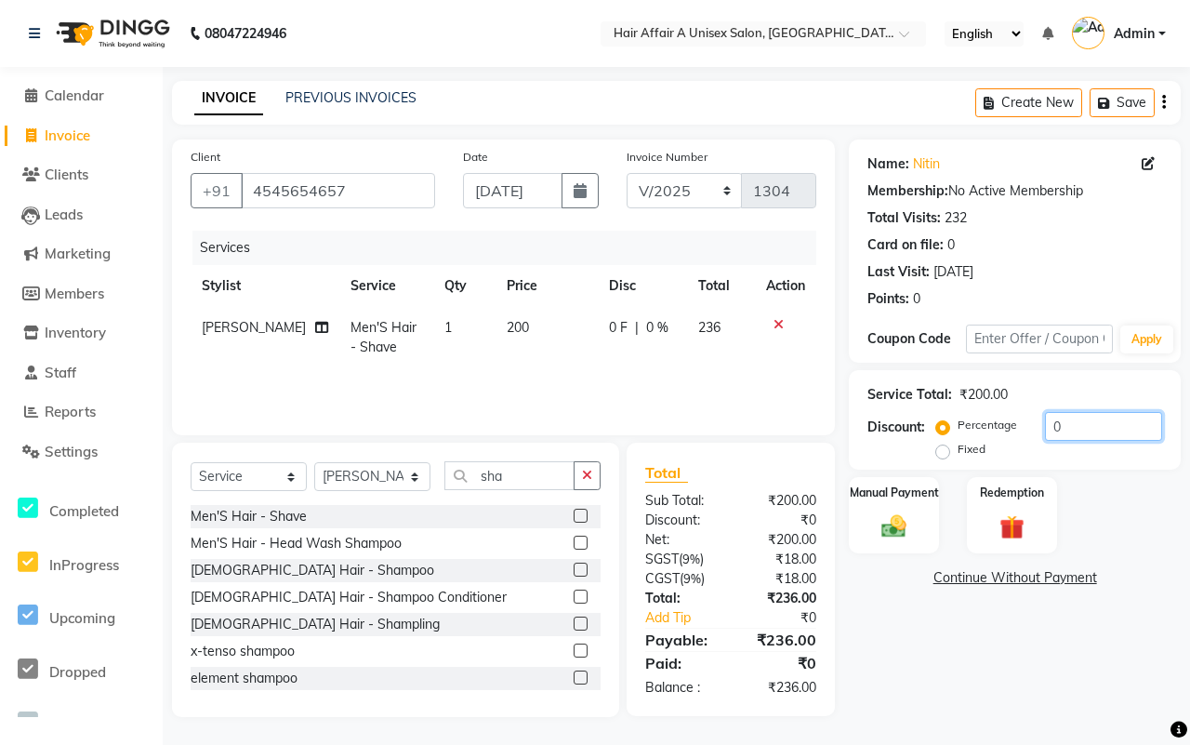
click at [1063, 426] on input "0" at bounding box center [1103, 426] width 117 height 29
click at [889, 516] on img at bounding box center [894, 525] width 41 height 29
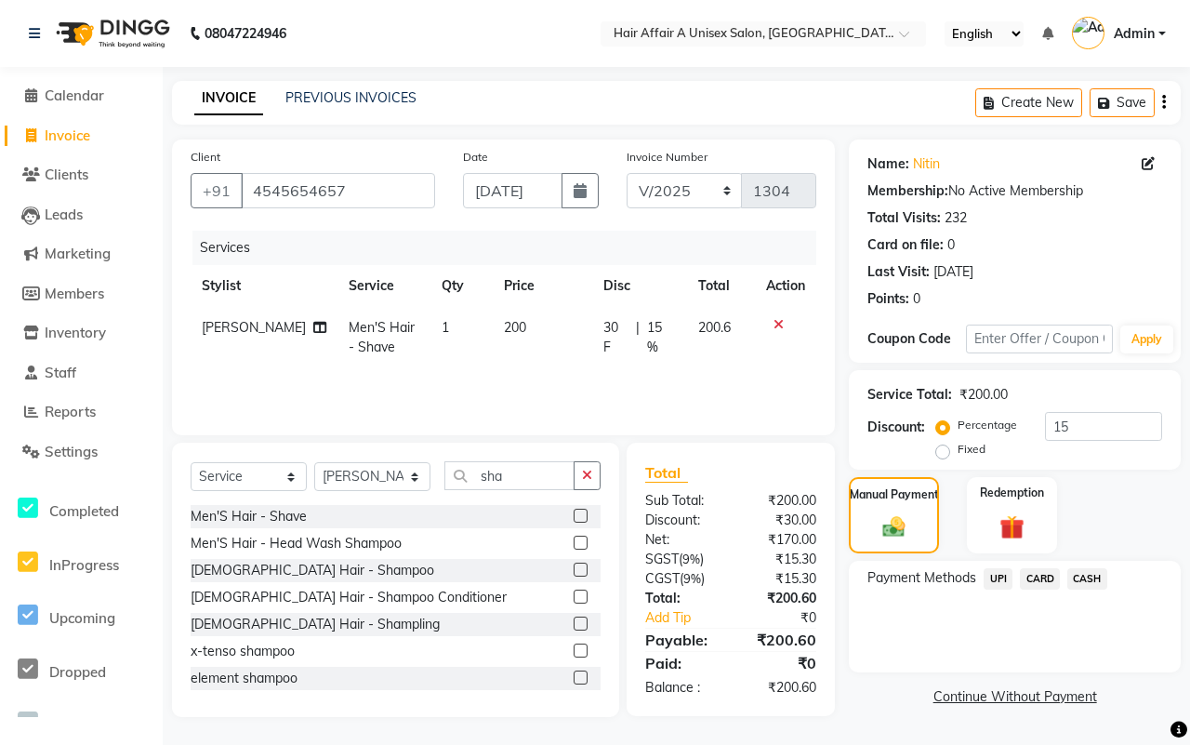
click at [995, 579] on span "UPI" at bounding box center [998, 578] width 29 height 21
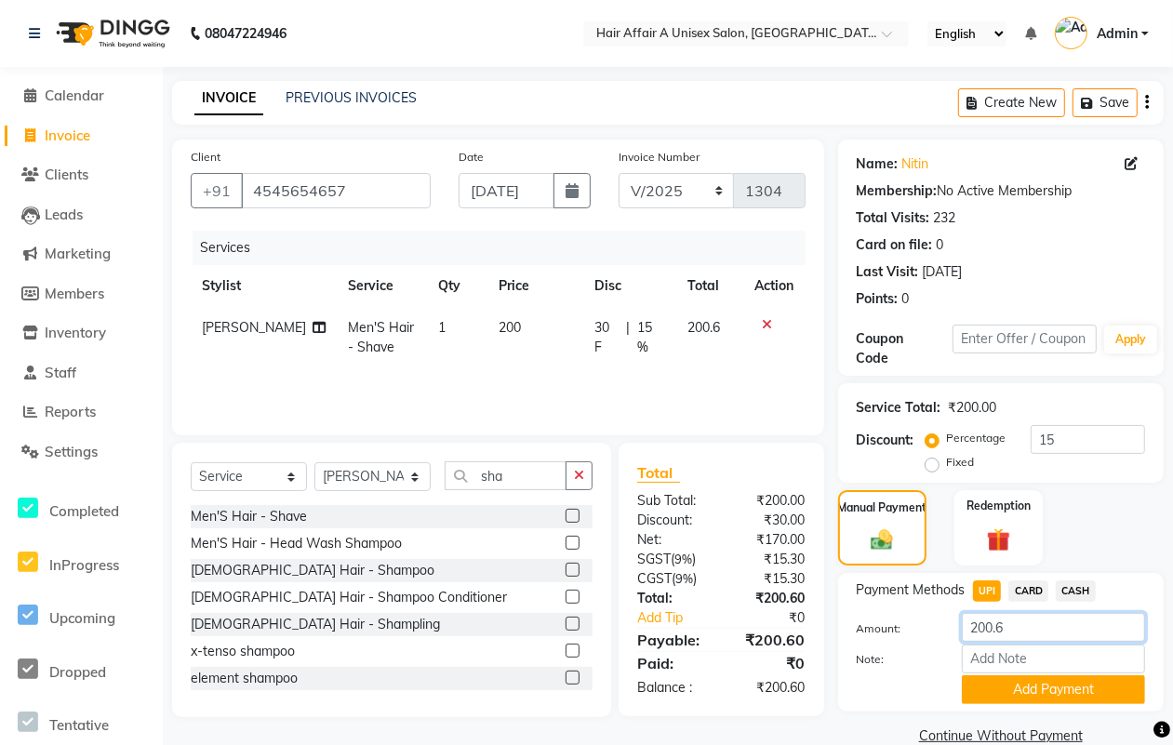
click at [1042, 615] on input "200.6" at bounding box center [1053, 627] width 183 height 29
click at [1026, 684] on button "Add Payment" at bounding box center [1053, 689] width 183 height 29
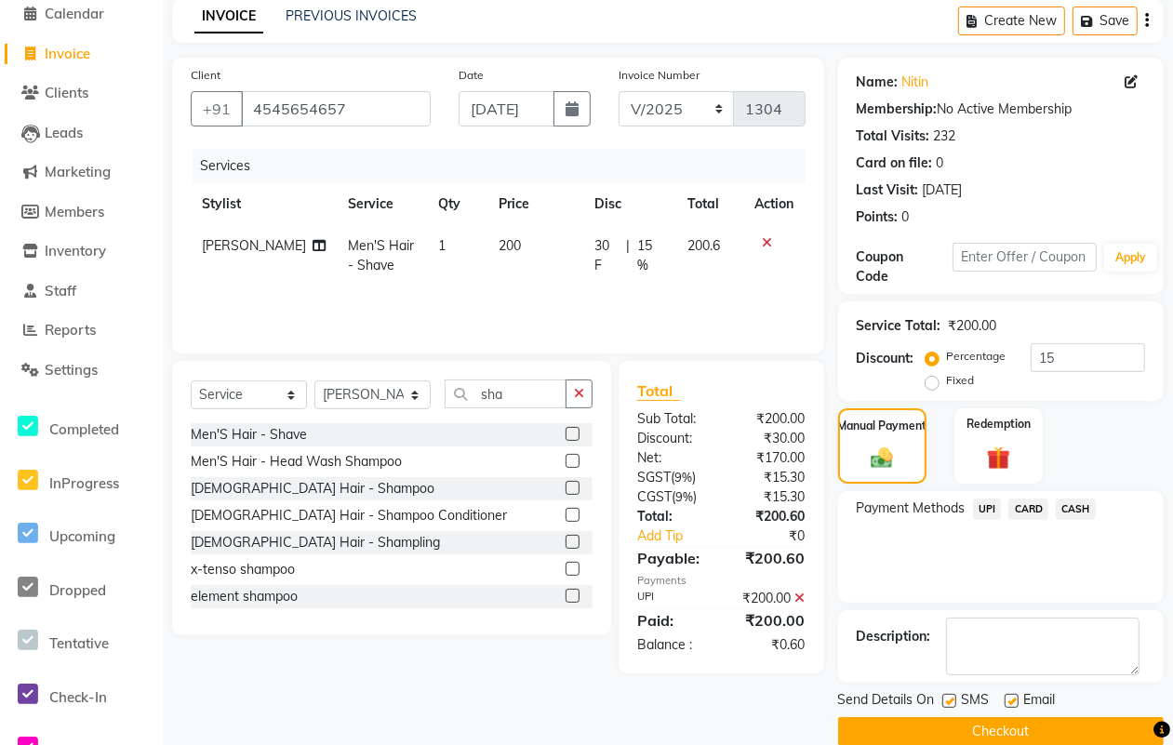
scroll to position [112, 0]
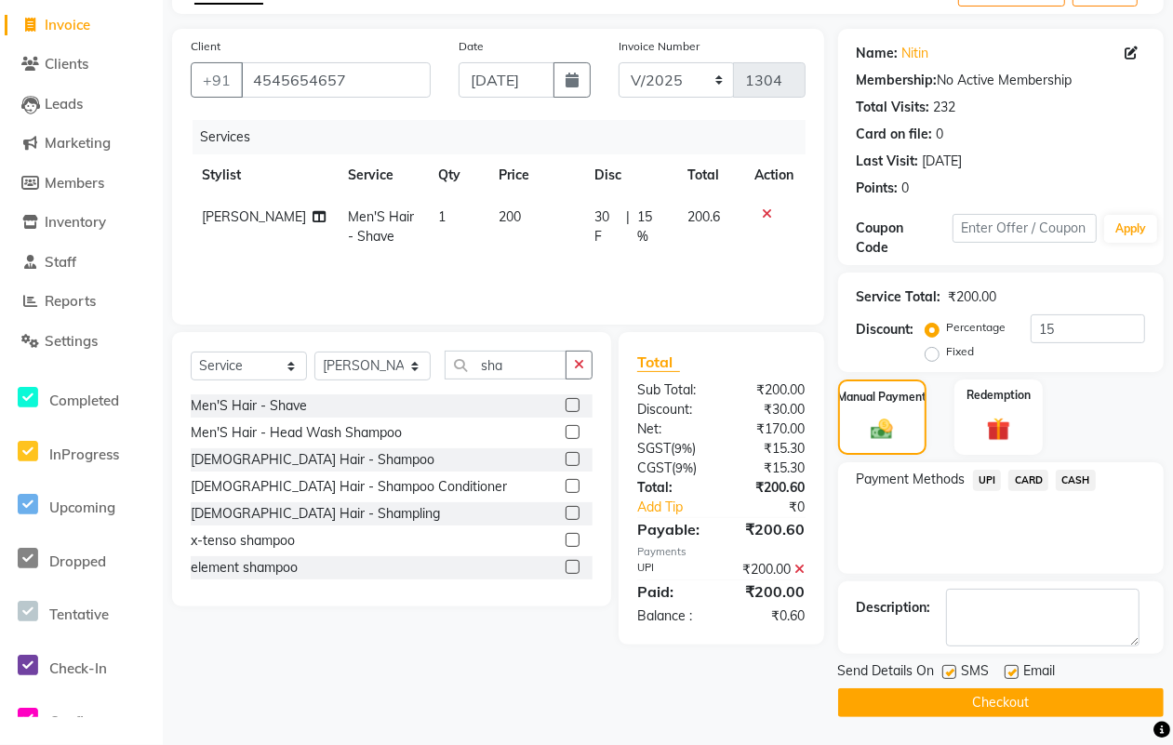
click at [949, 676] on label at bounding box center [949, 672] width 14 height 14
click at [949, 676] on input "checkbox" at bounding box center [948, 673] width 12 height 12
click at [1014, 682] on div at bounding box center [1010, 675] width 12 height 20
click at [1009, 671] on label at bounding box center [1011, 672] width 14 height 14
click at [1009, 671] on input "checkbox" at bounding box center [1010, 673] width 12 height 12
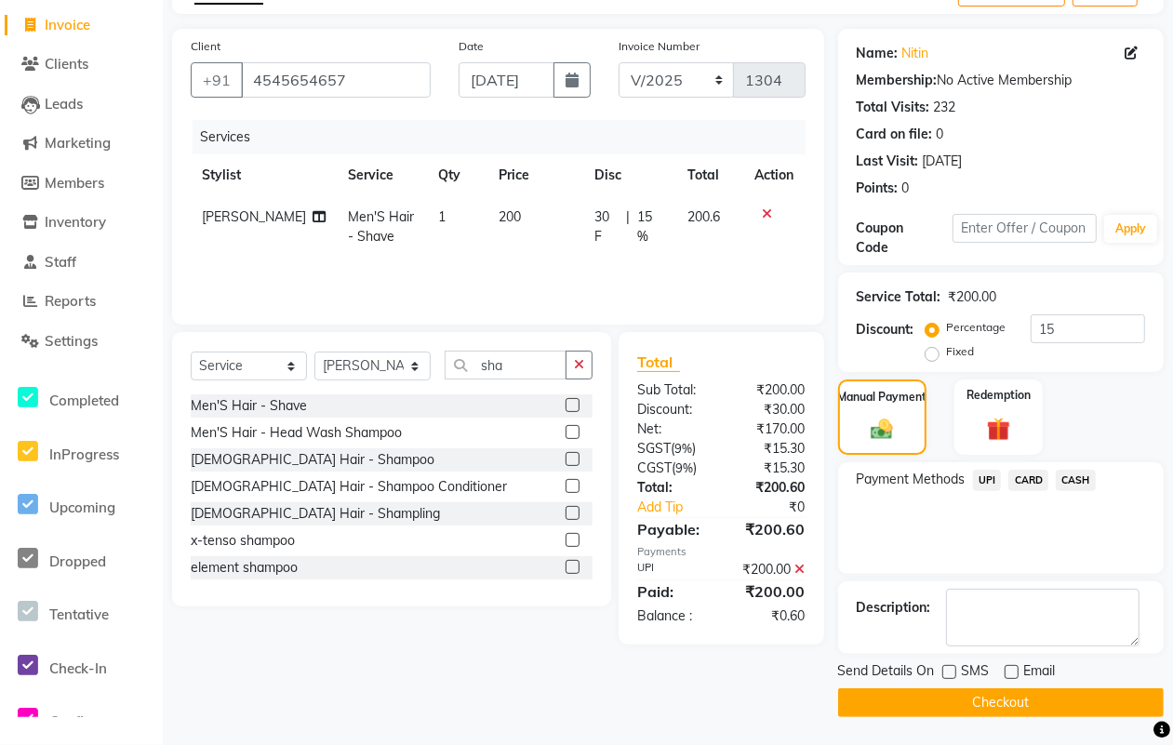
click at [977, 699] on button "Checkout" at bounding box center [1000, 702] width 325 height 29
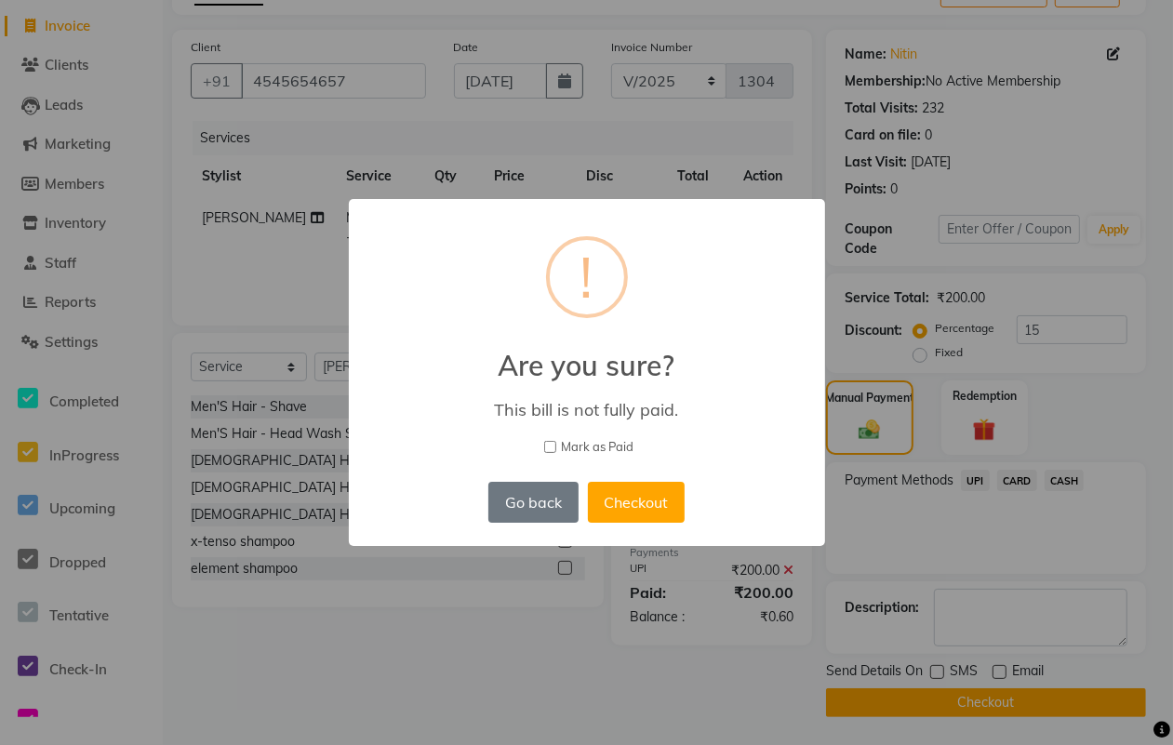
scroll to position [99, 0]
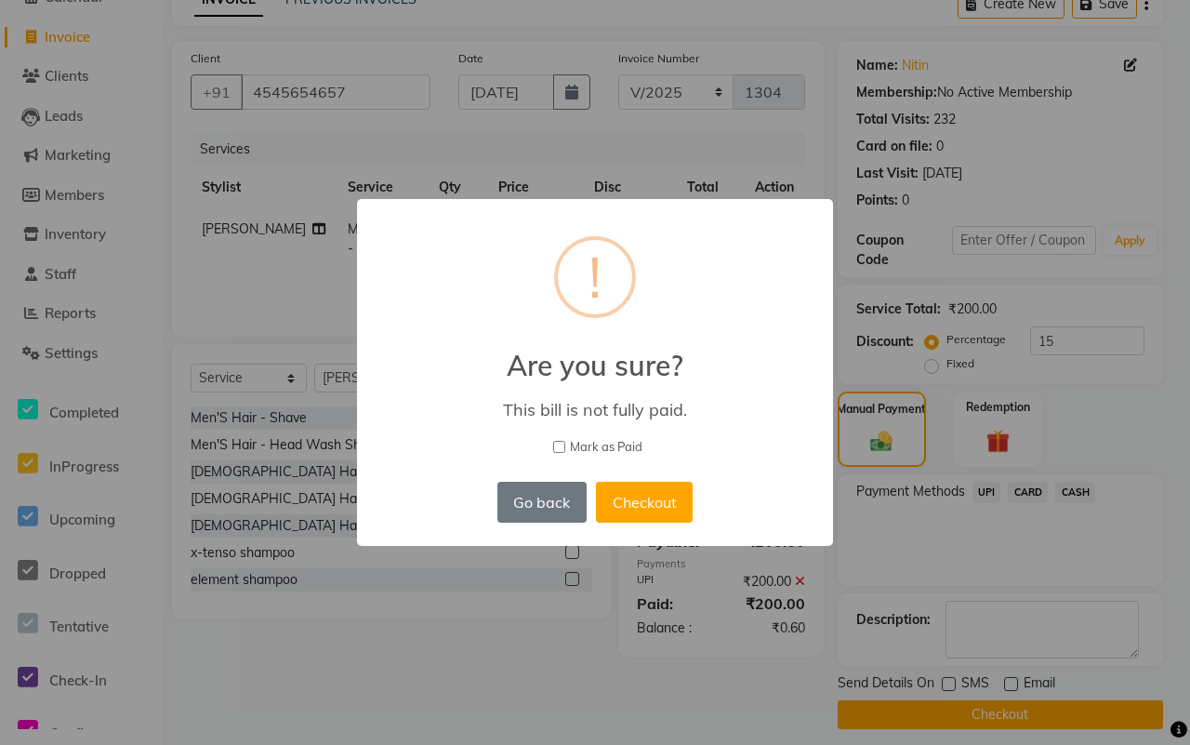
click at [568, 438] on label "Mark as Paid" at bounding box center [595, 447] width 428 height 19
click at [565, 441] on input "Mark as Paid" at bounding box center [559, 447] width 12 height 12
click at [632, 484] on button "Checkout" at bounding box center [644, 502] width 97 height 41
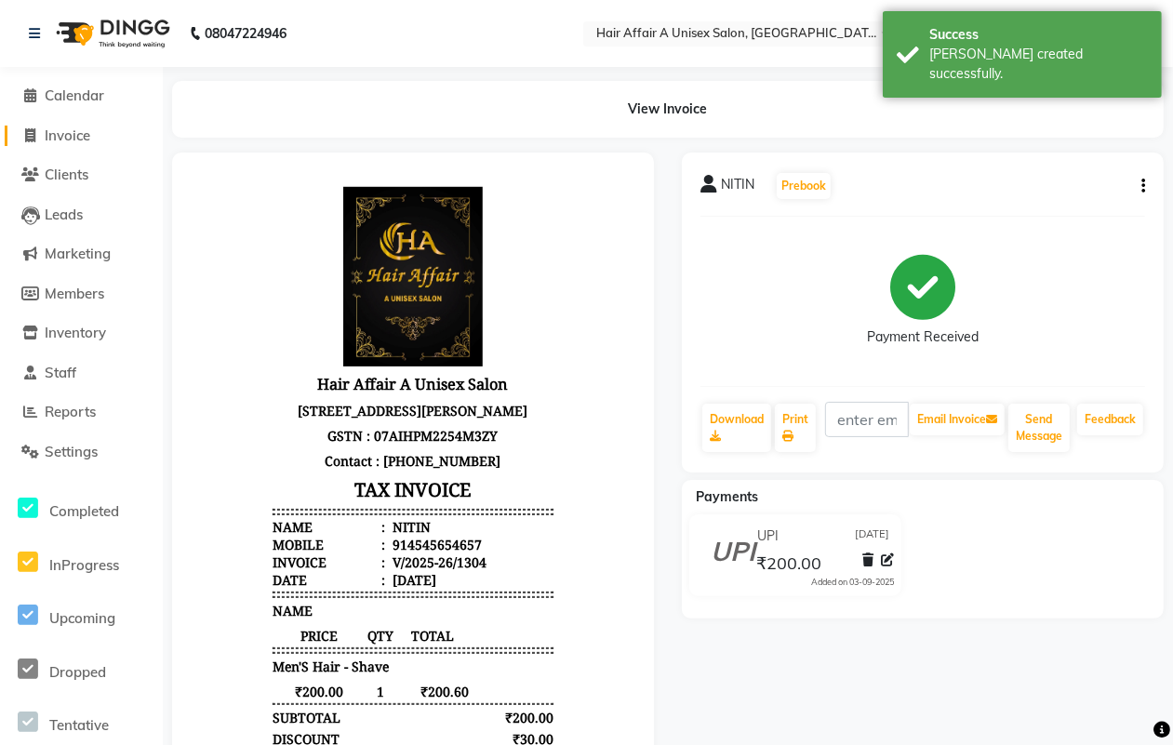
click at [70, 139] on span "Invoice" at bounding box center [68, 135] width 46 height 18
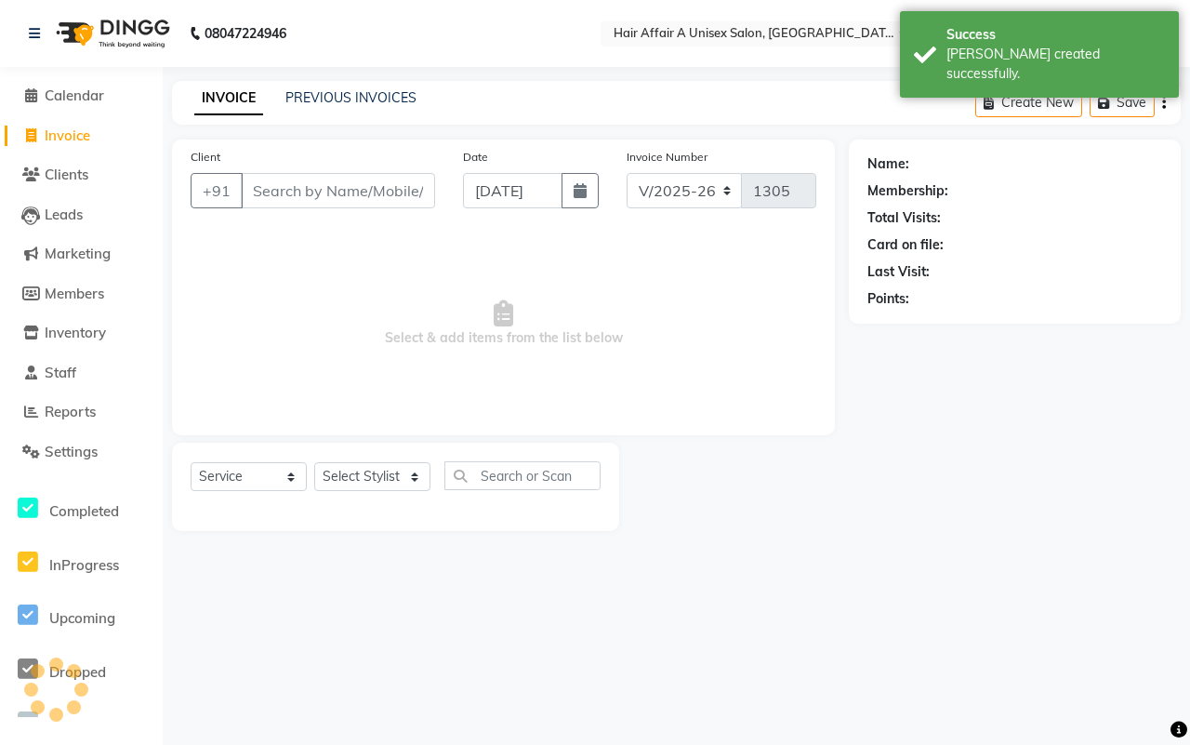
click at [364, 179] on input "Client" at bounding box center [338, 190] width 194 height 35
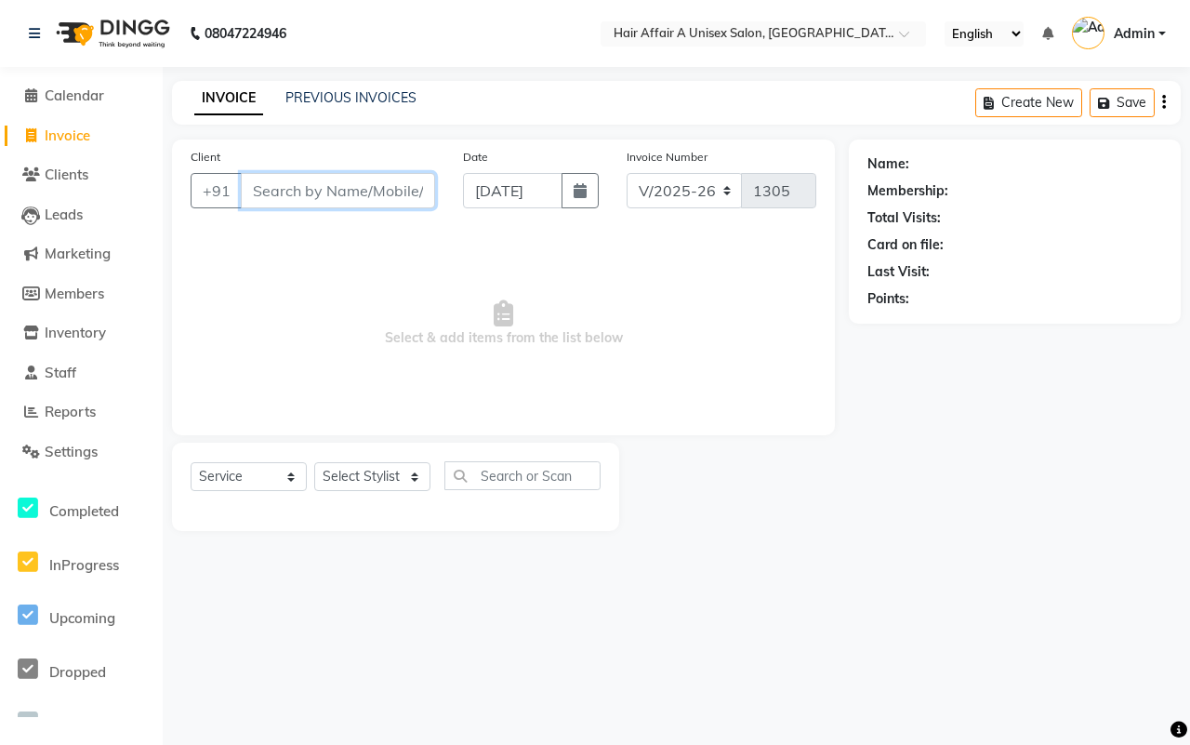
click at [285, 202] on input "Client" at bounding box center [338, 190] width 194 height 35
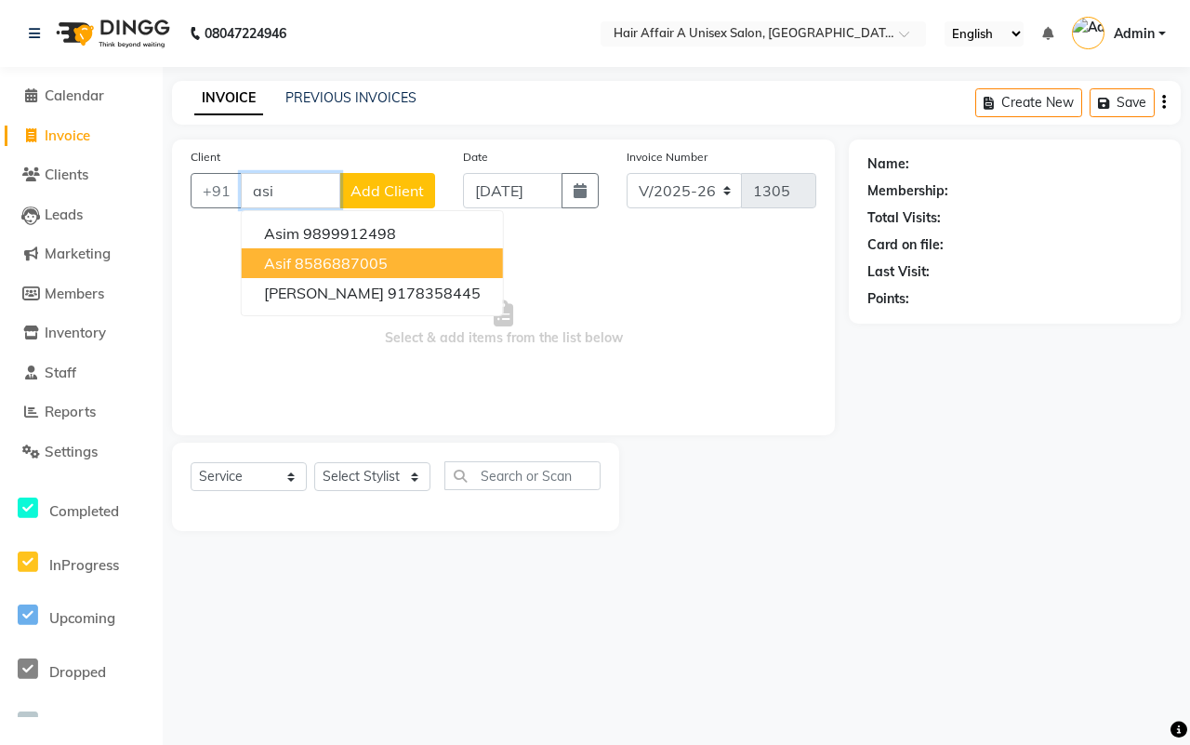
click at [310, 260] on ngb-highlight "8586887005" at bounding box center [341, 263] width 93 height 19
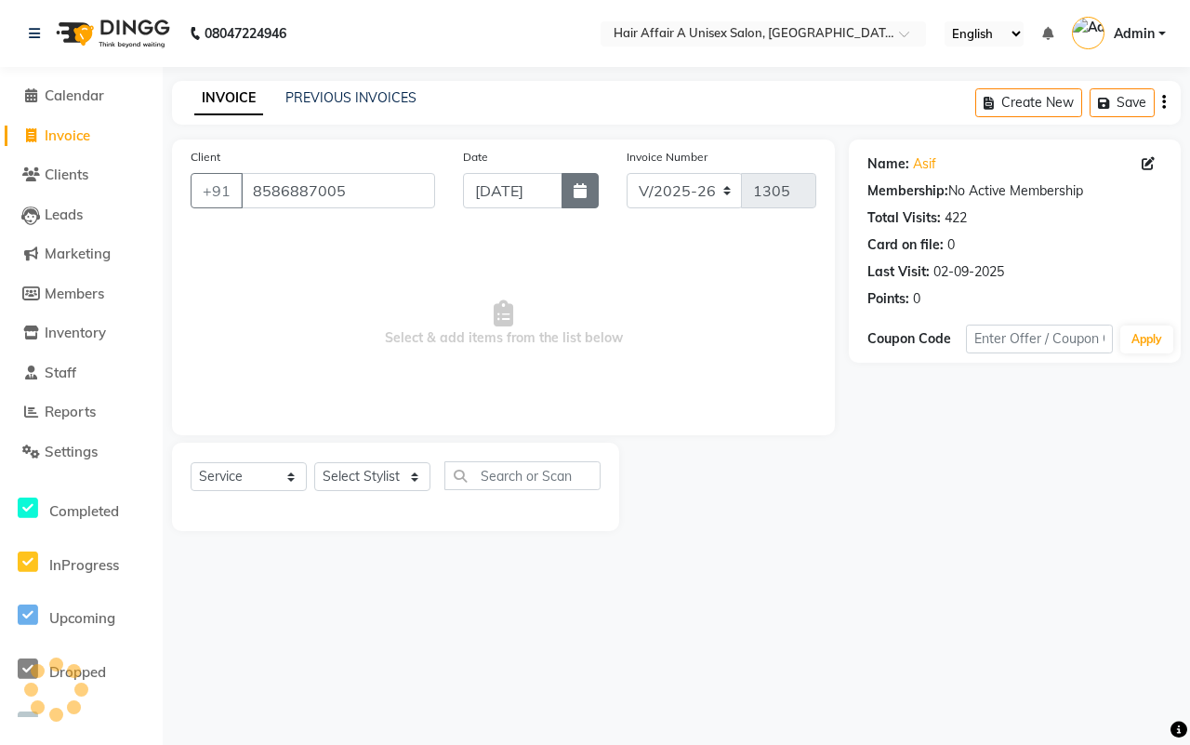
click at [577, 192] on icon "button" at bounding box center [580, 190] width 13 height 15
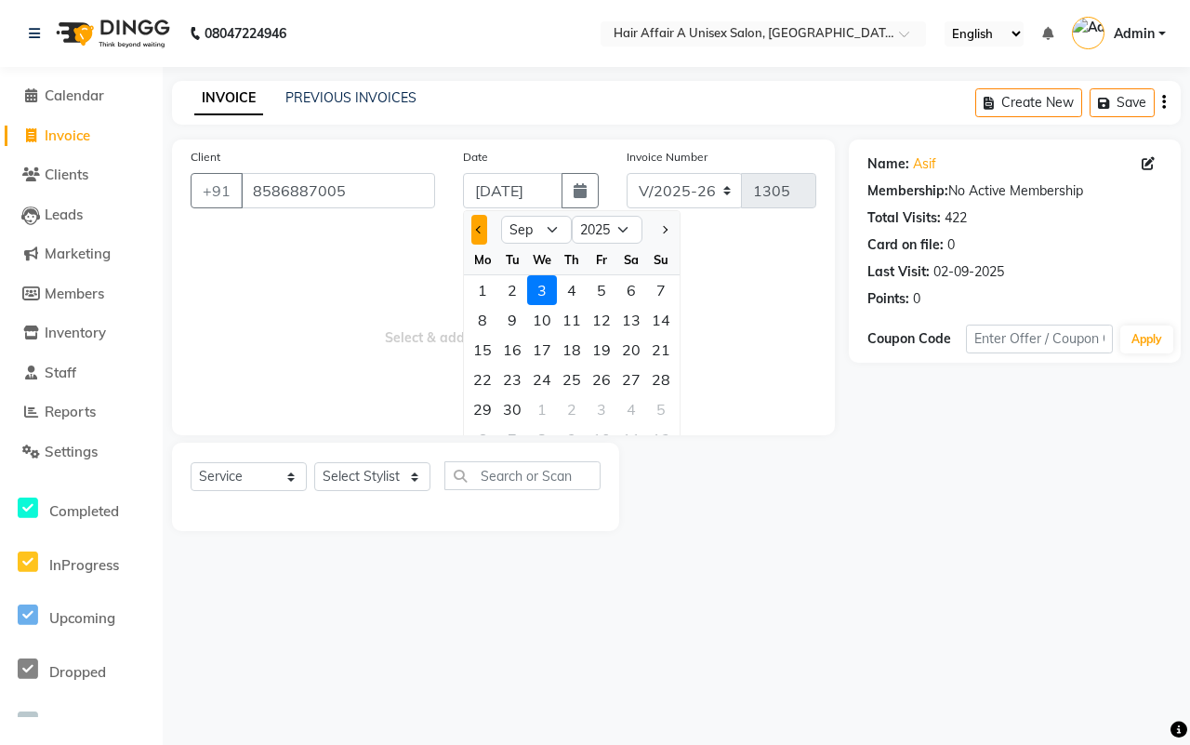
click at [482, 226] on span "Previous month" at bounding box center [479, 229] width 7 height 7
click at [657, 407] on div "31" at bounding box center [661, 409] width 30 height 30
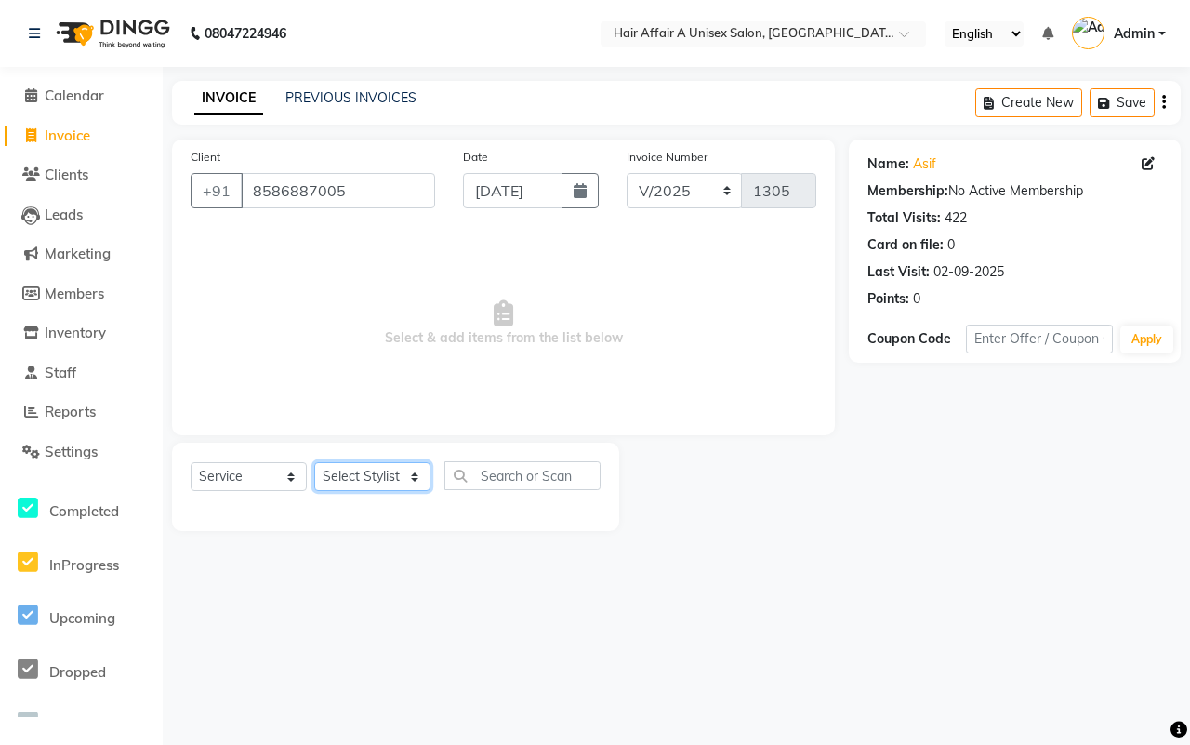
click at [372, 484] on select "Select Stylist [PERSON_NAME] [PERSON_NAME] Kajal Kunal [PERSON_NAME] Nitin [PER…" at bounding box center [372, 476] width 116 height 29
click at [314, 462] on select "Select Stylist [PERSON_NAME] [PERSON_NAME] Kajal Kunal [PERSON_NAME] Nitin [PER…" at bounding box center [372, 476] width 116 height 29
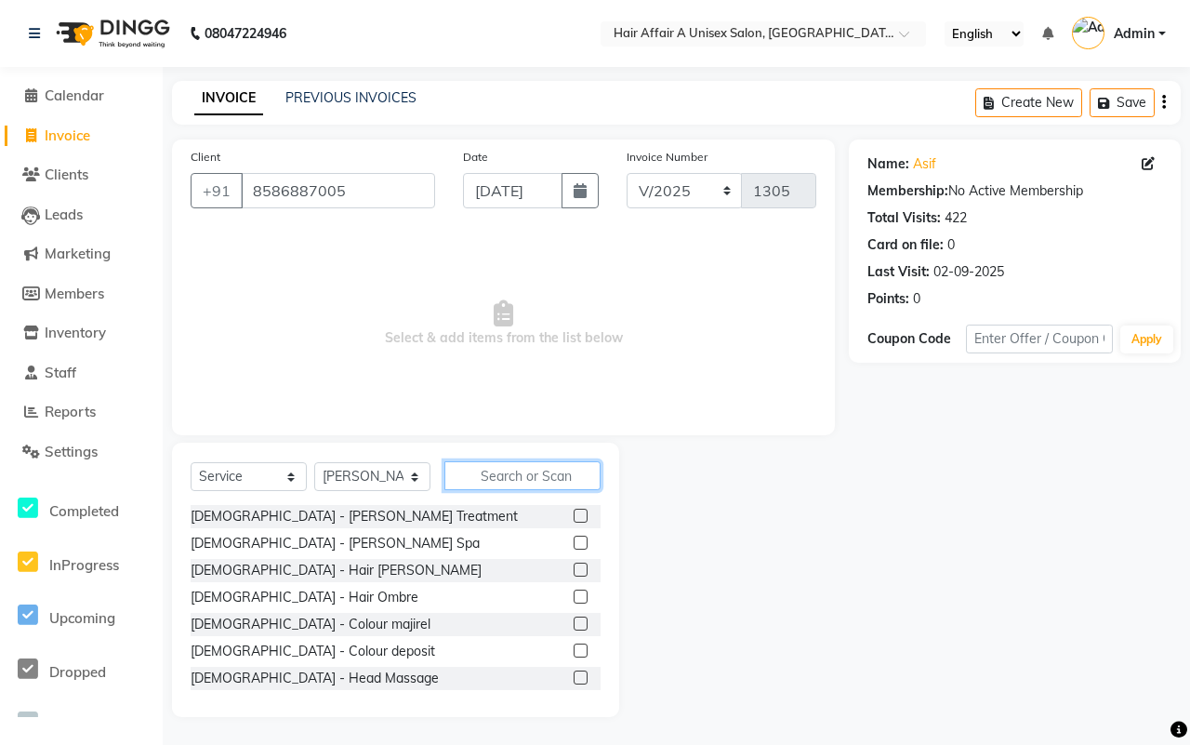
click at [491, 462] on input "text" at bounding box center [523, 475] width 156 height 29
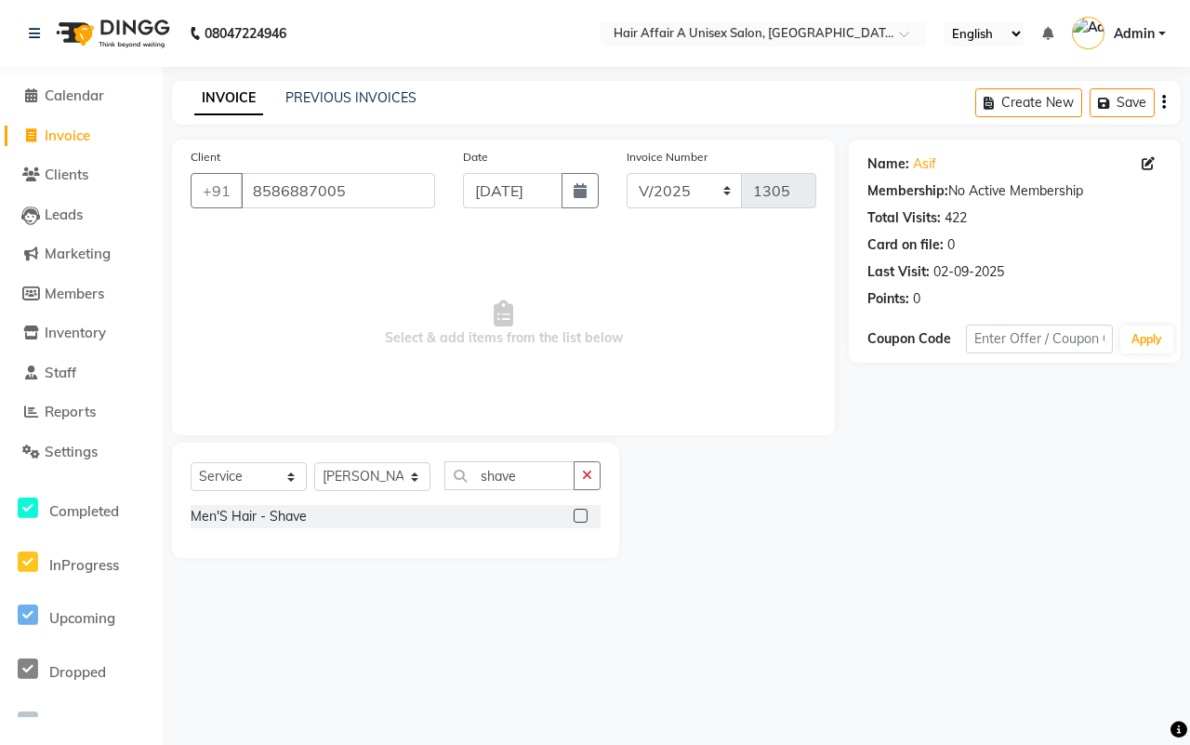
click at [575, 514] on label at bounding box center [581, 516] width 14 height 14
click at [575, 514] on input "checkbox" at bounding box center [580, 517] width 12 height 12
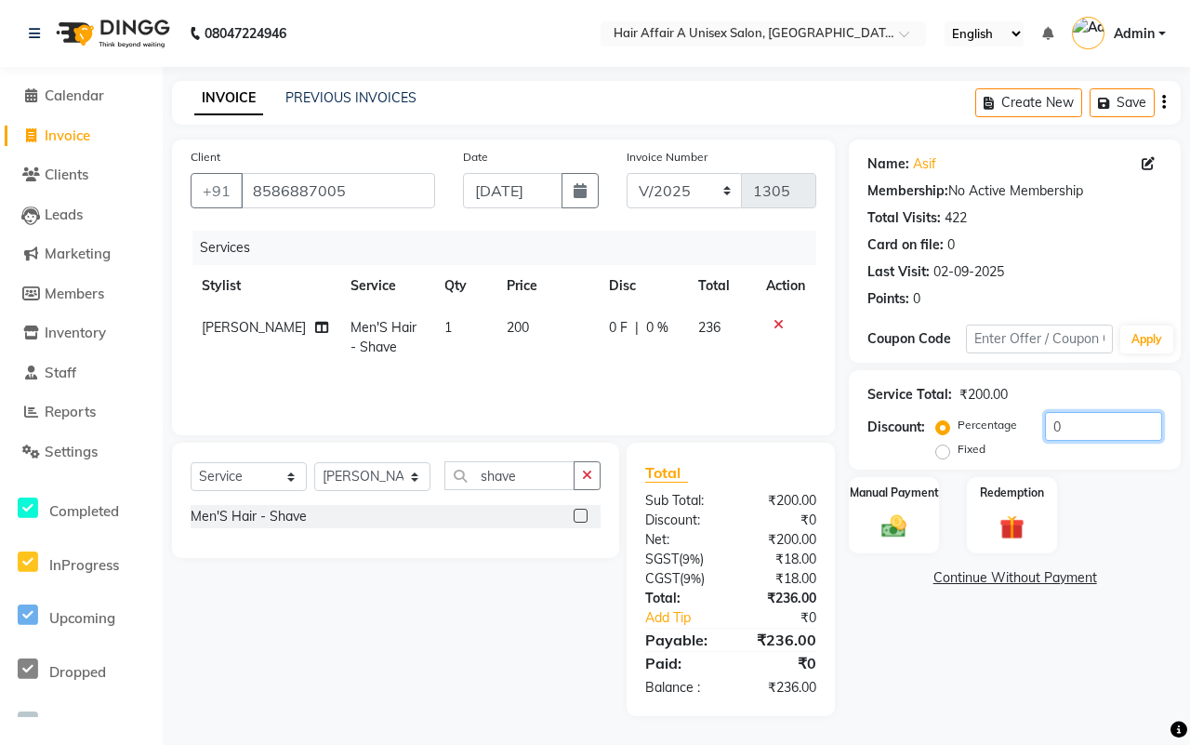
click at [1113, 426] on input "0" at bounding box center [1103, 426] width 117 height 29
click at [923, 532] on div "Manual Payment" at bounding box center [894, 515] width 94 height 80
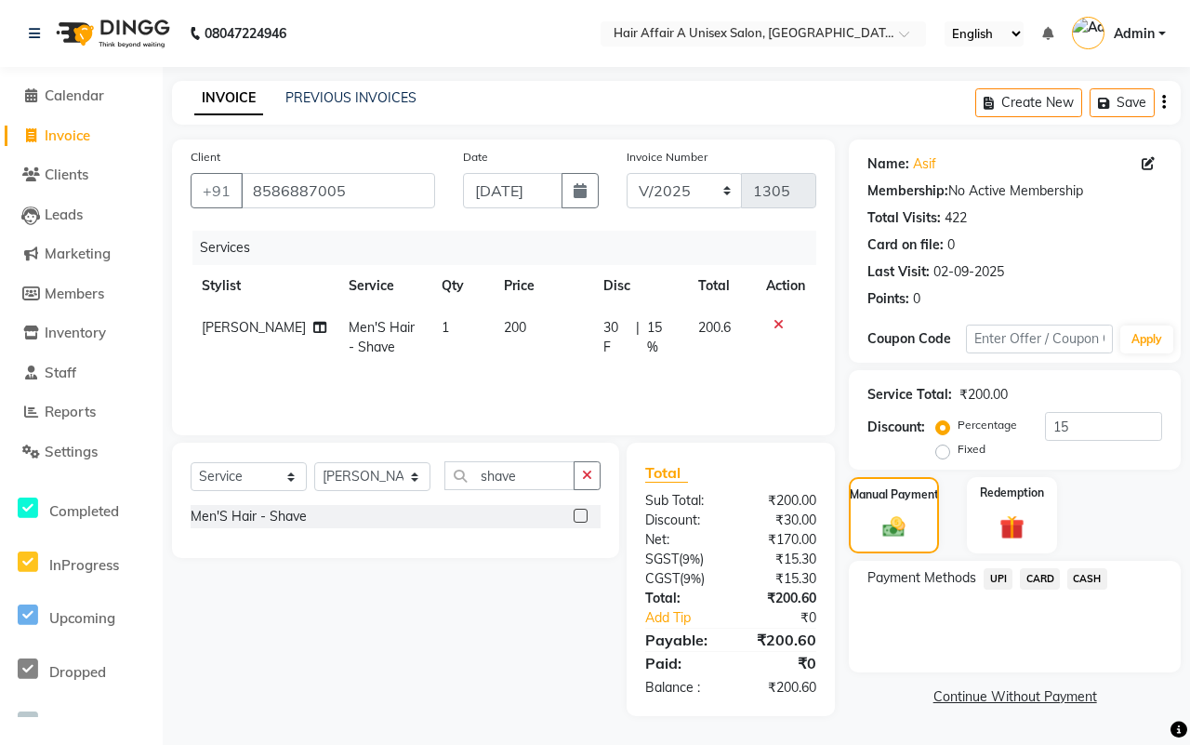
click at [1098, 581] on span "CASH" at bounding box center [1088, 578] width 40 height 21
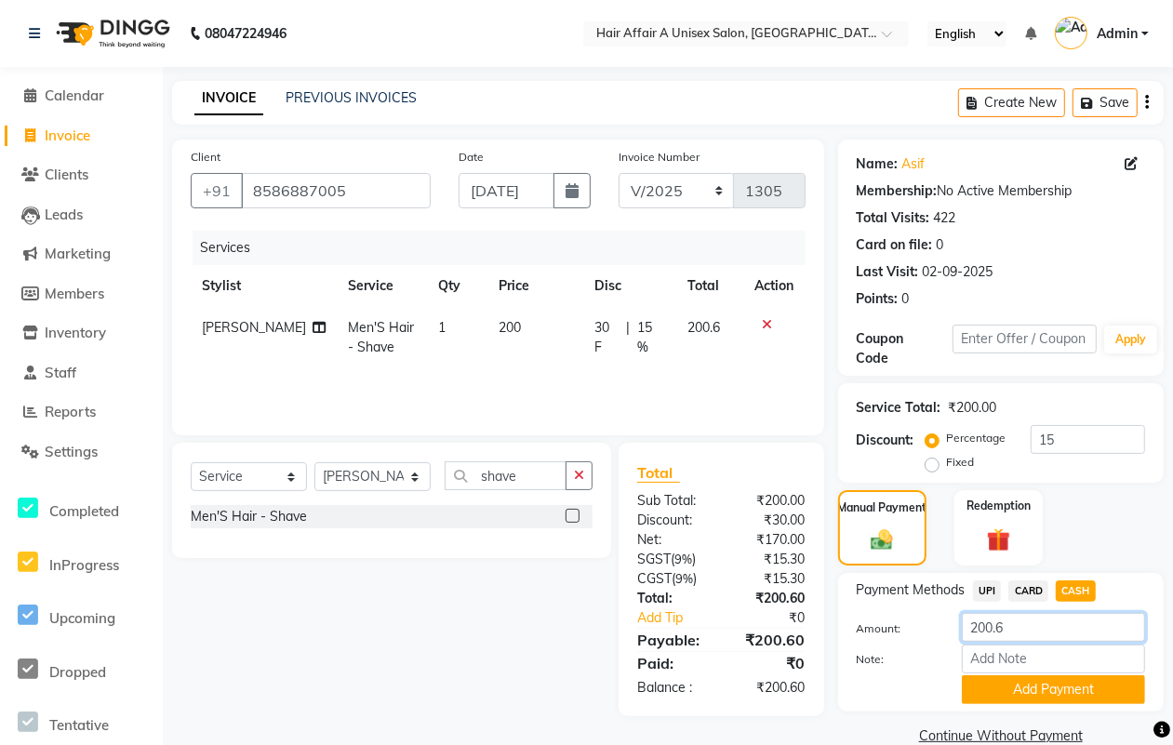
click at [1040, 619] on input "200.6" at bounding box center [1053, 627] width 183 height 29
click at [1055, 691] on button "Add Payment" at bounding box center [1053, 689] width 183 height 29
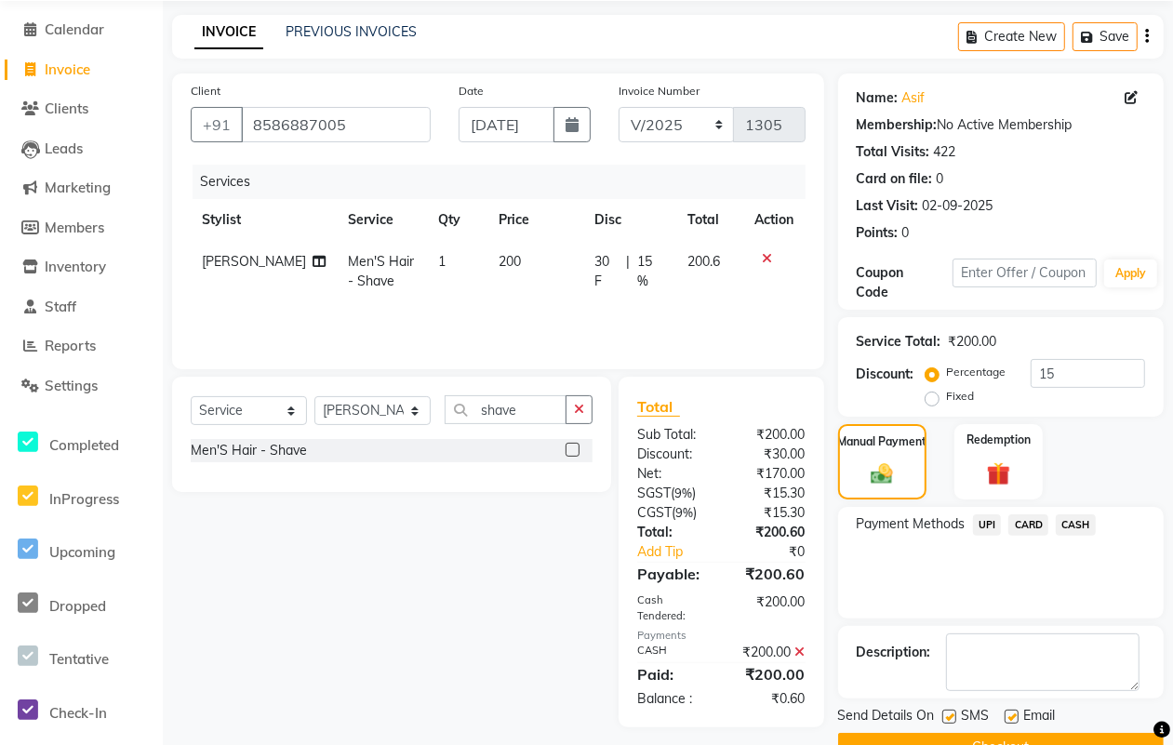
scroll to position [112, 0]
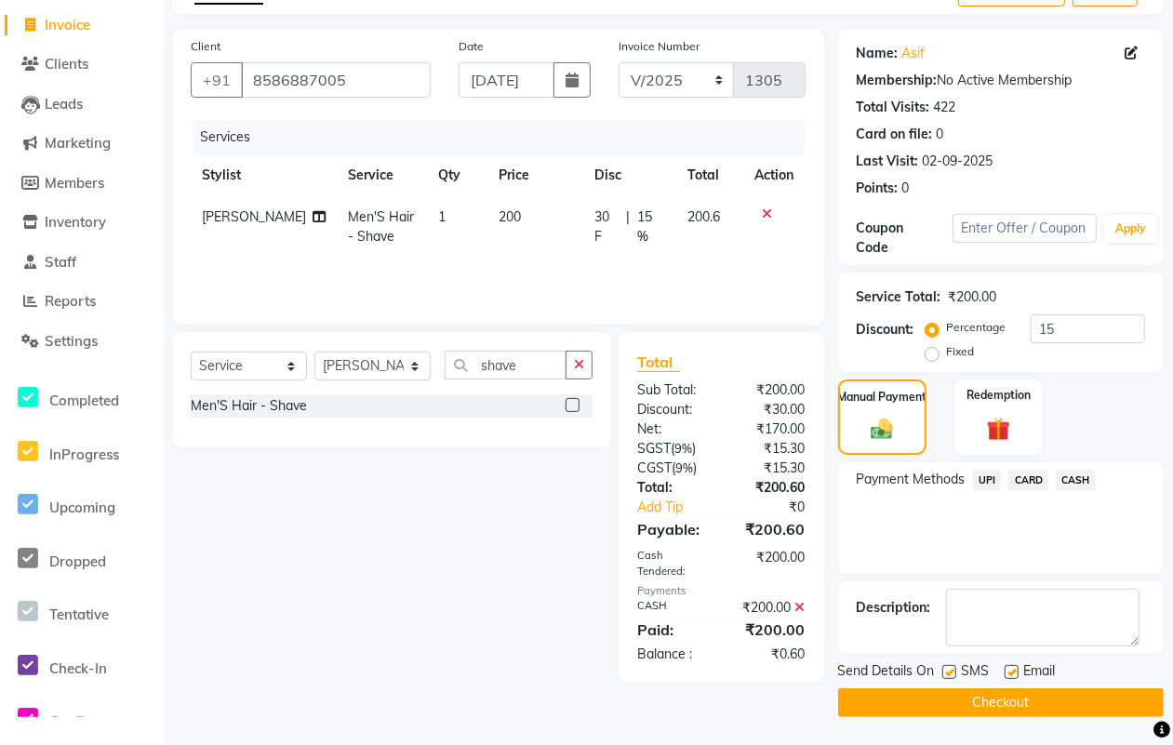
click at [947, 672] on label at bounding box center [949, 672] width 14 height 14
click at [947, 672] on input "checkbox" at bounding box center [948, 673] width 12 height 12
click at [1006, 670] on label at bounding box center [1011, 672] width 14 height 14
click at [1006, 670] on input "checkbox" at bounding box center [1010, 673] width 12 height 12
click at [991, 693] on button "Checkout" at bounding box center [1000, 702] width 325 height 29
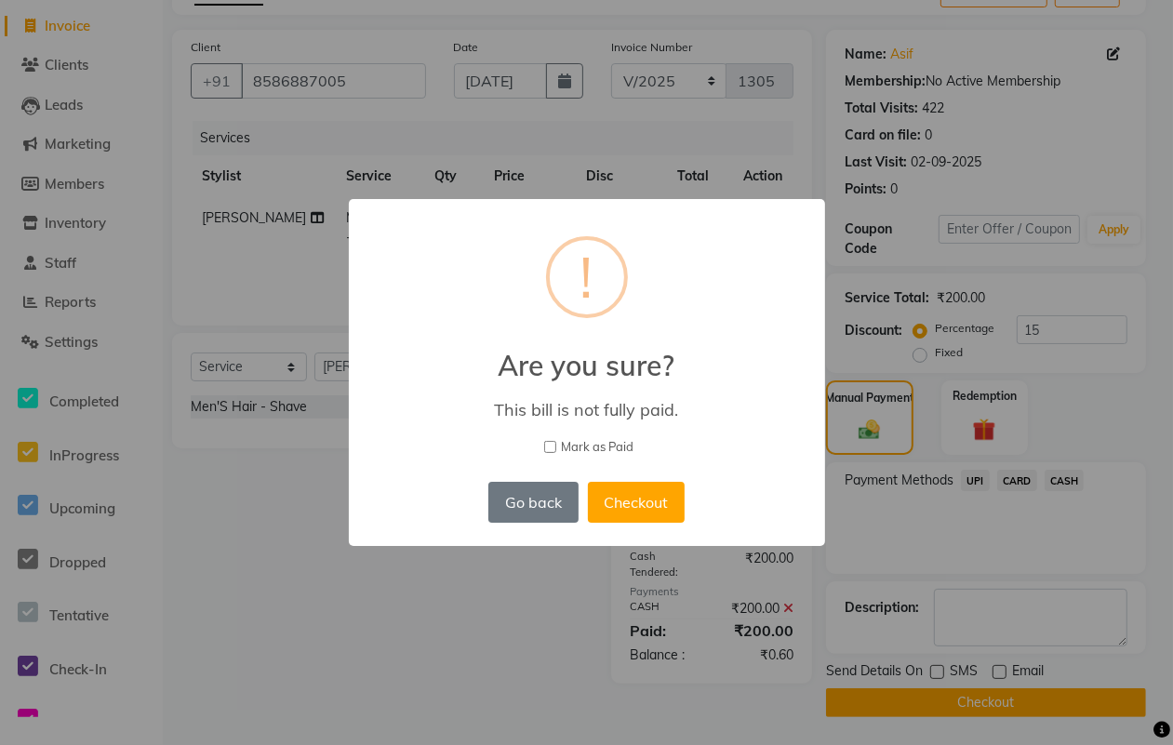
scroll to position [99, 0]
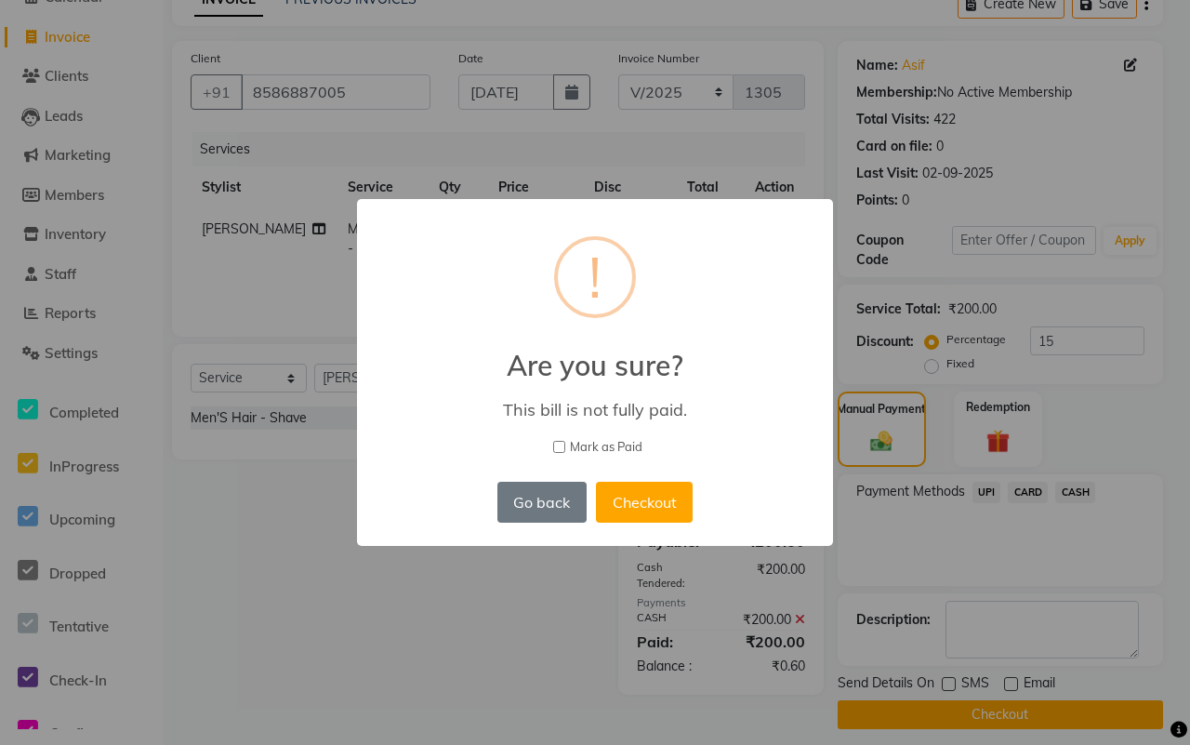
click at [577, 451] on span "Mark as Paid" at bounding box center [606, 447] width 73 height 19
click at [565, 451] on input "Mark as Paid" at bounding box center [559, 447] width 12 height 12
click at [639, 491] on button "Checkout" at bounding box center [644, 502] width 97 height 41
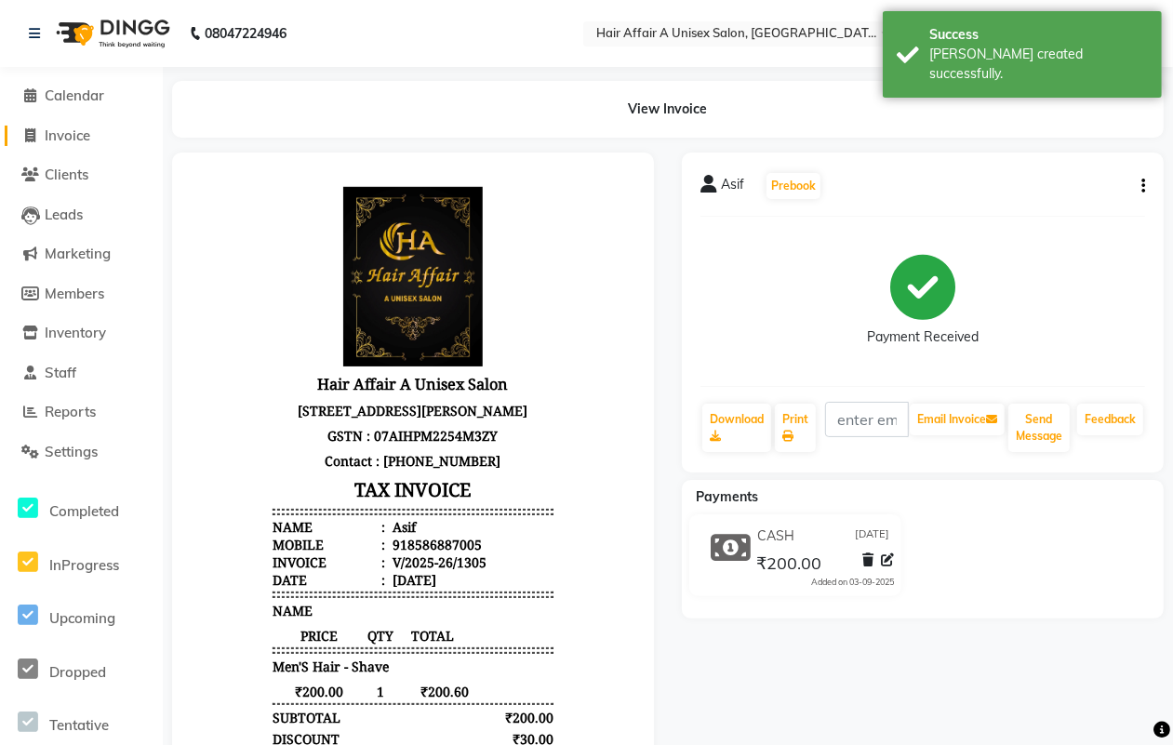
click at [82, 135] on span "Invoice" at bounding box center [68, 135] width 46 height 18
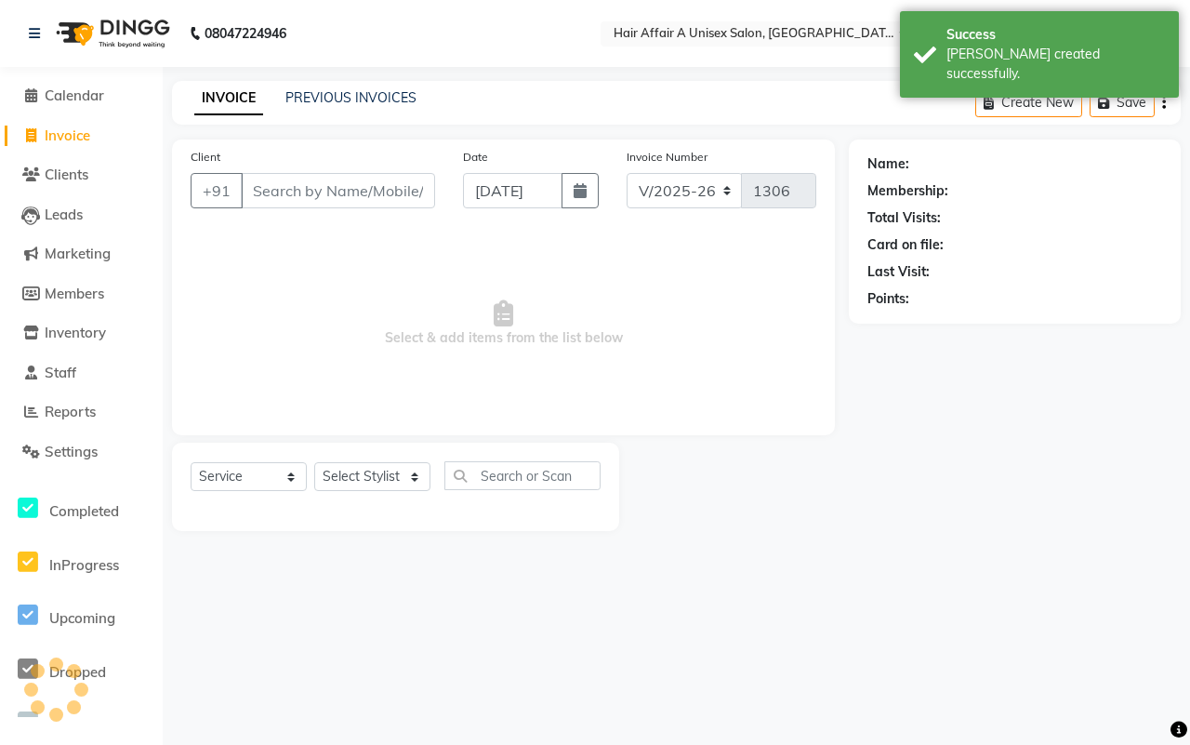
click at [323, 188] on input "Client" at bounding box center [338, 190] width 194 height 35
click at [303, 192] on input "Client" at bounding box center [338, 190] width 194 height 35
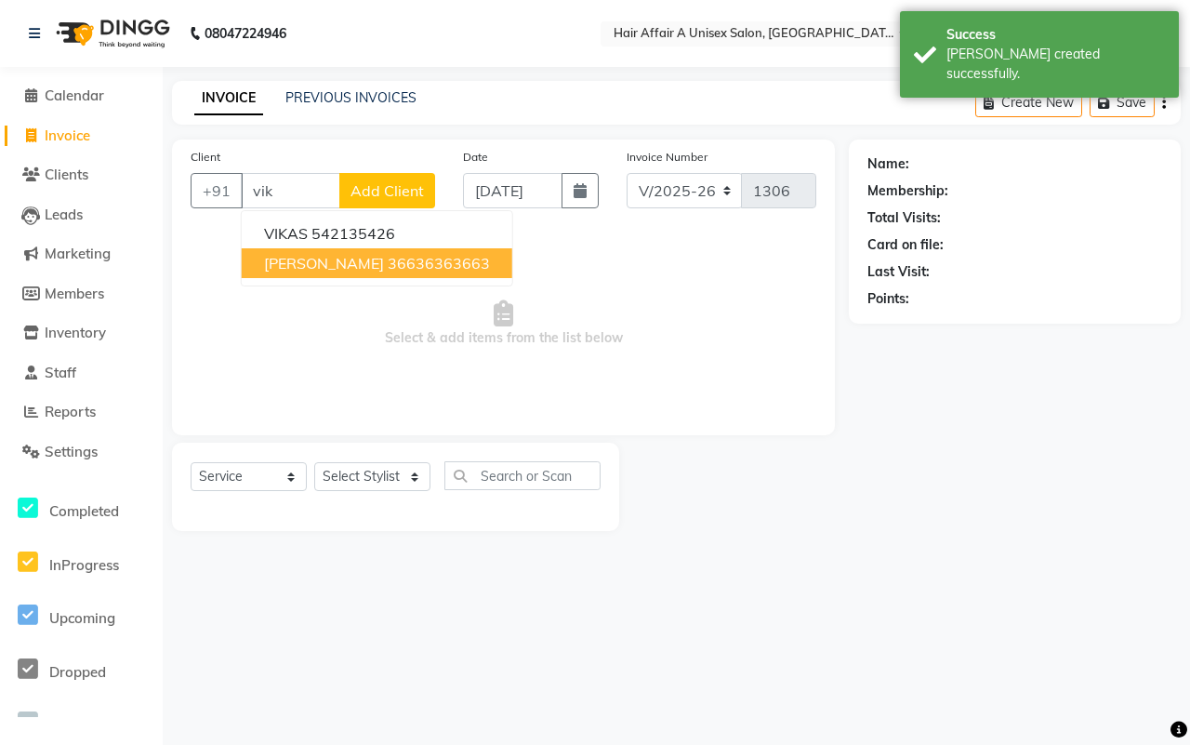
click at [331, 251] on button "[PERSON_NAME] 36636363663" at bounding box center [377, 263] width 271 height 30
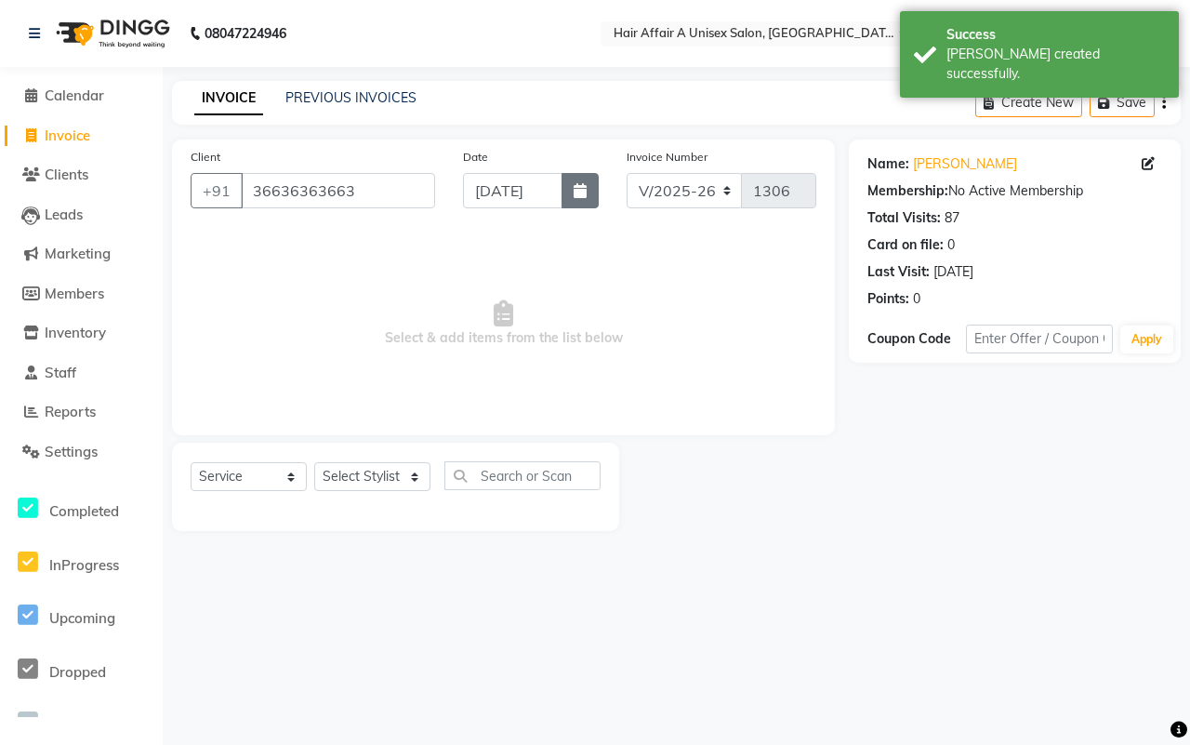
click at [575, 193] on icon "button" at bounding box center [580, 190] width 13 height 15
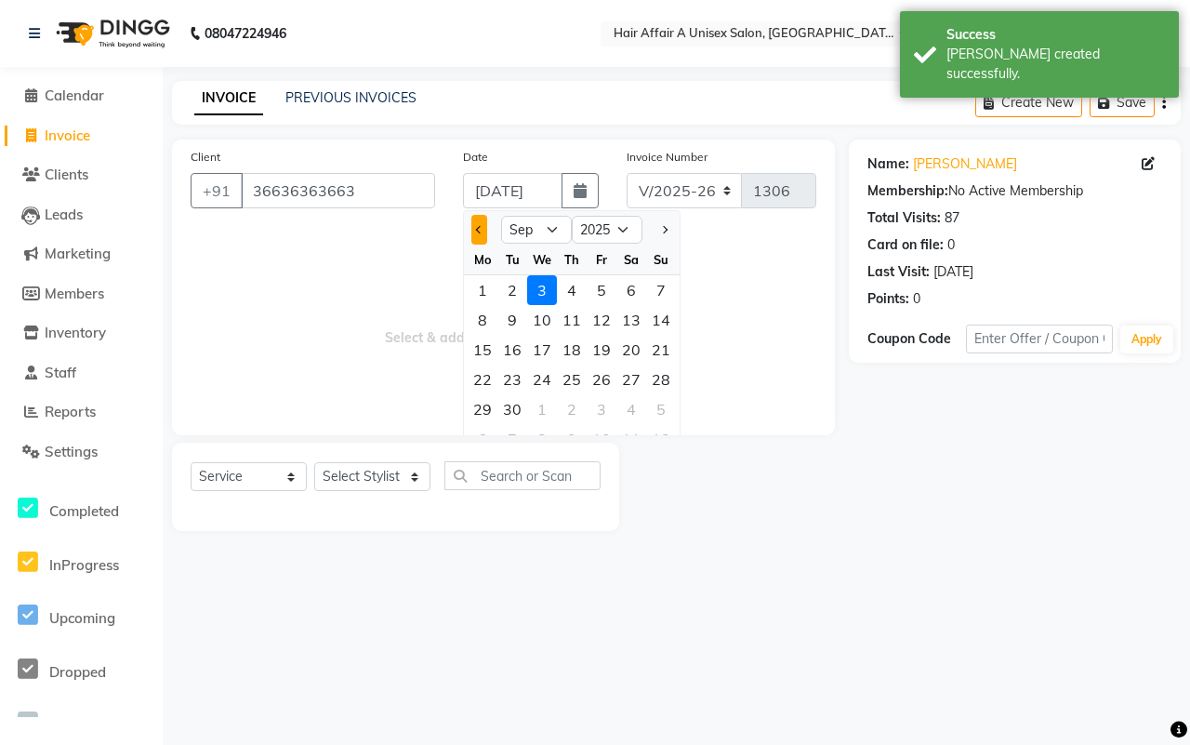
click at [476, 230] on button "Previous month" at bounding box center [479, 230] width 16 height 30
click at [653, 411] on div "31" at bounding box center [661, 409] width 30 height 30
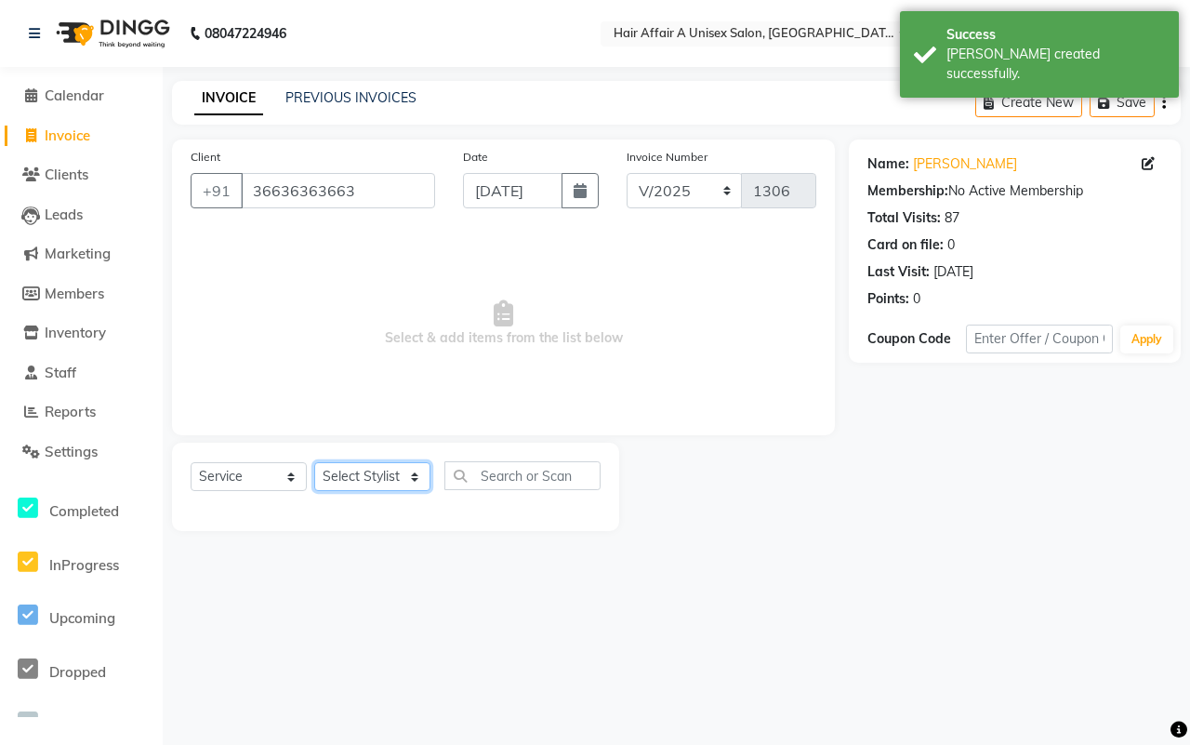
click at [381, 475] on select "Select Stylist [PERSON_NAME] [PERSON_NAME] Kajal Kunal [PERSON_NAME] Nitin [PER…" at bounding box center [372, 476] width 116 height 29
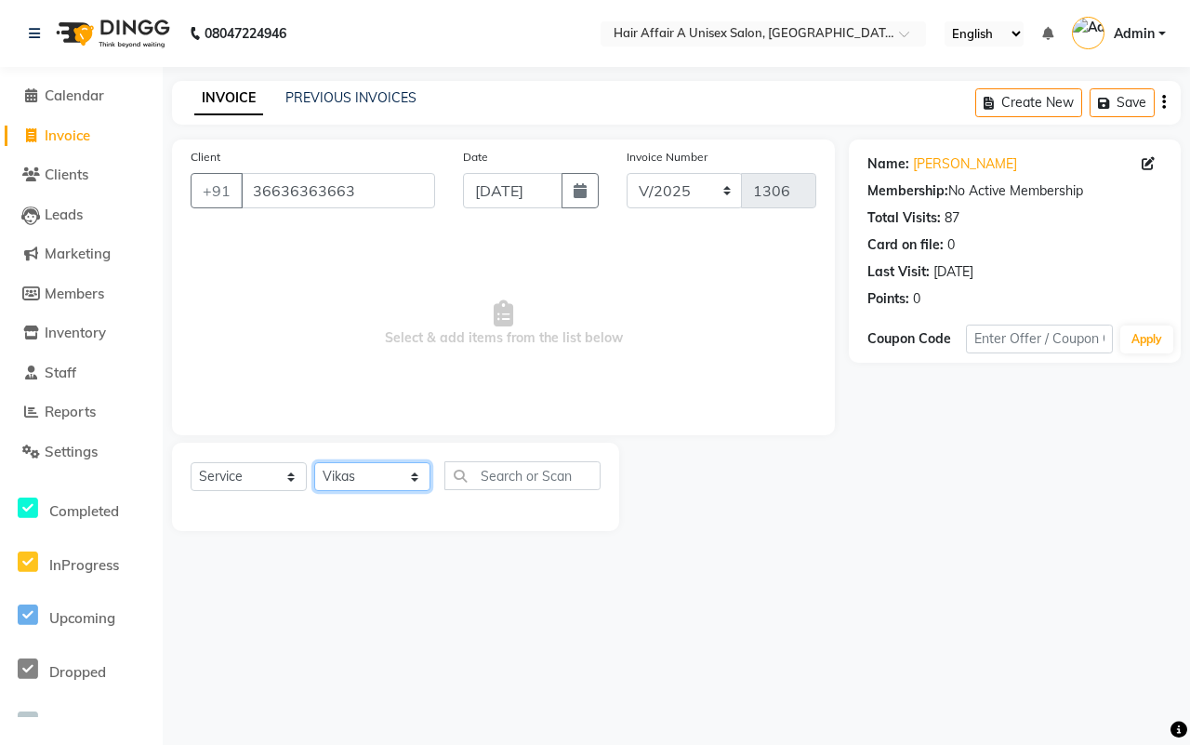
click at [314, 462] on select "Select Stylist [PERSON_NAME] [PERSON_NAME] Kajal Kunal [PERSON_NAME] Nitin [PER…" at bounding box center [372, 476] width 116 height 29
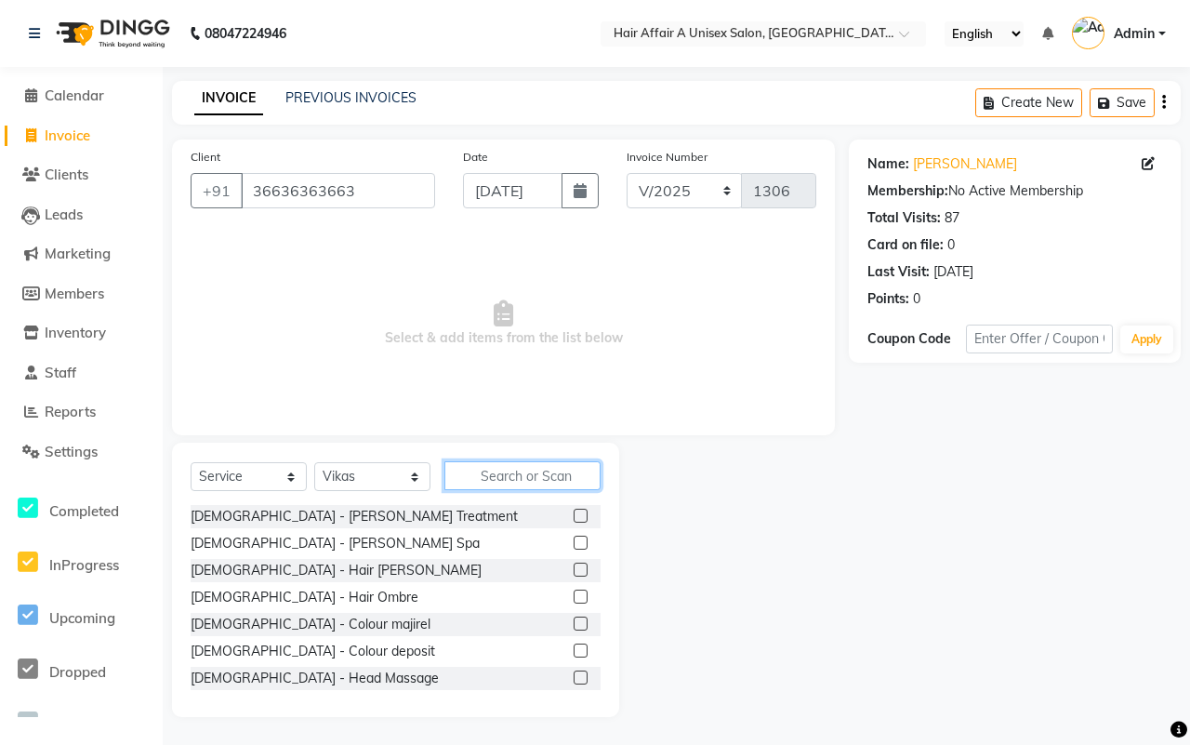
click at [470, 472] on input "text" at bounding box center [523, 475] width 156 height 29
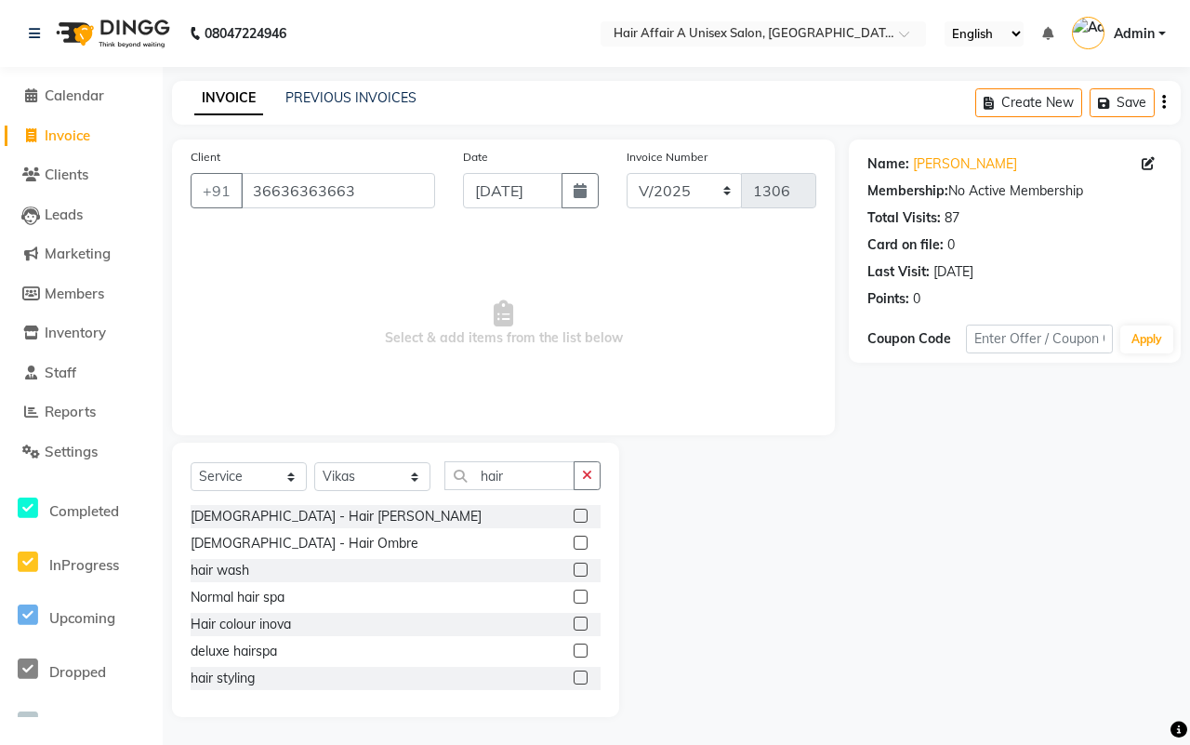
click at [574, 567] on label at bounding box center [581, 570] width 14 height 14
click at [574, 567] on input "checkbox" at bounding box center [580, 570] width 12 height 12
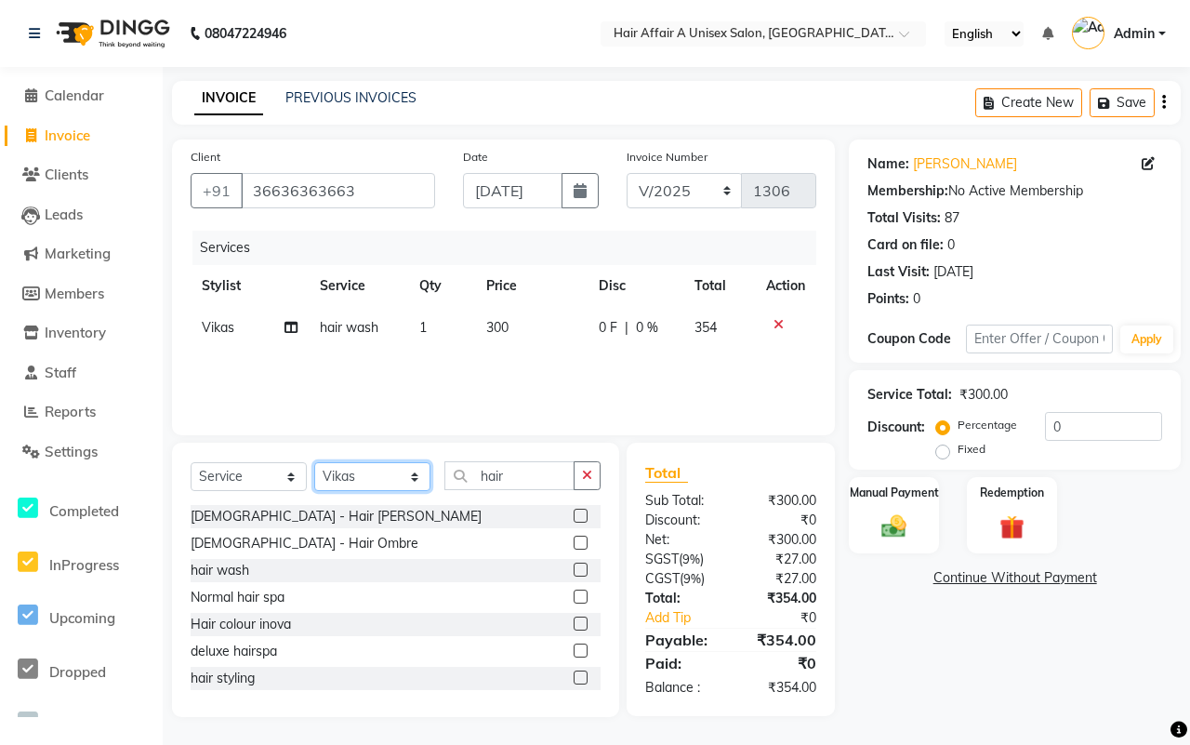
click at [406, 480] on select "Select Stylist [PERSON_NAME] [PERSON_NAME] Kajal Kunal [PERSON_NAME] Nitin [PER…" at bounding box center [372, 476] width 116 height 29
click at [314, 462] on select "Select Stylist [PERSON_NAME] [PERSON_NAME] Kajal Kunal [PERSON_NAME] Nitin [PER…" at bounding box center [372, 476] width 116 height 29
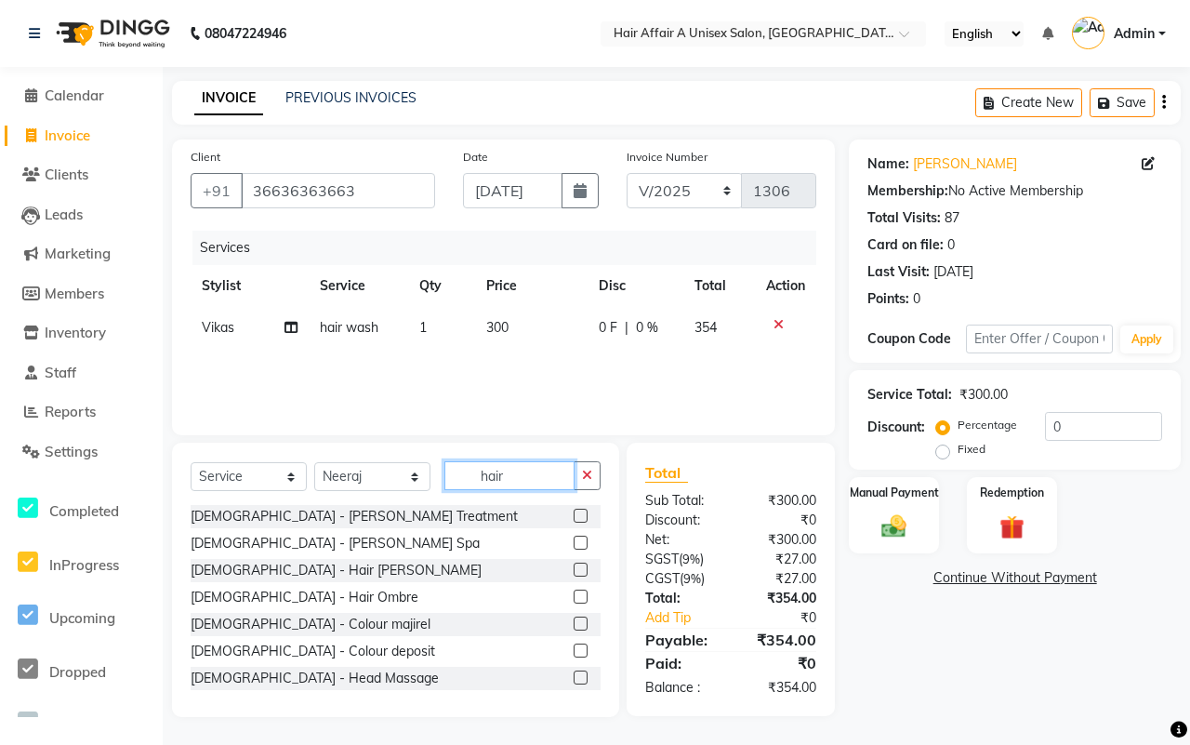
click at [536, 471] on input "hair" at bounding box center [510, 475] width 130 height 29
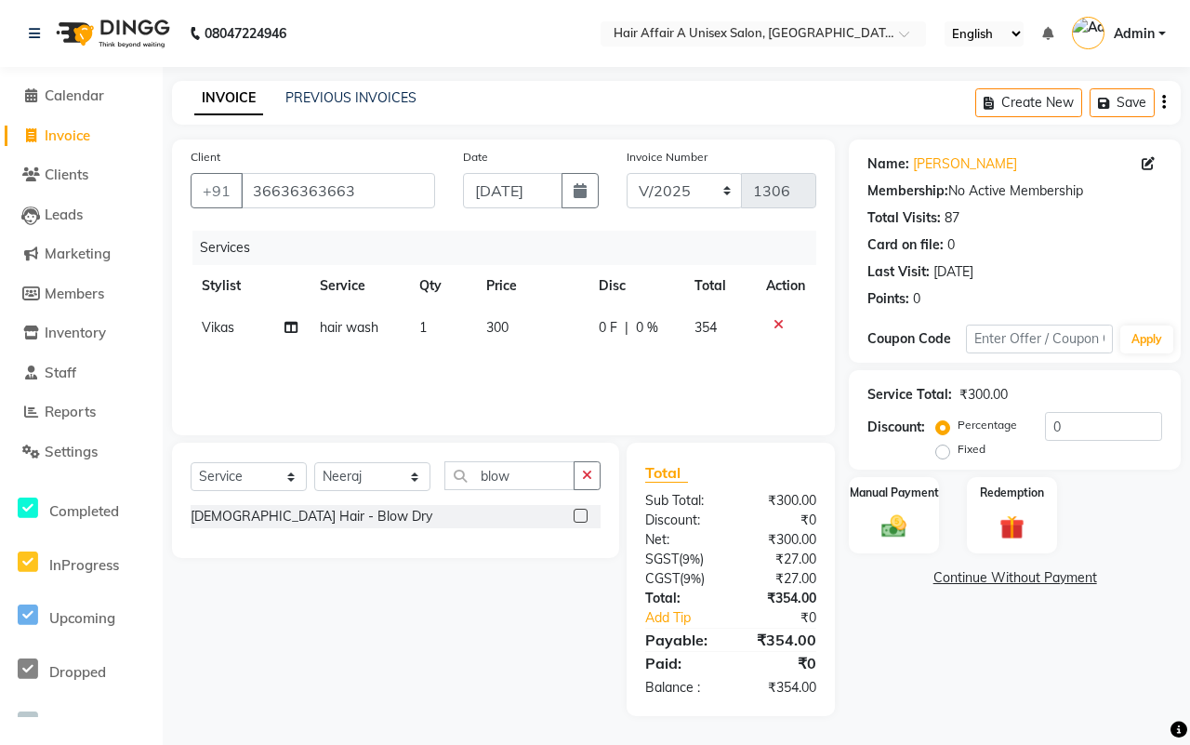
drag, startPoint x: 581, startPoint y: 517, endPoint x: 200, endPoint y: 705, distance: 425.0
click at [581, 517] on label at bounding box center [581, 516] width 14 height 14
click at [581, 517] on input "checkbox" at bounding box center [580, 517] width 12 height 12
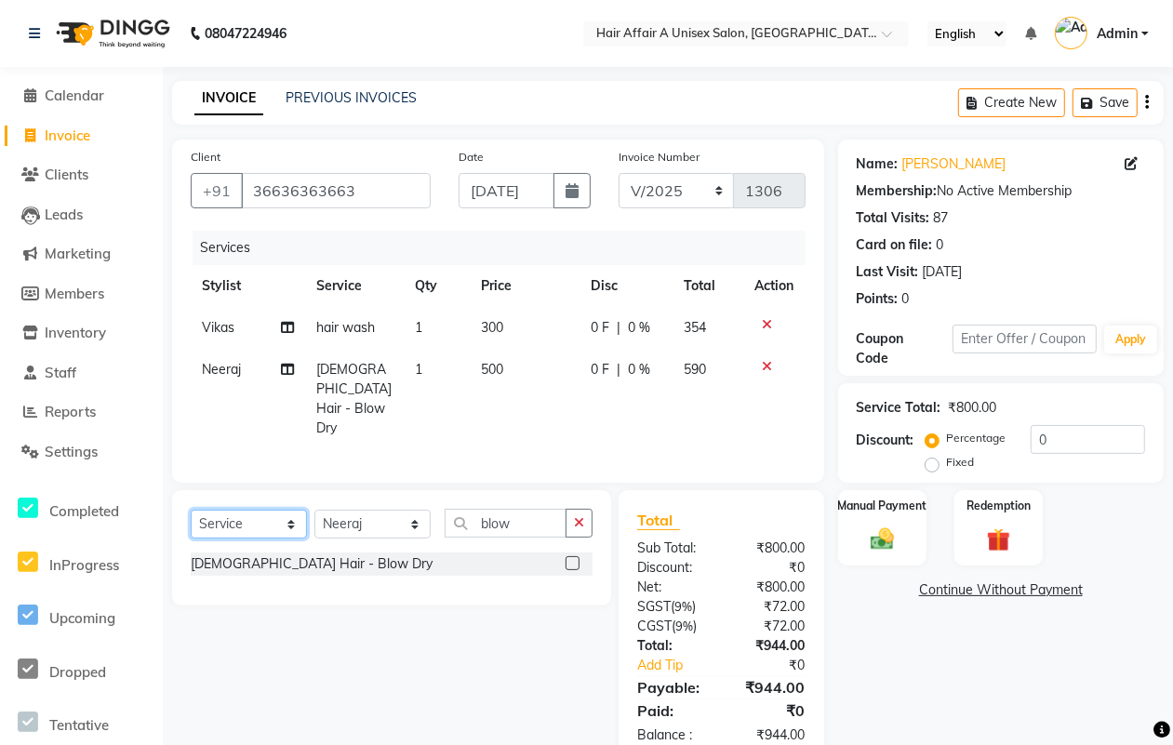
click at [305, 510] on select "Select Service Product Membership Package Voucher Prepaid Gift Card" at bounding box center [249, 524] width 116 height 29
click at [378, 510] on select "Select Stylist [PERSON_NAME] [PERSON_NAME] Kajal Kunal [PERSON_NAME] Nitin [PER…" at bounding box center [372, 524] width 116 height 29
click at [314, 510] on select "Select Stylist [PERSON_NAME] [PERSON_NAME] Kajal Kunal [PERSON_NAME] Nitin [PER…" at bounding box center [372, 524] width 116 height 29
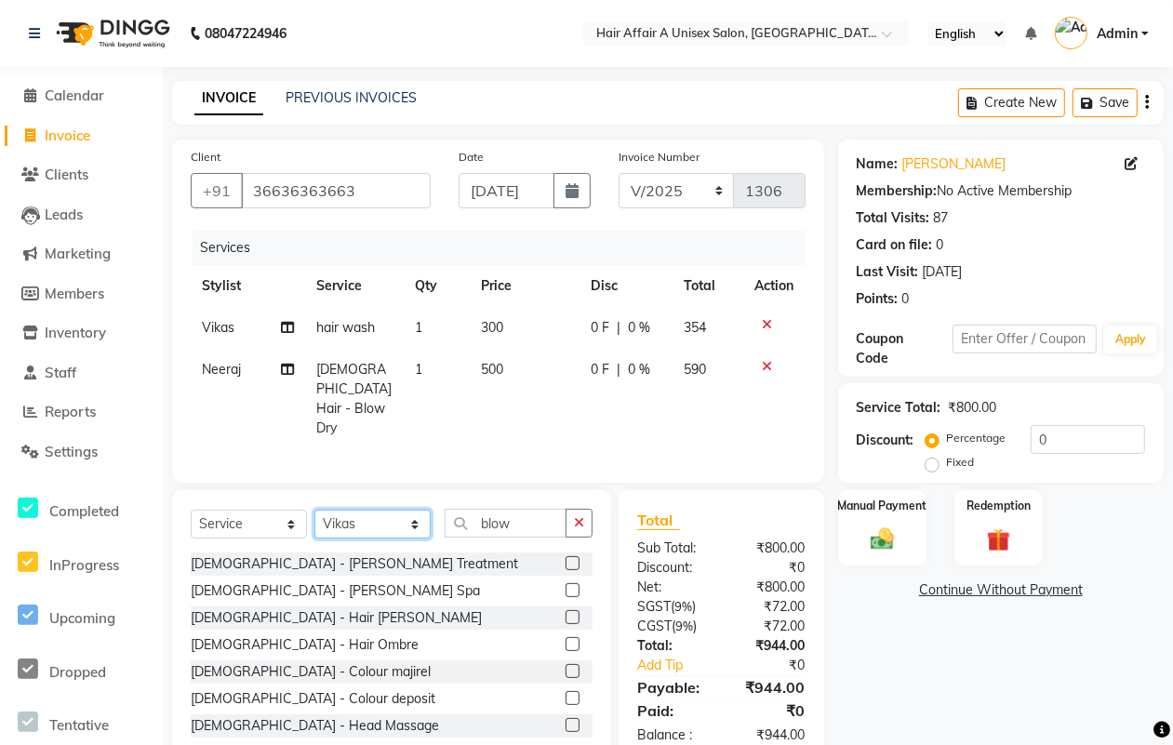
drag, startPoint x: 395, startPoint y: 502, endPoint x: 392, endPoint y: 493, distance: 10.0
click at [395, 510] on select "Select Stylist [PERSON_NAME] [PERSON_NAME] Kajal Kunal [PERSON_NAME] Nitin [PER…" at bounding box center [372, 524] width 116 height 29
click at [314, 510] on select "Select Stylist [PERSON_NAME] [PERSON_NAME] Kajal Kunal [PERSON_NAME] Nitin [PER…" at bounding box center [372, 524] width 116 height 29
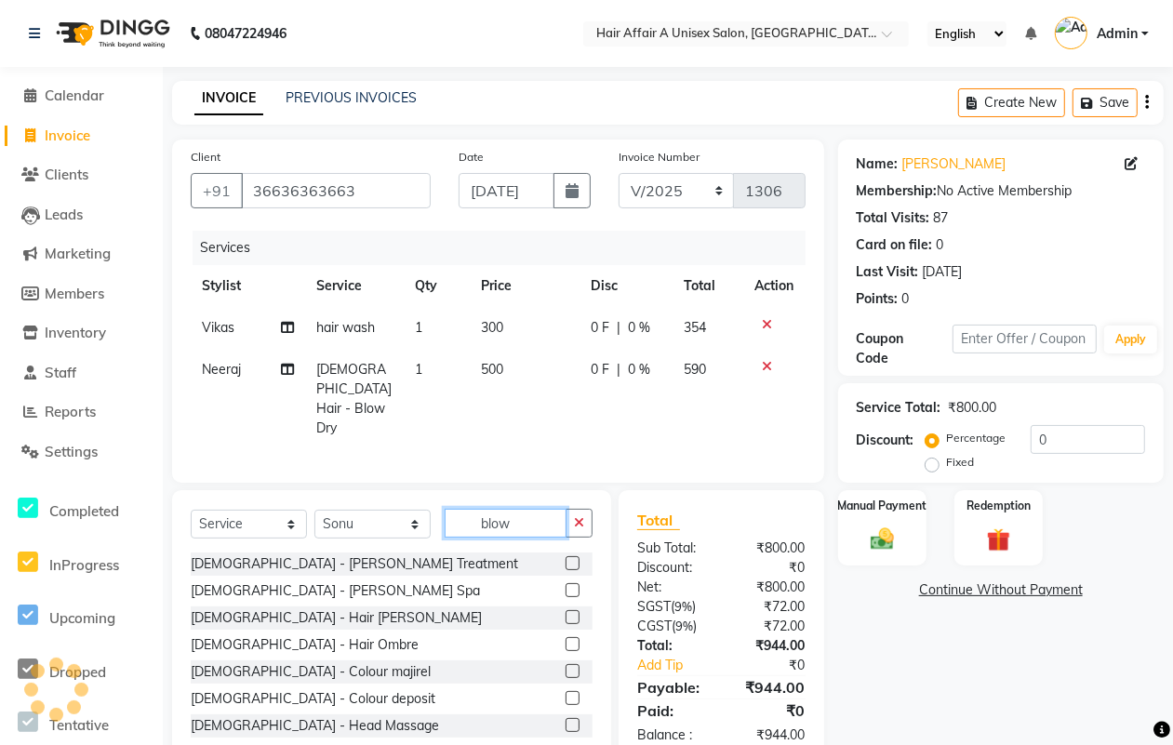
click at [556, 509] on input "blow" at bounding box center [506, 523] width 122 height 29
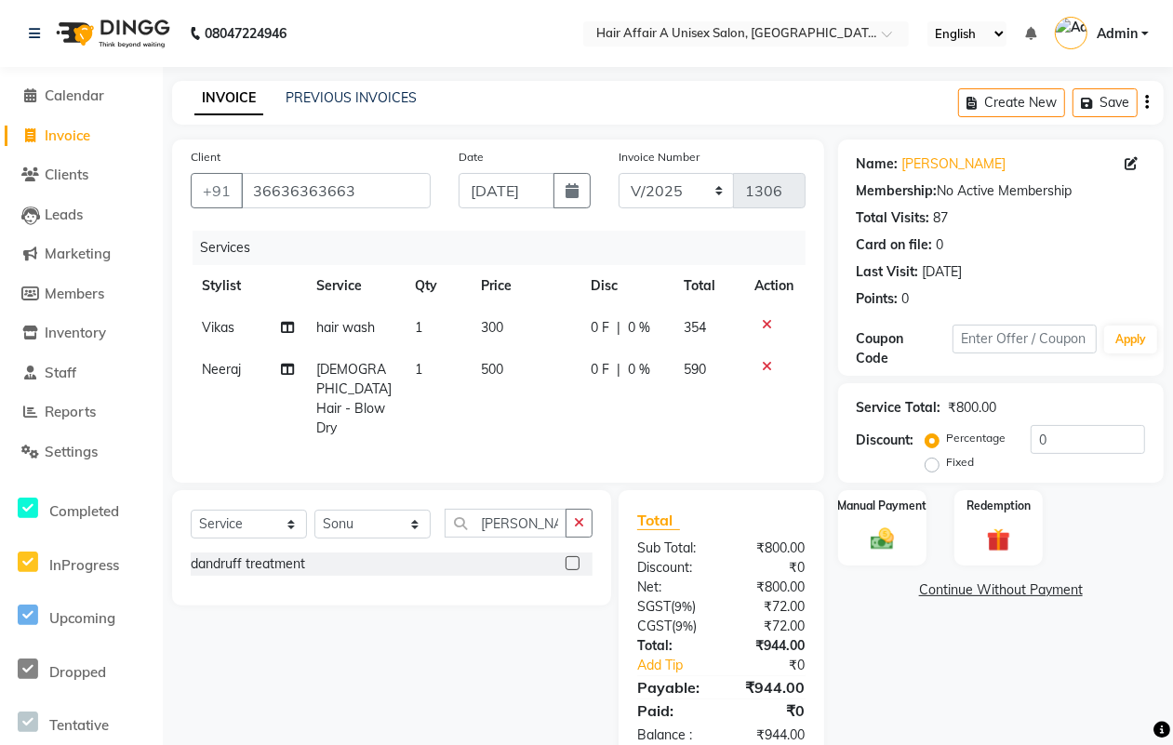
click at [572, 556] on label at bounding box center [572, 563] width 14 height 14
click at [572, 558] on input "checkbox" at bounding box center [571, 564] width 12 height 12
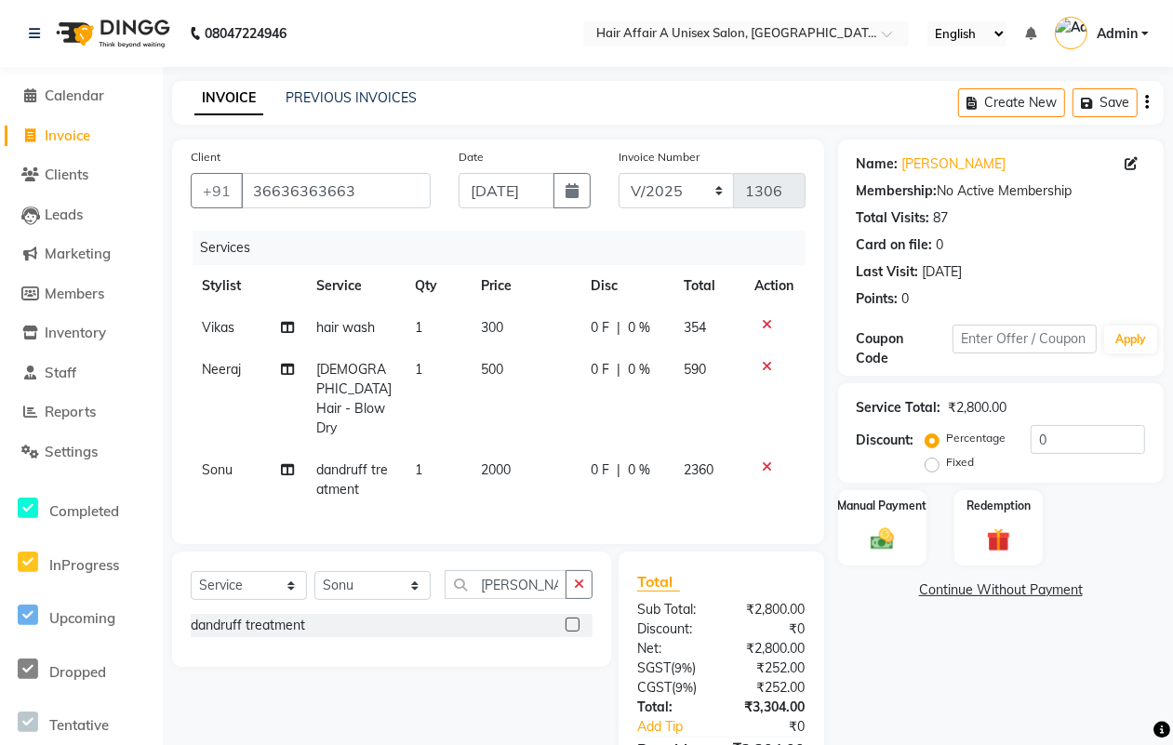
click at [485, 461] on span "2000" at bounding box center [496, 469] width 30 height 17
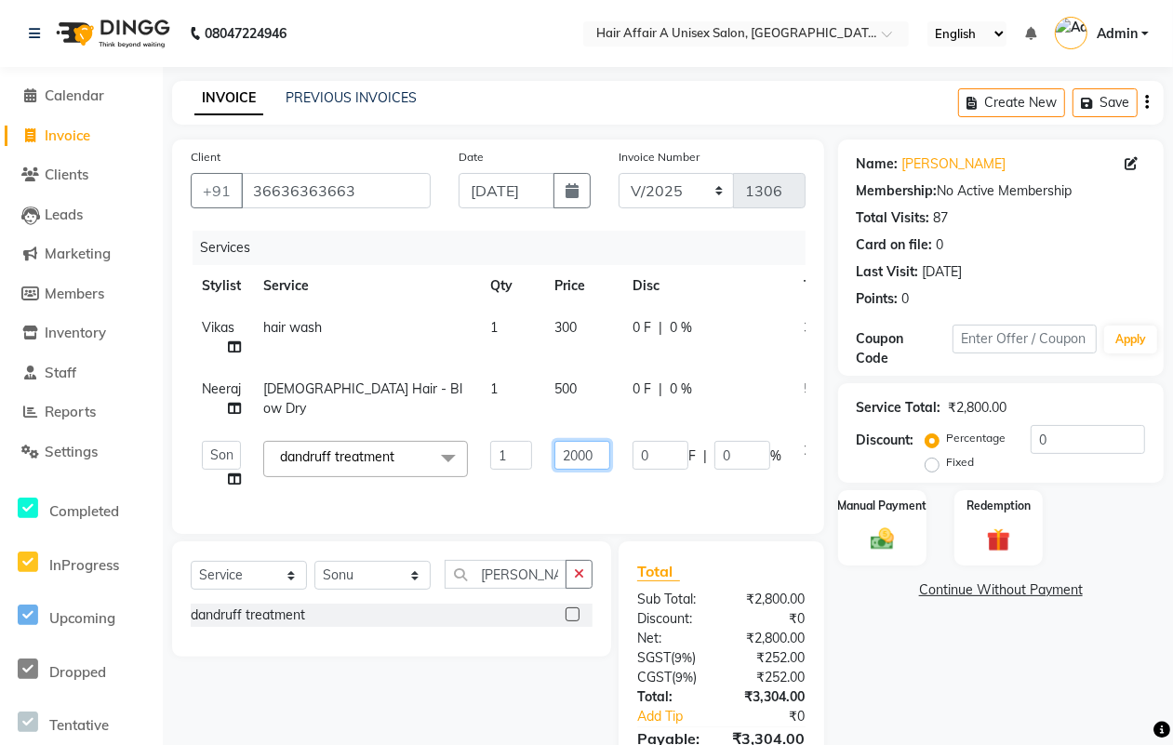
click at [572, 454] on input "2000" at bounding box center [582, 455] width 56 height 29
click at [761, 657] on div "Total Sub Total: ₹2,800.00 Discount: ₹0 Net: ₹2,800.00 SGST ( 9% ) ₹252.00 CGST…" at bounding box center [721, 678] width 168 height 236
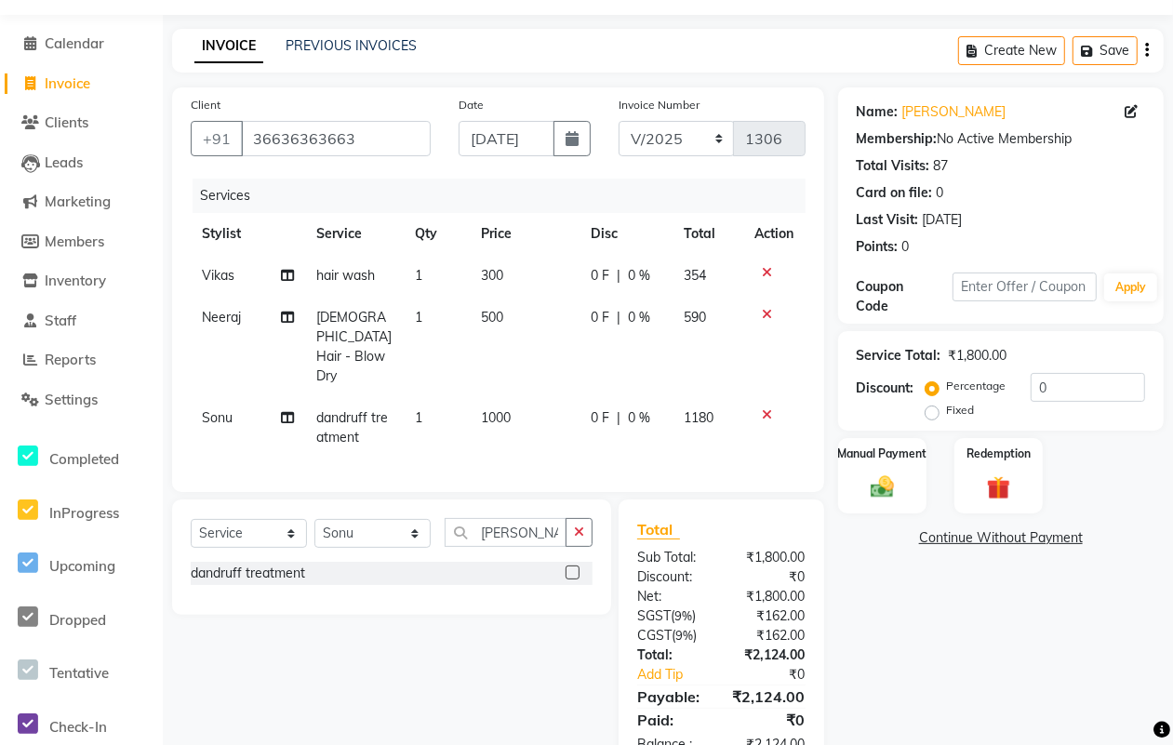
scroll to position [86, 0]
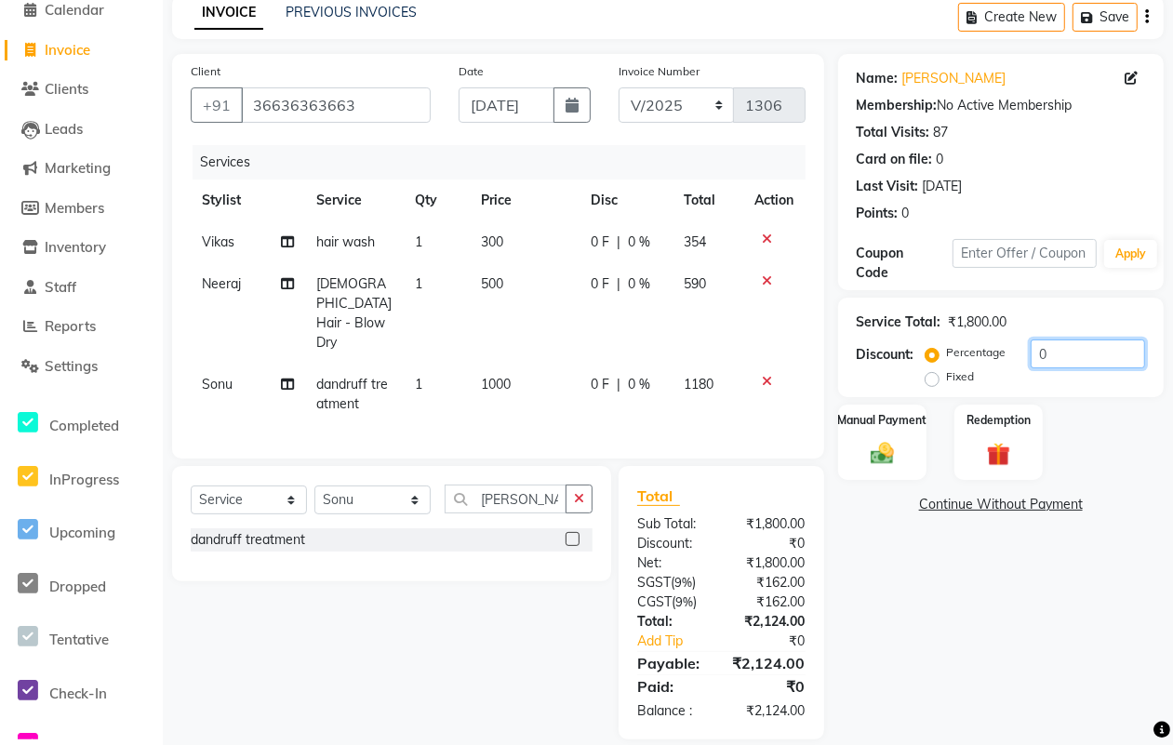
click at [1070, 354] on input "0" at bounding box center [1087, 353] width 114 height 29
click at [871, 432] on div "Manual Payment" at bounding box center [882, 442] width 92 height 79
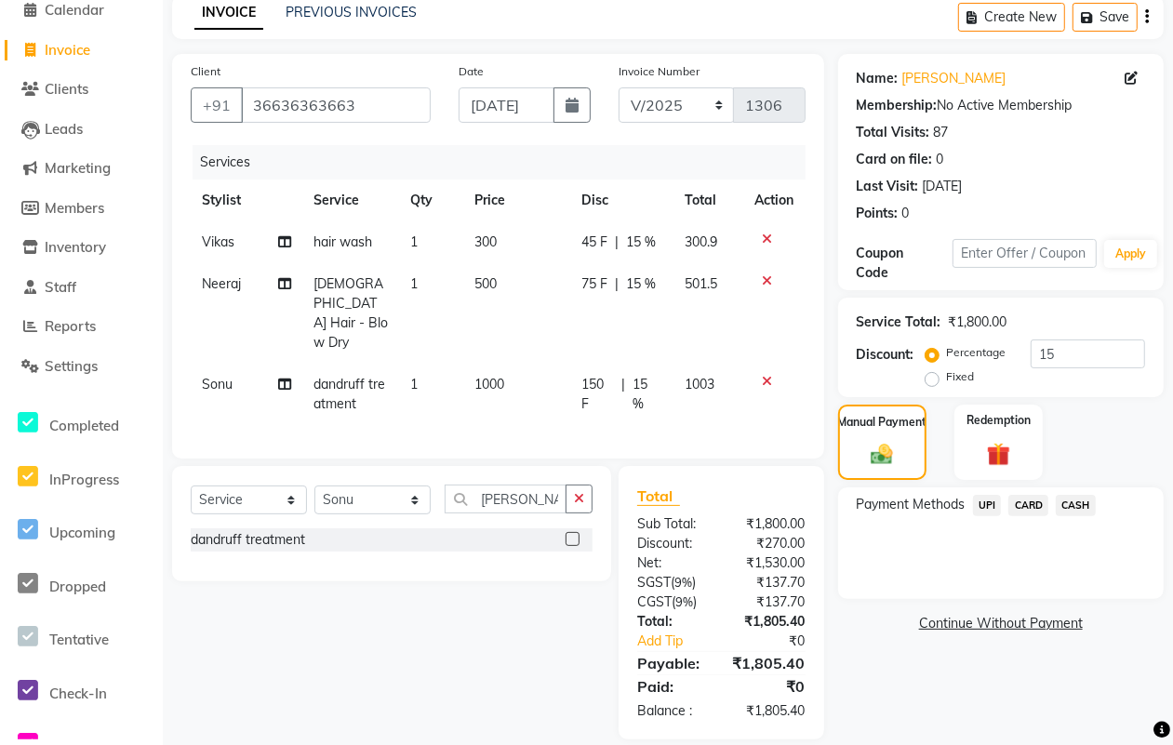
click at [1084, 503] on span "CASH" at bounding box center [1075, 505] width 40 height 21
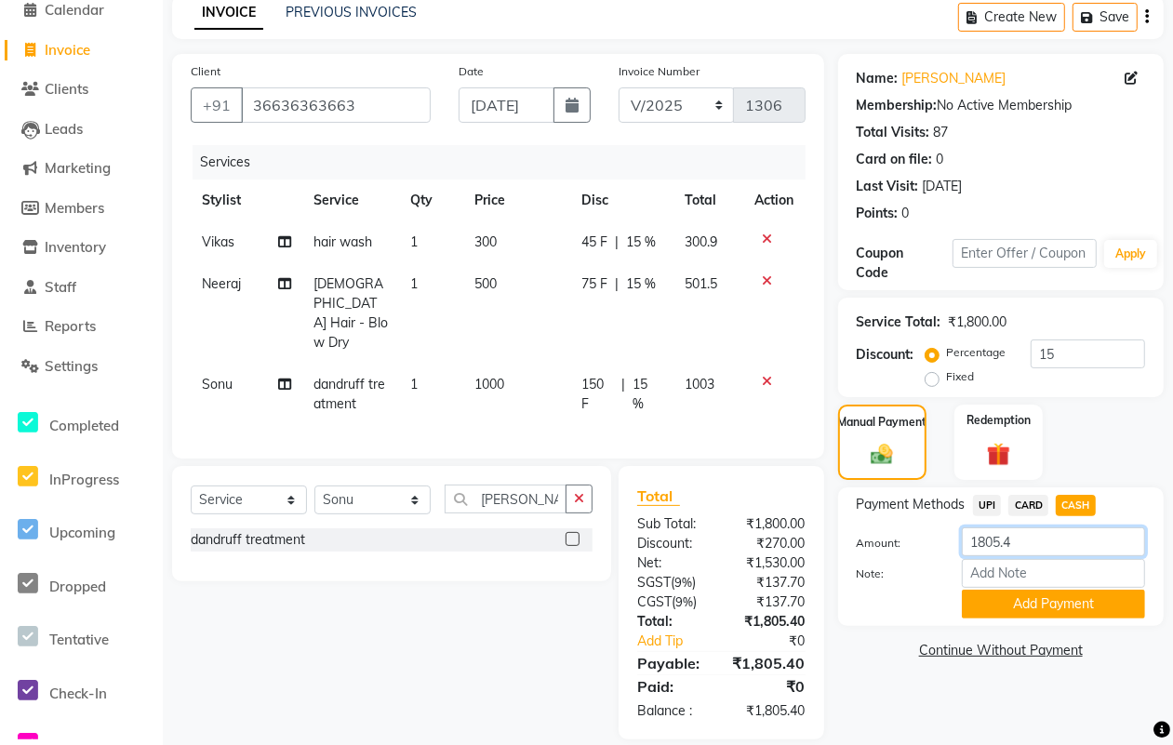
click at [1042, 544] on input "1805.4" at bounding box center [1053, 541] width 183 height 29
click at [1007, 593] on button "Add Payment" at bounding box center [1053, 604] width 183 height 29
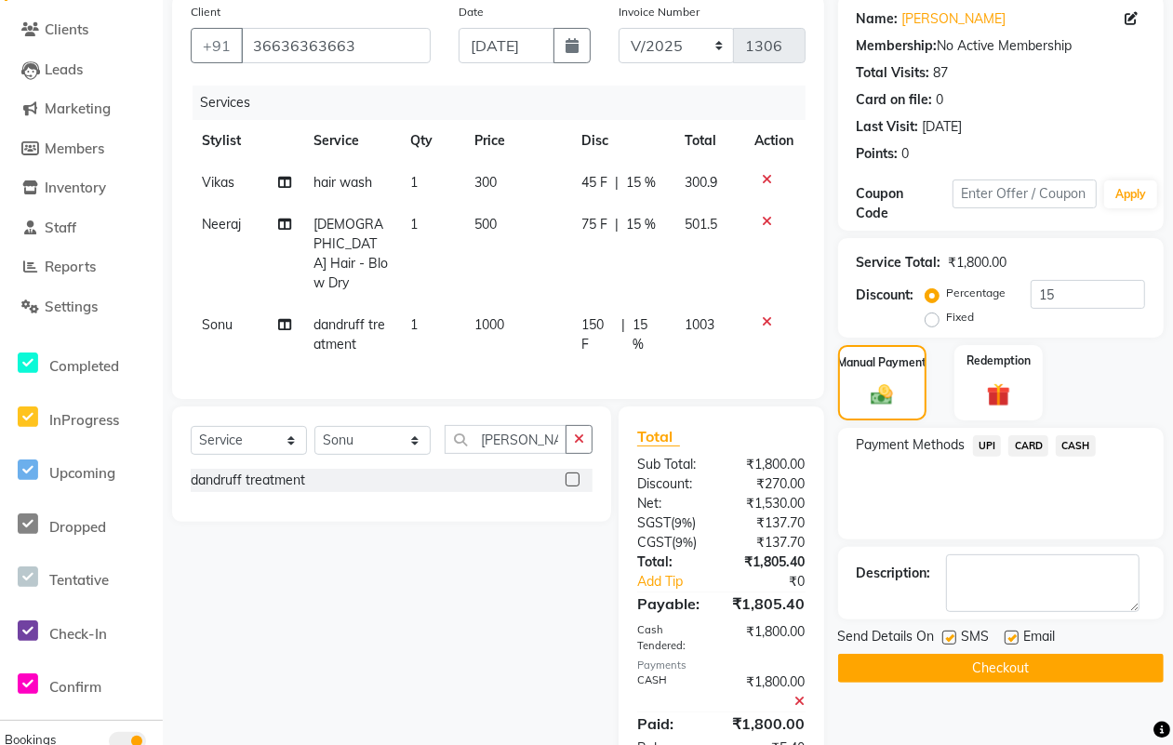
scroll to position [182, 0]
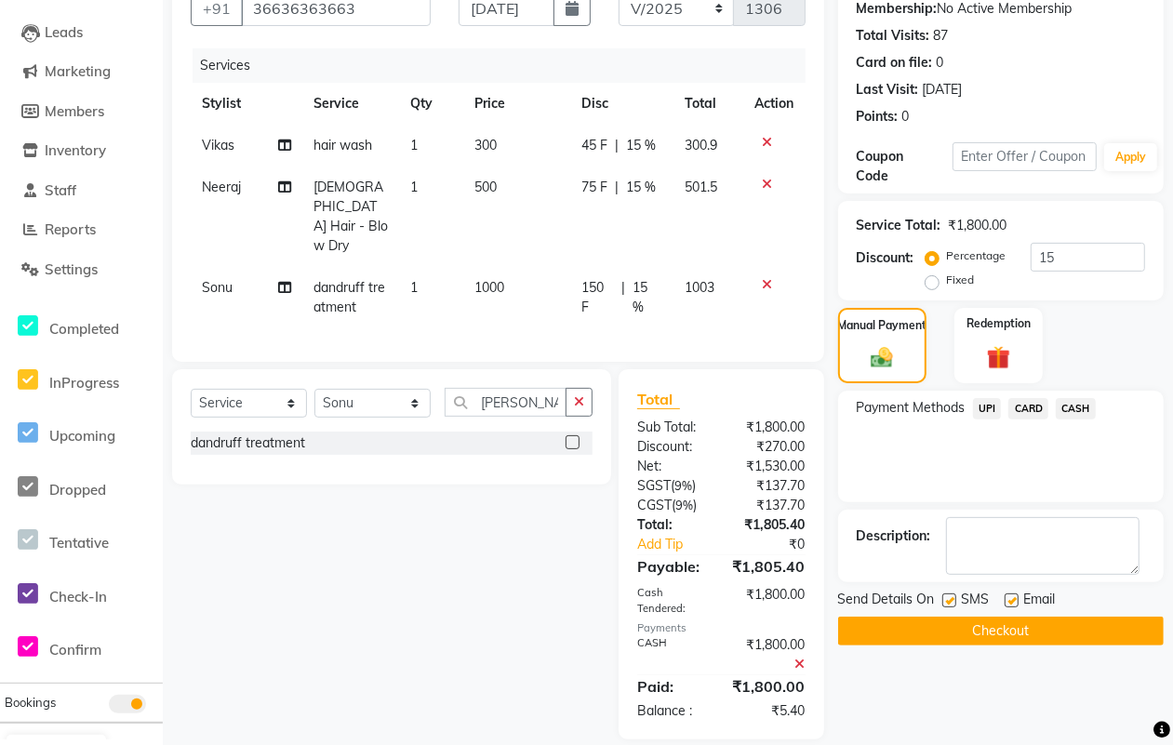
click at [953, 601] on label at bounding box center [949, 600] width 14 height 14
click at [953, 601] on input "checkbox" at bounding box center [948, 601] width 12 height 12
click at [1007, 602] on label at bounding box center [1011, 600] width 14 height 14
click at [1007, 602] on input "checkbox" at bounding box center [1010, 601] width 12 height 12
click at [997, 631] on button "Checkout" at bounding box center [1000, 631] width 325 height 29
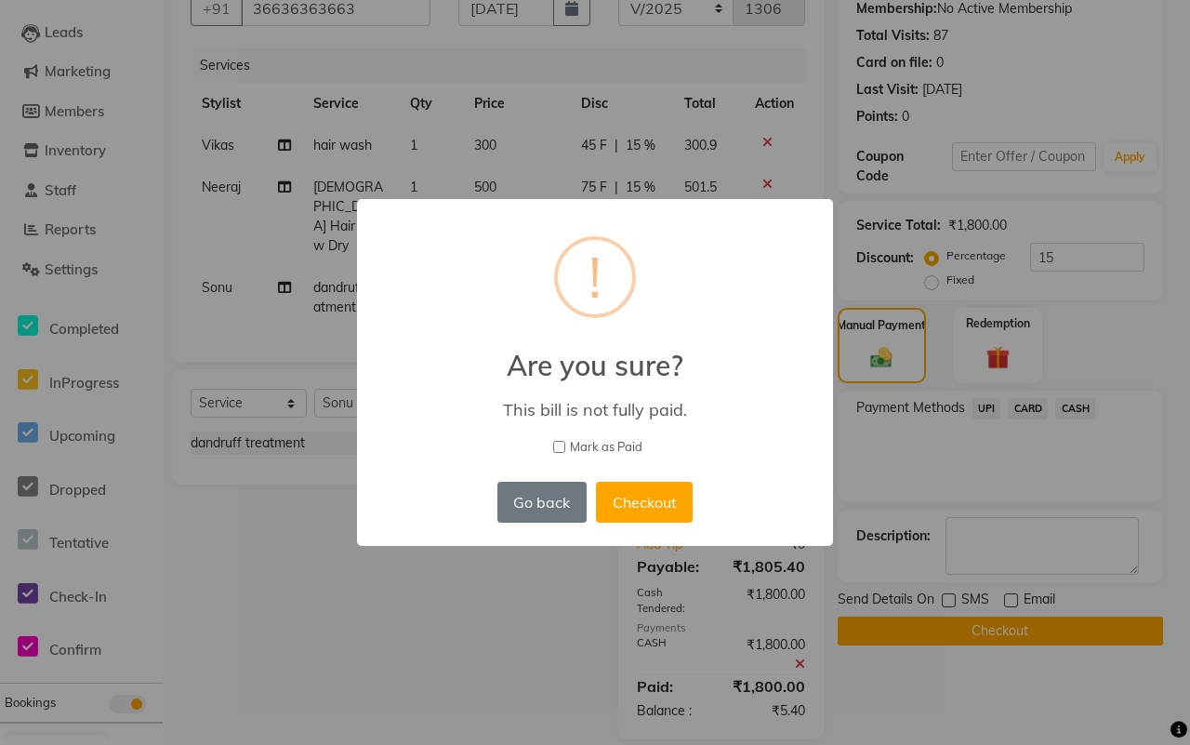
click at [615, 445] on span "Mark as Paid" at bounding box center [606, 447] width 73 height 19
click at [565, 445] on input "Mark as Paid" at bounding box center [559, 447] width 12 height 12
click at [637, 493] on button "Checkout" at bounding box center [644, 502] width 97 height 41
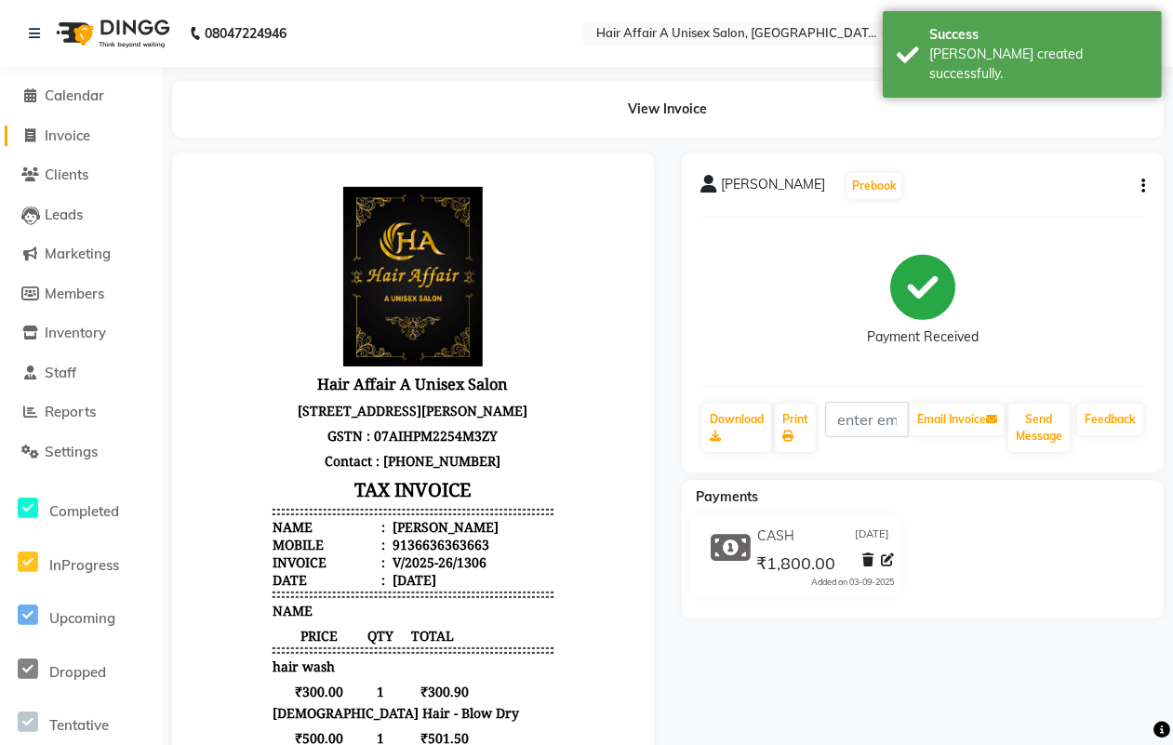
click at [86, 133] on span "Invoice" at bounding box center [68, 135] width 46 height 18
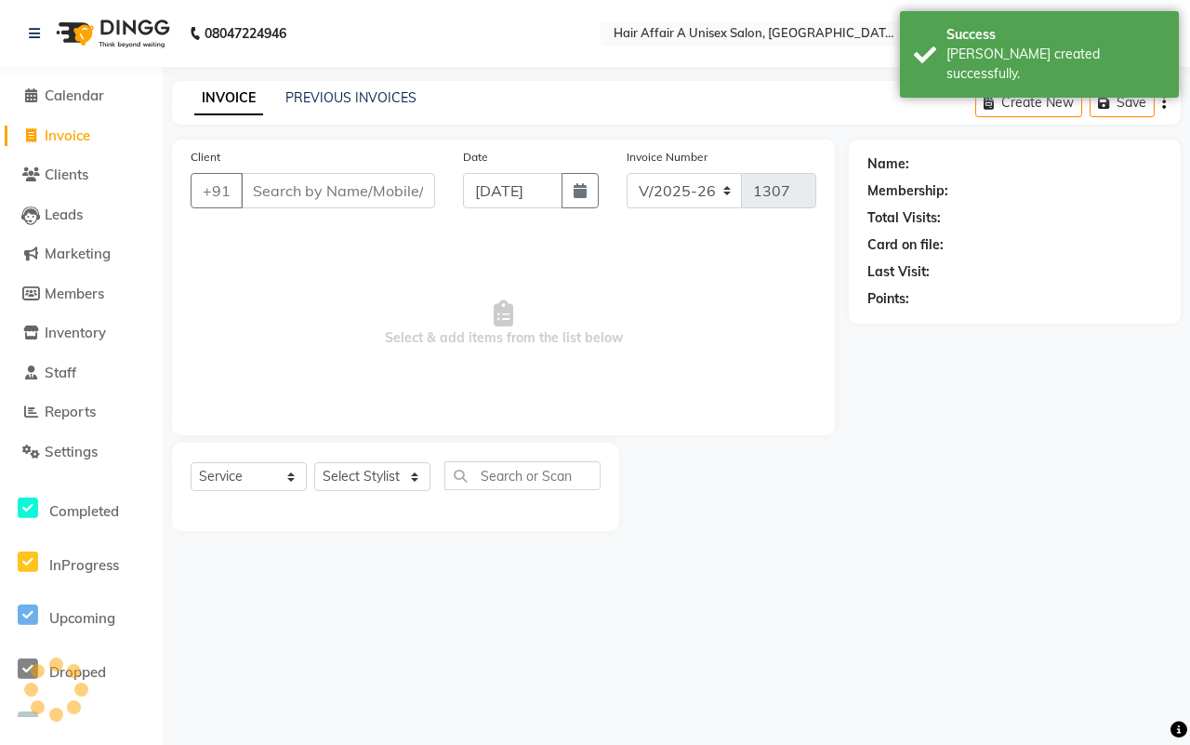
click at [323, 181] on input "Client" at bounding box center [338, 190] width 194 height 35
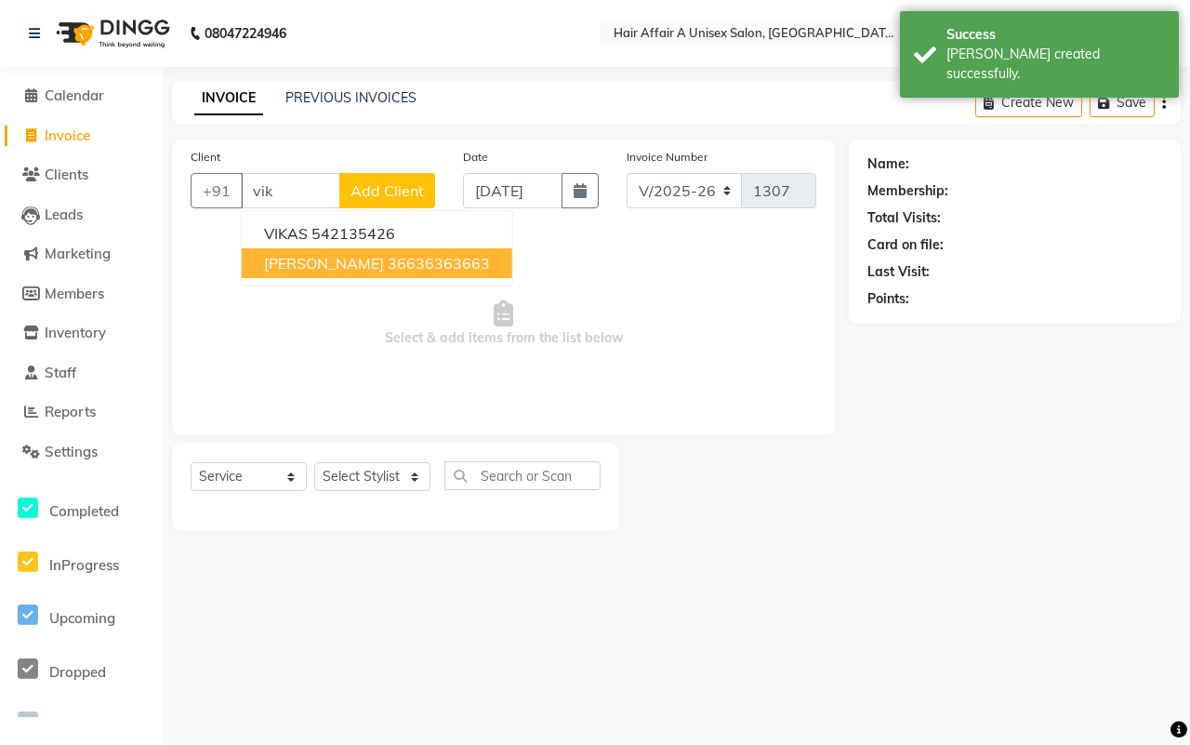
click at [388, 267] on ngb-highlight "36636363663" at bounding box center [439, 263] width 102 height 19
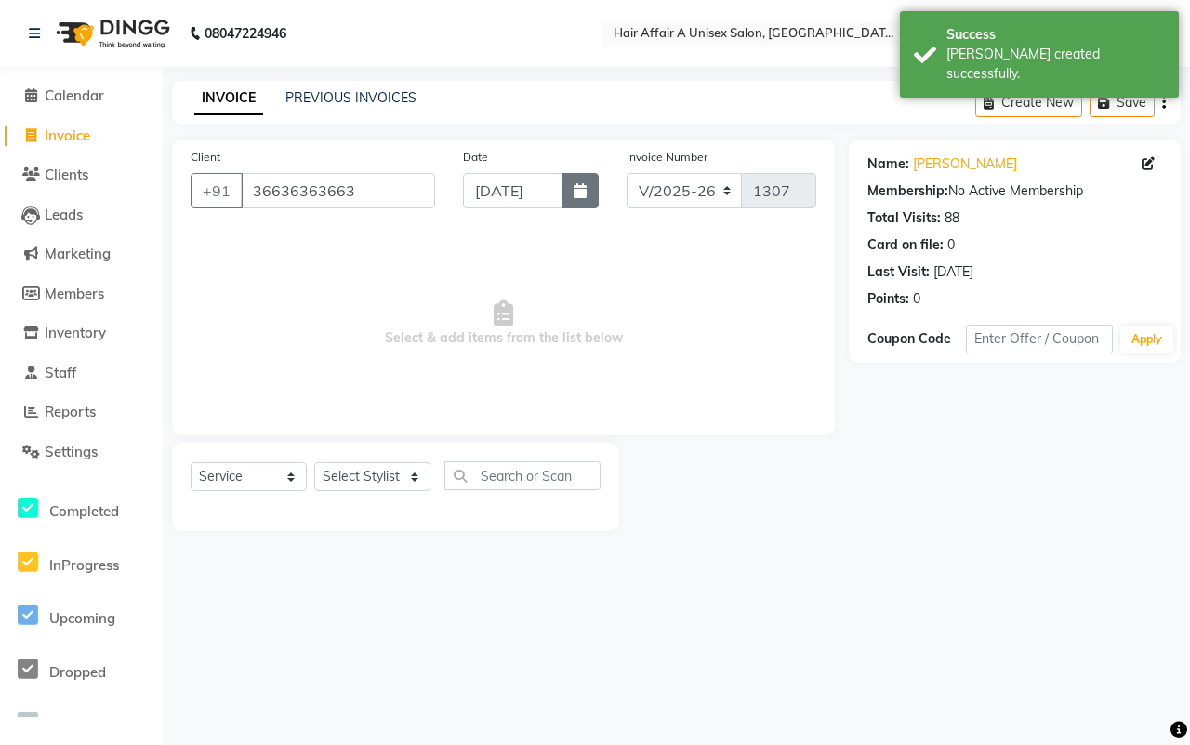
click at [582, 188] on icon "button" at bounding box center [580, 190] width 13 height 15
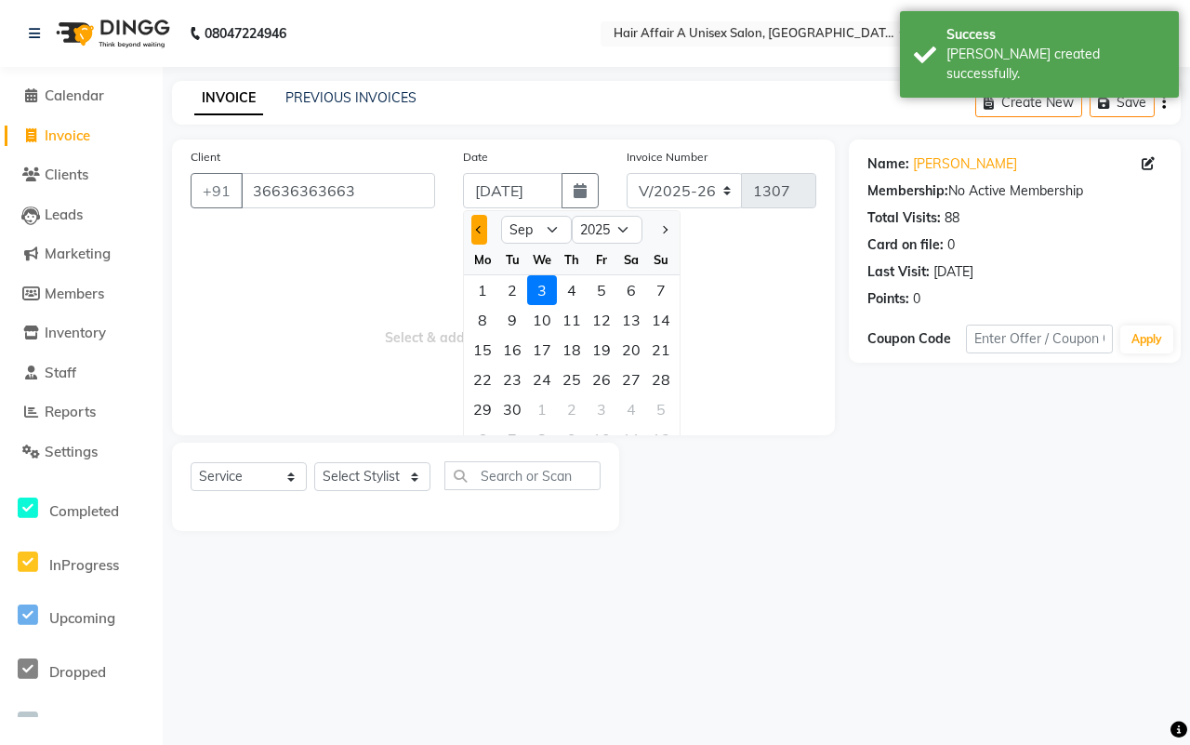
click at [471, 233] on button "Previous month" at bounding box center [479, 230] width 16 height 30
click at [649, 406] on div "31" at bounding box center [661, 409] width 30 height 30
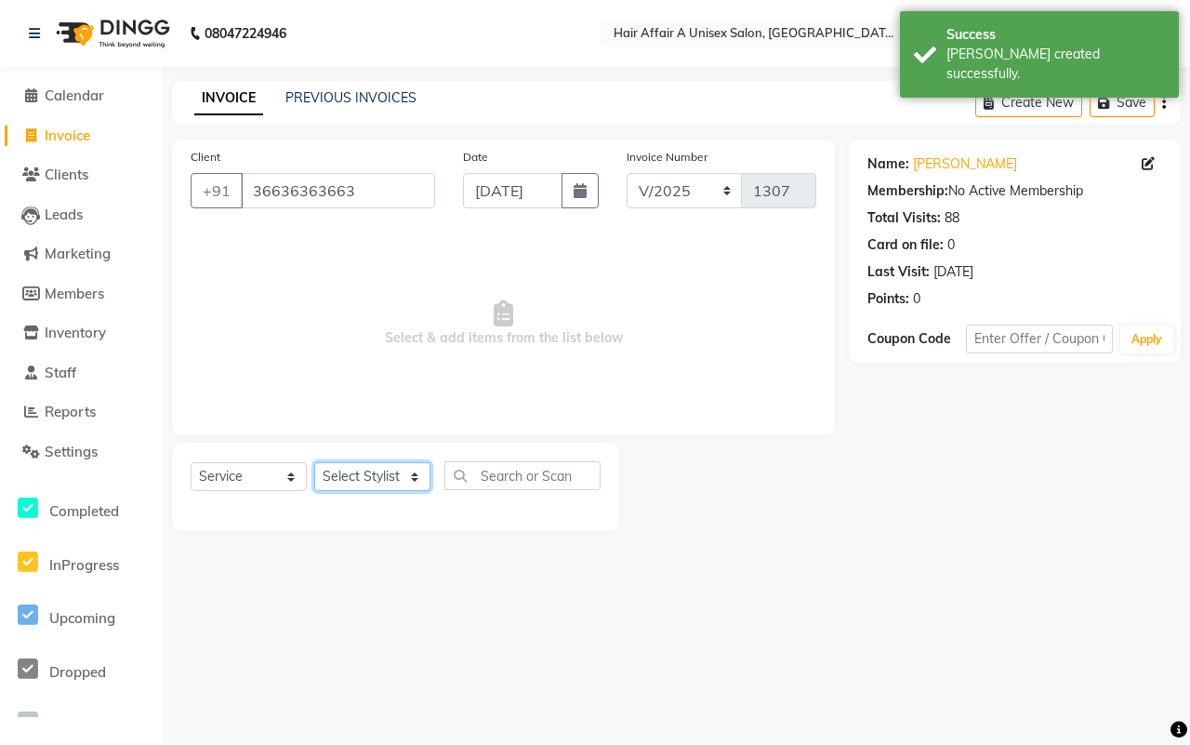
click at [389, 485] on select "Select Stylist [PERSON_NAME] [PERSON_NAME] Kajal Kunal [PERSON_NAME] Nitin [PER…" at bounding box center [372, 476] width 116 height 29
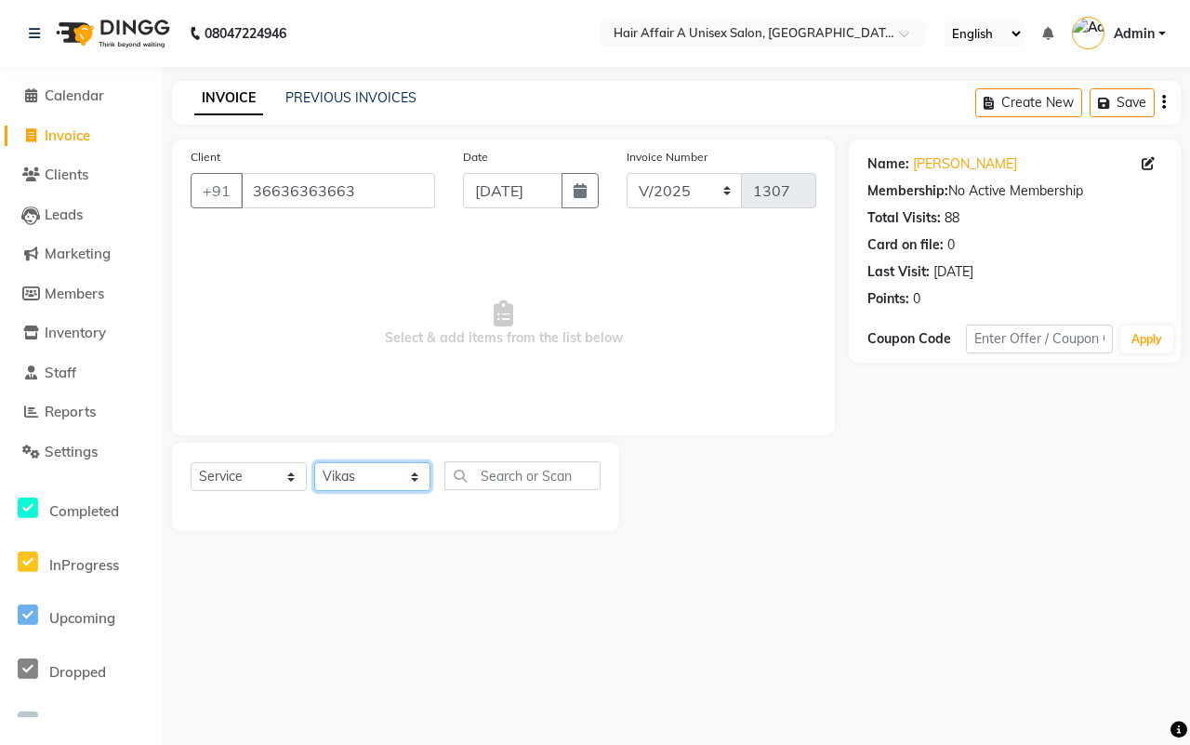
click at [314, 462] on select "Select Stylist [PERSON_NAME] [PERSON_NAME] Kajal Kunal [PERSON_NAME] Nitin [PER…" at bounding box center [372, 476] width 116 height 29
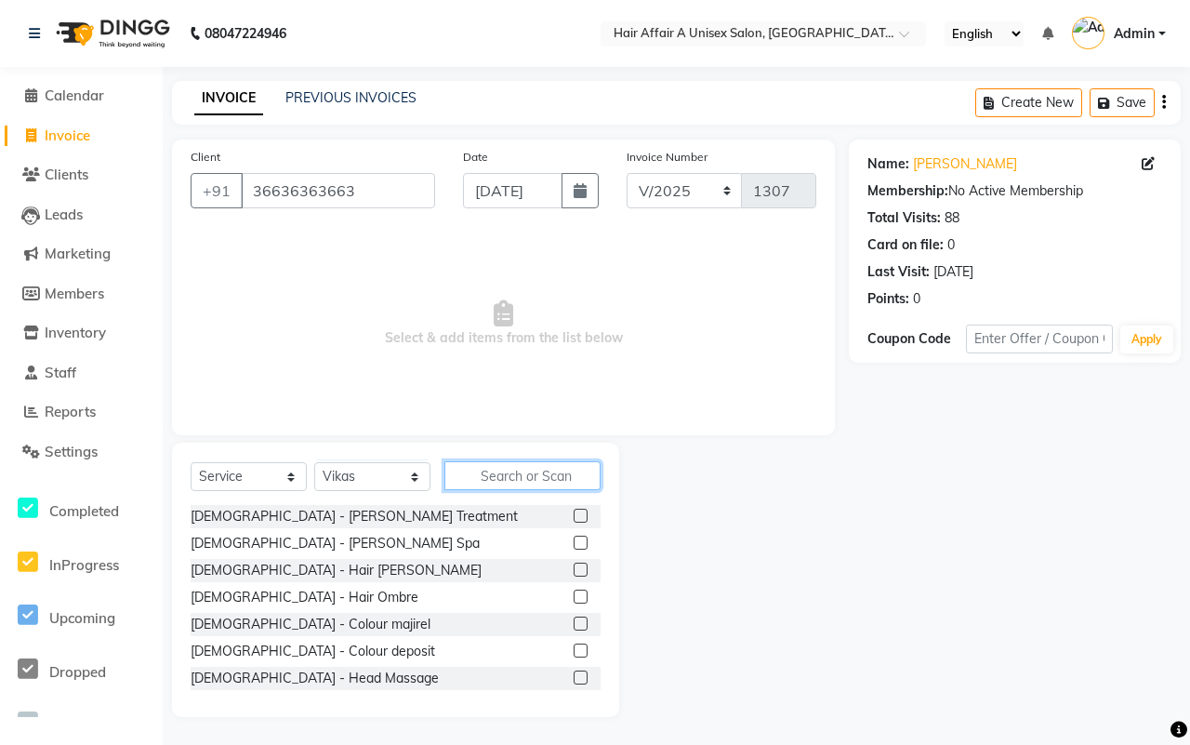
click at [481, 481] on input "text" at bounding box center [523, 475] width 156 height 29
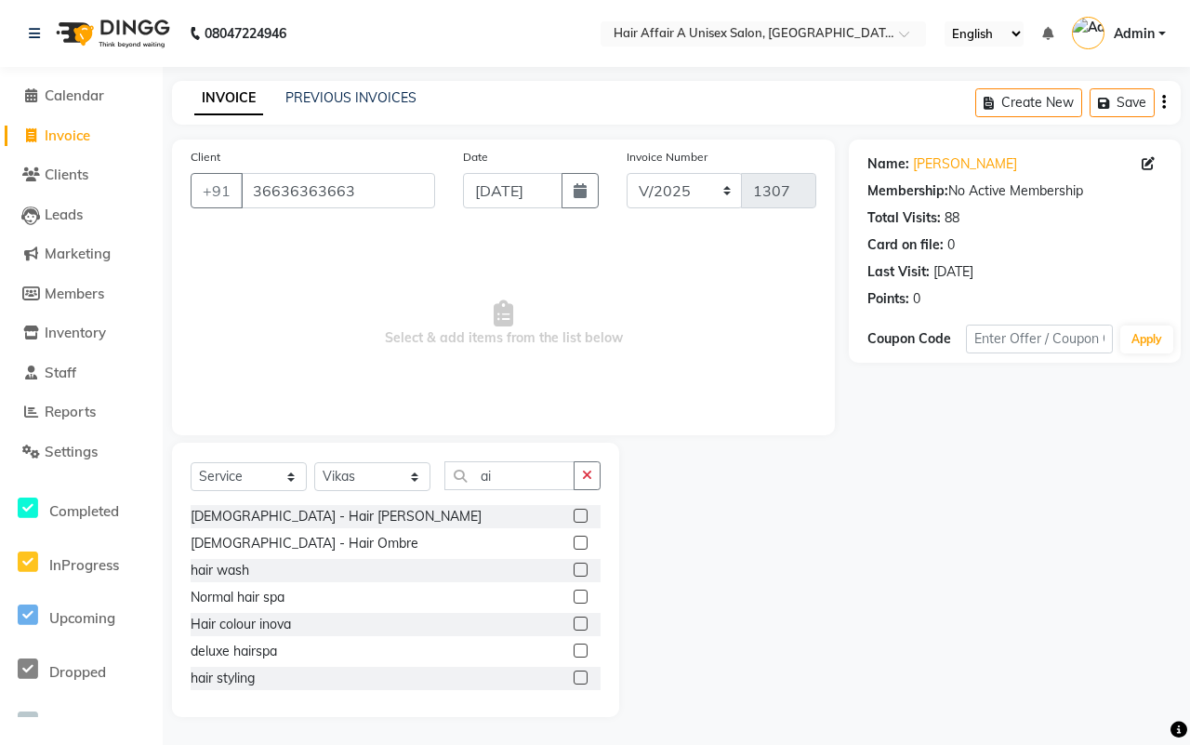
click at [553, 568] on div "hair wash" at bounding box center [396, 570] width 410 height 23
click at [574, 569] on label at bounding box center [581, 570] width 14 height 14
click at [574, 569] on input "checkbox" at bounding box center [580, 570] width 12 height 12
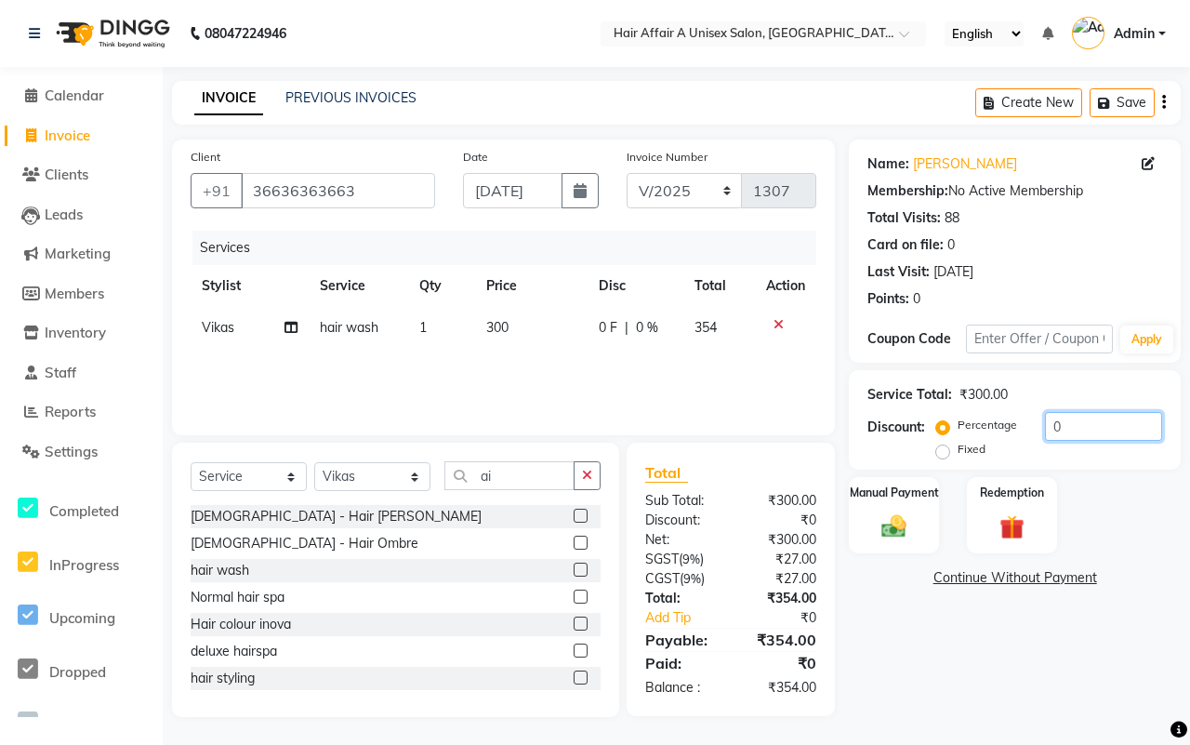
click at [1076, 435] on input "0" at bounding box center [1103, 426] width 117 height 29
click at [933, 510] on div "Manual Payment" at bounding box center [894, 515] width 94 height 80
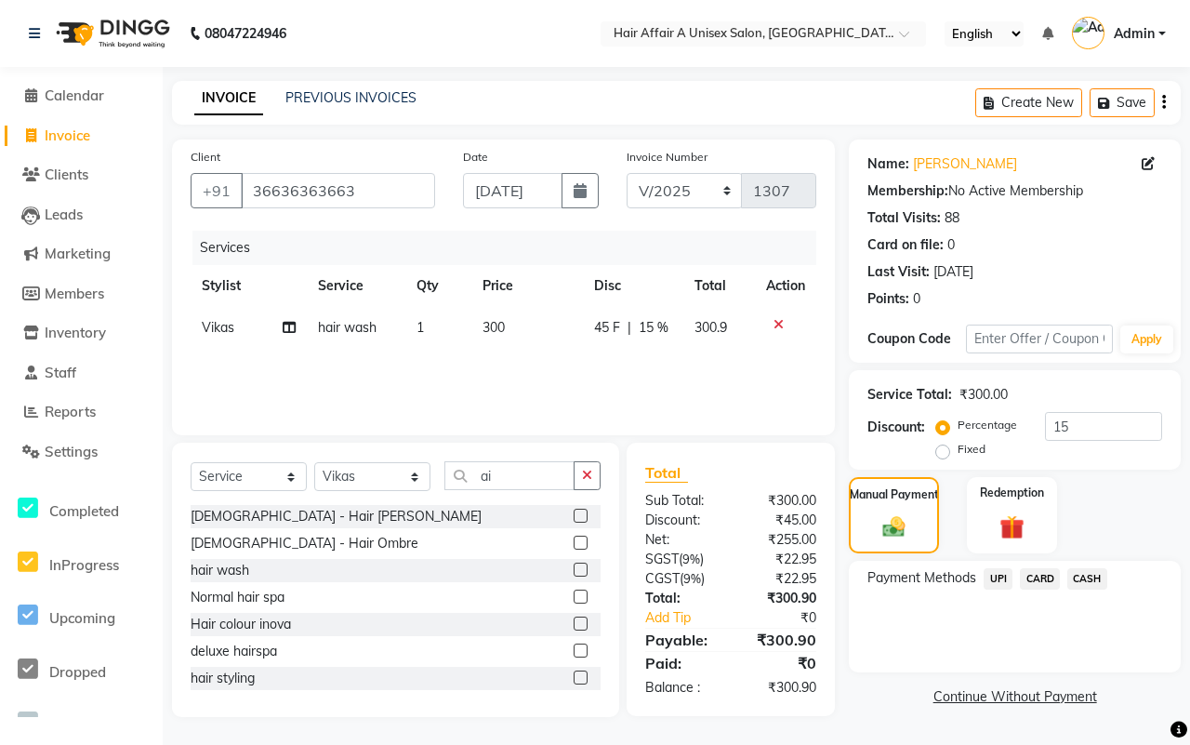
click at [1085, 575] on span "CASH" at bounding box center [1088, 578] width 40 height 21
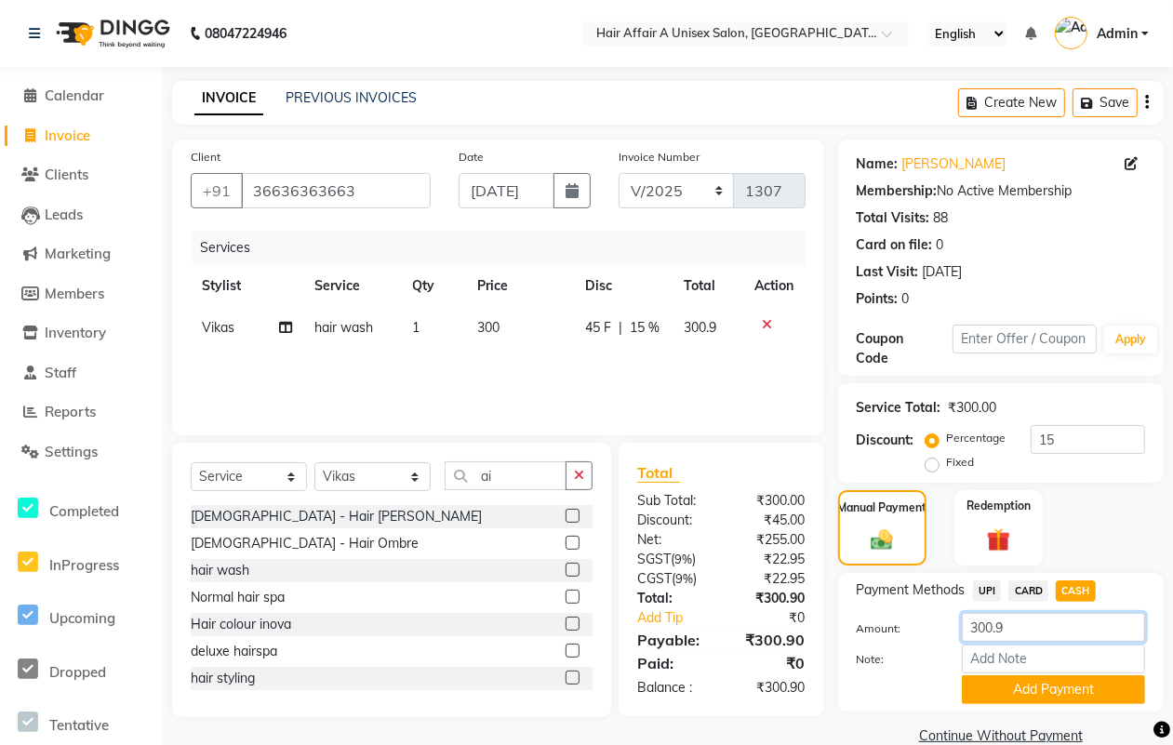
click at [1028, 614] on input "300.9" at bounding box center [1053, 627] width 183 height 29
click at [1015, 682] on button "Add Payment" at bounding box center [1053, 689] width 183 height 29
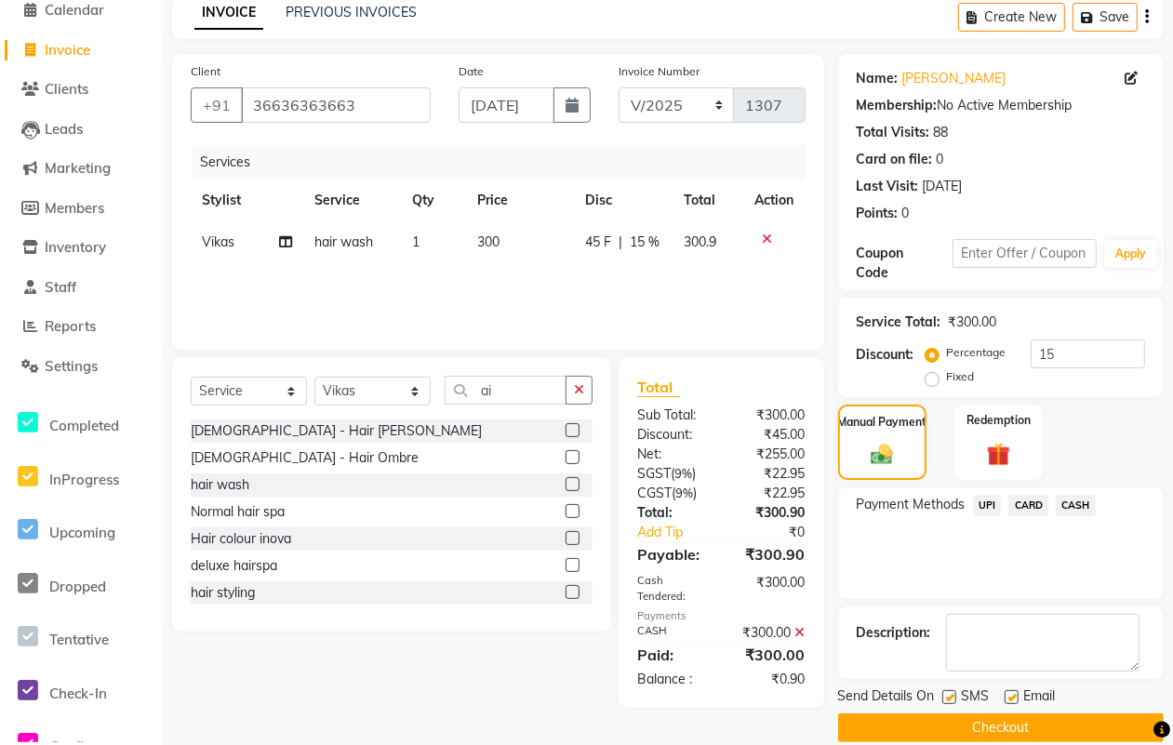
scroll to position [112, 0]
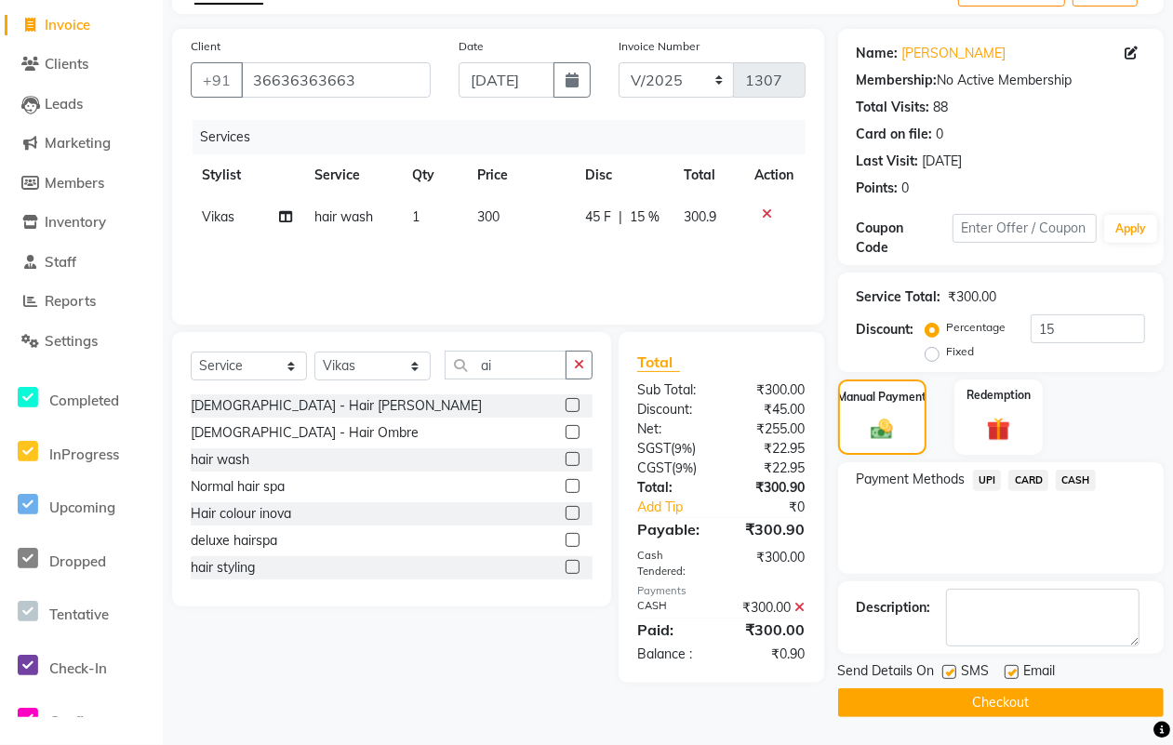
click at [951, 675] on label at bounding box center [949, 672] width 14 height 14
click at [951, 675] on input "checkbox" at bounding box center [948, 673] width 12 height 12
click at [1009, 674] on label at bounding box center [1011, 672] width 14 height 14
click at [1009, 674] on input "checkbox" at bounding box center [1010, 673] width 12 height 12
click at [984, 704] on button "Checkout" at bounding box center [1000, 702] width 325 height 29
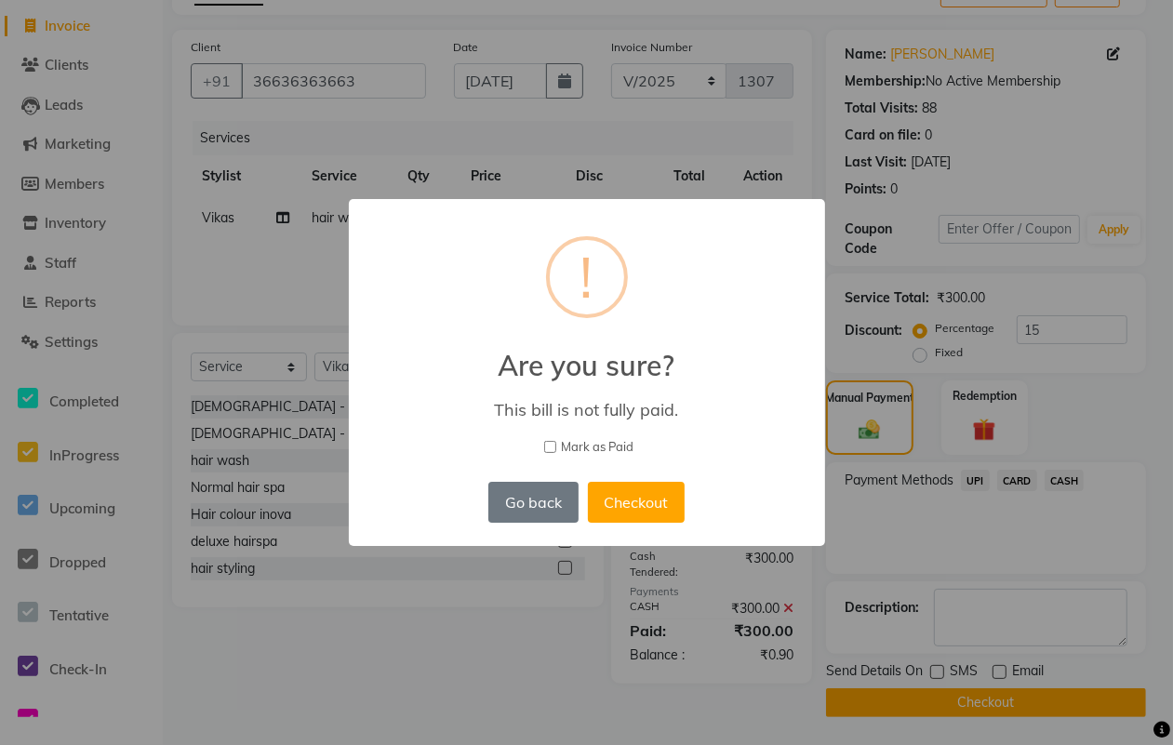
scroll to position [99, 0]
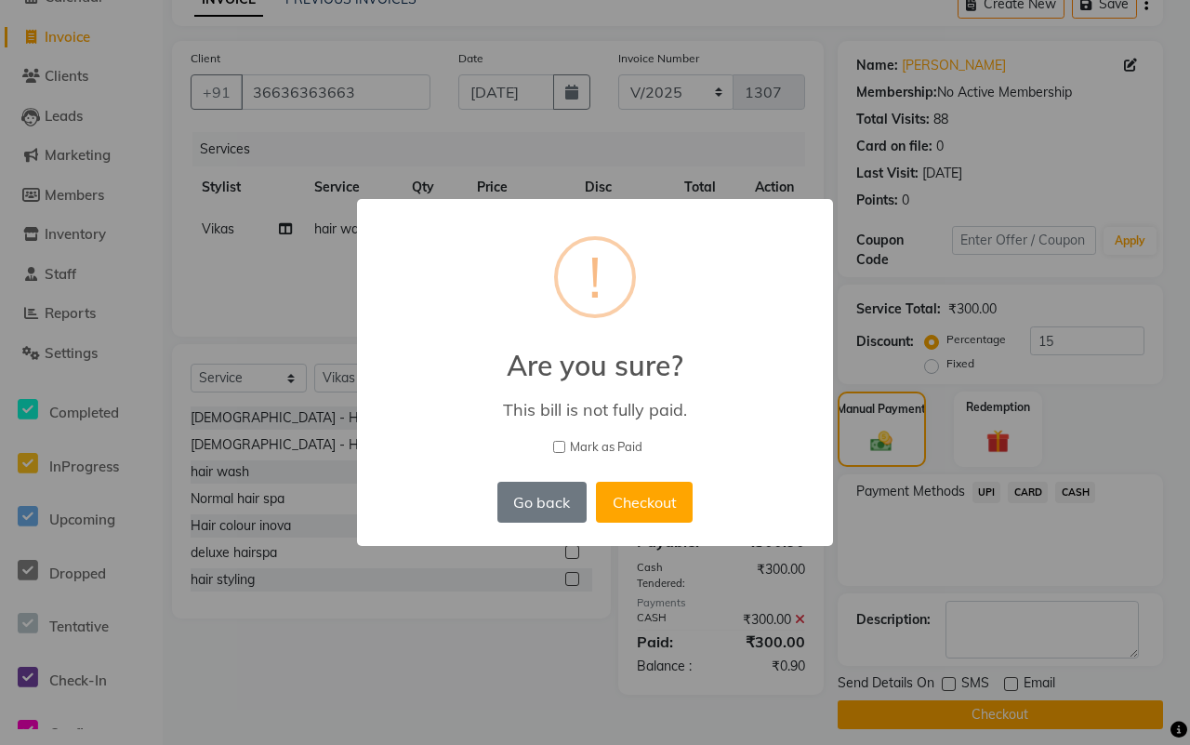
click at [601, 444] on span "Mark as Paid" at bounding box center [606, 447] width 73 height 19
click at [565, 444] on input "Mark as Paid" at bounding box center [559, 447] width 12 height 12
click at [654, 493] on button "Checkout" at bounding box center [644, 502] width 97 height 41
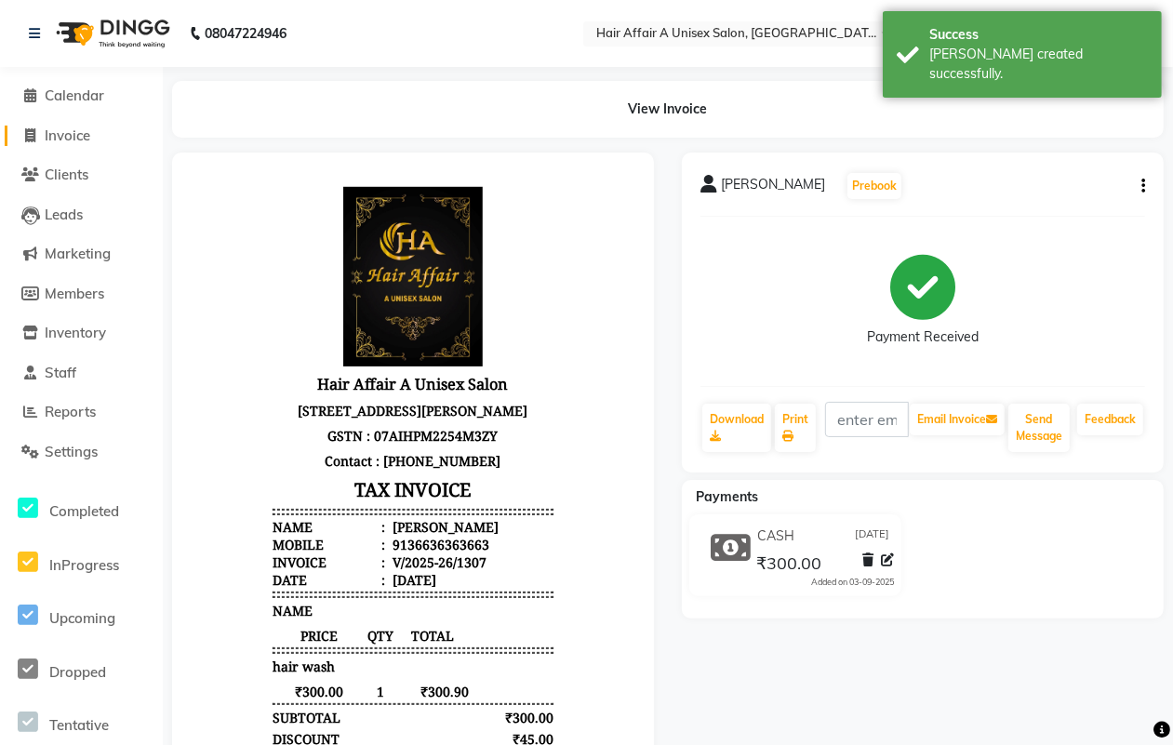
click at [51, 133] on span "Invoice" at bounding box center [68, 135] width 46 height 18
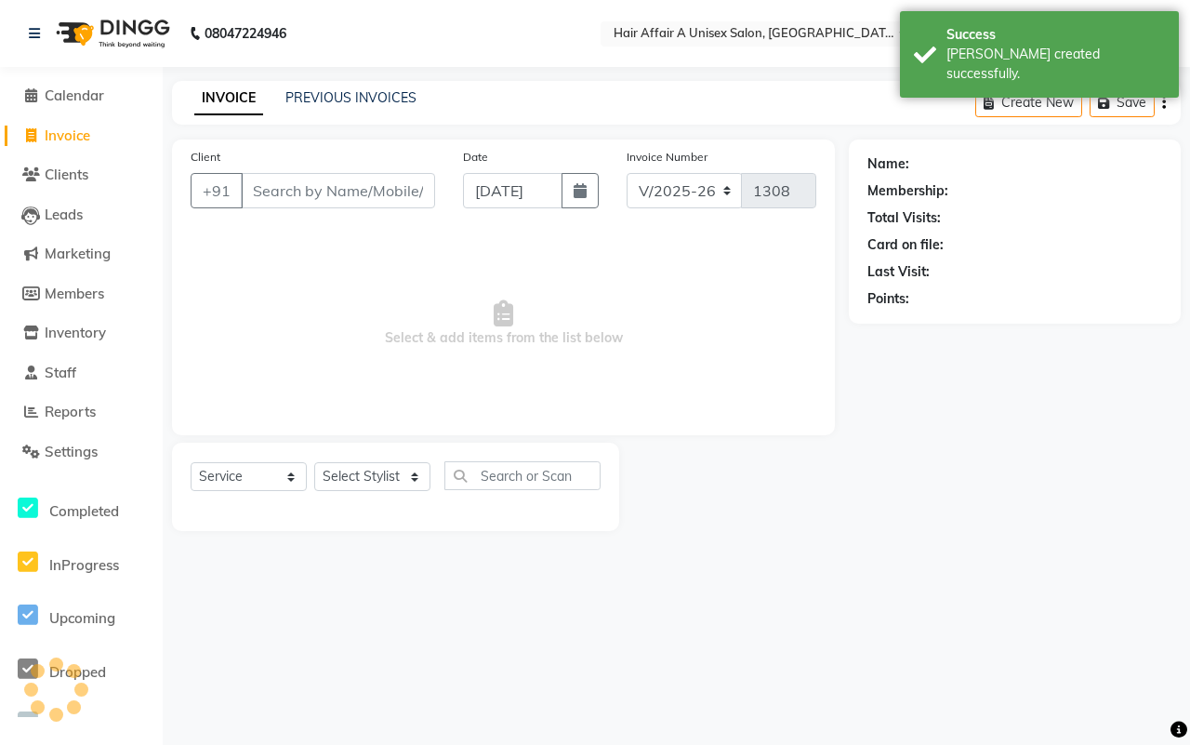
click at [298, 192] on input "Client" at bounding box center [338, 190] width 194 height 35
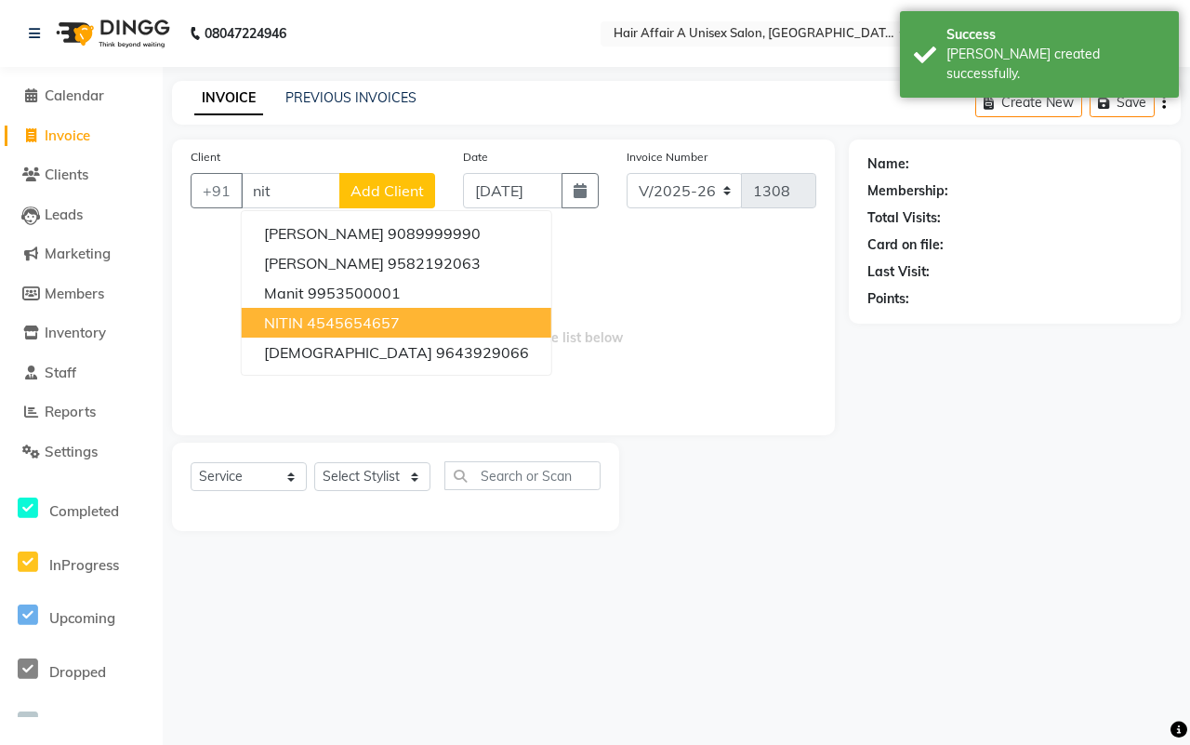
click at [309, 314] on ngb-highlight "4545654657" at bounding box center [353, 322] width 93 height 19
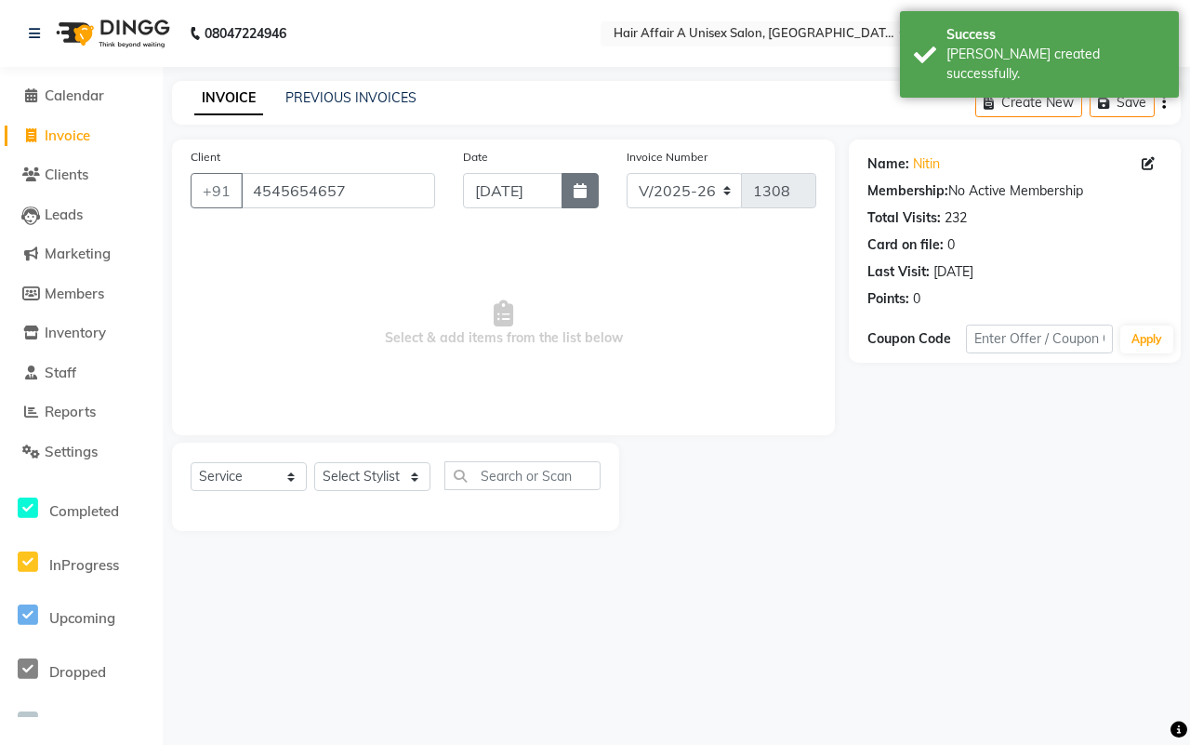
click at [581, 198] on button "button" at bounding box center [580, 190] width 37 height 35
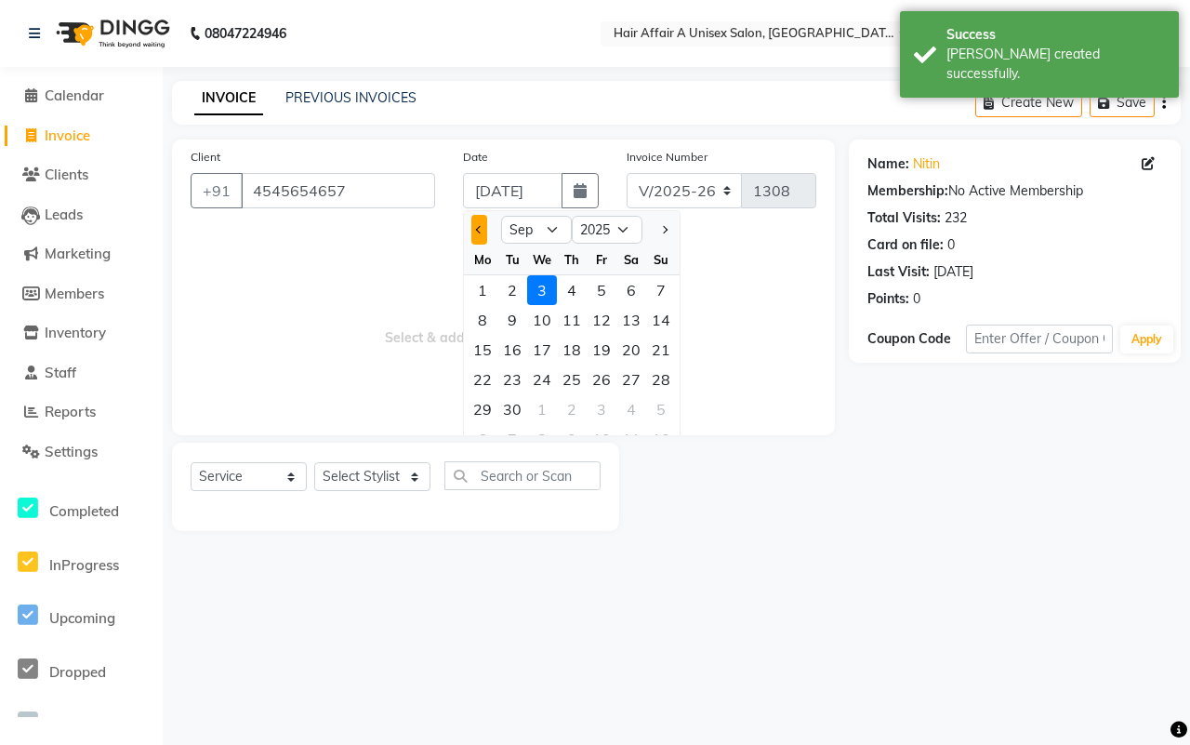
click at [477, 219] on button "Previous month" at bounding box center [479, 230] width 16 height 30
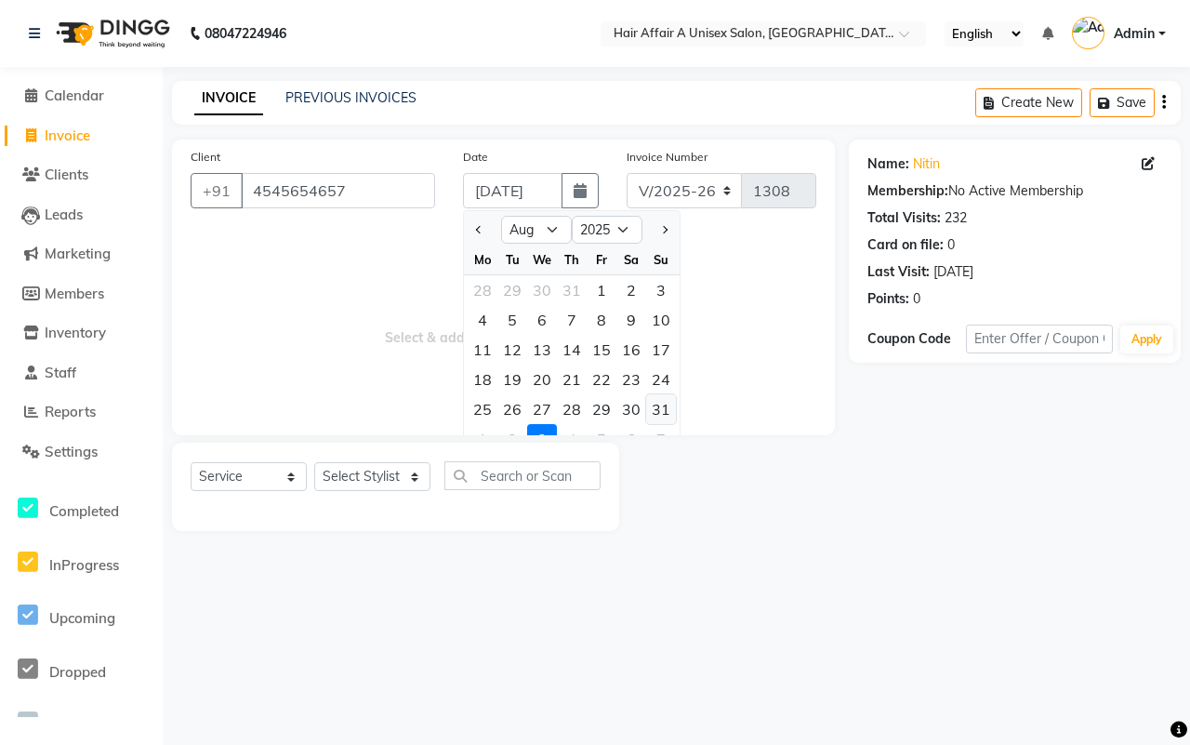
click at [670, 402] on div "31" at bounding box center [661, 409] width 30 height 30
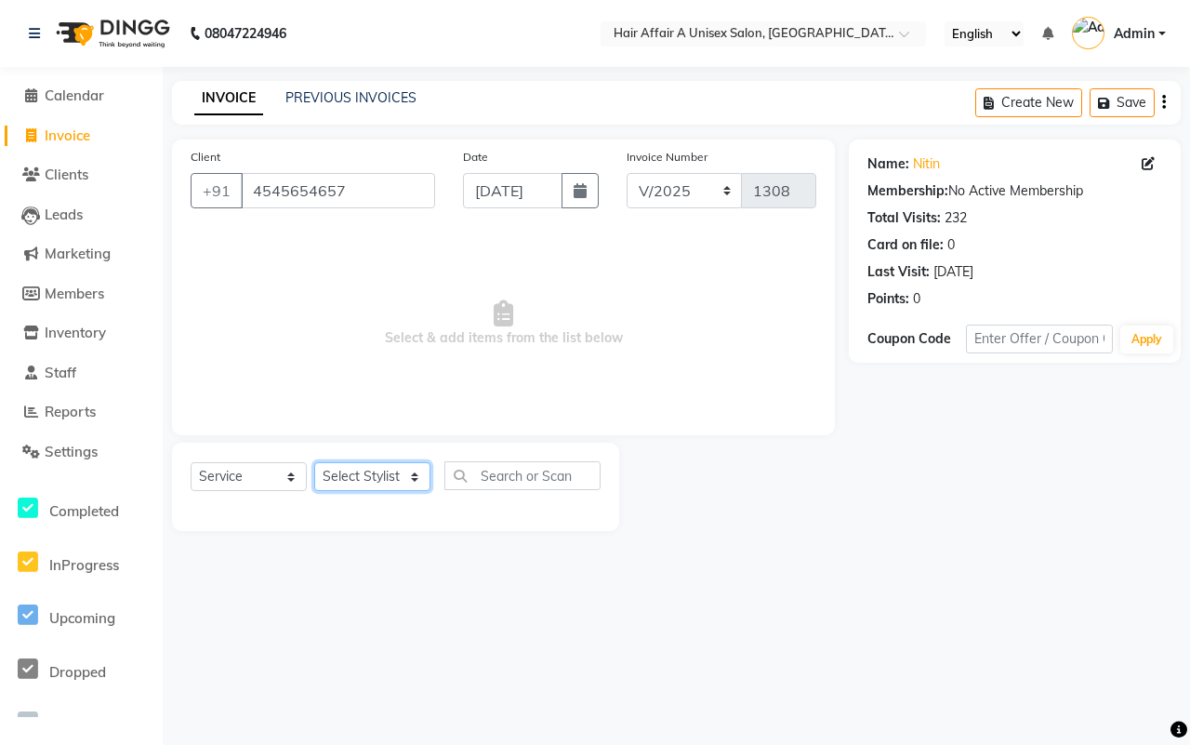
click at [417, 471] on select "Select Stylist [PERSON_NAME] [PERSON_NAME] Kajal Kunal [PERSON_NAME] Nitin [PER…" at bounding box center [372, 476] width 116 height 29
click at [314, 462] on select "Select Stylist [PERSON_NAME] [PERSON_NAME] Kajal Kunal [PERSON_NAME] Nitin [PER…" at bounding box center [372, 476] width 116 height 29
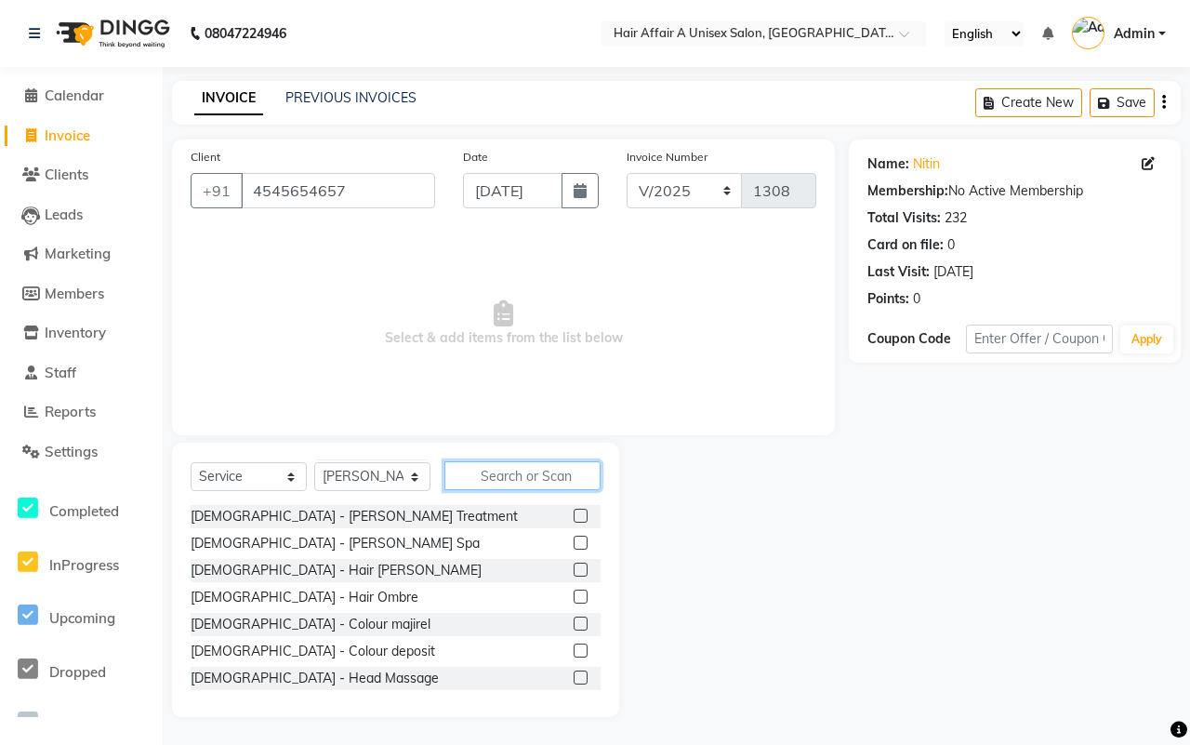
click at [527, 471] on input "text" at bounding box center [523, 475] width 156 height 29
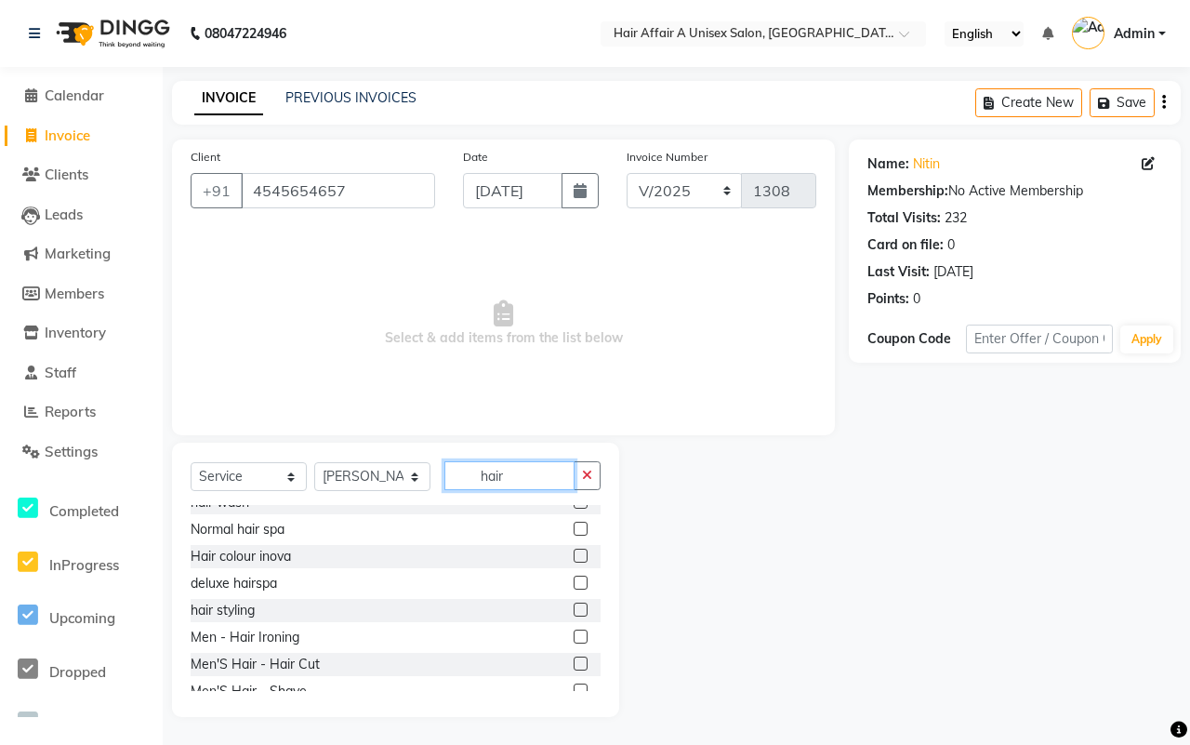
scroll to position [116, 0]
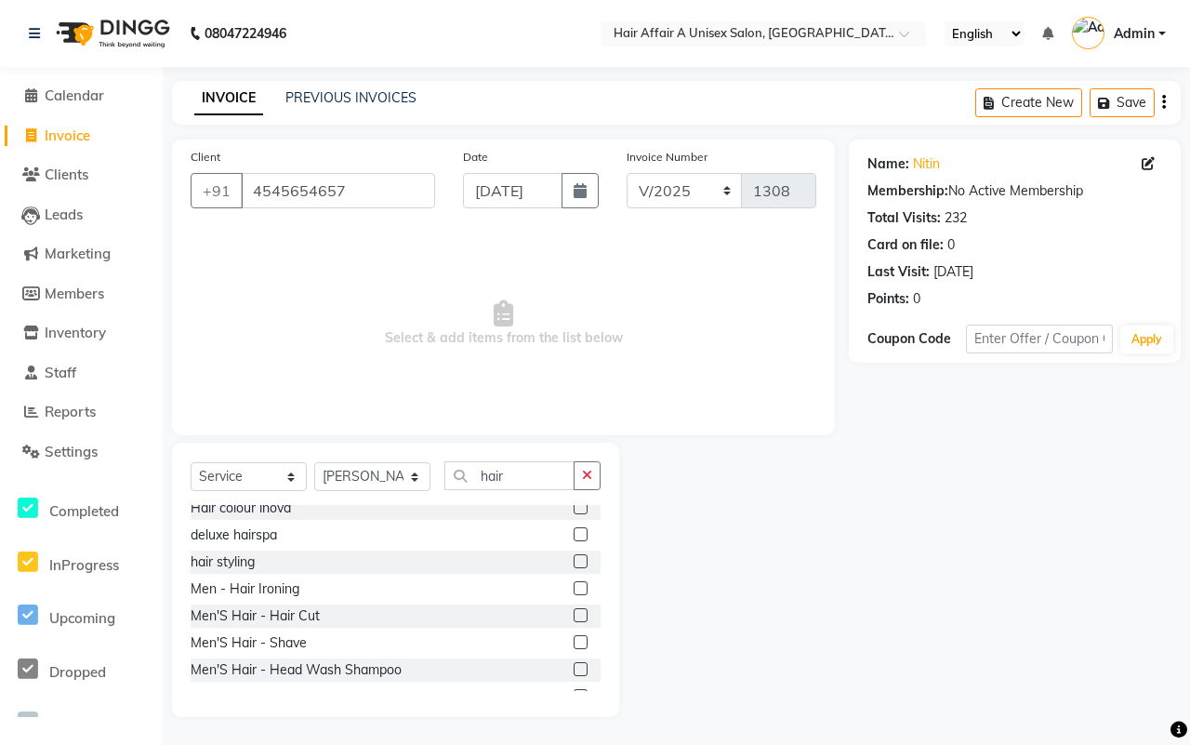
click at [574, 615] on label at bounding box center [581, 615] width 14 height 14
click at [574, 615] on input "checkbox" at bounding box center [580, 616] width 12 height 12
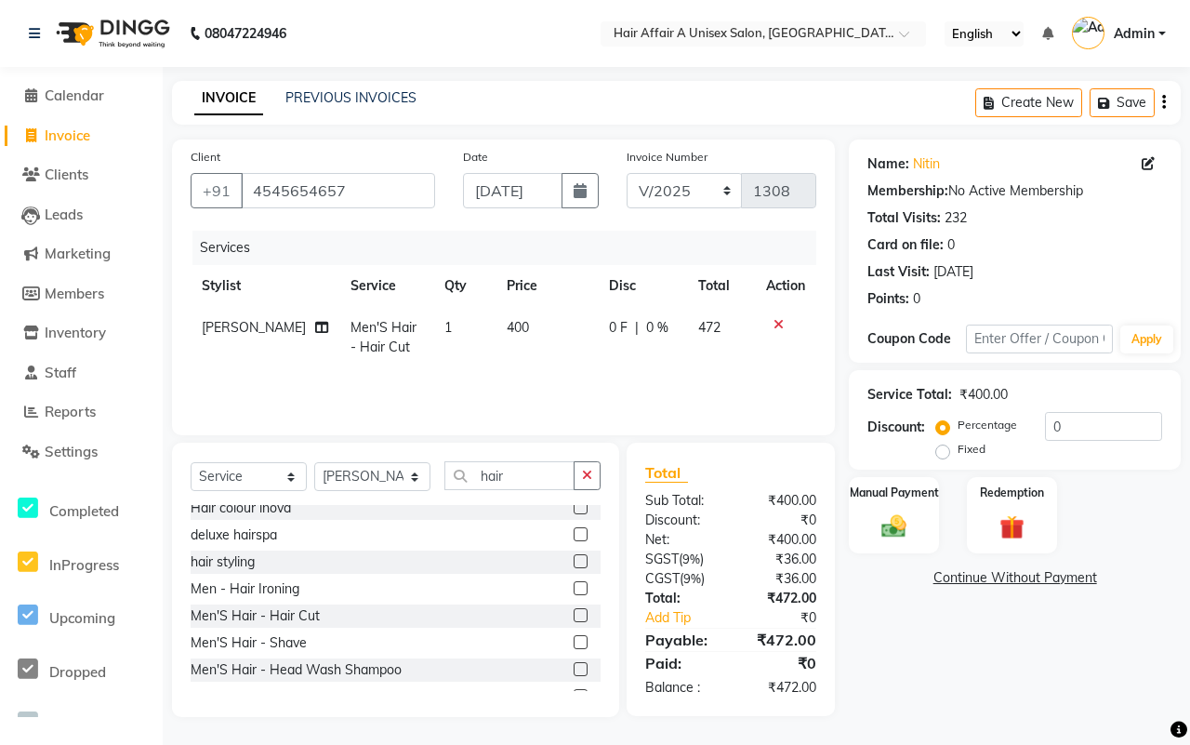
click at [574, 644] on label at bounding box center [581, 642] width 14 height 14
click at [574, 644] on input "checkbox" at bounding box center [580, 643] width 12 height 12
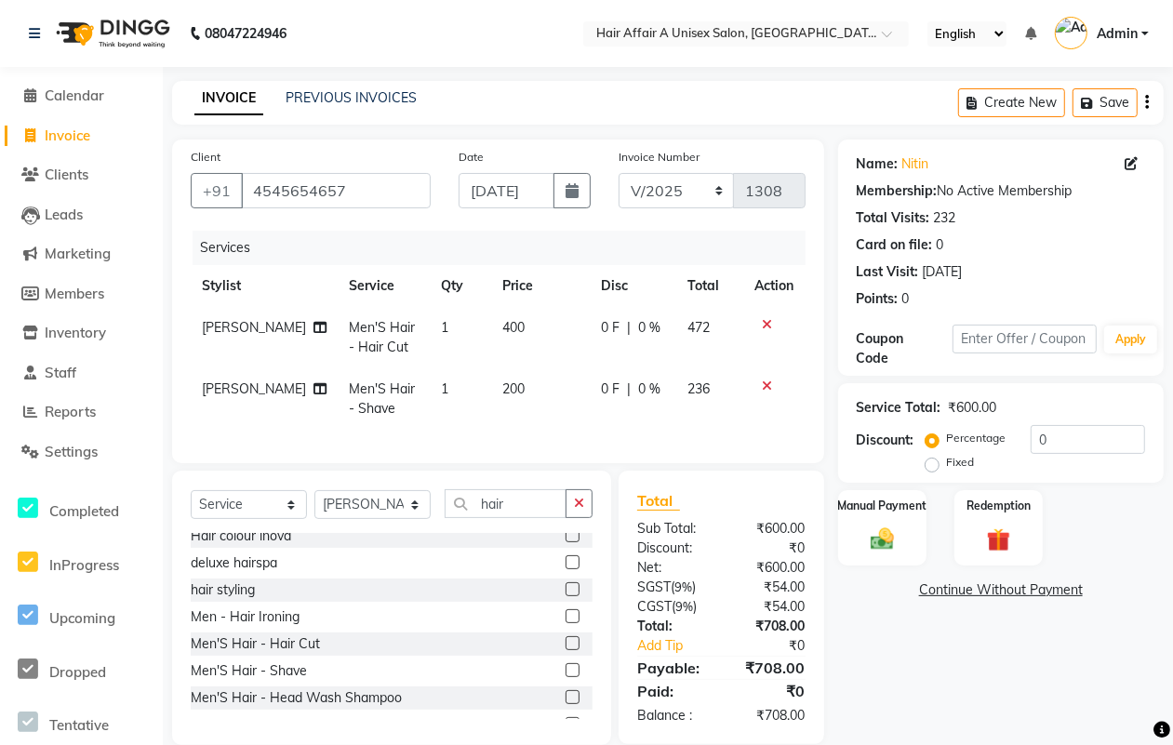
click at [772, 383] on div at bounding box center [774, 385] width 39 height 13
click at [764, 386] on icon at bounding box center [768, 385] width 10 height 13
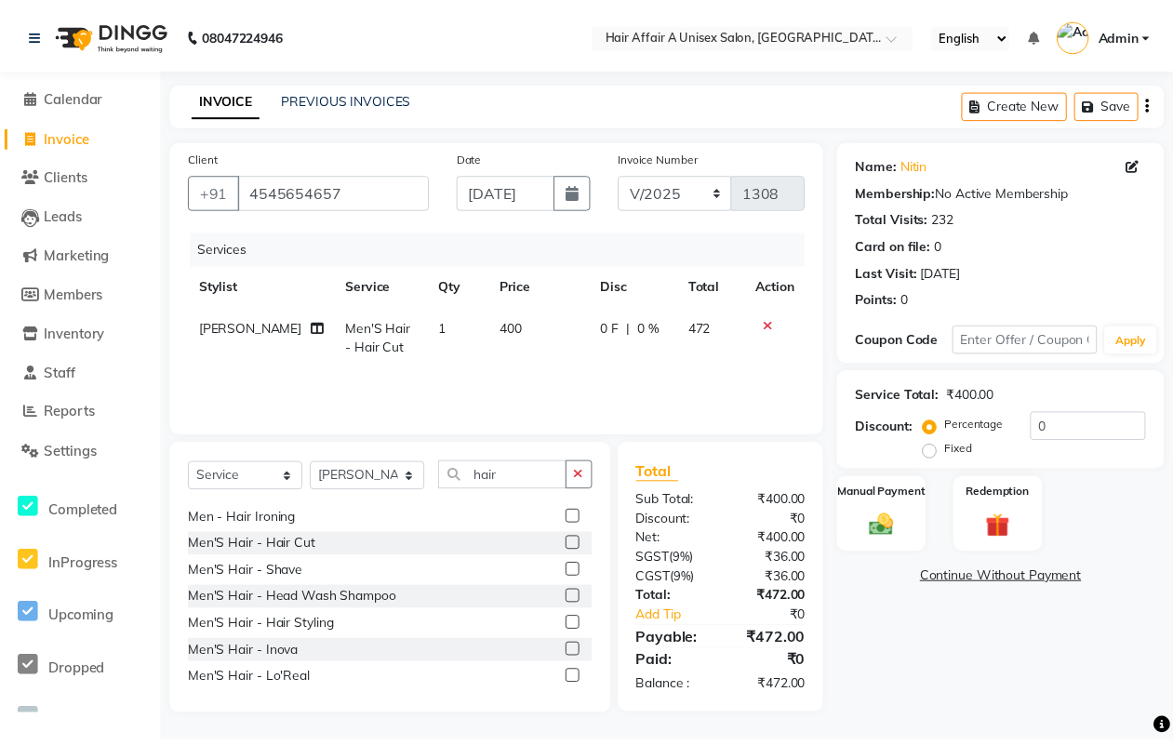
scroll to position [232, 0]
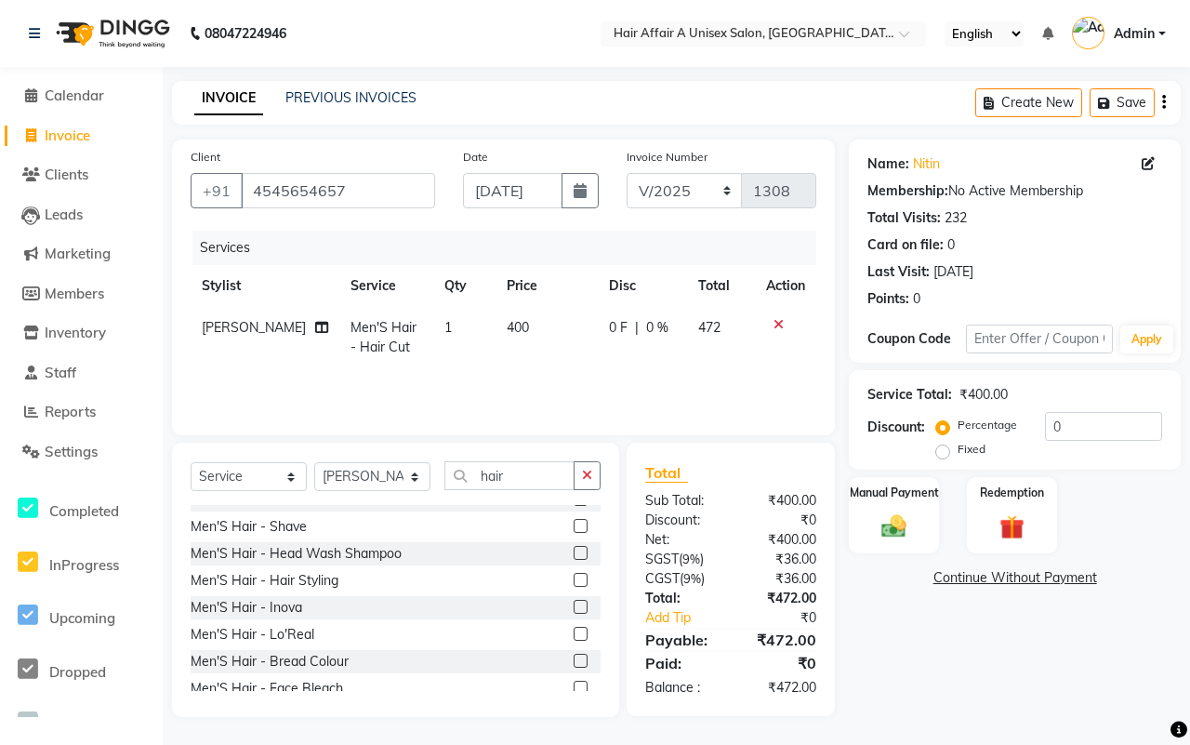
click at [574, 610] on label at bounding box center [581, 607] width 14 height 14
click at [574, 610] on input "checkbox" at bounding box center [580, 608] width 12 height 12
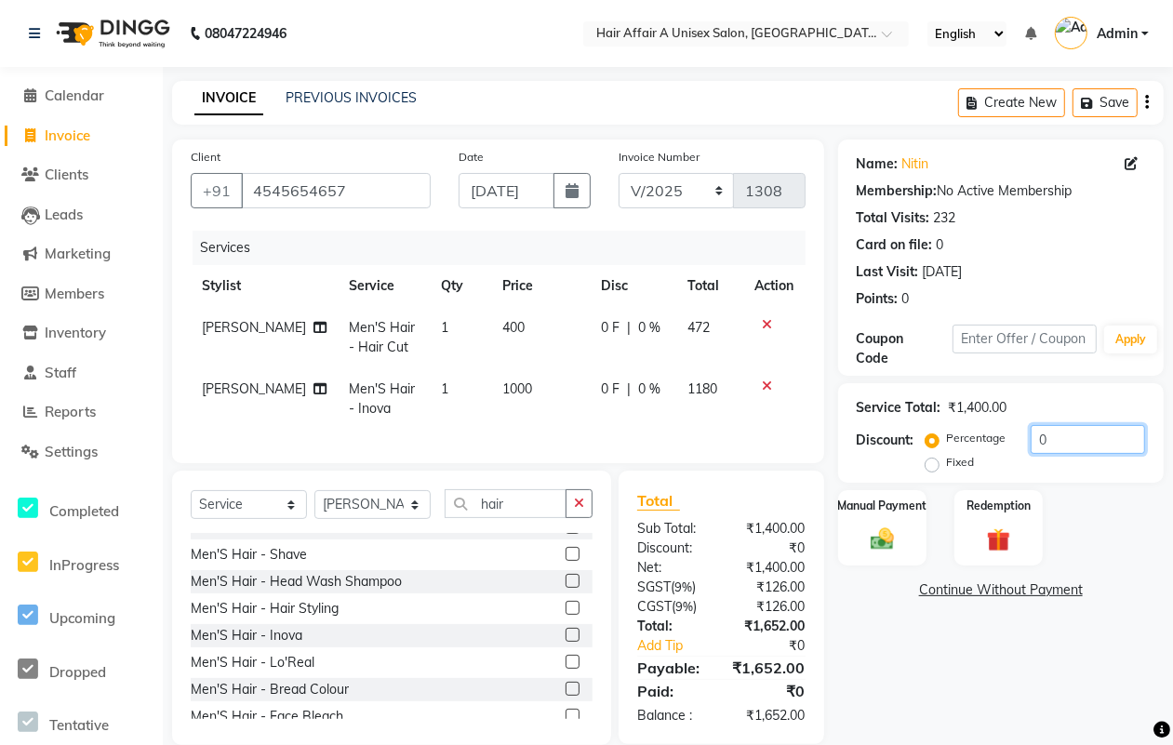
click at [1086, 438] on input "0" at bounding box center [1087, 439] width 114 height 29
click at [860, 511] on label "Manual Payment" at bounding box center [881, 505] width 93 height 18
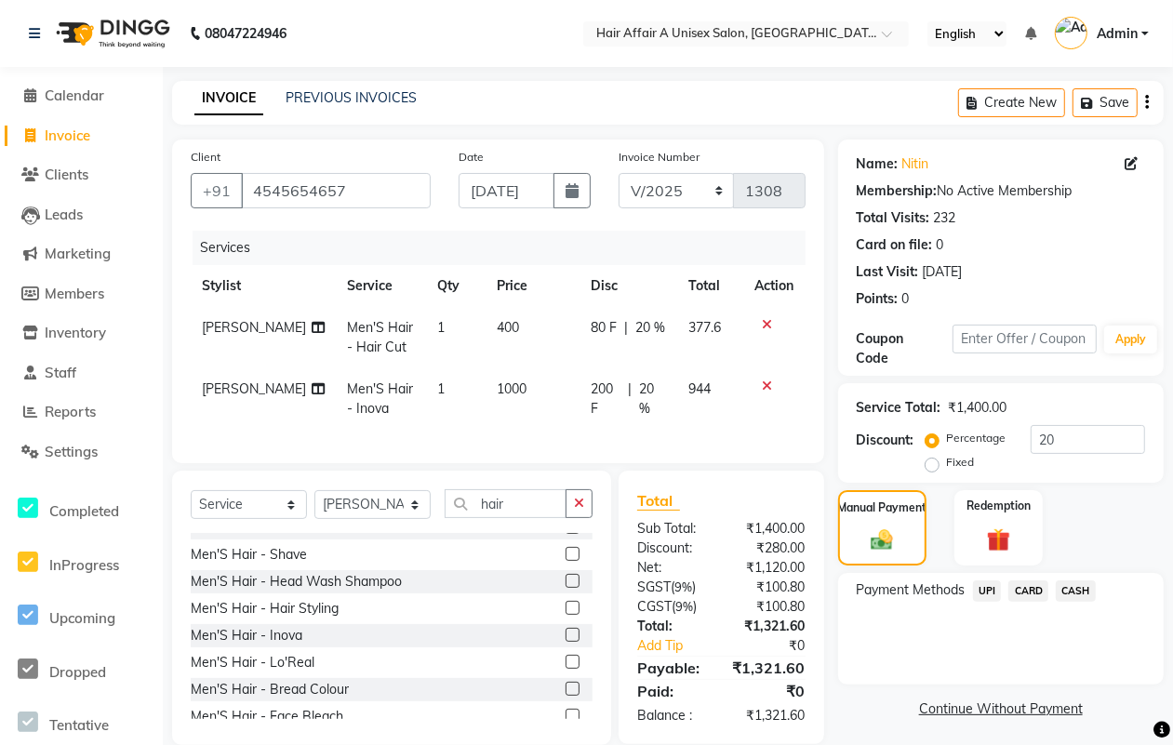
click at [1085, 584] on span "CASH" at bounding box center [1075, 590] width 40 height 21
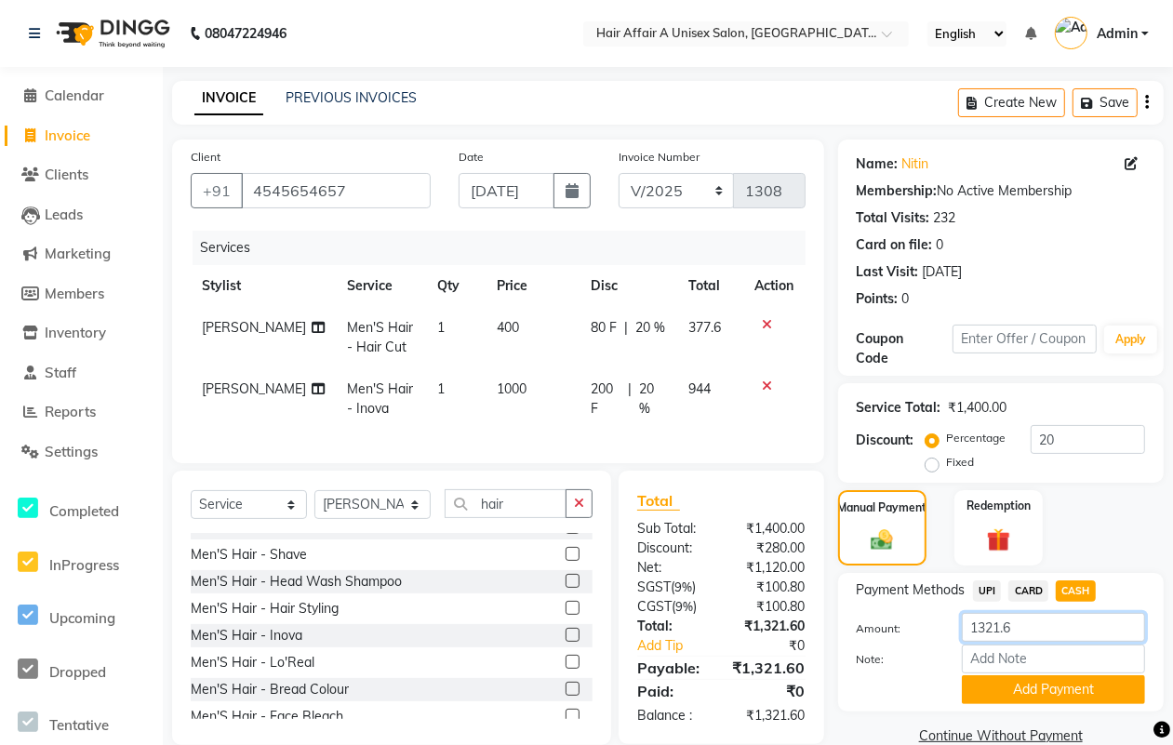
click at [1038, 619] on input "1321.6" at bounding box center [1053, 627] width 183 height 29
click at [1028, 684] on button "Add Payment" at bounding box center [1053, 689] width 183 height 29
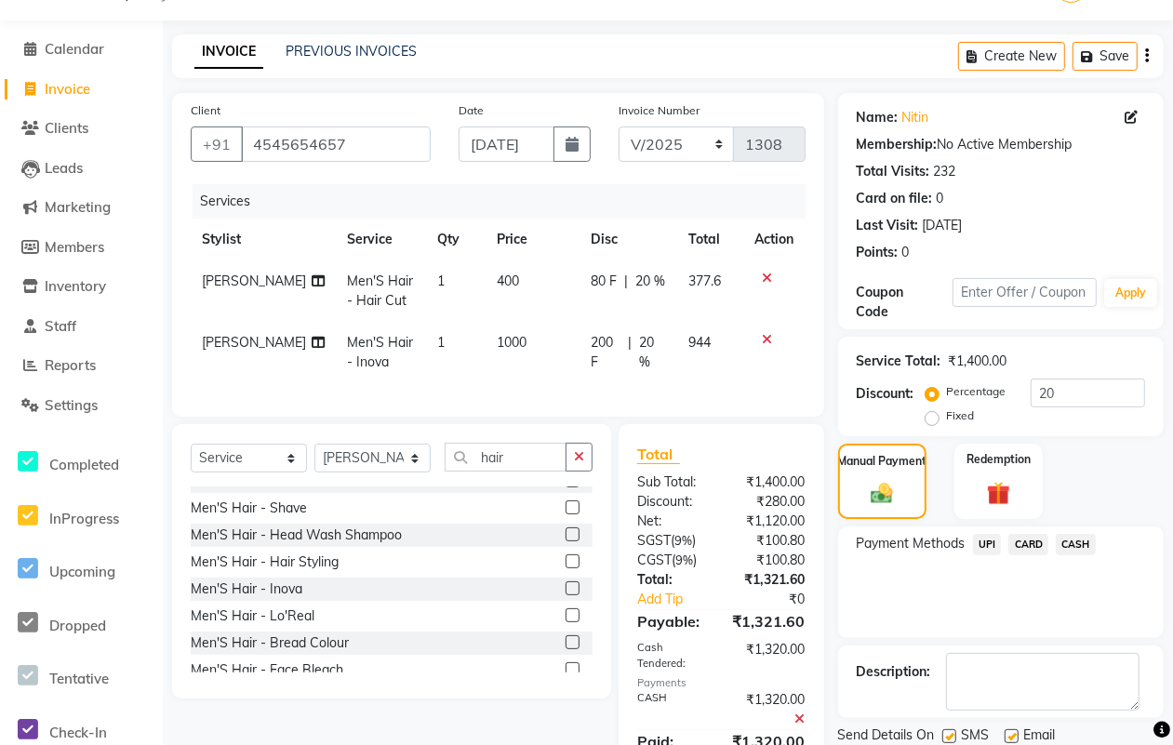
scroll to position [140, 0]
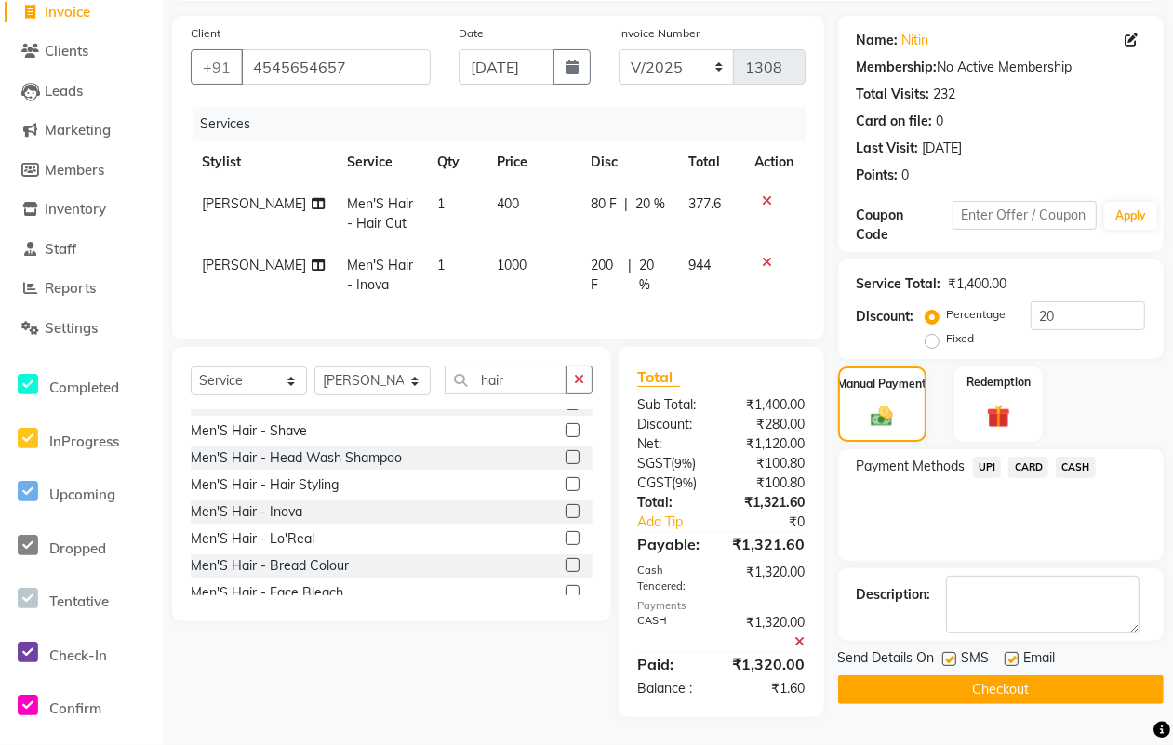
click at [946, 652] on label at bounding box center [949, 659] width 14 height 14
click at [946, 654] on input "checkbox" at bounding box center [948, 660] width 12 height 12
click at [1014, 652] on label at bounding box center [1011, 659] width 14 height 14
click at [1014, 654] on input "checkbox" at bounding box center [1010, 660] width 12 height 12
click at [1005, 681] on button "Checkout" at bounding box center [1000, 689] width 325 height 29
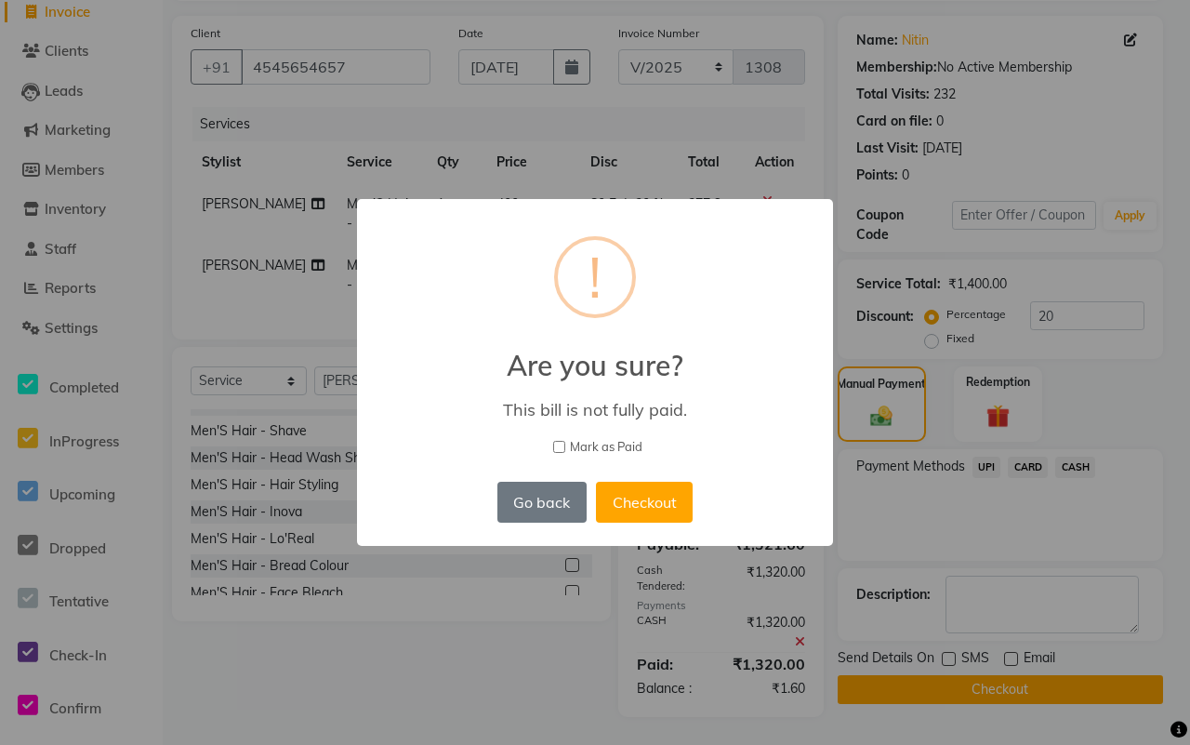
click at [593, 438] on span "Mark as Paid" at bounding box center [606, 447] width 73 height 19
click at [565, 441] on input "Mark as Paid" at bounding box center [559, 447] width 12 height 12
click at [633, 493] on button "Checkout" at bounding box center [644, 502] width 97 height 41
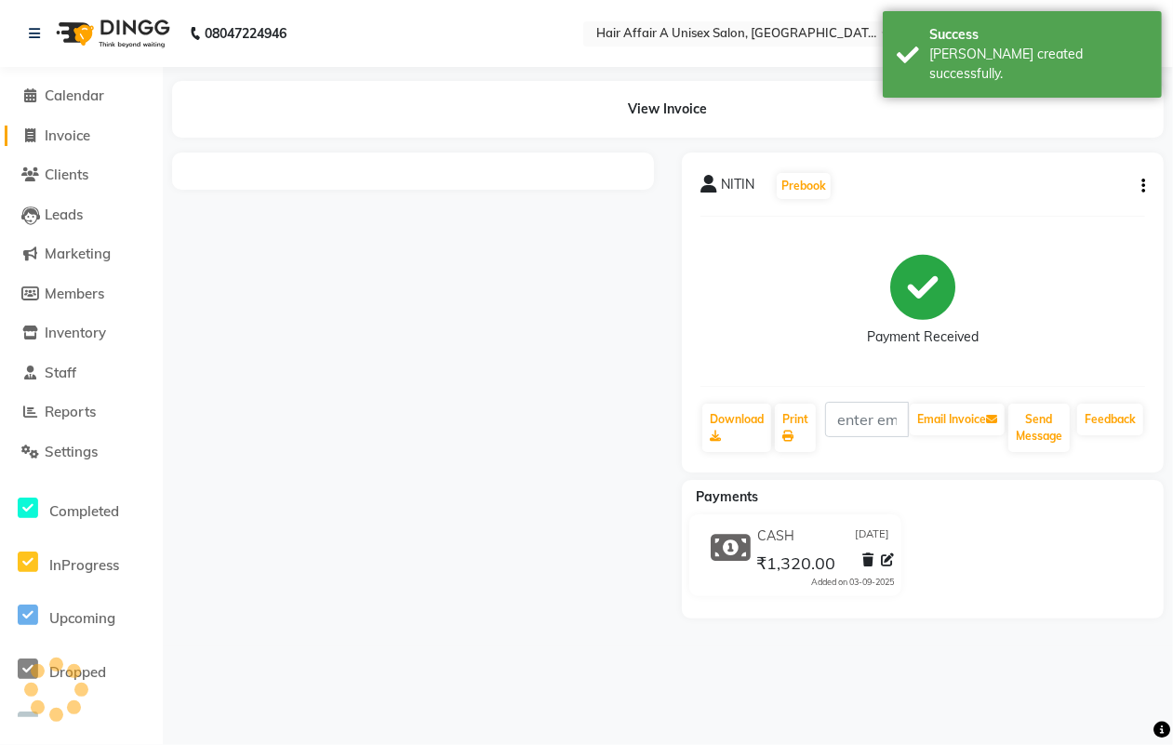
click at [84, 138] on span "Invoice" at bounding box center [68, 135] width 46 height 18
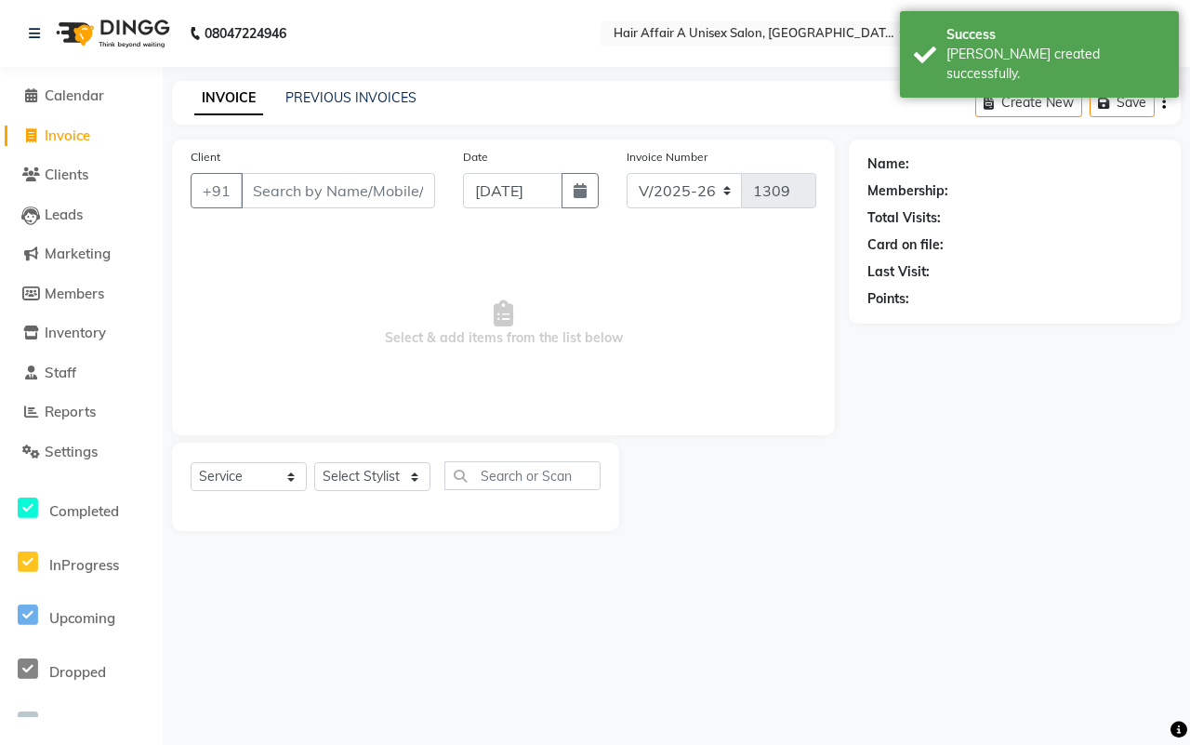
click at [383, 187] on input "Client" at bounding box center [338, 190] width 194 height 35
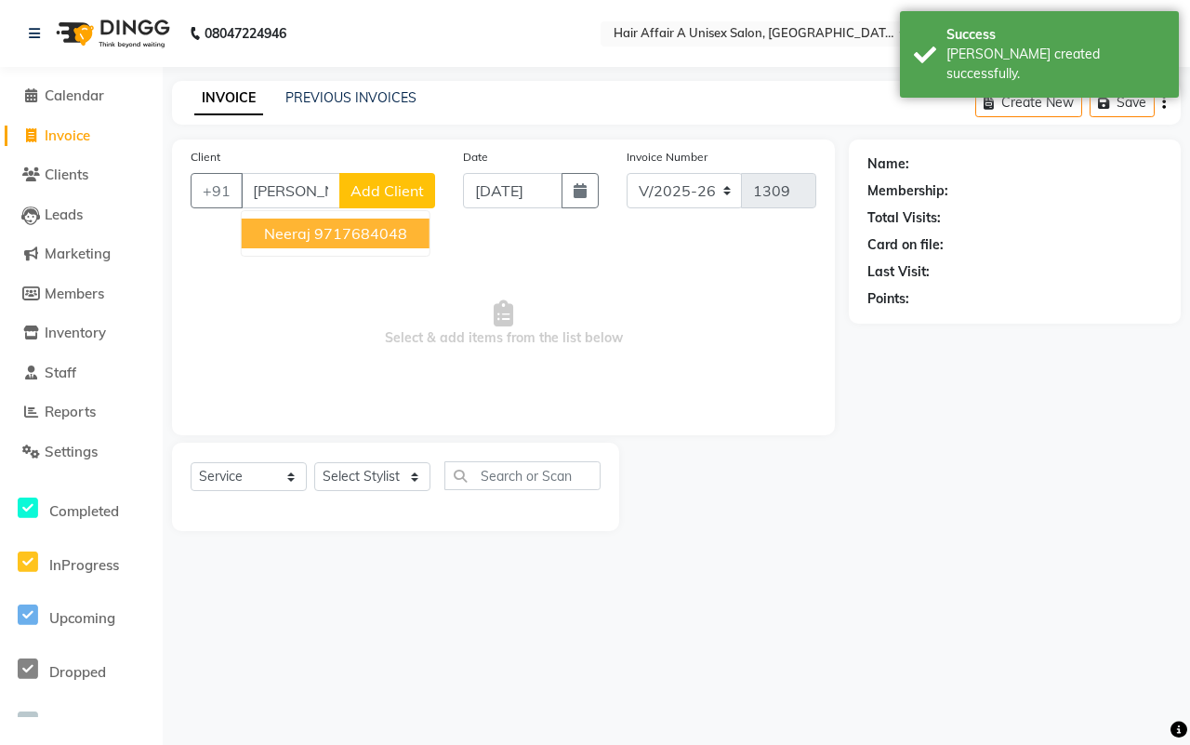
click at [324, 242] on ngb-highlight "9717684048" at bounding box center [360, 233] width 93 height 19
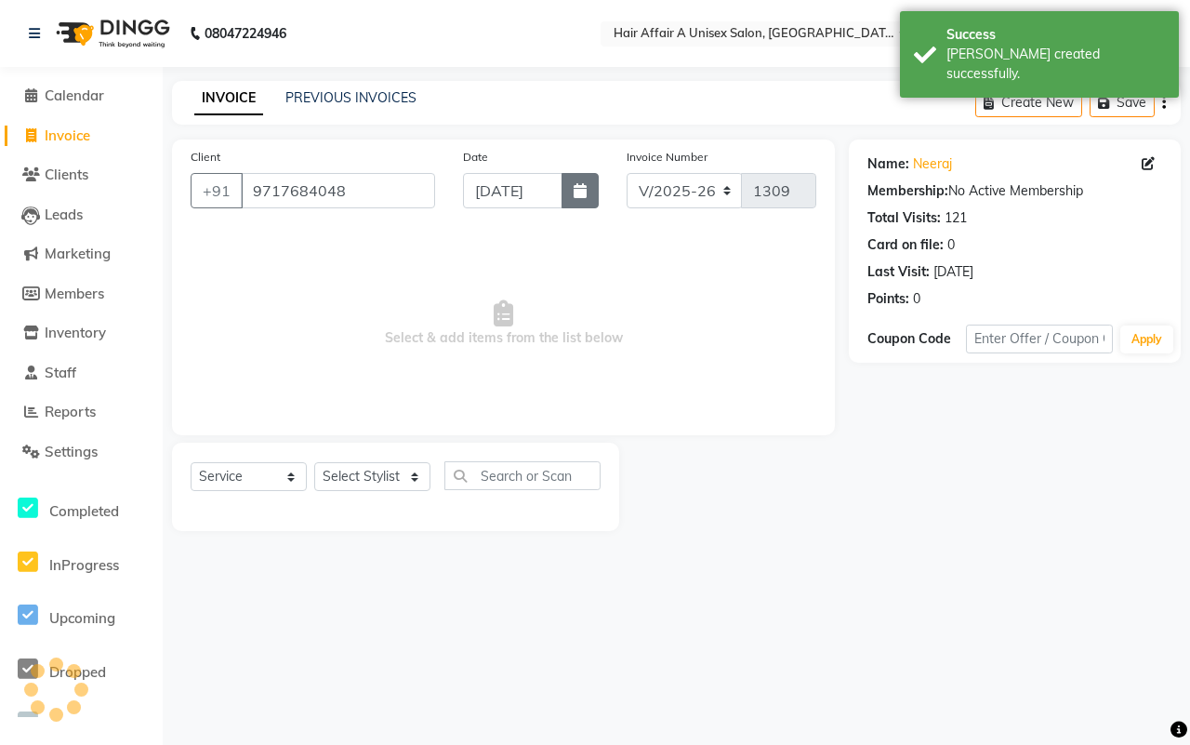
click at [577, 196] on icon "button" at bounding box center [580, 190] width 13 height 15
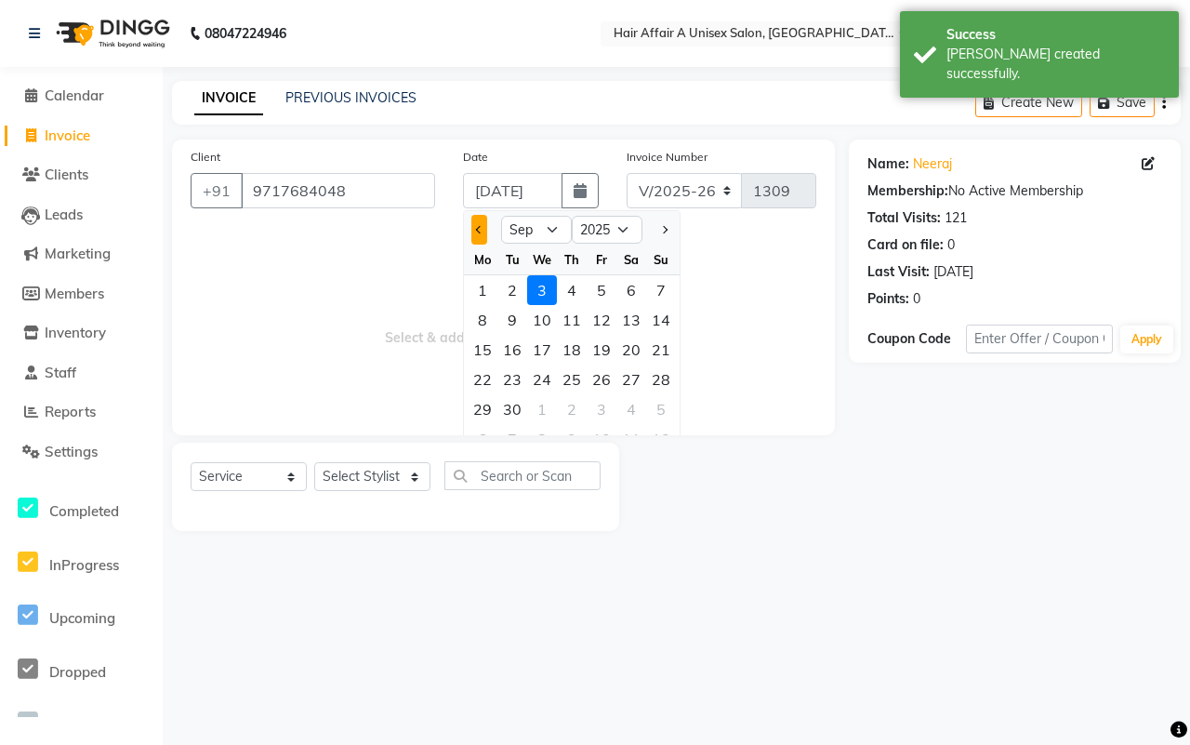
click at [476, 219] on button "Previous month" at bounding box center [479, 230] width 16 height 30
click at [665, 403] on div "31" at bounding box center [661, 409] width 30 height 30
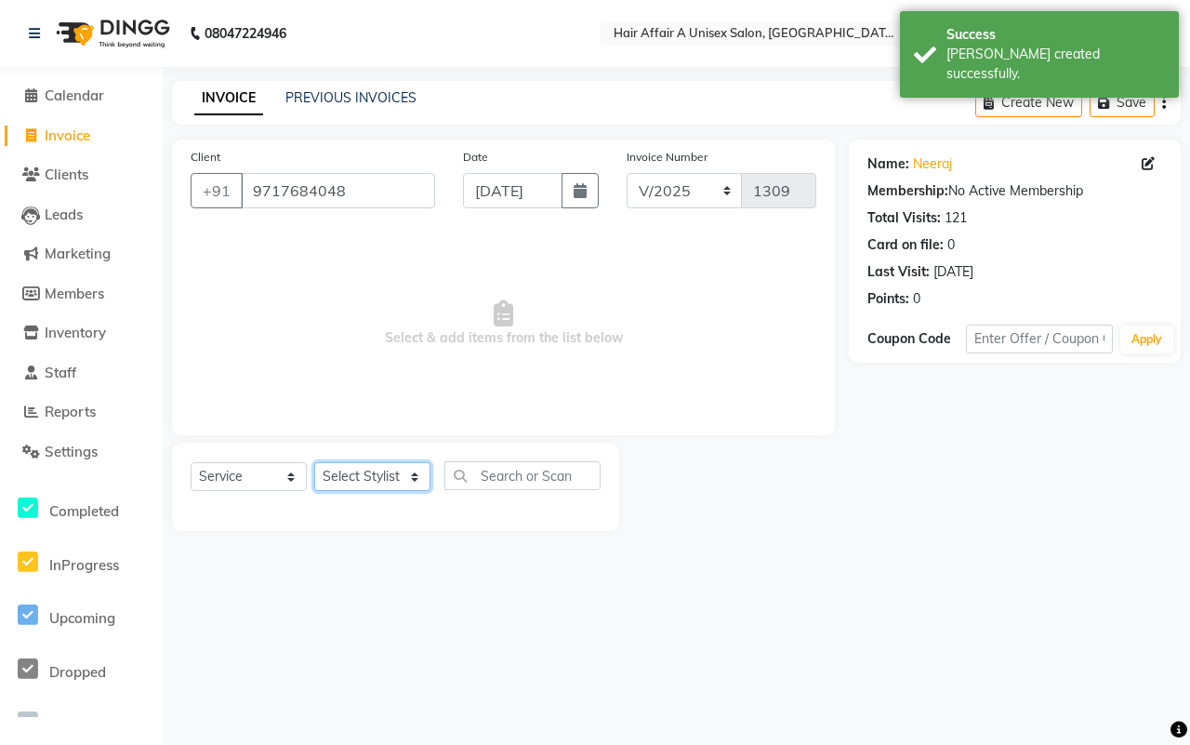
click at [361, 465] on select "Select Stylist [PERSON_NAME] [PERSON_NAME] Kajal Kunal [PERSON_NAME] Nitin [PER…" at bounding box center [372, 476] width 116 height 29
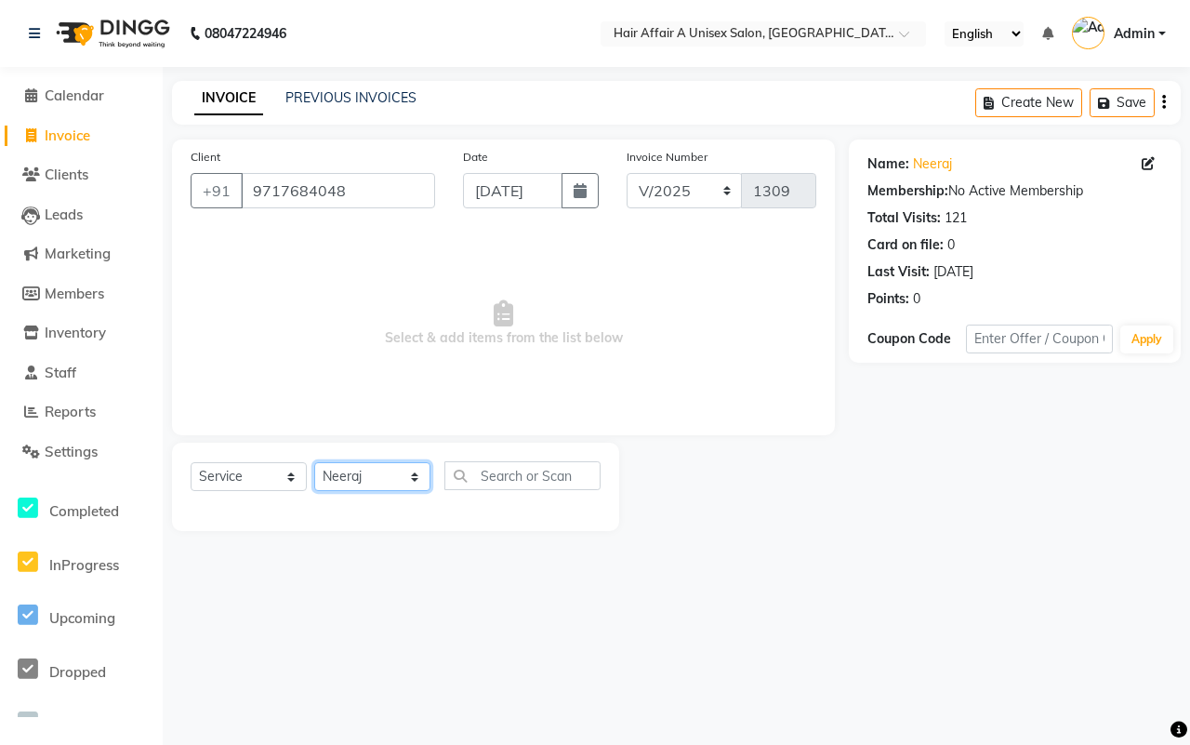
click at [314, 462] on select "Select Stylist [PERSON_NAME] [PERSON_NAME] Kajal Kunal [PERSON_NAME] Nitin [PER…" at bounding box center [372, 476] width 116 height 29
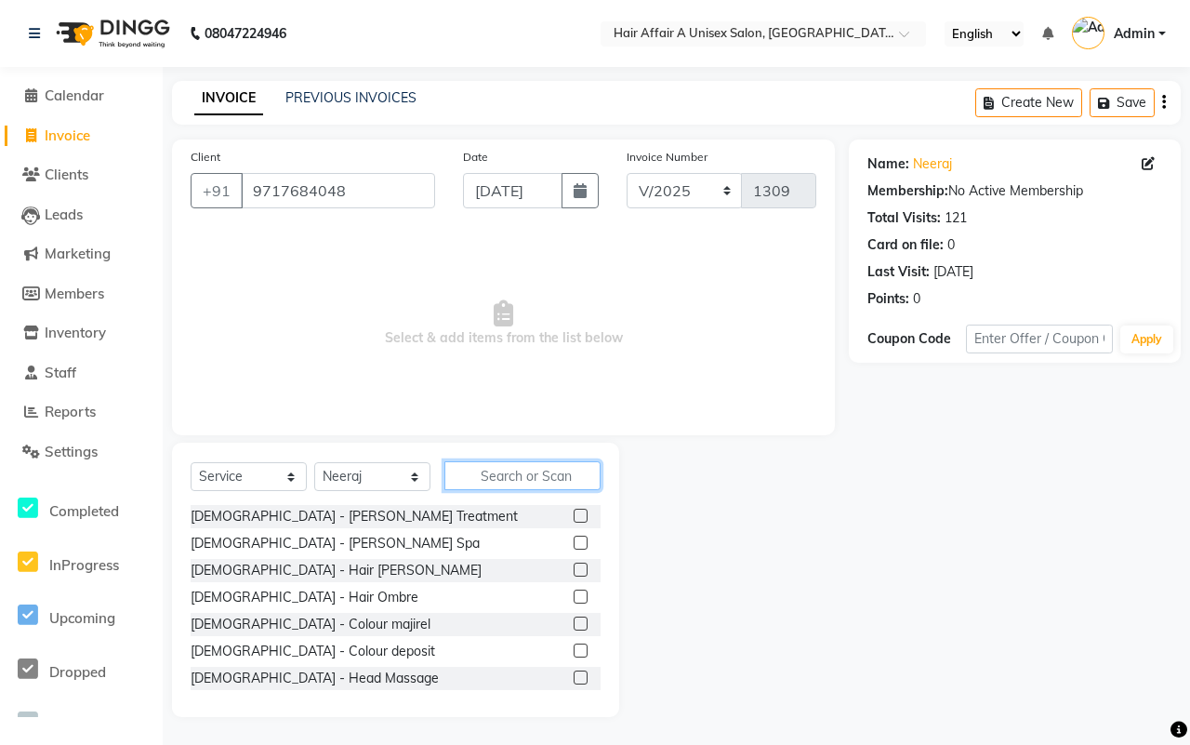
click at [502, 485] on input "text" at bounding box center [523, 475] width 156 height 29
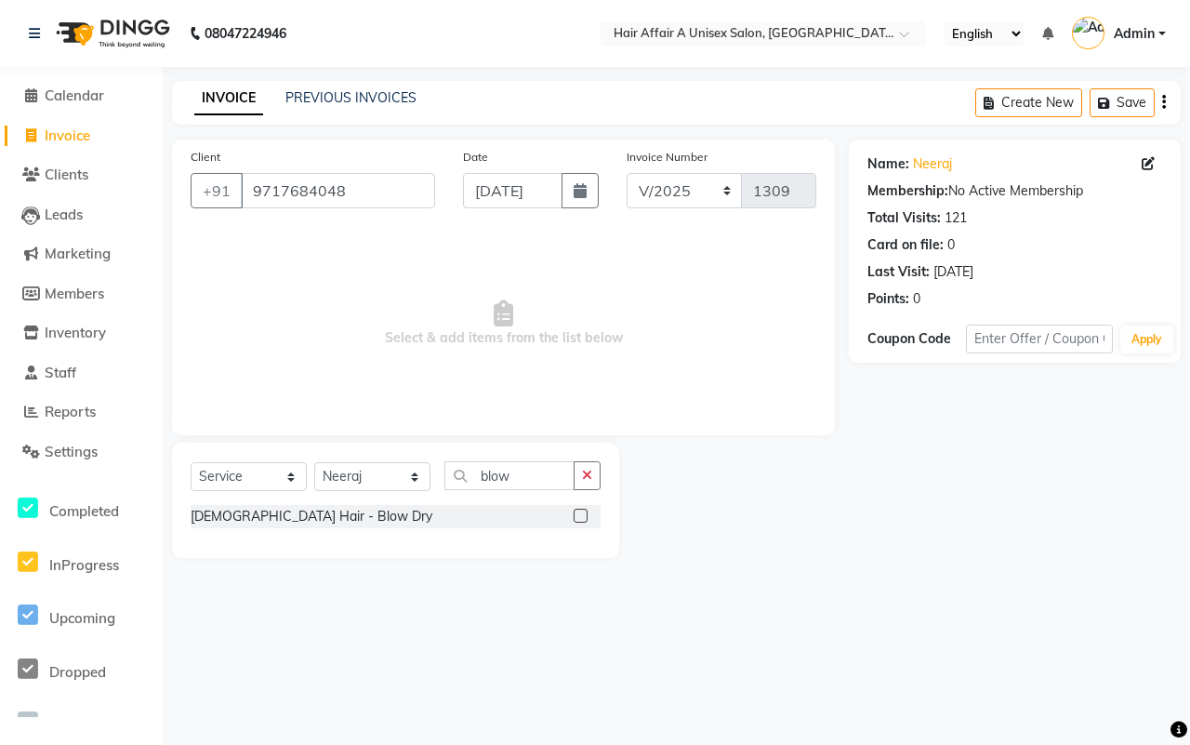
click at [584, 510] on label at bounding box center [581, 516] width 14 height 14
click at [584, 511] on input "checkbox" at bounding box center [580, 517] width 12 height 12
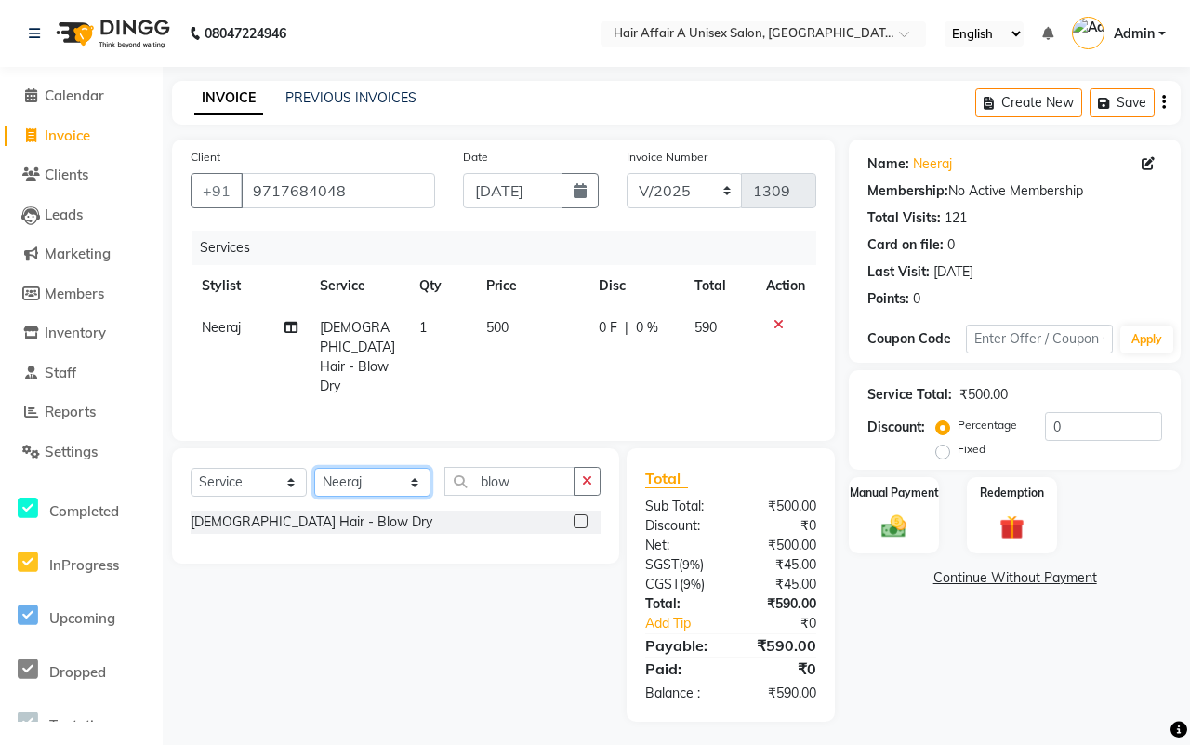
click at [387, 477] on select "Select Stylist [PERSON_NAME] [PERSON_NAME] Kajal Kunal [PERSON_NAME] Nitin [PER…" at bounding box center [372, 482] width 116 height 29
click at [314, 468] on select "Select Stylist [PERSON_NAME] [PERSON_NAME] Kajal Kunal [PERSON_NAME] Nitin [PER…" at bounding box center [372, 482] width 116 height 29
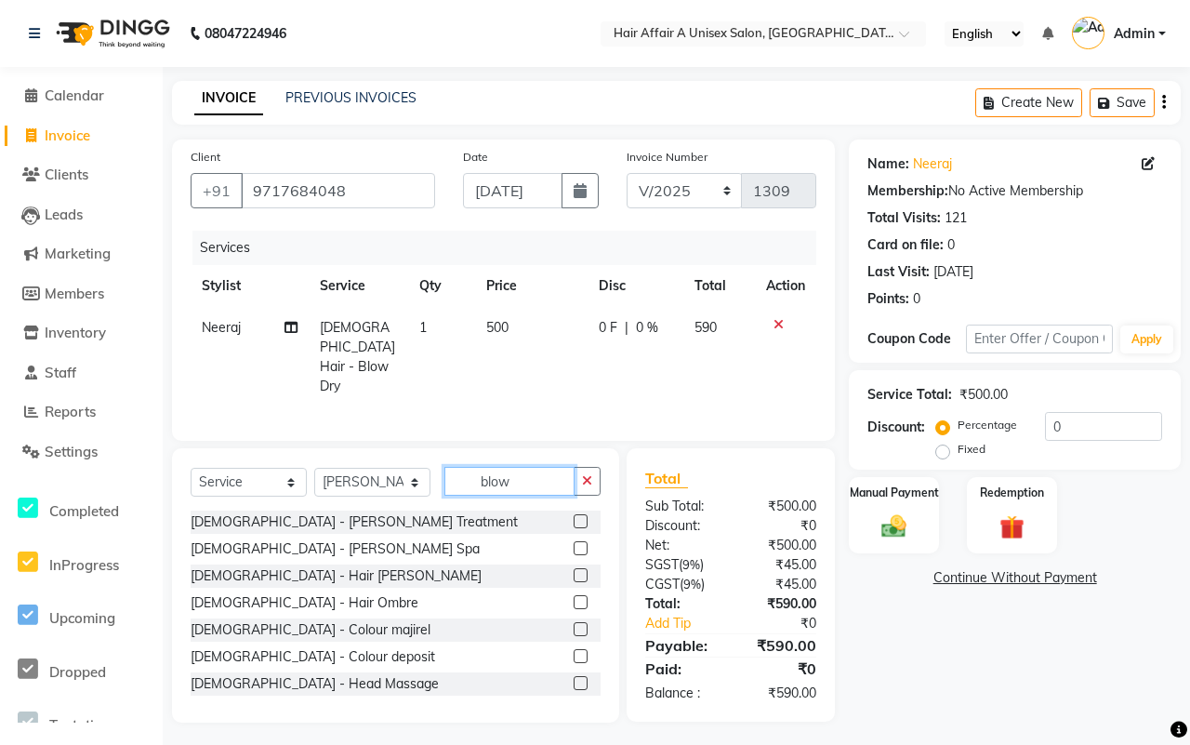
click at [544, 482] on input "blow" at bounding box center [510, 481] width 130 height 29
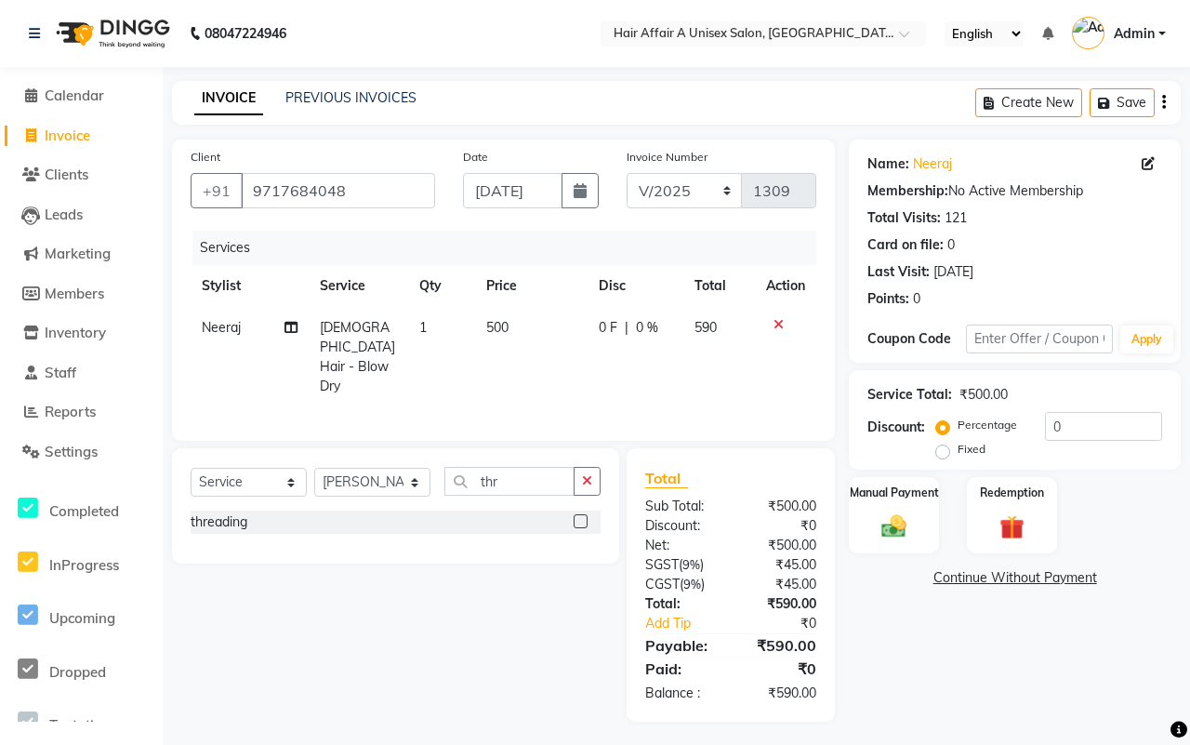
click at [577, 514] on label at bounding box center [581, 521] width 14 height 14
click at [577, 516] on input "checkbox" at bounding box center [580, 522] width 12 height 12
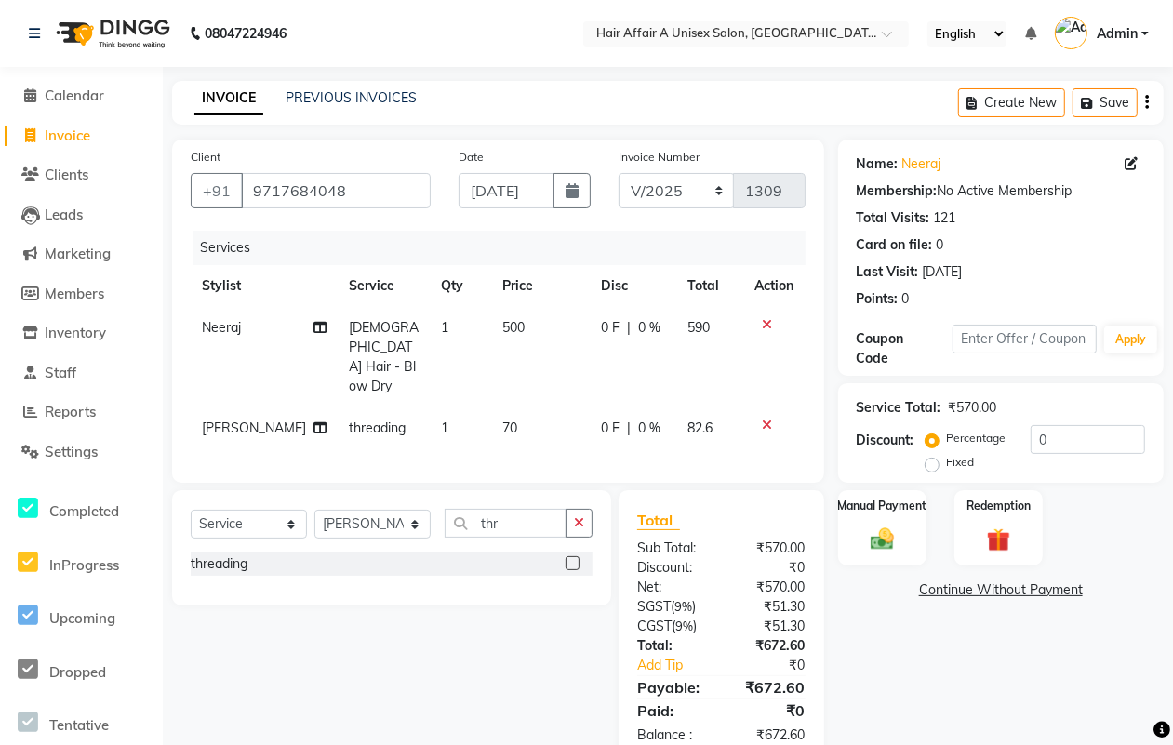
click at [502, 419] on span "70" at bounding box center [509, 427] width 15 height 17
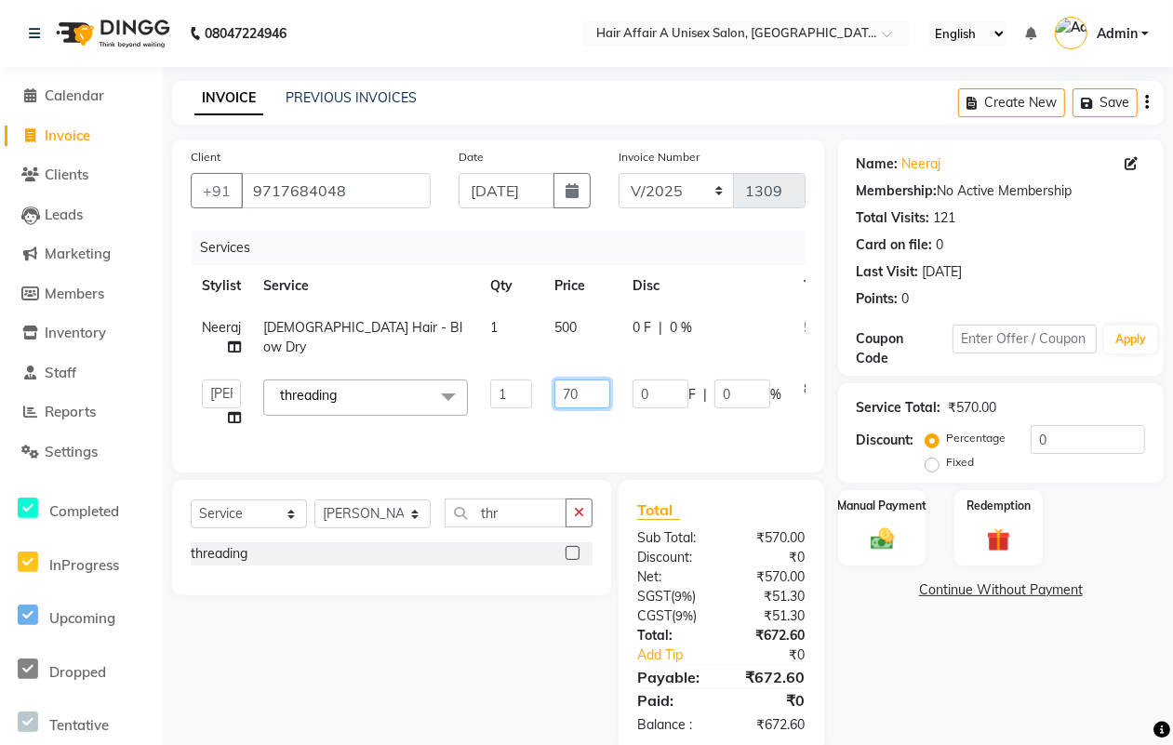
click at [569, 396] on input "70" at bounding box center [582, 393] width 56 height 29
click at [709, 642] on div "Total Sub Total: ₹570.00 Discount: ₹0 Net: ₹570.00 SGST ( 9% ) ₹51.30 CGST ( 9%…" at bounding box center [721, 616] width 168 height 236
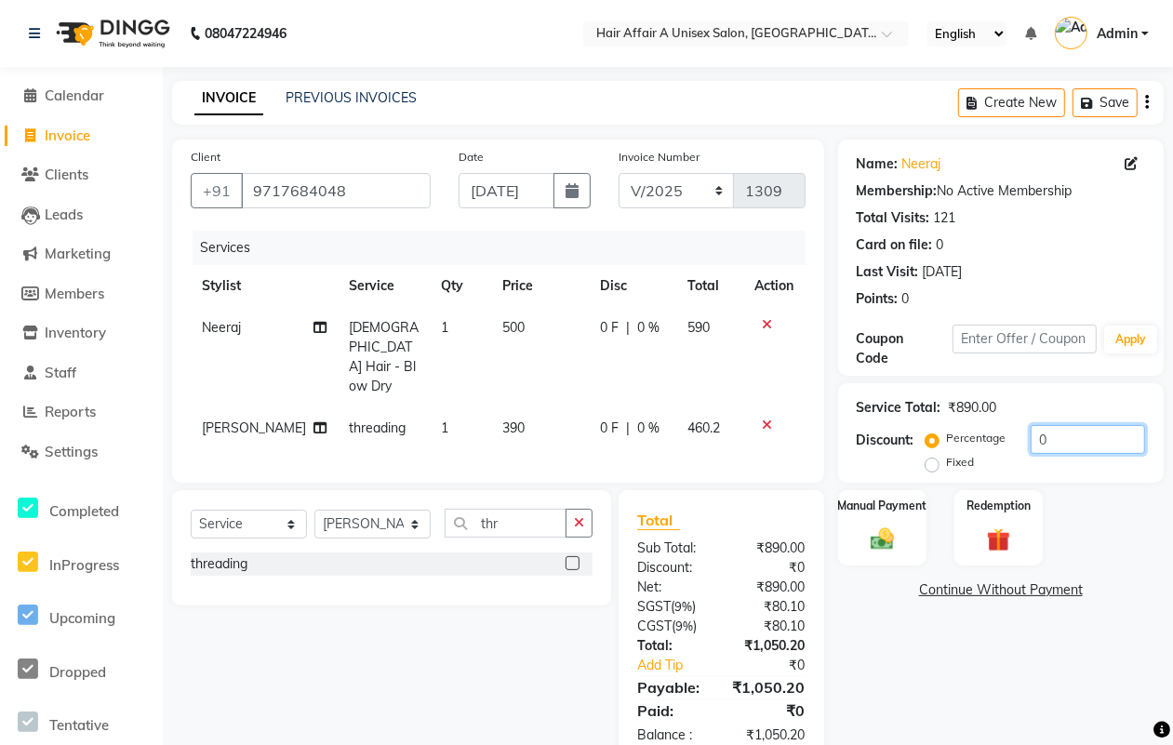
click at [1077, 438] on input "0" at bounding box center [1087, 439] width 114 height 29
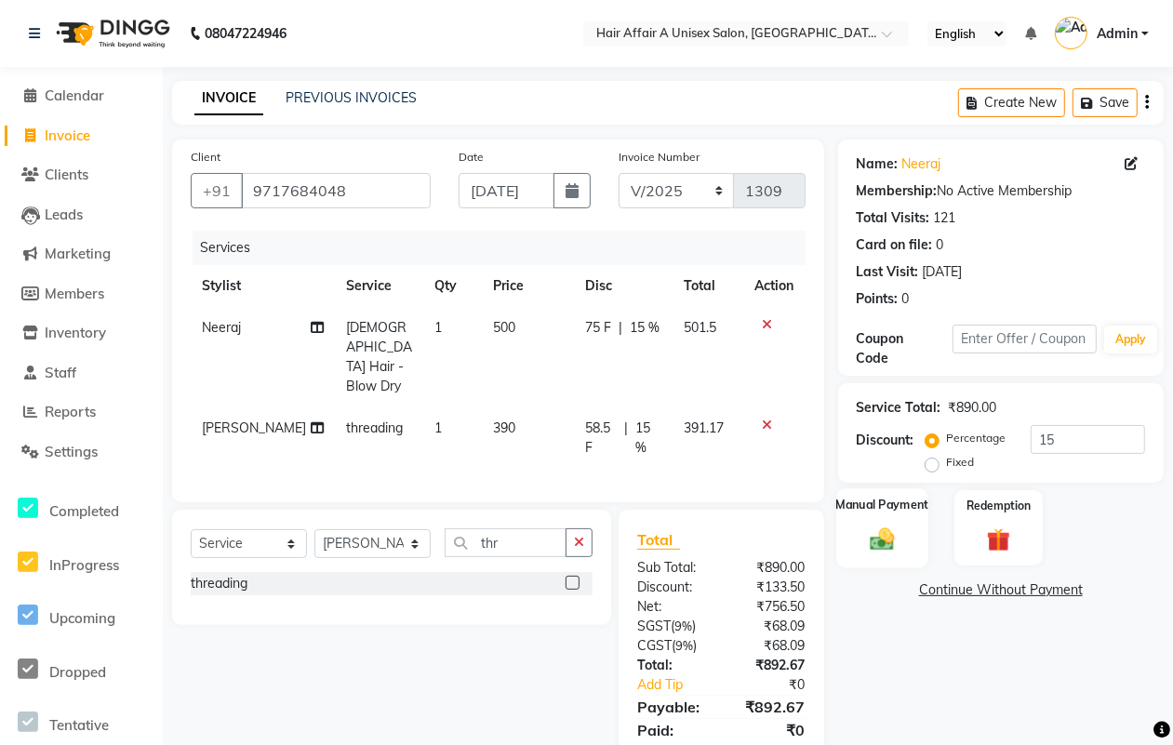
click at [884, 532] on img at bounding box center [882, 538] width 40 height 28
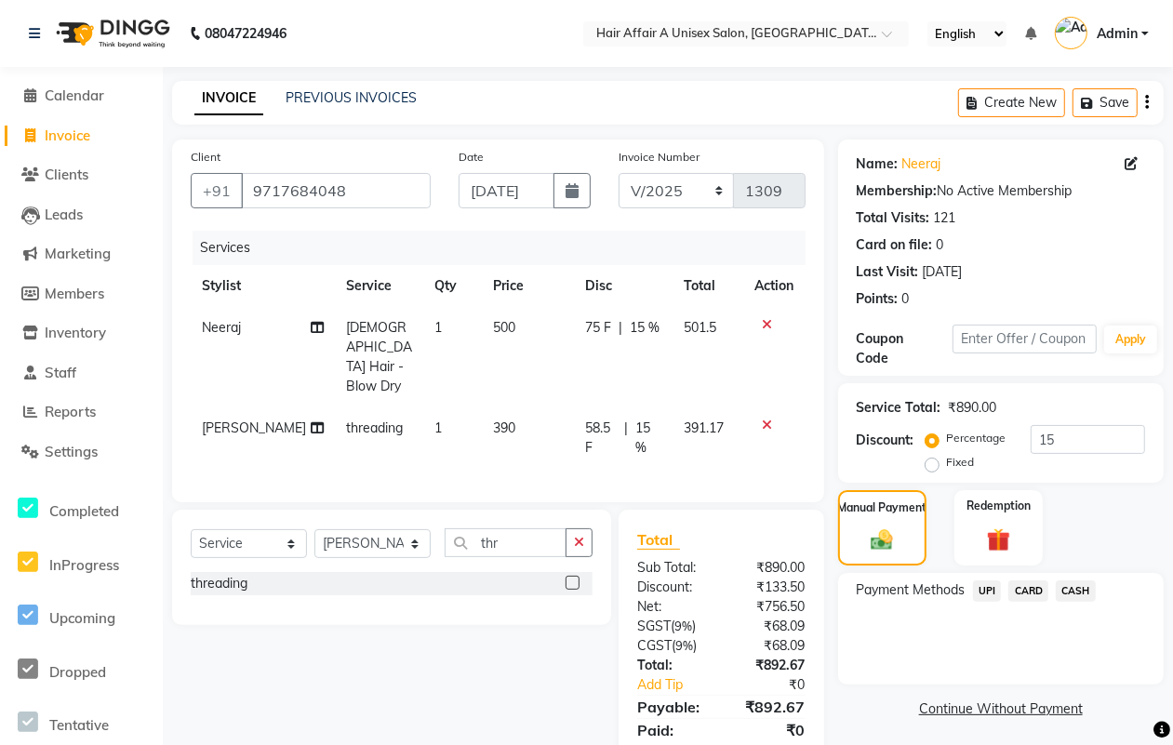
click at [997, 589] on span "UPI" at bounding box center [987, 590] width 29 height 21
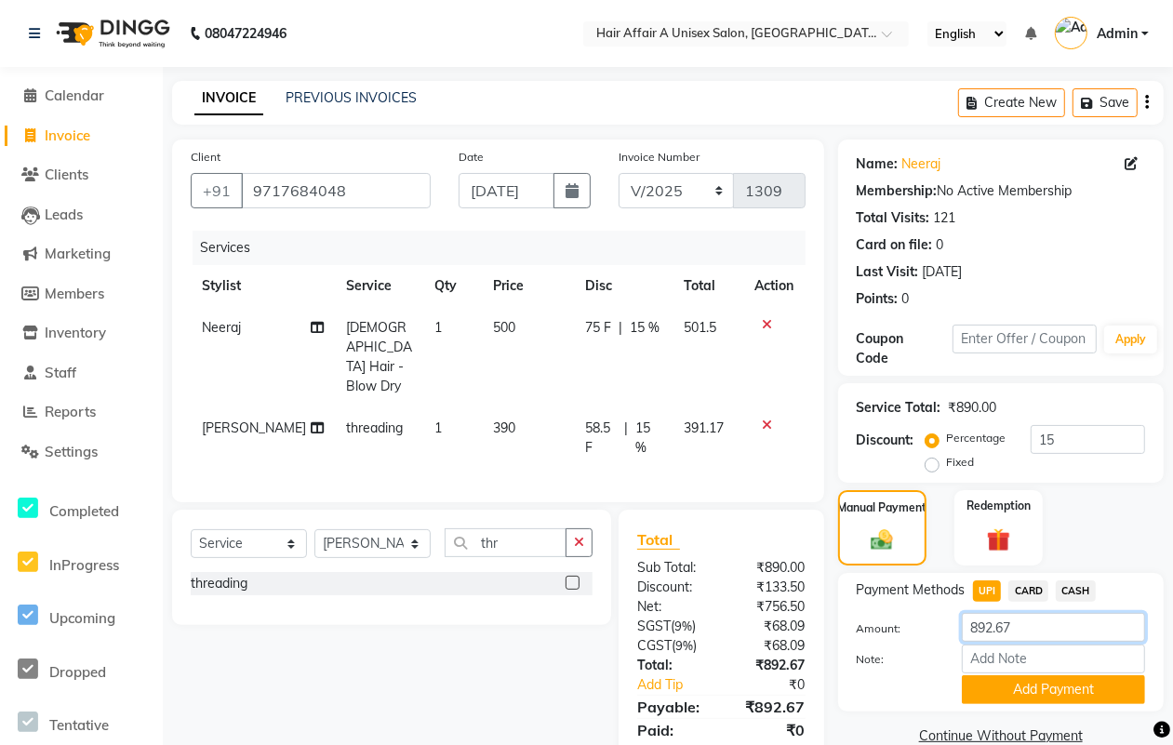
click at [1026, 624] on input "892.67" at bounding box center [1053, 627] width 183 height 29
click at [1014, 679] on button "Add Payment" at bounding box center [1053, 689] width 183 height 29
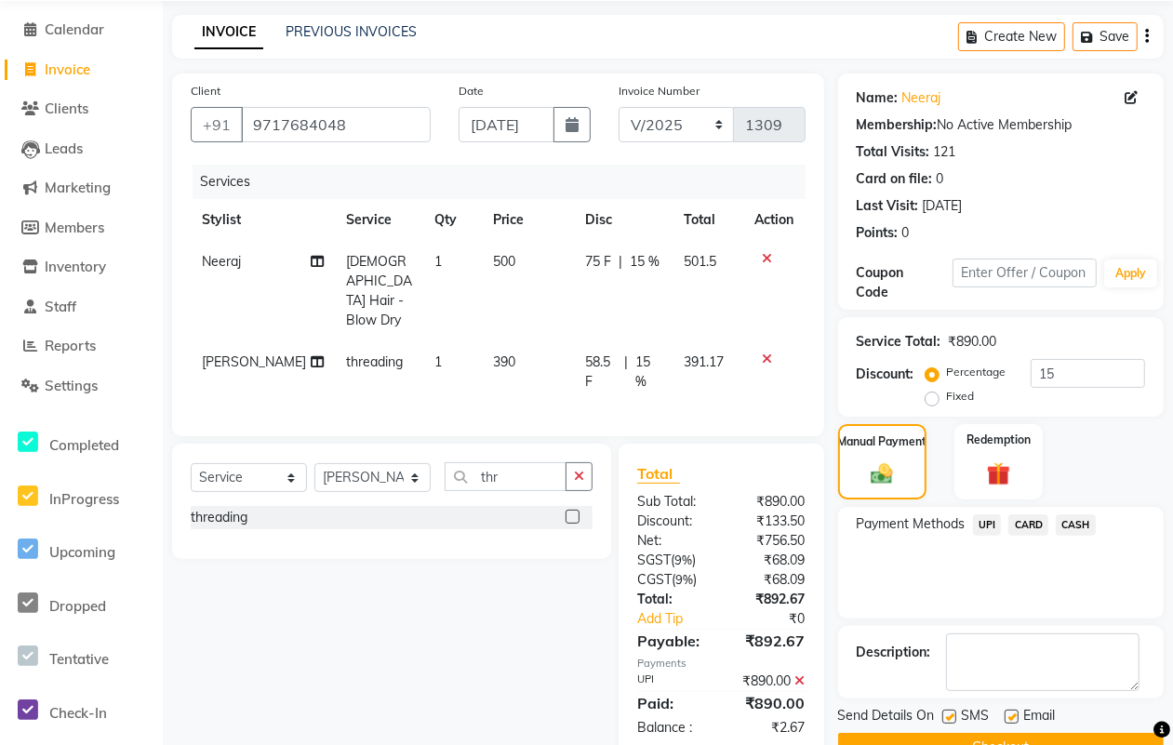
scroll to position [112, 0]
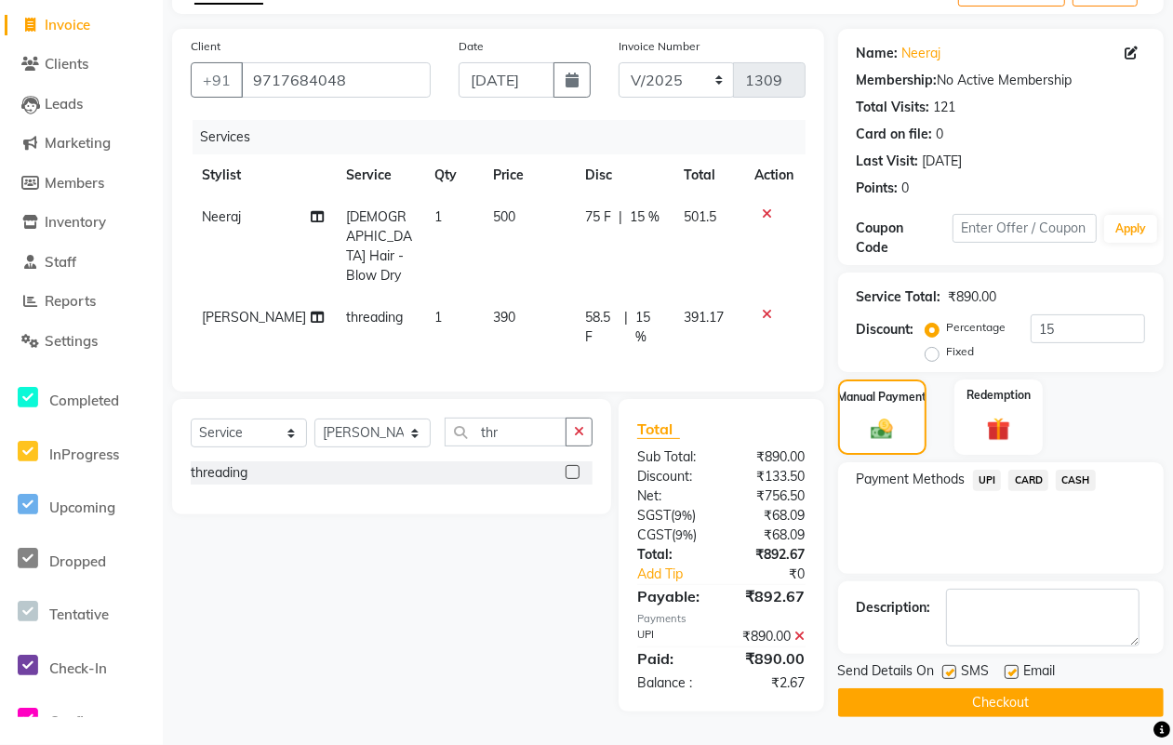
click at [946, 666] on label at bounding box center [949, 672] width 14 height 14
click at [946, 667] on input "checkbox" at bounding box center [948, 673] width 12 height 12
click at [1006, 665] on label at bounding box center [1011, 672] width 14 height 14
click at [1006, 667] on input "checkbox" at bounding box center [1010, 673] width 12 height 12
click at [982, 691] on button "Checkout" at bounding box center [1000, 702] width 325 height 29
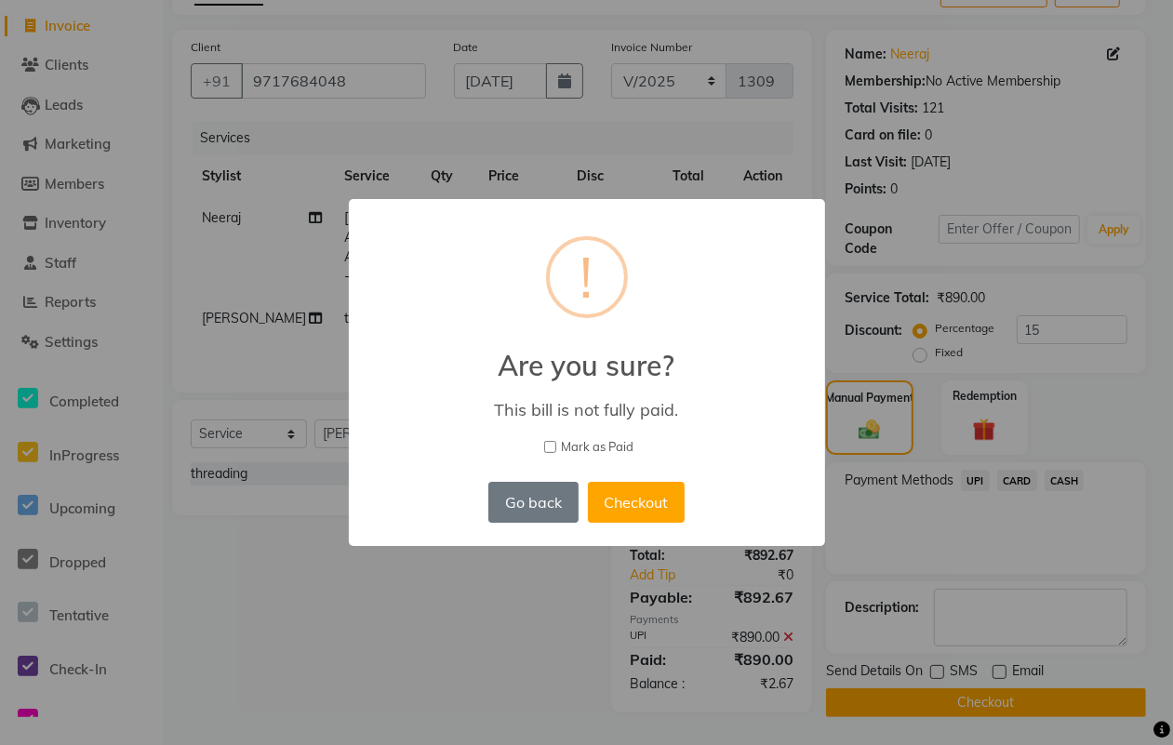
scroll to position [99, 0]
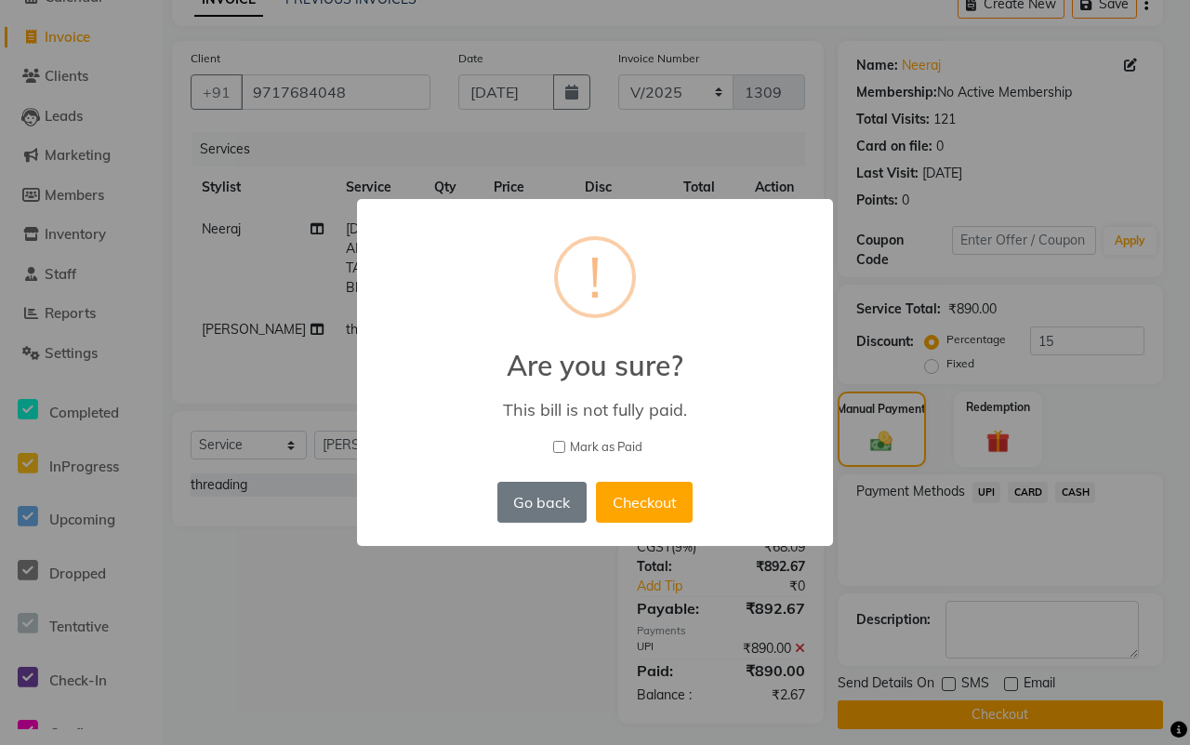
click at [628, 442] on span "Mark as Paid" at bounding box center [606, 447] width 73 height 19
click at [565, 442] on input "Mark as Paid" at bounding box center [559, 447] width 12 height 12
click at [657, 502] on button "Checkout" at bounding box center [644, 502] width 97 height 41
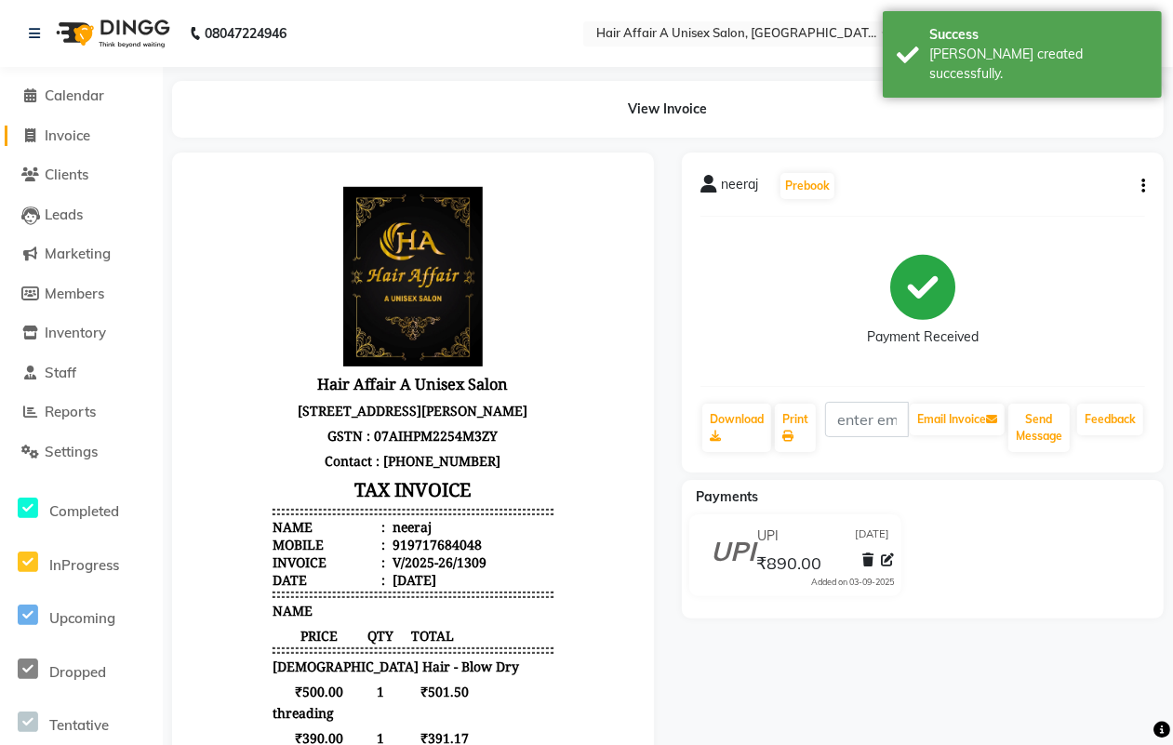
click at [57, 133] on span "Invoice" at bounding box center [68, 135] width 46 height 18
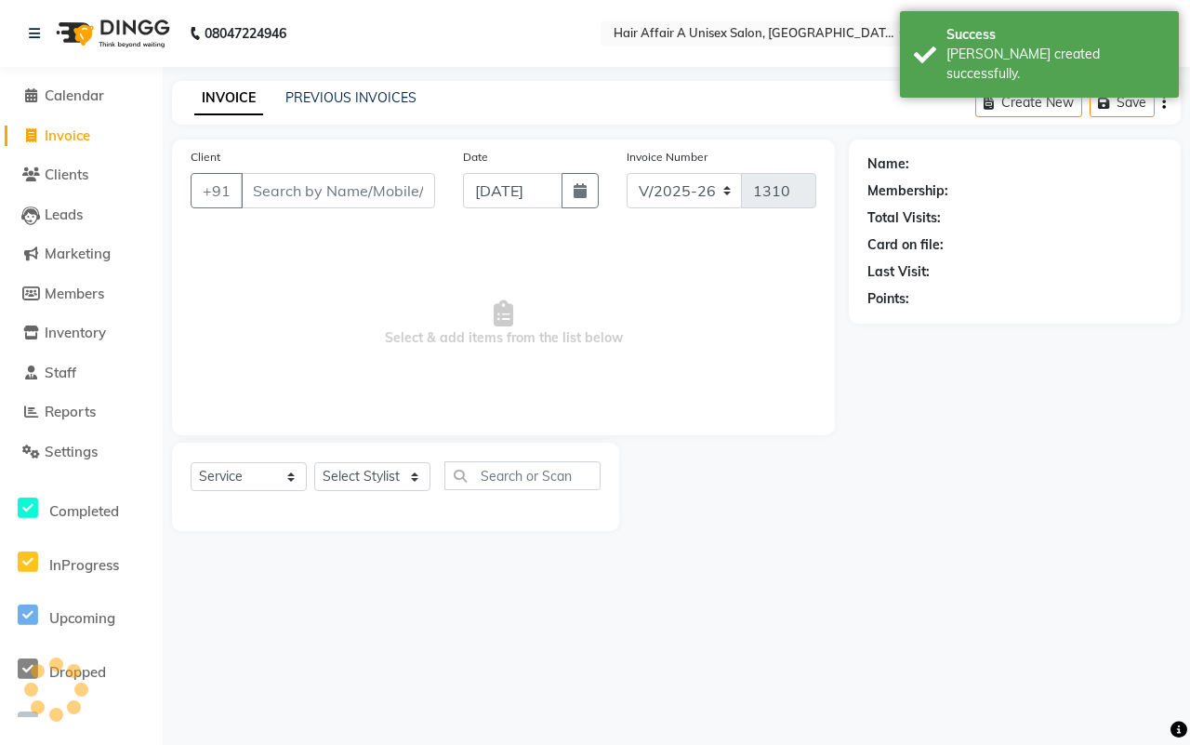
click at [289, 179] on input "Client" at bounding box center [338, 190] width 194 height 35
click at [289, 186] on input "Client" at bounding box center [338, 190] width 194 height 35
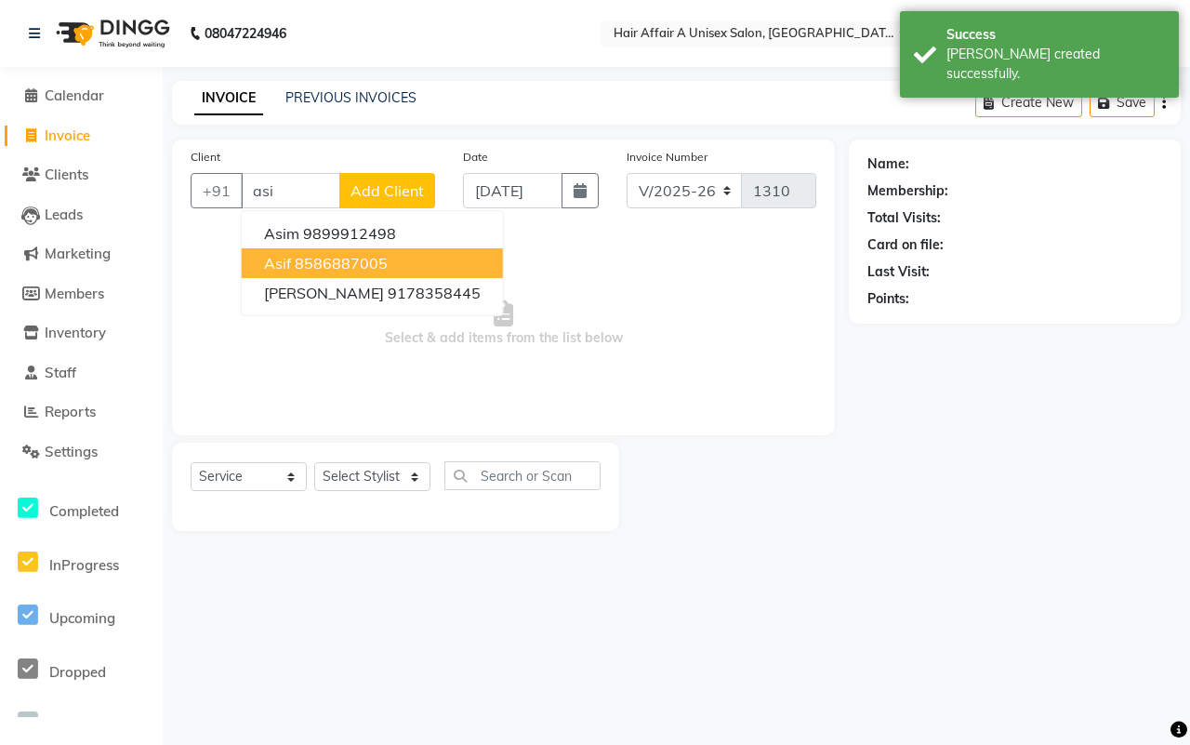
click at [303, 260] on ngb-highlight "8586887005" at bounding box center [341, 263] width 93 height 19
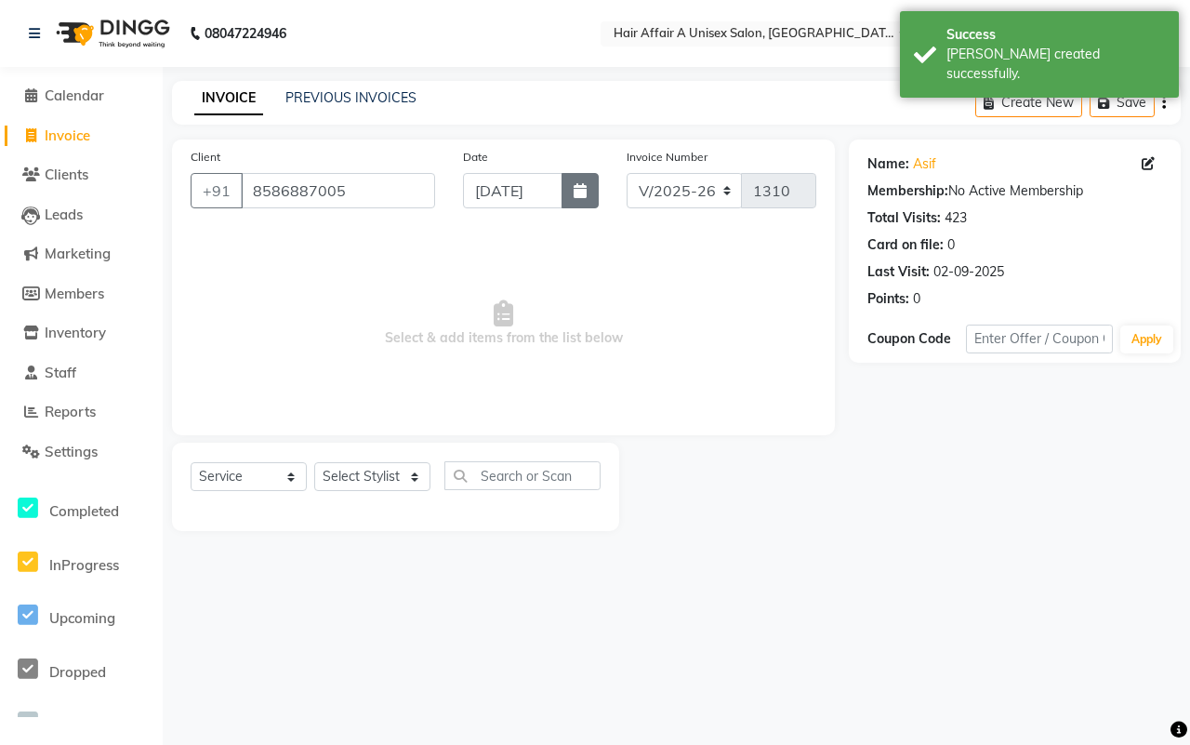
click at [579, 197] on icon "button" at bounding box center [580, 190] width 13 height 15
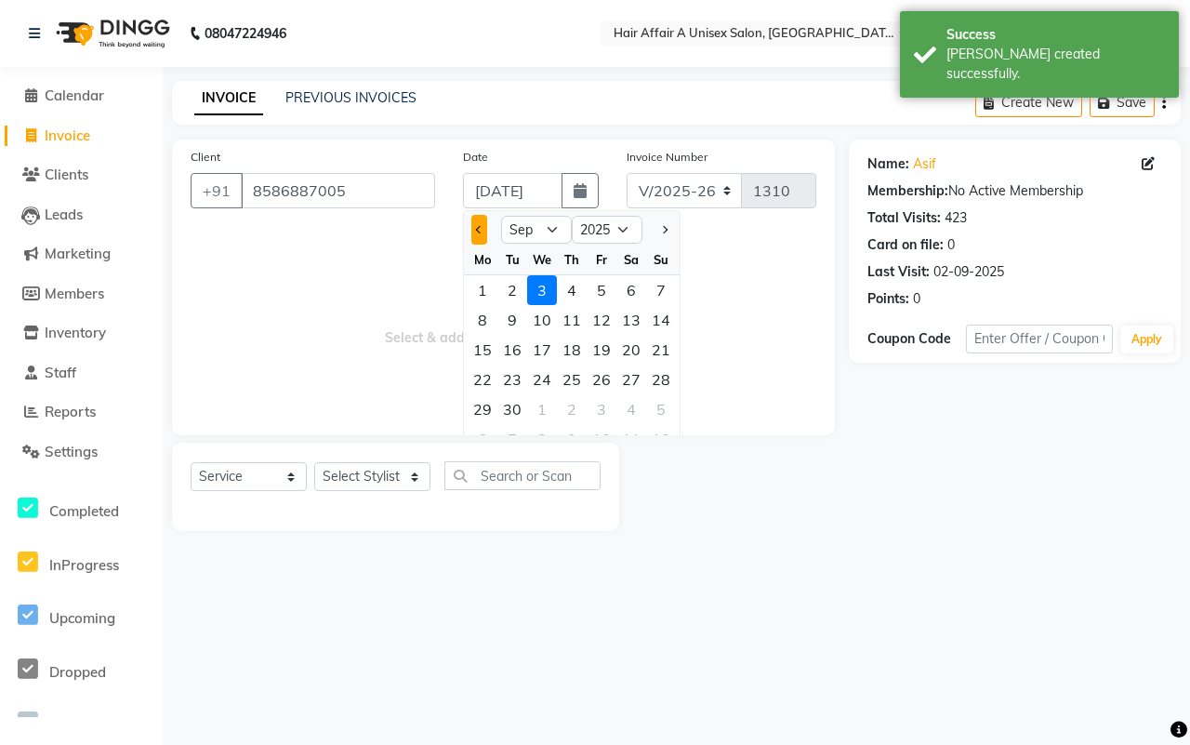
click at [480, 231] on span "Previous month" at bounding box center [479, 229] width 7 height 7
click at [668, 406] on div "31" at bounding box center [661, 409] width 30 height 30
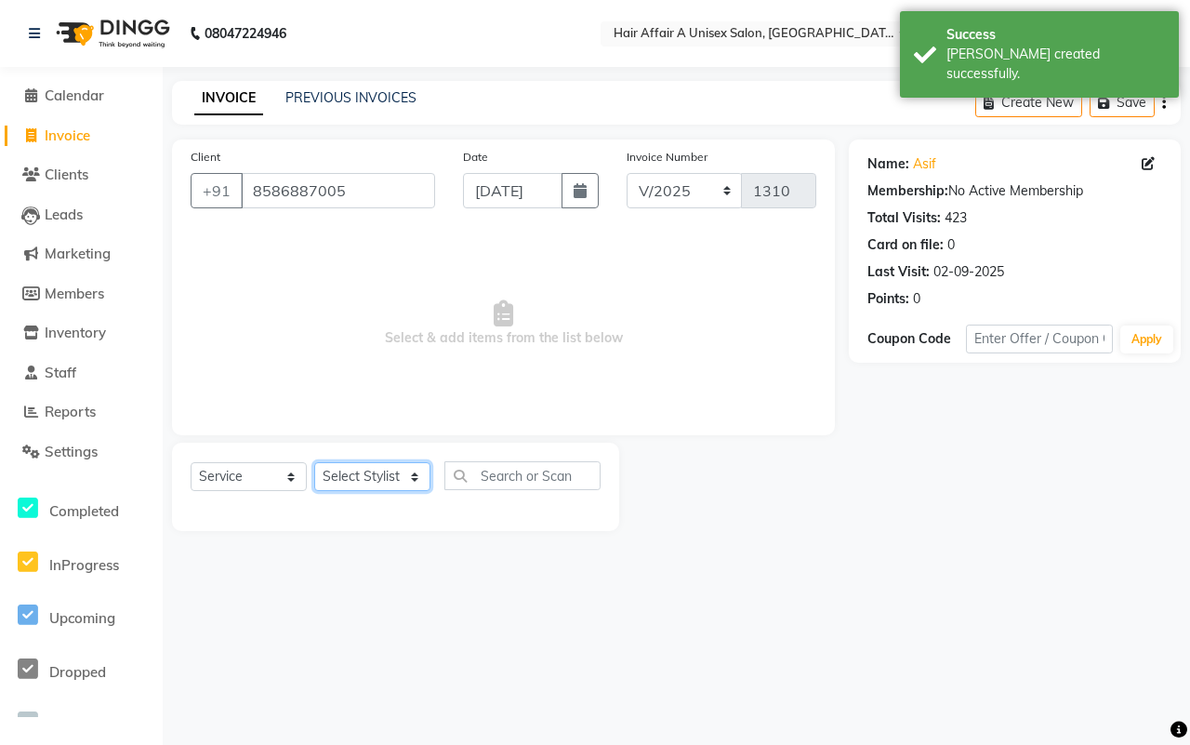
click at [384, 477] on select "Select Stylist [PERSON_NAME] [PERSON_NAME] Kajal Kunal [PERSON_NAME] Nitin [PER…" at bounding box center [372, 476] width 116 height 29
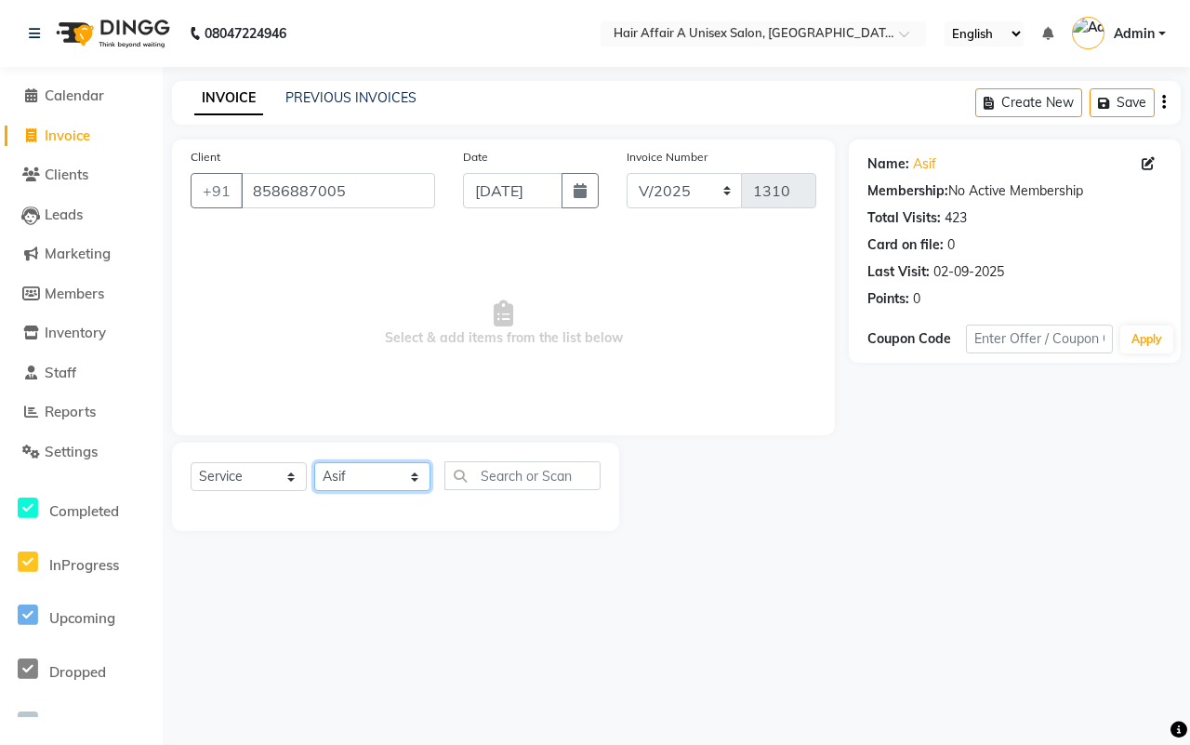
click at [314, 462] on select "Select Stylist [PERSON_NAME] [PERSON_NAME] Kajal Kunal [PERSON_NAME] Nitin [PER…" at bounding box center [372, 476] width 116 height 29
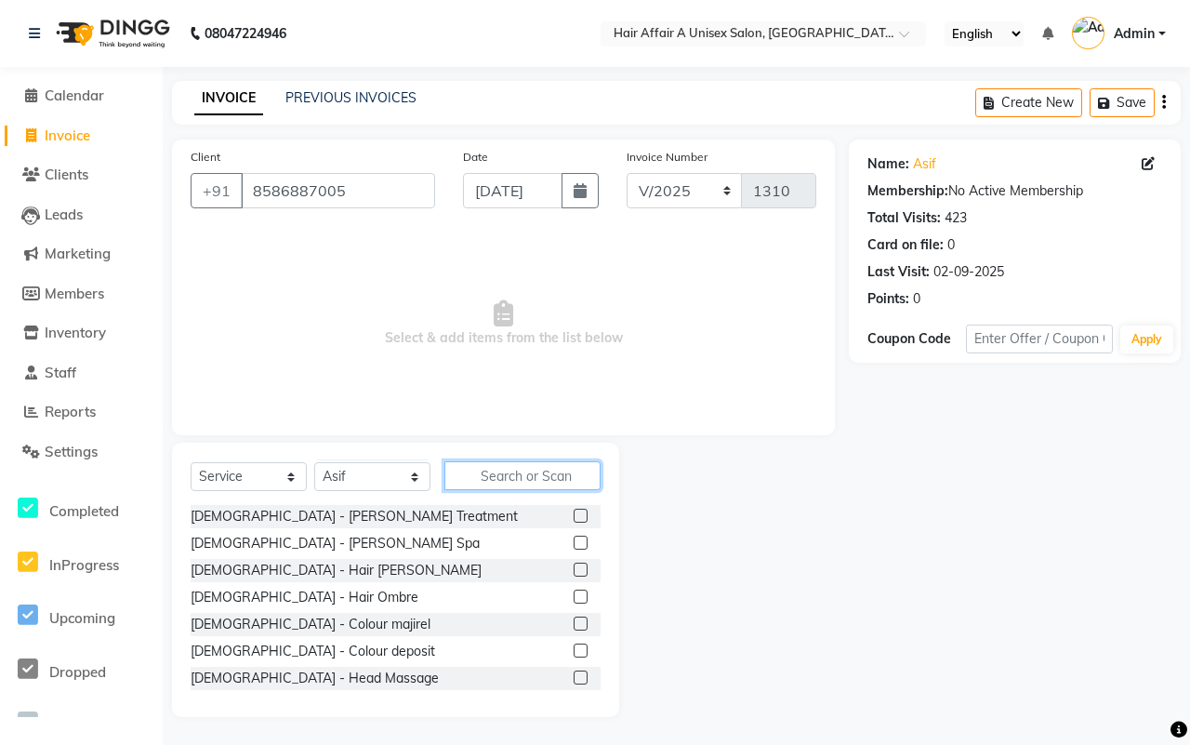
click at [490, 471] on input "text" at bounding box center [523, 475] width 156 height 29
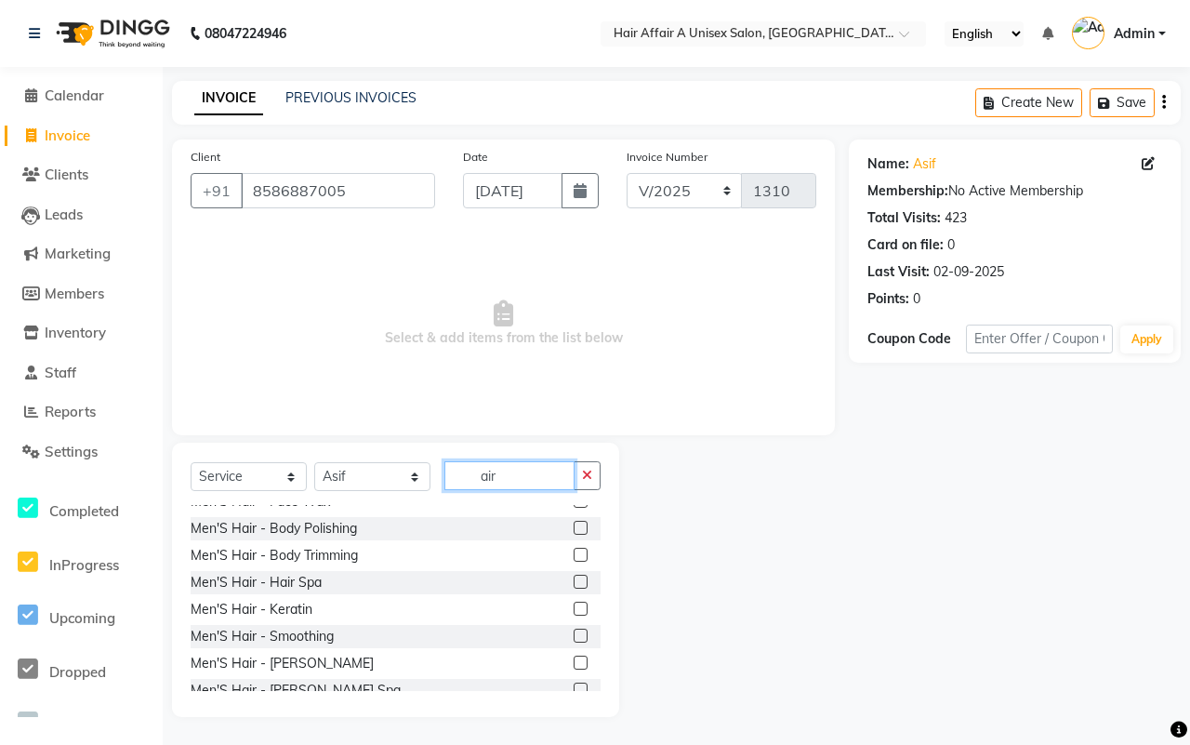
scroll to position [814, 0]
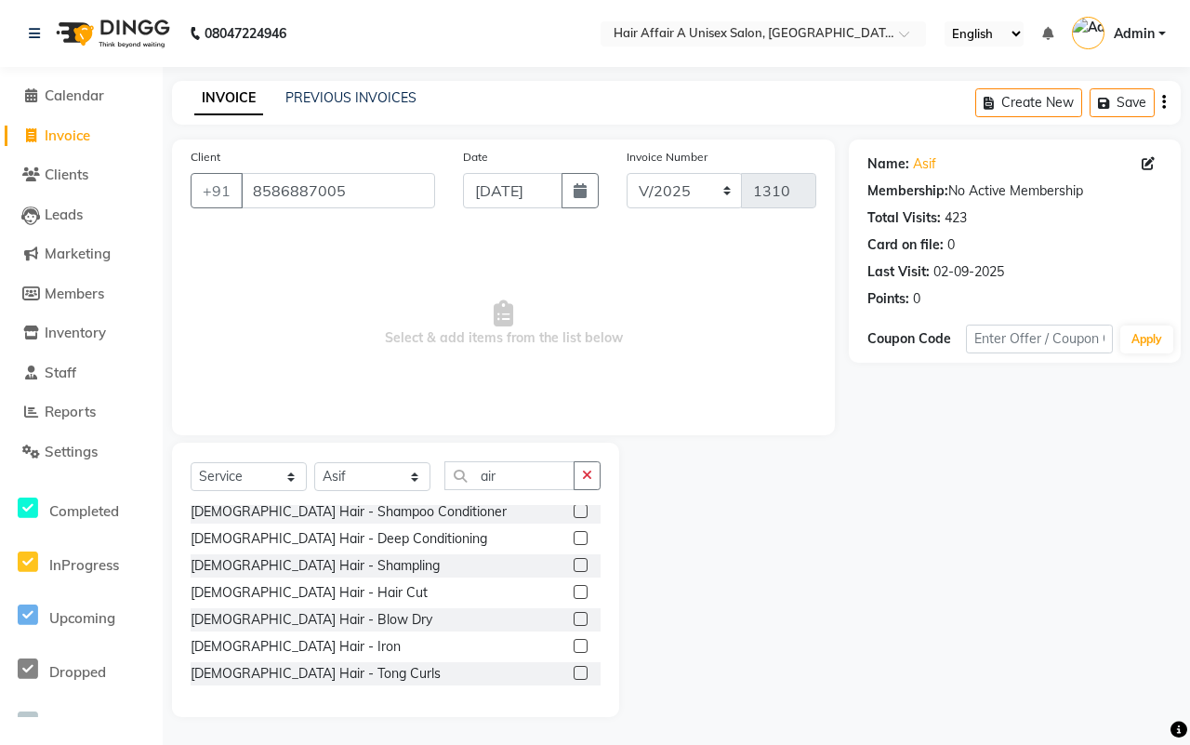
click at [574, 591] on label at bounding box center [581, 592] width 14 height 14
click at [574, 591] on input "checkbox" at bounding box center [580, 593] width 12 height 12
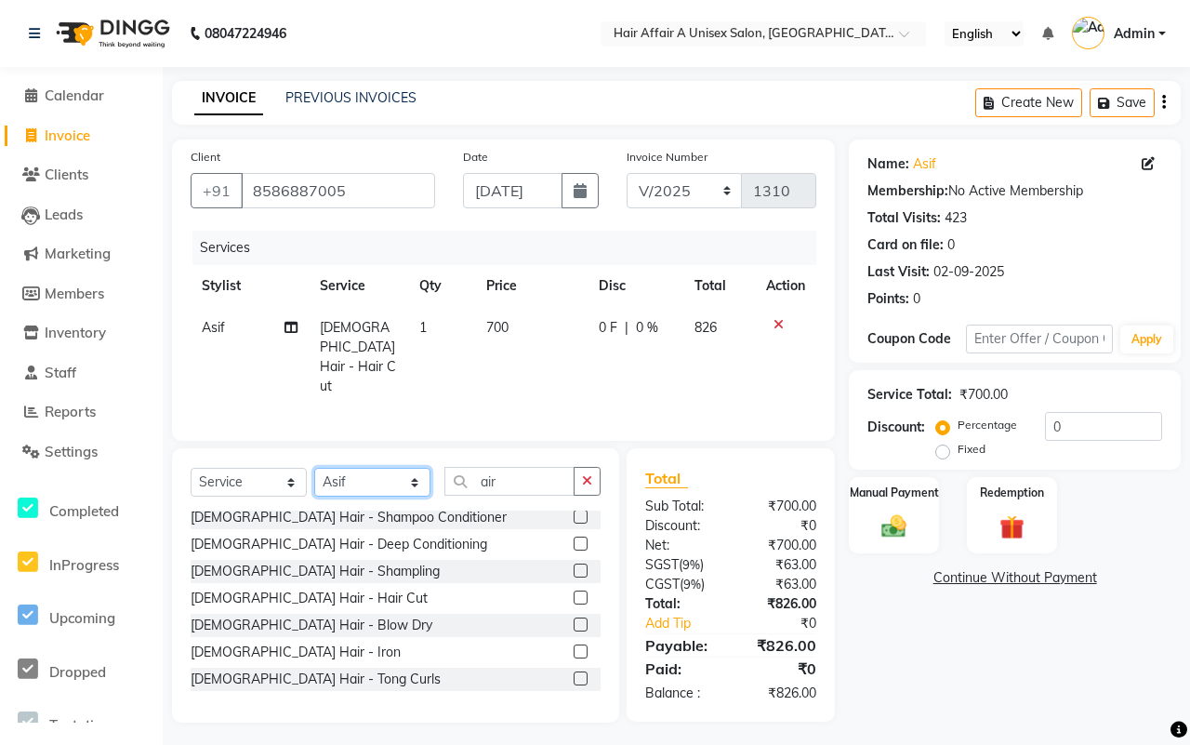
click at [379, 479] on select "Select Stylist [PERSON_NAME] [PERSON_NAME] Kajal Kunal [PERSON_NAME] Nitin [PER…" at bounding box center [372, 482] width 116 height 29
click at [314, 468] on select "Select Stylist [PERSON_NAME] [PERSON_NAME] Kajal Kunal [PERSON_NAME] Nitin [PER…" at bounding box center [372, 482] width 116 height 29
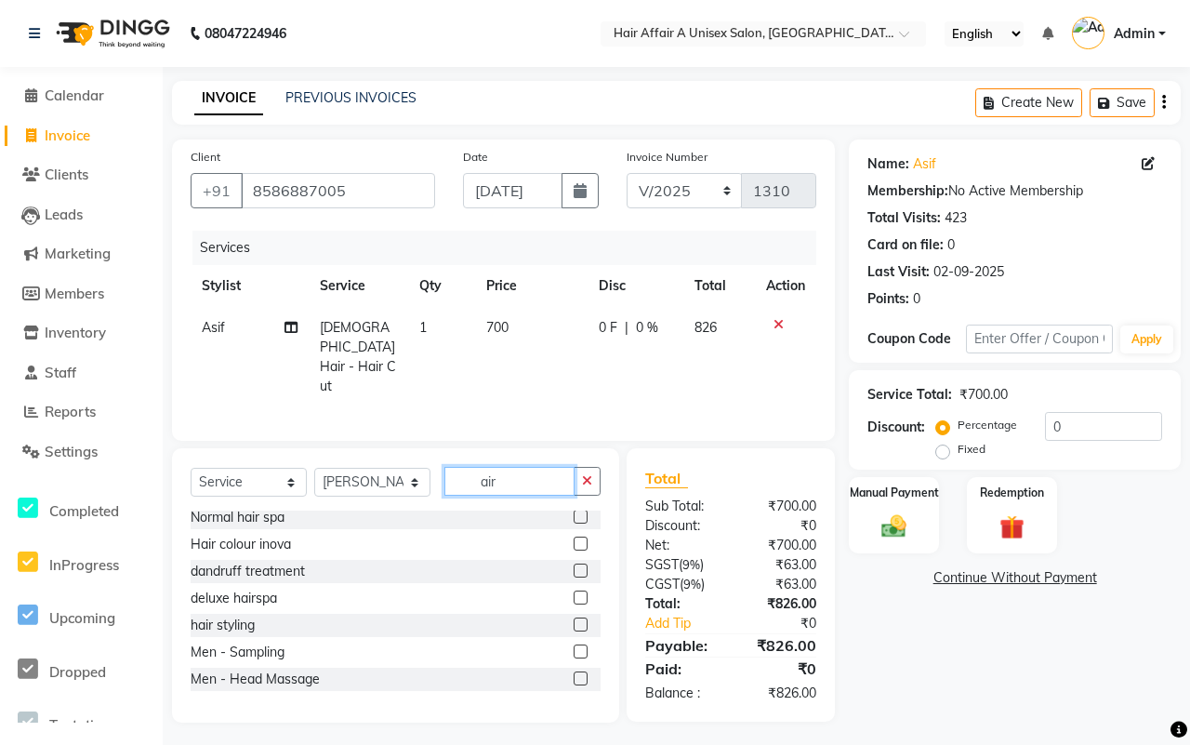
click at [540, 467] on input "air" at bounding box center [510, 481] width 130 height 29
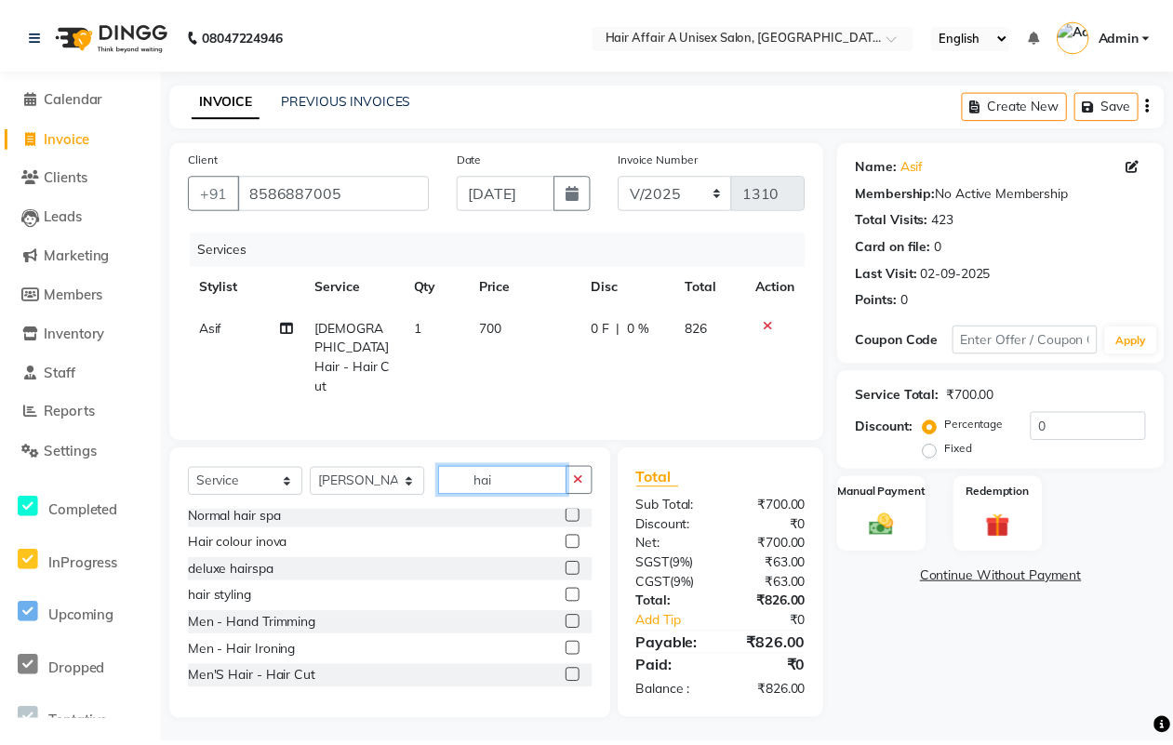
scroll to position [86, 0]
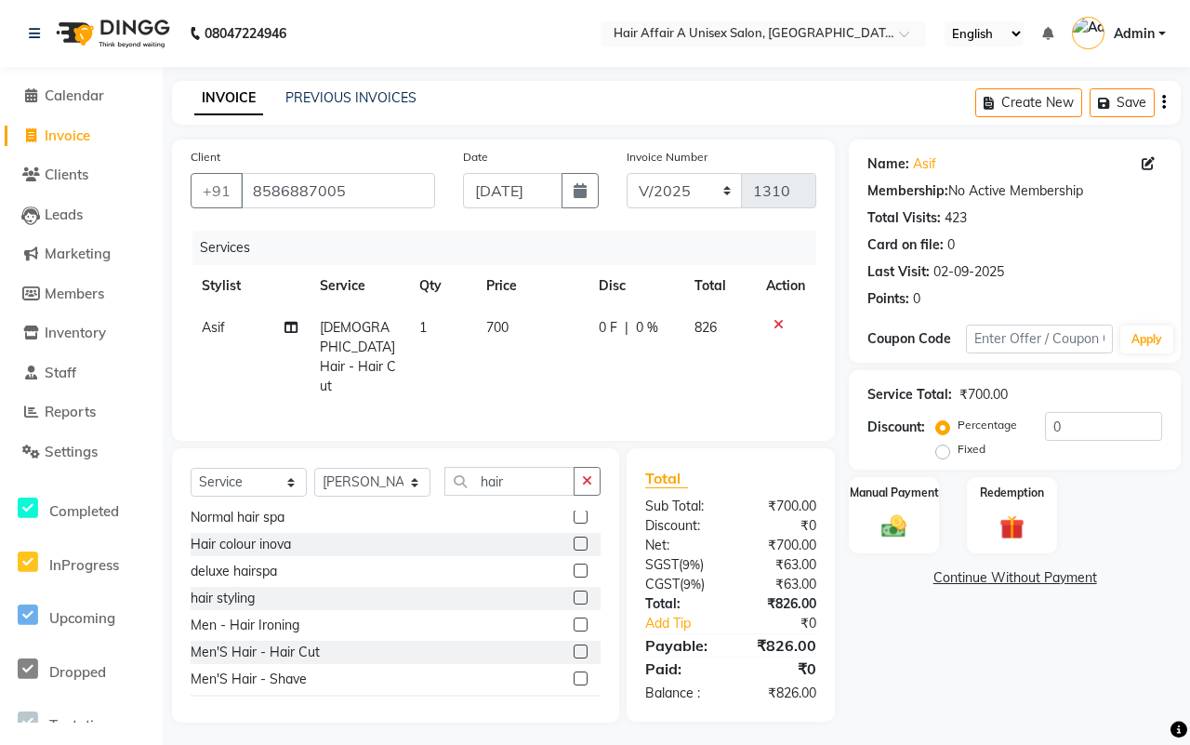
click at [574, 648] on label at bounding box center [581, 651] width 14 height 14
click at [574, 648] on input "checkbox" at bounding box center [580, 652] width 12 height 12
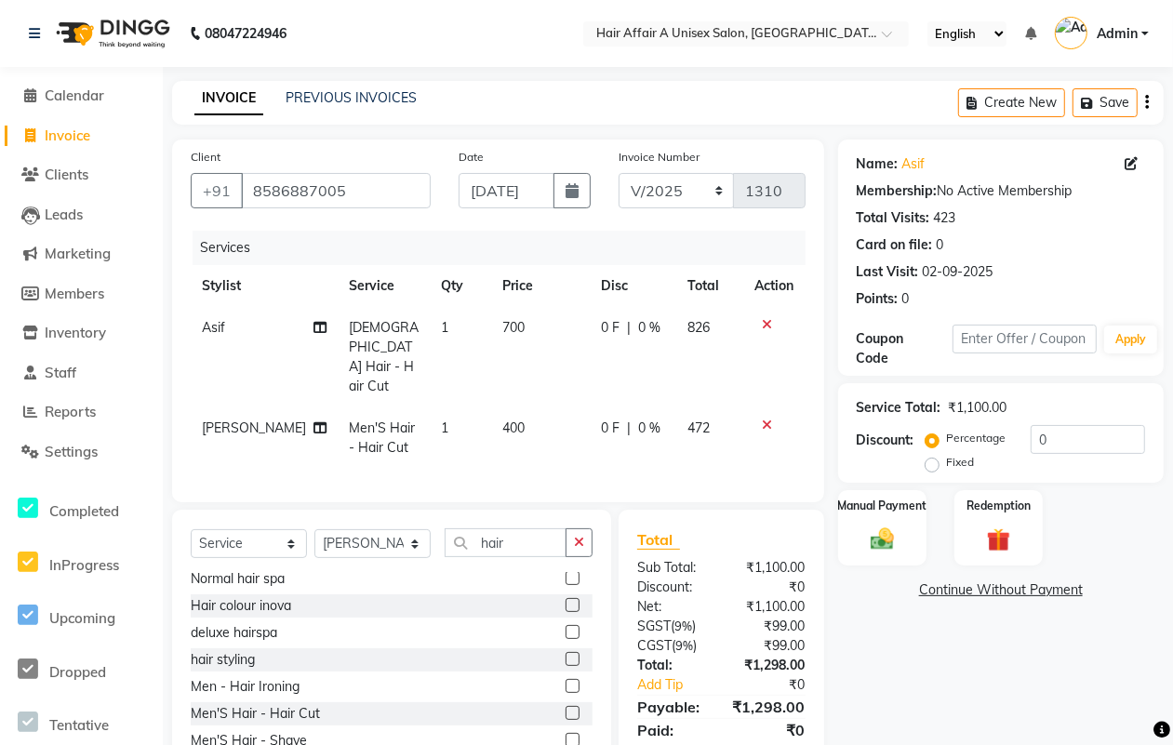
click at [502, 321] on span "700" at bounding box center [513, 327] width 22 height 17
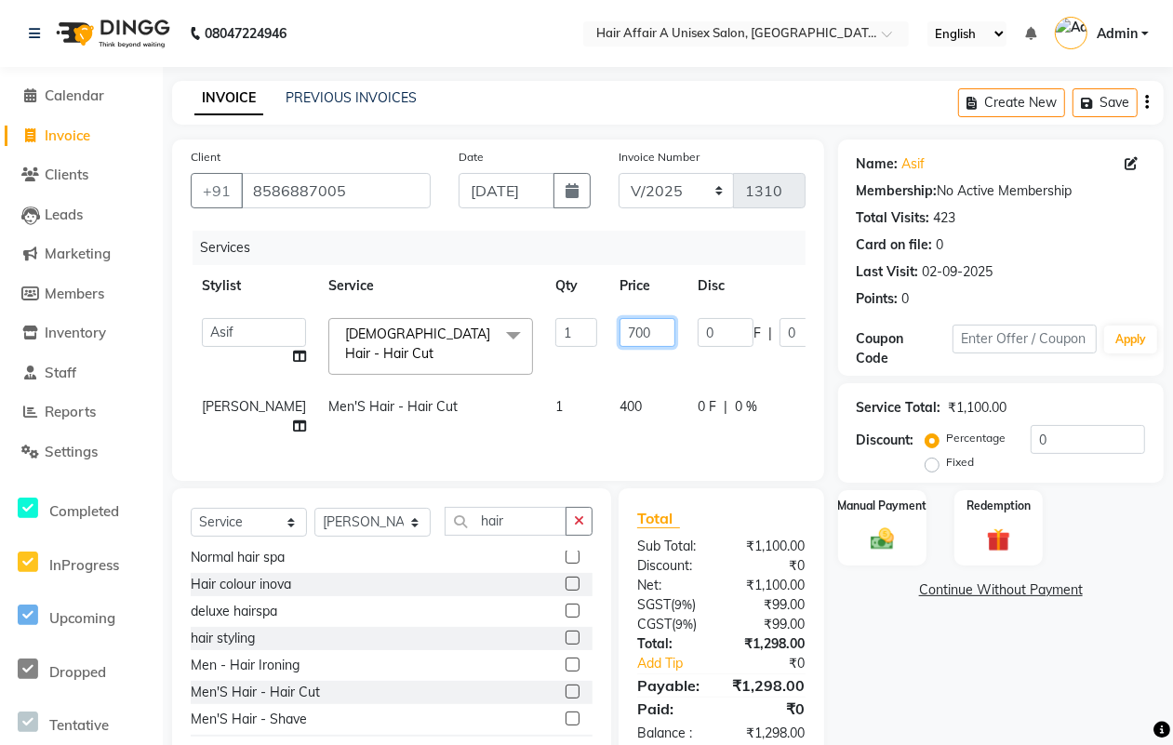
click at [619, 328] on input "700" at bounding box center [647, 332] width 56 height 29
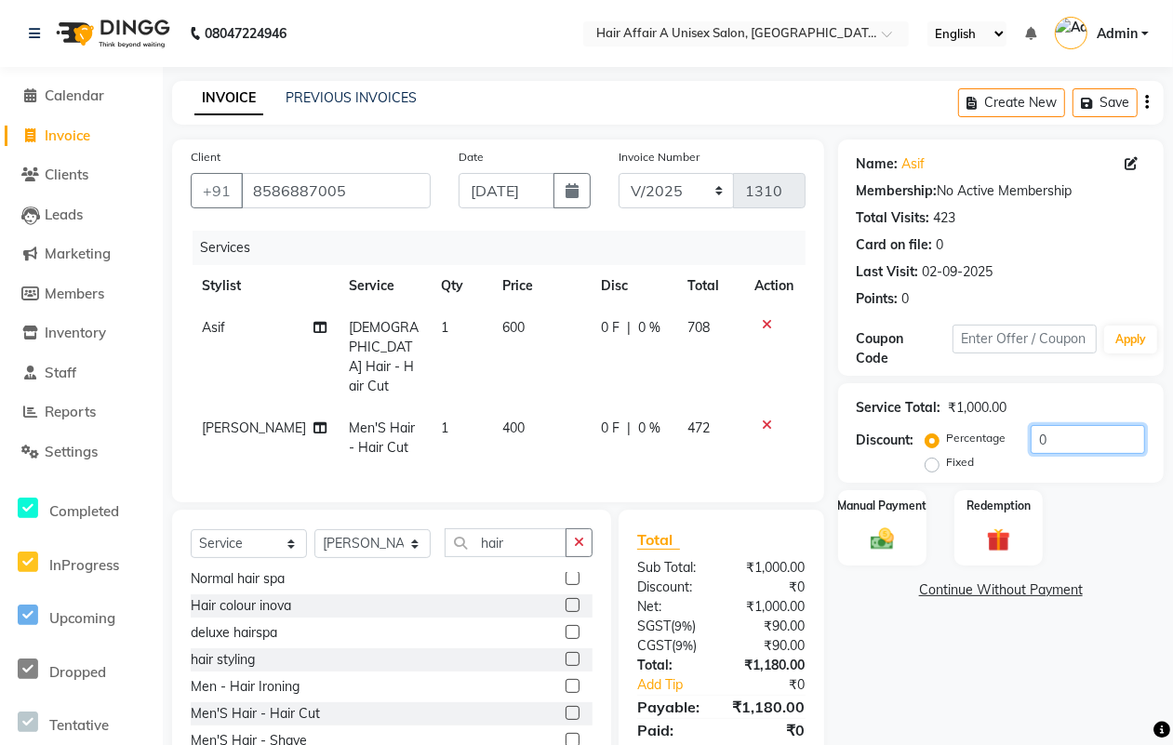
click at [1085, 433] on input "0" at bounding box center [1087, 439] width 114 height 29
click at [895, 521] on div "Manual Payment" at bounding box center [882, 527] width 92 height 79
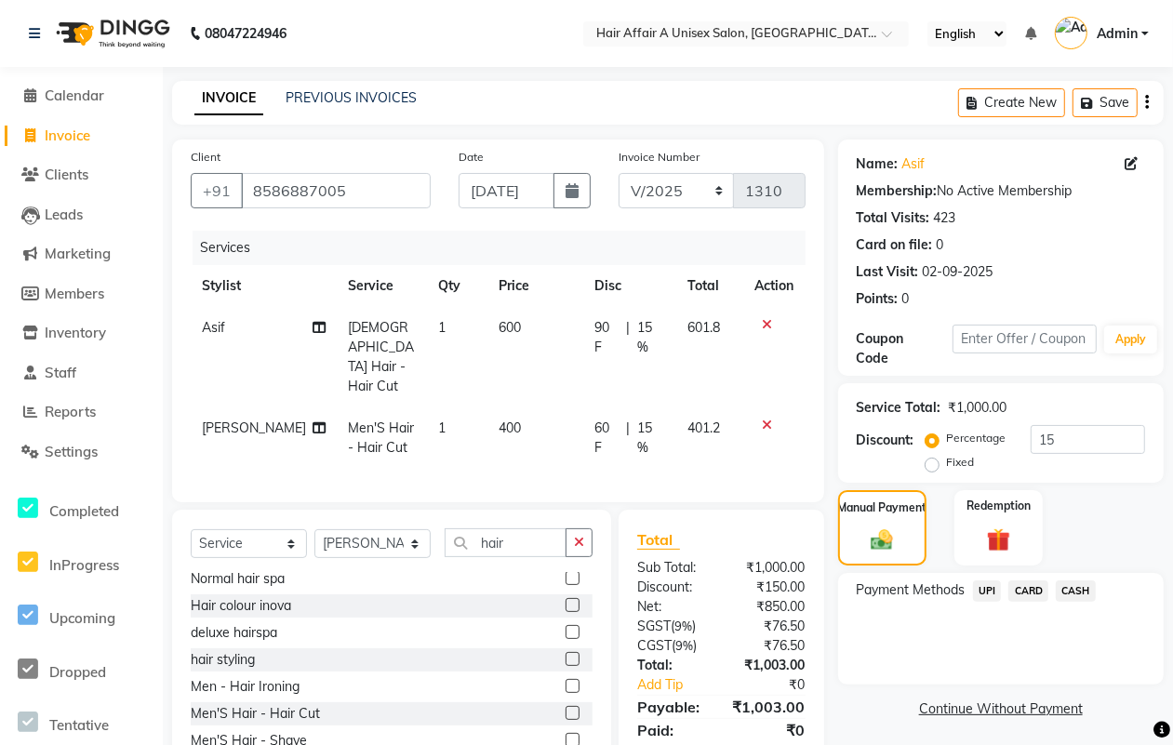
click at [1074, 588] on span "CASH" at bounding box center [1075, 590] width 40 height 21
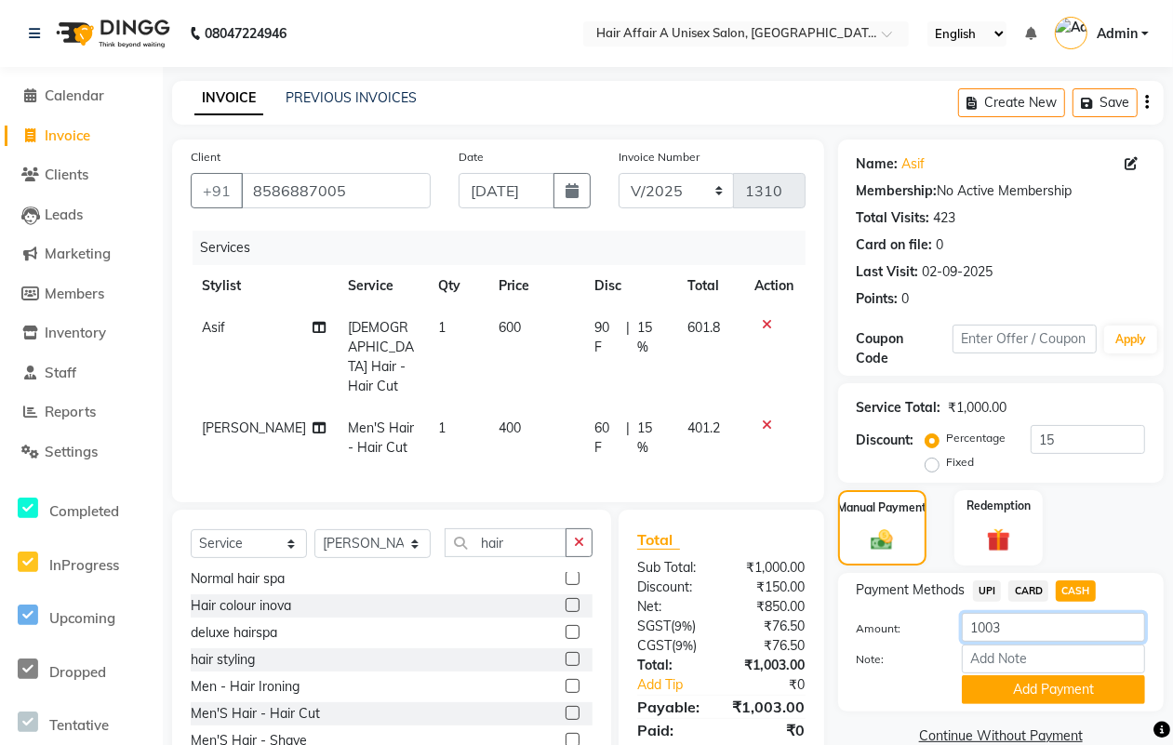
click at [1020, 631] on input "1003" at bounding box center [1053, 627] width 183 height 29
click at [986, 686] on button "Add Payment" at bounding box center [1053, 689] width 183 height 29
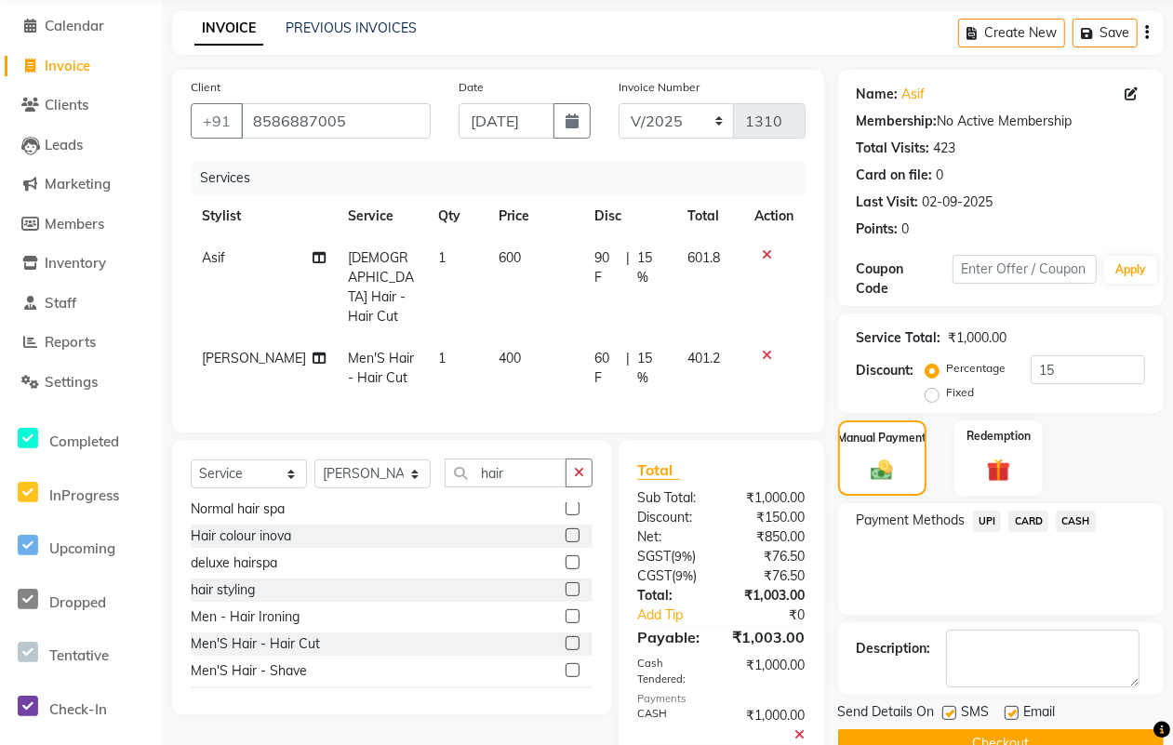
scroll to position [140, 0]
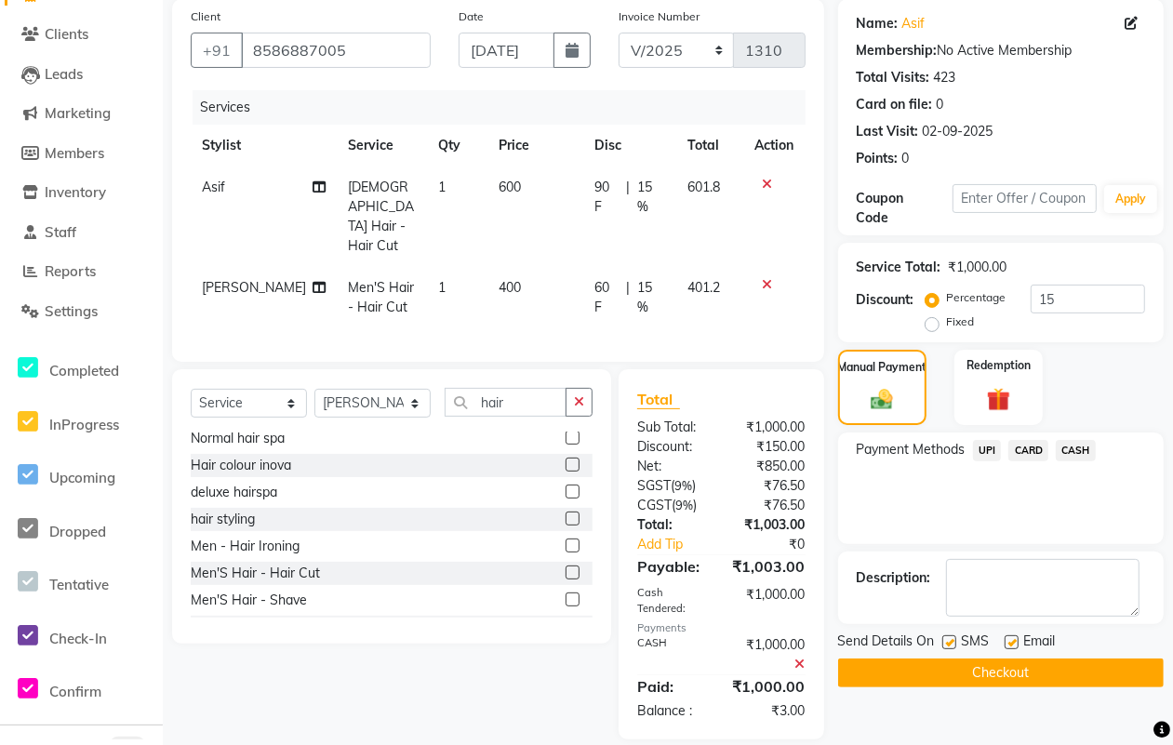
click at [953, 624] on div "Description:" at bounding box center [1000, 587] width 325 height 73
click at [947, 642] on label at bounding box center [949, 642] width 14 height 14
click at [947, 642] on input "checkbox" at bounding box center [948, 643] width 12 height 12
click at [1011, 633] on div "Email" at bounding box center [1037, 642] width 66 height 23
click at [1014, 643] on label at bounding box center [1011, 642] width 14 height 14
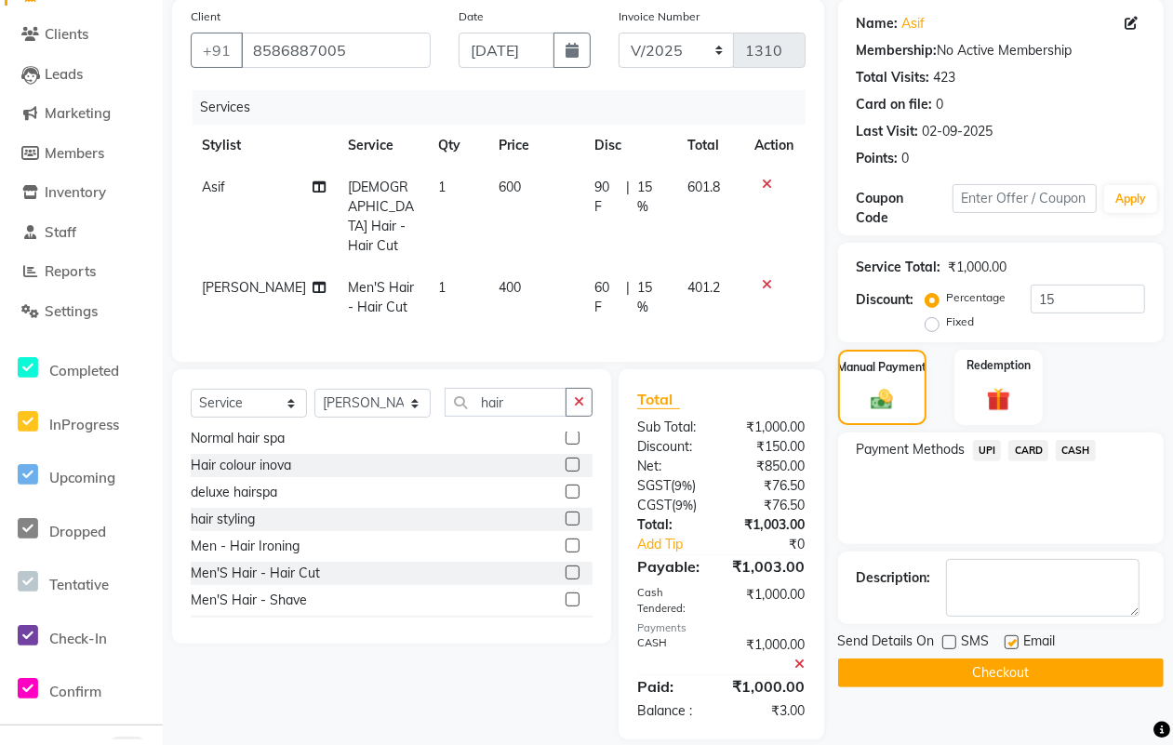
click at [1014, 643] on input "checkbox" at bounding box center [1010, 643] width 12 height 12
click at [981, 661] on button "Checkout" at bounding box center [1000, 672] width 325 height 29
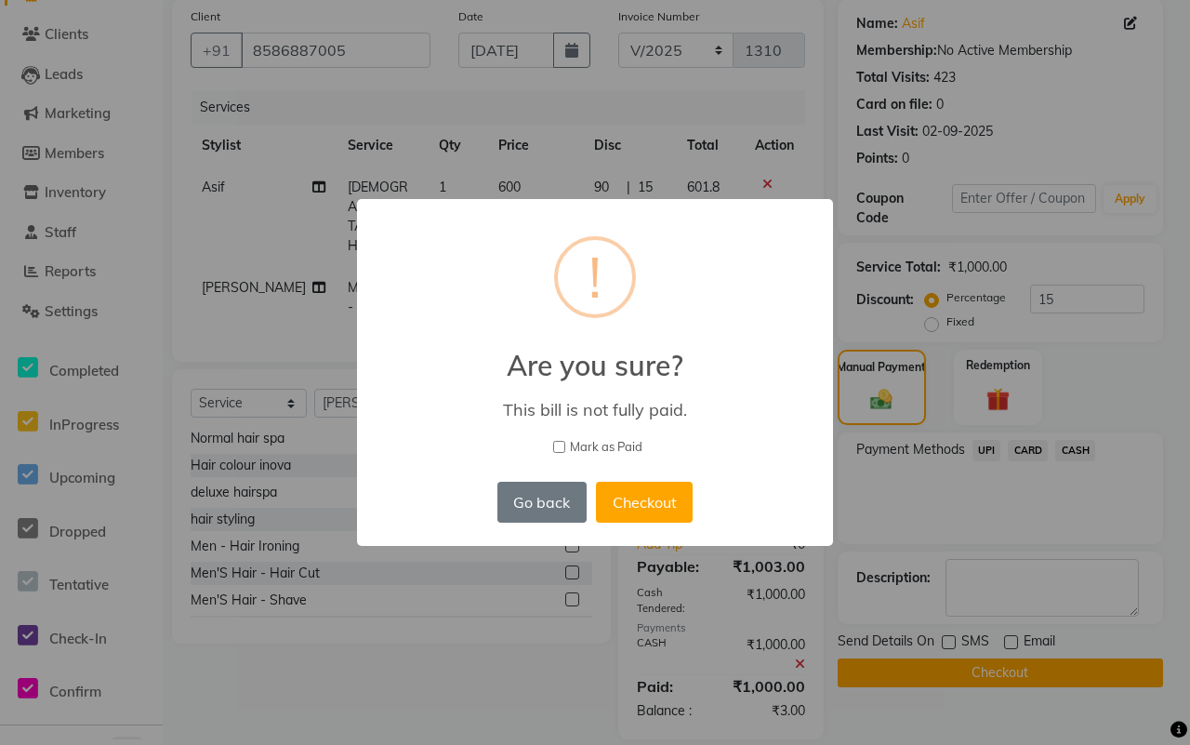
click at [565, 454] on label "Mark as Paid" at bounding box center [595, 447] width 428 height 19
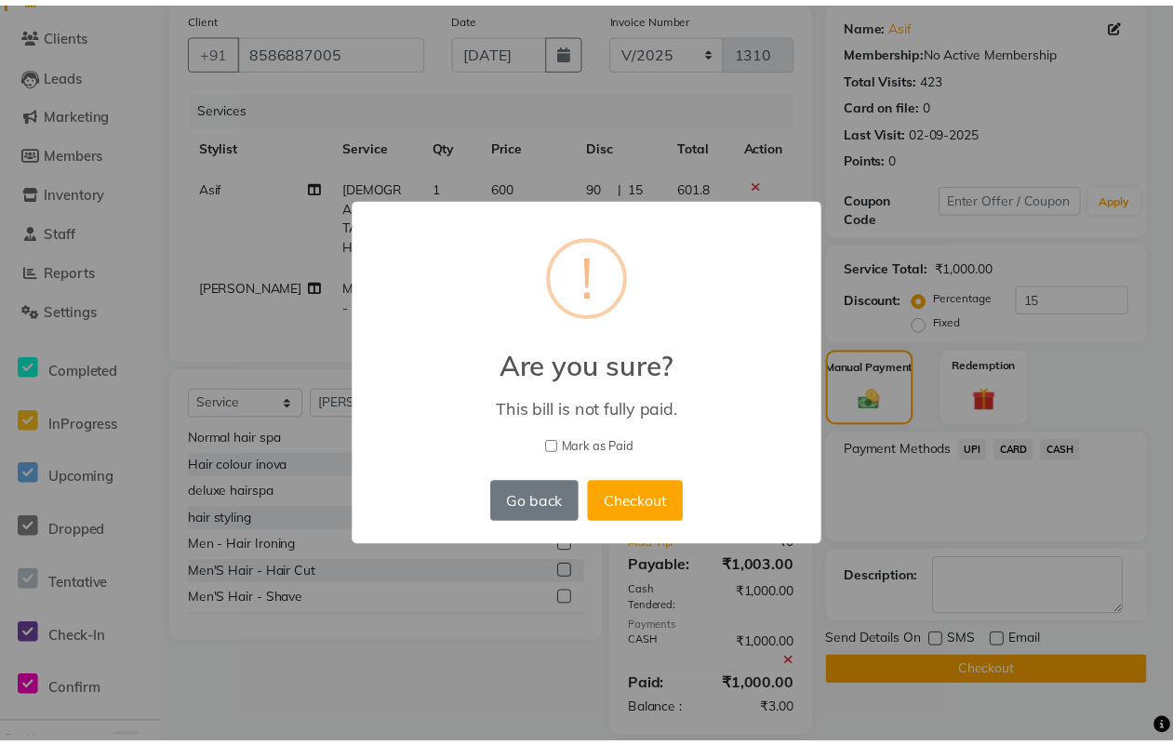
click
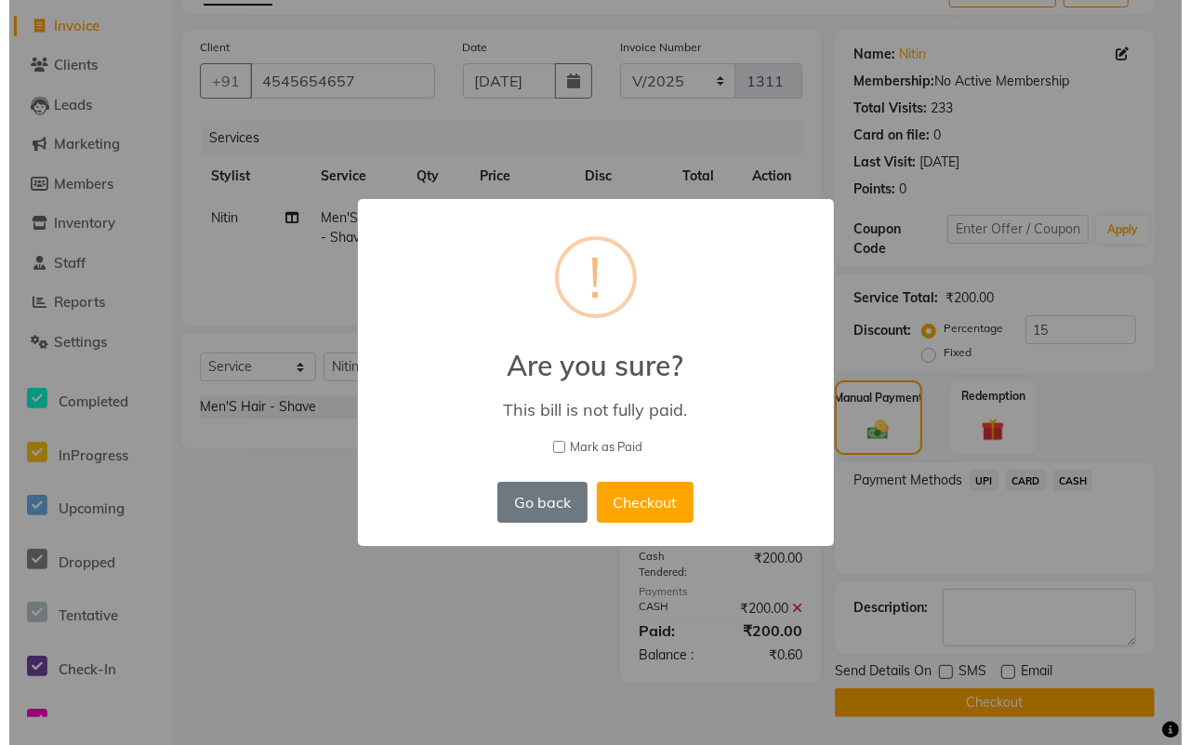
scroll to position [99, 0]
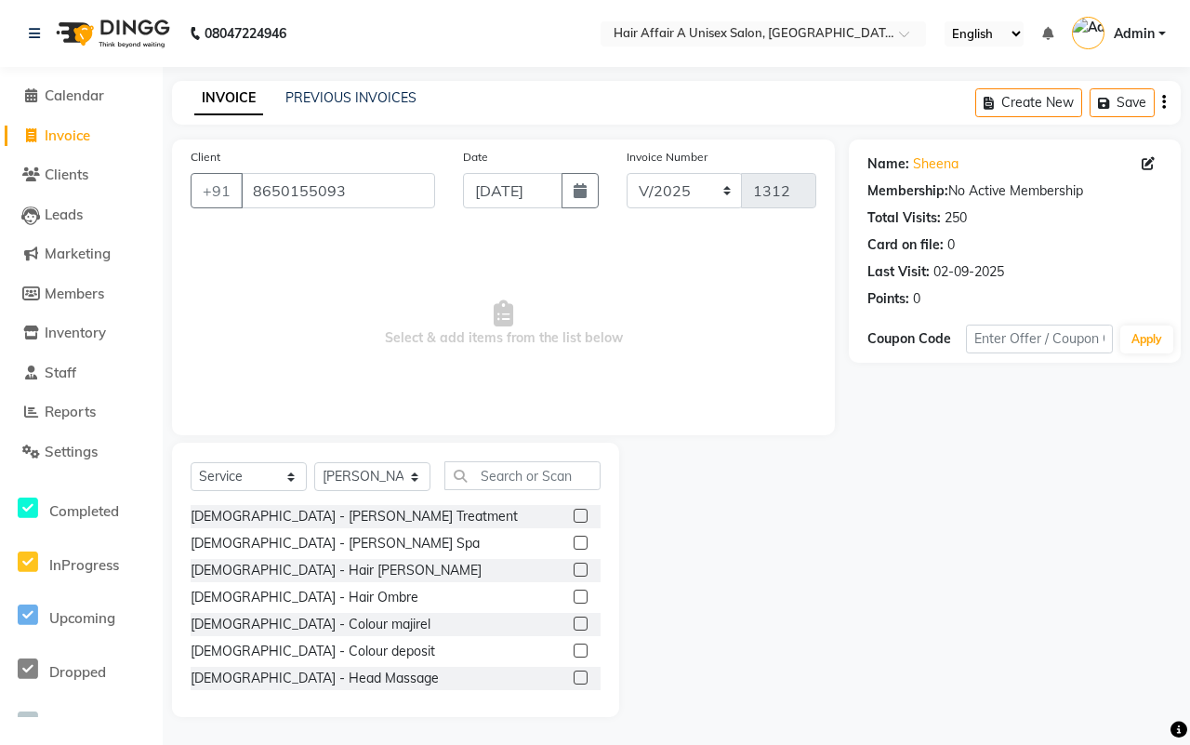
drag, startPoint x: 397, startPoint y: 445, endPoint x: 429, endPoint y: 447, distance: 31.7
click at [429, 447] on div "Select Service Product Membership Package Voucher Prepaid Gift Card Select Styl…" at bounding box center [395, 580] width 447 height 274
click at [430, 449] on div "Select Service Product Membership Package Voucher Prepaid Gift Card Select Styl…" at bounding box center [395, 580] width 447 height 274
click at [547, 481] on input "text" at bounding box center [523, 475] width 156 height 29
click at [616, 502] on div "Select Service Product Membership Package Voucher Prepaid Gift Card Select Styl…" at bounding box center [395, 580] width 447 height 274
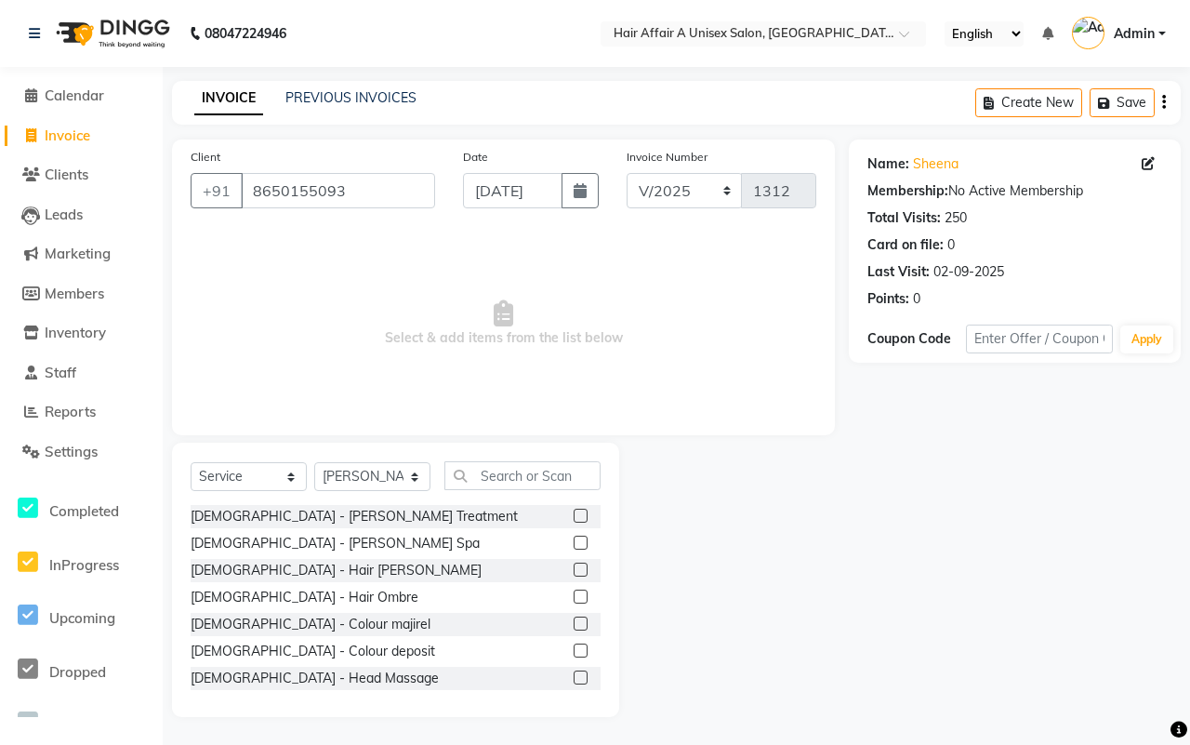
click at [616, 502] on div "Select Service Product Membership Package Voucher Prepaid Gift Card Select Styl…" at bounding box center [395, 580] width 447 height 274
